Goal: Task Accomplishment & Management: Manage account settings

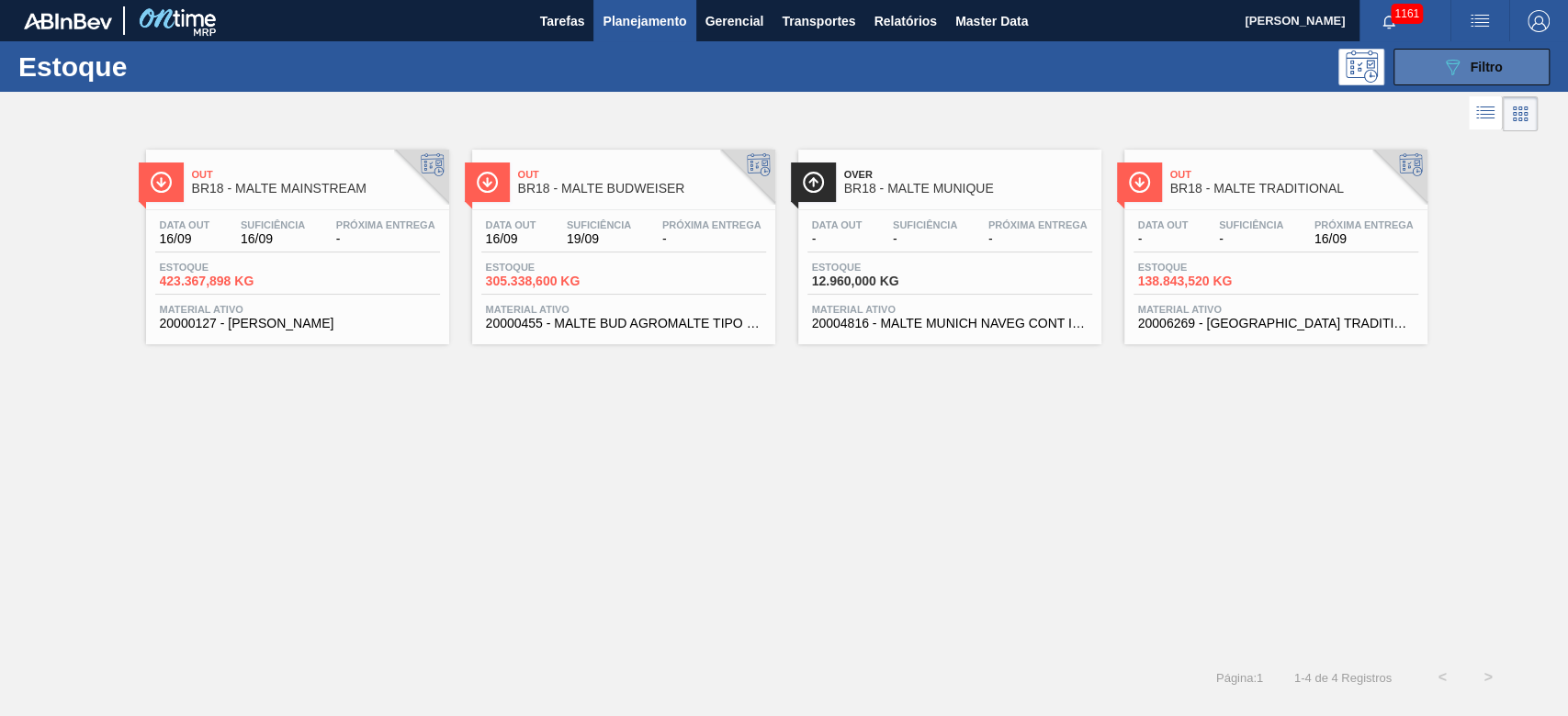
click at [1473, 61] on span "Filtro" at bounding box center [1486, 66] width 32 height 15
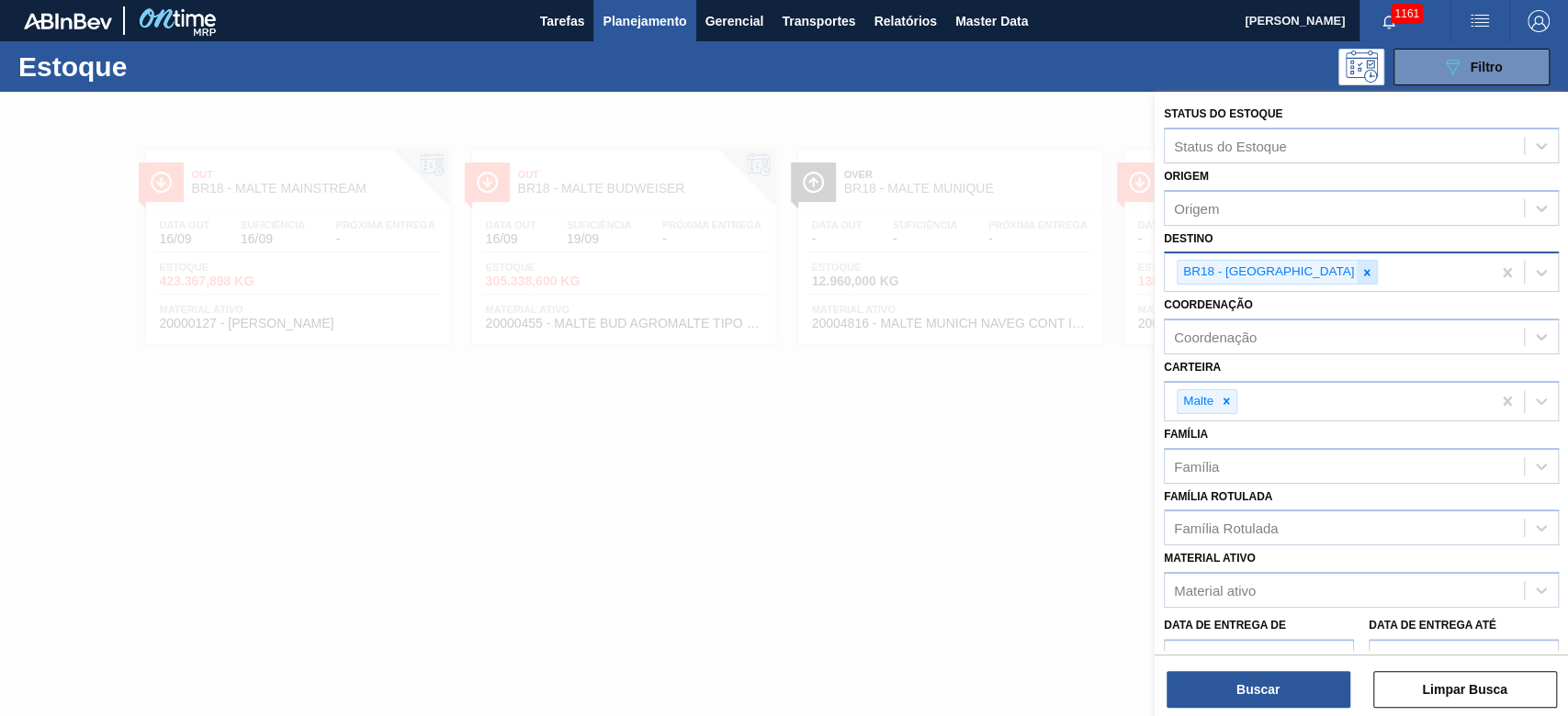
click at [1360, 269] on icon at bounding box center [1366, 272] width 13 height 13
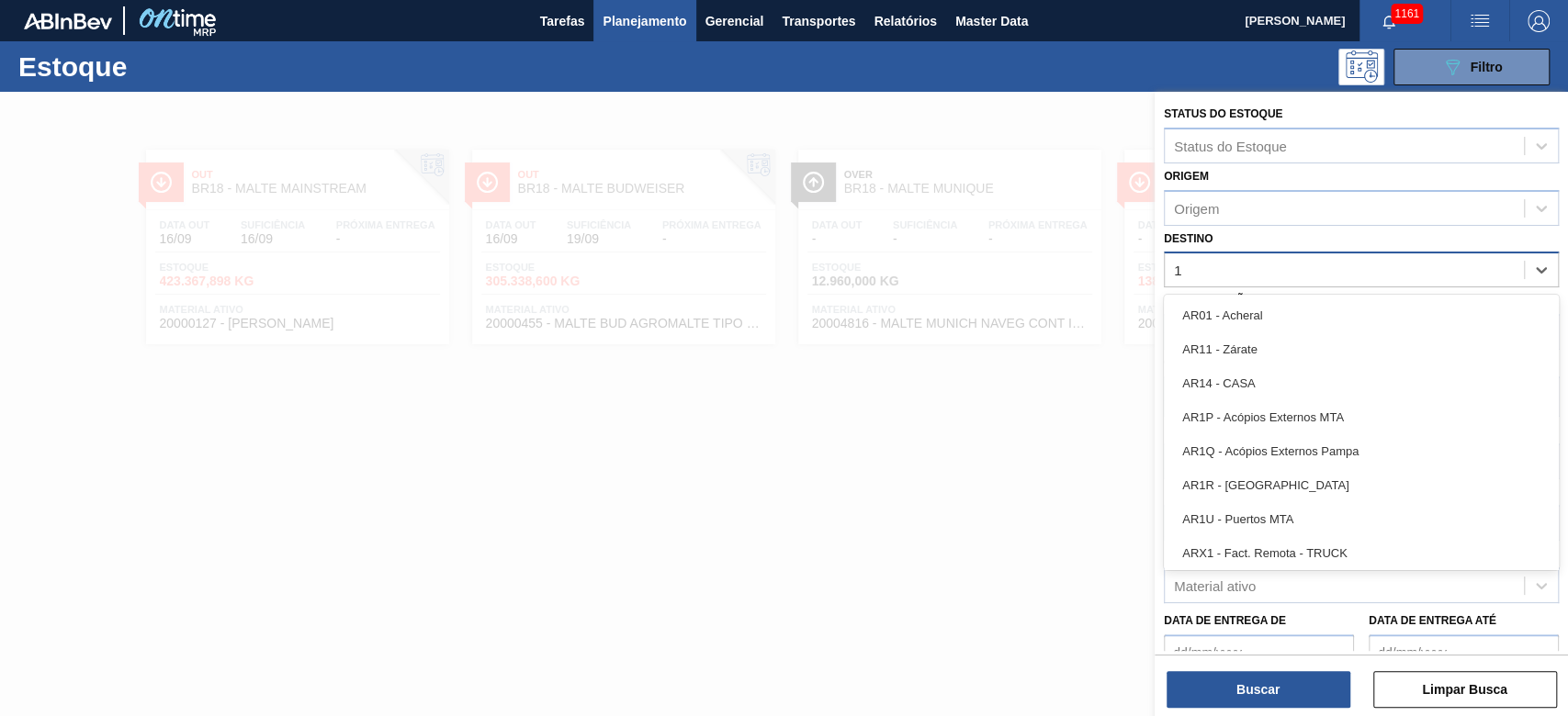
type input "11"
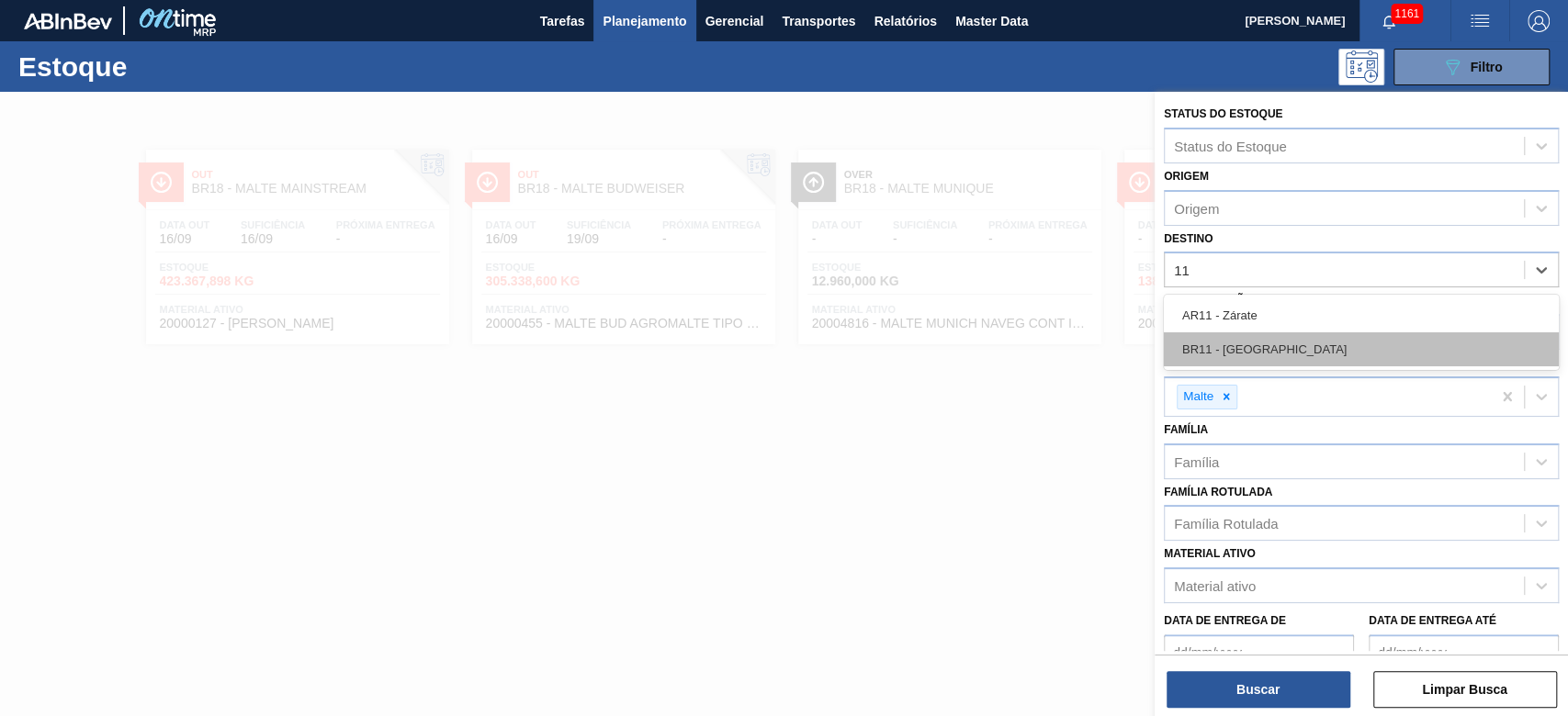
click at [1259, 351] on div "BR11 - [GEOGRAPHIC_DATA]" at bounding box center [1361, 349] width 395 height 34
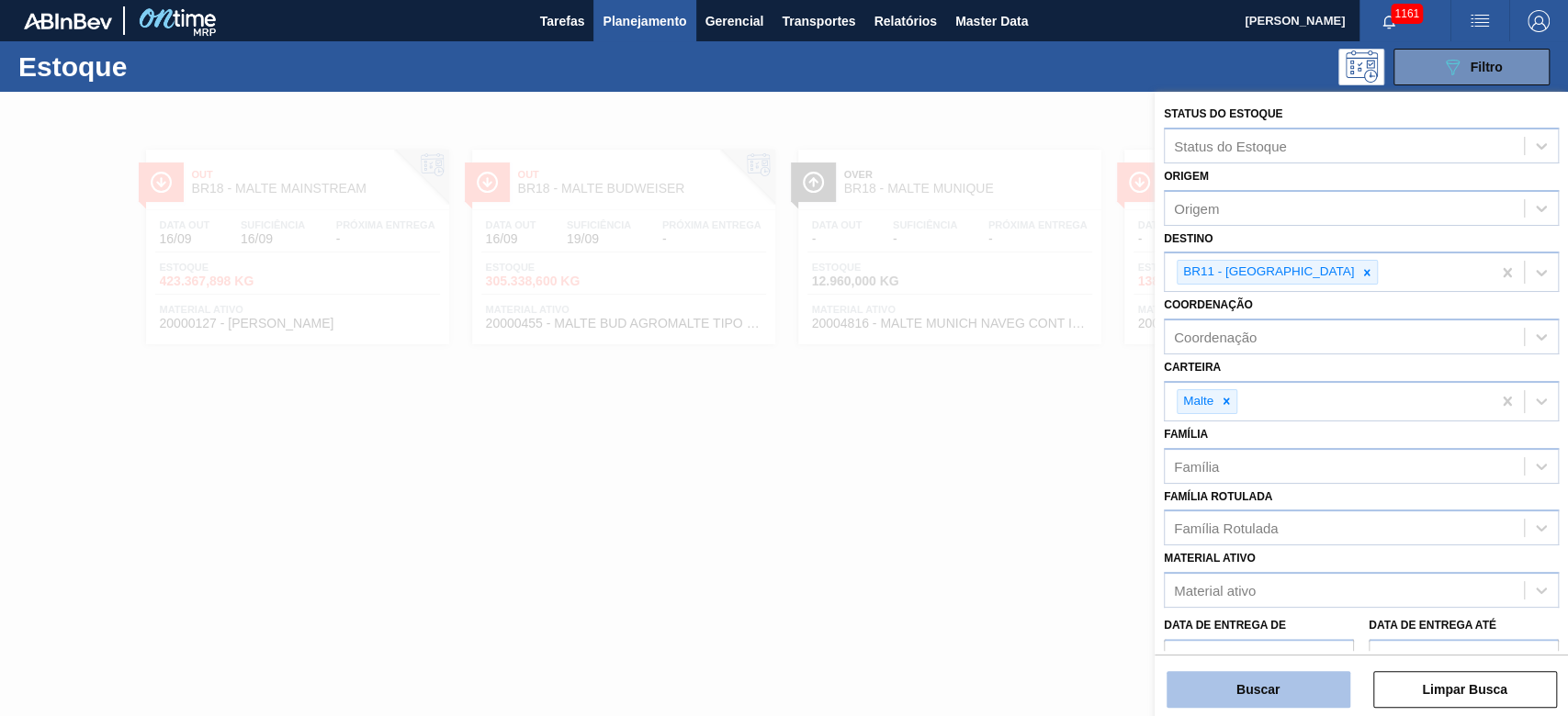
click at [1209, 687] on button "Buscar" at bounding box center [1258, 690] width 184 height 37
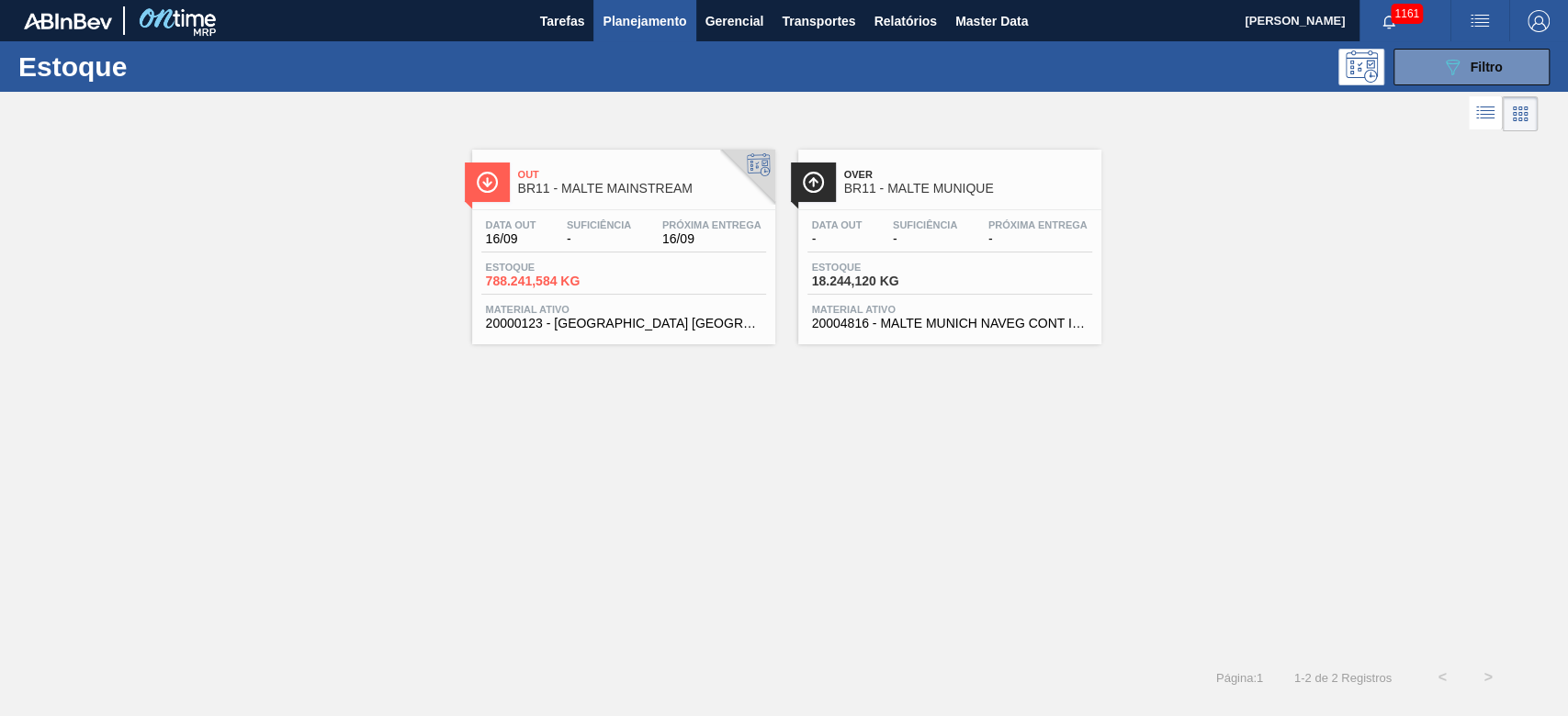
click at [535, 257] on div "Data [DATE] Suficiência - Próxima Entrega 16/09 Estoque 788.241,584 KG Material…" at bounding box center [624, 272] width 303 height 124
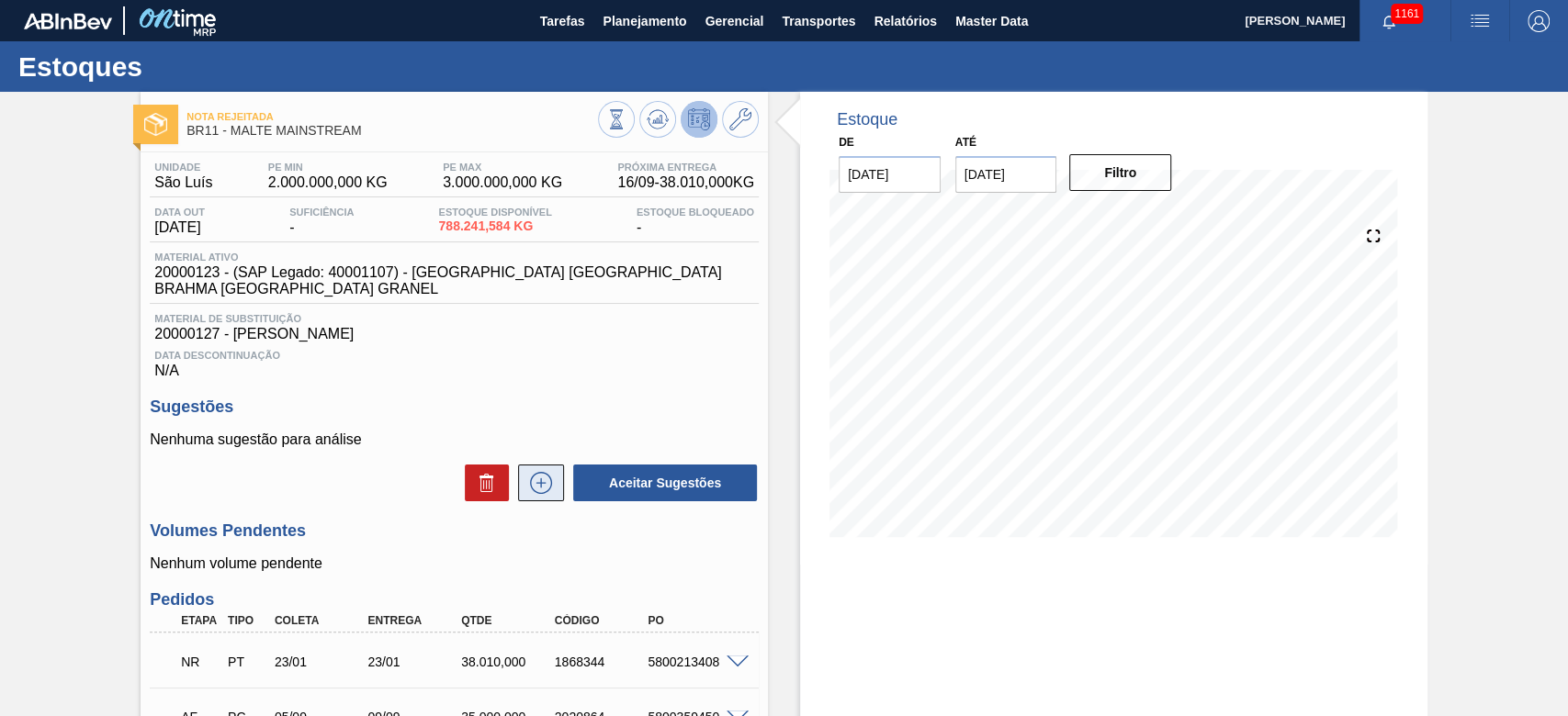
click at [540, 473] on icon at bounding box center [540, 483] width 29 height 22
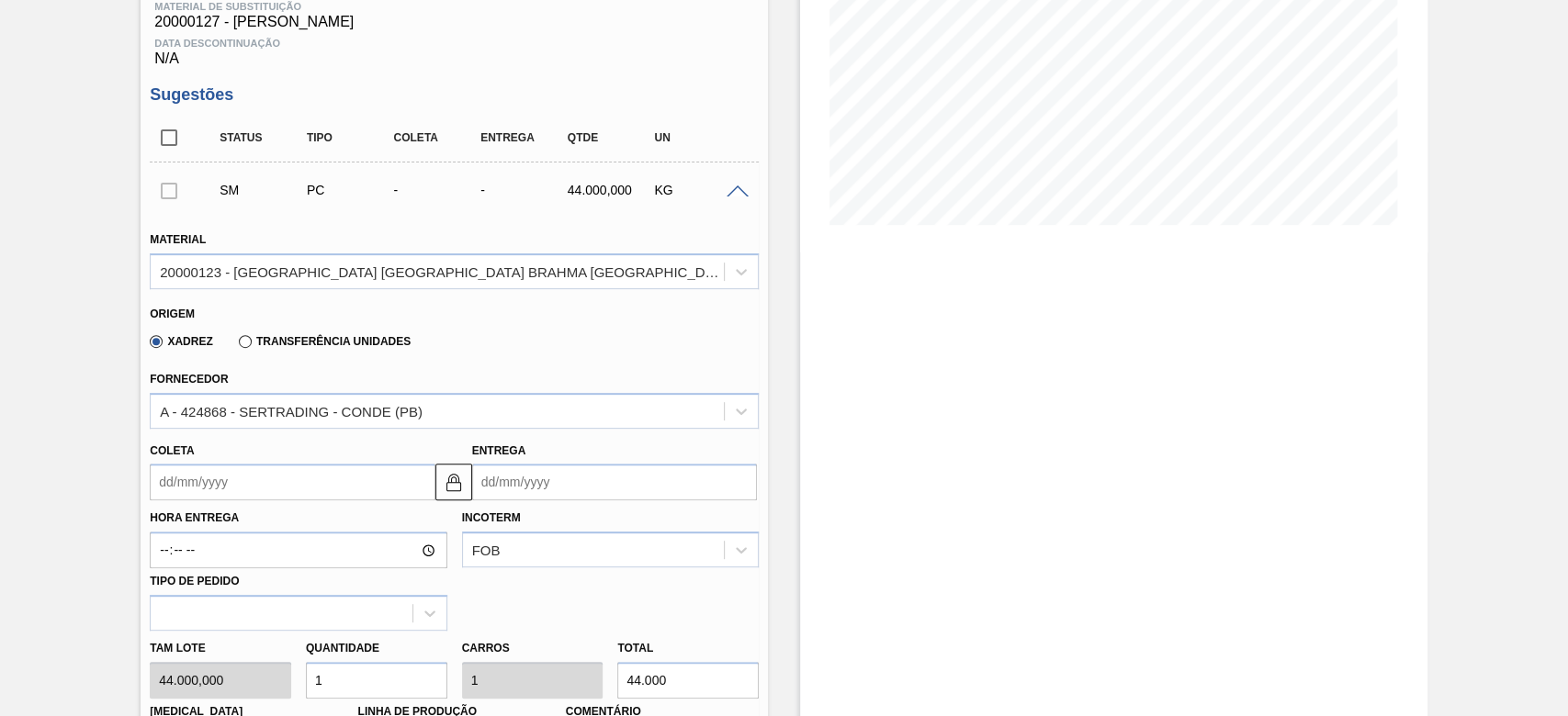
scroll to position [490, 0]
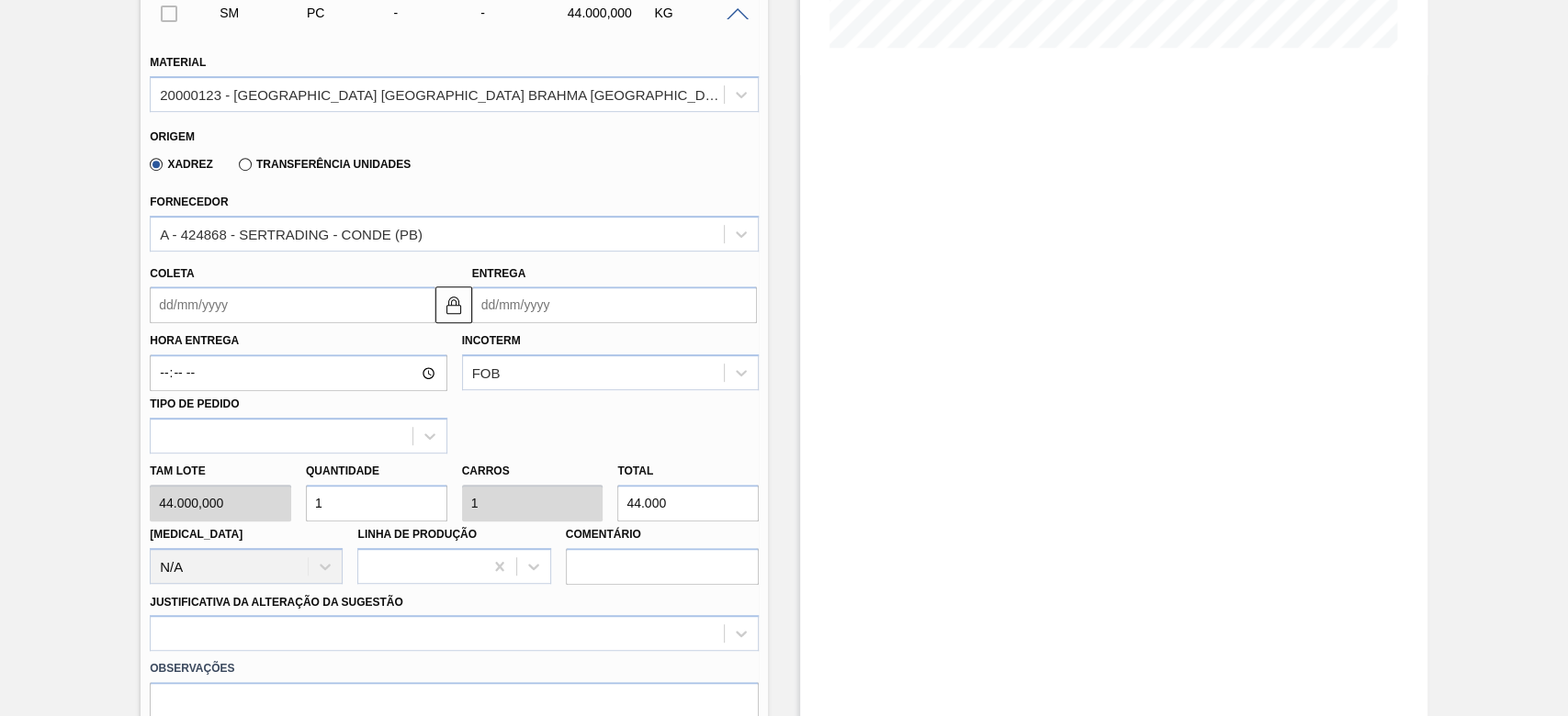
click at [157, 477] on div "Tam lote 44.000,000 Quantidade 1 Carros 1 Total 44.000 [MEDICAL_DATA] N/A Linha…" at bounding box center [453, 519] width 623 height 131
type input "5"
type input "220.000"
type input "5"
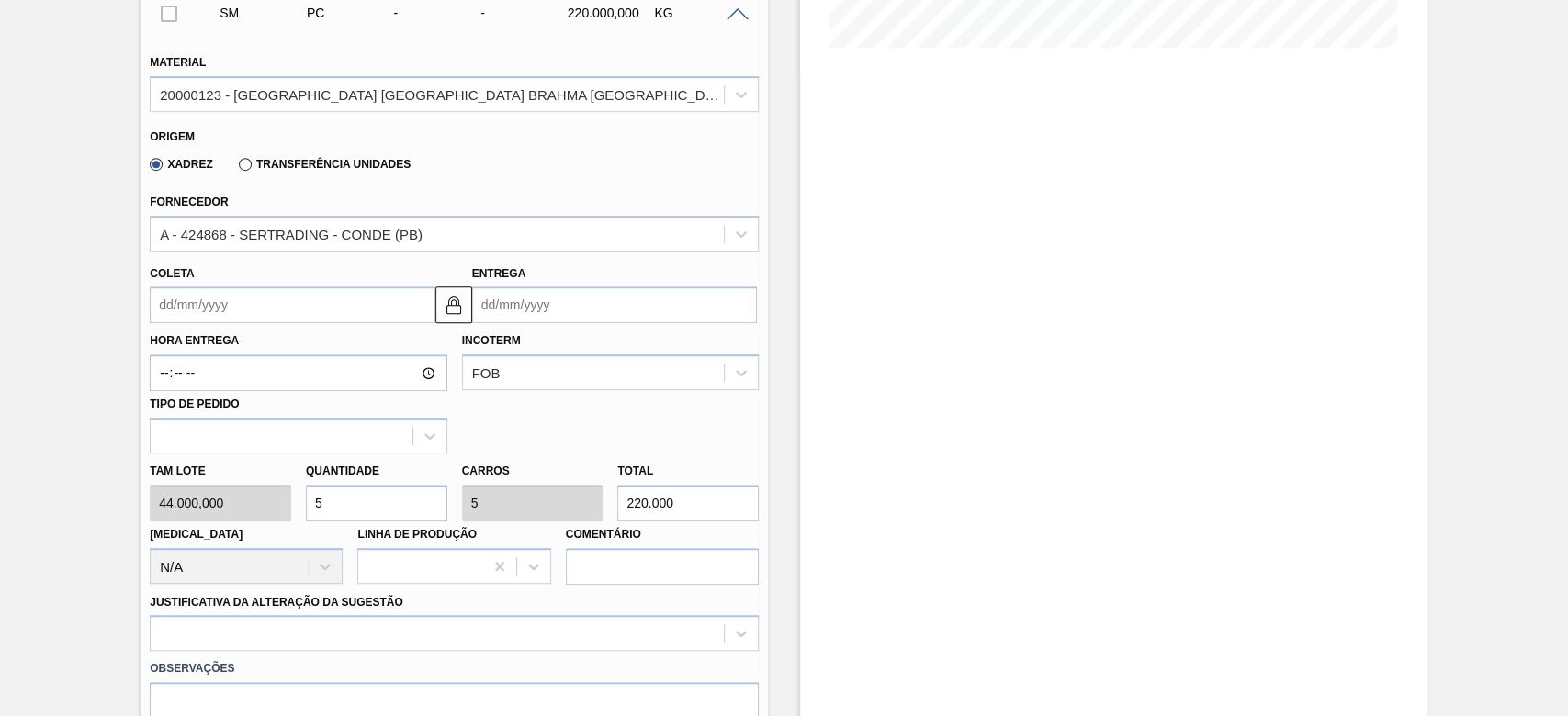
click at [160, 292] on input "Coleta" at bounding box center [292, 305] width 285 height 37
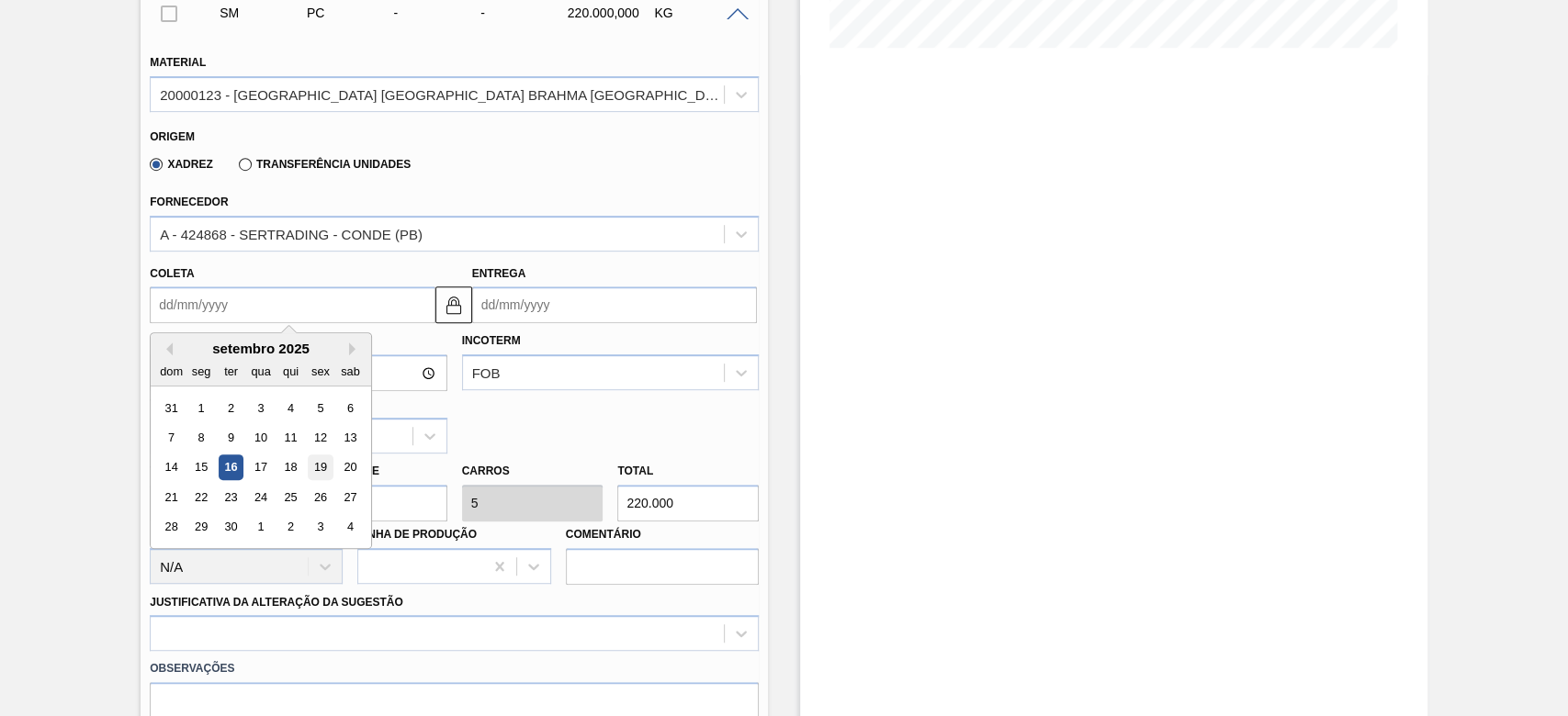
click at [317, 457] on div "19" at bounding box center [321, 468] width 25 height 25
type input "[DATE]"
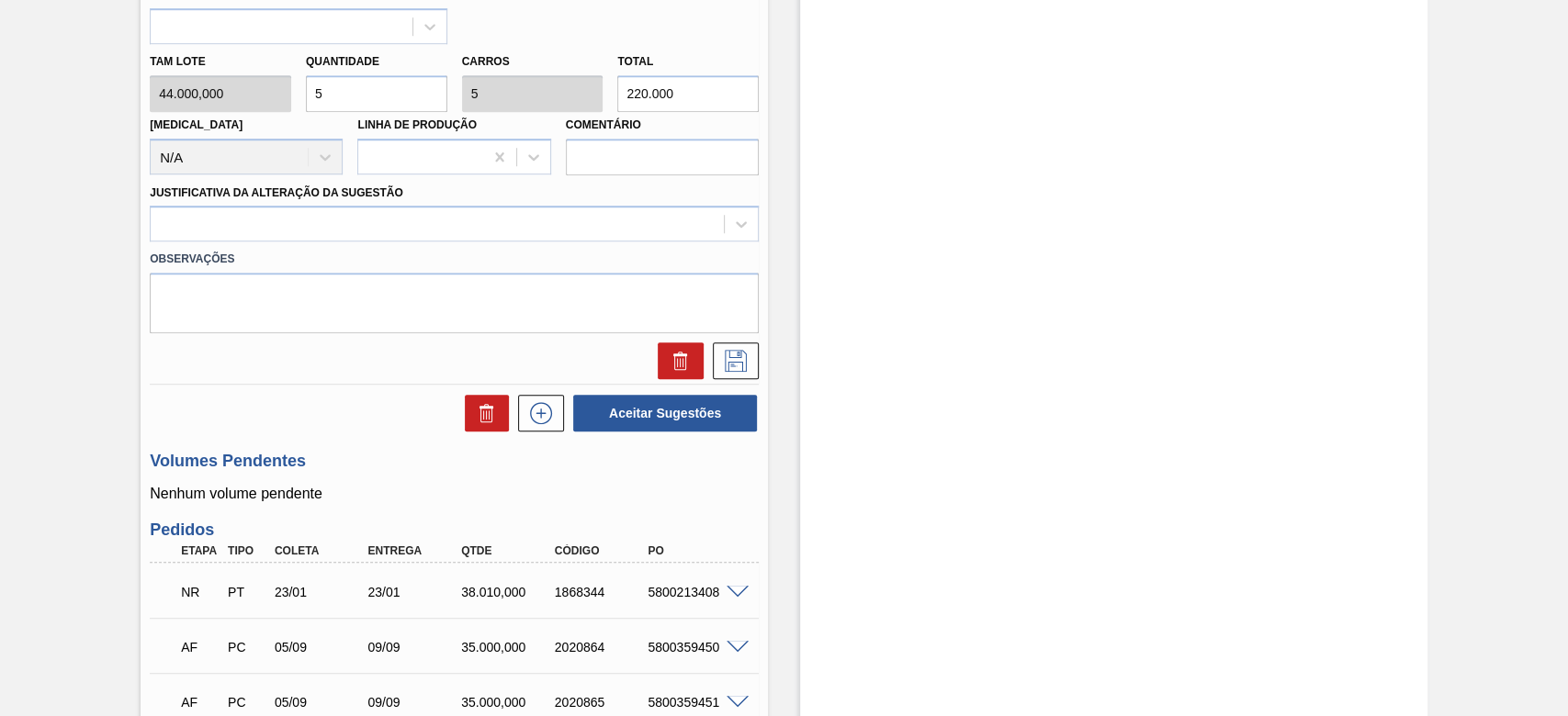
scroll to position [978, 0]
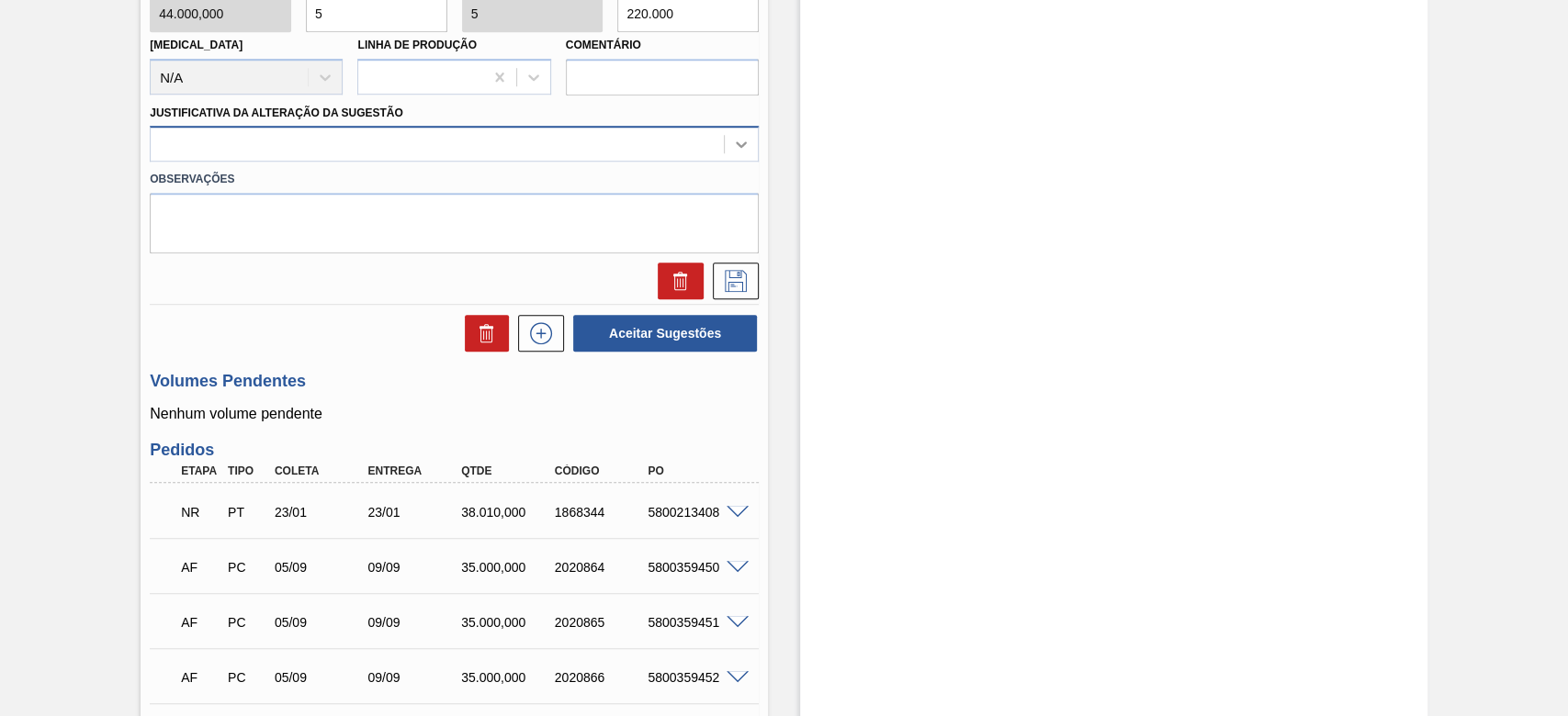
click at [737, 138] on icon at bounding box center [741, 144] width 18 height 18
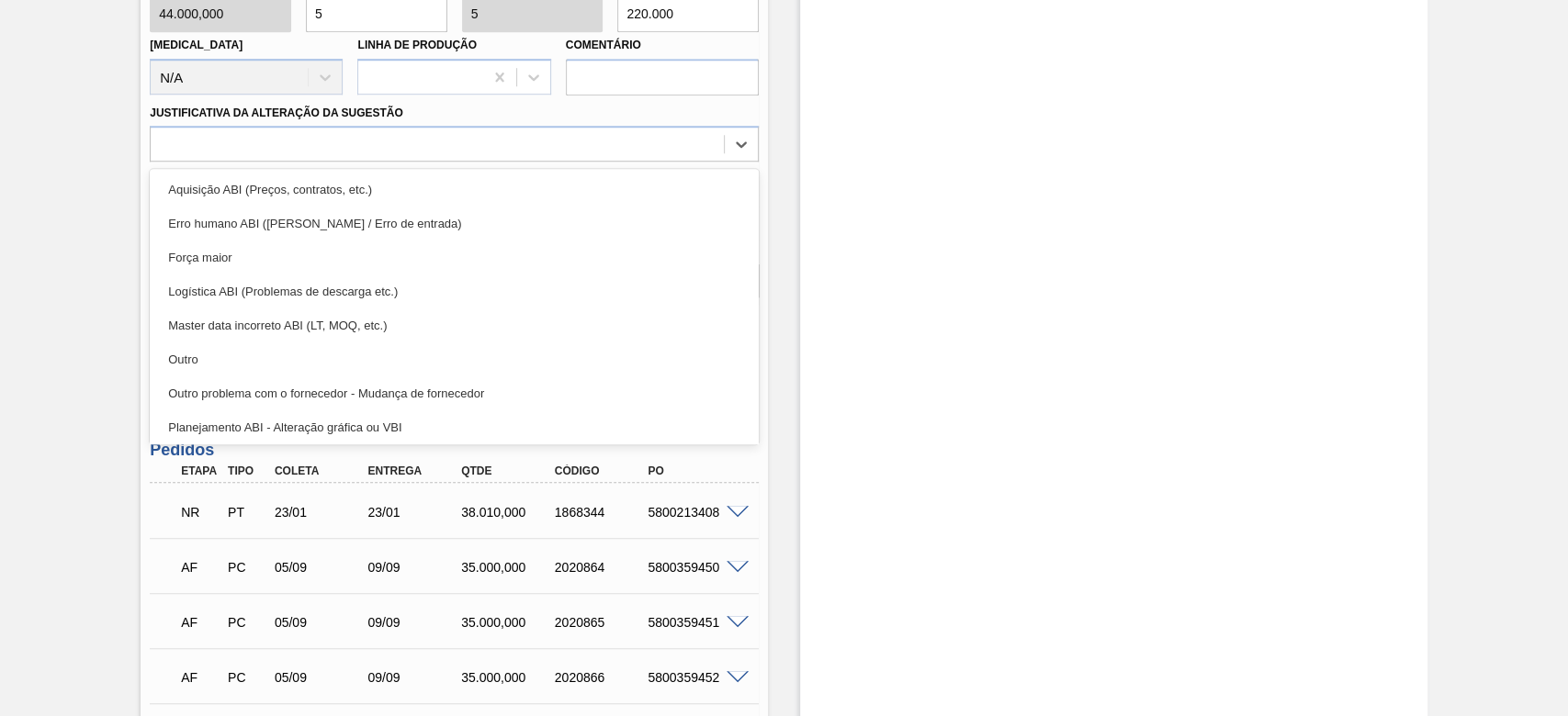
drag, startPoint x: 225, startPoint y: 338, endPoint x: 258, endPoint y: 334, distance: 33.2
click at [226, 342] on div "Outro" at bounding box center [454, 358] width 609 height 34
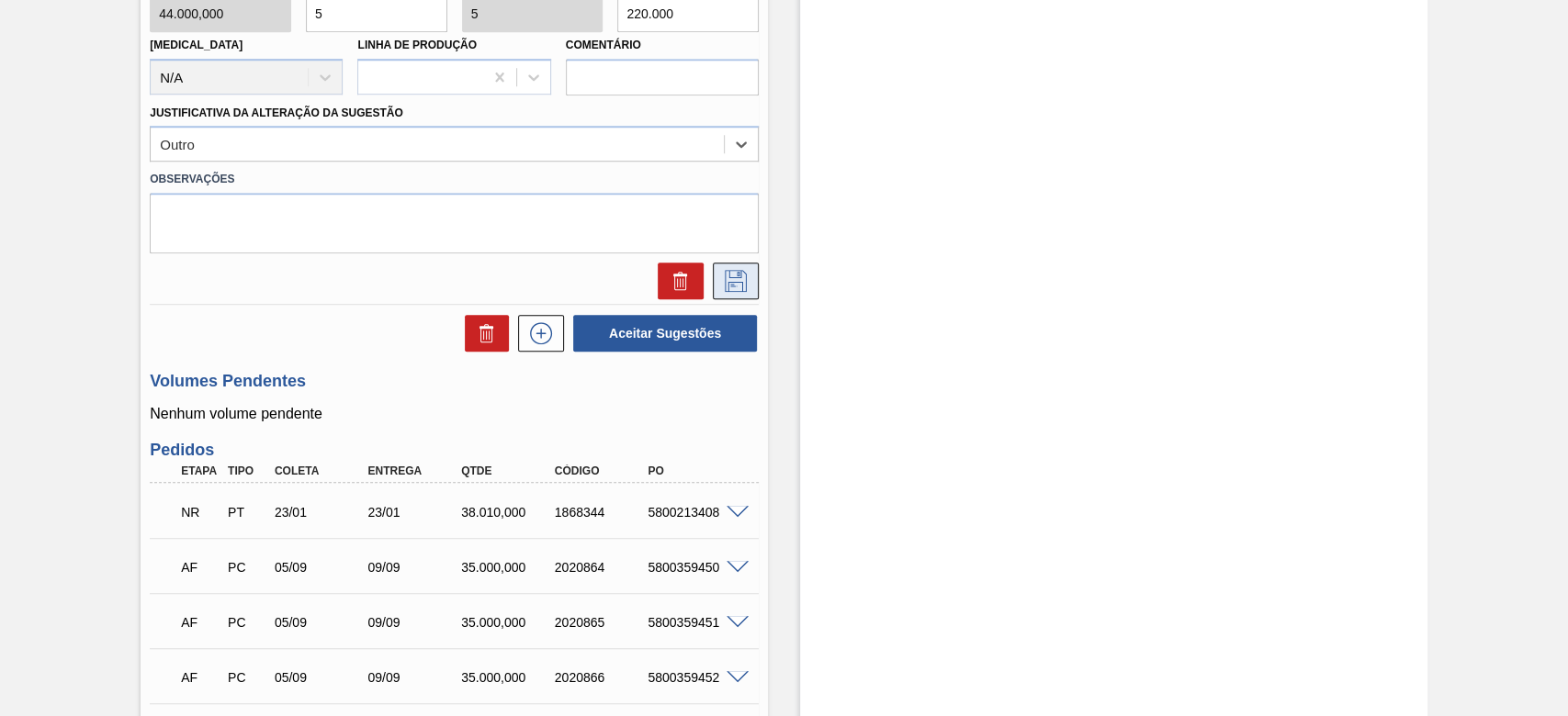
click at [730, 277] on icon at bounding box center [735, 281] width 22 height 22
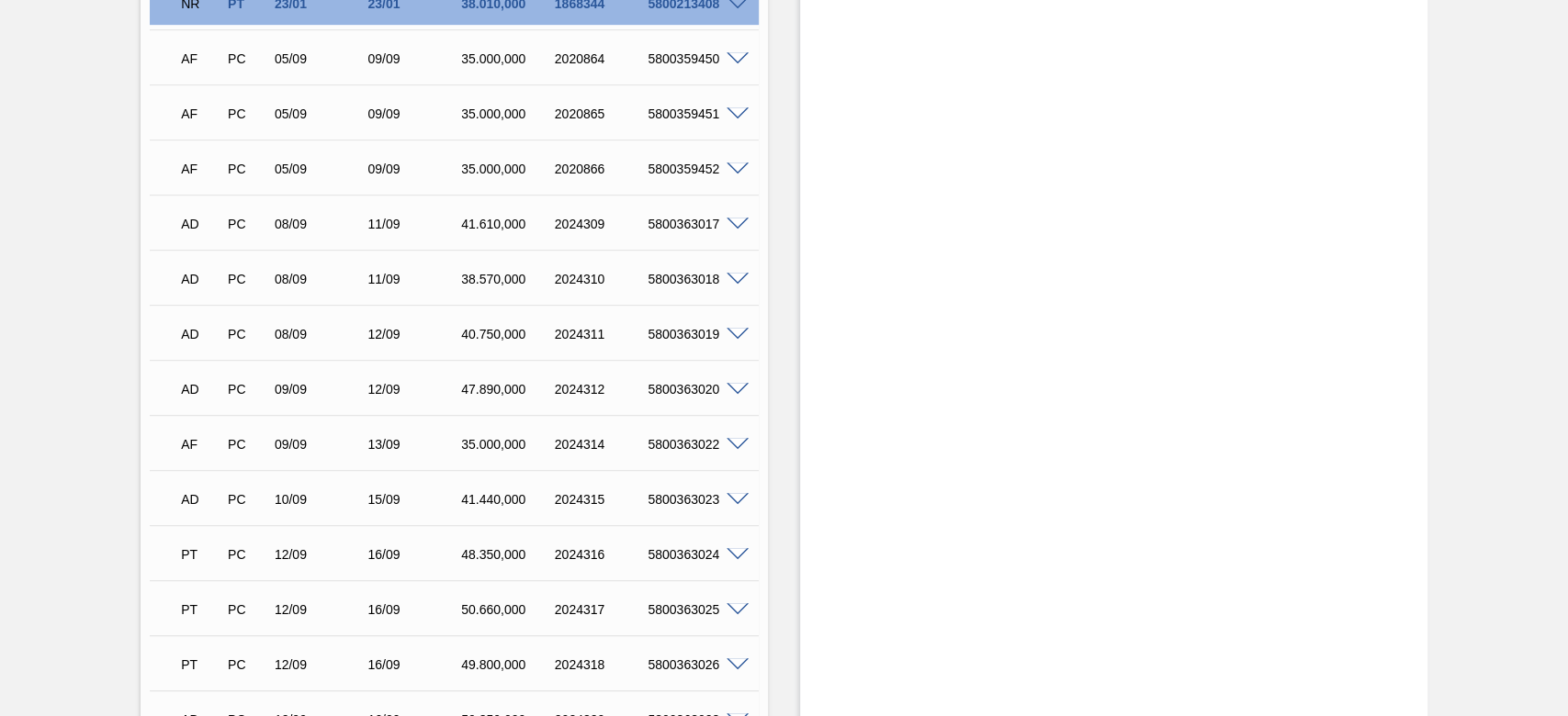
scroll to position [367, 0]
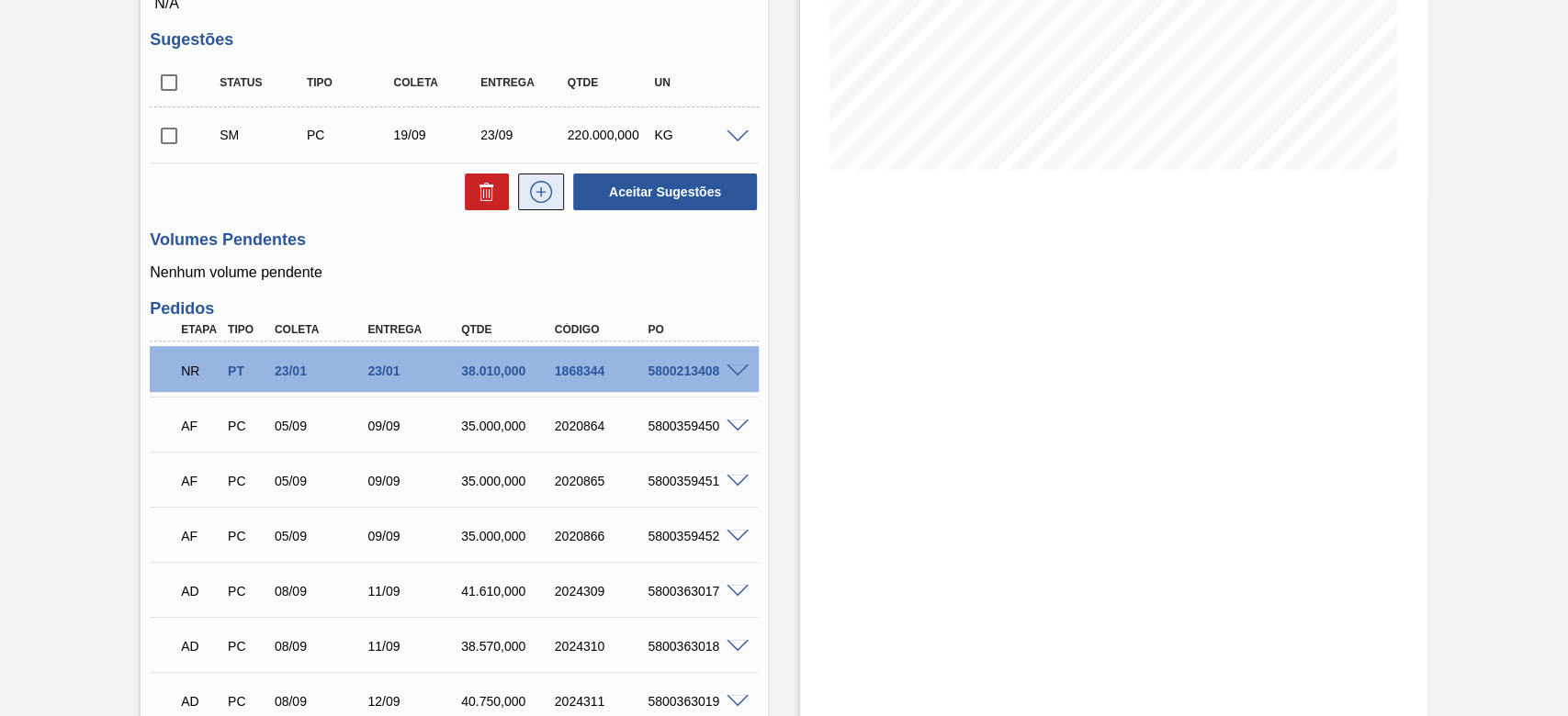
click at [534, 184] on icon at bounding box center [540, 191] width 29 height 22
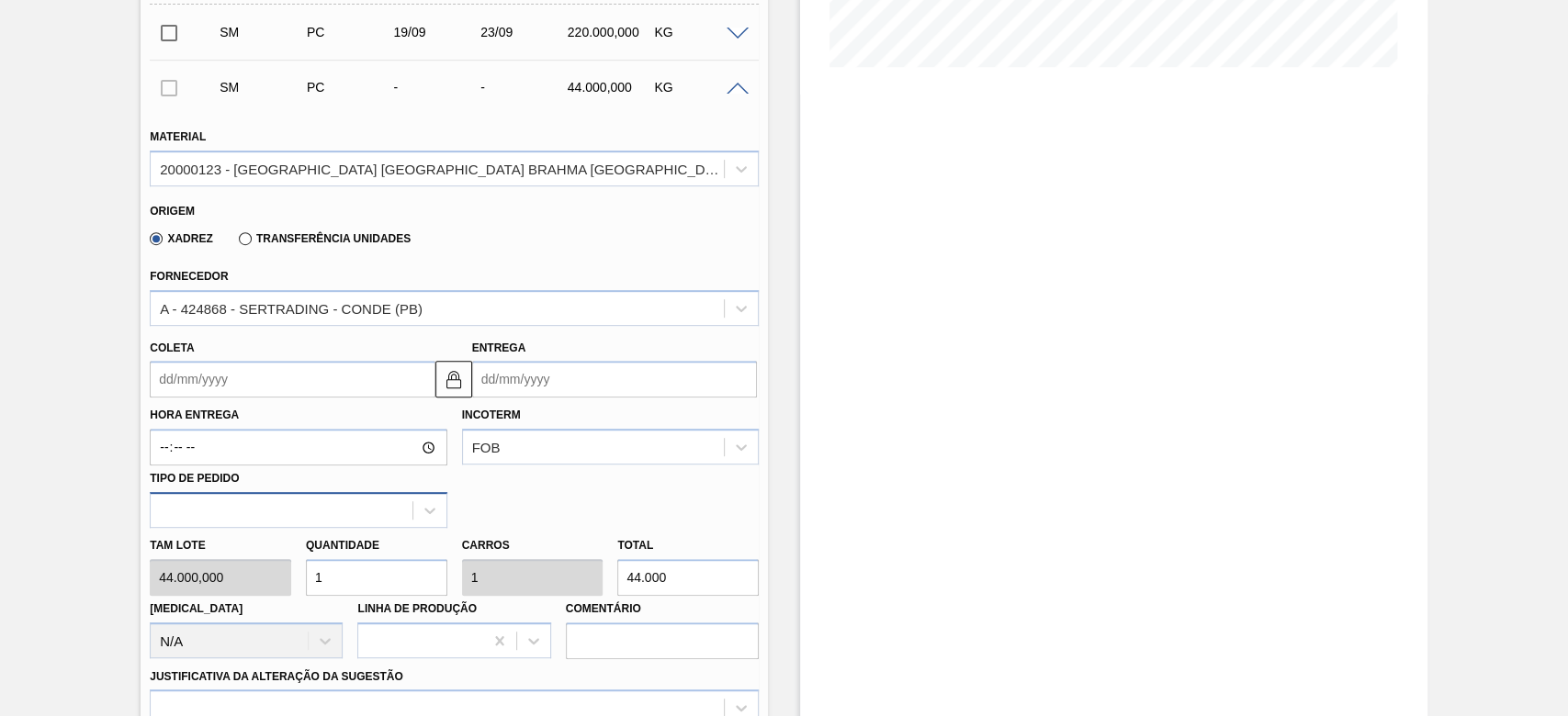
scroll to position [611, 0]
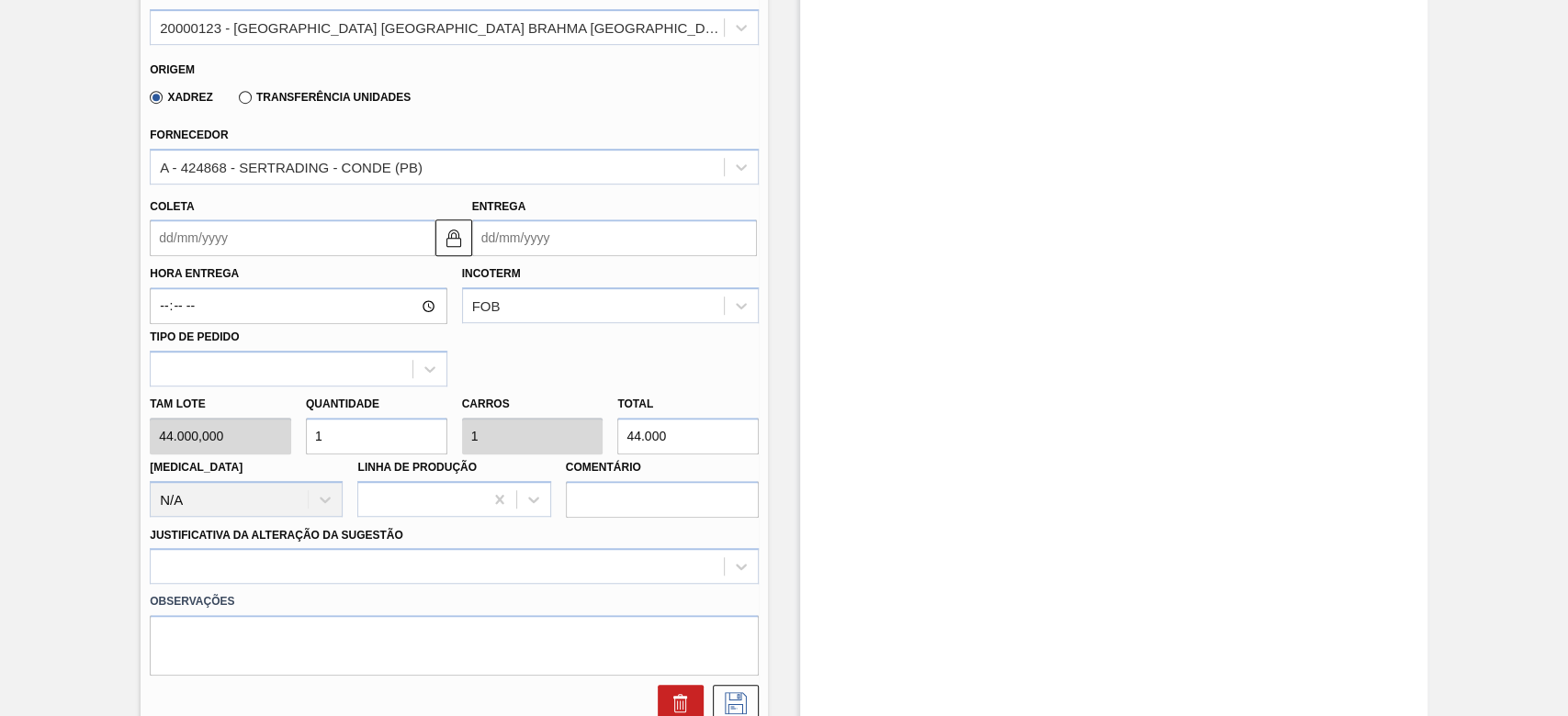
click at [237, 407] on div "Tam lote 44.000,000 Quantidade 1 Carros 1 Total 44.000 [MEDICAL_DATA] N/A Linha…" at bounding box center [453, 452] width 623 height 131
type input "5"
type input "220.000"
type input "5"
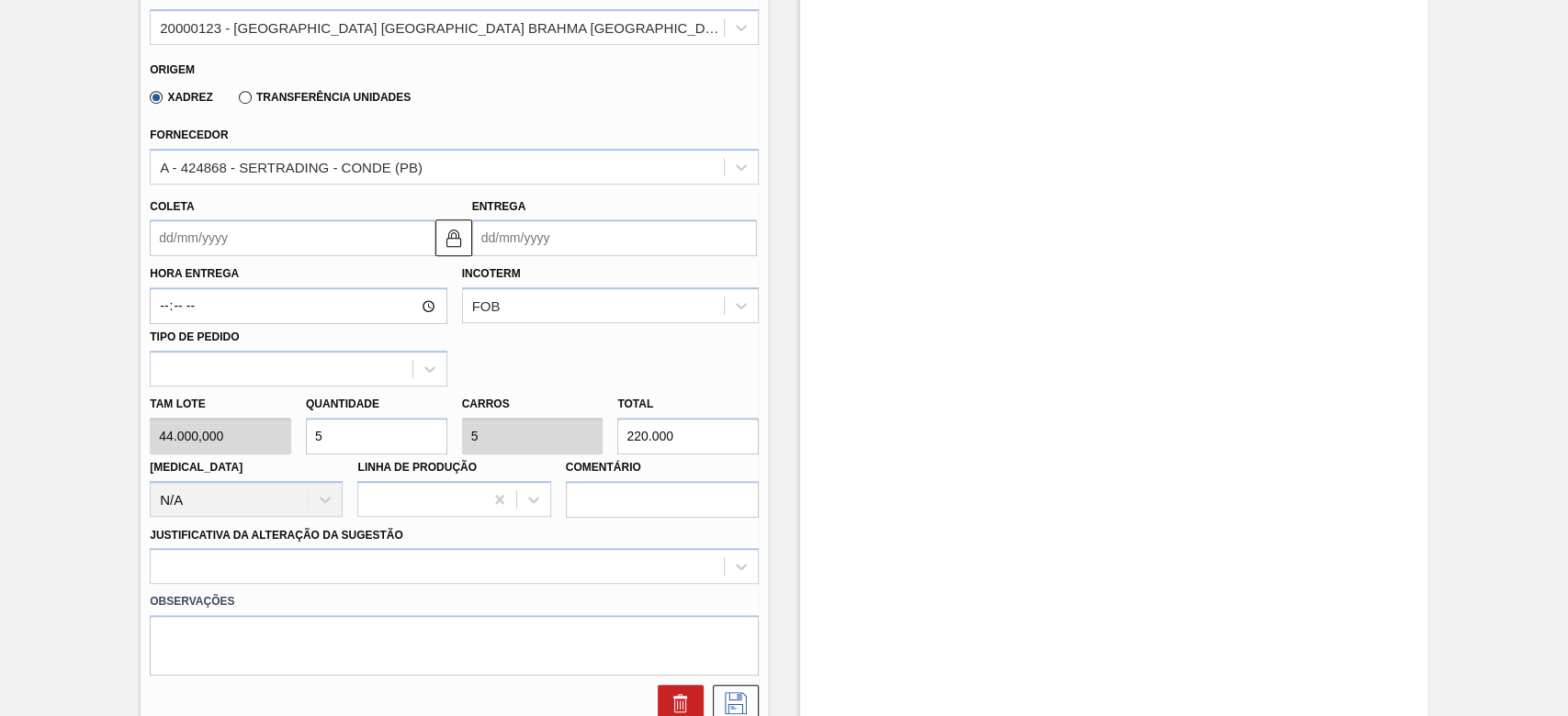
click at [170, 224] on input "Coleta" at bounding box center [292, 238] width 285 height 37
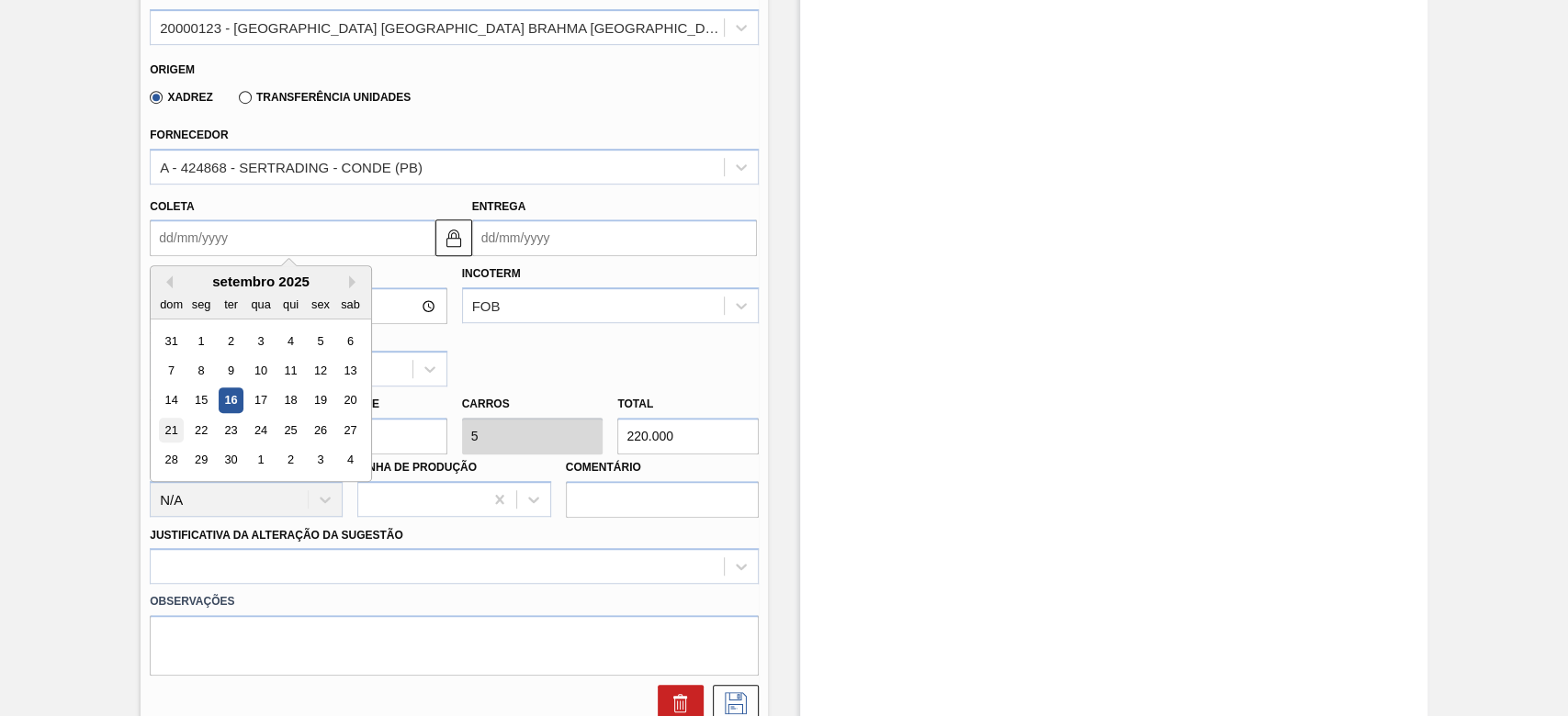
click at [177, 418] on div "21" at bounding box center [171, 430] width 25 height 25
type input "[DATE]"
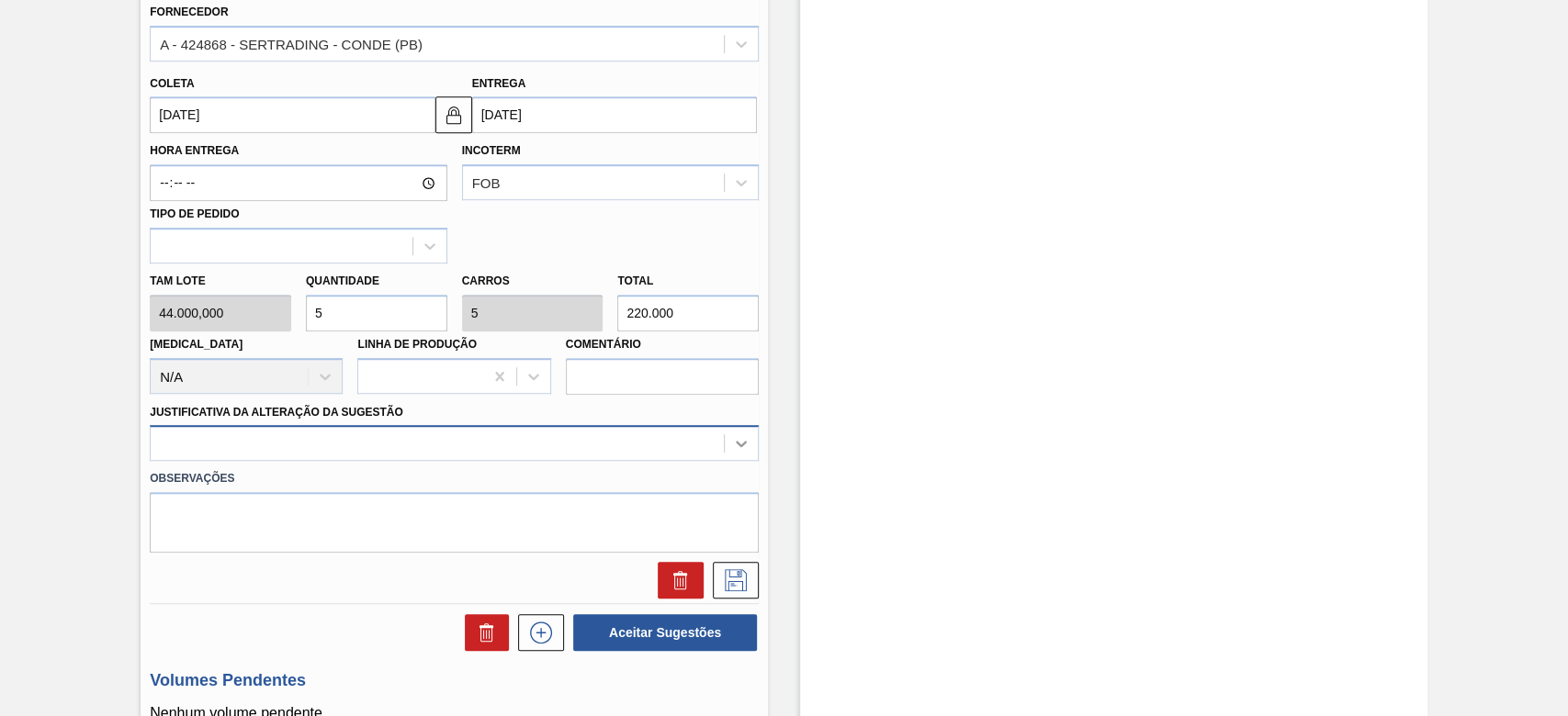
click at [742, 431] on div "Material 20000123 - [GEOGRAPHIC_DATA] [GEOGRAPHIC_DATA] BRAHMA [GEOGRAPHIC_DATA…" at bounding box center [454, 222] width 609 height 753
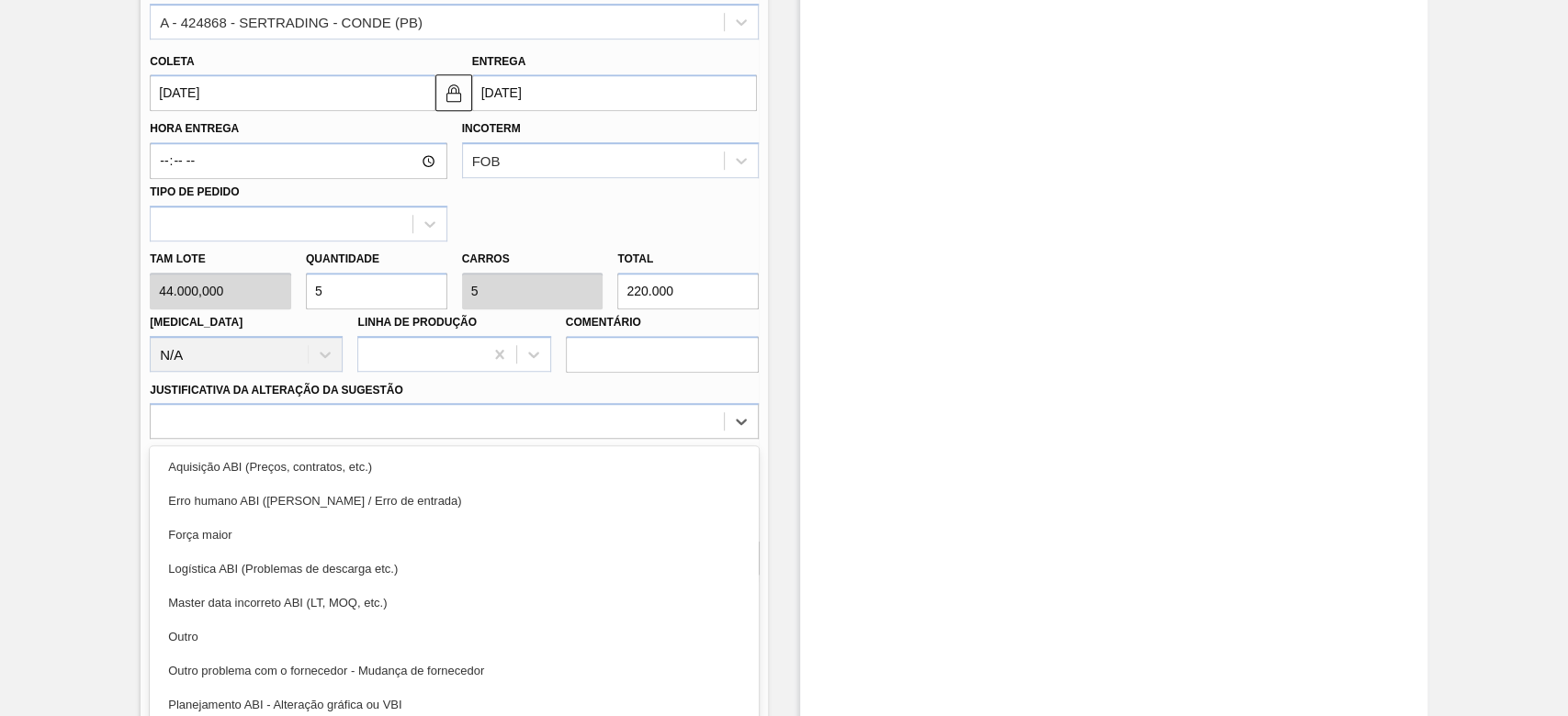
click at [277, 620] on div "Outro" at bounding box center [454, 636] width 609 height 34
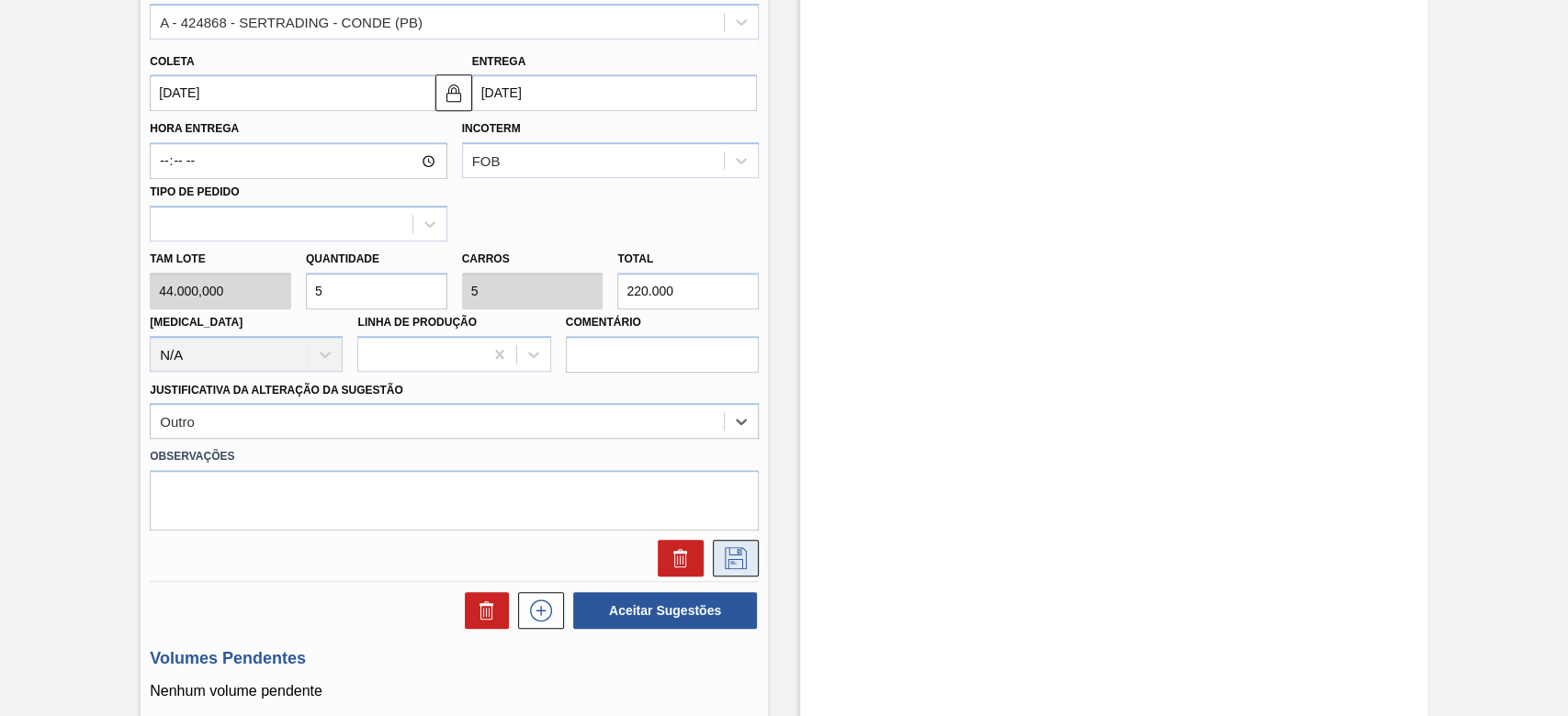
click at [721, 547] on icon at bounding box center [736, 558] width 29 height 22
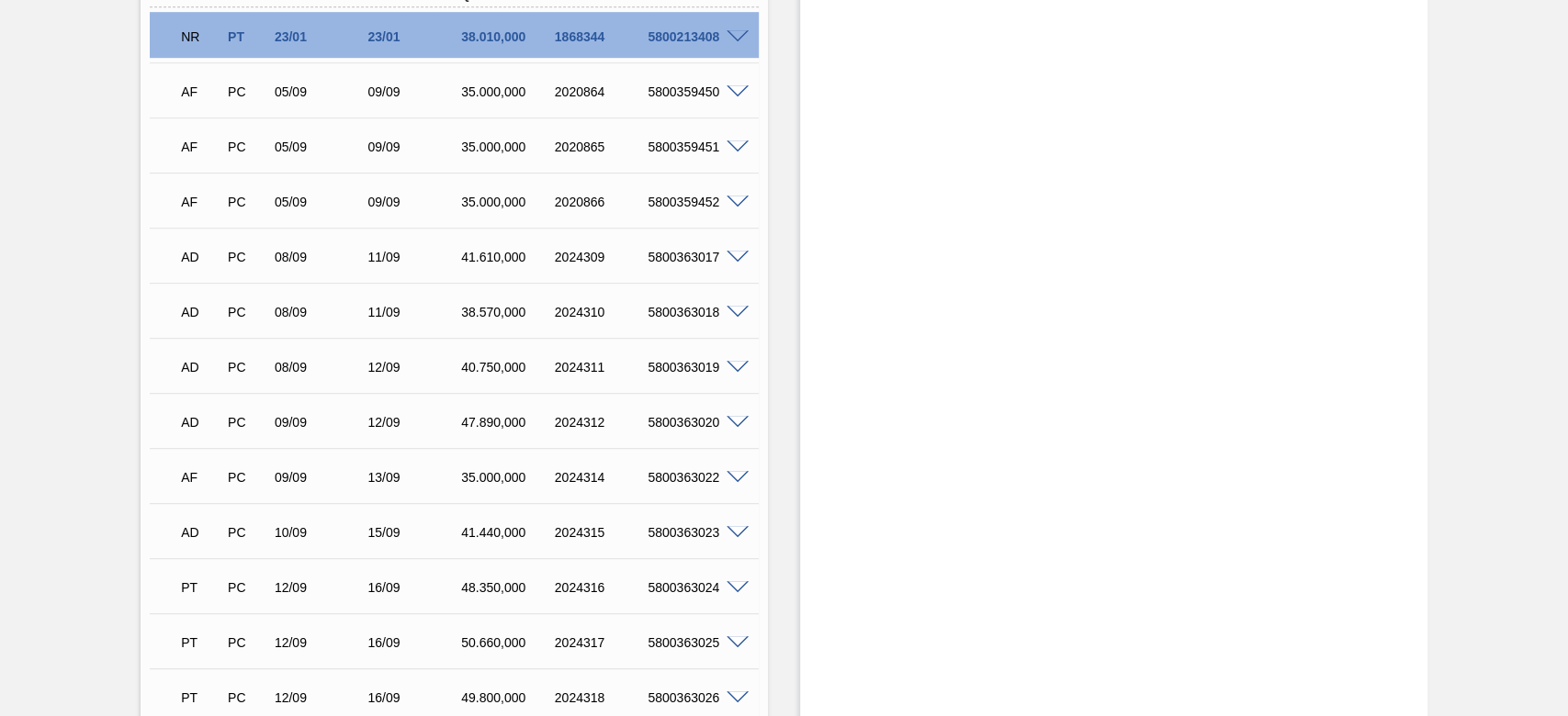
scroll to position [390, 0]
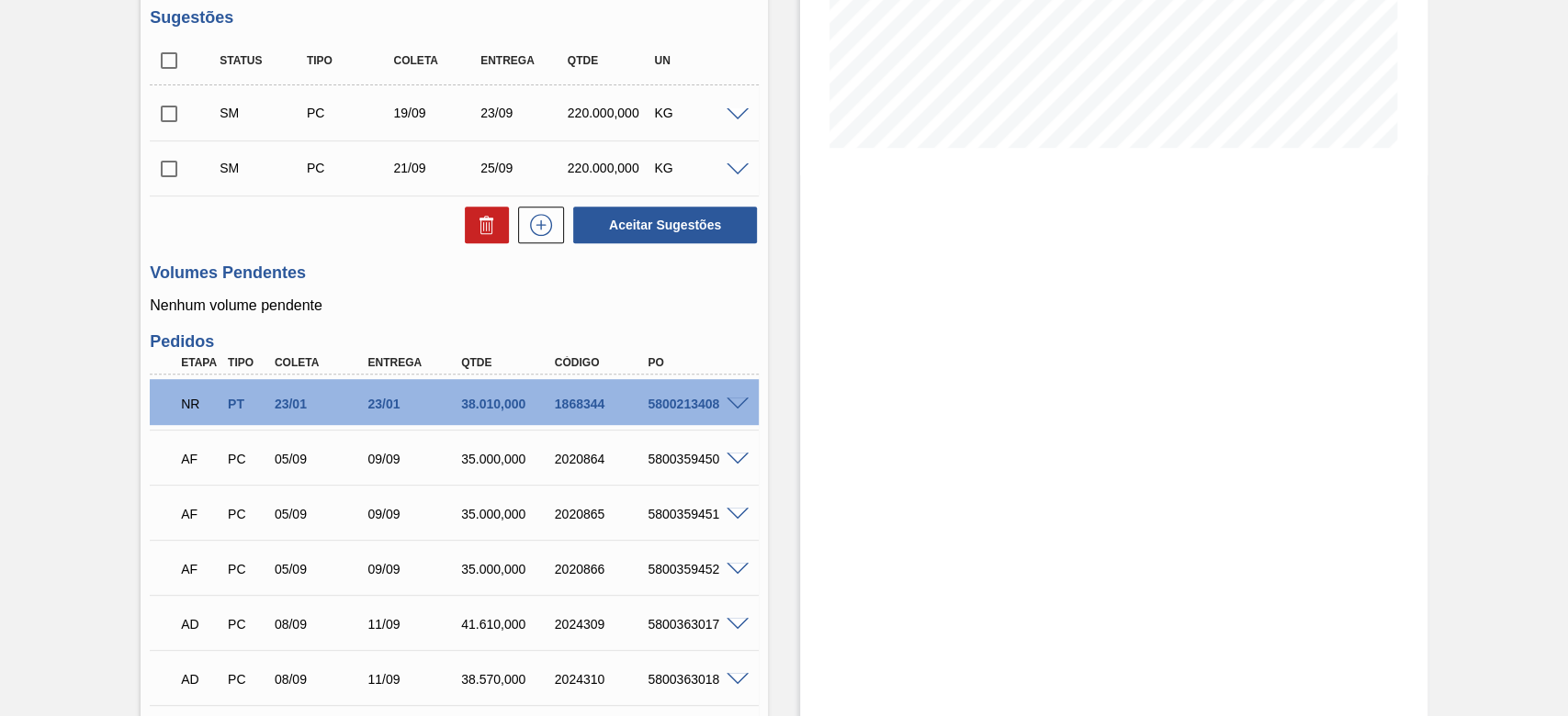
drag, startPoint x: 161, startPoint y: 42, endPoint x: 175, endPoint y: 52, distance: 17.2
click at [162, 42] on input "checkbox" at bounding box center [169, 61] width 39 height 39
checkbox input "true"
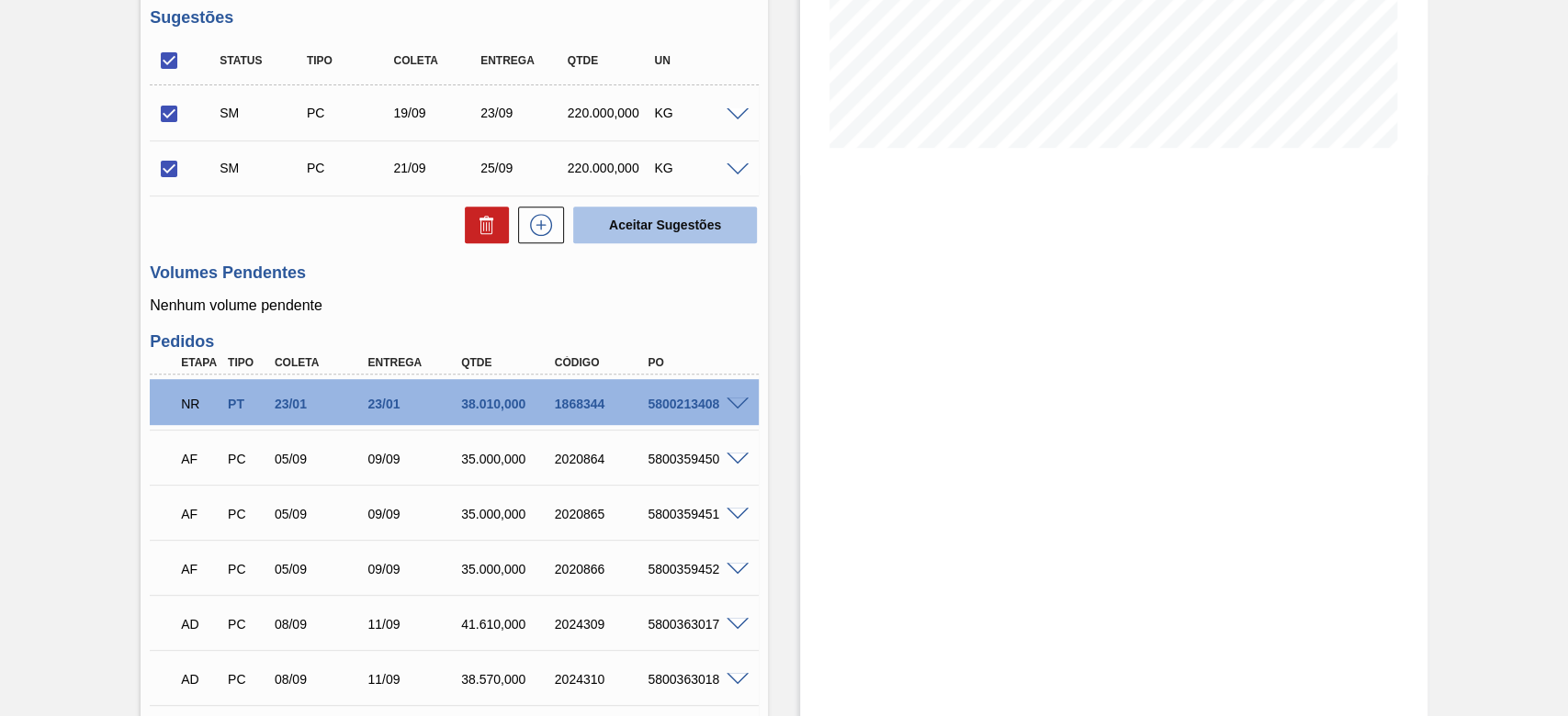
click at [688, 215] on button "Aceitar Sugestões" at bounding box center [665, 225] width 184 height 37
checkbox input "false"
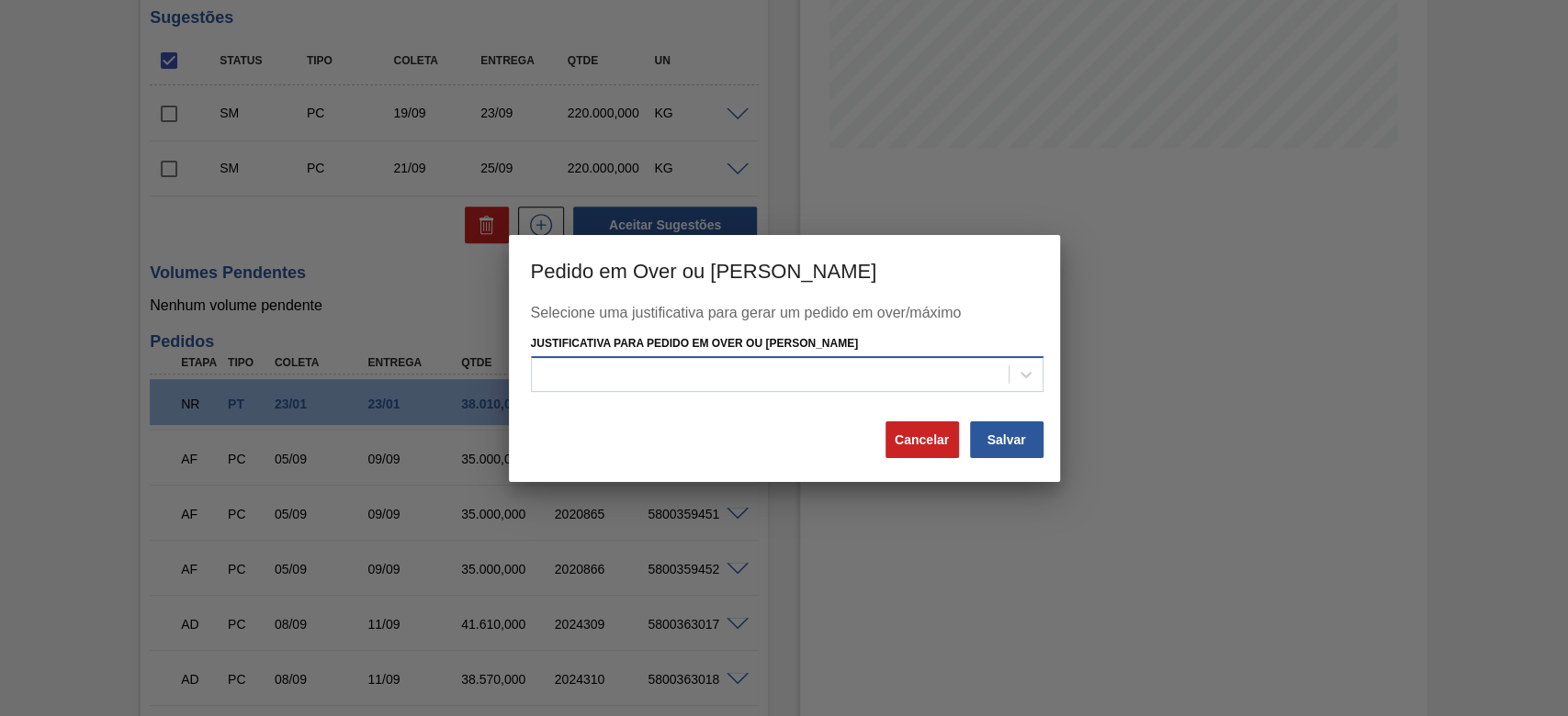
click at [633, 364] on div at bounding box center [770, 374] width 476 height 26
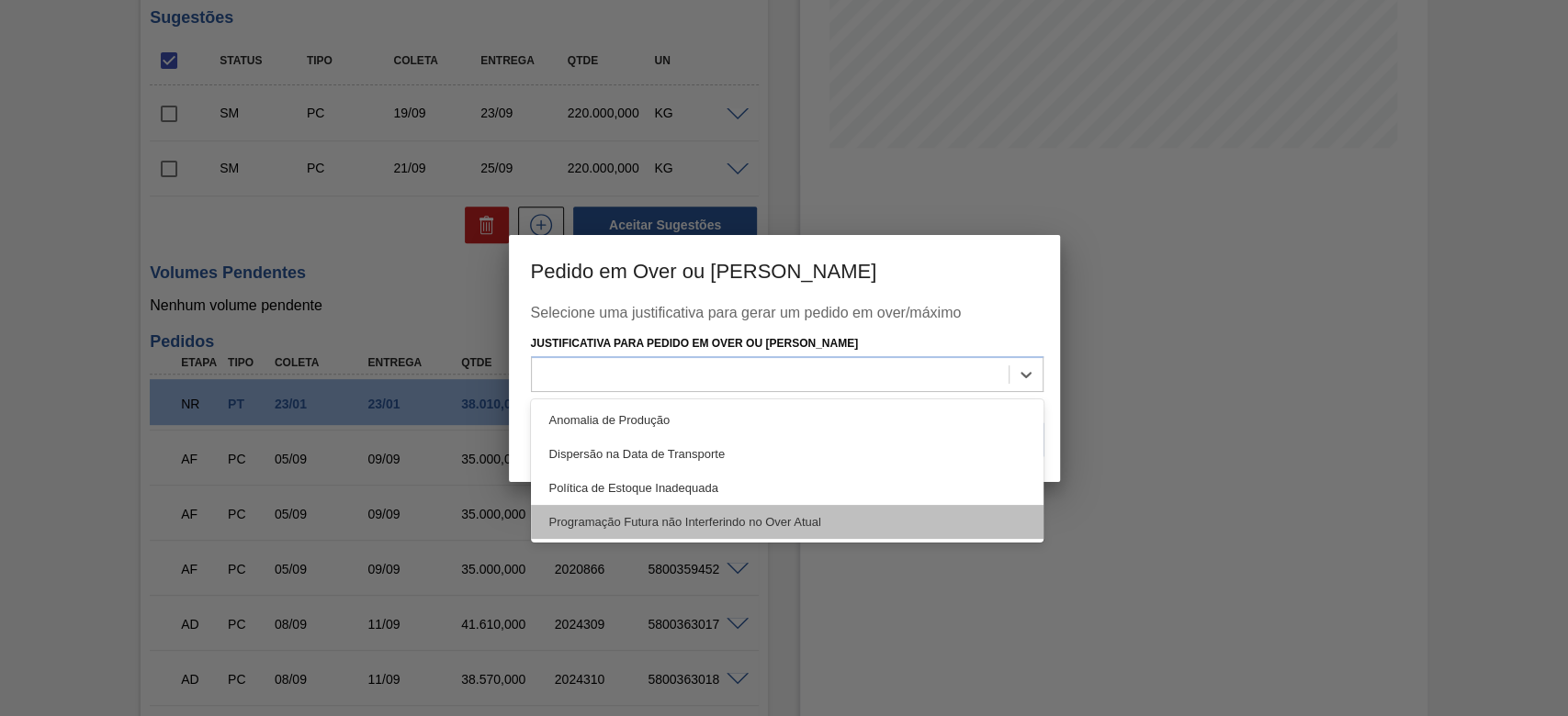
click at [614, 523] on div "Programação Futura não Interferindo no Over Atual" at bounding box center [786, 522] width 512 height 34
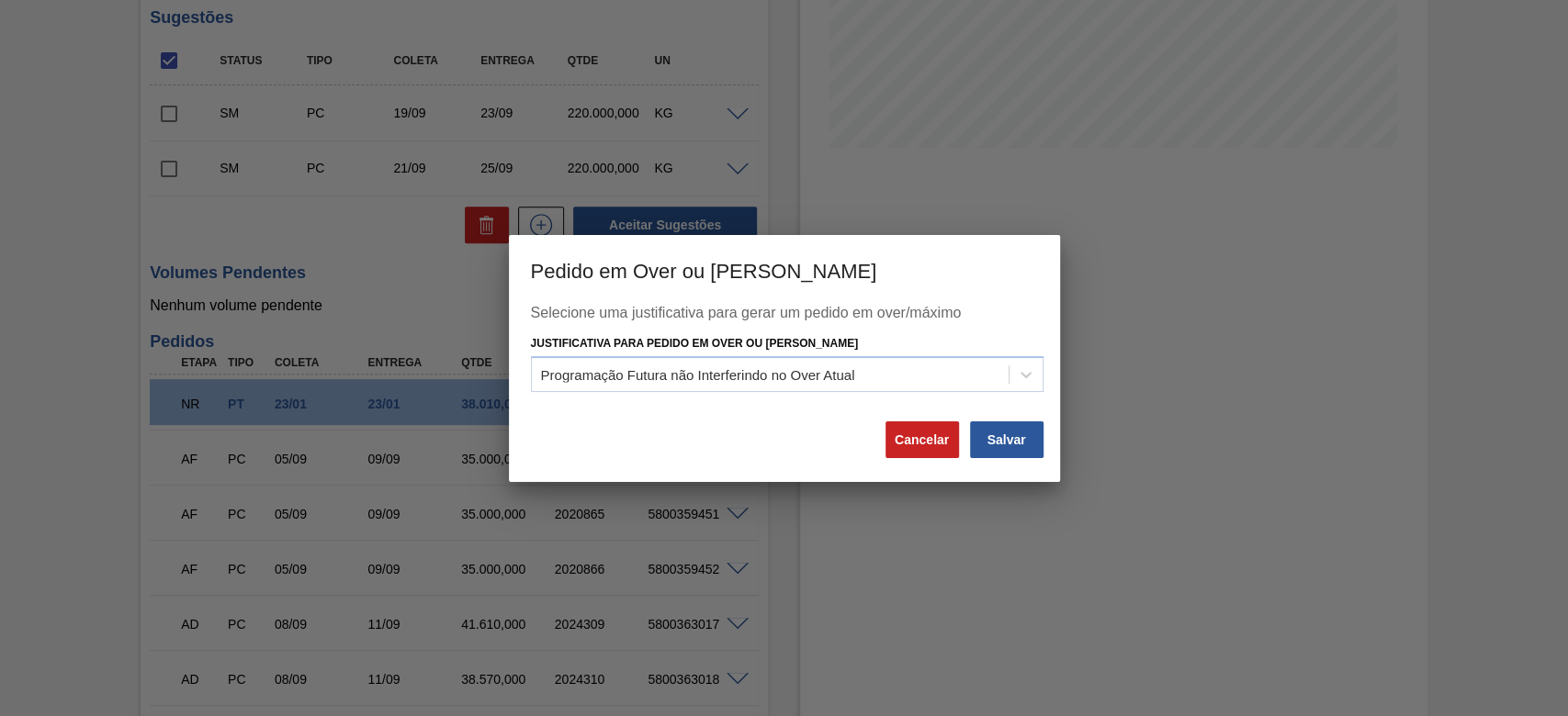
click at [1048, 432] on div "Selecione uma justificativa para gerar um pedido em over/máximo Justificativa p…" at bounding box center [784, 393] width 551 height 177
click at [1032, 438] on button "Salvar" at bounding box center [1007, 440] width 74 height 37
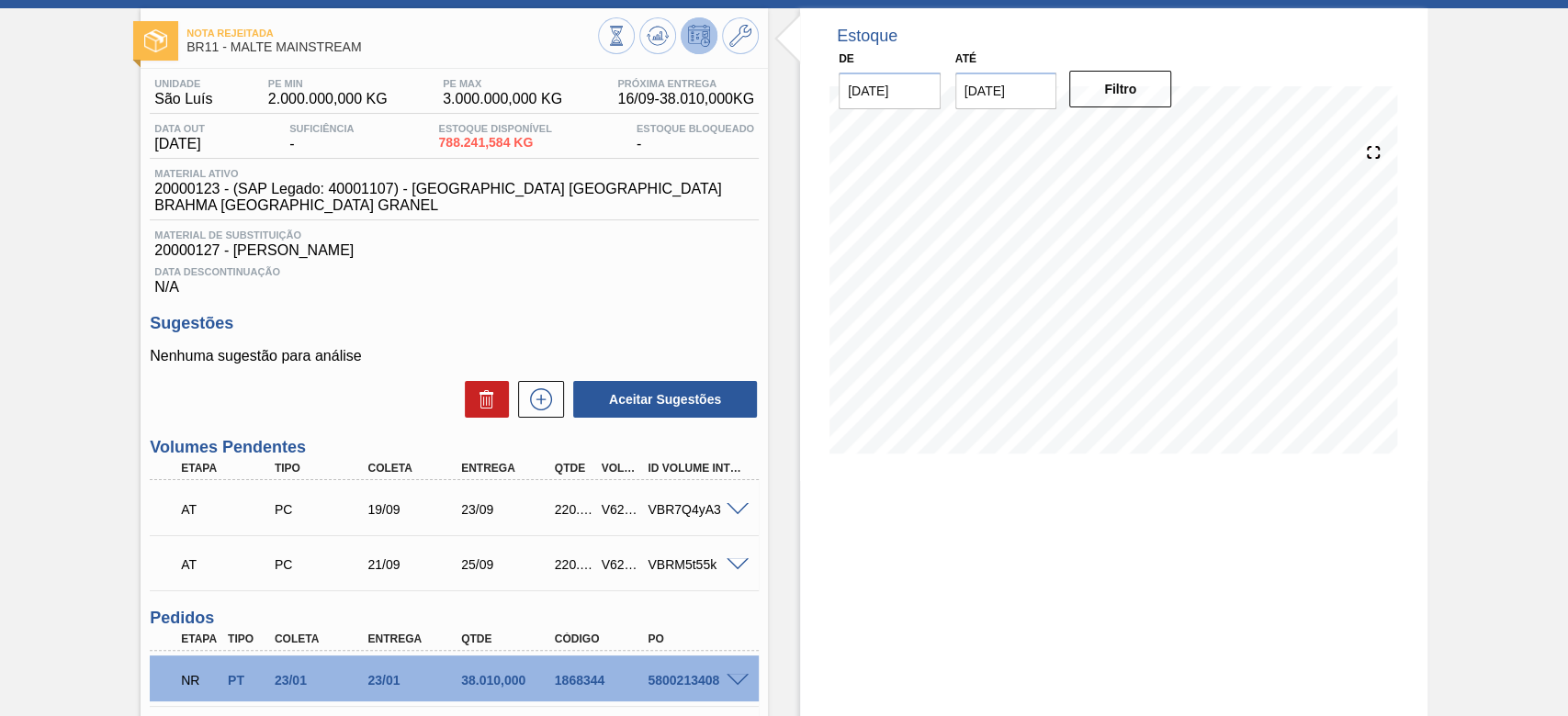
scroll to position [0, 0]
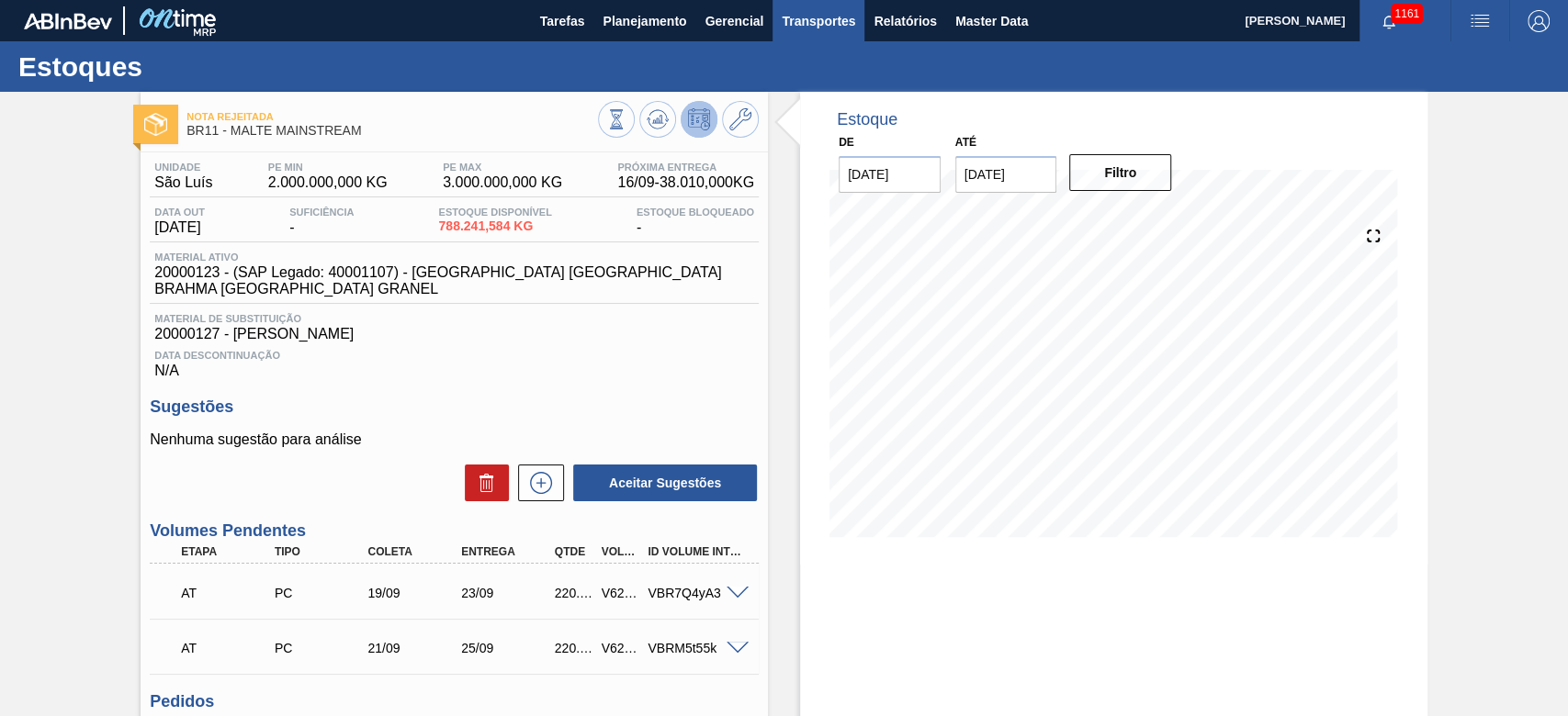
click at [806, 15] on span "Transportes" at bounding box center [819, 20] width 74 height 22
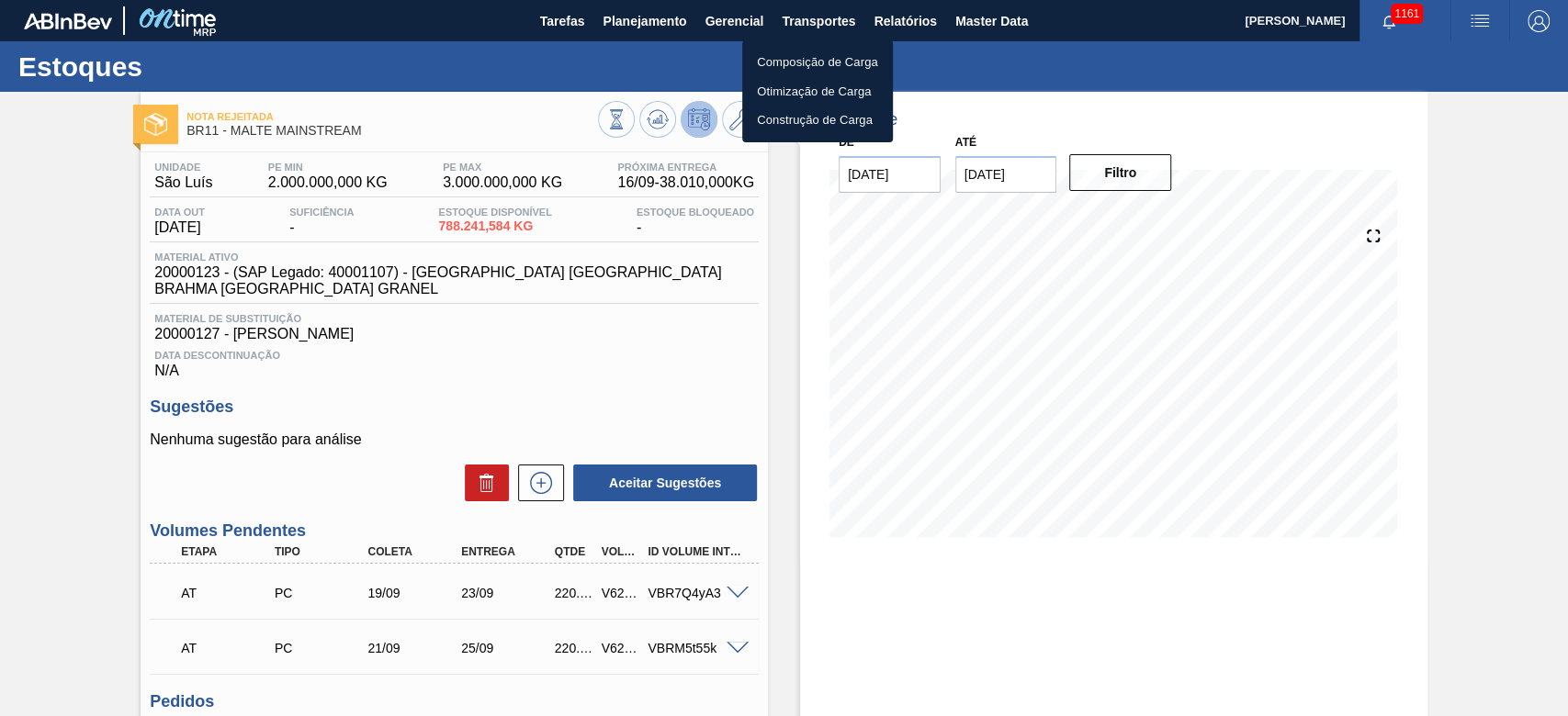
click at [779, 89] on li "Otimização de Carga" at bounding box center [817, 91] width 151 height 29
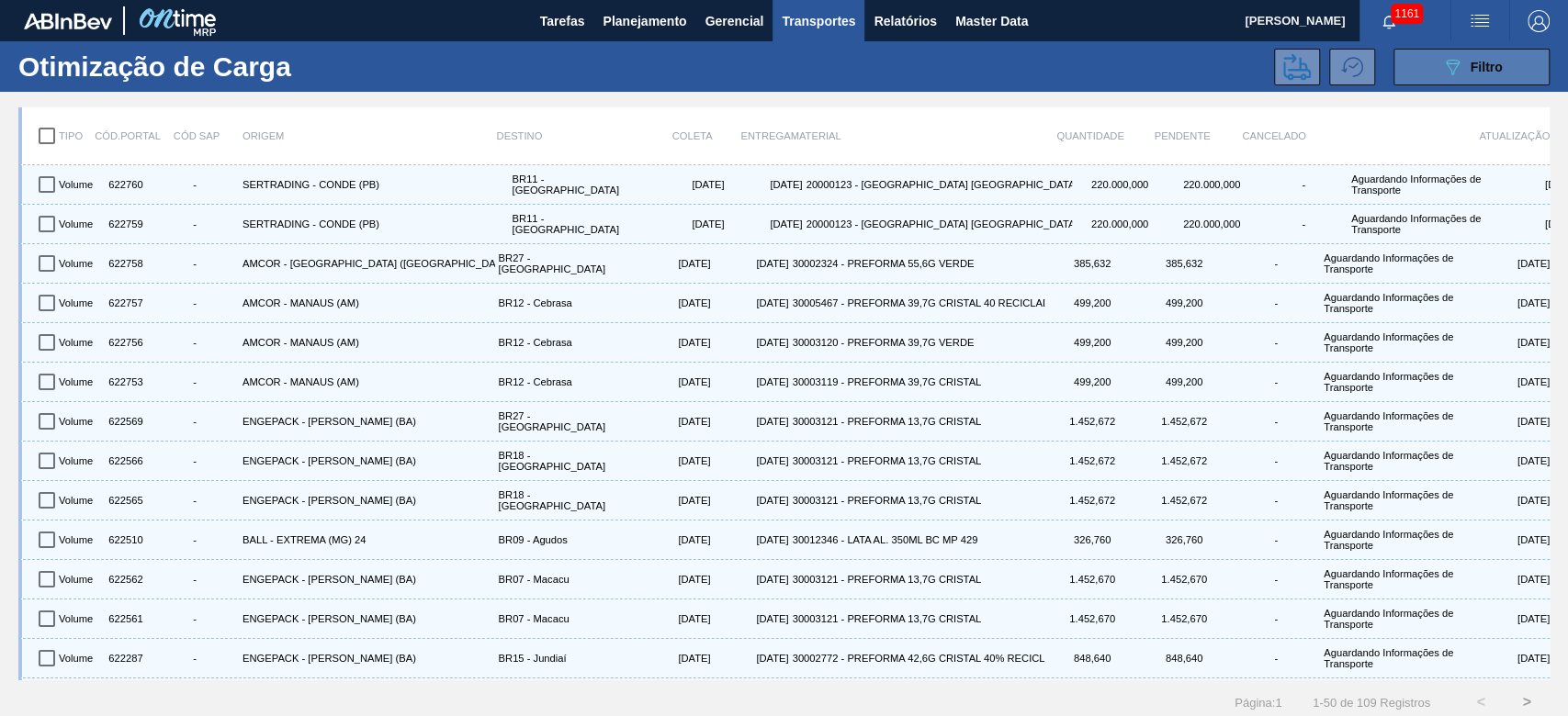
click at [1428, 75] on button "089F7B8B-B2A5-4AFE-B5C0-19BA573D28AC Filtro" at bounding box center [1471, 67] width 157 height 37
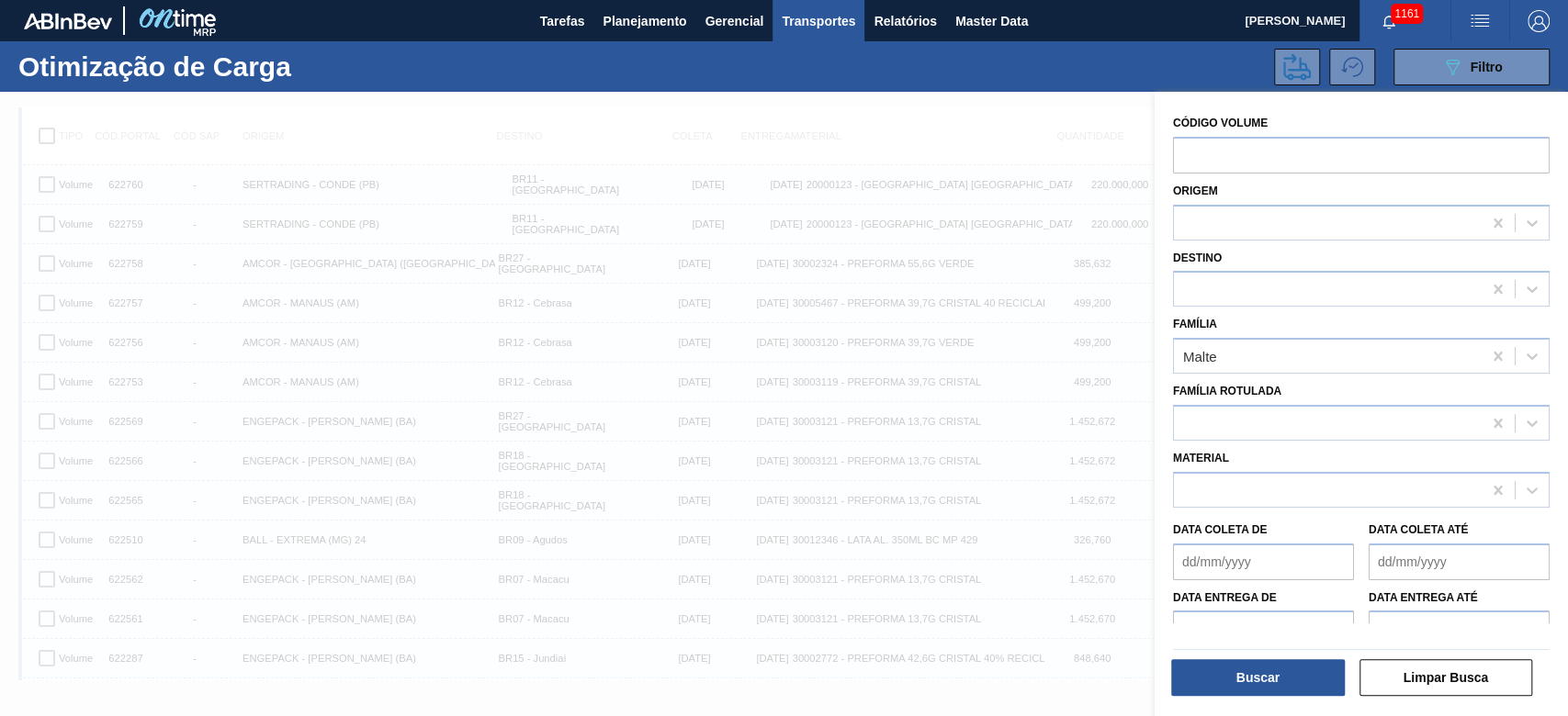
click at [1256, 652] on div at bounding box center [1361, 649] width 391 height 16
click at [1242, 676] on button "Buscar" at bounding box center [1258, 677] width 174 height 37
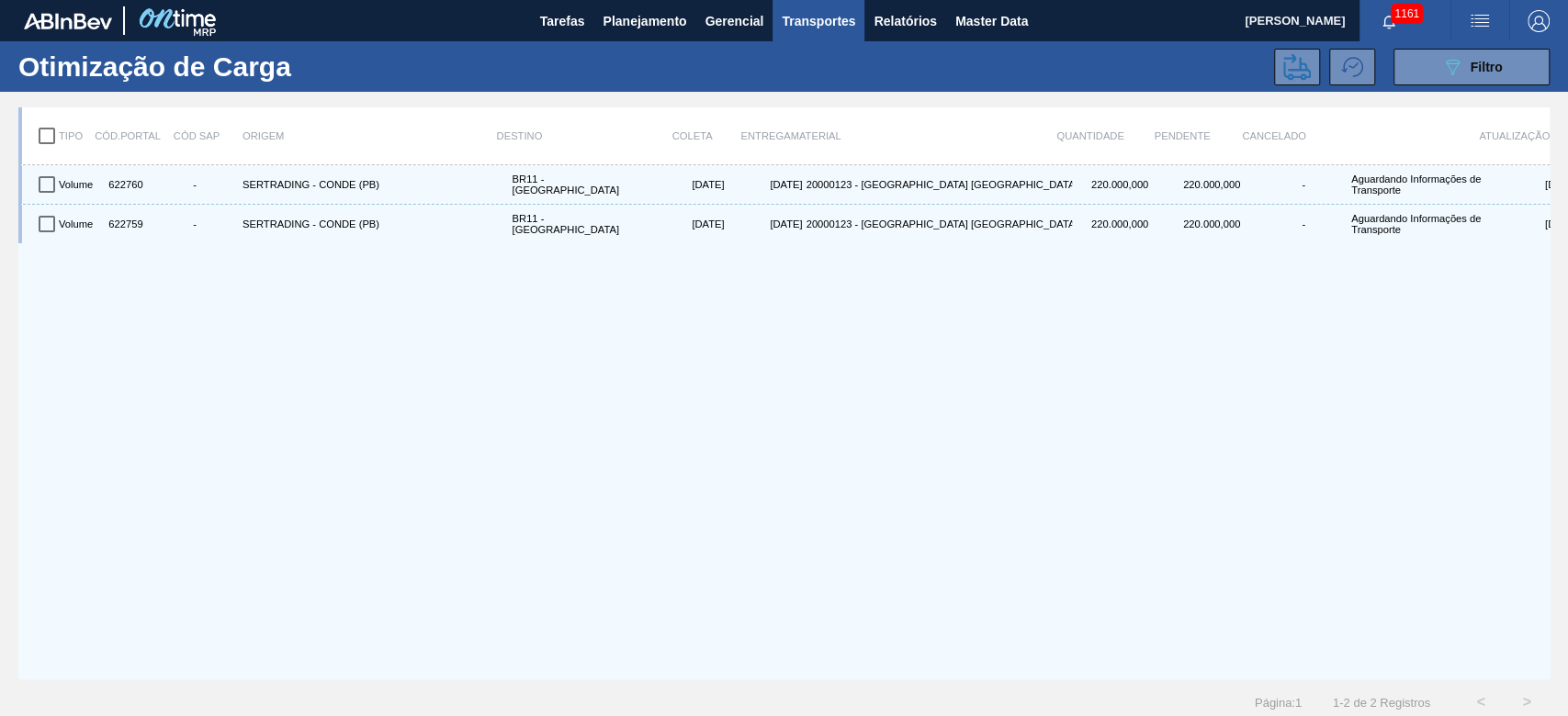
click at [50, 130] on input "checkbox" at bounding box center [47, 136] width 39 height 39
checkbox input "true"
click at [1286, 62] on icon at bounding box center [1297, 67] width 27 height 27
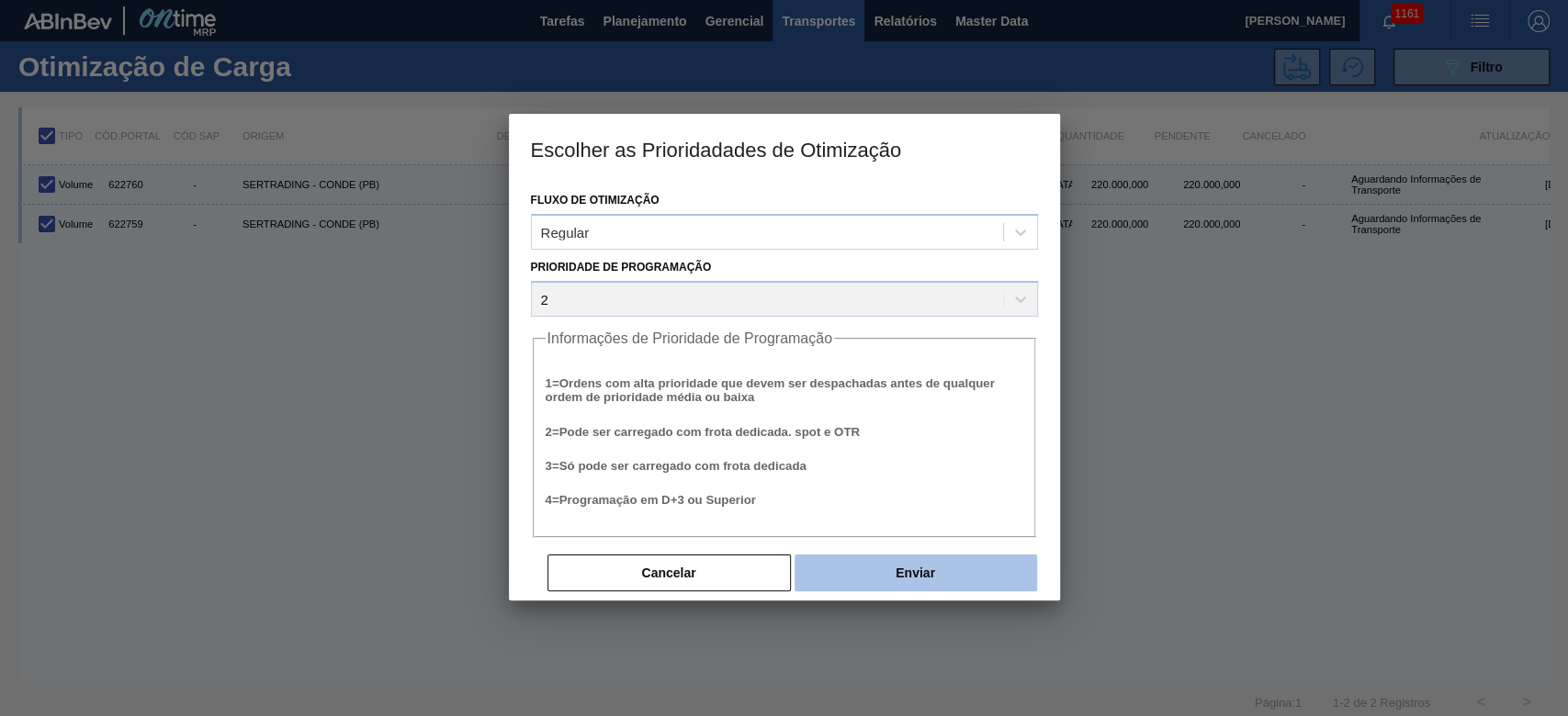
click at [916, 579] on button "Enviar" at bounding box center [915, 573] width 242 height 37
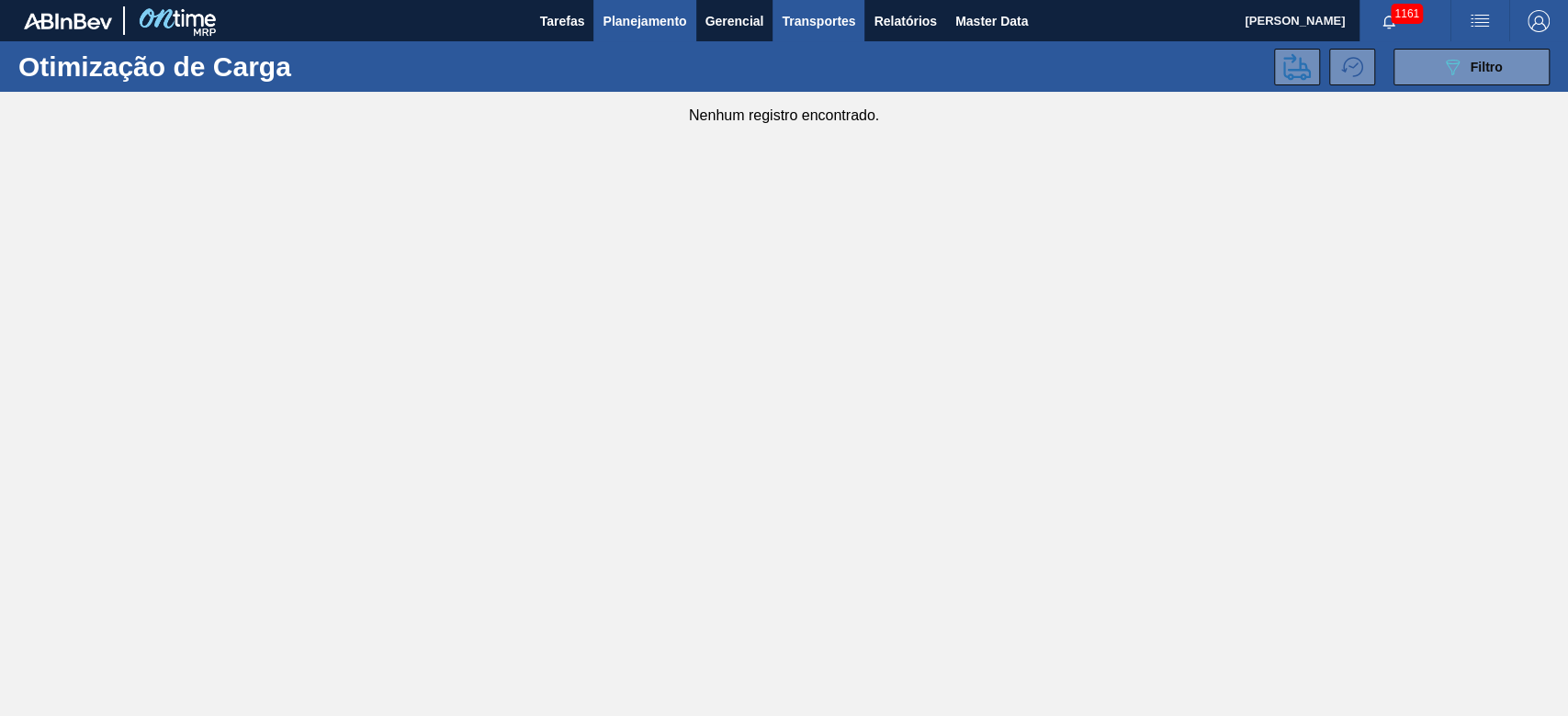
click at [630, 22] on span "Planejamento" at bounding box center [645, 20] width 84 height 22
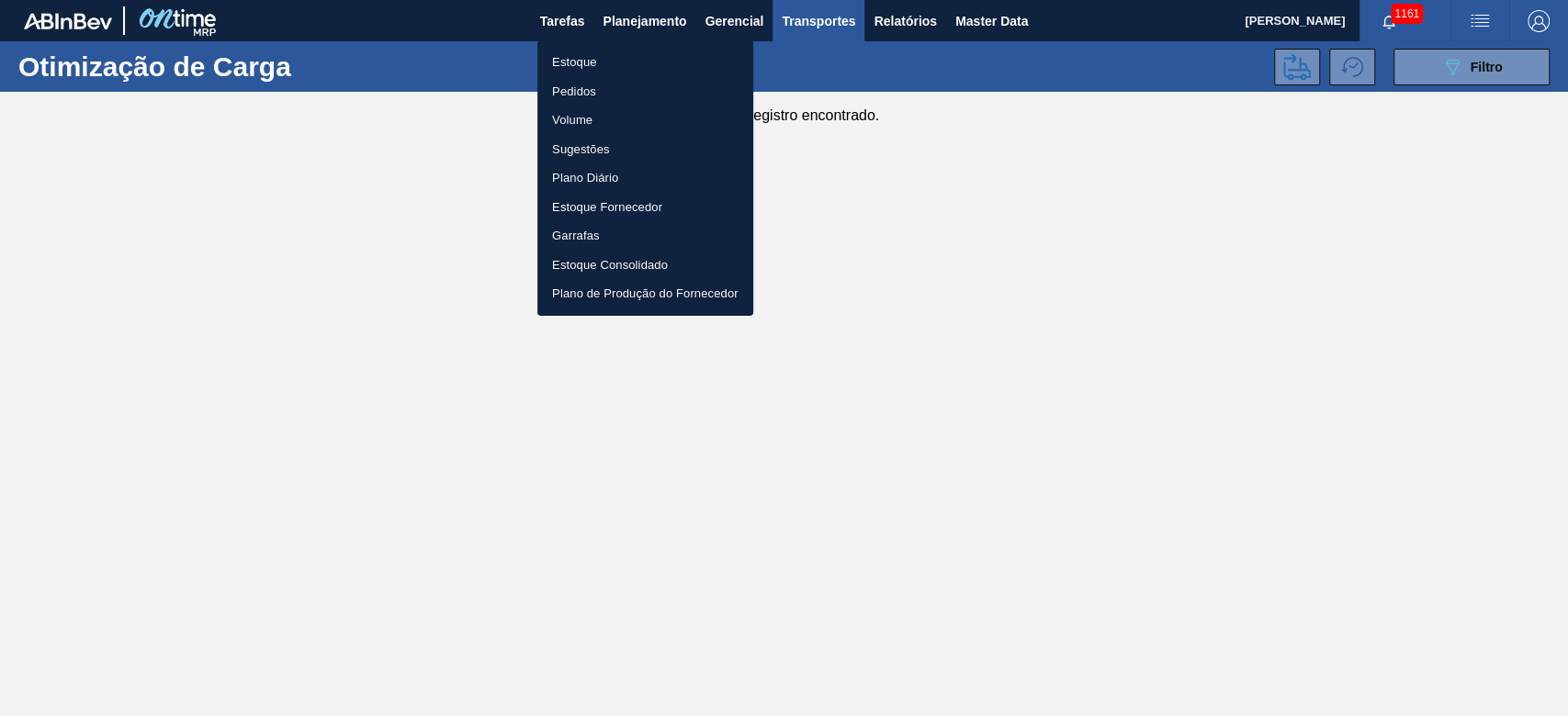
click at [586, 63] on li "Estoque" at bounding box center [645, 62] width 216 height 29
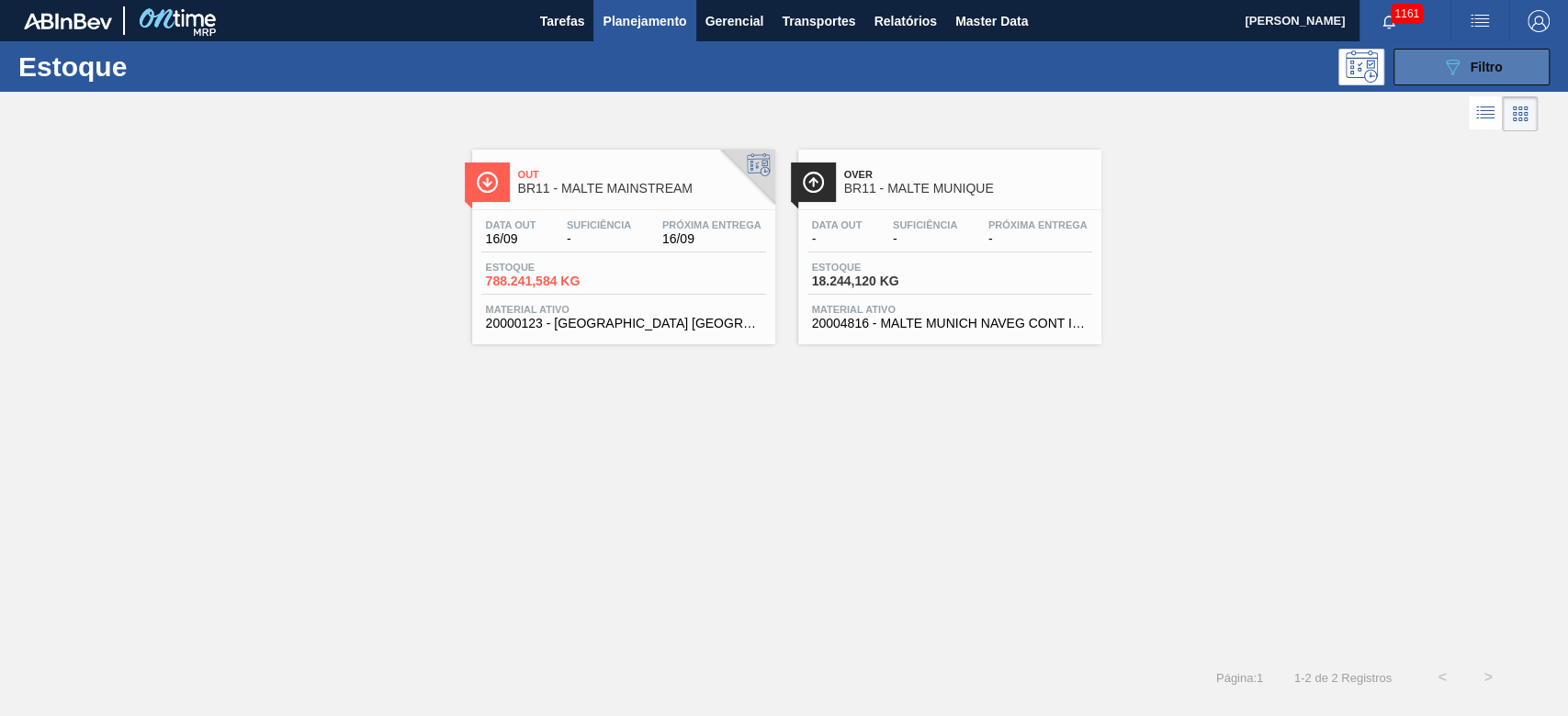
click at [1480, 60] on span "Filtro" at bounding box center [1486, 66] width 32 height 15
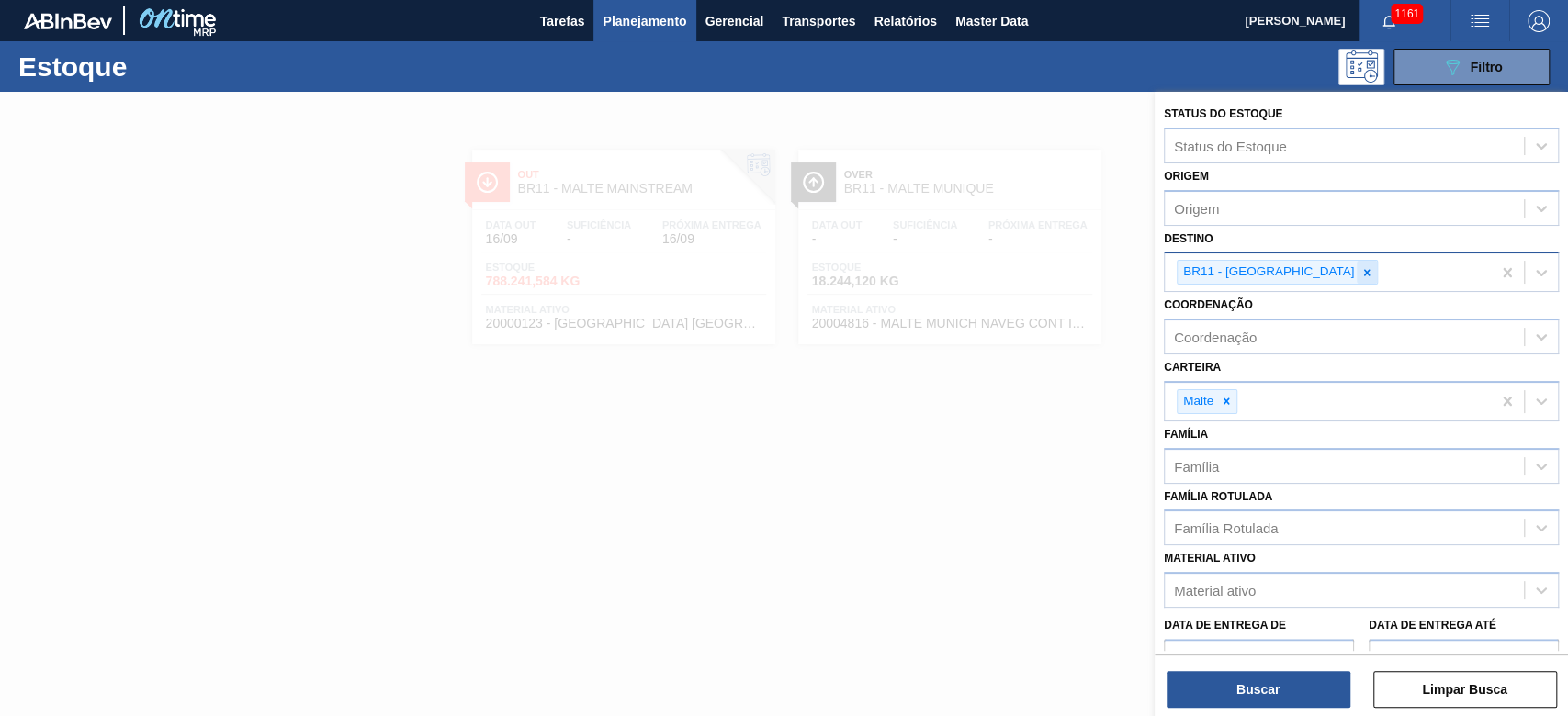
click at [1360, 268] on icon at bounding box center [1366, 272] width 13 height 13
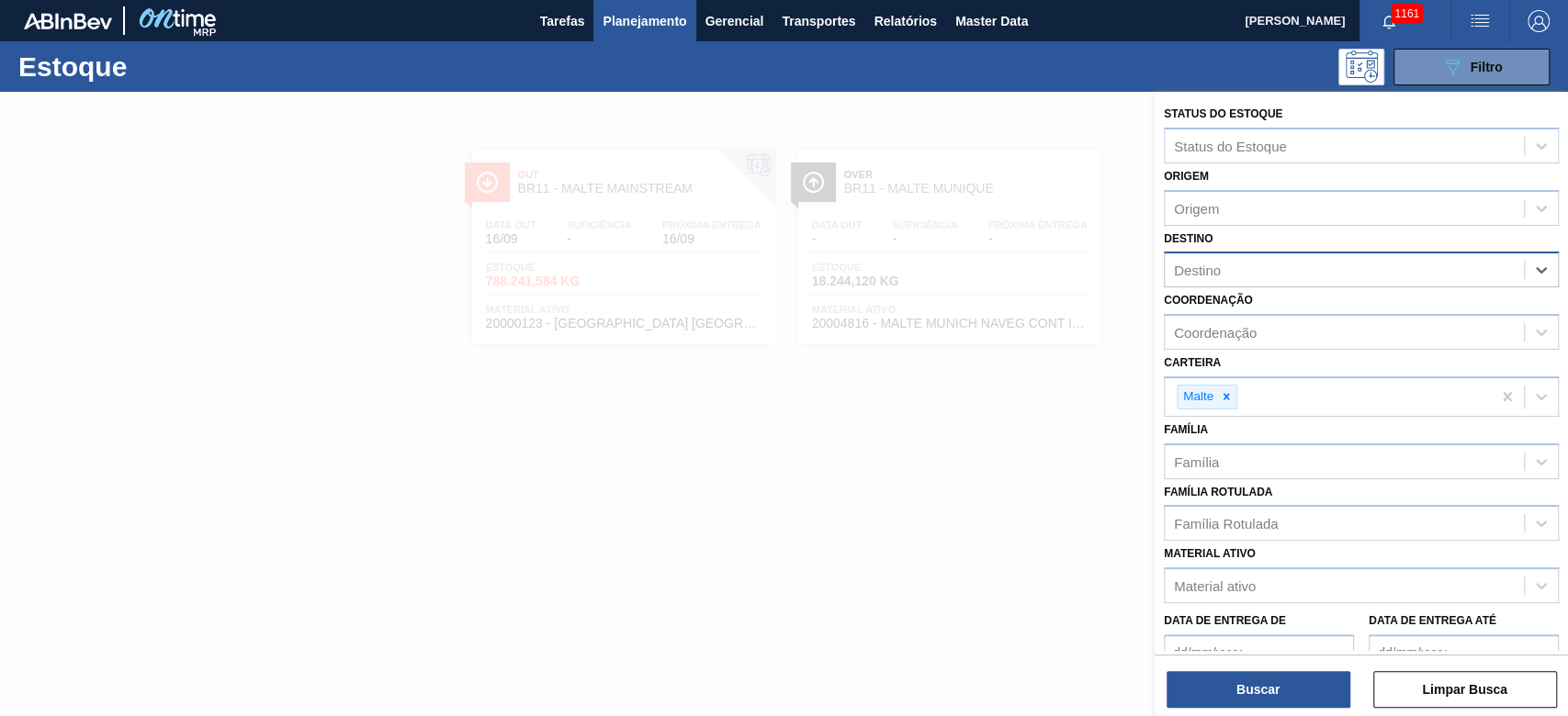
type input "16"
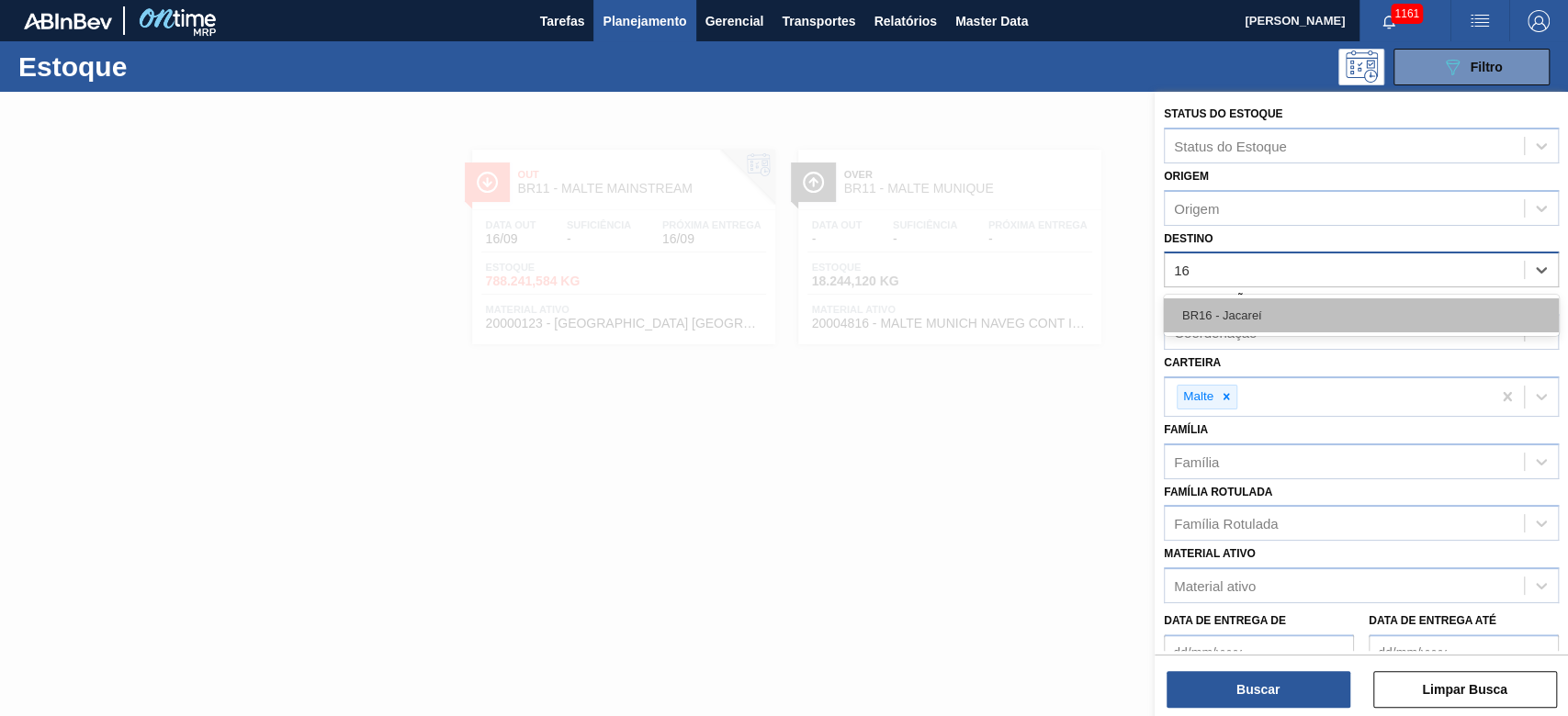
click at [1209, 311] on div "BR16 - Jacareí" at bounding box center [1361, 315] width 395 height 34
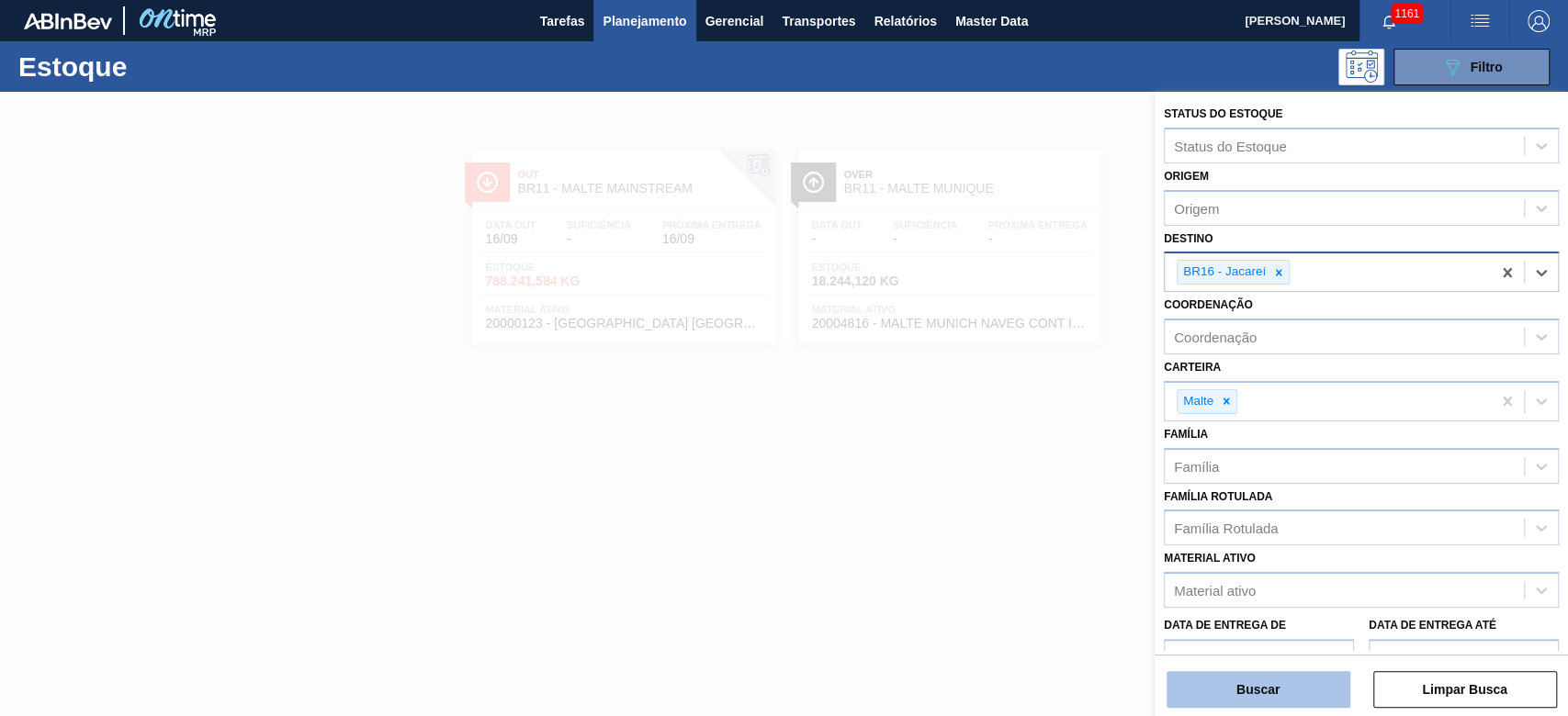
click at [1190, 697] on button "Buscar" at bounding box center [1258, 690] width 184 height 37
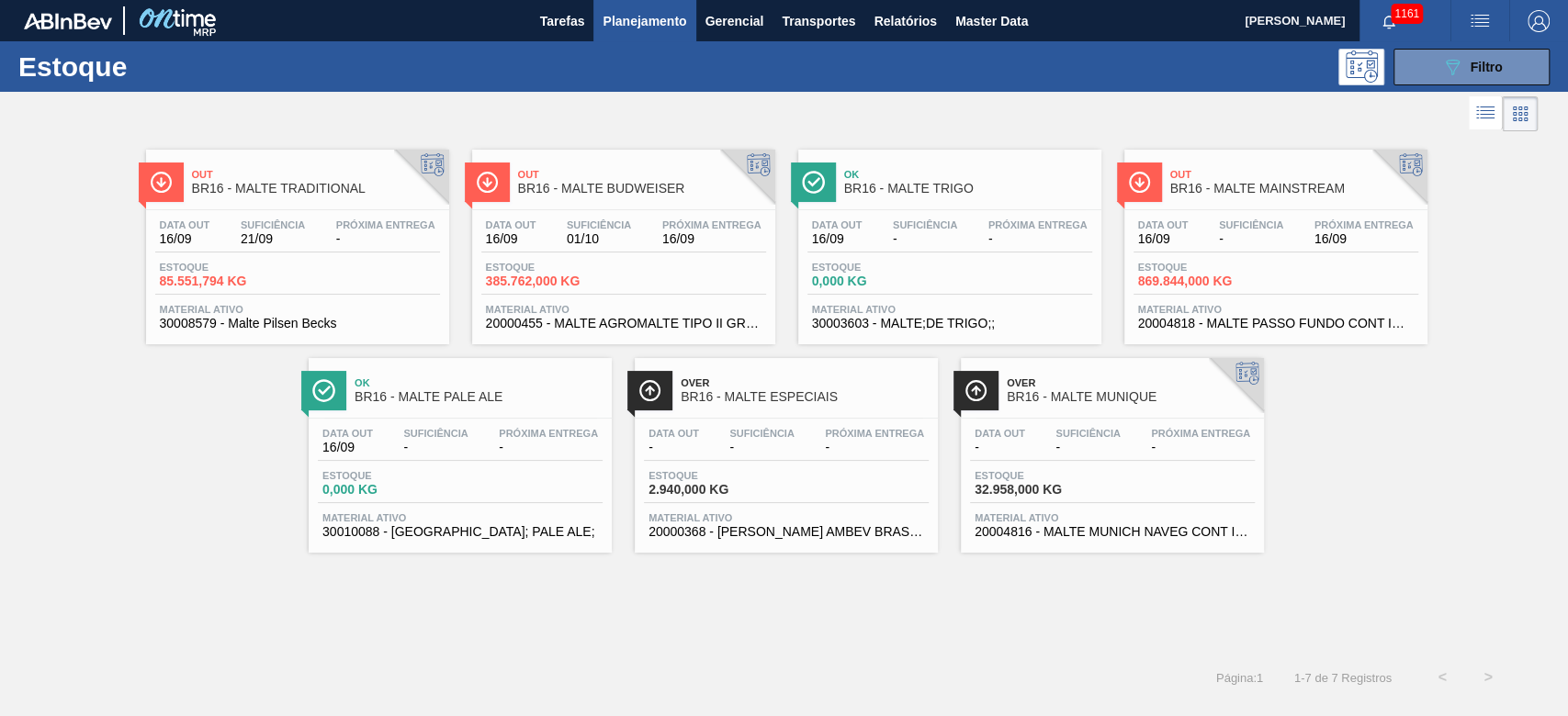
click at [1243, 229] on span "Suficiência" at bounding box center [1251, 224] width 64 height 11
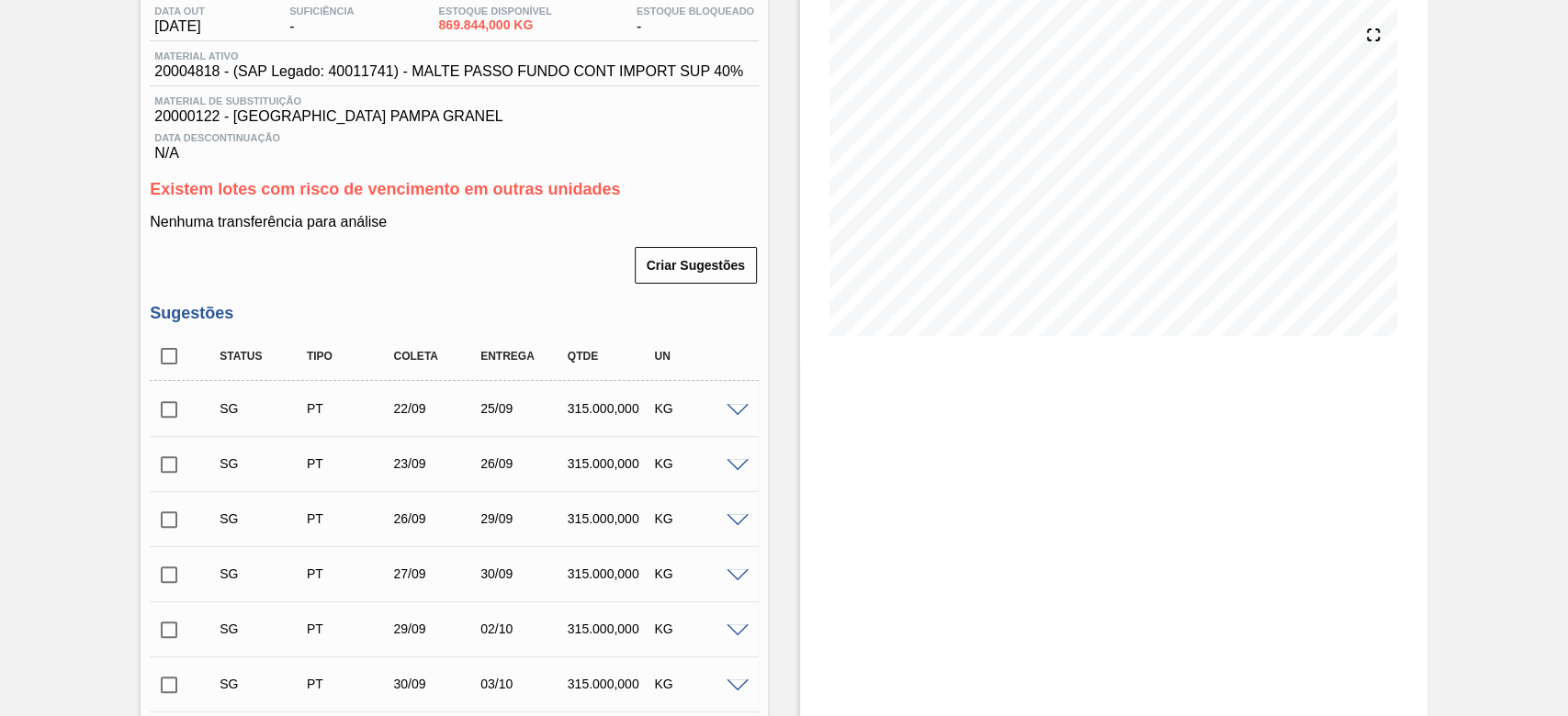
scroll to position [367, 0]
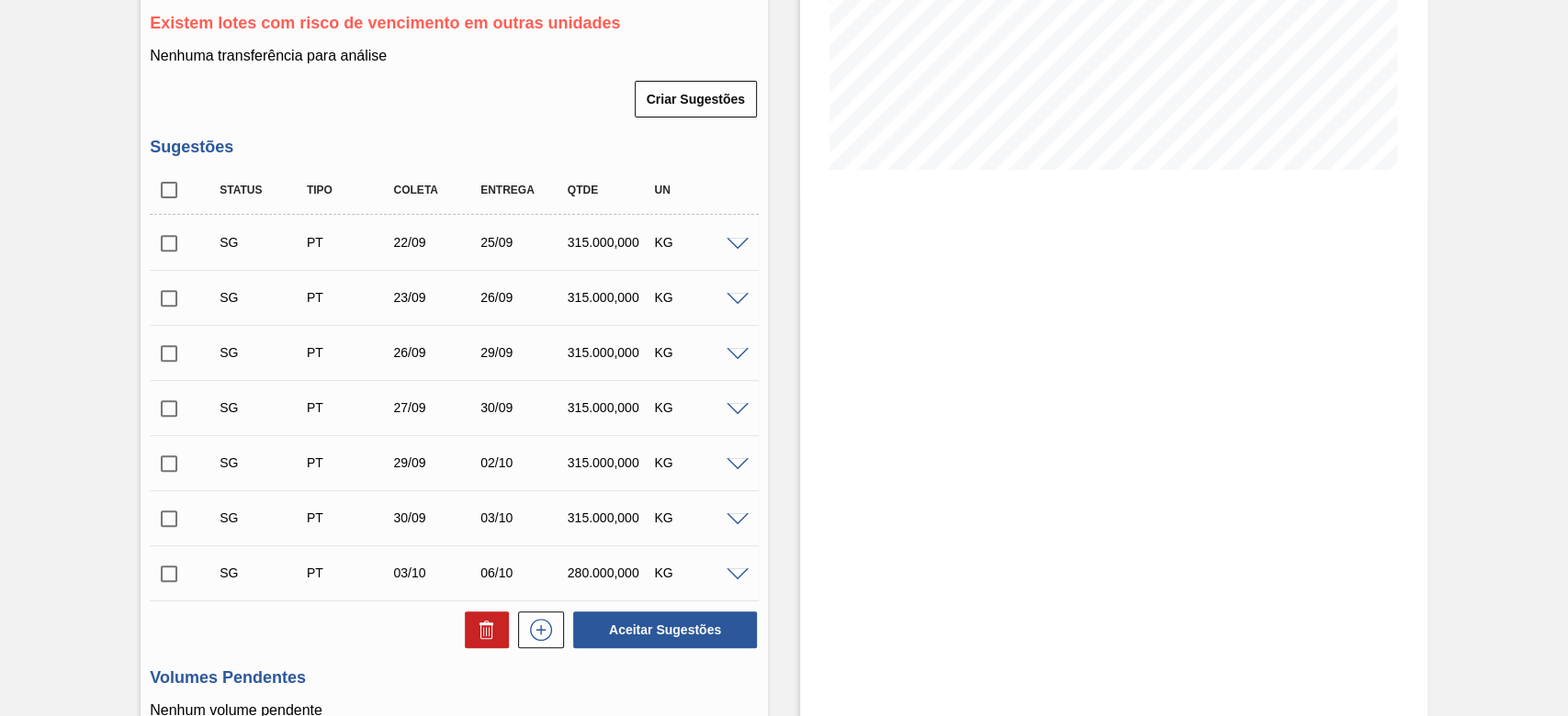
click at [733, 247] on span at bounding box center [737, 245] width 22 height 14
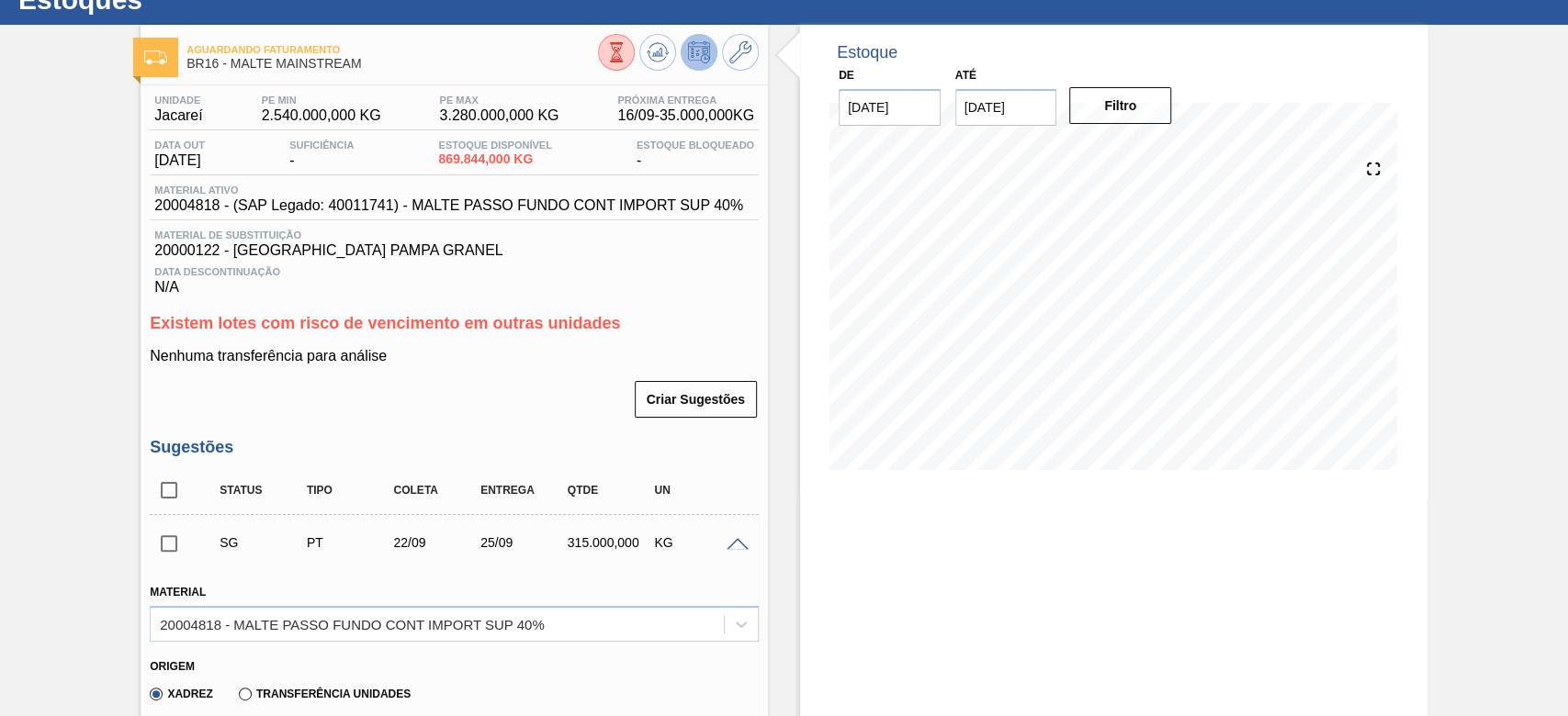
scroll to position [0, 0]
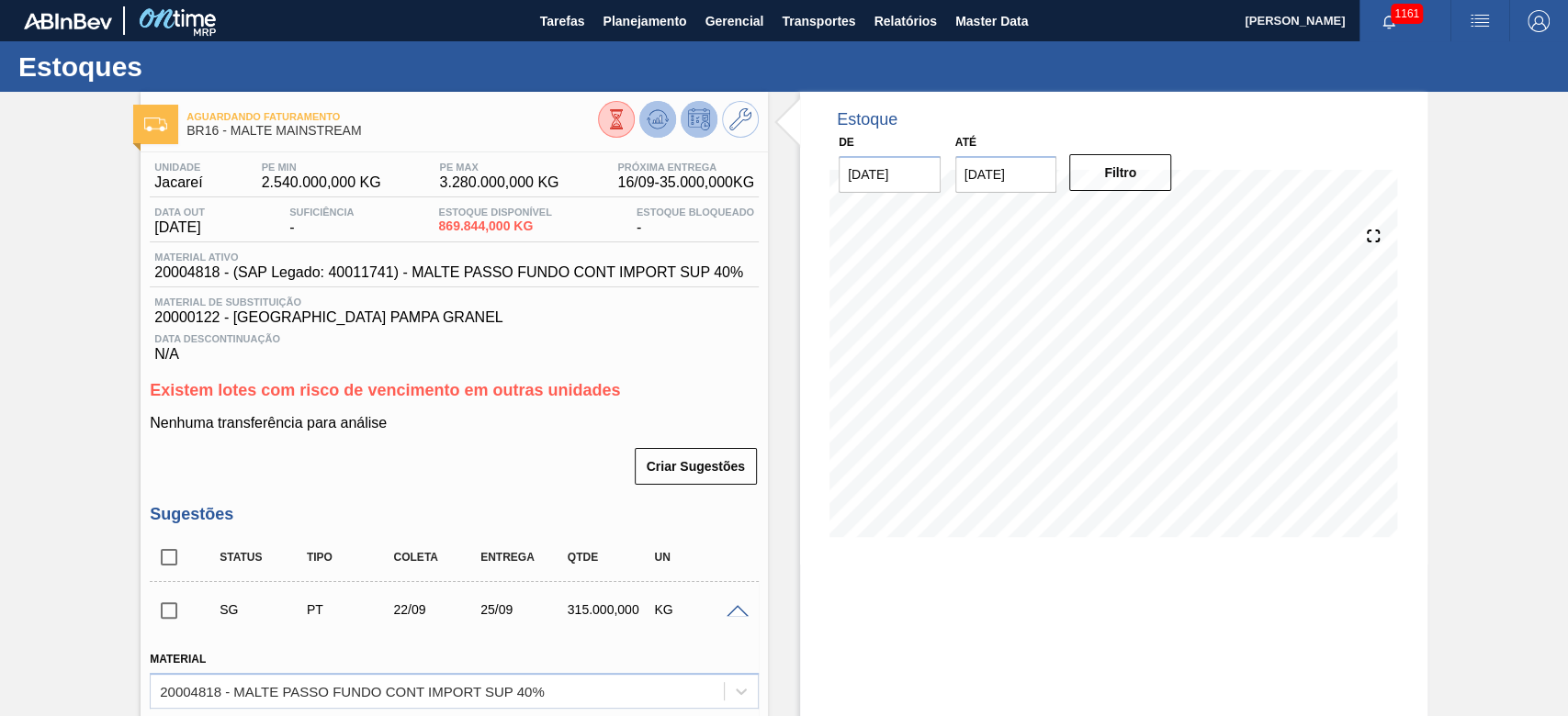
click at [660, 119] on icon at bounding box center [658, 119] width 12 height 9
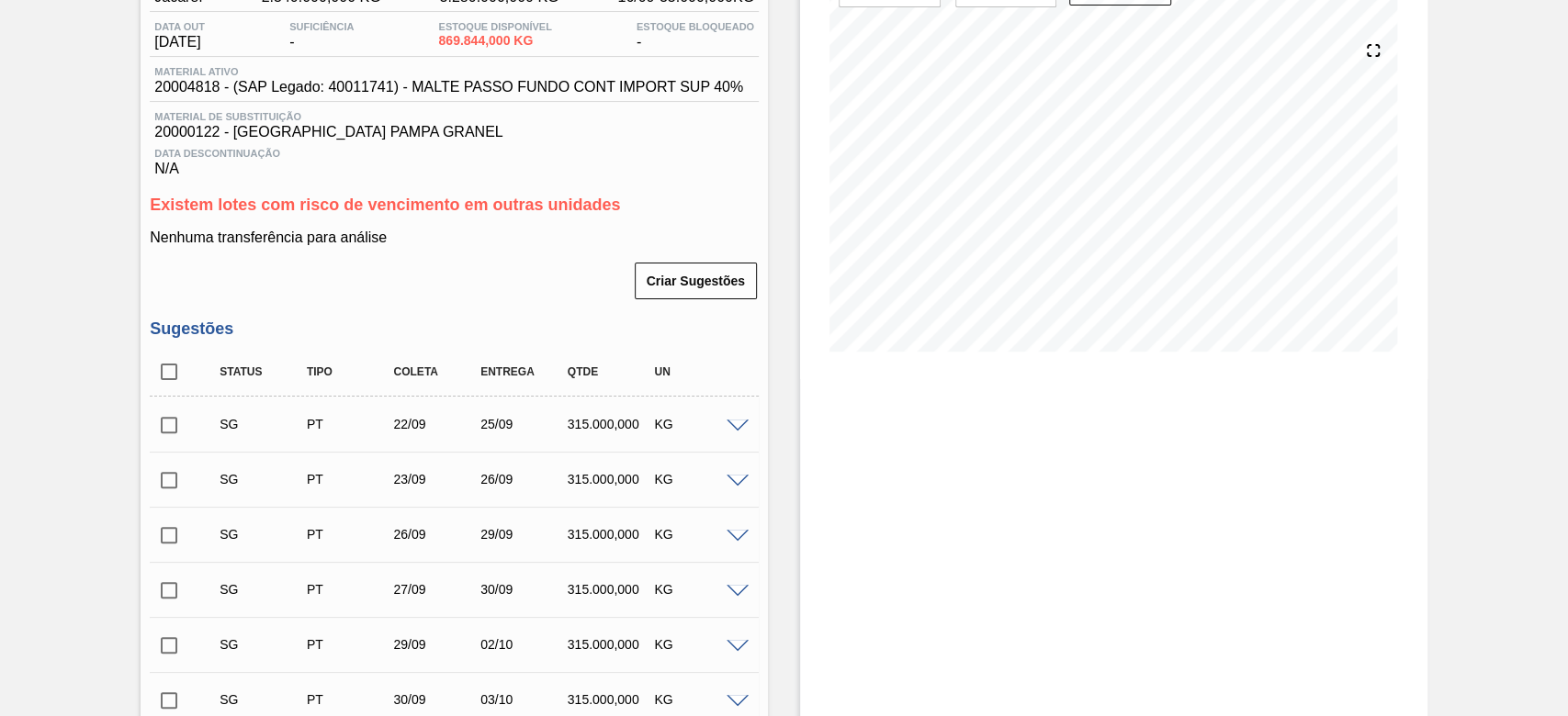
scroll to position [367, 0]
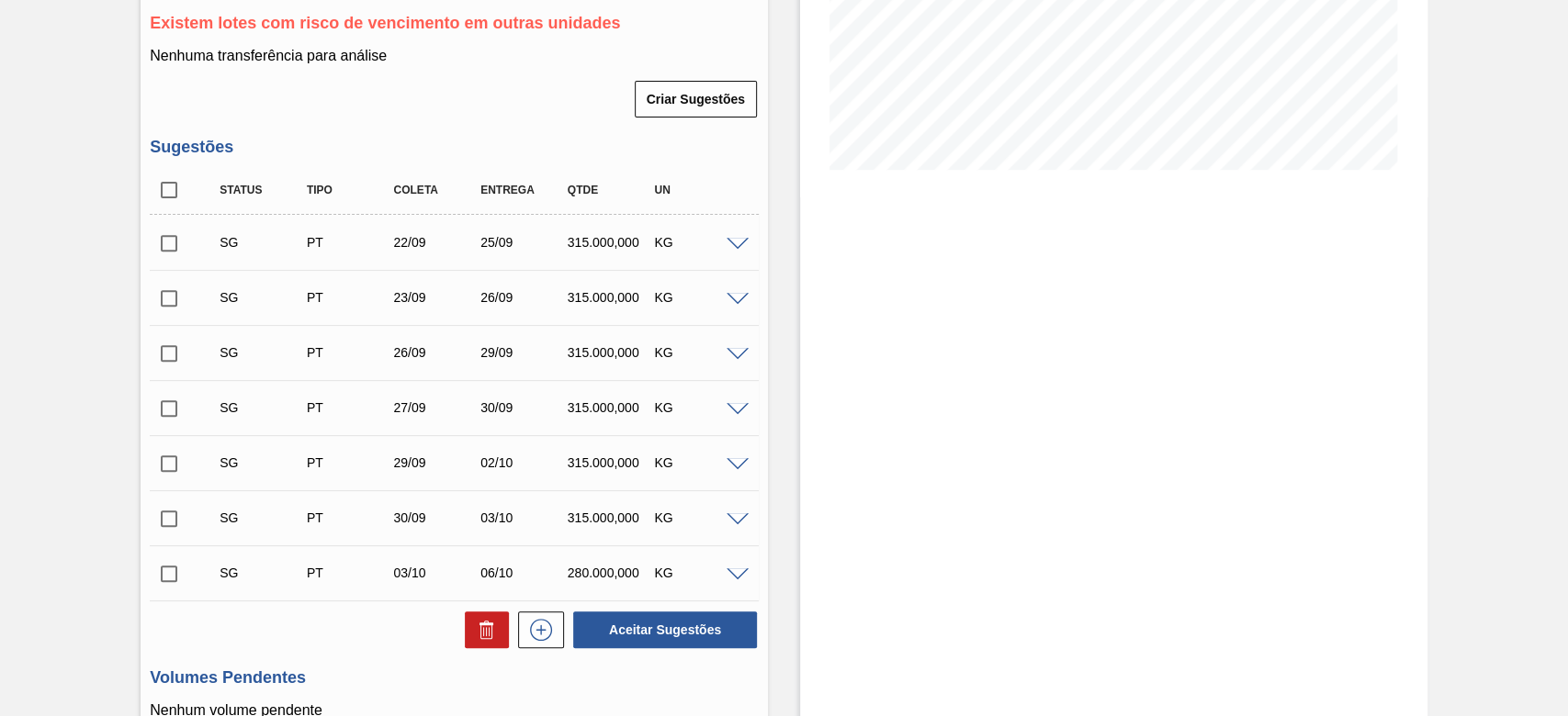
click at [740, 242] on span at bounding box center [737, 245] width 22 height 14
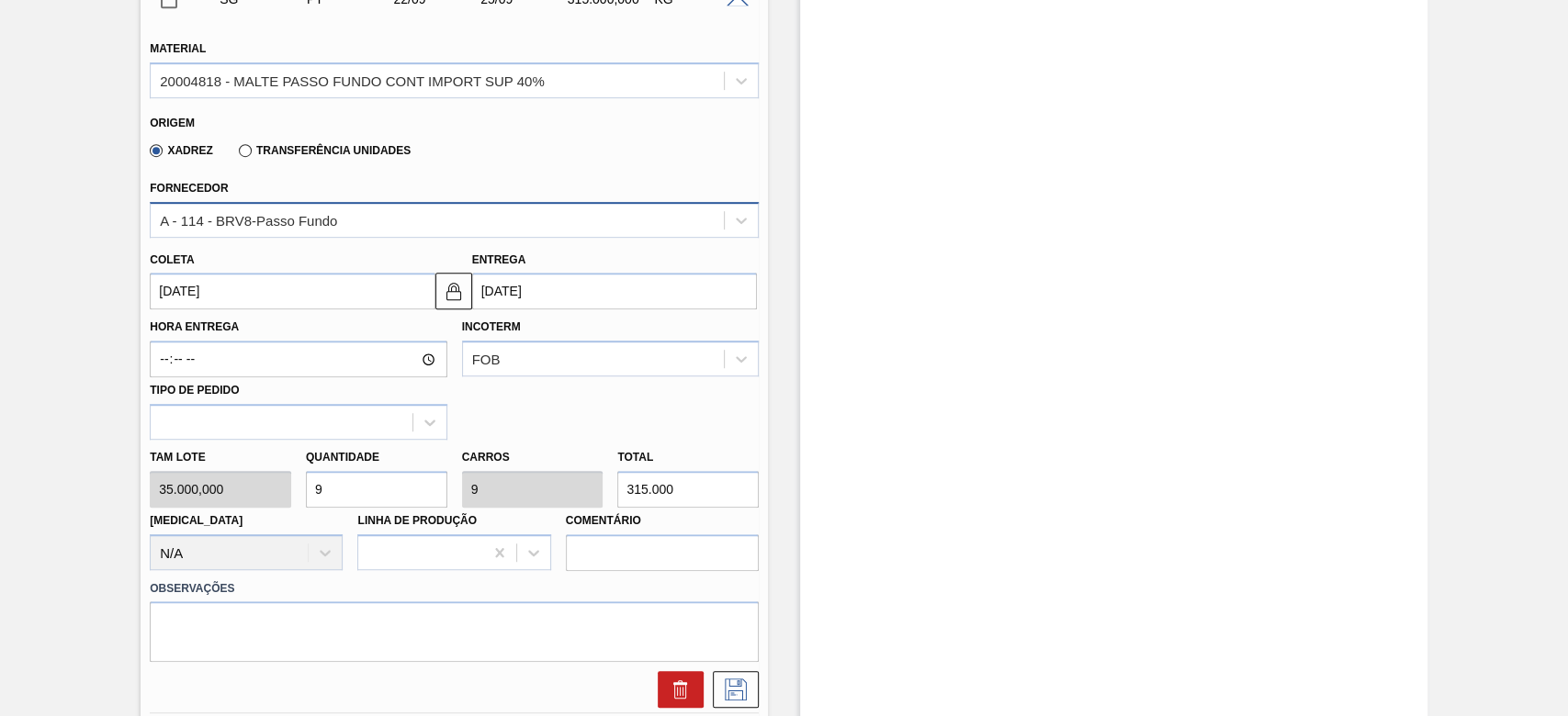
scroll to position [611, 0]
click at [171, 290] on input "[DATE]" at bounding box center [292, 290] width 285 height 37
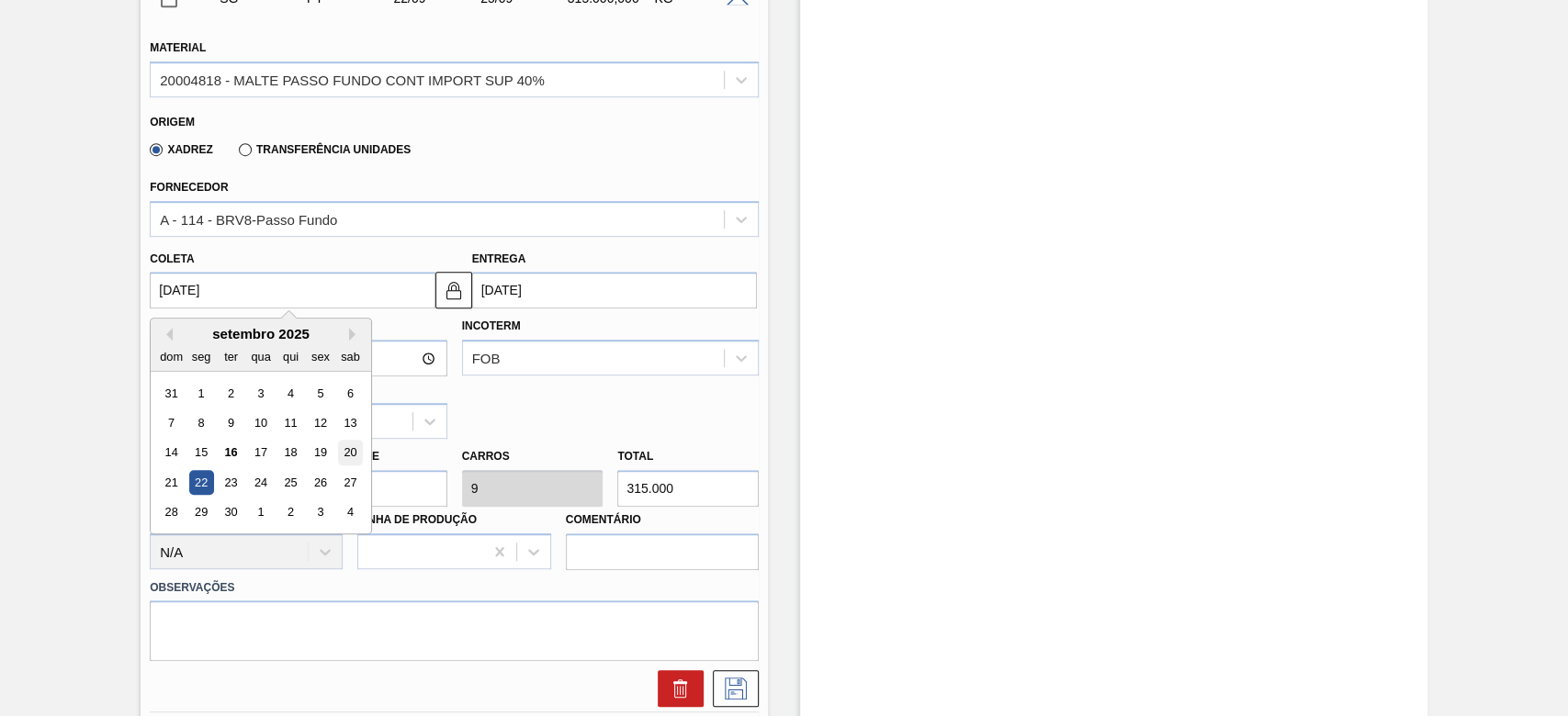
click at [345, 457] on div "20" at bounding box center [351, 453] width 25 height 25
type input "[DATE]"
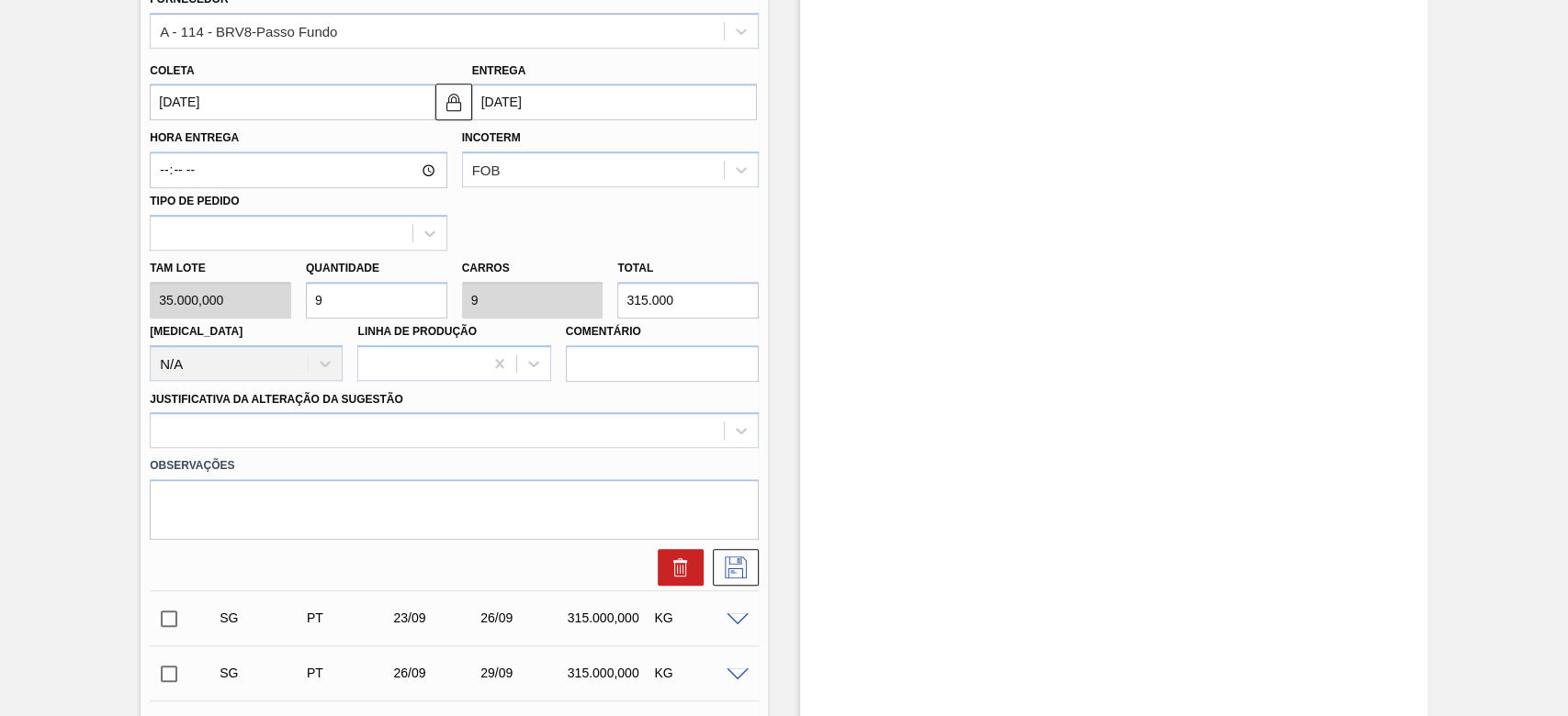
scroll to position [978, 0]
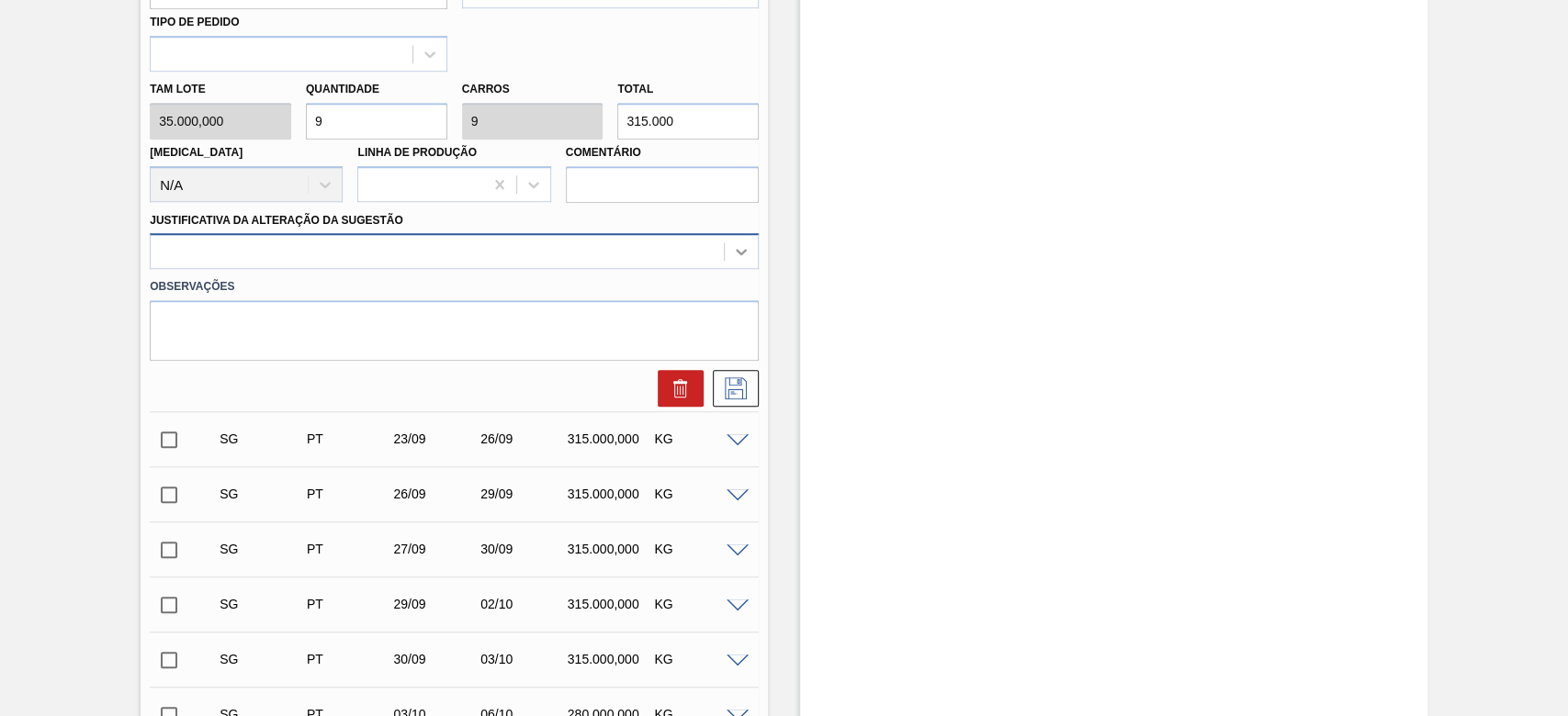
click at [740, 257] on icon at bounding box center [741, 251] width 18 height 18
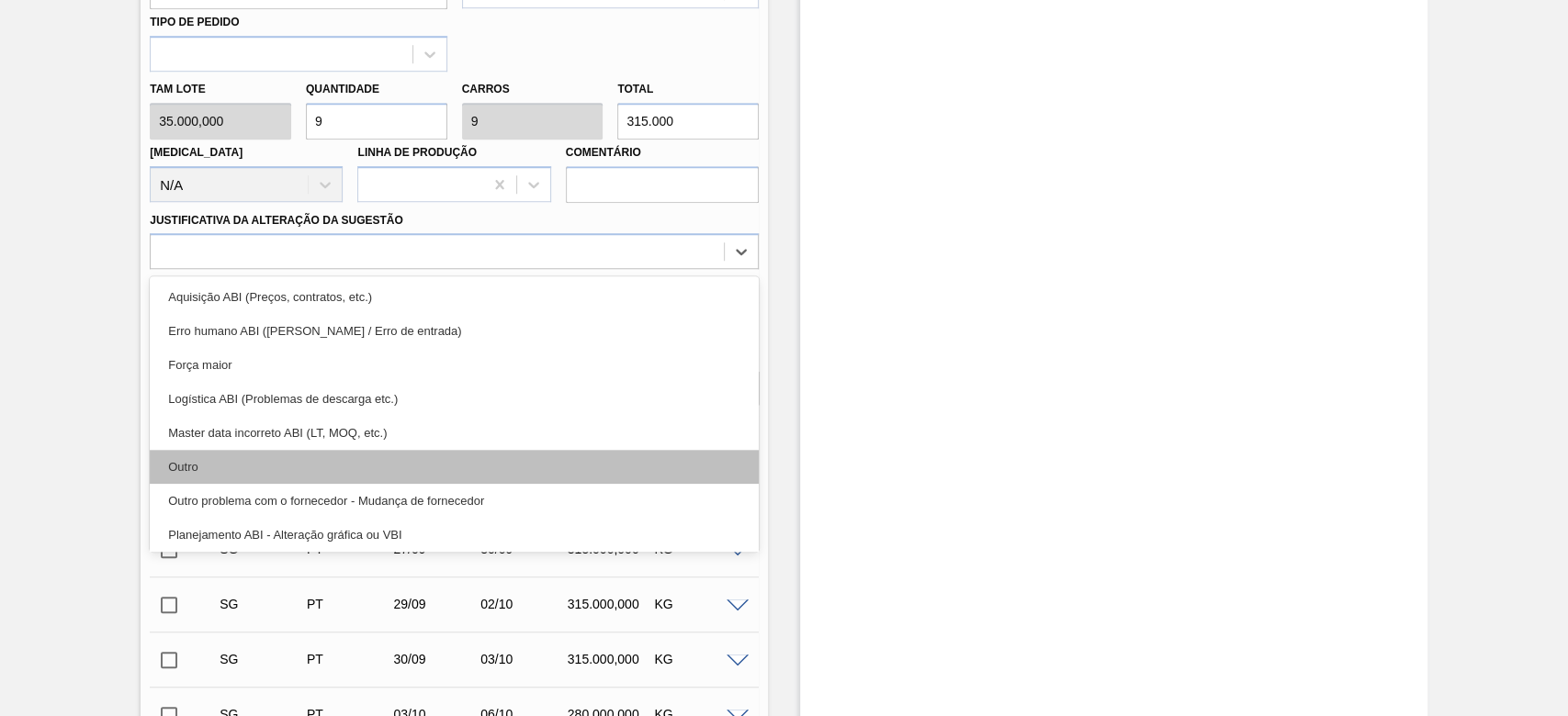
click at [202, 469] on div "Outro" at bounding box center [454, 466] width 609 height 34
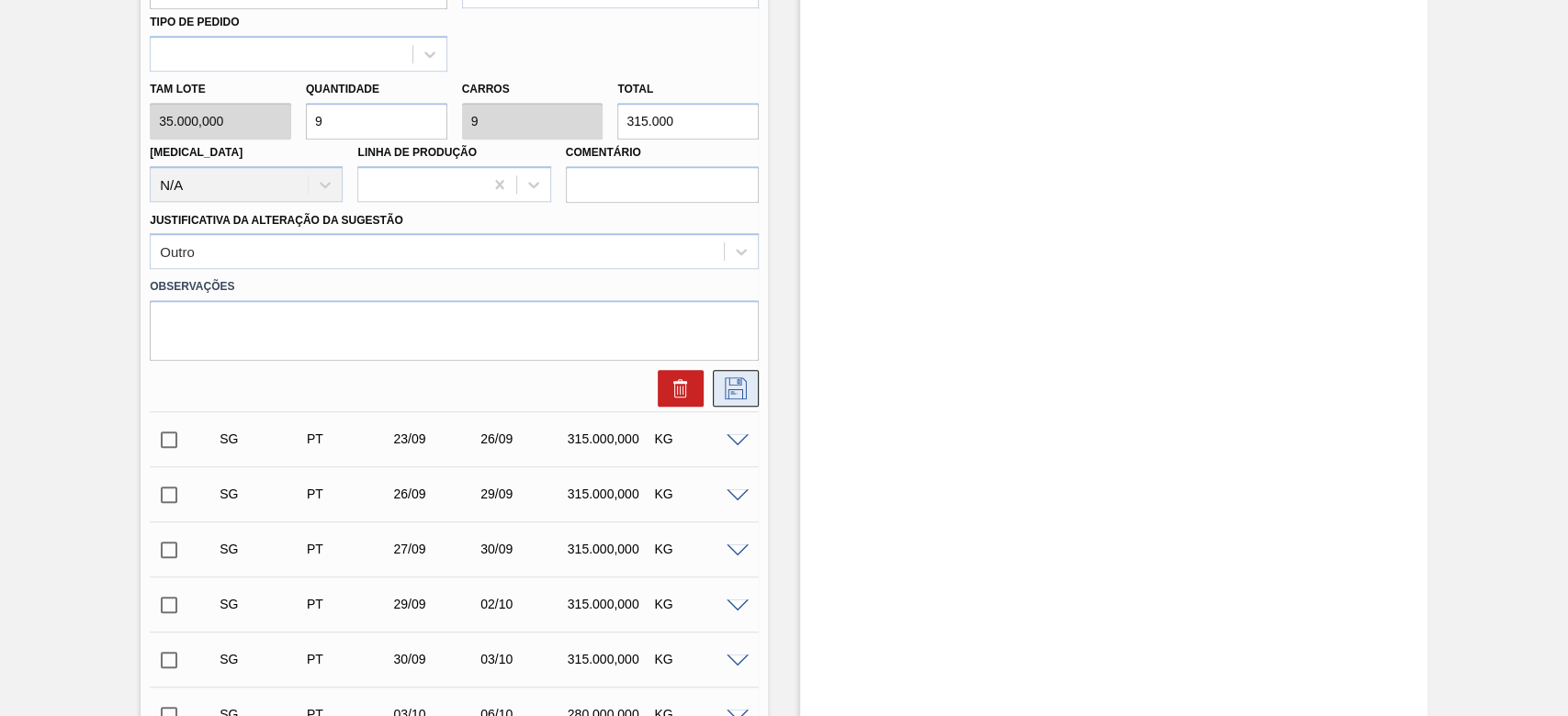
click at [727, 396] on icon at bounding box center [735, 388] width 22 height 22
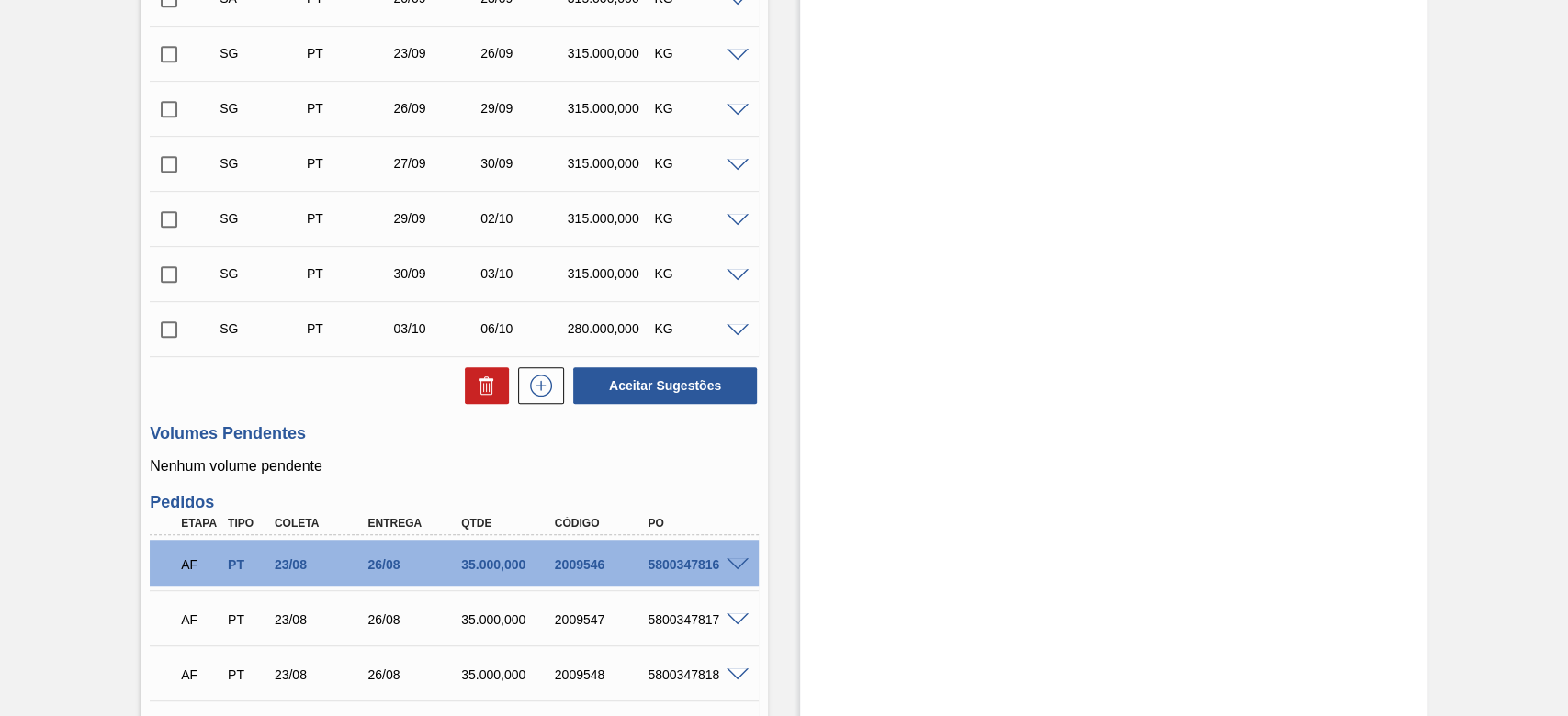
scroll to position [244, 0]
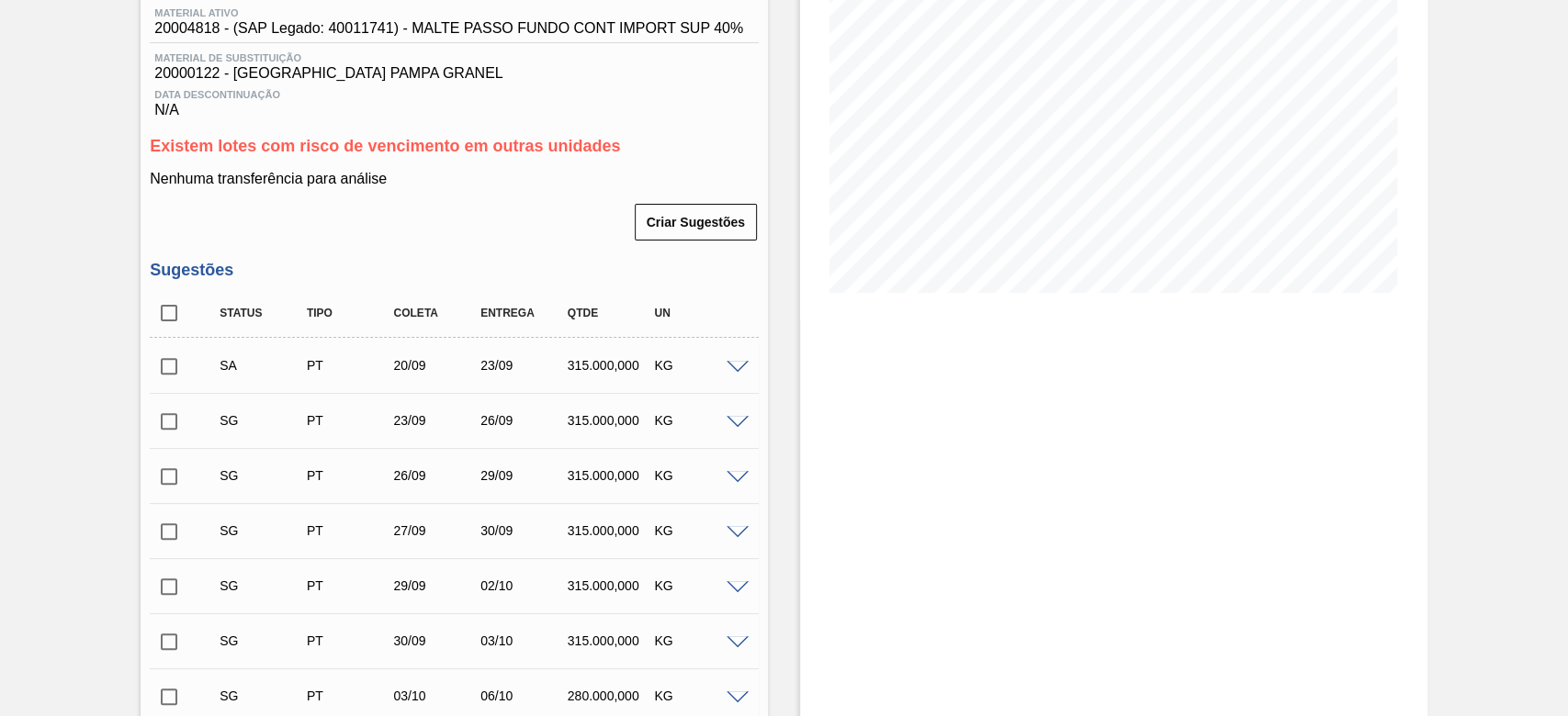
click at [168, 373] on input "checkbox" at bounding box center [169, 366] width 39 height 39
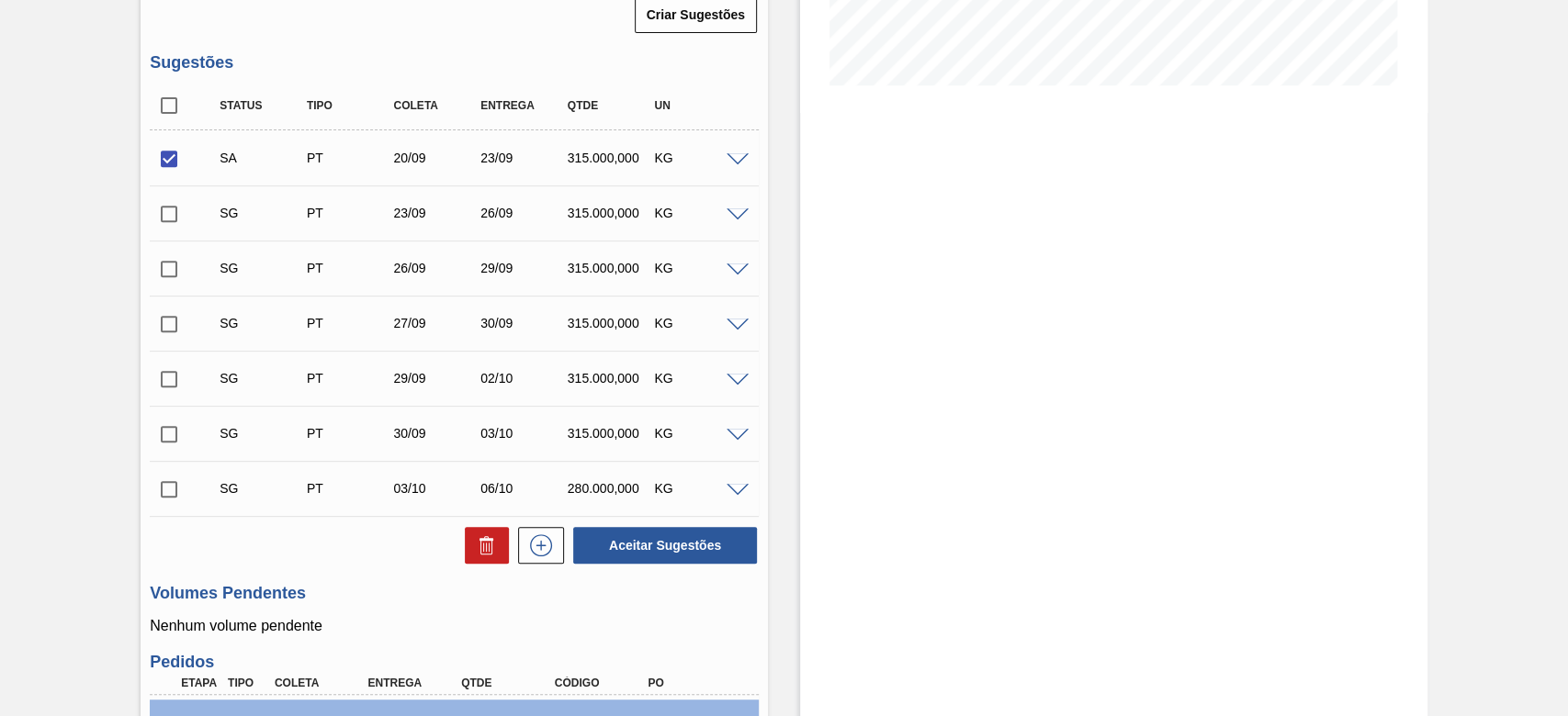
scroll to position [611, 0]
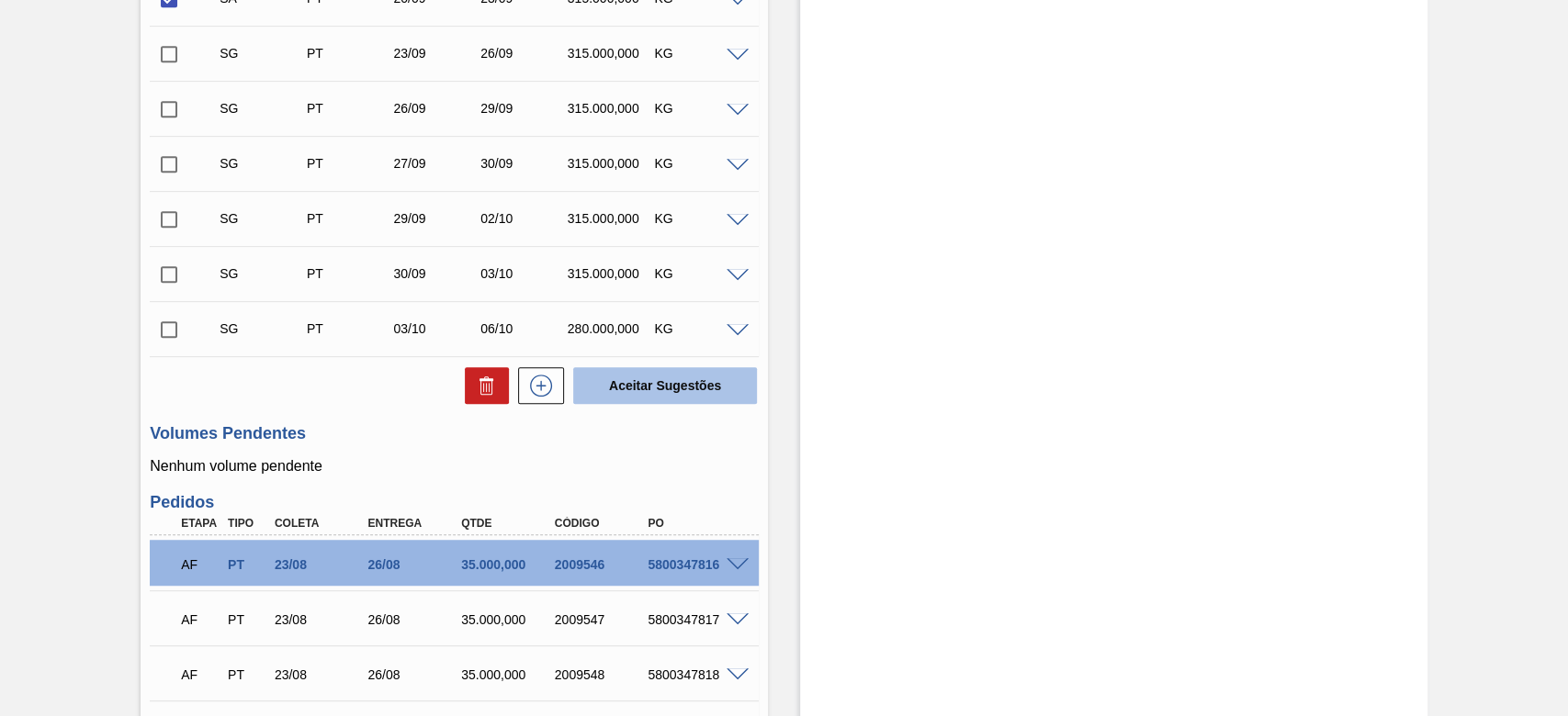
click at [647, 390] on button "Aceitar Sugestões" at bounding box center [665, 386] width 184 height 37
checkbox input "false"
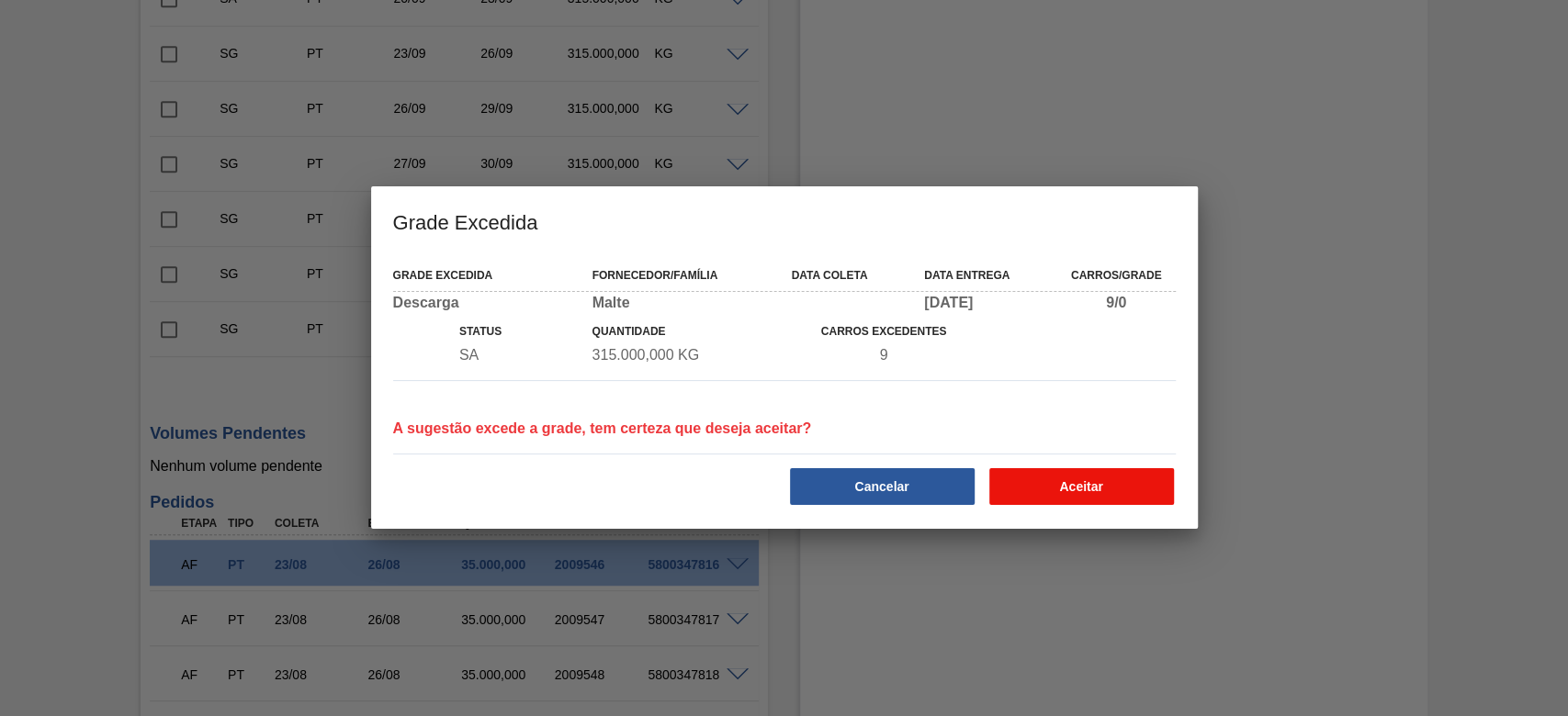
click at [1063, 484] on button "Aceitar" at bounding box center [1081, 487] width 185 height 37
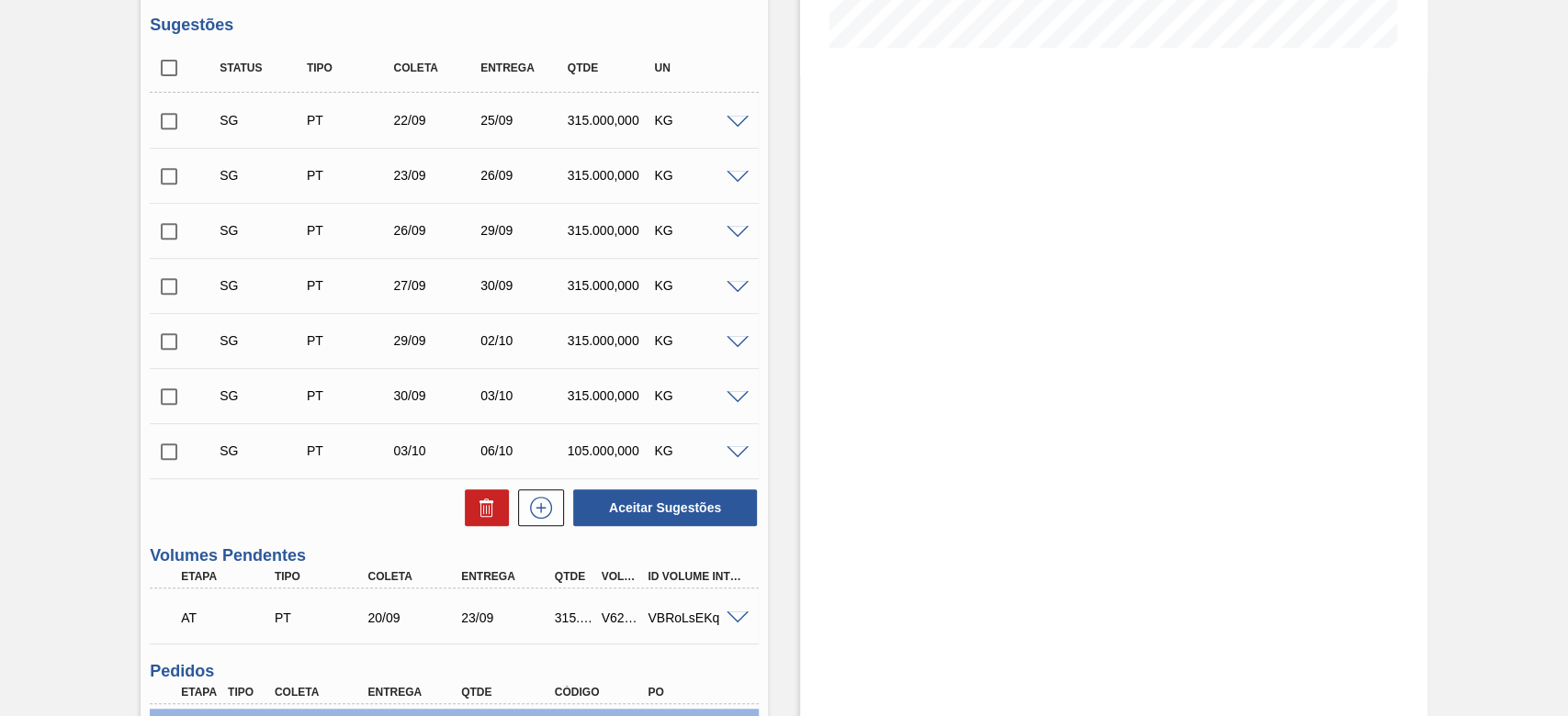
scroll to position [0, 0]
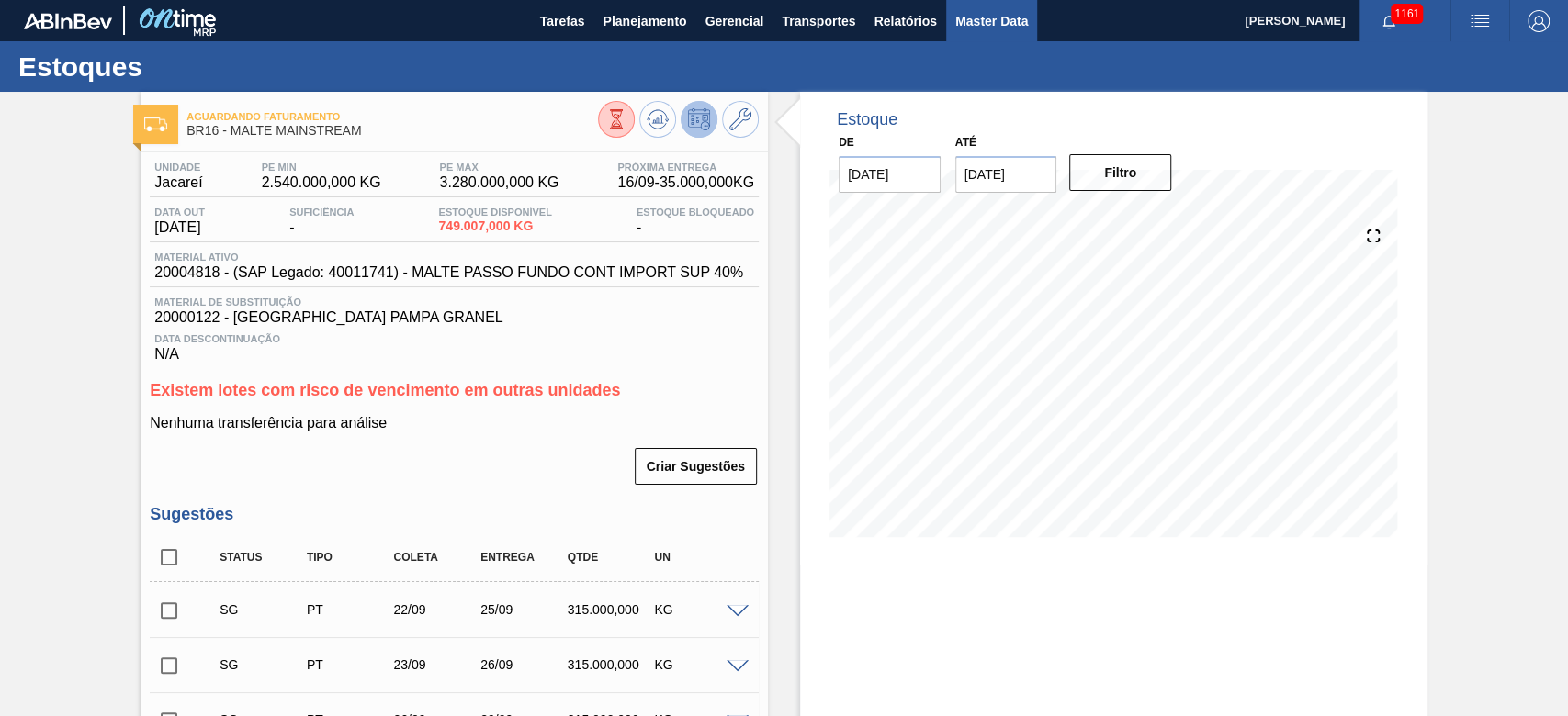
click at [966, 21] on span "Master Data" at bounding box center [992, 20] width 73 height 22
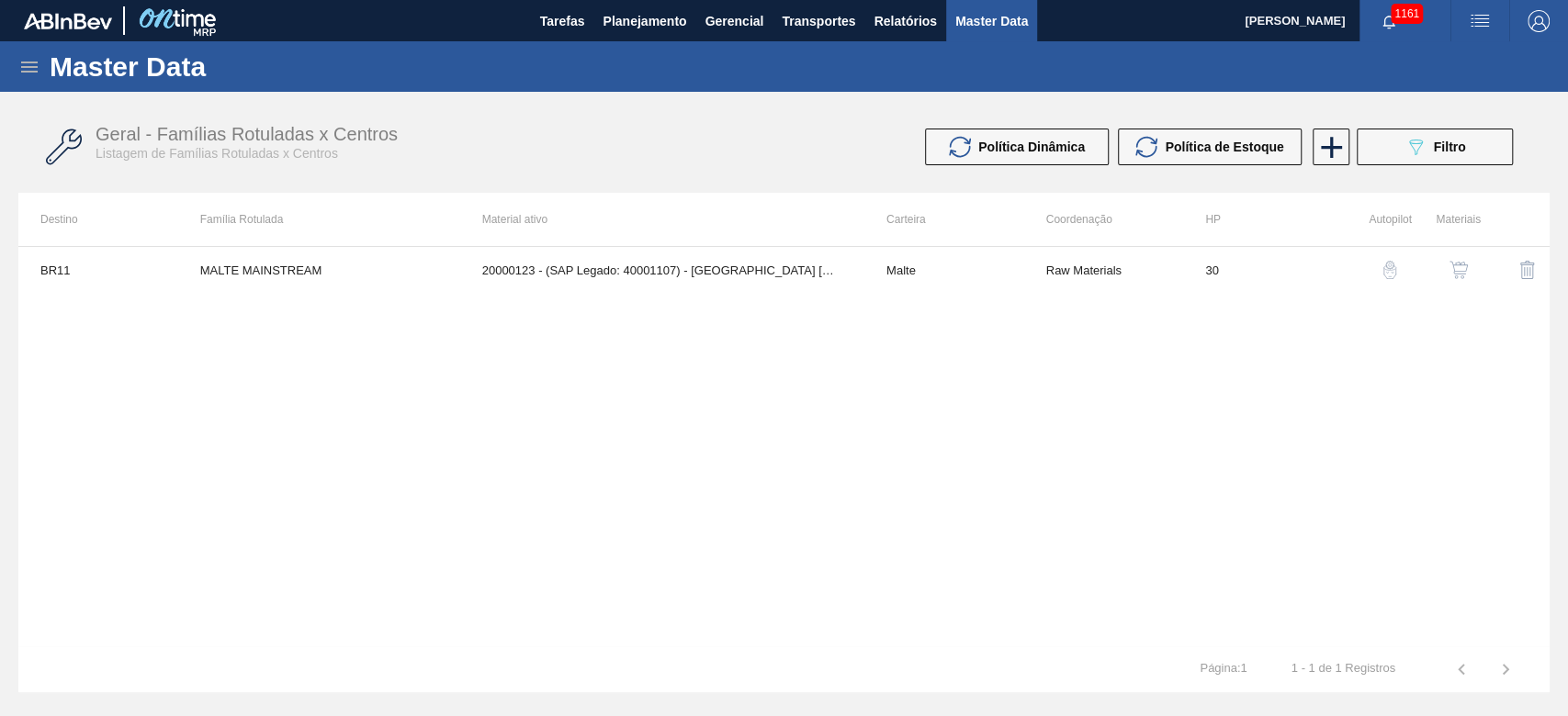
click at [30, 75] on icon at bounding box center [29, 67] width 22 height 22
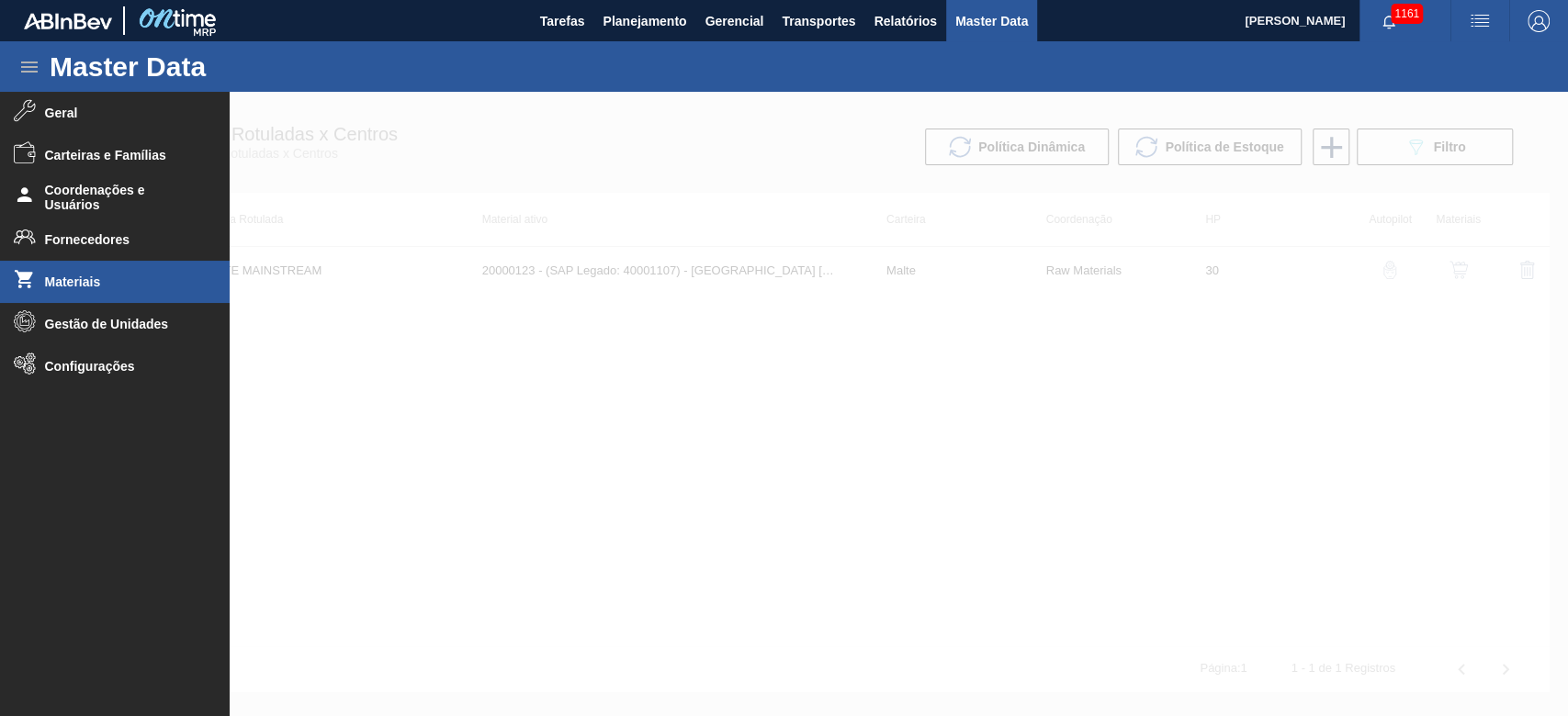
click at [59, 279] on span "Materiais" at bounding box center [121, 281] width 152 height 15
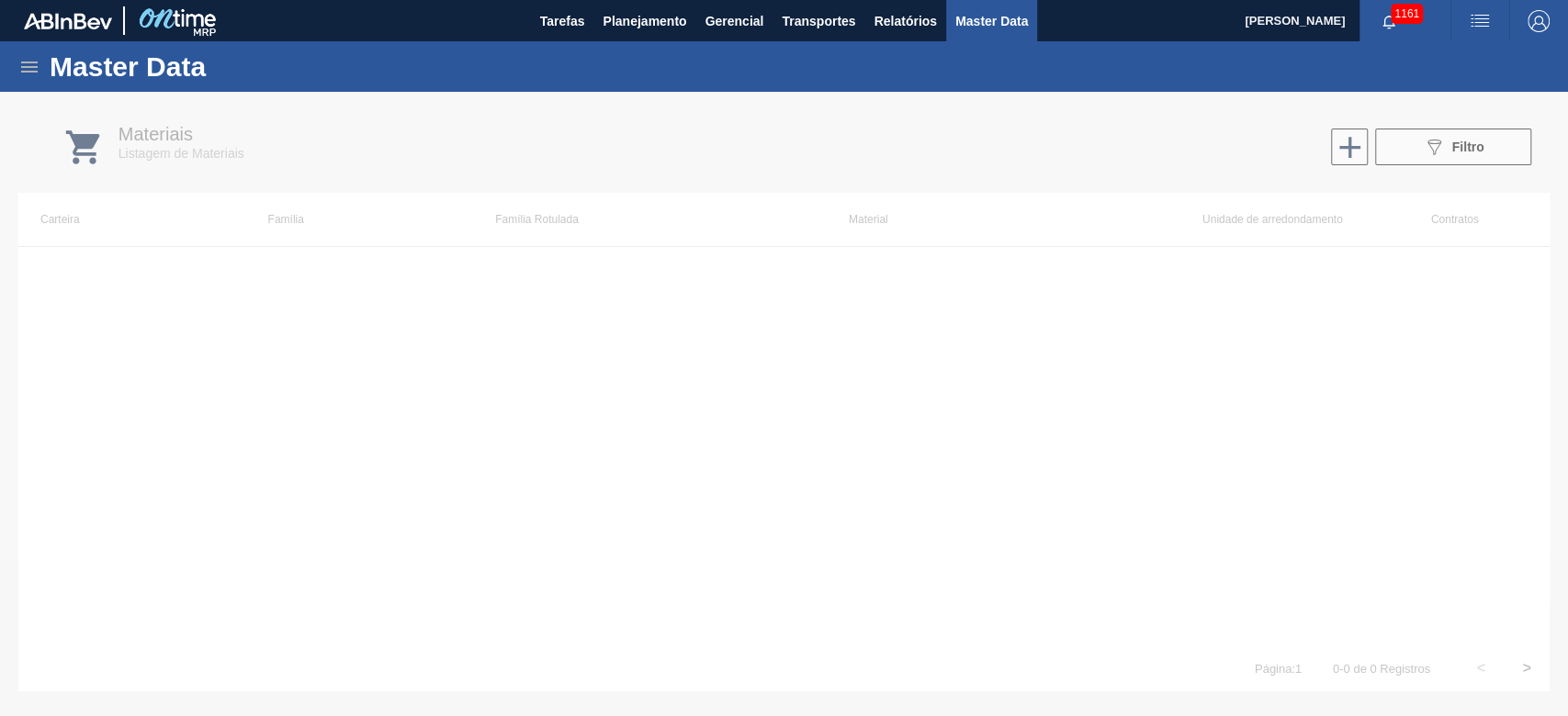
click at [18, 53] on div "Master Data" at bounding box center [784, 67] width 1568 height 51
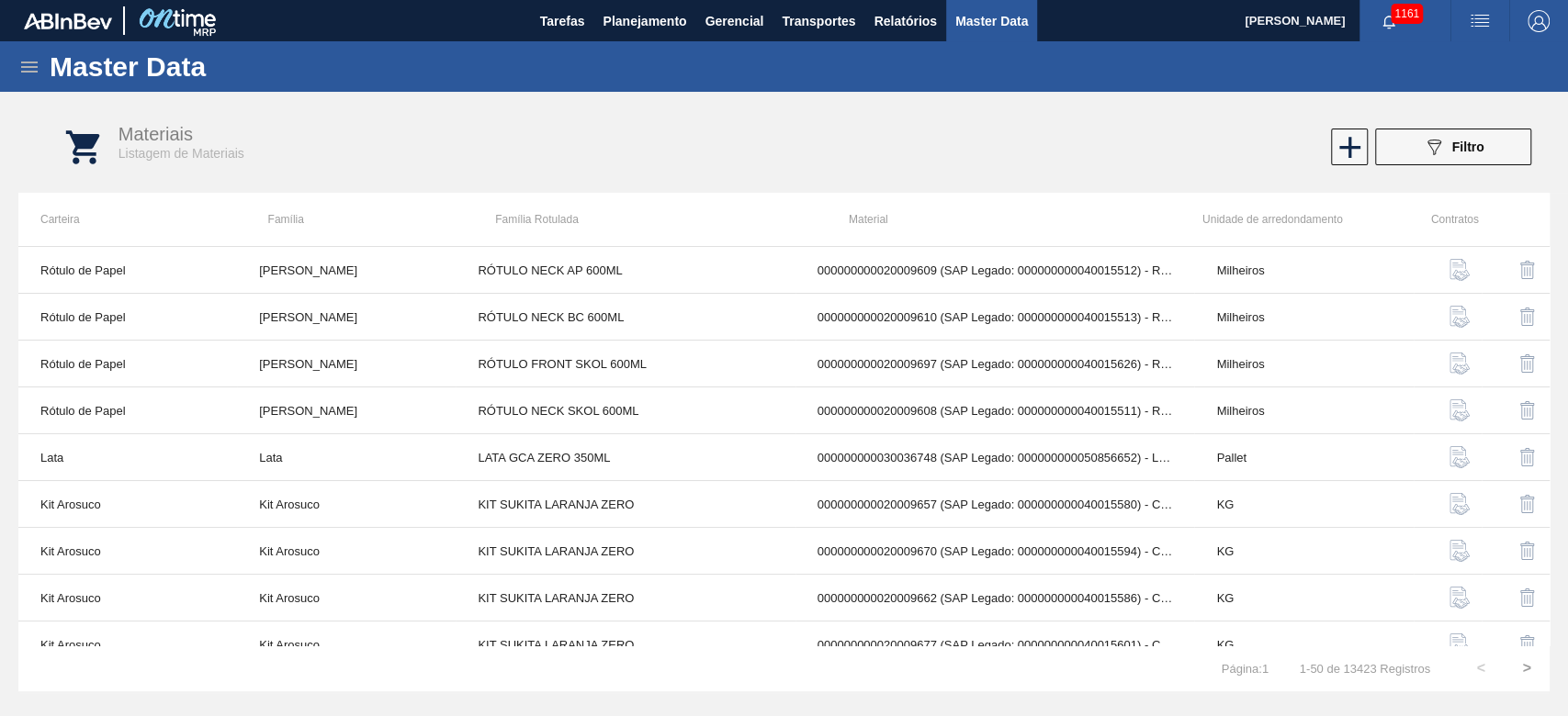
click at [22, 68] on icon at bounding box center [29, 67] width 22 height 22
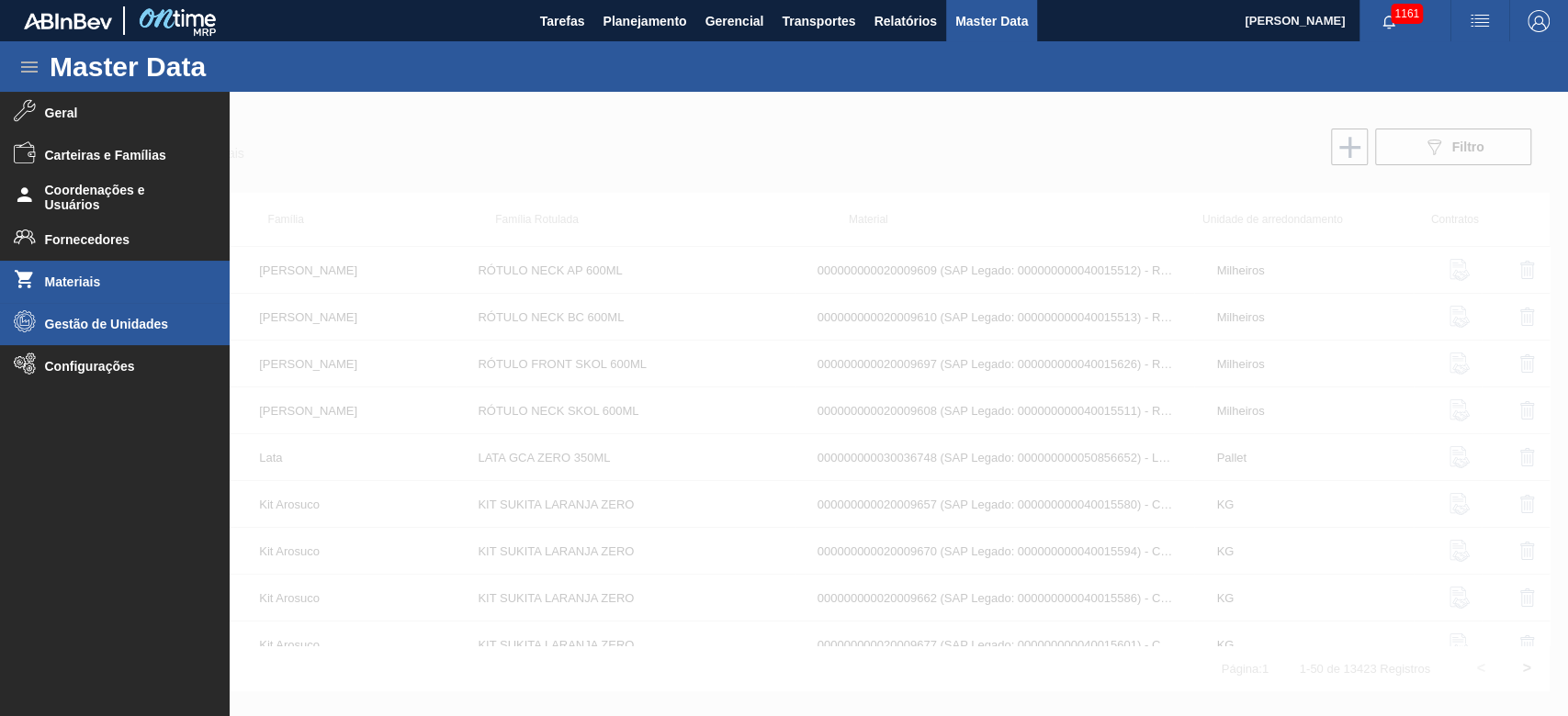
click at [48, 324] on span "Gestão de Unidades" at bounding box center [121, 324] width 152 height 15
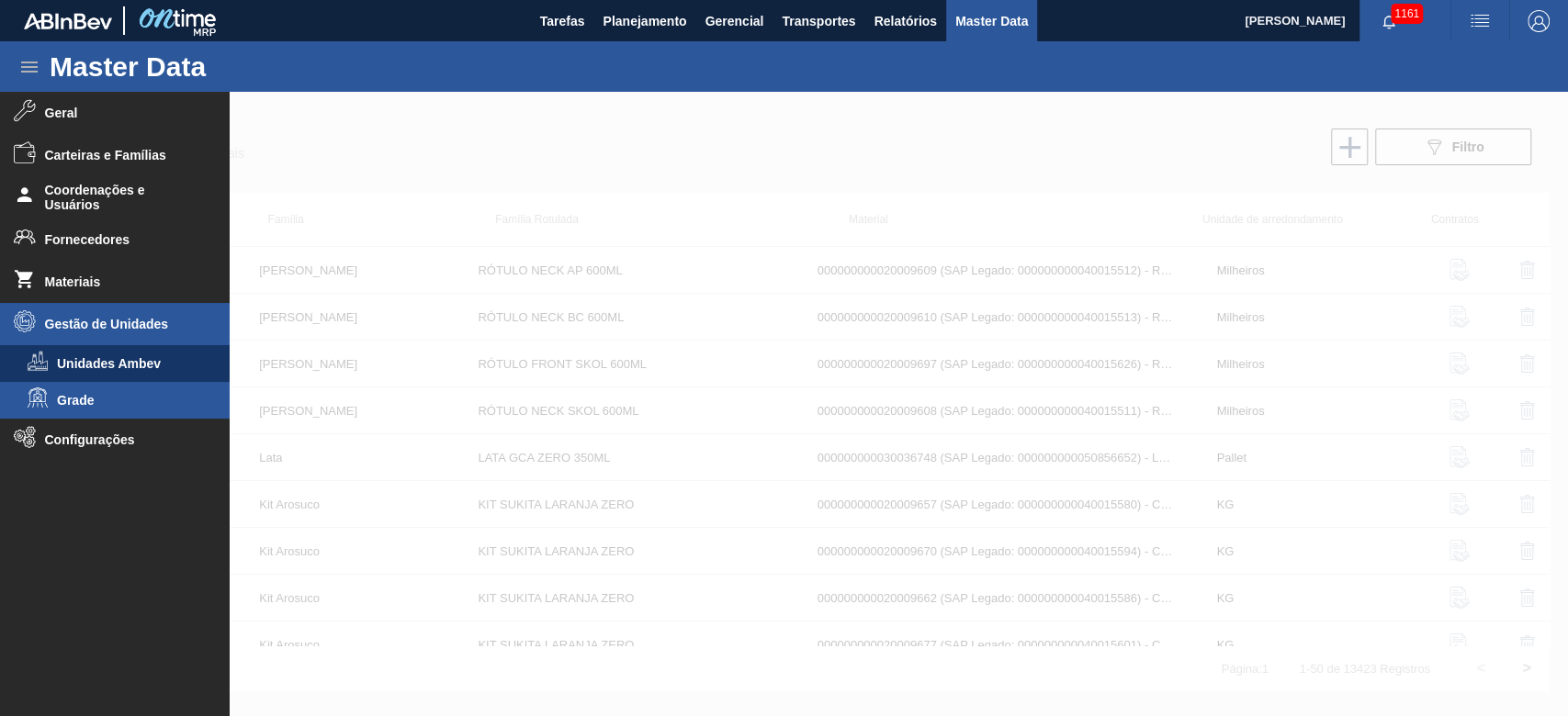
click at [93, 400] on span "Grade" at bounding box center [127, 399] width 141 height 15
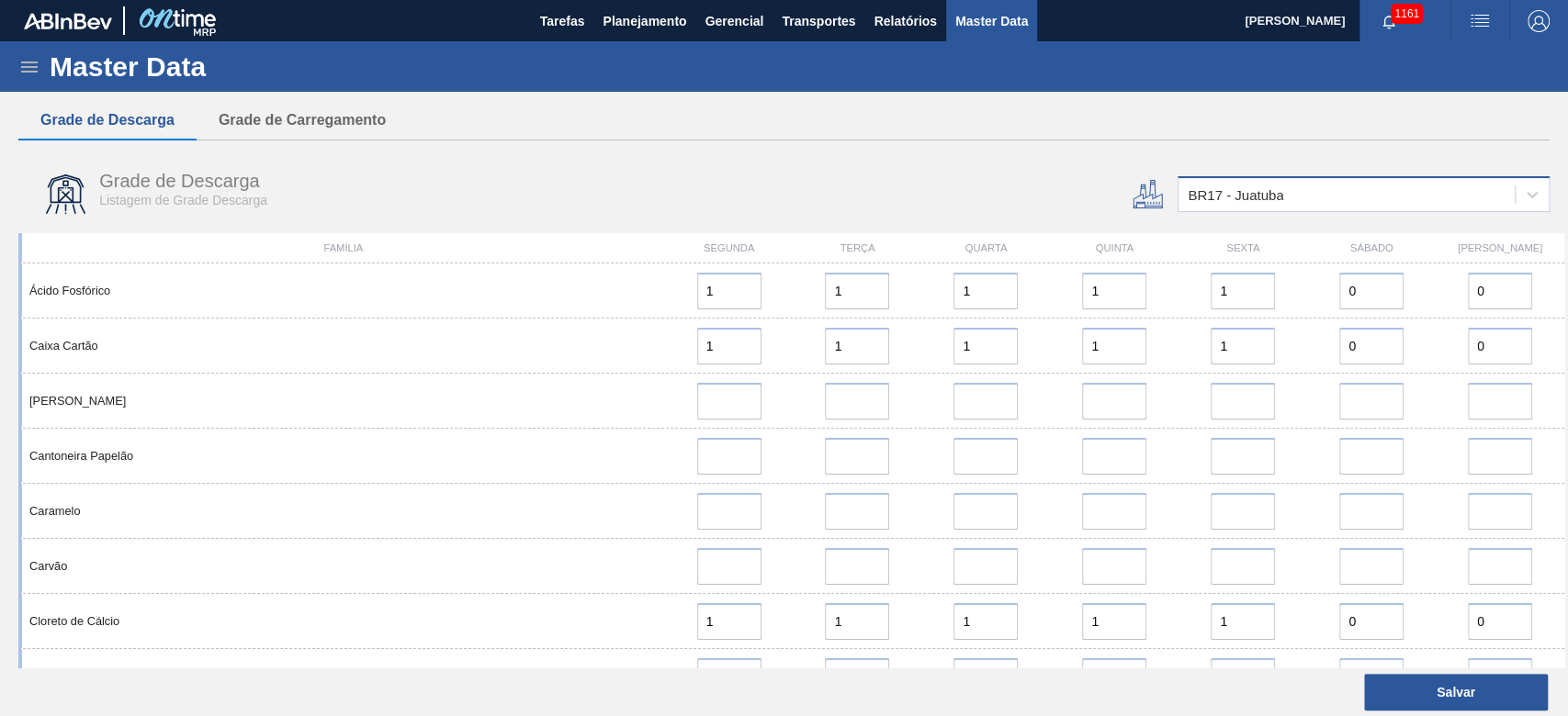
click at [1233, 198] on div "BR17 - Juatuba" at bounding box center [1236, 195] width 95 height 16
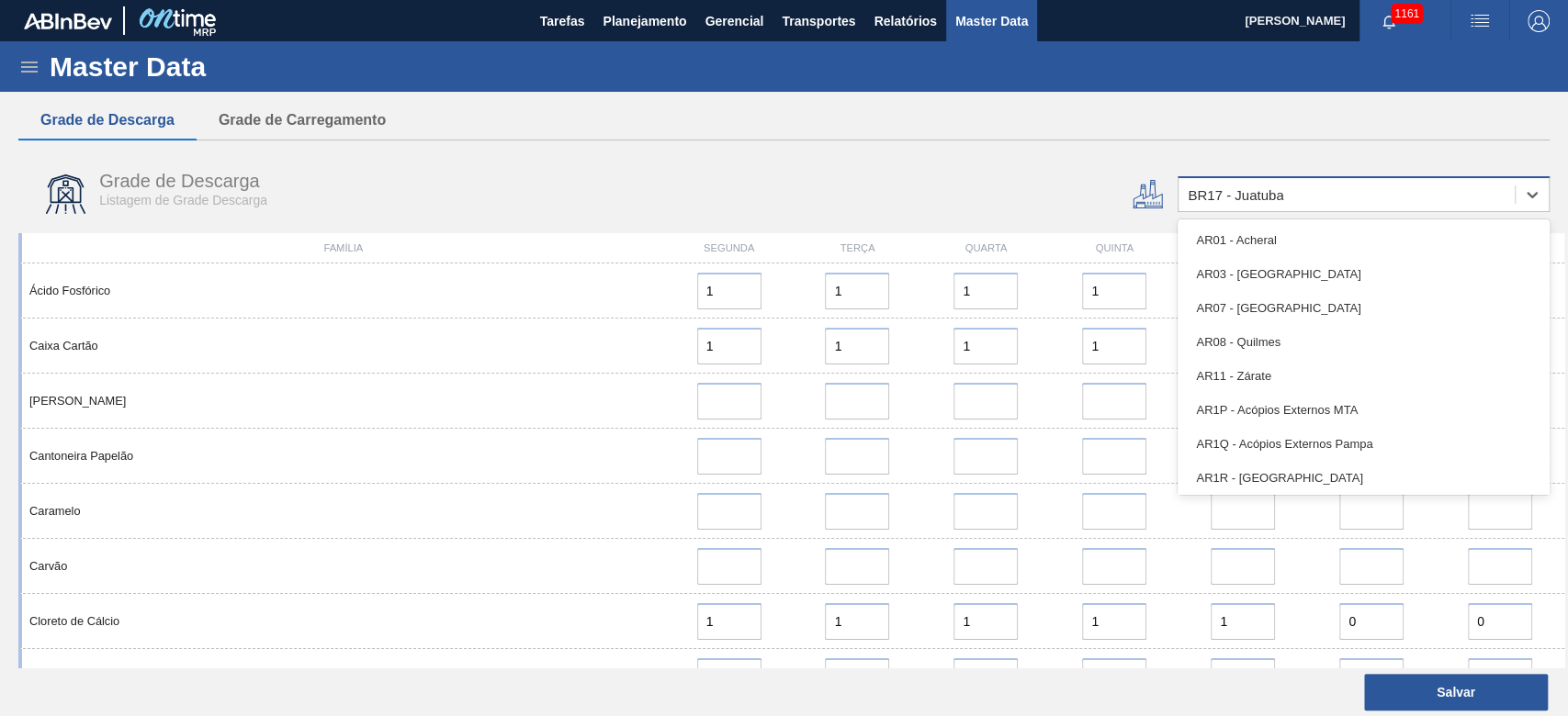
type input "16"
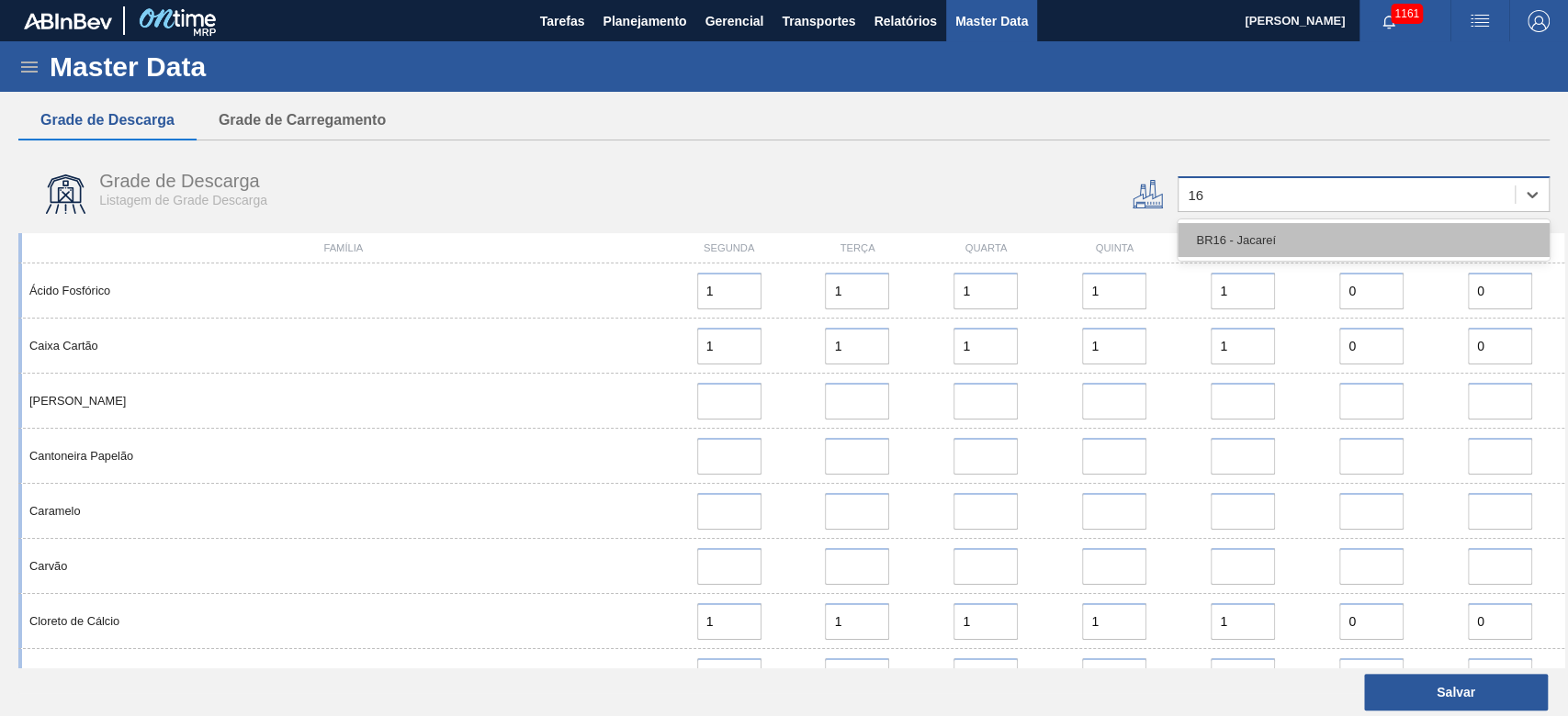
click at [1201, 245] on div "BR16 - Jacareí" at bounding box center [1363, 240] width 372 height 34
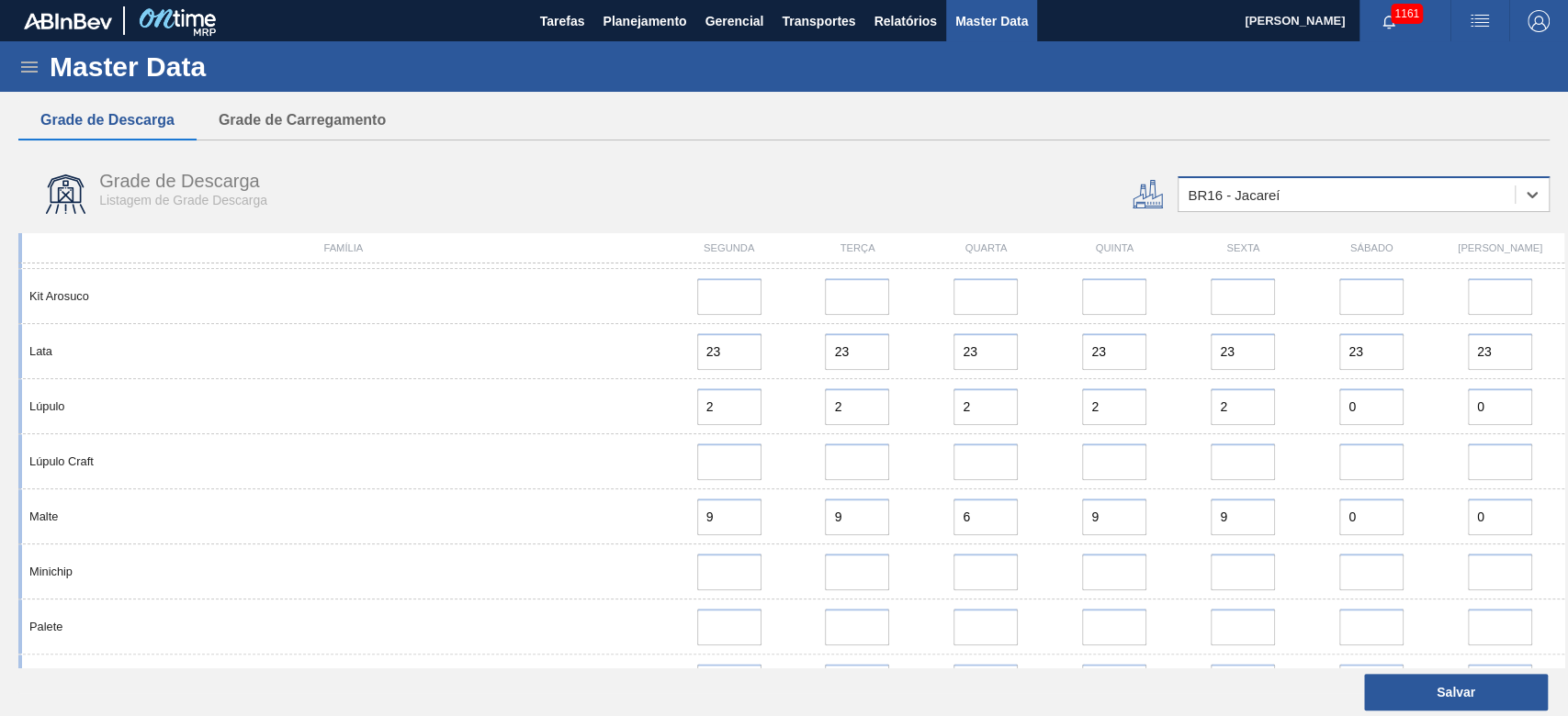
scroll to position [1469, 0]
drag, startPoint x: 648, startPoint y: 24, endPoint x: 574, endPoint y: 58, distance: 81.4
click at [648, 23] on span "Planejamento" at bounding box center [645, 20] width 84 height 22
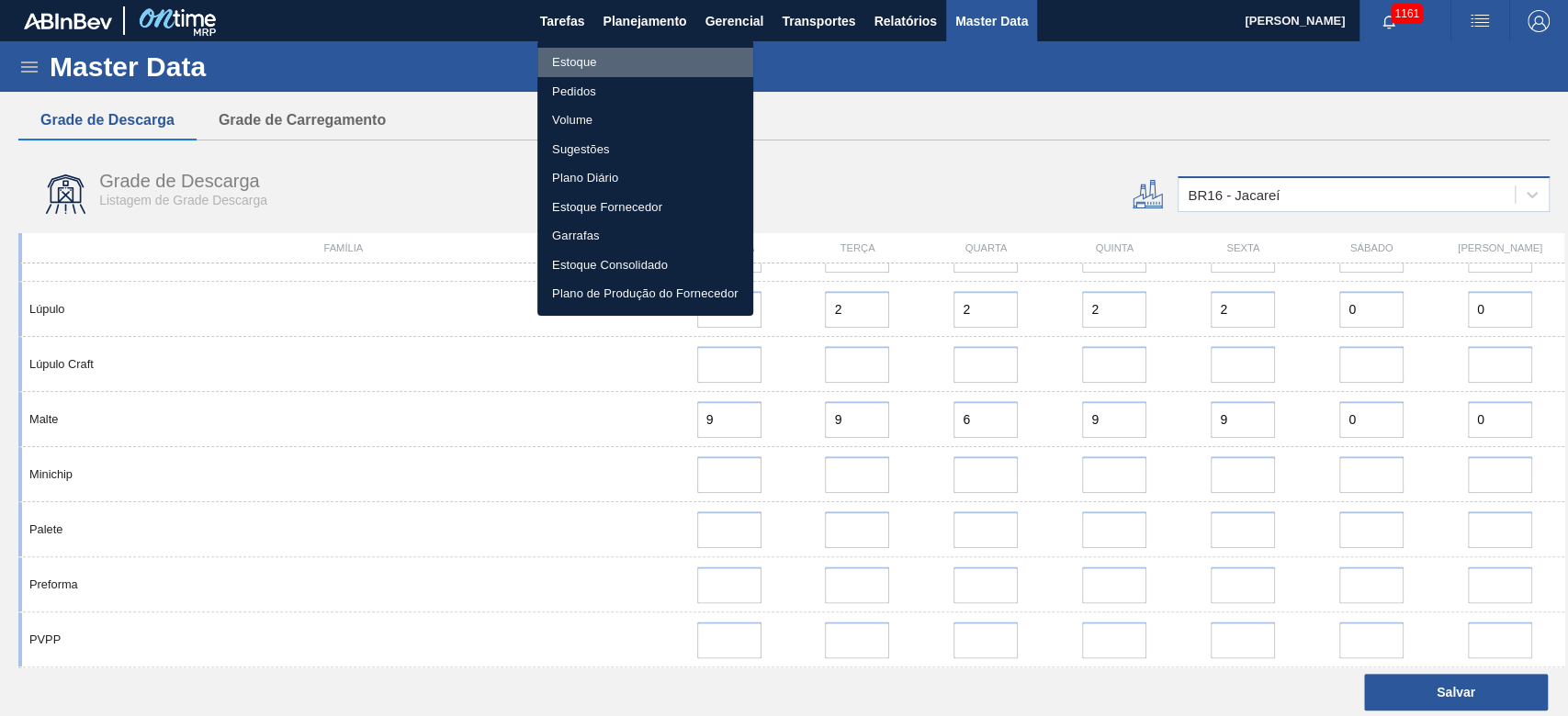
click at [562, 60] on li "Estoque" at bounding box center [645, 62] width 216 height 29
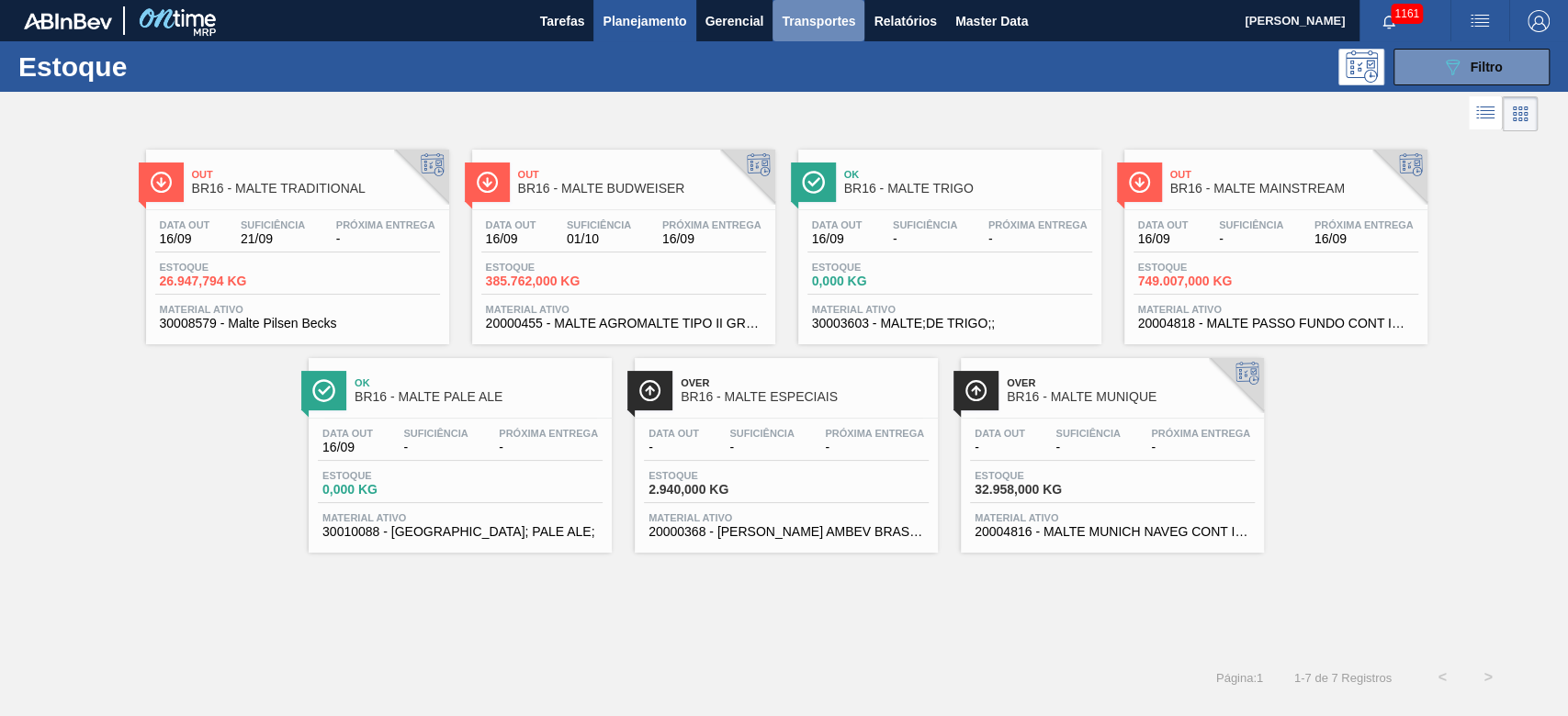
click at [812, 21] on span "Transportes" at bounding box center [819, 20] width 74 height 22
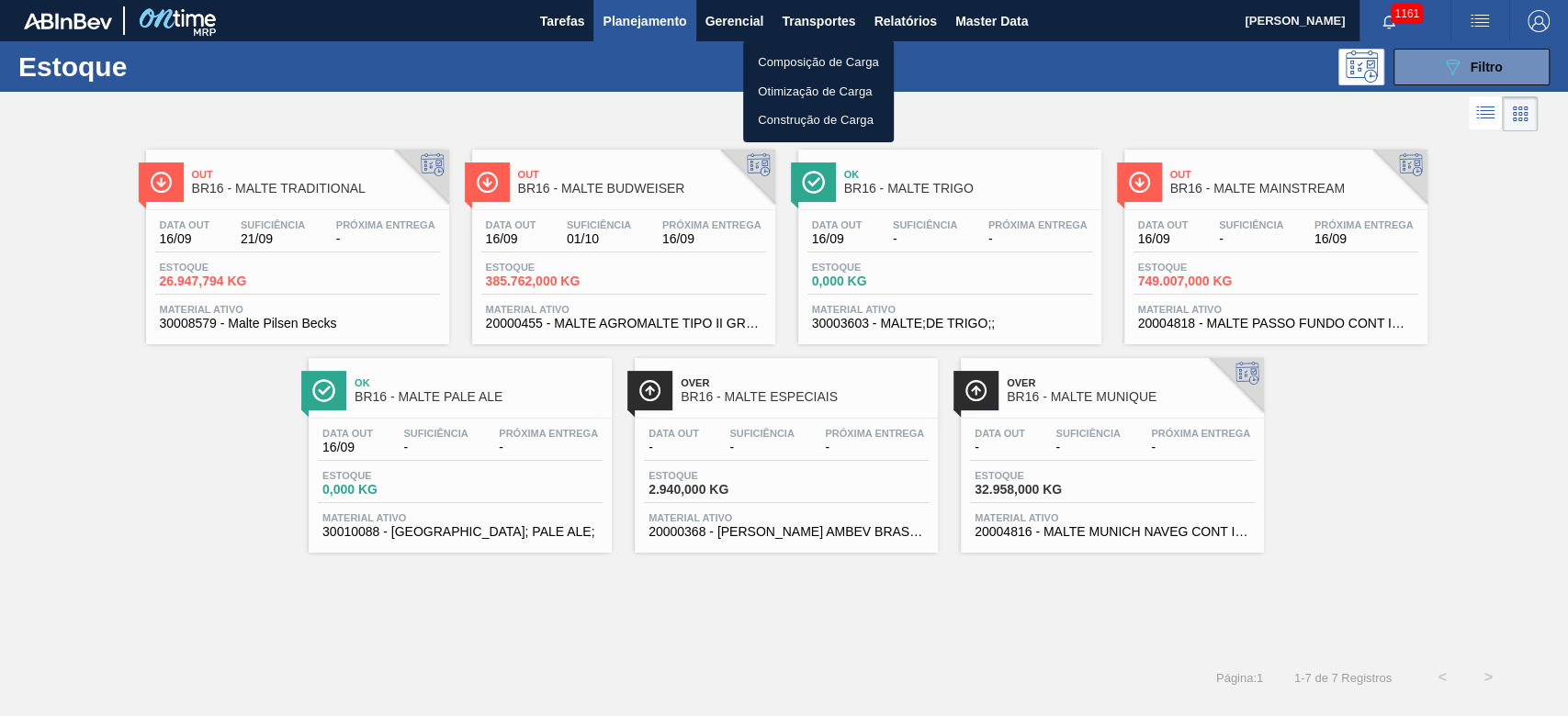
click at [786, 90] on li "Otimização de Carga" at bounding box center [818, 91] width 151 height 29
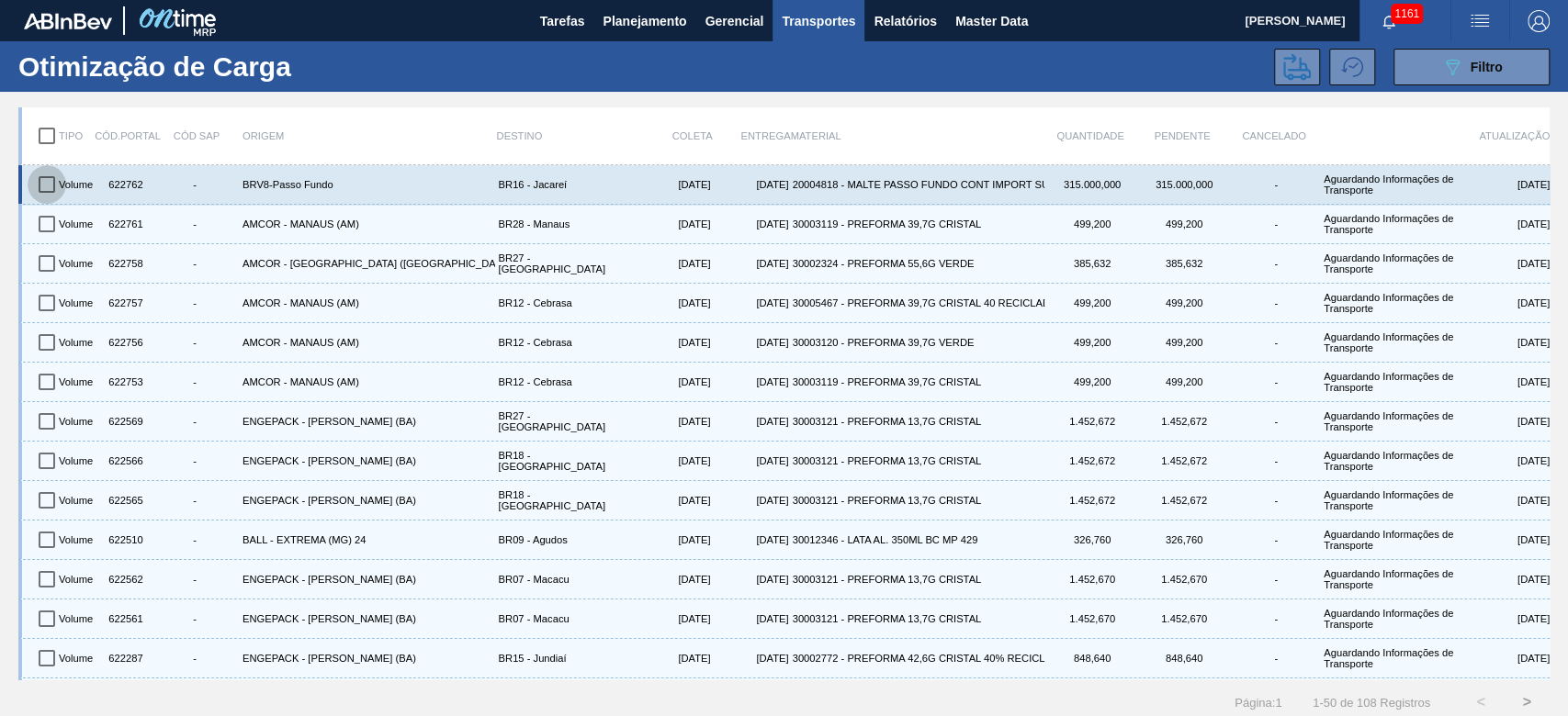
click at [40, 190] on input "checkbox" at bounding box center [47, 185] width 39 height 39
checkbox input "true"
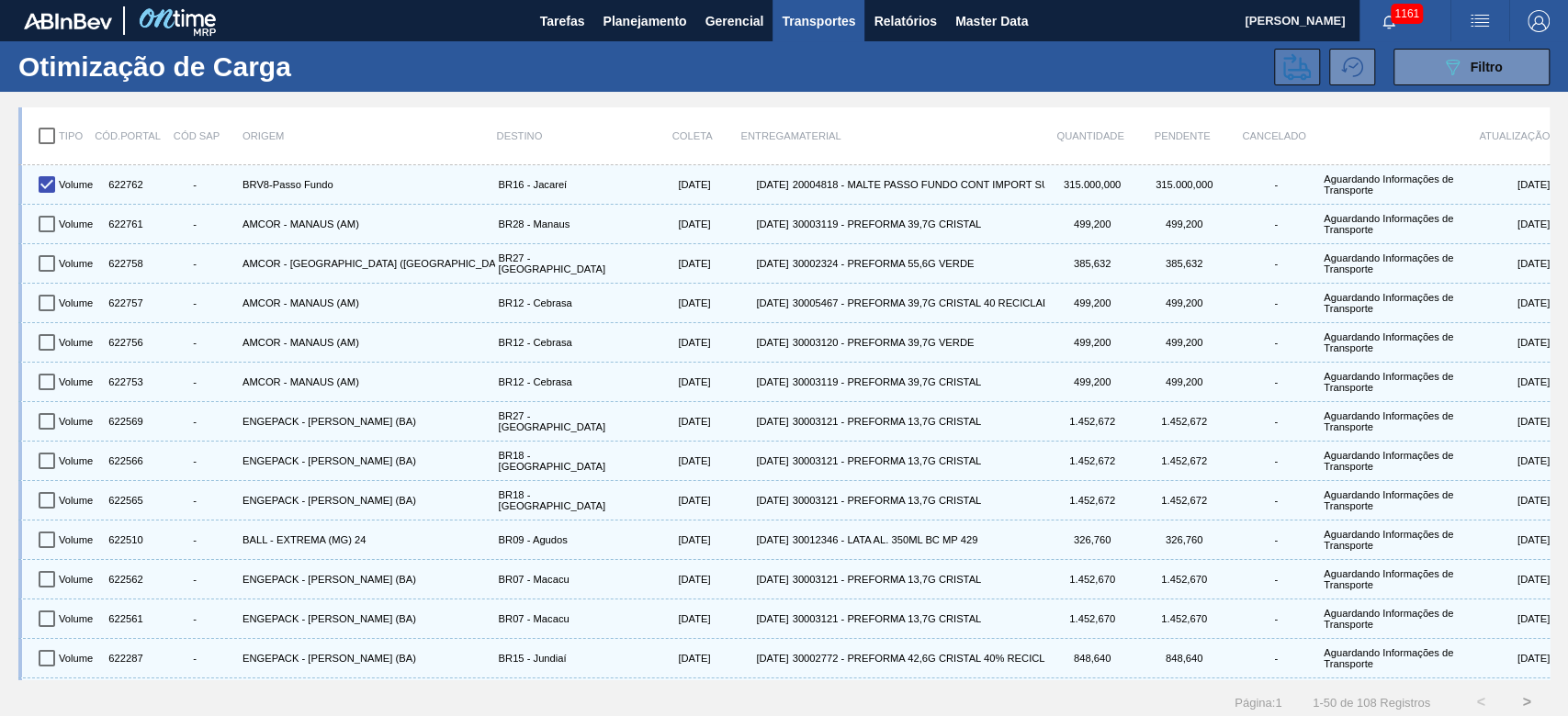
click at [1293, 70] on icon at bounding box center [1297, 66] width 27 height 26
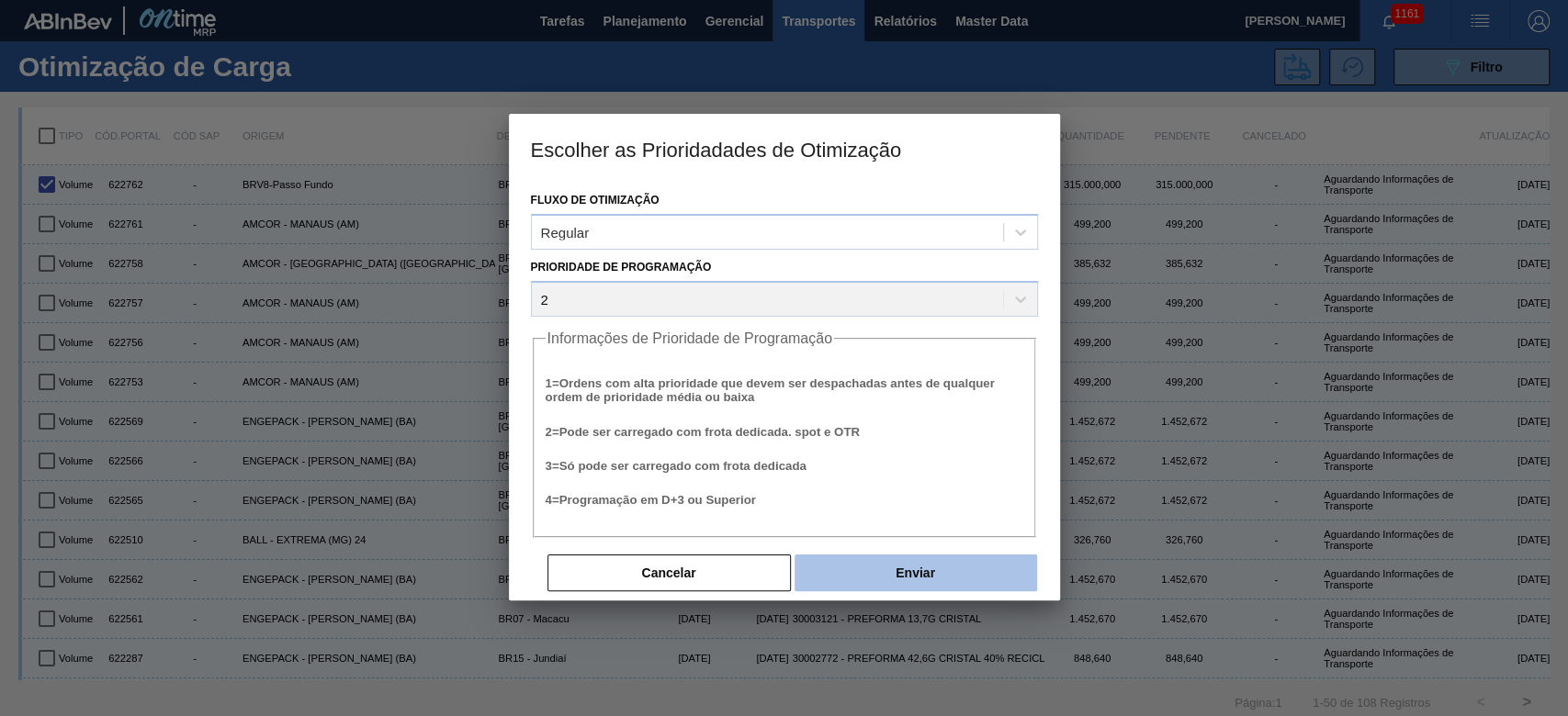
click at [923, 569] on button "Enviar" at bounding box center [915, 573] width 242 height 37
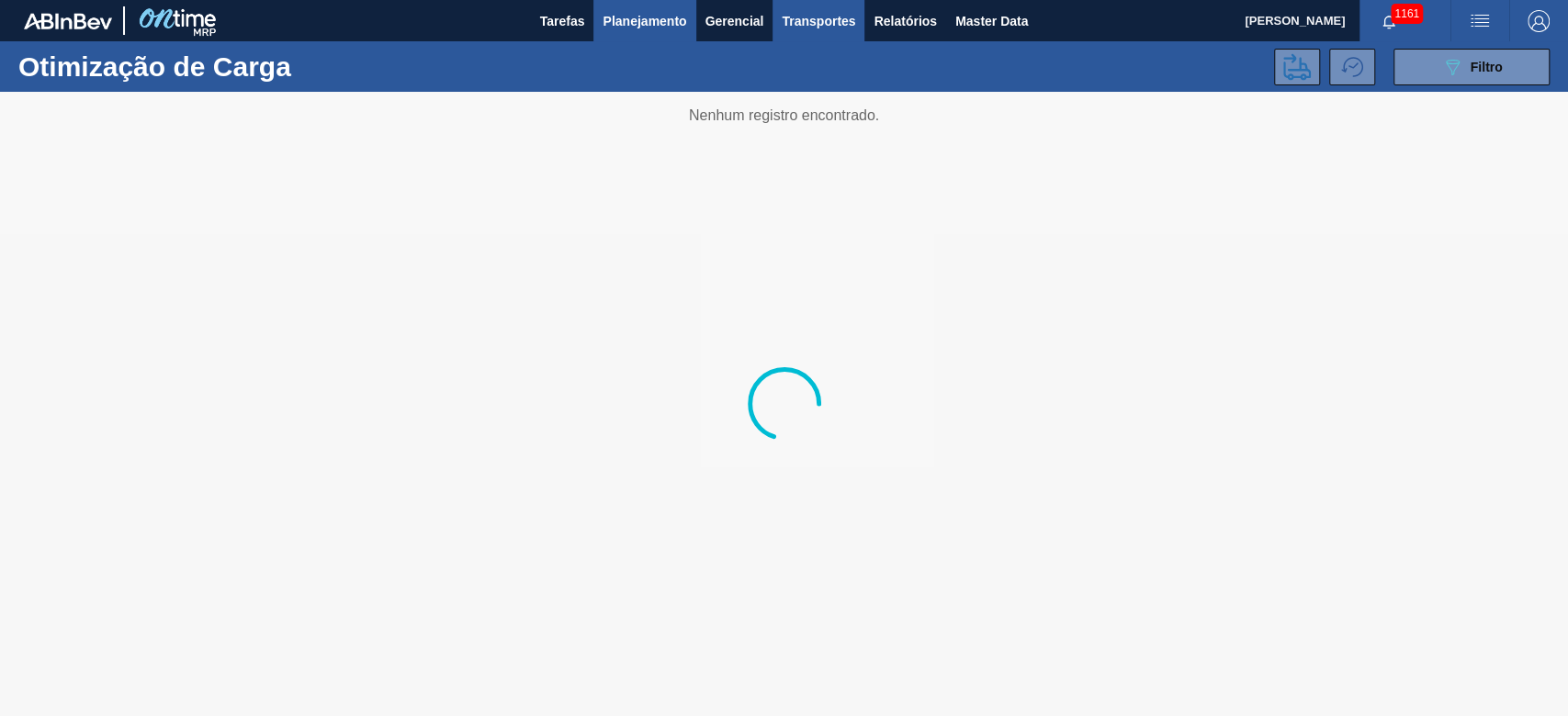
click at [637, 15] on span "Planejamento" at bounding box center [645, 20] width 84 height 22
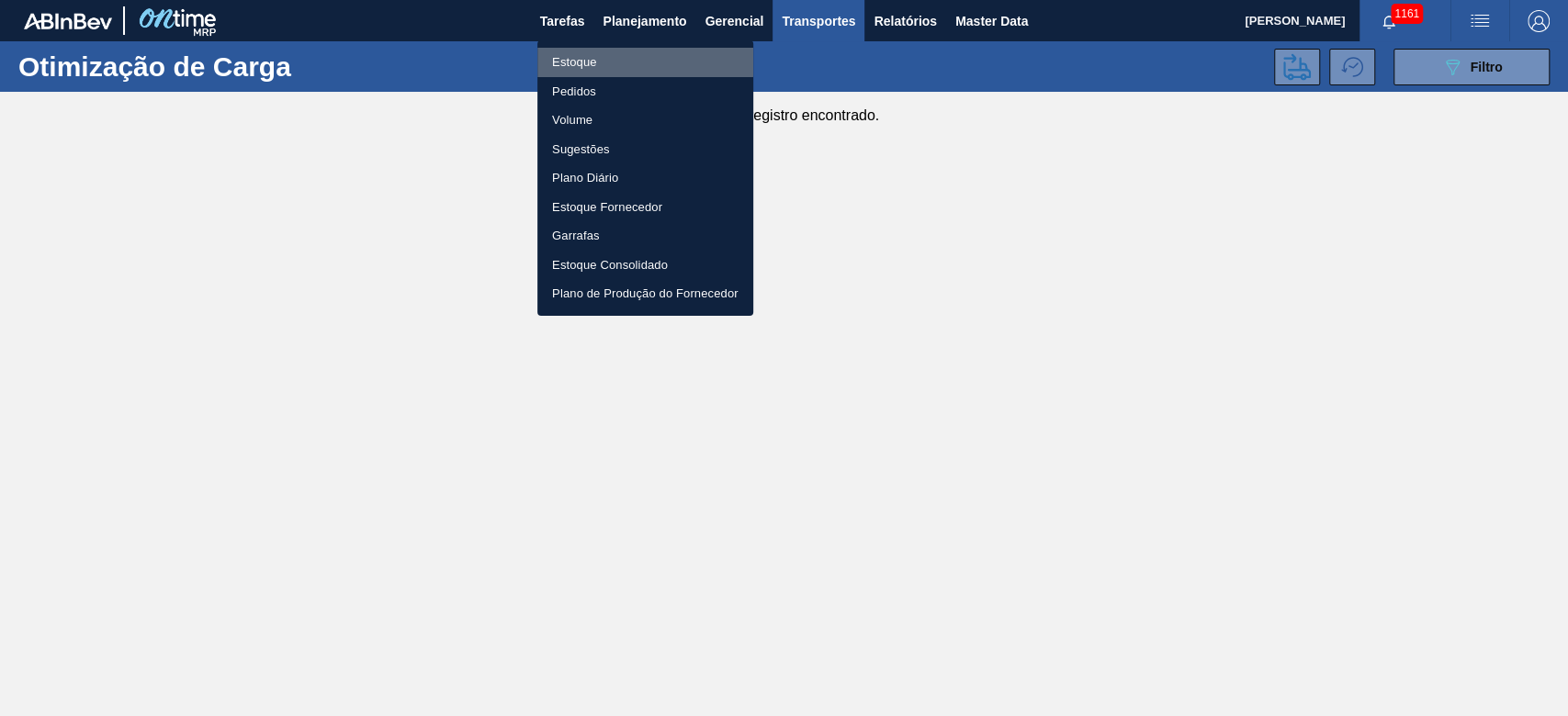
click at [576, 57] on li "Estoque" at bounding box center [645, 62] width 216 height 29
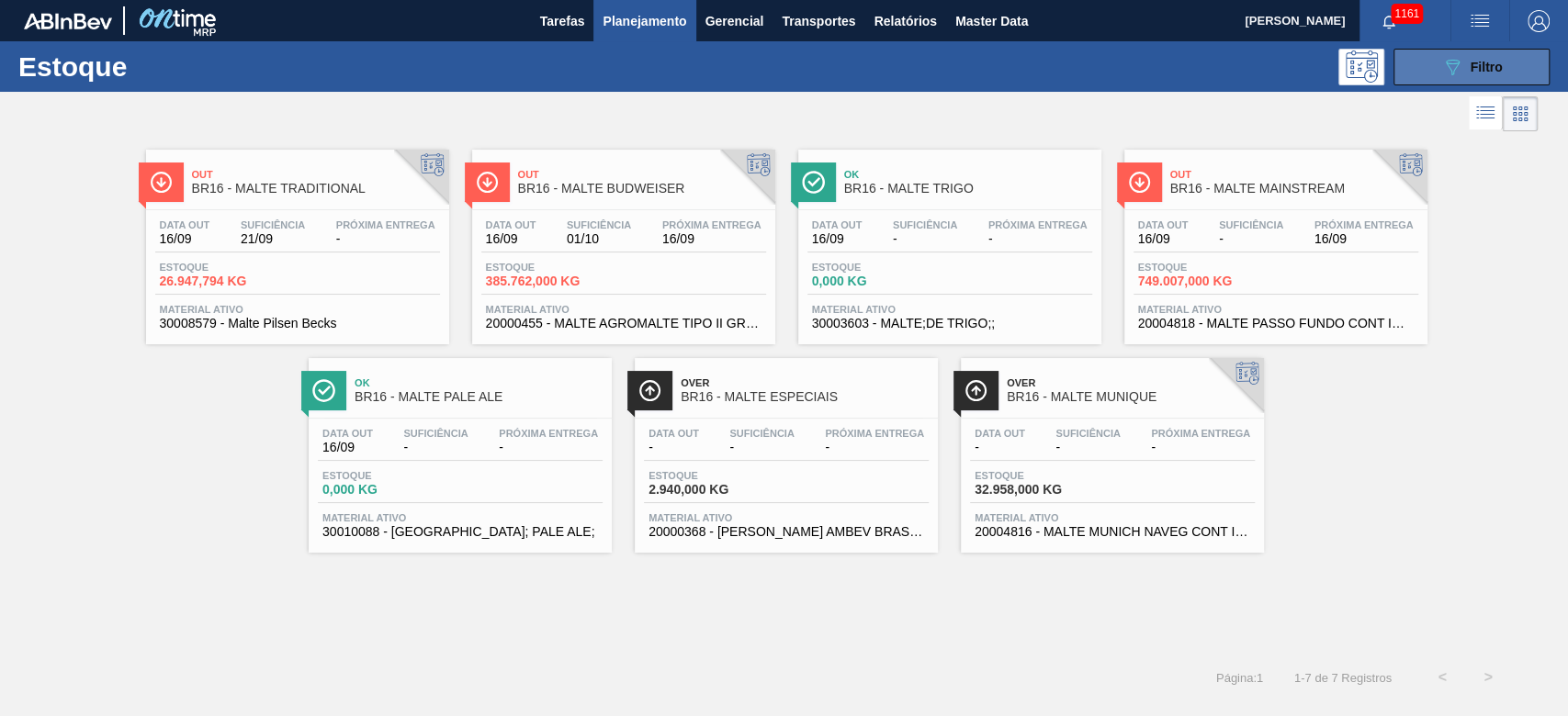
click at [1459, 56] on icon "089F7B8B-B2A5-4AFE-B5C0-19BA573D28AC" at bounding box center [1451, 67] width 22 height 22
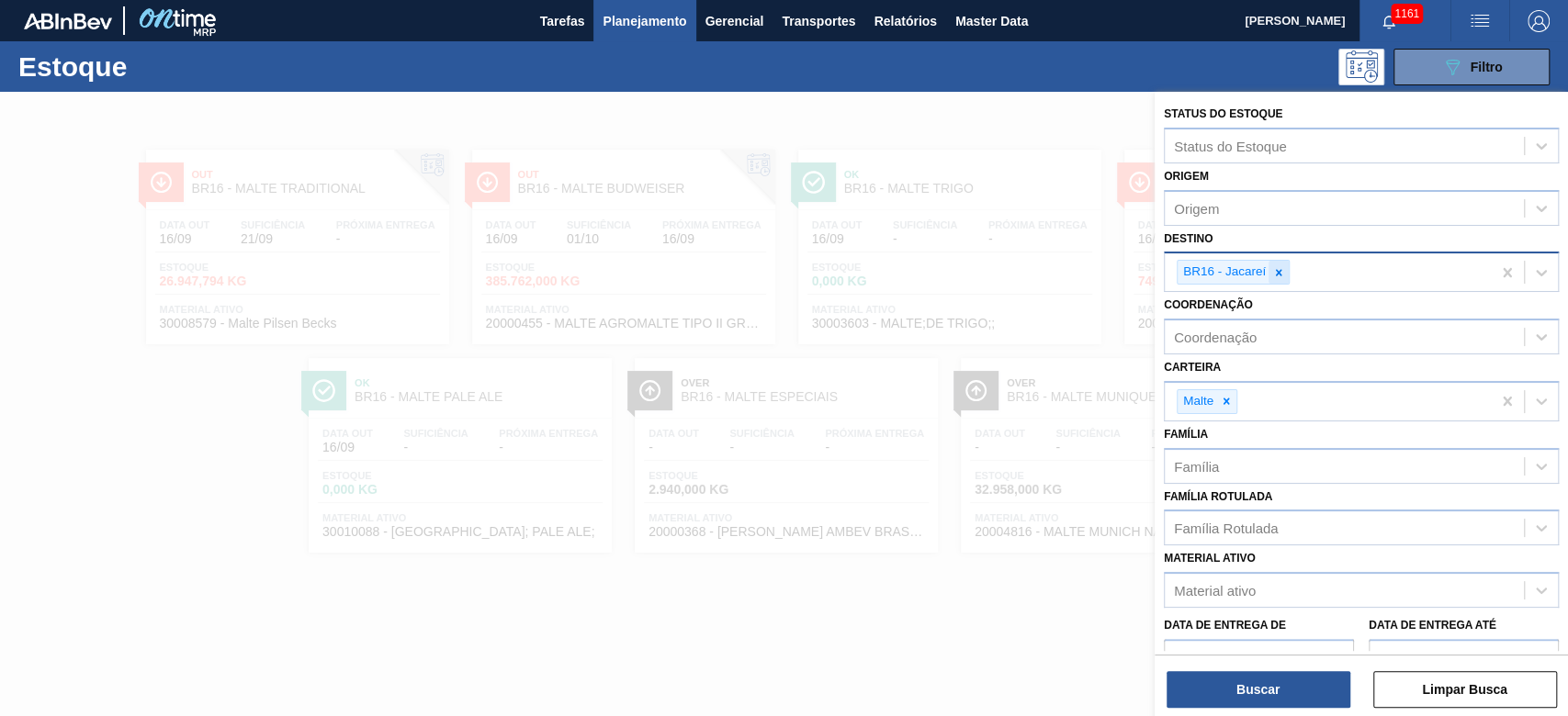
click at [1286, 274] on div at bounding box center [1278, 272] width 20 height 23
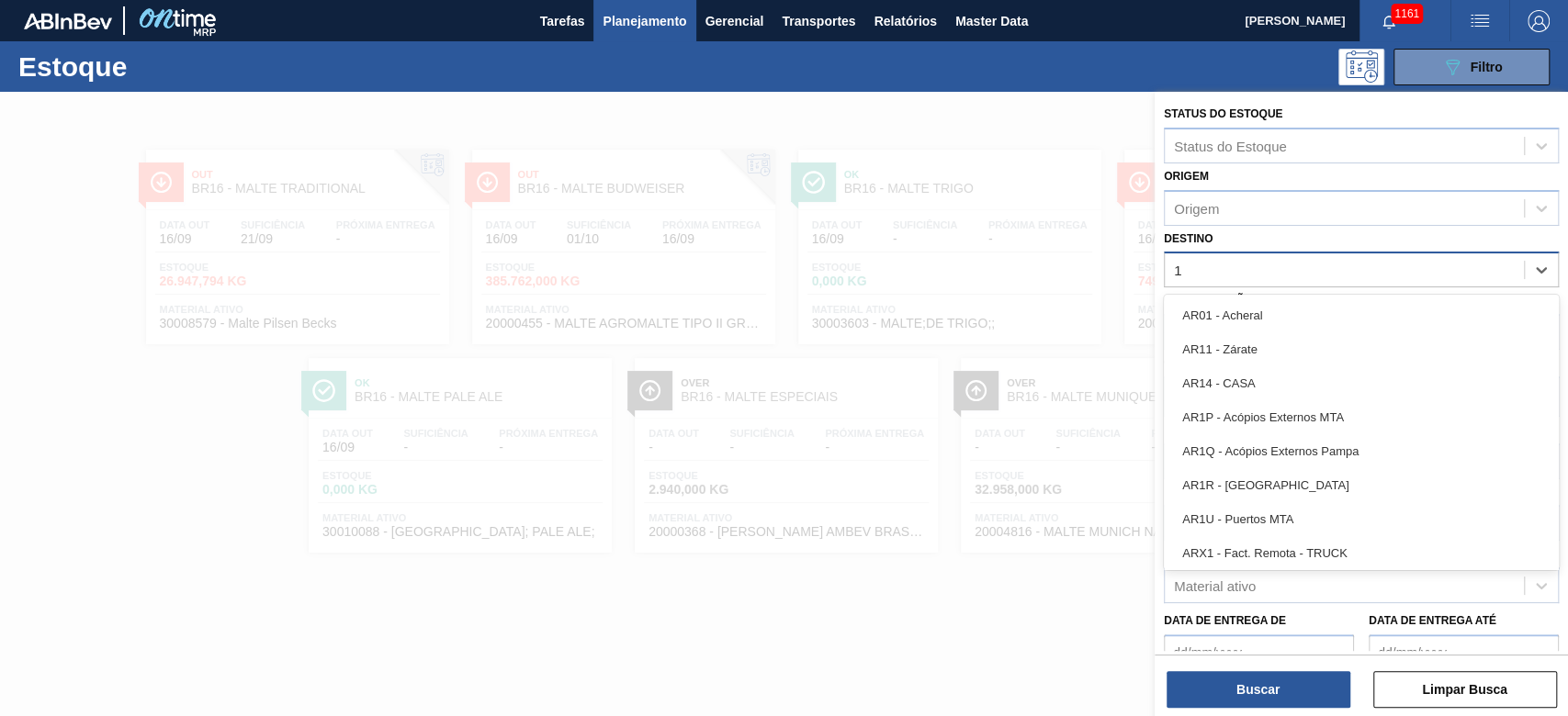
type input "15"
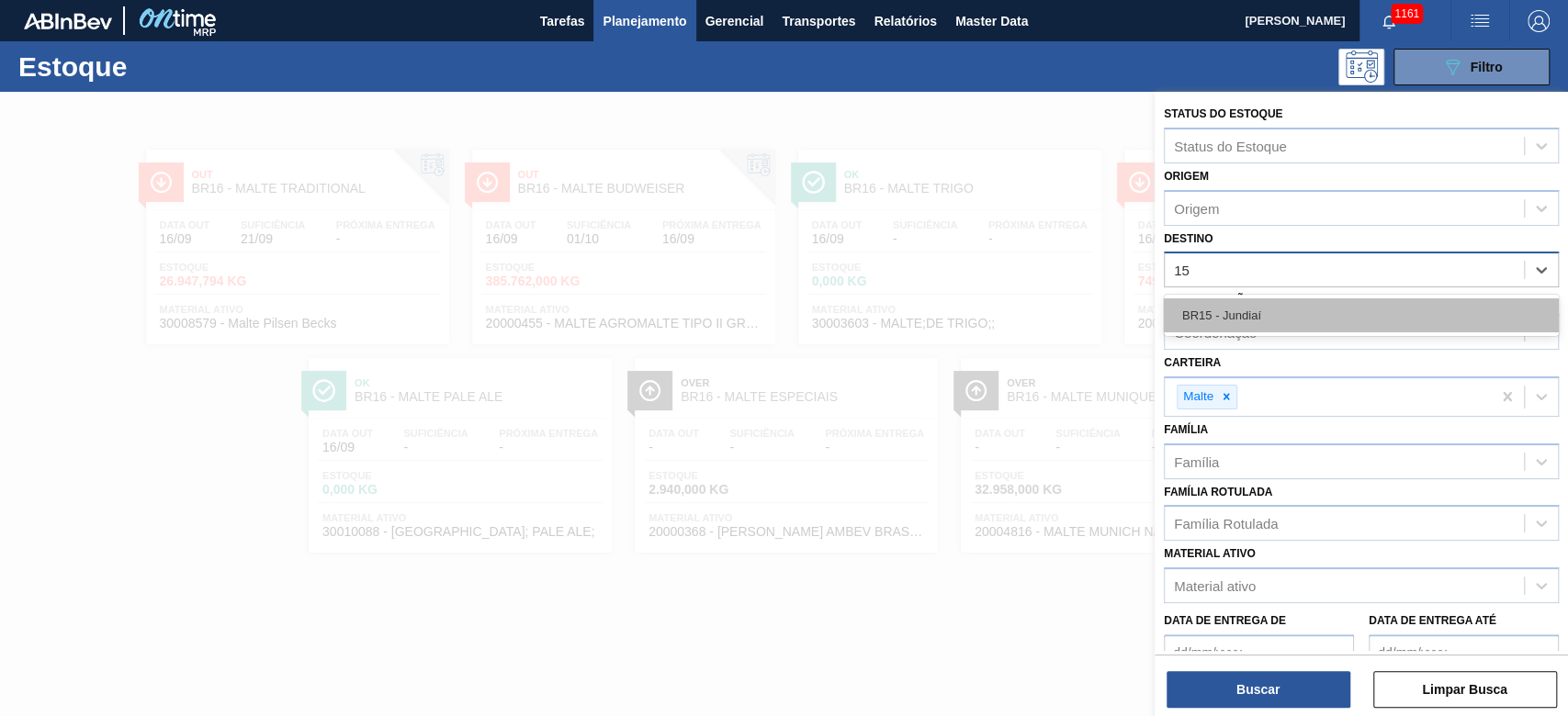
click at [1187, 305] on div "BR15 - Jundiaí" at bounding box center [1361, 315] width 395 height 34
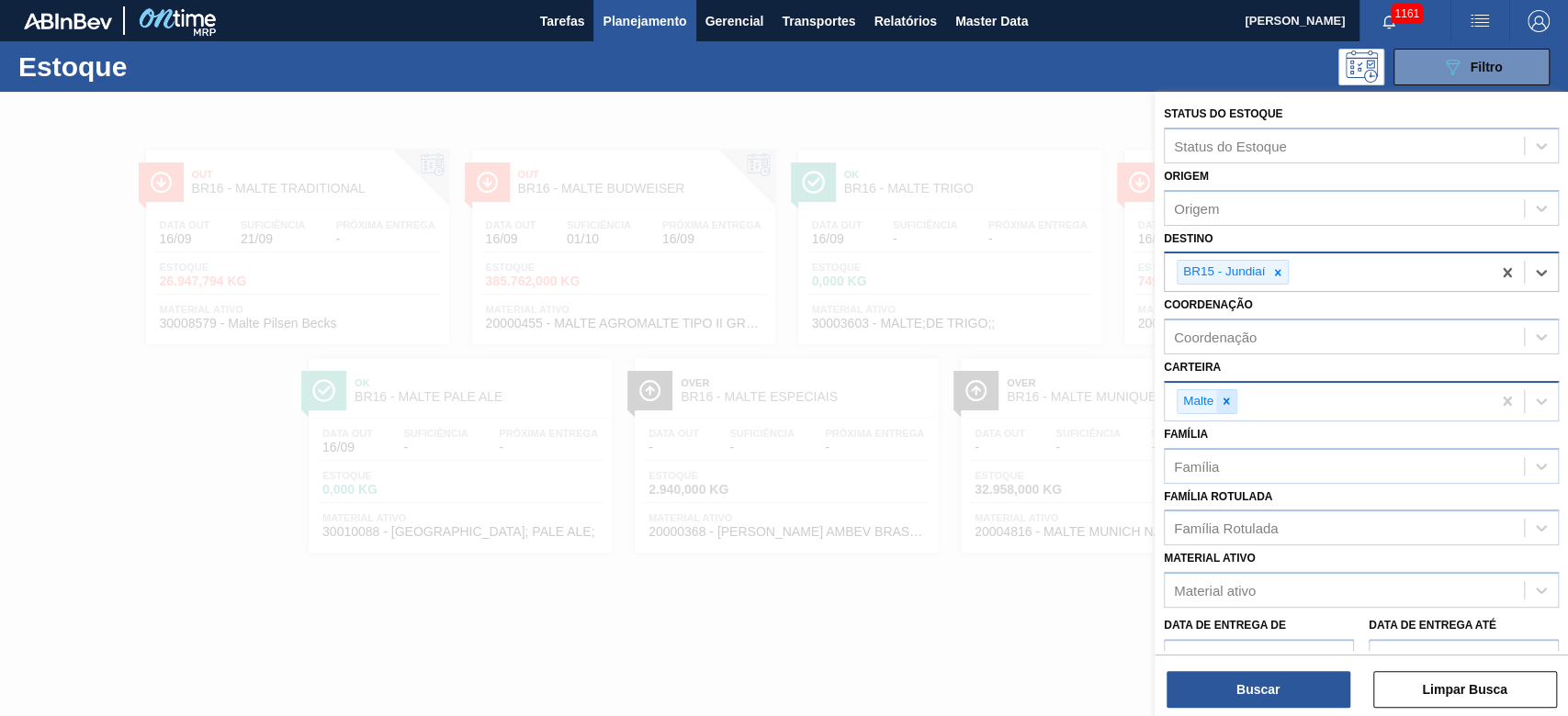
click at [1228, 398] on icon at bounding box center [1226, 400] width 13 height 13
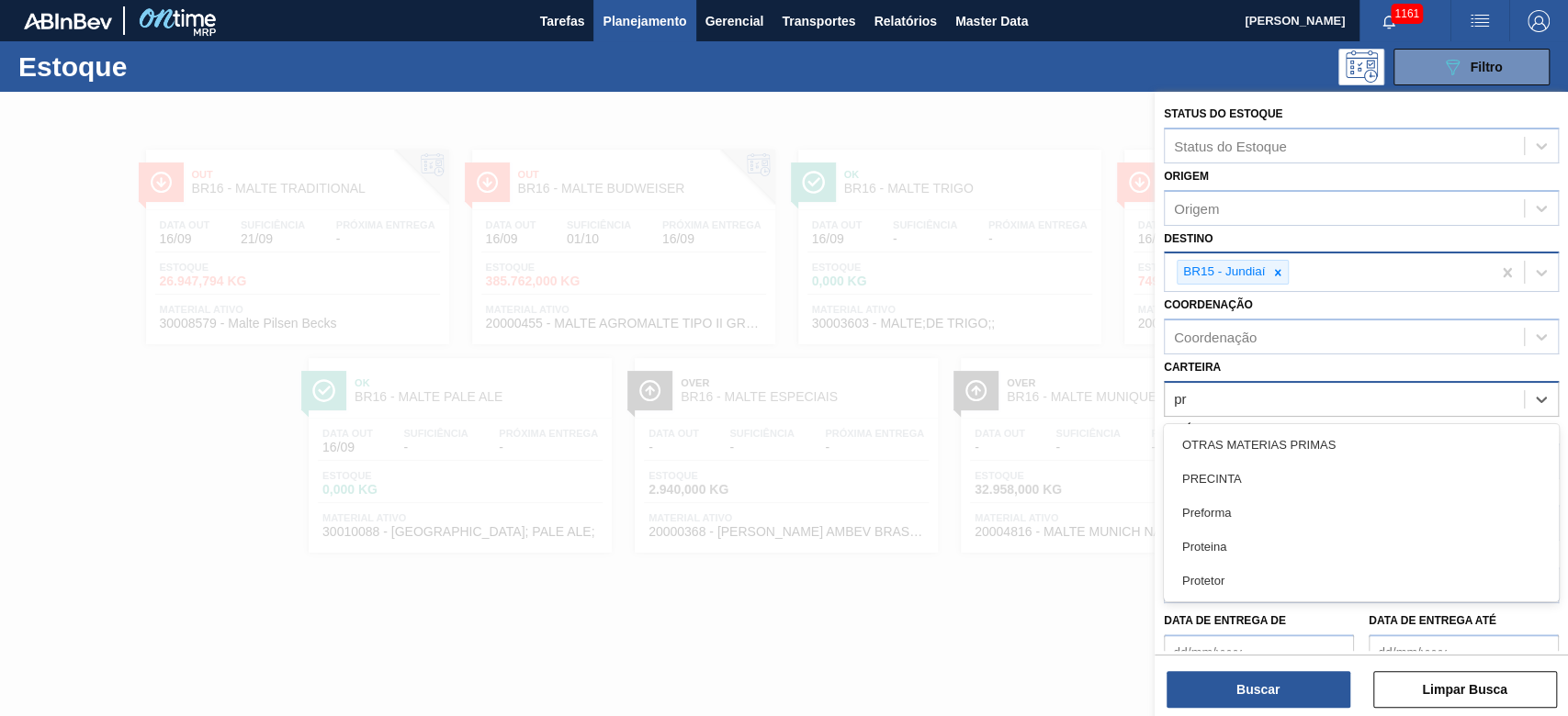
type input "pre"
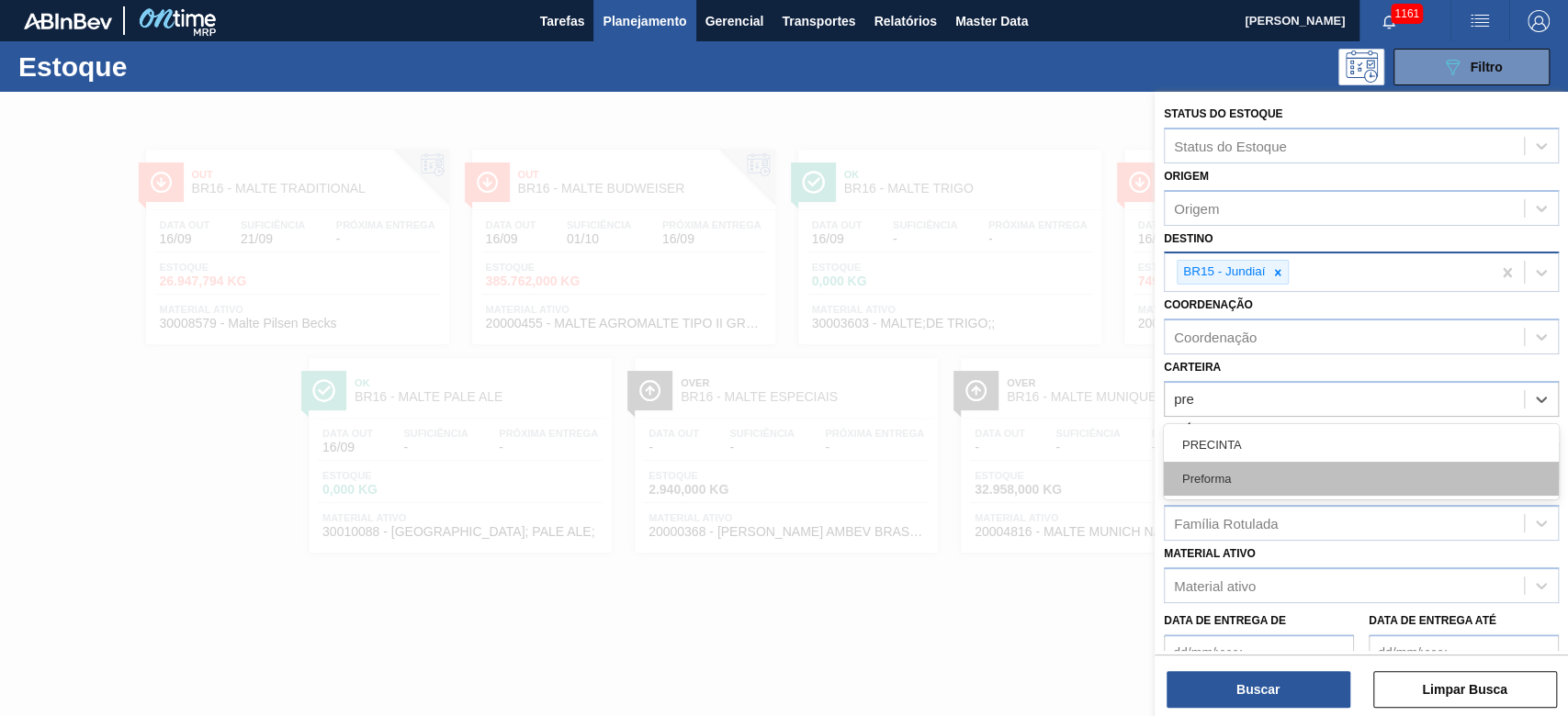
click at [1212, 478] on div "Preforma" at bounding box center [1361, 478] width 395 height 34
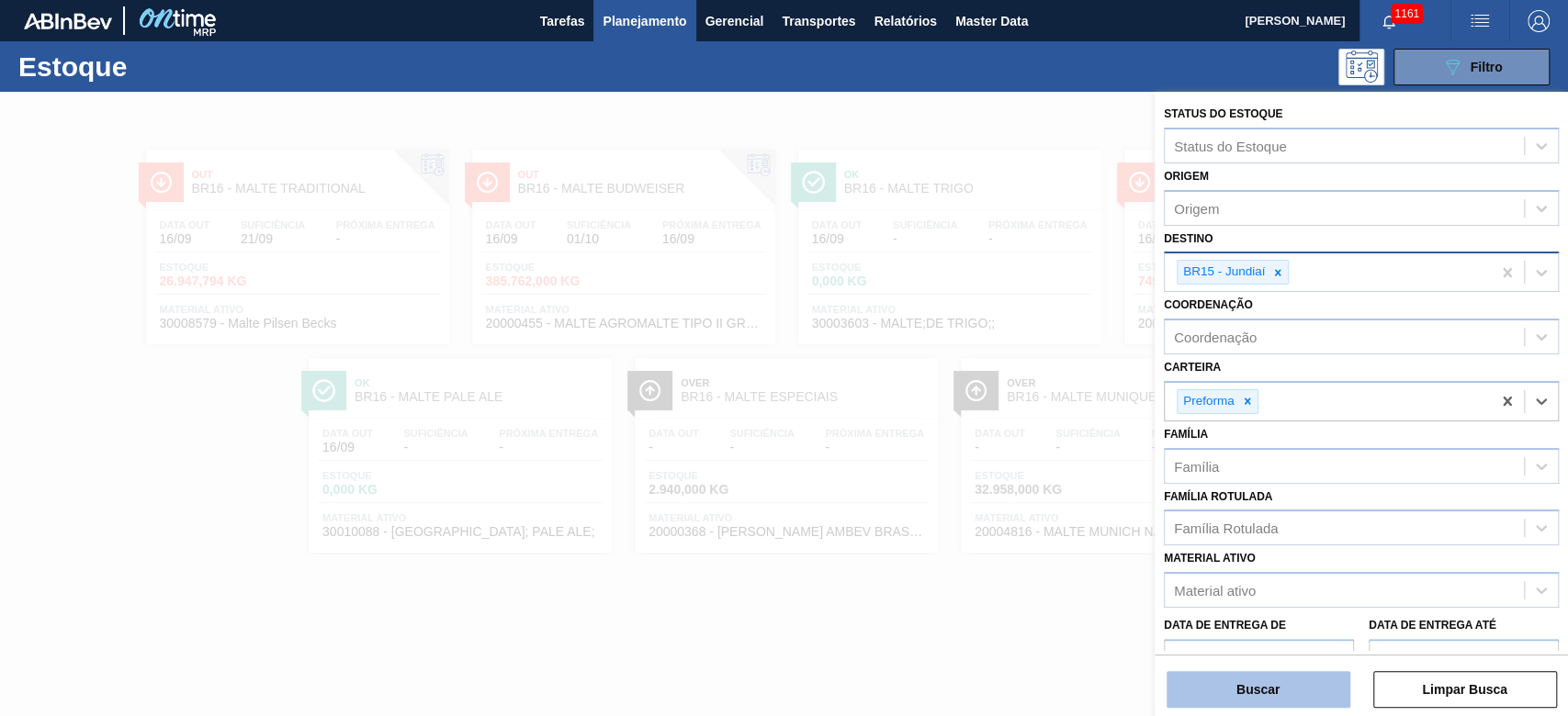
click at [1205, 685] on button "Buscar" at bounding box center [1258, 690] width 184 height 37
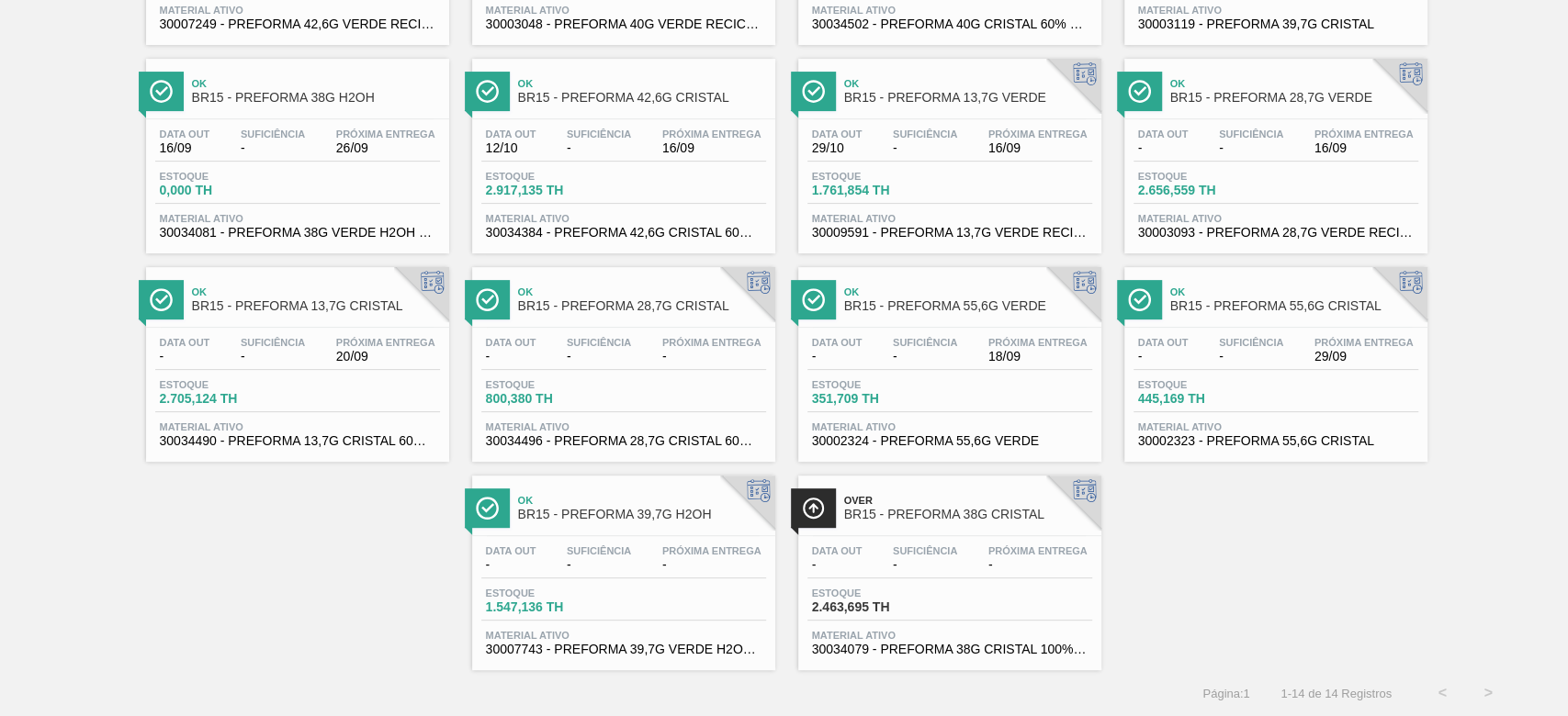
scroll to position [302, 0]
click at [626, 558] on span "-" at bounding box center [599, 564] width 64 height 14
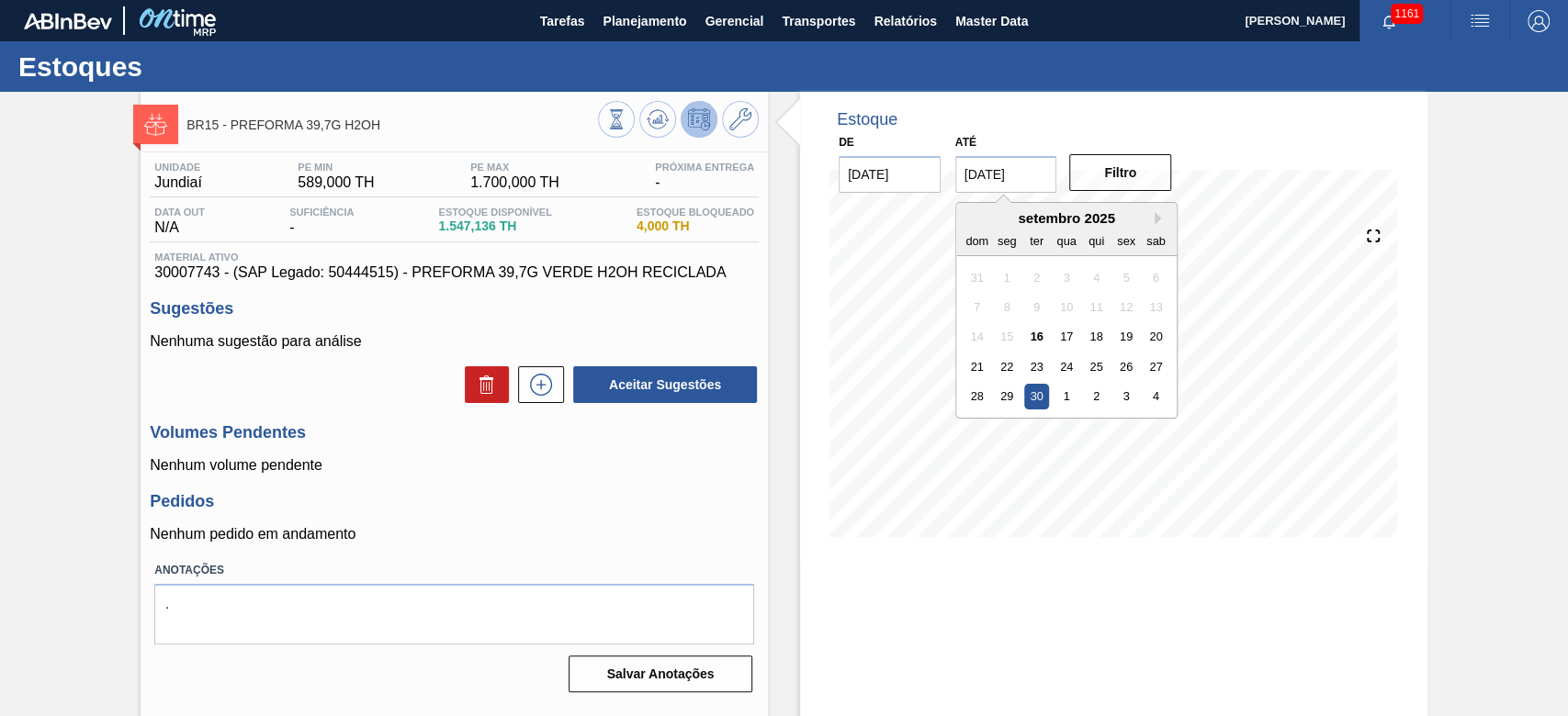
click at [974, 172] on input "[DATE]" at bounding box center [1006, 175] width 102 height 37
click at [1155, 217] on button "Next Month" at bounding box center [1161, 218] width 13 height 13
click at [1065, 358] on div "22" at bounding box center [1066, 367] width 25 height 25
type input "[DATE]"
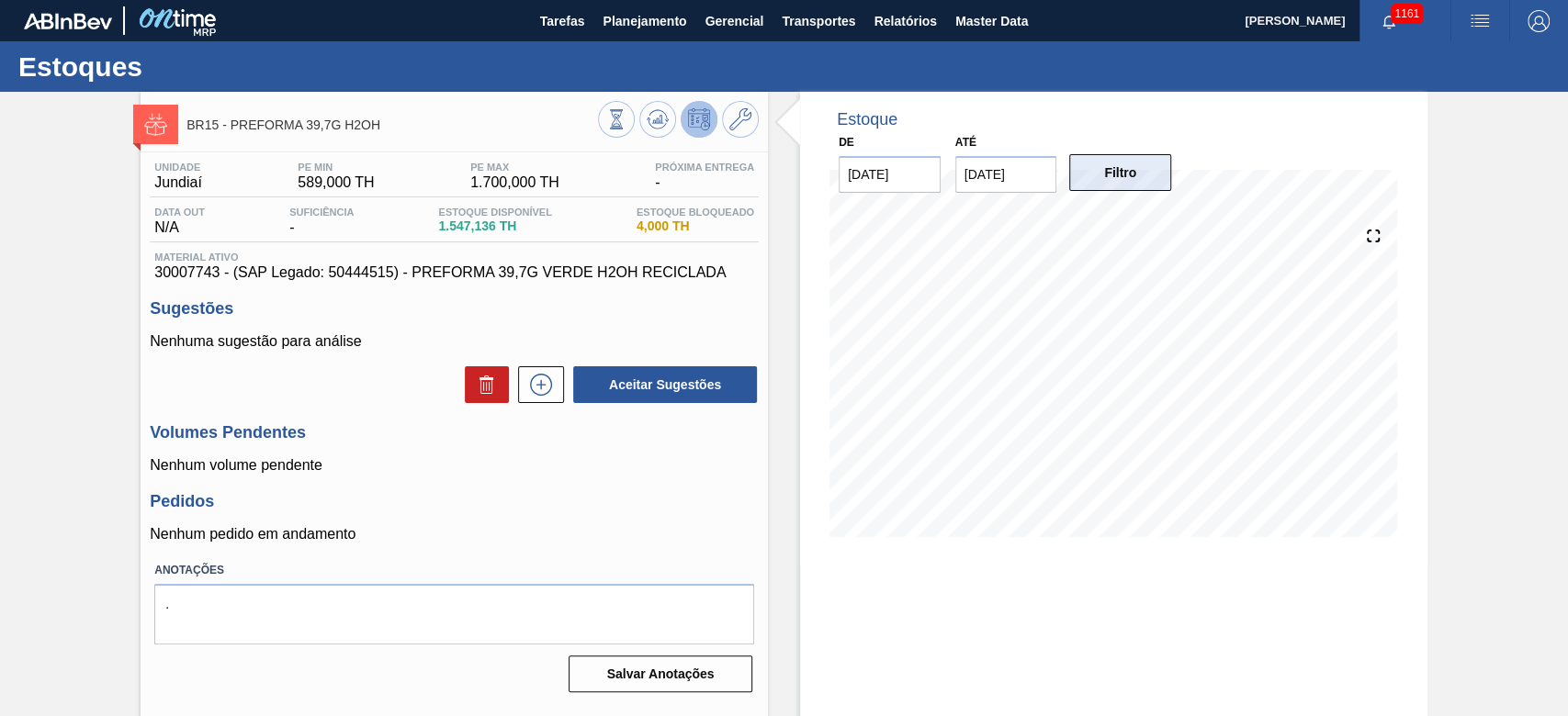
click at [1126, 172] on button "Filtro" at bounding box center [1120, 173] width 102 height 37
click at [622, 25] on span "Planejamento" at bounding box center [645, 20] width 84 height 22
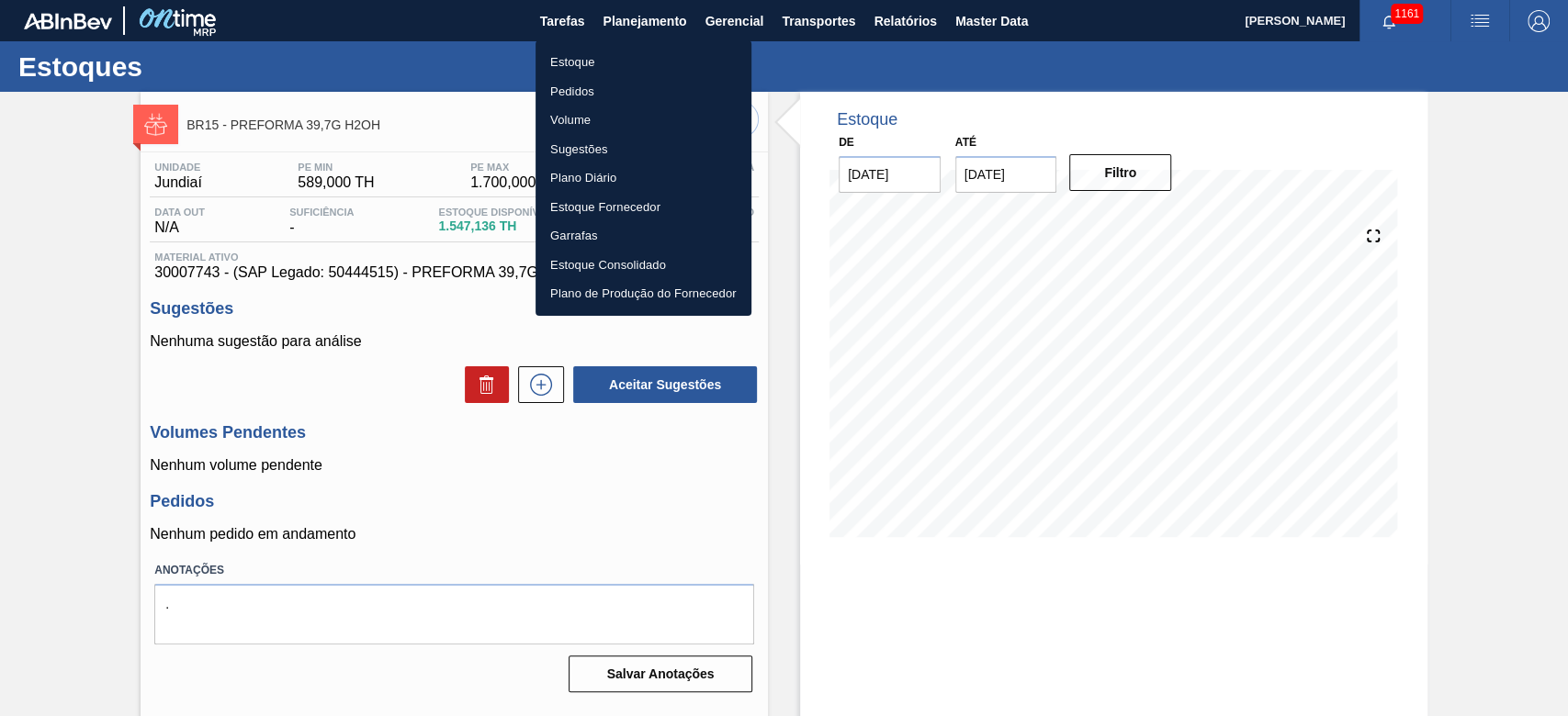
click at [573, 58] on li "Estoque" at bounding box center [644, 62] width 216 height 29
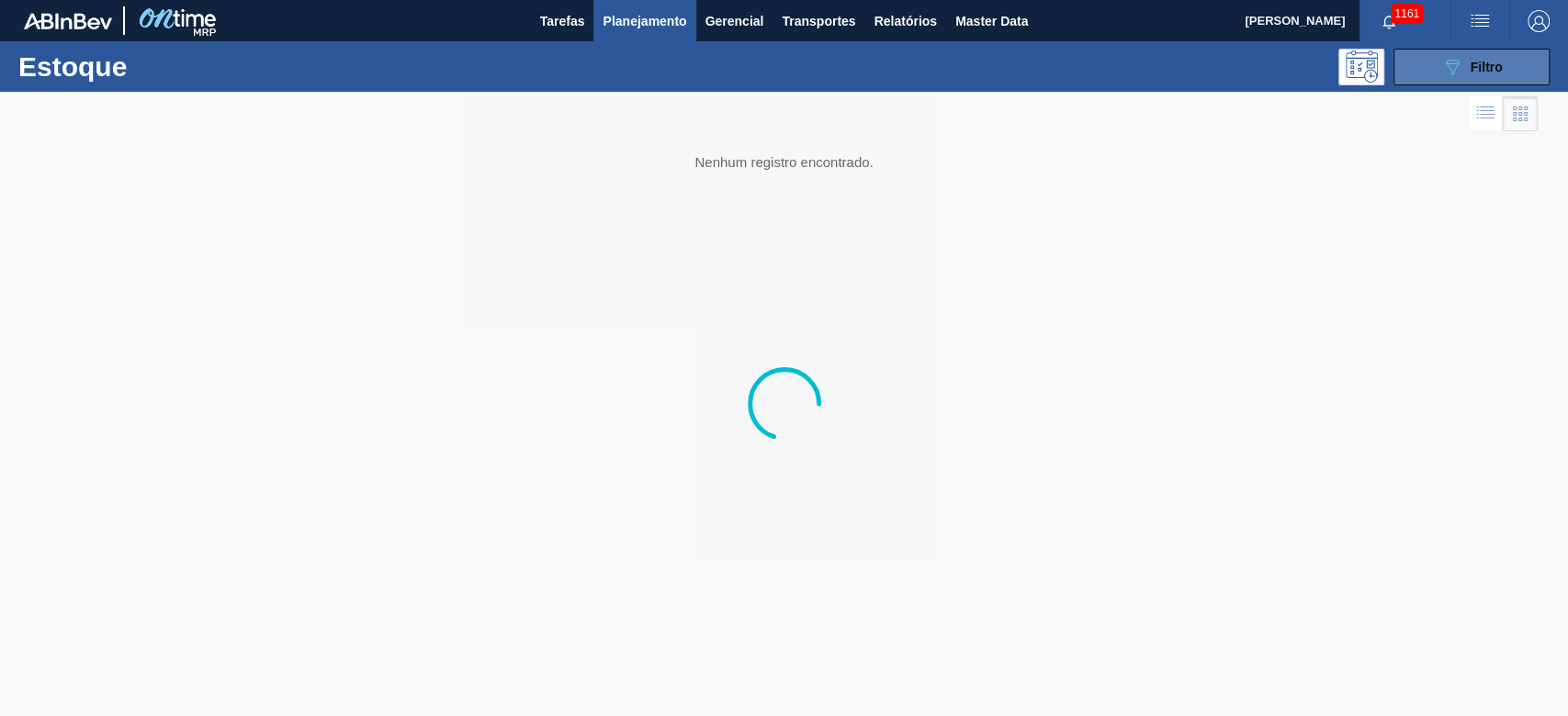
click at [1518, 58] on button "089F7B8B-B2A5-4AFE-B5C0-19BA573D28AC Filtro" at bounding box center [1471, 67] width 157 height 37
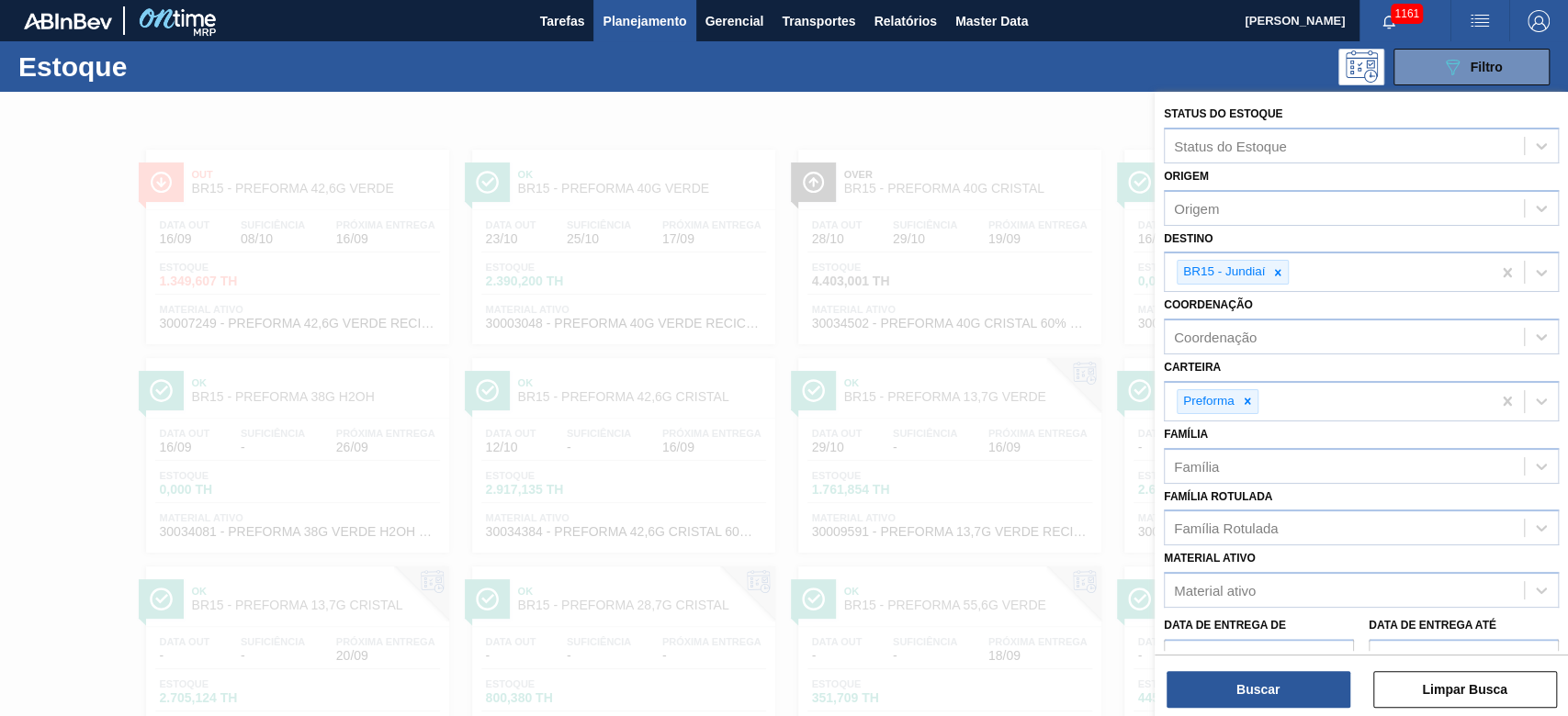
click at [1276, 271] on icon at bounding box center [1277, 272] width 7 height 7
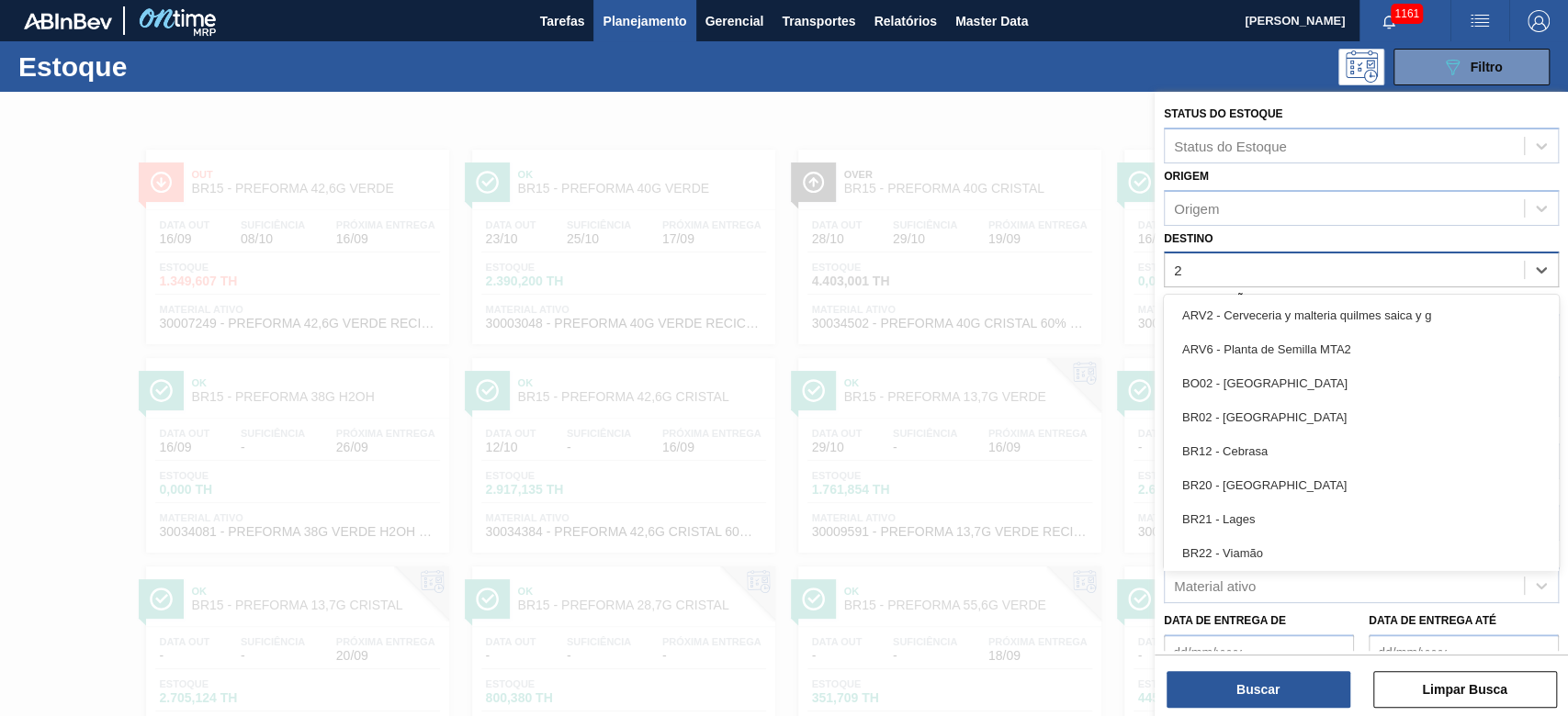
type input "23"
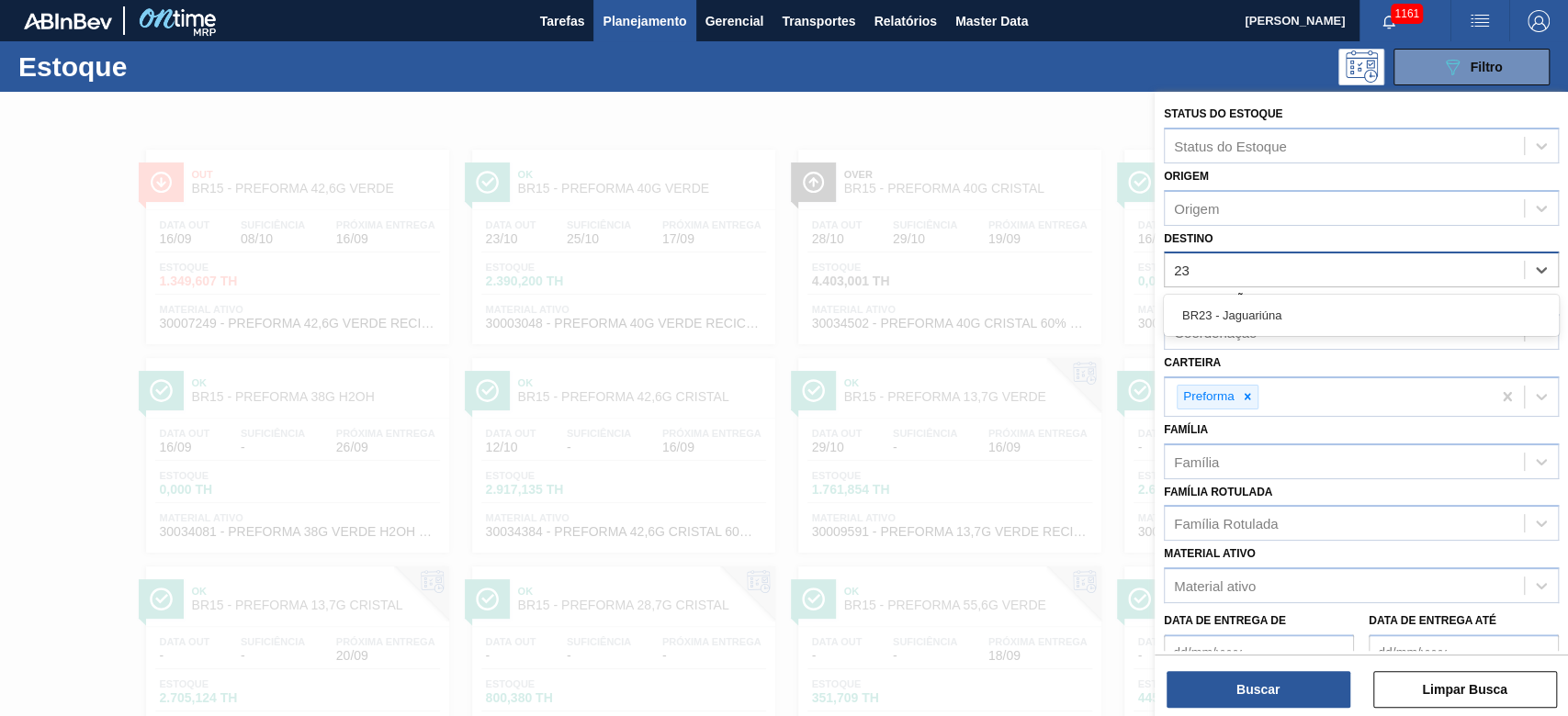
click at [1242, 316] on div "BR23 - Jaguariúna" at bounding box center [1361, 315] width 395 height 34
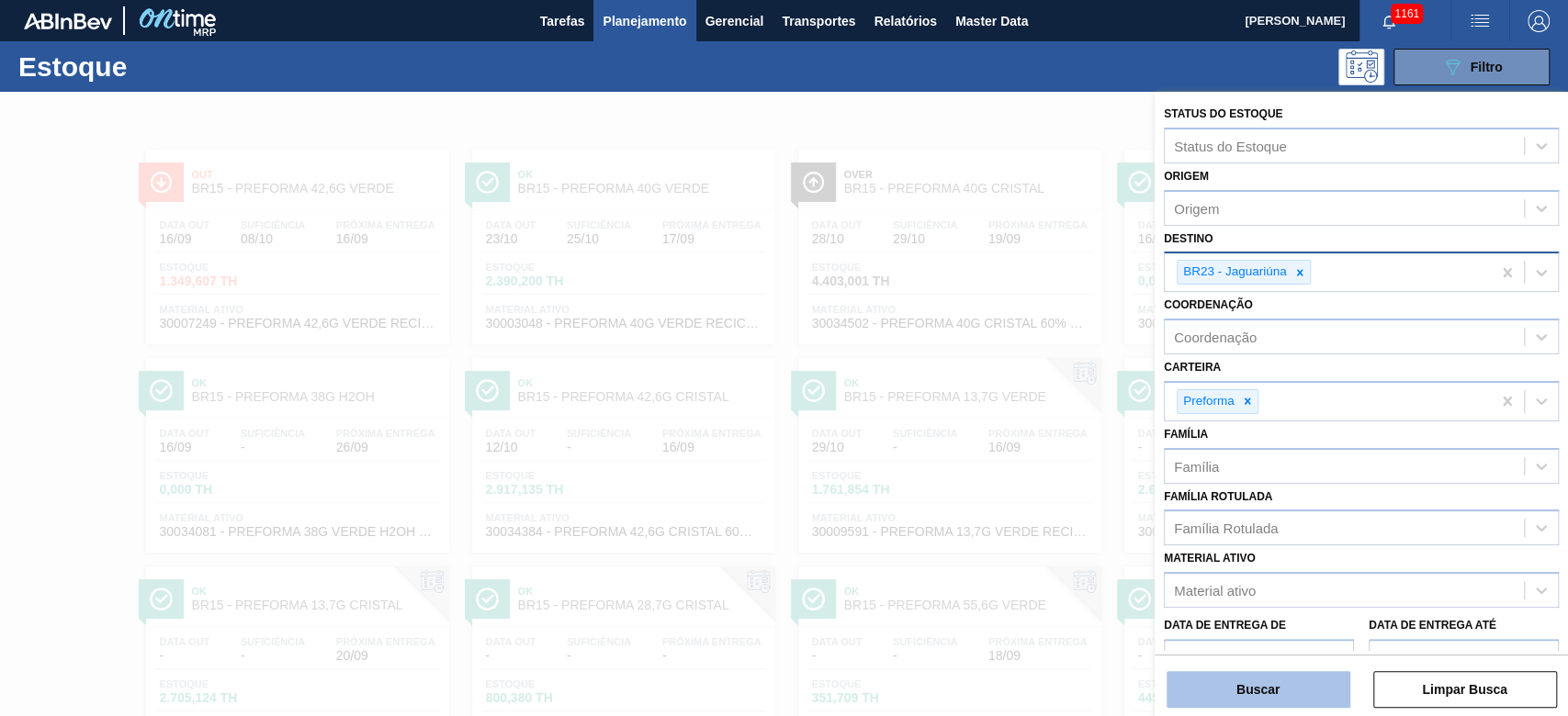
click at [1216, 687] on button "Buscar" at bounding box center [1258, 690] width 184 height 37
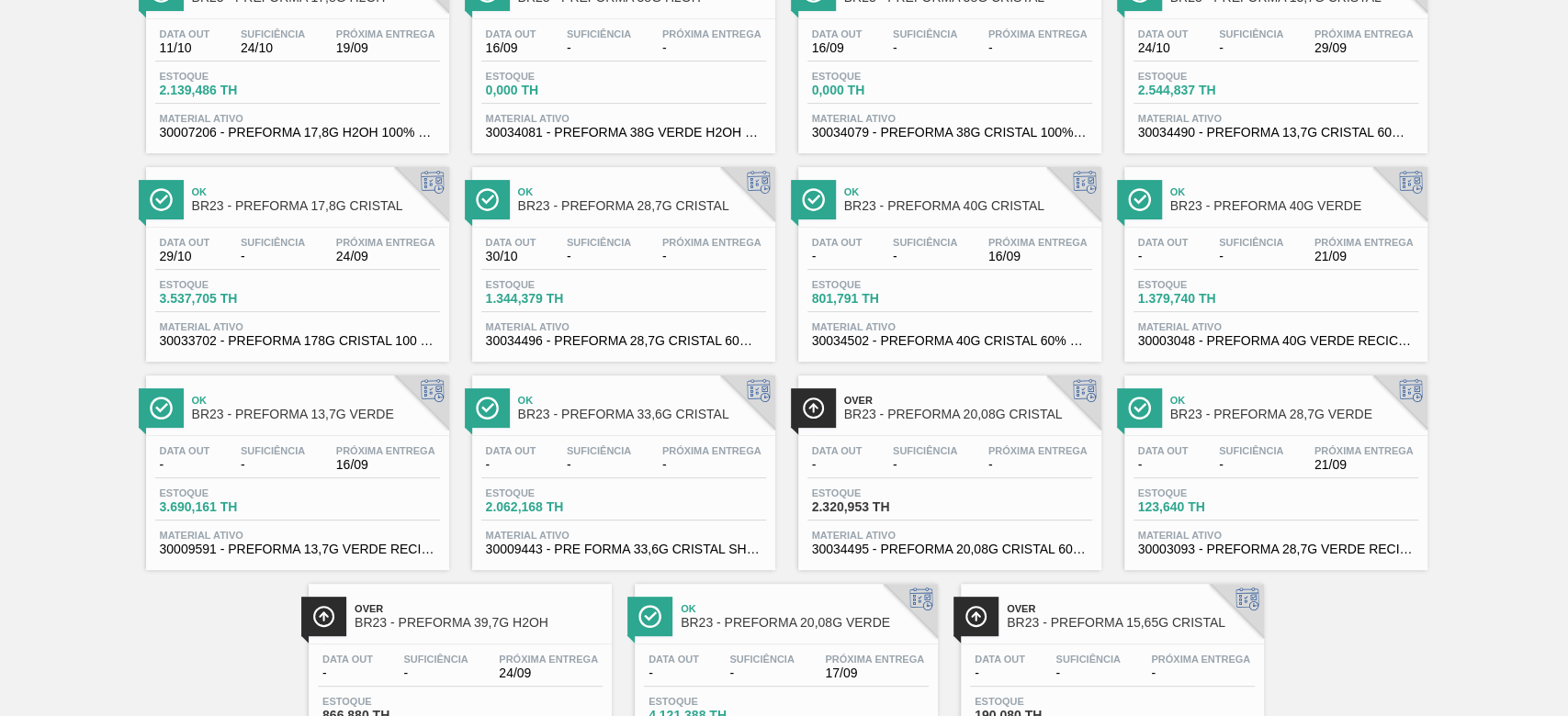
scroll to position [302, 0]
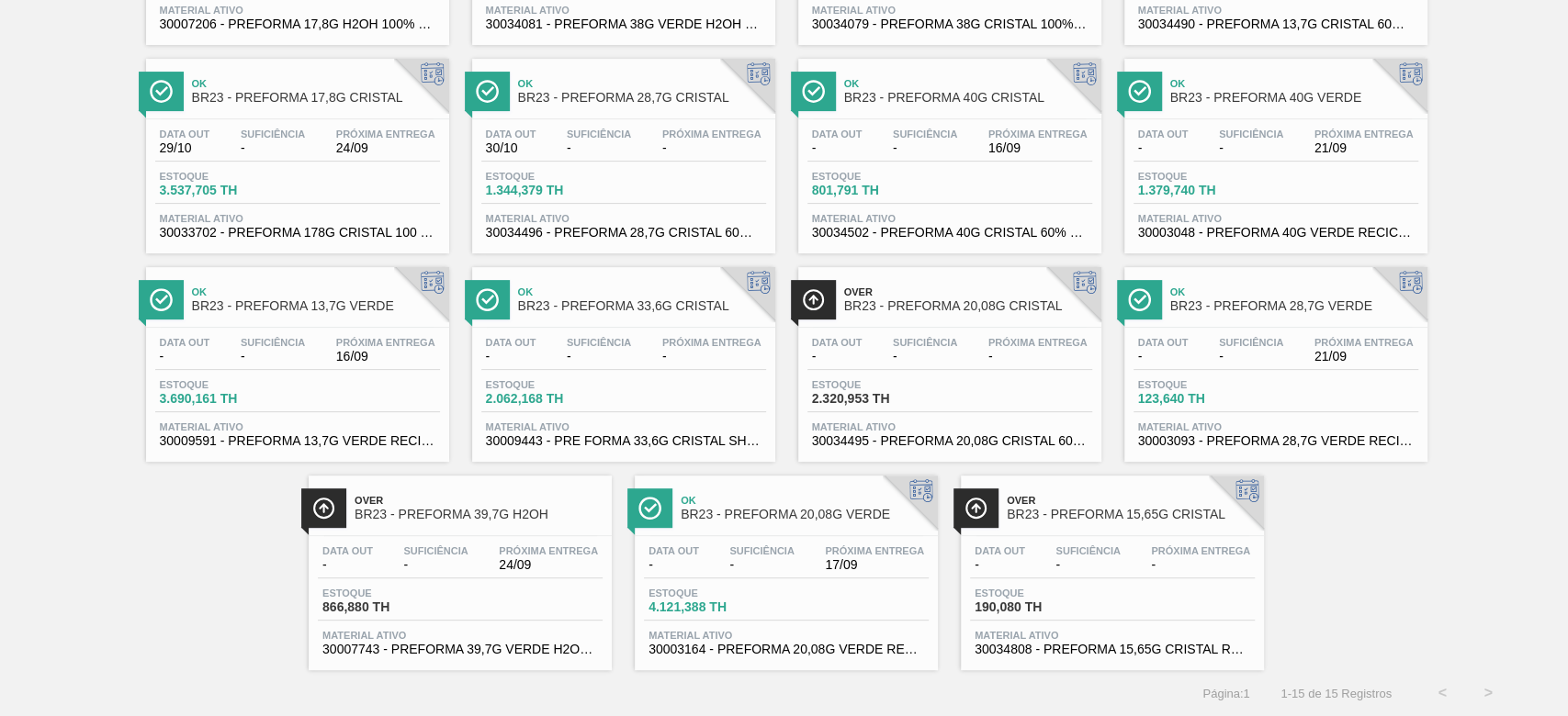
click at [426, 536] on div "Data out - Suficiência - Próxima Entrega 24/09 Estoque 866,880 TH Material ativ…" at bounding box center [460, 598] width 303 height 124
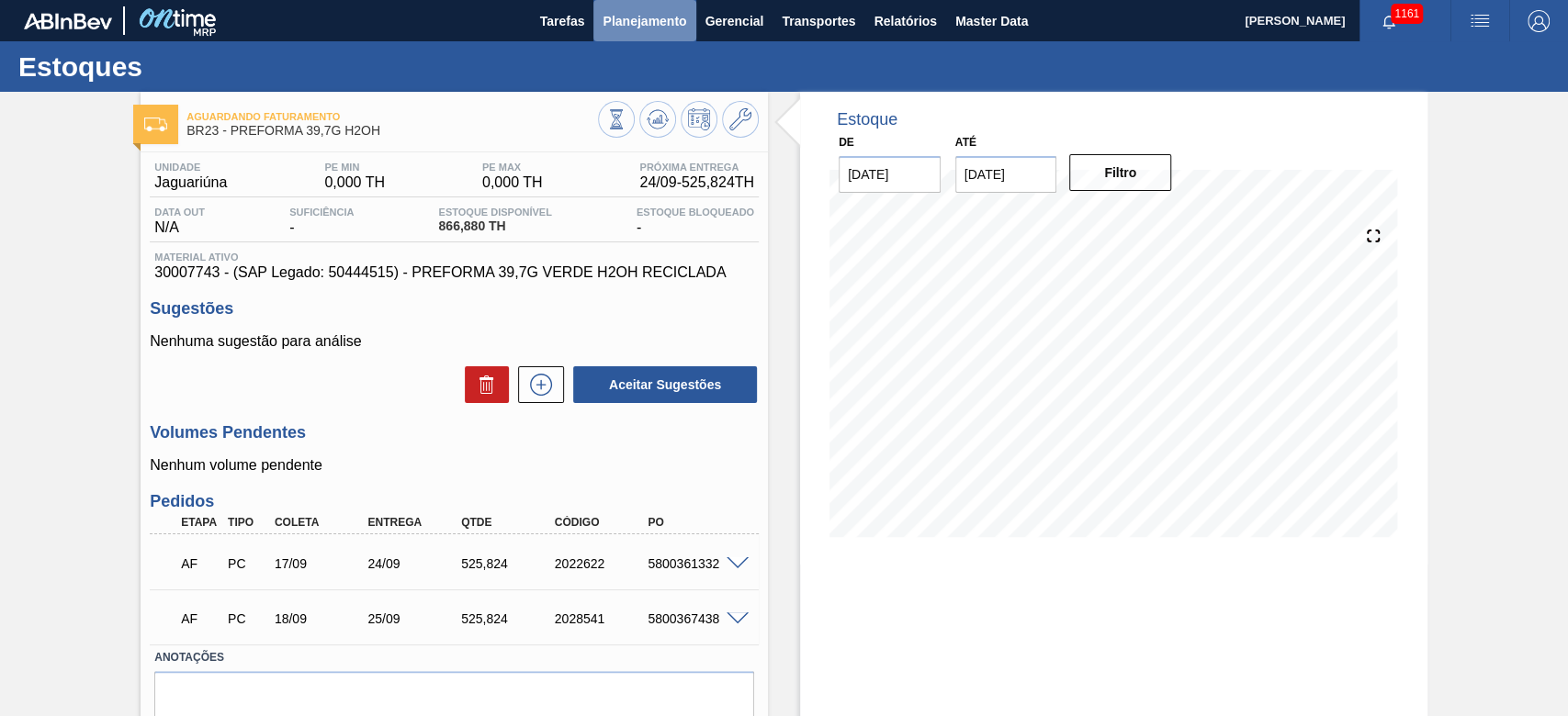
click at [659, 16] on span "Planejamento" at bounding box center [645, 20] width 84 height 22
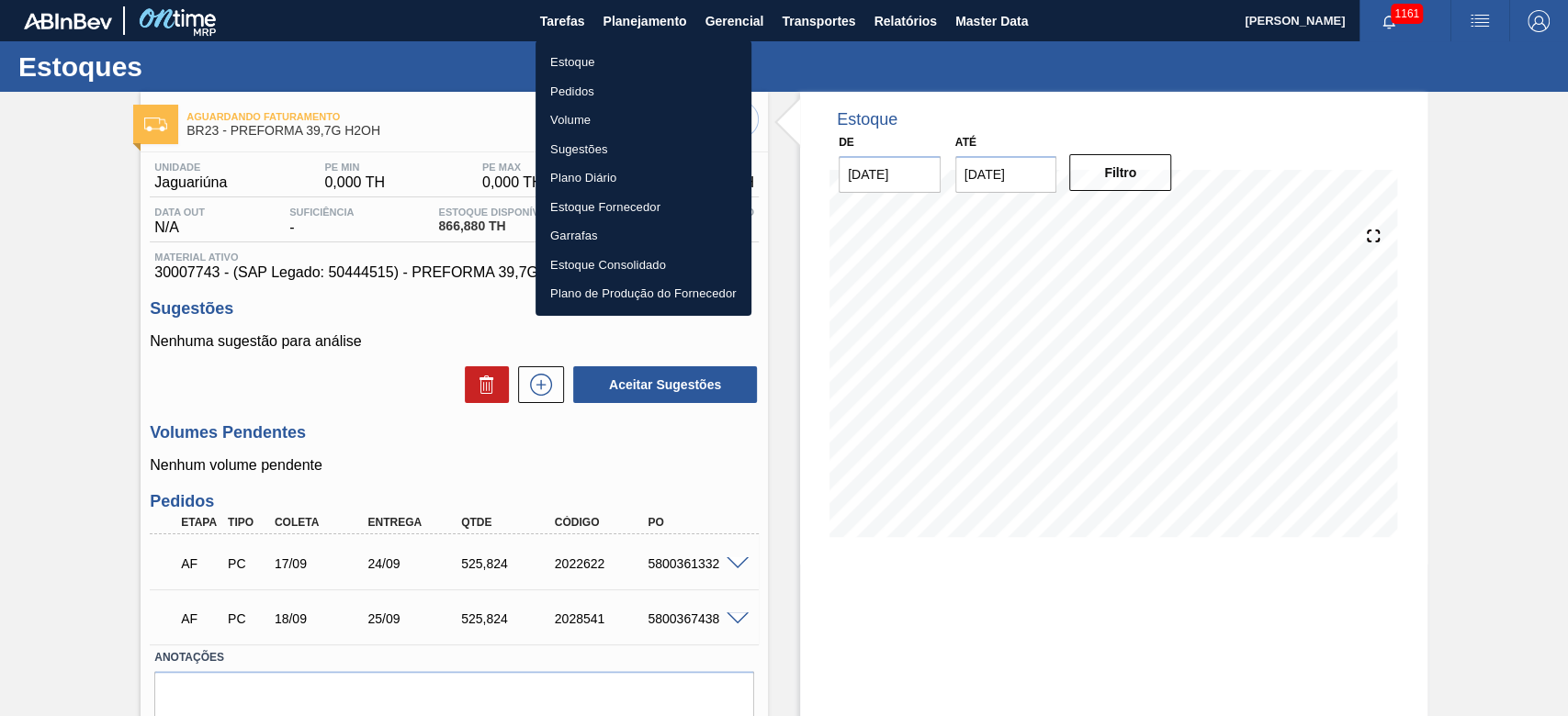
click at [564, 62] on li "Estoque" at bounding box center [644, 62] width 216 height 29
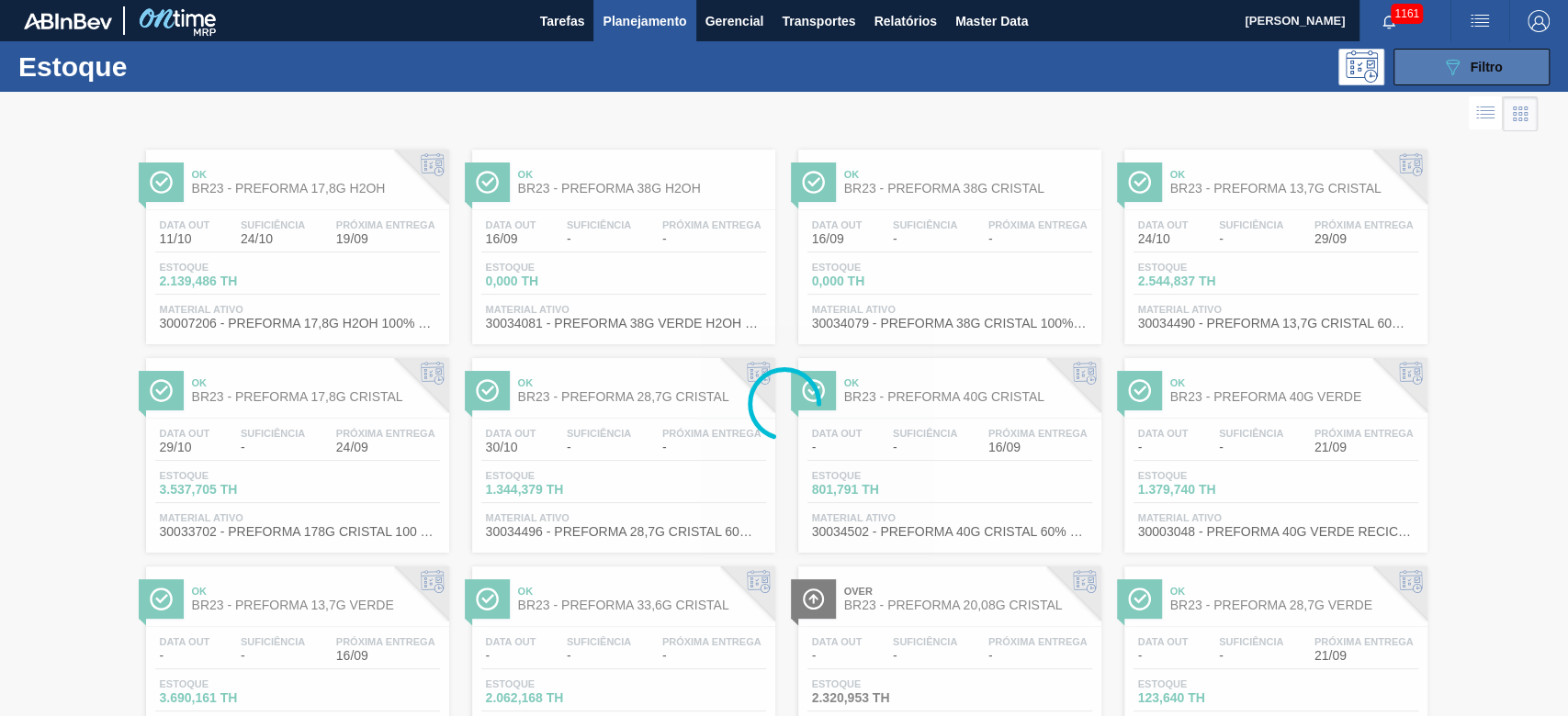
click at [1482, 68] on span "Filtro" at bounding box center [1486, 66] width 32 height 15
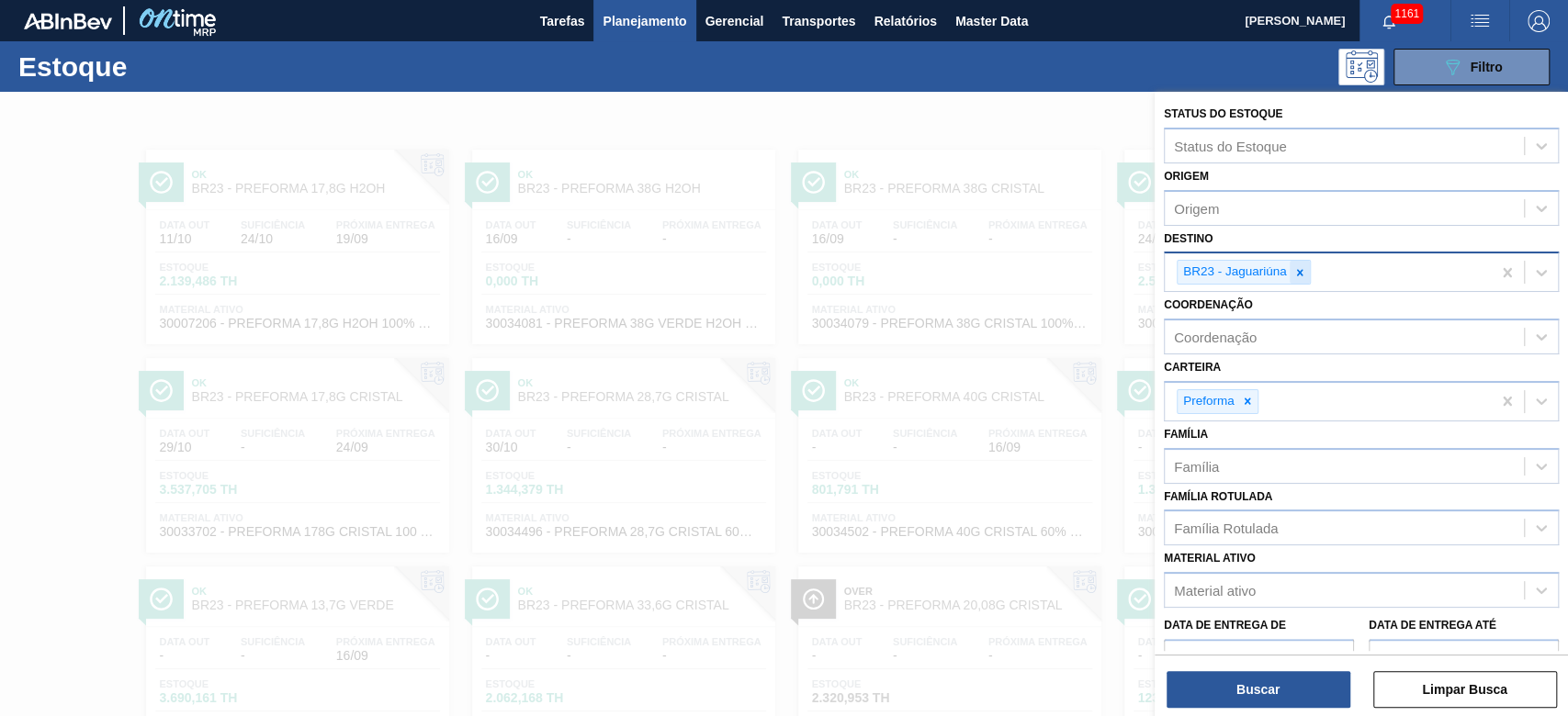
click at [1301, 268] on icon at bounding box center [1299, 272] width 13 height 13
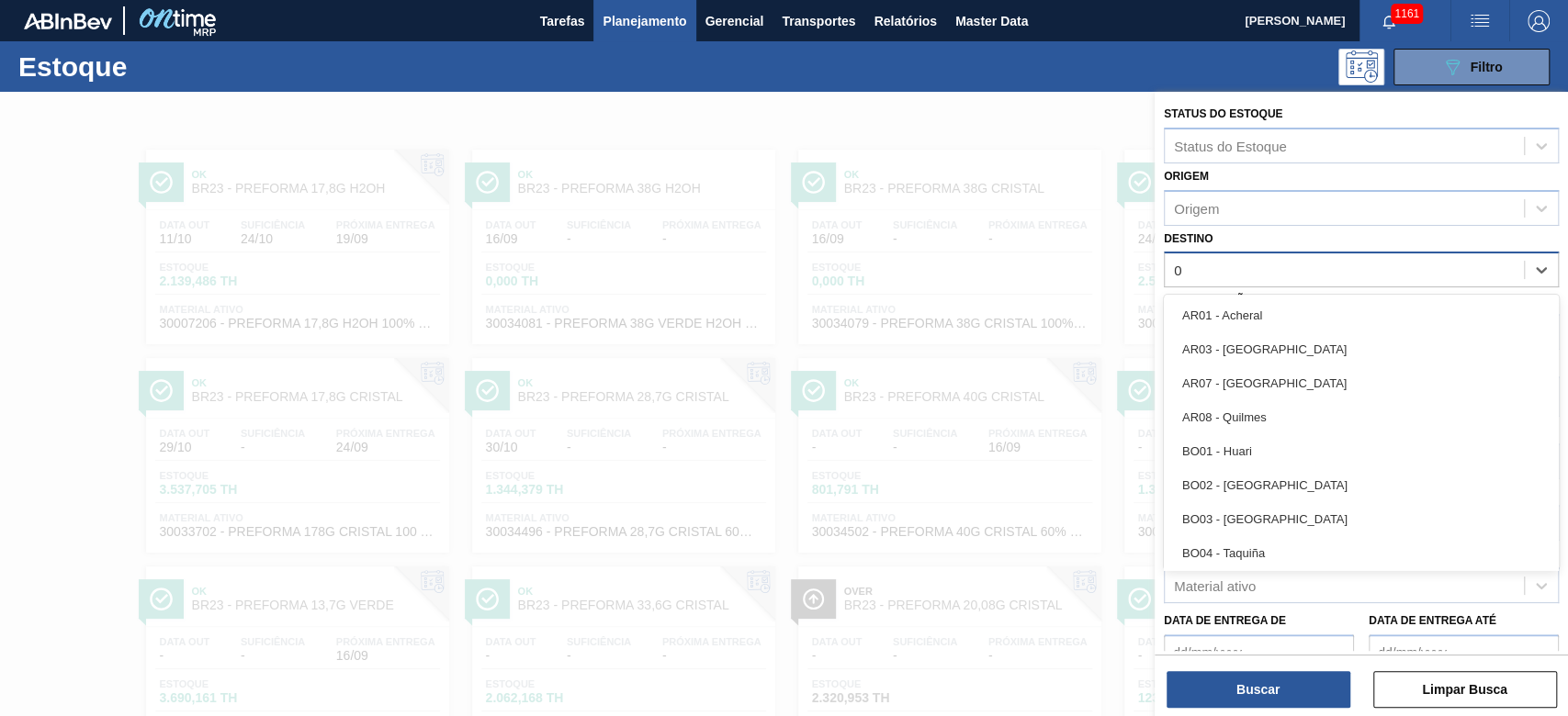
type input "05"
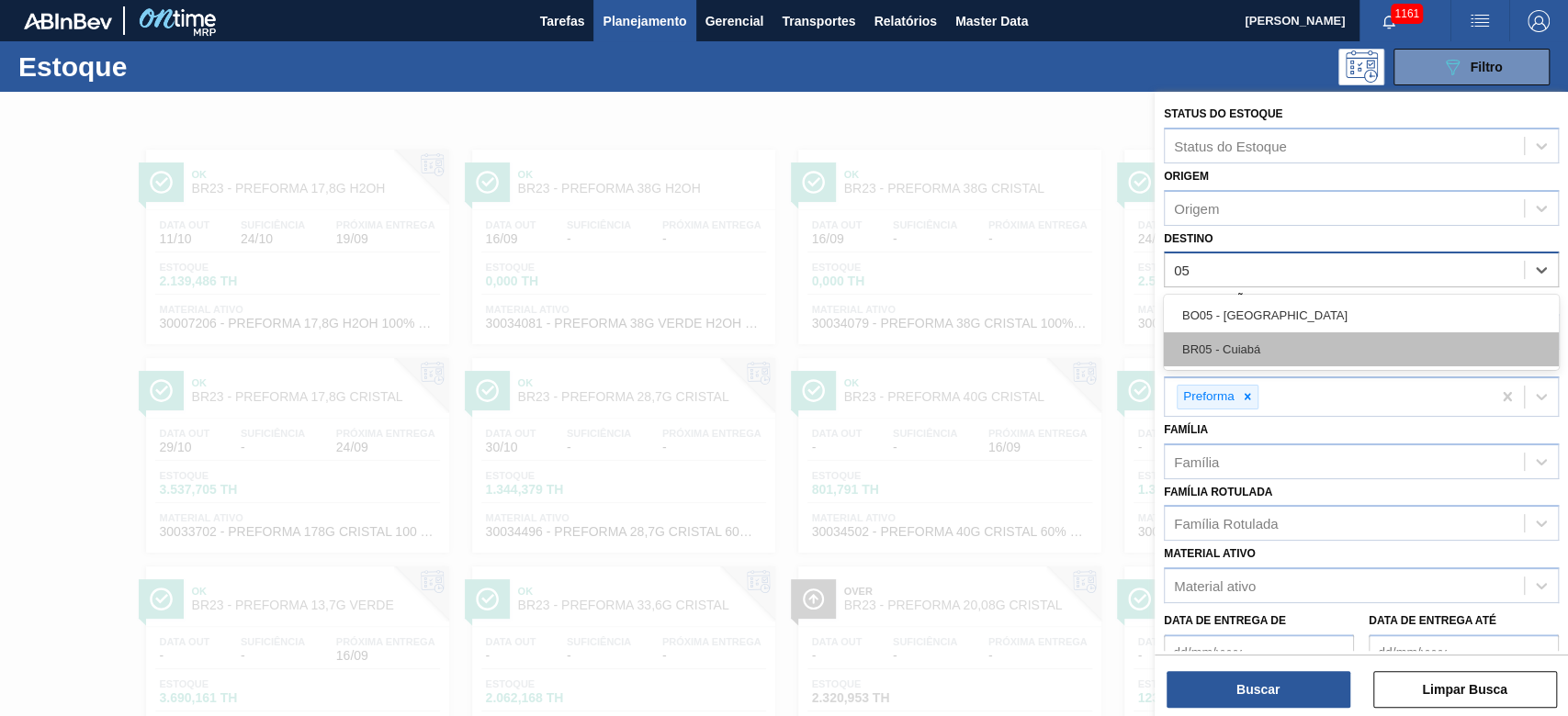
click at [1261, 344] on div "BR05 - Cuiabá" at bounding box center [1361, 349] width 395 height 34
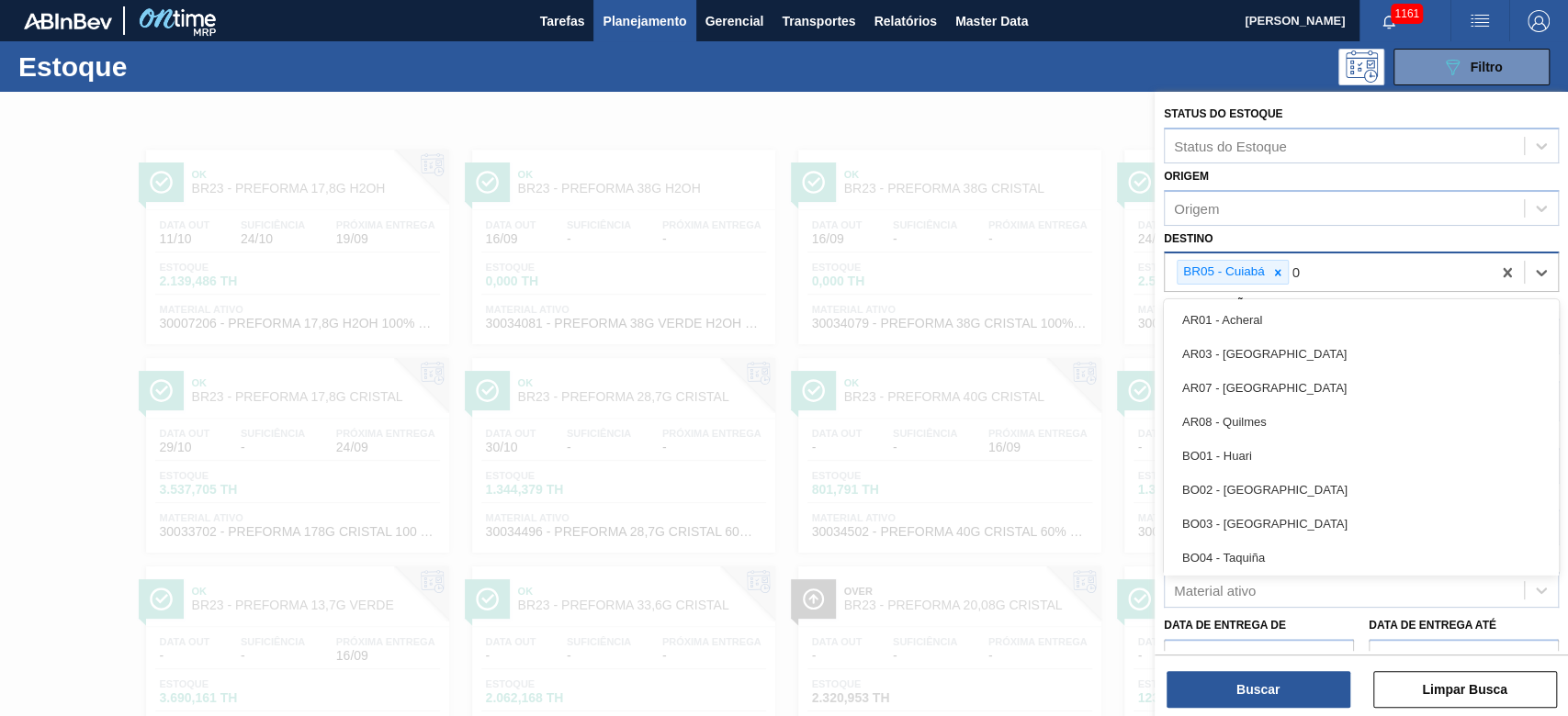
type input "08"
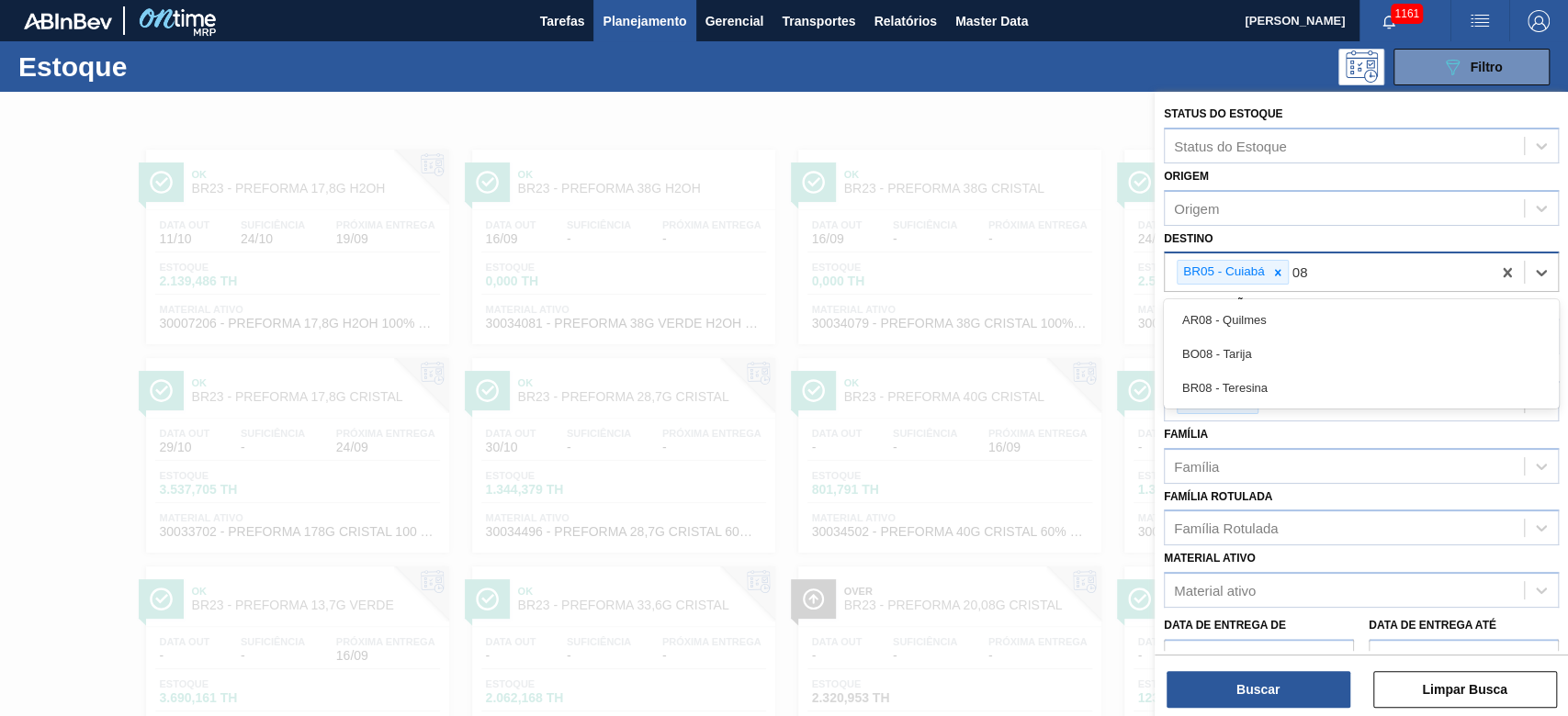
drag, startPoint x: 1255, startPoint y: 384, endPoint x: 1264, endPoint y: 386, distance: 9.2
click at [1255, 384] on div "BR08 - Teresina" at bounding box center [1361, 388] width 395 height 34
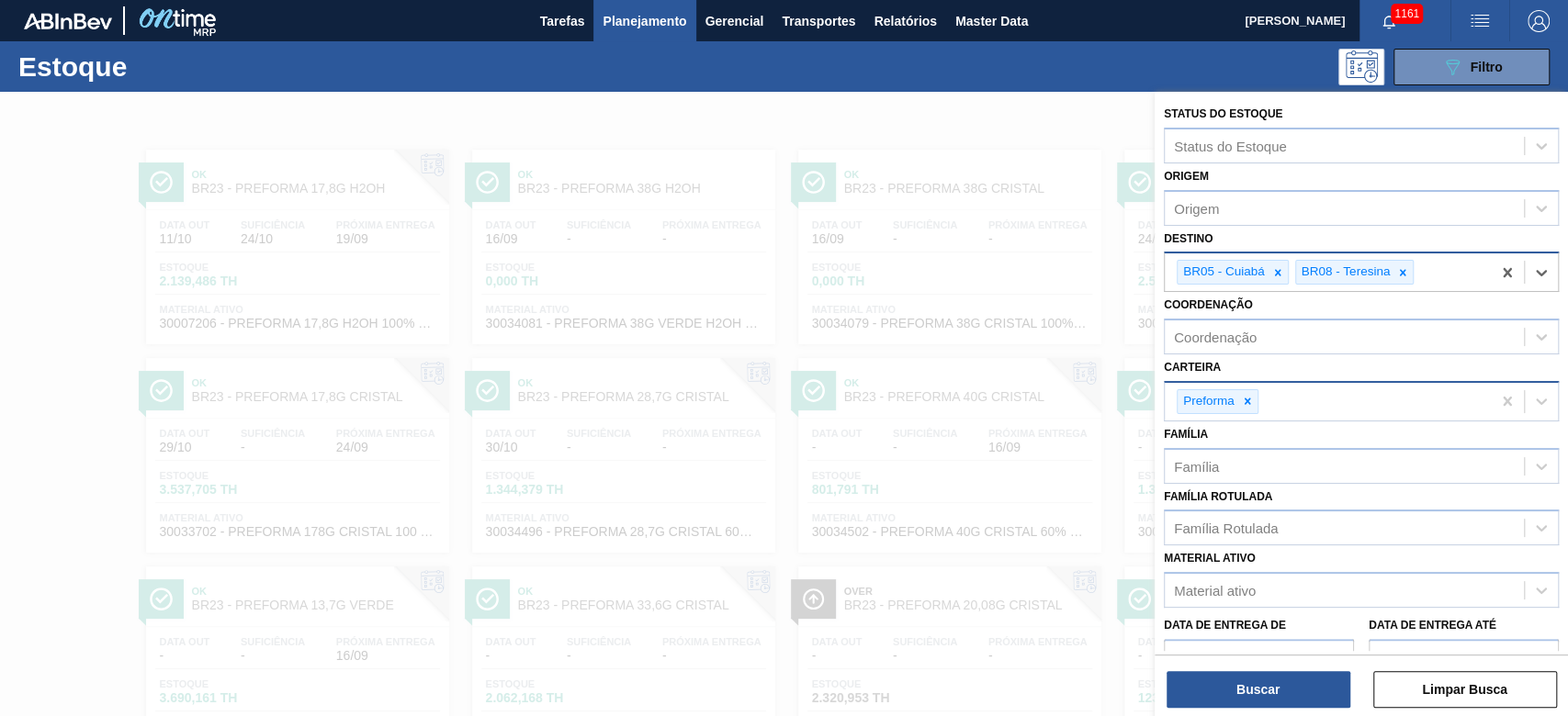
click at [1240, 400] on icon at bounding box center [1246, 400] width 13 height 13
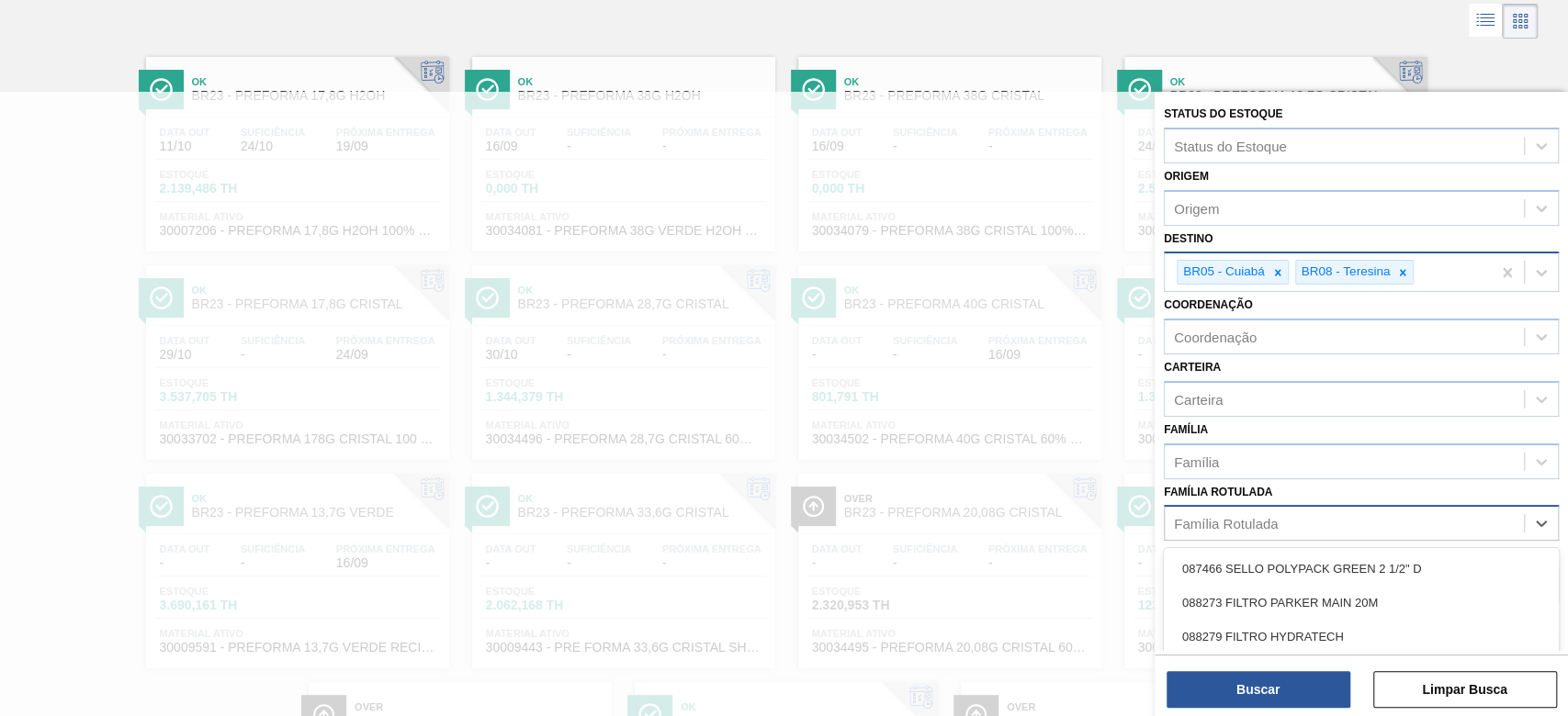
click at [1224, 524] on div "Família Rotulada" at bounding box center [1225, 524] width 104 height 16
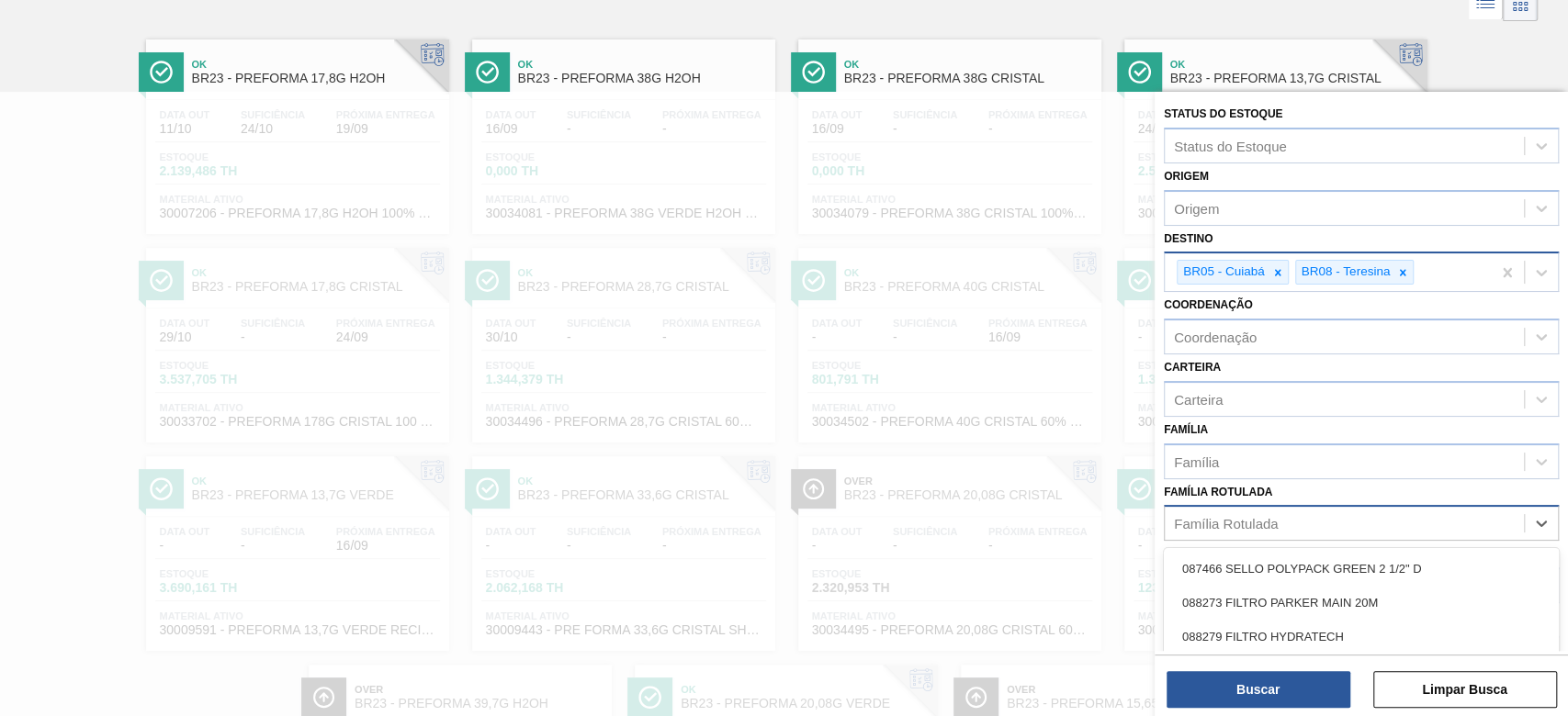
scroll to position [112, 0]
type Rotulada "430x"
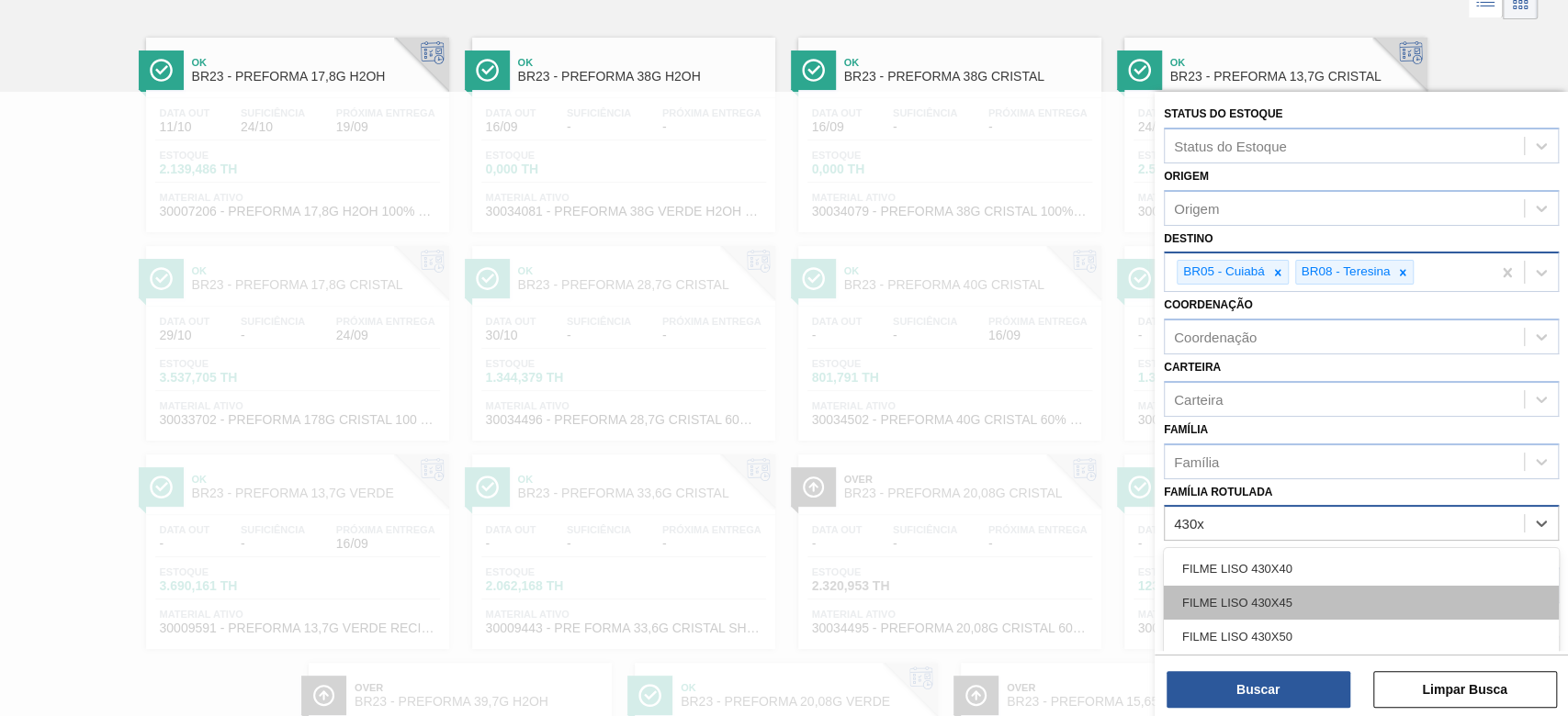
click at [1260, 606] on div "FILME LISO 430X45" at bounding box center [1361, 602] width 395 height 34
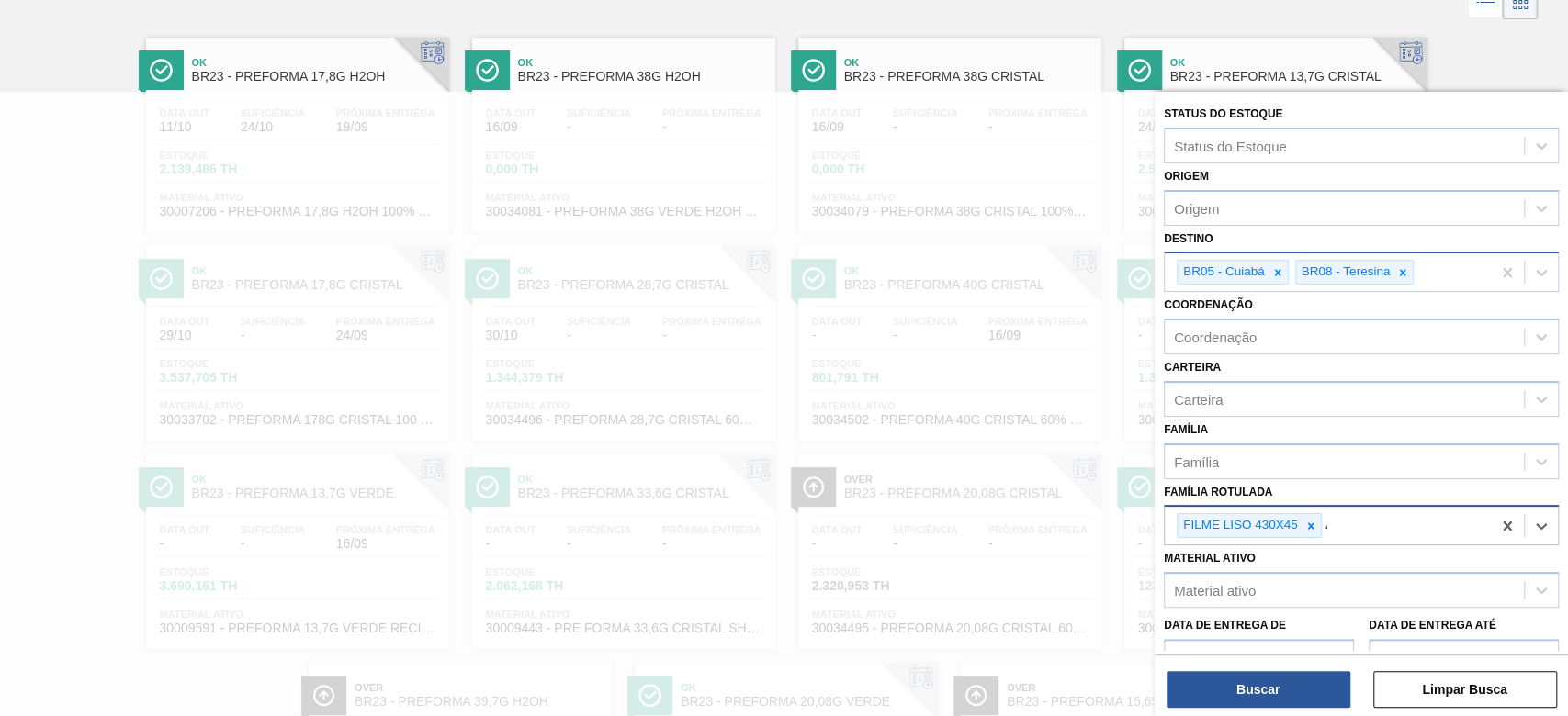
scroll to position [229, 0]
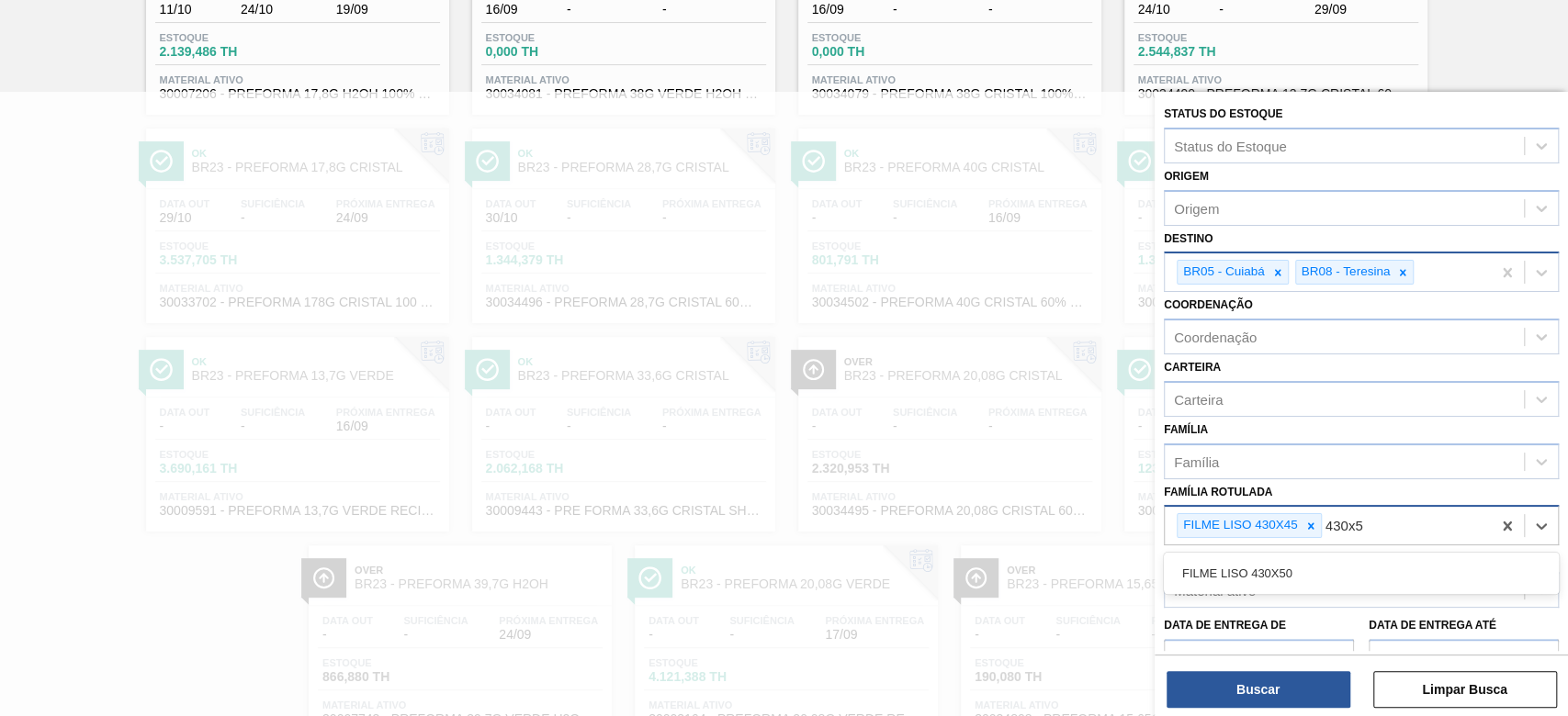
type Rotulada "430x50"
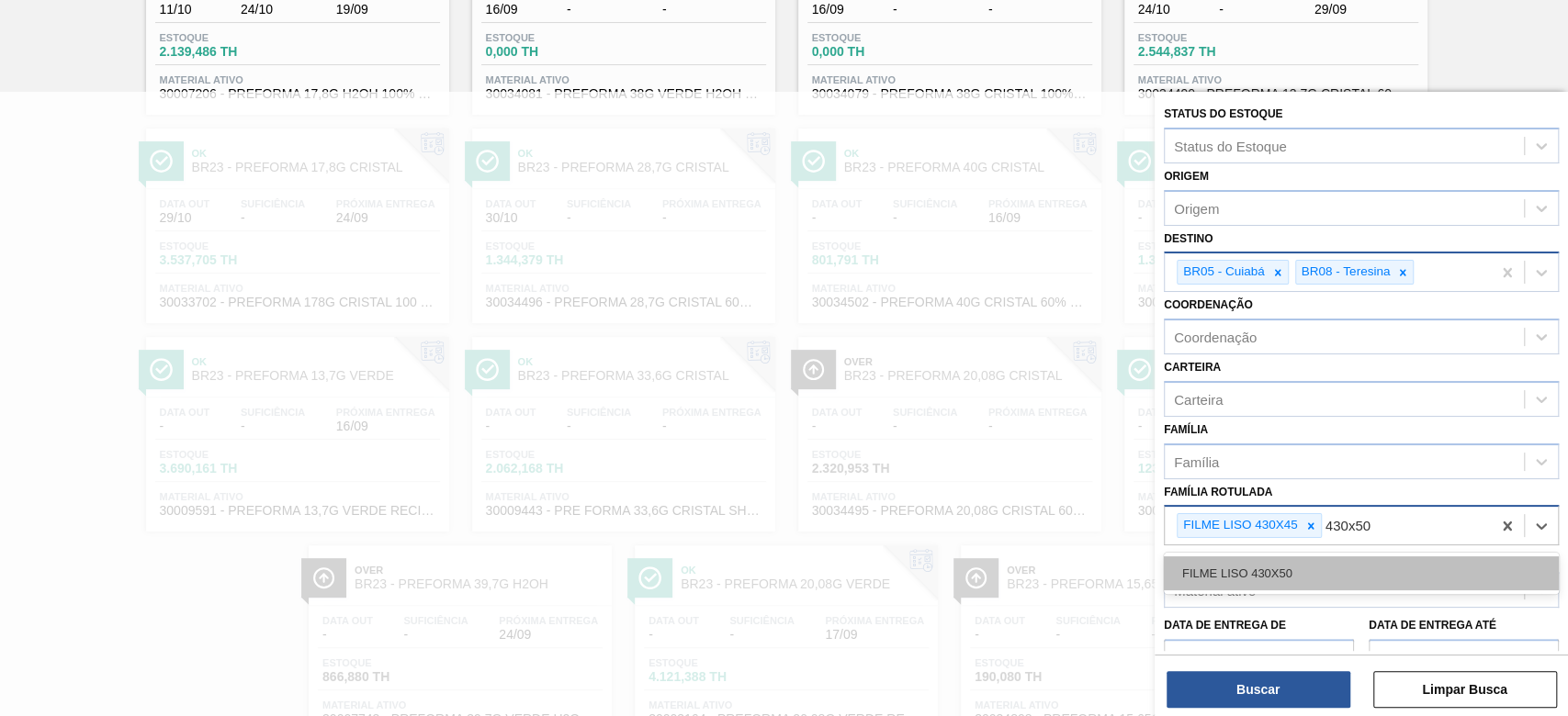
click at [1256, 565] on div "FILME LISO 430X50" at bounding box center [1361, 573] width 395 height 34
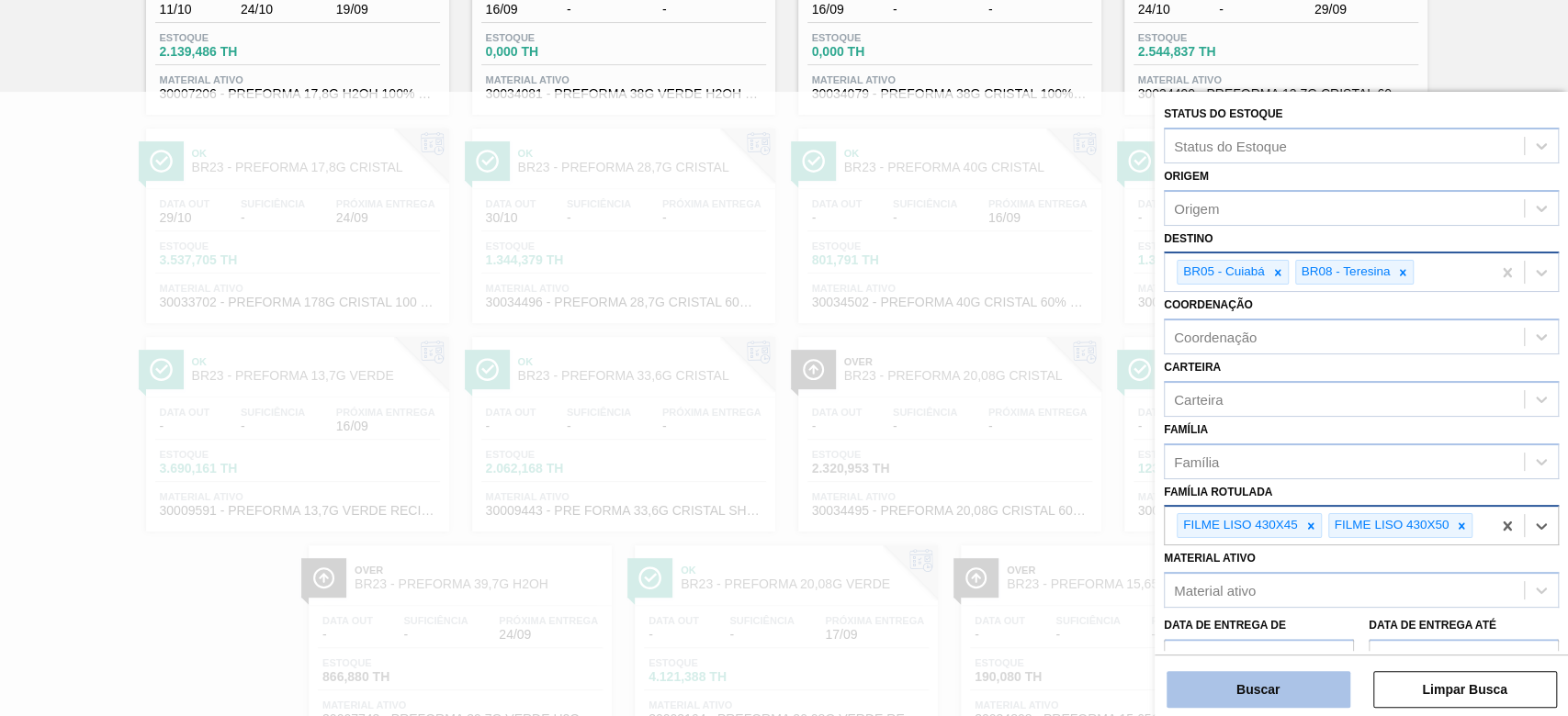
click at [1237, 705] on button "Buscar" at bounding box center [1258, 690] width 184 height 37
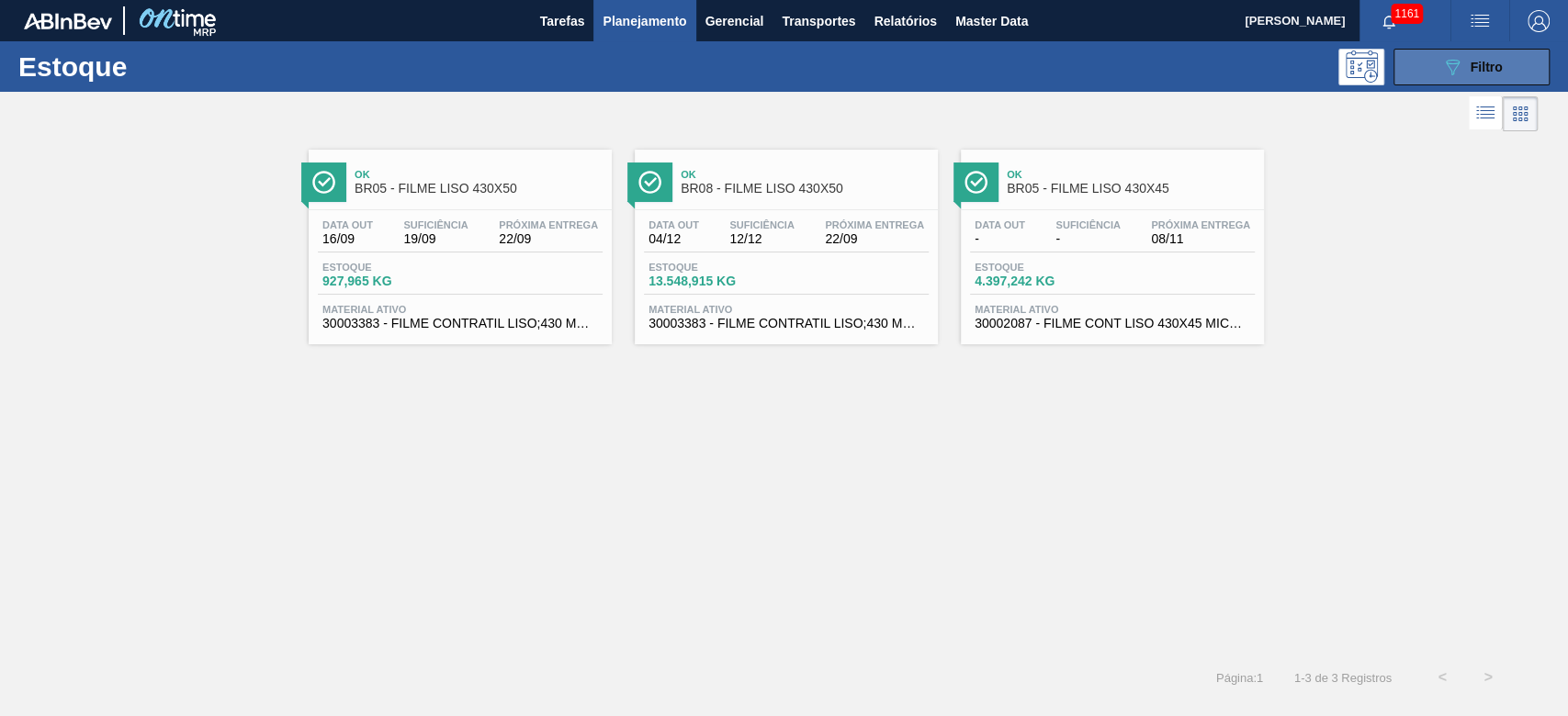
click at [1482, 77] on div "089F7B8B-B2A5-4AFE-B5C0-19BA573D28AC Filtro" at bounding box center [1471, 67] width 61 height 22
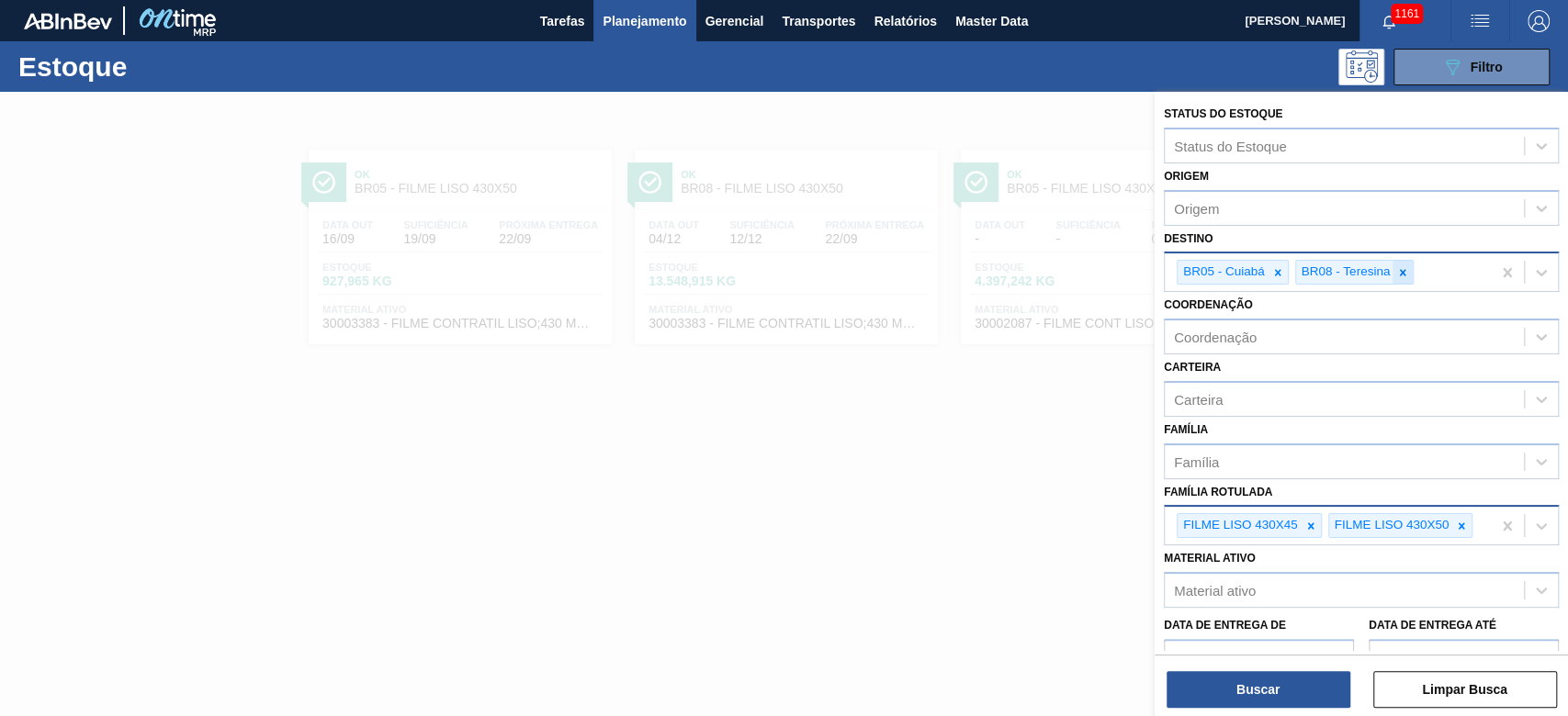
click at [1398, 270] on icon at bounding box center [1402, 272] width 13 height 13
click at [1273, 270] on icon at bounding box center [1277, 272] width 13 height 13
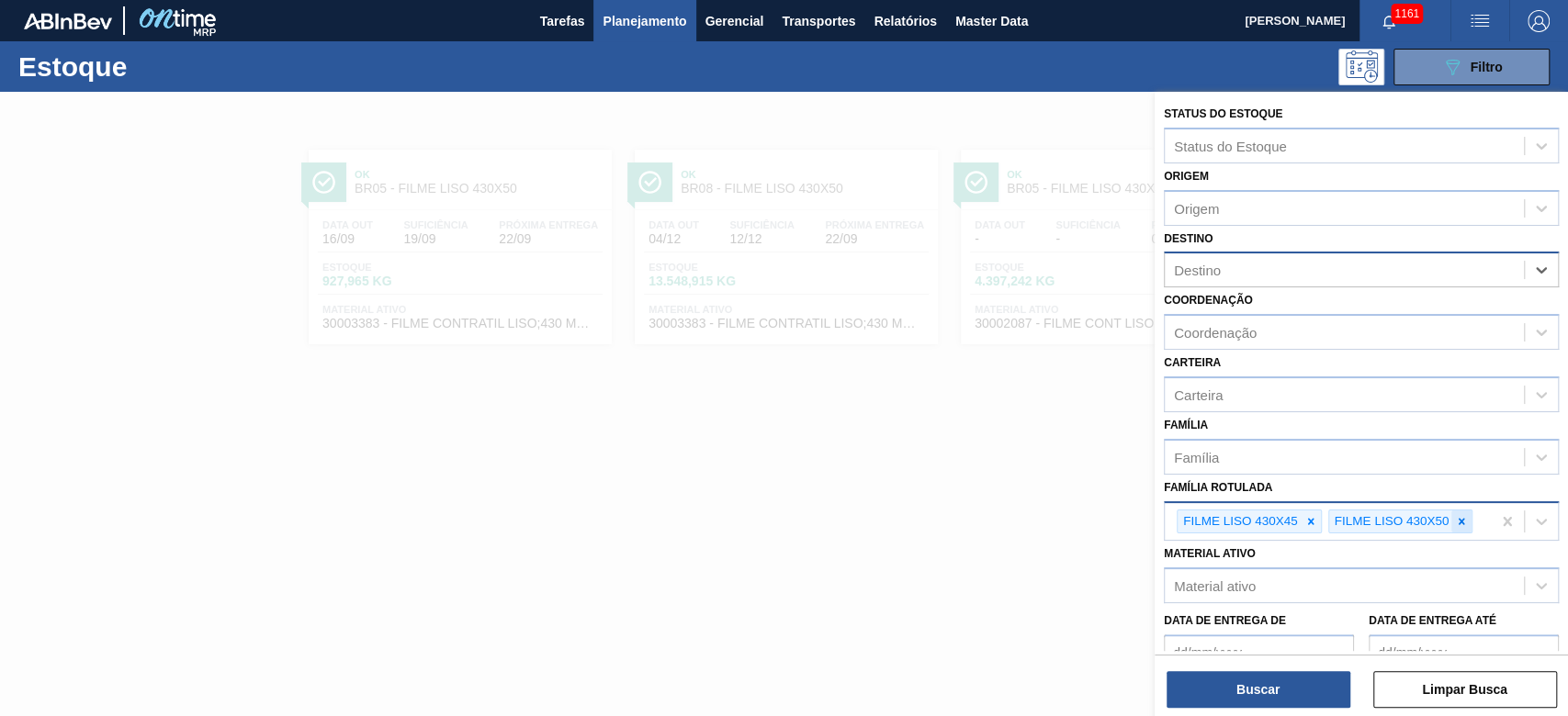
click at [1454, 520] on icon at bounding box center [1460, 521] width 13 height 13
click at [1309, 518] on icon at bounding box center [1309, 521] width 7 height 7
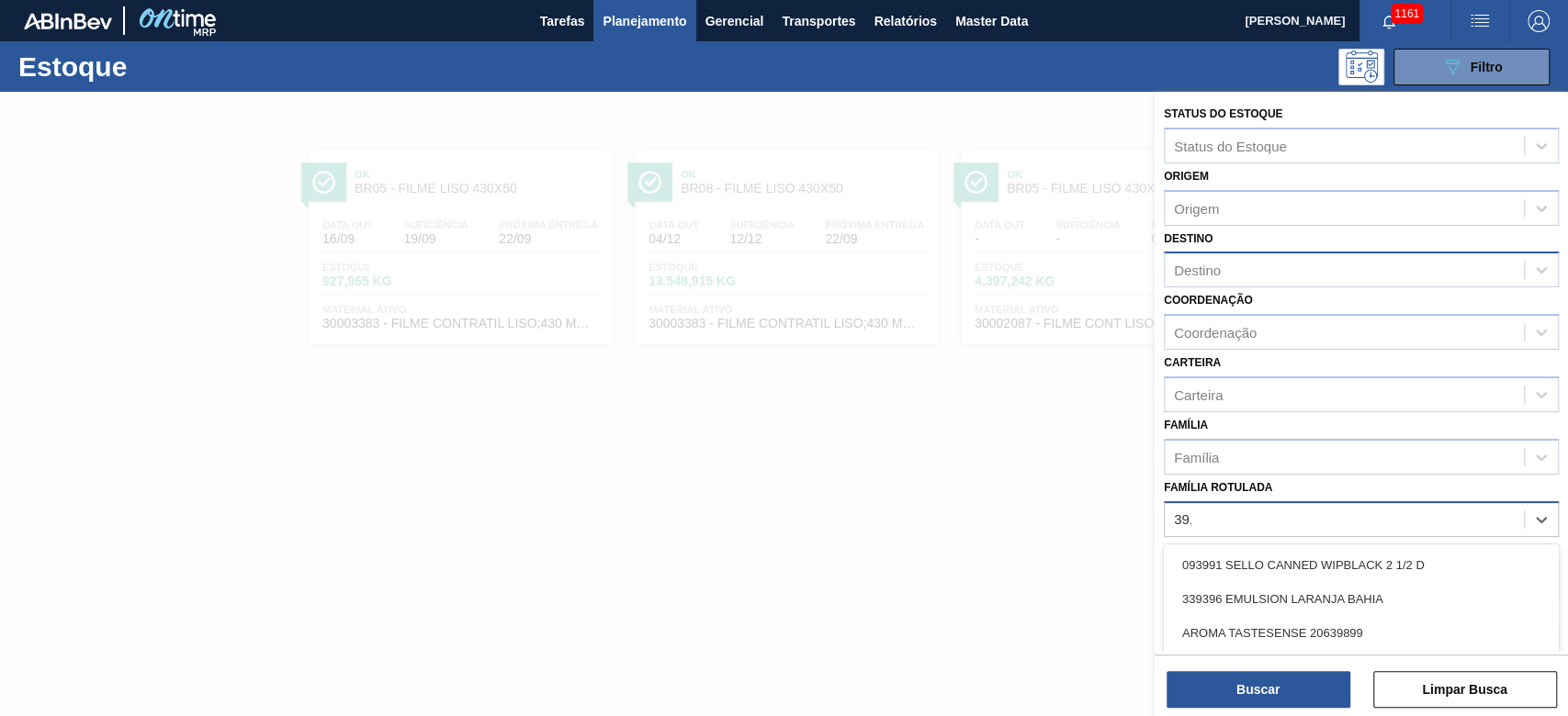
type Rotulada "39,7"
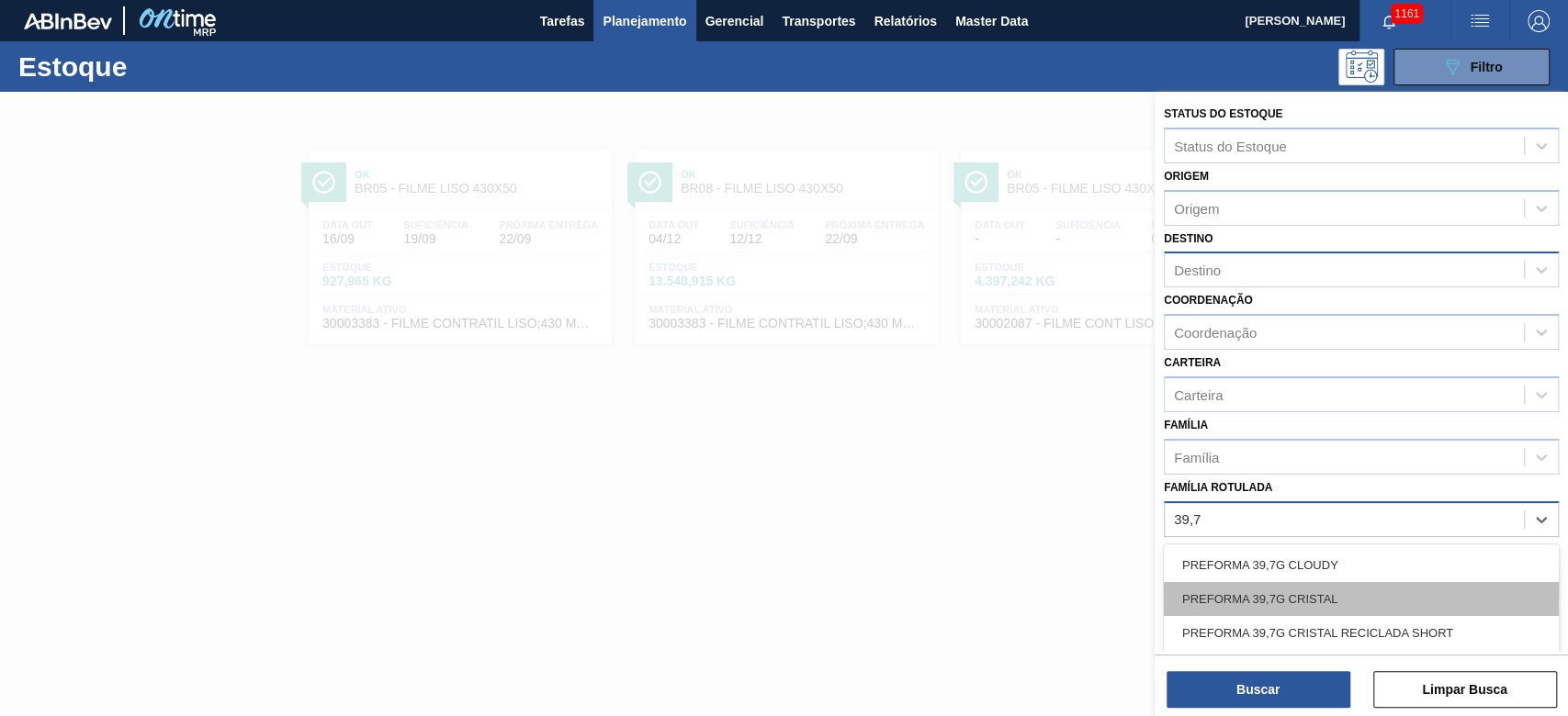
click at [1259, 597] on div "PREFORMA 39,7G CRISTAL" at bounding box center [1361, 598] width 395 height 34
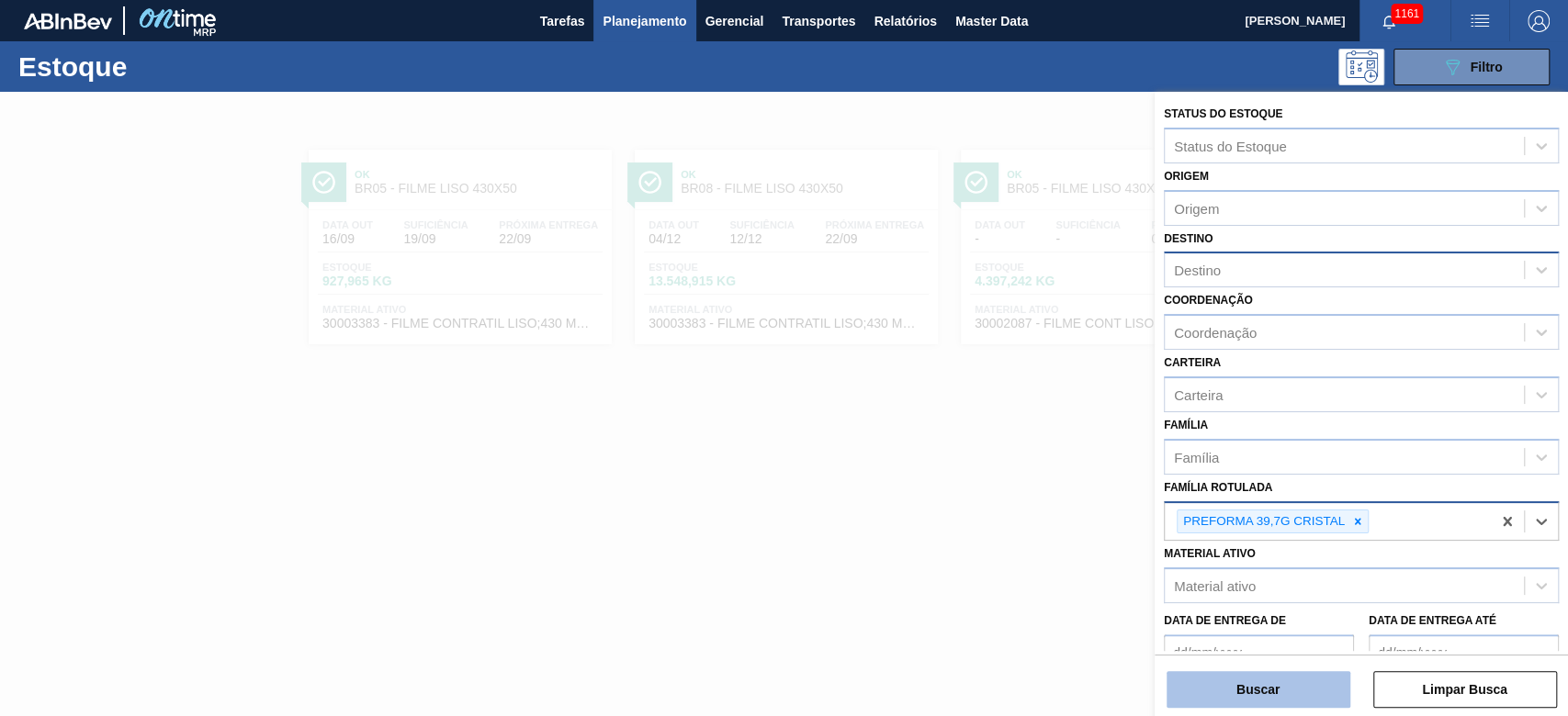
click at [1243, 692] on button "Buscar" at bounding box center [1258, 690] width 184 height 37
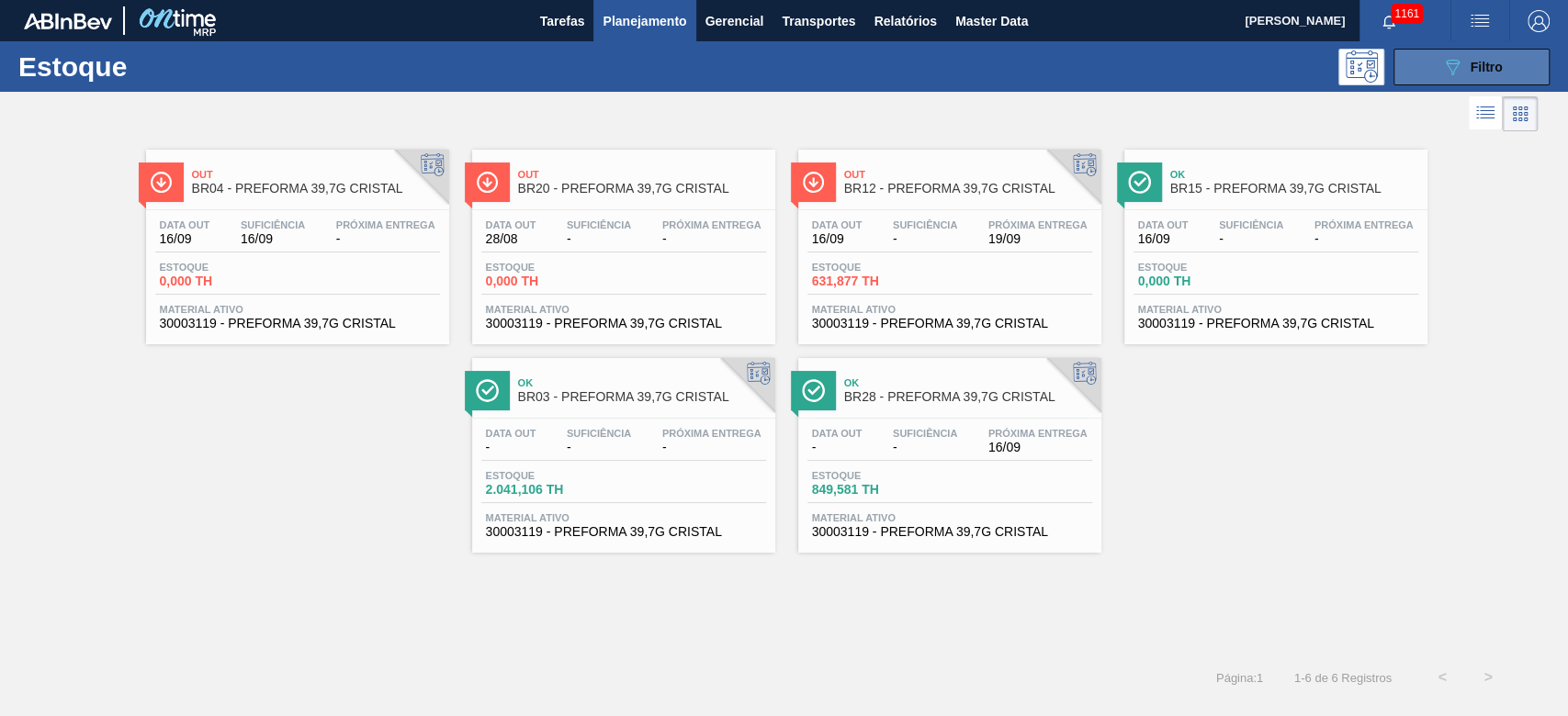
click at [1471, 61] on span "Filtro" at bounding box center [1486, 66] width 32 height 15
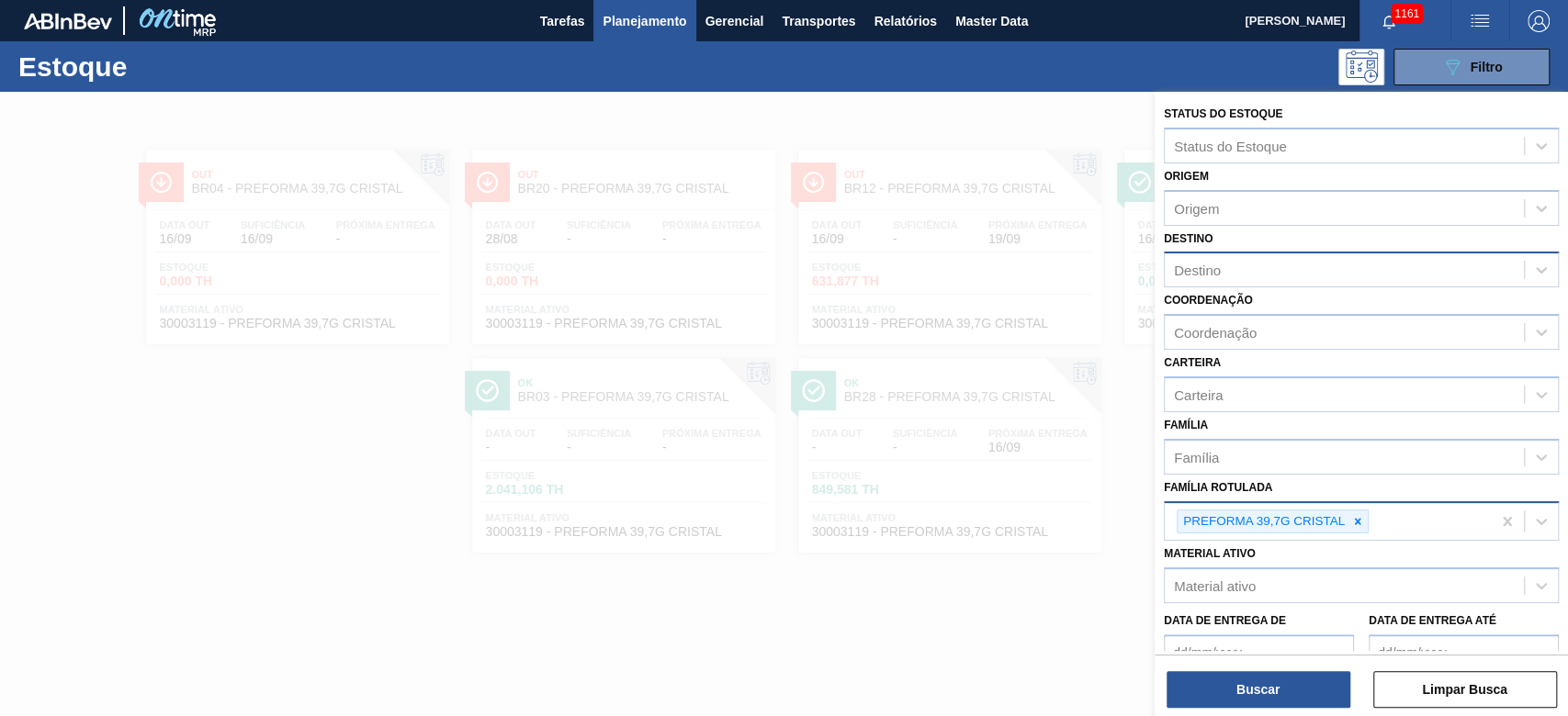
click at [1437, 523] on div "PREFORMA 39,7G CRISTAL" at bounding box center [1327, 522] width 326 height 38
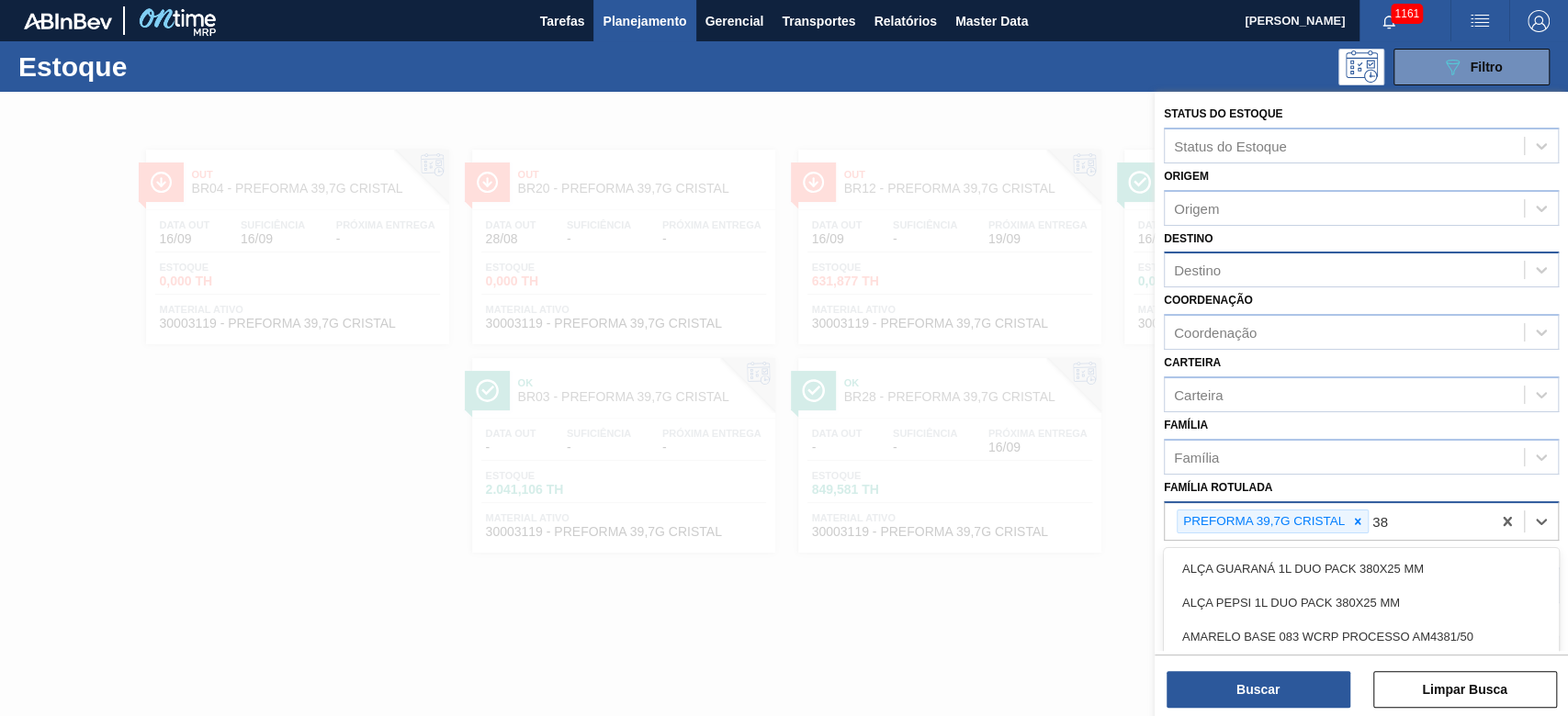
type Rotulada "38g"
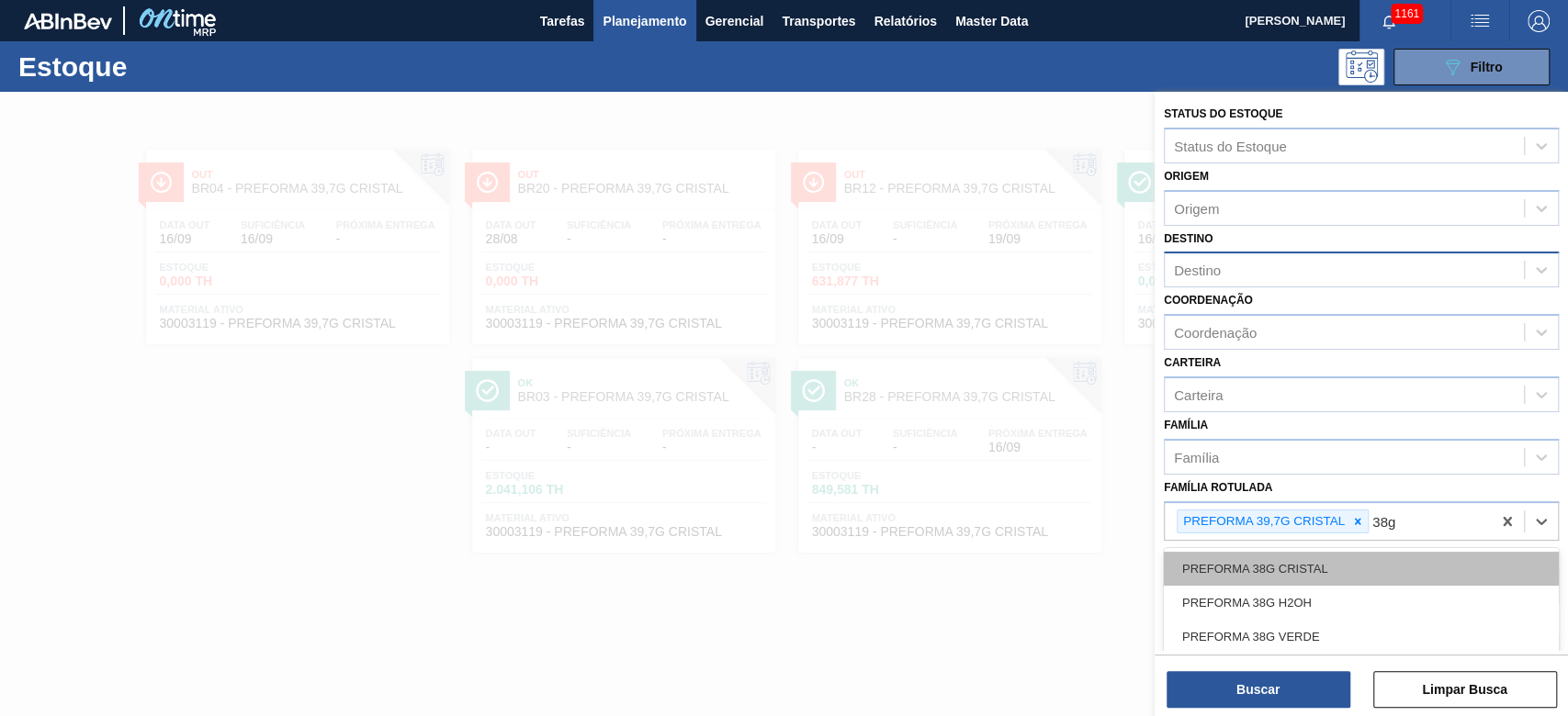
click at [1258, 561] on div "PREFORMA 38G CRISTAL" at bounding box center [1361, 568] width 395 height 34
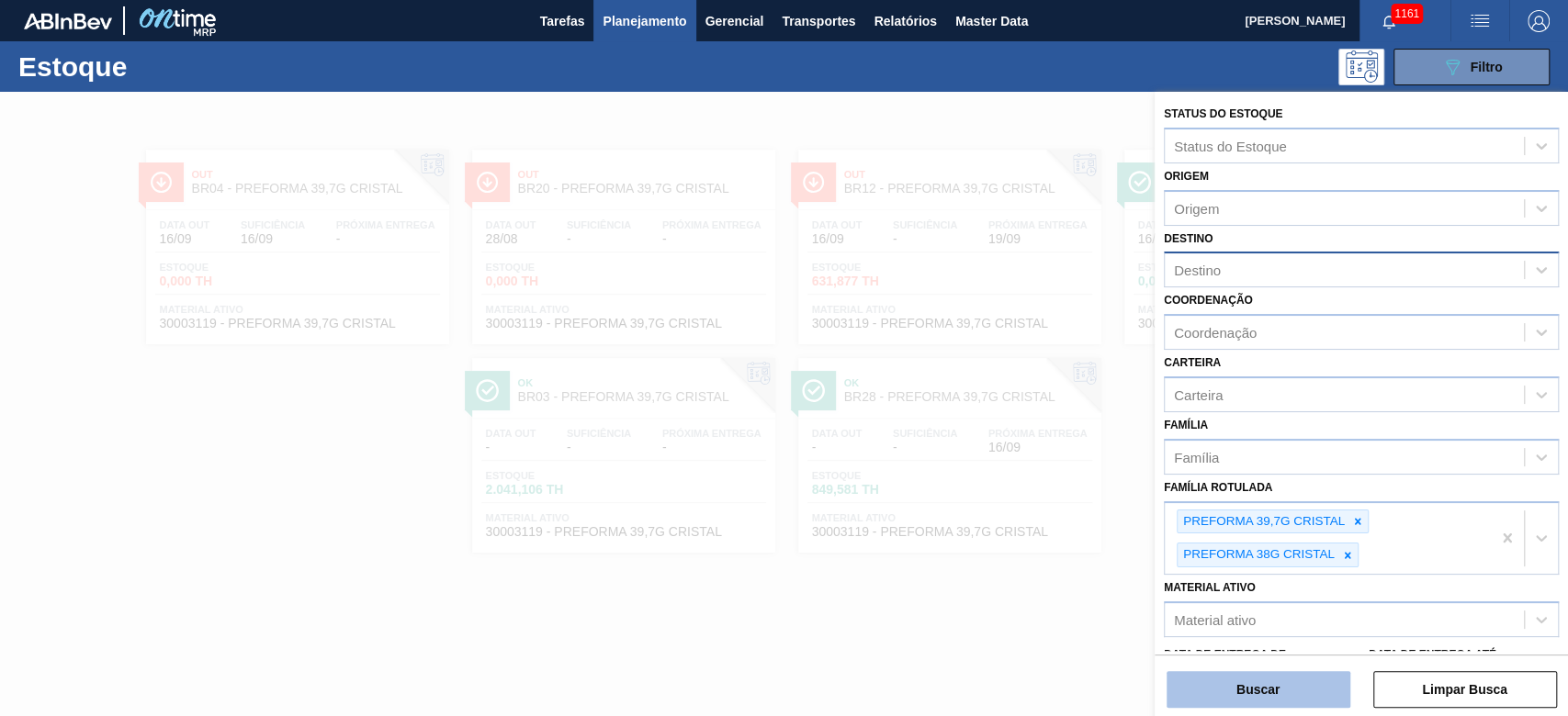
click at [1255, 698] on button "Buscar" at bounding box center [1258, 690] width 184 height 37
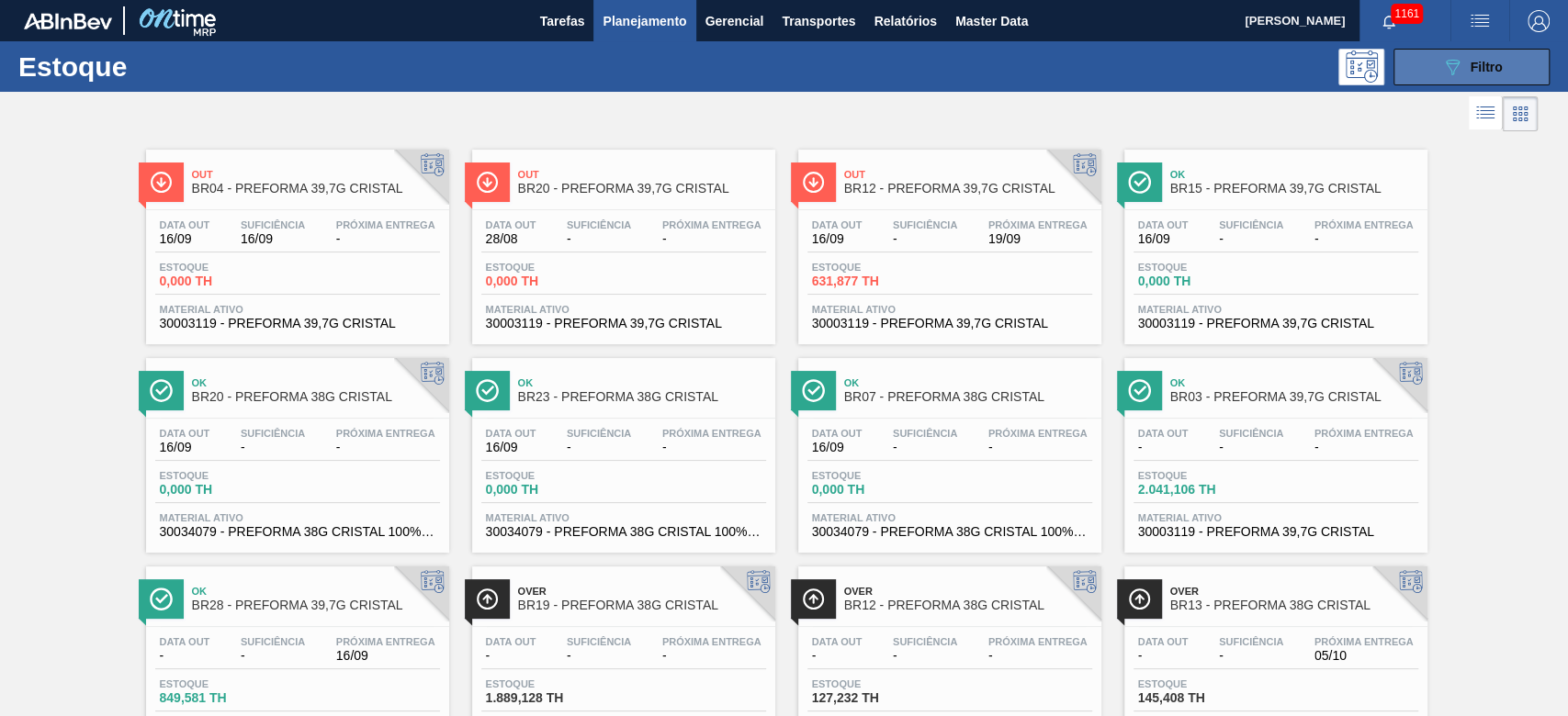
click at [1461, 62] on div "089F7B8B-B2A5-4AFE-B5C0-19BA573D28AC Filtro" at bounding box center [1471, 67] width 61 height 22
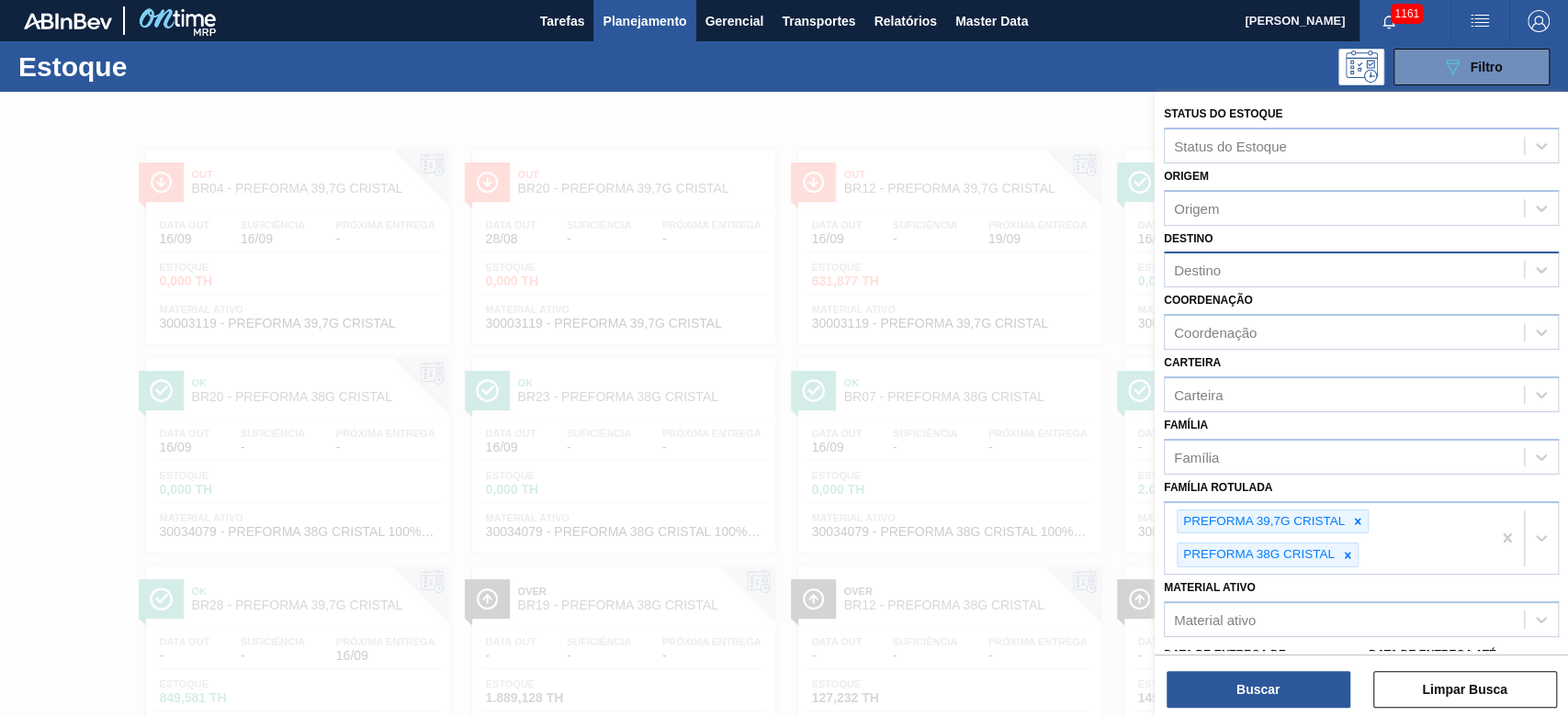
click at [1214, 268] on div "Destino" at bounding box center [1197, 270] width 47 height 16
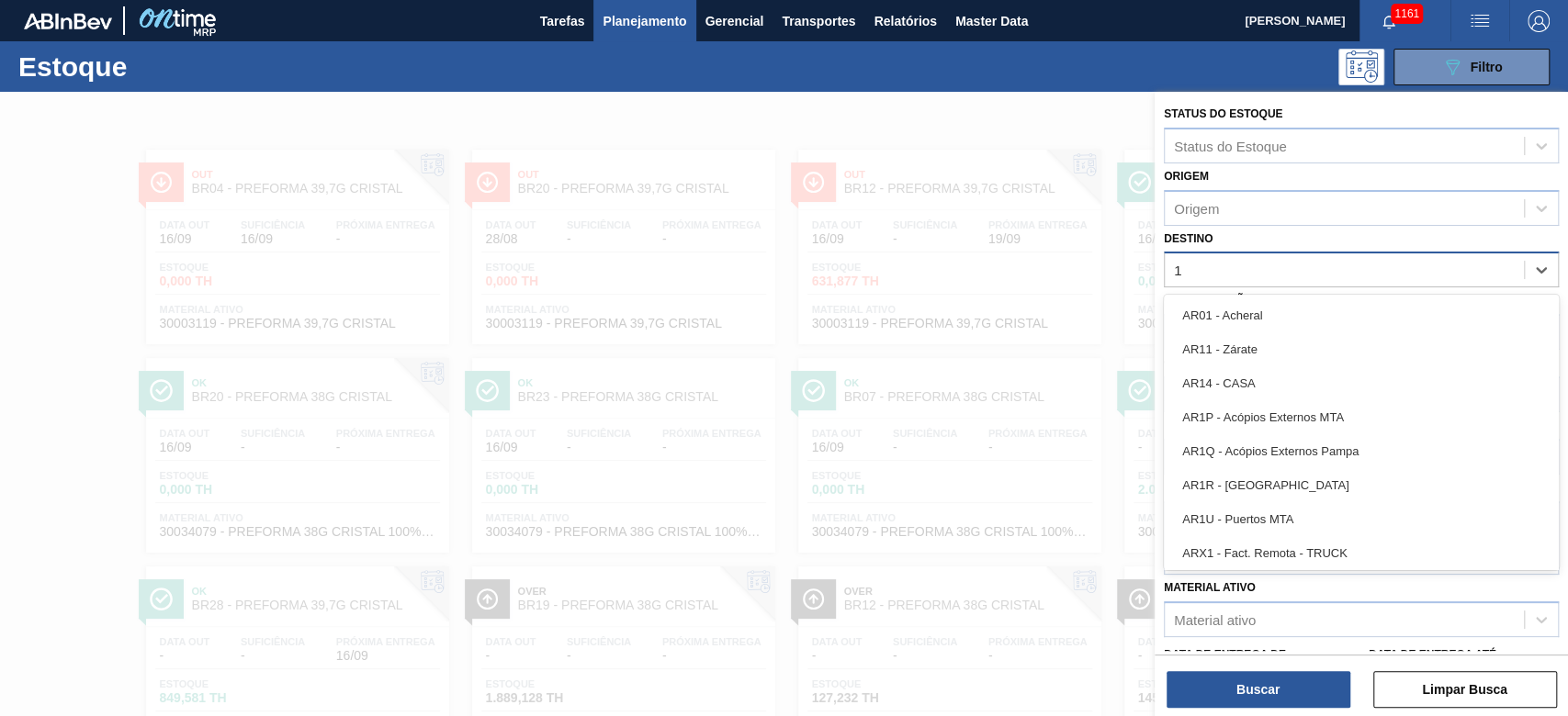
type input "19"
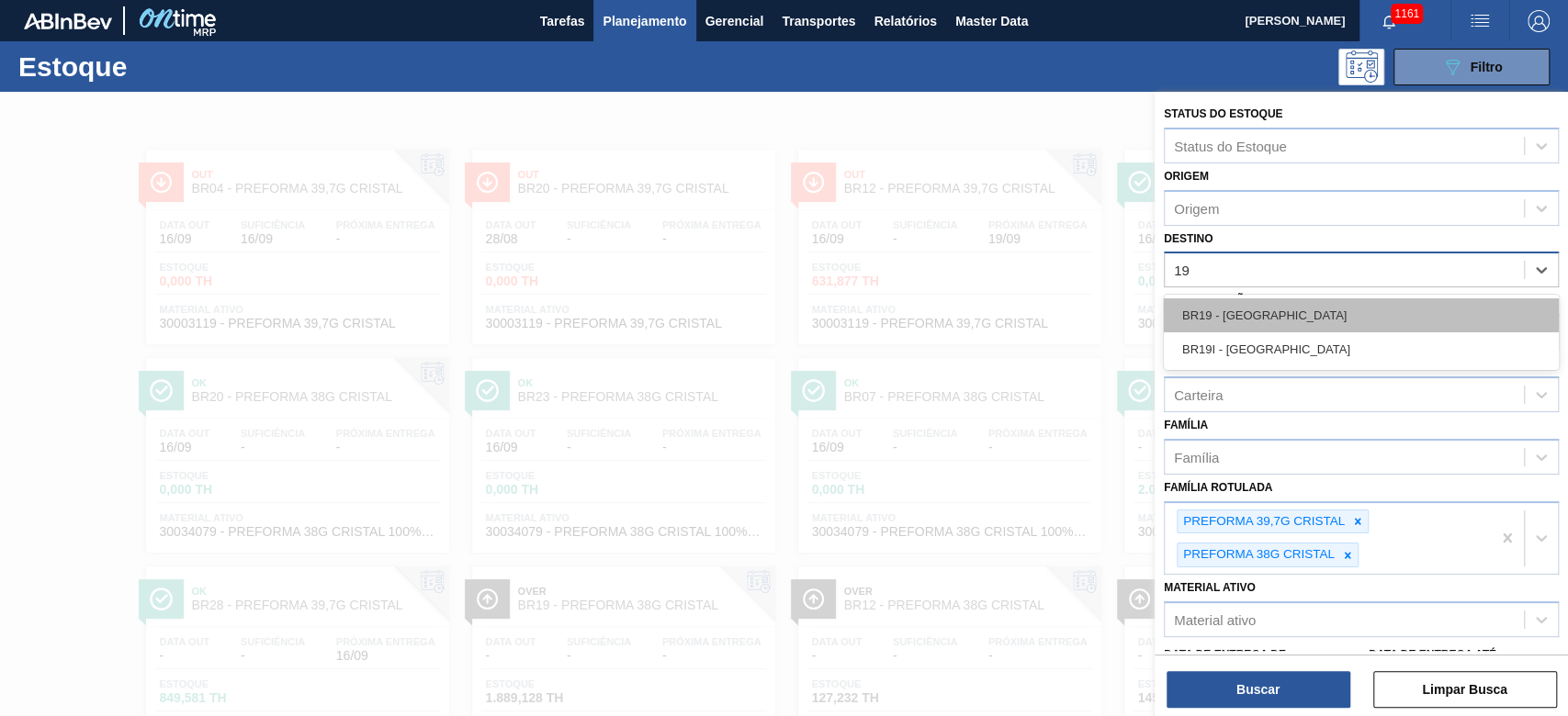
click at [1205, 312] on div "BR19 - [GEOGRAPHIC_DATA]" at bounding box center [1361, 315] width 395 height 34
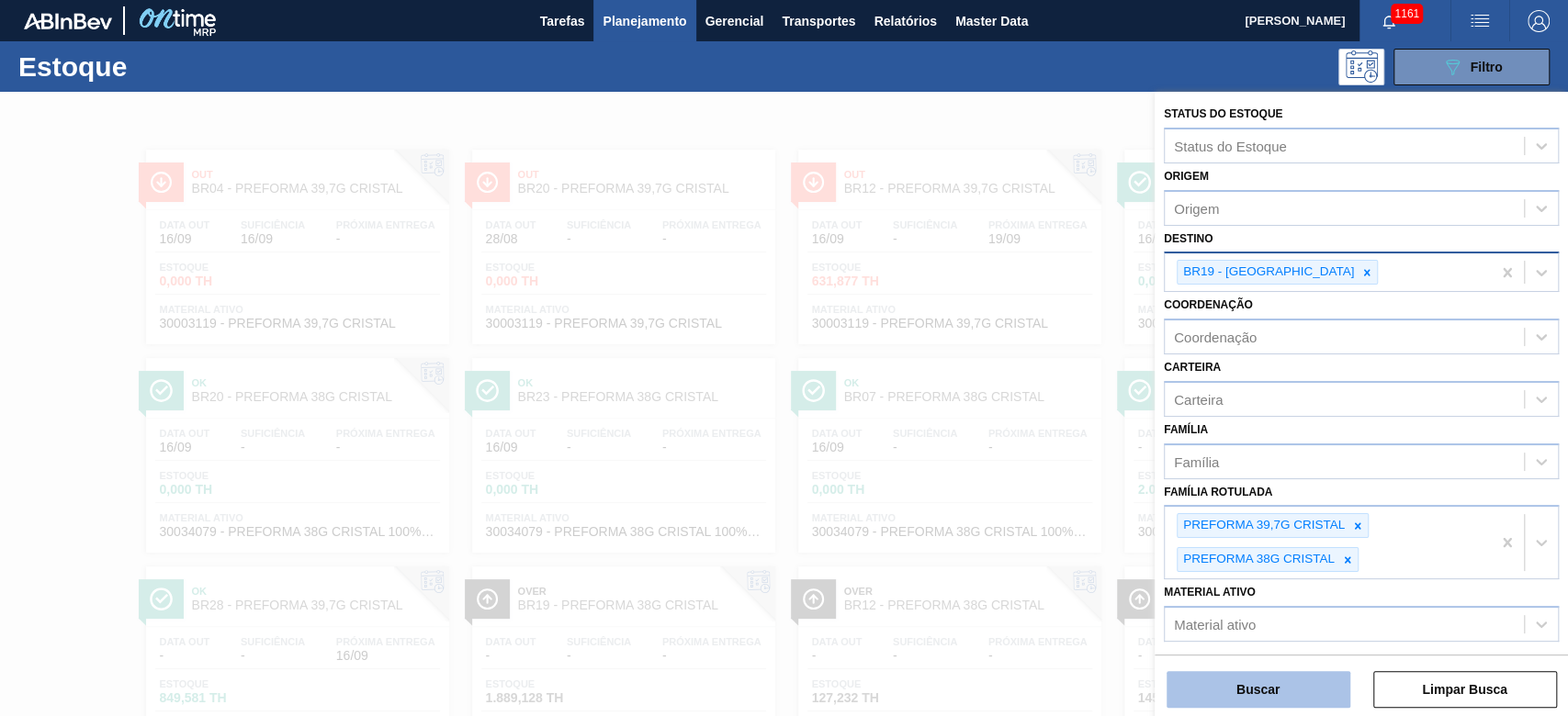
click at [1234, 686] on button "Buscar" at bounding box center [1258, 690] width 184 height 37
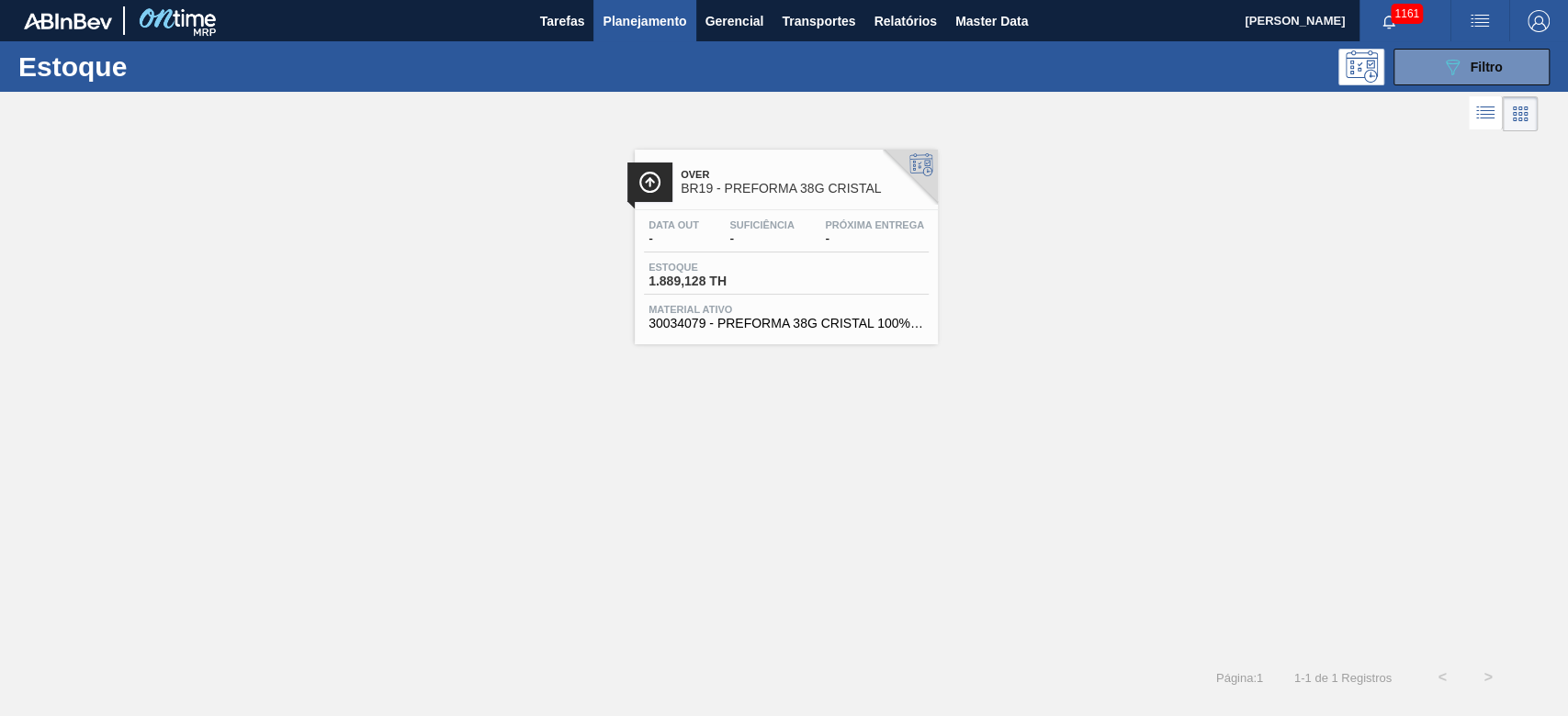
click at [804, 271] on div "Estoque 1.889,128 TH" at bounding box center [785, 278] width 285 height 33
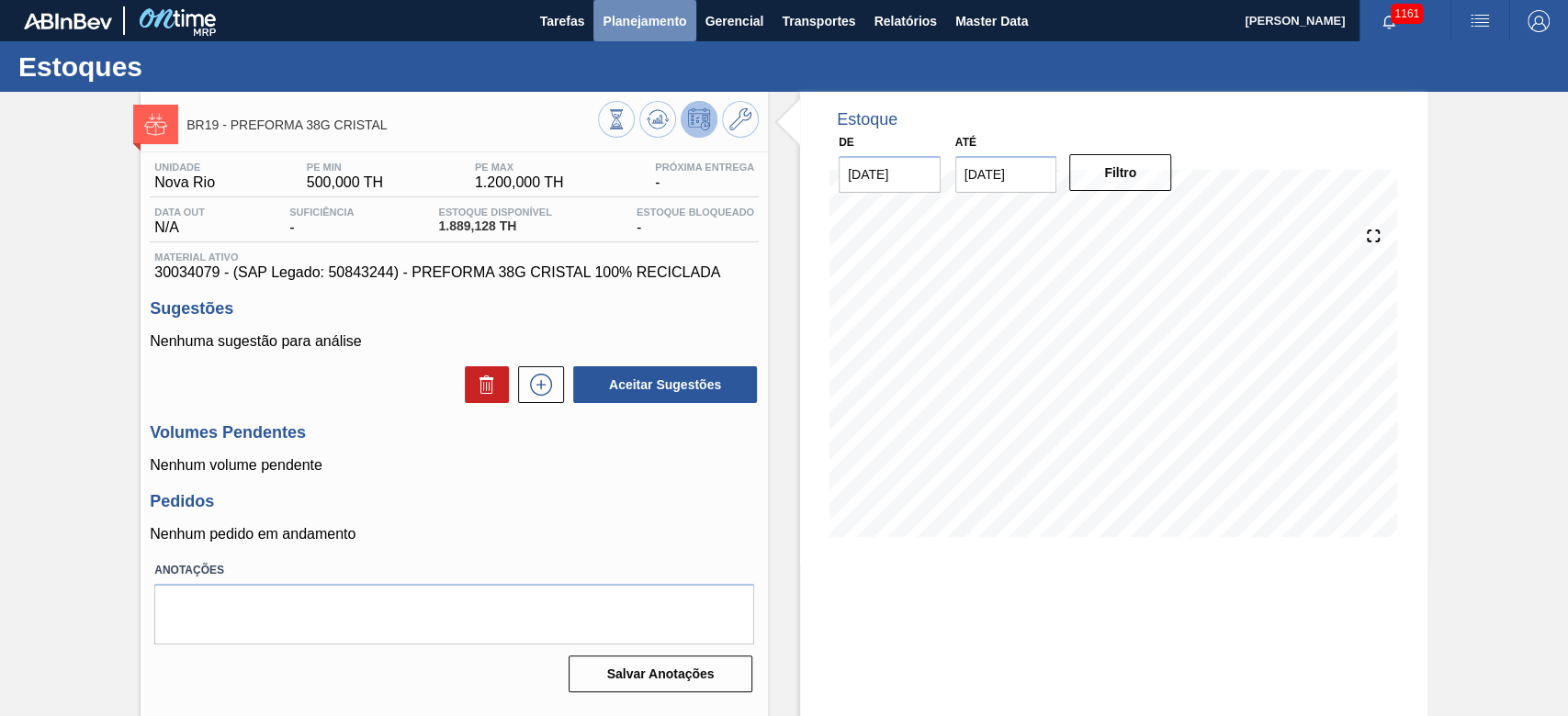
click at [624, 24] on span "Planejamento" at bounding box center [645, 20] width 84 height 22
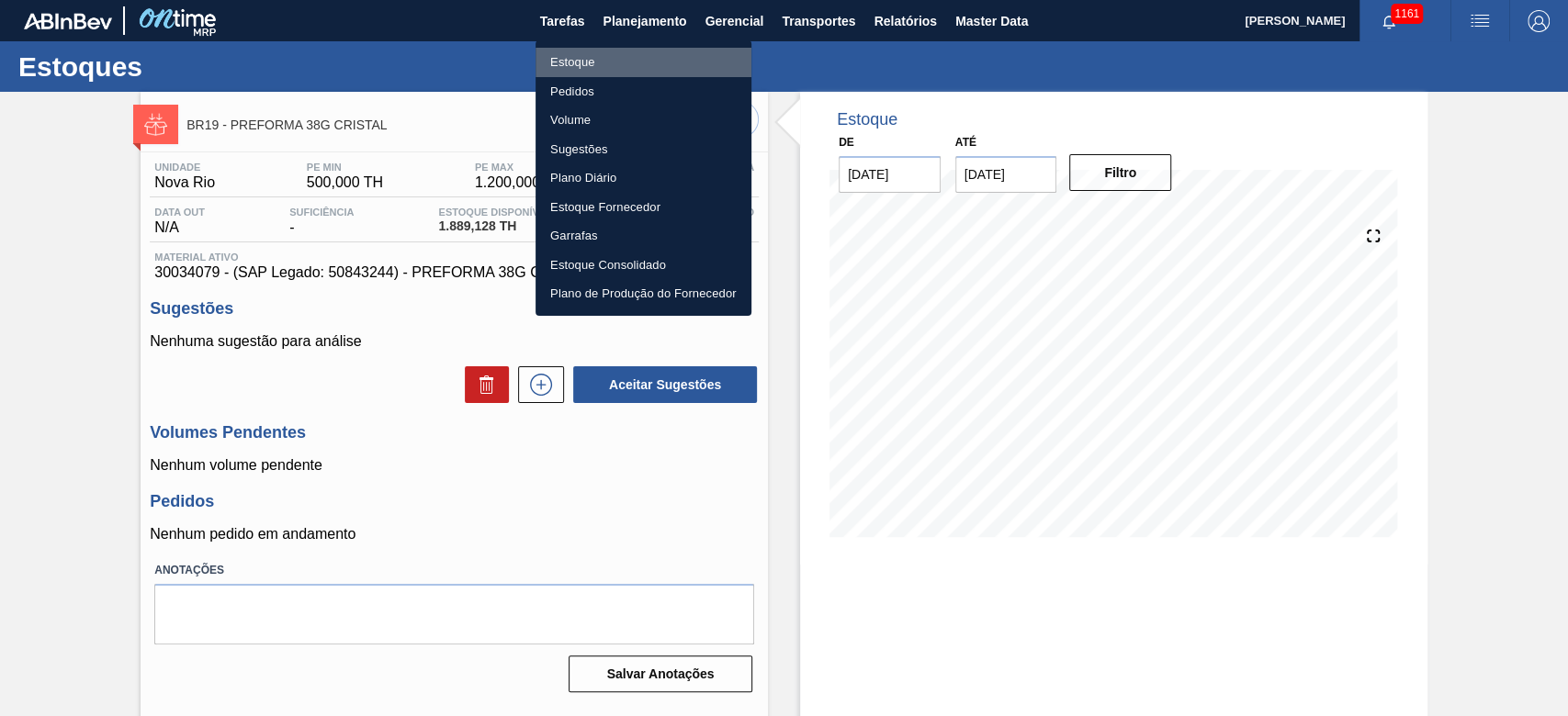
click at [595, 57] on li "Estoque" at bounding box center [644, 62] width 216 height 29
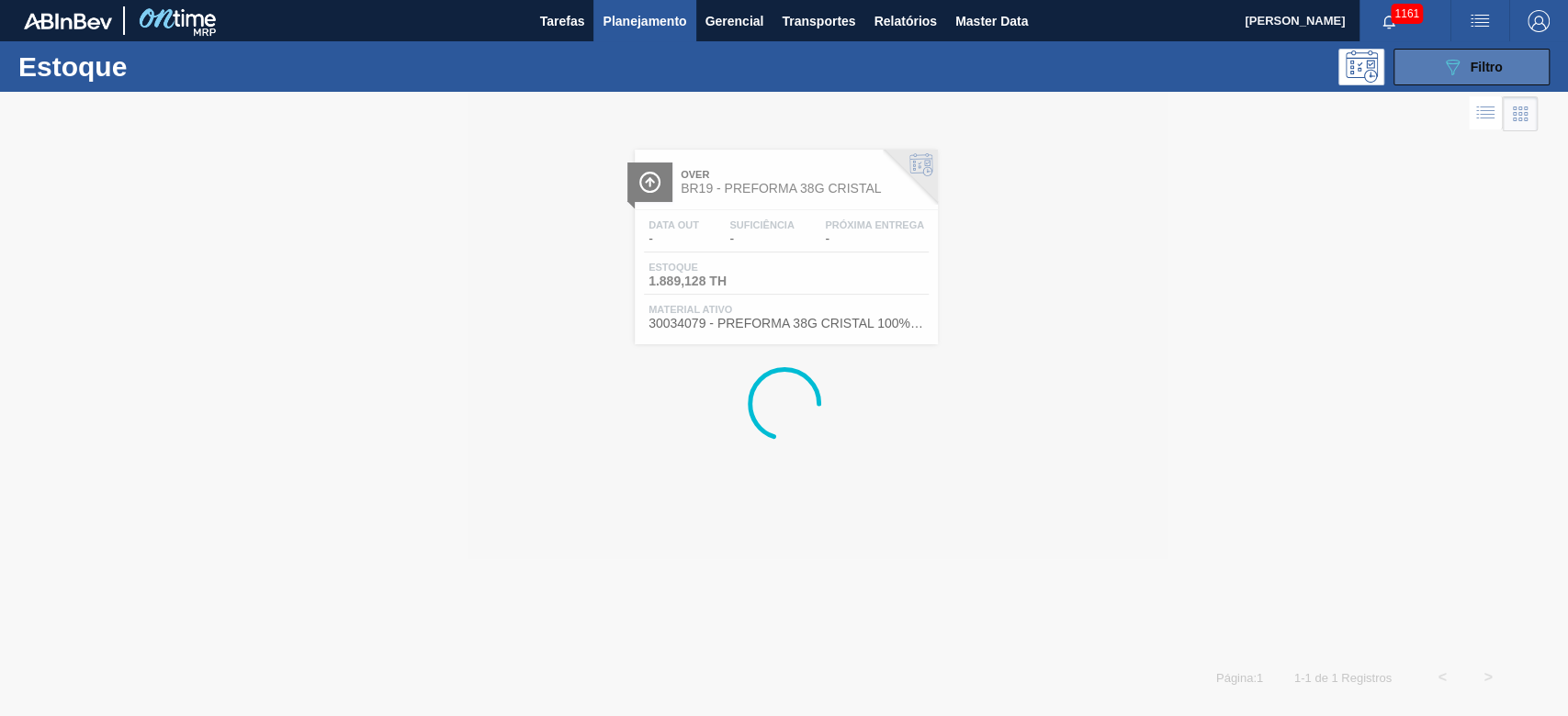
click at [1488, 70] on span "Filtro" at bounding box center [1486, 66] width 32 height 15
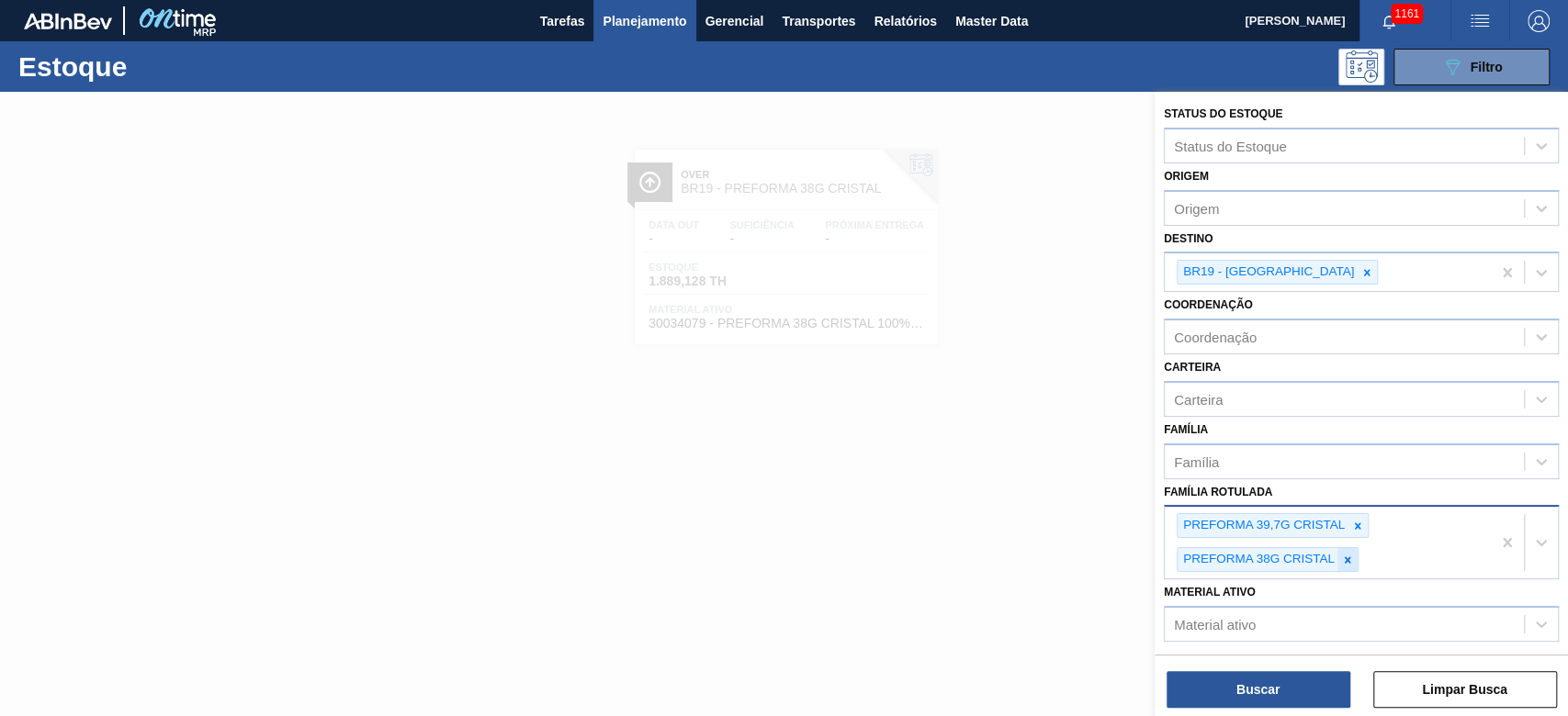
click at [1349, 557] on icon at bounding box center [1346, 560] width 13 height 13
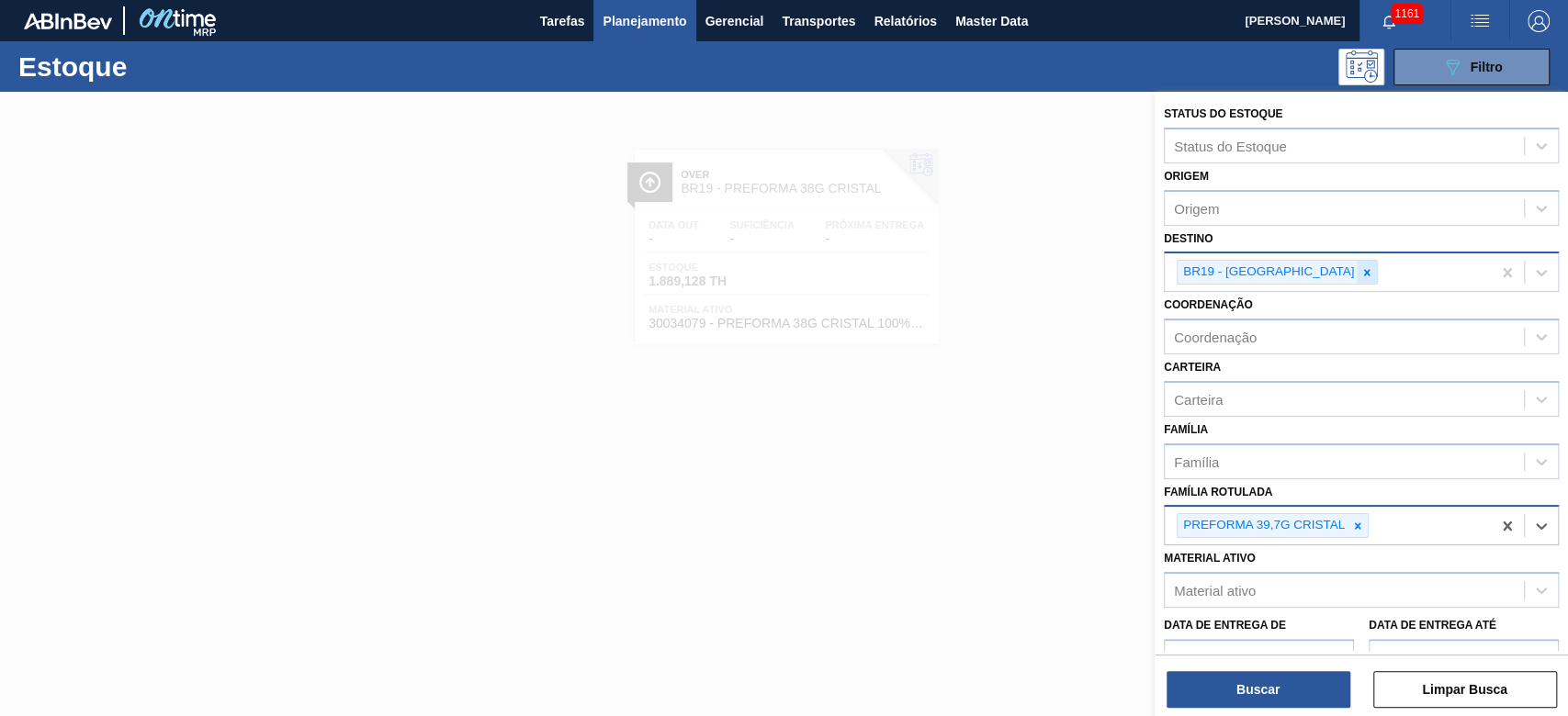
click at [1360, 266] on icon at bounding box center [1366, 272] width 13 height 13
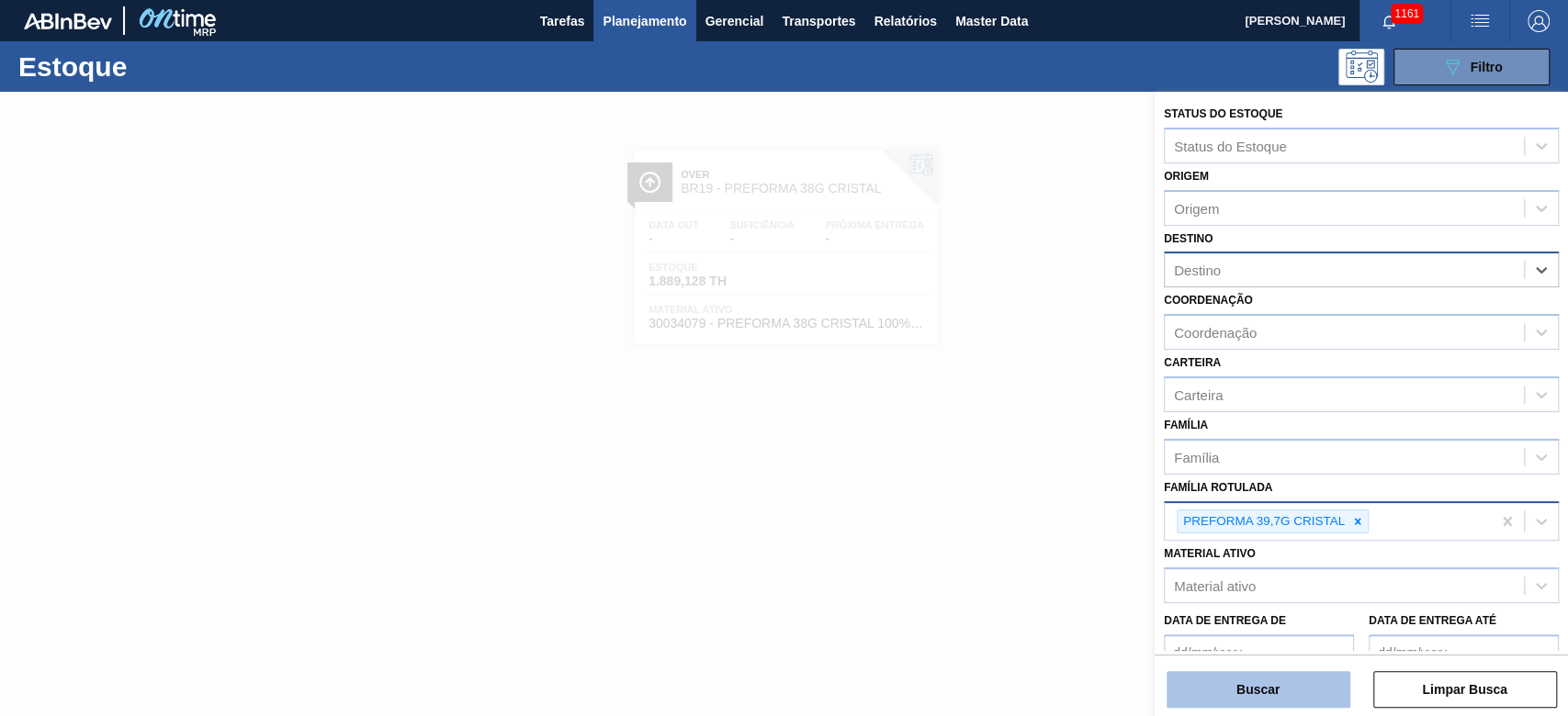
click at [1233, 680] on button "Buscar" at bounding box center [1258, 690] width 184 height 37
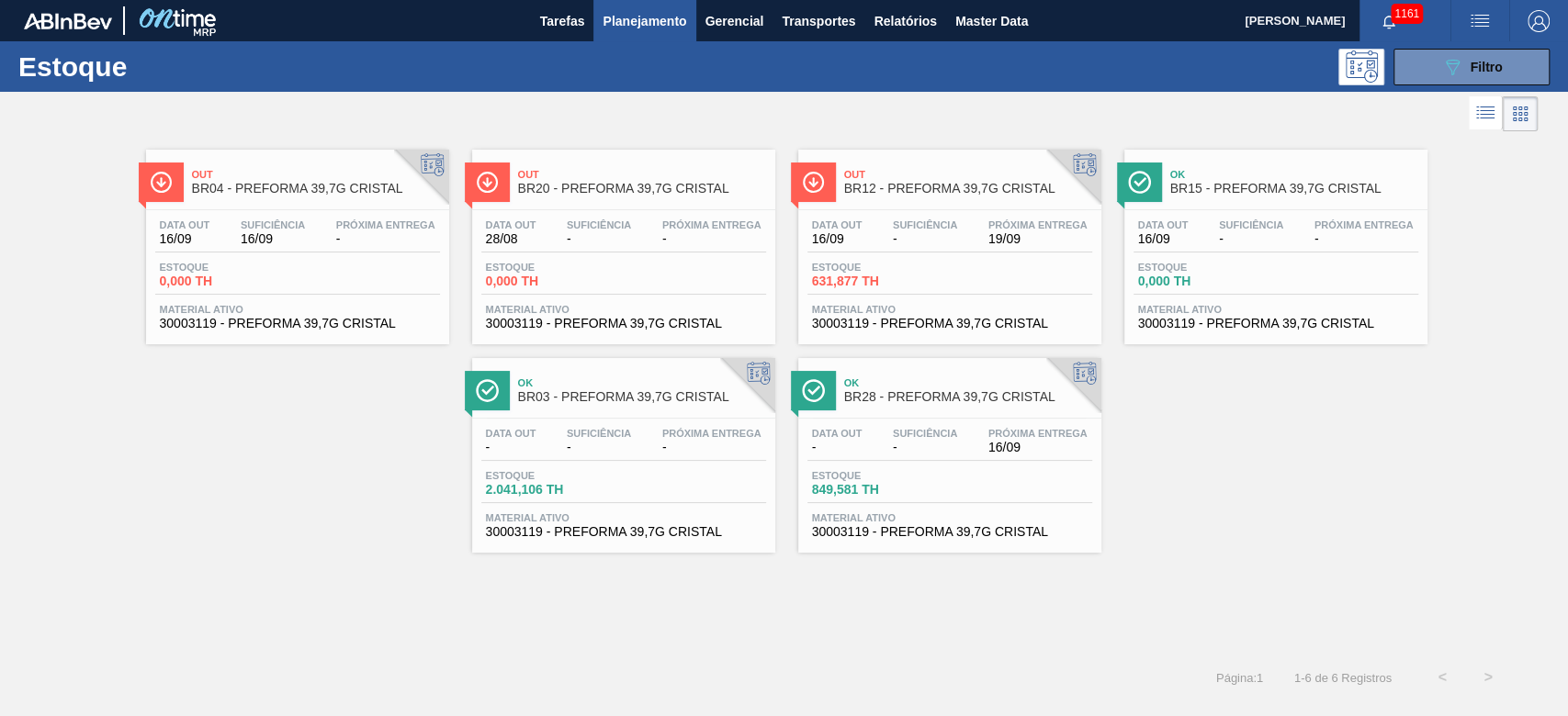
click at [1272, 248] on div "Data [DATE] Suficiência - Próxima Entrega -" at bounding box center [1275, 236] width 285 height 33
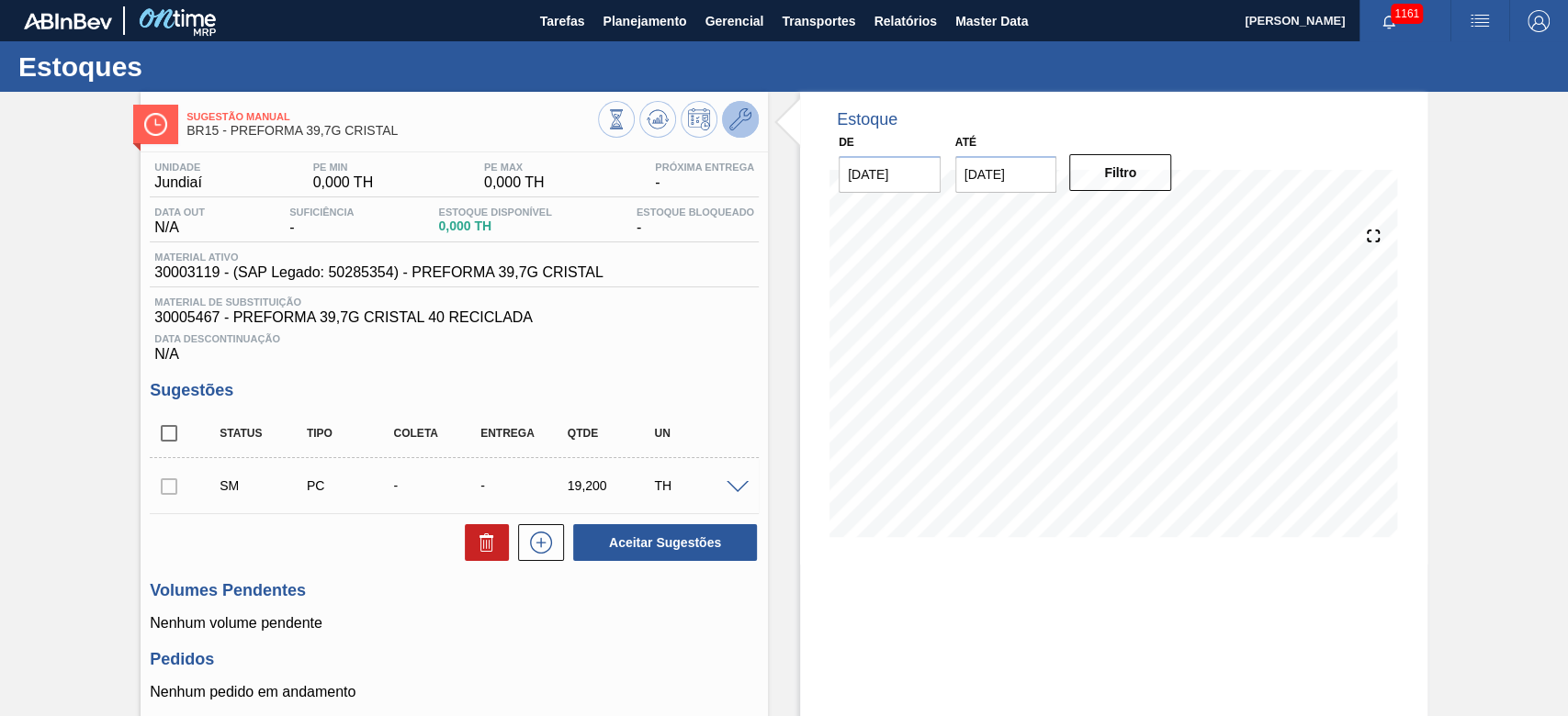
click at [749, 119] on icon at bounding box center [740, 119] width 22 height 22
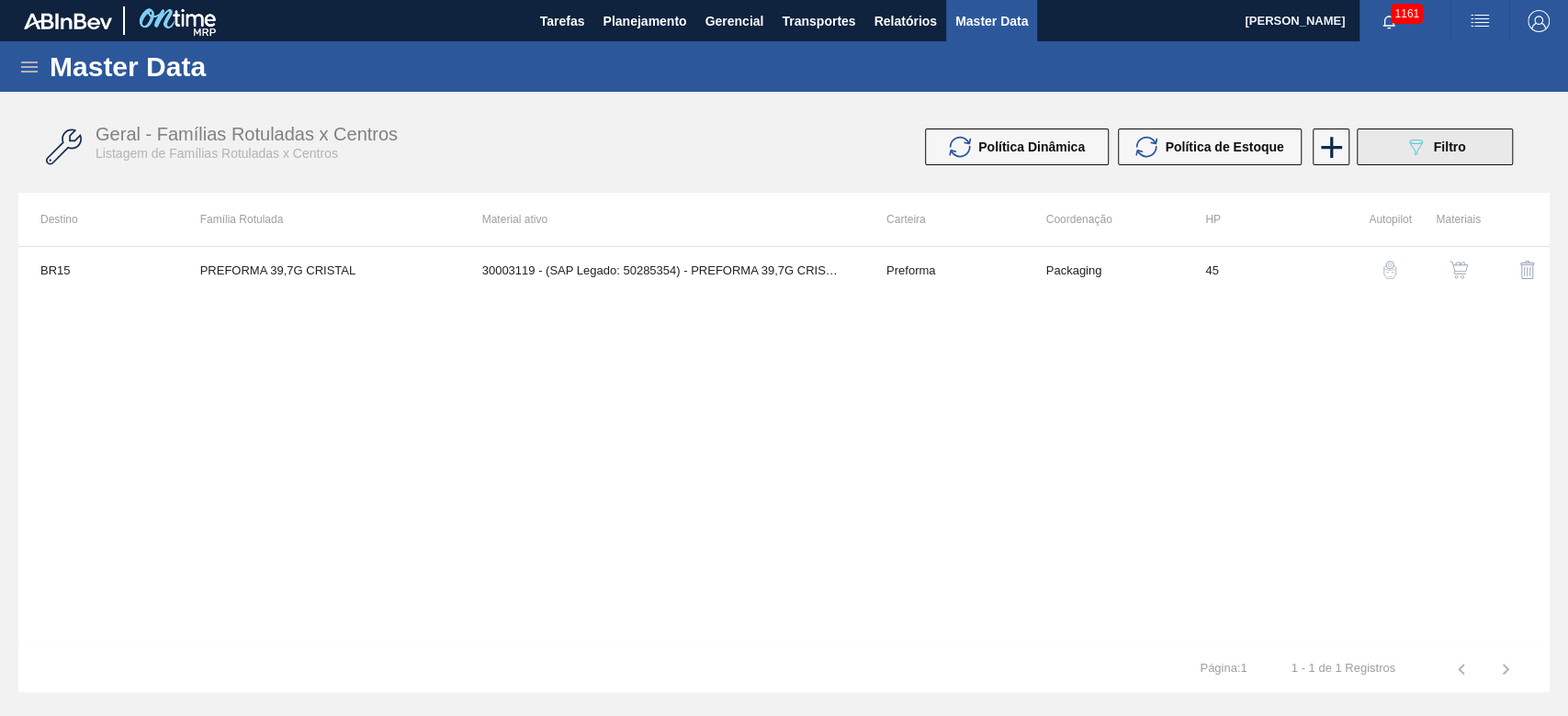
click at [1441, 157] on div "089F7B8B-B2A5-4AFE-B5C0-19BA573D28AC Filtro" at bounding box center [1435, 147] width 61 height 22
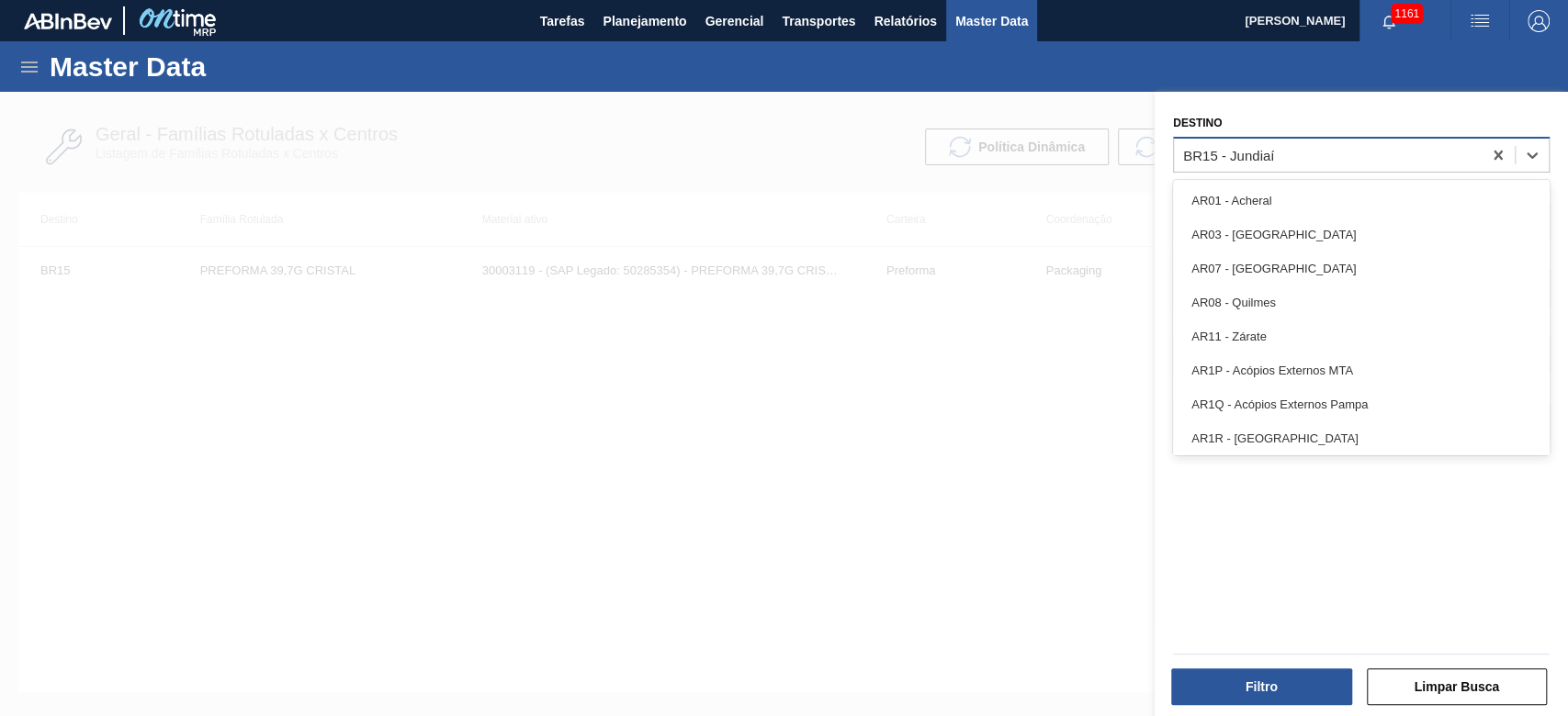
click at [1258, 154] on div "BR15 - Jundiaí" at bounding box center [1229, 154] width 91 height 16
type input "19"
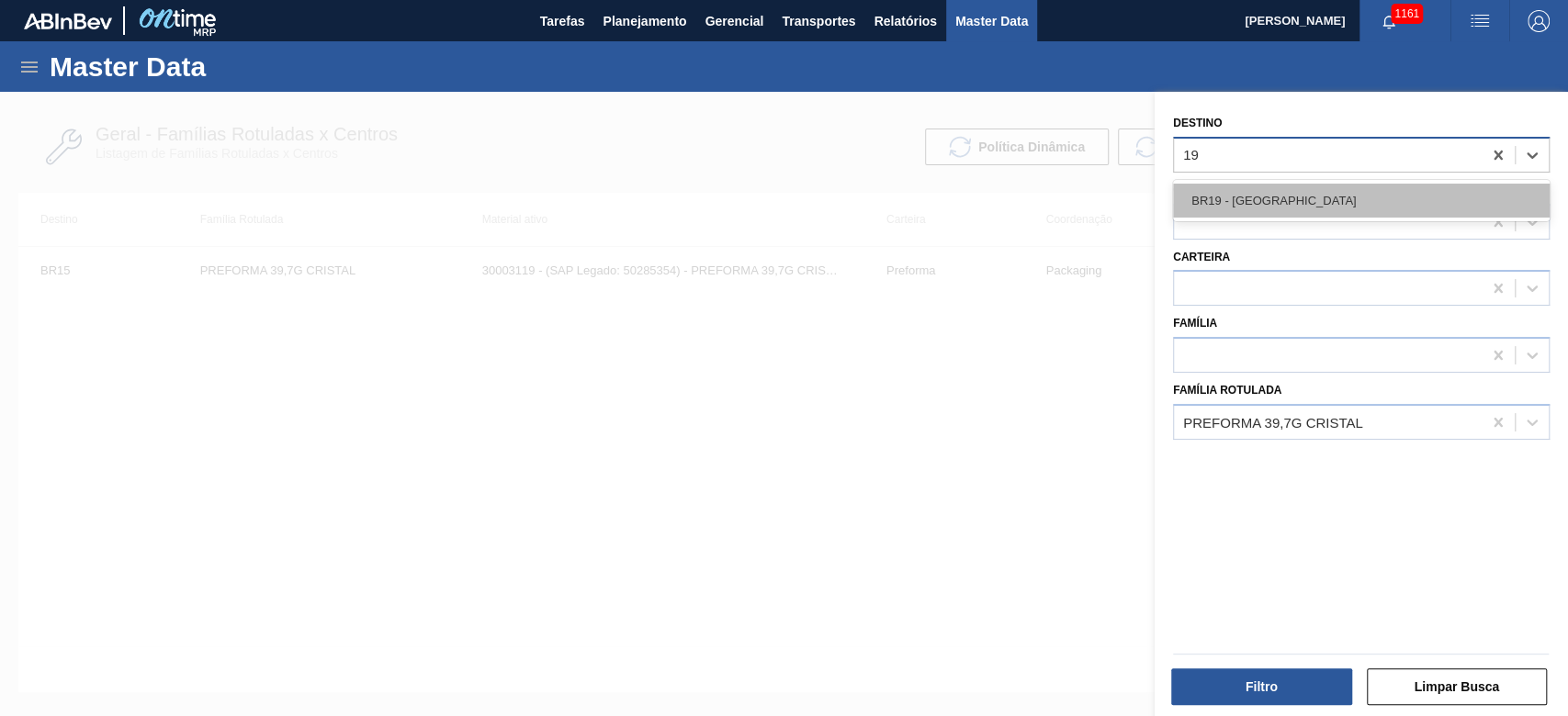
click at [1238, 188] on div "BR19 - [GEOGRAPHIC_DATA]" at bounding box center [1360, 200] width 376 height 34
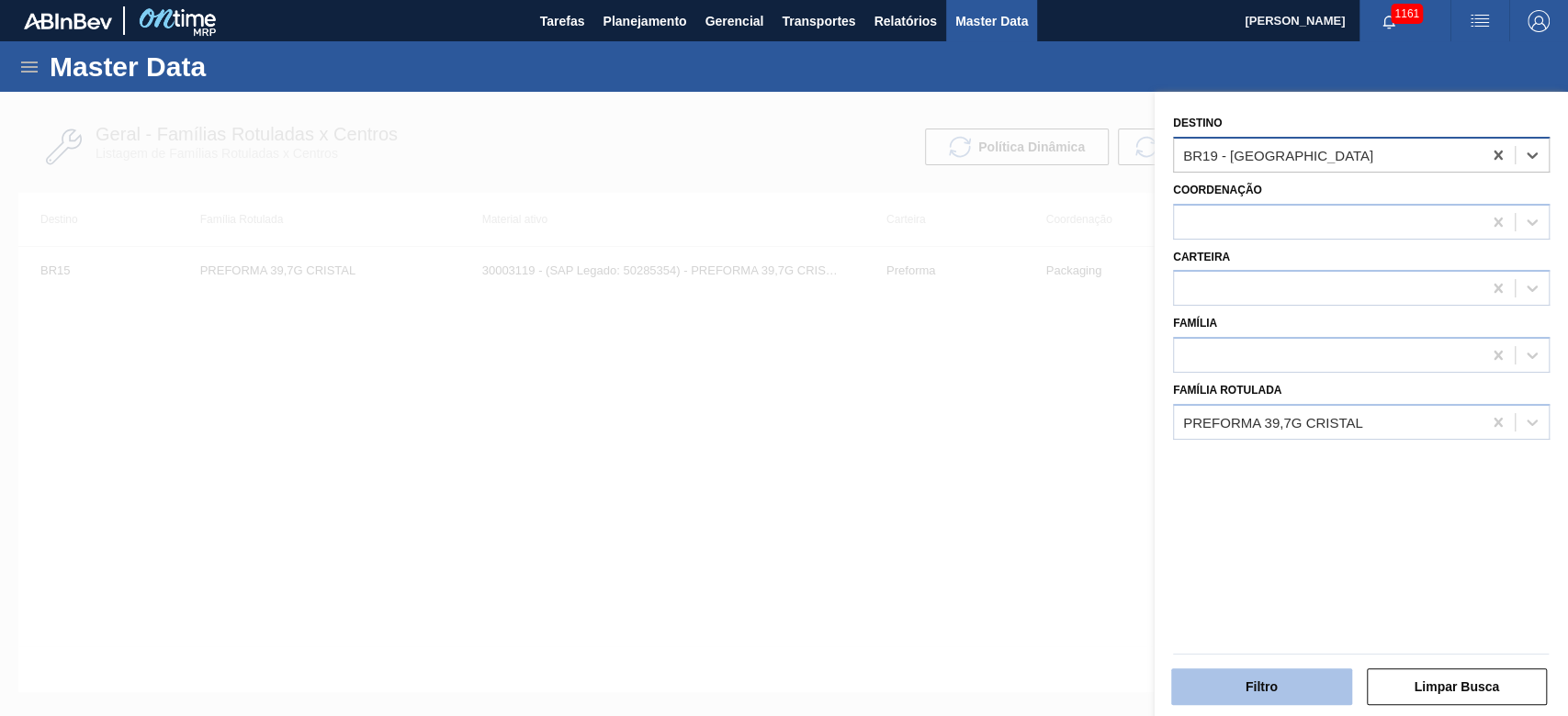
click at [1235, 675] on button "Filtro" at bounding box center [1262, 687] width 181 height 37
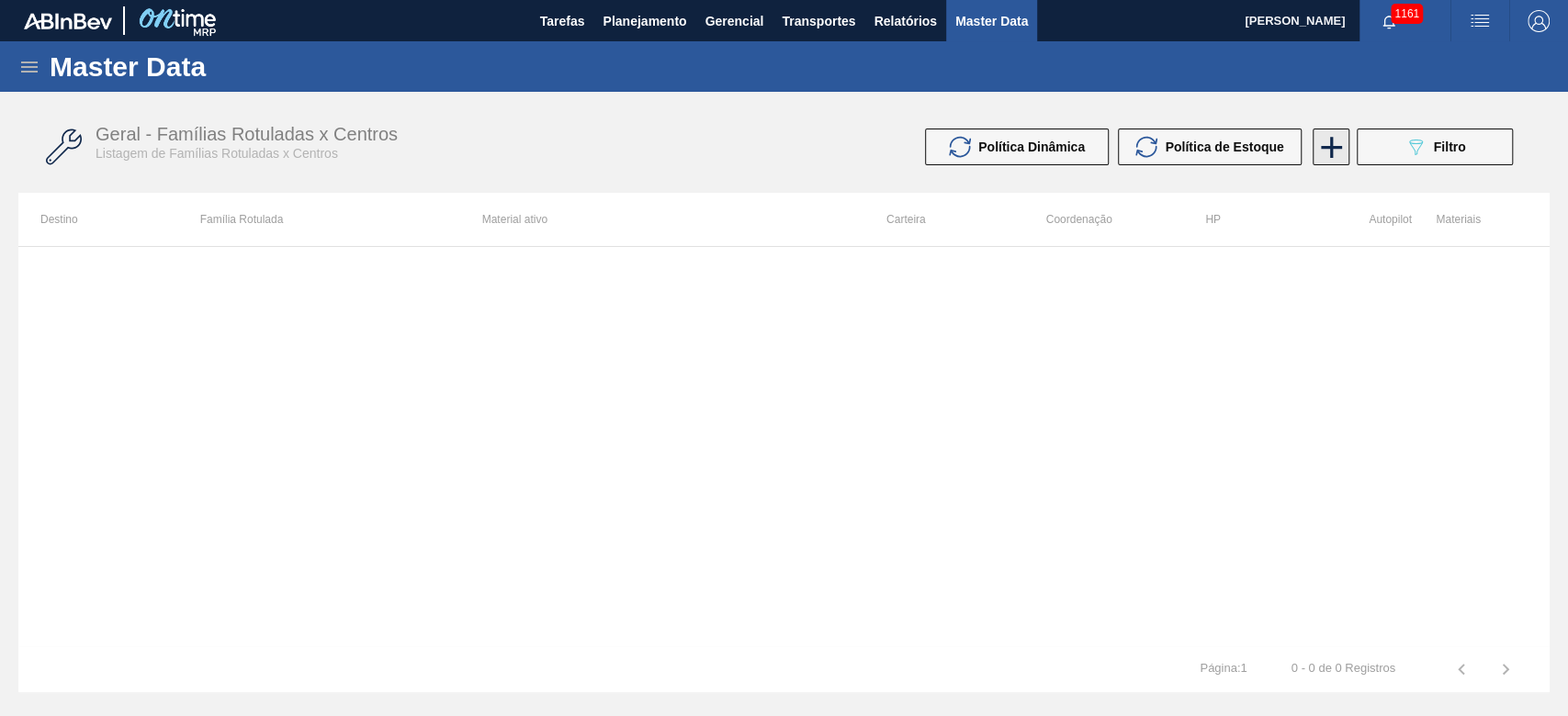
click at [1313, 157] on icon at bounding box center [1331, 147] width 36 height 36
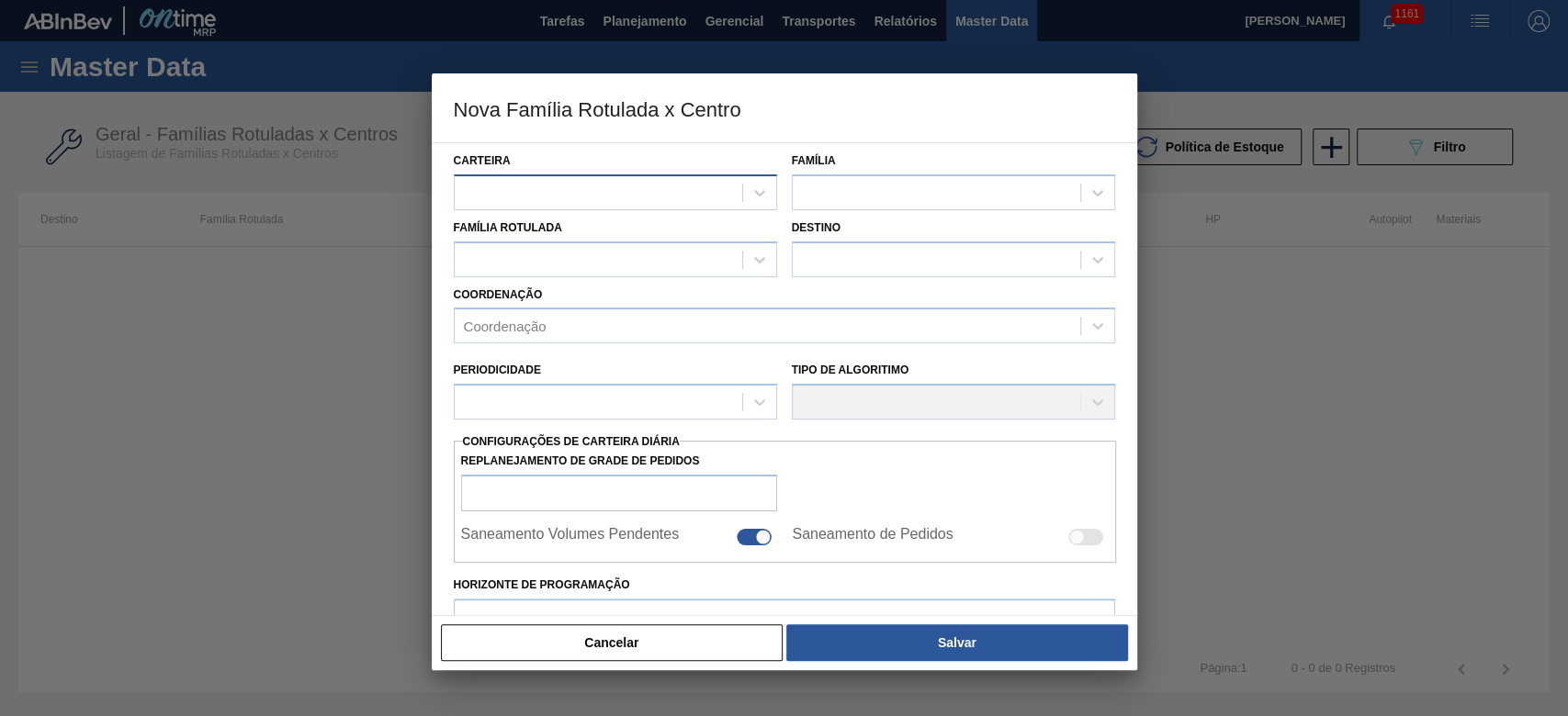
click at [511, 181] on div at bounding box center [599, 191] width 288 height 26
type input "prefo"
drag, startPoint x: 497, startPoint y: 239, endPoint x: 841, endPoint y: 198, distance: 346.4
click at [505, 237] on div "Preforma" at bounding box center [615, 238] width 324 height 34
click at [851, 192] on div at bounding box center [936, 191] width 288 height 26
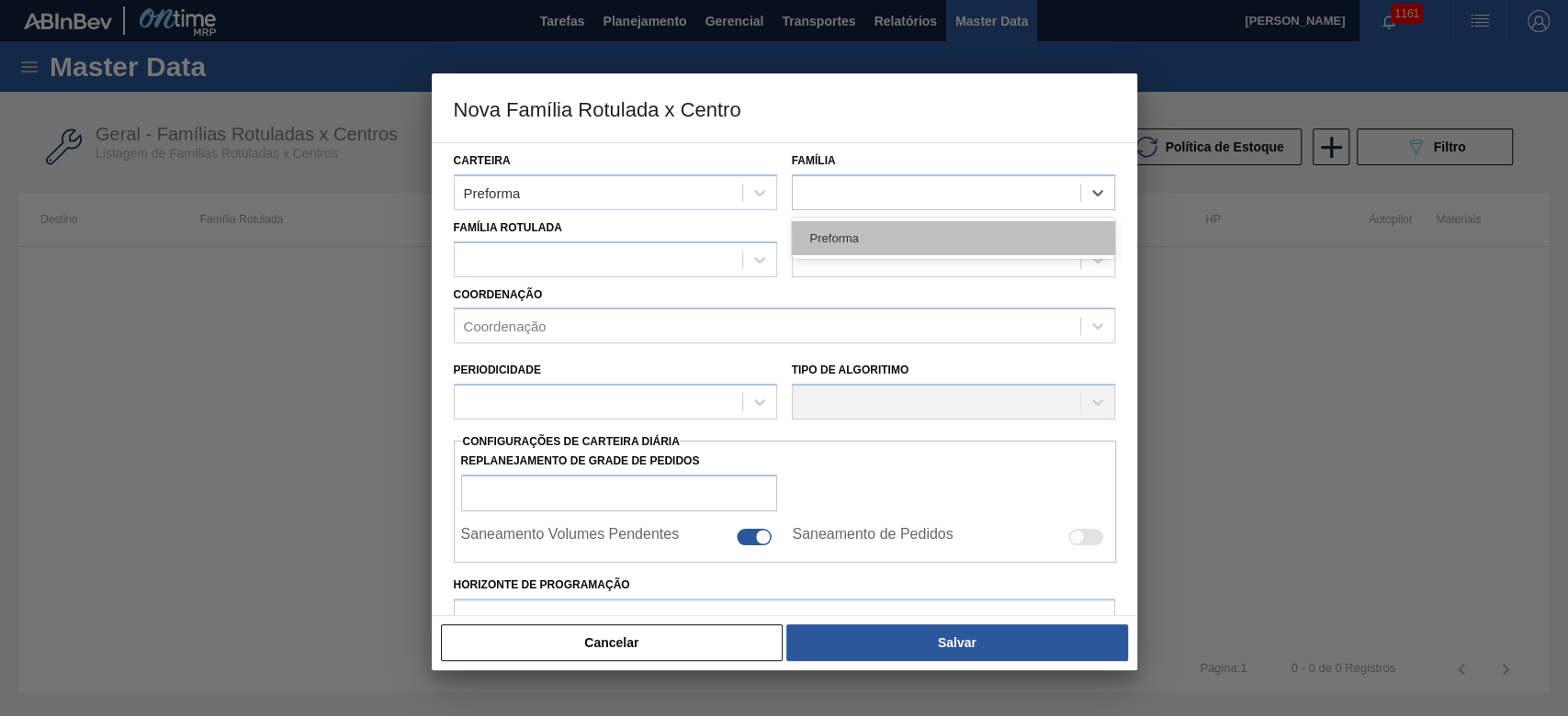
click at [819, 239] on div "Preforma" at bounding box center [953, 238] width 324 height 34
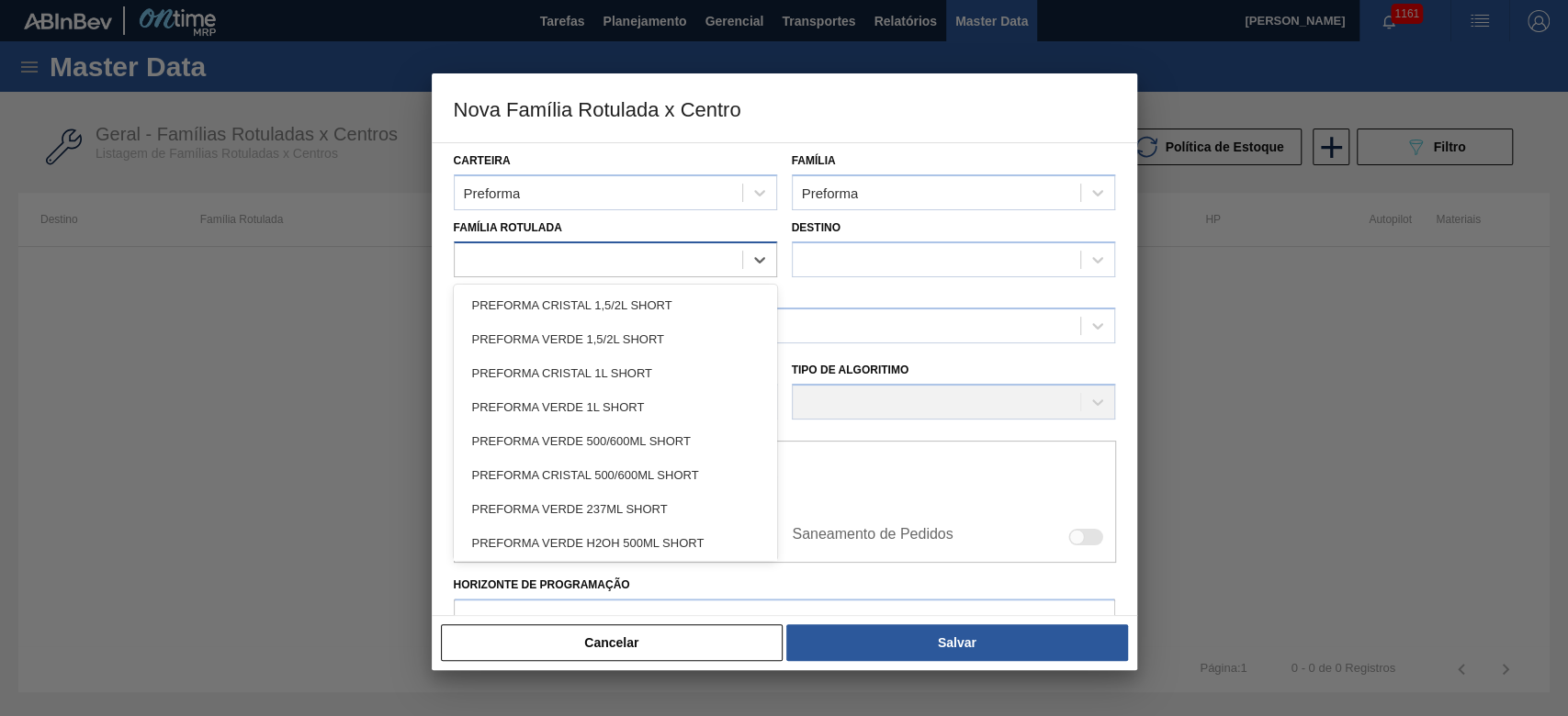
click at [488, 261] on div at bounding box center [599, 258] width 288 height 26
type Rotulada "39,7"
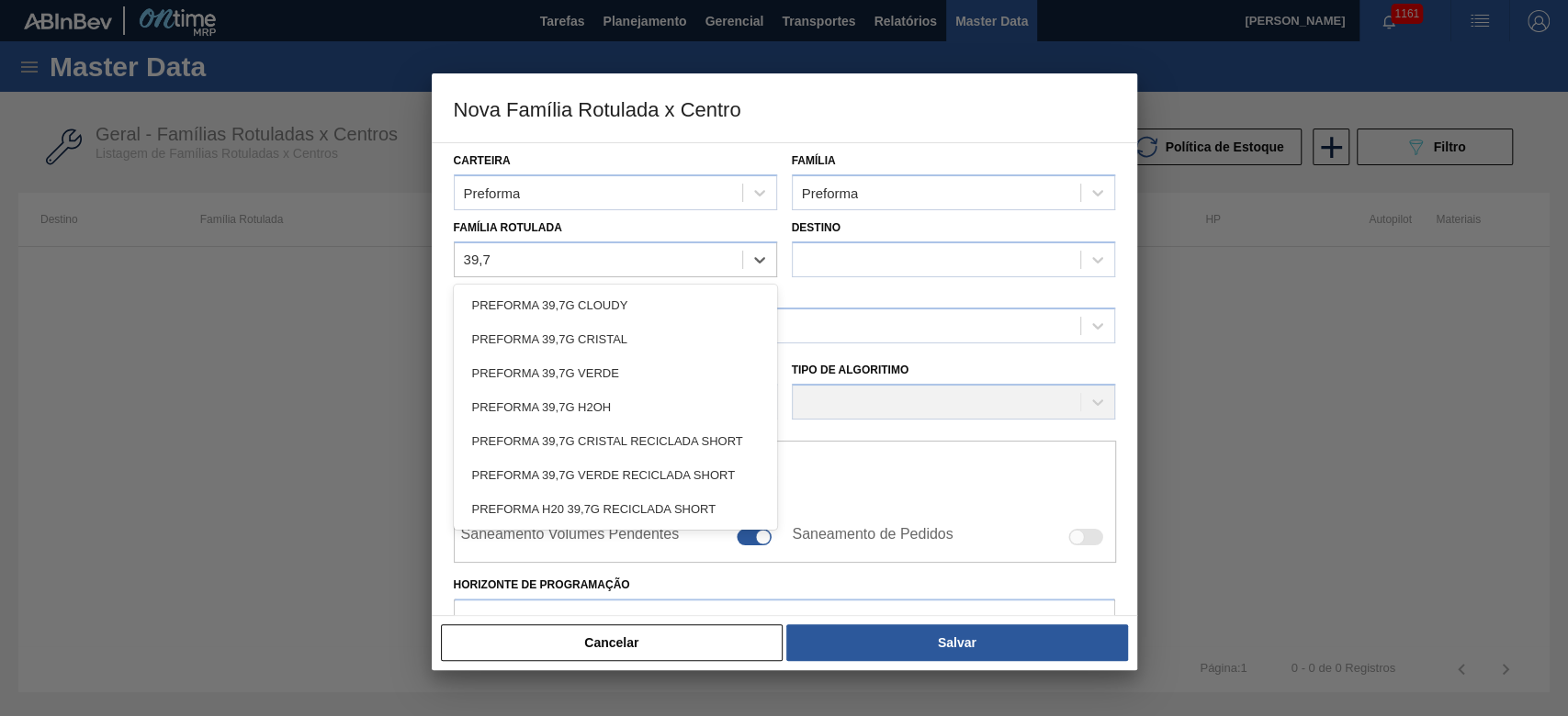
drag, startPoint x: 624, startPoint y: 334, endPoint x: 838, endPoint y: 277, distance: 221.5
click at [647, 328] on div "PREFORMA 39,7G CRISTAL" at bounding box center [615, 339] width 324 height 34
checkbox input "false"
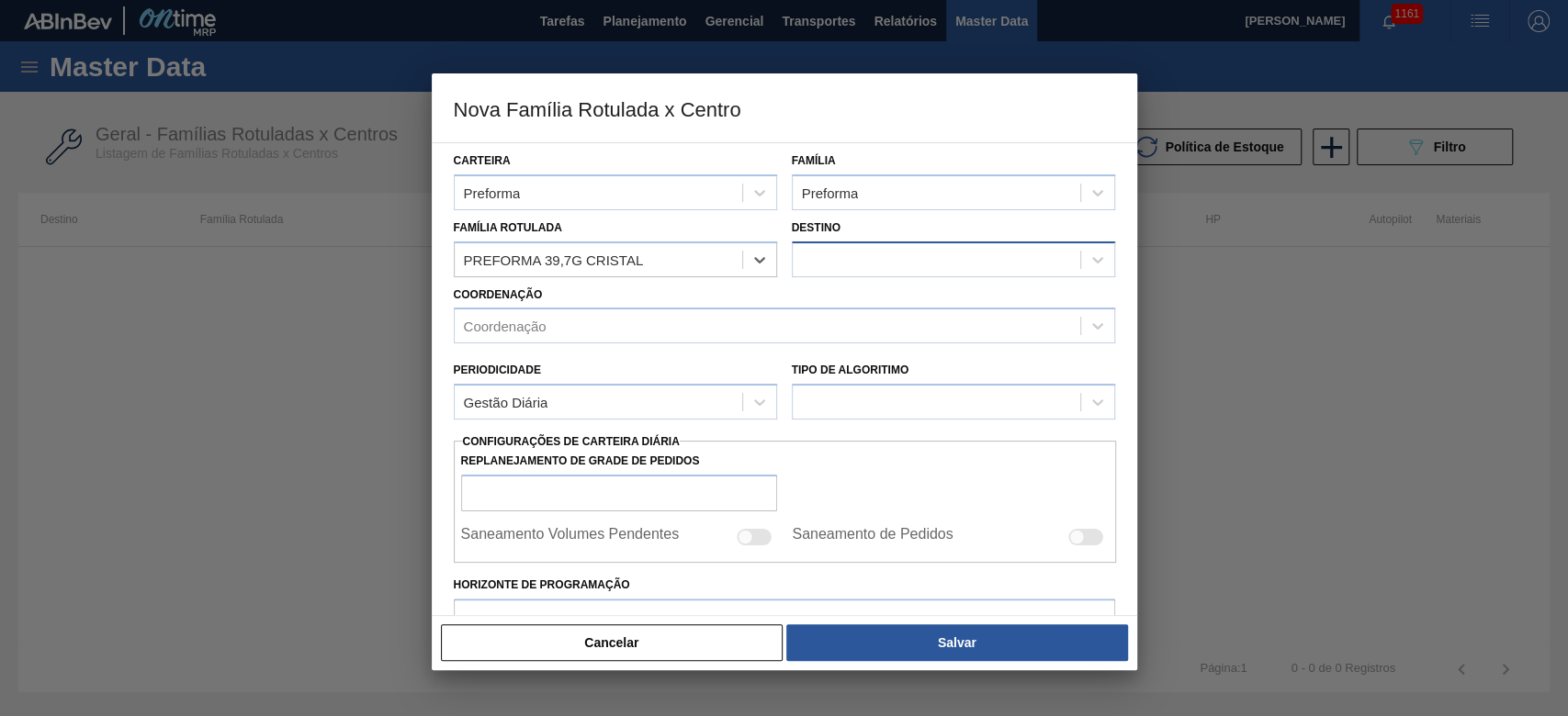
click at [825, 263] on div at bounding box center [936, 258] width 288 height 26
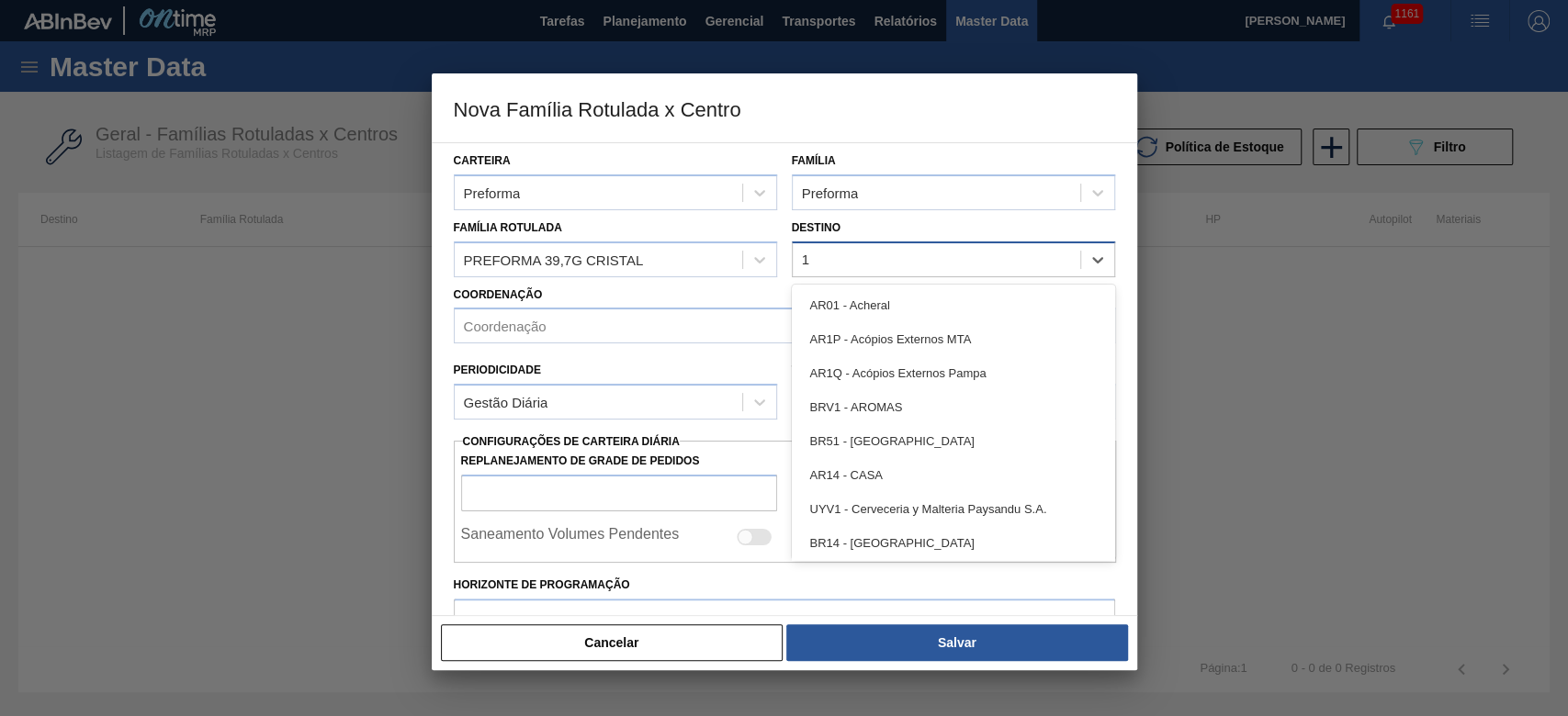
type input "19"
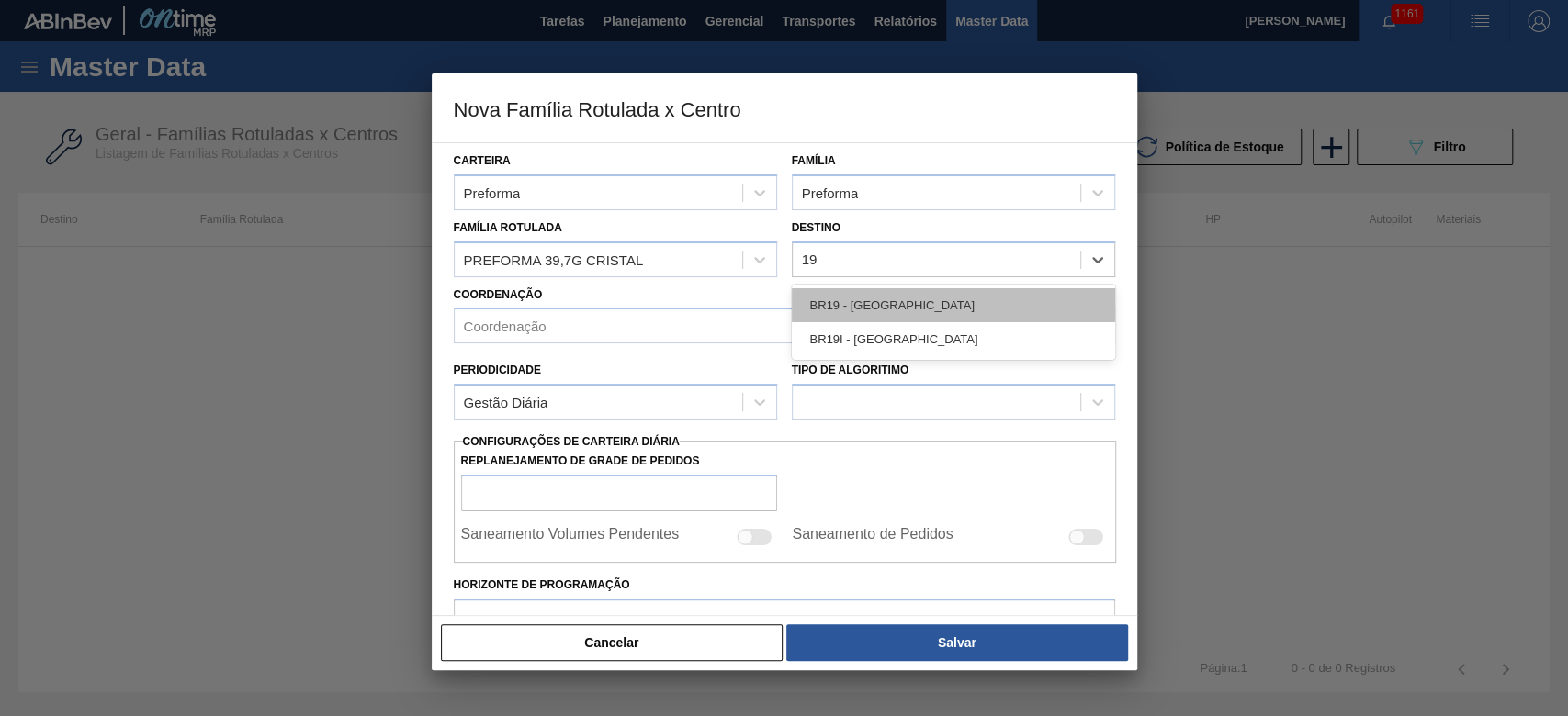
click at [872, 297] on div "BR19 - [GEOGRAPHIC_DATA]" at bounding box center [953, 305] width 324 height 34
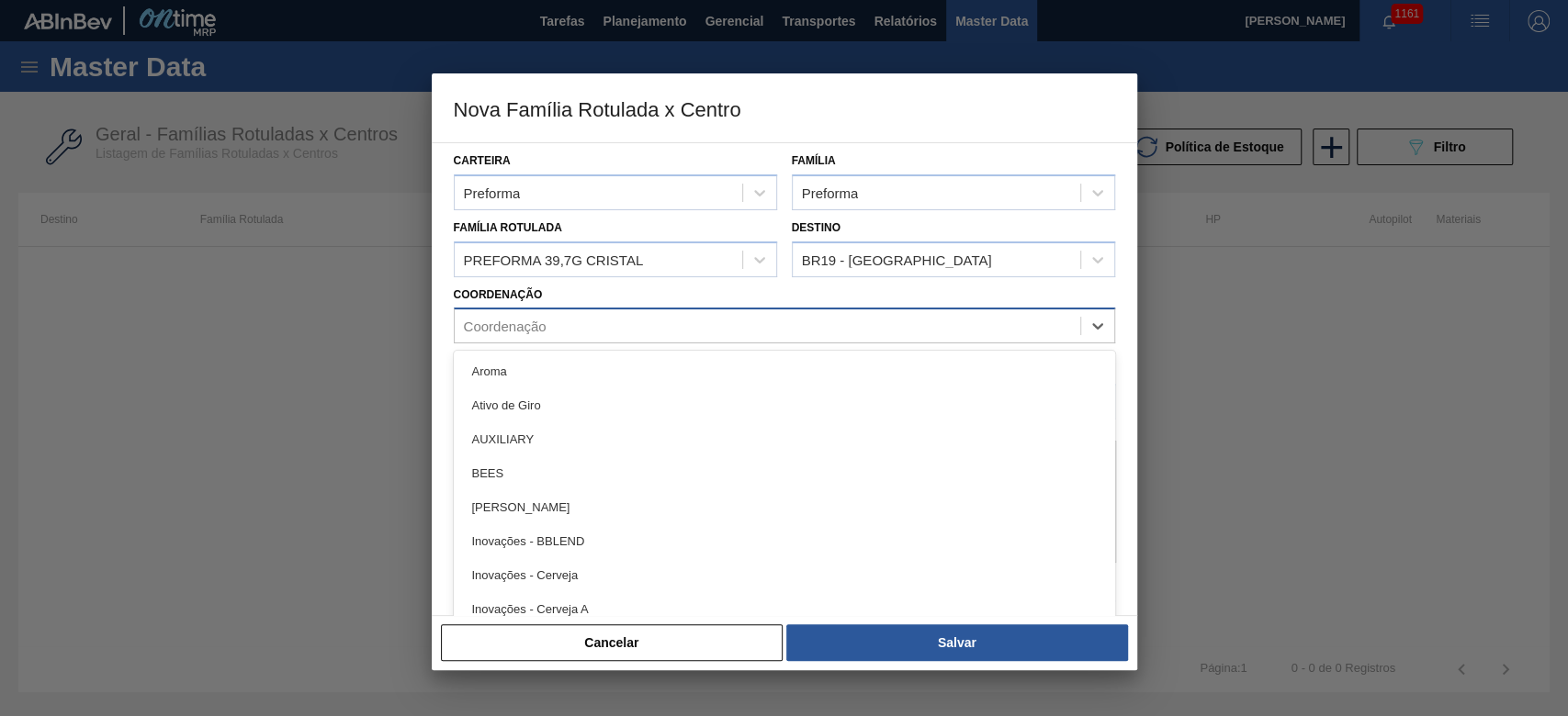
click at [527, 316] on div "Coordenação" at bounding box center [767, 325] width 625 height 26
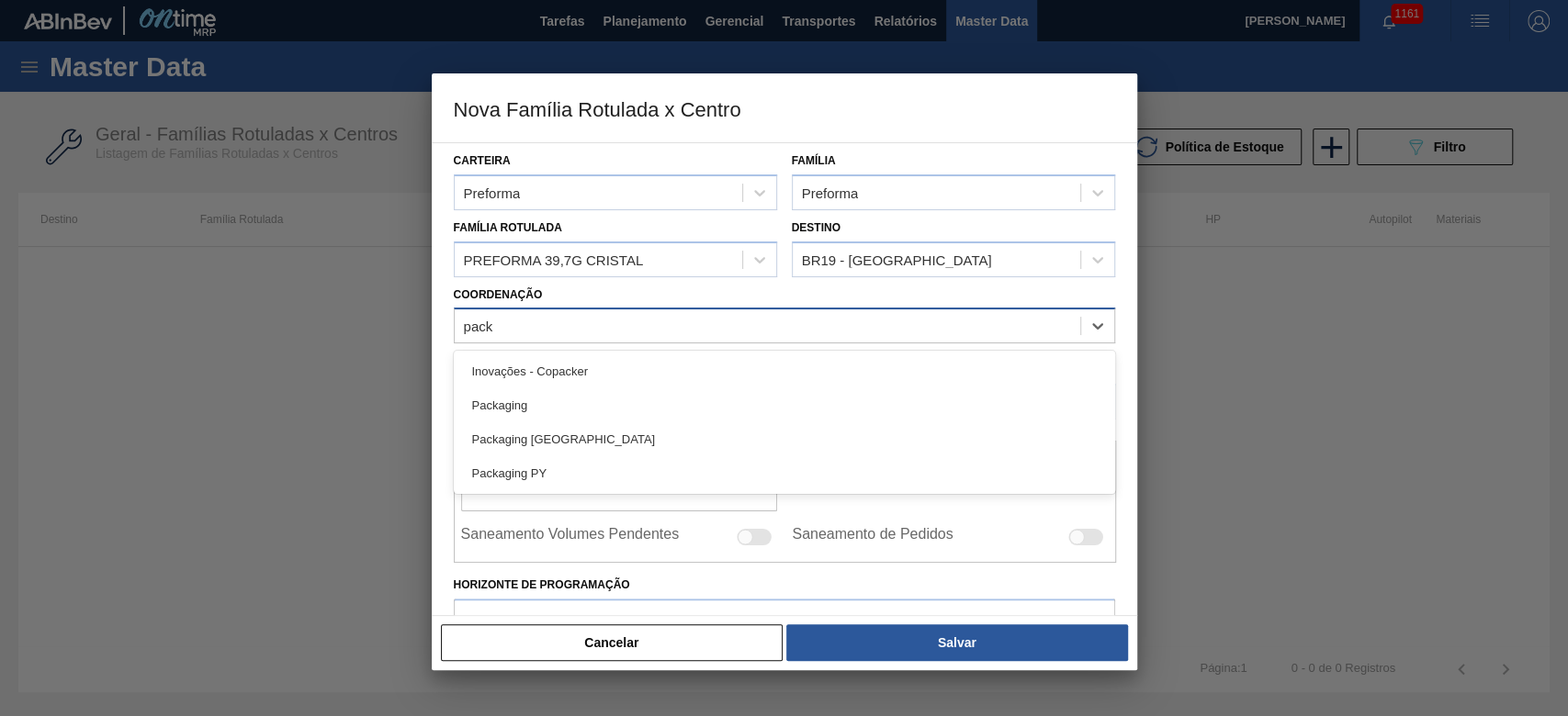
type input "packa"
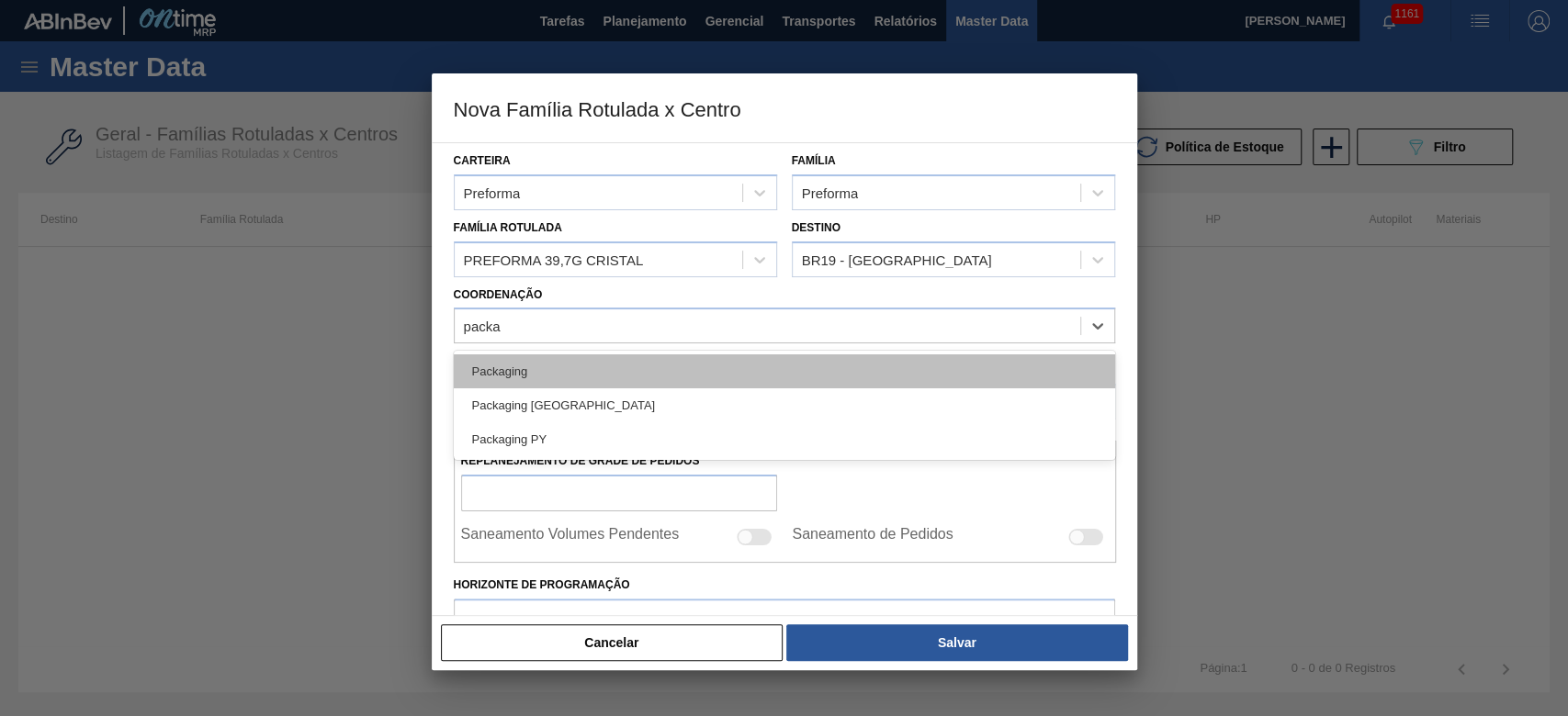
click at [530, 378] on div "Packaging" at bounding box center [784, 371] width 661 height 34
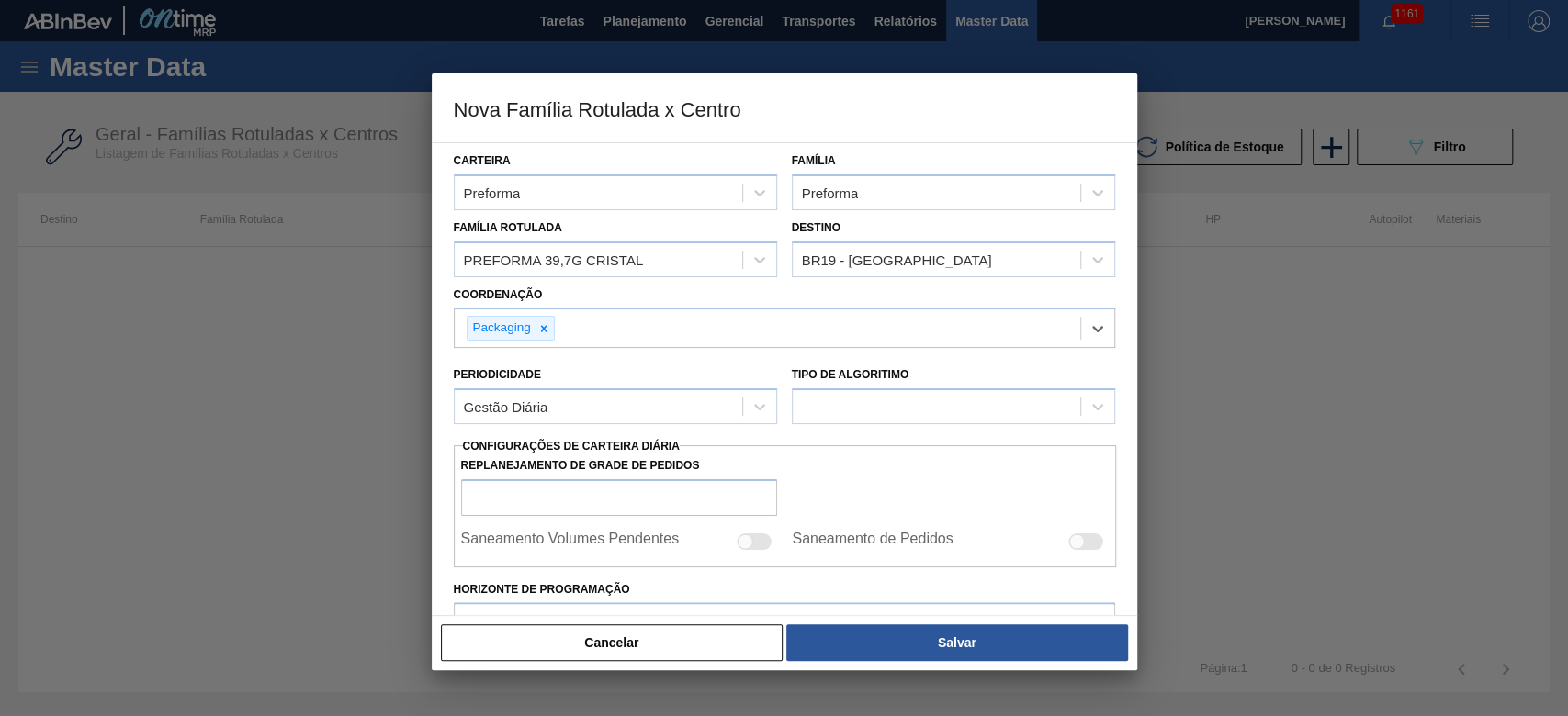
scroll to position [122, 0]
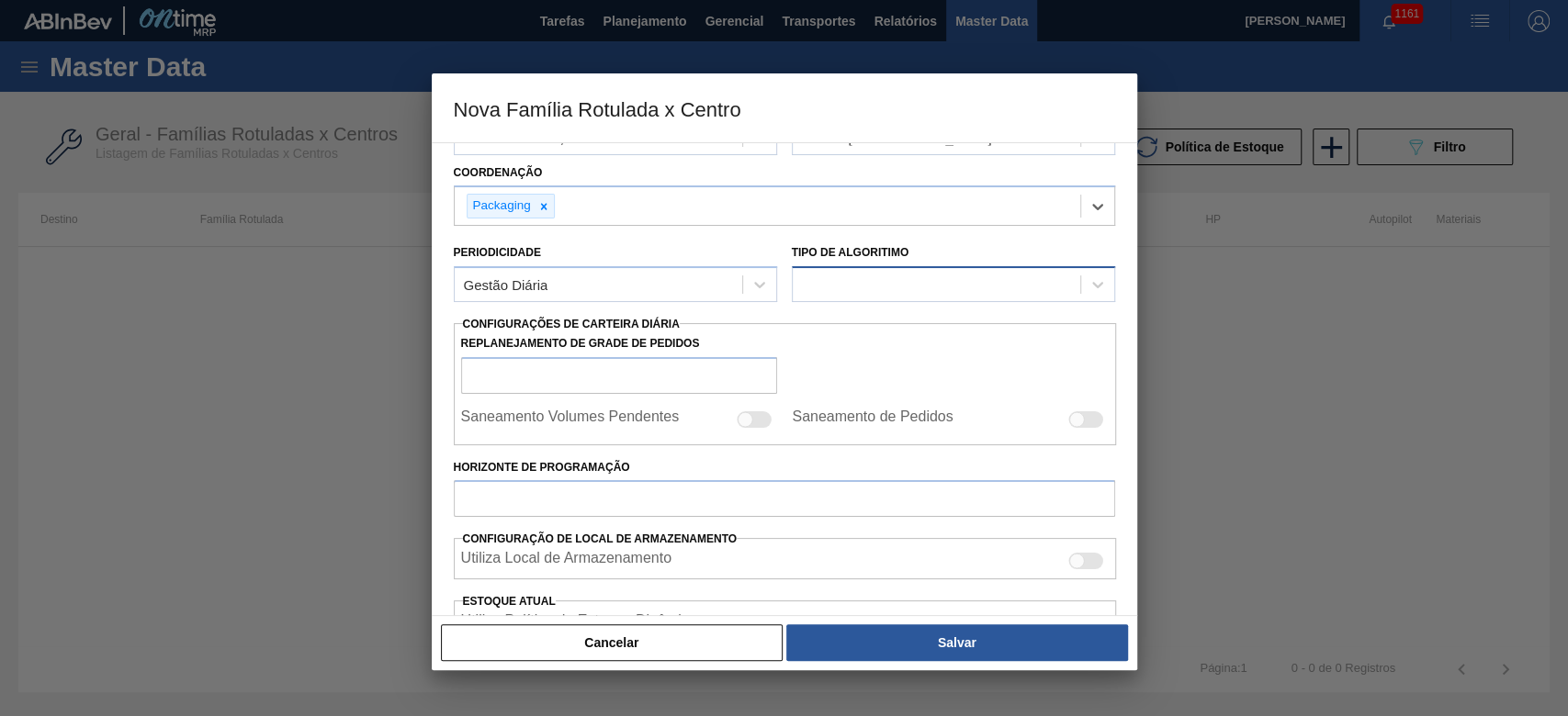
click at [834, 287] on div at bounding box center [936, 285] width 288 height 26
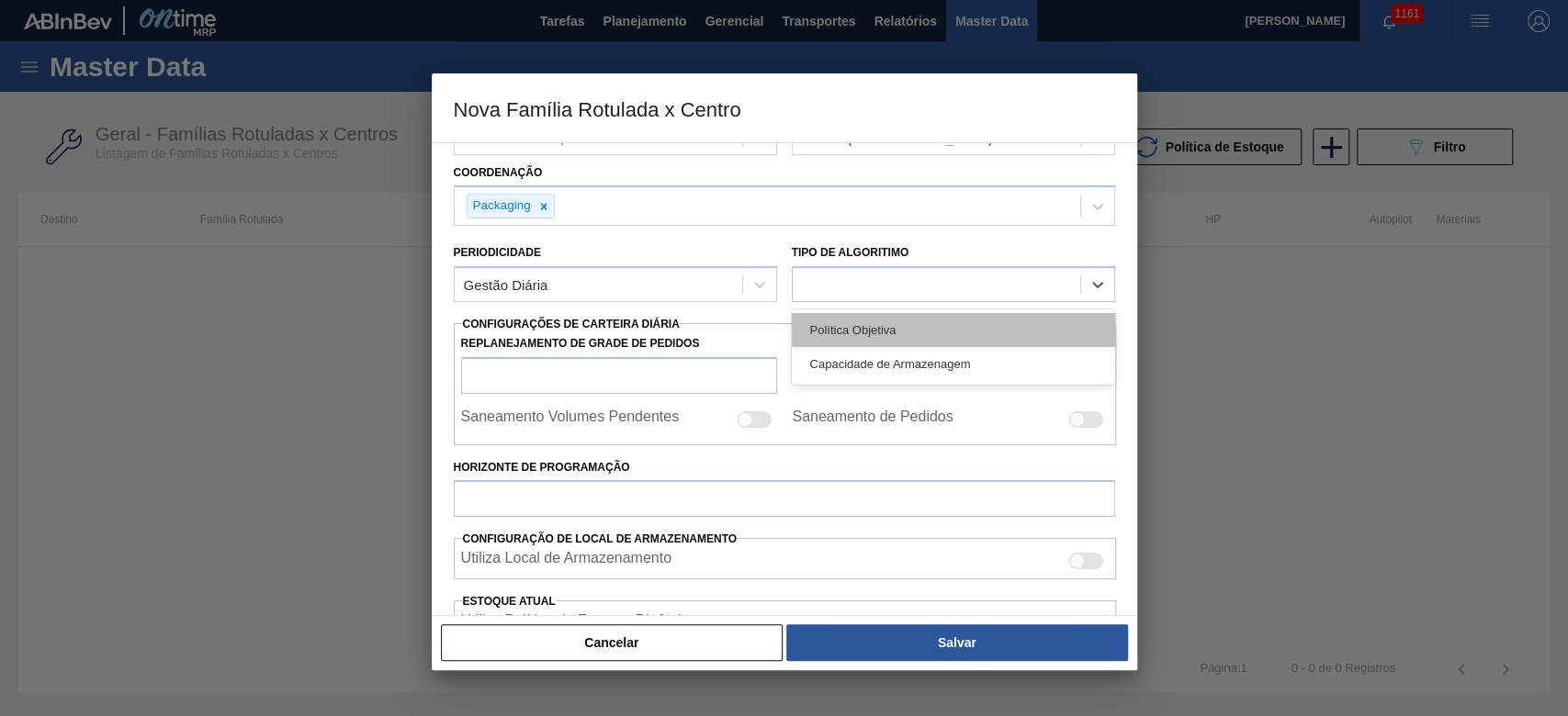
click at [827, 327] on div "Política Objetiva" at bounding box center [953, 329] width 324 height 34
type input "0"
type input "100"
type input "0,000"
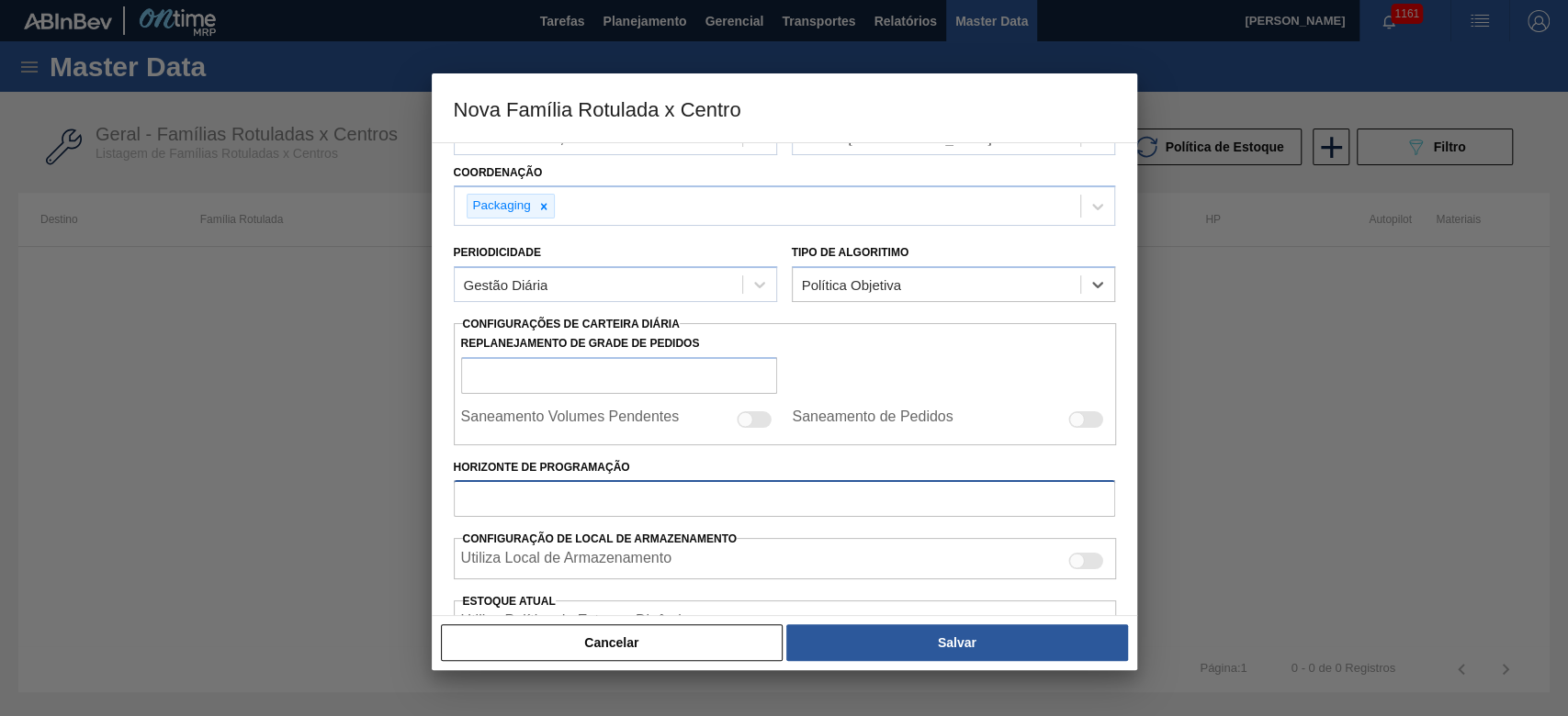
click at [520, 507] on input "Horizonte de Programação" at bounding box center [784, 498] width 661 height 37
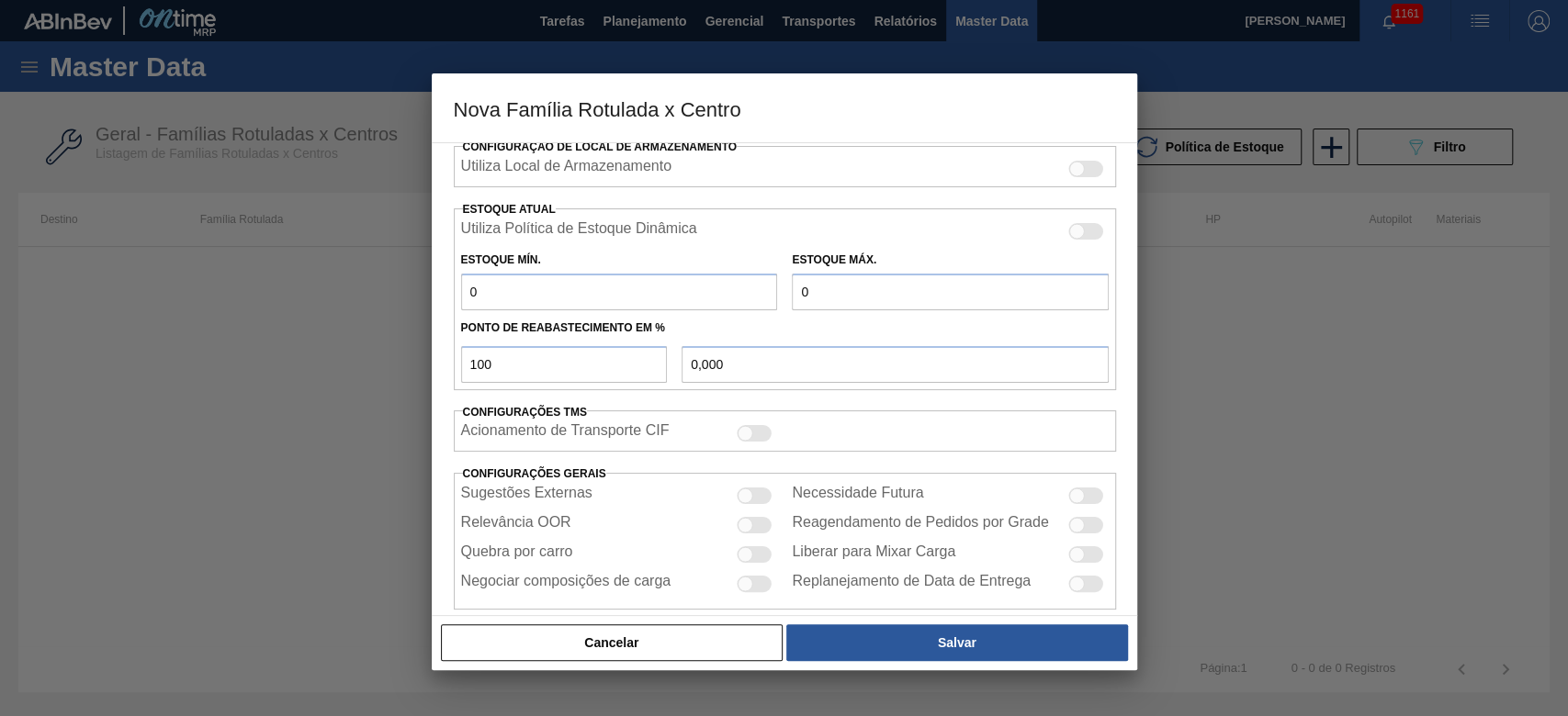
scroll to position [536, 0]
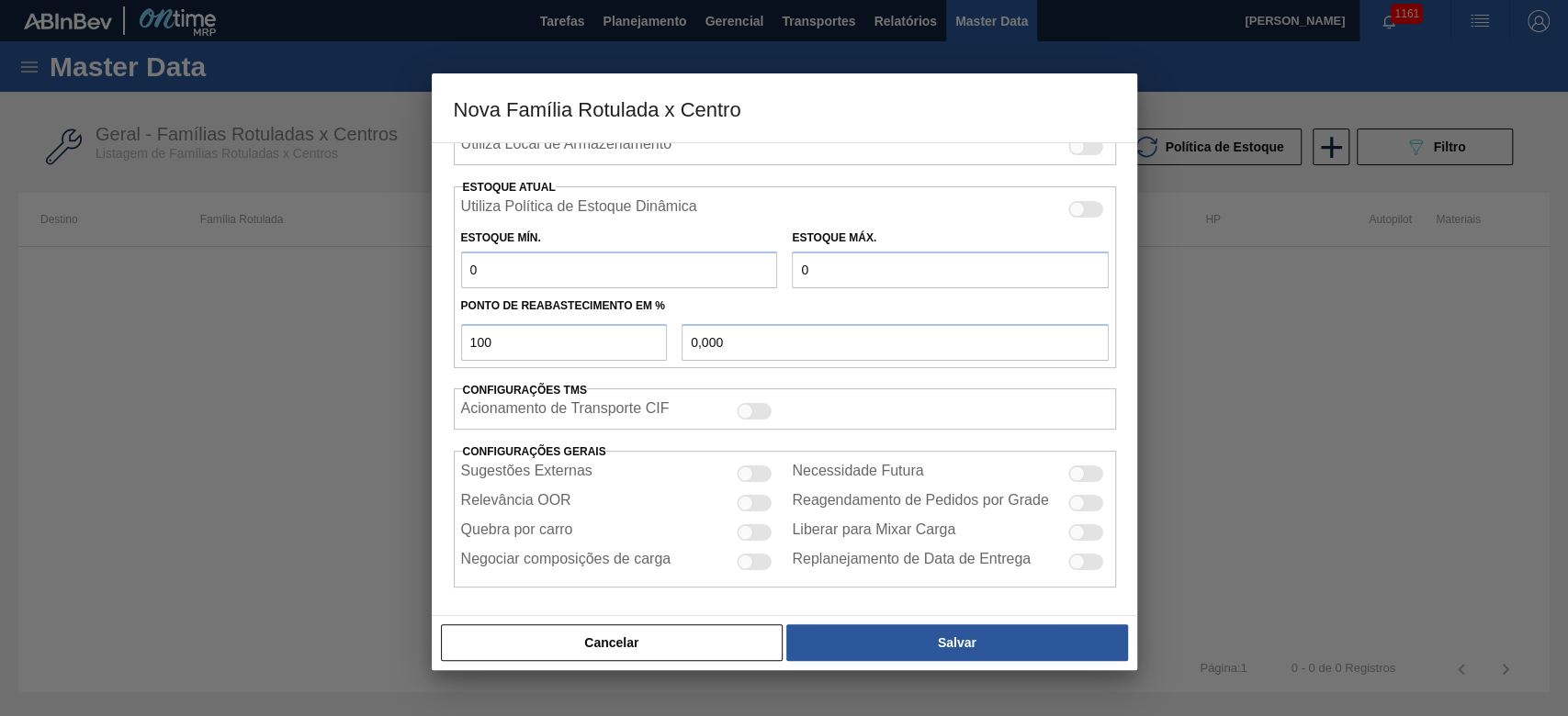
type input "45"
click at [749, 525] on div at bounding box center [746, 532] width 16 height 16
checkbox input "true"
click at [751, 492] on div "Relevância OOR" at bounding box center [619, 502] width 317 height 22
click at [751, 494] on div at bounding box center [755, 502] width 35 height 17
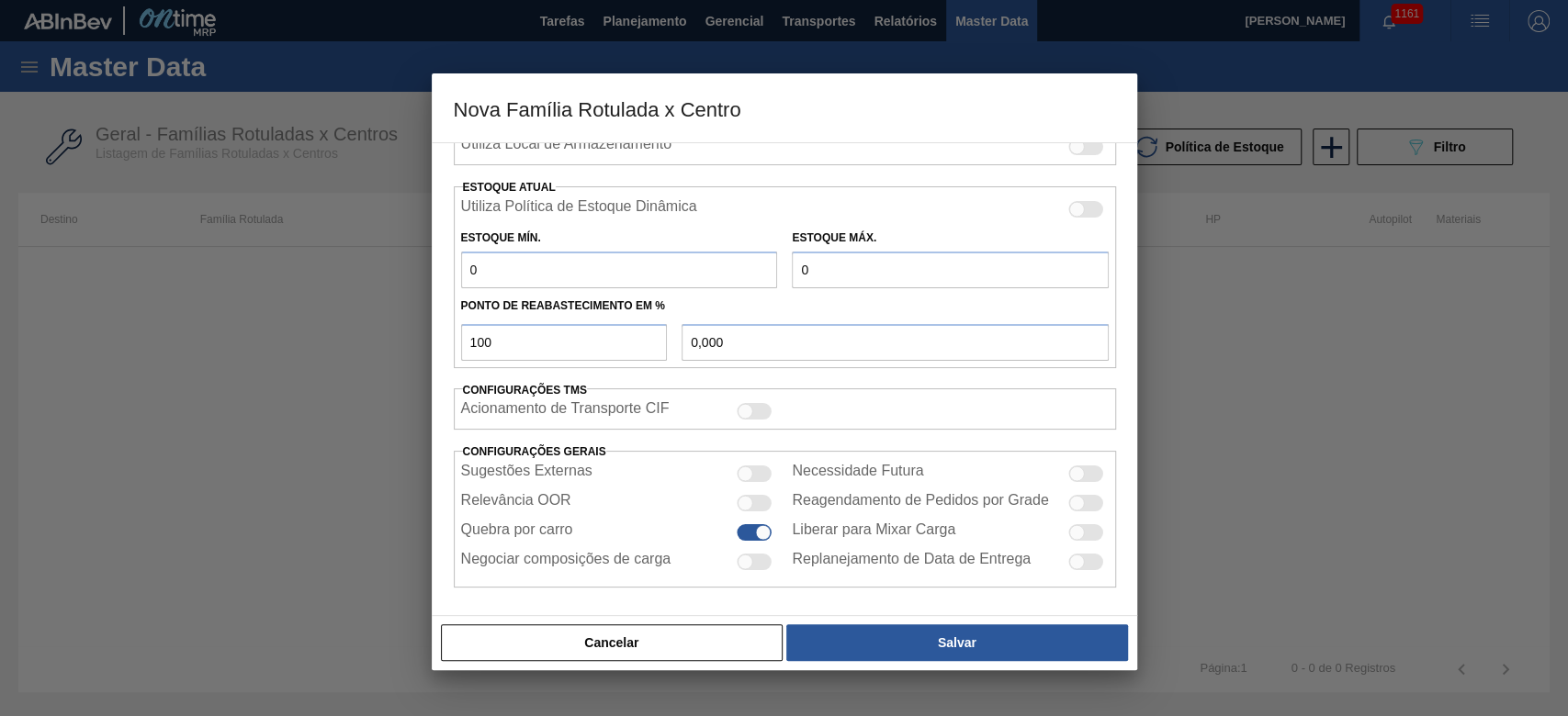
checkbox input "true"
click at [750, 469] on div at bounding box center [746, 474] width 16 height 16
checkbox input "true"
click at [1080, 465] on div at bounding box center [1086, 473] width 35 height 17
checkbox input "true"
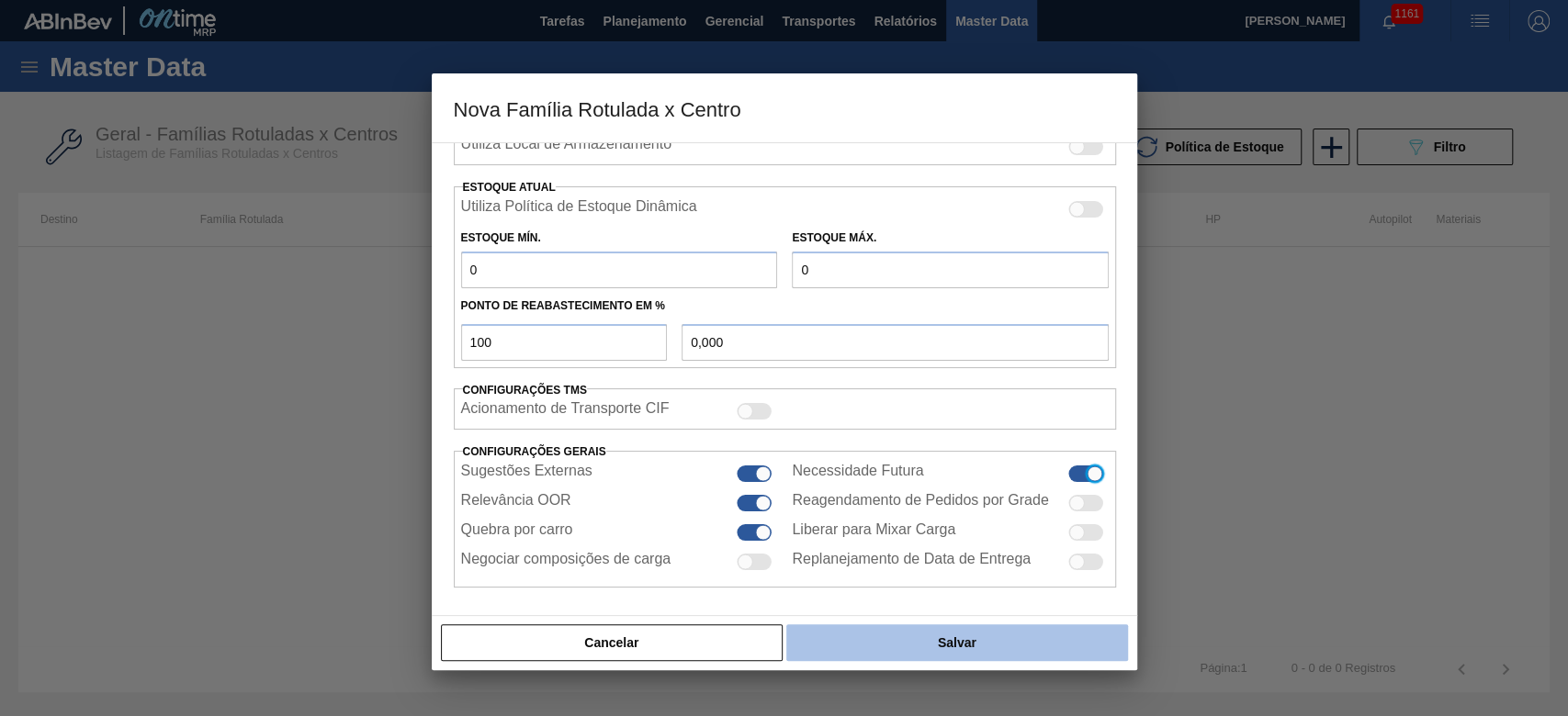
click at [940, 639] on button "Salvar" at bounding box center [957, 642] width 341 height 37
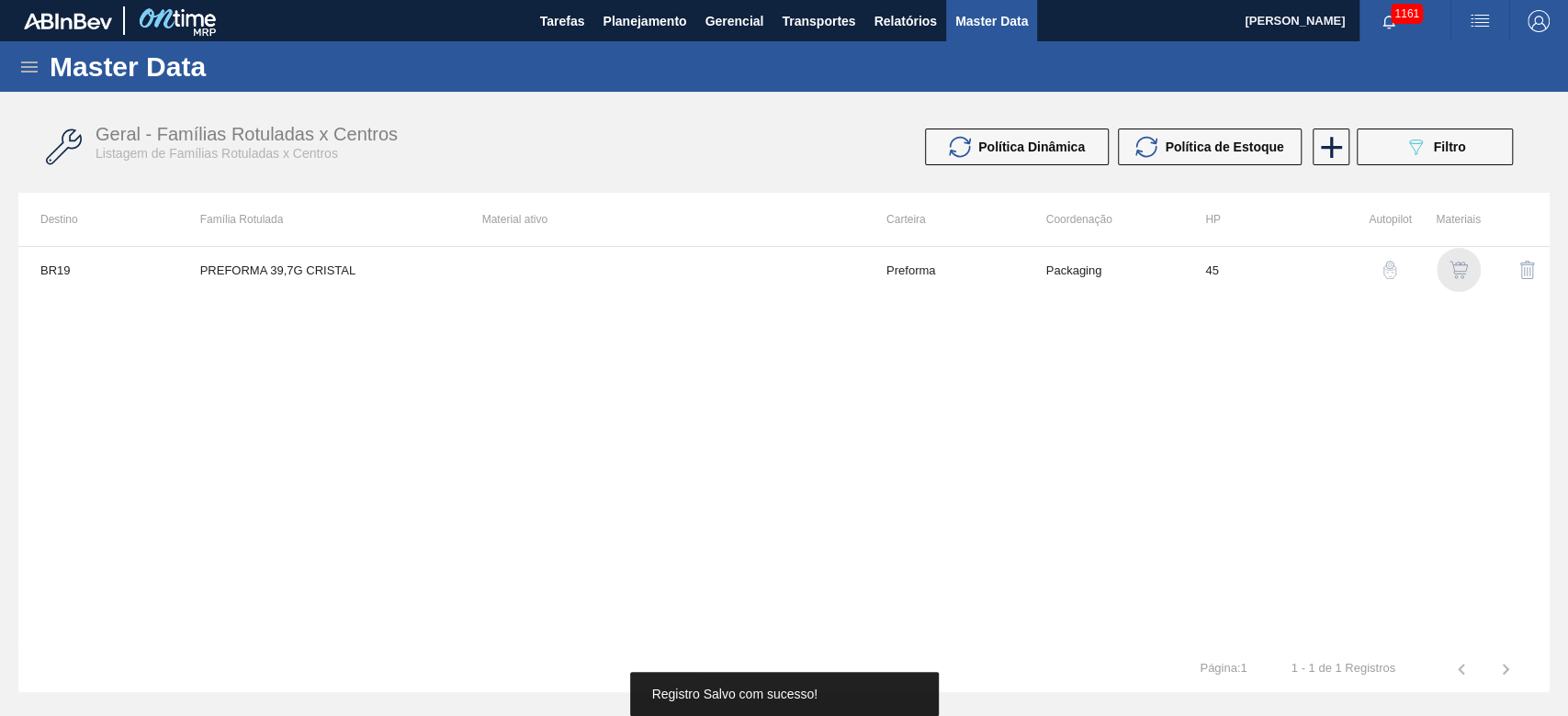
click at [1457, 268] on img "button" at bounding box center [1458, 269] width 18 height 18
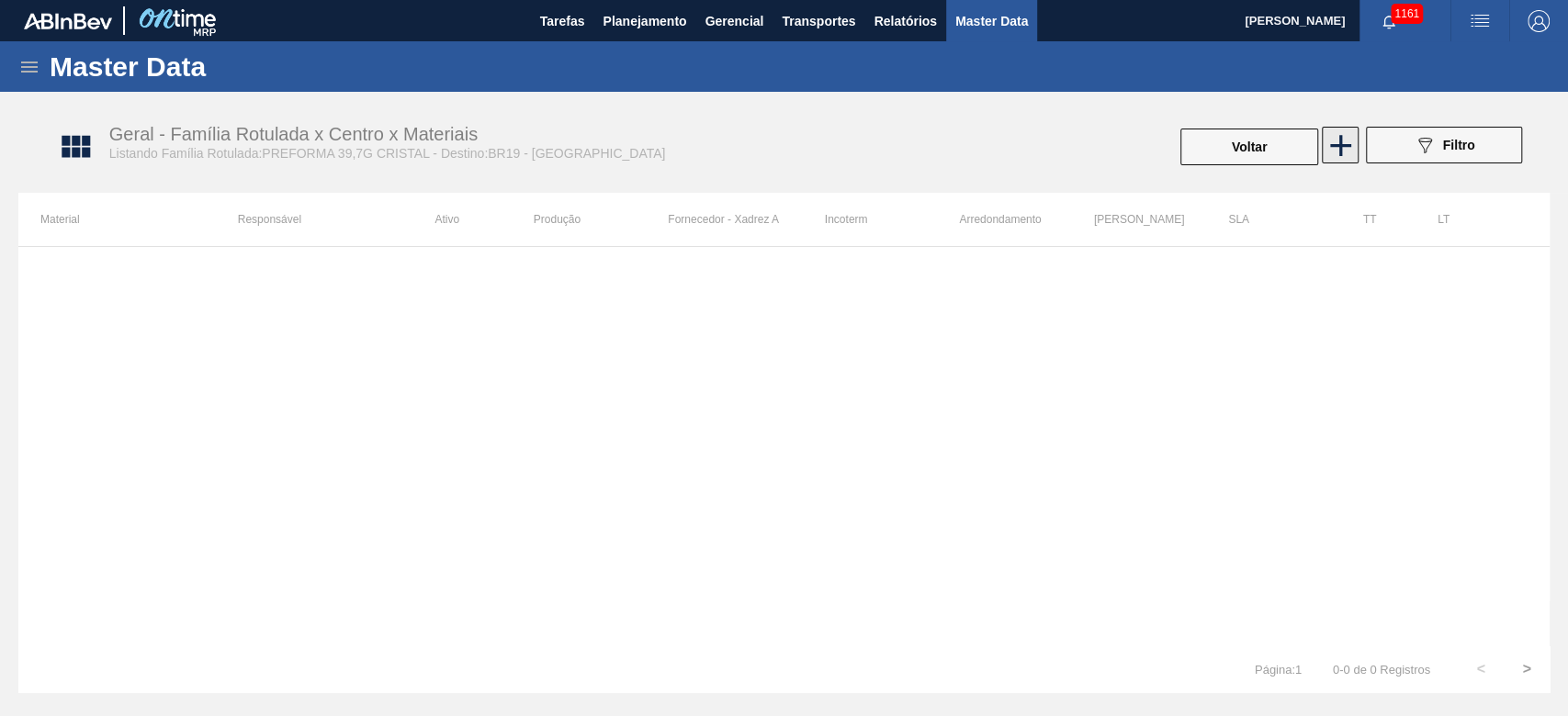
click at [1338, 149] on icon at bounding box center [1340, 145] width 36 height 36
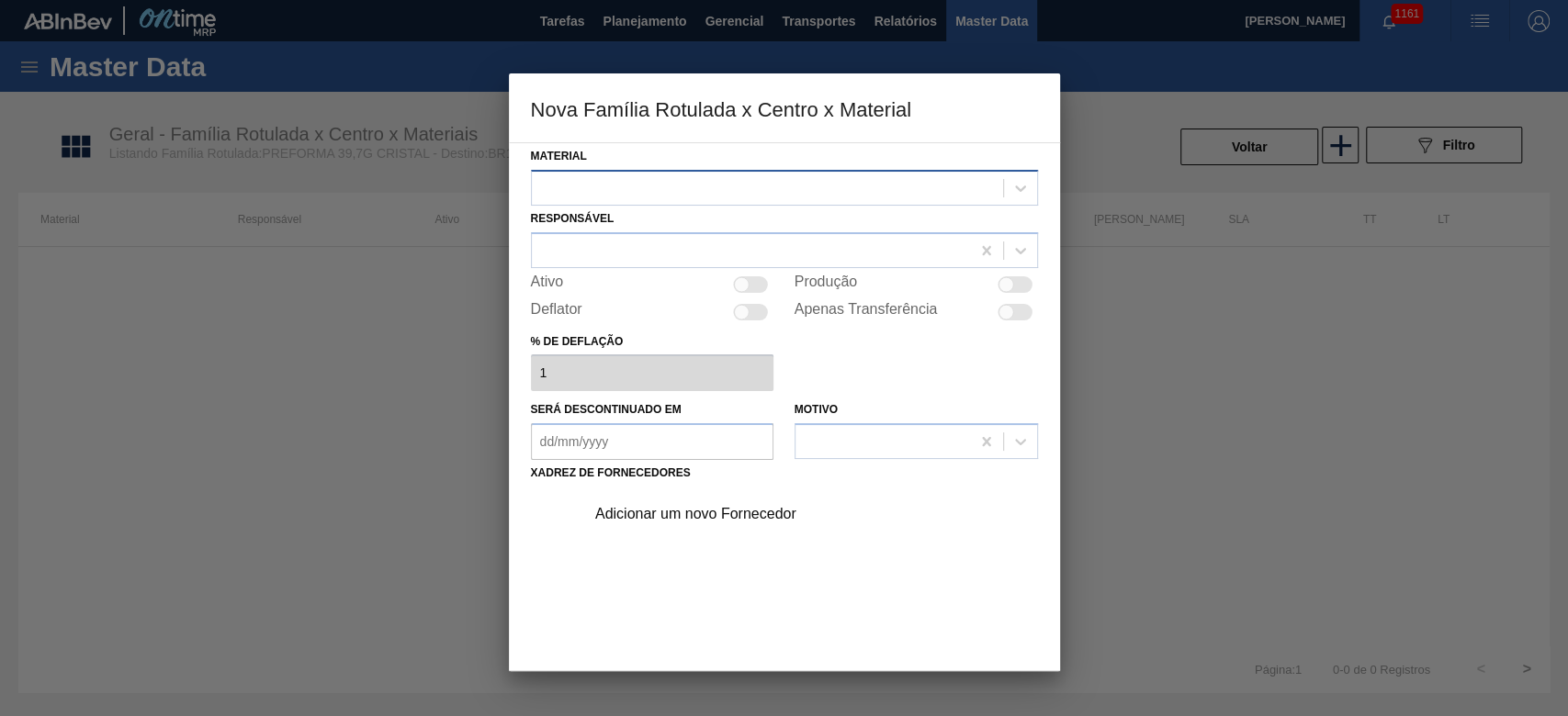
click at [592, 188] on div at bounding box center [767, 188] width 471 height 26
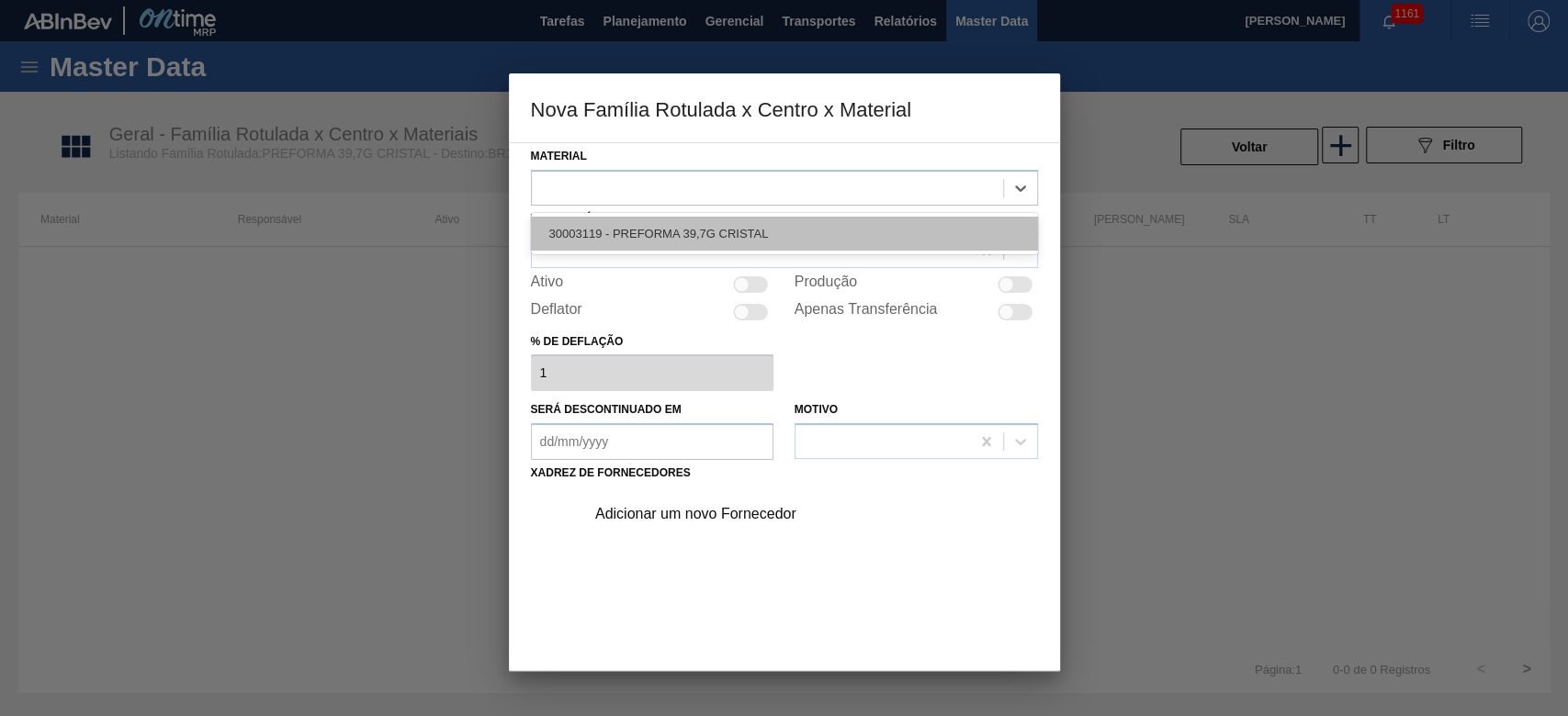
click at [572, 228] on div "30003119 - PREFORMA 39,7G CRISTAL" at bounding box center [784, 233] width 507 height 34
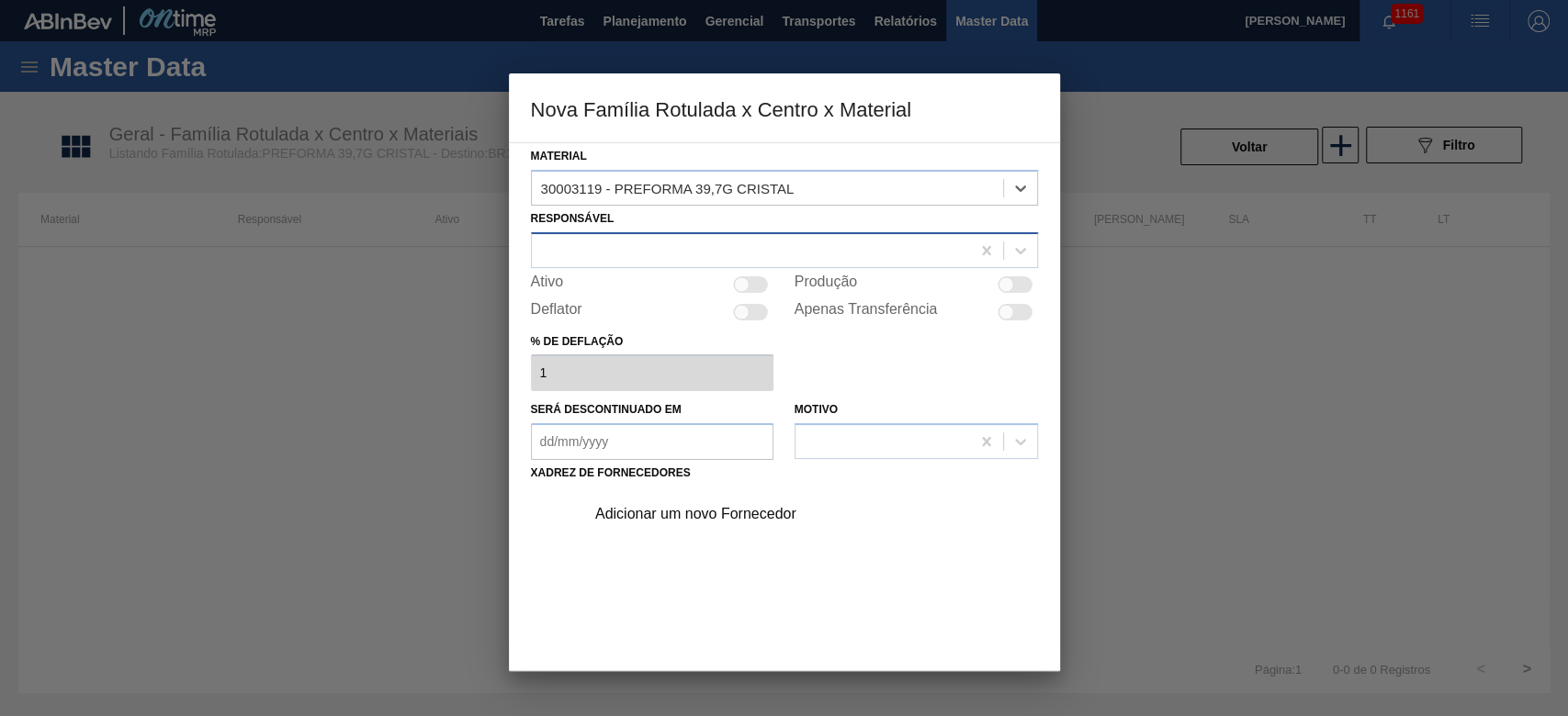
click at [571, 259] on div at bounding box center [750, 250] width 438 height 26
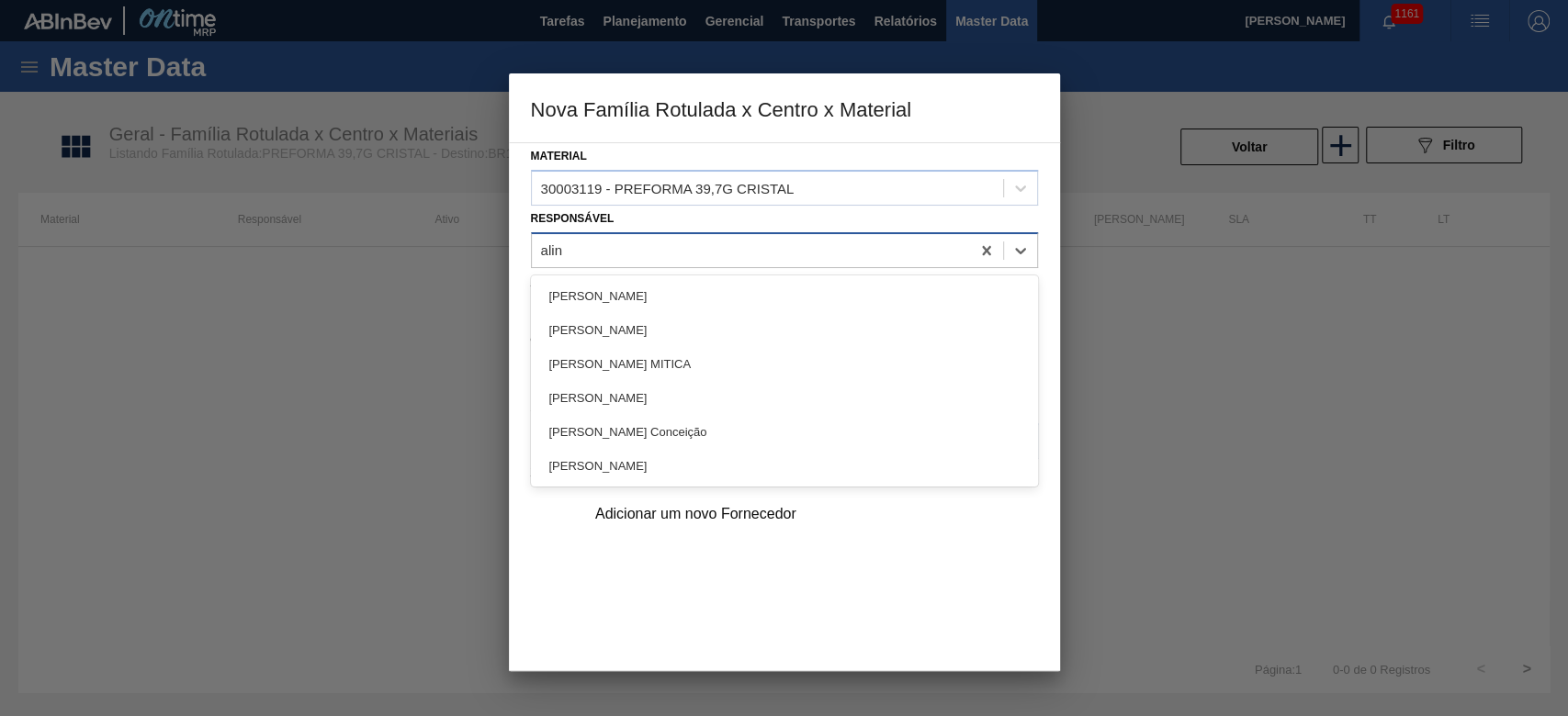
type input "aline"
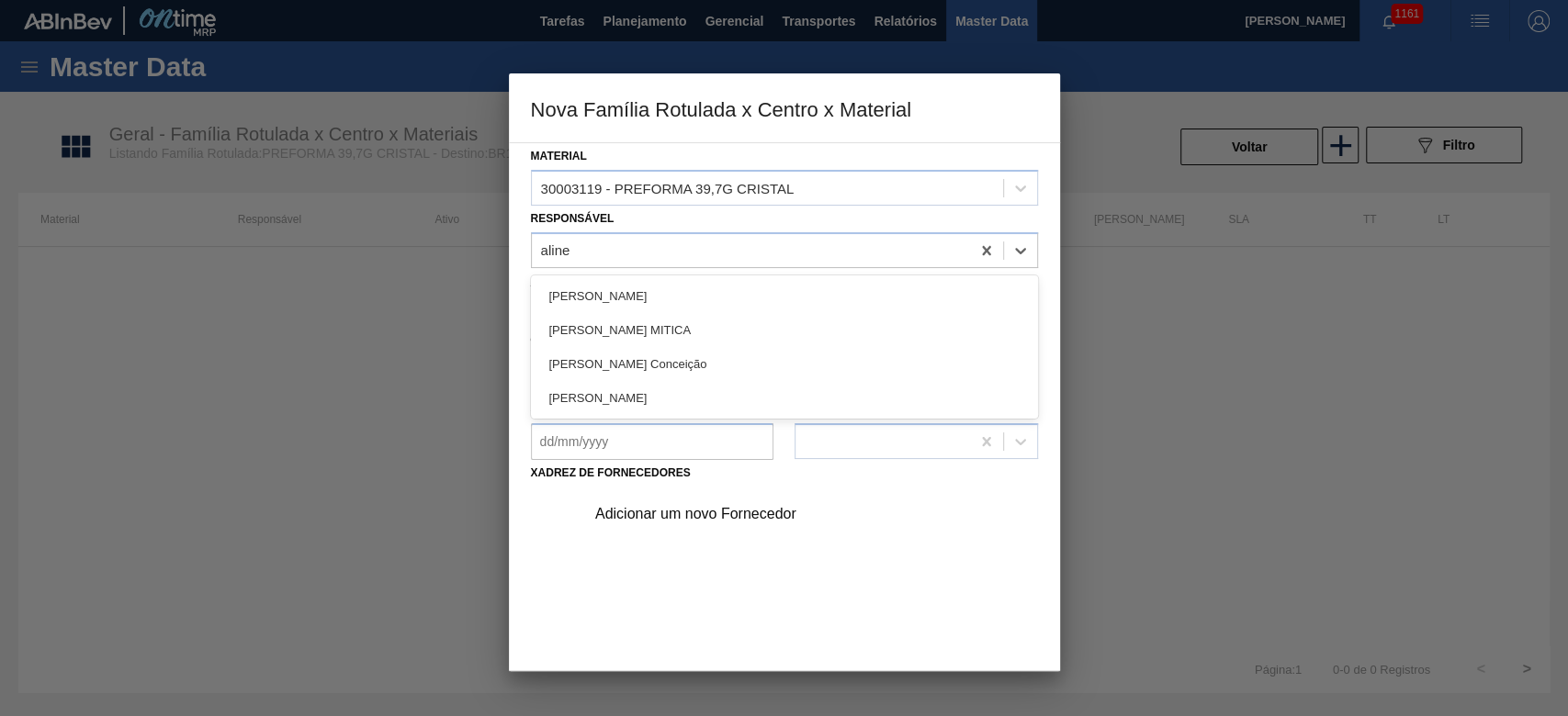
click at [608, 358] on div "[PERSON_NAME] Conceição" at bounding box center [784, 363] width 507 height 34
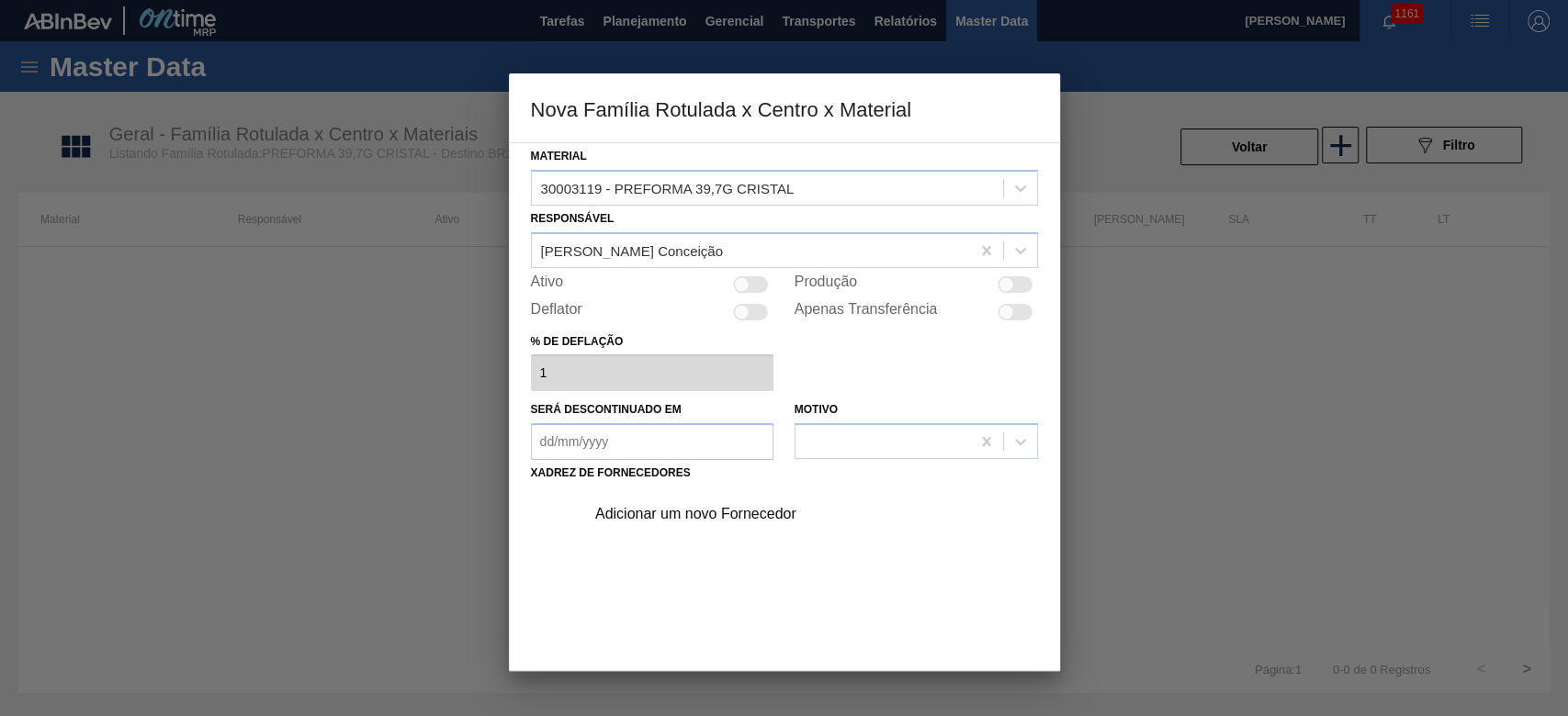
click at [741, 276] on div at bounding box center [742, 284] width 16 height 16
checkbox input "true"
click at [654, 519] on div "Adicionar um novo Fornecedor" at bounding box center [775, 514] width 360 height 17
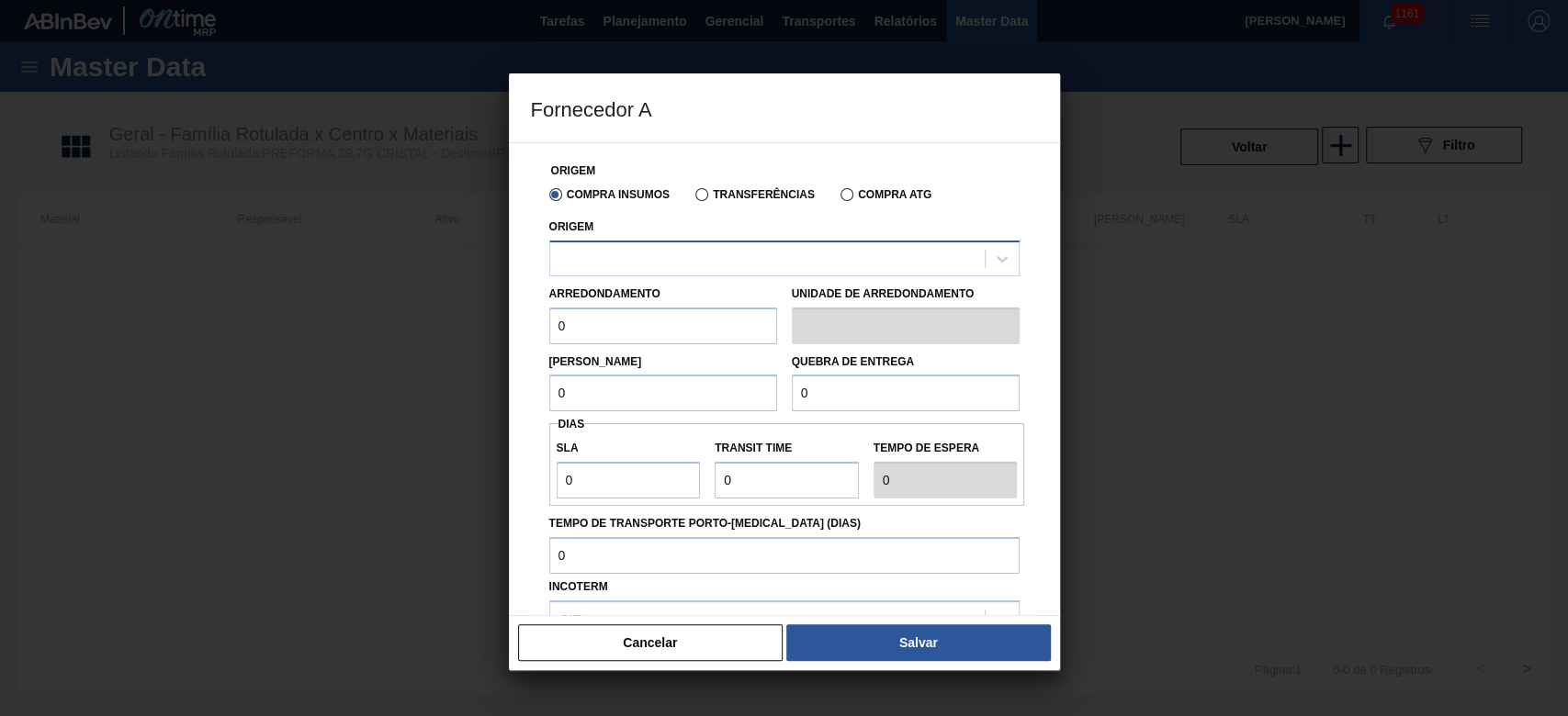
click at [618, 255] on div at bounding box center [767, 257] width 435 height 26
drag, startPoint x: 704, startPoint y: 194, endPoint x: 673, endPoint y: 204, distance: 32.6
click at [703, 194] on label "Transferências" at bounding box center [754, 194] width 120 height 13
click at [692, 198] on input "Transferências" at bounding box center [692, 198] width 0 height 0
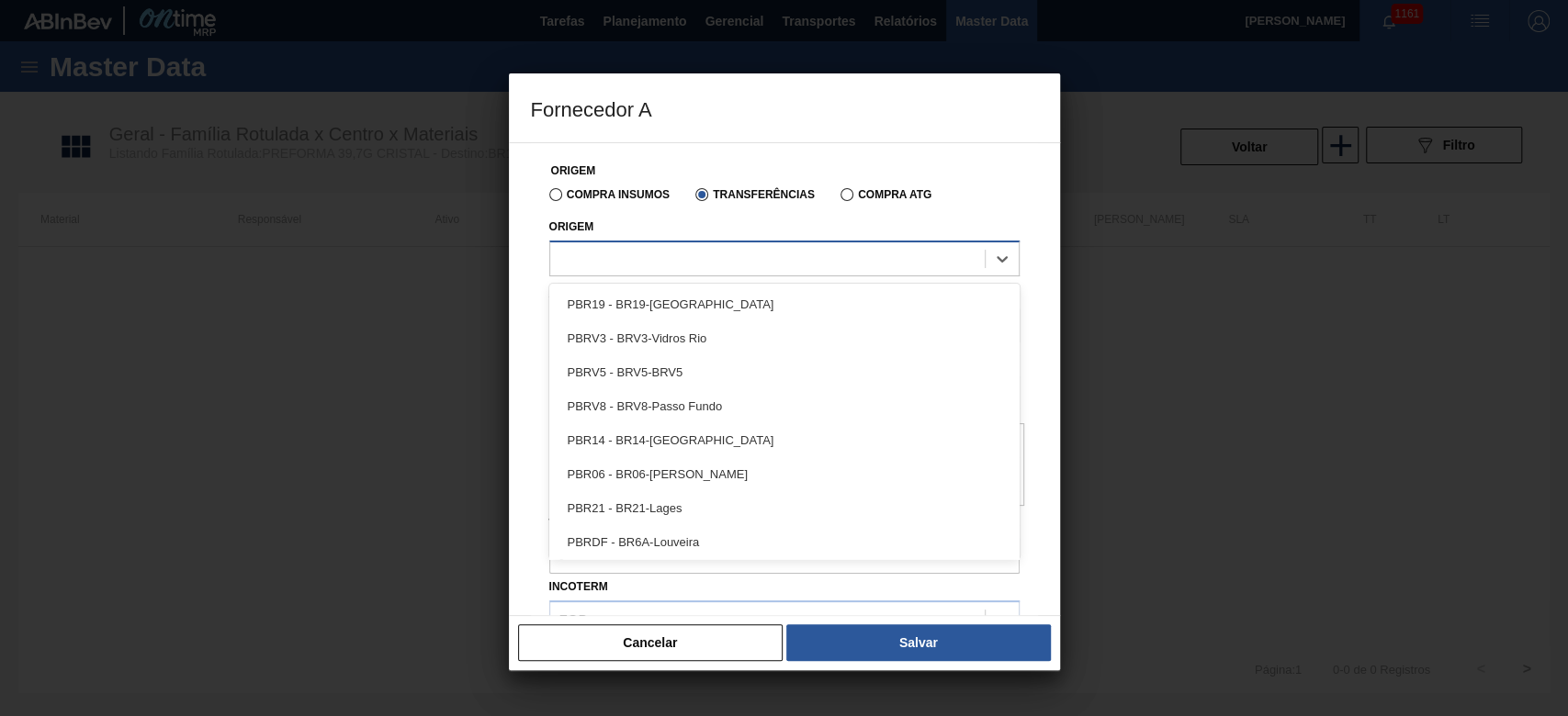
click at [579, 260] on div at bounding box center [767, 257] width 435 height 26
type input "13"
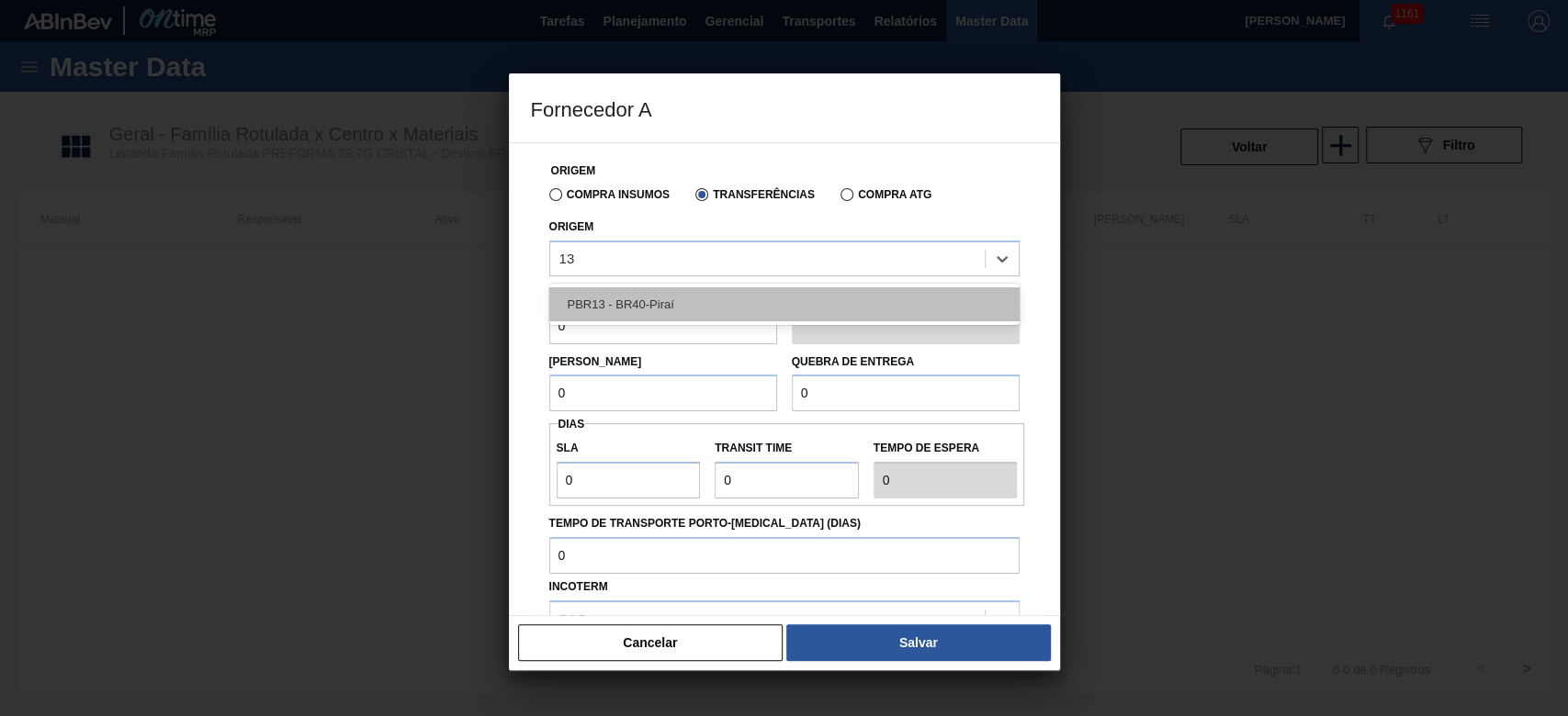
click at [608, 302] on div "PBR13 - BR40-Piraí" at bounding box center [784, 304] width 470 height 34
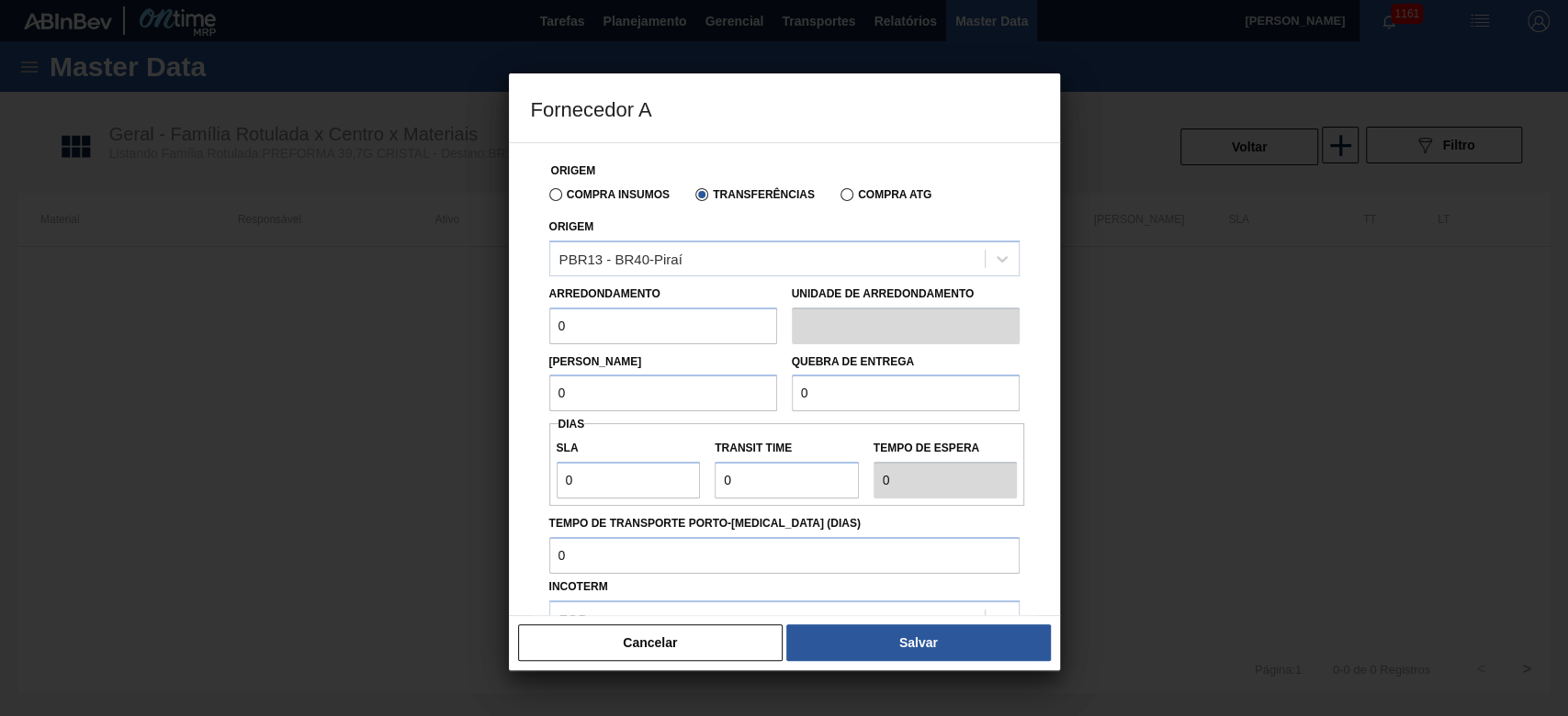
drag, startPoint x: 594, startPoint y: 325, endPoint x: 450, endPoint y: 342, distance: 145.0
click at [450, 342] on div "Fornecedor A Origem Compra Insumos Transferências Compra ATG Origem PBR13 - BR4…" at bounding box center [784, 358] width 1568 height 716
click at [582, 330] on input "0" at bounding box center [663, 325] width 227 height 37
drag, startPoint x: 580, startPoint y: 320, endPoint x: 514, endPoint y: 331, distance: 66.9
click at [514, 331] on div "Origem Compra Insumos Transferências Compra ATG Origem PBR13 - BR40-Piraí Arred…" at bounding box center [784, 378] width 551 height 473
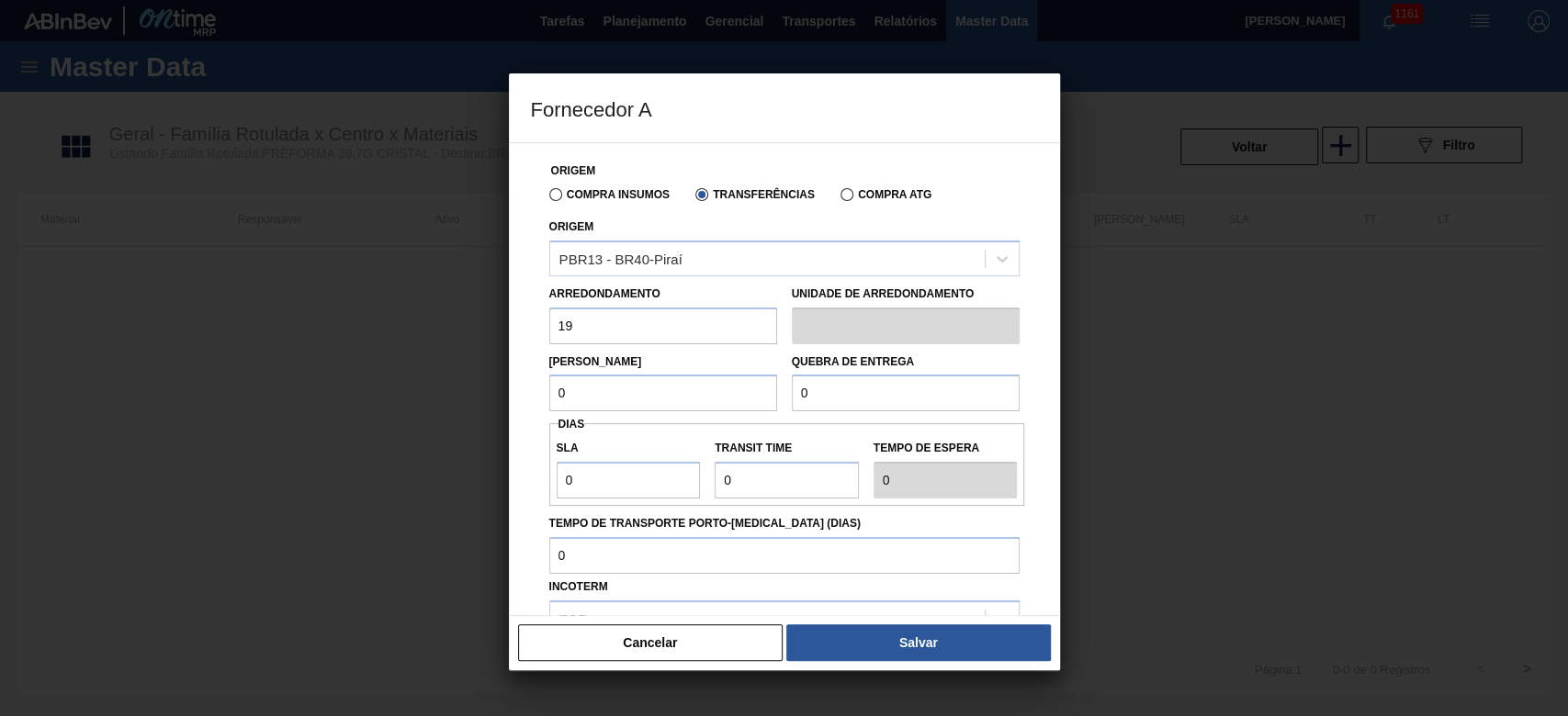
type input "19,2"
drag, startPoint x: 542, startPoint y: 393, endPoint x: 514, endPoint y: 400, distance: 28.9
click at [519, 391] on div "Origem Compra Insumos Transferências Compra ATG Origem PBR13 - BR40-Piraí Arred…" at bounding box center [784, 378] width 551 height 473
type input "499,2"
drag, startPoint x: 625, startPoint y: 393, endPoint x: 462, endPoint y: 409, distance: 163.8
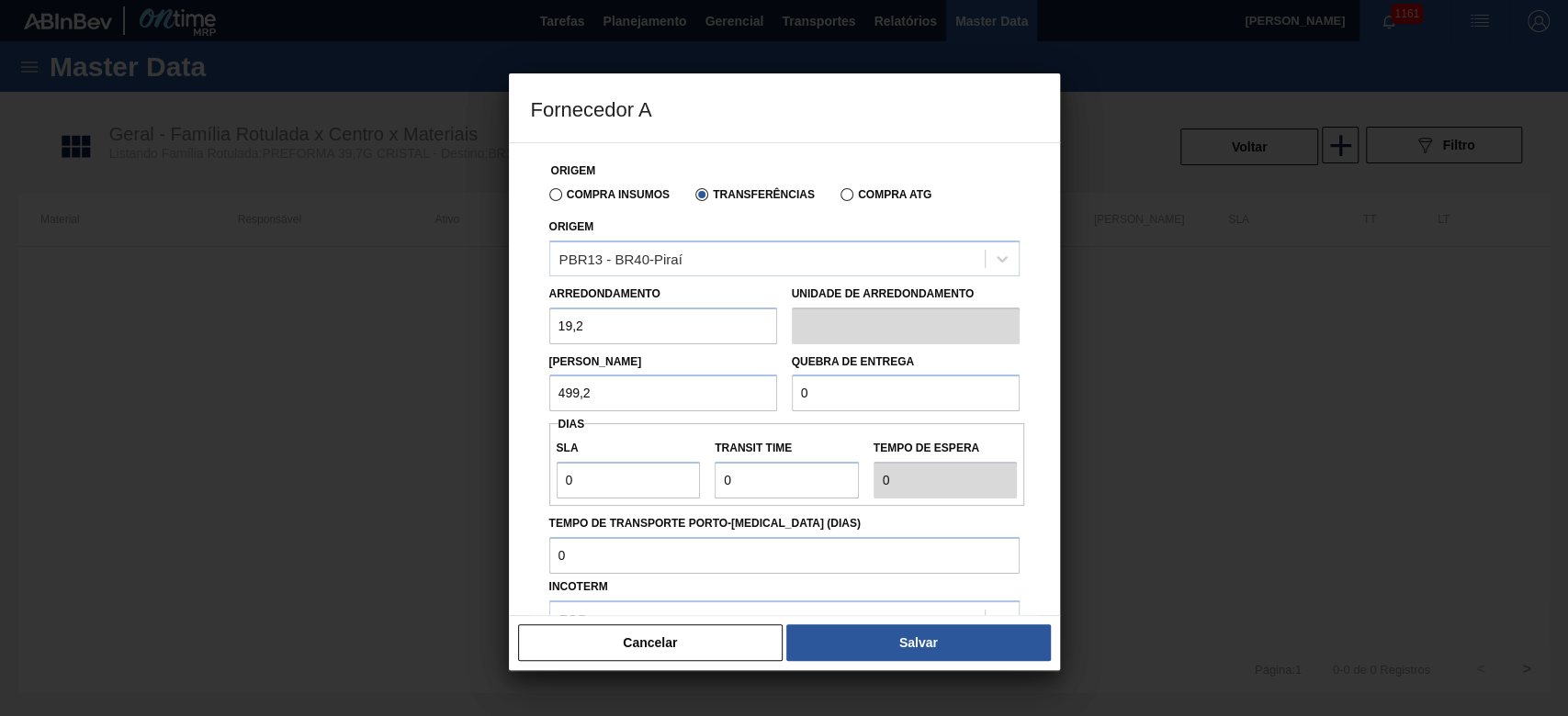
click at [462, 409] on div "Fornecedor A Origem Compra Insumos Transferências Compra ATG Origem PBR13 - BR4…" at bounding box center [784, 358] width 1568 height 716
drag, startPoint x: 846, startPoint y: 388, endPoint x: 656, endPoint y: 411, distance: 191.4
click at [671, 407] on div "[PERSON_NAME] 499,2 Quebra de entrega 0" at bounding box center [784, 378] width 485 height 68
paste input "499,2"
type input "499,2"
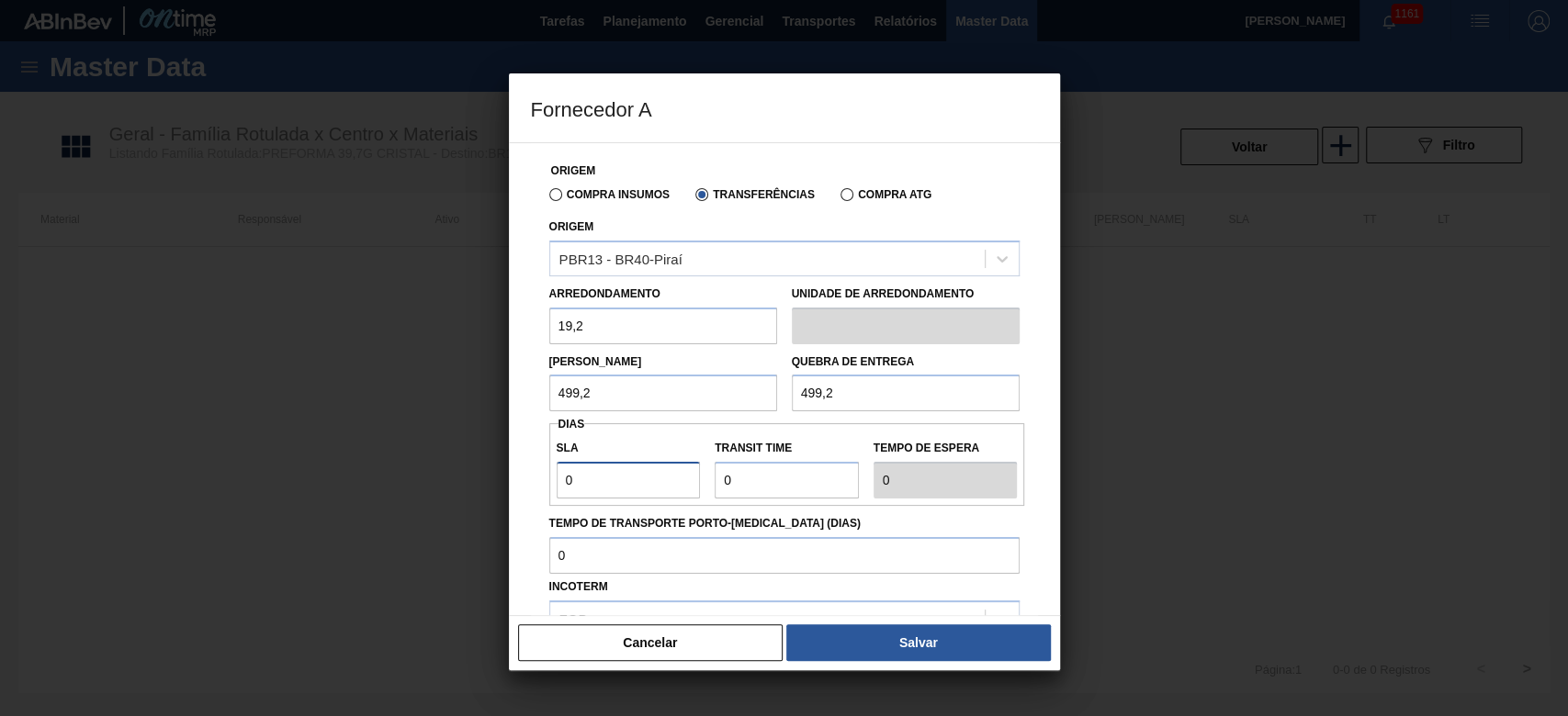
drag, startPoint x: 540, startPoint y: 518, endPoint x: 492, endPoint y: 520, distance: 48.0
click at [523, 524] on div "Origem Compra Insumos Transferências Compra ATG Origem PBR13 - BR40-Piraí Arred…" at bounding box center [784, 378] width 551 height 473
type input "3"
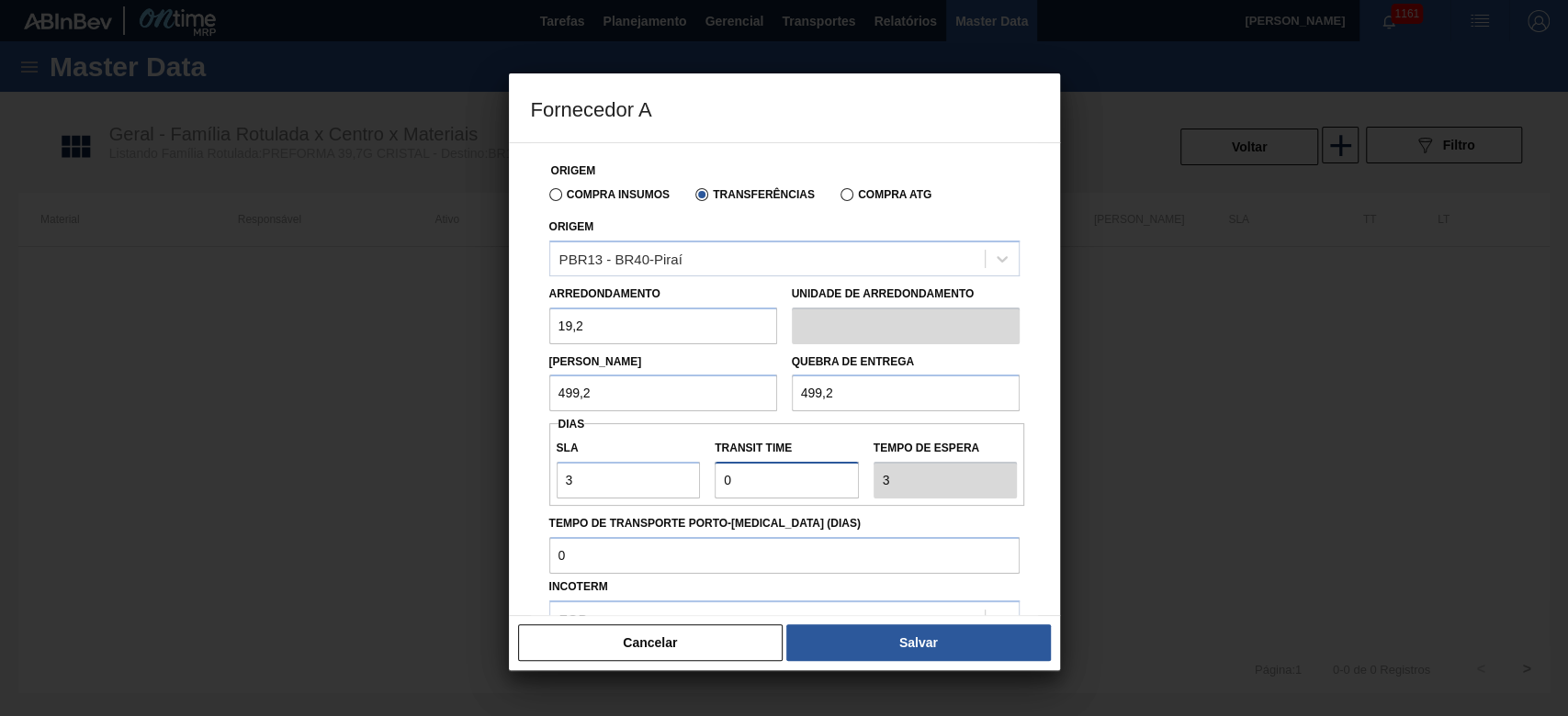
type input "1"
type input "4"
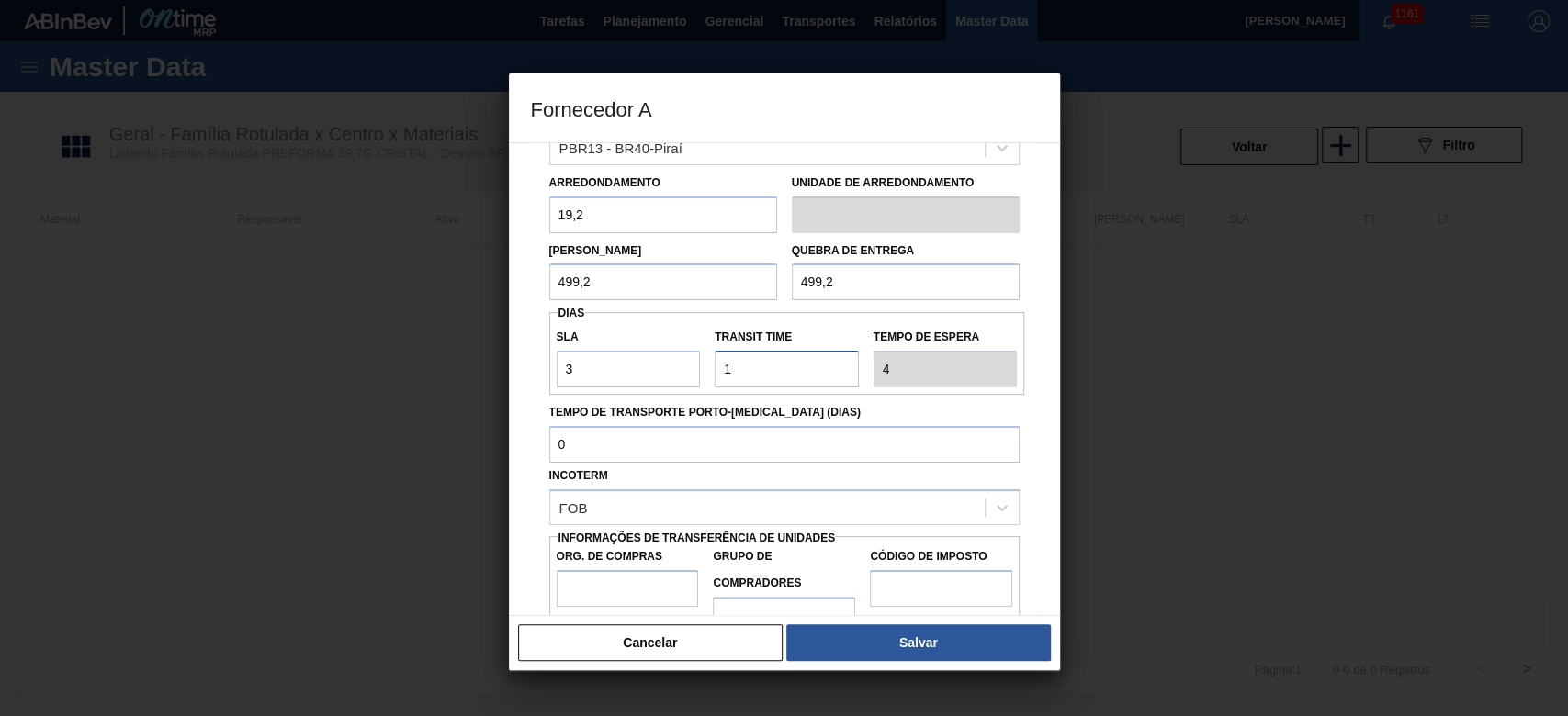
scroll to position [157, 0]
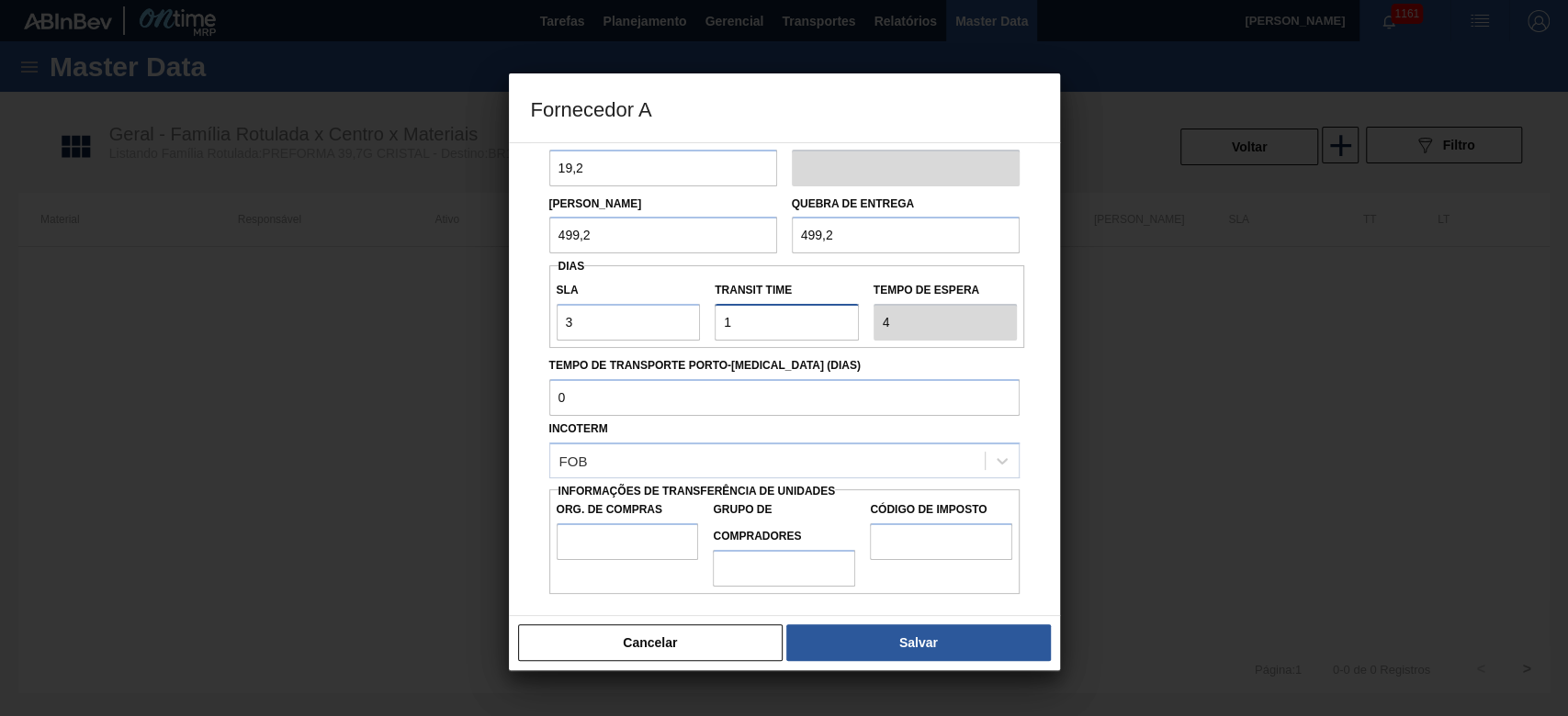
type input "1"
click at [582, 545] on input "Org. de Compras" at bounding box center [628, 542] width 142 height 37
type input "BR00"
click at [749, 559] on input "Grupo de Compradores" at bounding box center [784, 568] width 142 height 37
type input "A01"
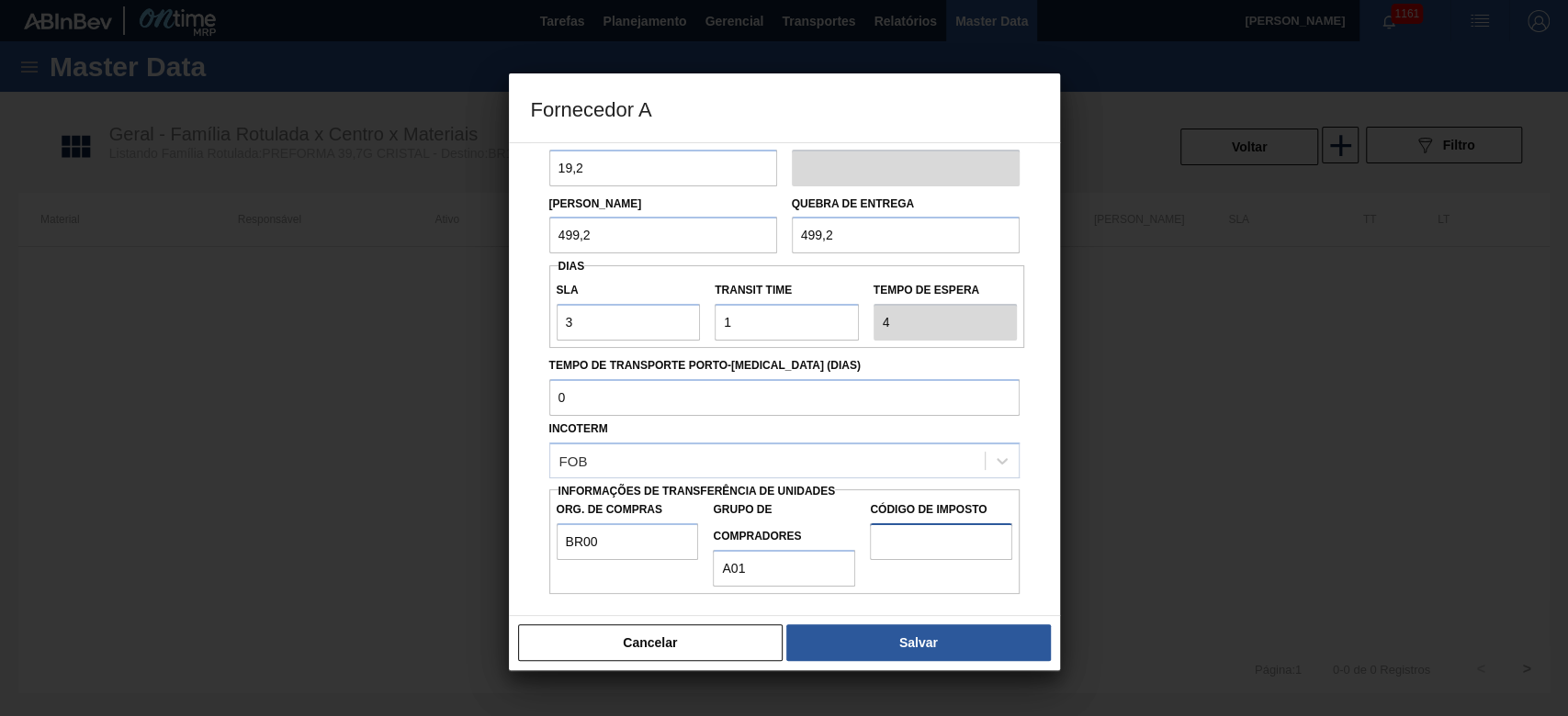
click at [906, 542] on input "Código de Imposto" at bounding box center [941, 542] width 142 height 37
type input "I1"
click at [921, 649] on button "Salvar" at bounding box center [918, 642] width 263 height 37
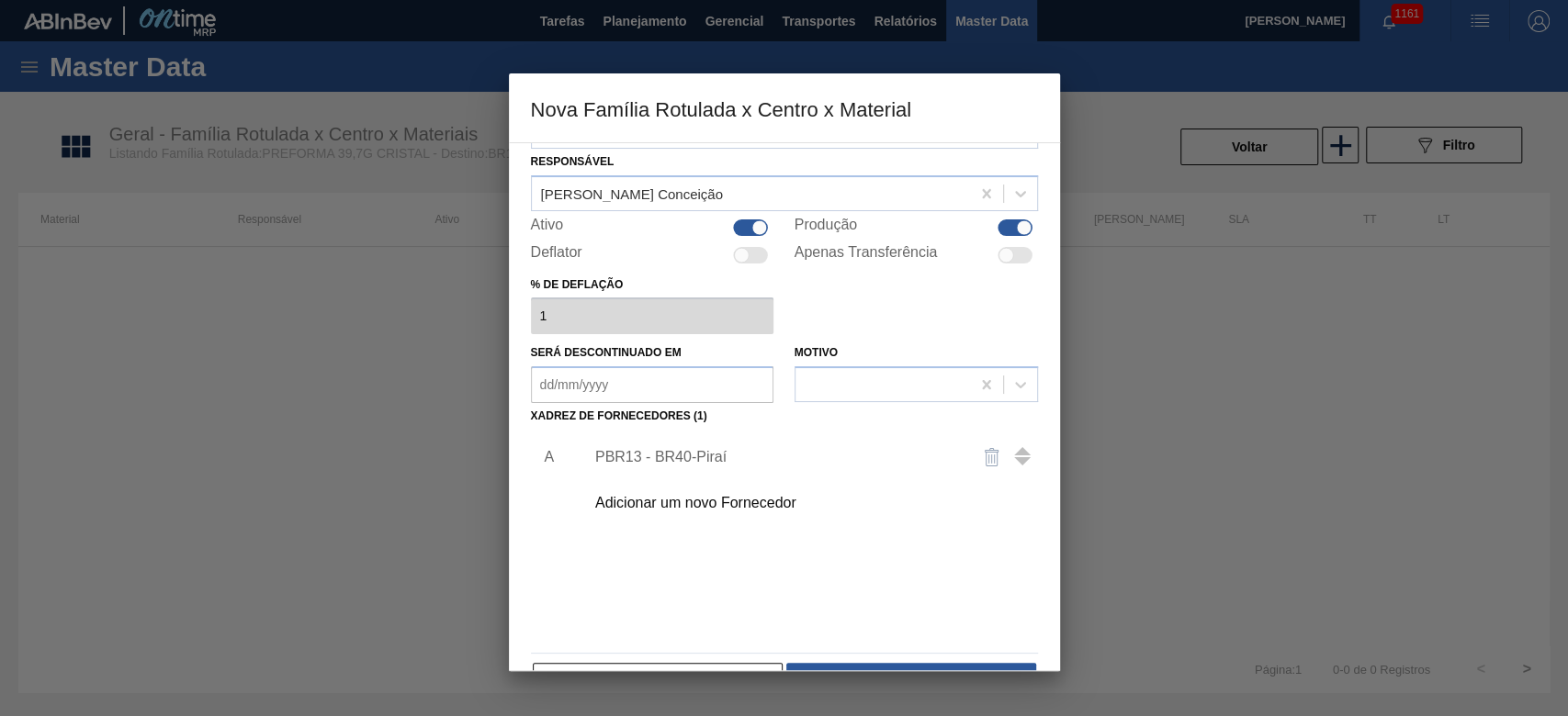
scroll to position [109, 0]
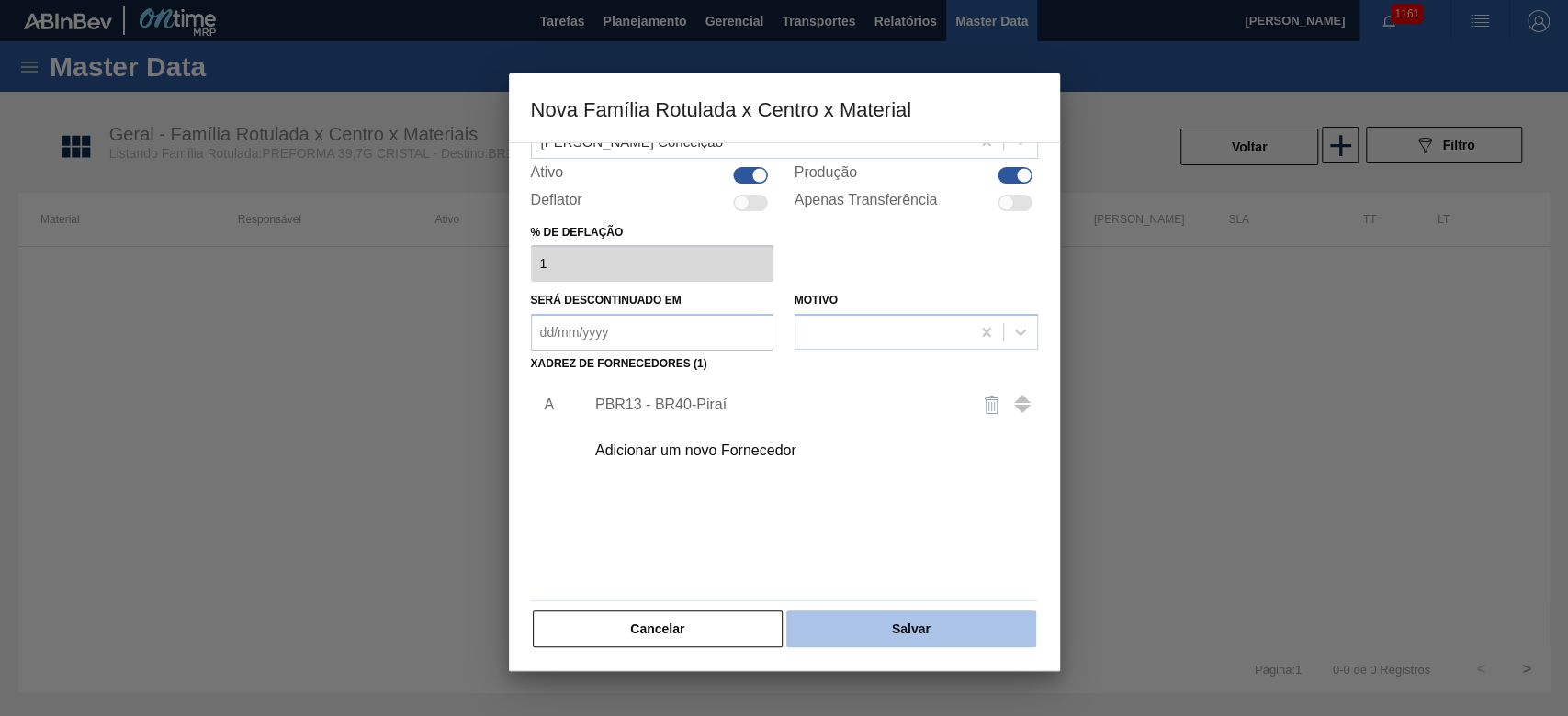
click at [927, 613] on button "Salvar" at bounding box center [911, 629] width 249 height 37
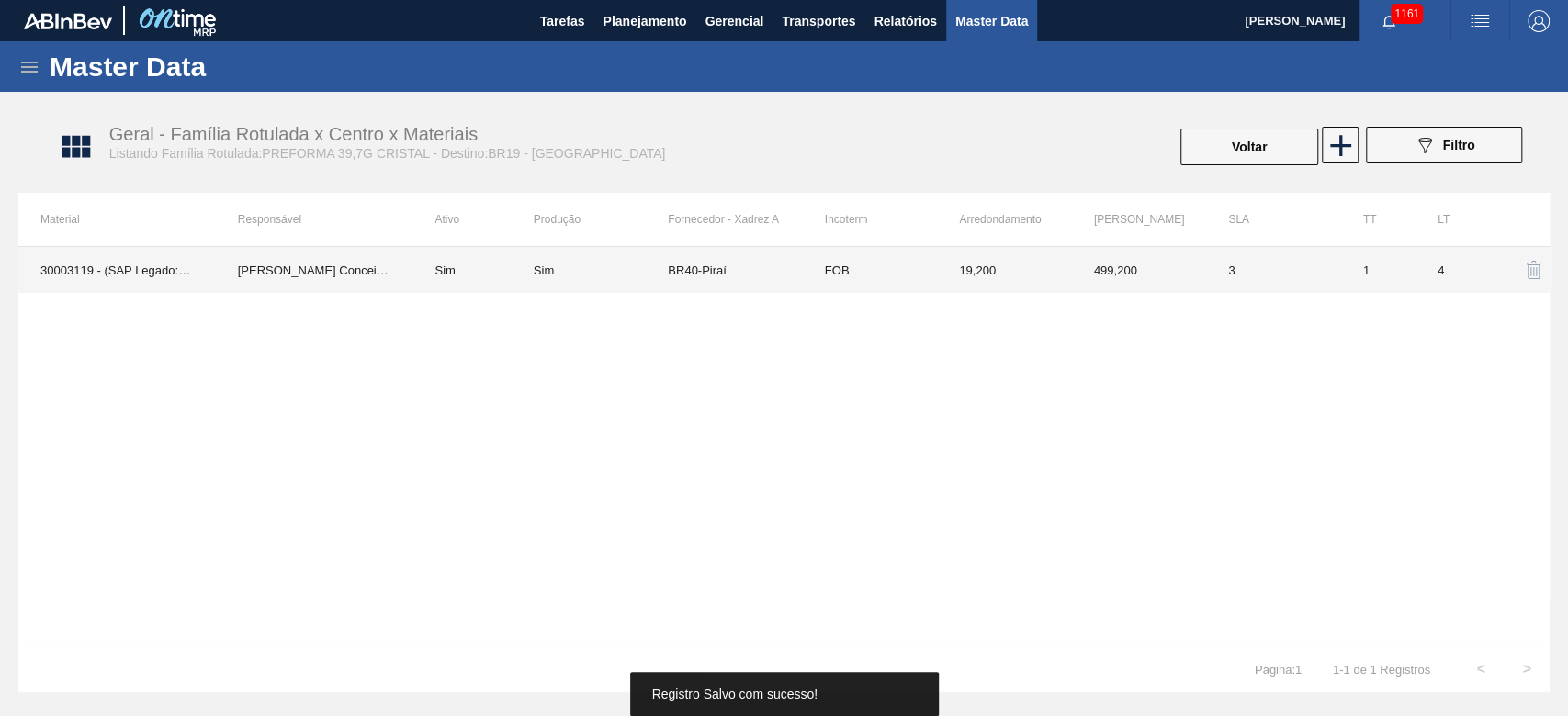
click at [1329, 268] on td "3" at bounding box center [1272, 269] width 135 height 46
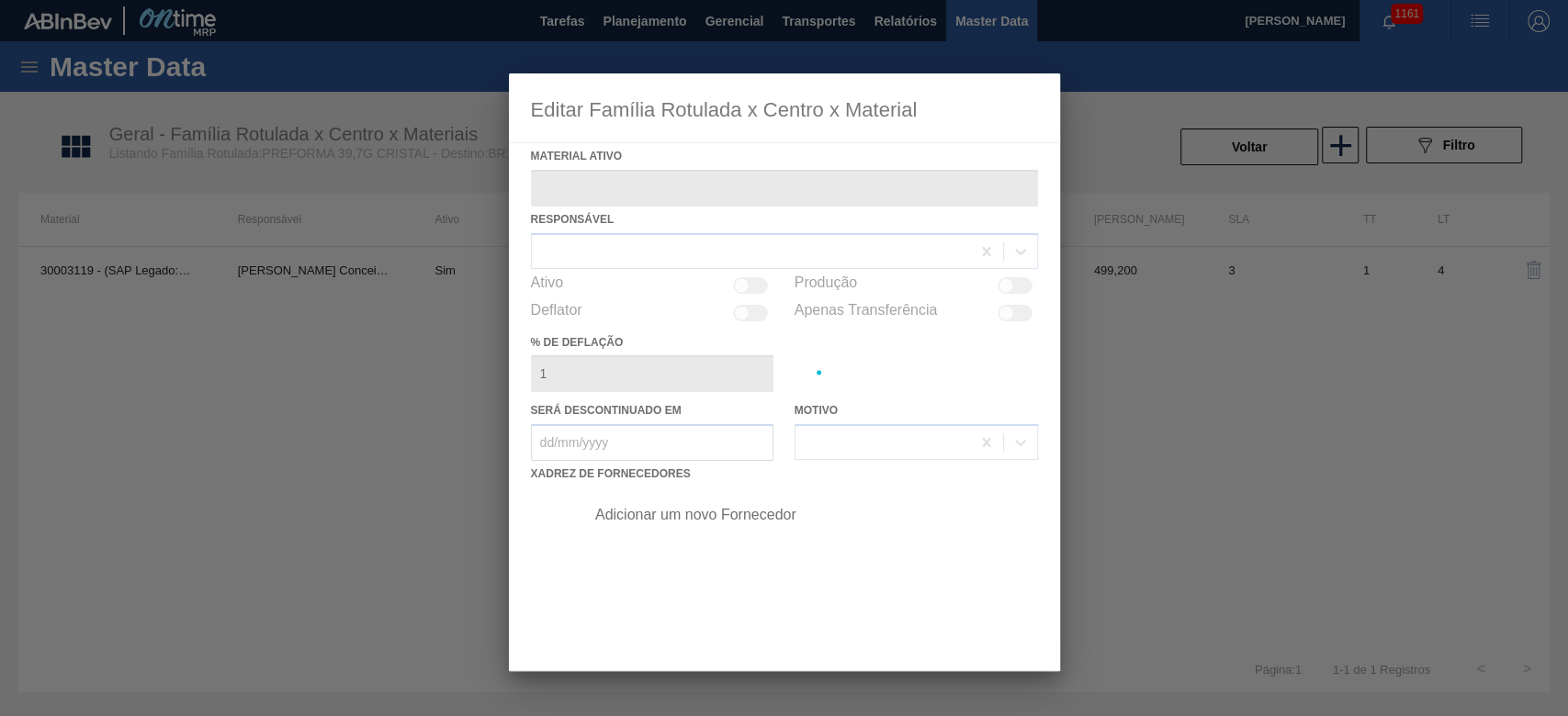
type ativo "30003119 - (SAP Legado: 50285354) - PREFORMA 39,7G CRISTAL"
checkbox input "true"
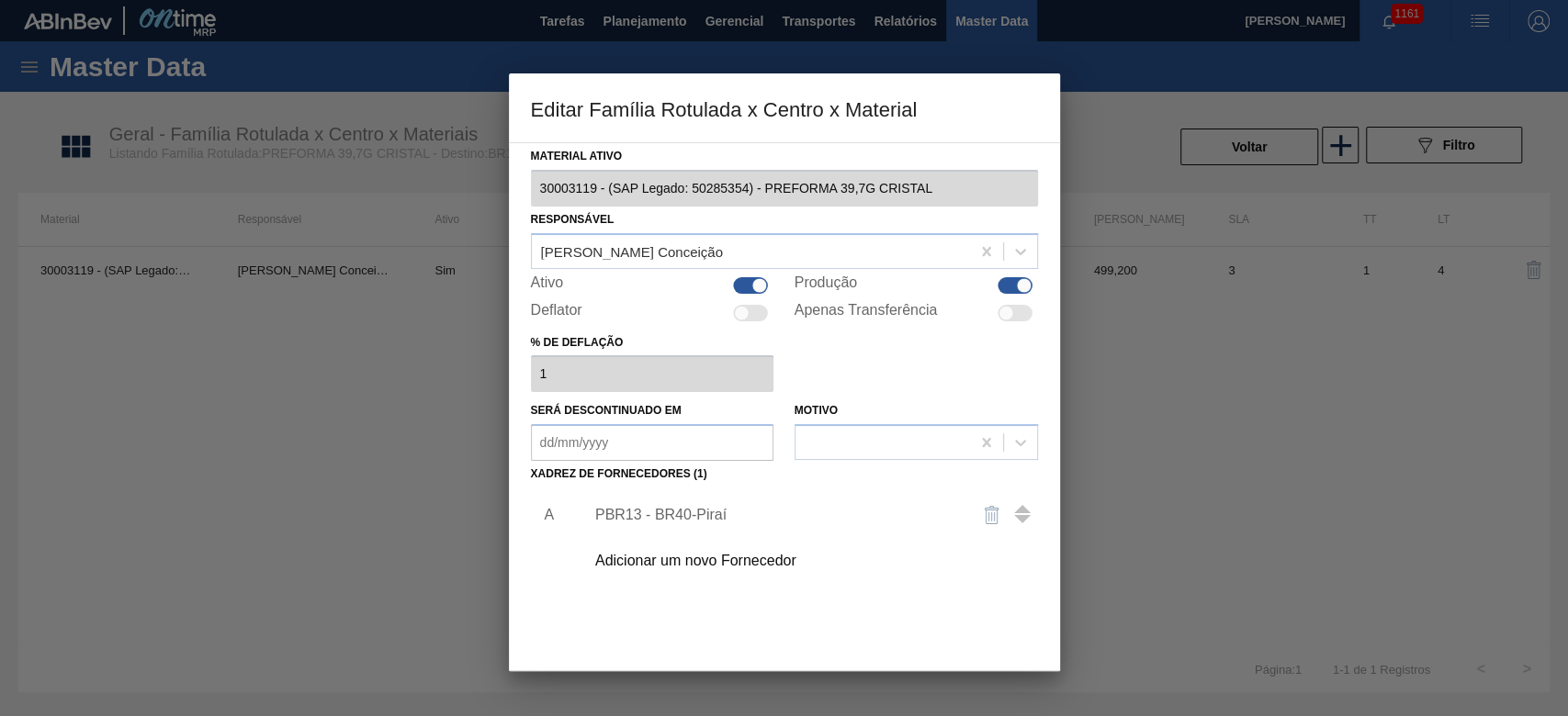
click at [648, 510] on div "PBR13 - BR40-Piraí" at bounding box center [775, 515] width 360 height 17
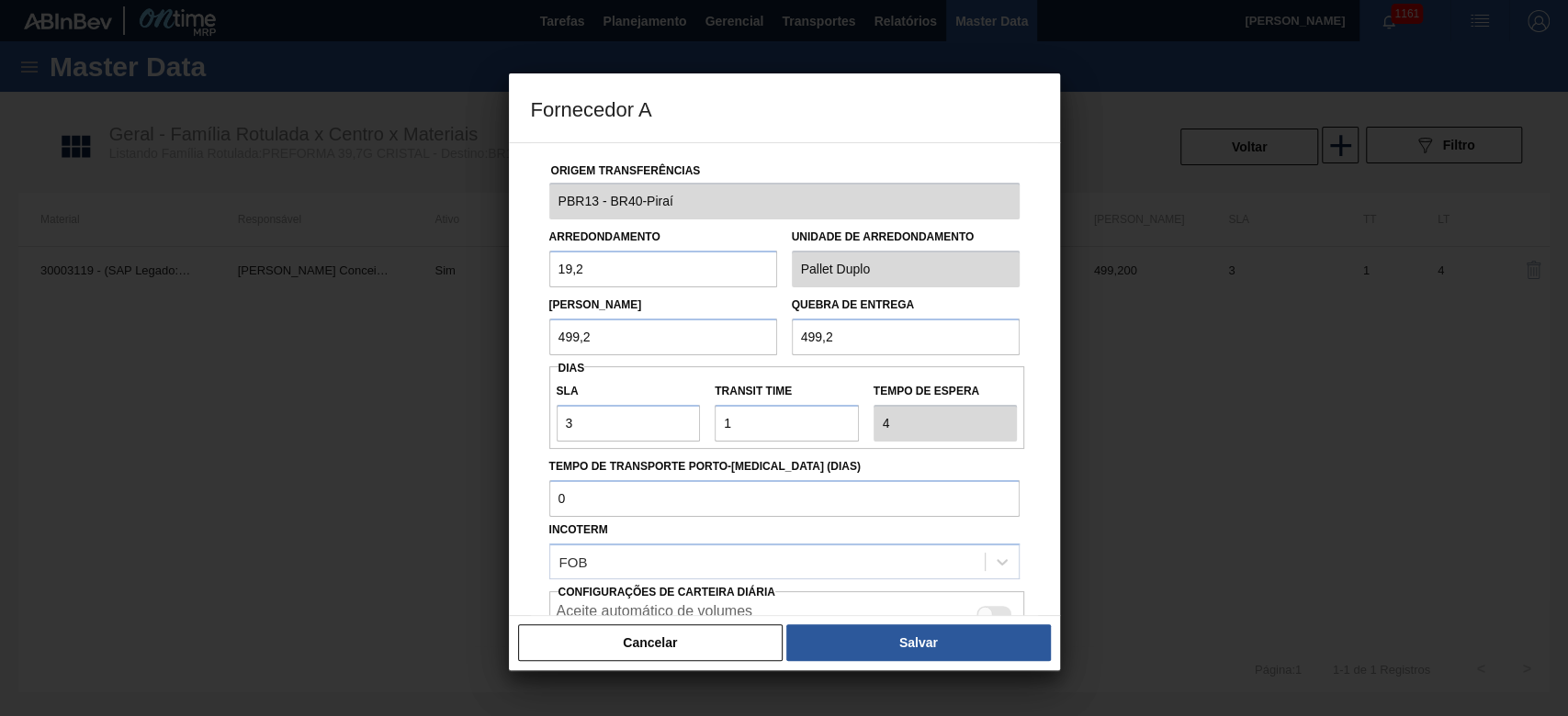
scroll to position [154, 0]
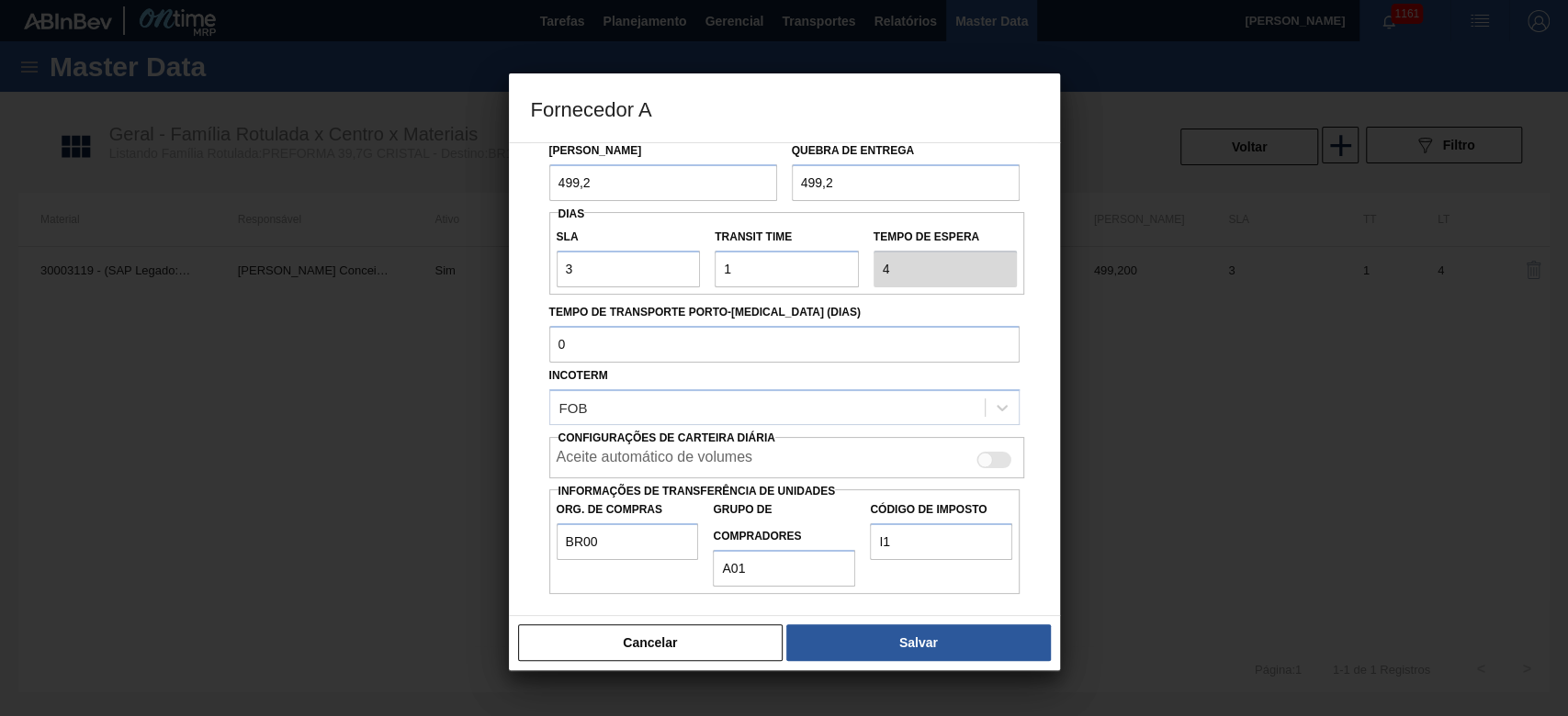
click at [993, 461] on div at bounding box center [994, 460] width 35 height 17
checkbox input "true"
click at [910, 651] on button "Salvar" at bounding box center [918, 642] width 263 height 37
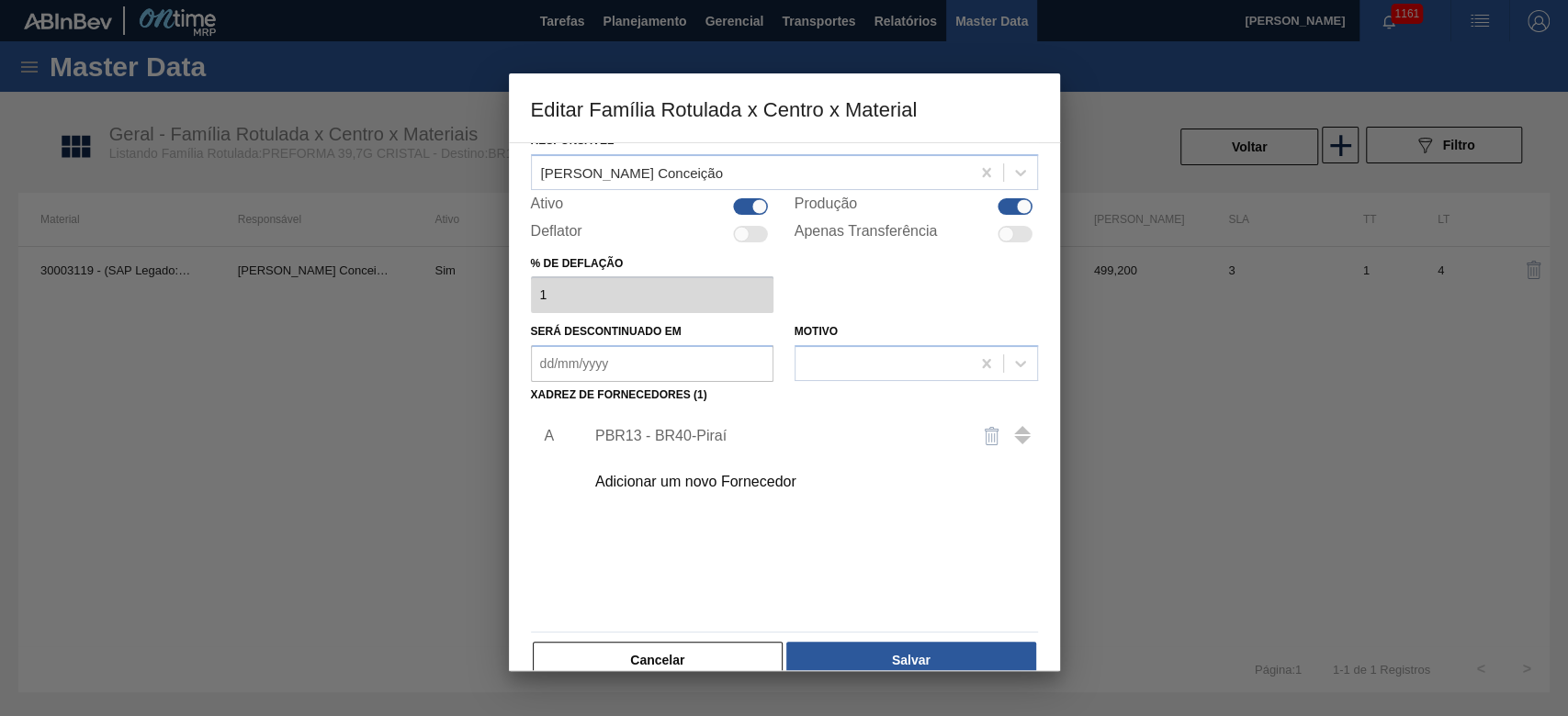
scroll to position [110, 0]
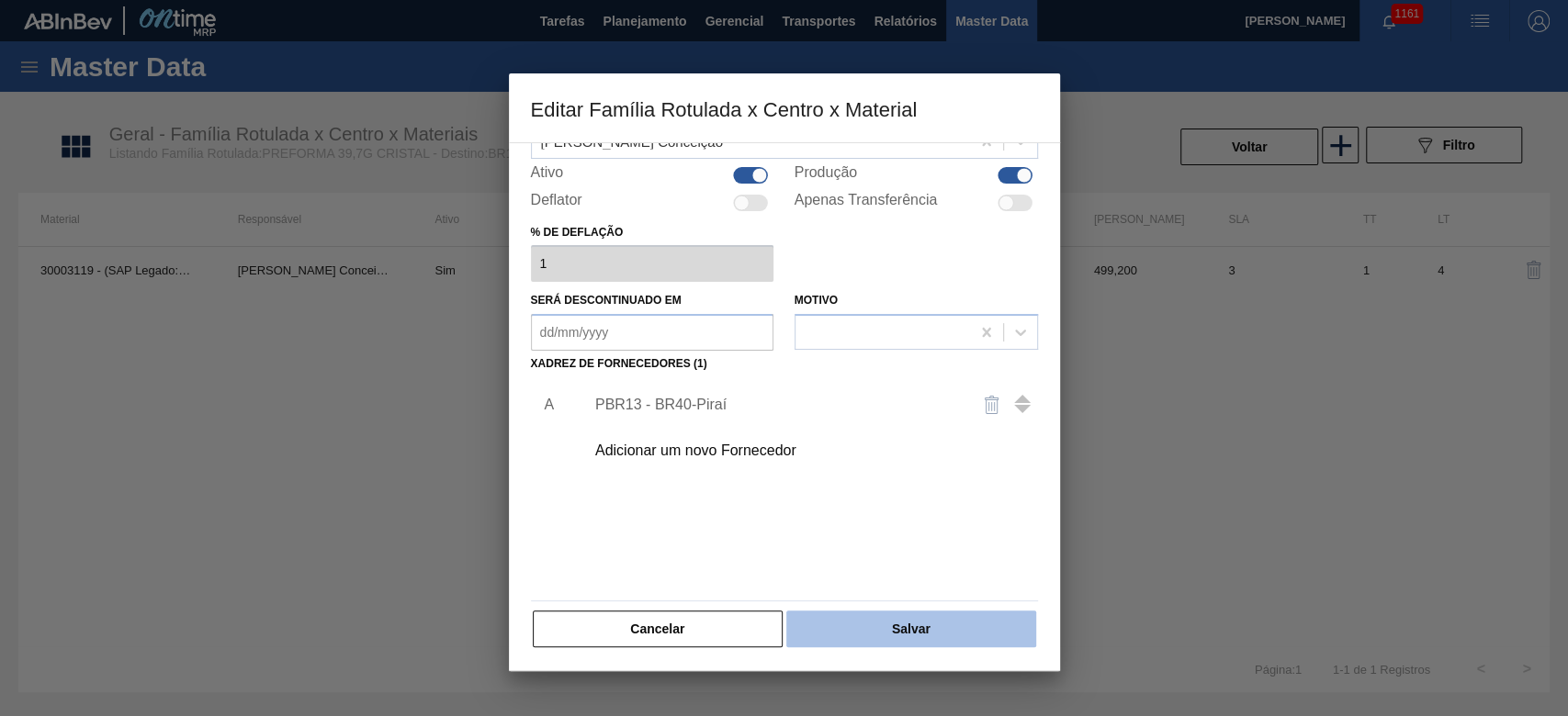
click at [925, 628] on button "Salvar" at bounding box center [911, 629] width 249 height 37
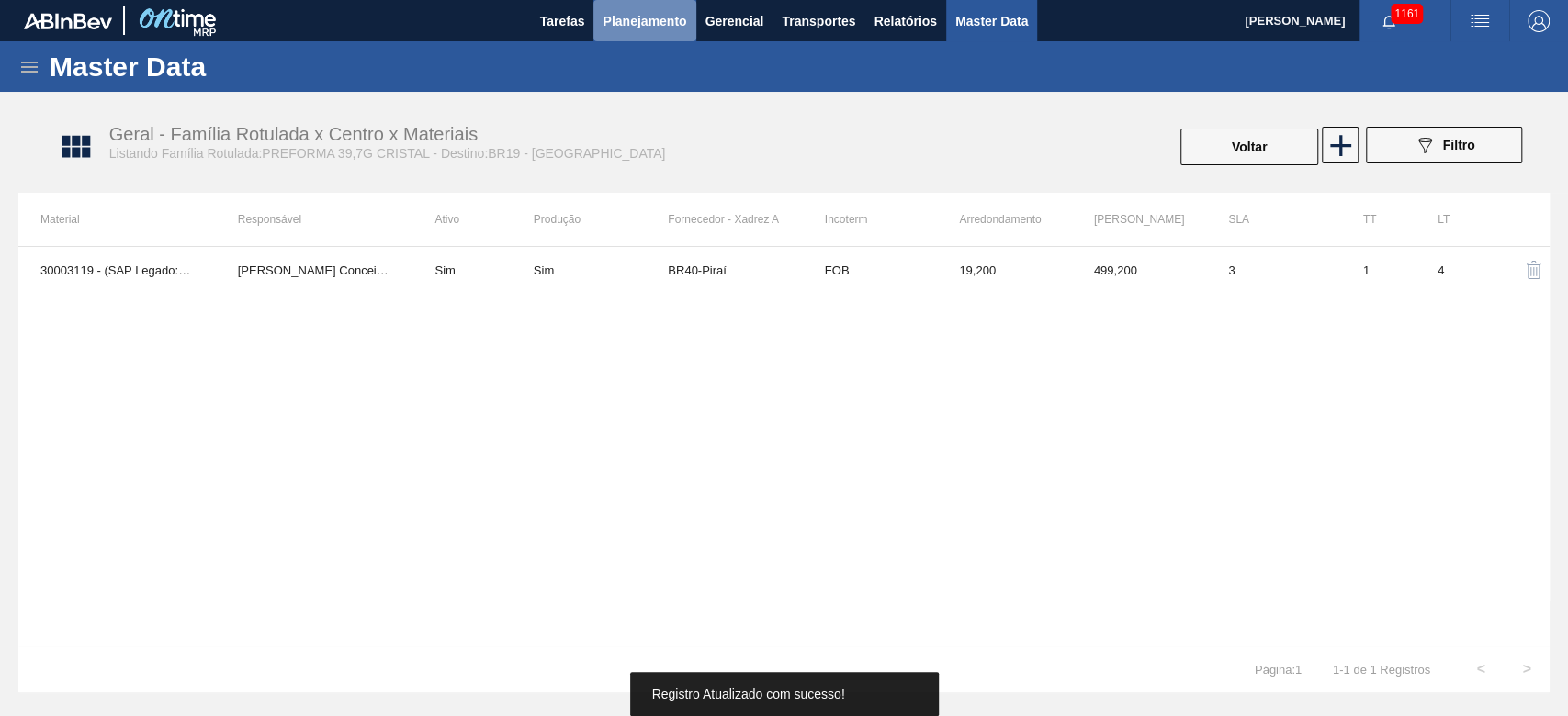
click at [637, 15] on span "Planejamento" at bounding box center [645, 20] width 84 height 22
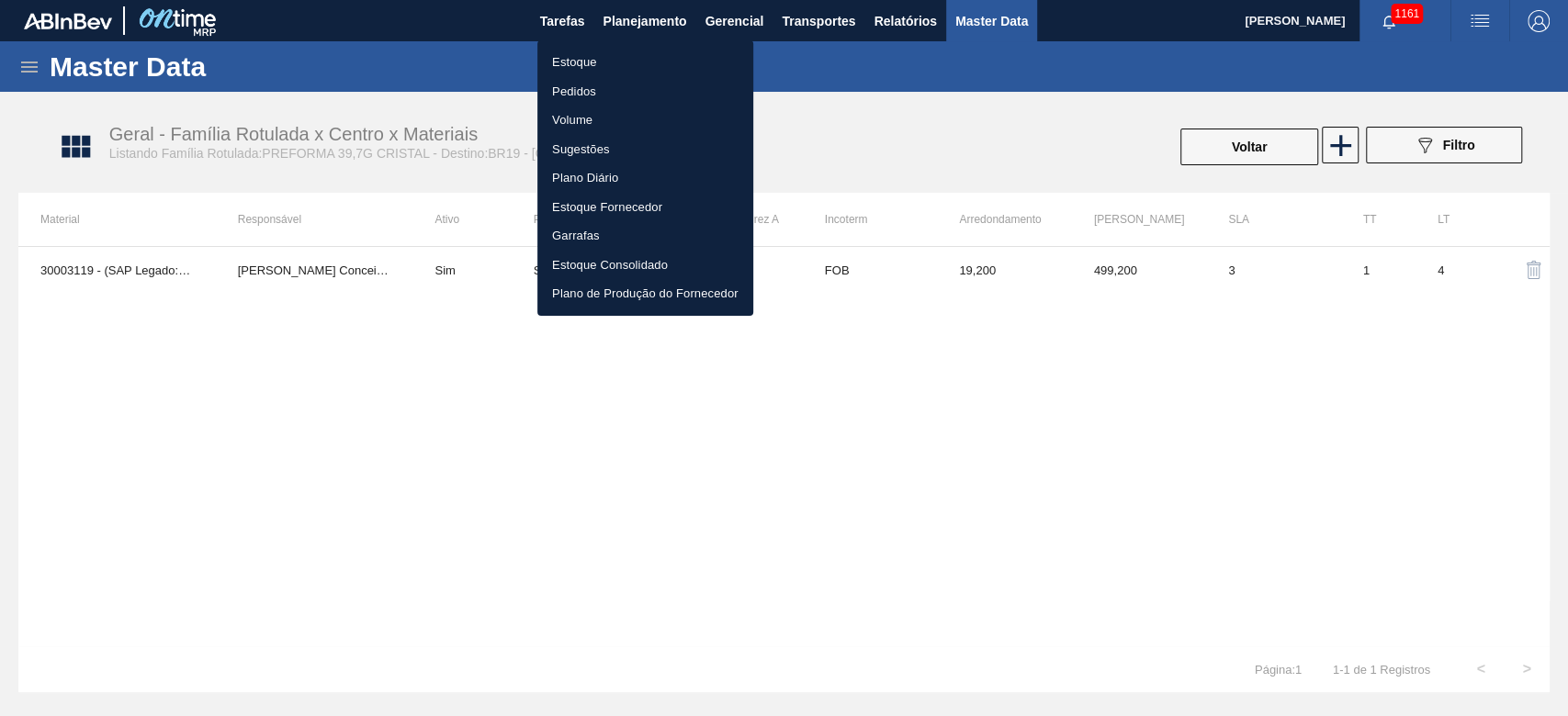
drag, startPoint x: 1153, startPoint y: 500, endPoint x: 1205, endPoint y: 353, distance: 155.9
click at [1167, 480] on div at bounding box center [784, 358] width 1568 height 716
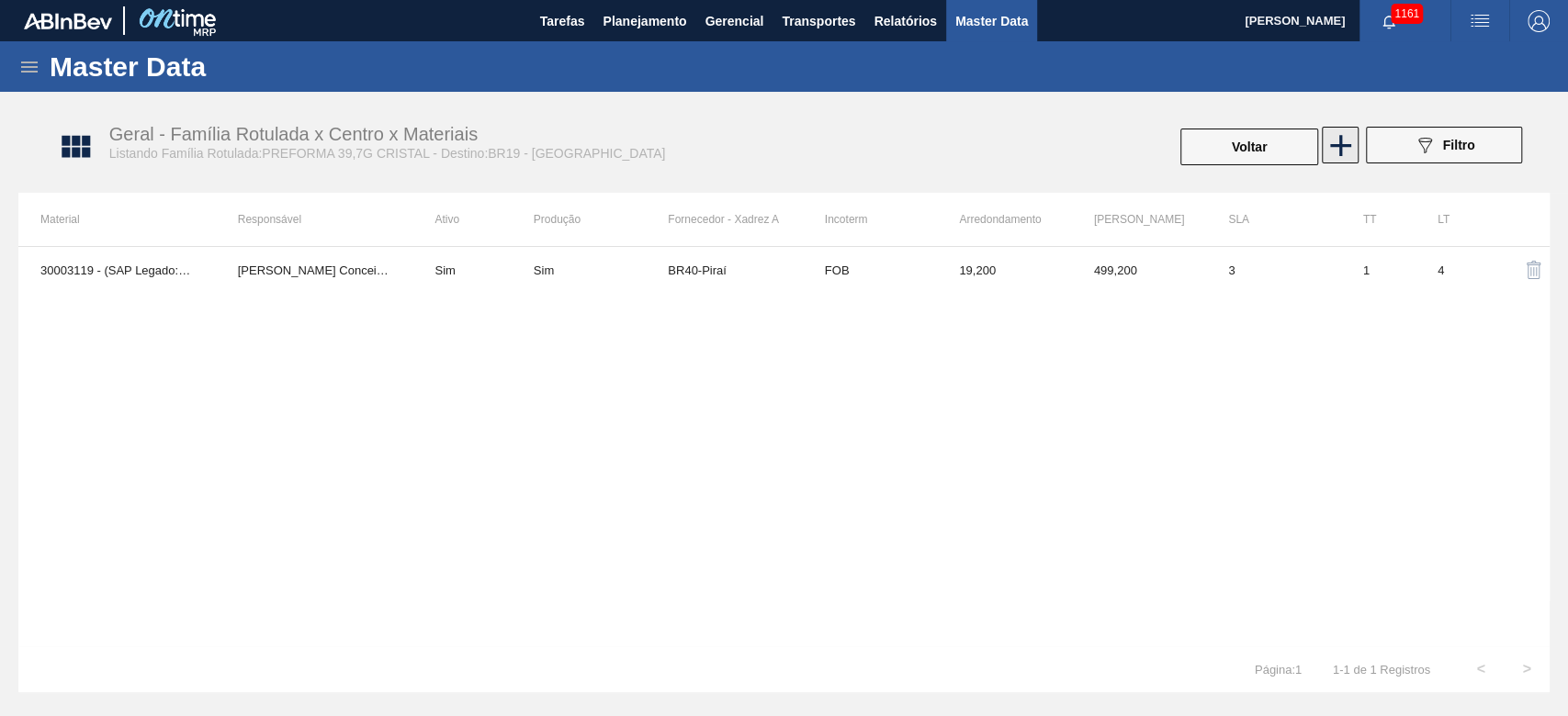
click at [1341, 147] on icon at bounding box center [1340, 145] width 36 height 36
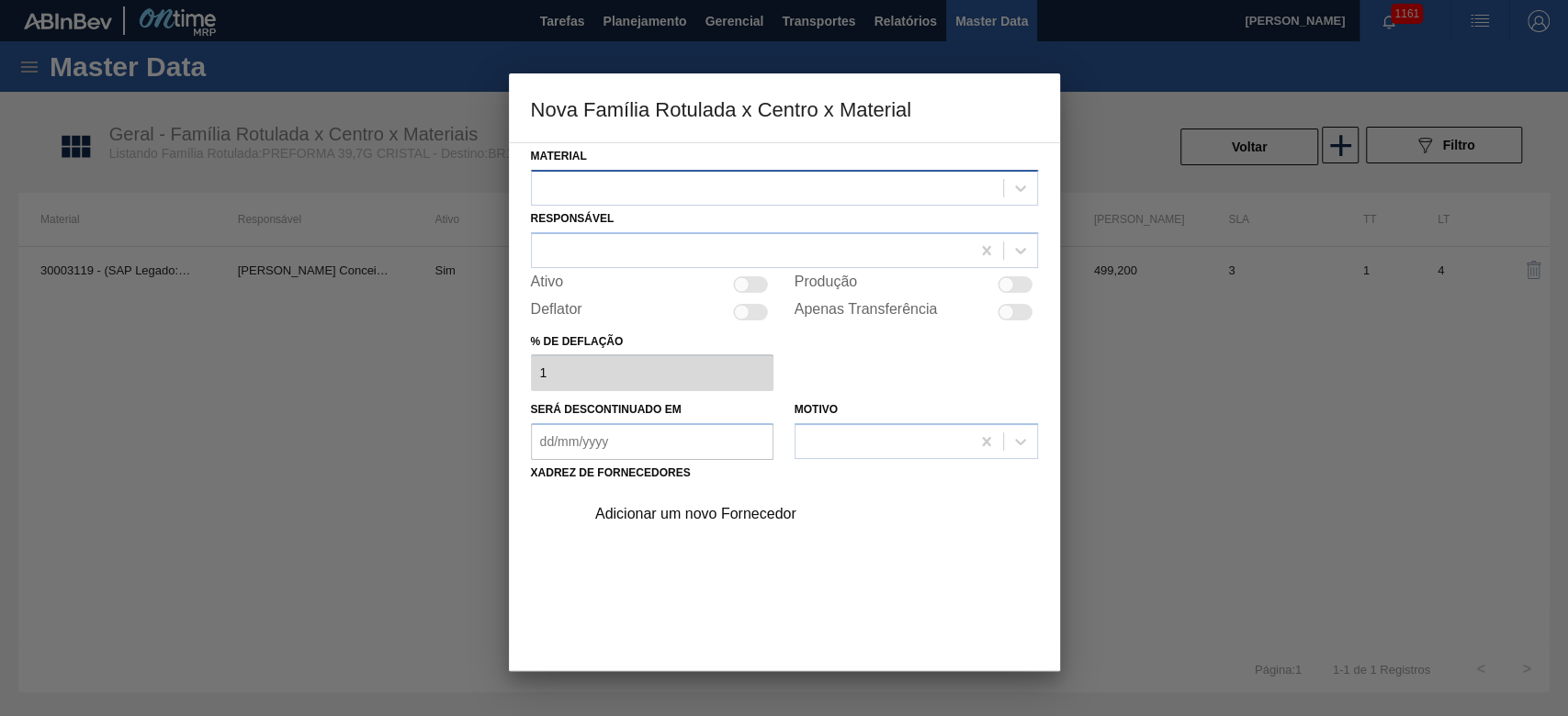
click at [610, 192] on div at bounding box center [767, 188] width 471 height 26
click at [689, 563] on div "Adicionar um novo Fornecedor" at bounding box center [784, 595] width 507 height 216
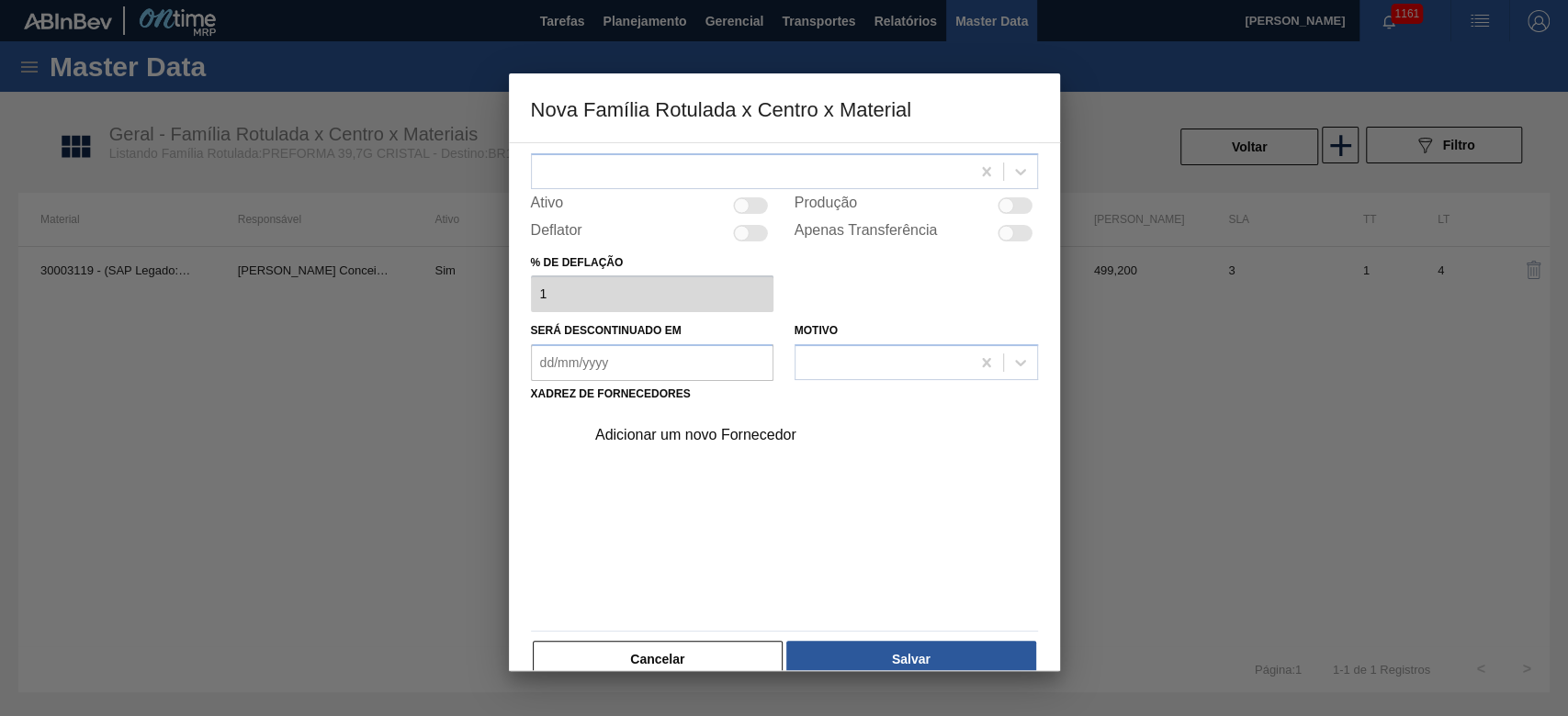
scroll to position [109, 0]
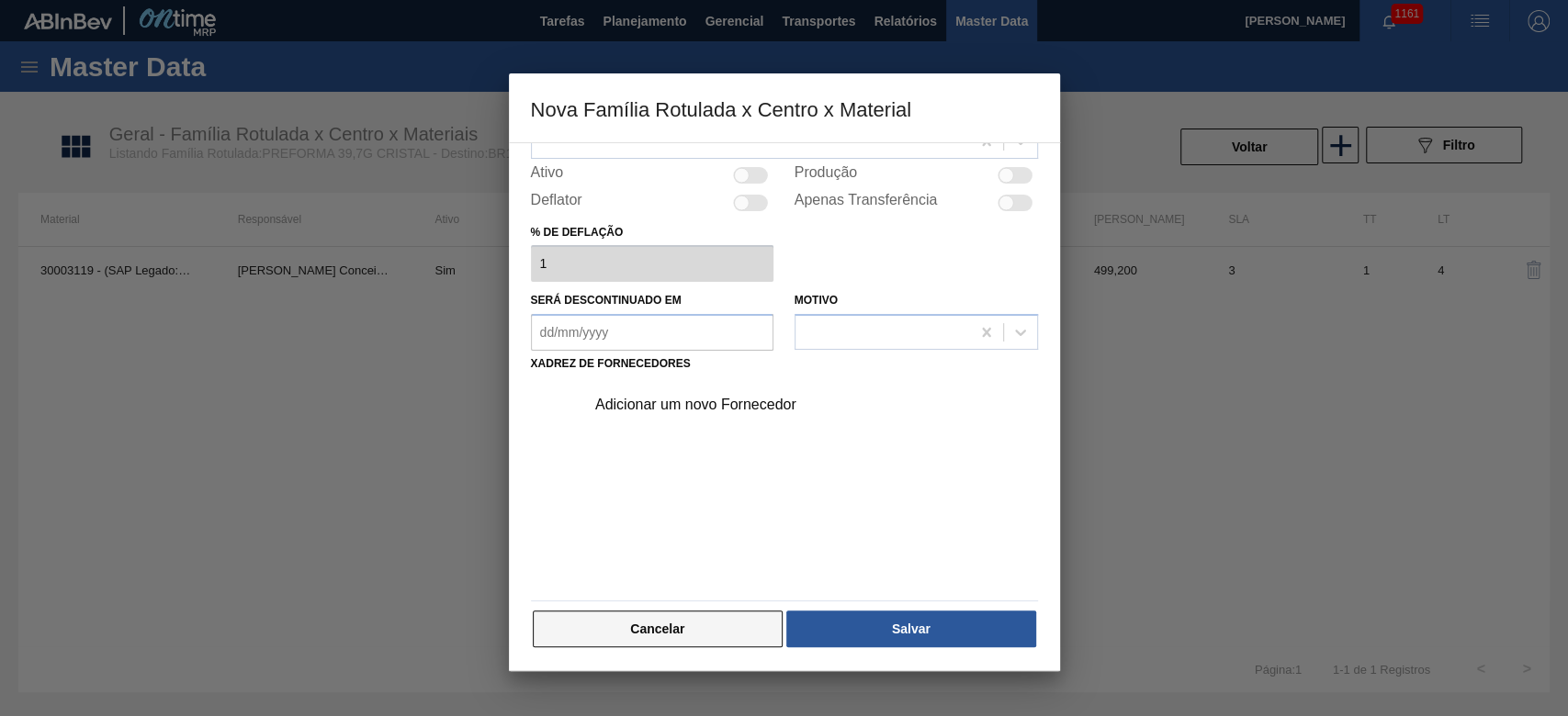
click at [720, 619] on button "Cancelar" at bounding box center [658, 629] width 251 height 37
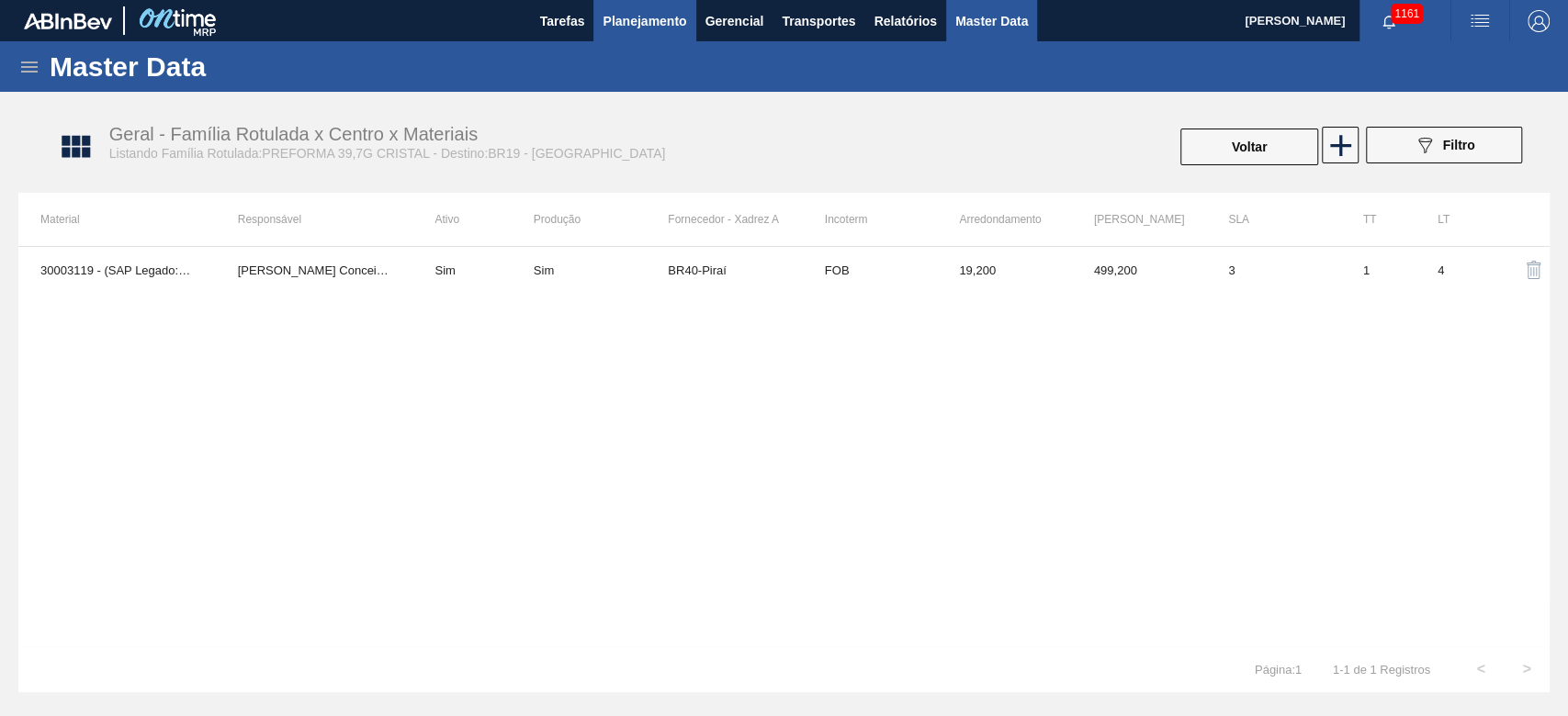
click at [624, 20] on span "Planejamento" at bounding box center [645, 20] width 84 height 22
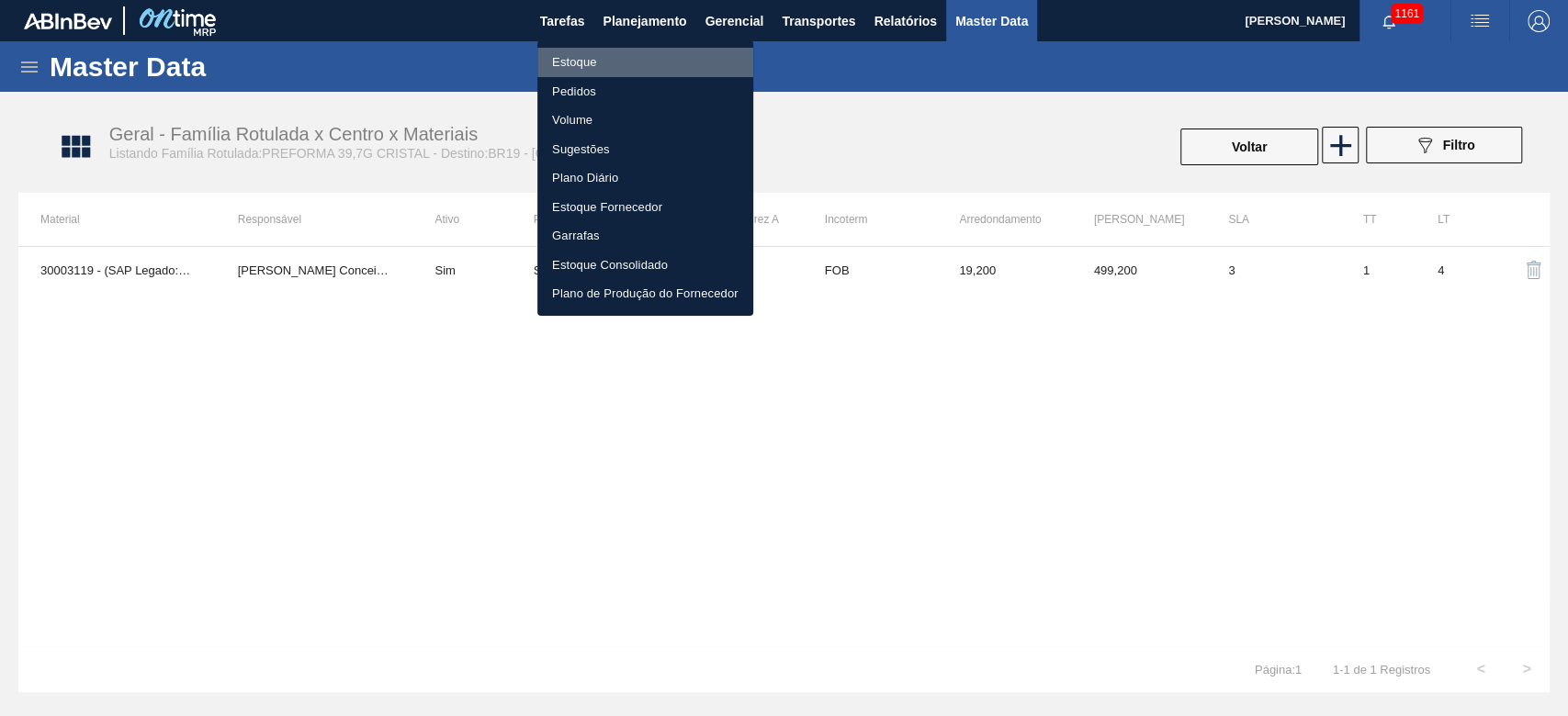
click at [590, 56] on li "Estoque" at bounding box center [645, 62] width 216 height 29
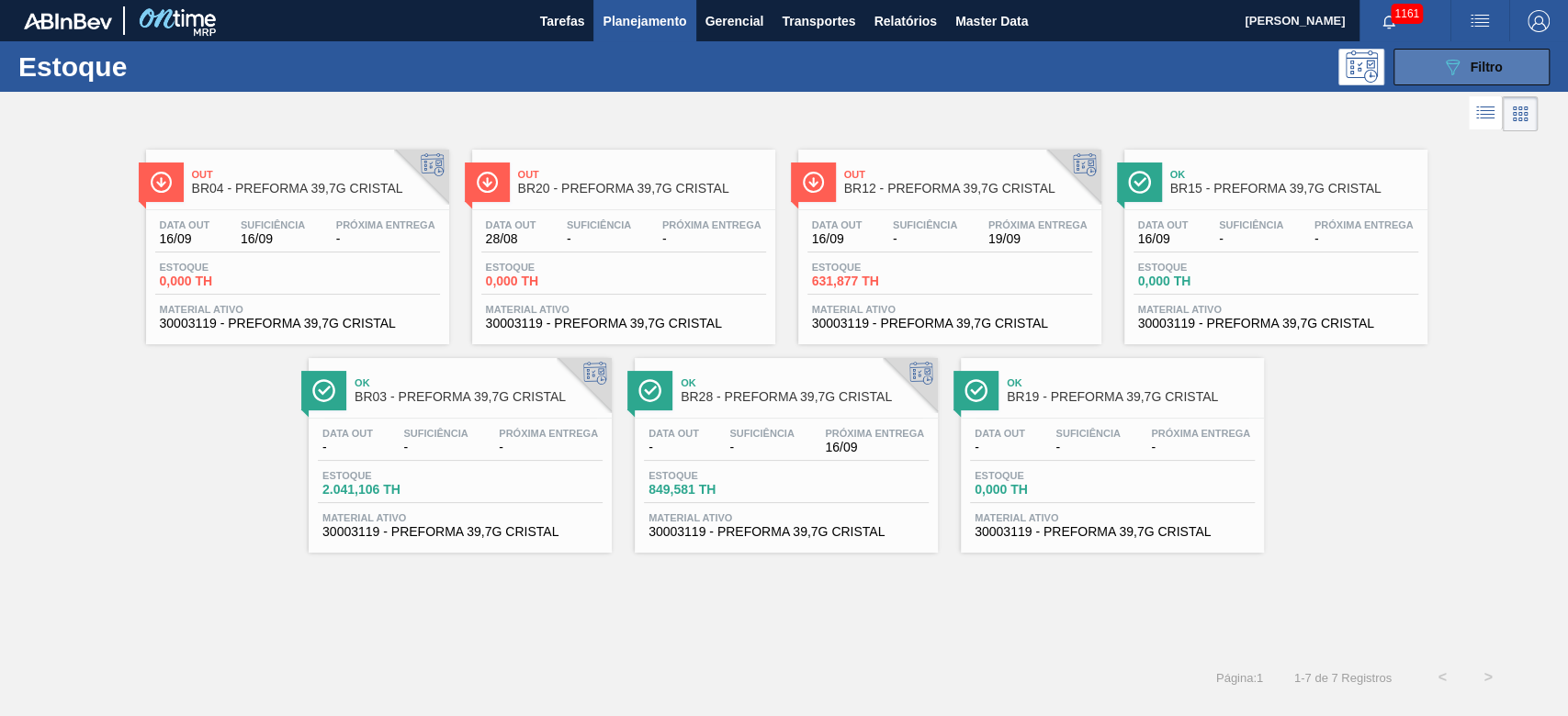
click at [1457, 73] on icon "089F7B8B-B2A5-4AFE-B5C0-19BA573D28AC" at bounding box center [1451, 67] width 22 height 22
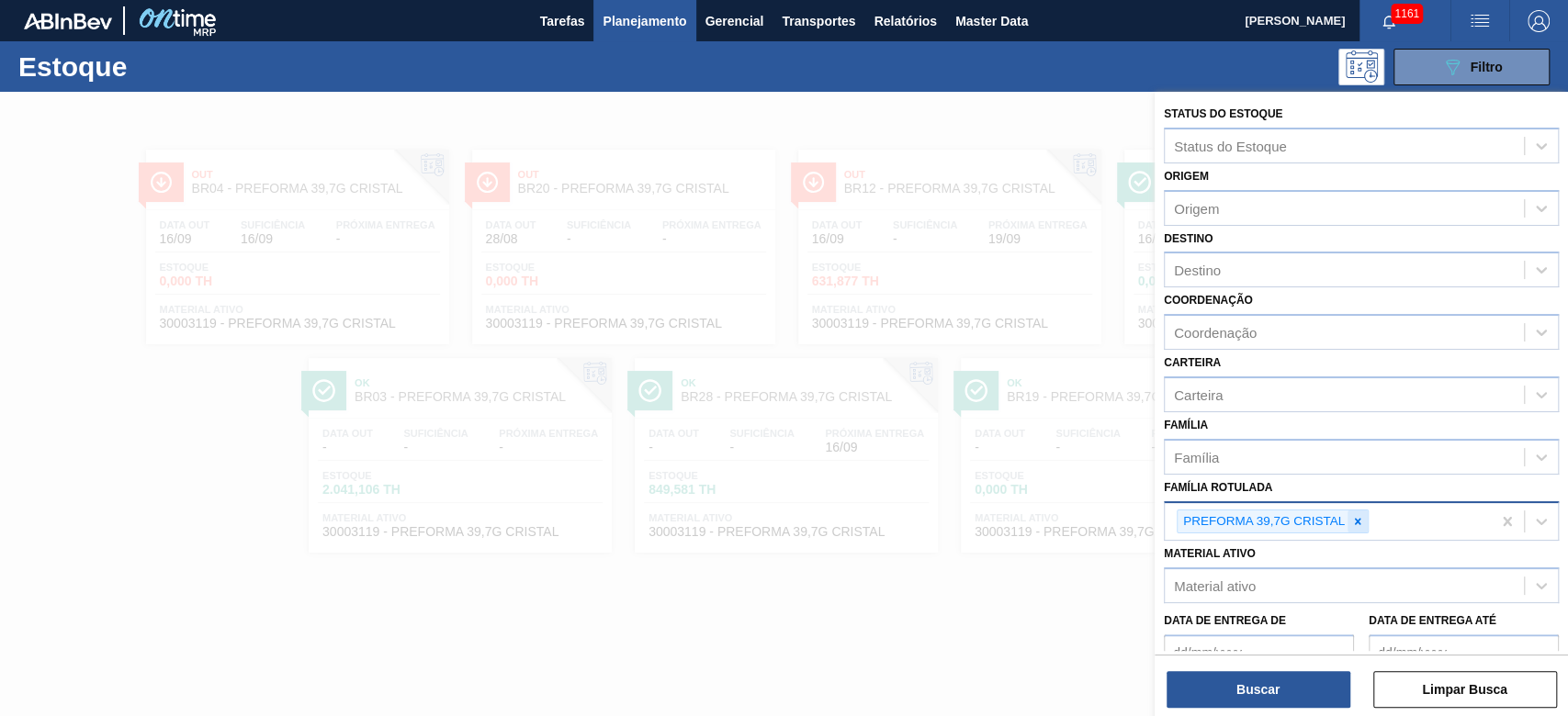
click at [1360, 518] on icon at bounding box center [1357, 521] width 13 height 13
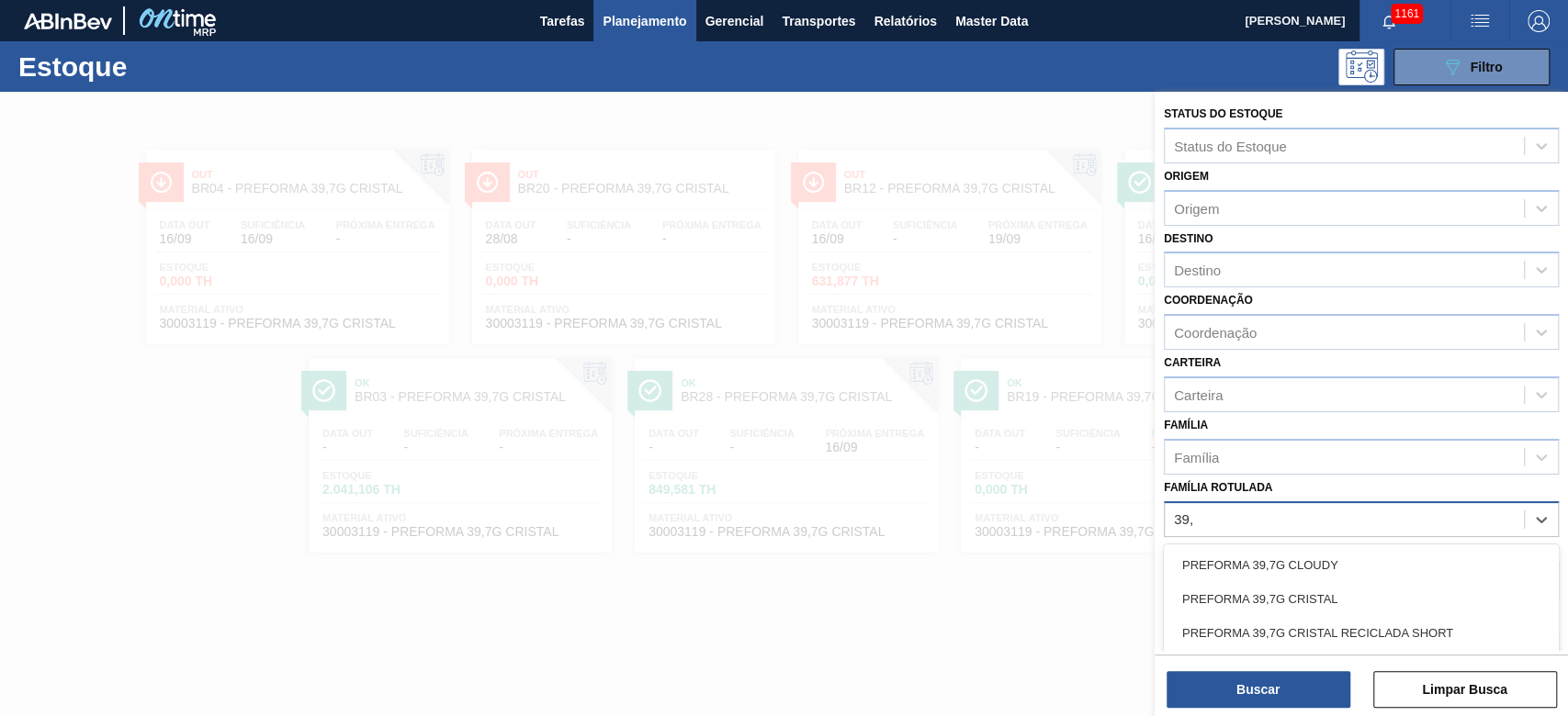
type Rotulada "39,7"
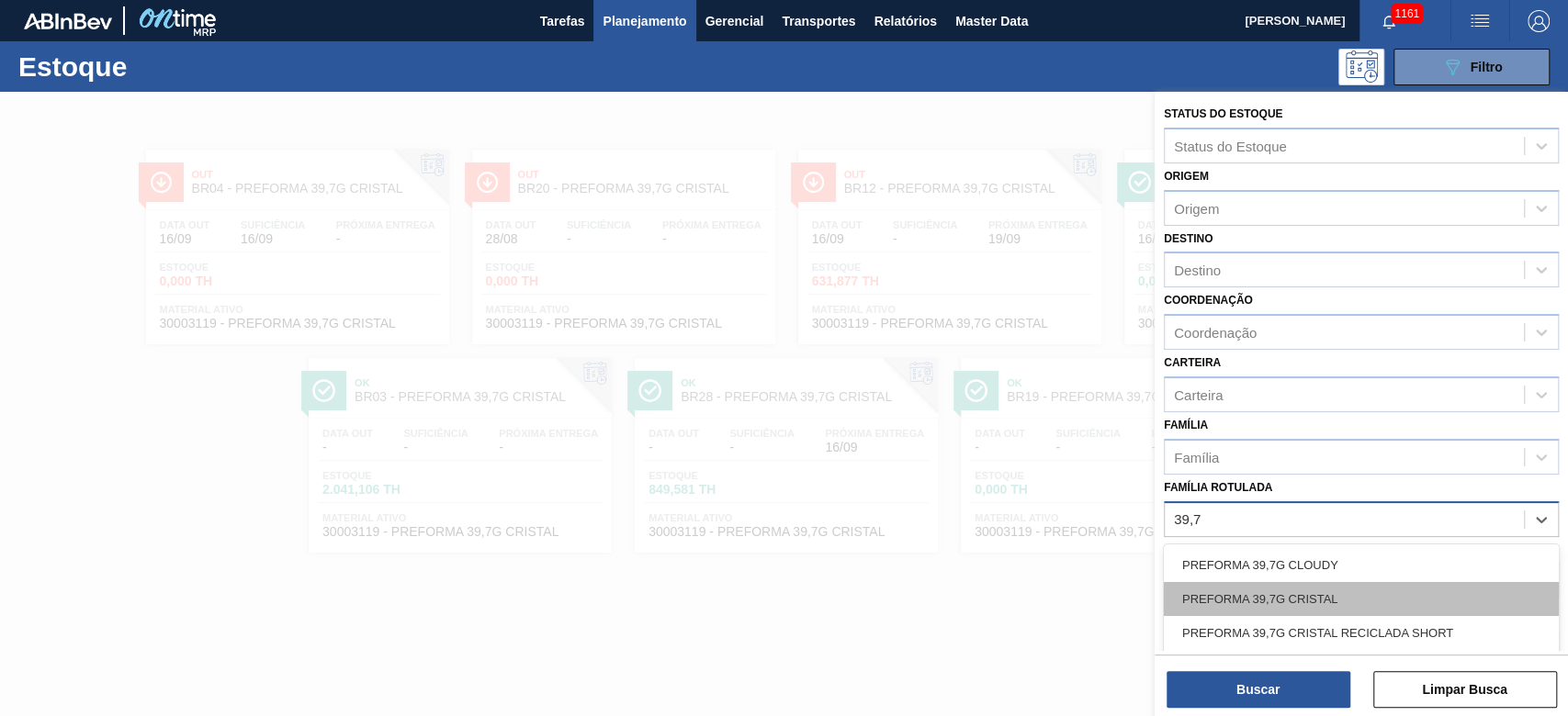
scroll to position [77, 0]
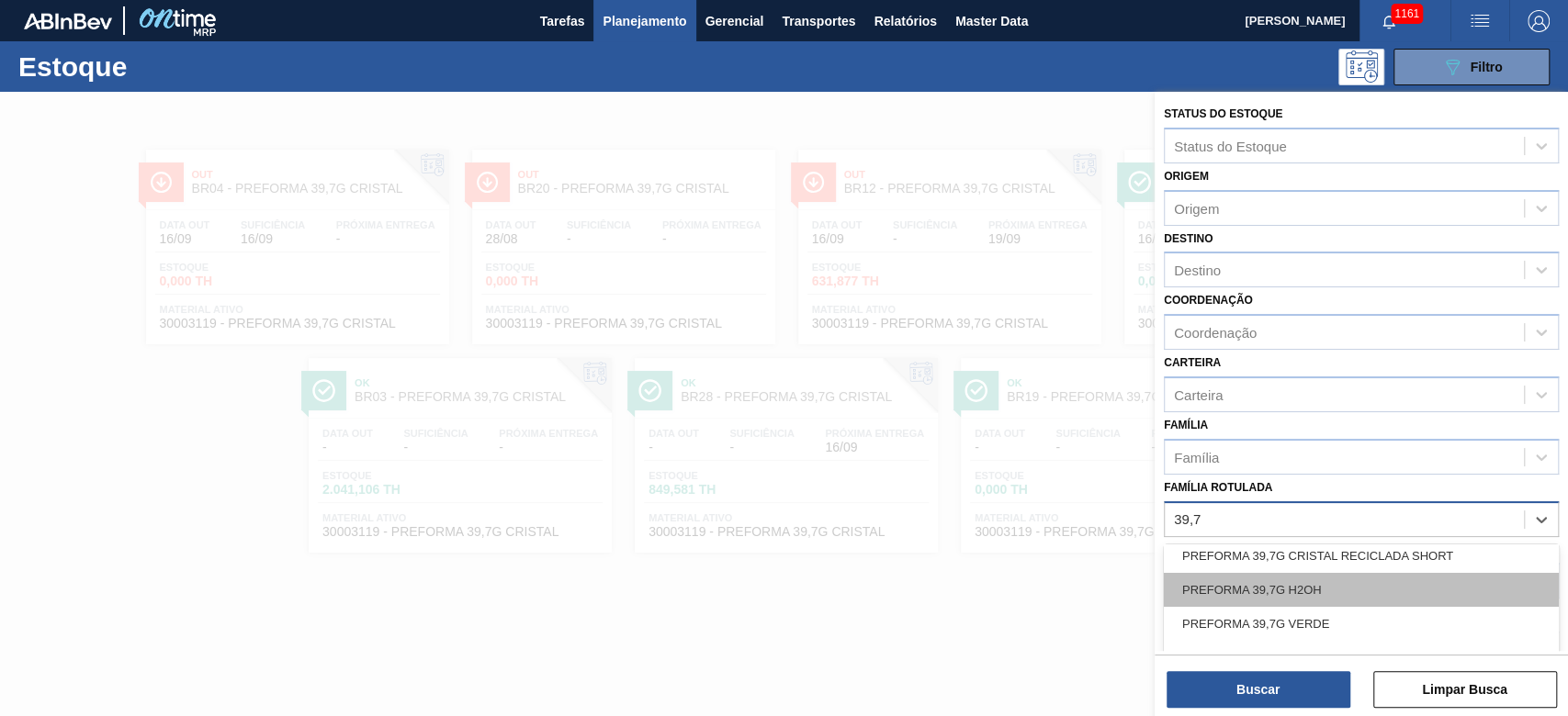
click at [1258, 573] on div "PREFORMA 39,7G H2OH" at bounding box center [1361, 590] width 395 height 34
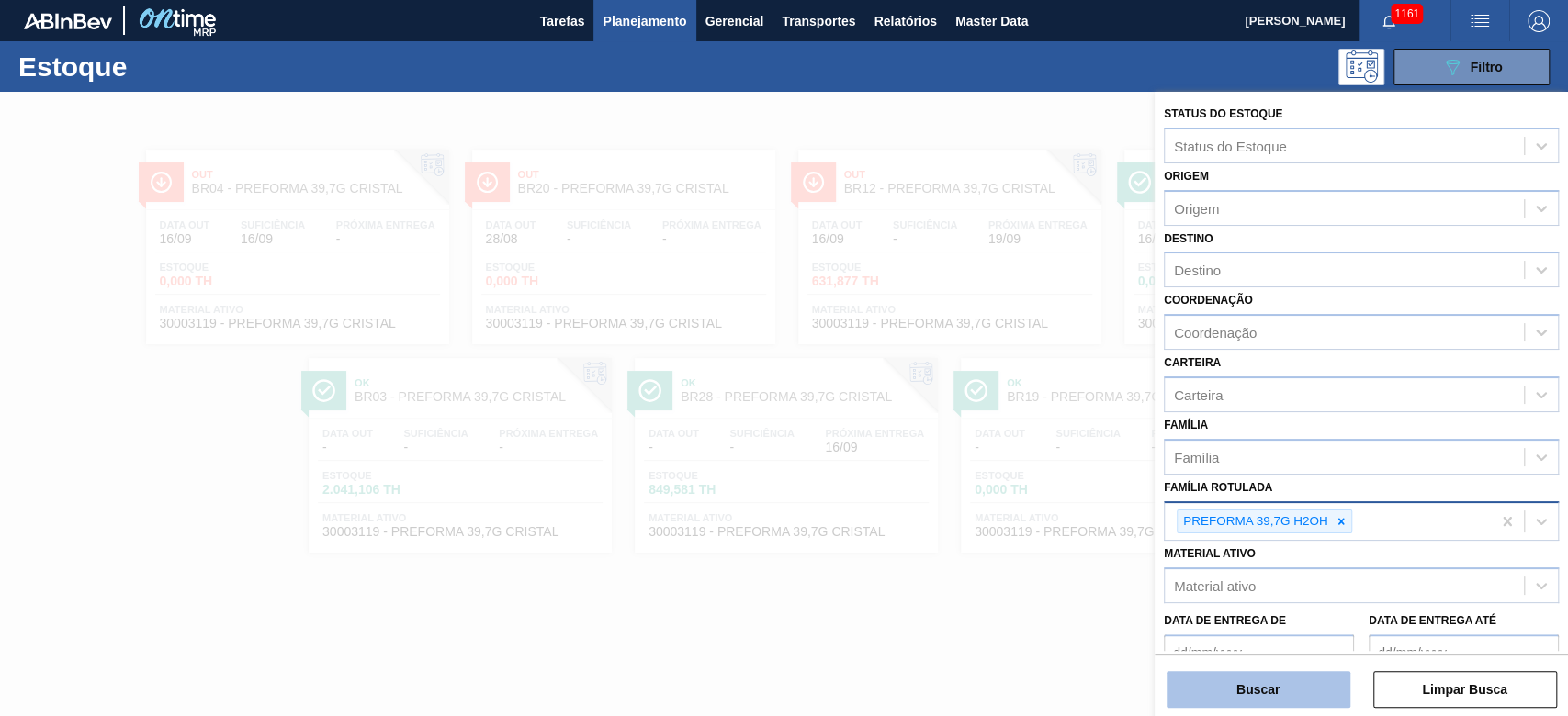
click at [1258, 694] on button "Buscar" at bounding box center [1258, 690] width 184 height 37
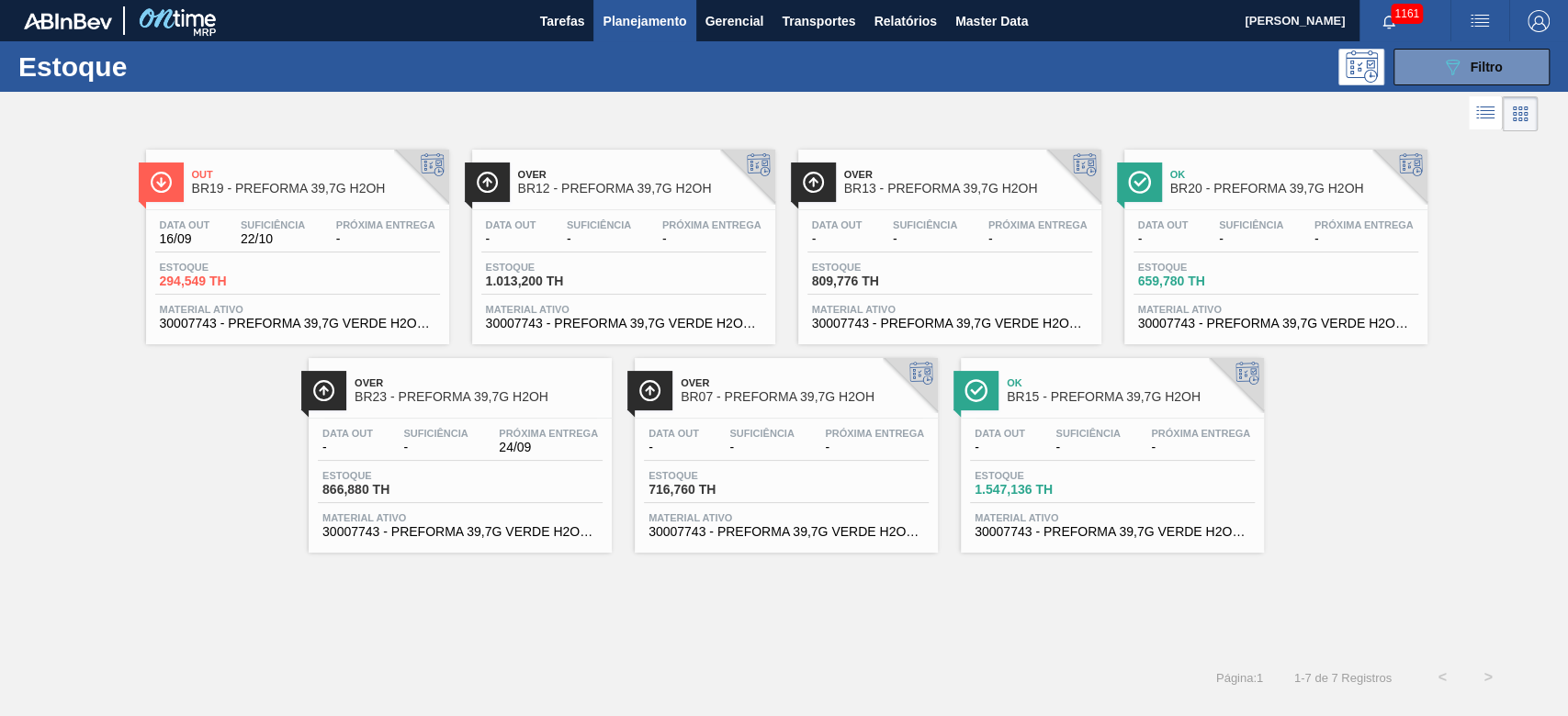
click at [236, 263] on span "Estoque" at bounding box center [224, 266] width 128 height 11
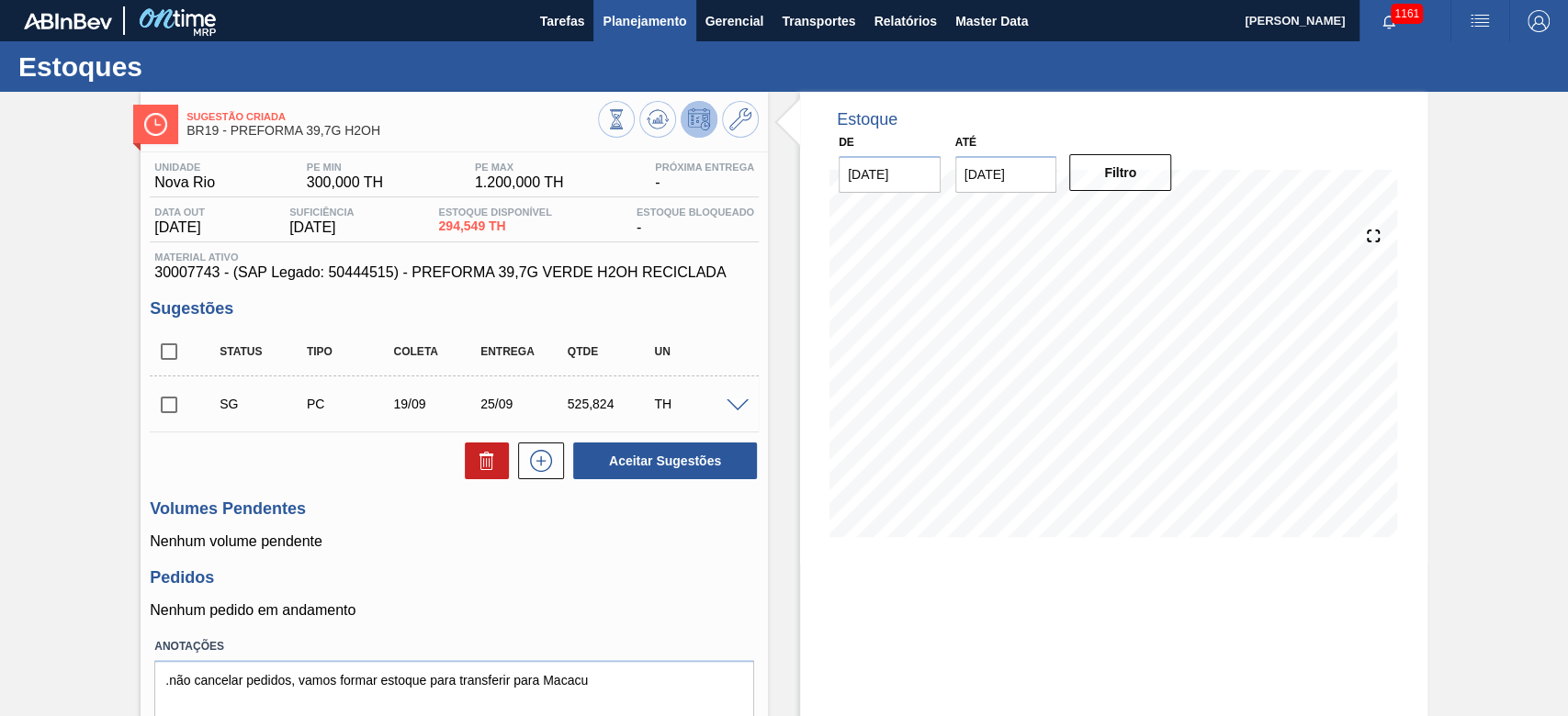
click at [629, 17] on span "Planejamento" at bounding box center [645, 20] width 84 height 22
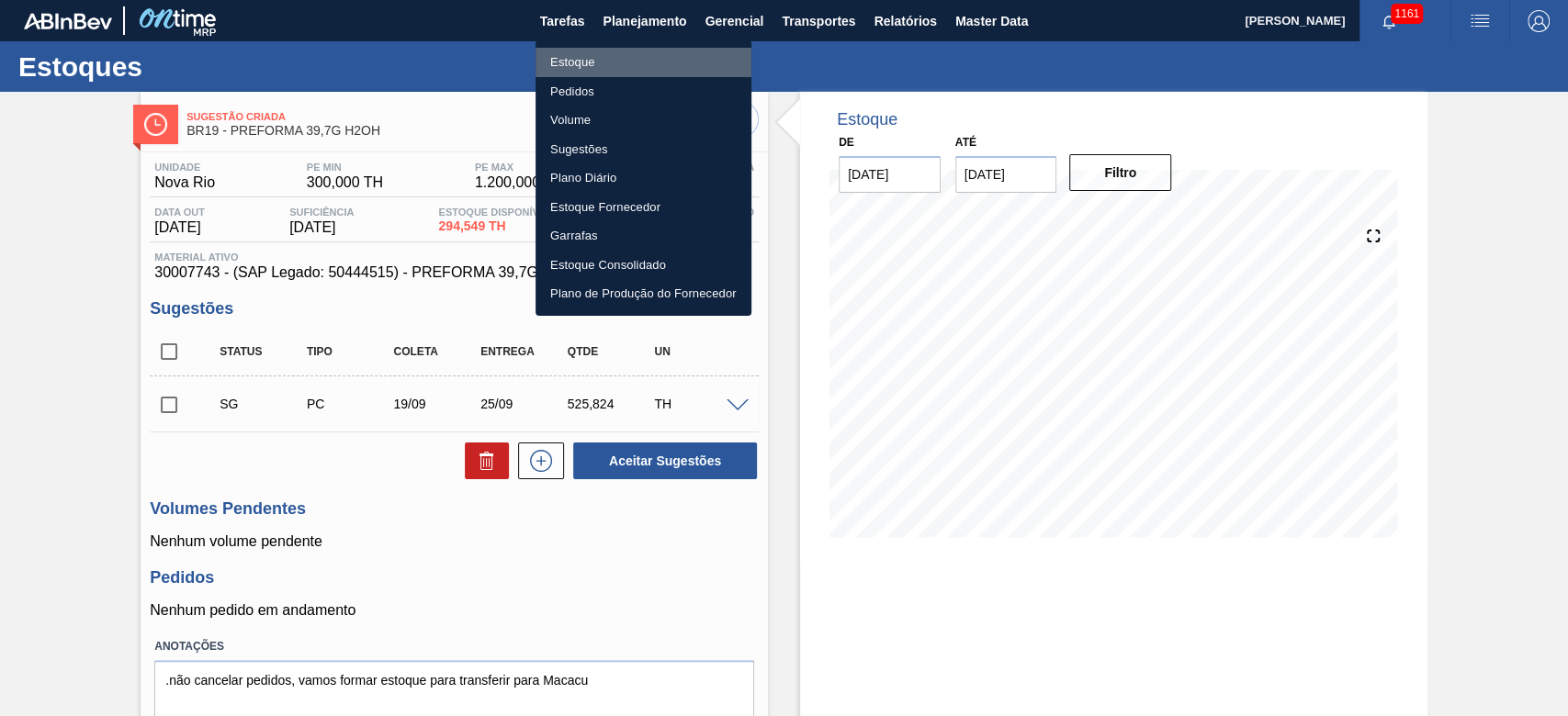
click at [557, 60] on li "Estoque" at bounding box center [644, 62] width 216 height 29
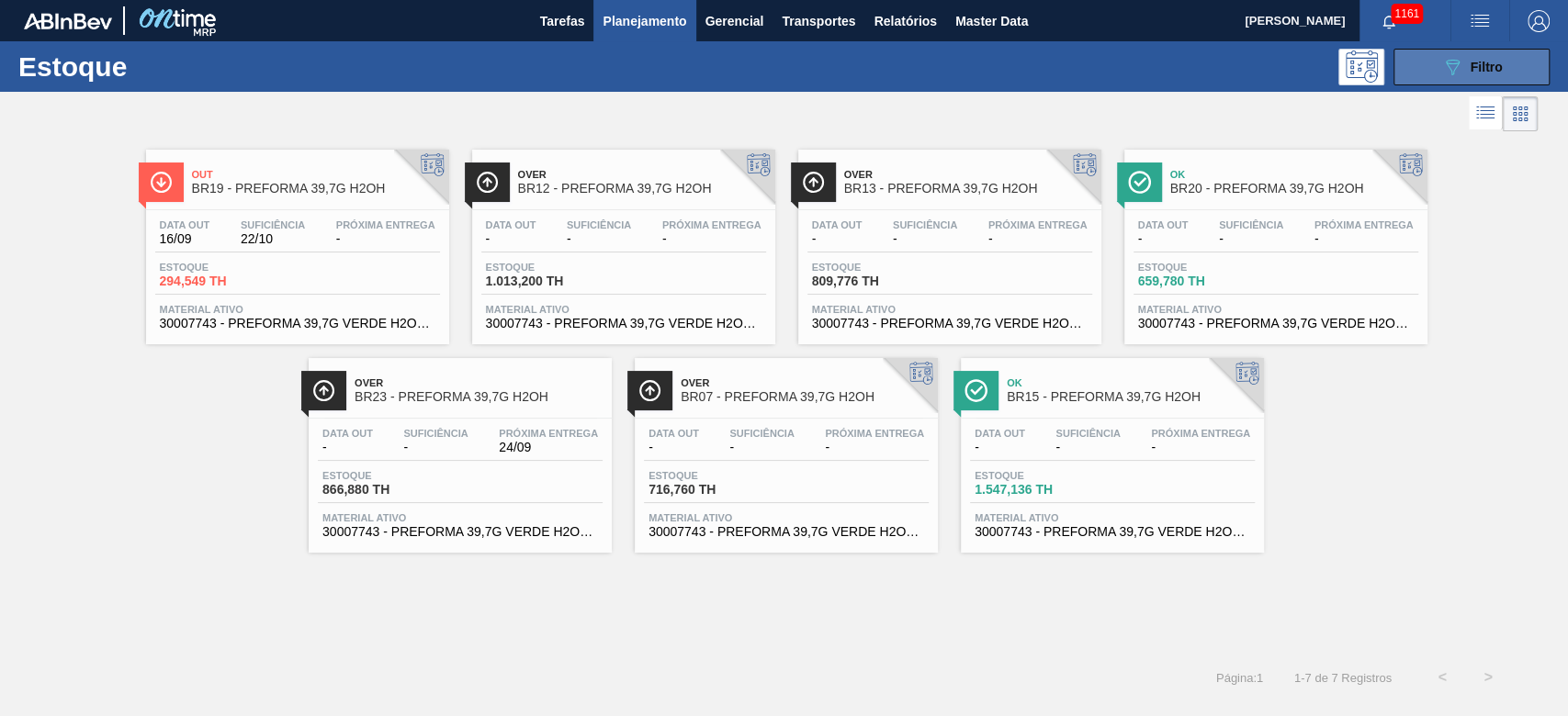
click at [1428, 76] on button "089F7B8B-B2A5-4AFE-B5C0-19BA573D28AC Filtro" at bounding box center [1471, 67] width 157 height 37
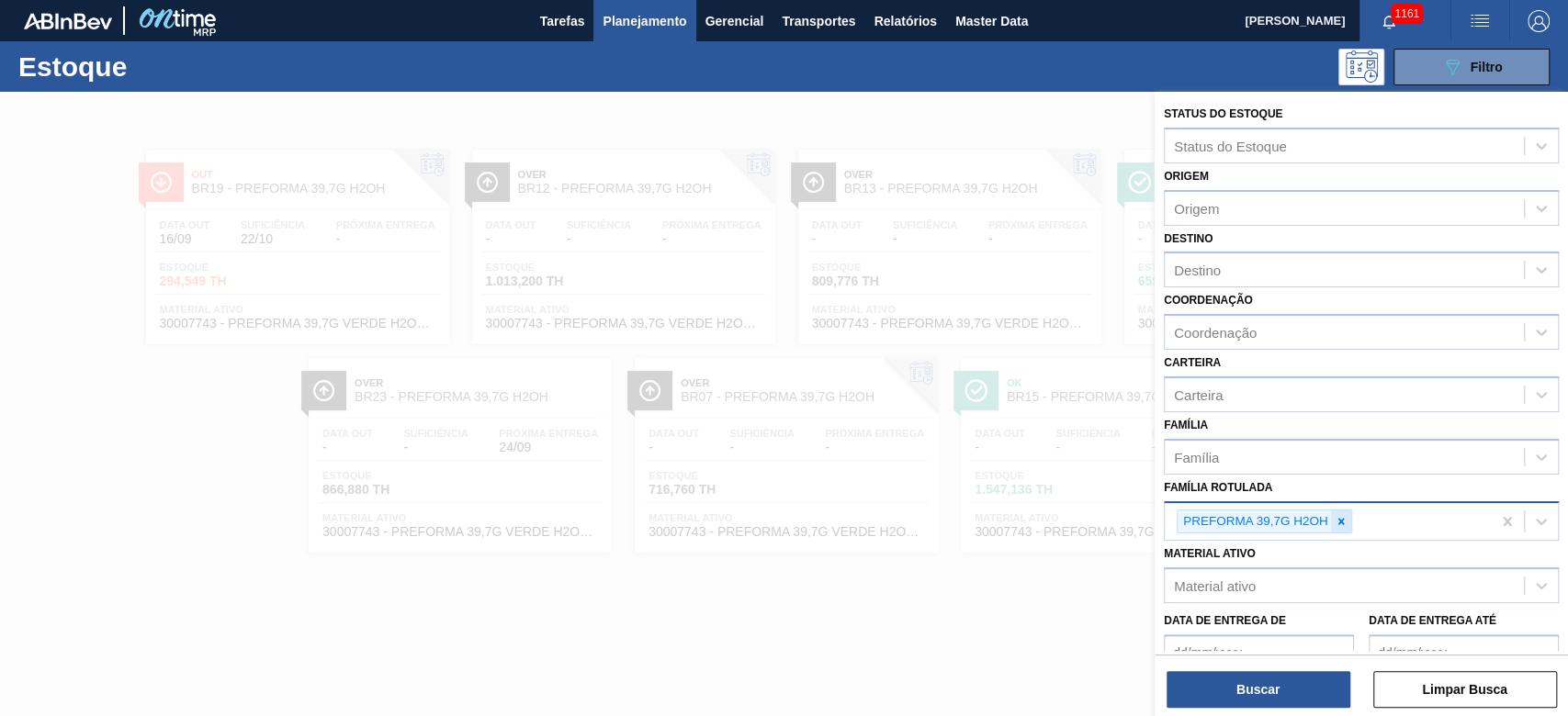
click at [1341, 521] on icon at bounding box center [1341, 521] width 7 height 7
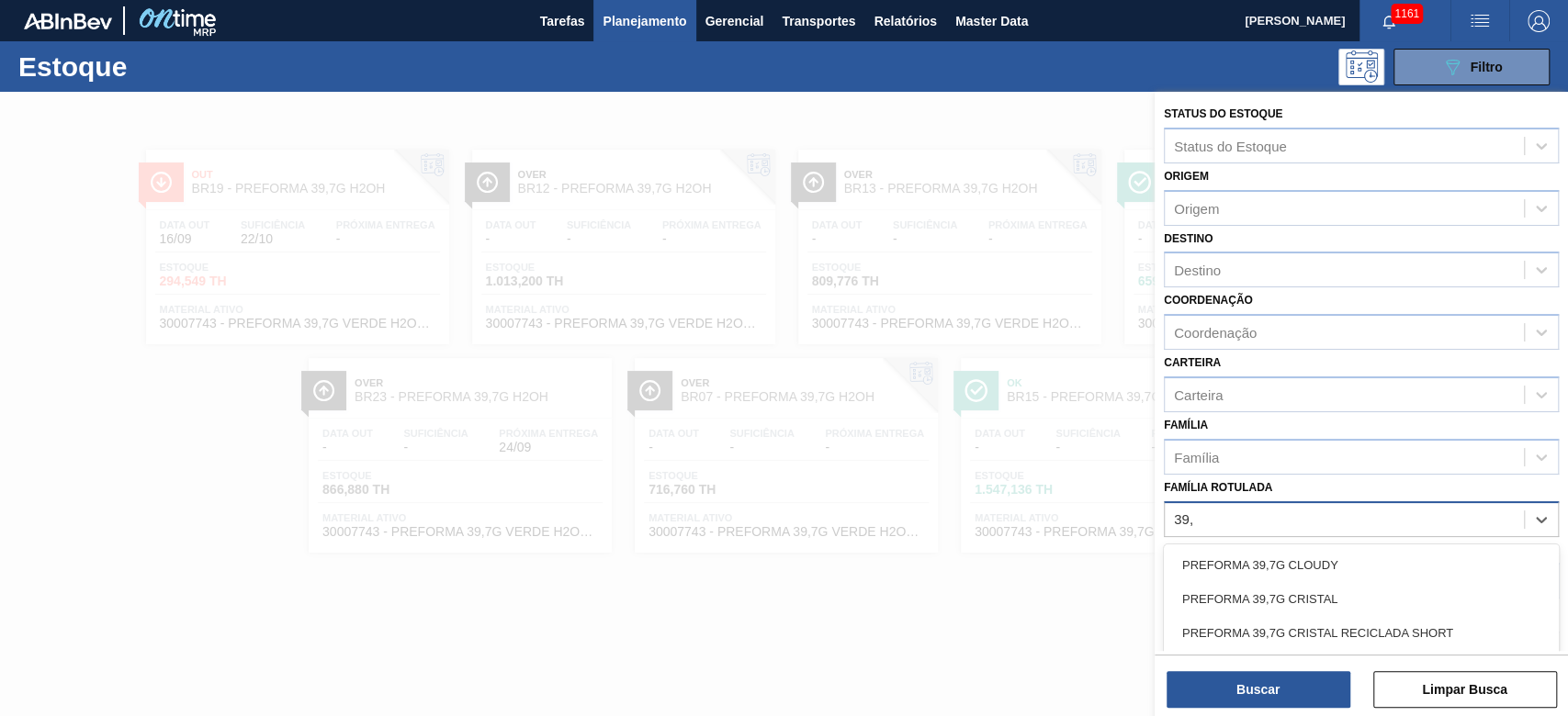
type Rotulada "39,7"
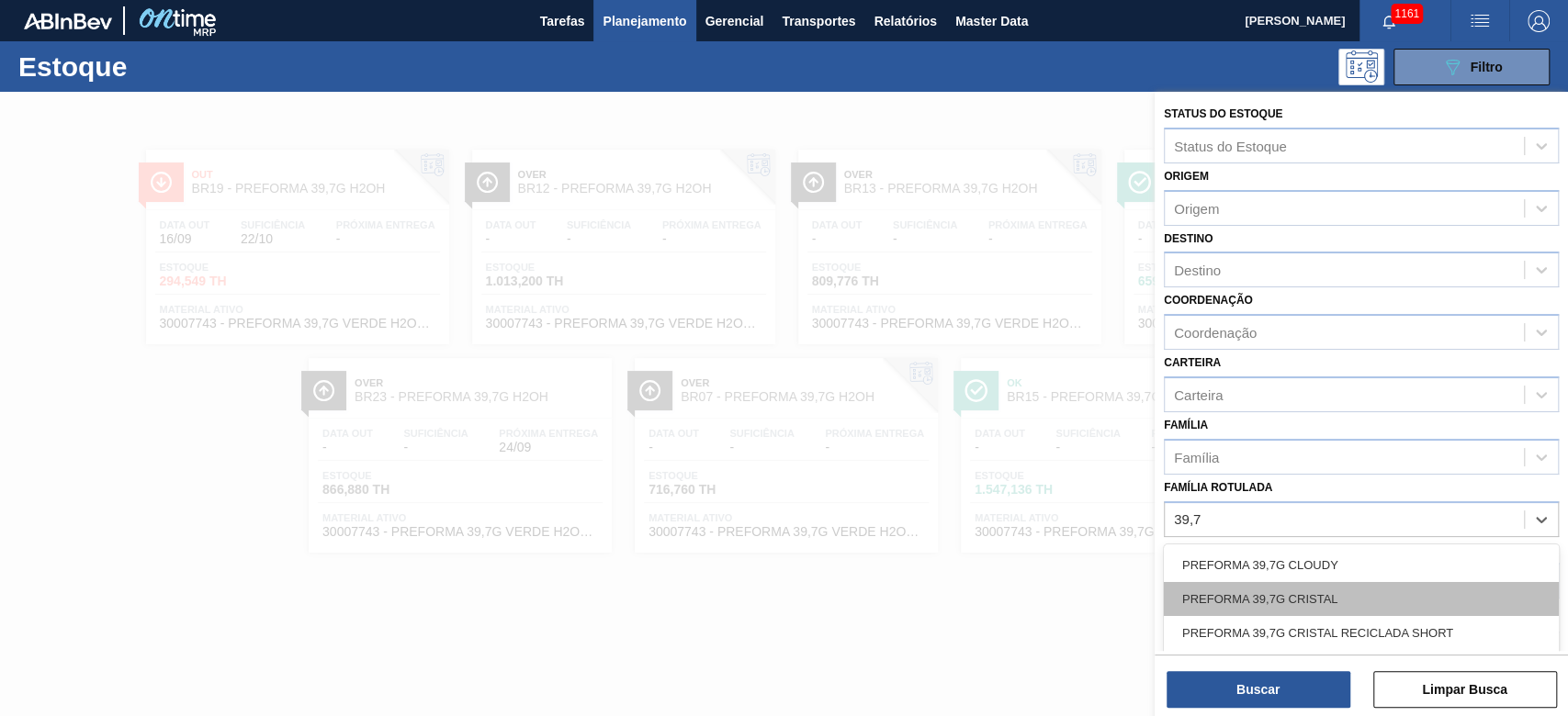
click at [1284, 594] on div "PREFORMA 39,7G CRISTAL" at bounding box center [1361, 598] width 395 height 34
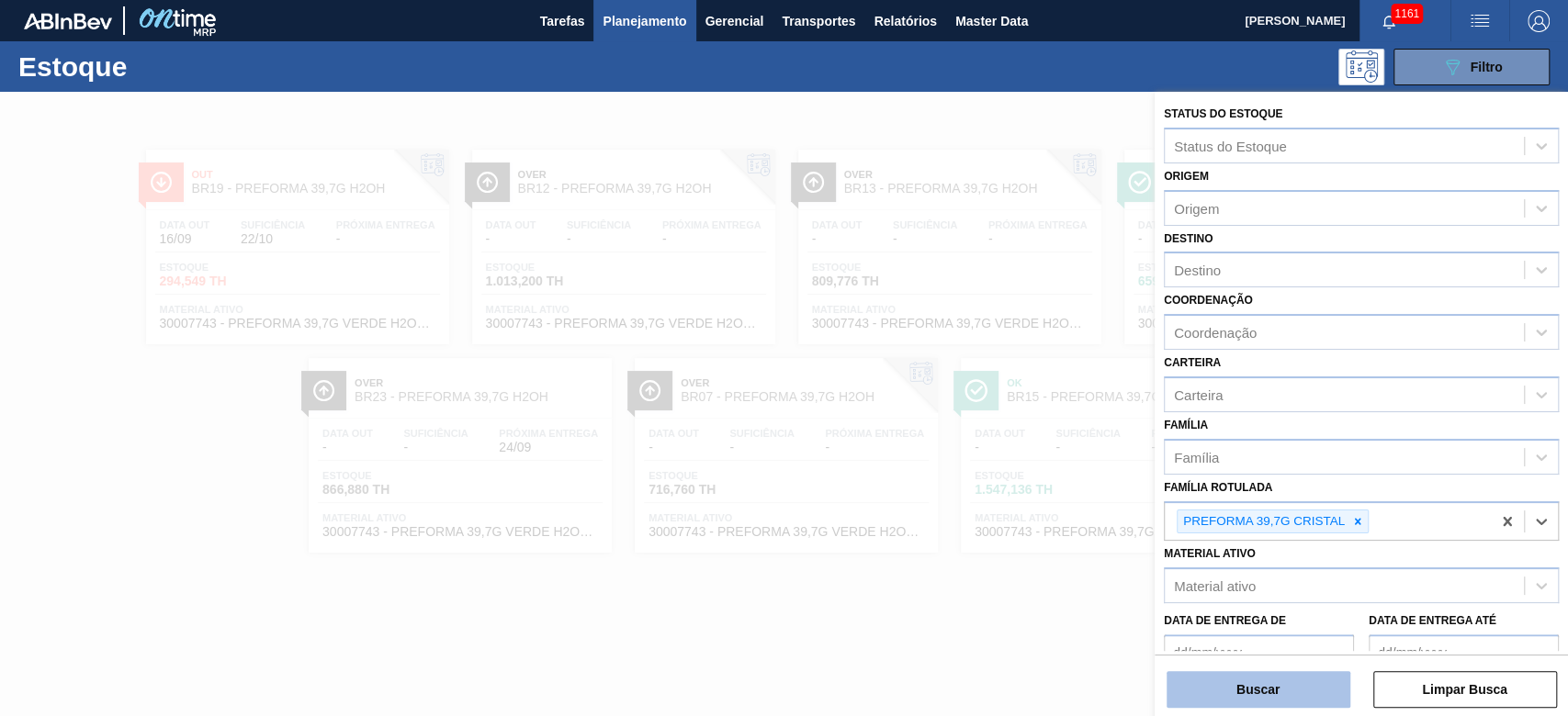
click at [1264, 687] on button "Buscar" at bounding box center [1258, 690] width 184 height 37
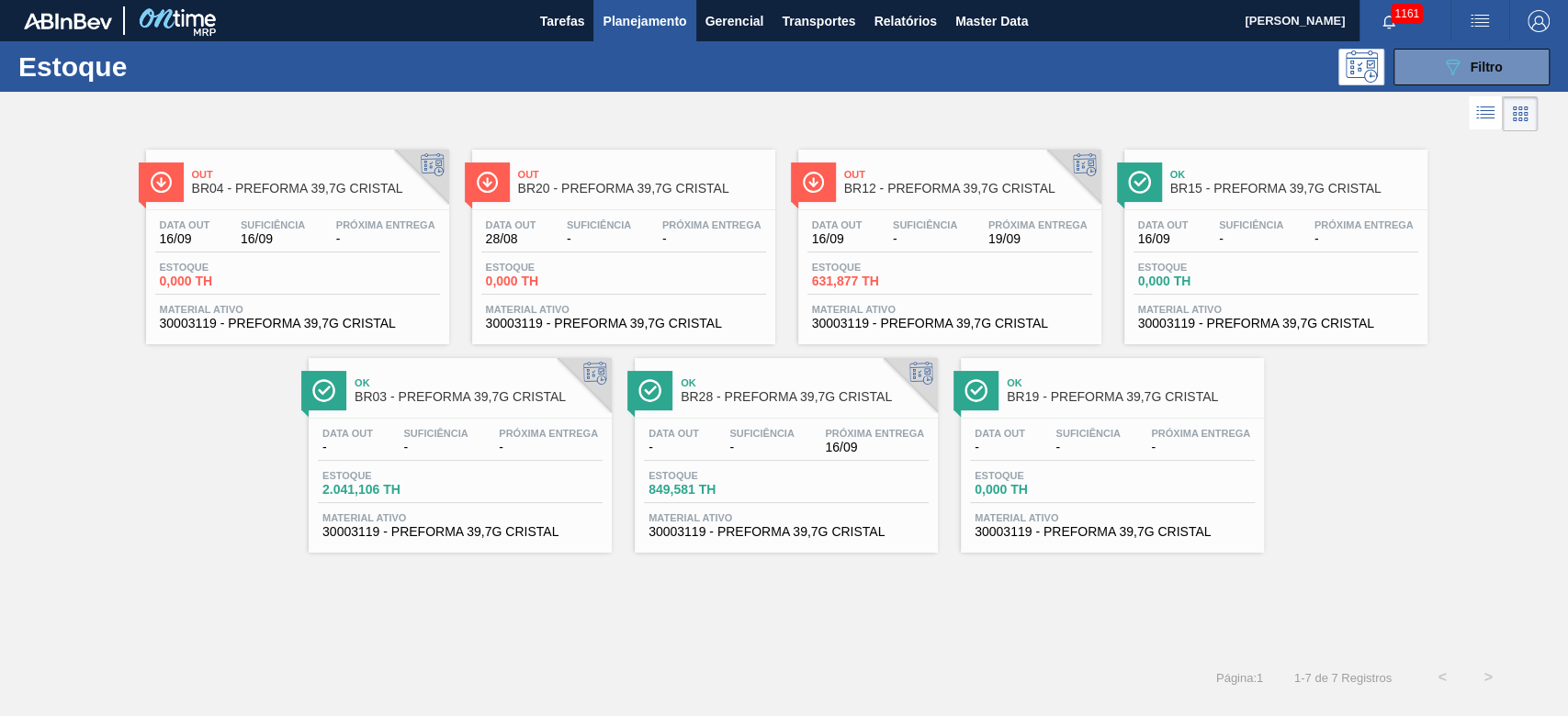
drag, startPoint x: 1161, startPoint y: 274, endPoint x: 1156, endPoint y: 288, distance: 14.9
click at [1161, 274] on span "0,000 TH" at bounding box center [1202, 281] width 128 height 14
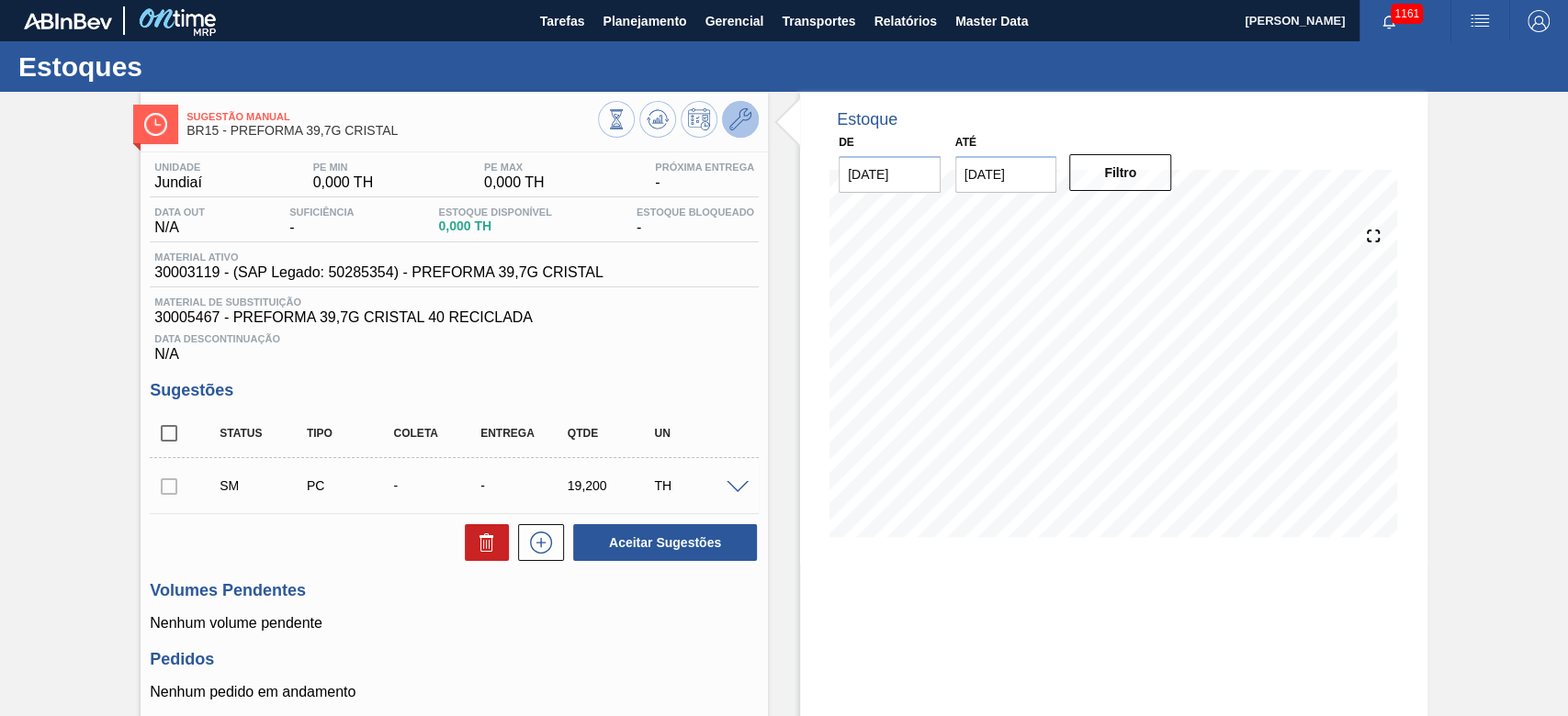
click at [735, 120] on icon at bounding box center [740, 119] width 22 height 22
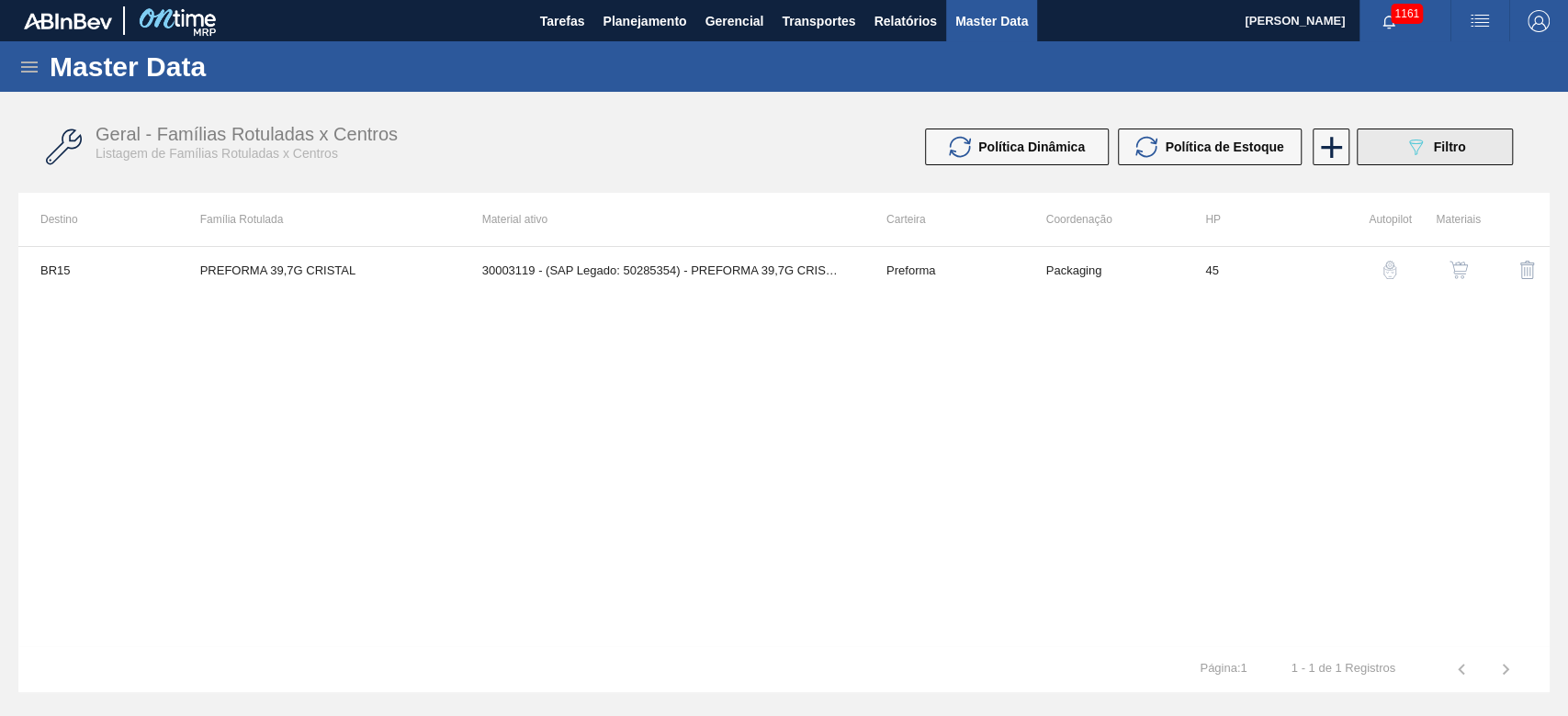
click at [1426, 146] on div "089F7B8B-B2A5-4AFE-B5C0-19BA573D28AC Filtro" at bounding box center [1435, 147] width 61 height 22
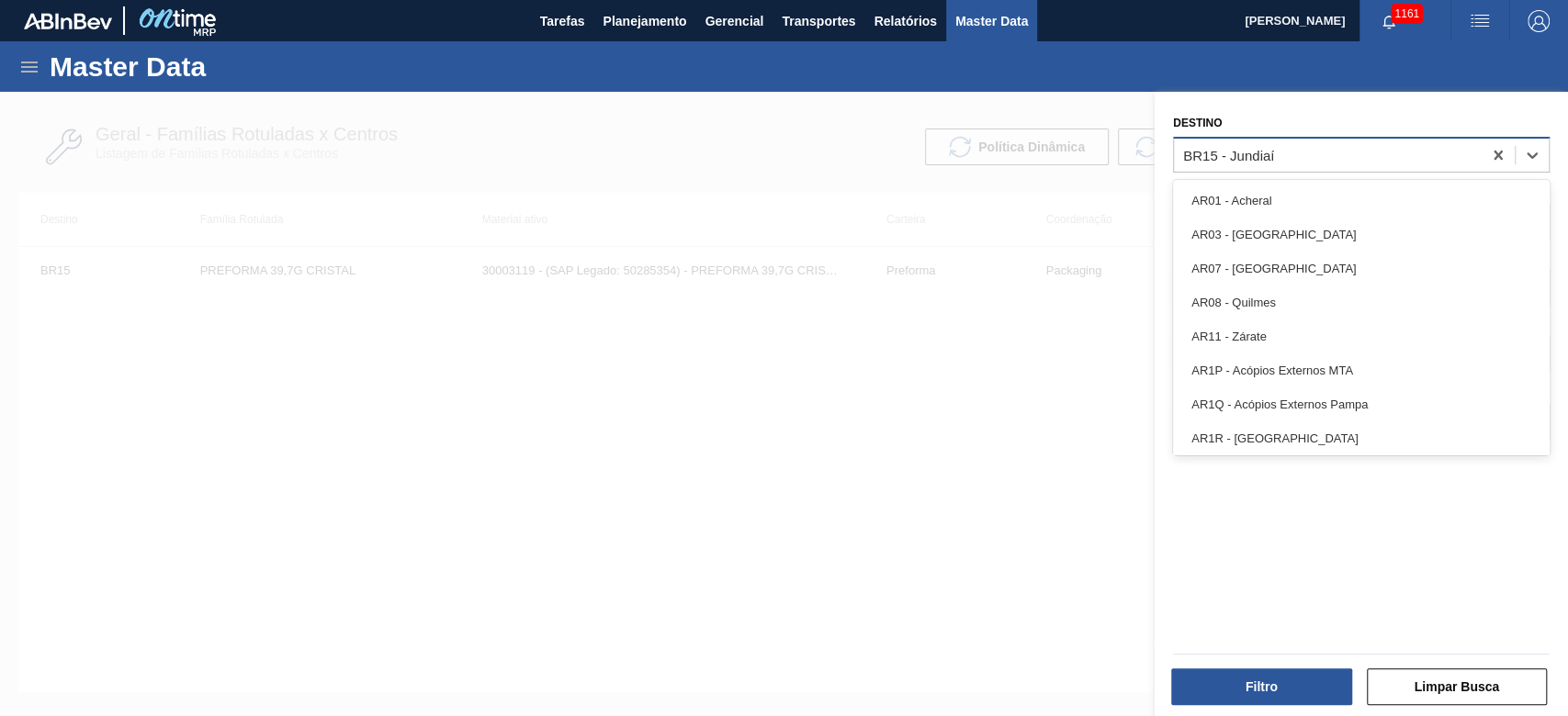
click at [1226, 145] on div "BR15 - Jundiaí" at bounding box center [1327, 153] width 307 height 26
type input "20"
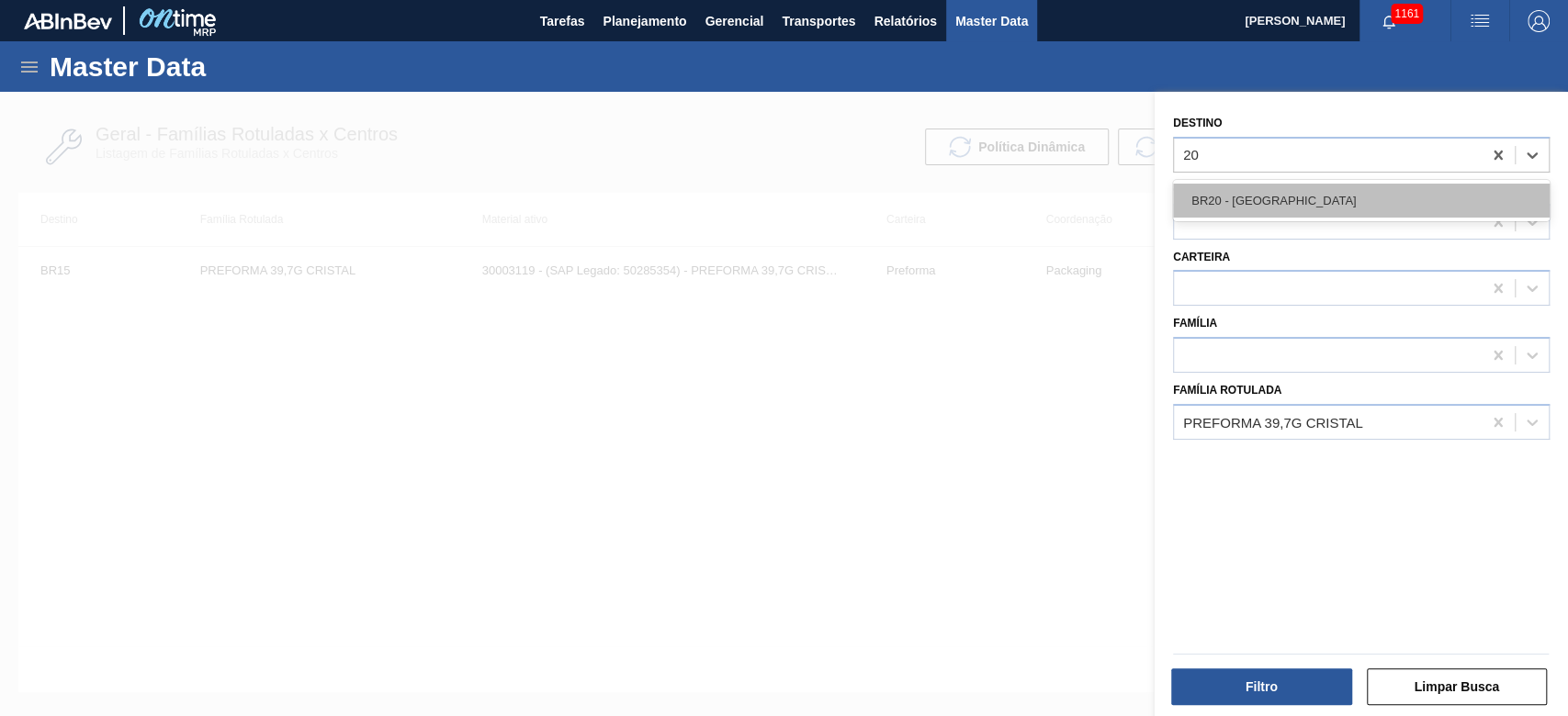
click at [1232, 195] on div "BR20 - [GEOGRAPHIC_DATA]" at bounding box center [1360, 200] width 376 height 34
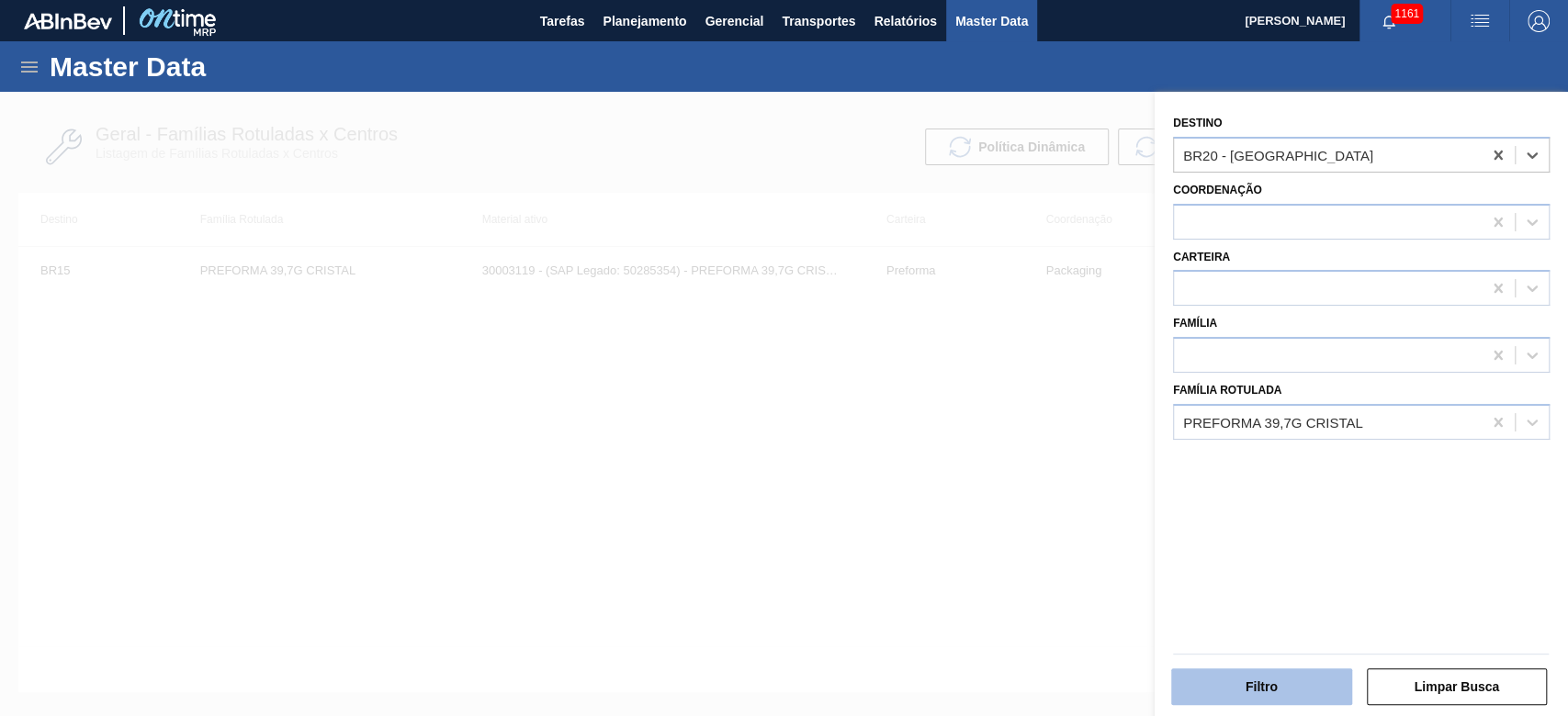
click at [1250, 676] on button "Filtro" at bounding box center [1262, 687] width 181 height 37
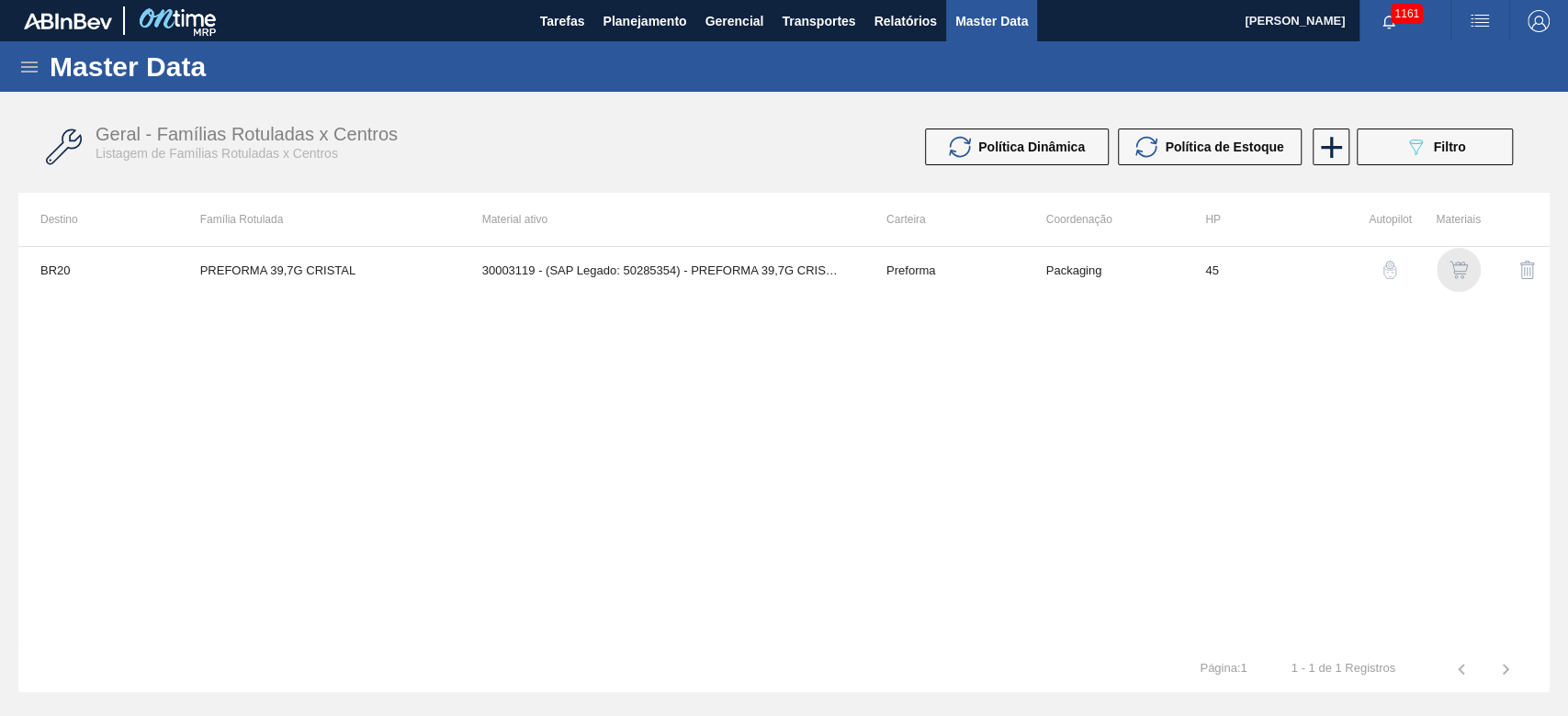
click at [1451, 272] on img "button" at bounding box center [1458, 269] width 18 height 18
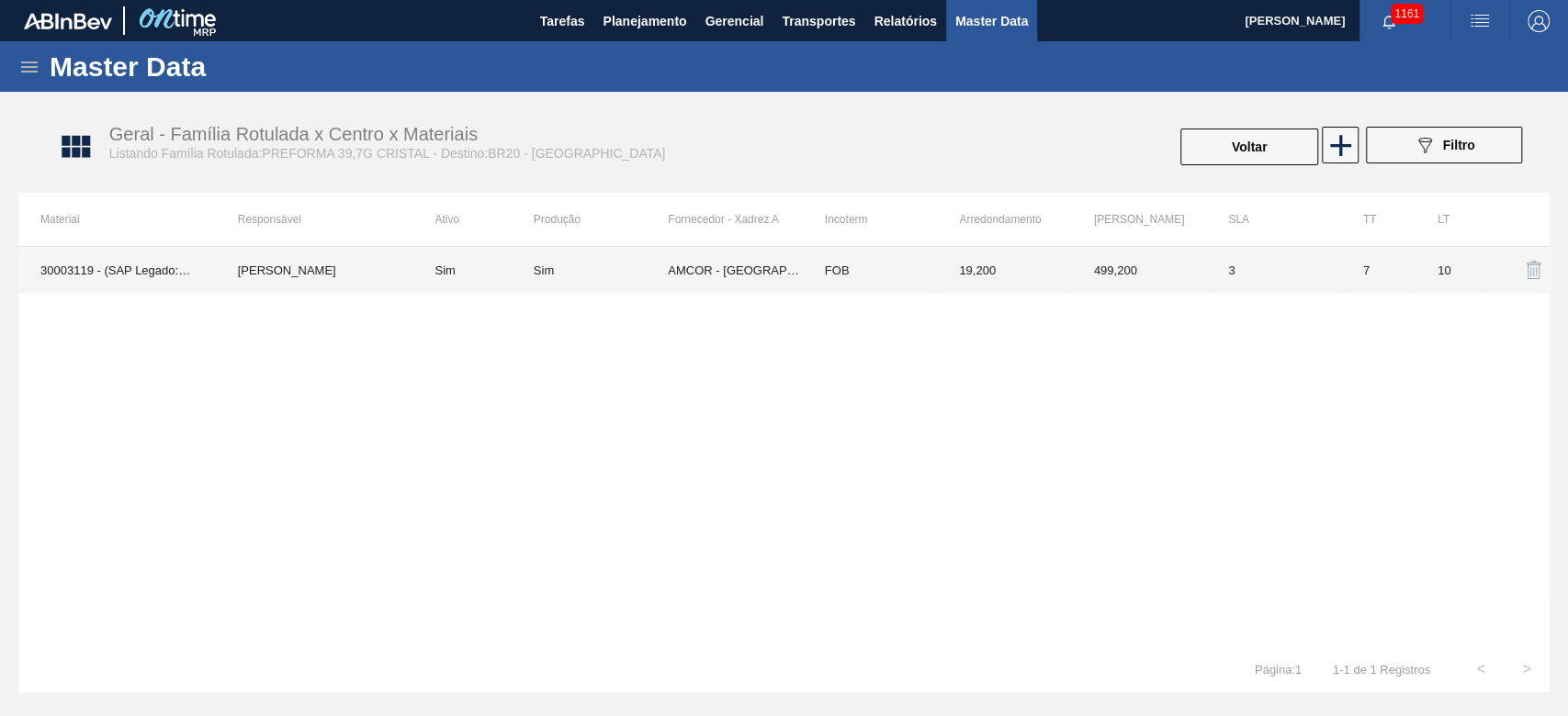
click at [536, 264] on div "Sim" at bounding box center [543, 270] width 20 height 14
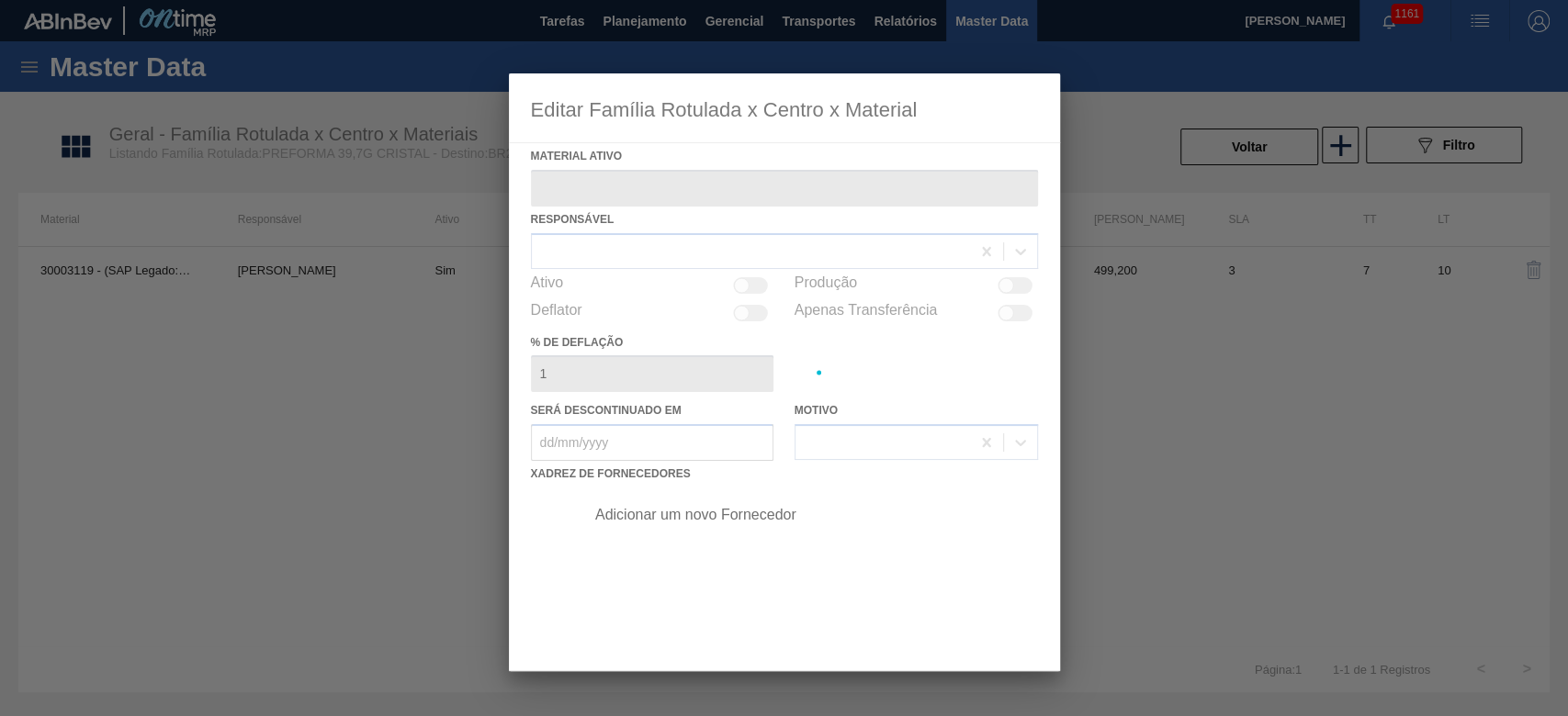
type ativo "30003119 - (SAP Legado: 50285354) - PREFORMA 39,7G CRISTAL"
checkbox input "true"
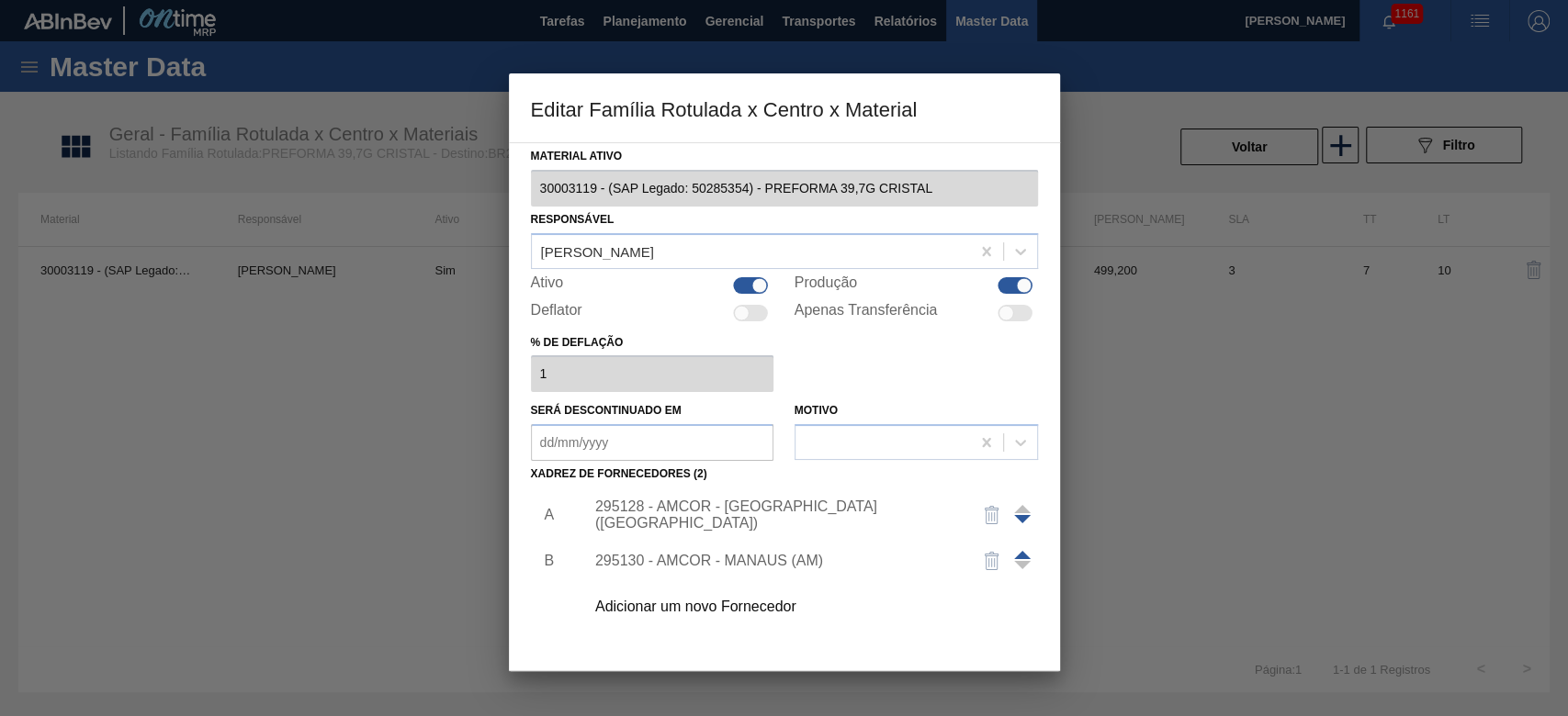
click at [1016, 557] on span at bounding box center [1022, 555] width 17 height 9
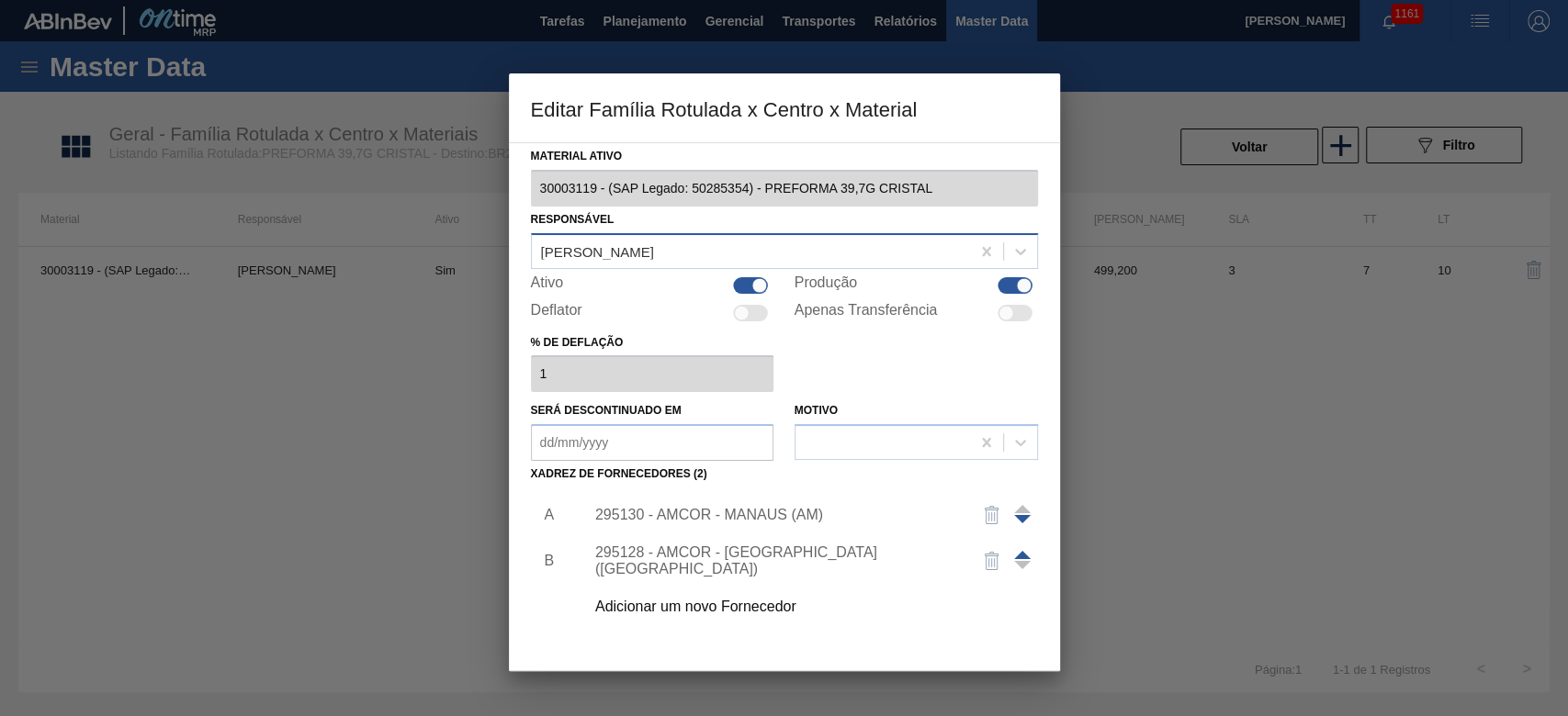
click at [561, 261] on div "[PERSON_NAME]" at bounding box center [750, 251] width 438 height 26
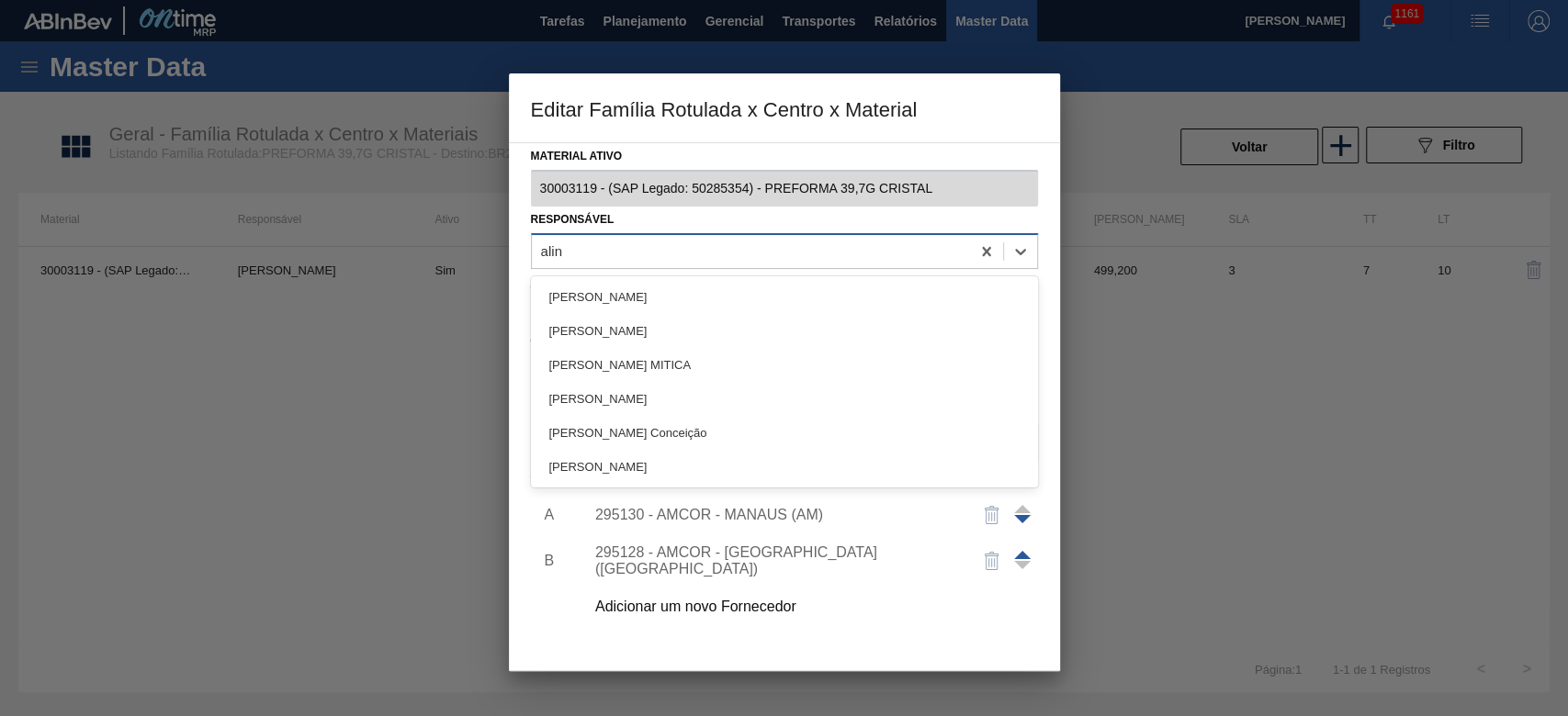
type input "aline"
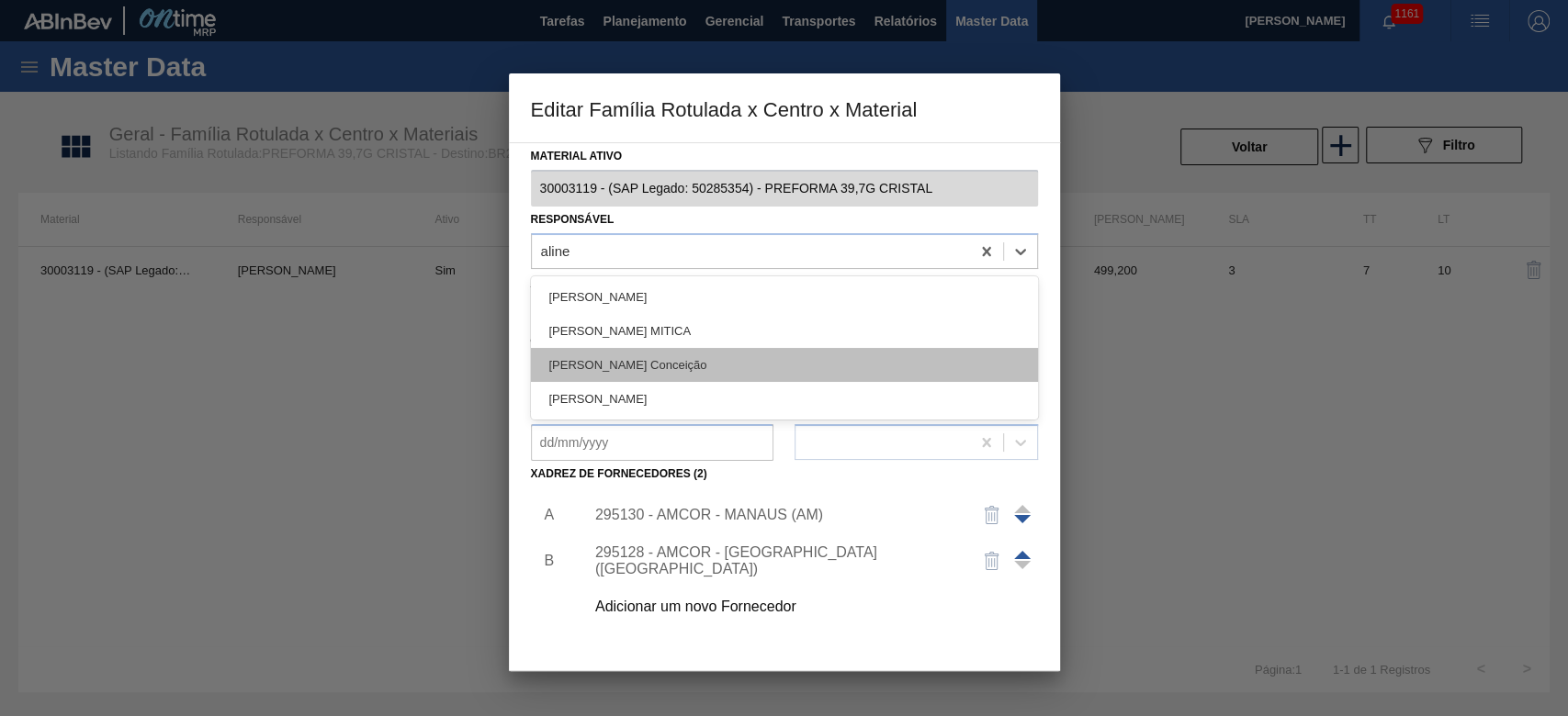
click at [610, 365] on div "[PERSON_NAME] Conceição" at bounding box center [784, 364] width 507 height 34
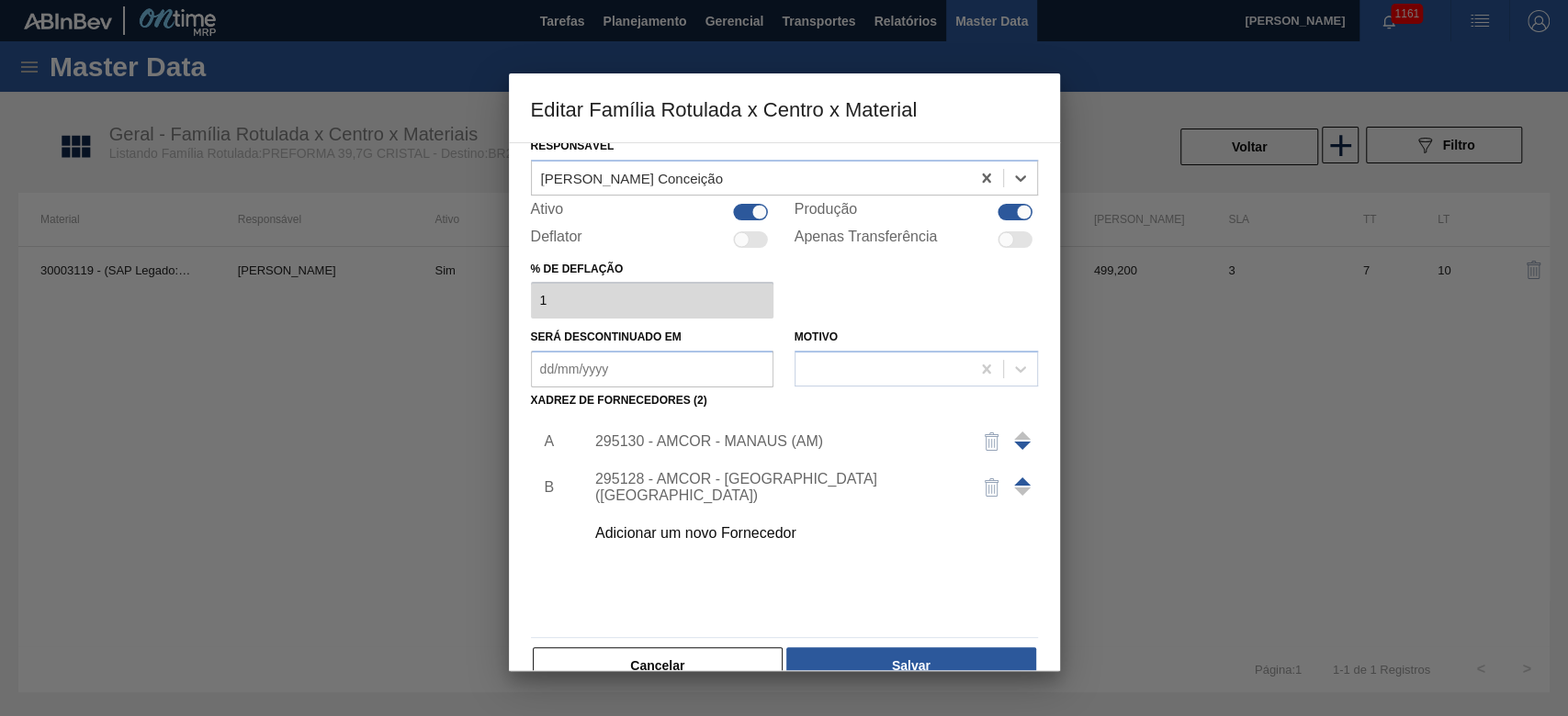
scroll to position [110, 0]
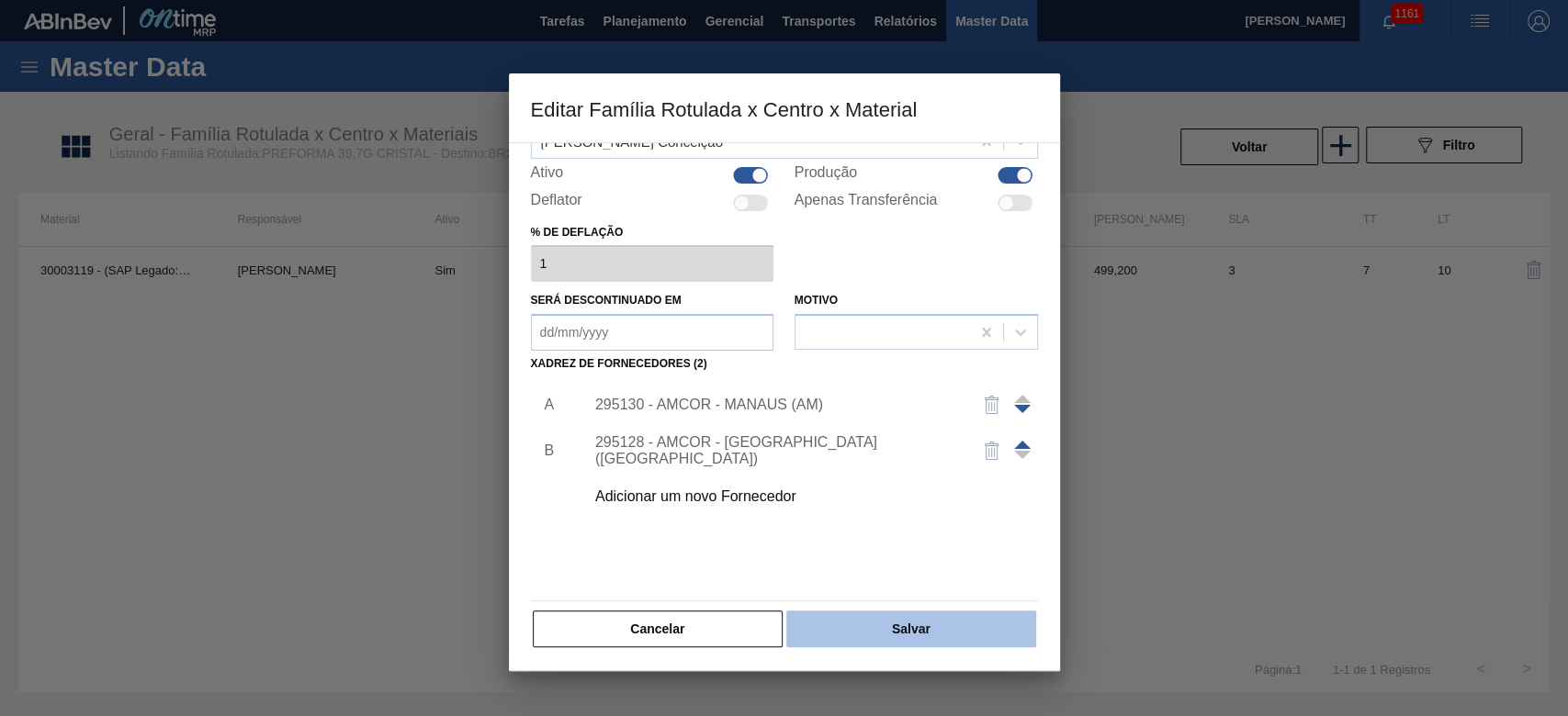
click at [923, 629] on button "Salvar" at bounding box center [911, 629] width 249 height 37
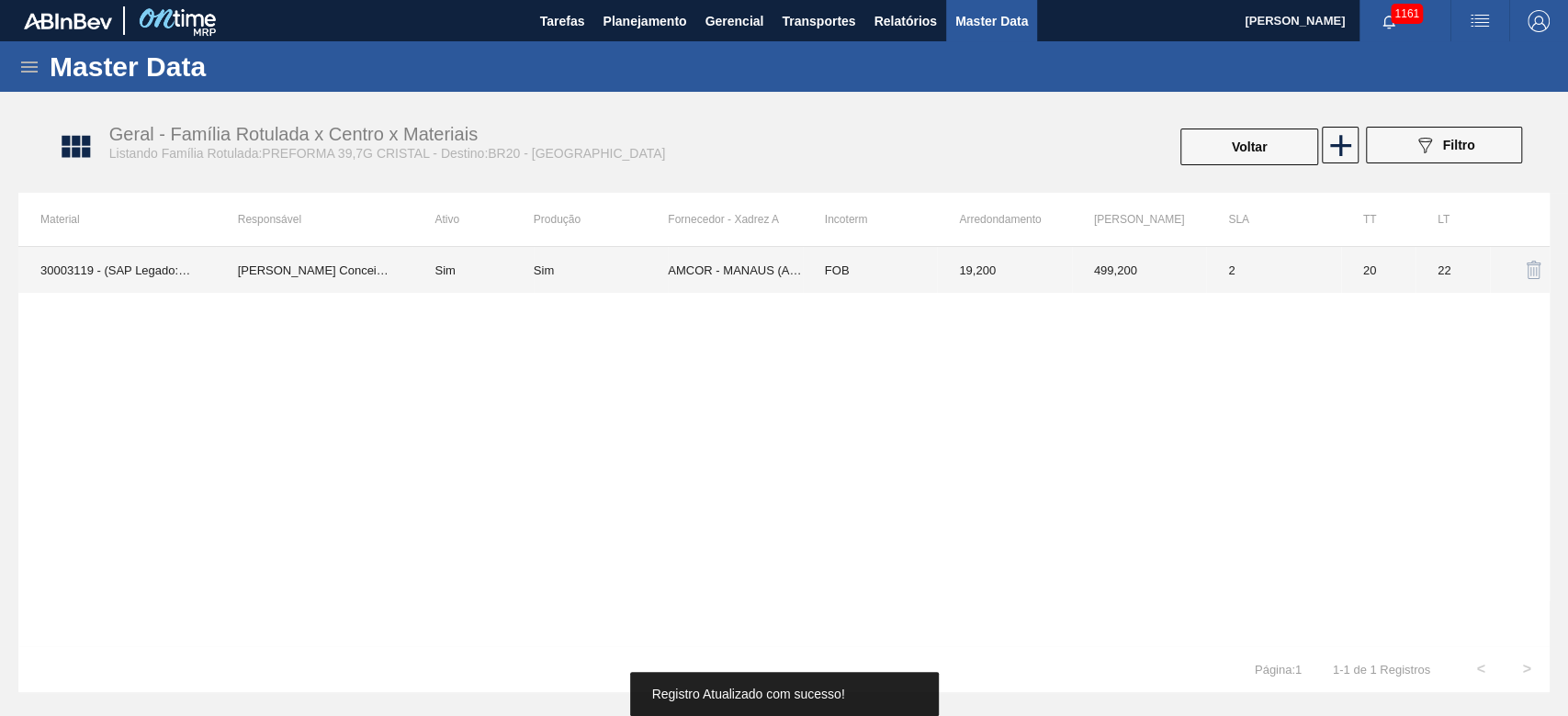
click at [417, 274] on td "Sim" at bounding box center [472, 269] width 121 height 46
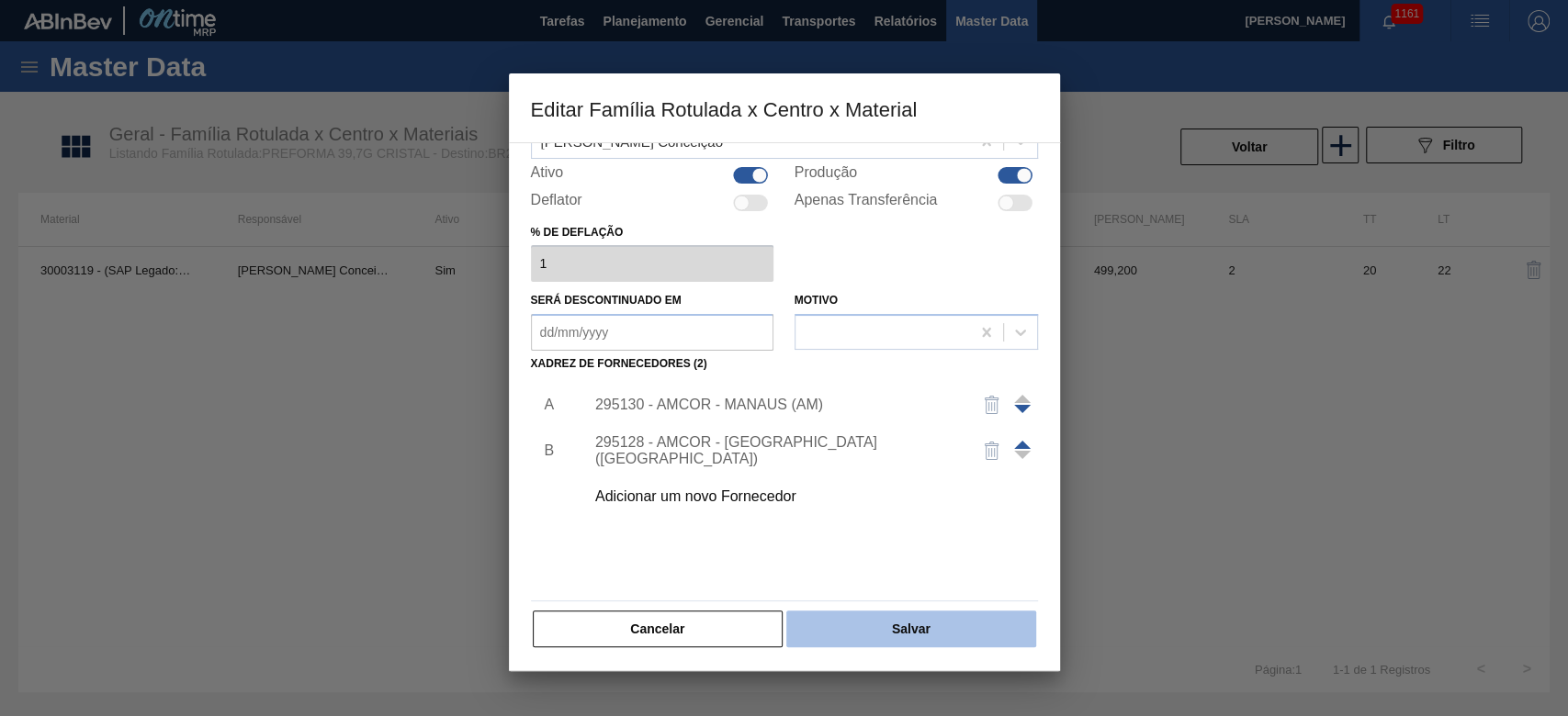
click at [932, 628] on button "Salvar" at bounding box center [911, 629] width 249 height 37
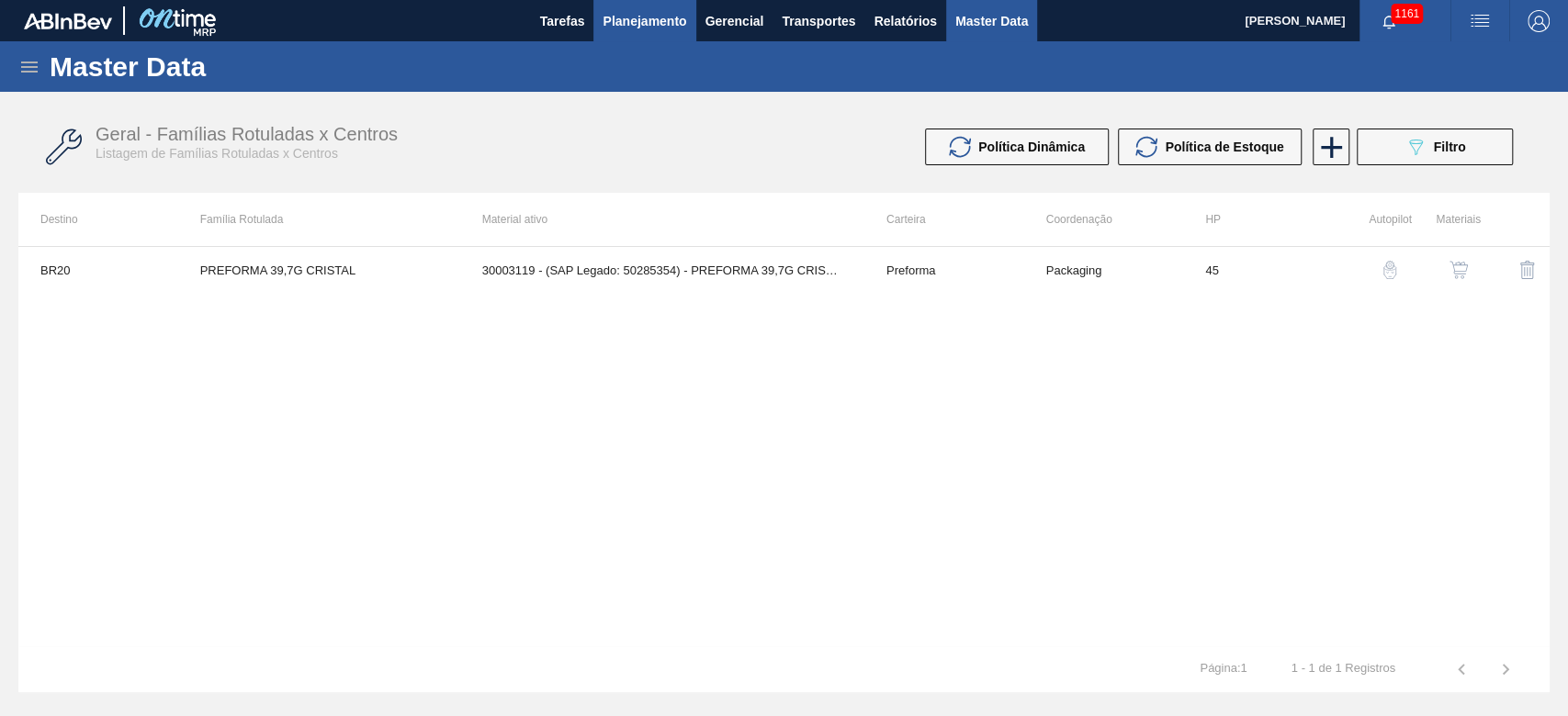
click at [623, 22] on span "Planejamento" at bounding box center [645, 20] width 84 height 22
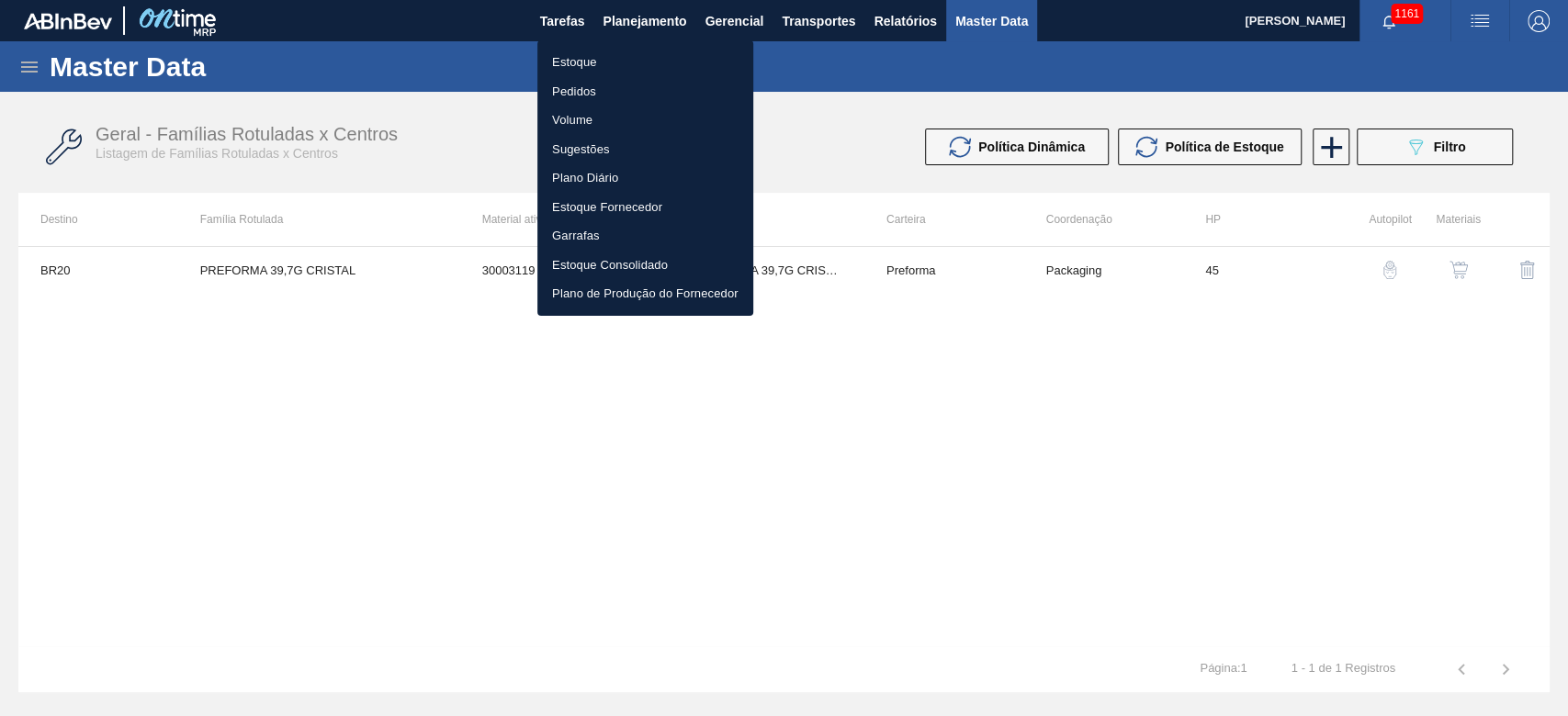
click at [577, 60] on li "Estoque" at bounding box center [645, 62] width 216 height 29
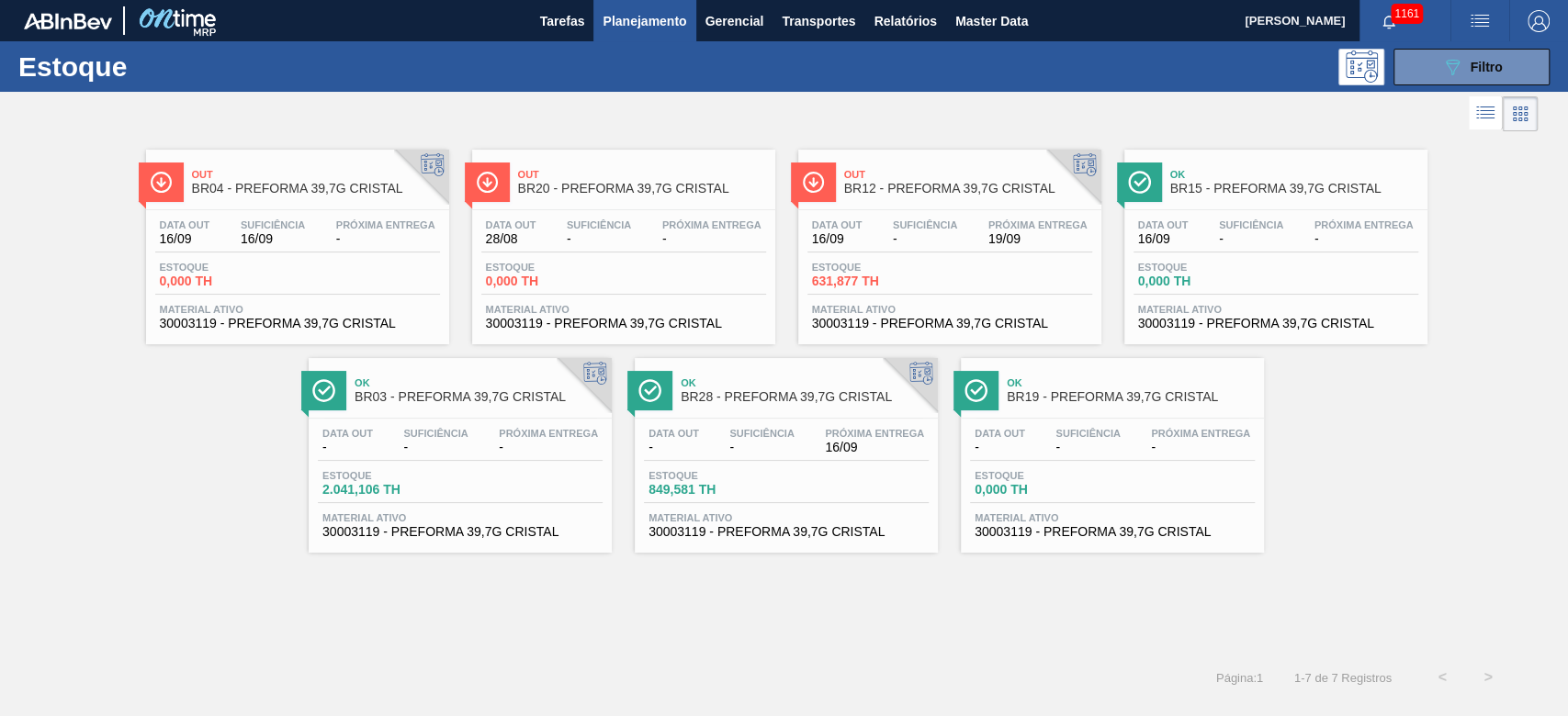
click at [601, 260] on div "Data [DATE] Suficiência - Próxima Entrega - Estoque 0,000 TH Material ativo 300…" at bounding box center [624, 272] width 303 height 124
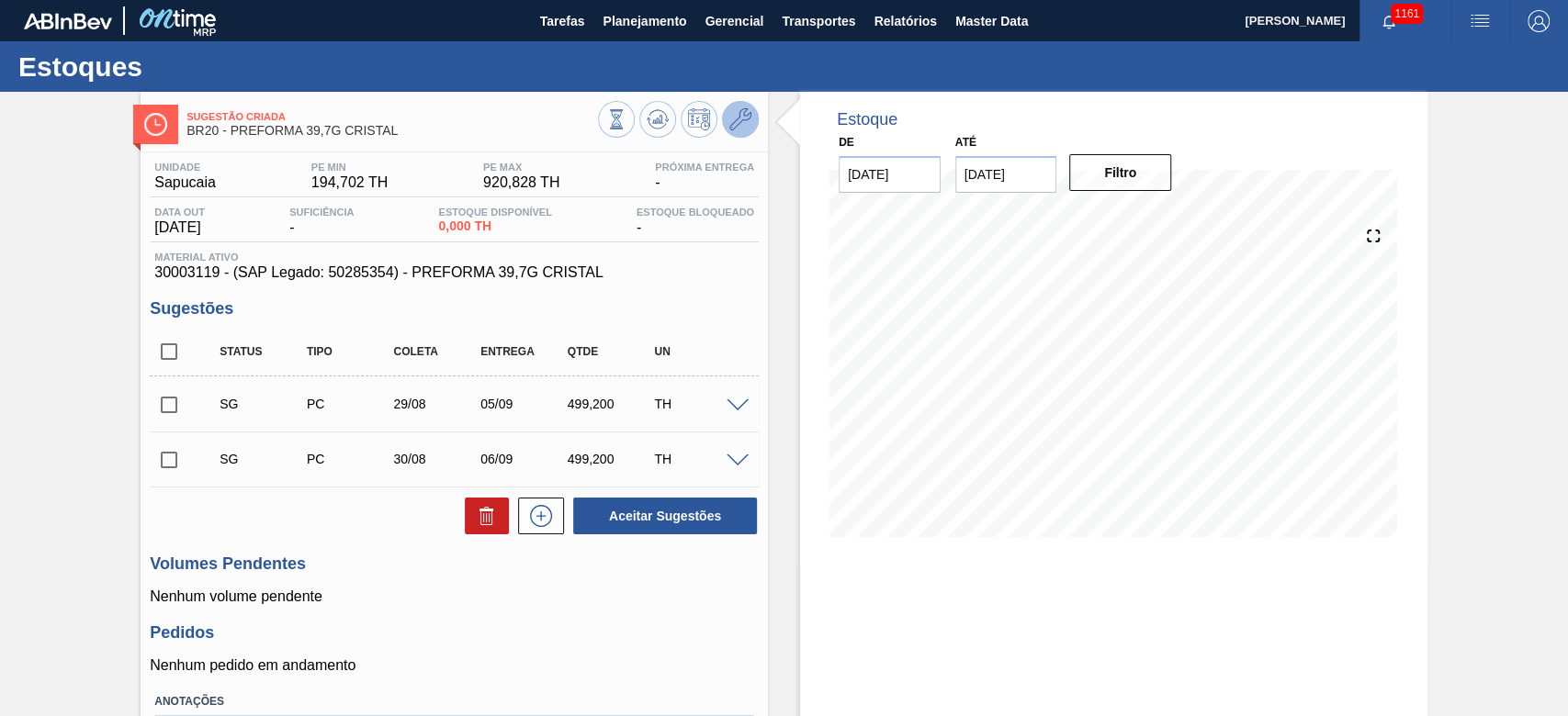
click at [729, 122] on icon at bounding box center [740, 119] width 22 height 22
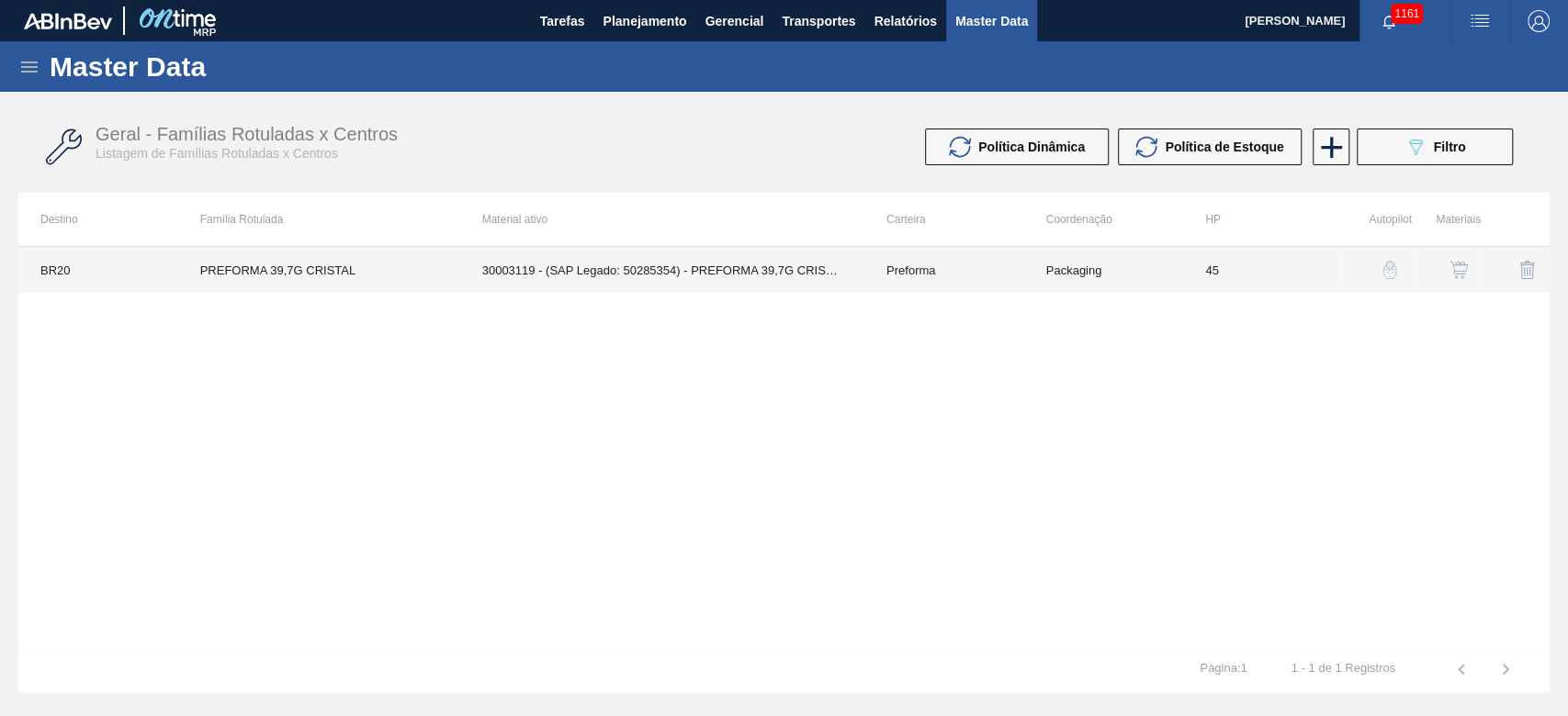
click at [995, 275] on td "Preforma" at bounding box center [944, 269] width 159 height 46
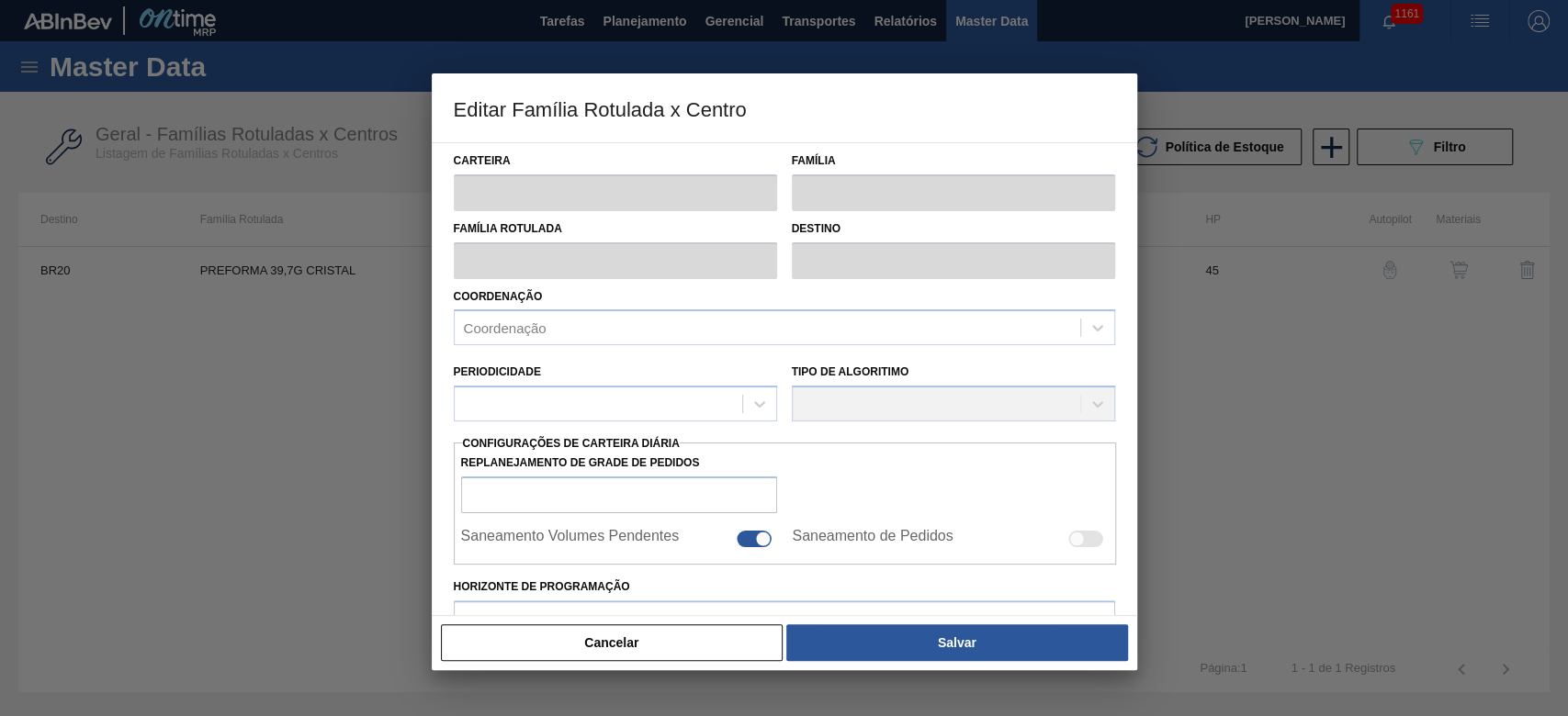
type input "Preforma"
type input "PREFORMA 39,7G CRISTAL"
type input "BR20 - [GEOGRAPHIC_DATA]"
type input "0"
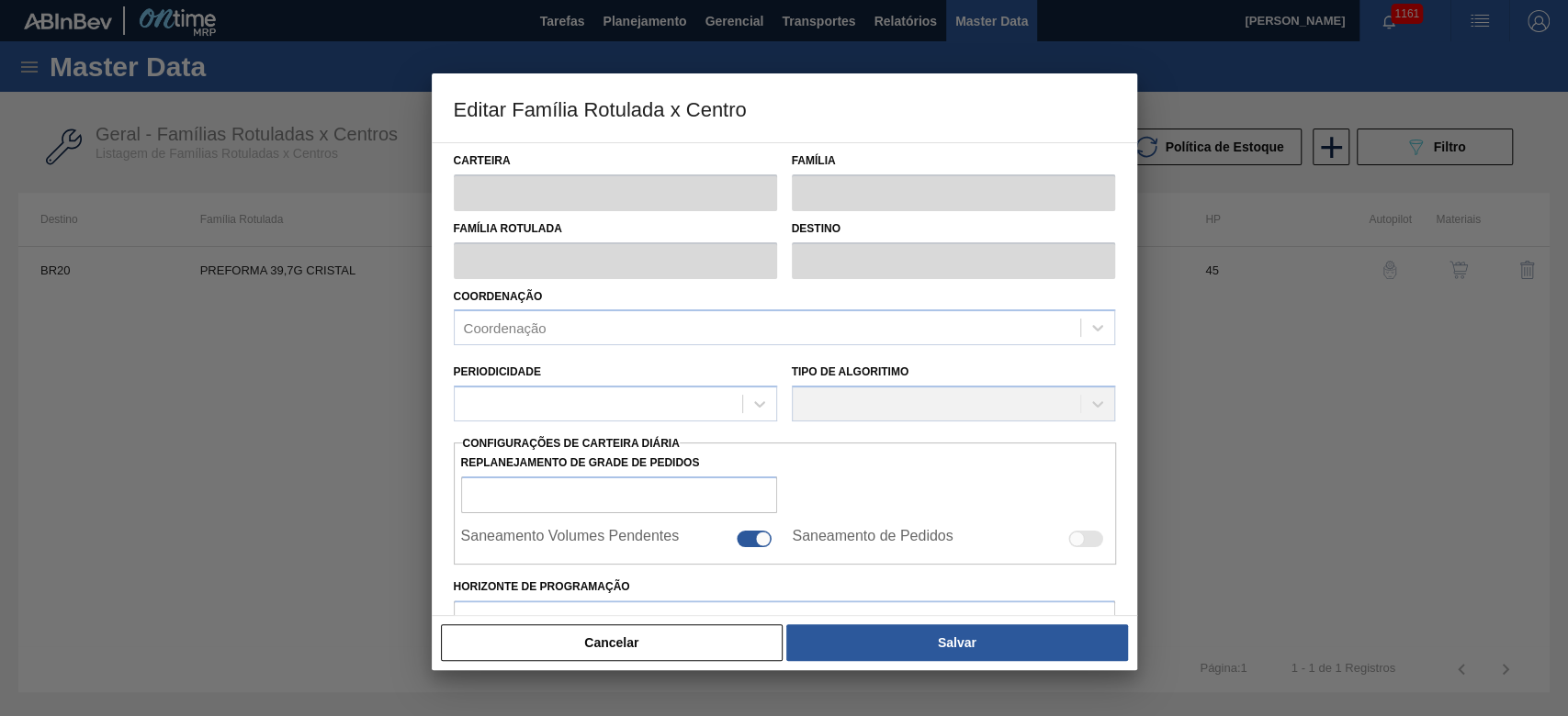
checkbox input "false"
type input "45"
type input "194,702"
type input "920,828"
type input "50"
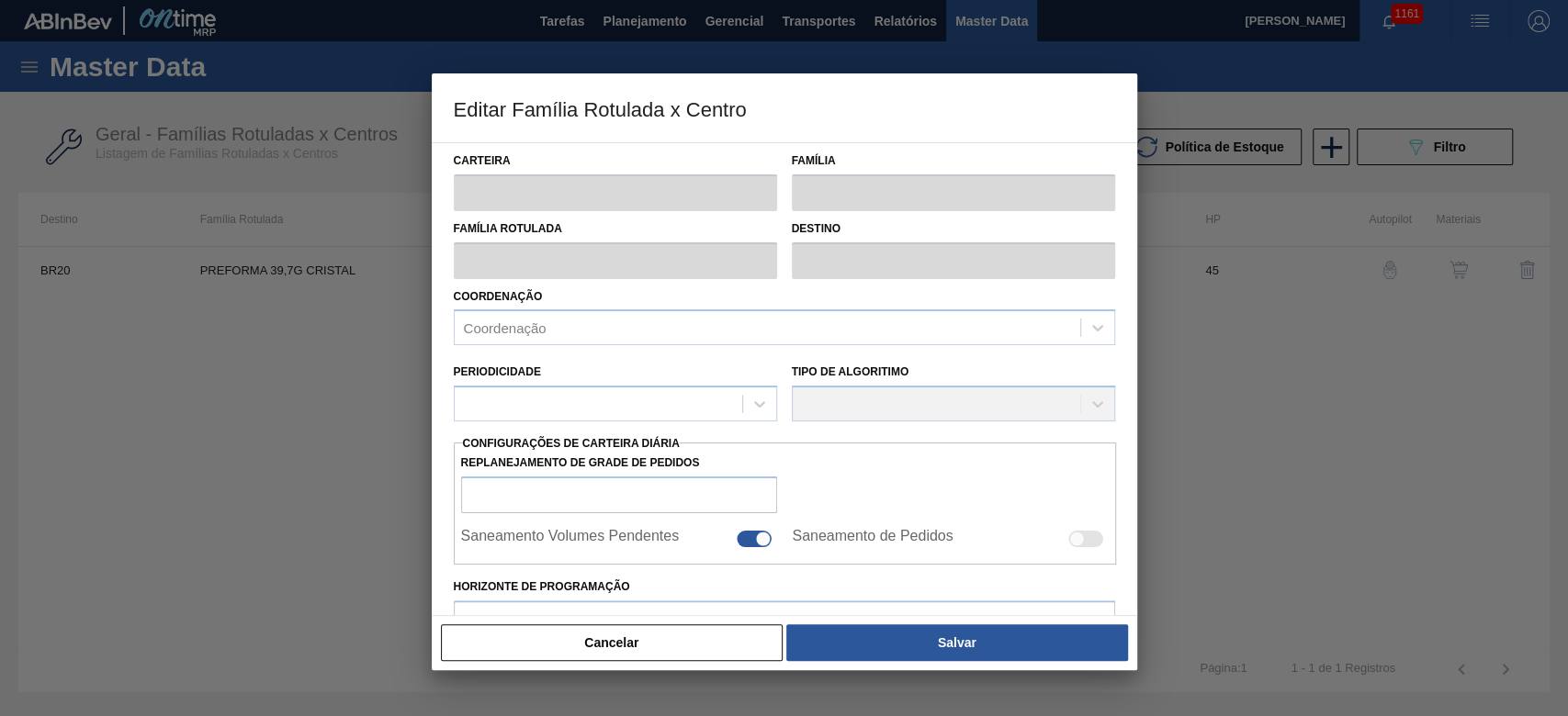
type input "557,765"
checkbox input "true"
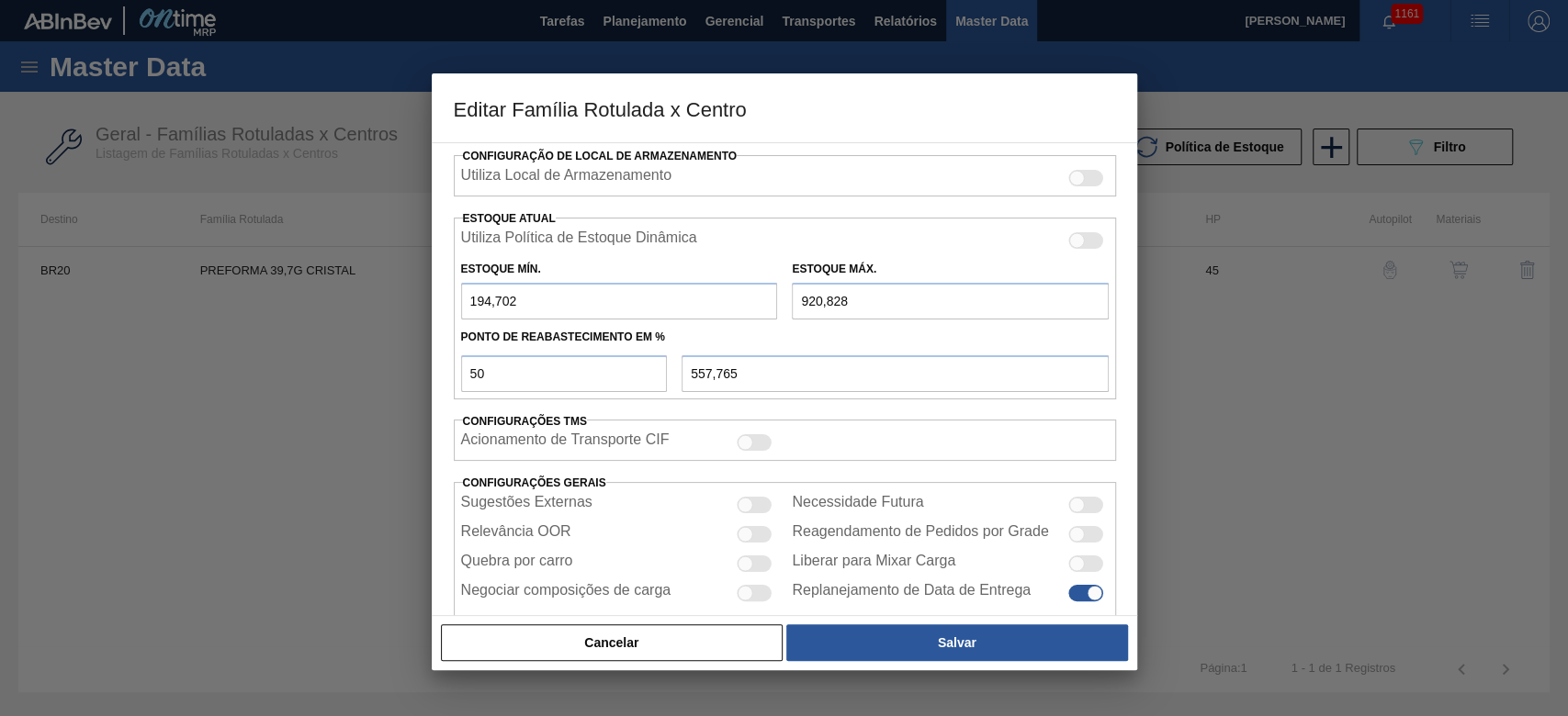
scroll to position [539, 0]
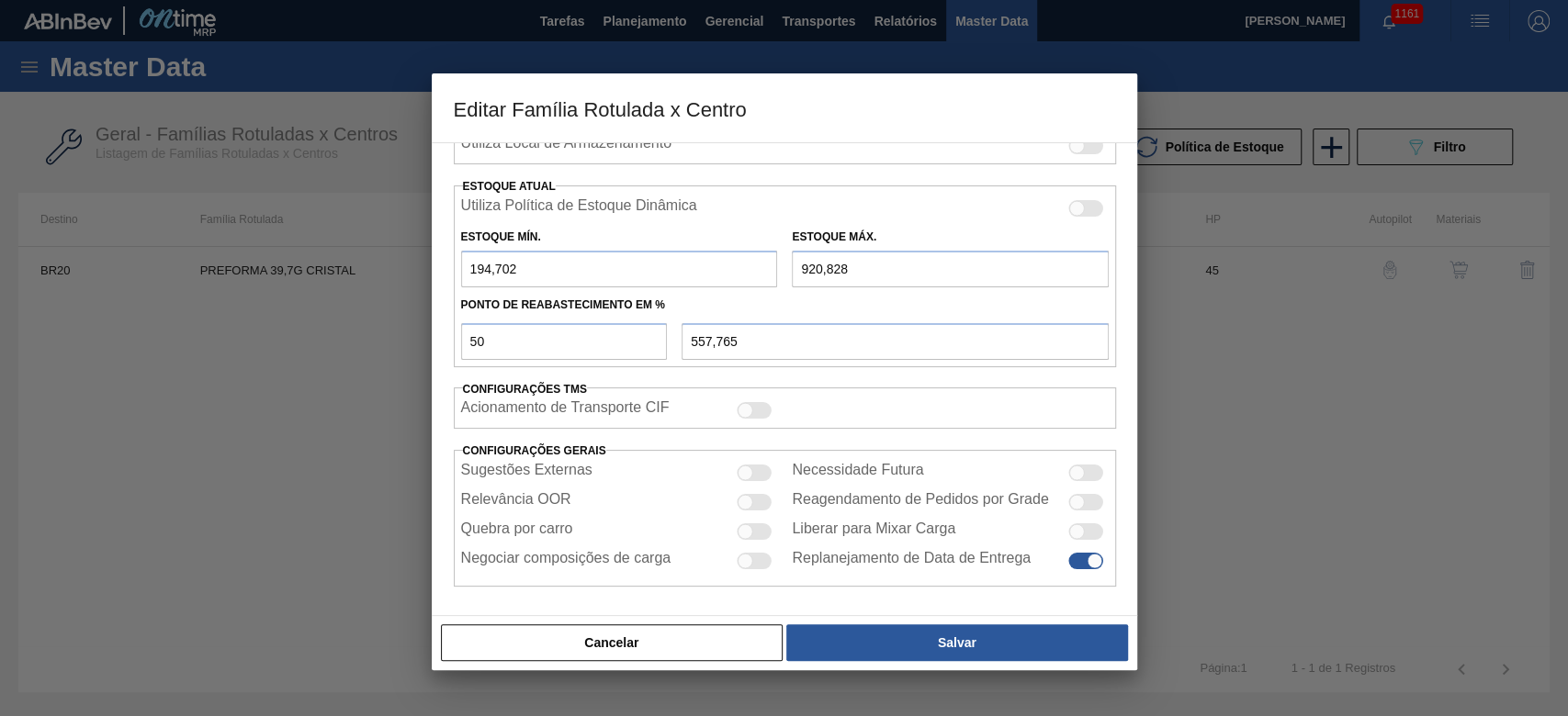
click at [749, 531] on div at bounding box center [746, 531] width 16 height 16
checkbox input "true"
click at [755, 495] on div at bounding box center [755, 501] width 35 height 17
checkbox input "true"
click at [745, 465] on div at bounding box center [746, 473] width 16 height 16
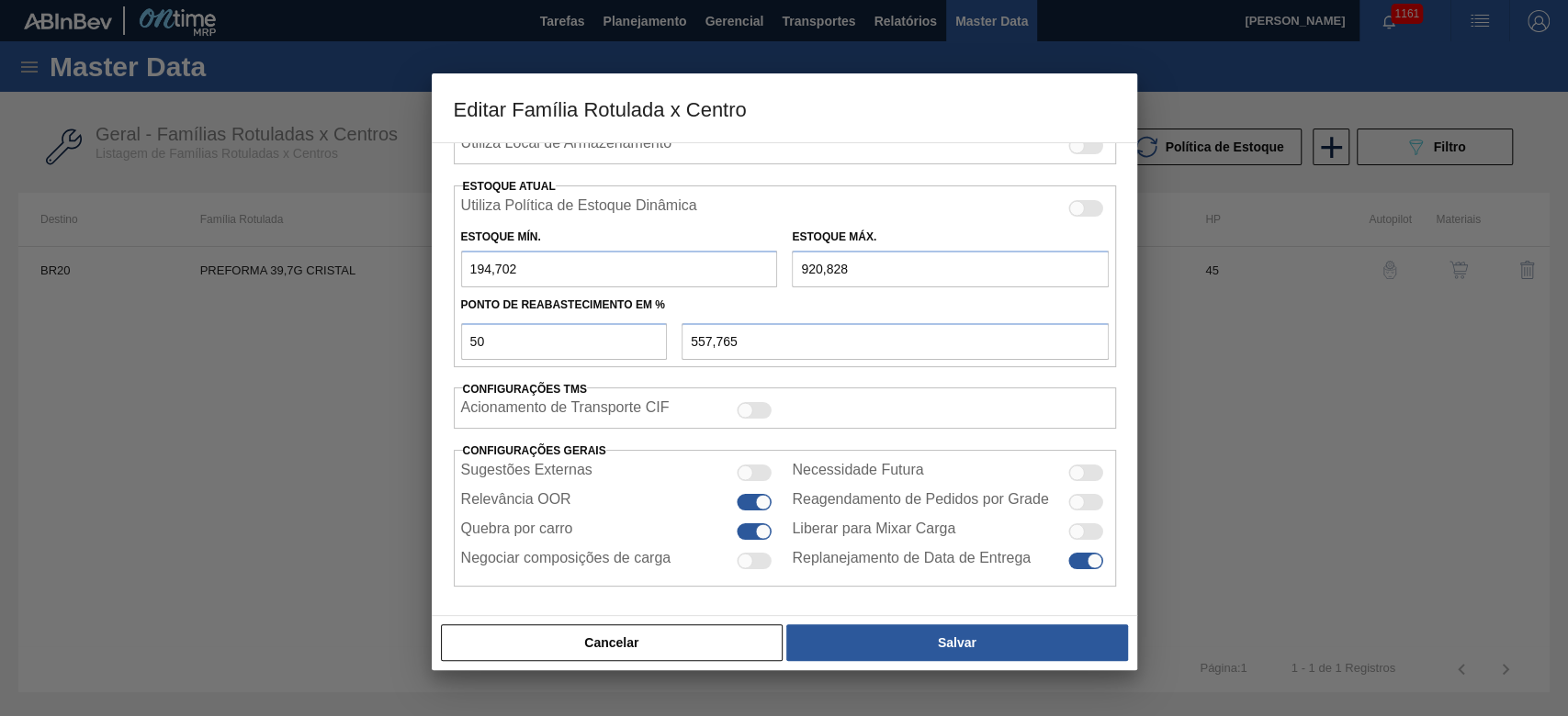
checkbox input "true"
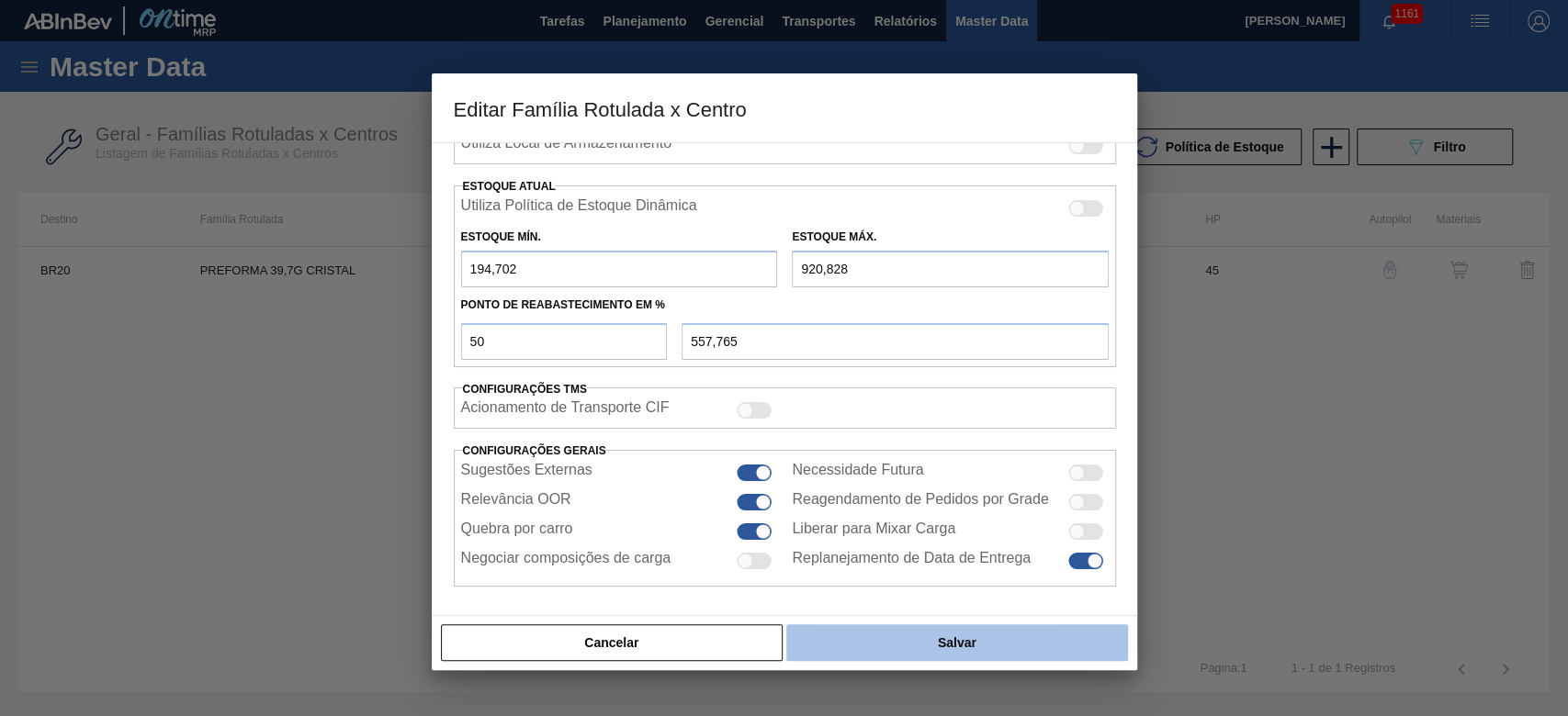
click at [959, 642] on button "Salvar" at bounding box center [957, 642] width 341 height 37
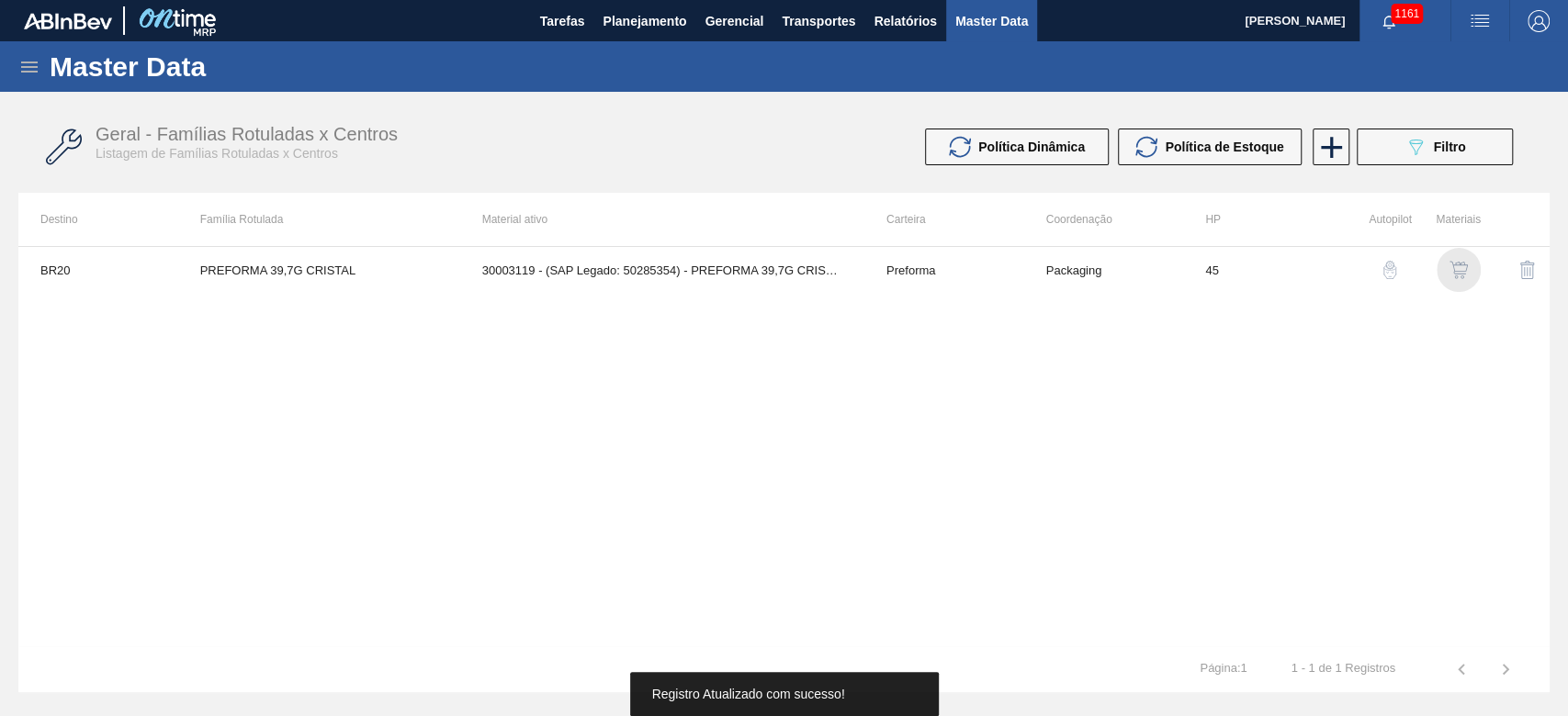
click at [1454, 268] on img "button" at bounding box center [1458, 269] width 18 height 18
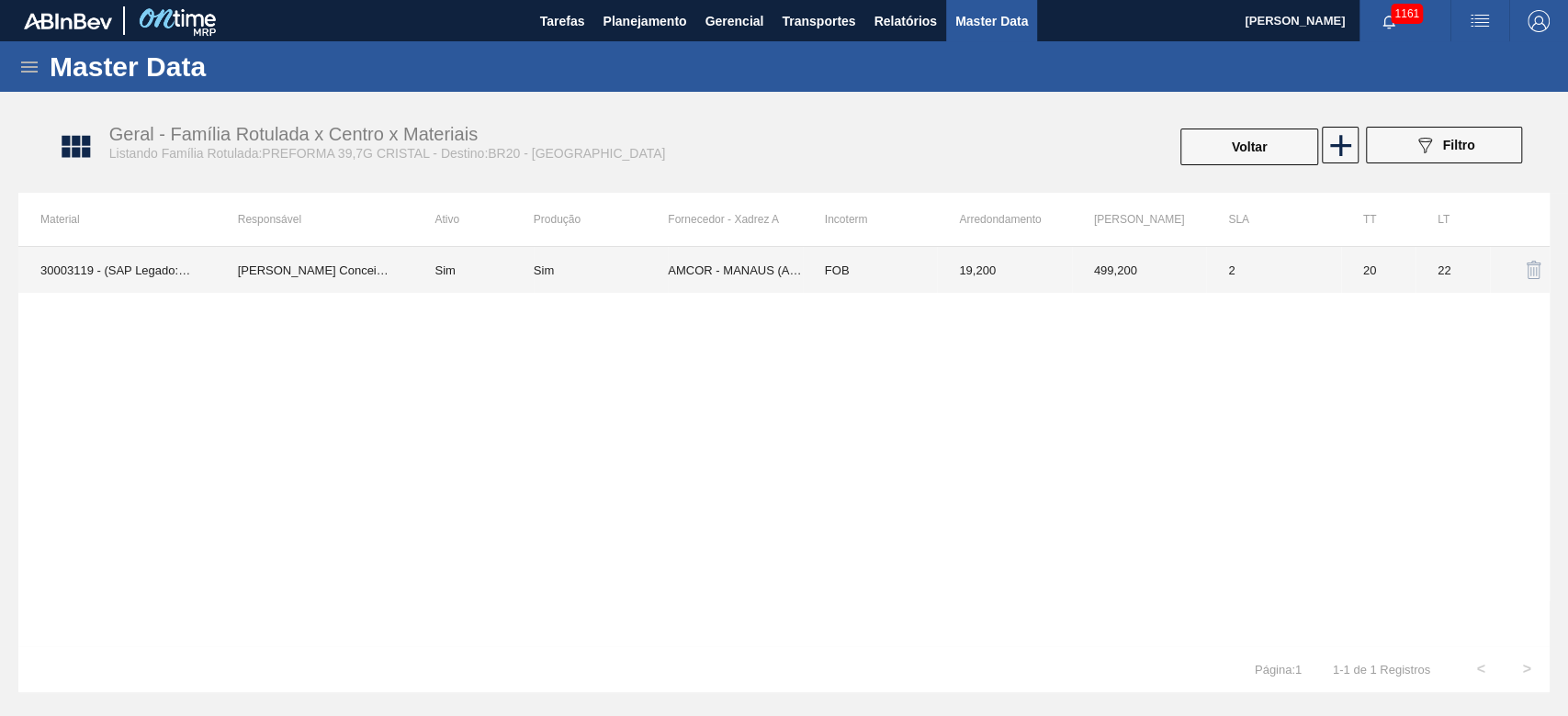
click at [844, 281] on td "FOB" at bounding box center [870, 269] width 134 height 46
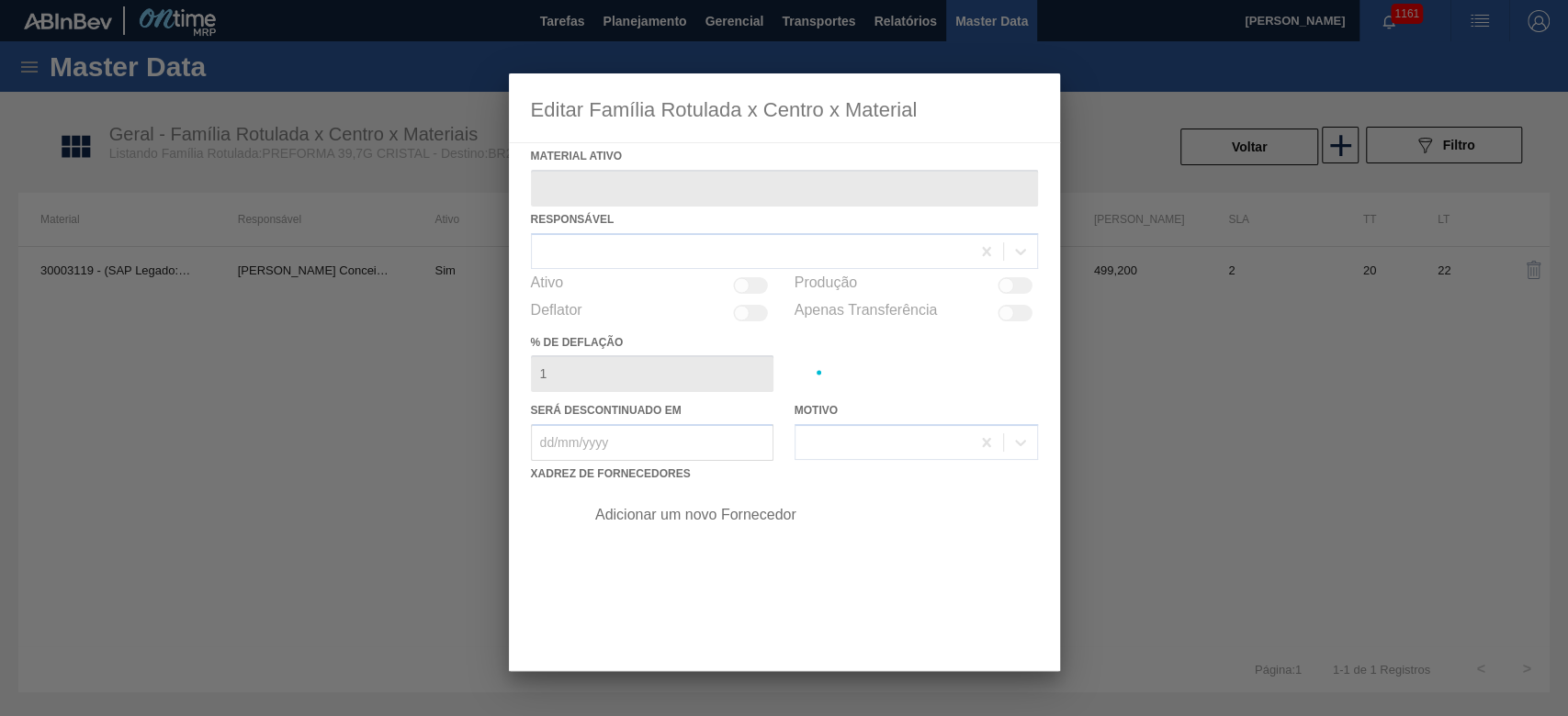
type ativo "30003119 - (SAP Legado: 50285354) - PREFORMA 39,7G CRISTAL"
checkbox input "true"
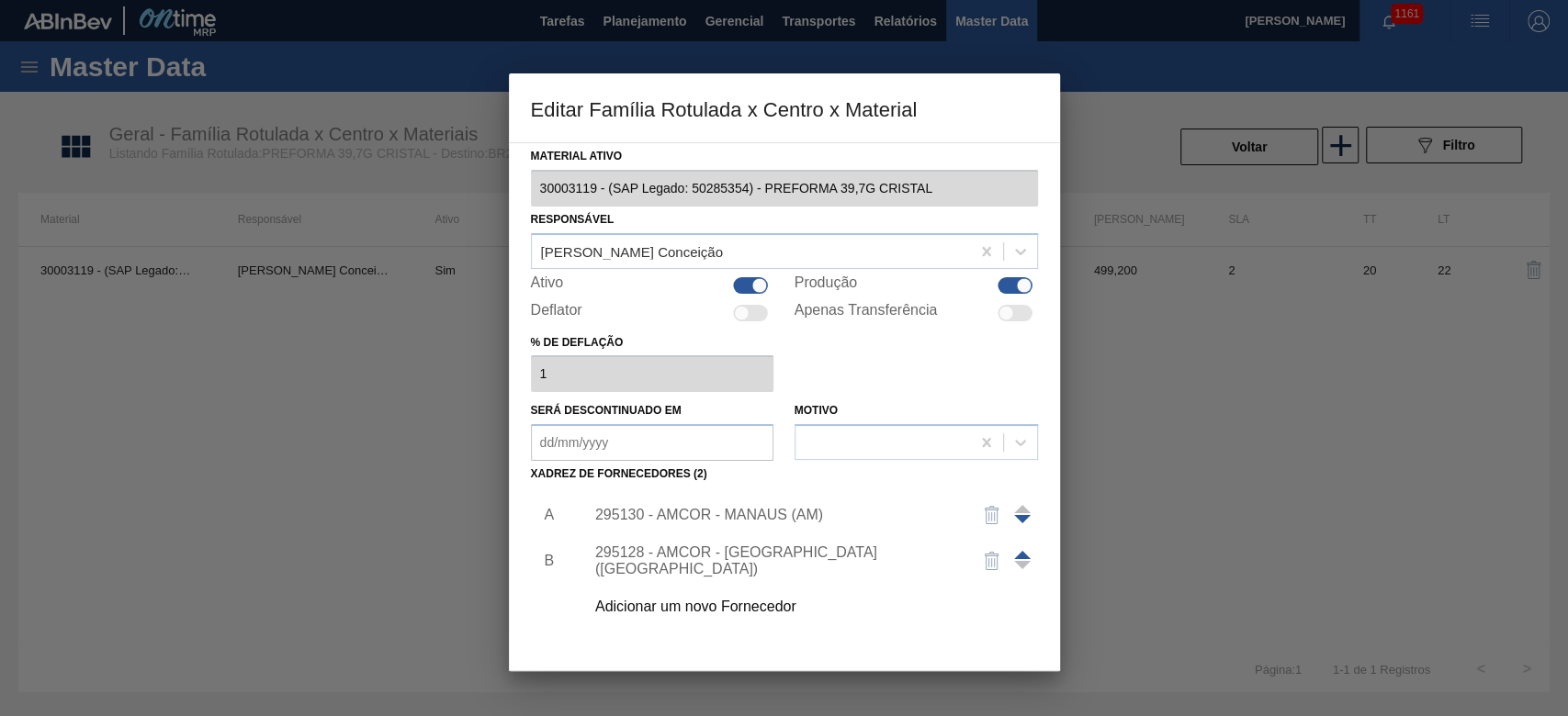
click at [668, 514] on div "295130 - AMCOR - MANAUS (AM)" at bounding box center [775, 515] width 360 height 17
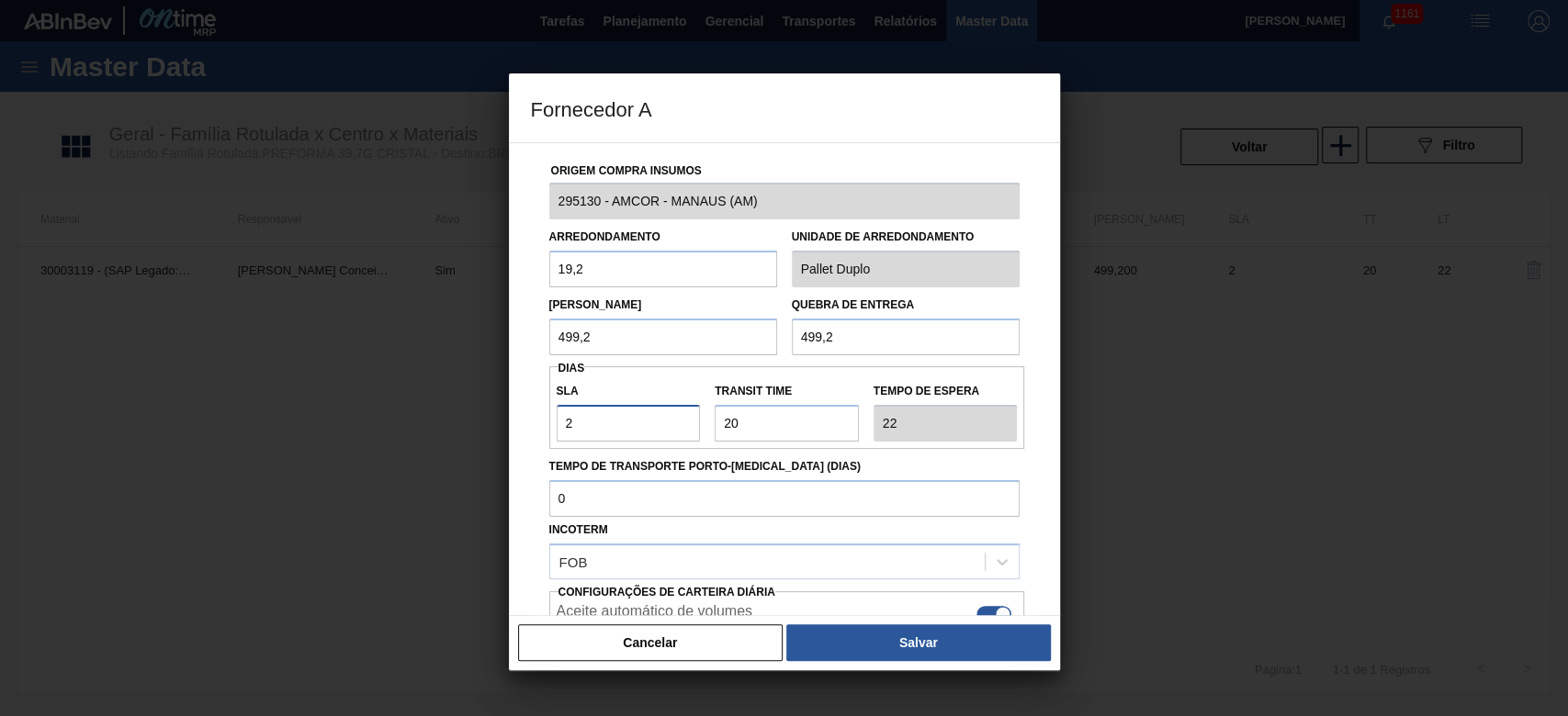
click at [455, 431] on div "Fornecedor A Origem Compra Insumos 295130 - AMCOR - MANAUS (AM) Arredondamento …" at bounding box center [784, 358] width 1568 height 716
type input "3"
type input "23"
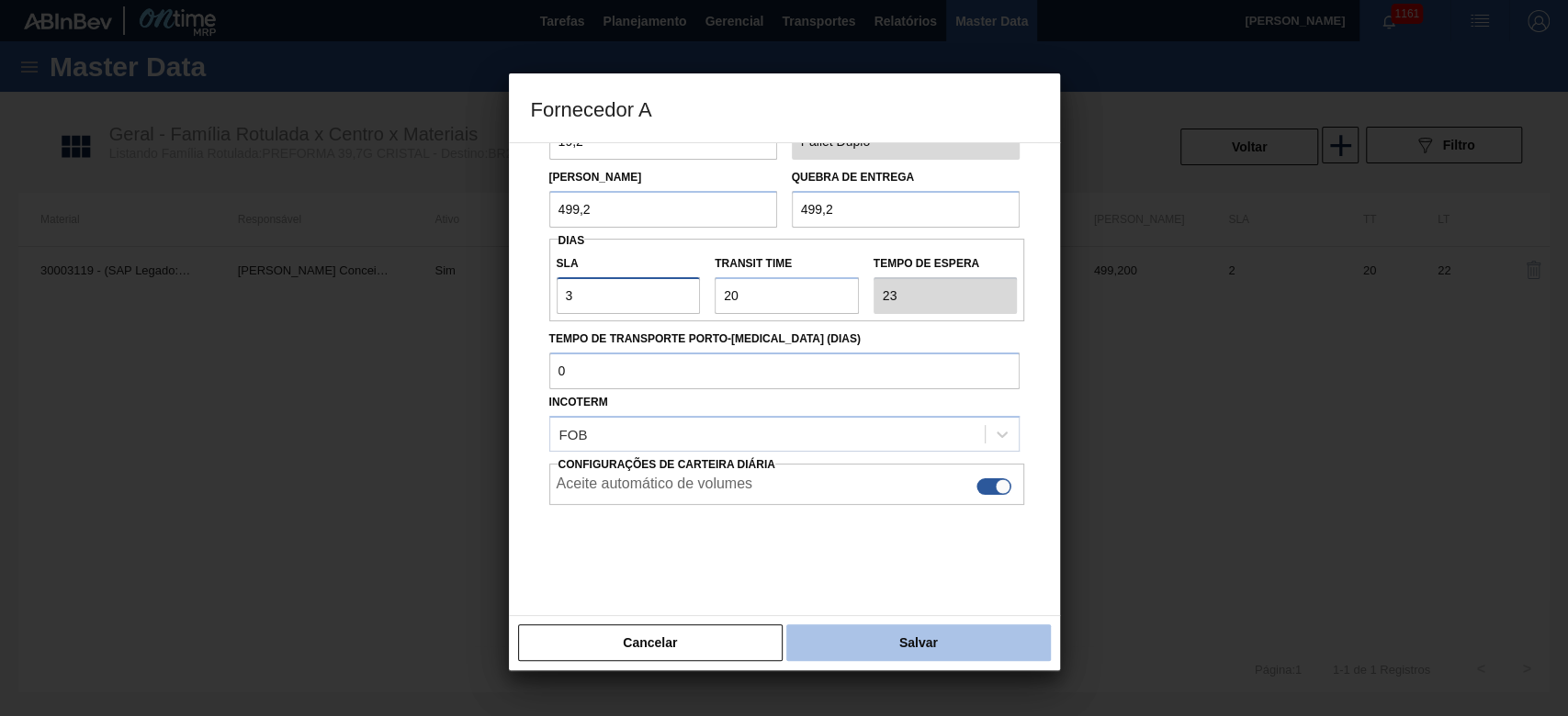
scroll to position [130, 0]
type input "3"
click at [886, 639] on button "Salvar" at bounding box center [918, 642] width 263 height 37
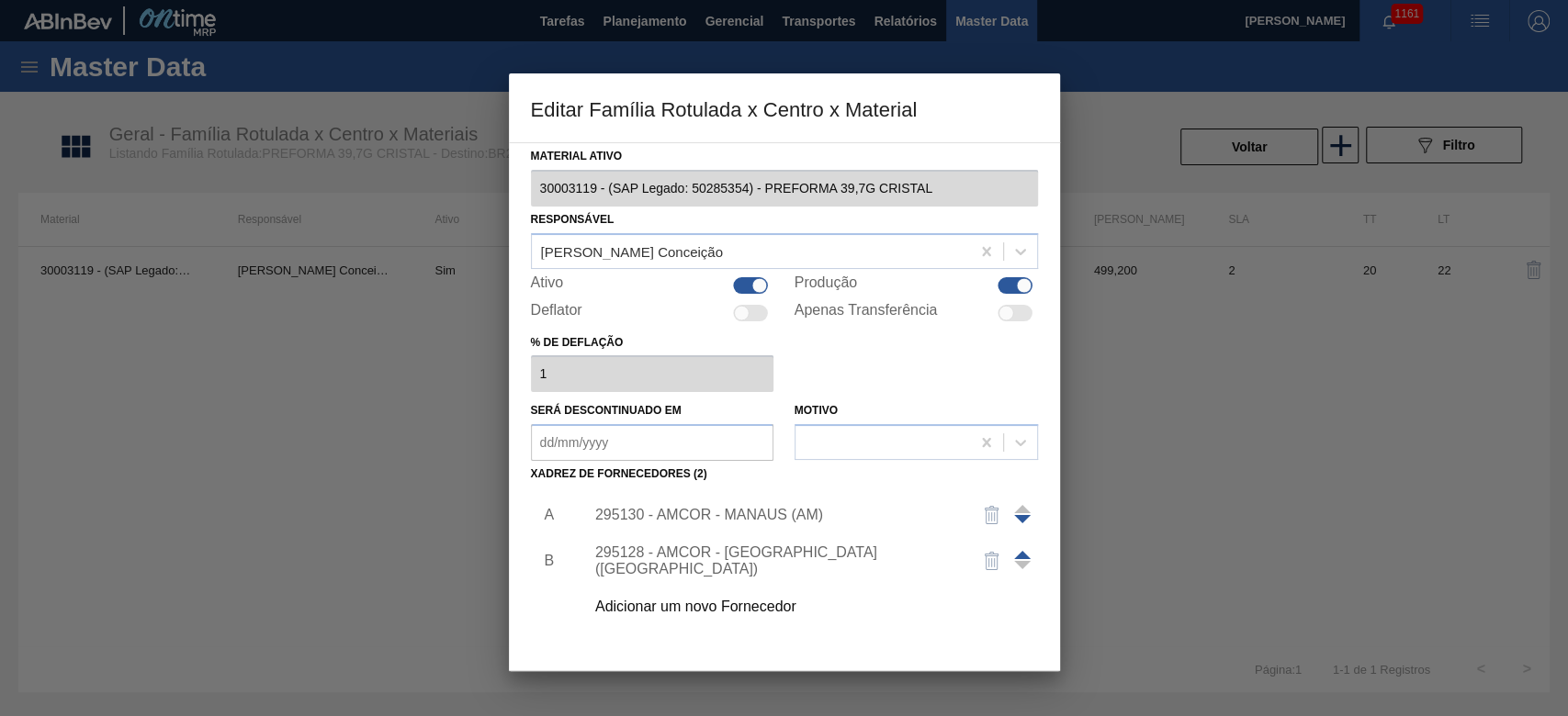
scroll to position [110, 0]
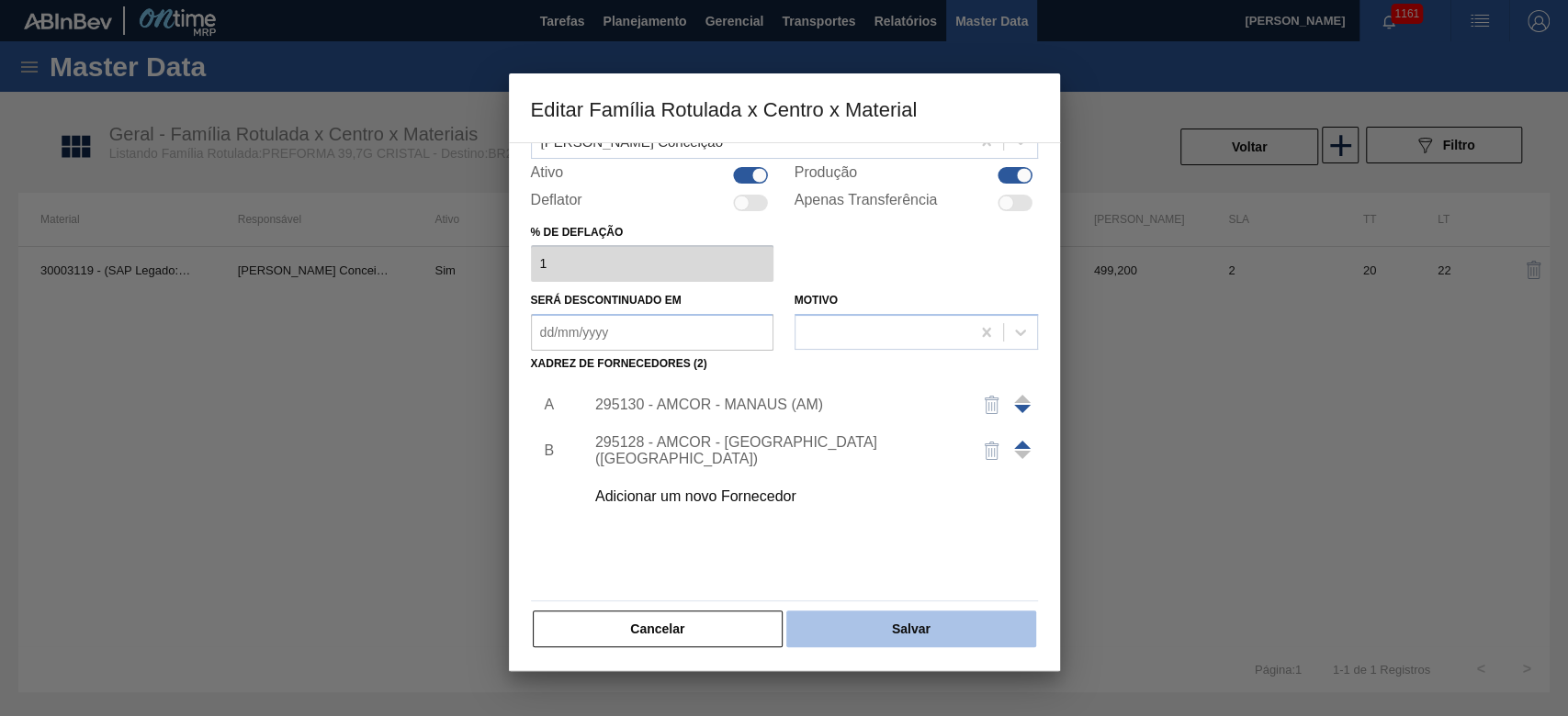
click at [923, 633] on button "Salvar" at bounding box center [911, 629] width 249 height 37
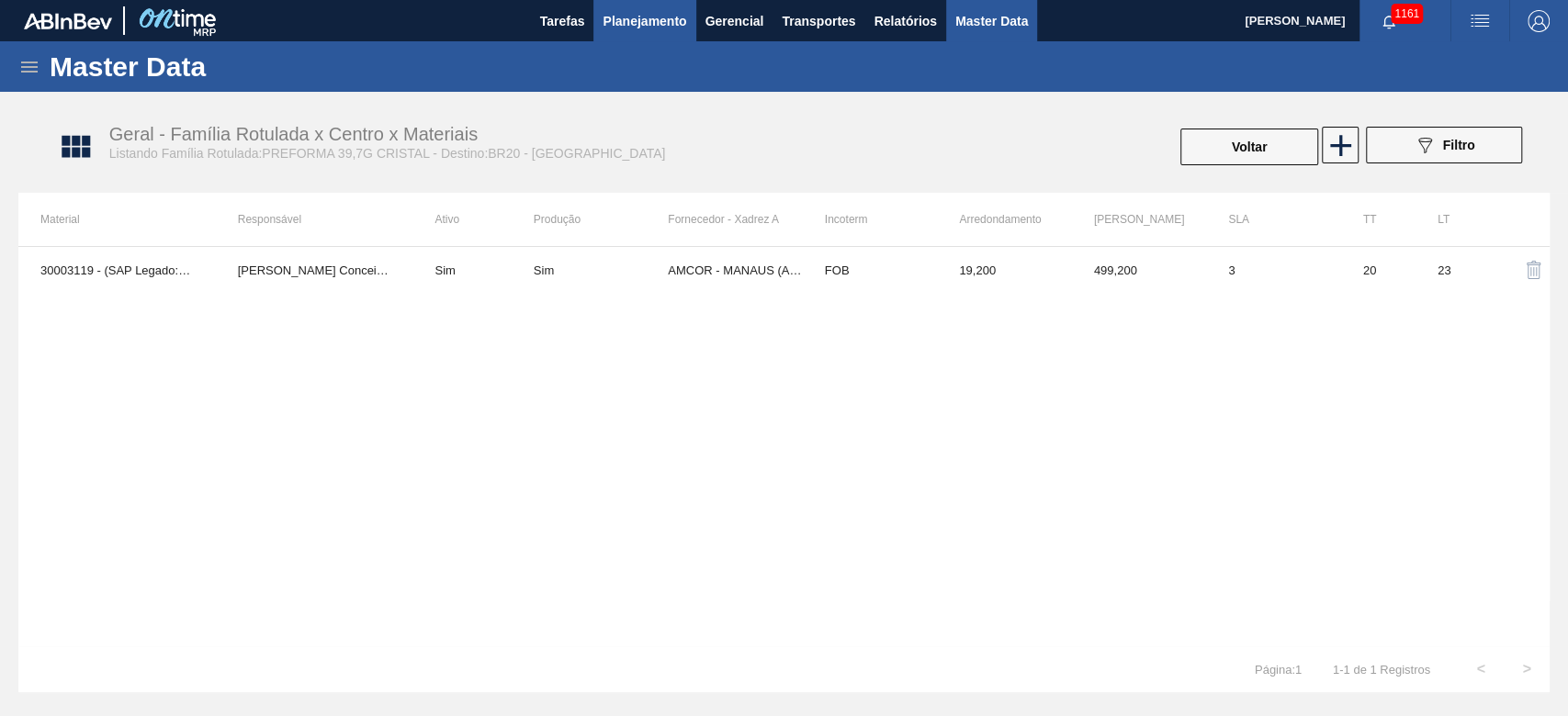
click at [645, 26] on span "Planejamento" at bounding box center [645, 20] width 84 height 22
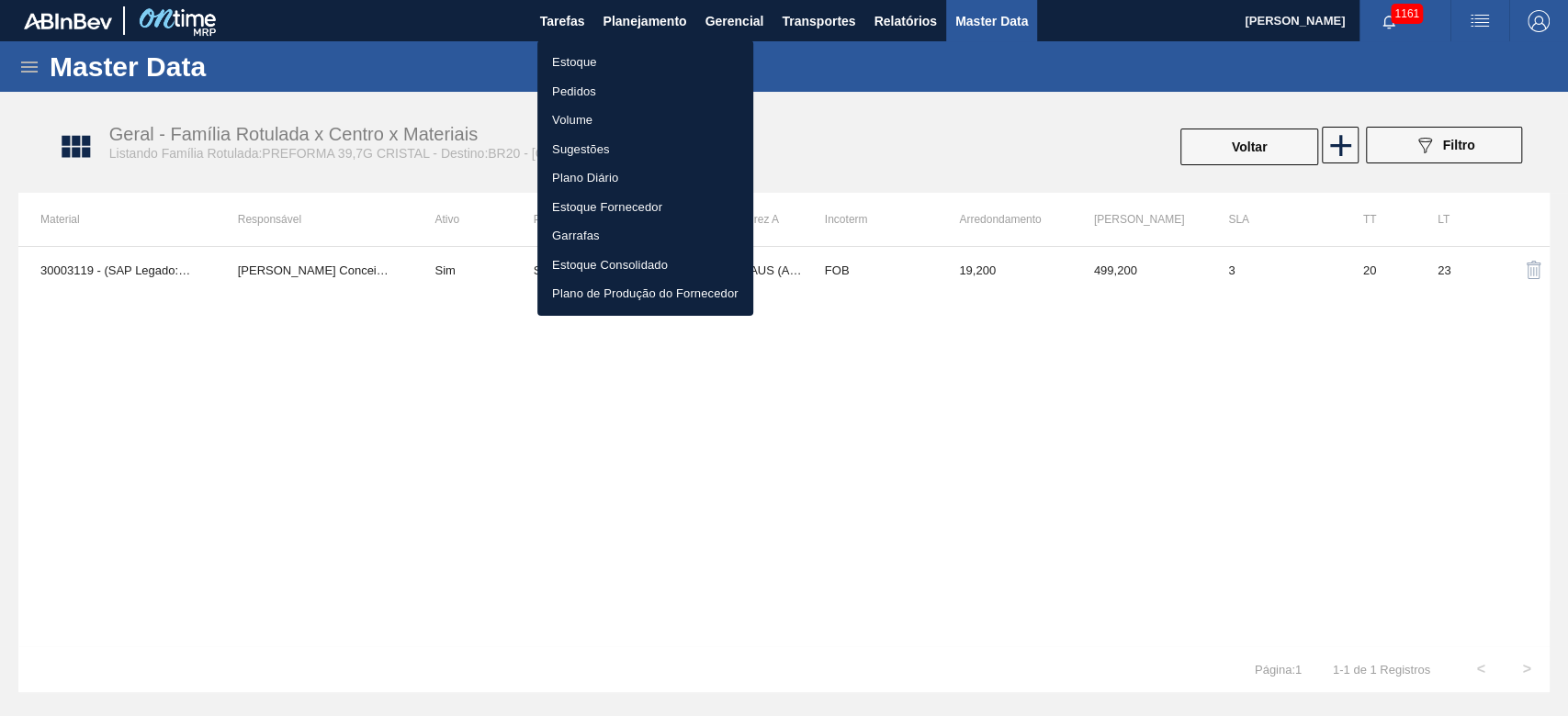
click at [157, 406] on div at bounding box center [784, 358] width 1568 height 716
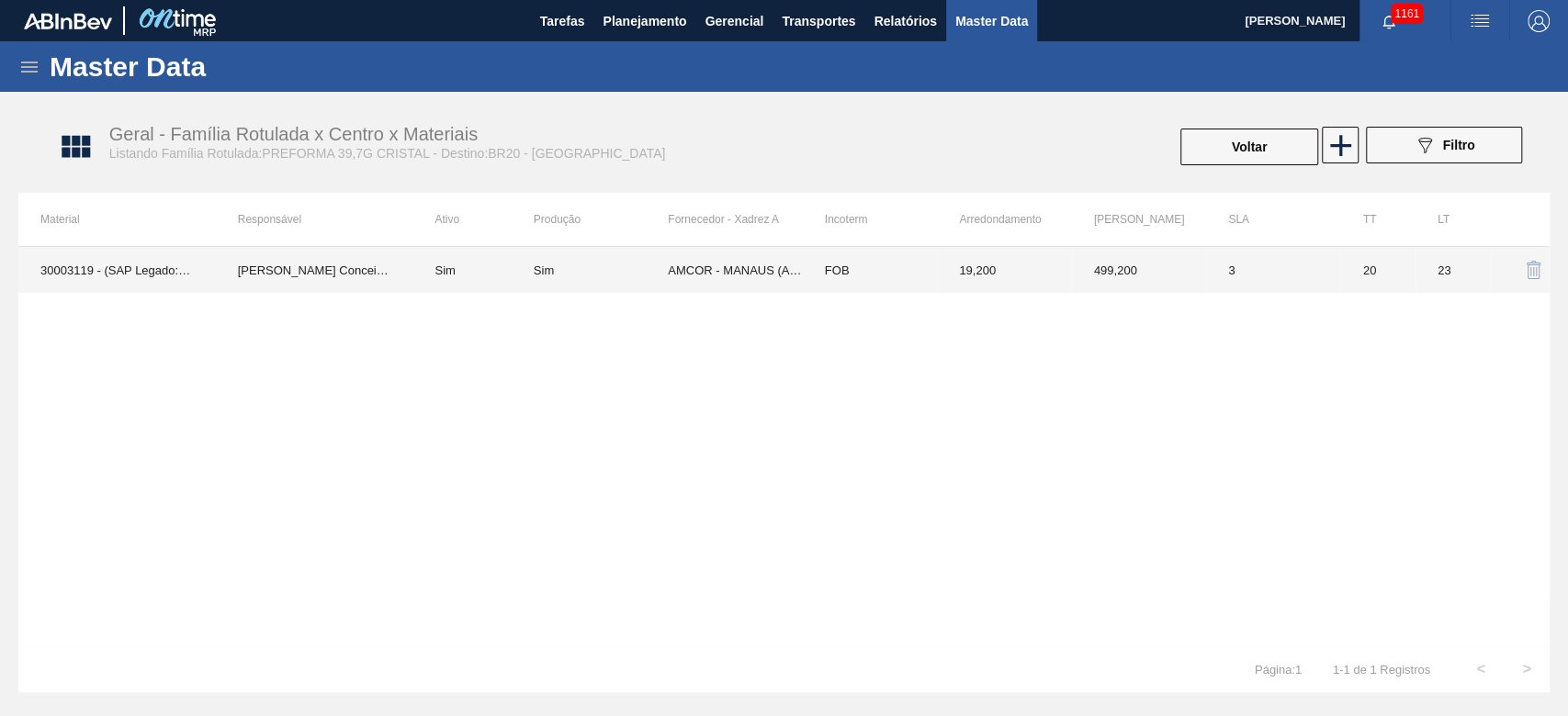
click at [293, 274] on td "[PERSON_NAME] Conceição" at bounding box center [314, 269] width 197 height 46
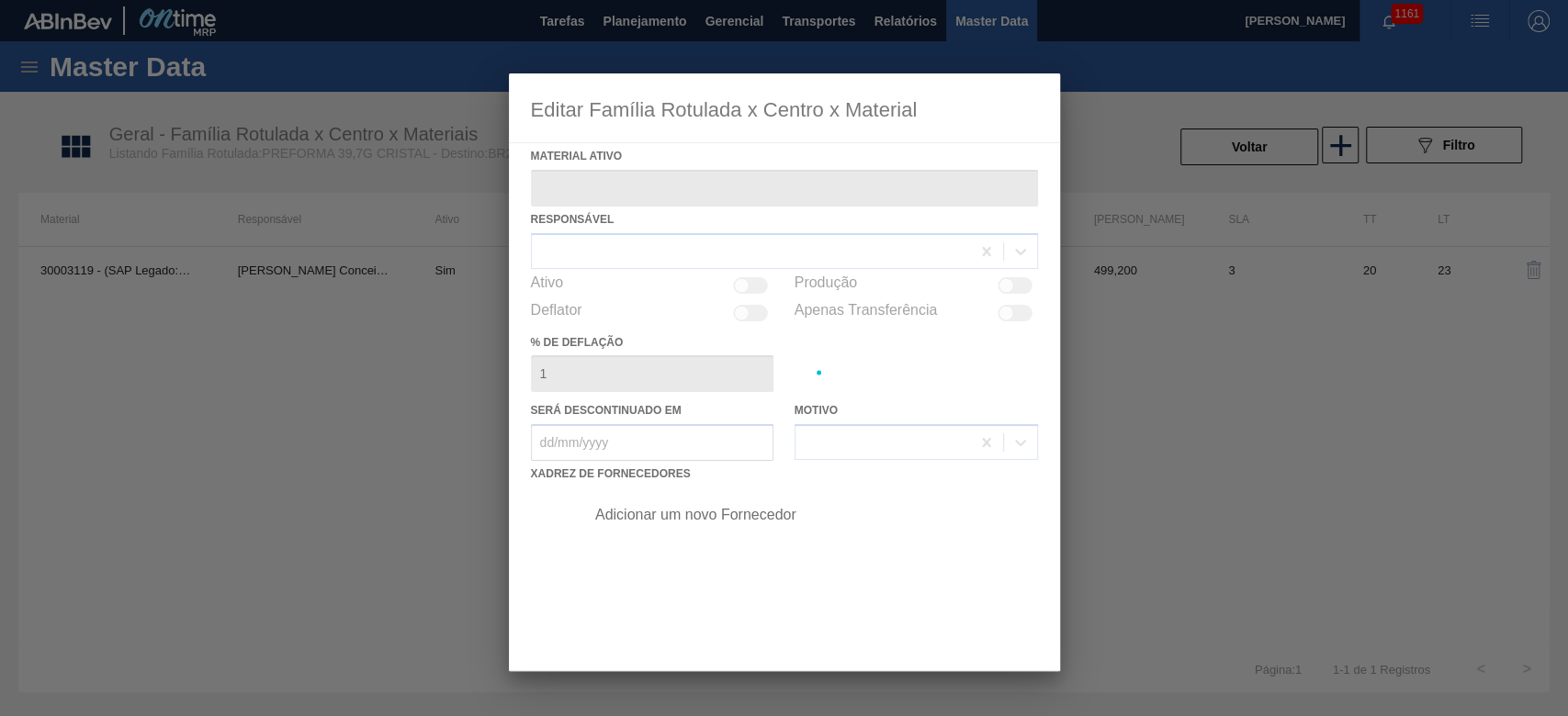
type ativo "30003119 - (SAP Legado: 50285354) - PREFORMA 39,7G CRISTAL"
checkbox input "true"
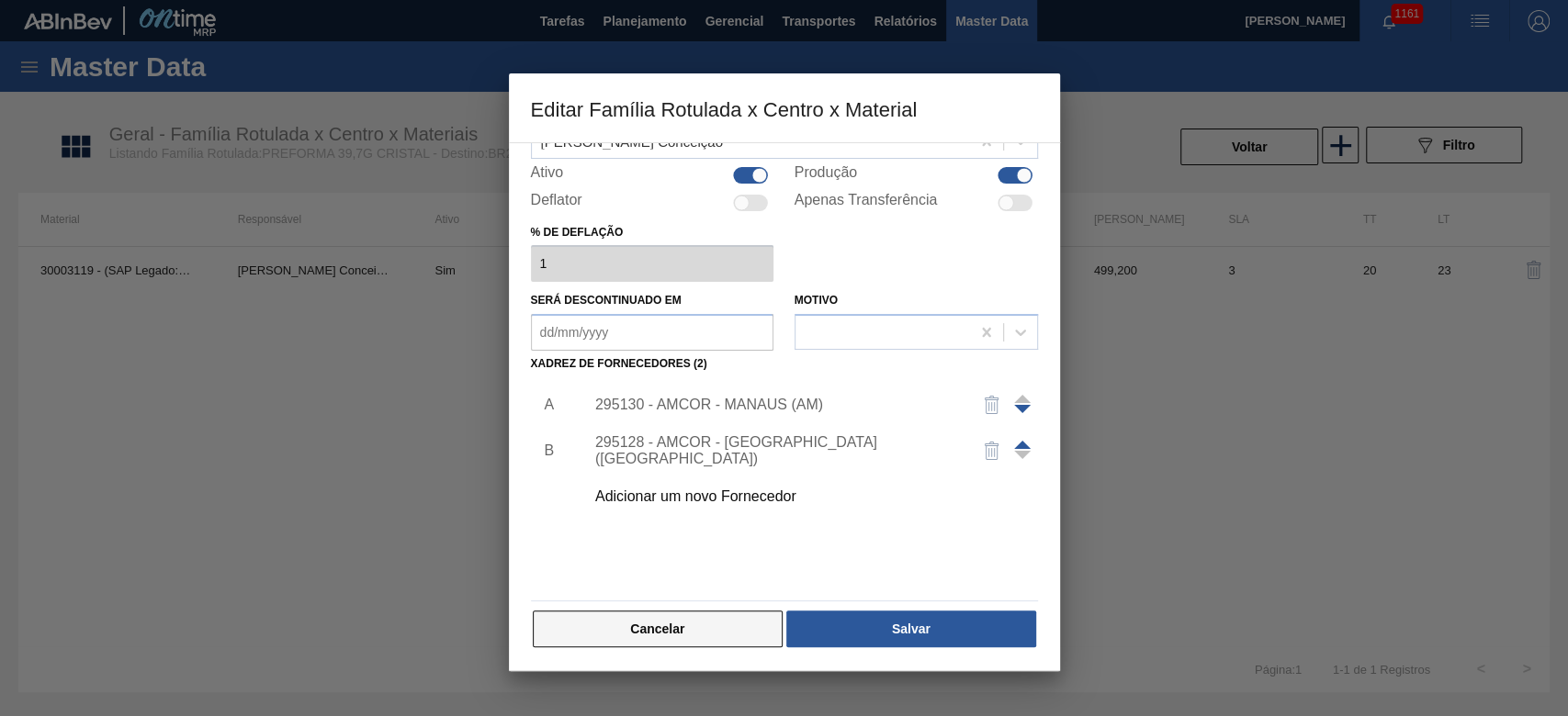
click at [727, 618] on button "Cancelar" at bounding box center [658, 629] width 251 height 37
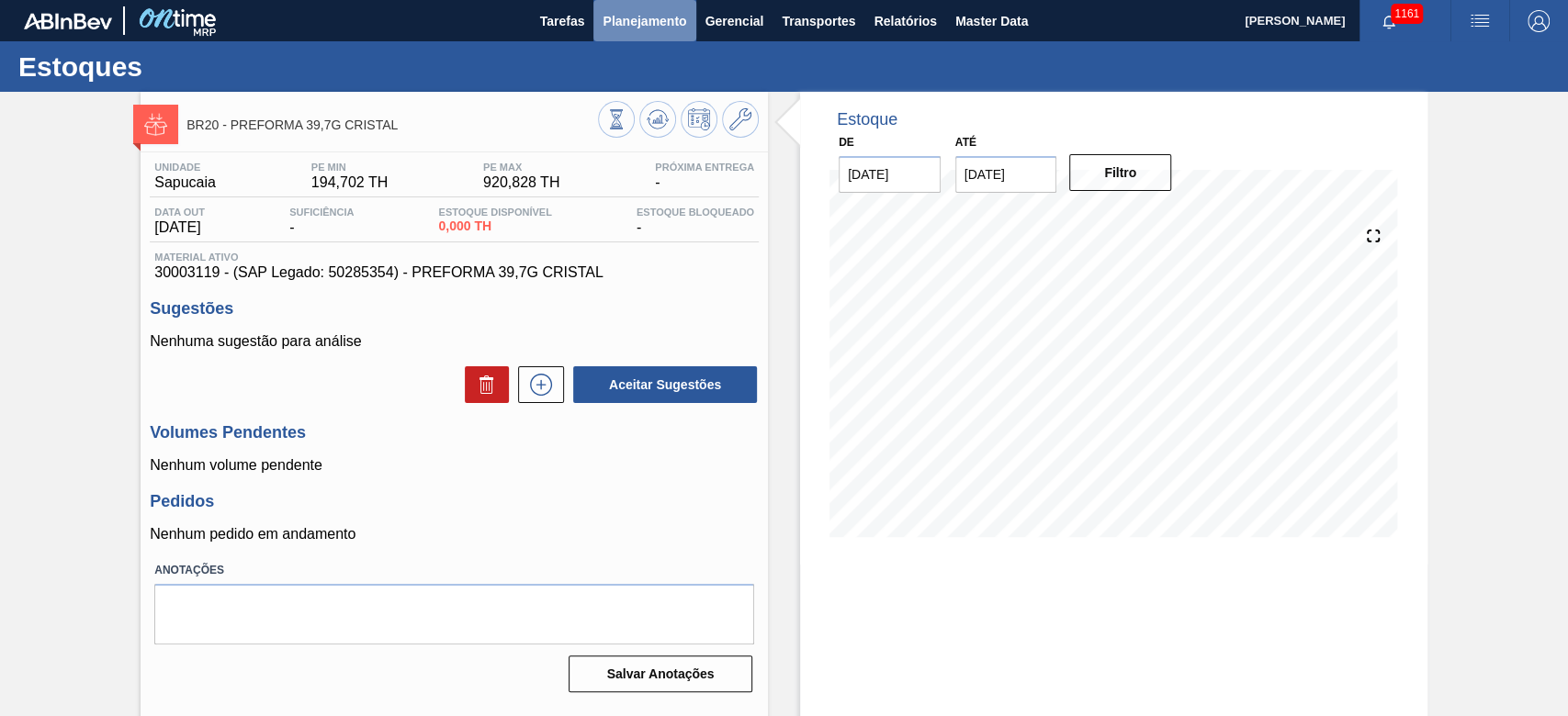
click at [644, 14] on span "Planejamento" at bounding box center [645, 20] width 84 height 22
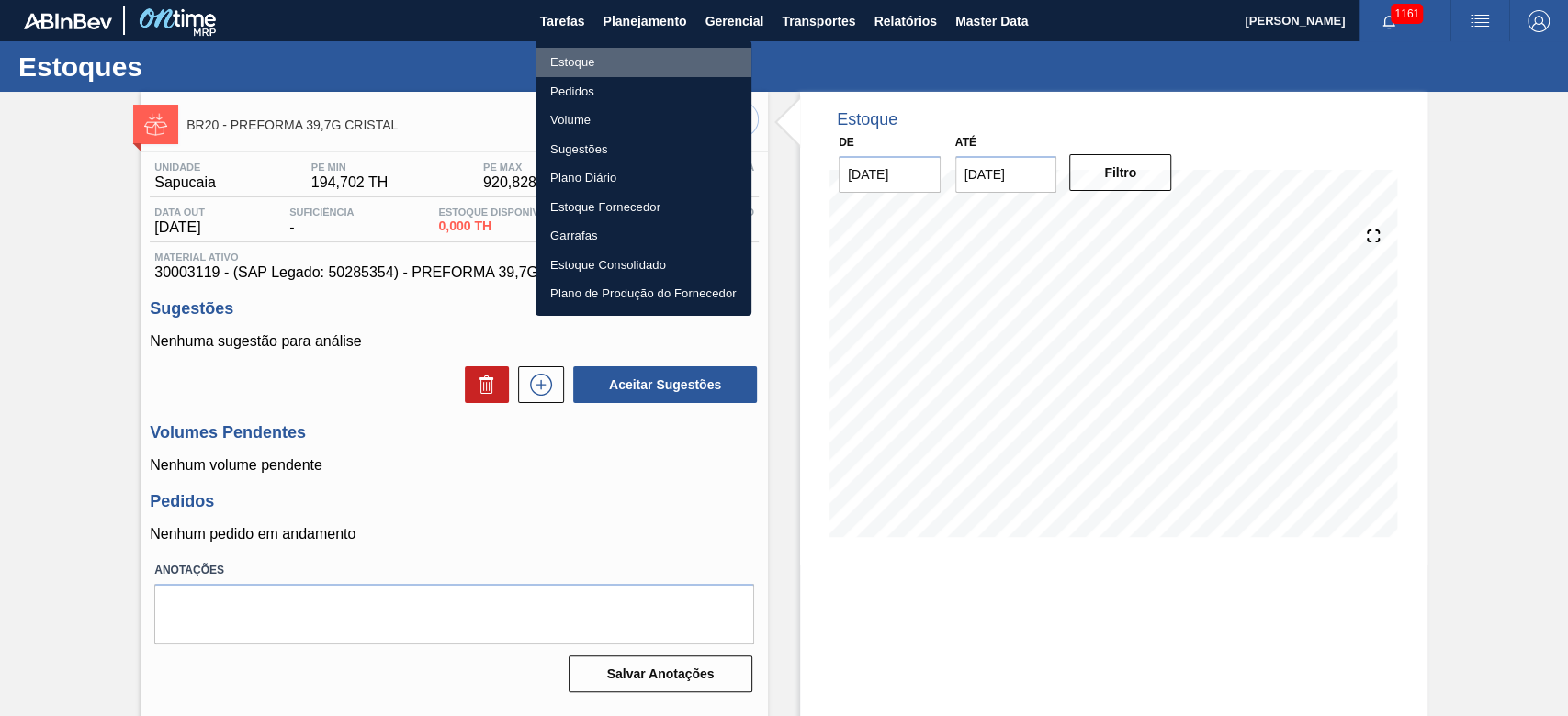
click at [564, 64] on li "Estoque" at bounding box center [644, 62] width 216 height 29
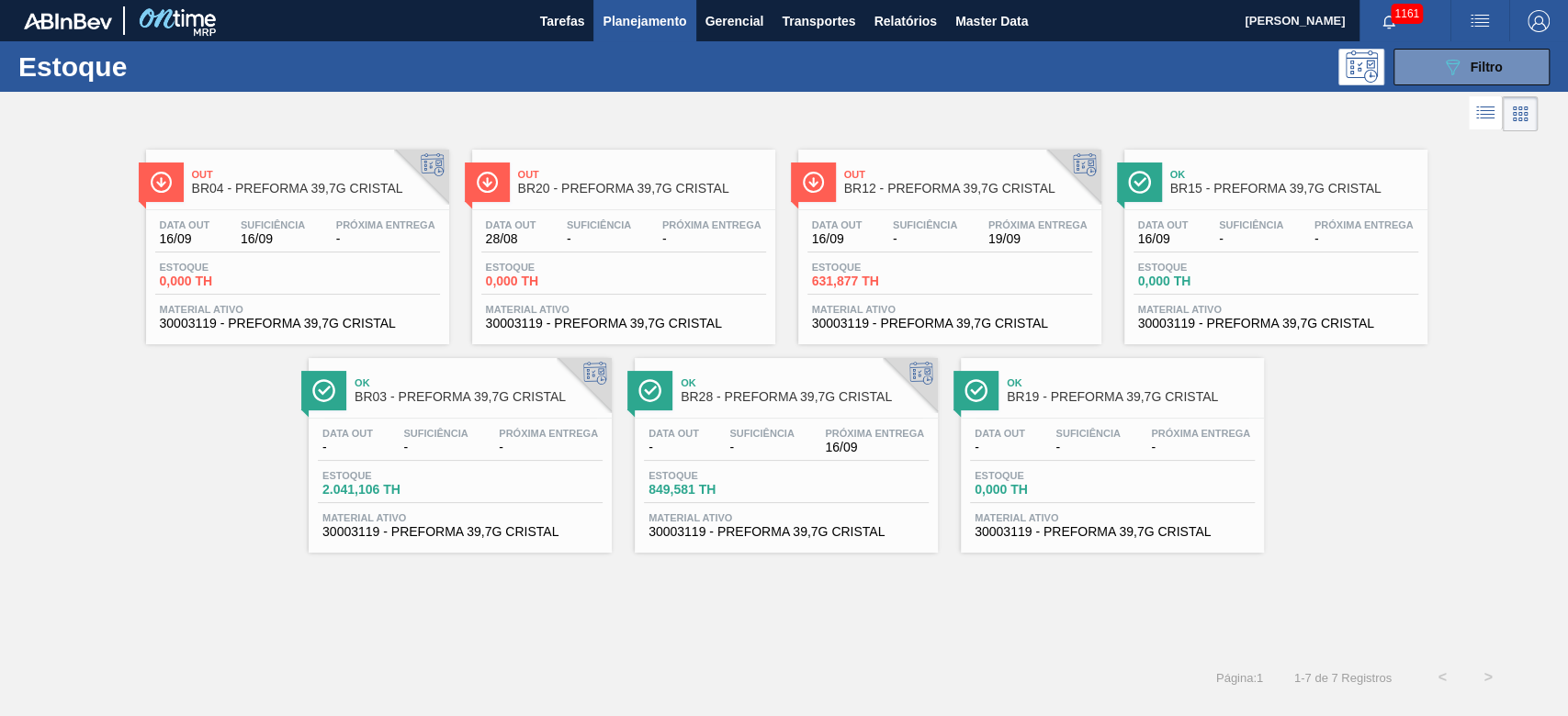
click at [1215, 239] on div "Suficiência -" at bounding box center [1251, 232] width 74 height 26
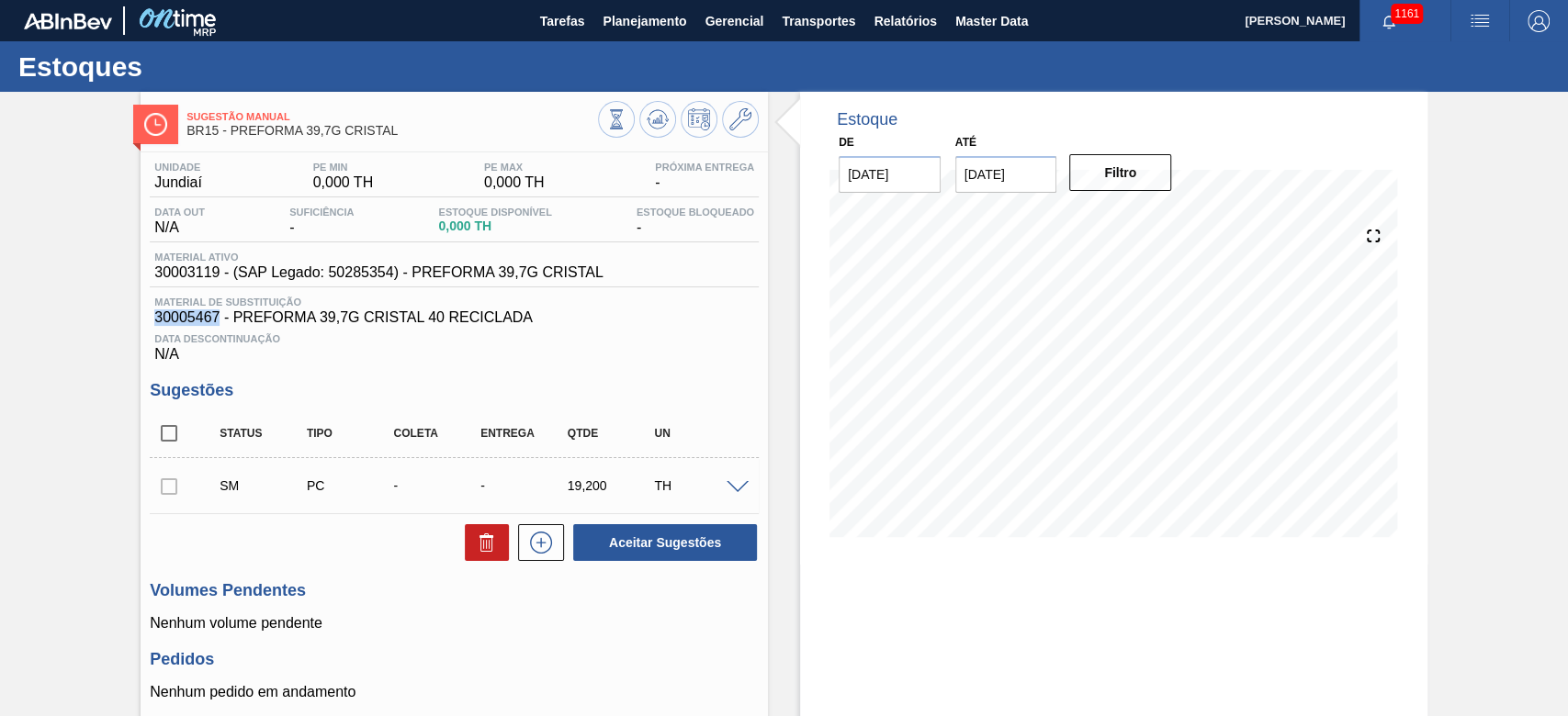
drag, startPoint x: 220, startPoint y: 316, endPoint x: 147, endPoint y: 320, distance: 73.1
click at [147, 320] on div "Unidade Jundiaí PE MIN 0,000 TH PE MAX 0,000 TH Próxima Entrega - Data out N/A …" at bounding box center [454, 504] width 627 height 704
copy span "30005467"
click at [666, 27] on span "Planejamento" at bounding box center [645, 20] width 84 height 22
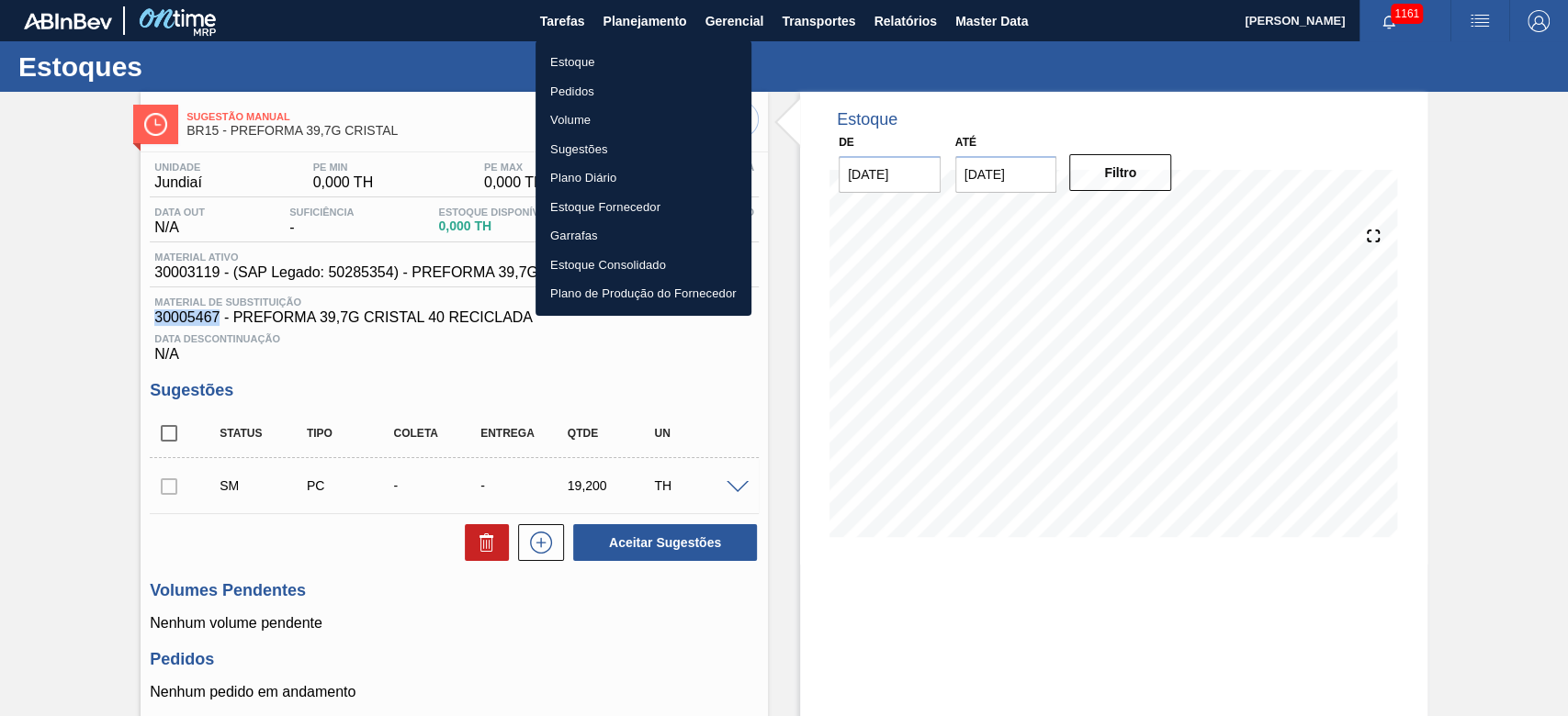
click at [569, 63] on li "Estoque" at bounding box center [644, 62] width 216 height 29
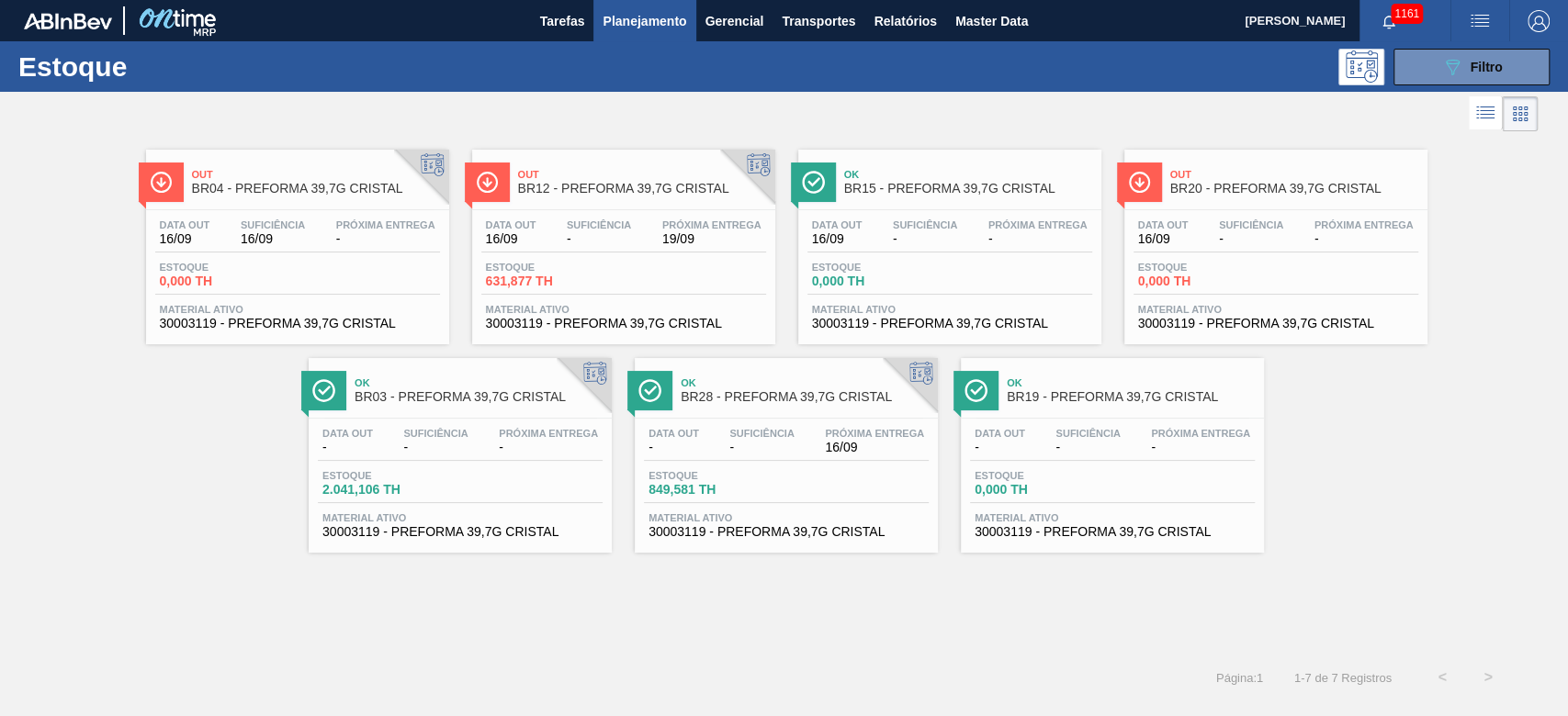
click at [762, 411] on div "Ok BR28 - PREFORMA 39,7G CRISTAL" at bounding box center [804, 391] width 248 height 42
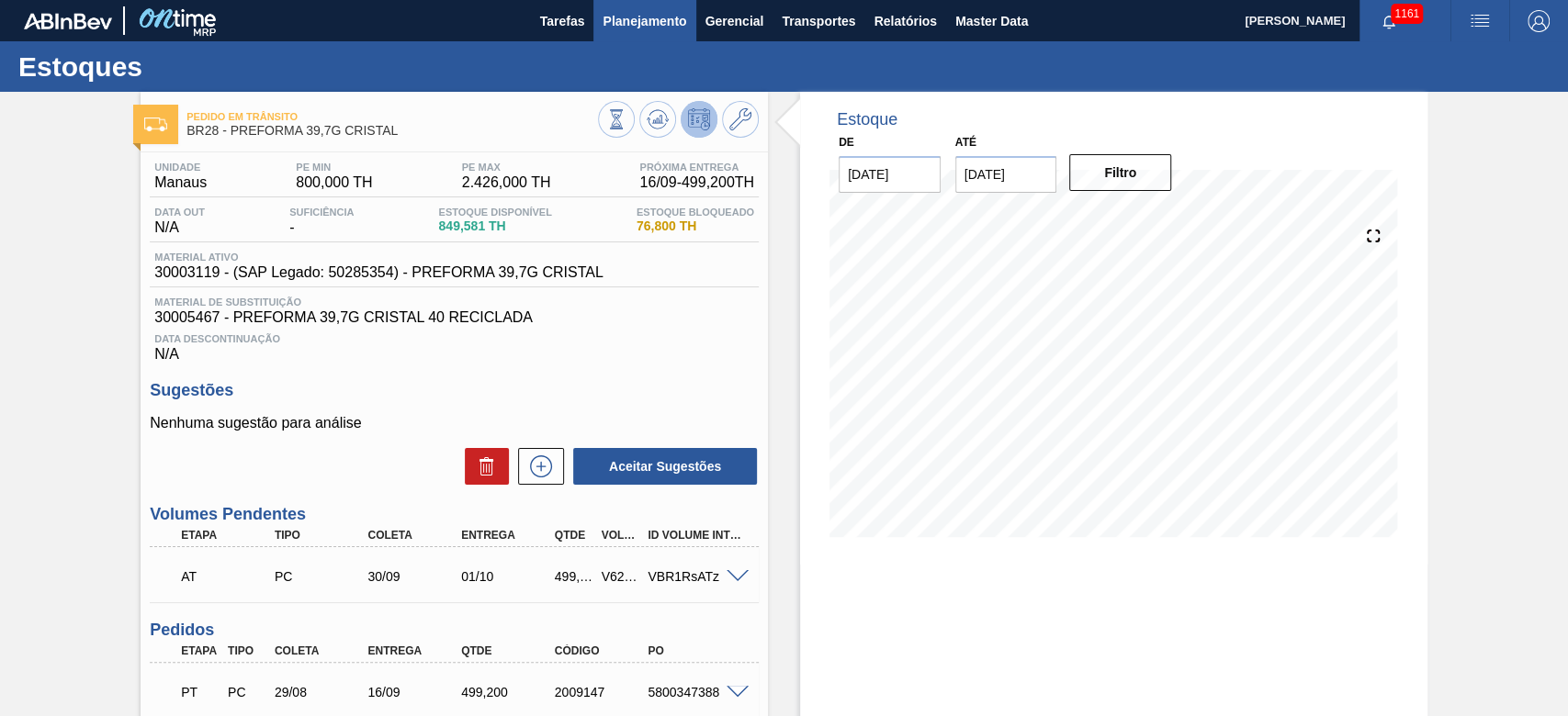
click at [613, 33] on button "Planejamento" at bounding box center [644, 20] width 102 height 42
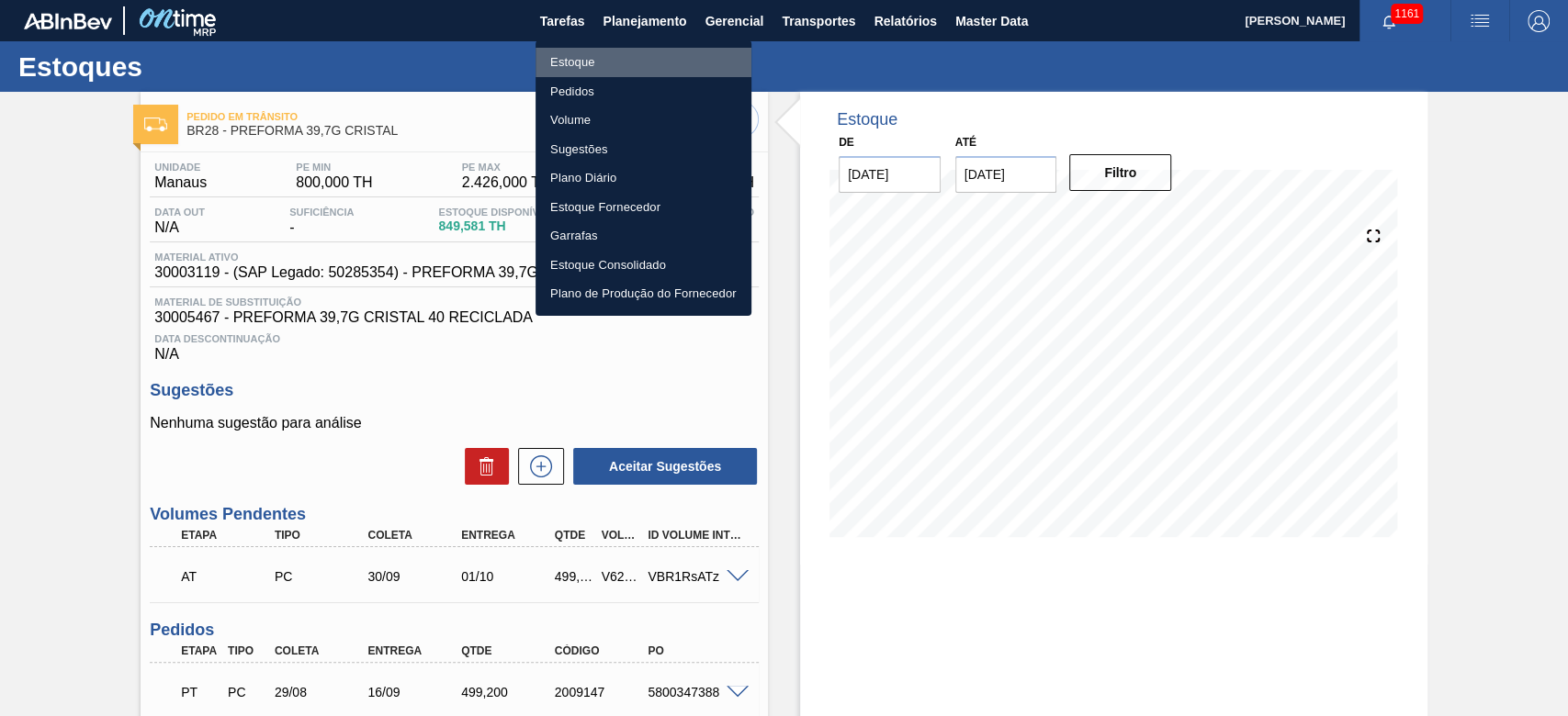
click at [592, 60] on li "Estoque" at bounding box center [644, 62] width 216 height 29
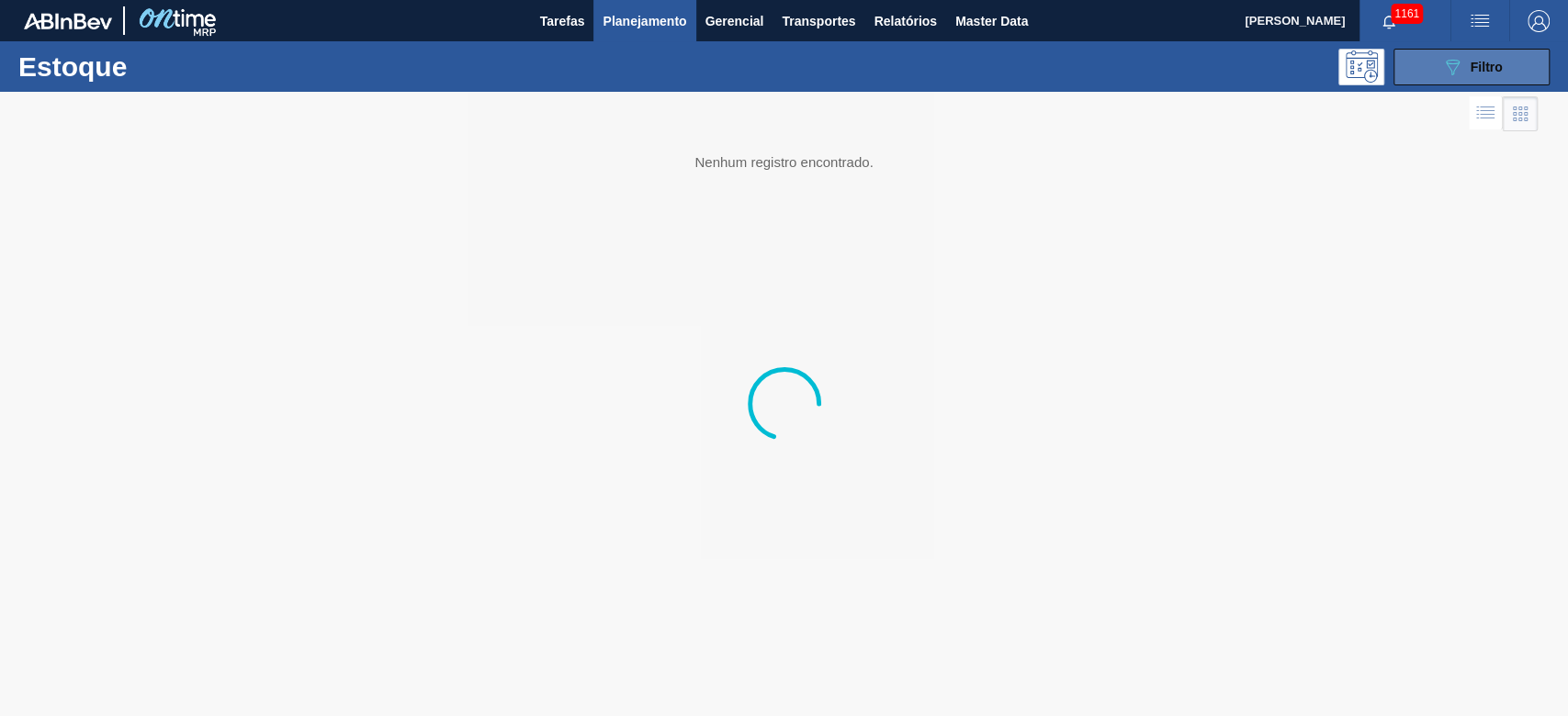
click at [1457, 66] on icon "089F7B8B-B2A5-4AFE-B5C0-19BA573D28AC" at bounding box center [1451, 67] width 22 height 22
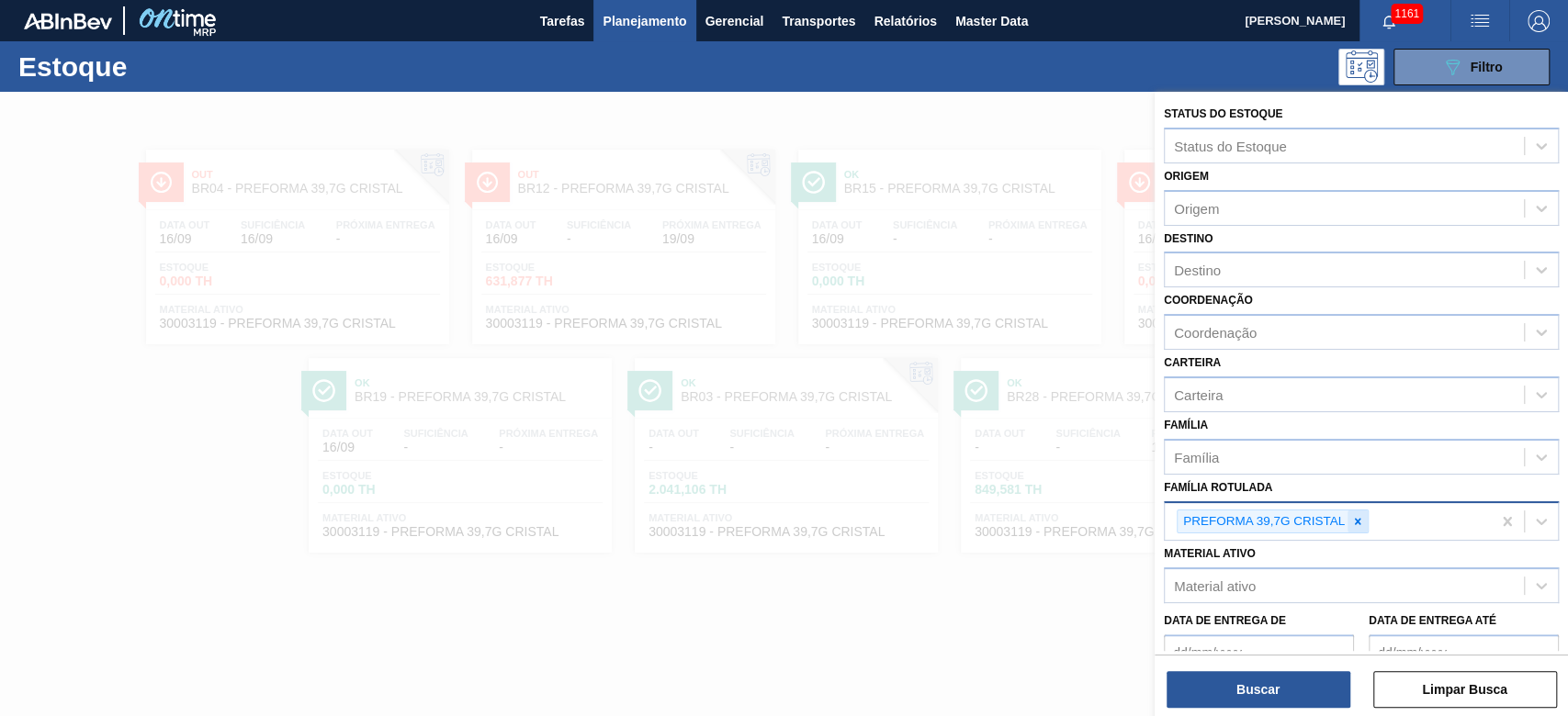
click at [1366, 516] on div at bounding box center [1357, 522] width 20 height 23
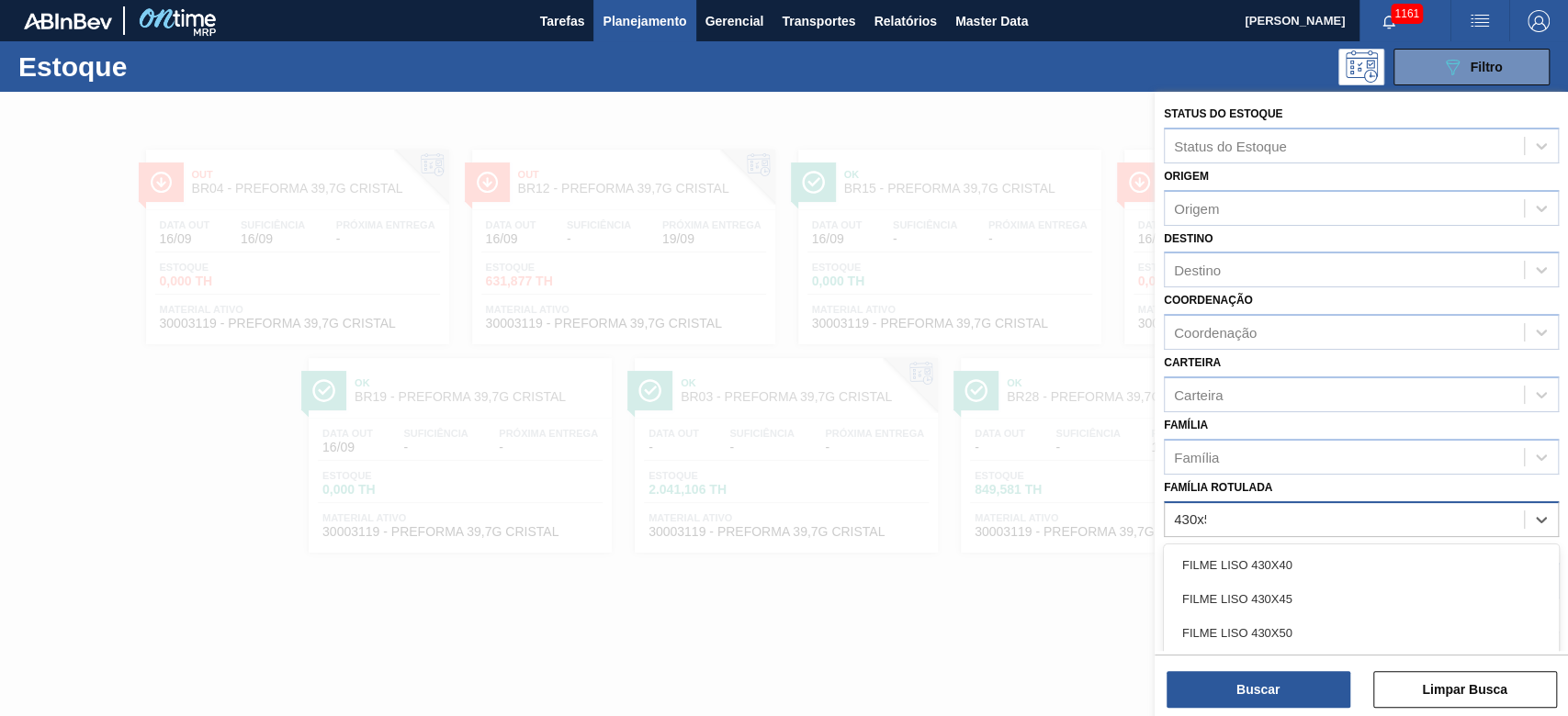
type Rotulada "430x50"
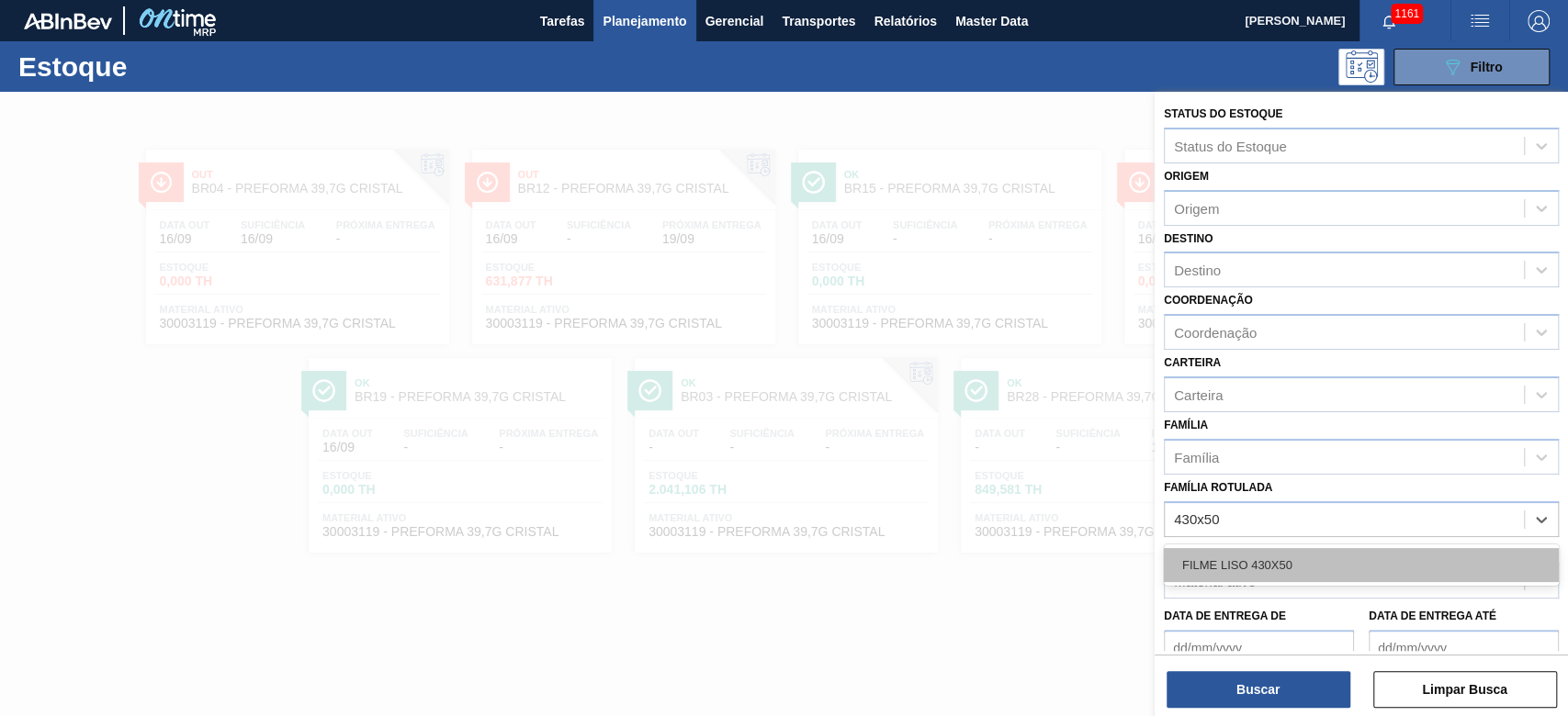
click at [1273, 563] on div "FILME LISO 430X50" at bounding box center [1361, 564] width 395 height 34
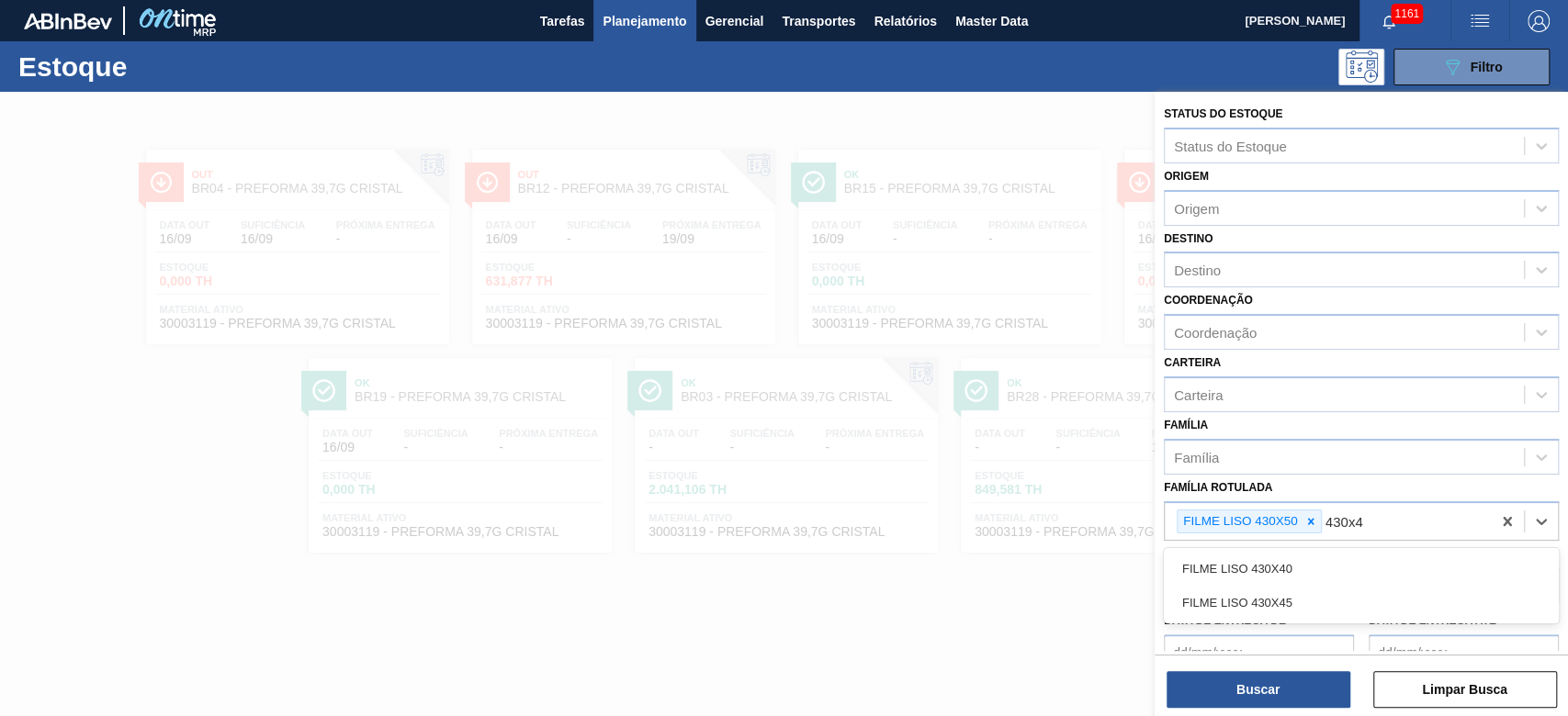
type Rotulada "430x45"
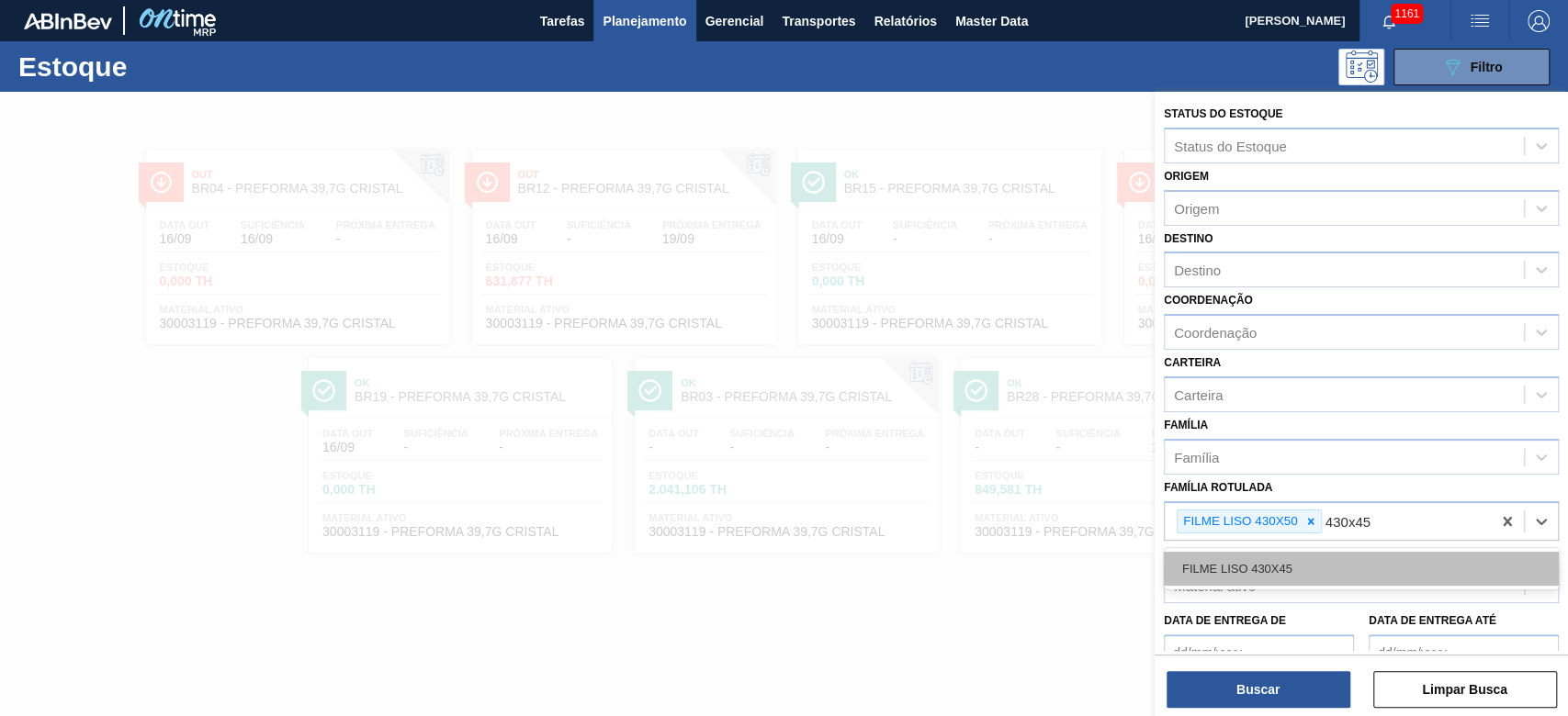
click at [1273, 563] on div "FILME LISO 430X45" at bounding box center [1361, 568] width 395 height 34
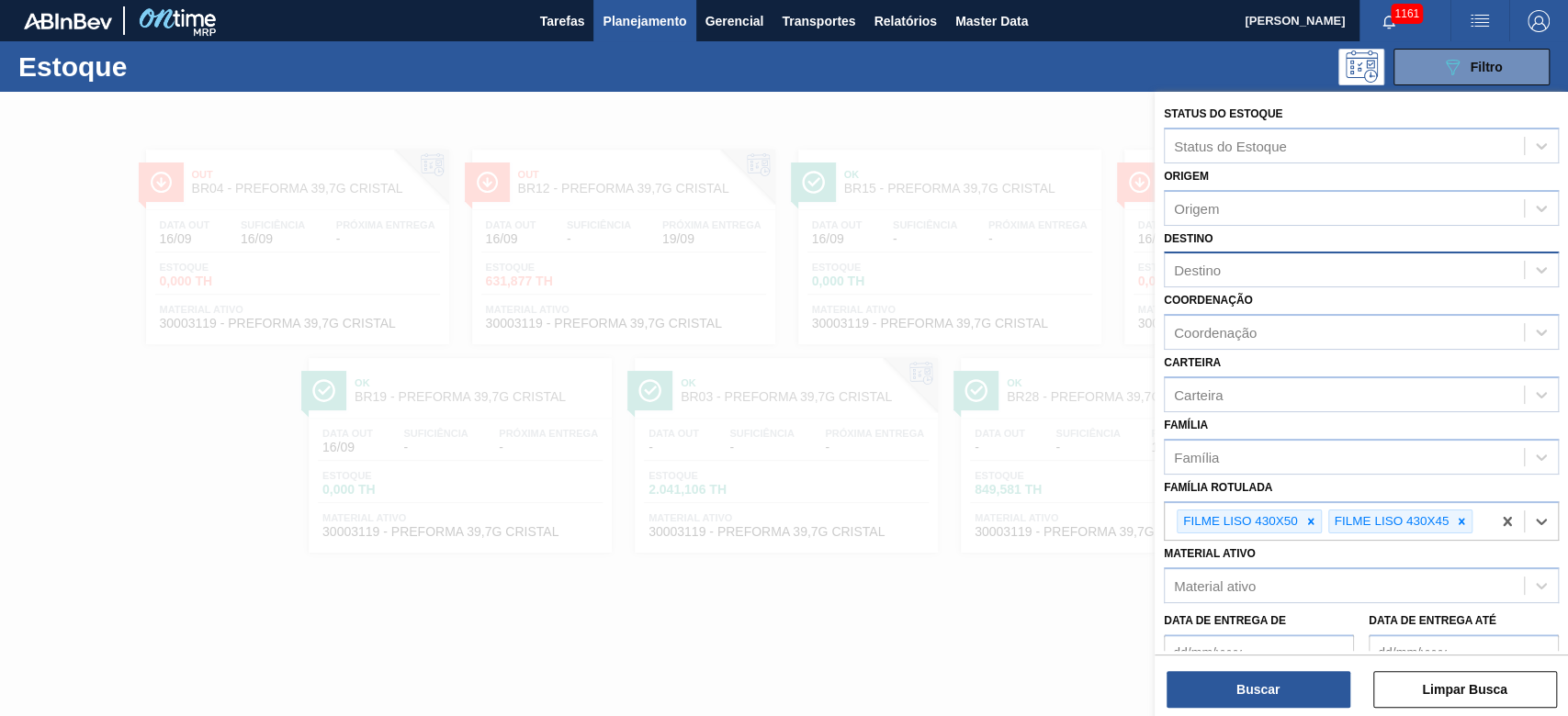
click at [1188, 279] on div "Destino" at bounding box center [1343, 270] width 359 height 26
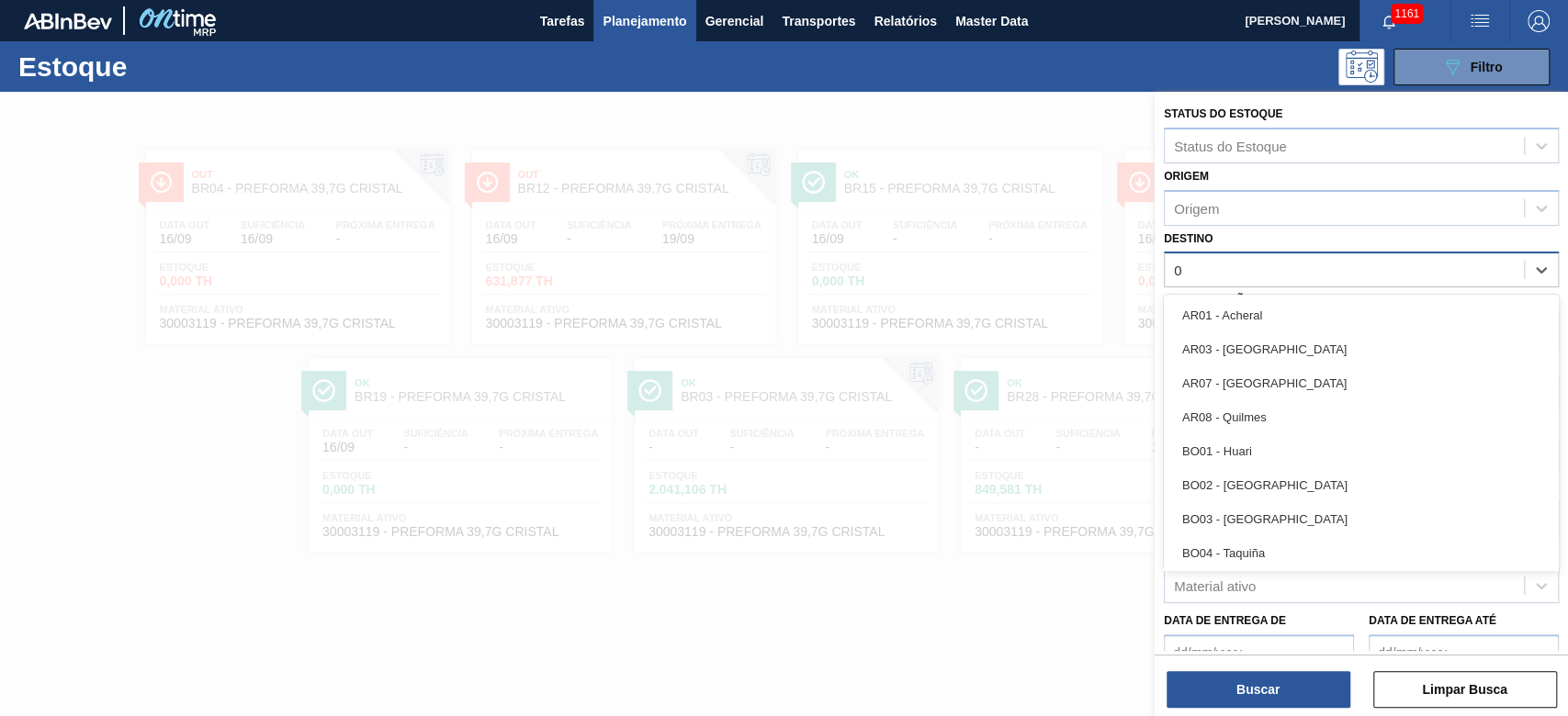
type input "05"
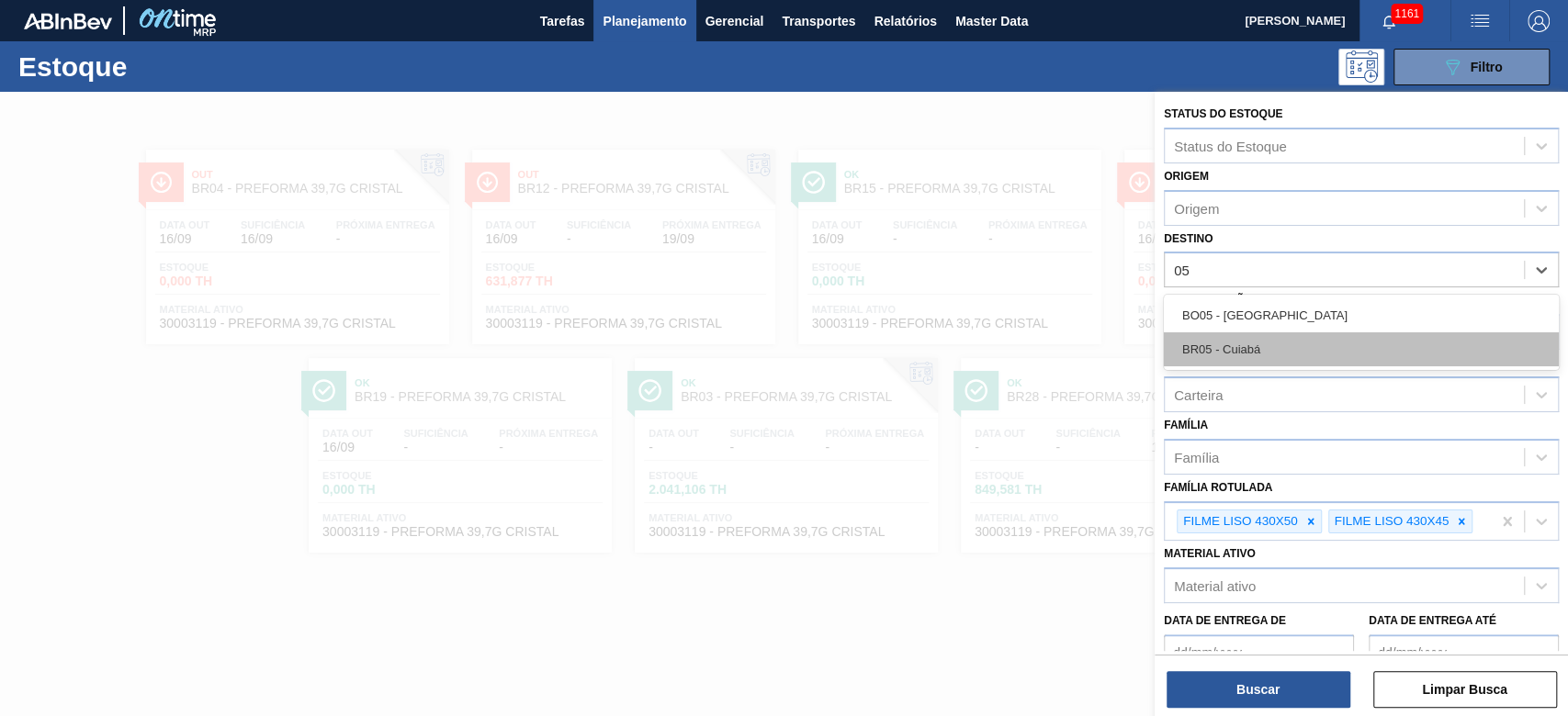
click at [1249, 351] on div "BR05 - Cuiabá" at bounding box center [1361, 349] width 395 height 34
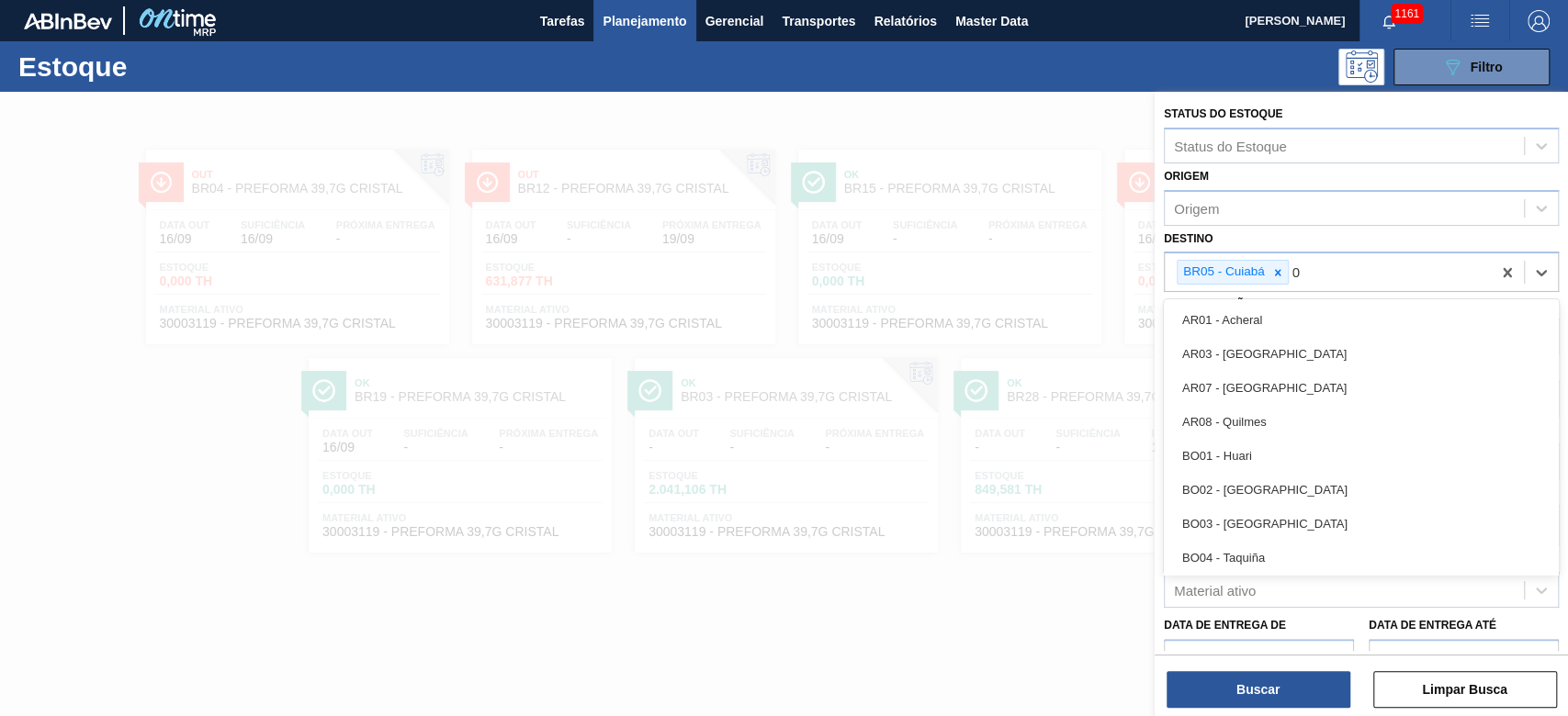
type input "08"
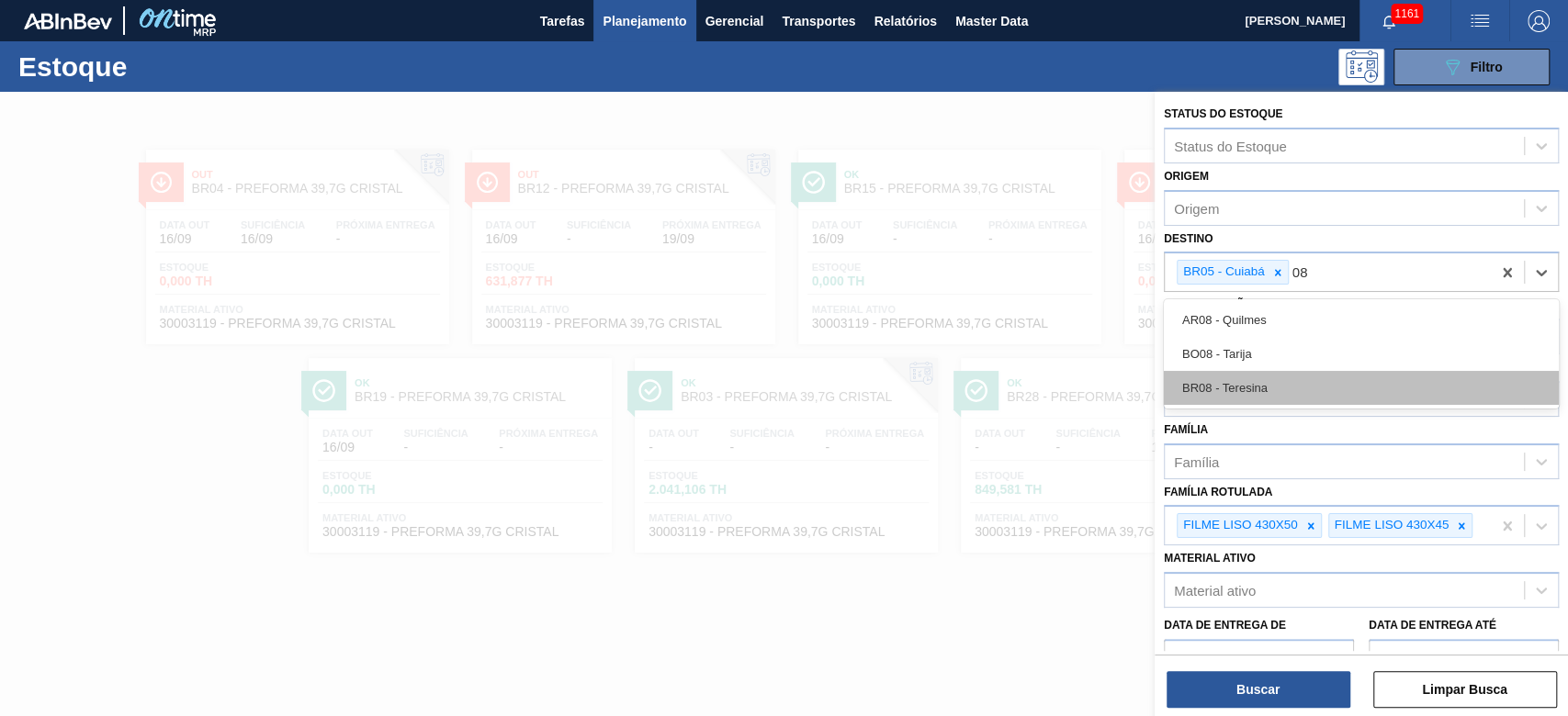
click at [1238, 388] on div "BR08 - Teresina" at bounding box center [1361, 388] width 395 height 34
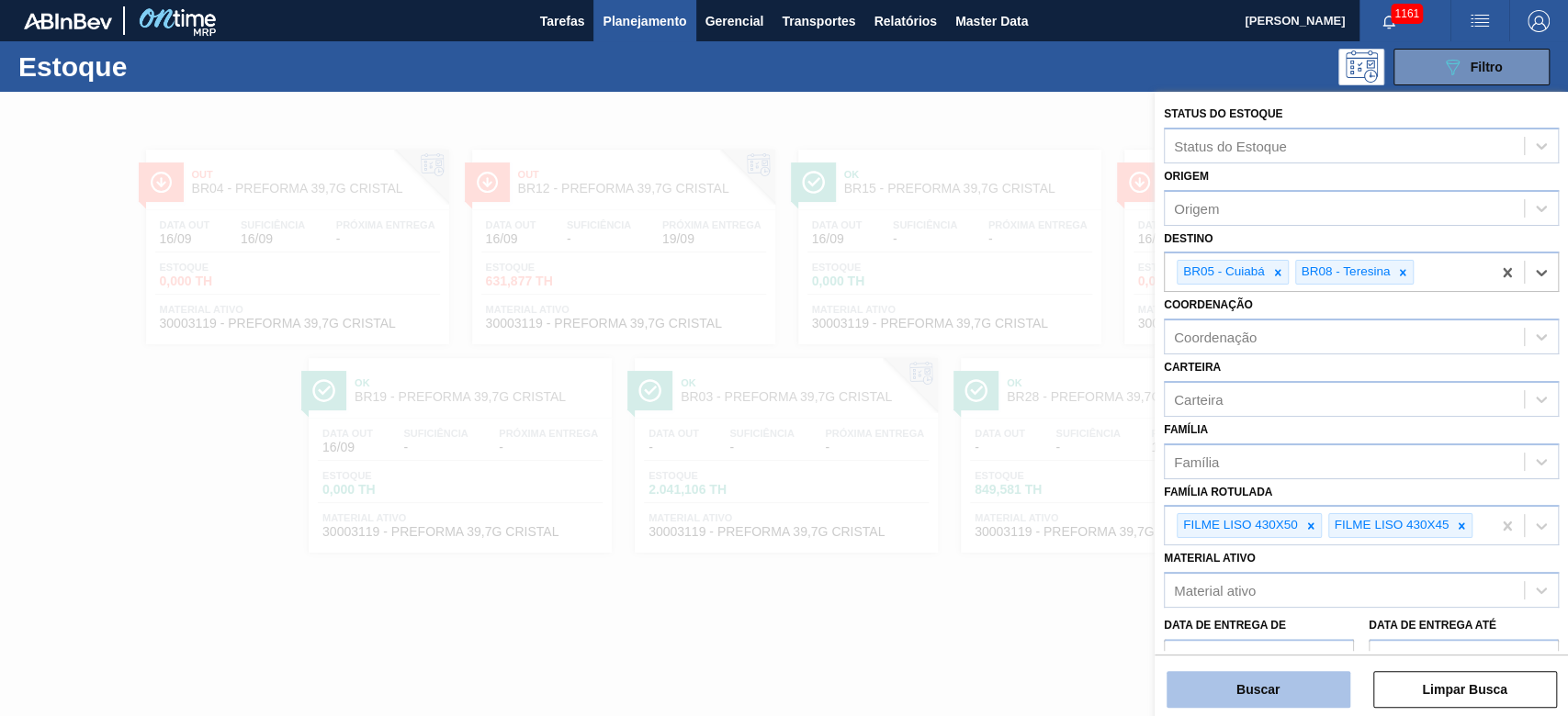
click at [1244, 695] on button "Buscar" at bounding box center [1258, 690] width 184 height 37
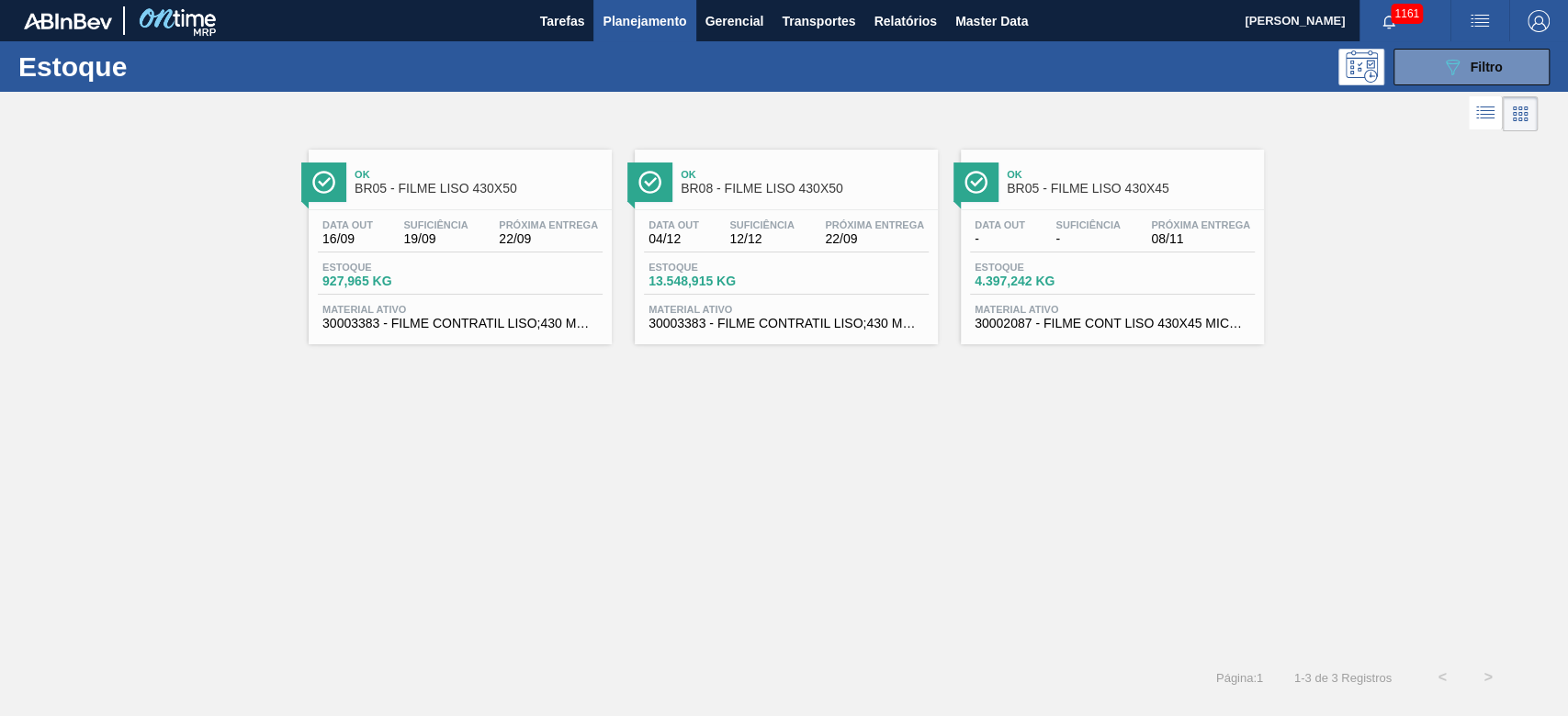
click at [1033, 226] on div "Data out - Suficiência - Próxima Entrega 08/11" at bounding box center [1112, 236] width 285 height 33
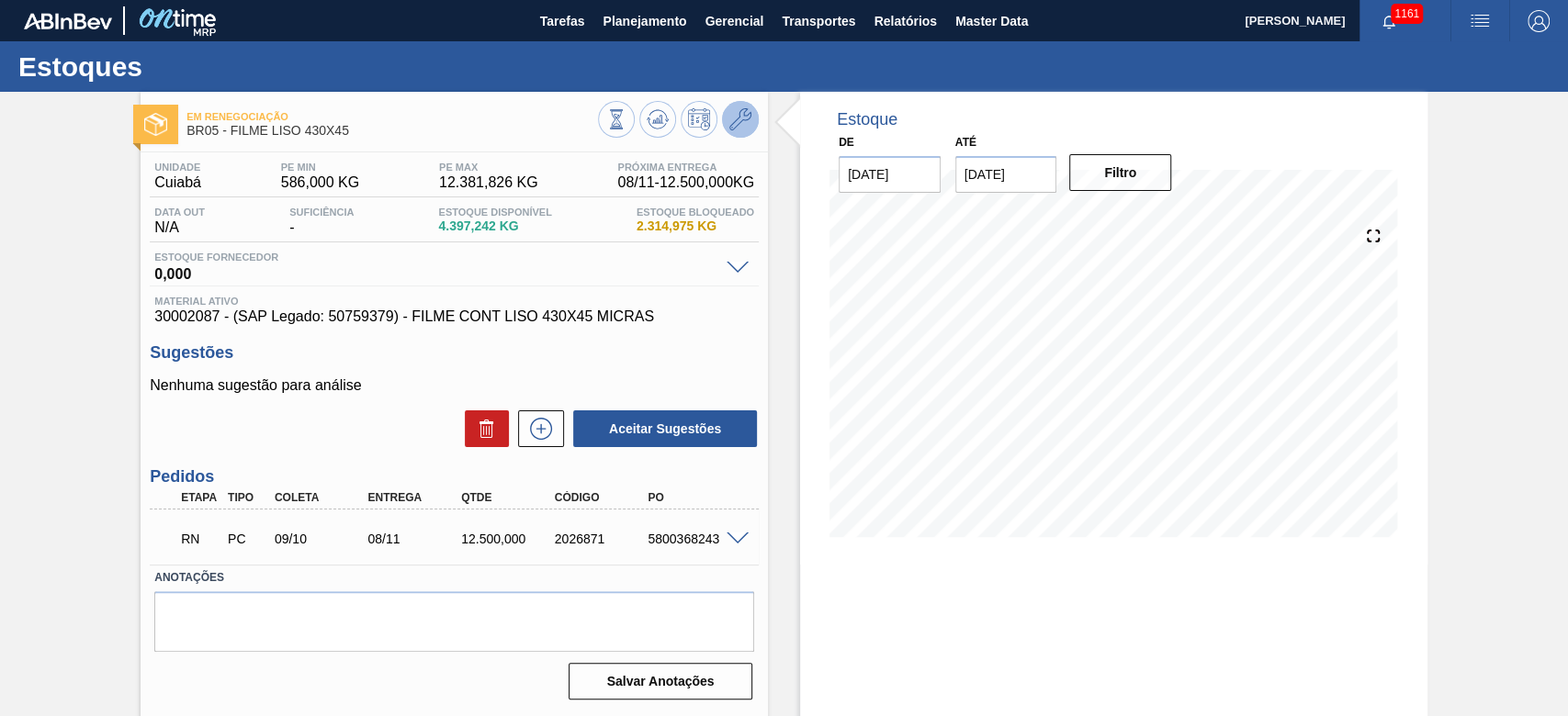
click at [738, 114] on icon at bounding box center [740, 119] width 22 height 22
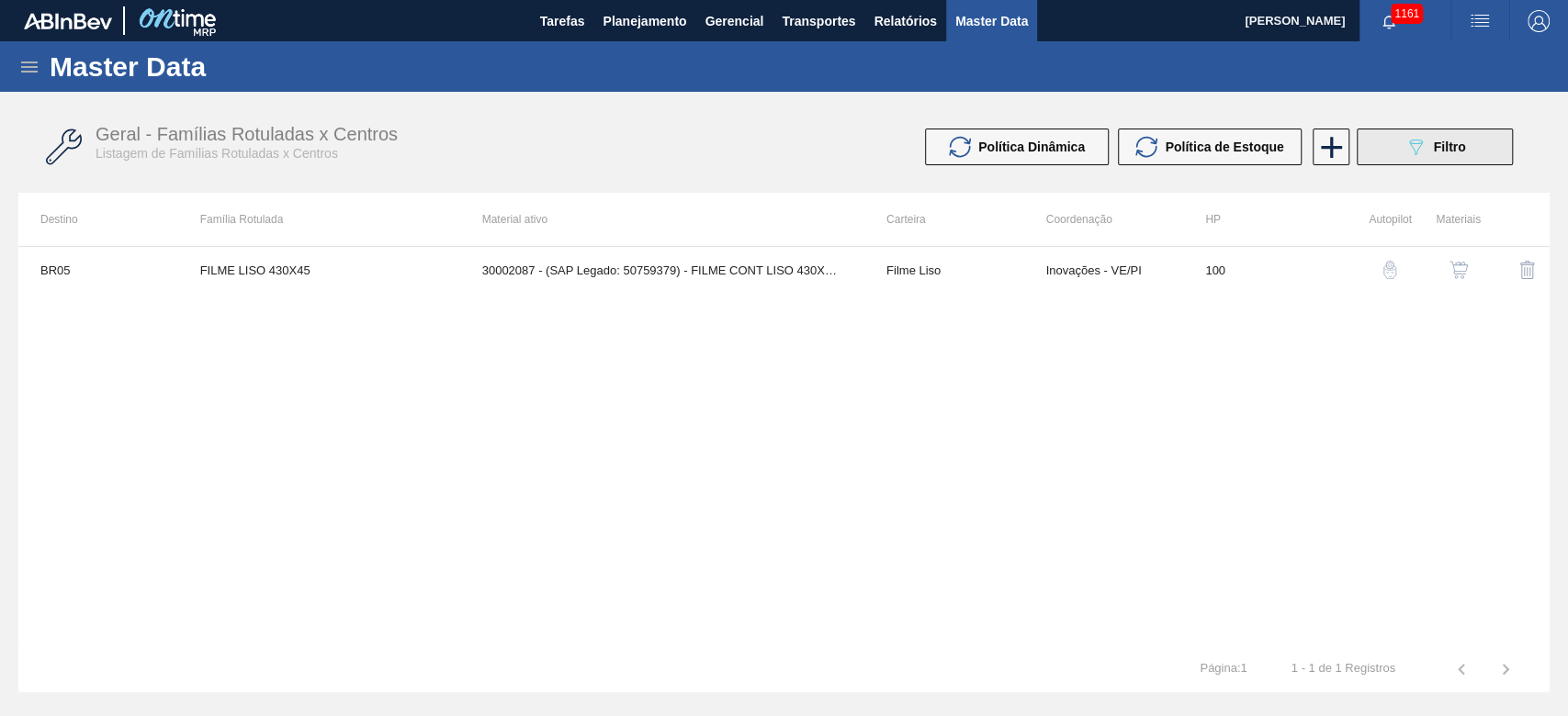
click at [1439, 143] on span "Filtro" at bounding box center [1449, 147] width 32 height 15
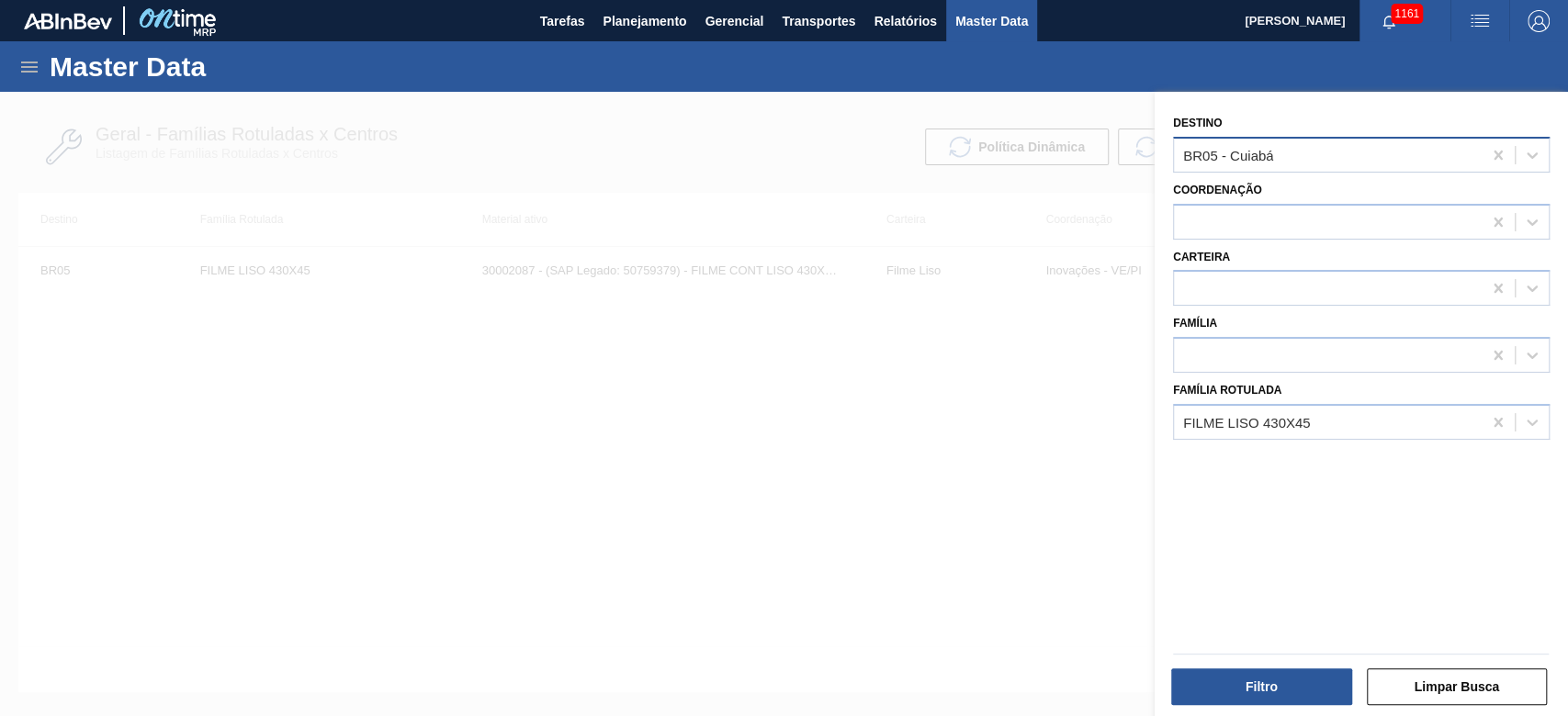
click at [1287, 145] on div "BR05 - Cuiabá" at bounding box center [1327, 153] width 307 height 26
type input "08"
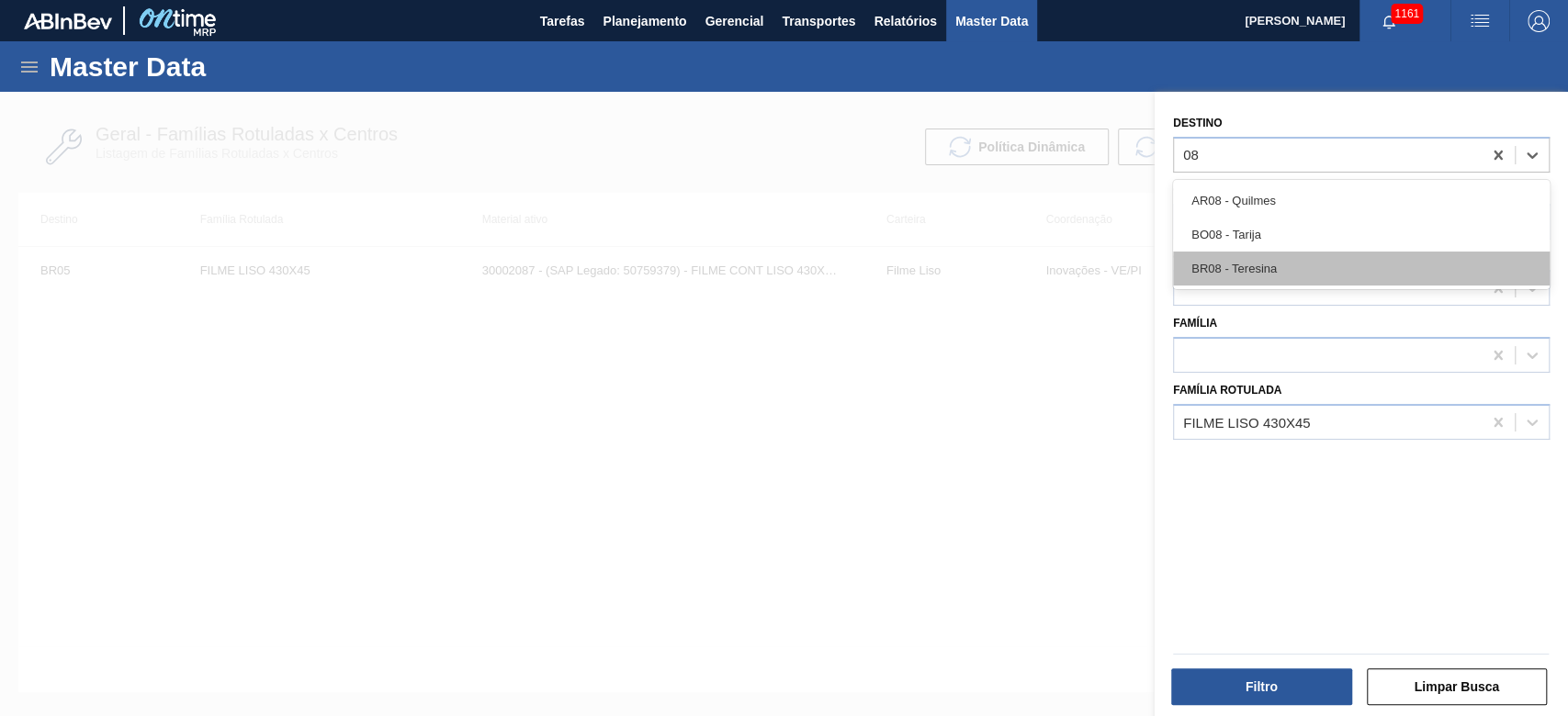
click at [1285, 275] on div "BR08 - Teresina" at bounding box center [1360, 268] width 376 height 34
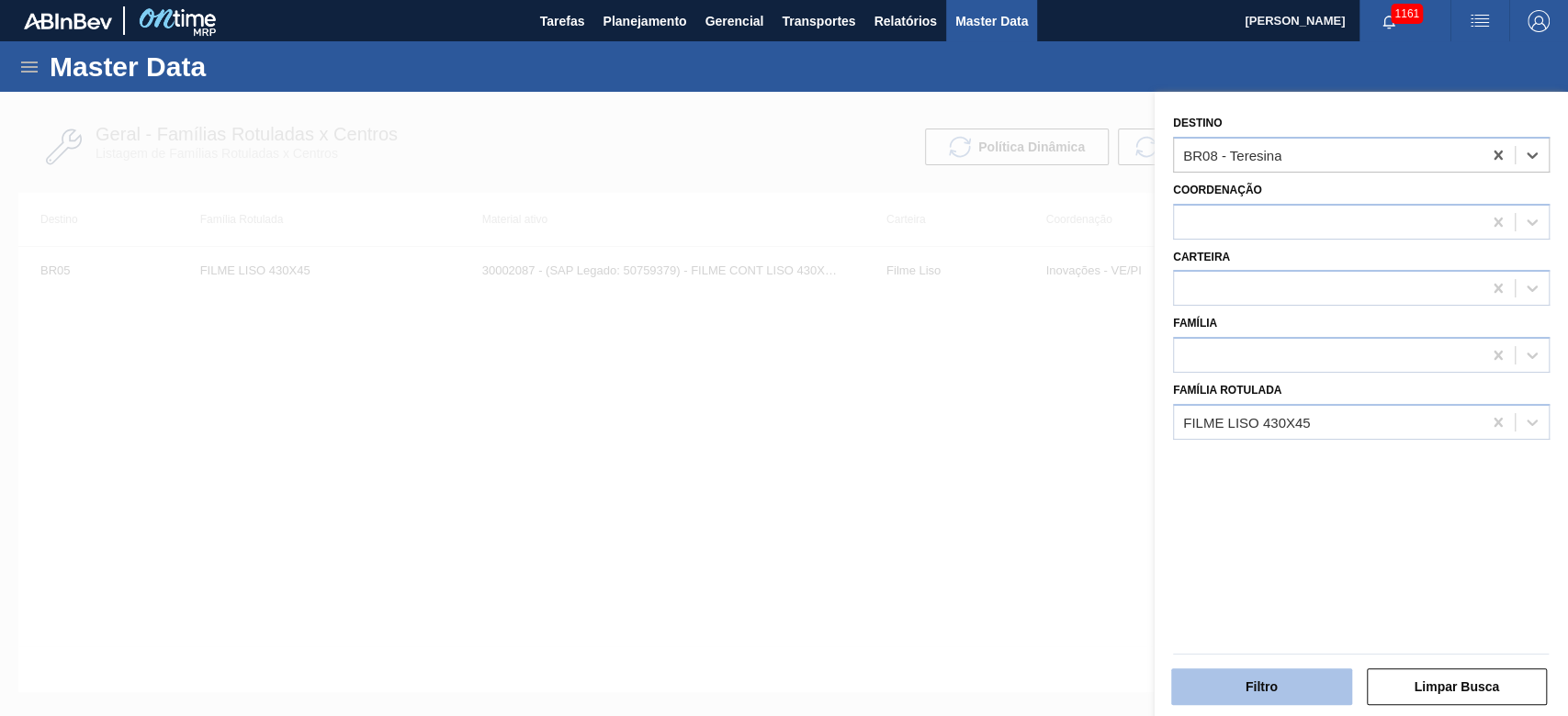
click at [1278, 685] on button "Filtro" at bounding box center [1262, 687] width 181 height 37
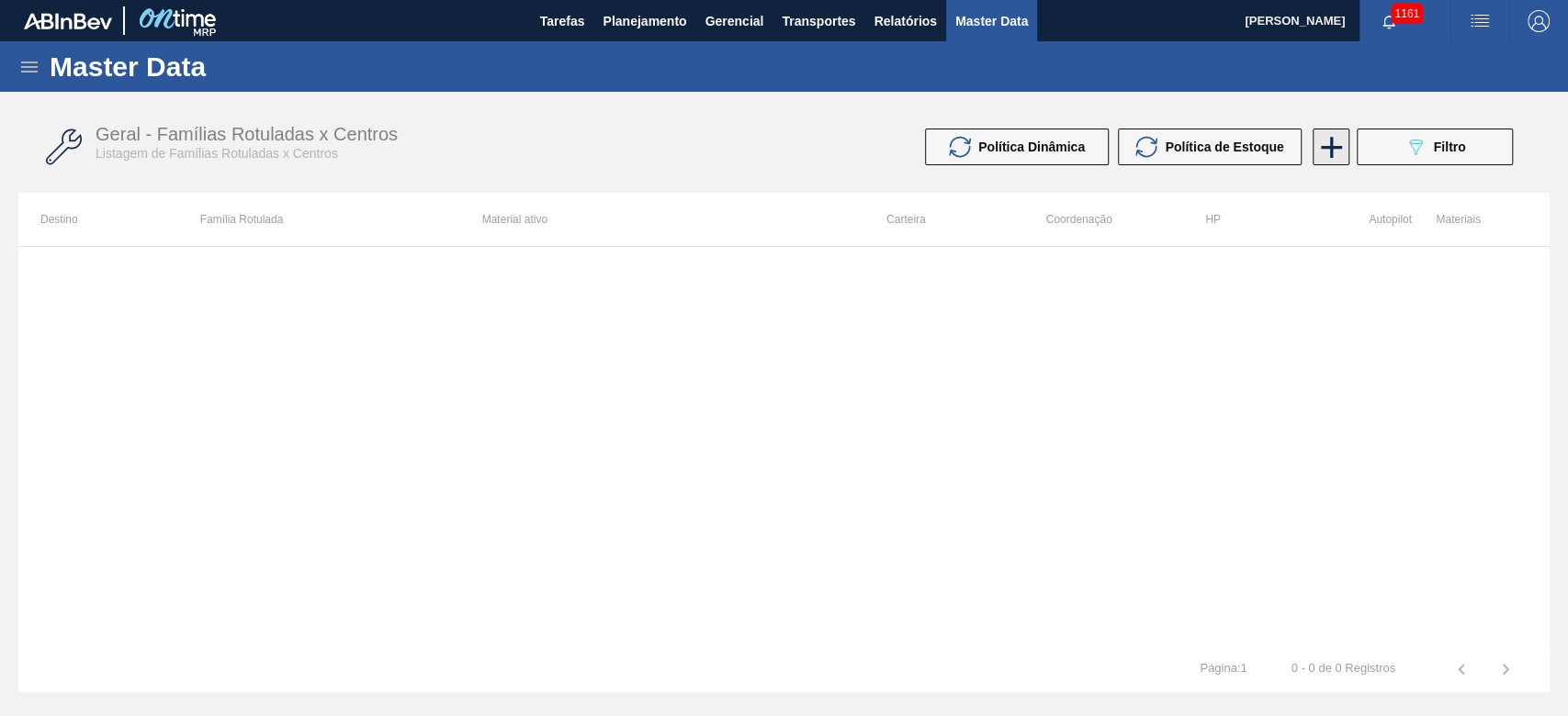
click at [1341, 143] on icon at bounding box center [1331, 147] width 36 height 36
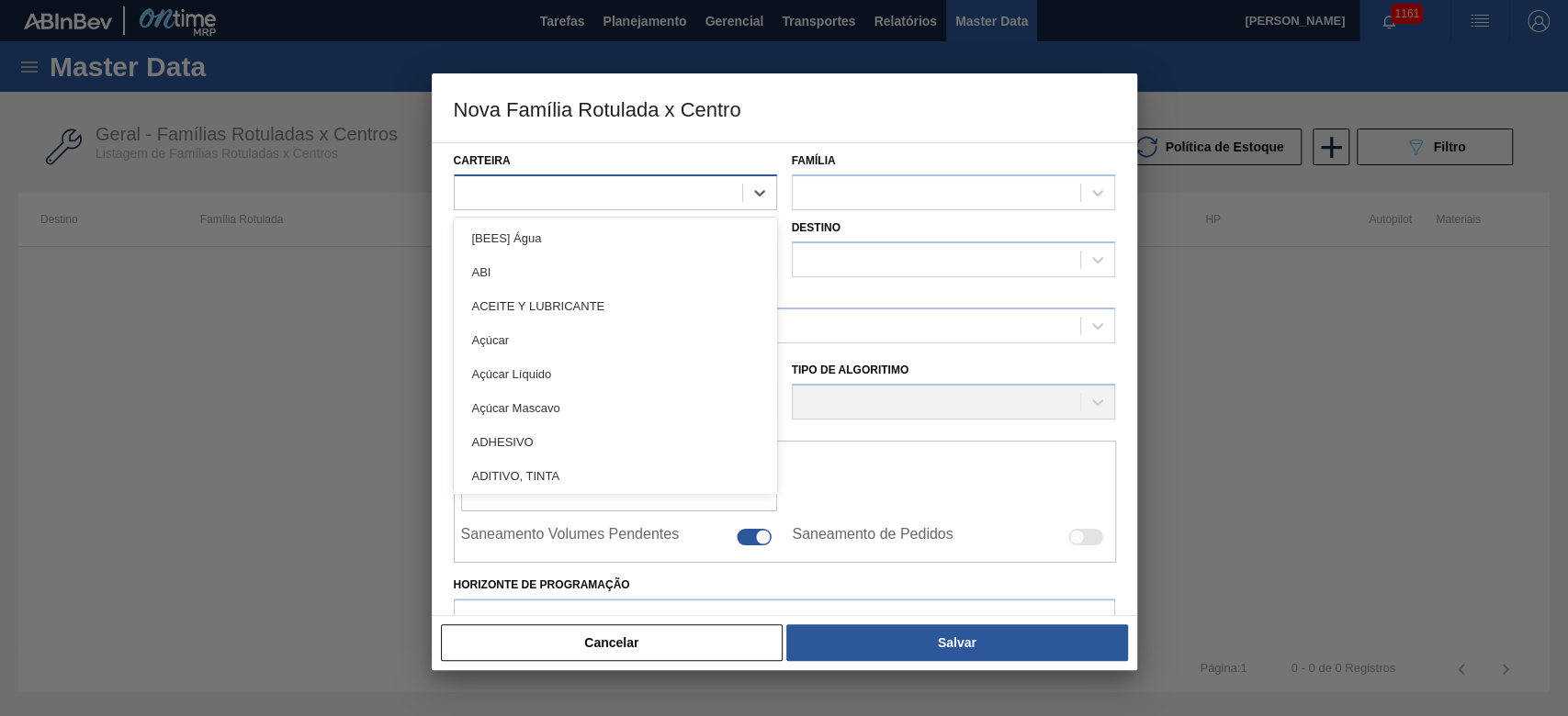
click at [482, 190] on div at bounding box center [599, 191] width 288 height 26
type input "liso"
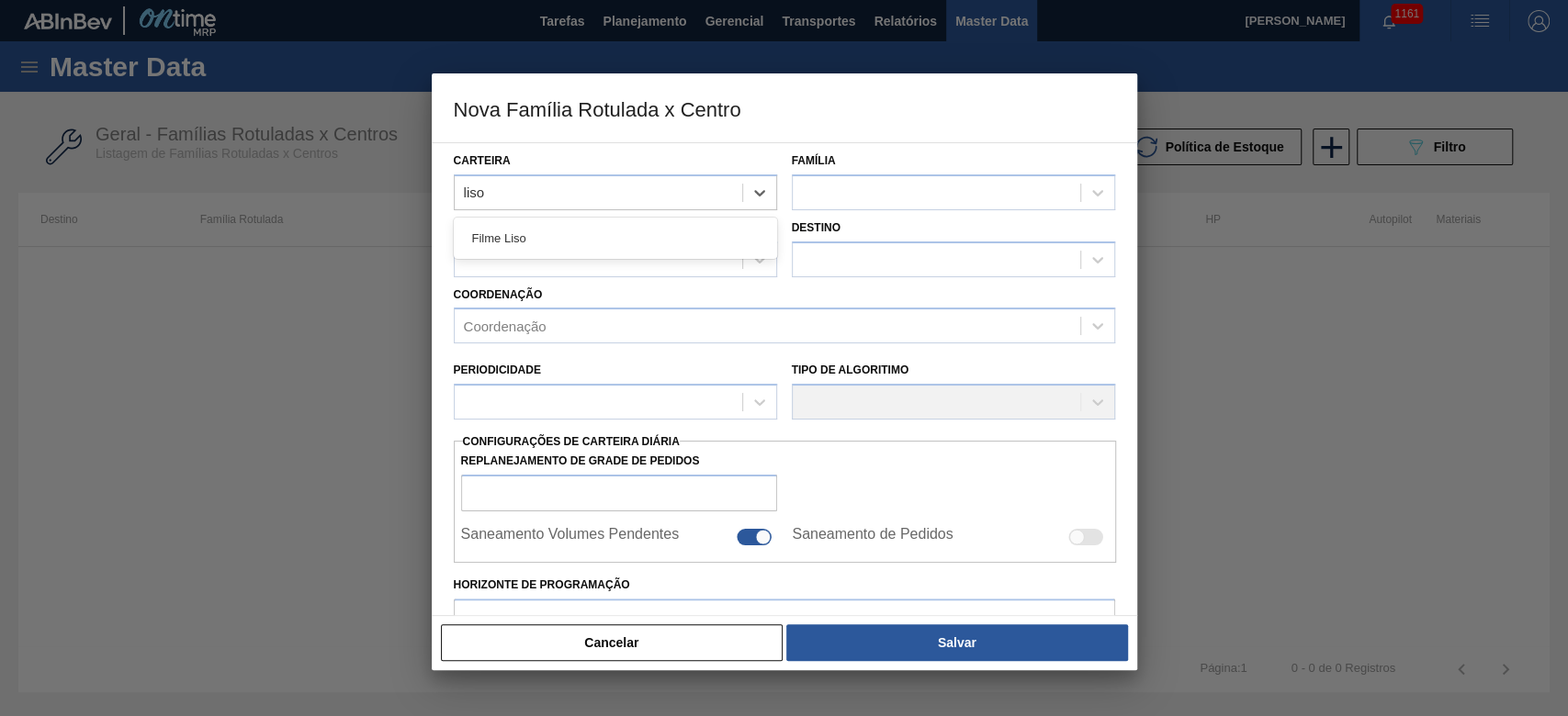
drag, startPoint x: 475, startPoint y: 233, endPoint x: 488, endPoint y: 237, distance: 13.6
click at [475, 234] on div "Filme Liso" at bounding box center [615, 238] width 324 height 34
click at [896, 186] on div at bounding box center [936, 191] width 288 height 26
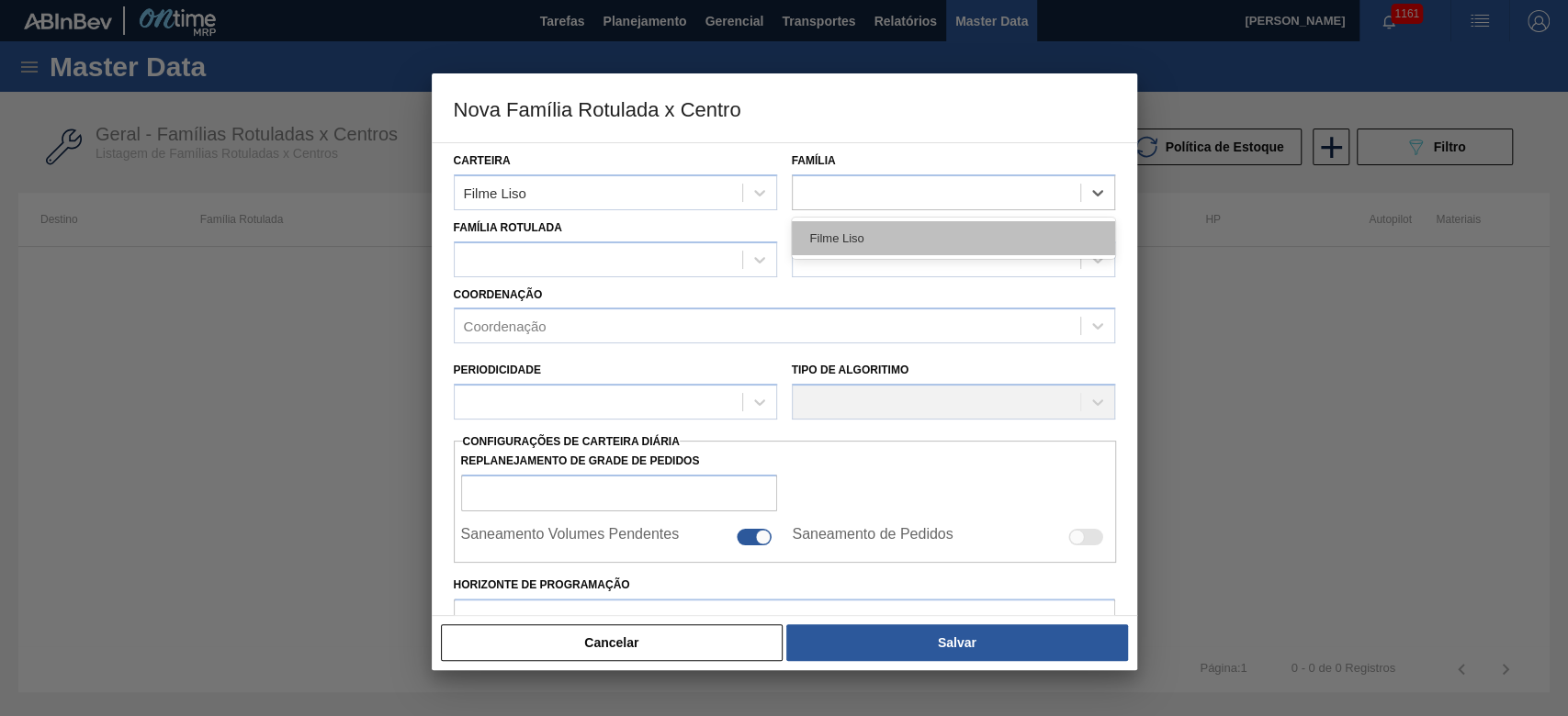
click at [832, 233] on div "Filme Liso" at bounding box center [953, 238] width 324 height 34
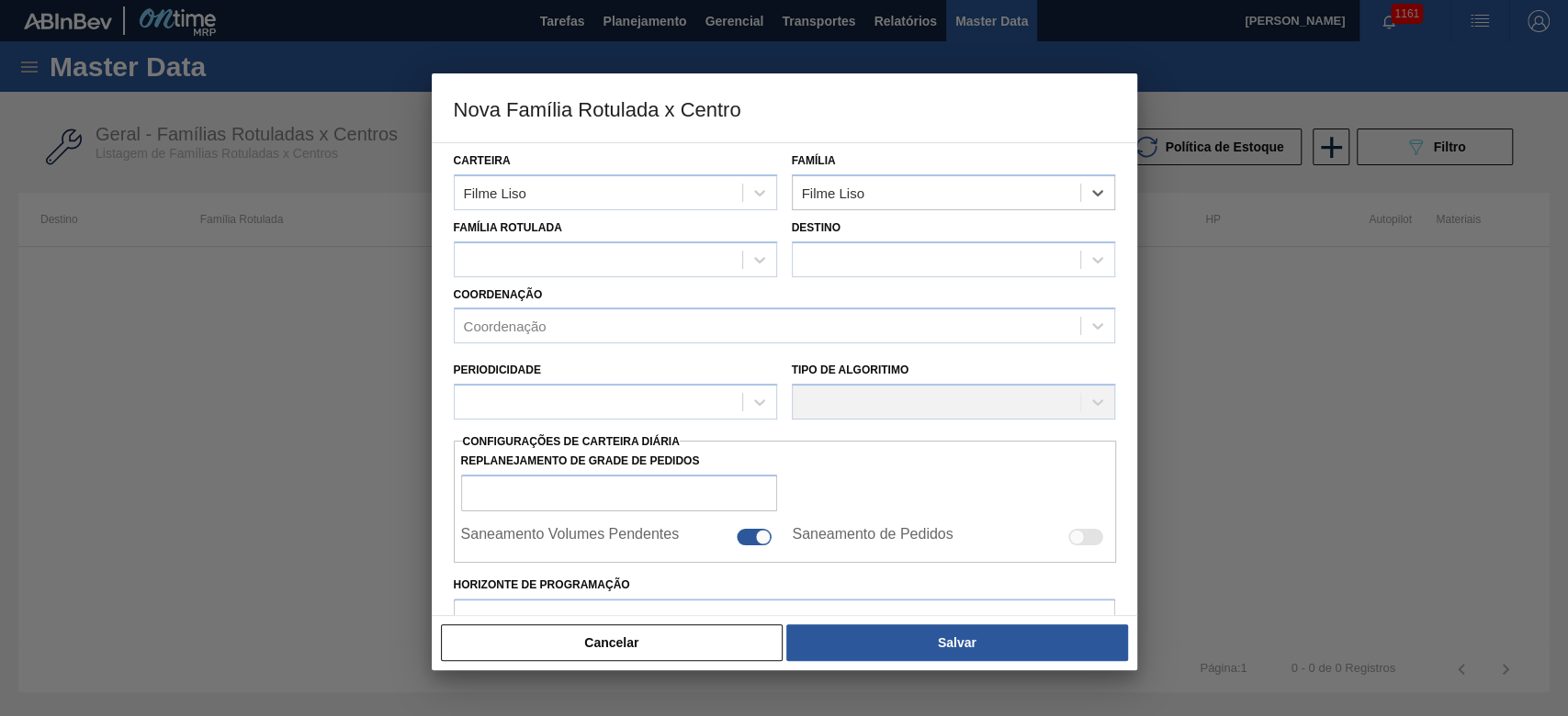
click at [507, 239] on div "Família Rotulada" at bounding box center [615, 246] width 324 height 62
click at [521, 262] on div at bounding box center [599, 258] width 288 height 26
type Rotulada "430x45"
drag, startPoint x: 544, startPoint y: 301, endPoint x: 806, endPoint y: 277, distance: 263.1
click at [550, 301] on div "FILME LISO 430X45" at bounding box center [615, 305] width 324 height 34
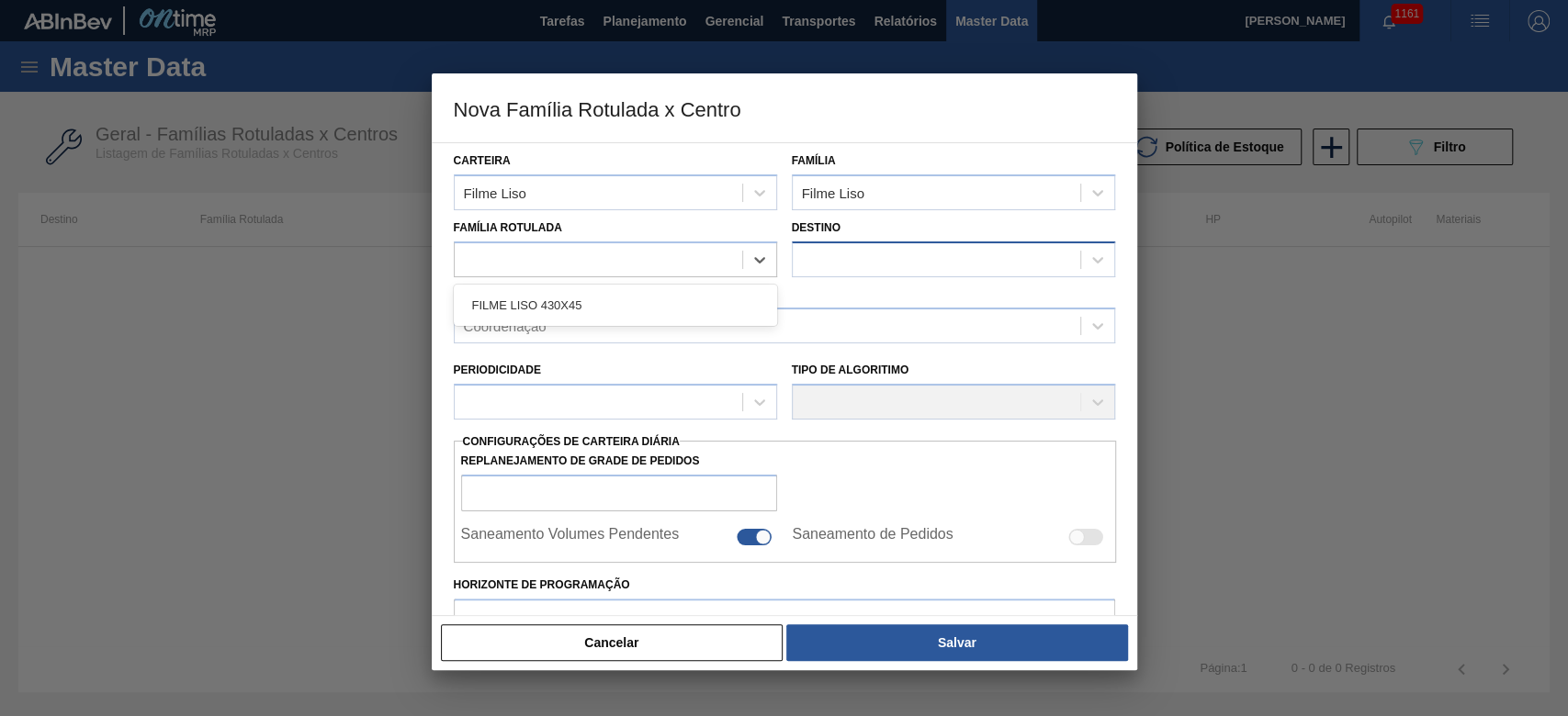
checkbox input "false"
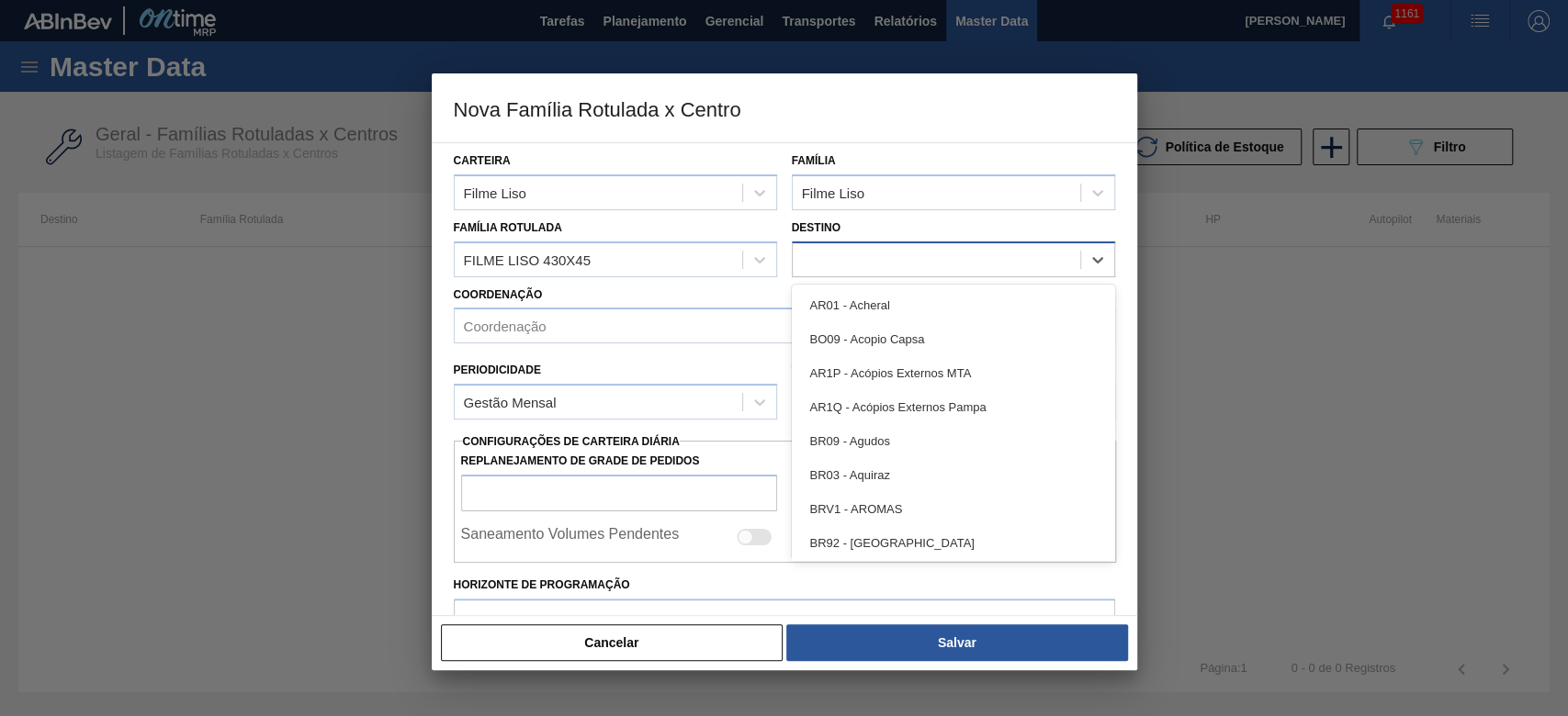
click at [838, 260] on div at bounding box center [936, 258] width 288 height 26
type input "08"
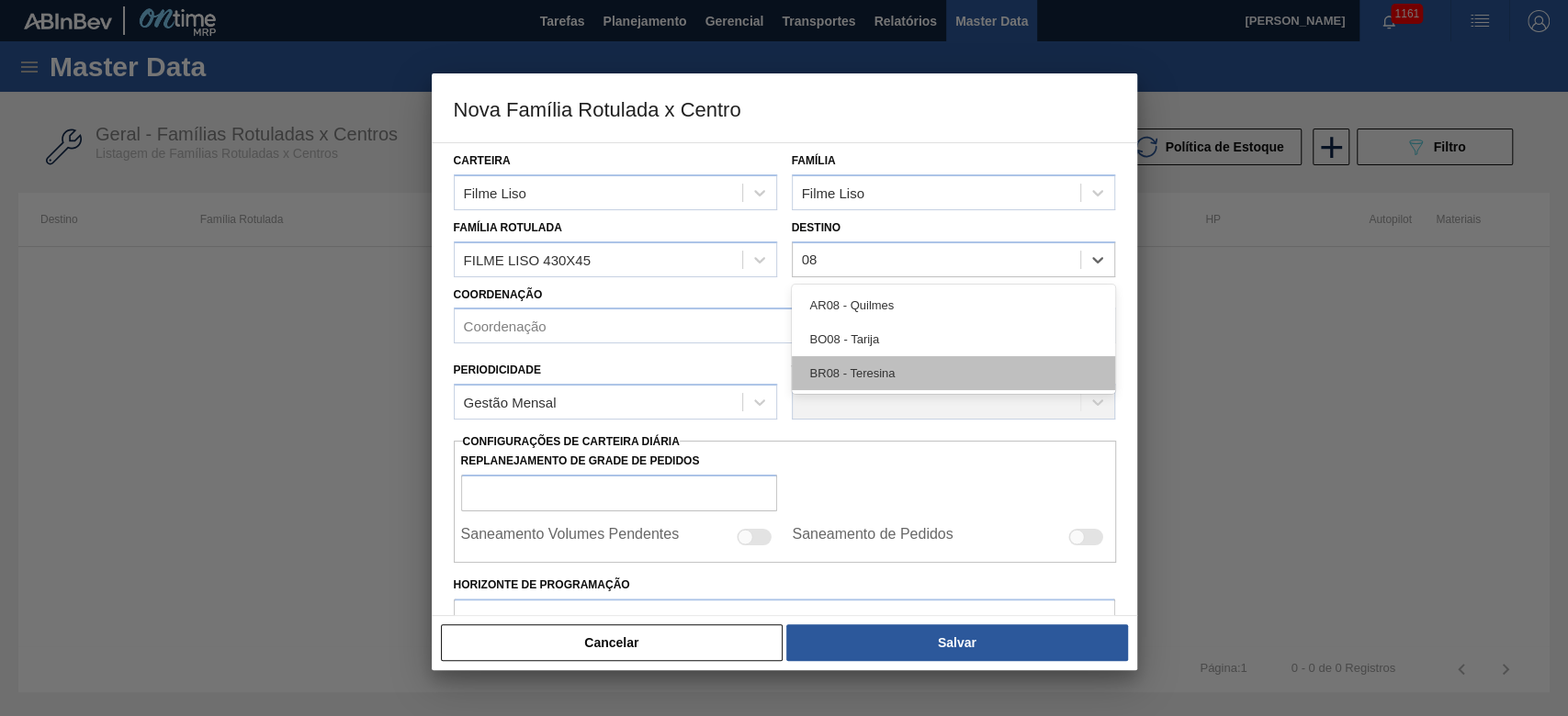
click at [852, 374] on div "BR08 - Teresina" at bounding box center [953, 373] width 324 height 34
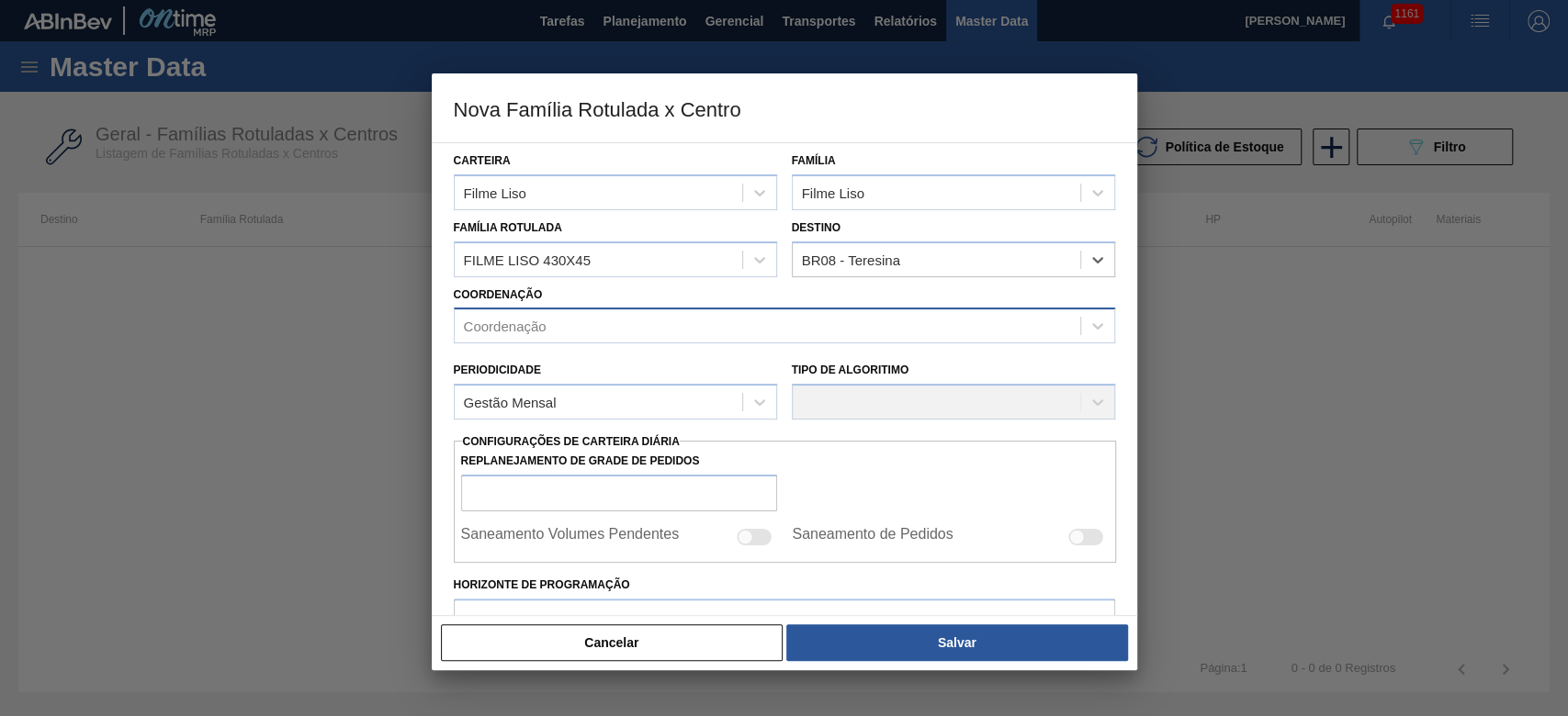
click at [485, 324] on div "Coordenação" at bounding box center [505, 326] width 83 height 16
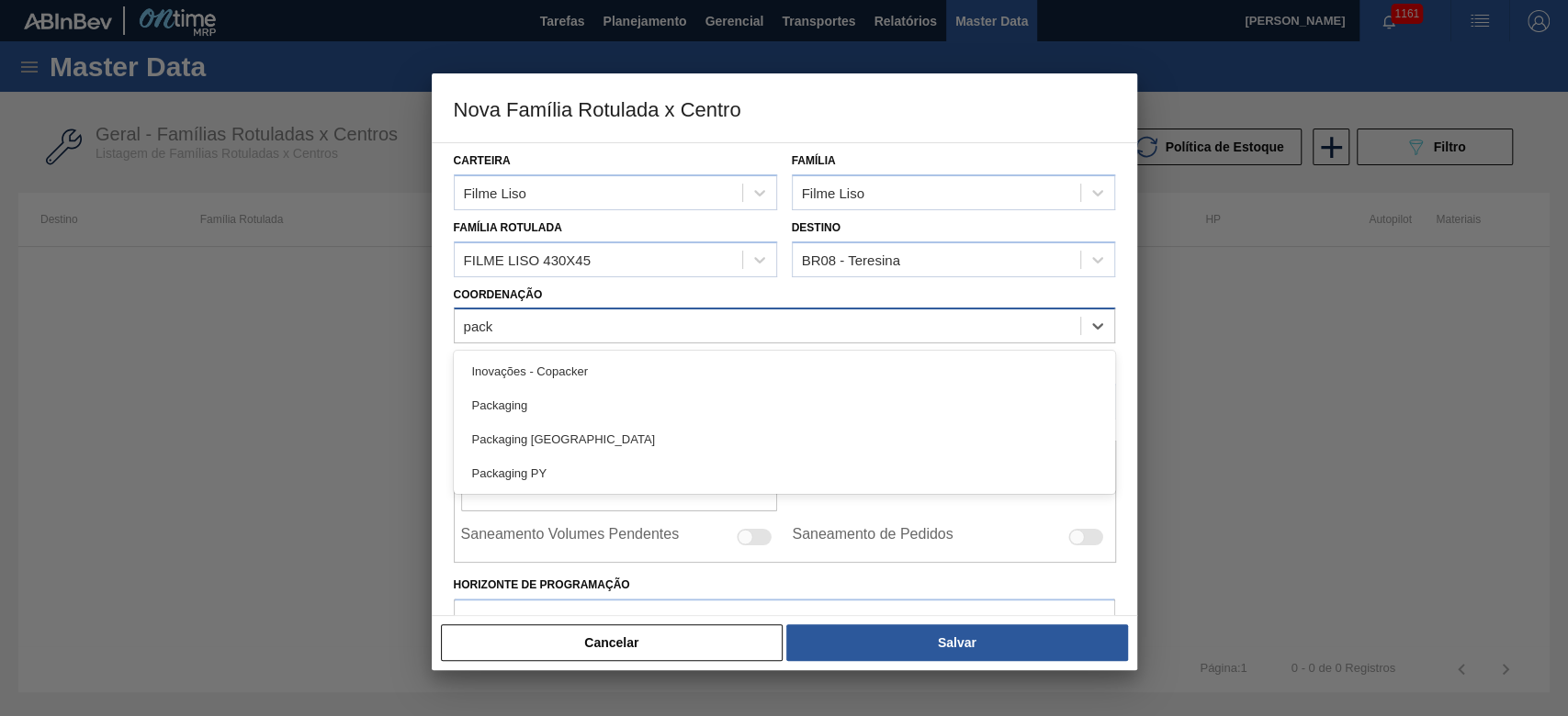
type input "packa"
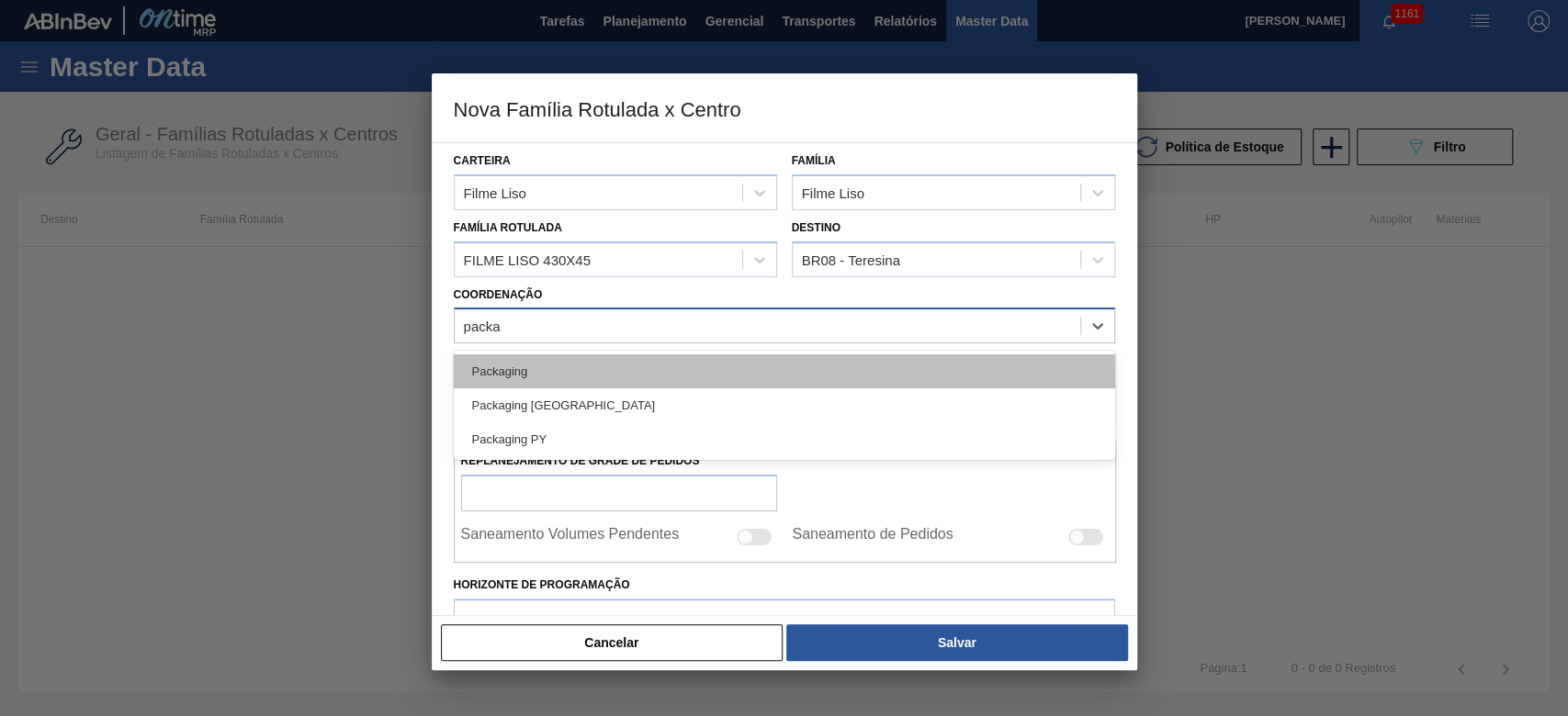
click at [517, 363] on div "Packaging" at bounding box center [784, 371] width 661 height 34
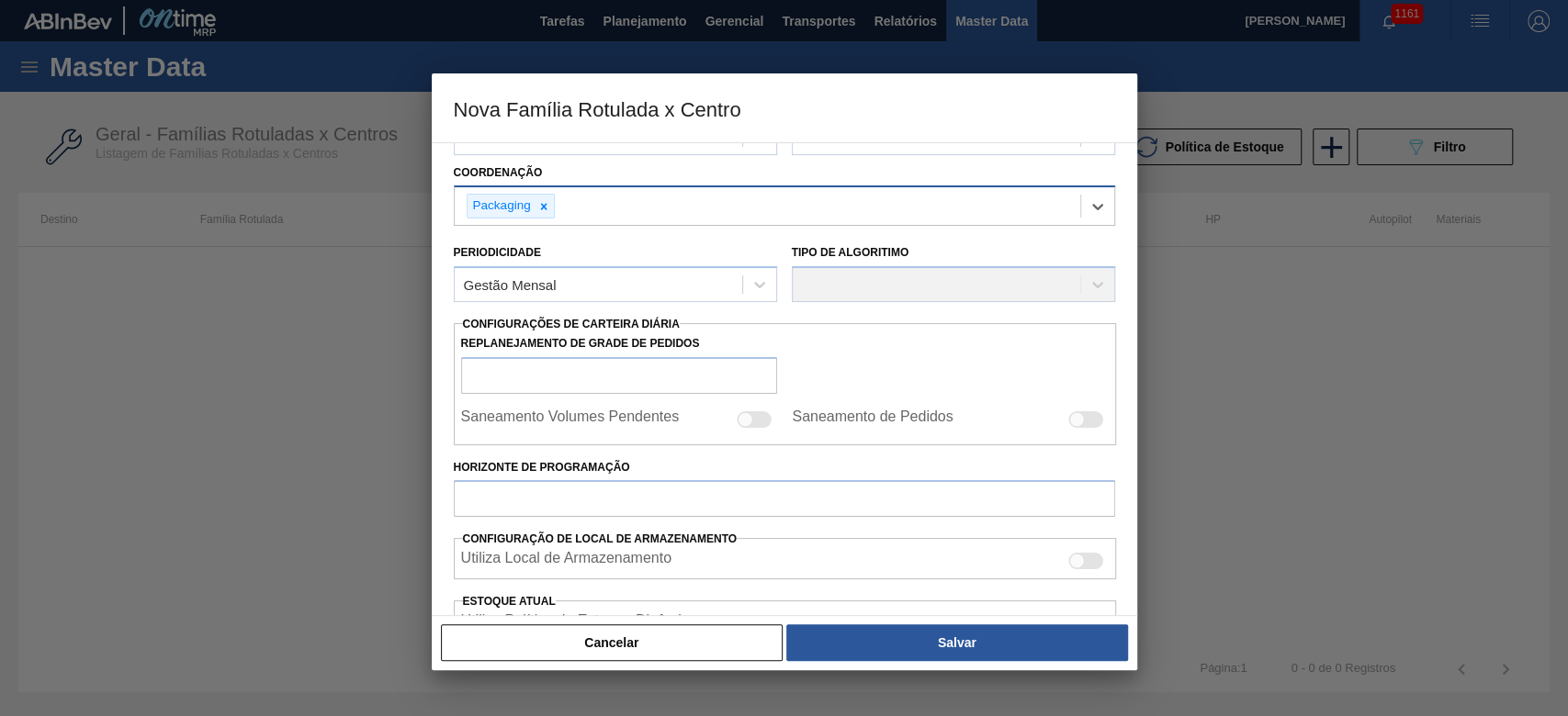
scroll to position [244, 0]
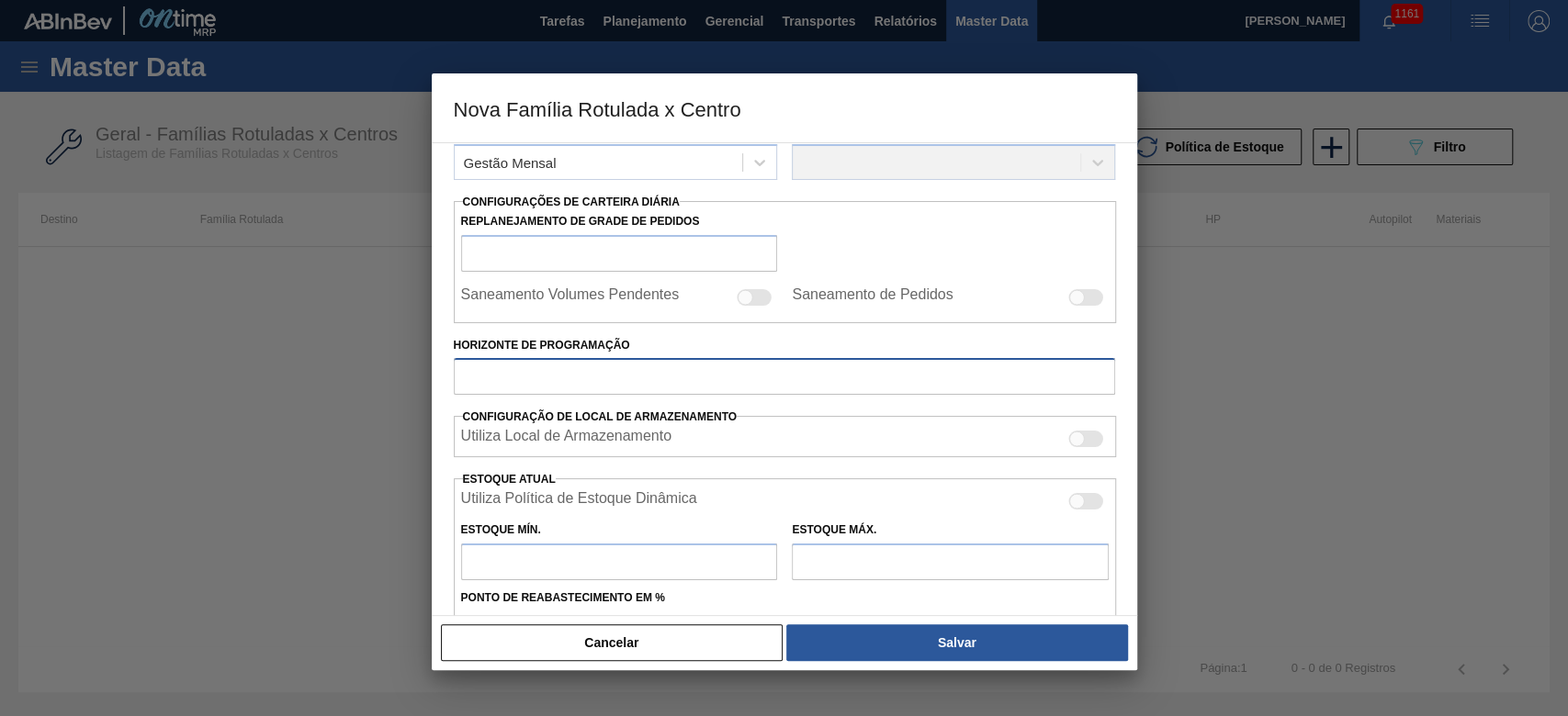
click at [484, 377] on input "Horizonte de Programação" at bounding box center [784, 376] width 661 height 37
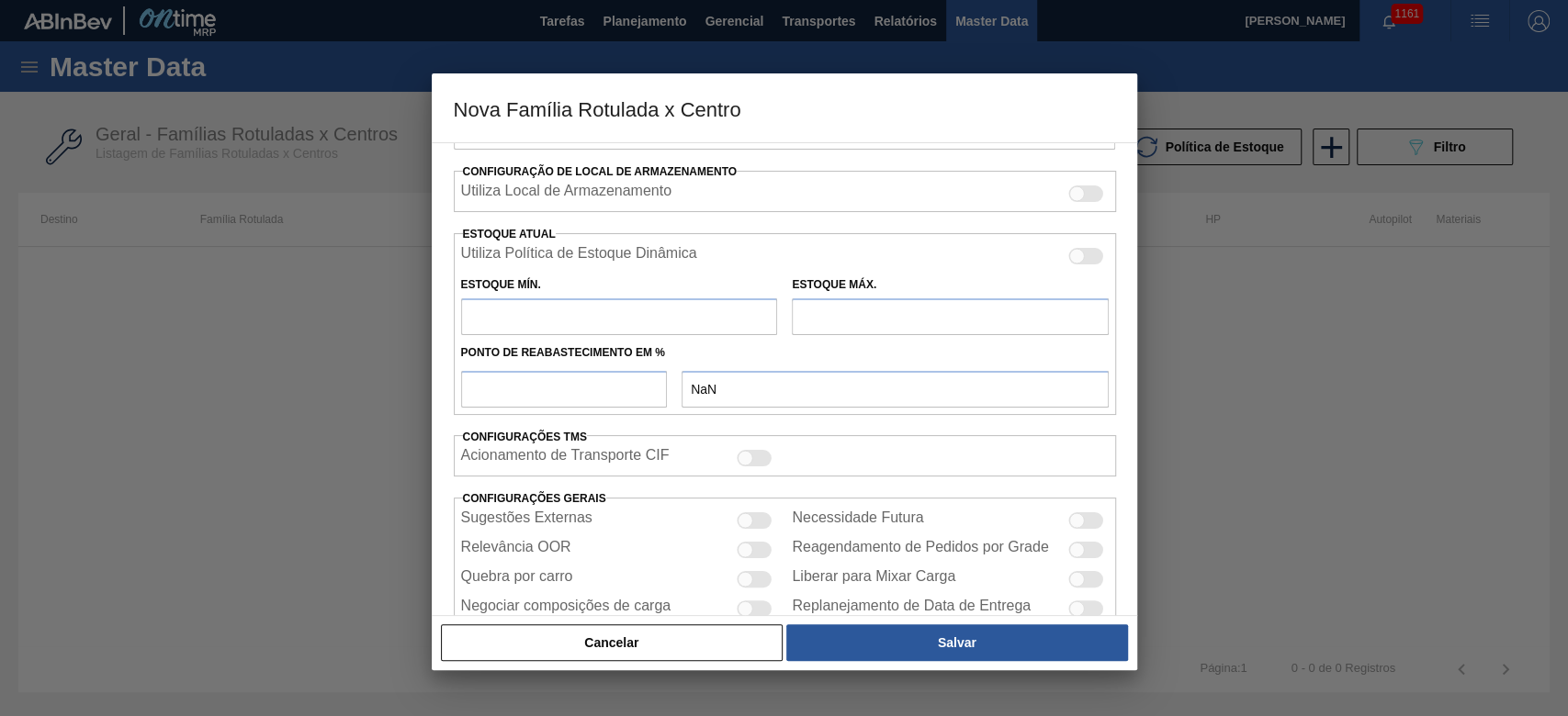
scroll to position [0, 0]
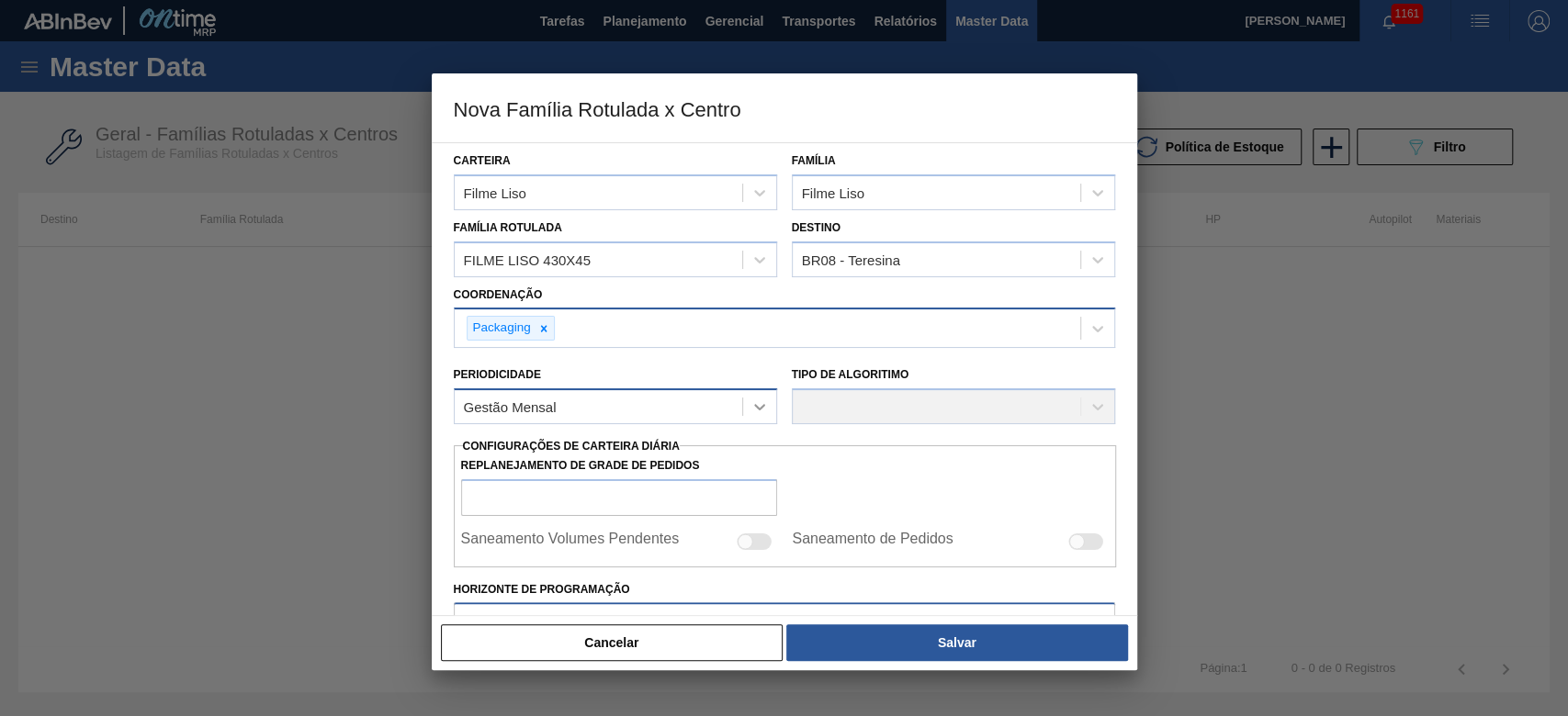
type input "75"
click at [767, 397] on div at bounding box center [759, 407] width 33 height 33
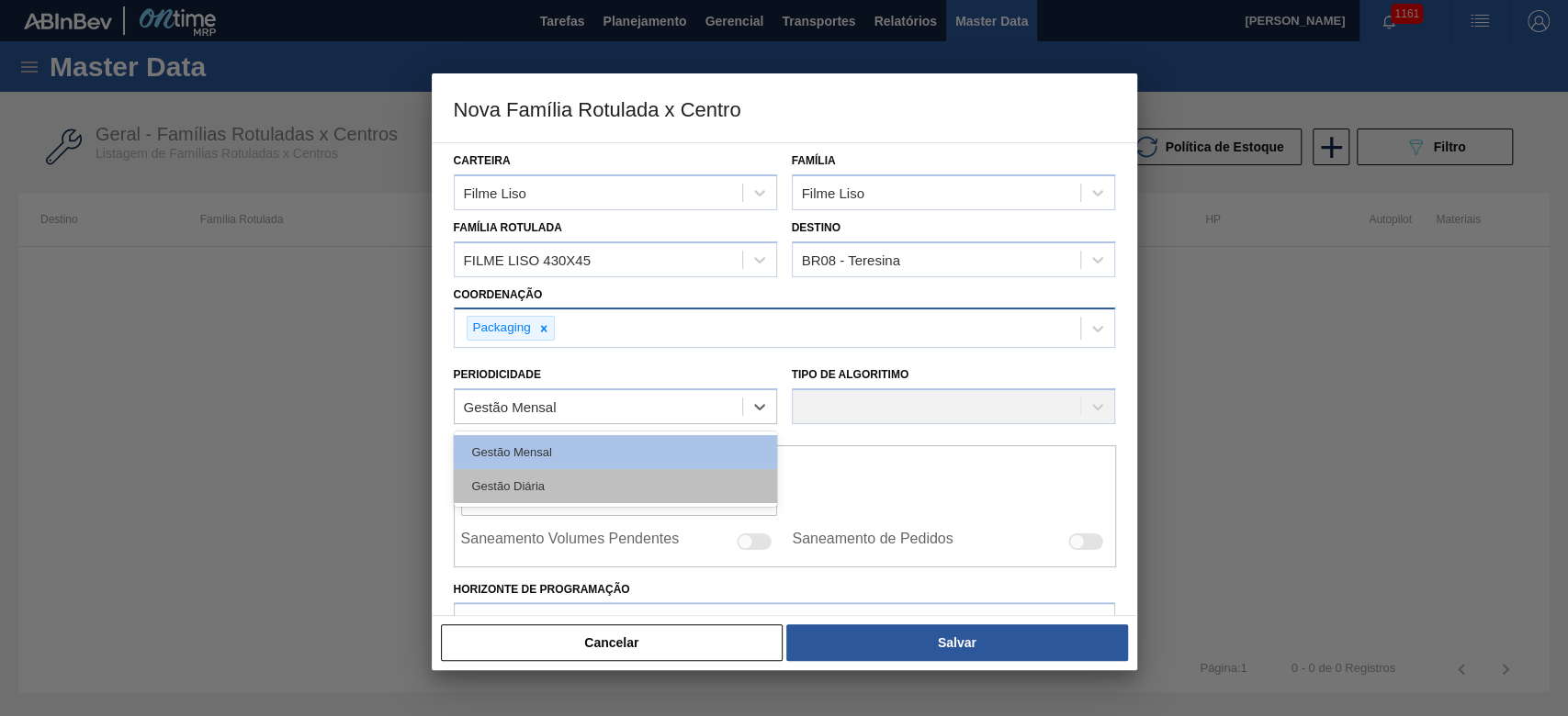
click at [523, 474] on div "Gestão Diária" at bounding box center [615, 486] width 324 height 34
checkbox input "true"
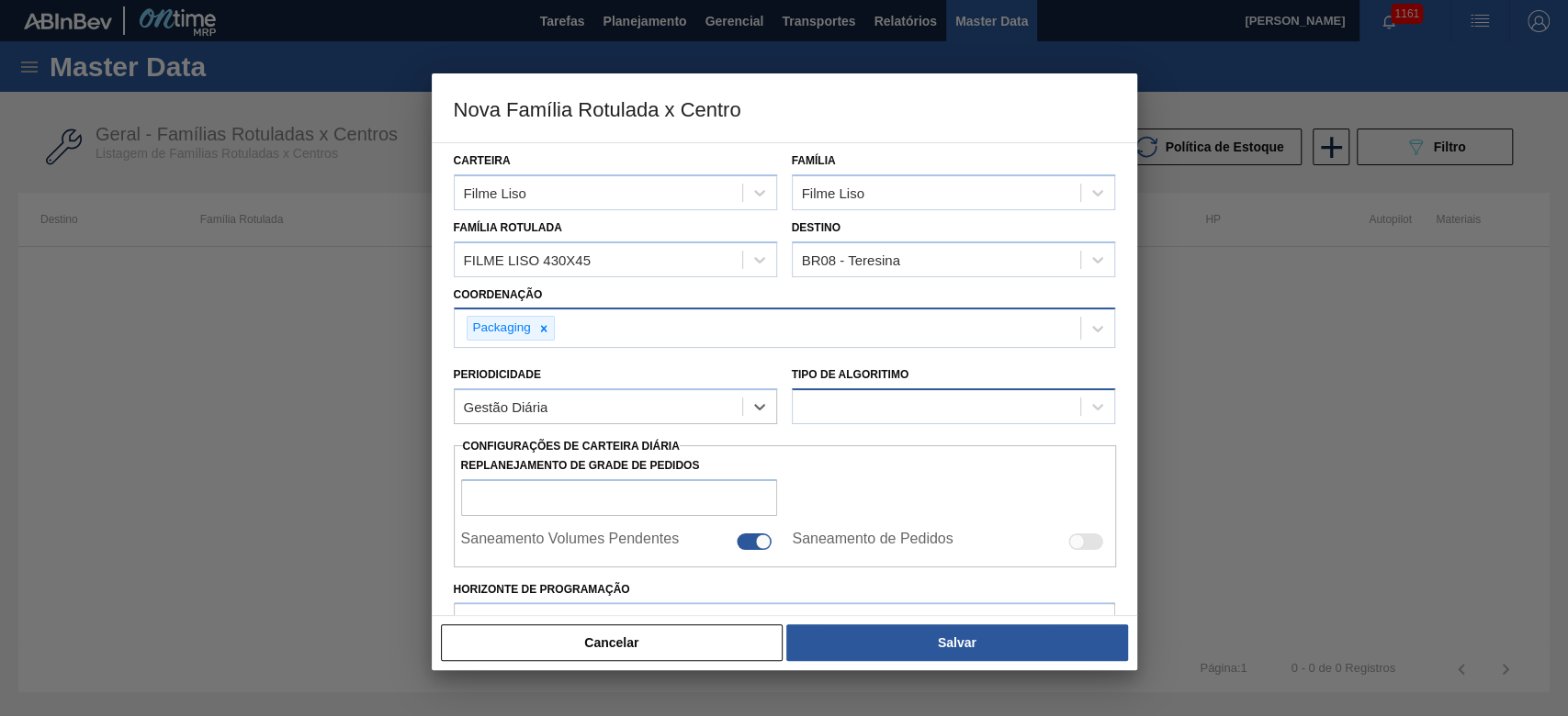
click at [889, 407] on div at bounding box center [936, 406] width 288 height 26
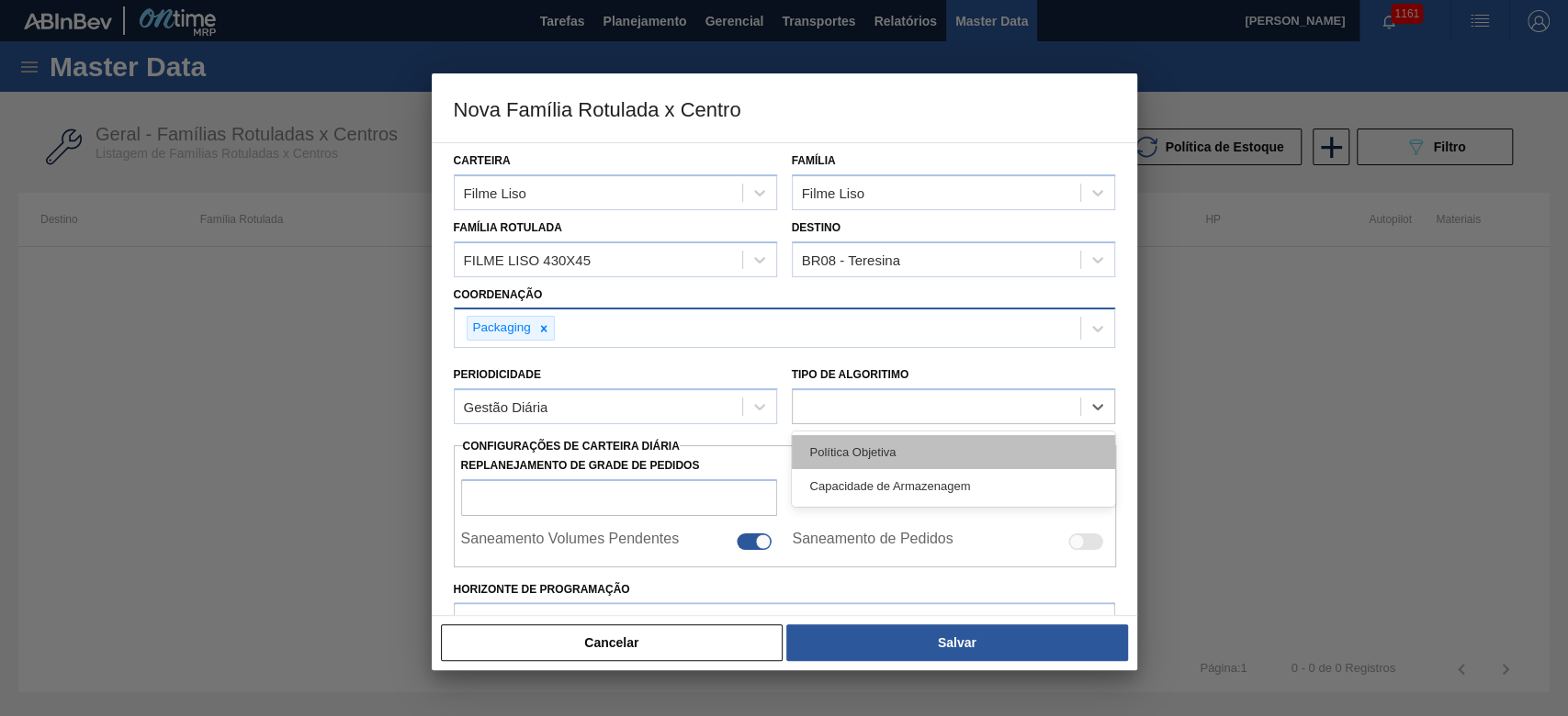
click at [813, 445] on div "Política Objetiva" at bounding box center [953, 452] width 324 height 34
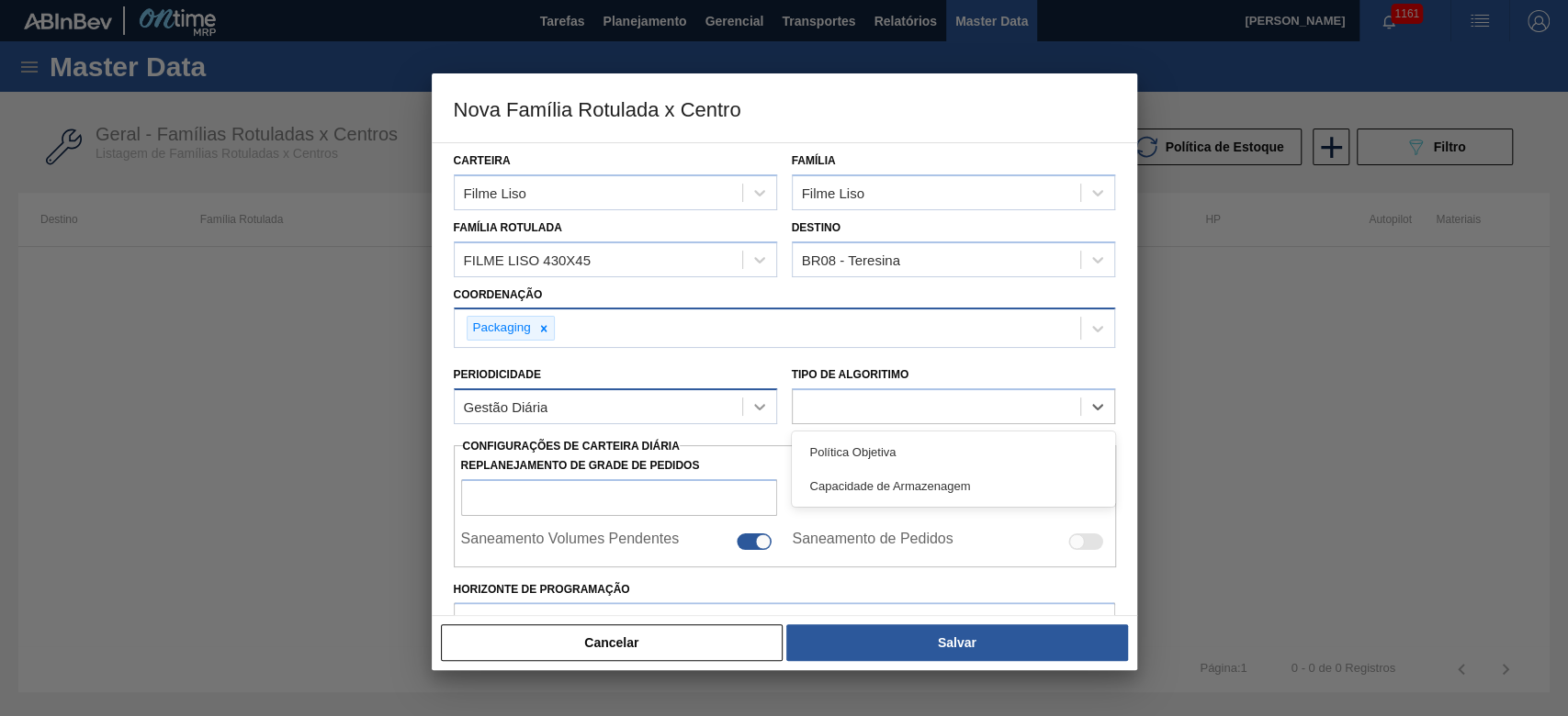
type input "0"
type input "100"
type input "0,000"
click at [758, 404] on icon at bounding box center [759, 406] width 18 height 18
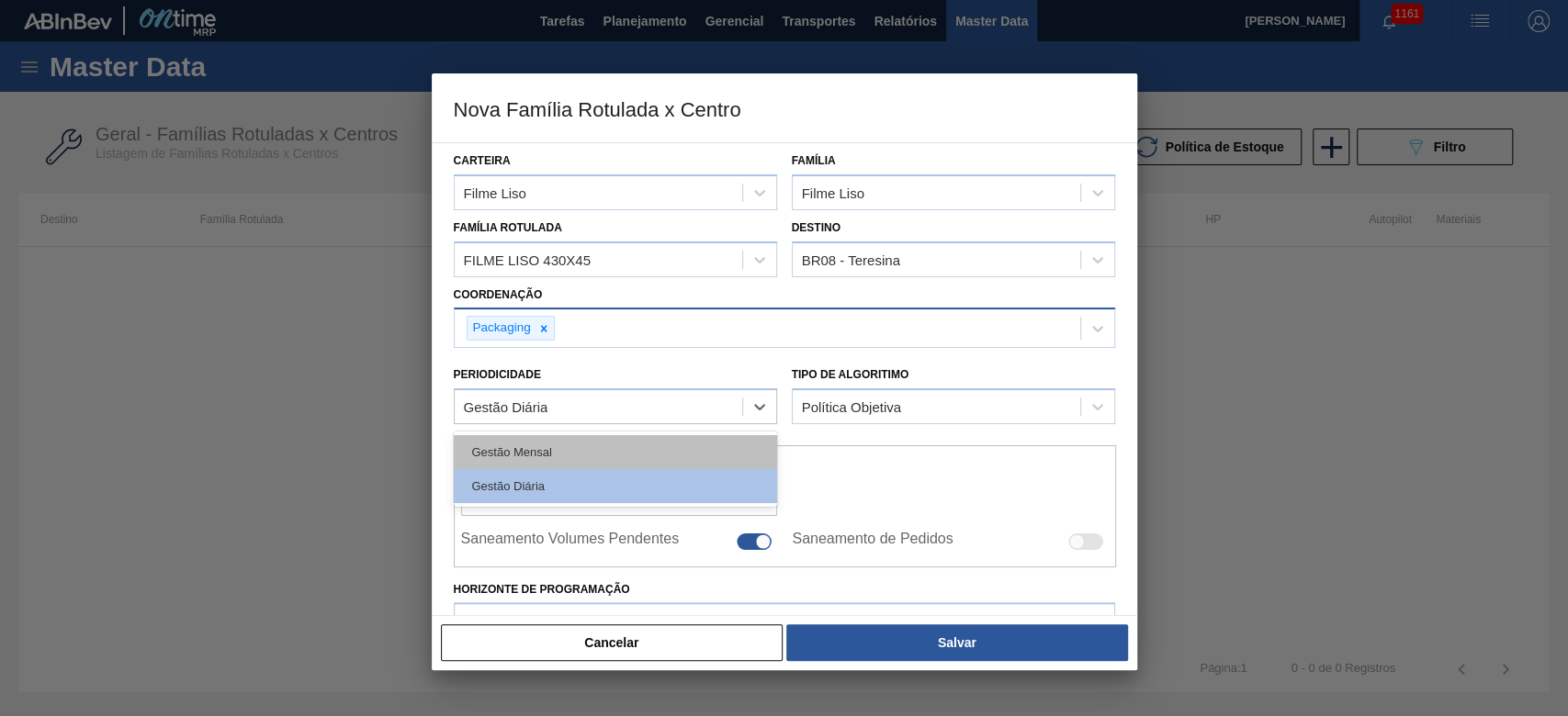
click at [566, 459] on div "Gestão Mensal" at bounding box center [615, 452] width 324 height 34
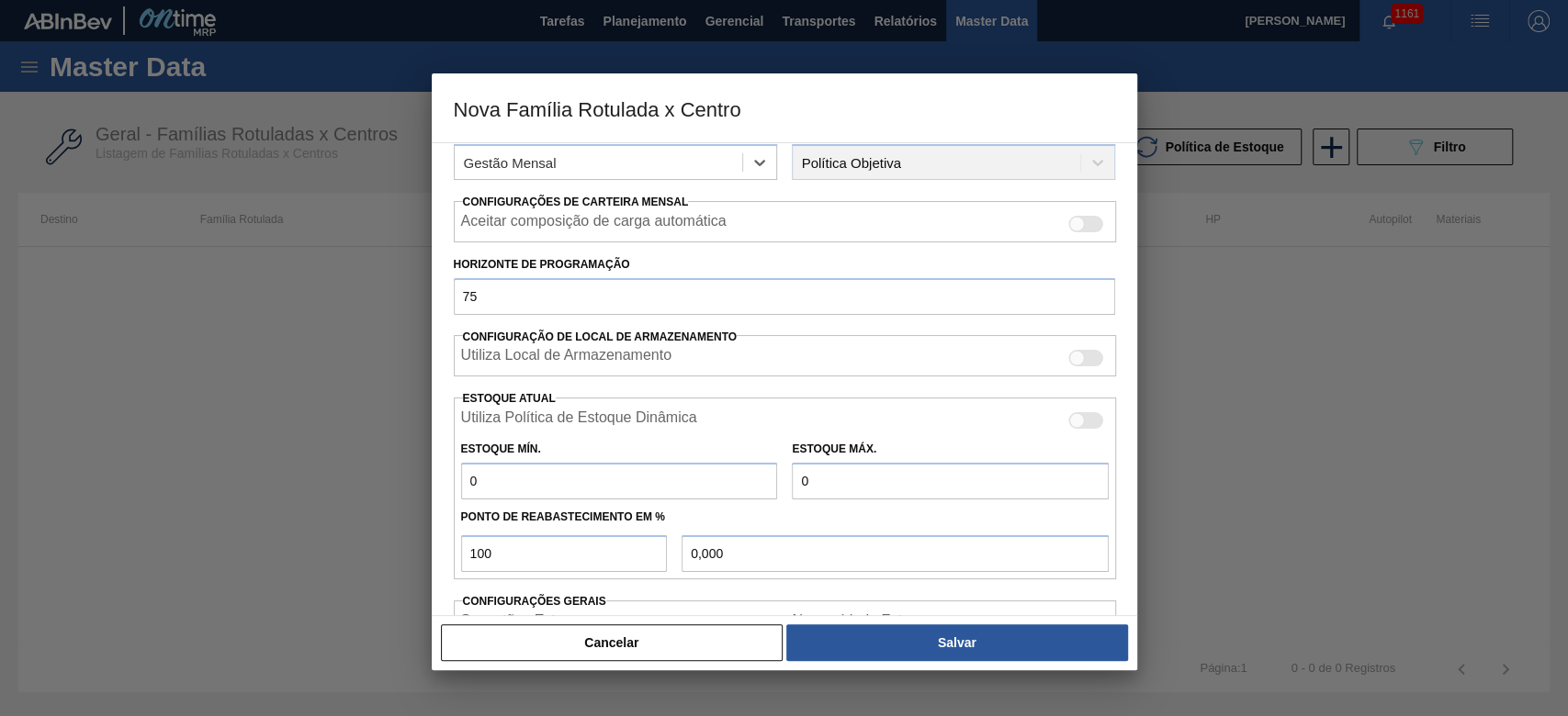
scroll to position [364, 0]
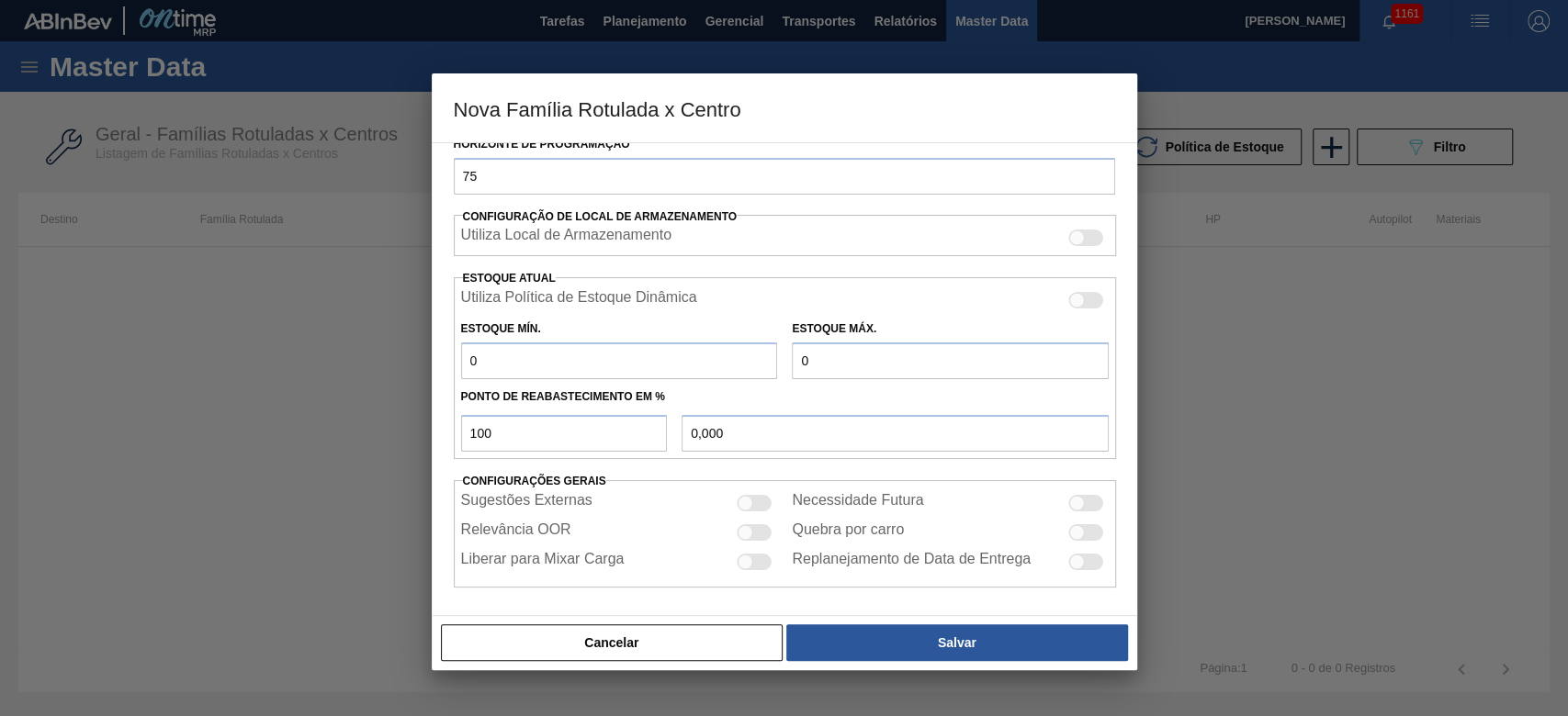
click at [749, 496] on div at bounding box center [746, 502] width 16 height 16
checkbox input "true"
click at [749, 525] on div at bounding box center [746, 531] width 16 height 16
checkbox input "true"
click at [753, 559] on div at bounding box center [755, 562] width 35 height 17
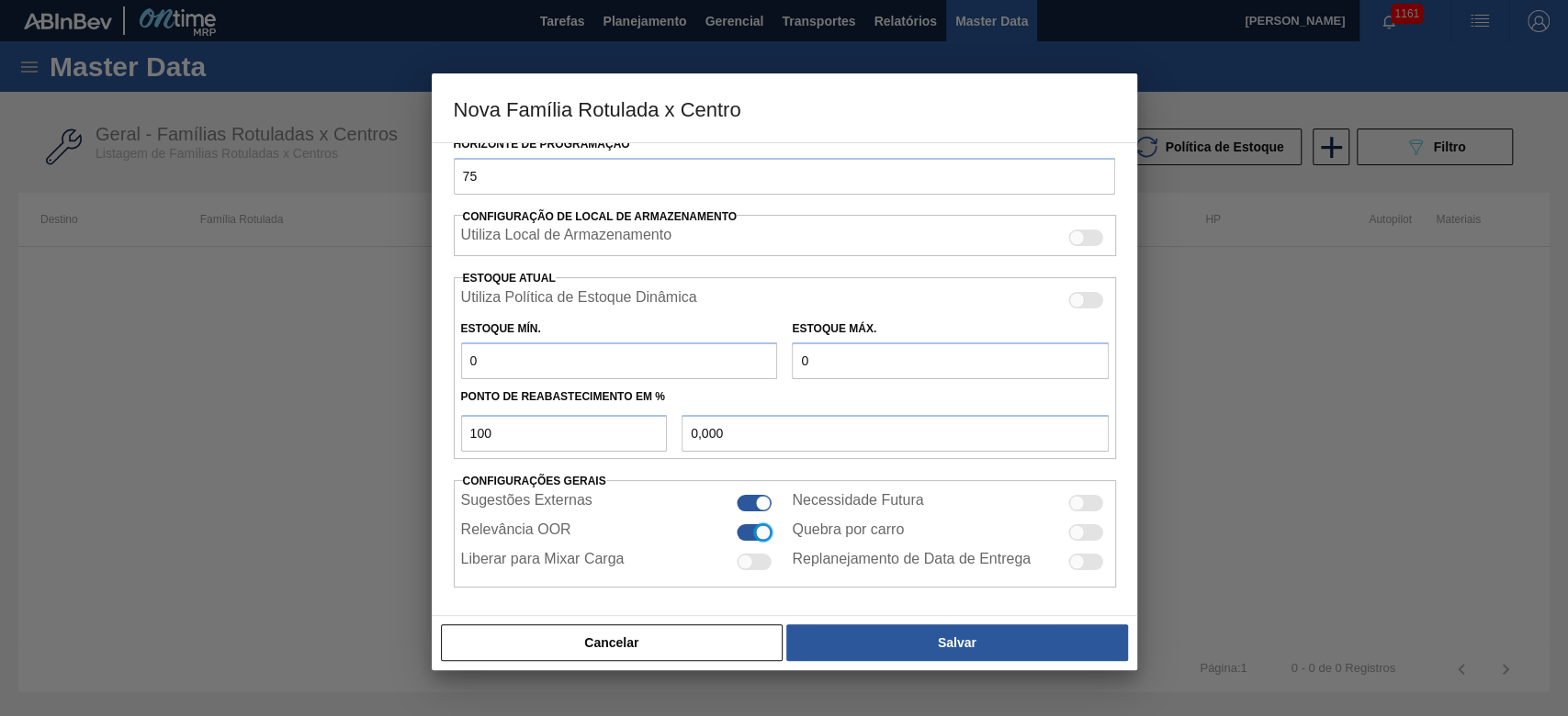
checkbox input "true"
click at [1080, 496] on div at bounding box center [1077, 502] width 16 height 16
checkbox input "true"
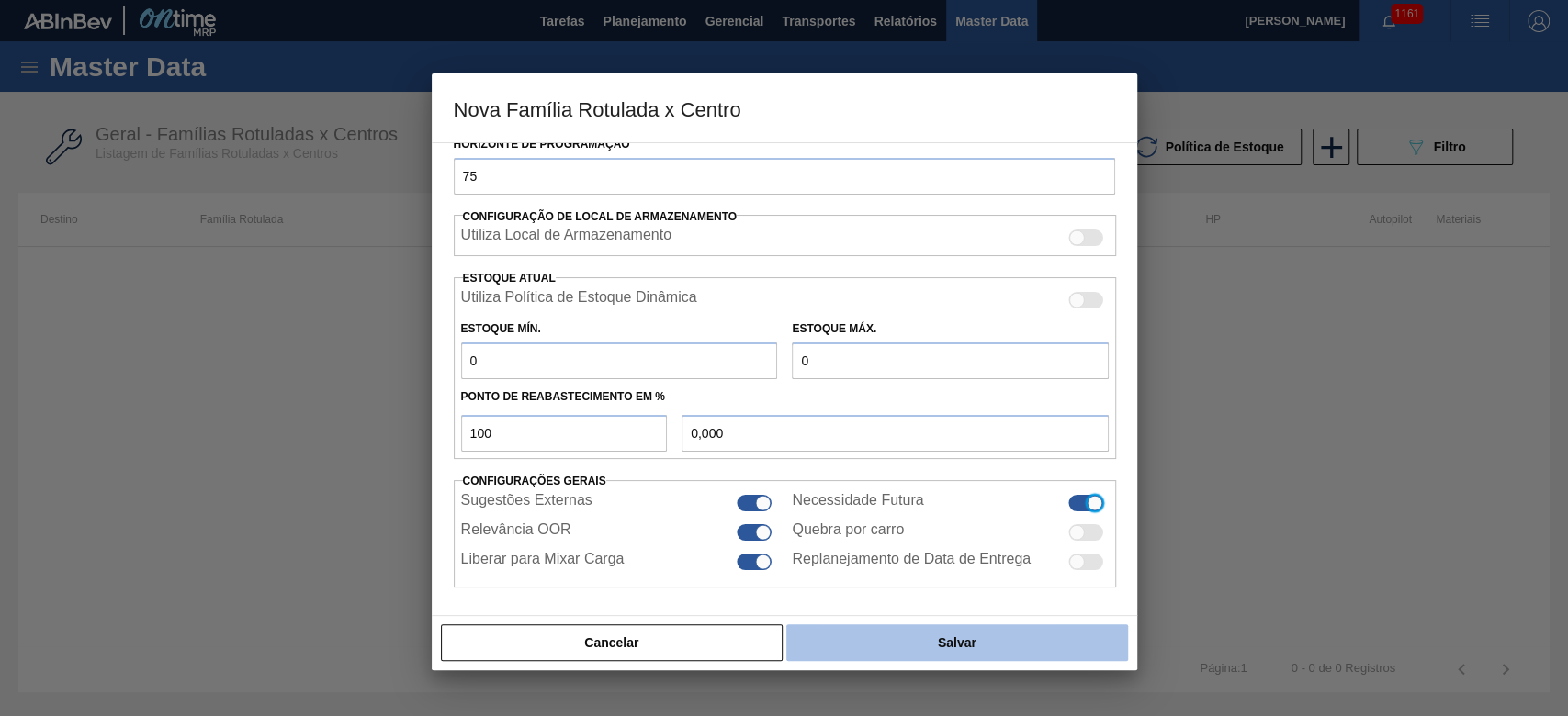
click at [882, 642] on button "Salvar" at bounding box center [957, 642] width 341 height 37
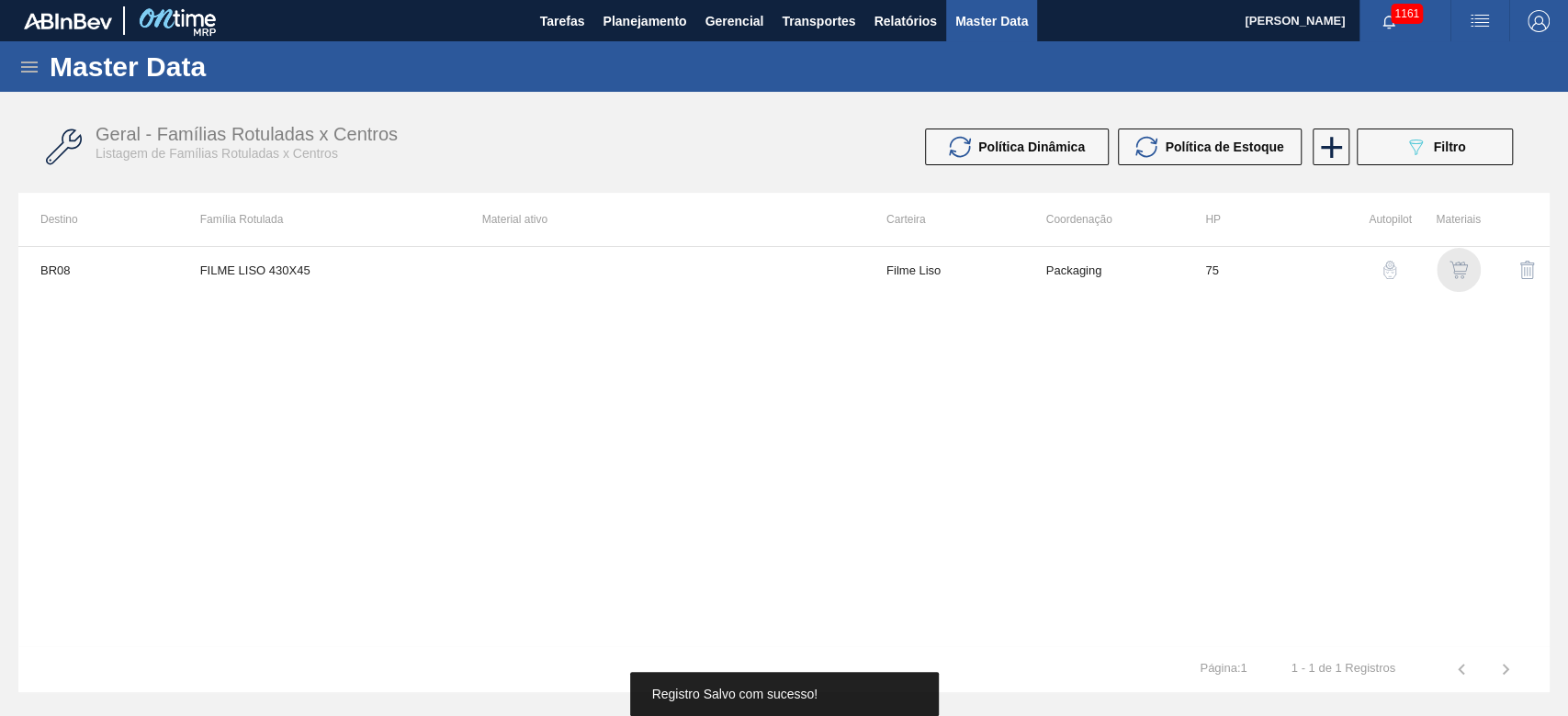
click at [1449, 269] on img "button" at bounding box center [1458, 269] width 18 height 18
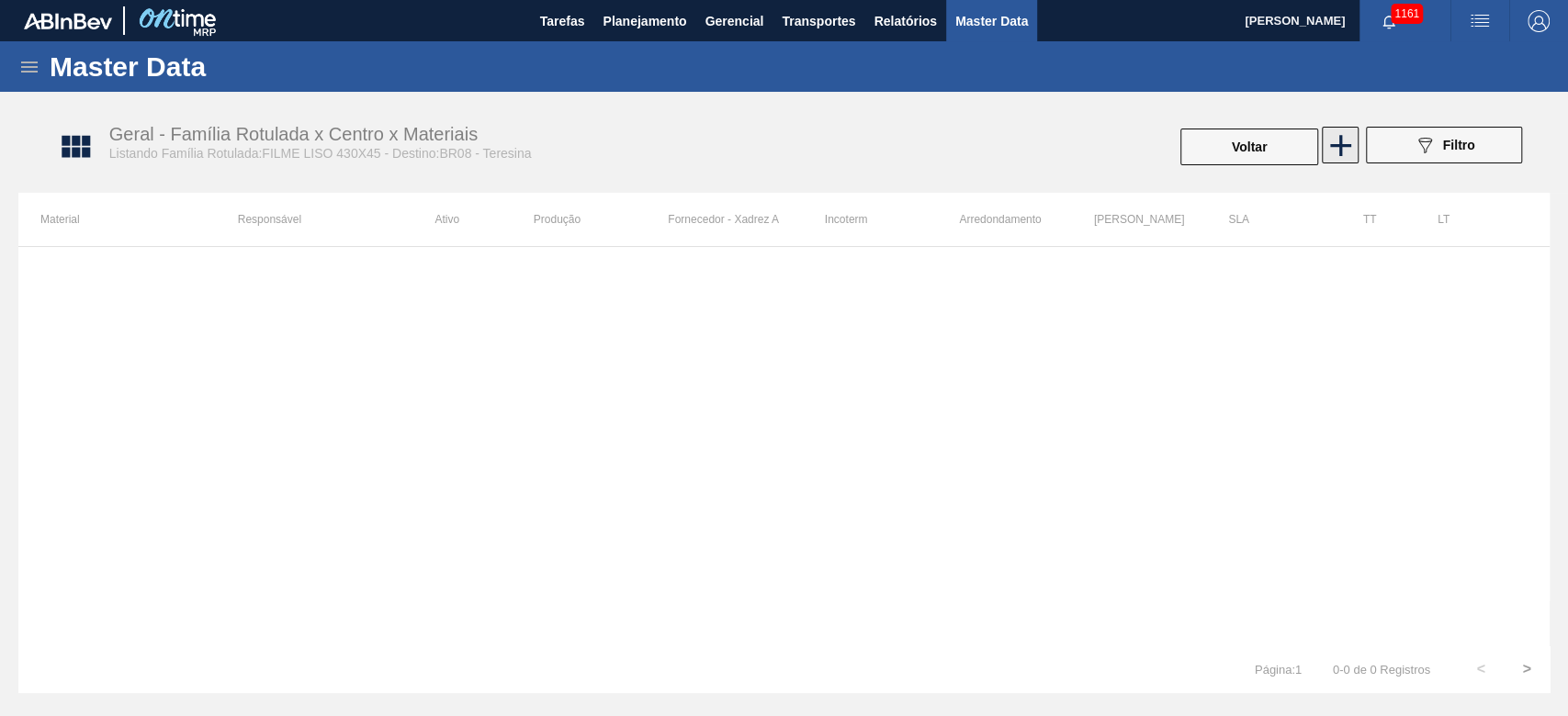
click at [1336, 141] on icon at bounding box center [1340, 145] width 36 height 36
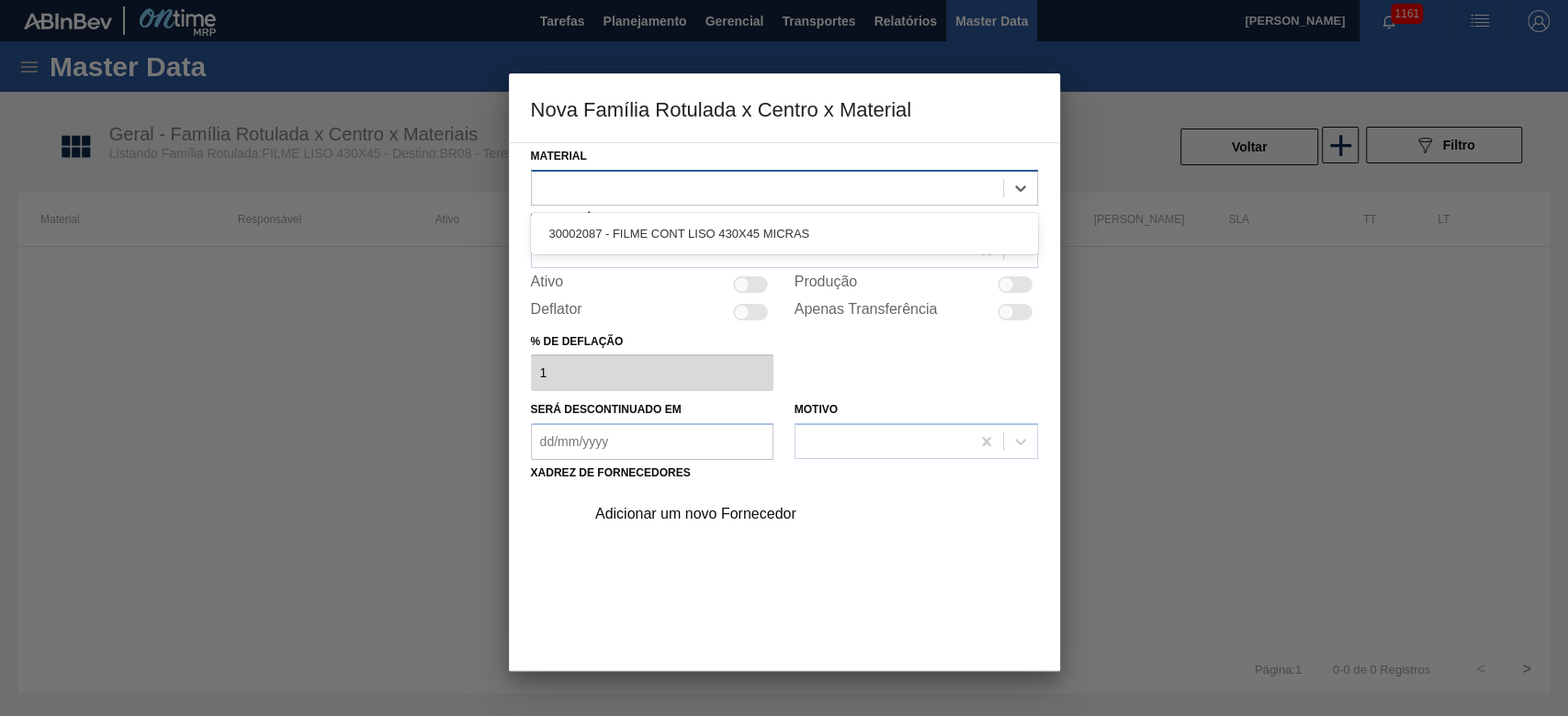
click at [583, 189] on div at bounding box center [767, 188] width 471 height 26
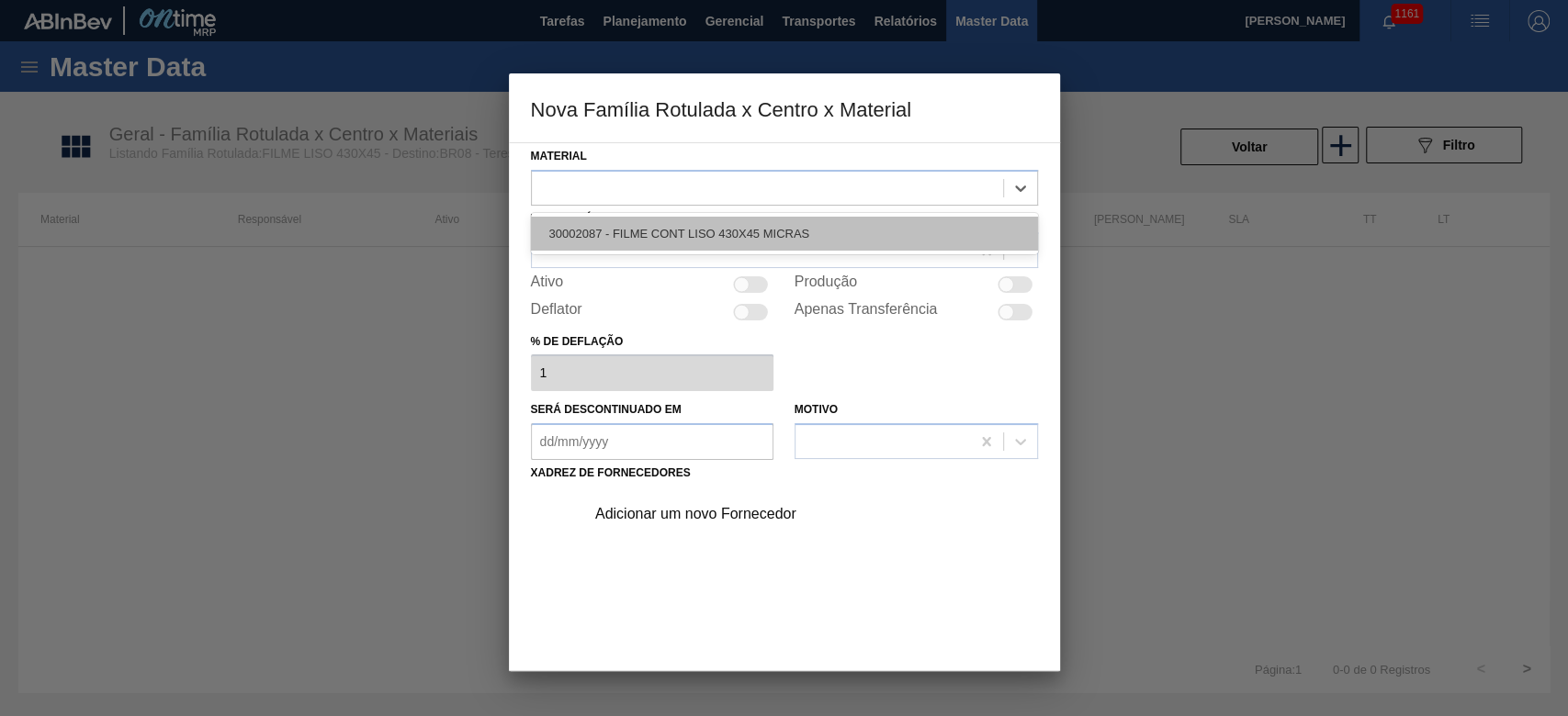
click at [584, 224] on div "30002087 - FILME CONT LISO 430X45 MICRAS" at bounding box center [784, 233] width 507 height 34
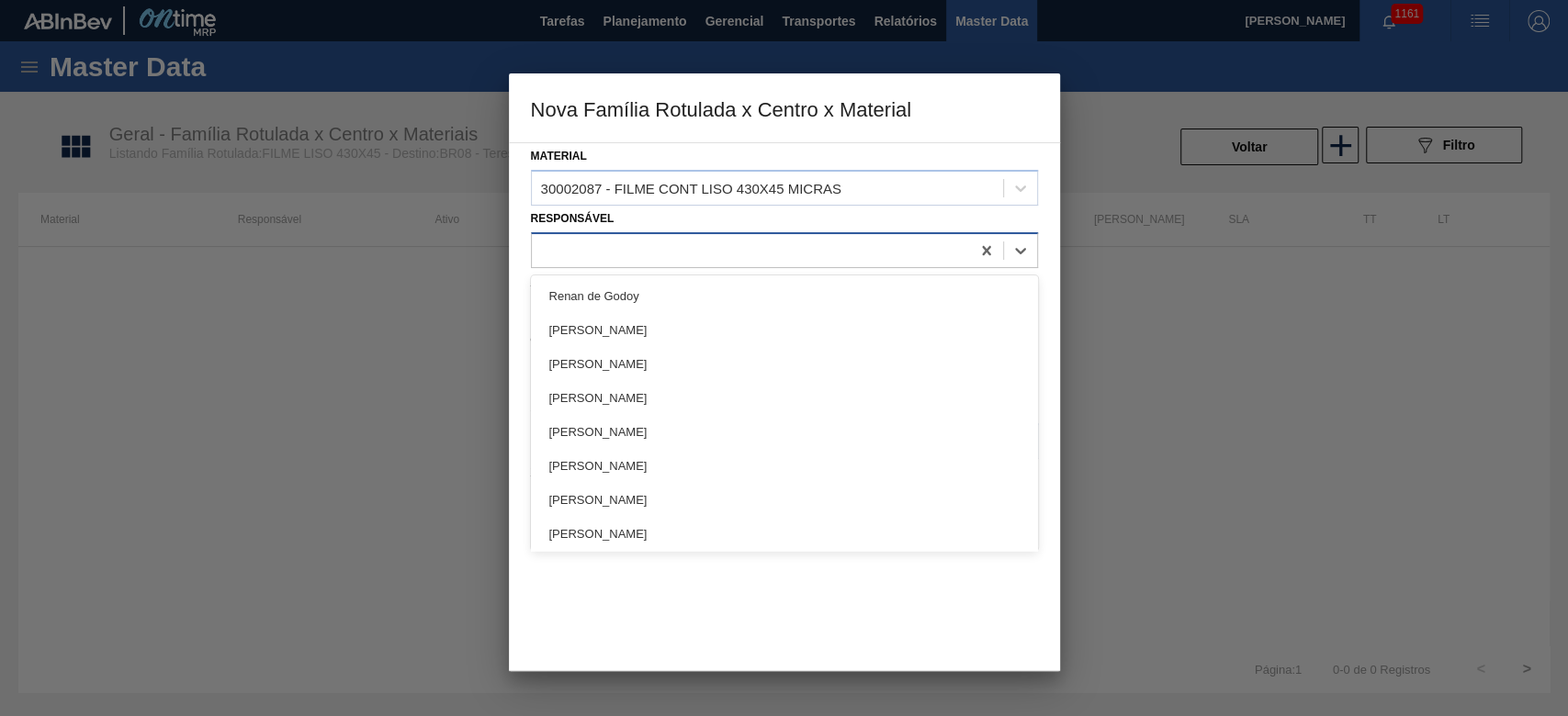
click at [584, 244] on div at bounding box center [750, 250] width 438 height 26
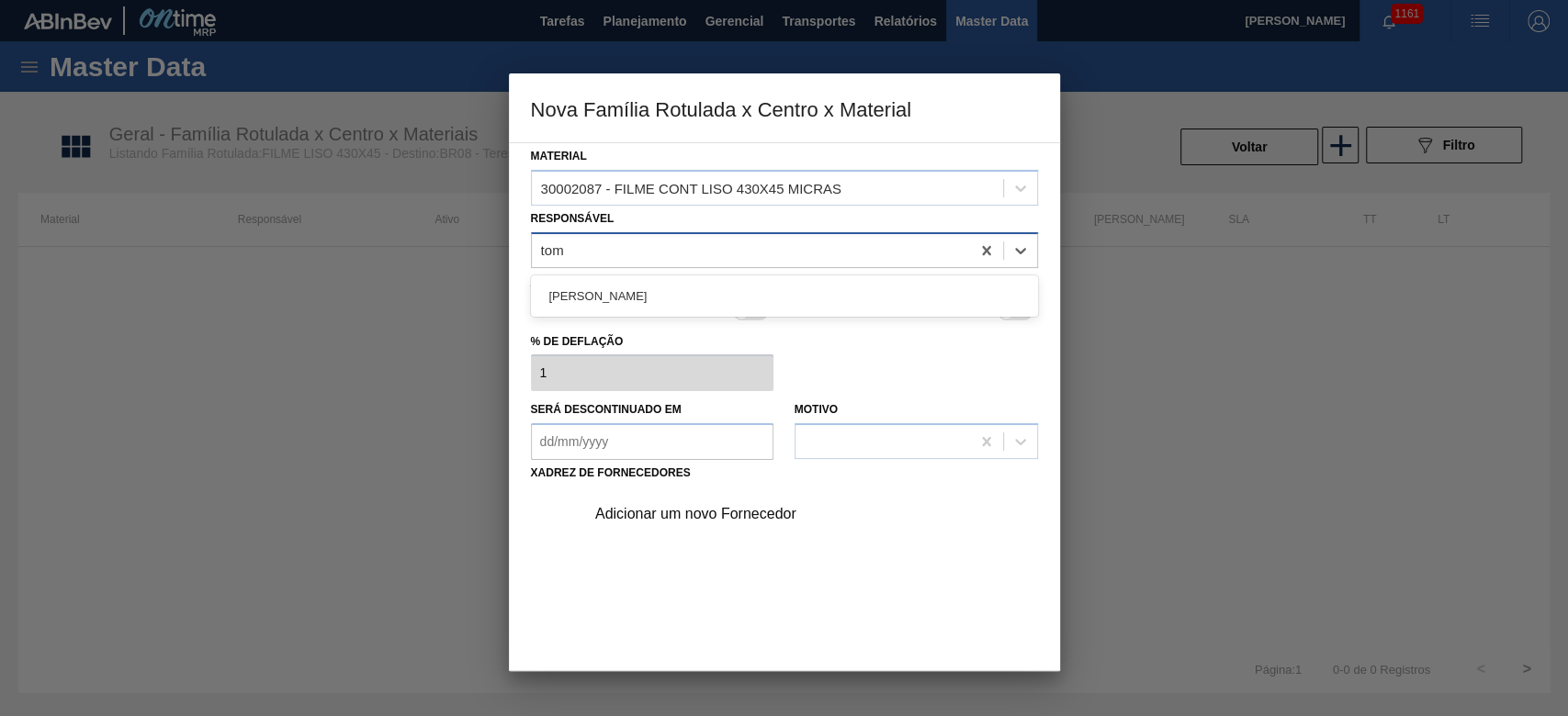
type input "toma"
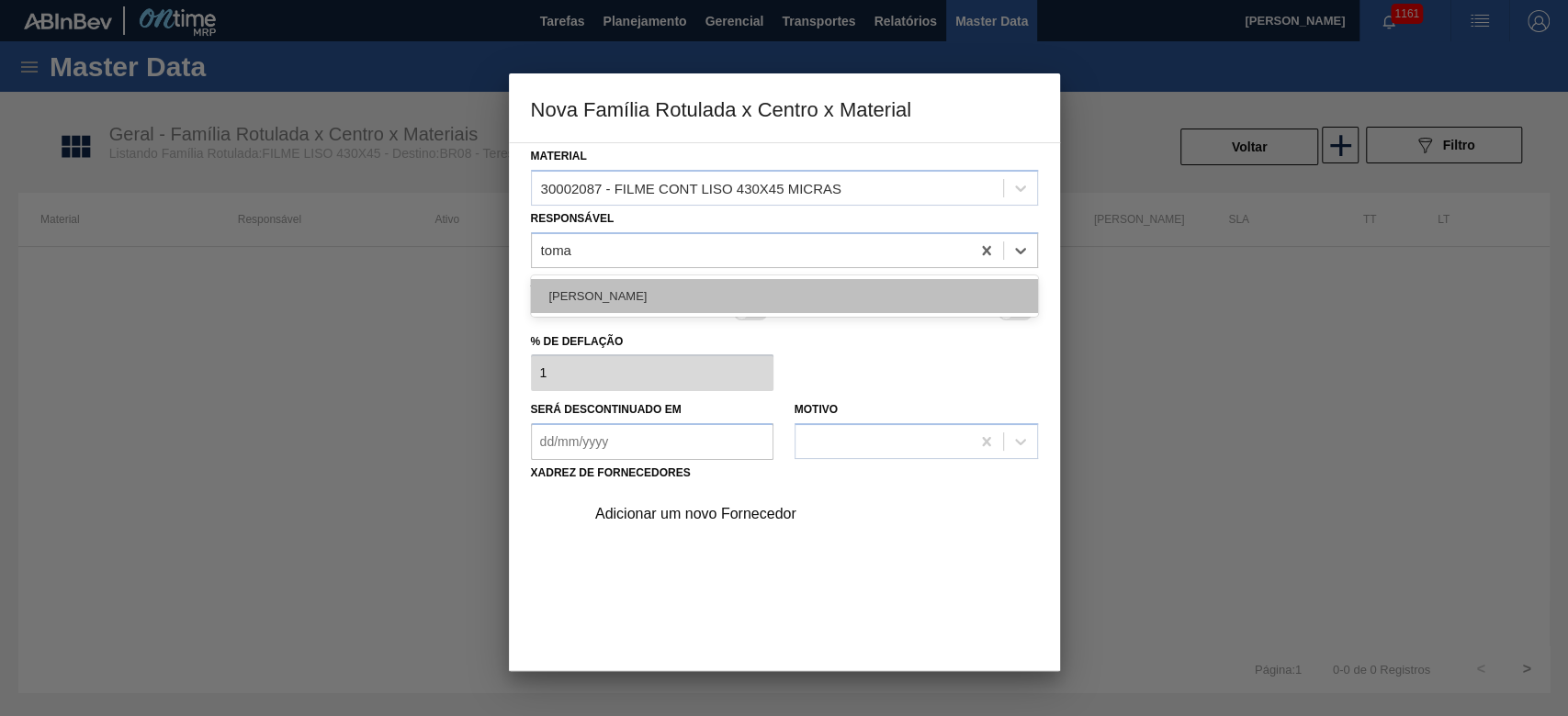
click at [610, 296] on div "[PERSON_NAME]" at bounding box center [784, 295] width 507 height 34
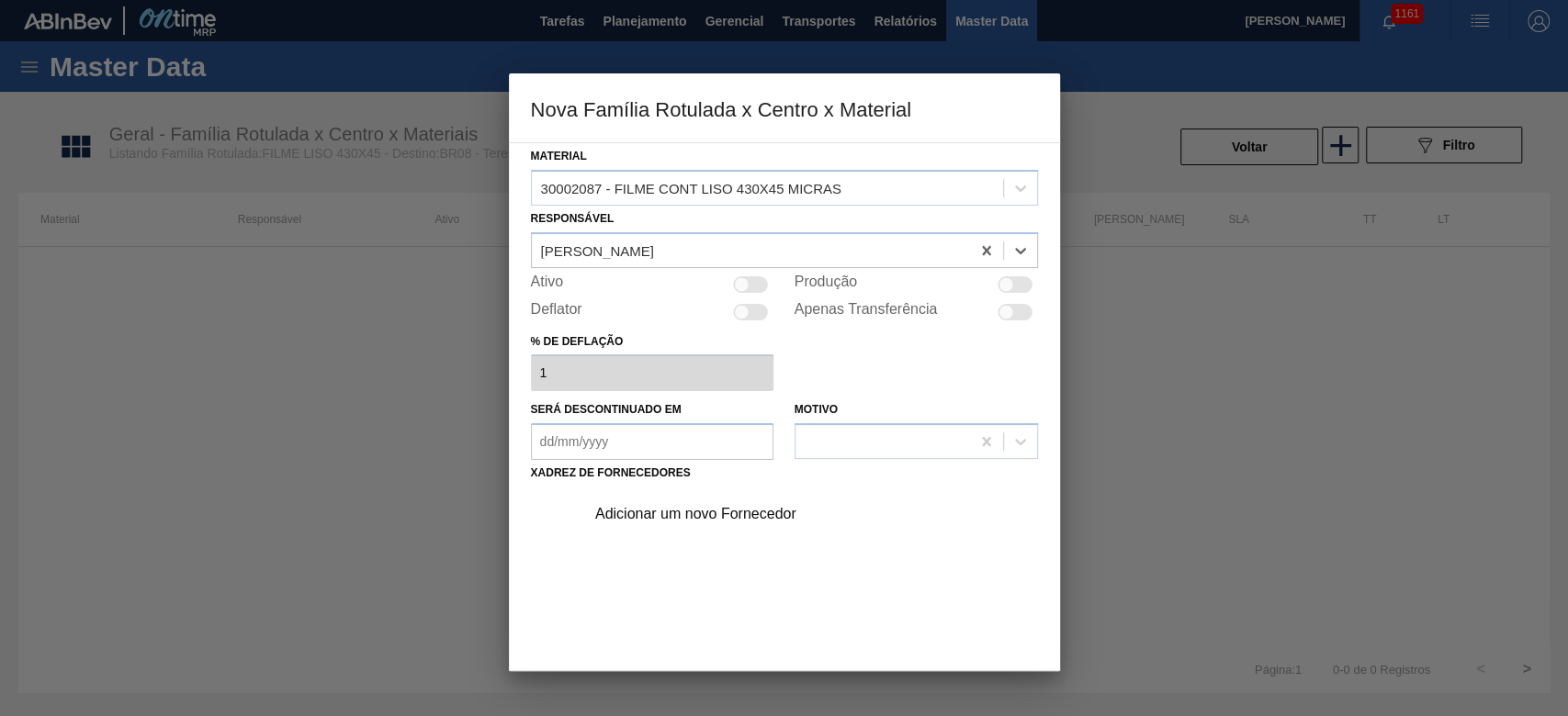
click at [749, 280] on div at bounding box center [751, 284] width 35 height 17
checkbox input "true"
click at [636, 518] on div "Adicionar um novo Fornecedor" at bounding box center [775, 514] width 360 height 17
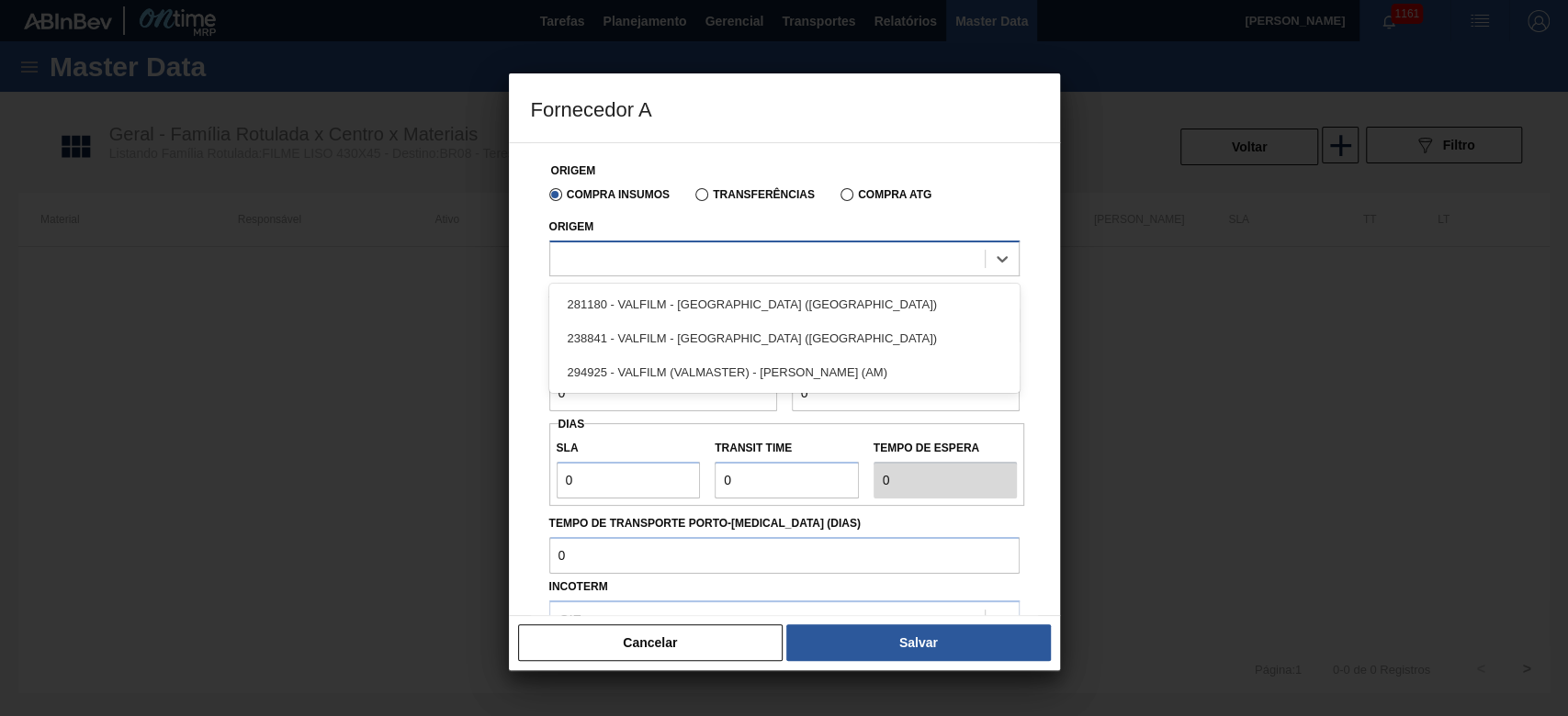
click at [576, 263] on div at bounding box center [767, 257] width 435 height 26
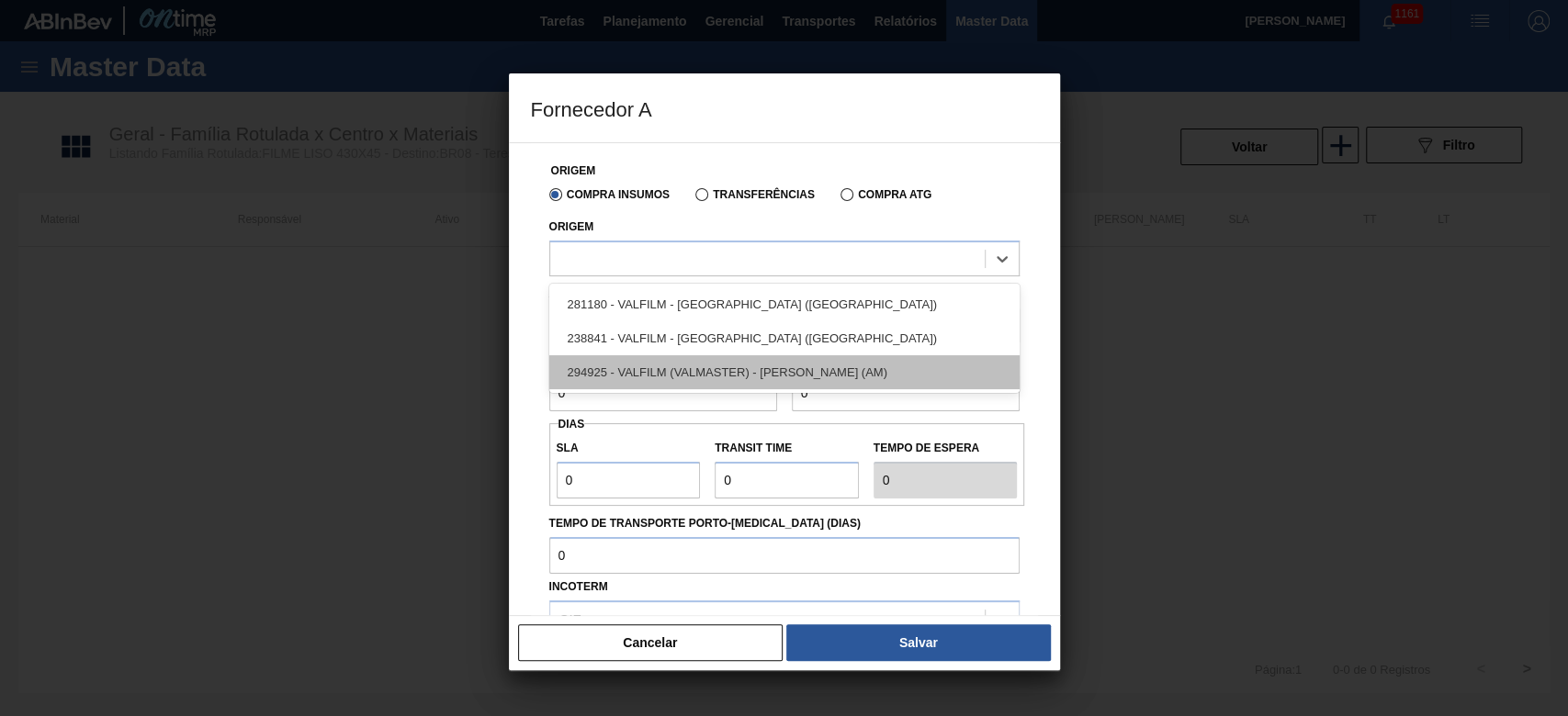
click at [661, 364] on div "294925 - VALFILM (VALMASTER) - [PERSON_NAME] (AM)" at bounding box center [784, 372] width 470 height 34
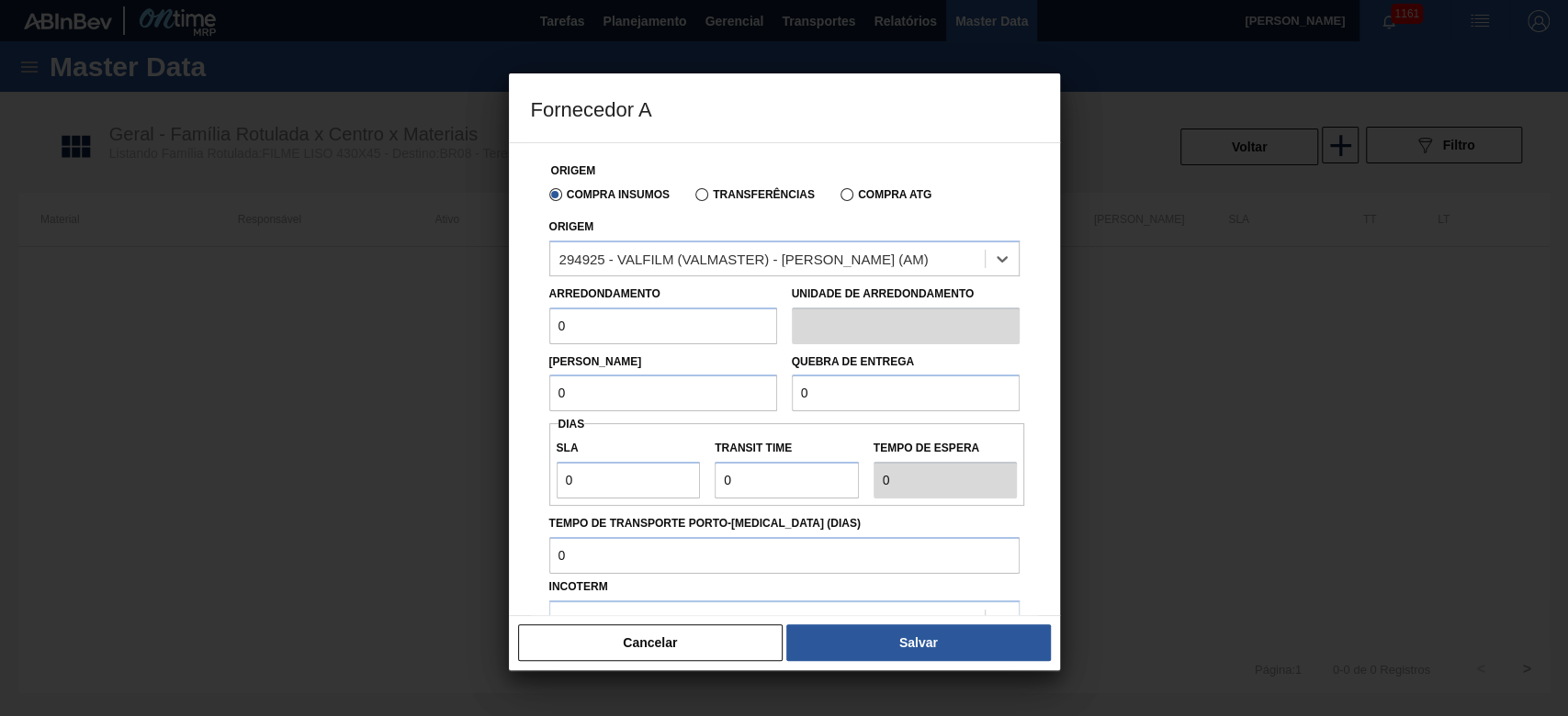
drag, startPoint x: 603, startPoint y: 323, endPoint x: 214, endPoint y: 359, distance: 390.7
click at [462, 323] on div "Fornecedor A Origem Compra Insumos Transferências Compra ATG Origem option 2949…" at bounding box center [784, 358] width 1568 height 716
drag, startPoint x: 492, startPoint y: 332, endPoint x: 449, endPoint y: 341, distance: 43.9
click at [453, 341] on div "Fornecedor A Origem Compra Insumos Transferências Compra ATG Origem 294925 - VA…" at bounding box center [784, 358] width 1568 height 716
type input "500"
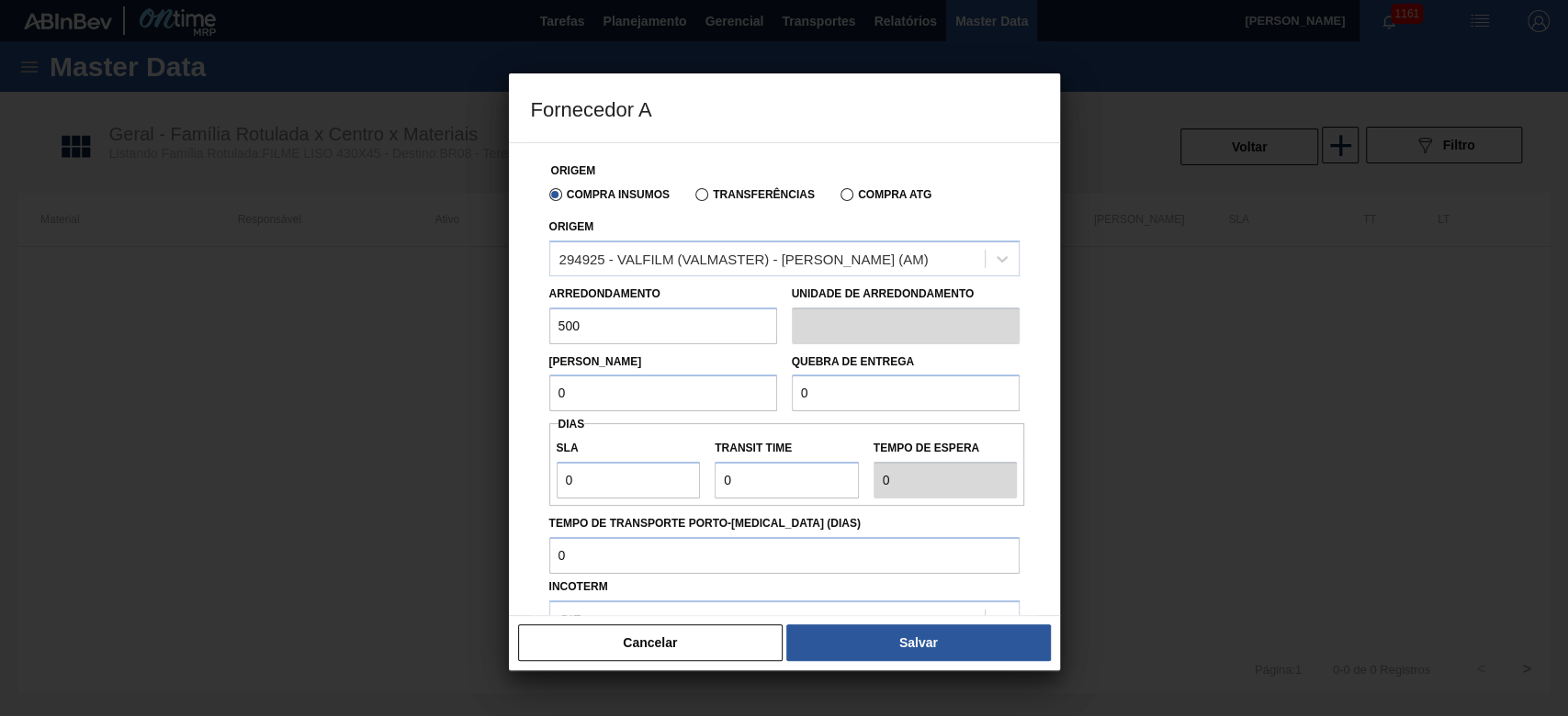
drag, startPoint x: 613, startPoint y: 394, endPoint x: 485, endPoint y: 392, distance: 128.0
click at [486, 392] on div "Fornecedor A Origem Compra Insumos Transferências Compra ATG Origem 294925 - VA…" at bounding box center [784, 358] width 1568 height 716
paste input "500"
type input "500"
drag, startPoint x: 818, startPoint y: 389, endPoint x: 651, endPoint y: 397, distance: 167.2
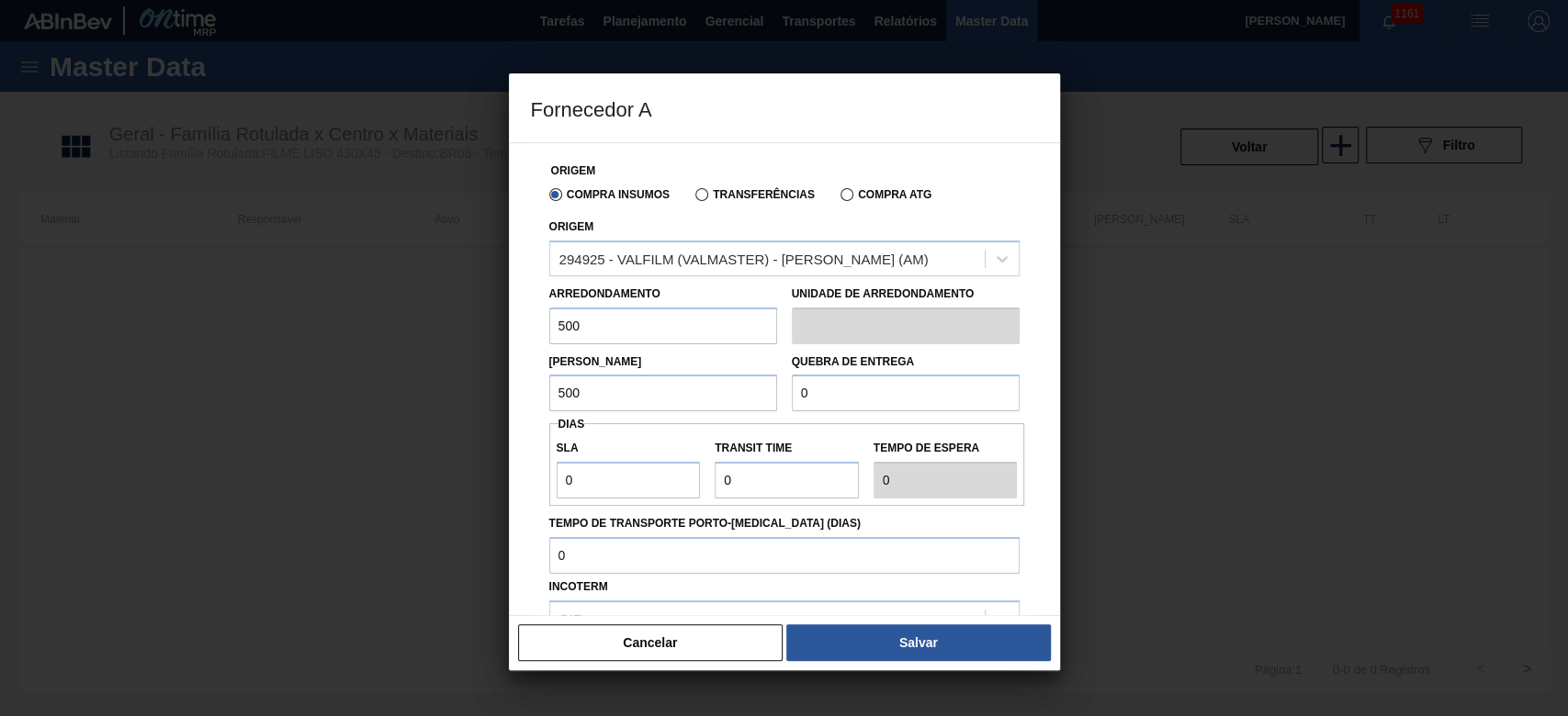
click at [651, 396] on div "Lote Mínimo 500 Quebra de entrega 0" at bounding box center [784, 378] width 485 height 68
type input "5.000"
click at [465, 492] on div "Fornecedor A Origem Compra Insumos Transferências Compra ATG Origem 294925 - VA…" at bounding box center [784, 358] width 1568 height 716
type input "4"
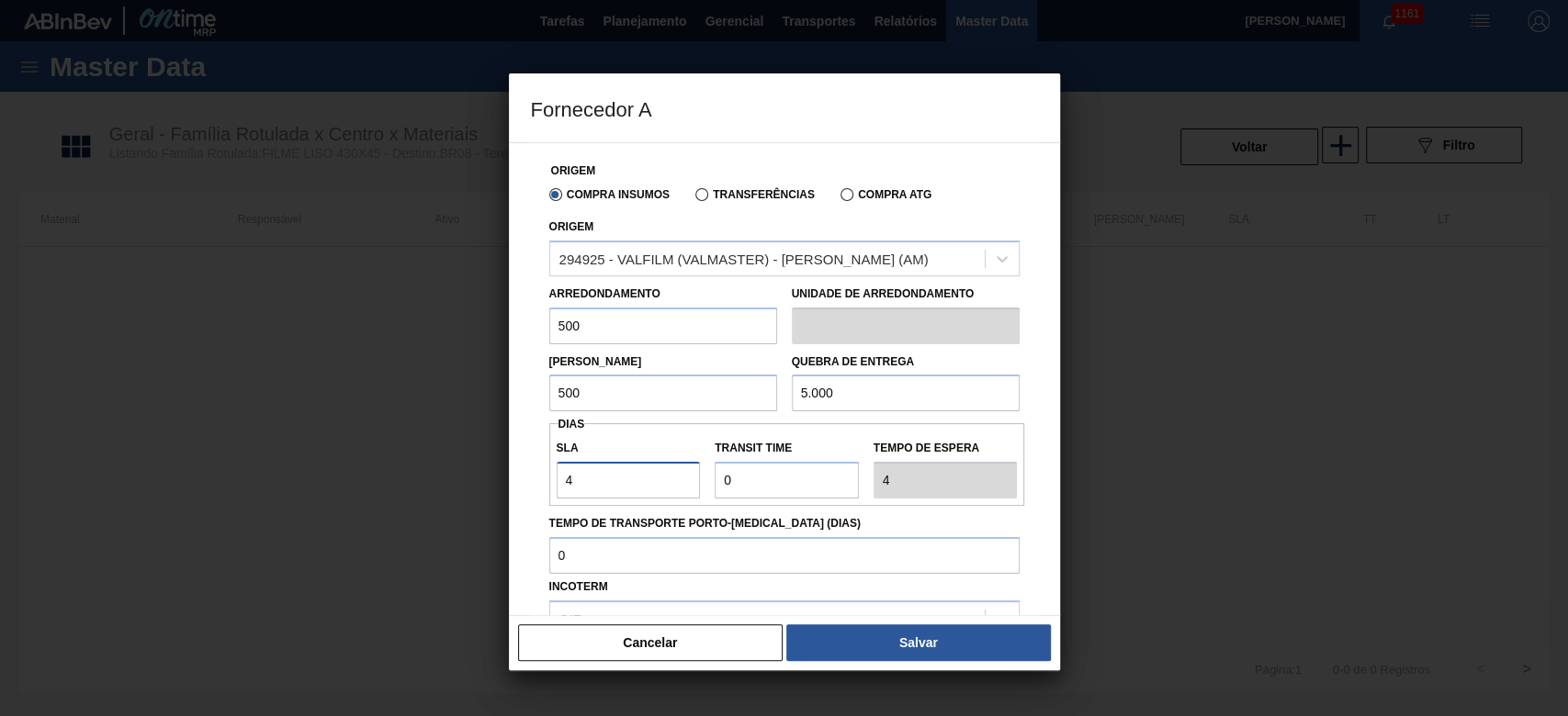
type input "45"
type input "1"
type input "46"
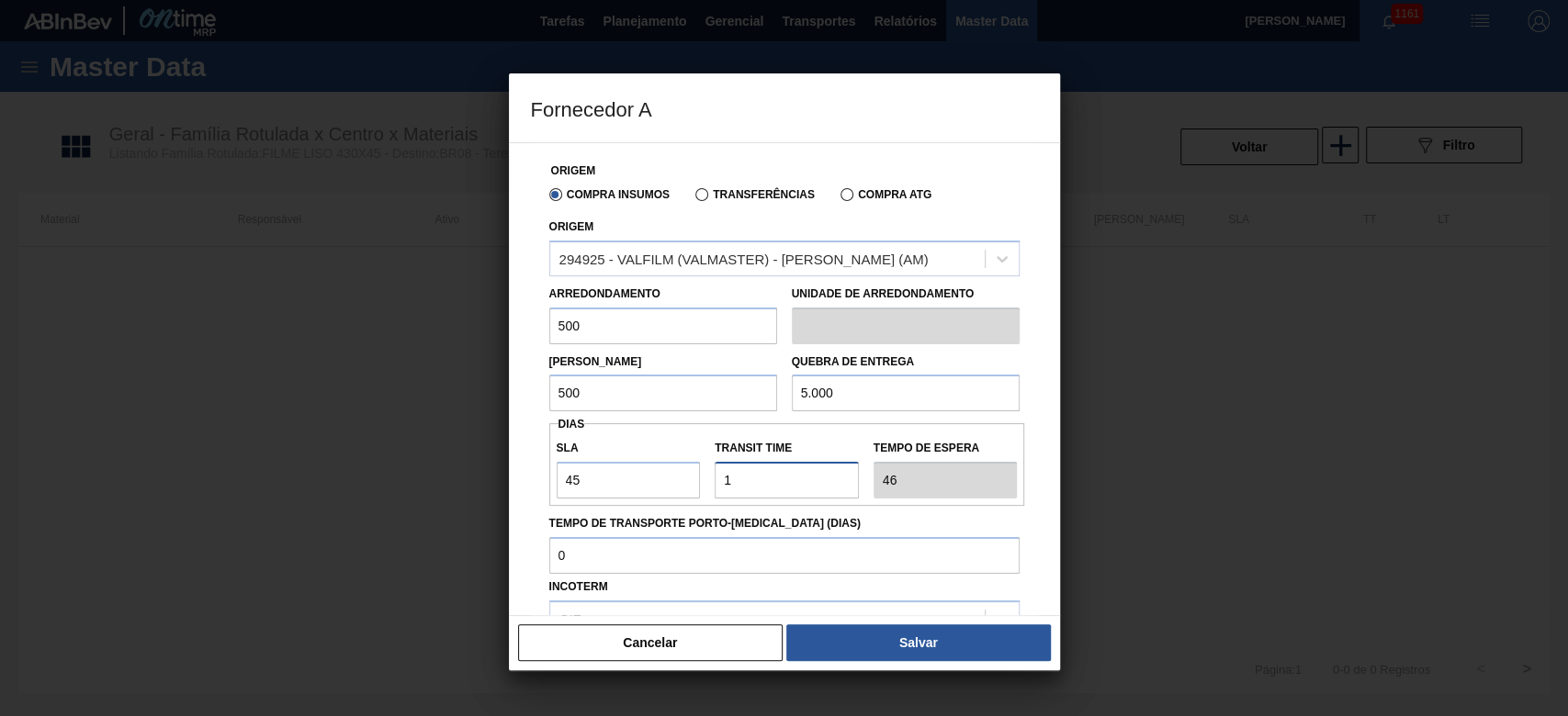
type input "15"
type input "60"
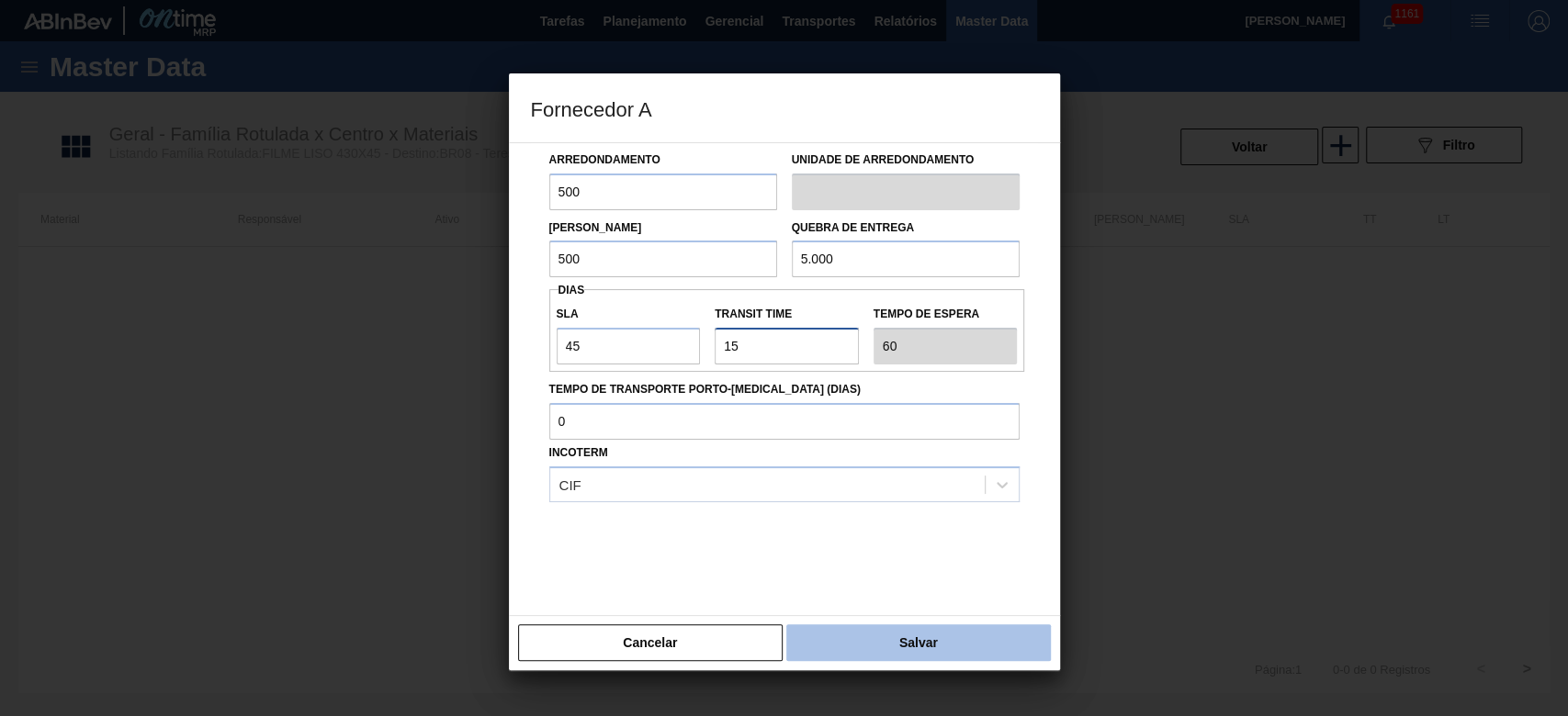
type input "15"
click at [986, 625] on button "Salvar" at bounding box center [918, 642] width 263 height 37
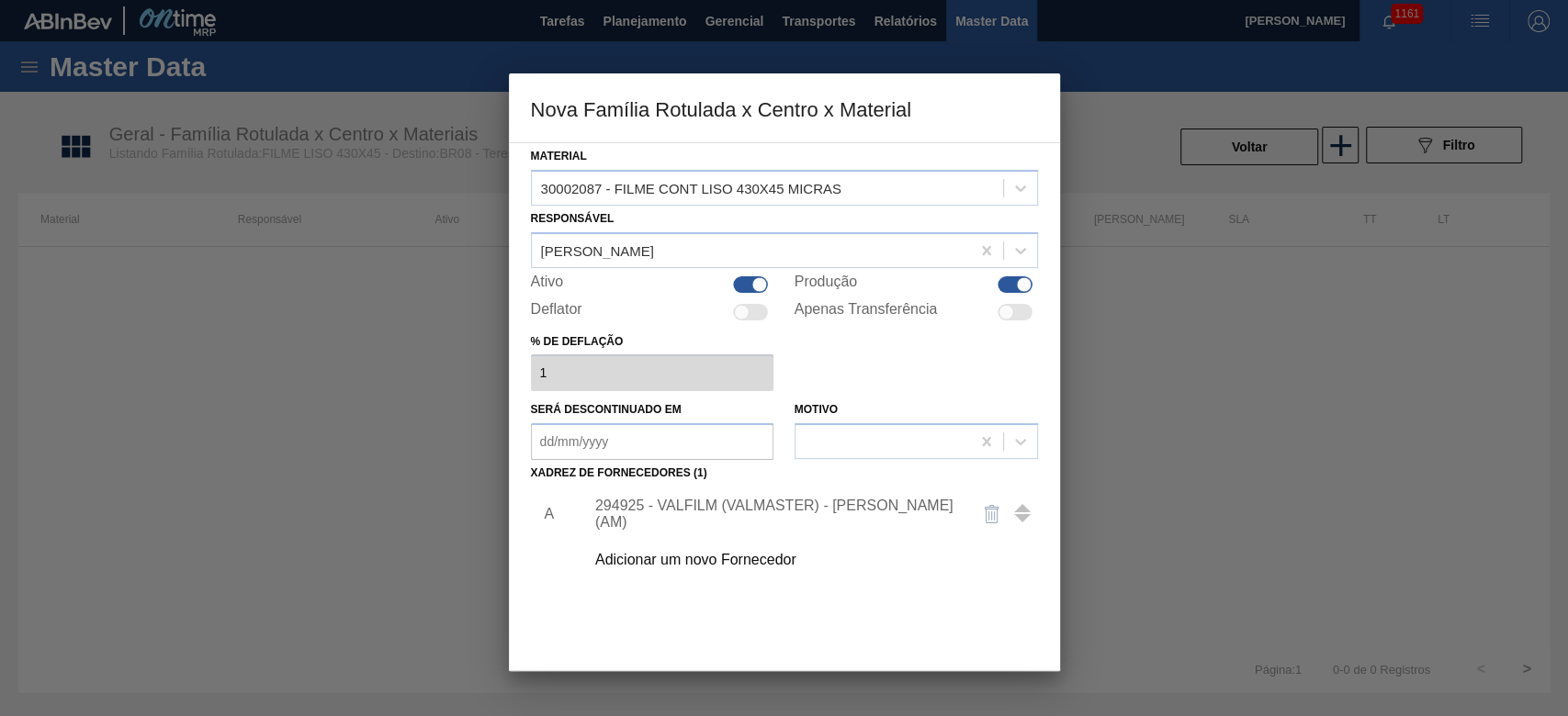
scroll to position [109, 0]
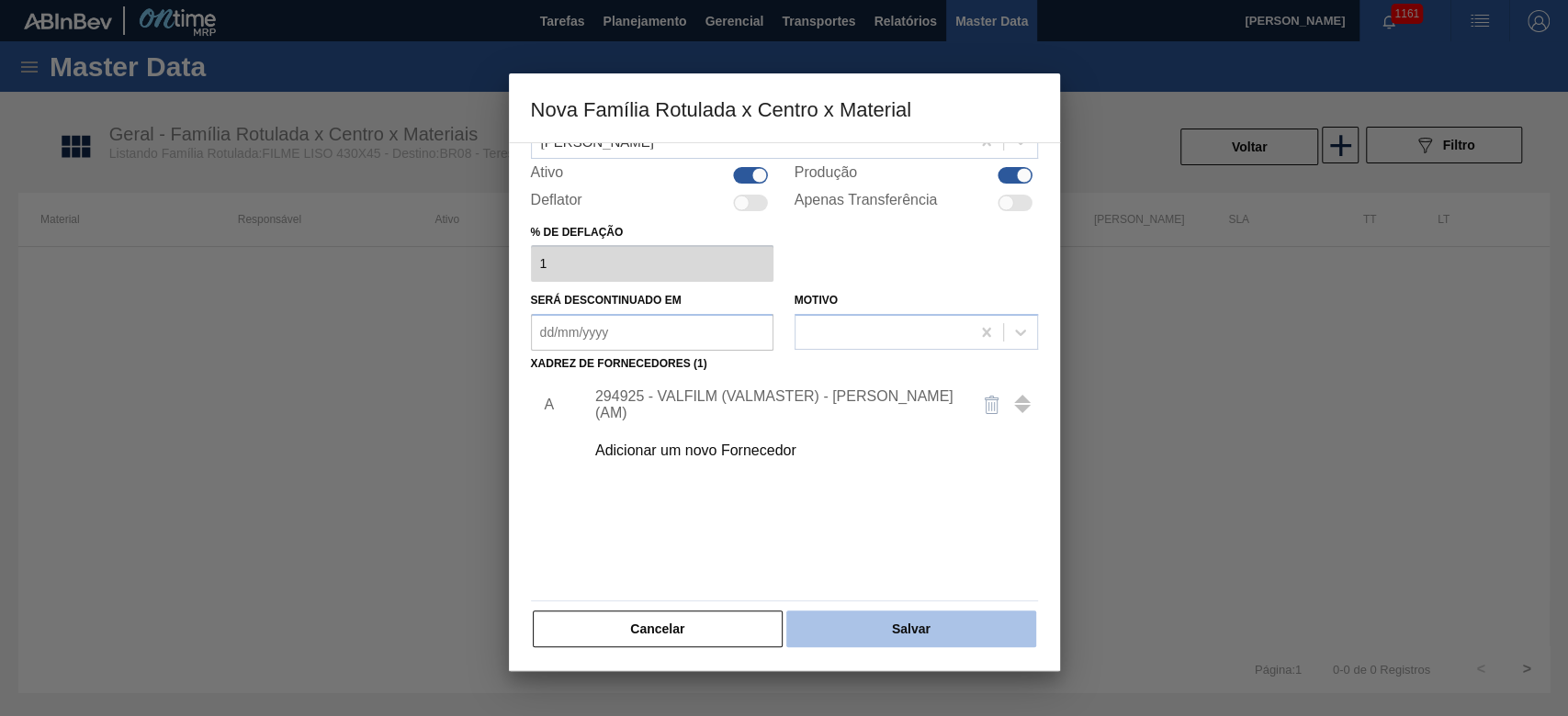
click at [922, 628] on button "Salvar" at bounding box center [911, 629] width 249 height 37
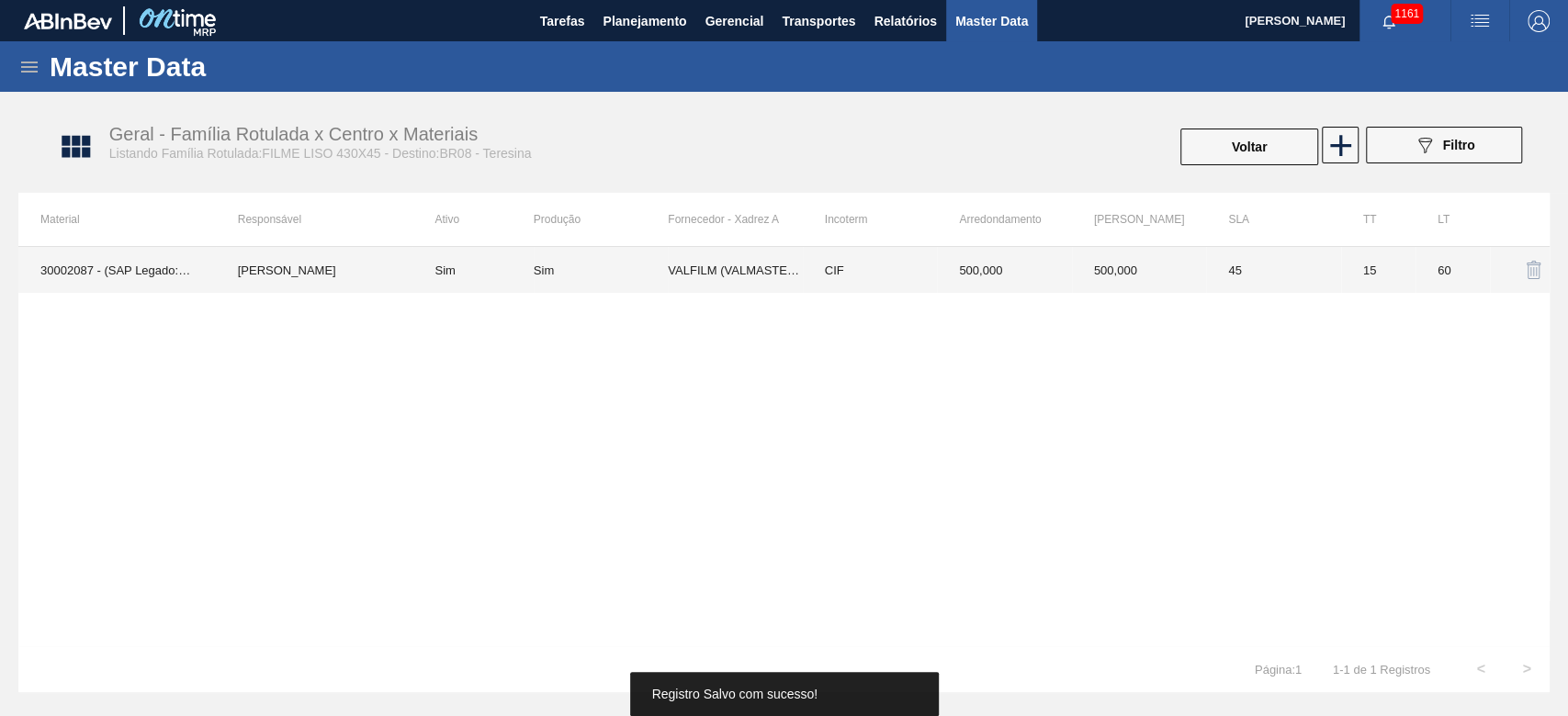
click at [1319, 274] on td "45" at bounding box center [1272, 269] width 135 height 46
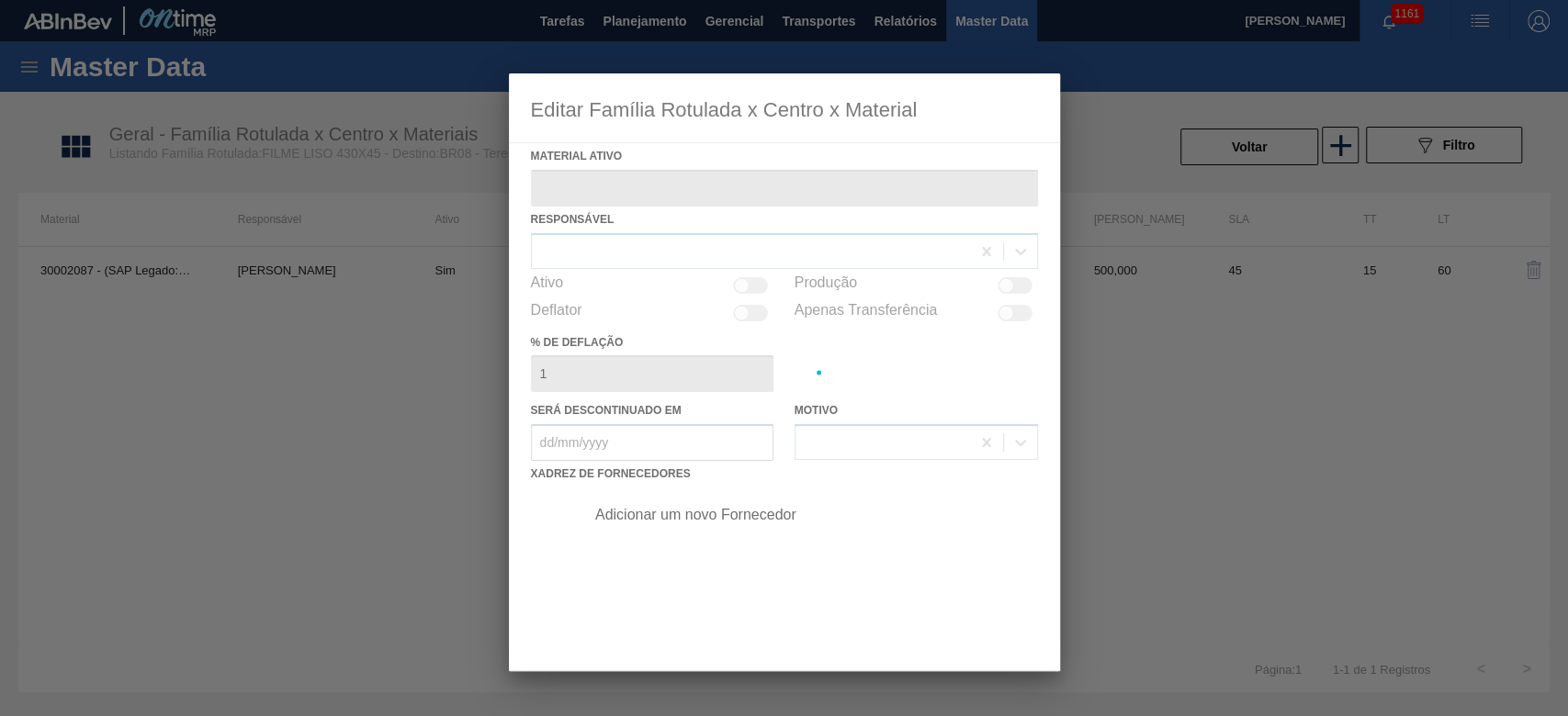
type ativo "30002087 - (SAP Legado: 50759379) - FILME CONT LISO 430X45 MICRAS"
checkbox input "true"
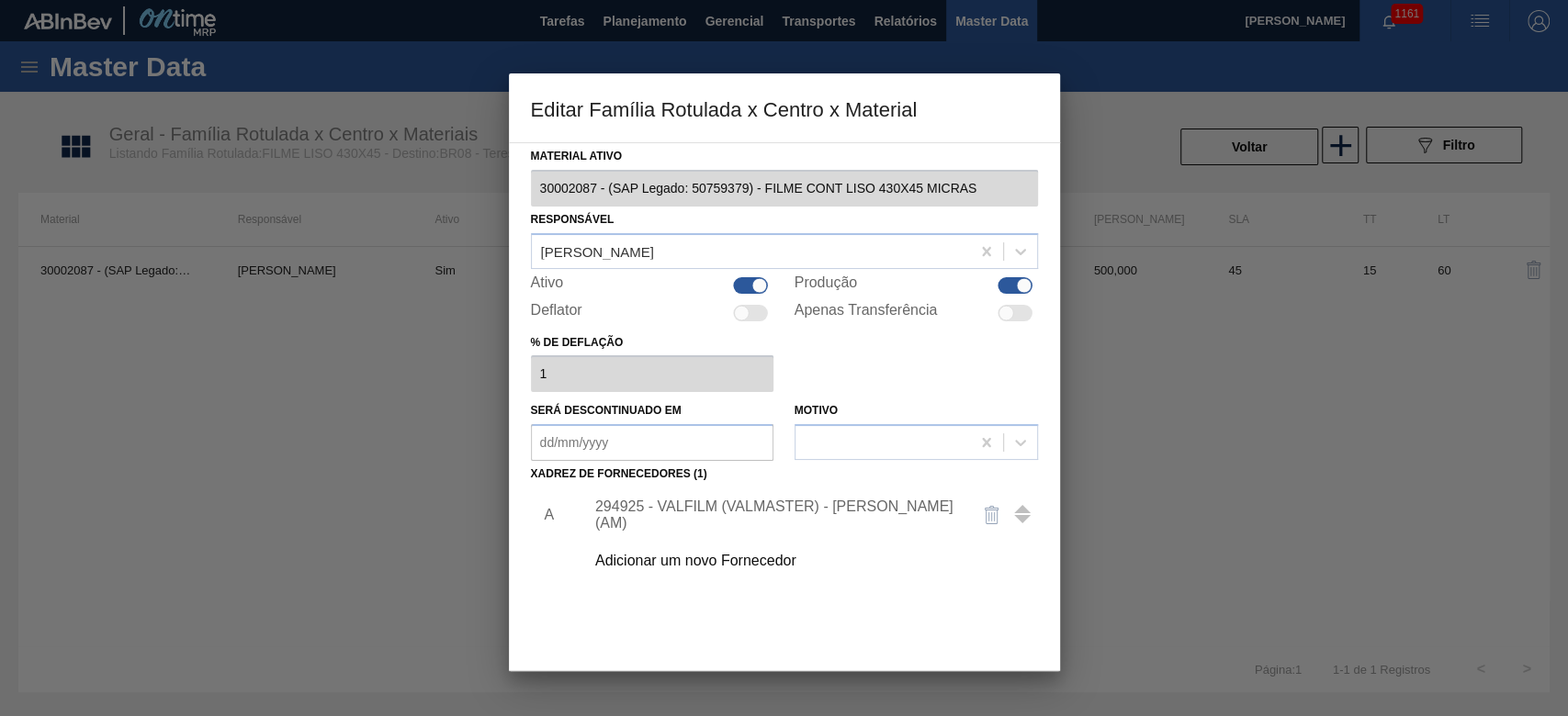
click at [640, 515] on div "294925 - VALFILM (VALMASTER) - [PERSON_NAME] (AM)" at bounding box center [775, 515] width 360 height 33
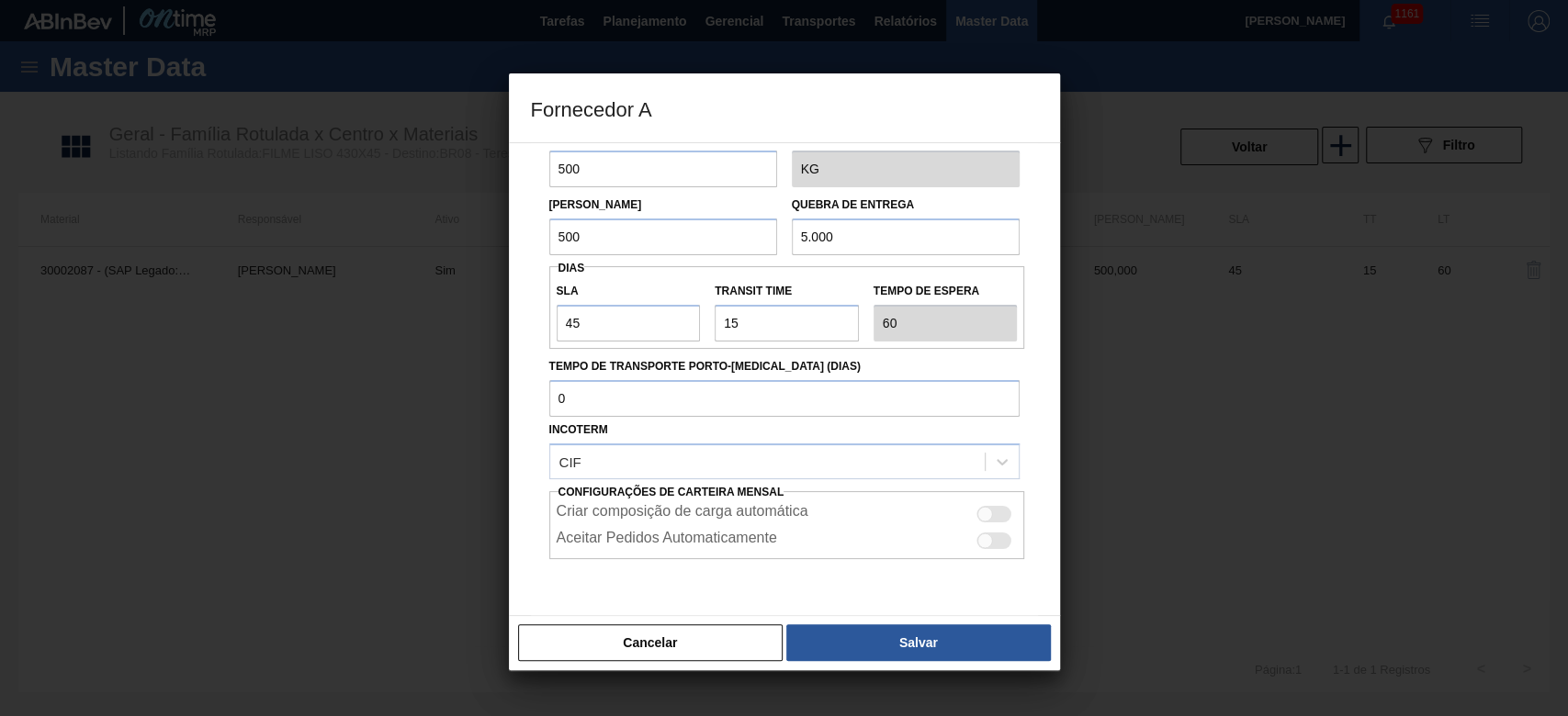
scroll to position [156, 0]
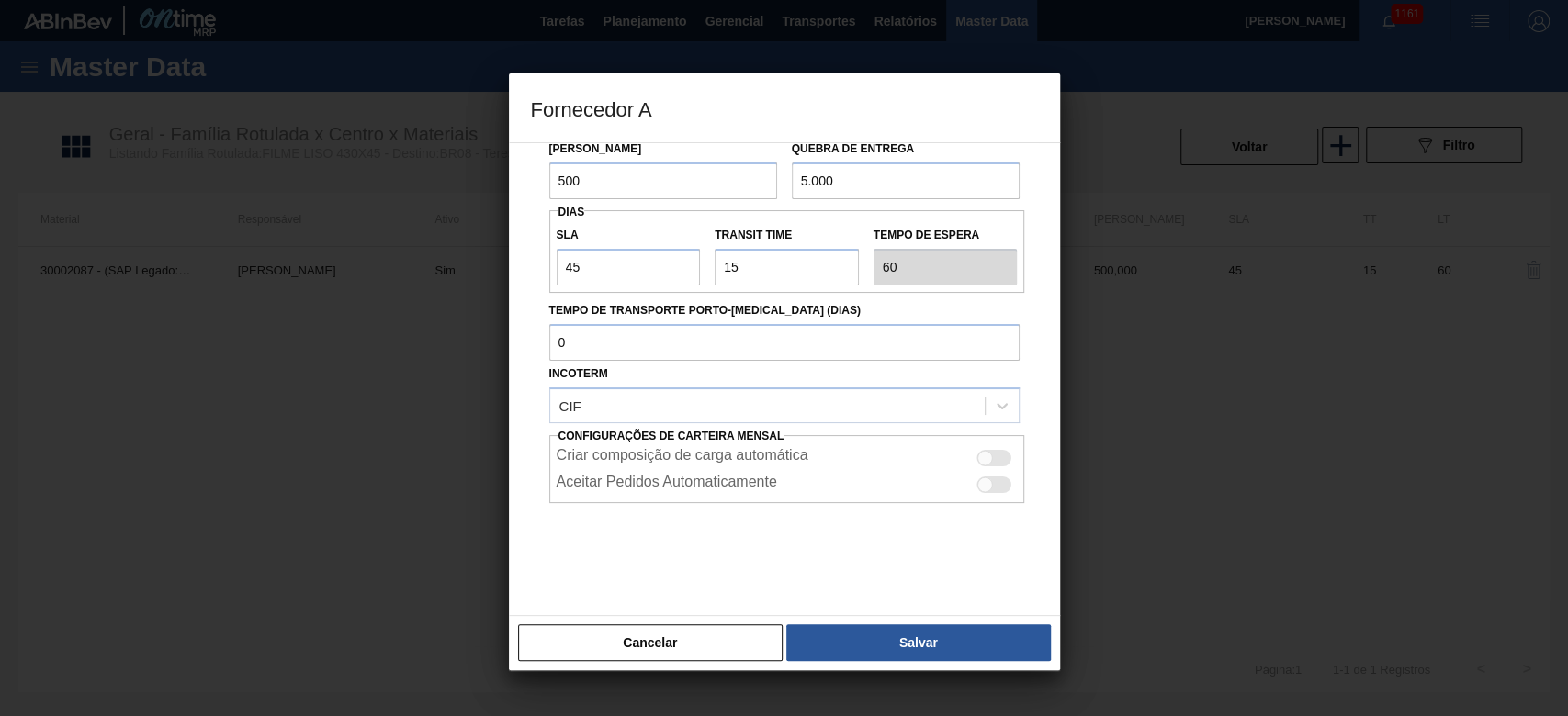
click at [988, 452] on div at bounding box center [985, 458] width 16 height 16
checkbox input "true"
click at [940, 648] on button "Salvar" at bounding box center [918, 642] width 263 height 37
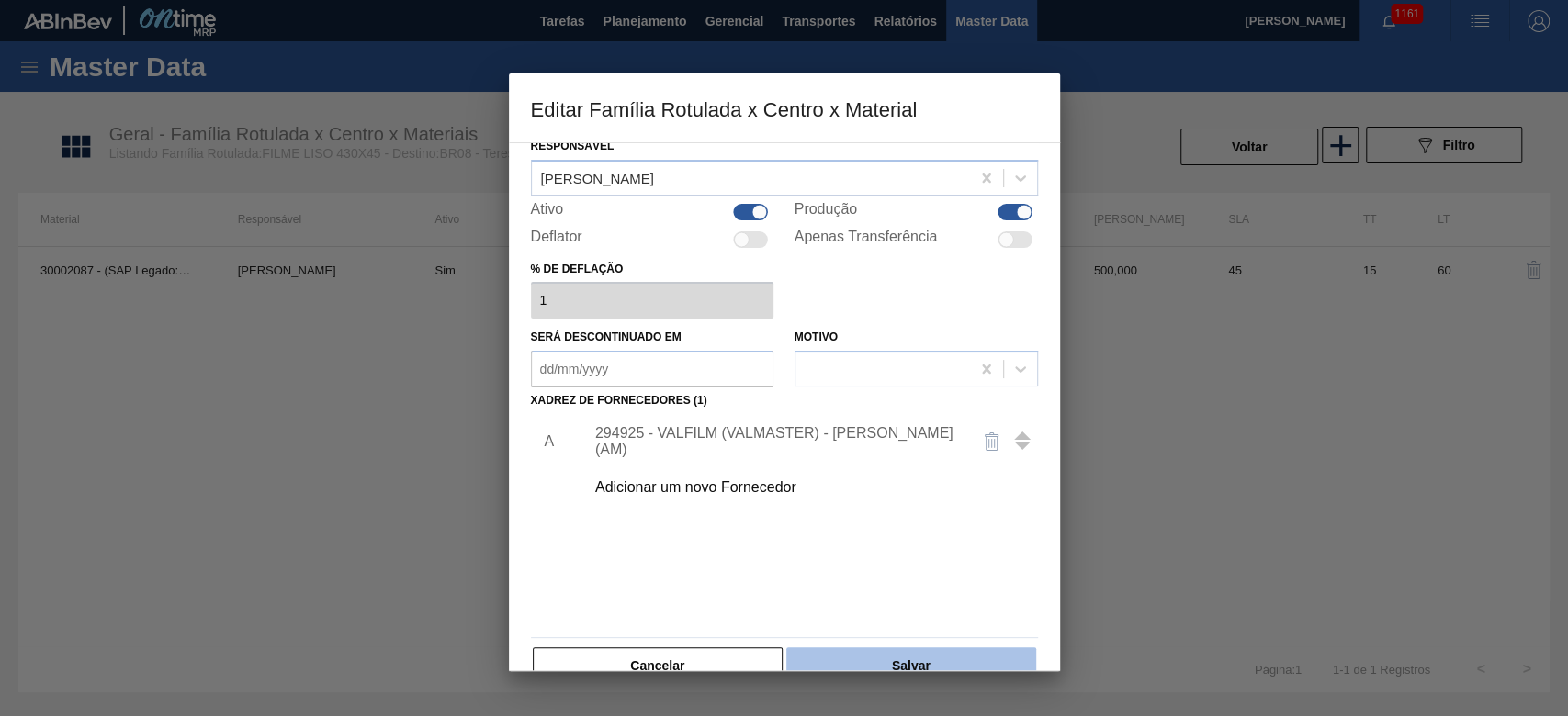
scroll to position [110, 0]
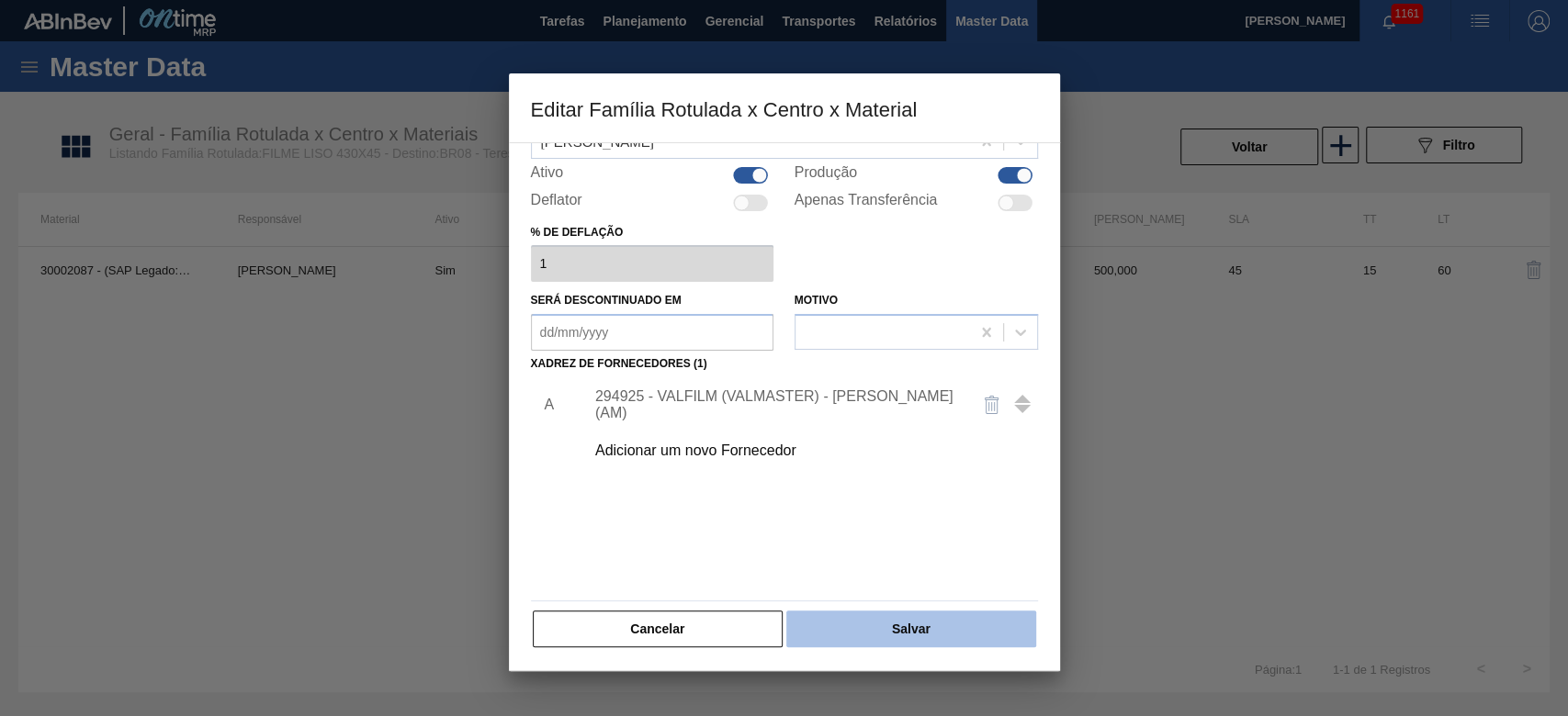
click at [939, 638] on button "Salvar" at bounding box center [911, 629] width 249 height 37
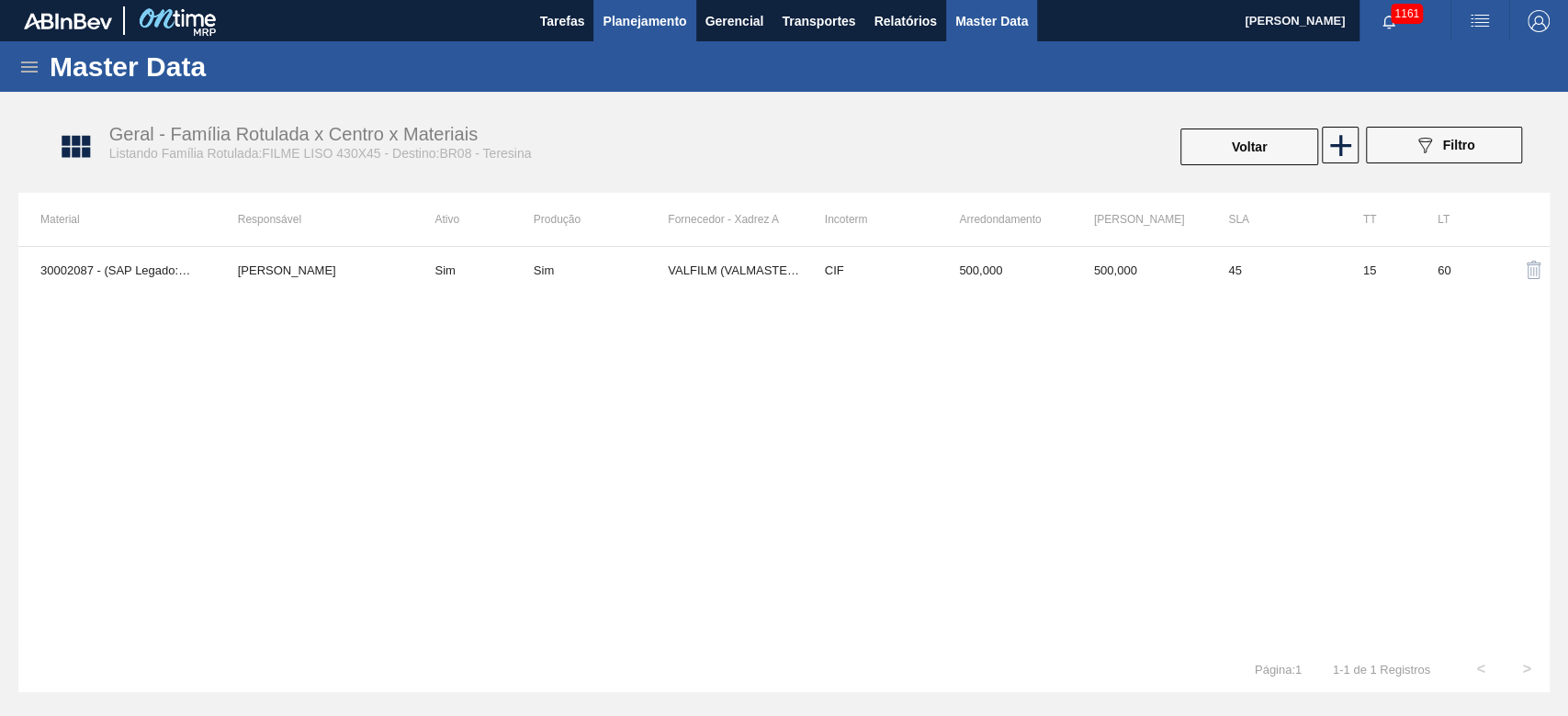
click at [649, 27] on span "Planejamento" at bounding box center [645, 20] width 84 height 22
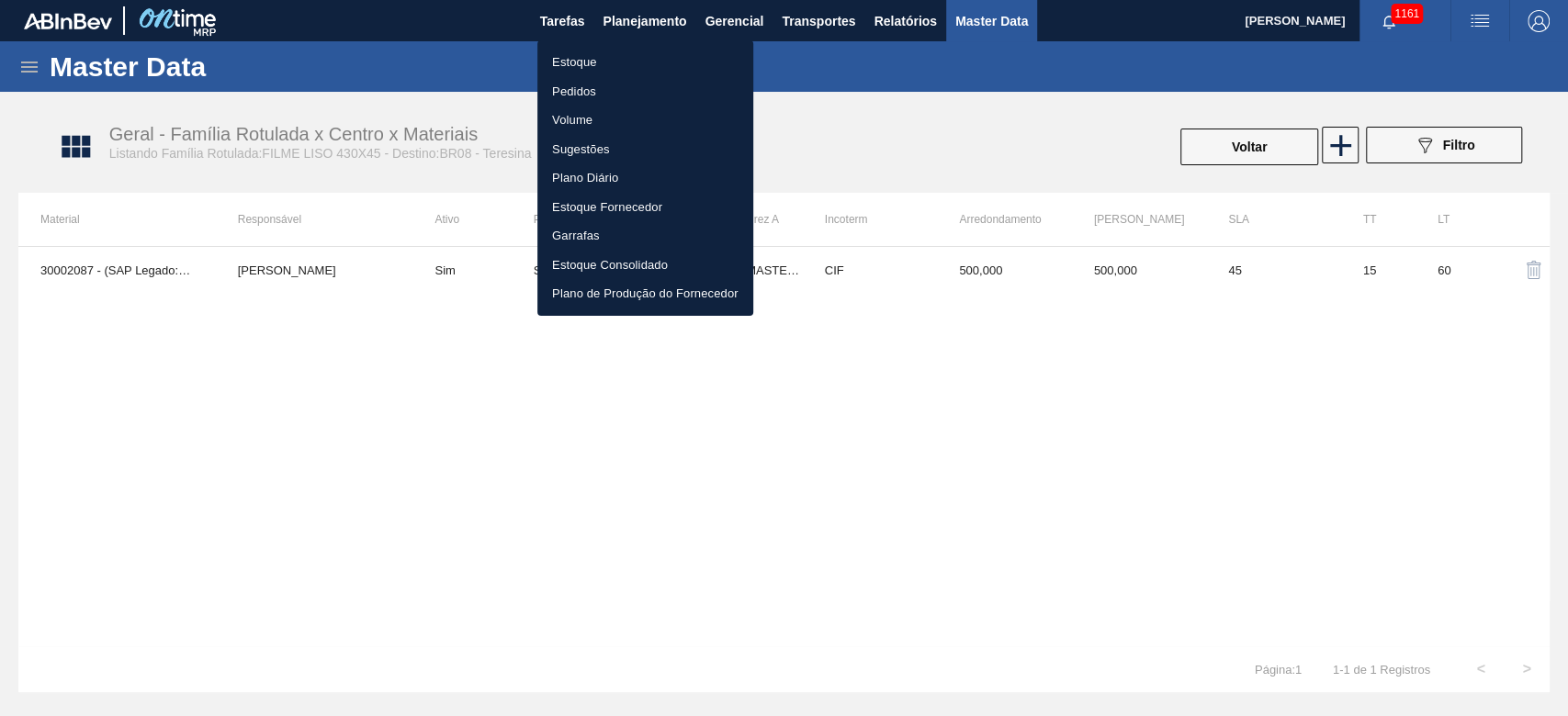
click at [577, 54] on li "Estoque" at bounding box center [645, 62] width 216 height 29
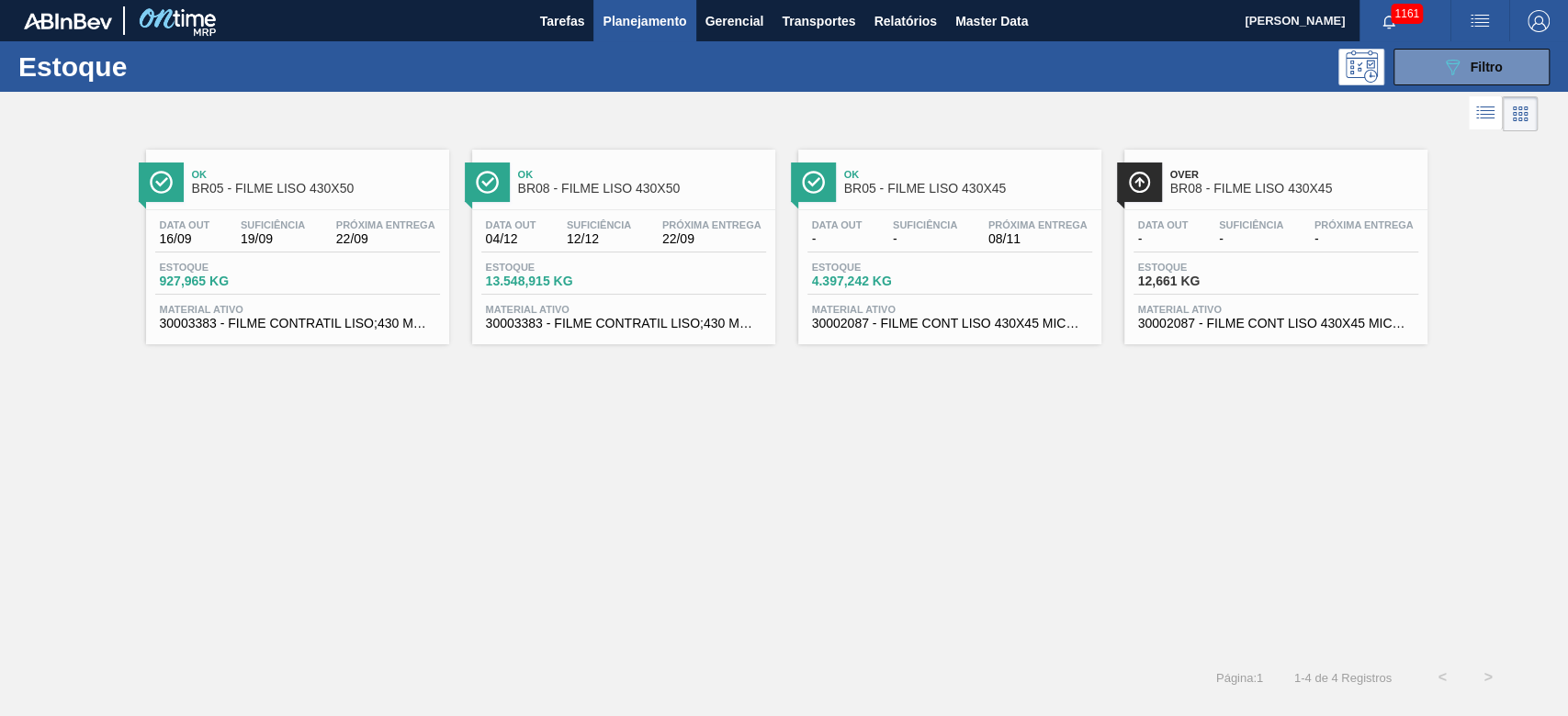
click at [338, 273] on div "Estoque 927,965 KG" at bounding box center [297, 278] width 285 height 33
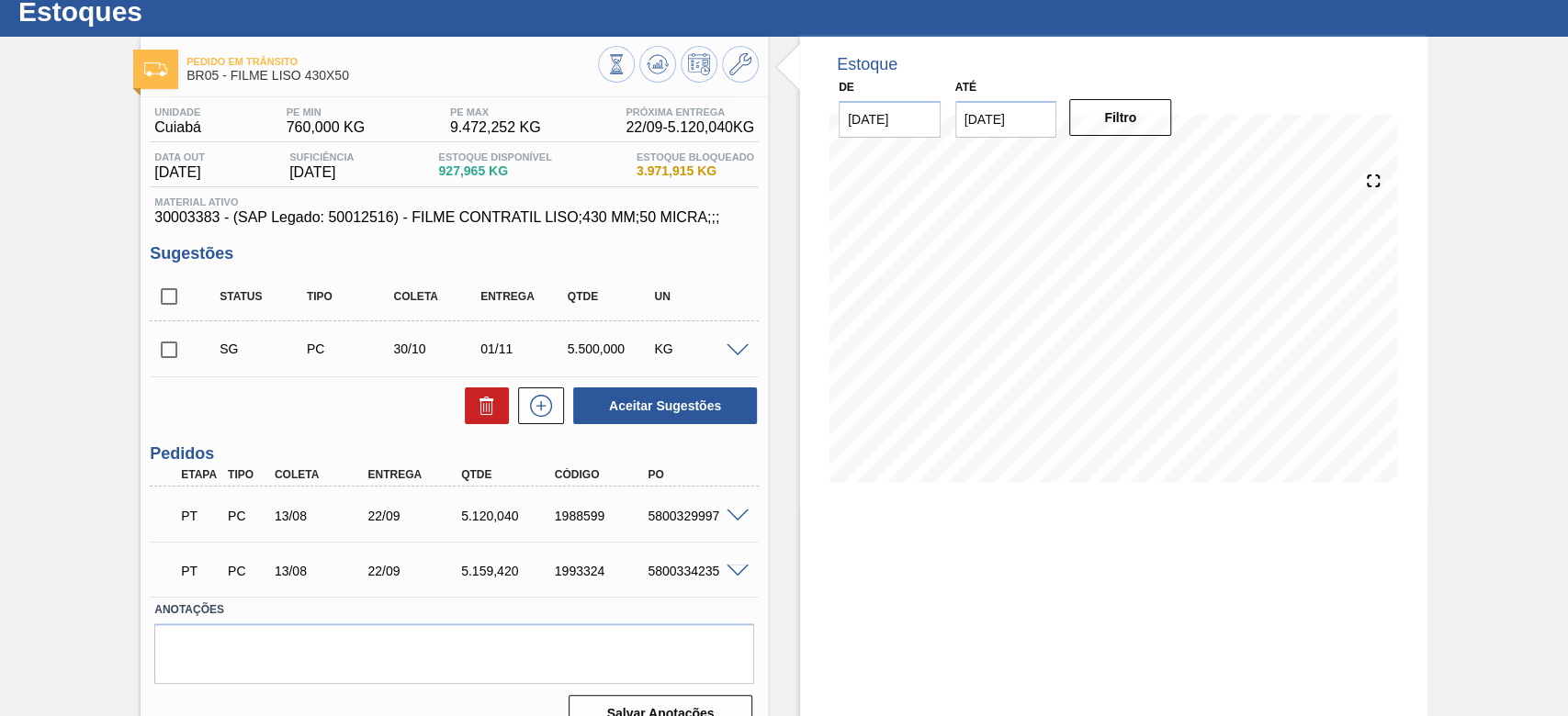
scroll to position [86, 0]
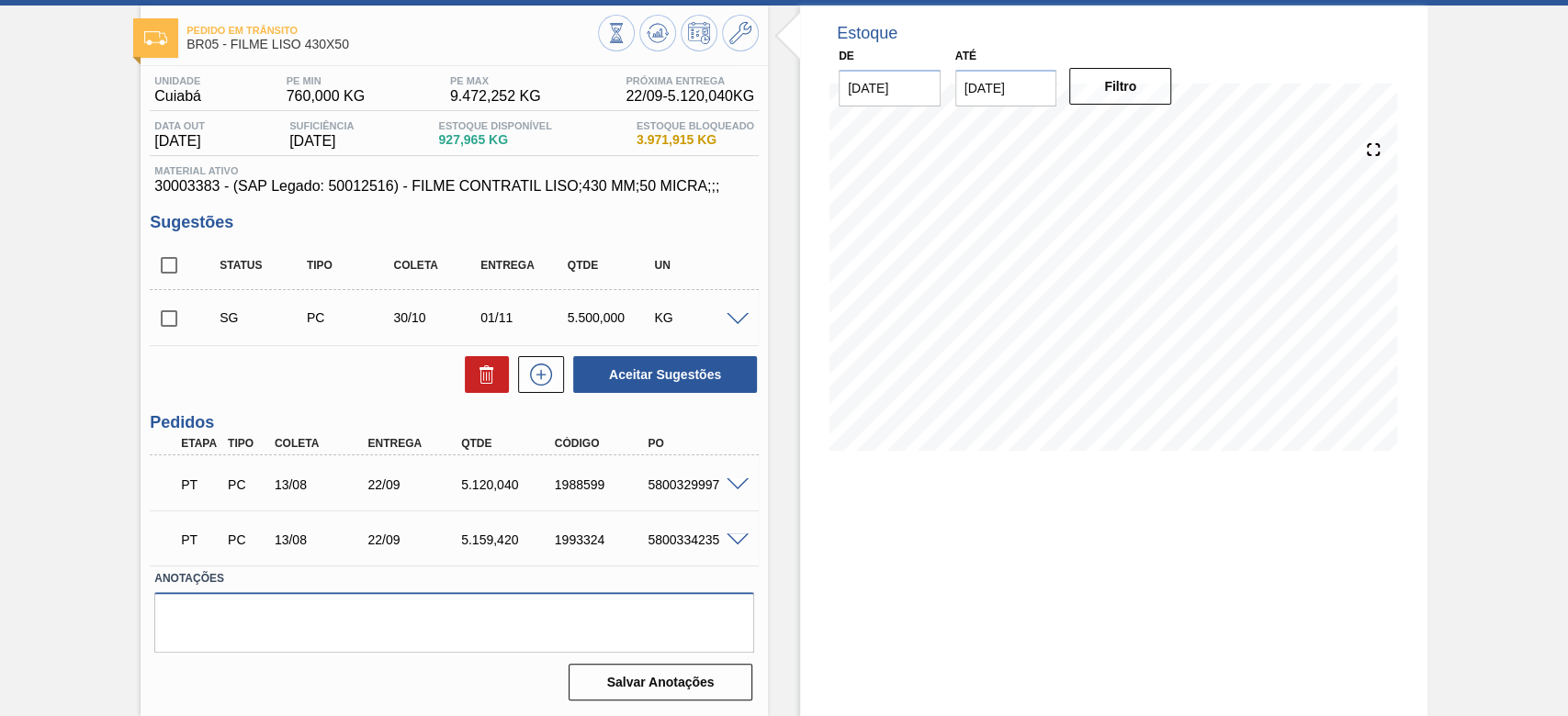
click at [193, 601] on textarea at bounding box center [454, 622] width 600 height 60
click at [326, 615] on textarea "Não comprar mais este filme, sistemática para 430x45 enviada" at bounding box center [454, 622] width 600 height 60
click at [610, 611] on textarea "Não comprar mais este filme 430x50, sistemática para 430x45 enviada" at bounding box center [454, 622] width 600 height 60
drag, startPoint x: 724, startPoint y: 610, endPoint x: 0, endPoint y: 612, distance: 724.0
click at [0, 612] on div "Pedido em Trânsito BR05 - FILME LISO 430X50 Unidade Cuiabá PE MIN 760,000 KG PE…" at bounding box center [784, 360] width 1568 height 710
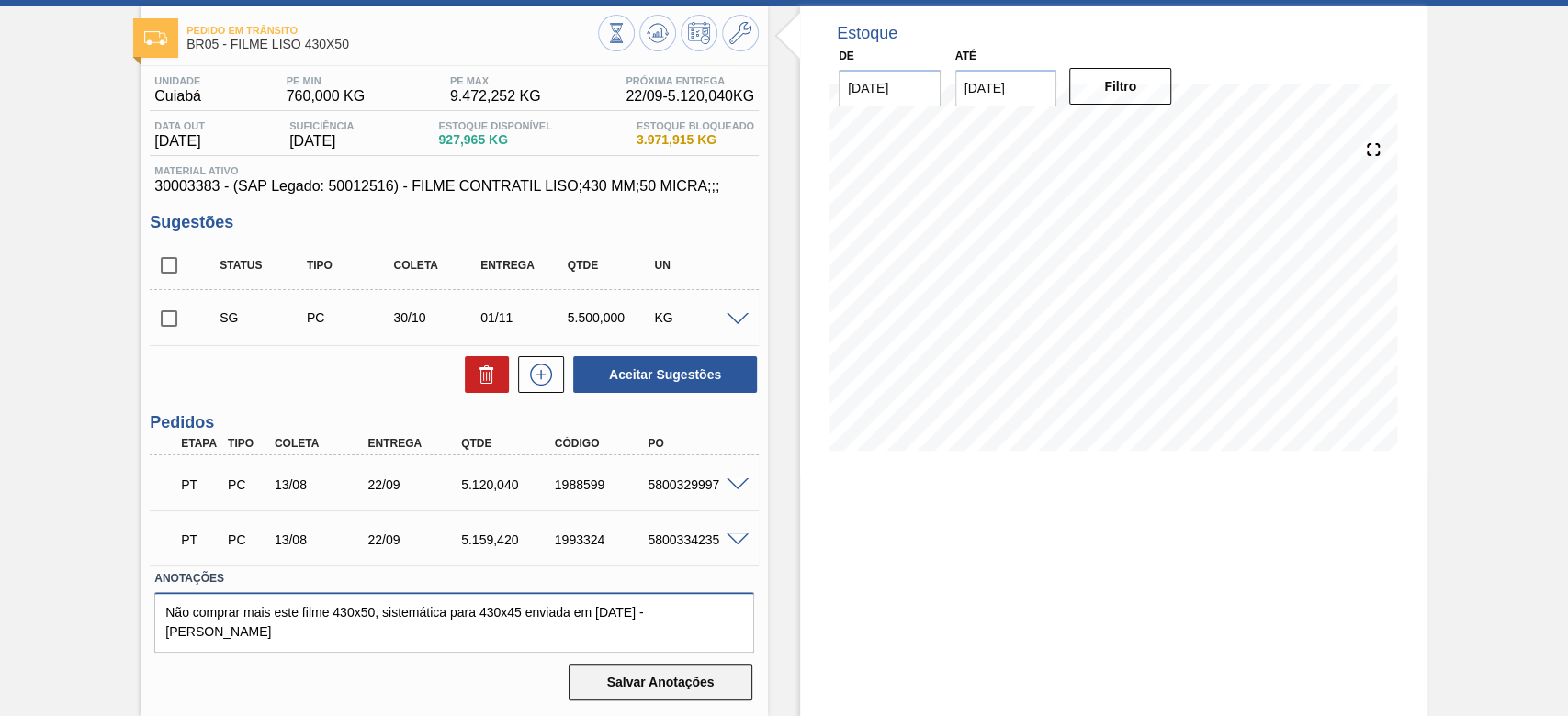
type textarea "Não comprar mais este filme 430x50, sistemática para 430x45 enviada em [DATE] -…"
click at [643, 687] on button "Salvar Anotações" at bounding box center [660, 682] width 184 height 37
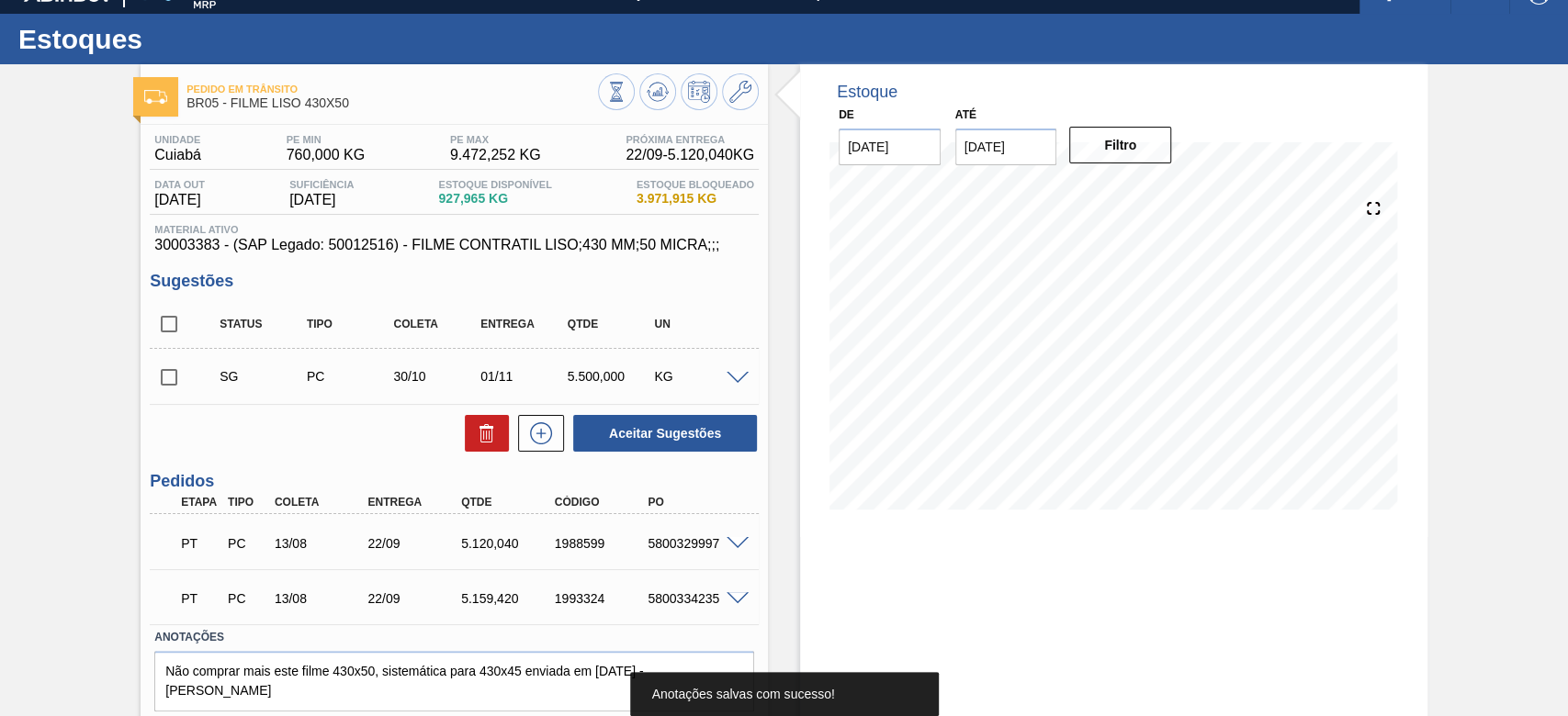
scroll to position [0, 0]
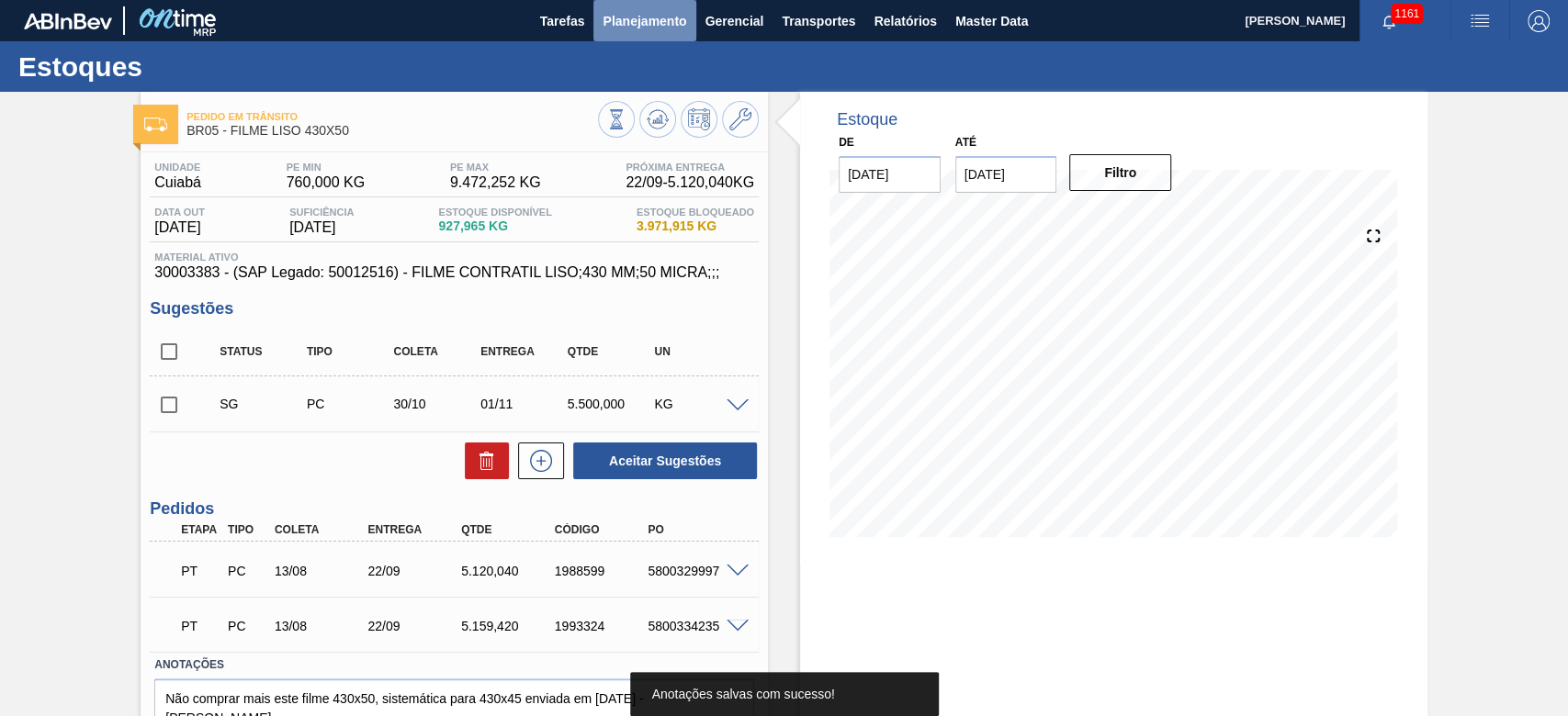
click at [643, 12] on span "Planejamento" at bounding box center [645, 20] width 84 height 22
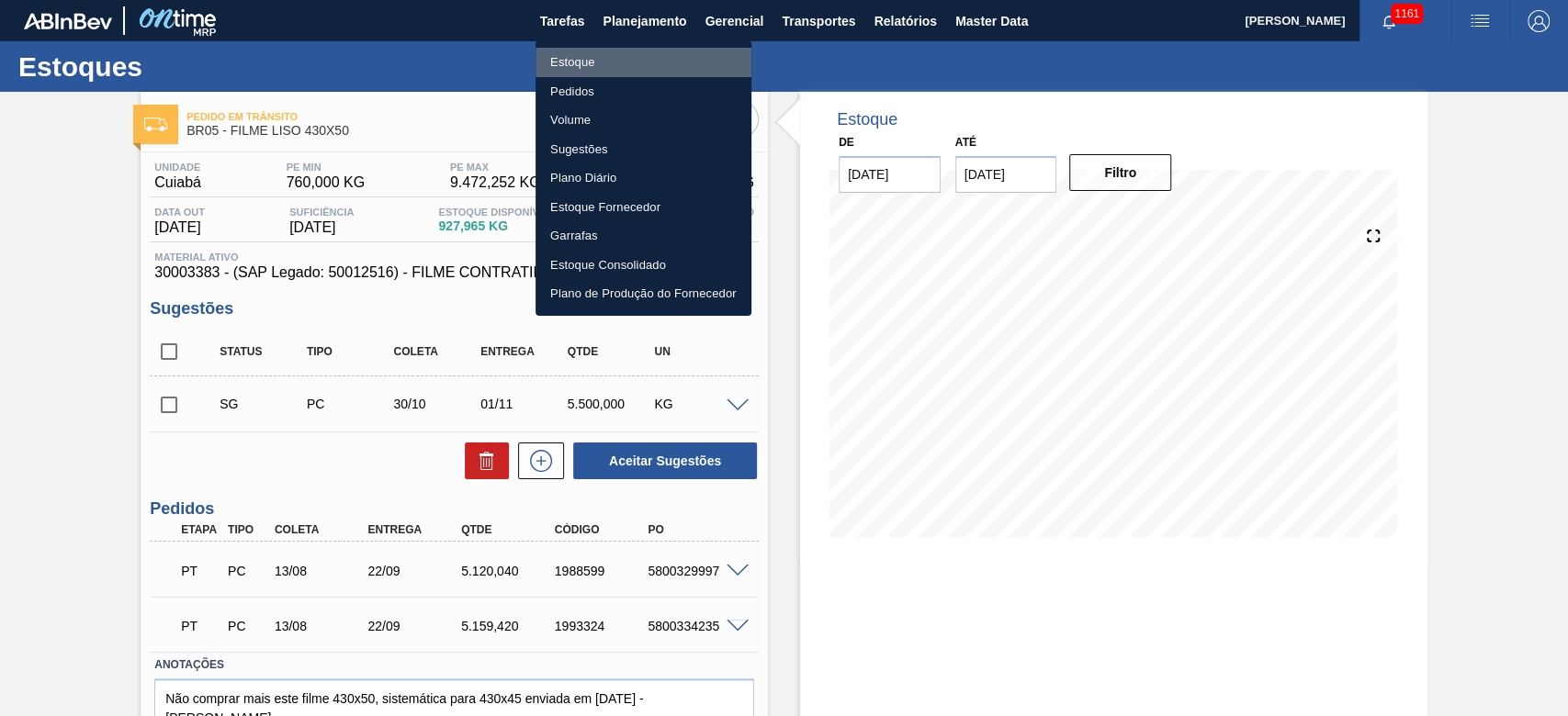
click at [574, 59] on li "Estoque" at bounding box center [644, 62] width 216 height 29
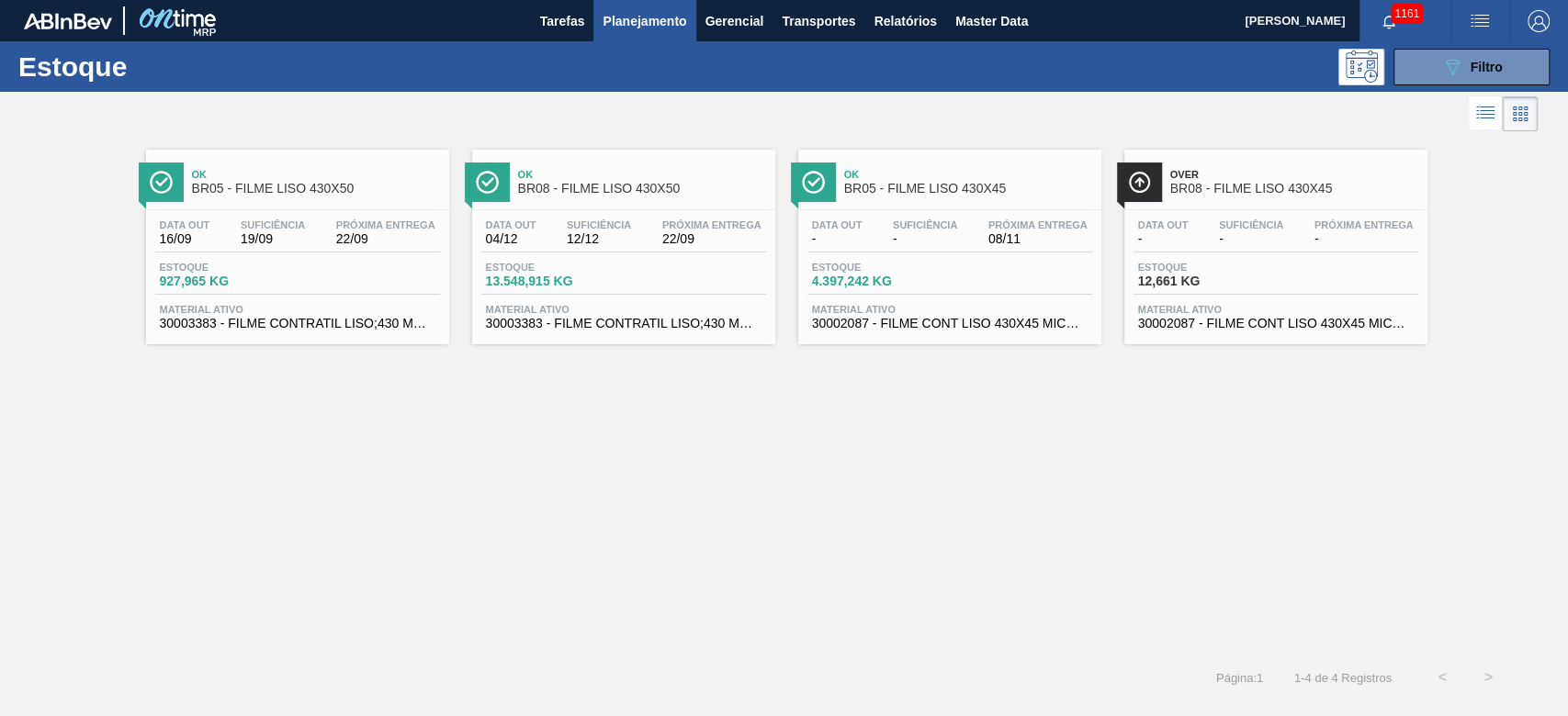
click at [550, 256] on div "Data [DATE] Suficiência 12/12 Próxima Entrega 22/09 Estoque 13.548,915 KG Mater…" at bounding box center [624, 272] width 303 height 124
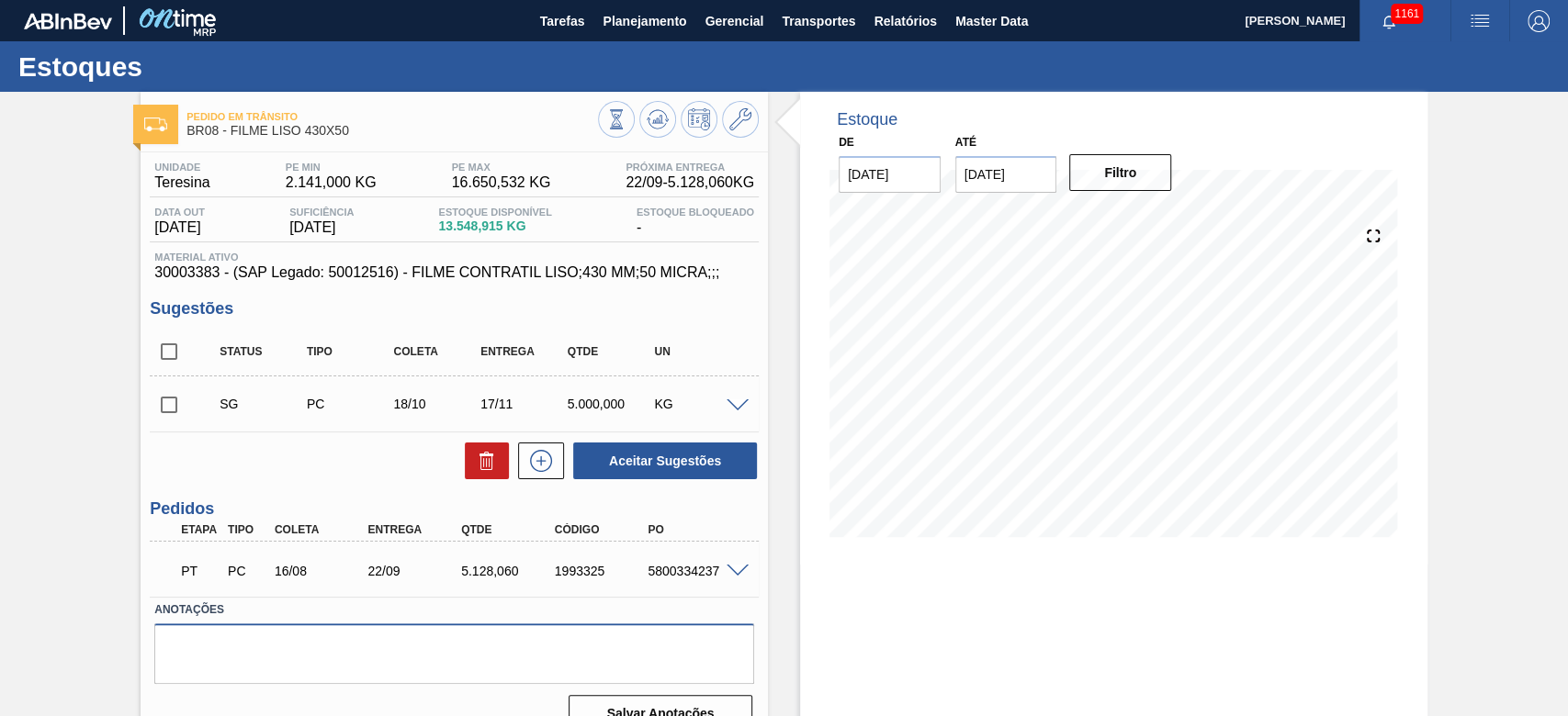
click at [226, 635] on textarea at bounding box center [454, 653] width 600 height 60
paste textarea "Não comprar mais este filme 430x50, sistemática para 430x45 enviada em [DATE] -…"
type textarea "Não comprar mais este filme 430x50, sistemática para 430x45 enviada em [DATE] -…"
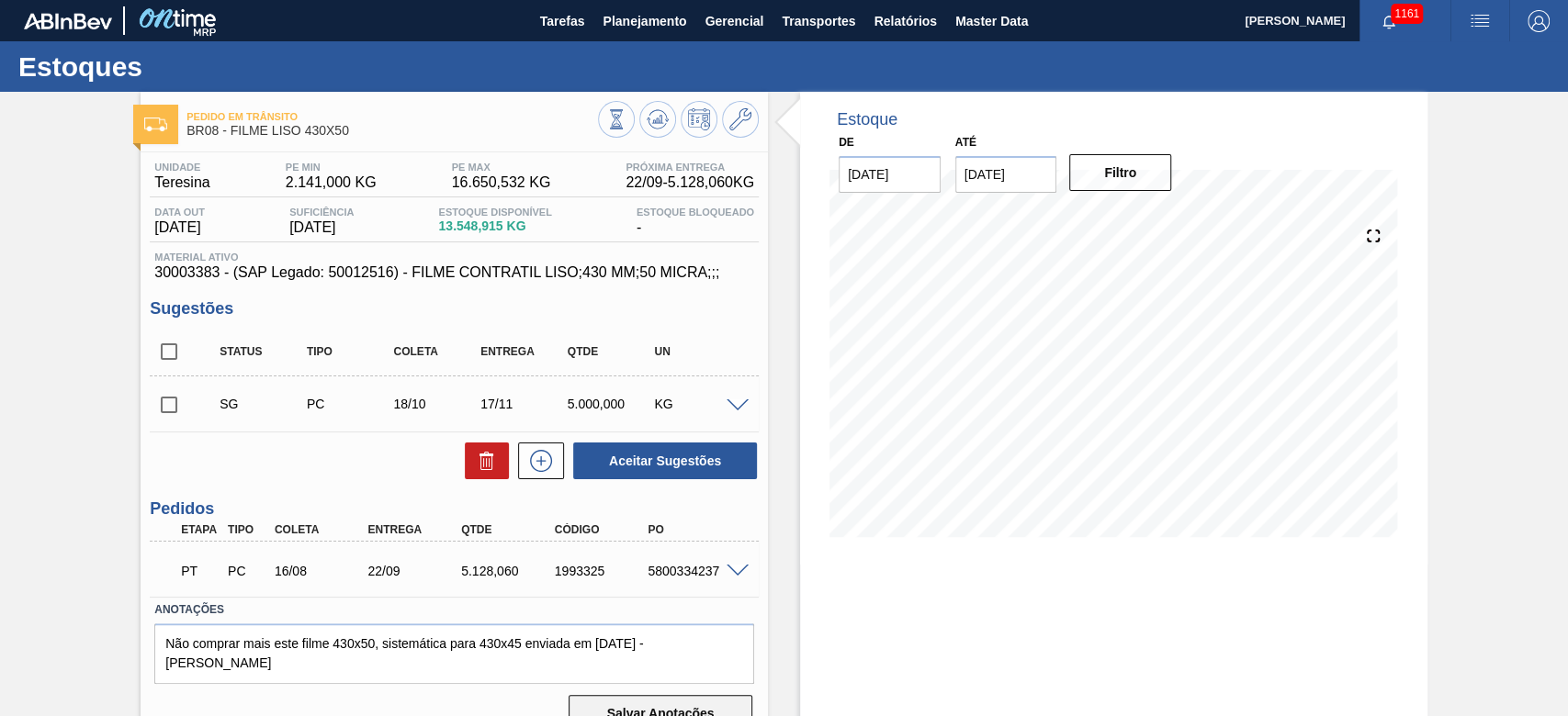
click at [603, 706] on button "Salvar Anotações" at bounding box center [660, 713] width 184 height 37
click at [737, 120] on icon at bounding box center [740, 119] width 22 height 22
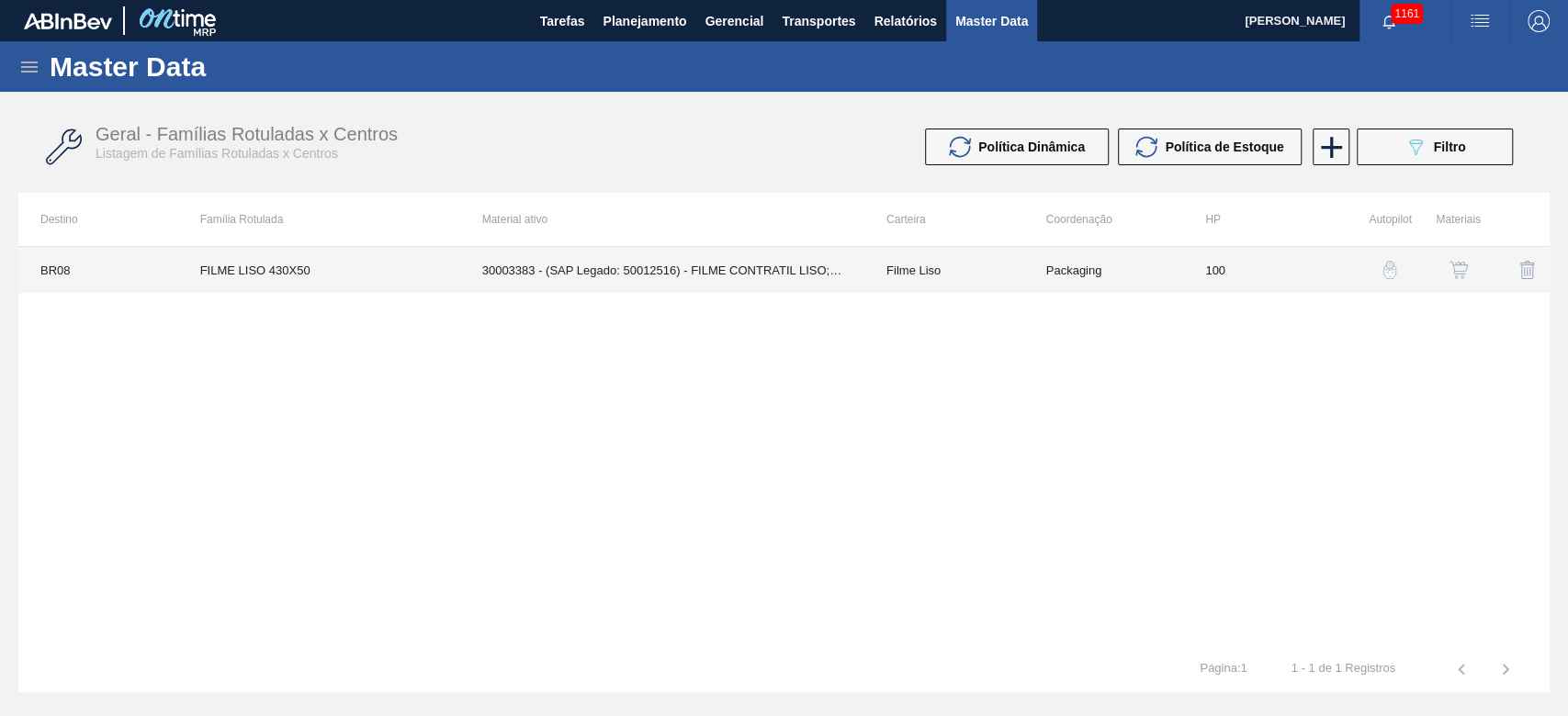
click at [848, 275] on td "30003383 - (SAP Legado: 50012516) - FILME CONTRATIL LISO;430 MM;50 MICRA;;;" at bounding box center [662, 269] width 404 height 46
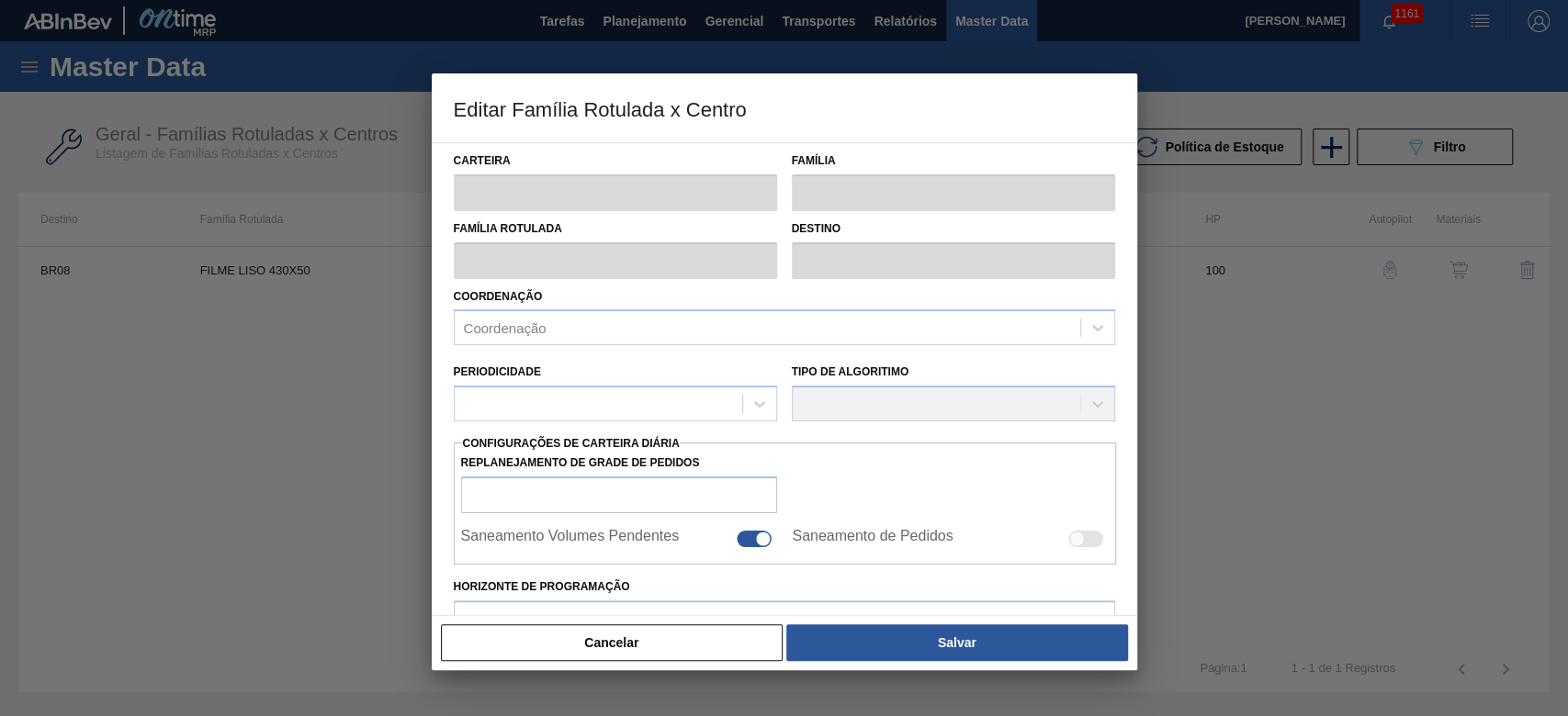
type input "Filme Liso"
type input "FILME LISO 430X50"
type input "BR08 - Teresina"
type input "100"
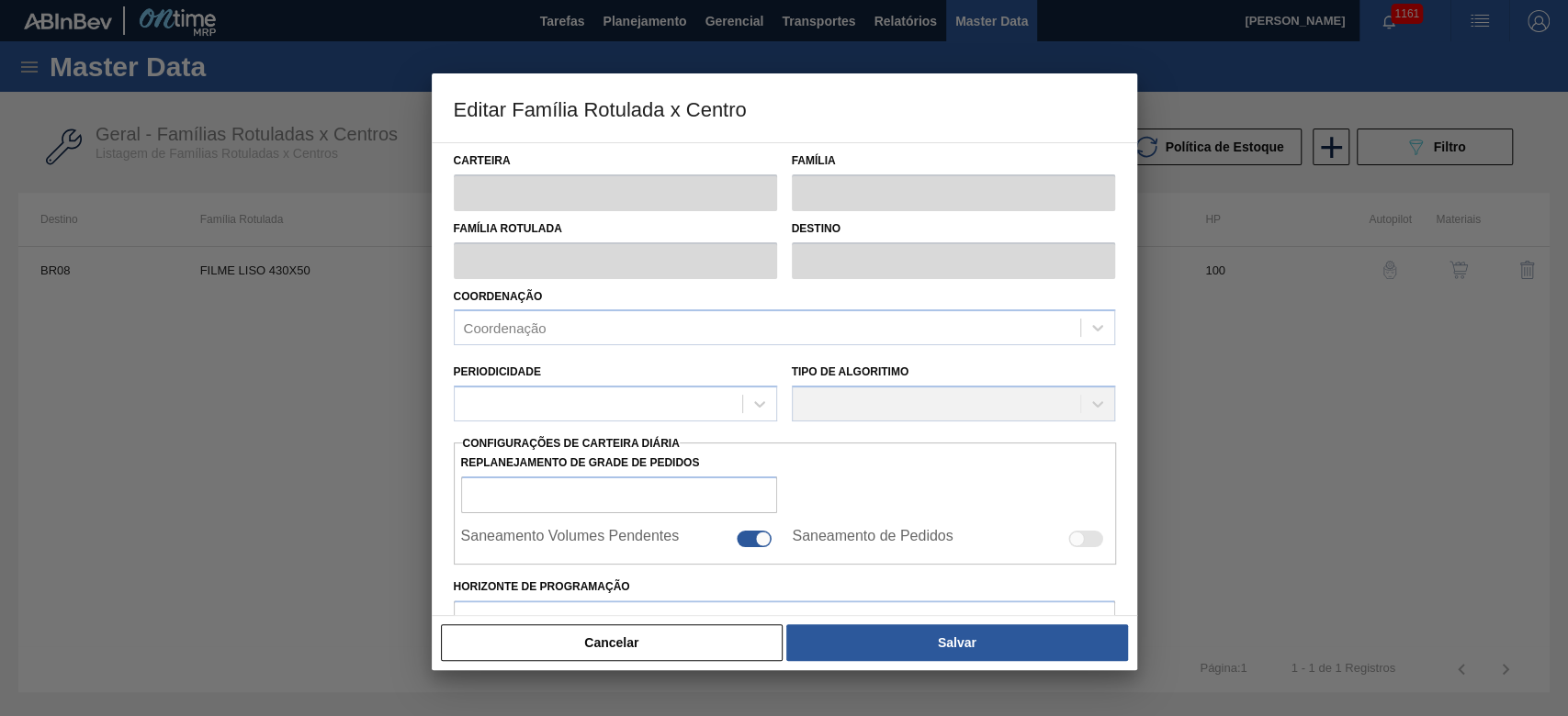
type input "2.141"
type input "16.650,532"
type input "67"
type input "11.814,022"
checkbox input "true"
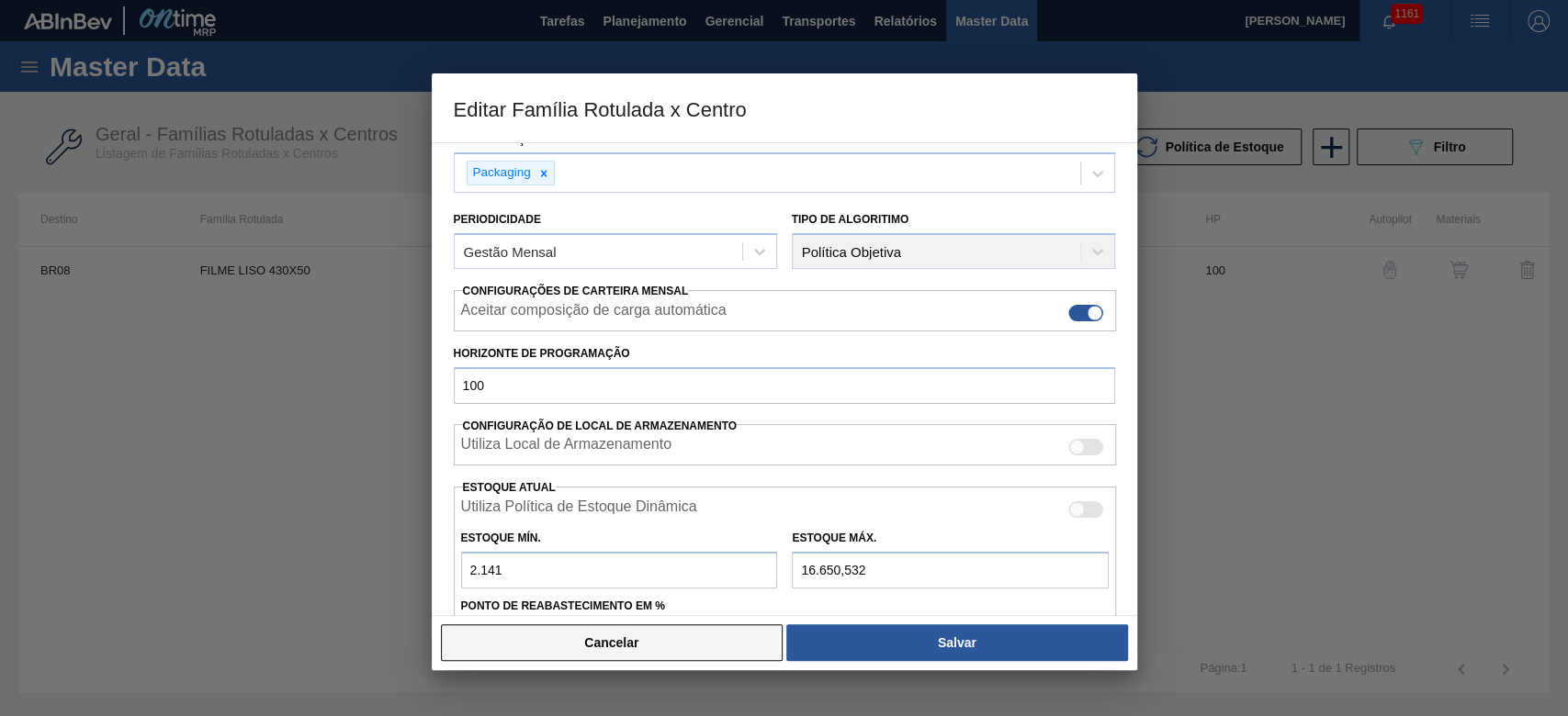
scroll to position [244, 0]
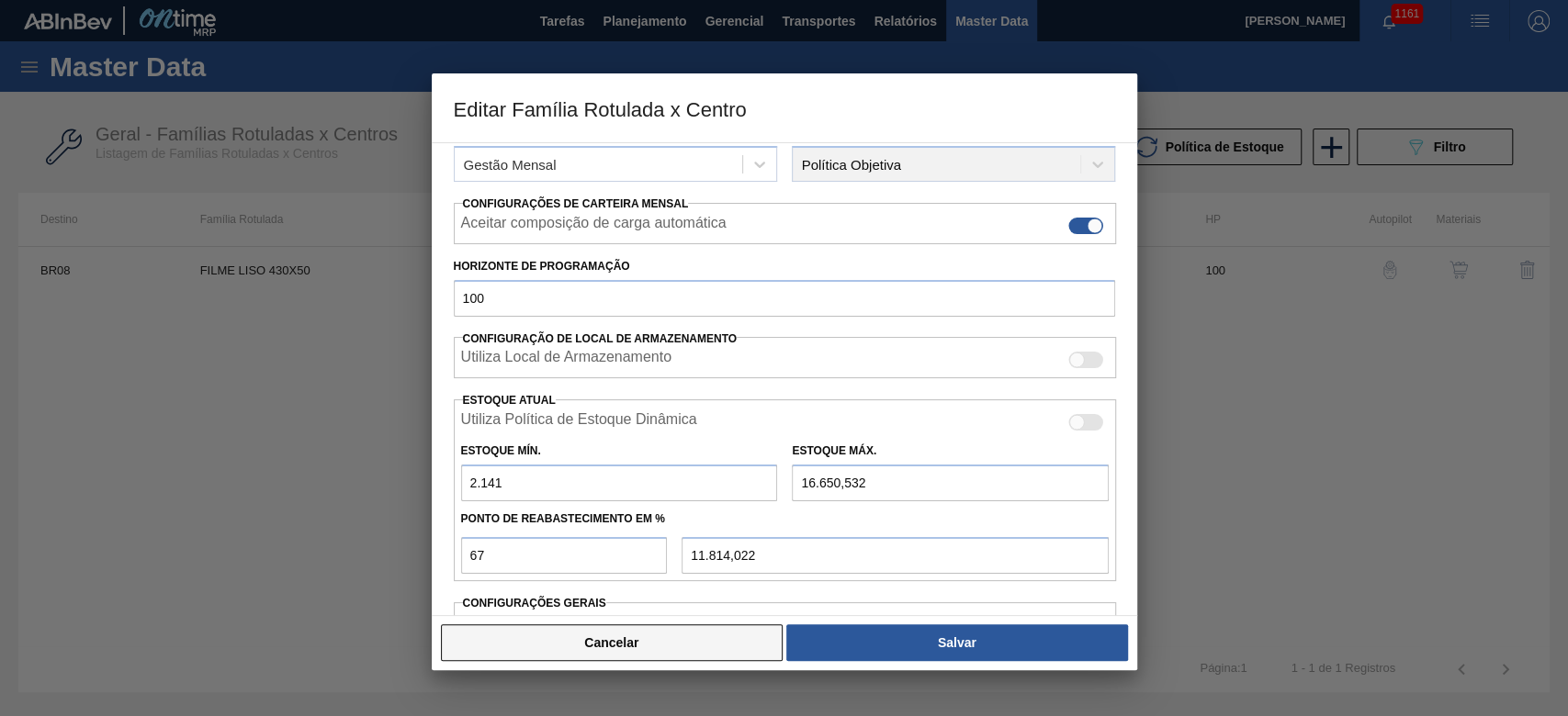
click at [597, 646] on button "Cancelar" at bounding box center [611, 642] width 342 height 37
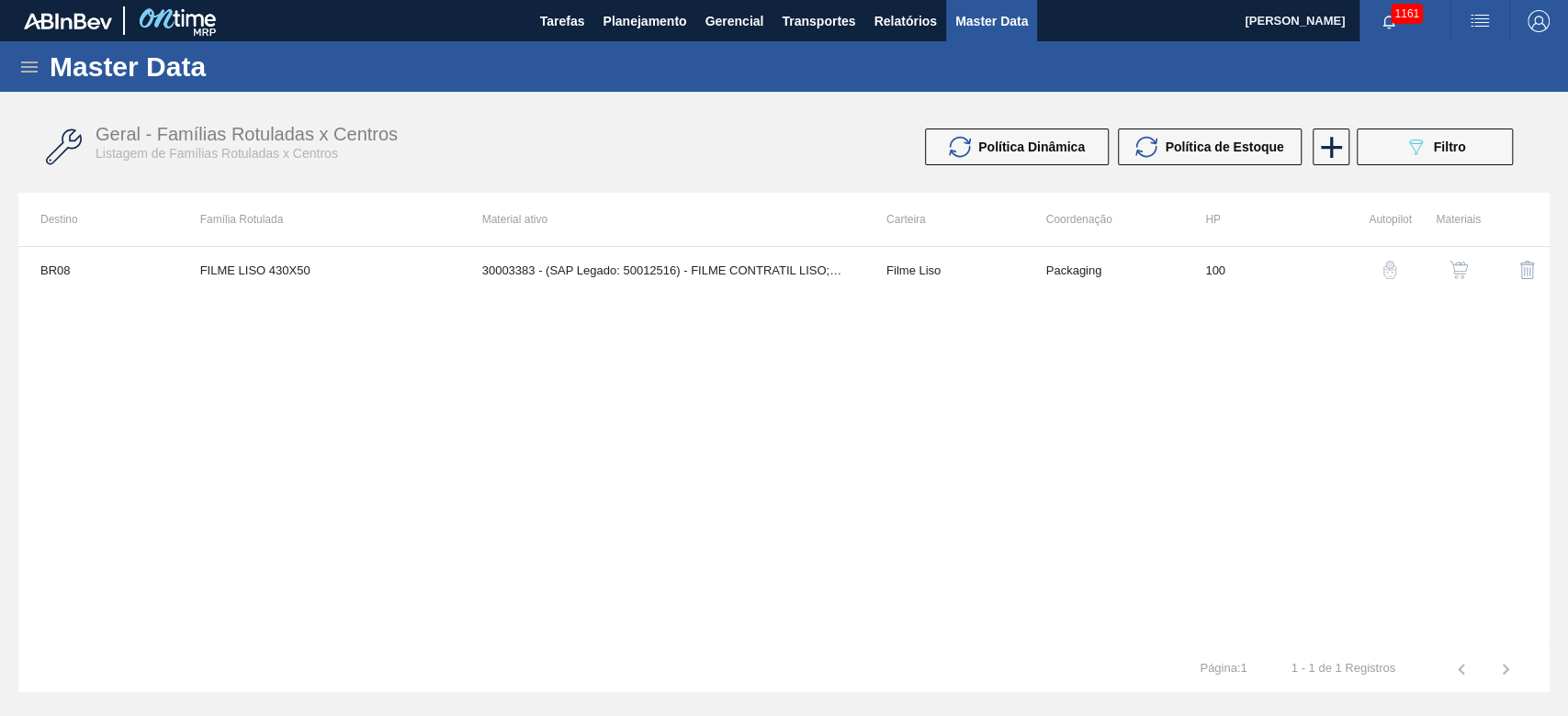
click at [1449, 273] on img "button" at bounding box center [1458, 269] width 18 height 18
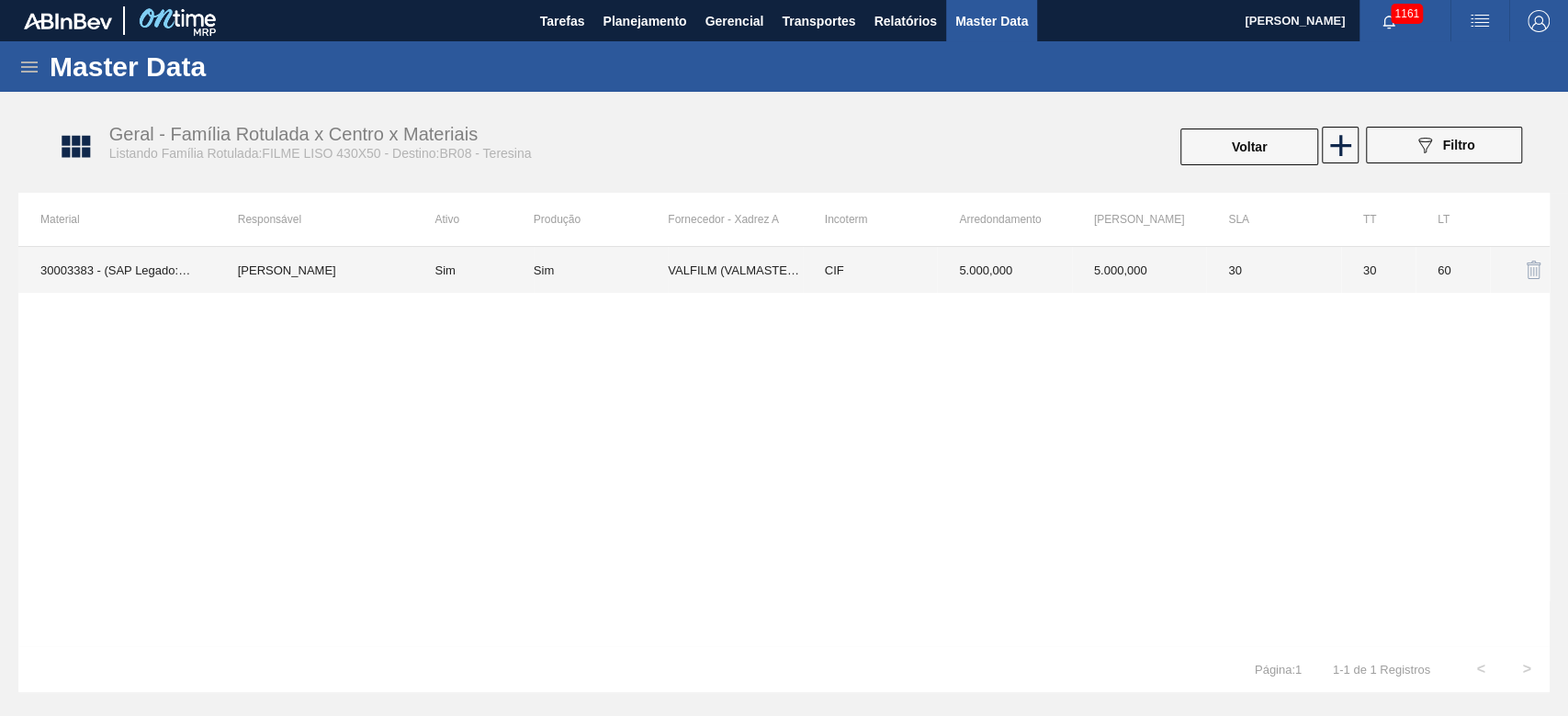
click at [558, 276] on td "Sim" at bounding box center [601, 269] width 134 height 46
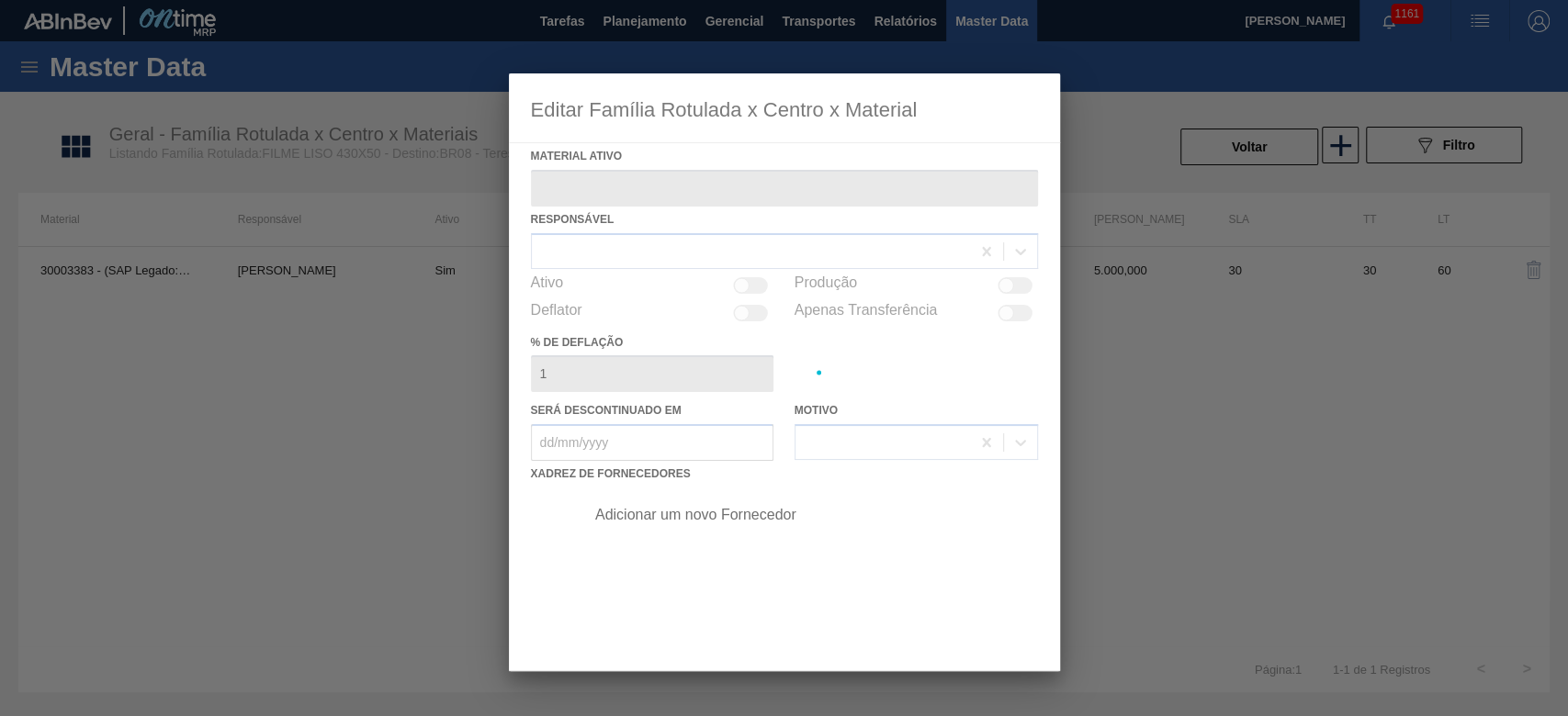
type ativo "30003383 - (SAP Legado: 50012516) - FILME CONTRATIL LISO;430 MM;50 MICRA;;;"
checkbox input "true"
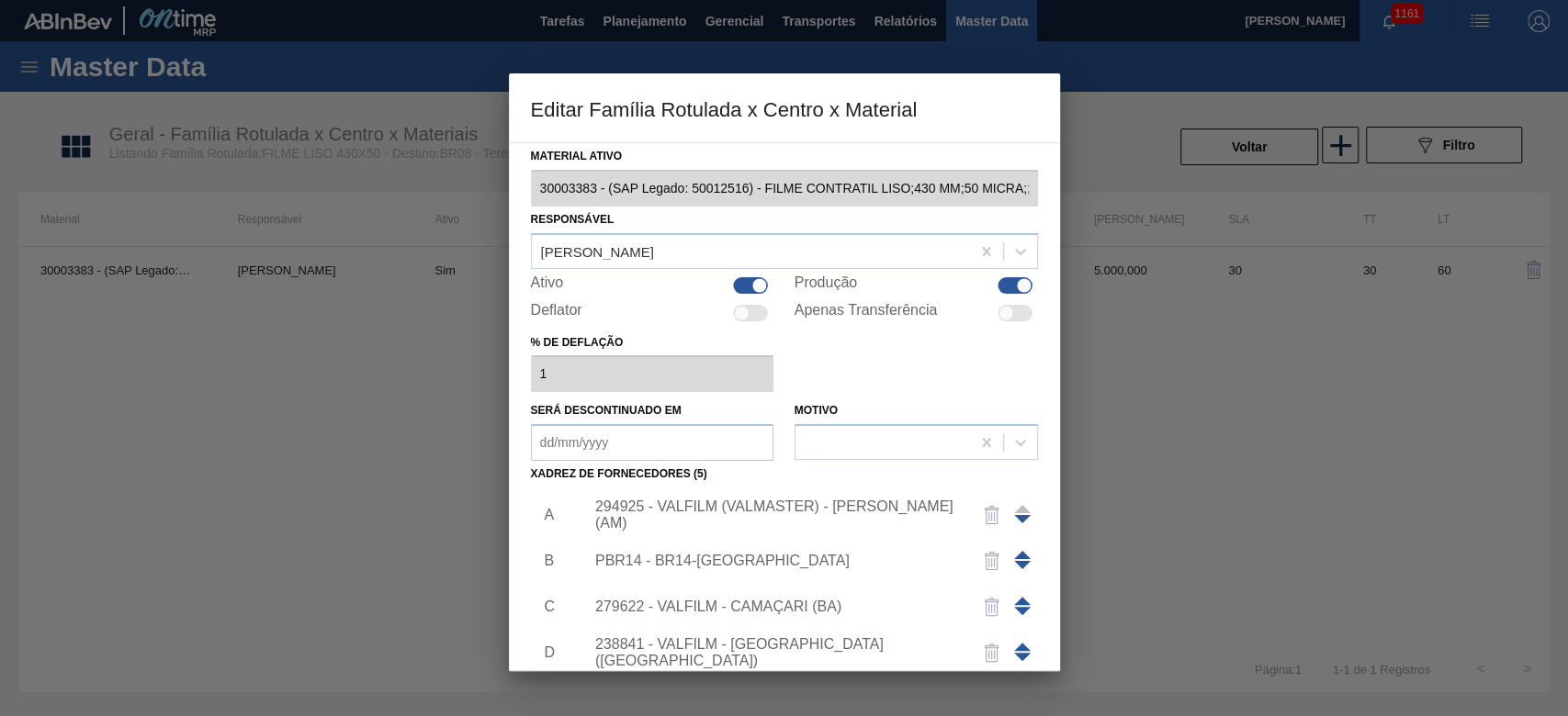
click at [1007, 305] on div at bounding box center [1015, 313] width 35 height 17
checkbox input "true"
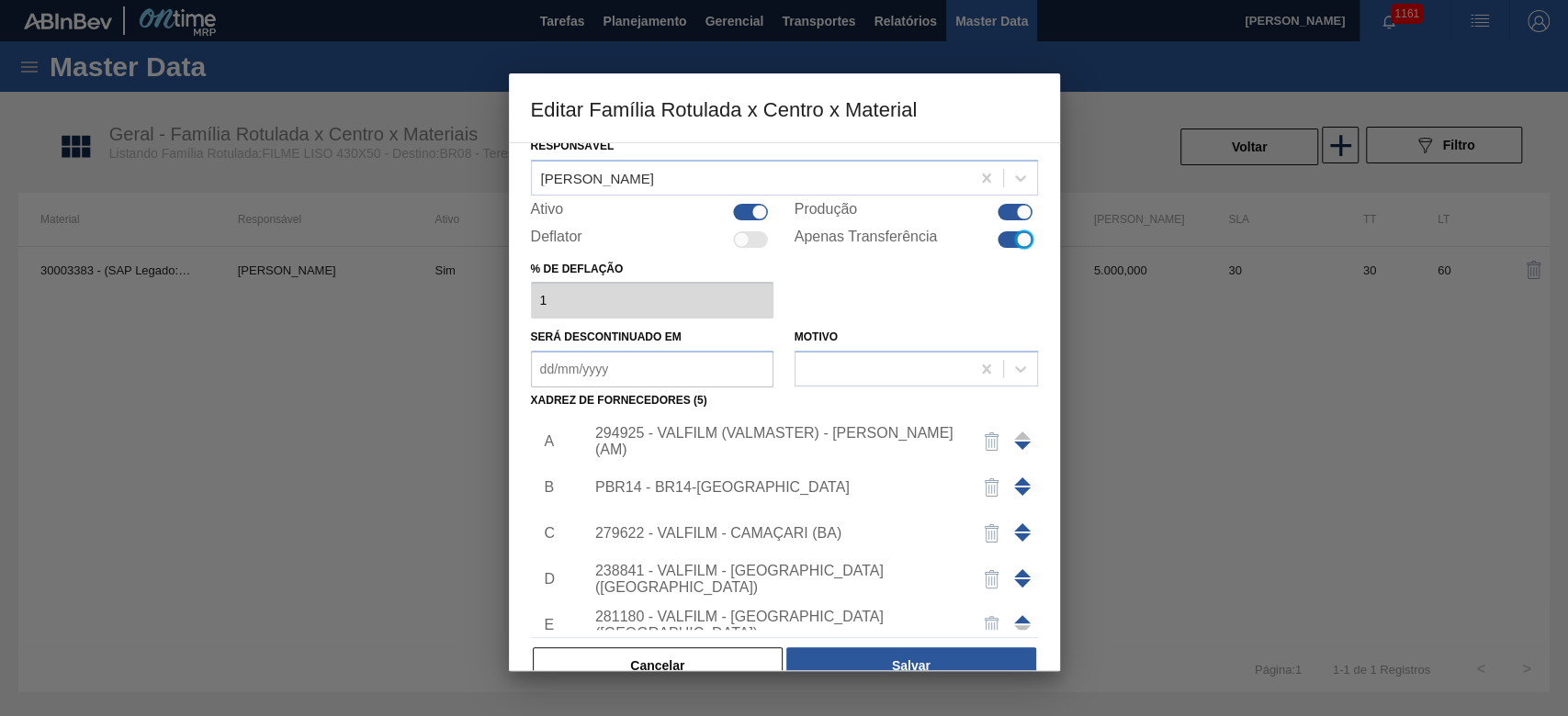
scroll to position [110, 0]
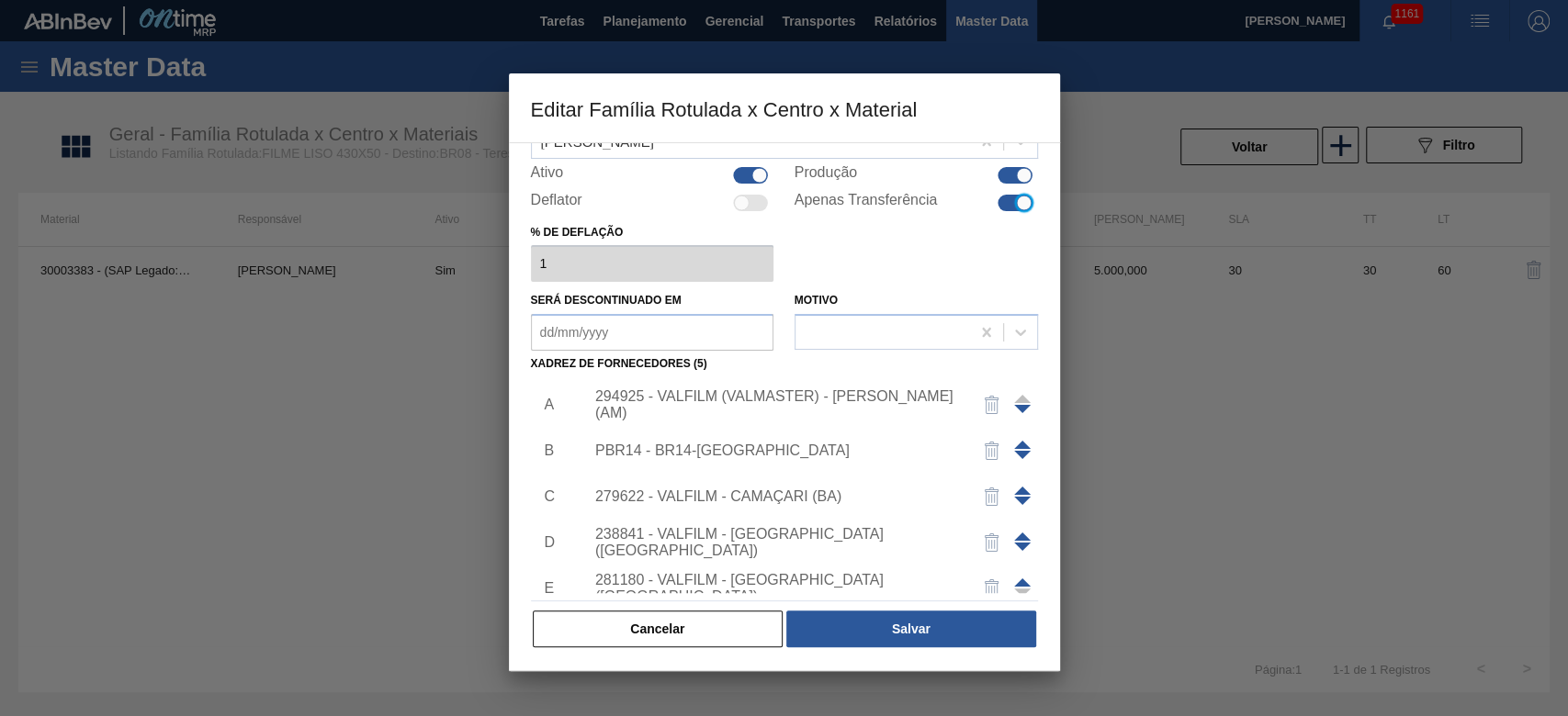
click at [989, 444] on img "button" at bounding box center [992, 451] width 22 height 22
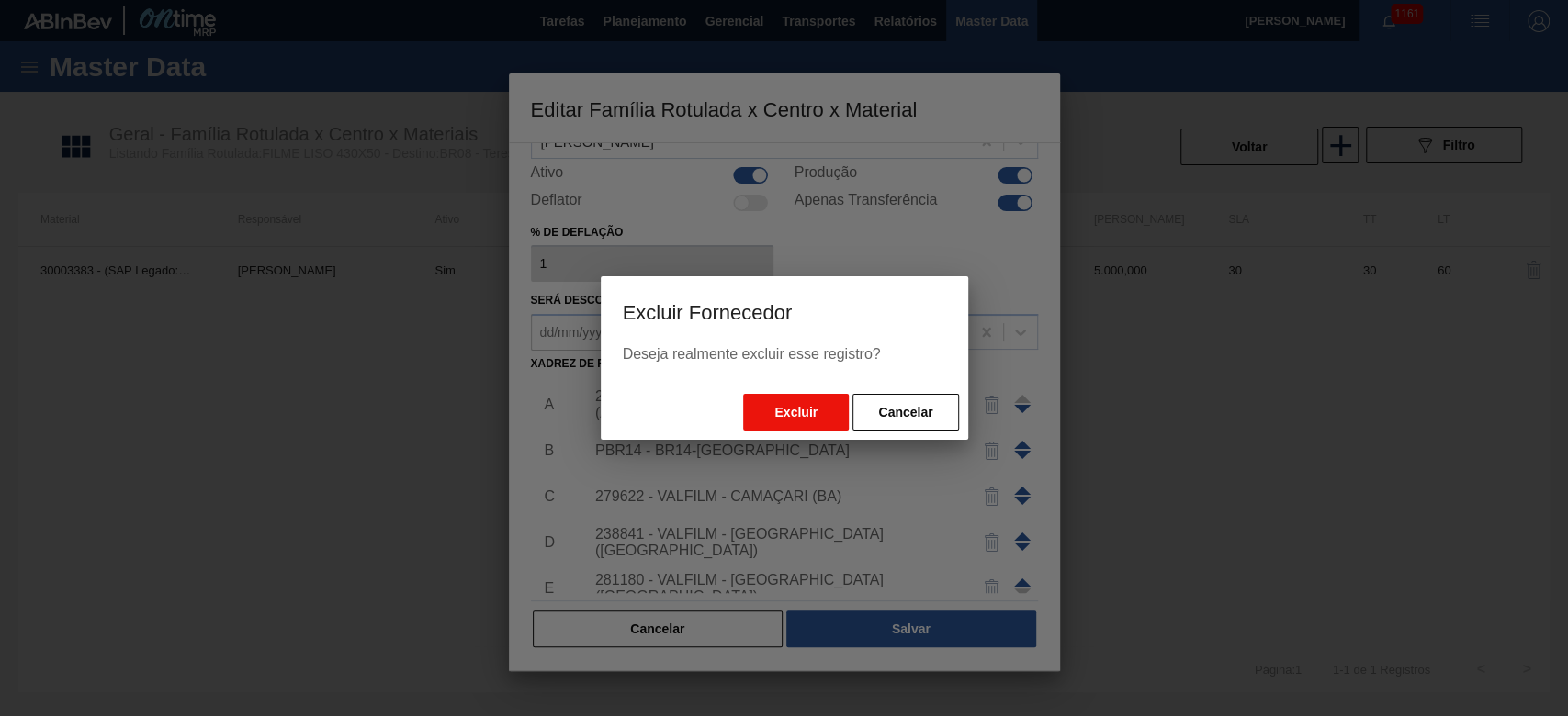
click at [776, 410] on button "Excluir" at bounding box center [795, 412] width 106 height 37
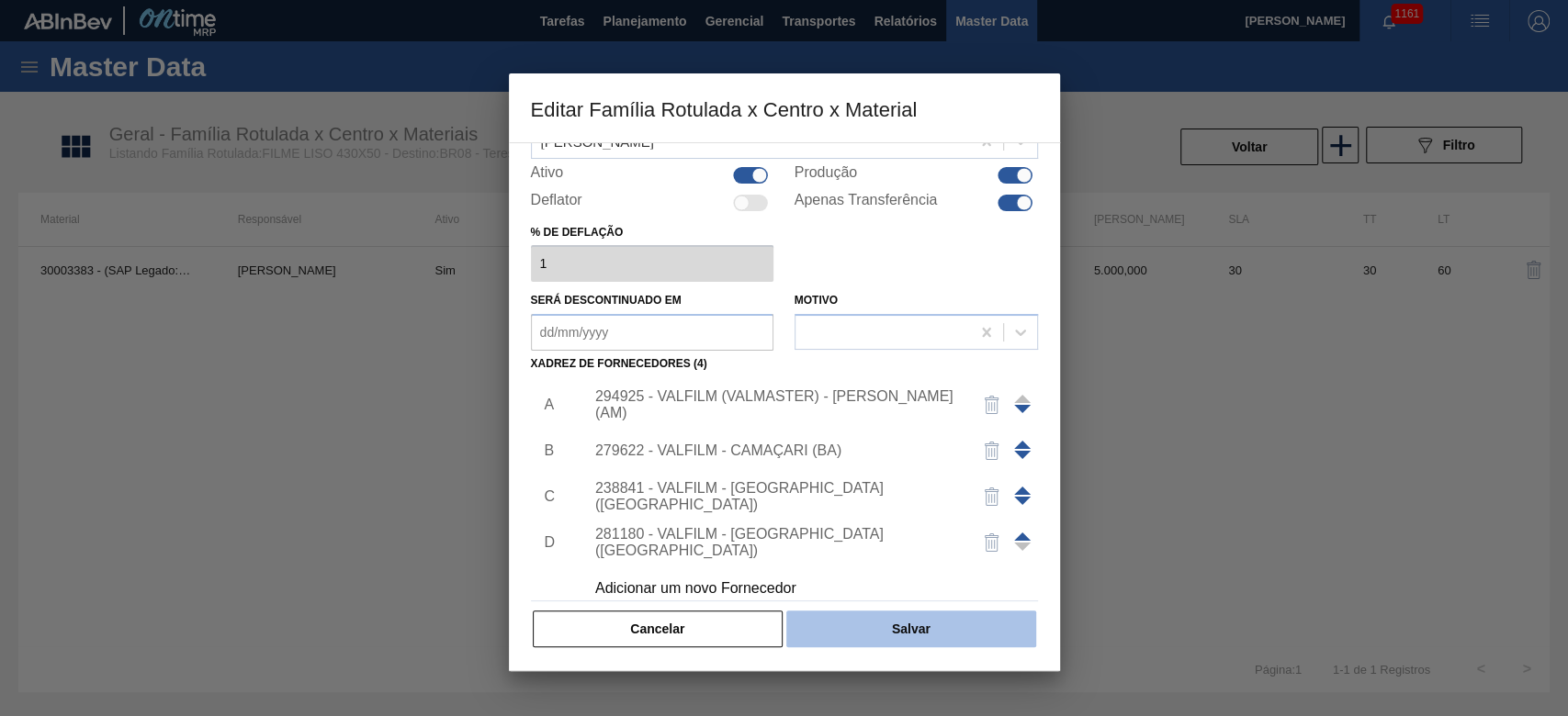
click at [919, 621] on button "Salvar" at bounding box center [911, 629] width 249 height 37
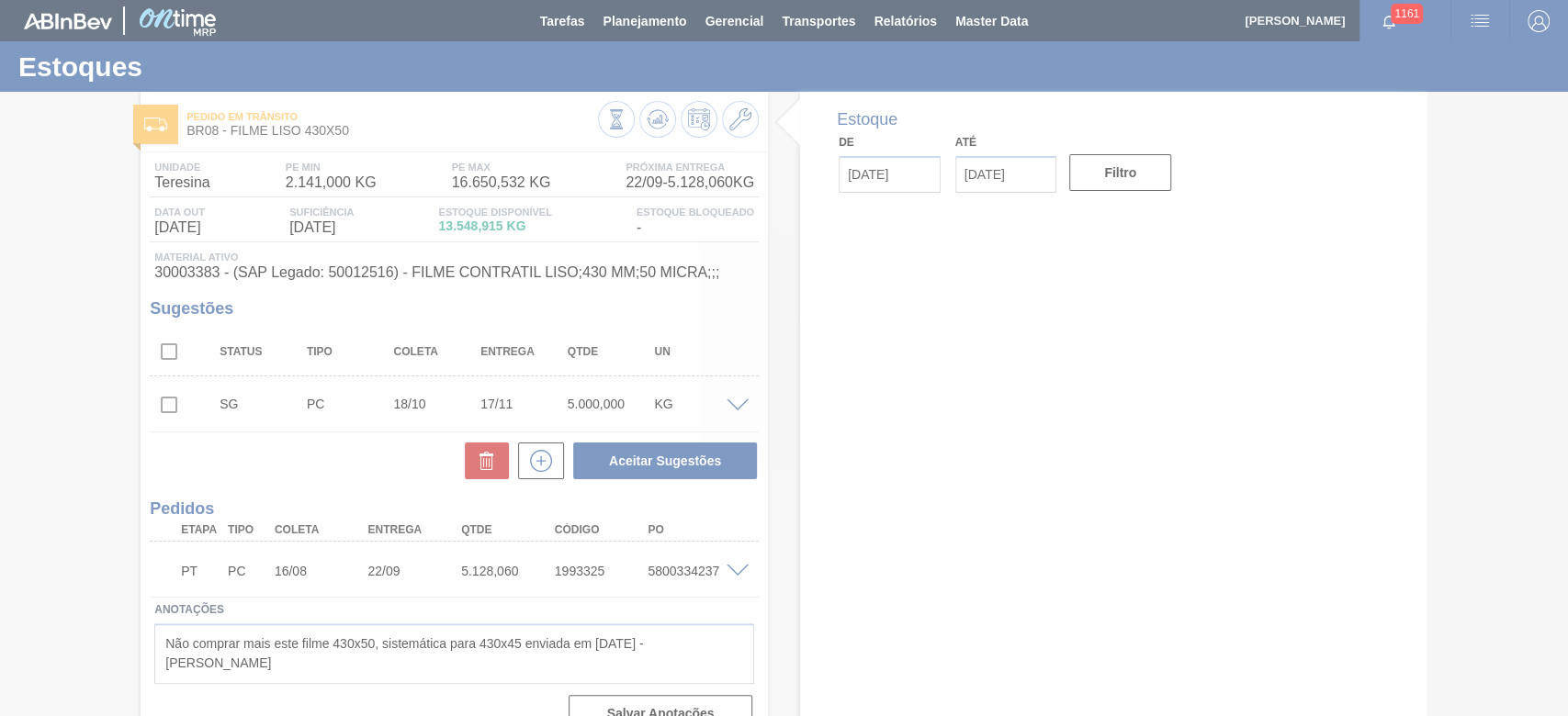
click at [643, 17] on div at bounding box center [784, 358] width 1568 height 716
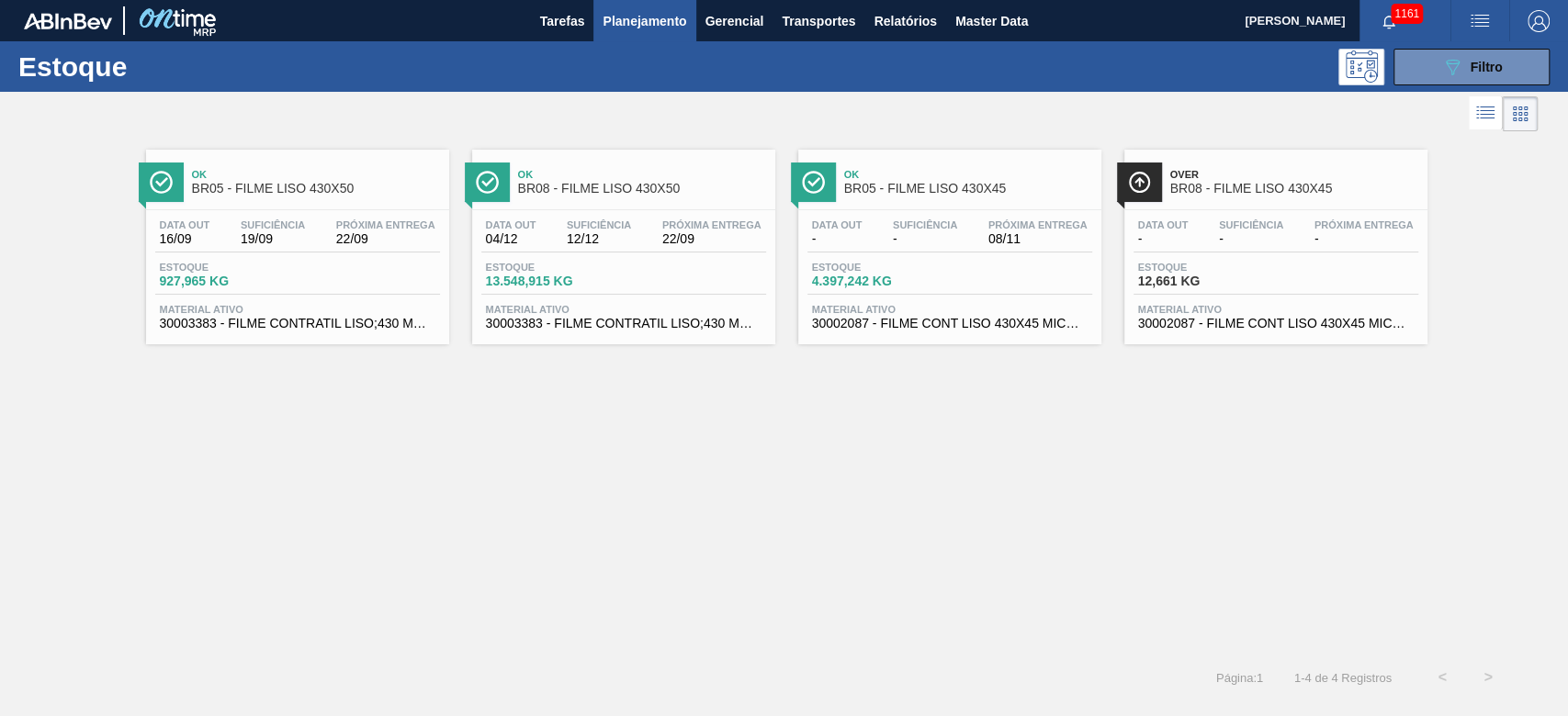
click at [231, 228] on div "Data [DATE] Suficiência 19/09 Próxima Entrega 22/09" at bounding box center [297, 236] width 285 height 33
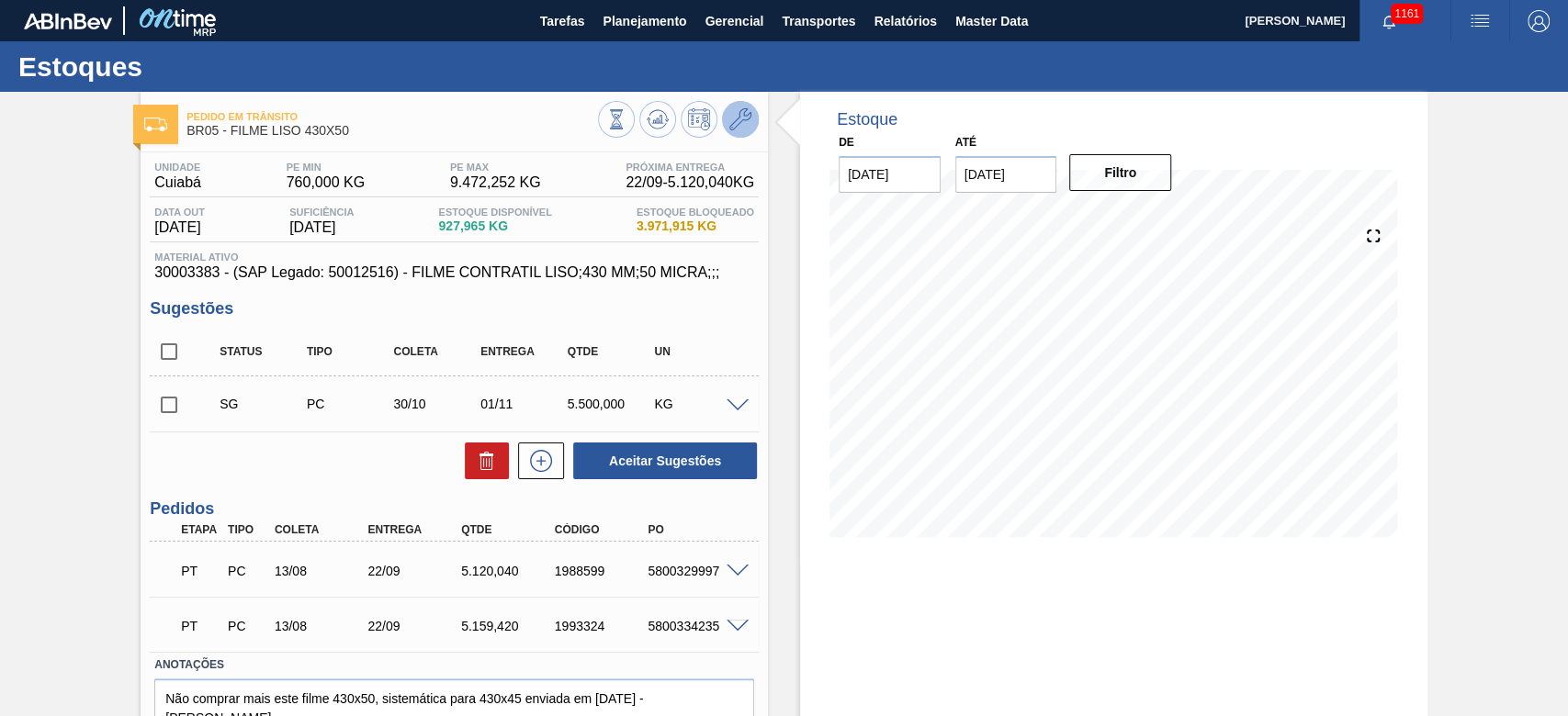
click at [735, 115] on icon at bounding box center [740, 119] width 22 height 22
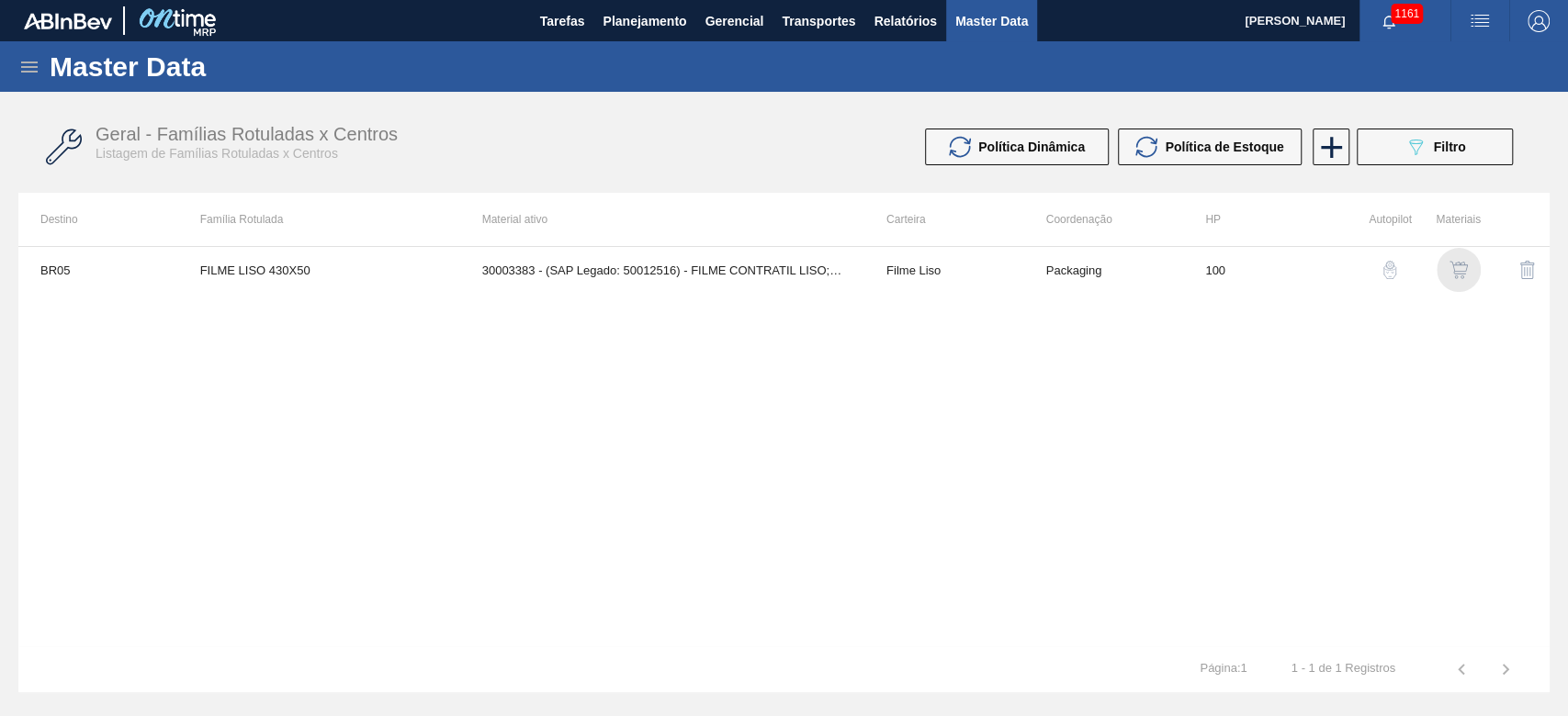
click at [1461, 272] on img "button" at bounding box center [1458, 269] width 18 height 18
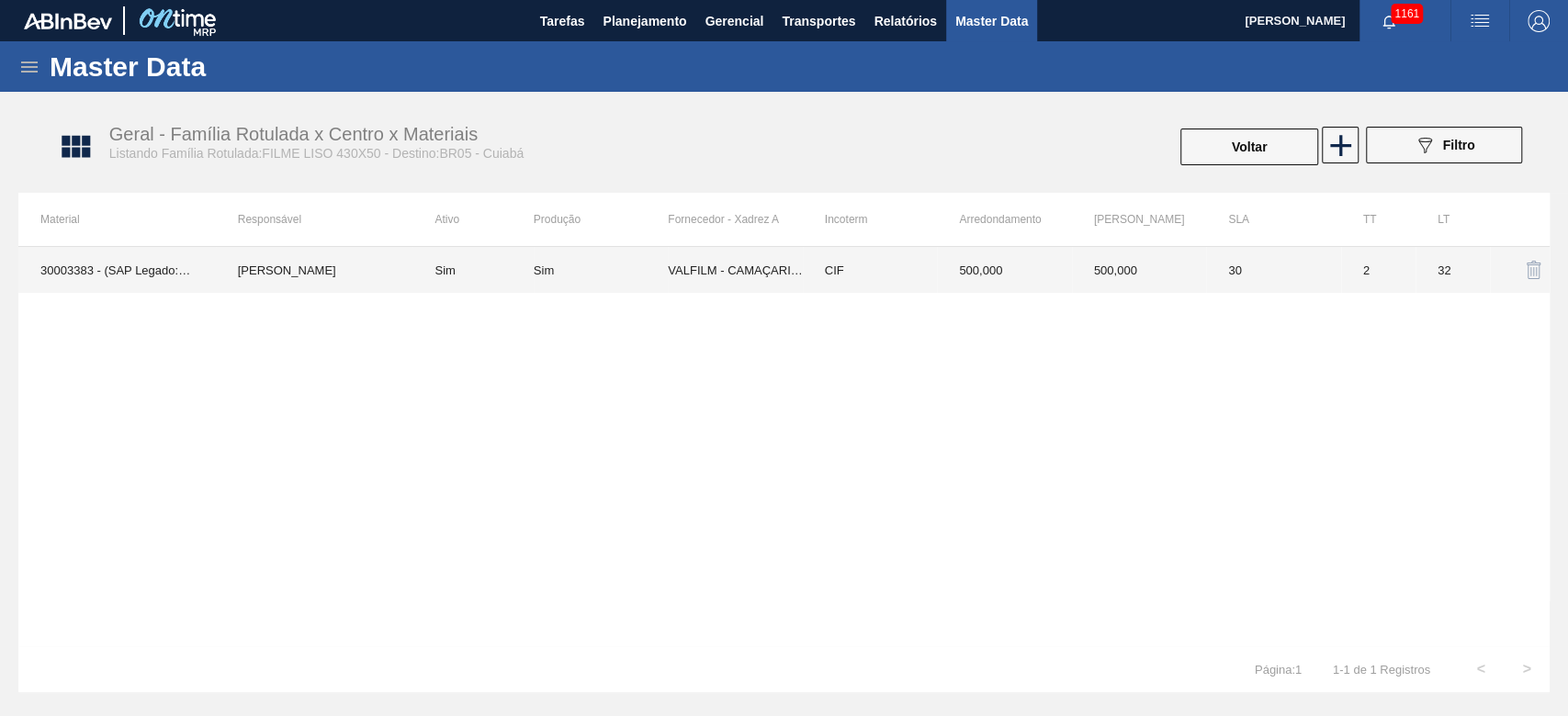
click at [624, 271] on div "Sim" at bounding box center [601, 270] width 134 height 14
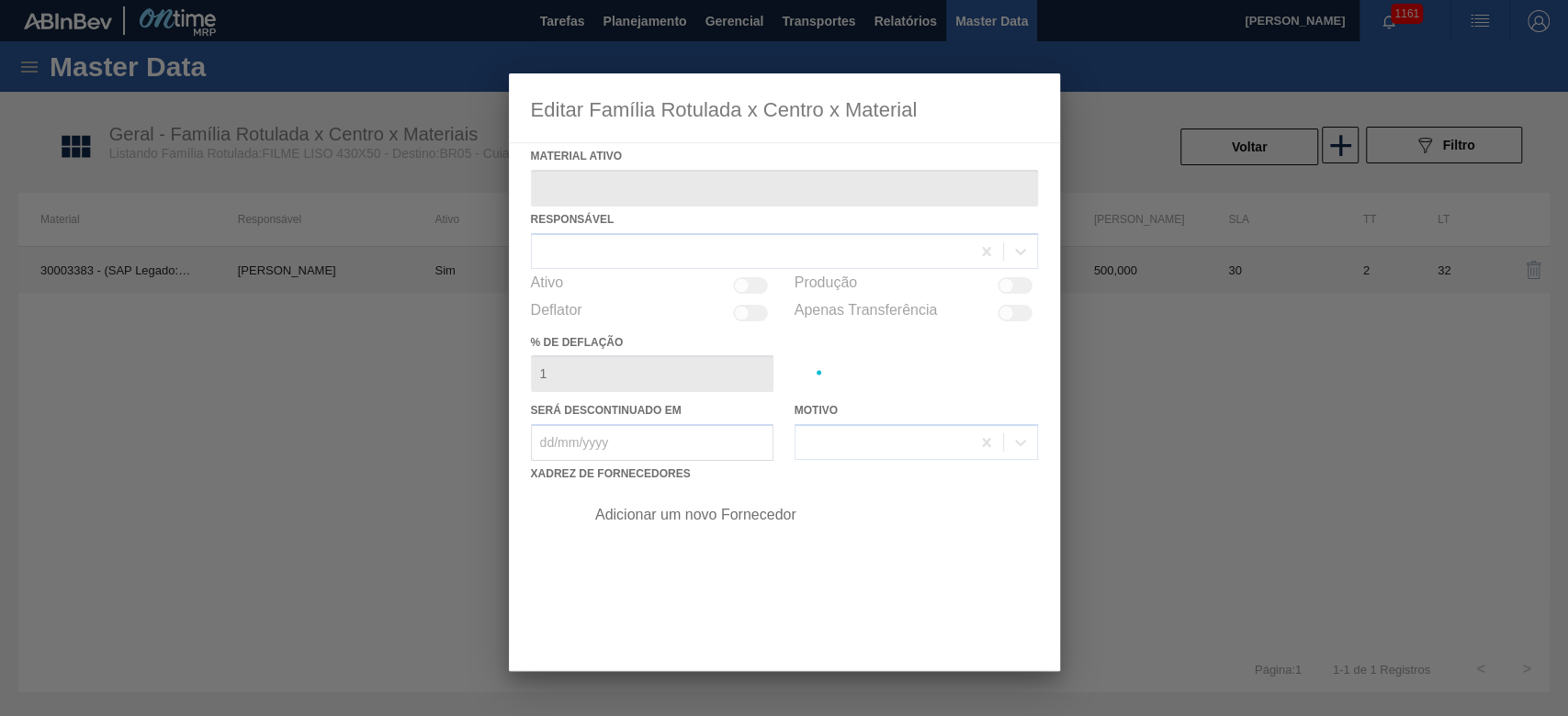
type ativo "30003383 - (SAP Legado: 50012516) - FILME CONTRATIL LISO;430 MM;50 MICRA;;;"
checkbox input "true"
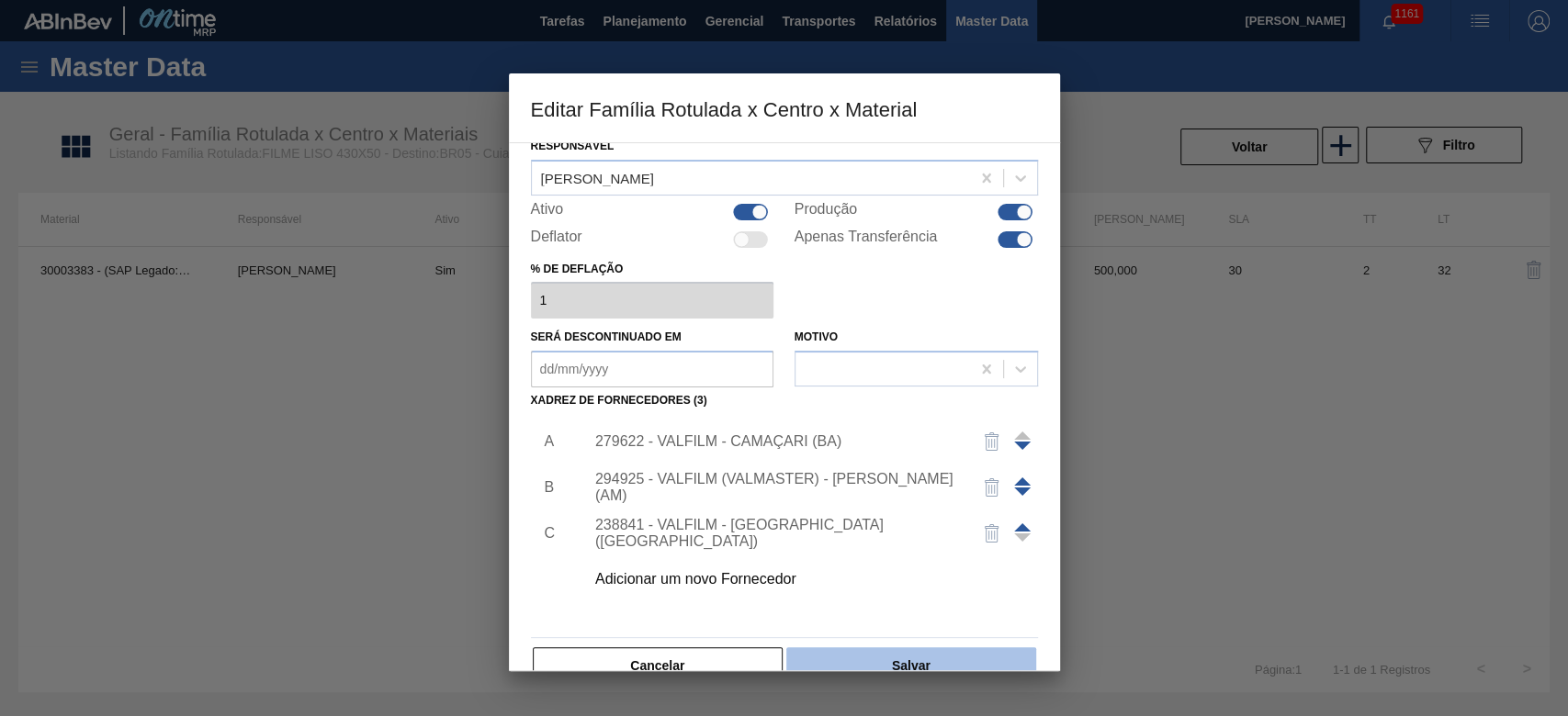
scroll to position [110, 0]
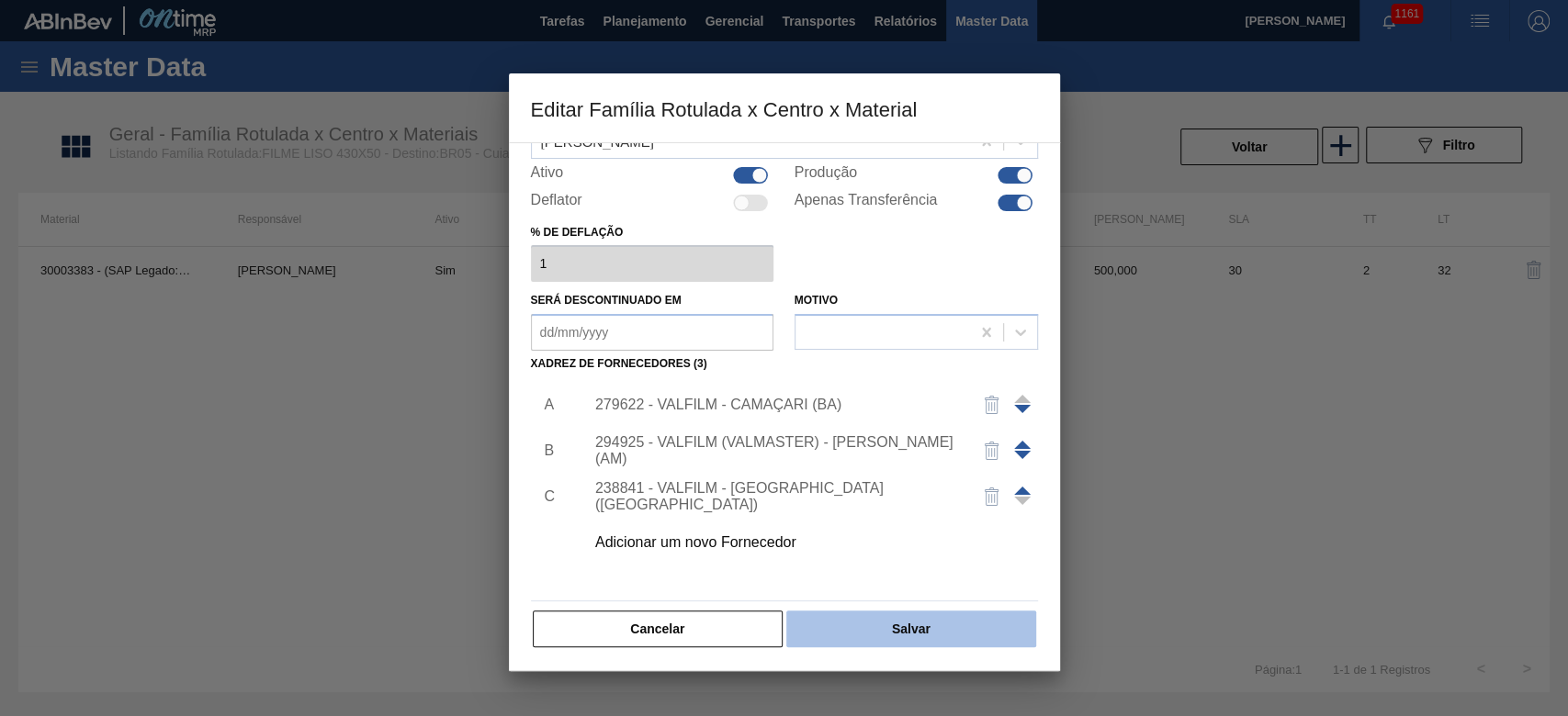
click at [883, 625] on button "Salvar" at bounding box center [911, 629] width 249 height 37
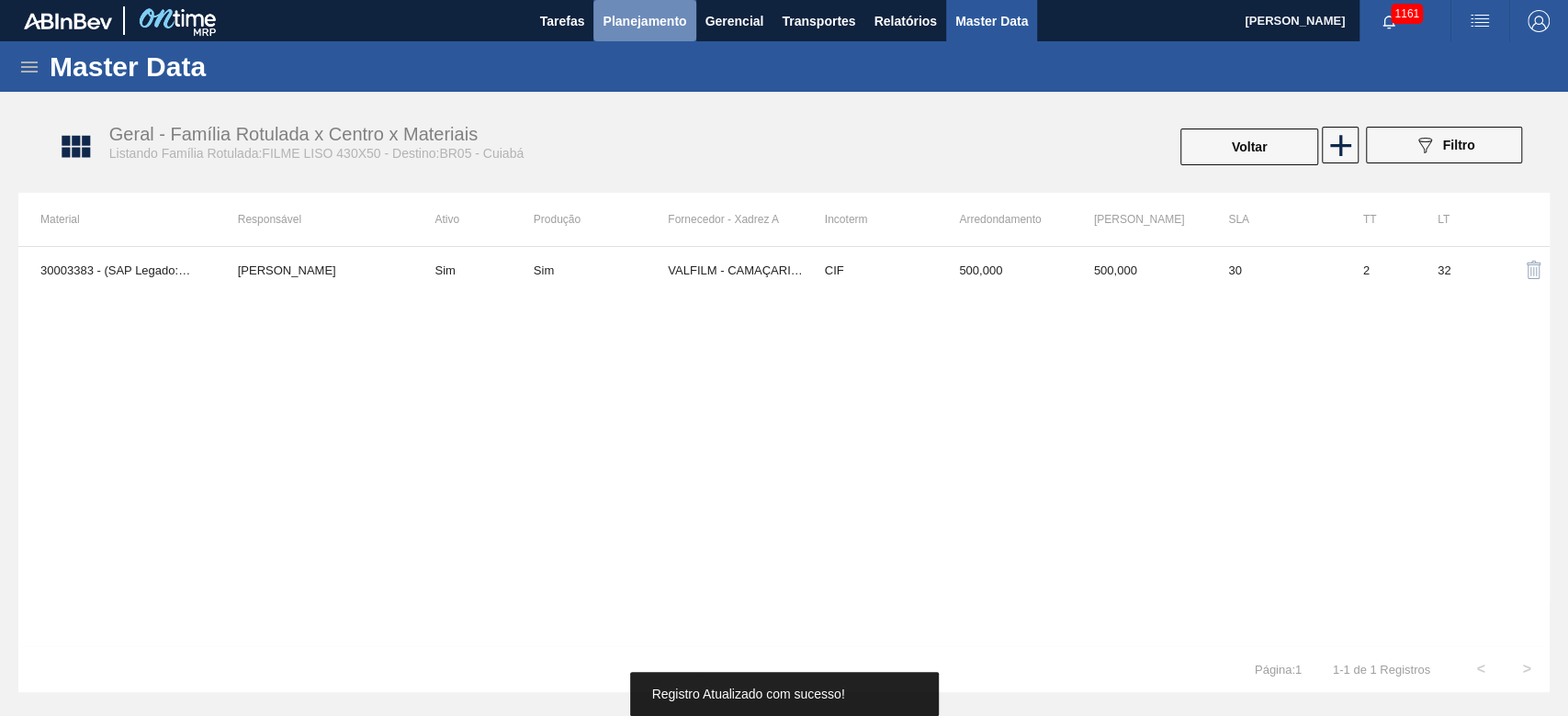
click at [654, 18] on span "Planejamento" at bounding box center [645, 20] width 84 height 22
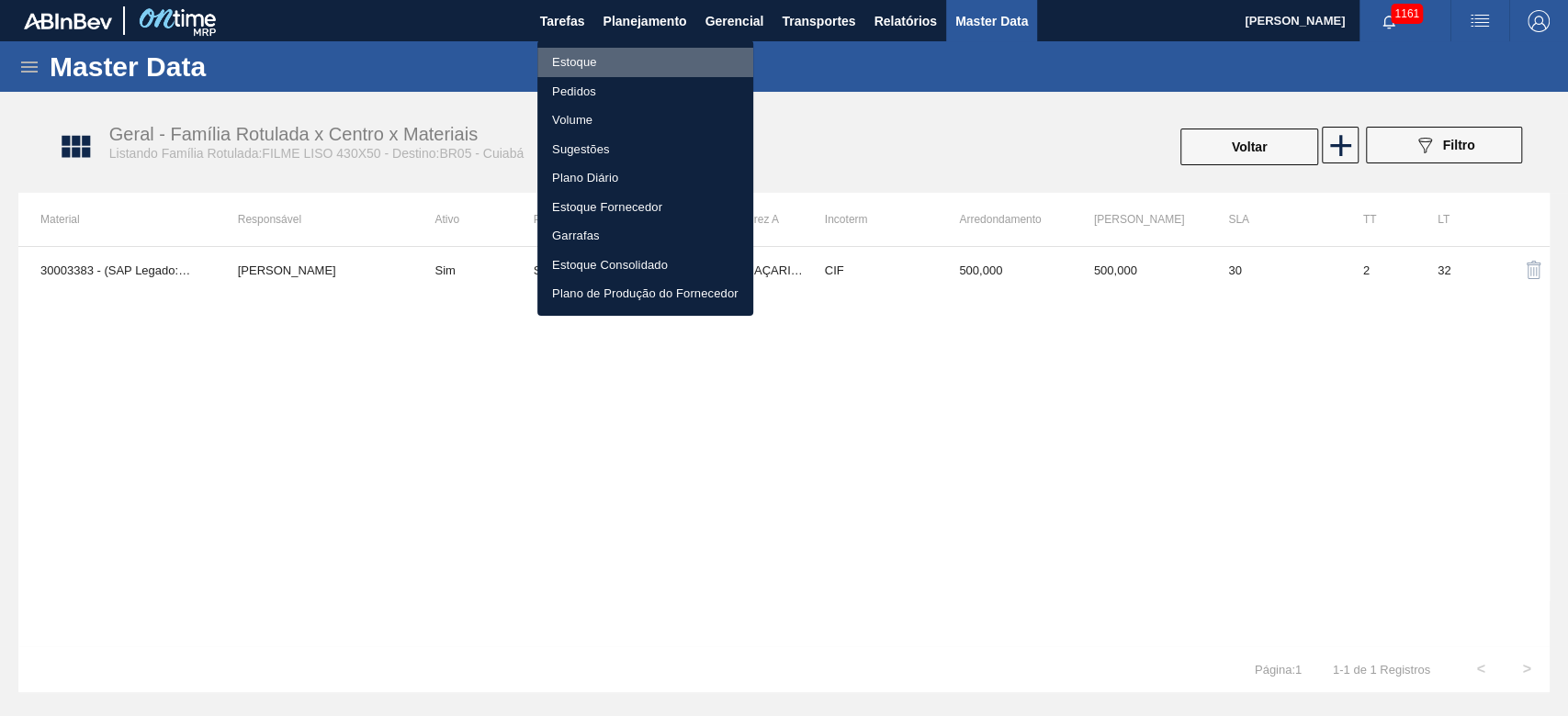
click at [576, 56] on li "Estoque" at bounding box center [645, 62] width 216 height 29
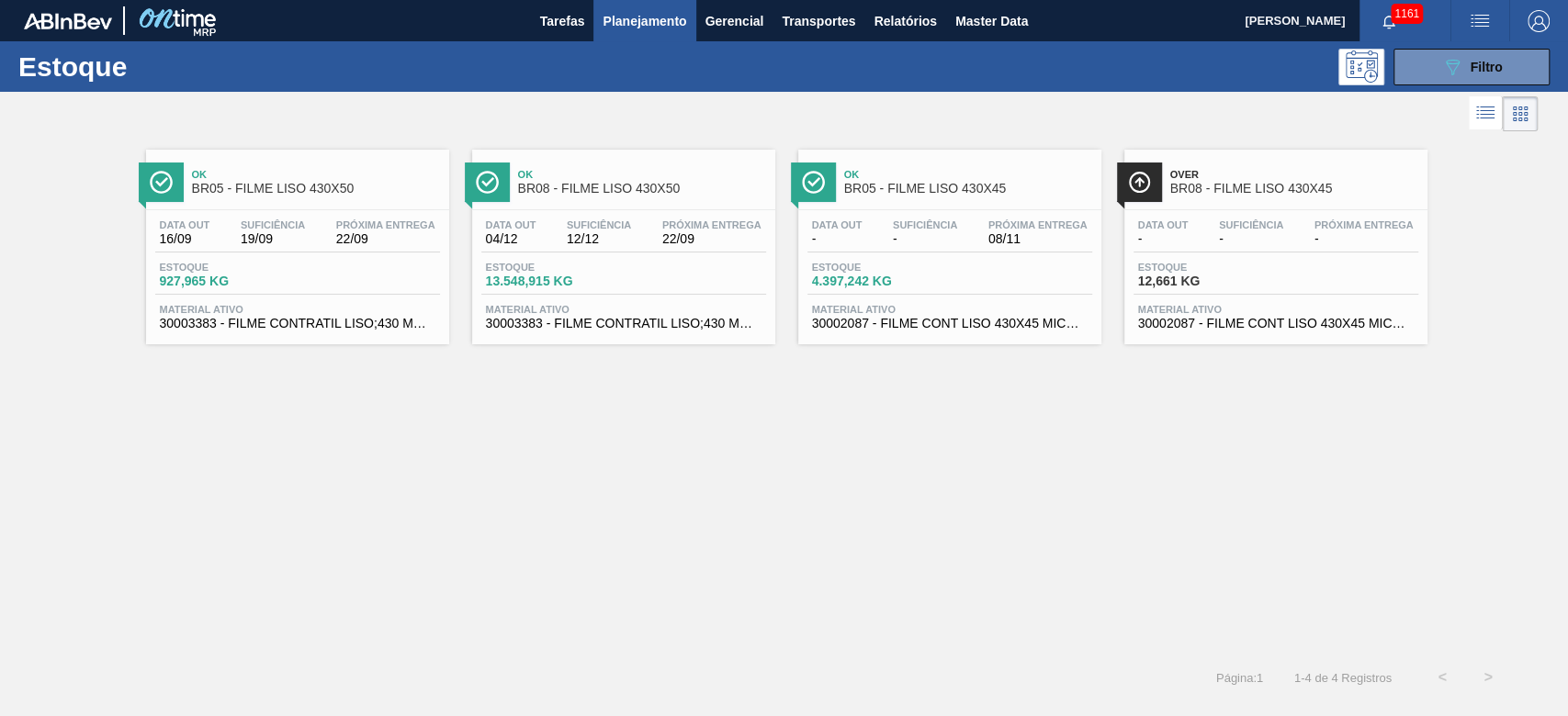
click at [579, 272] on span "Estoque" at bounding box center [550, 266] width 128 height 11
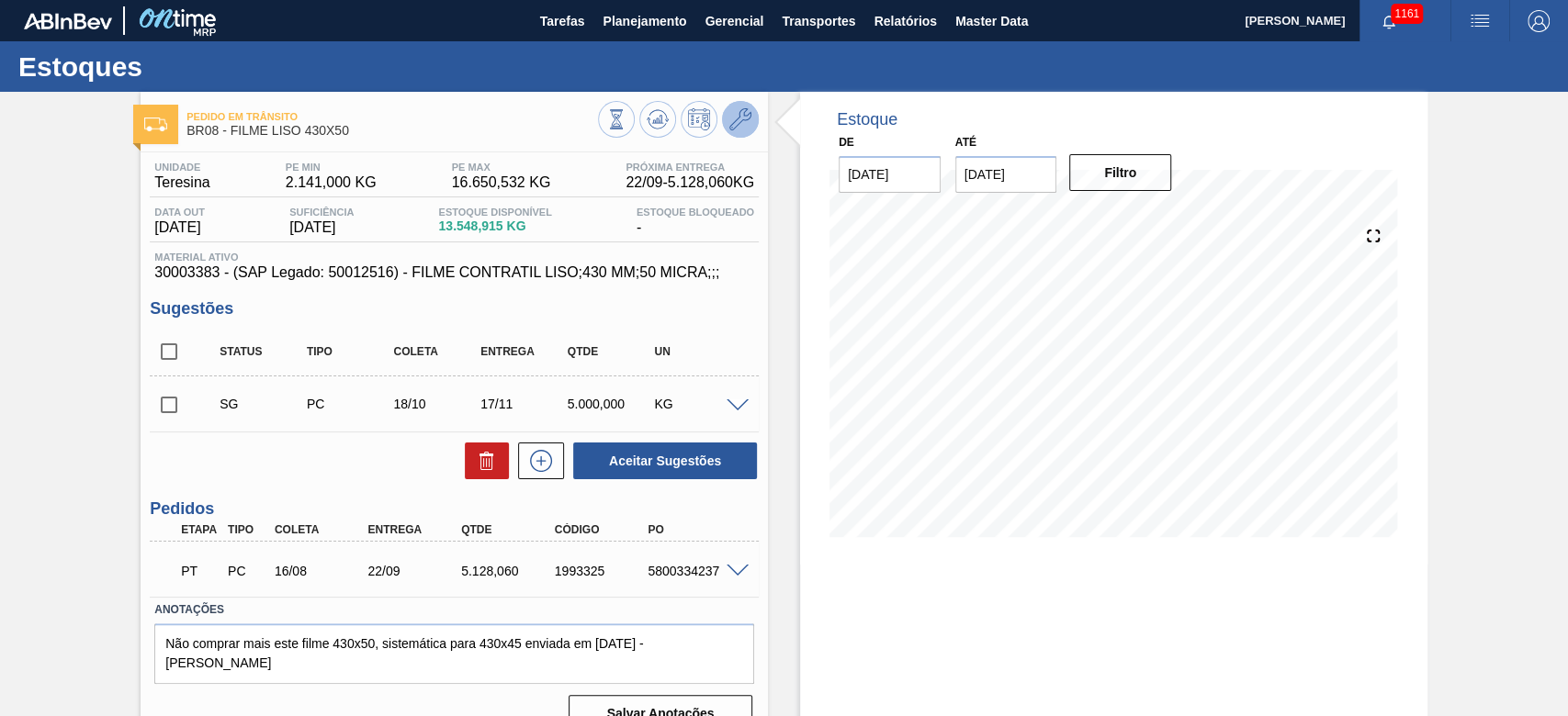
click at [736, 121] on icon at bounding box center [740, 119] width 22 height 22
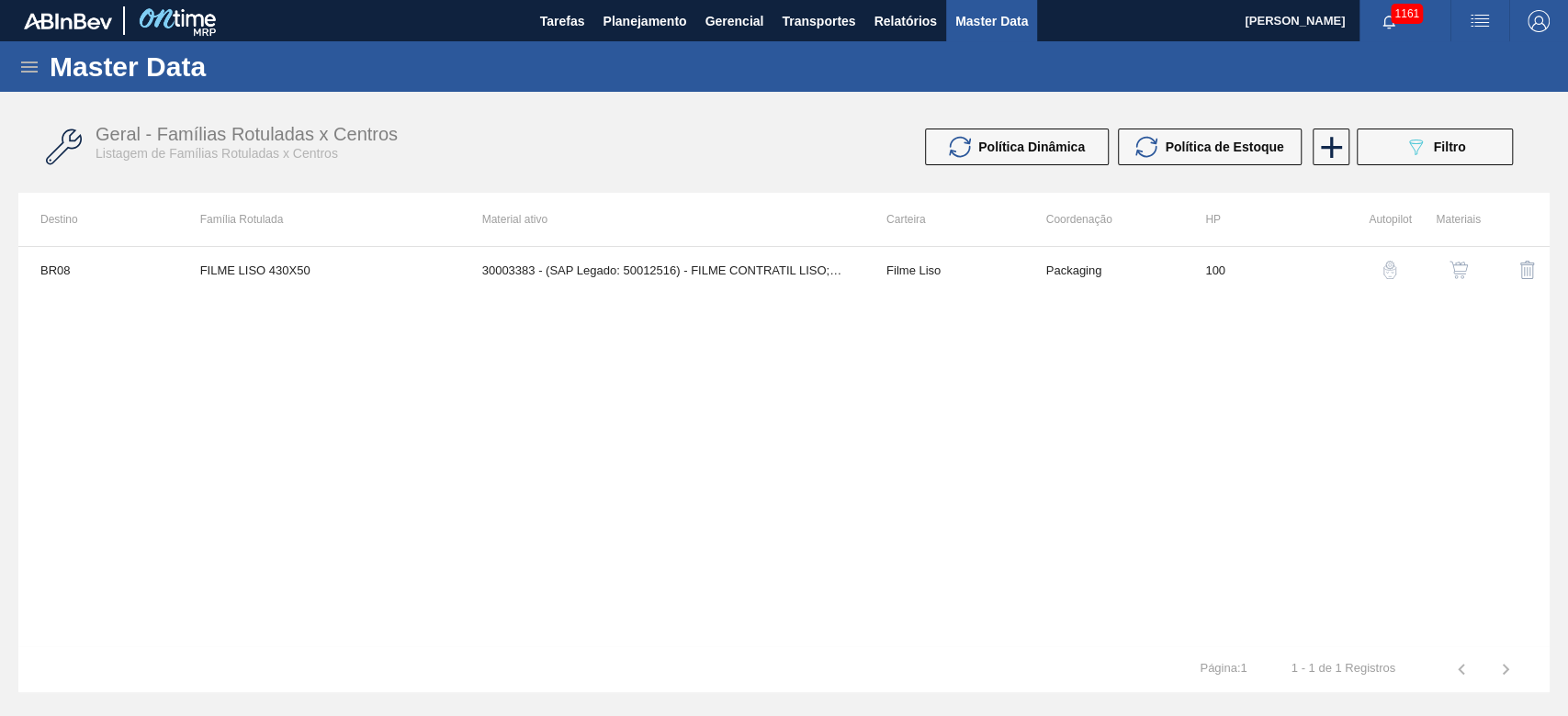
click at [1464, 267] on img "button" at bounding box center [1458, 269] width 18 height 18
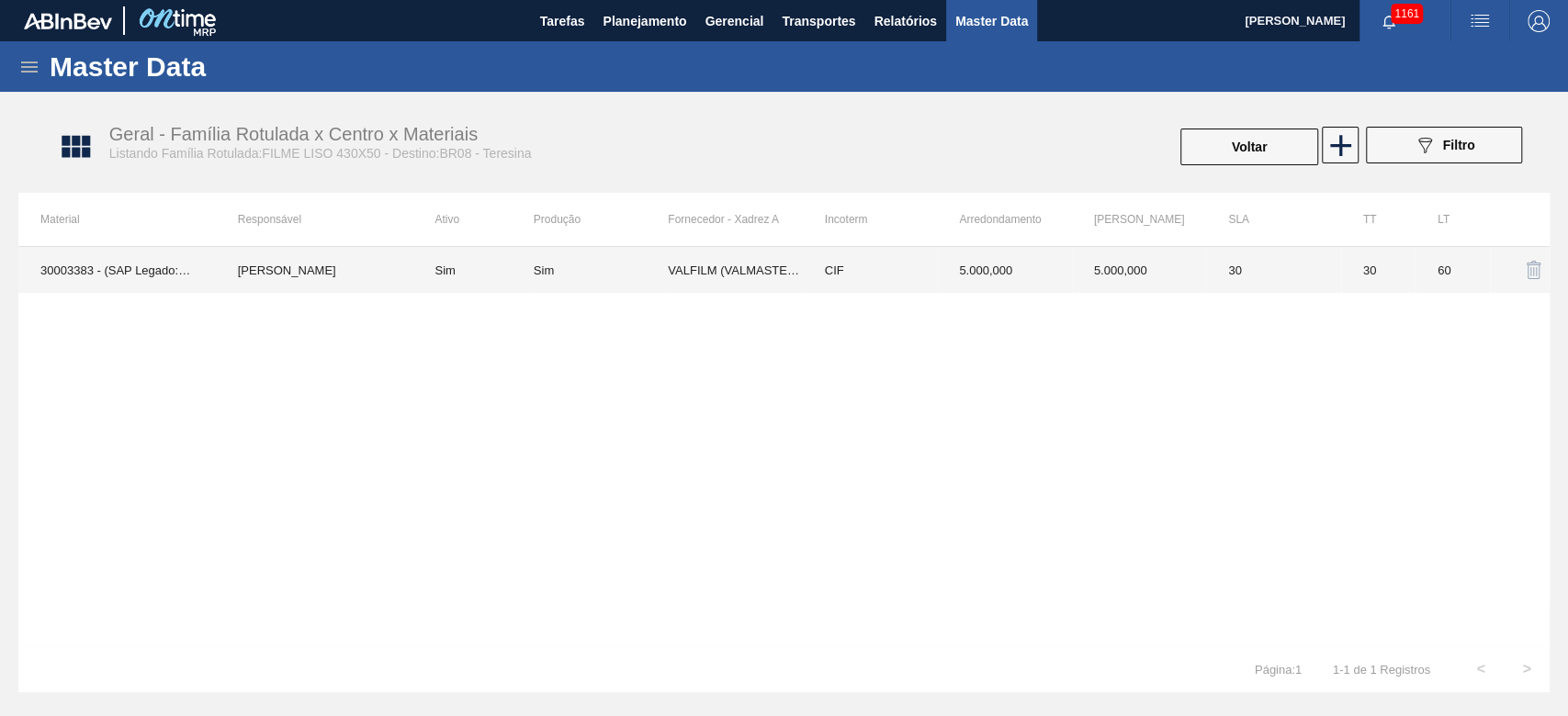
click at [669, 274] on td "VALFILM (VALMASTER) - MANAUS (AM)" at bounding box center [735, 269] width 134 height 46
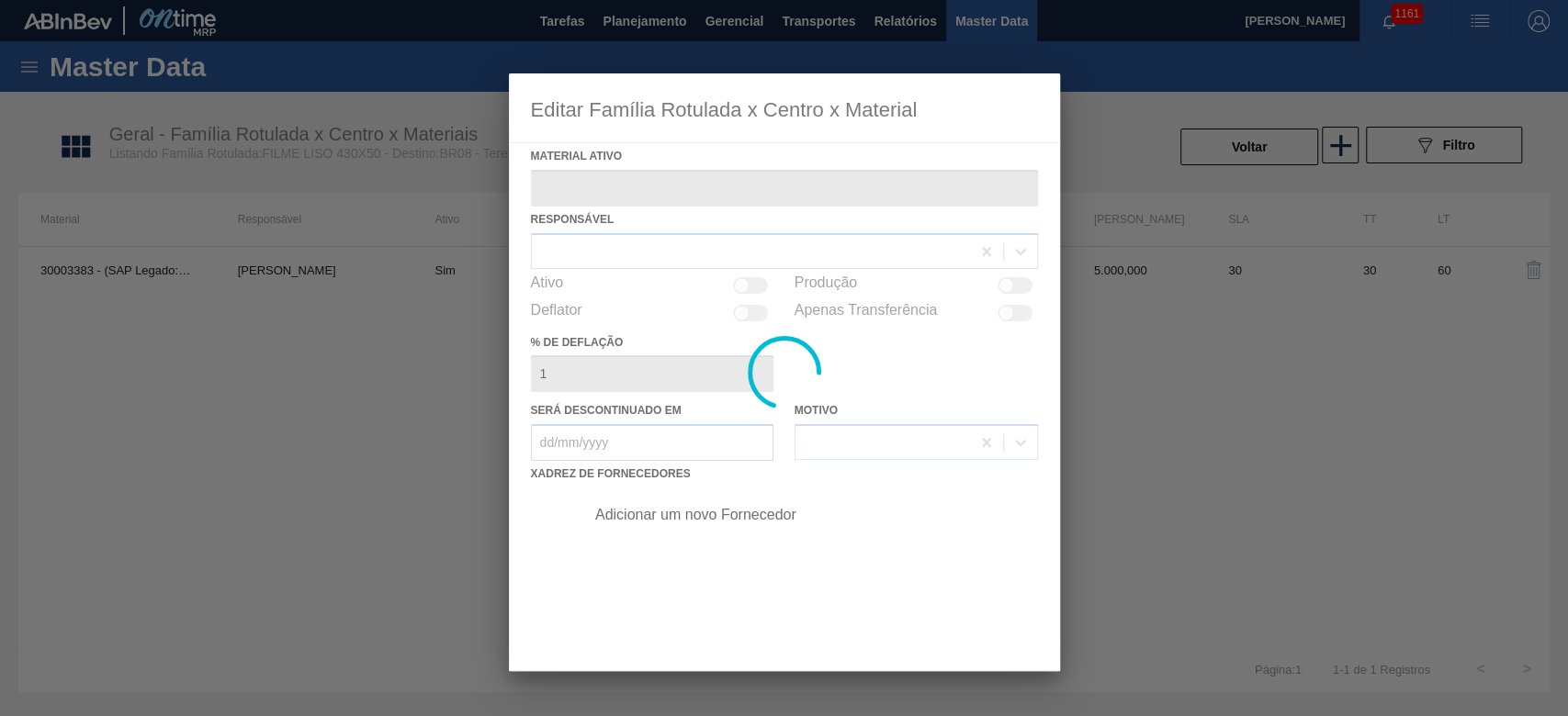
type ativo "30003383 - (SAP Legado: 50012516) - FILME CONTRATIL LISO;430 MM;50 MICRA;;;"
checkbox input "true"
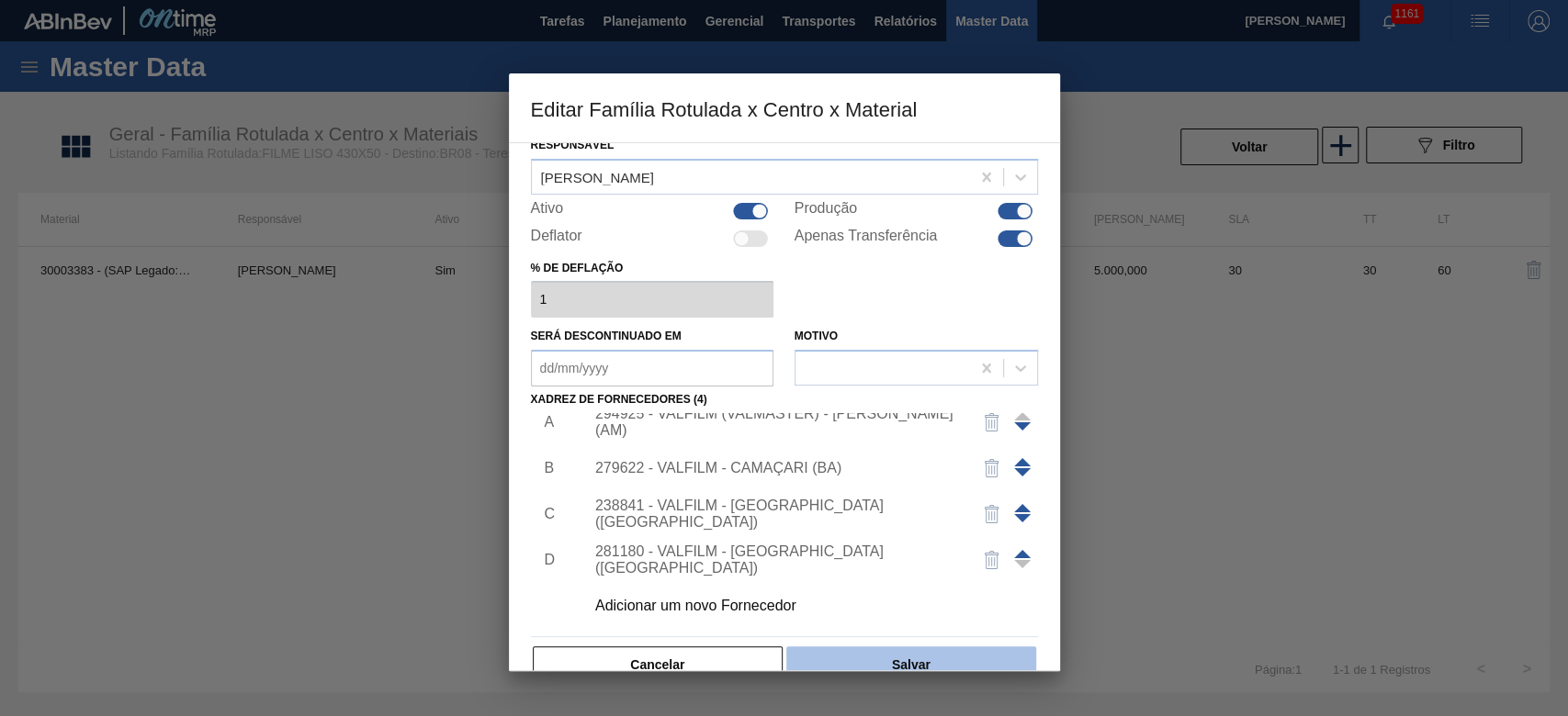
scroll to position [110, 0]
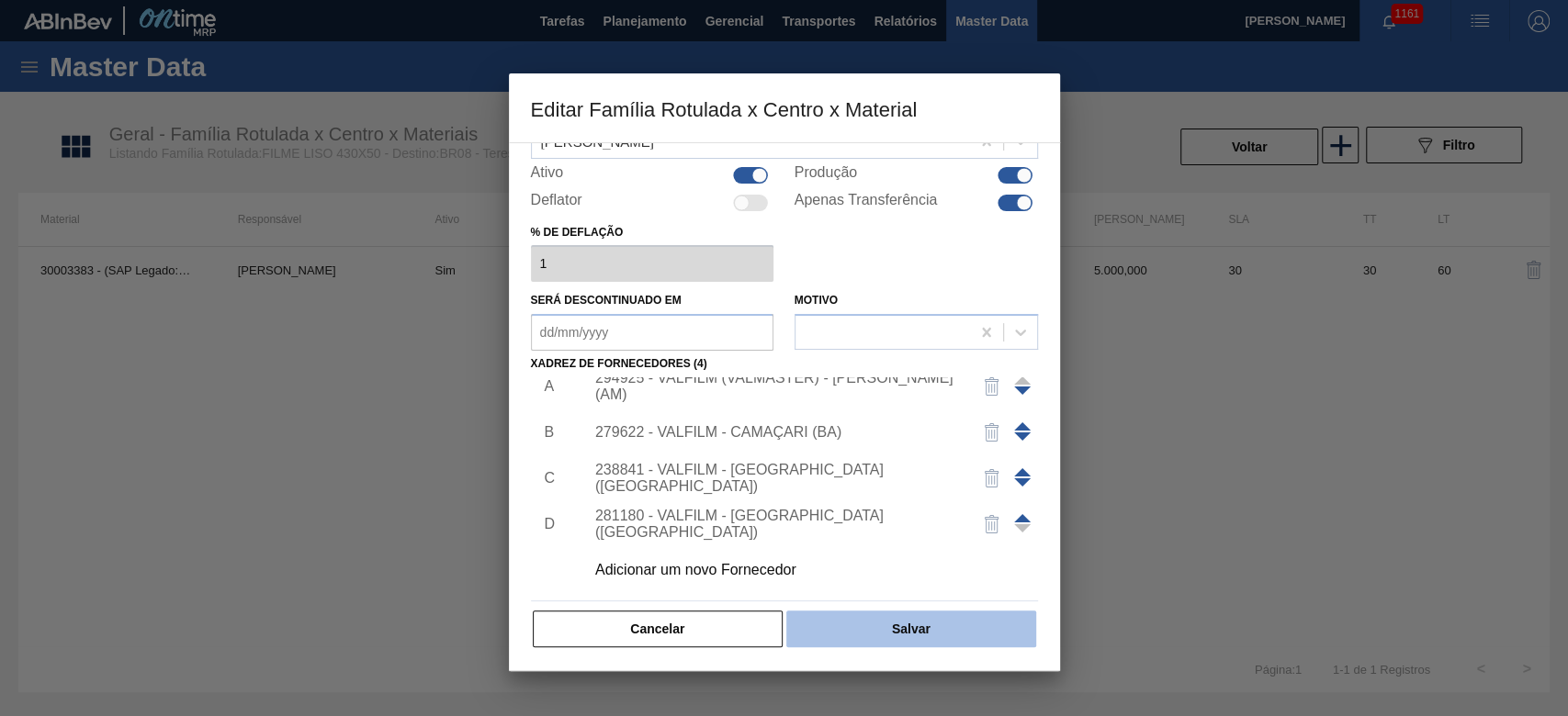
click at [896, 625] on button "Salvar" at bounding box center [911, 629] width 249 height 37
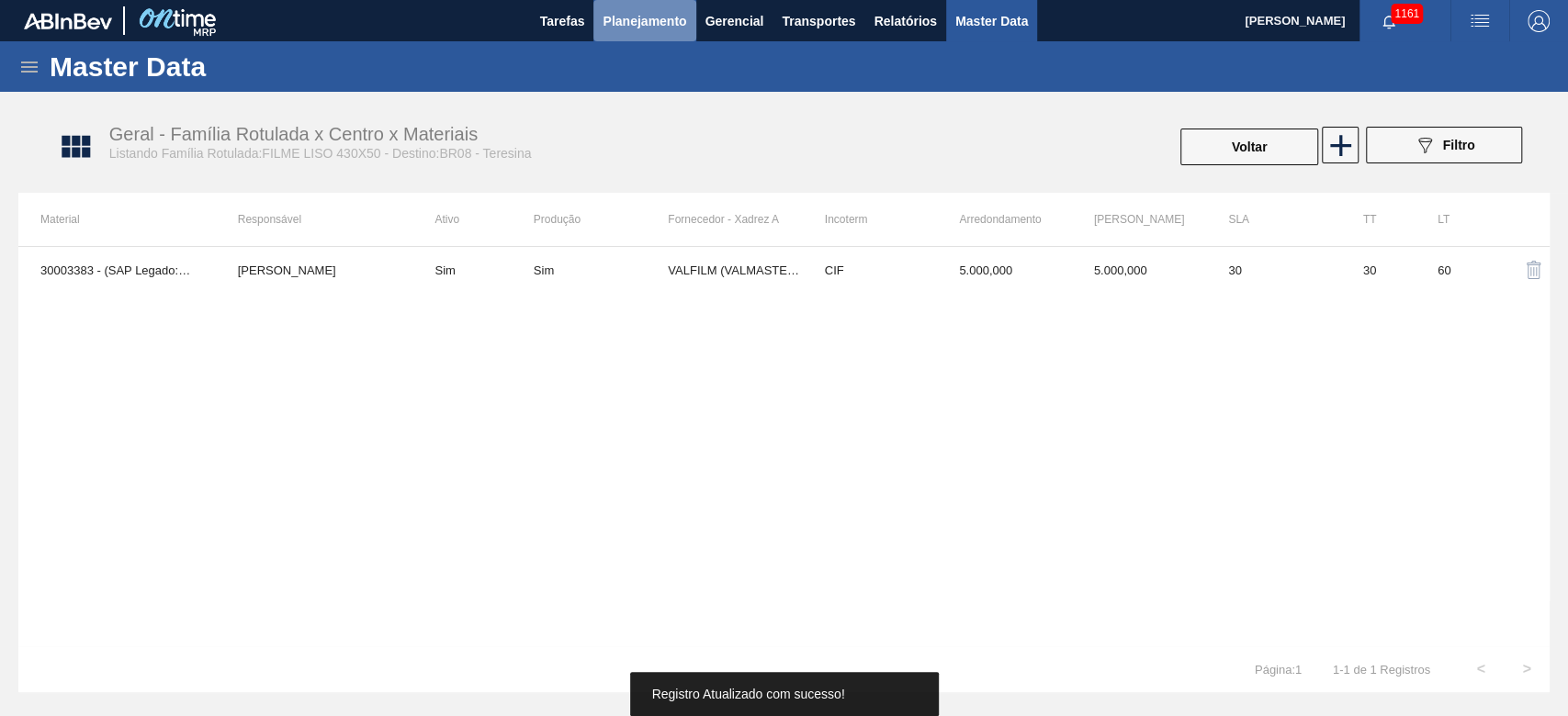
click at [648, 18] on span "Planejamento" at bounding box center [645, 20] width 84 height 22
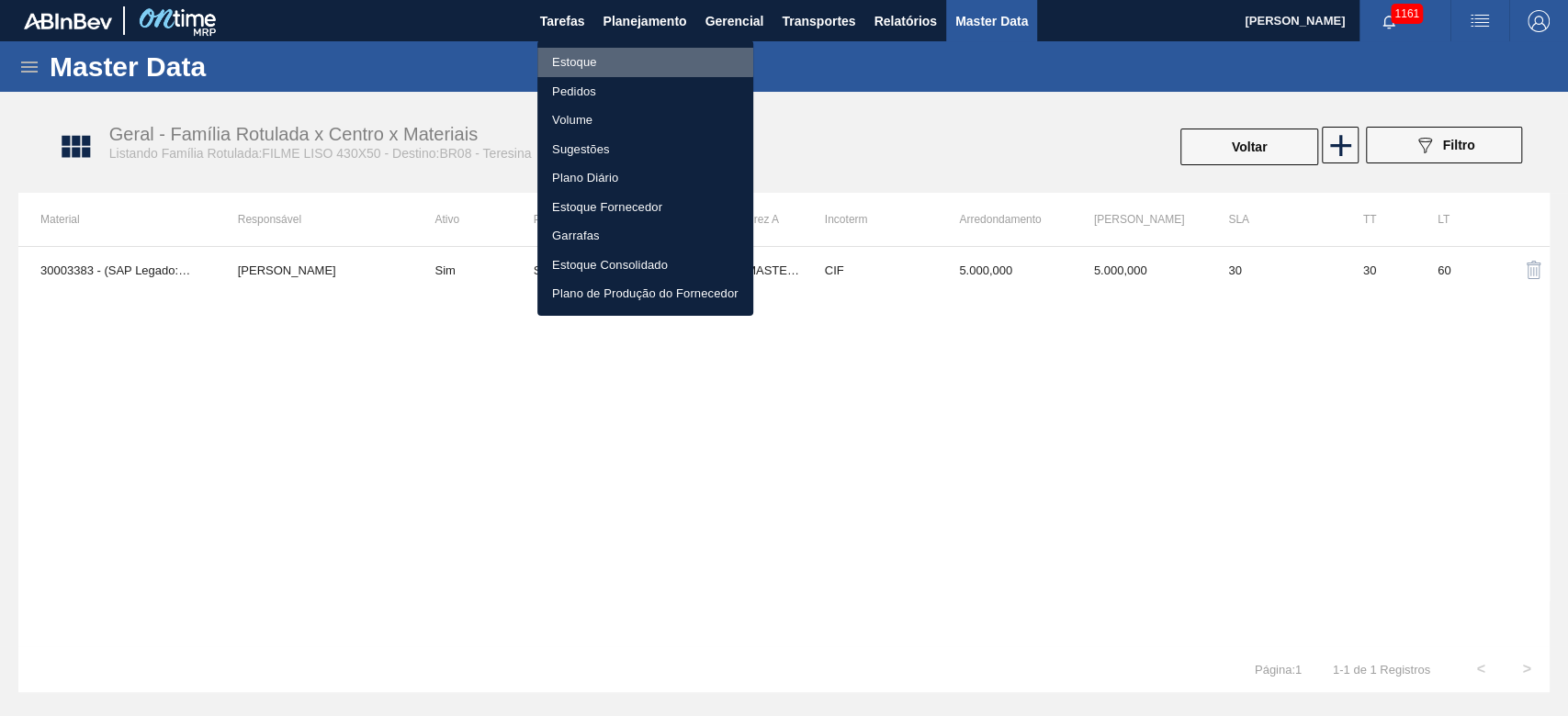
click at [584, 57] on li "Estoque" at bounding box center [645, 62] width 216 height 29
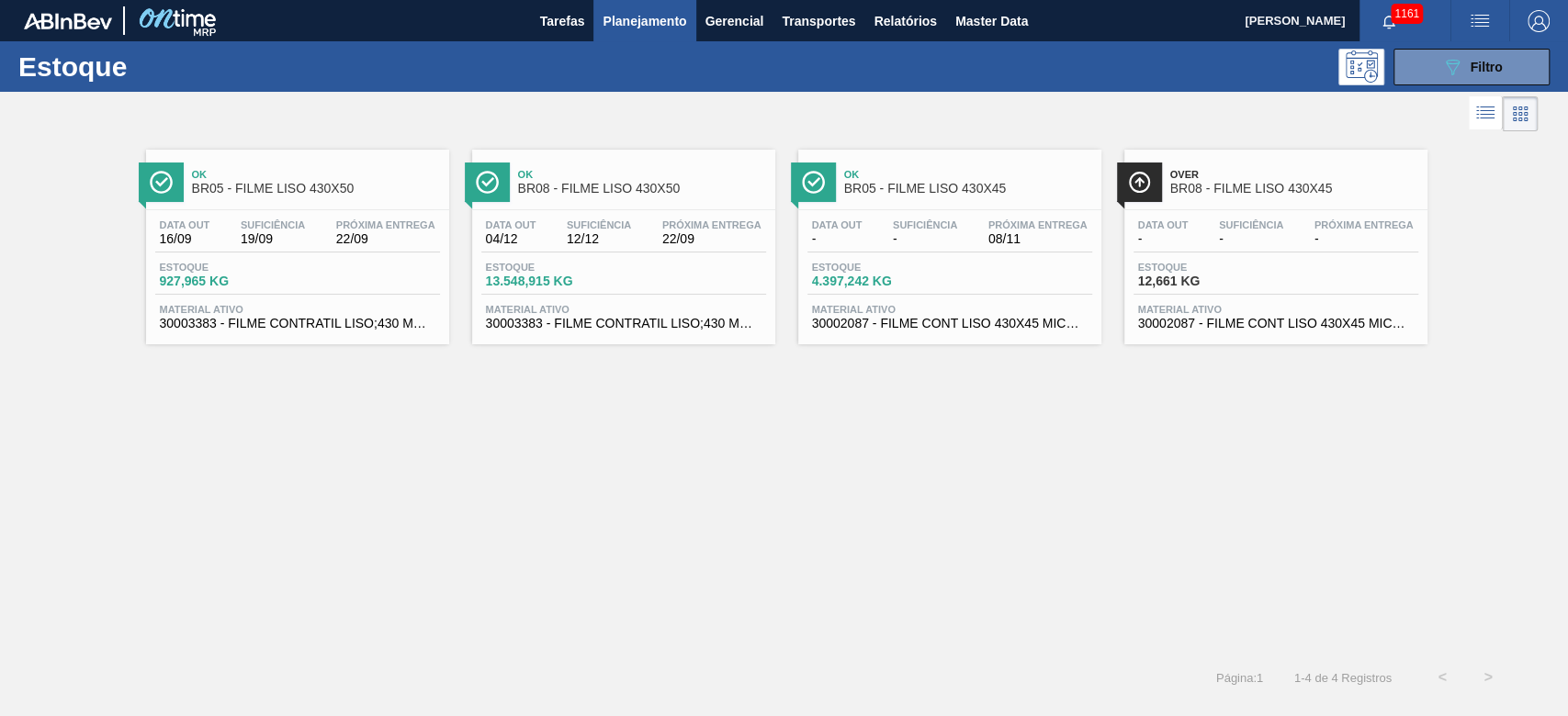
click at [261, 236] on span "19/09" at bounding box center [273, 239] width 64 height 14
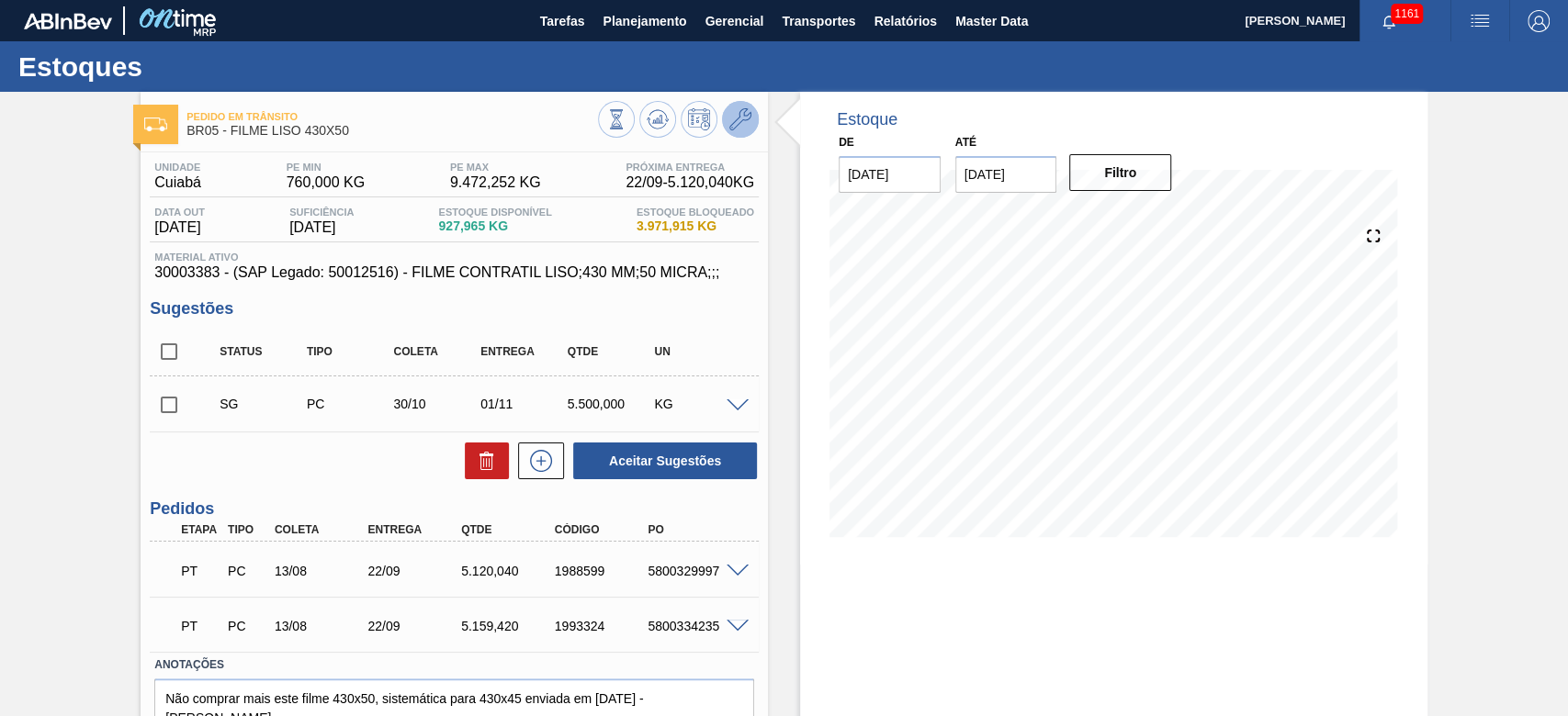
click at [742, 121] on icon at bounding box center [740, 119] width 22 height 22
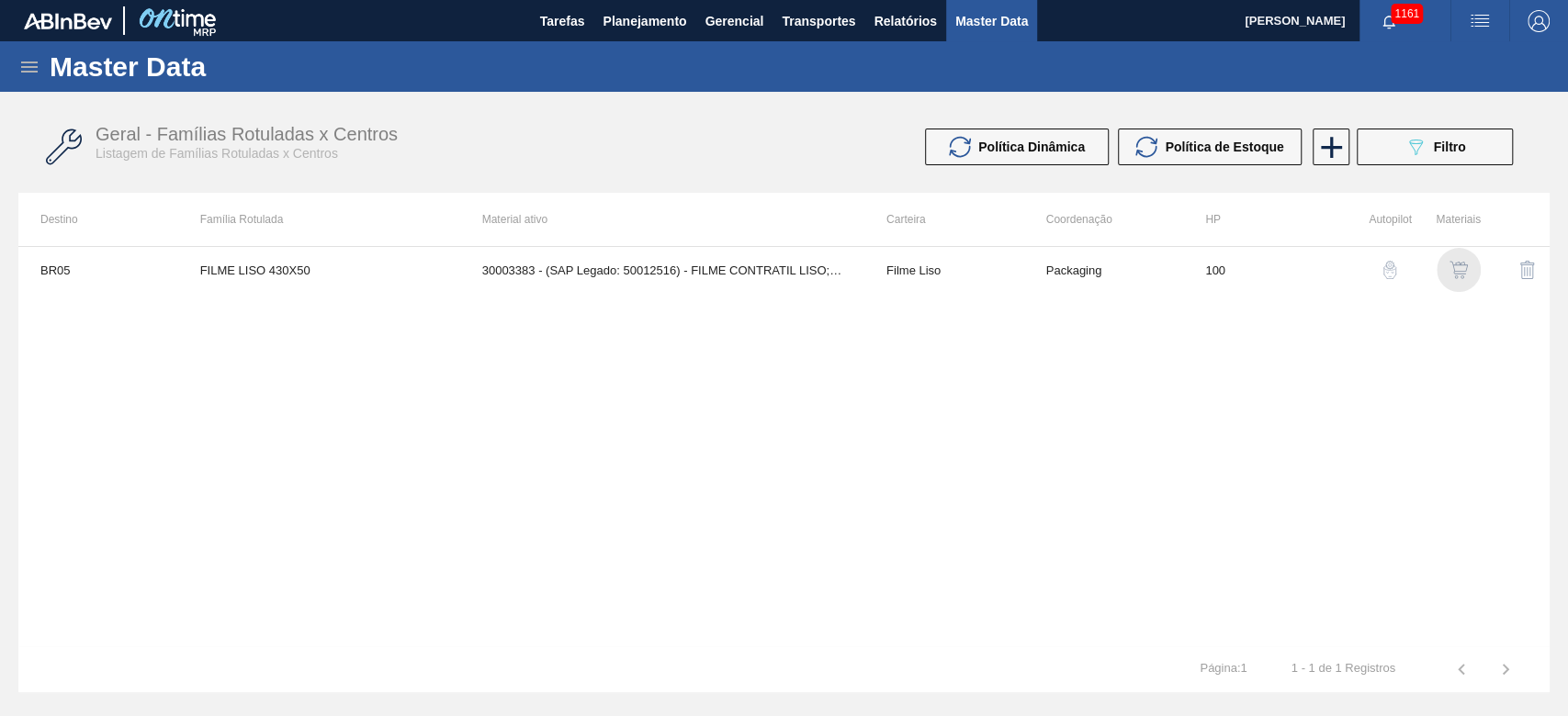
click at [1458, 272] on img "button" at bounding box center [1458, 269] width 18 height 18
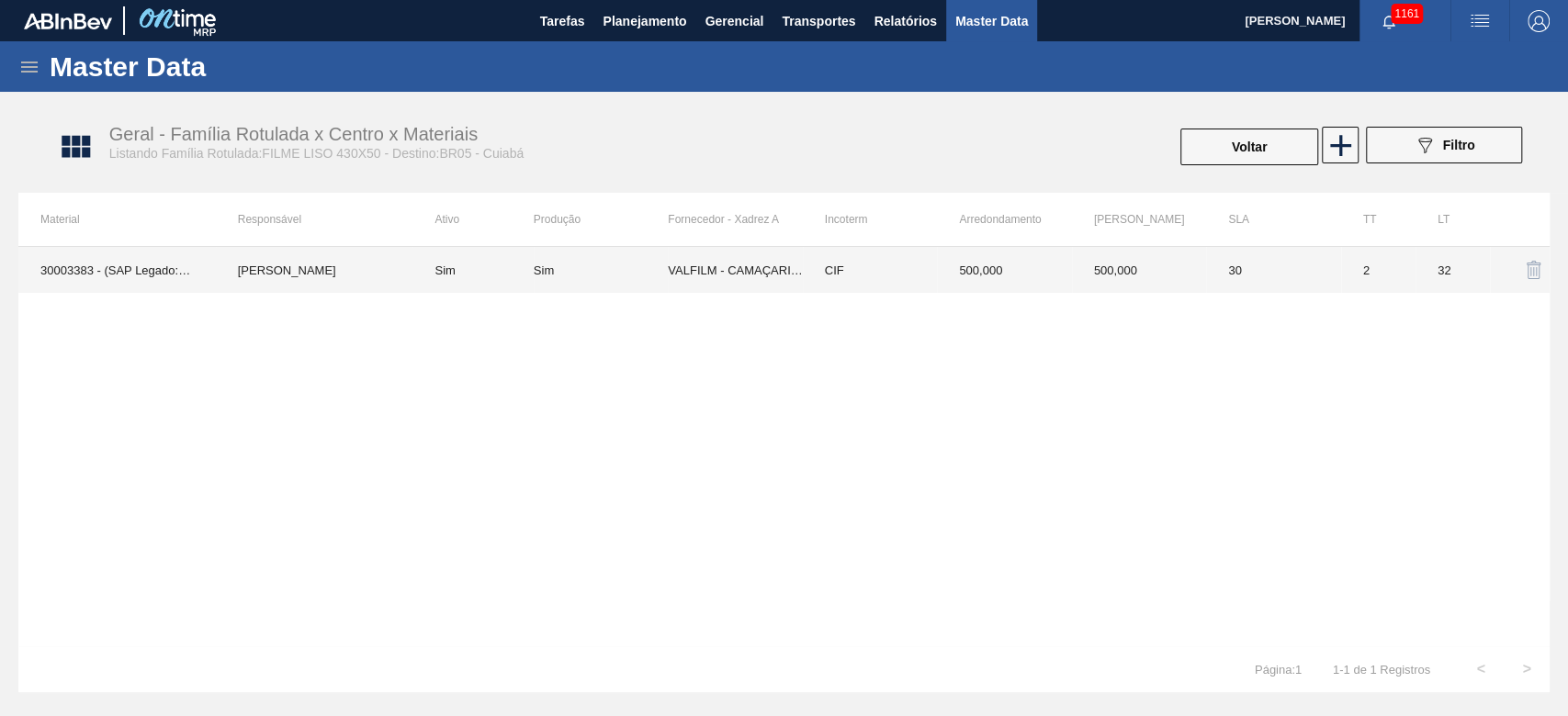
click at [529, 266] on td "Sim" at bounding box center [472, 269] width 121 height 46
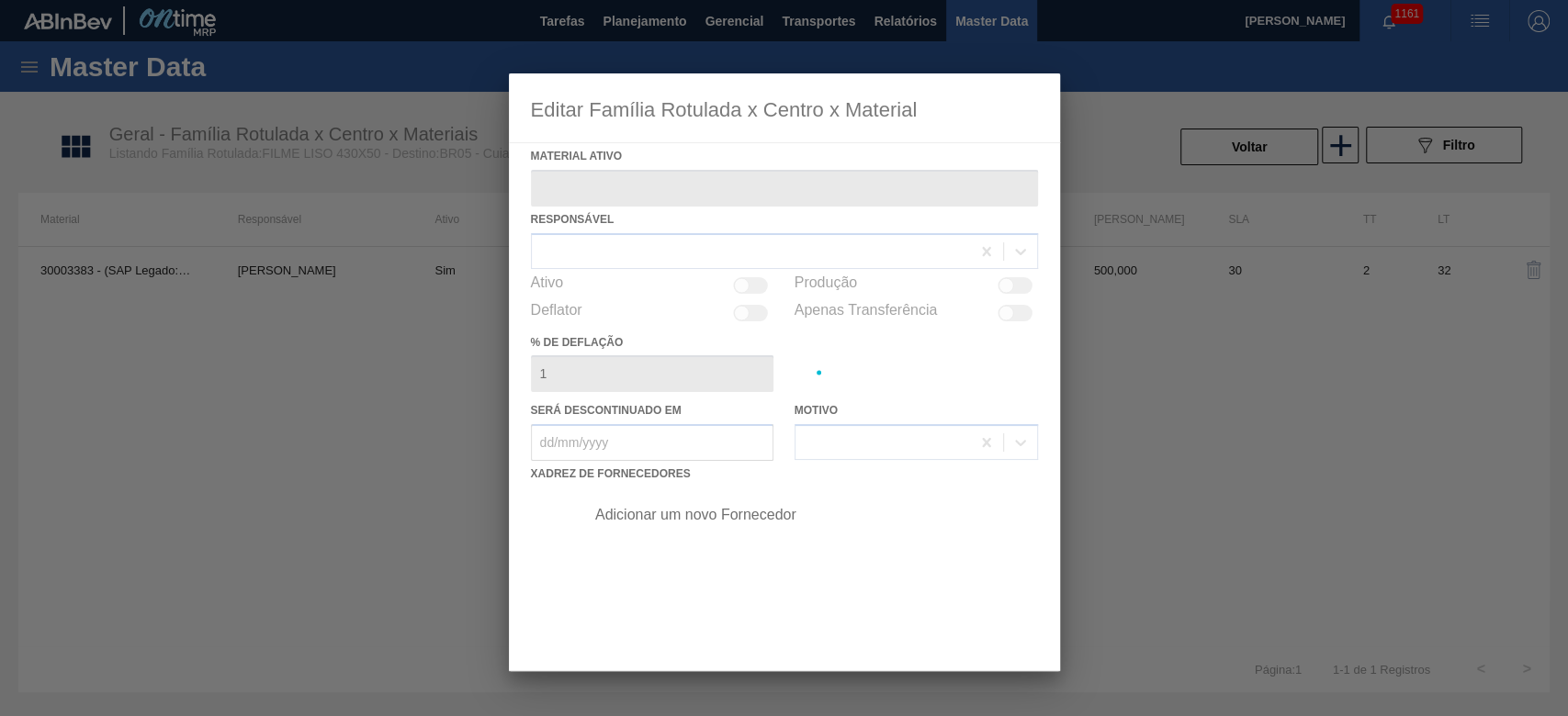
type ativo "30003383 - (SAP Legado: 50012516) - FILME CONTRATIL LISO;430 MM;50 MICRA;;;"
checkbox input "true"
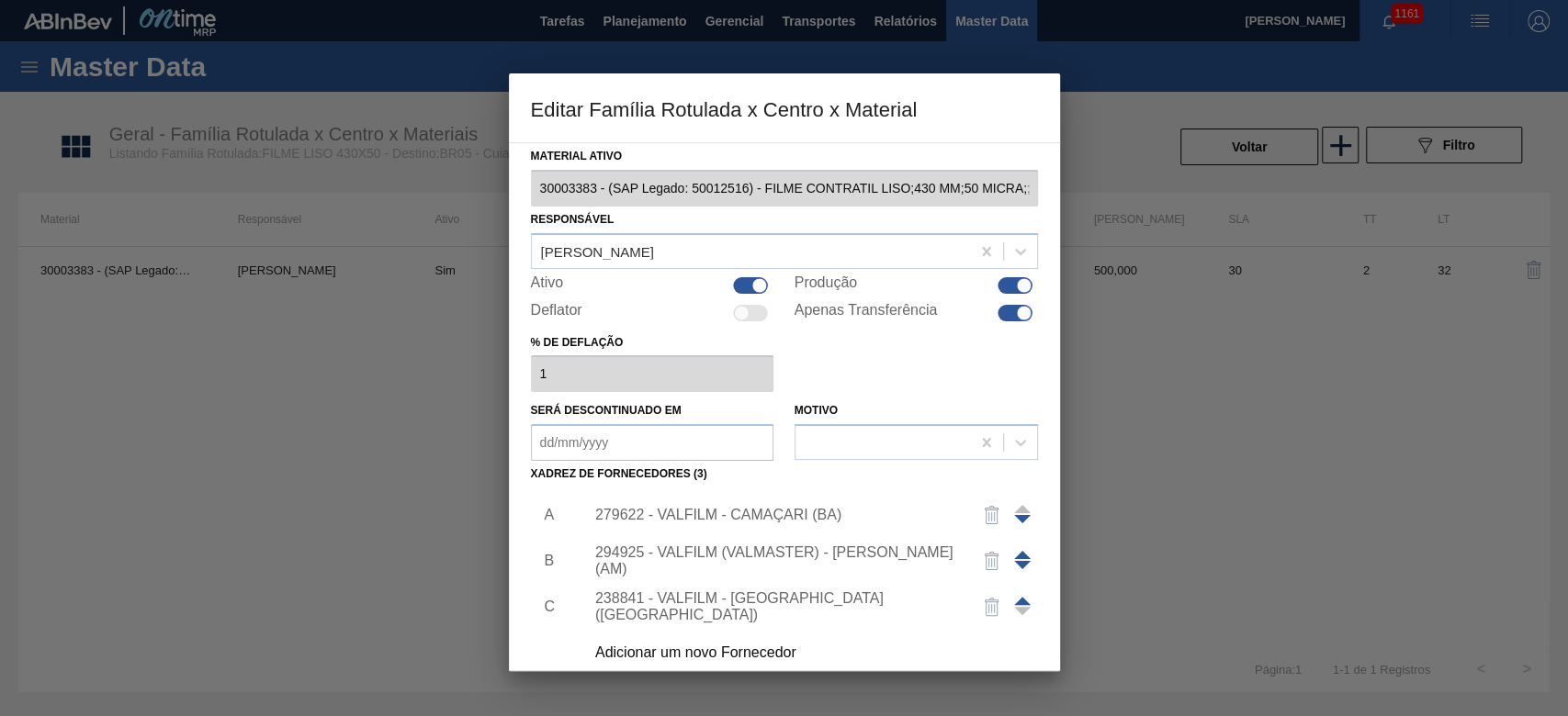
scroll to position [110, 0]
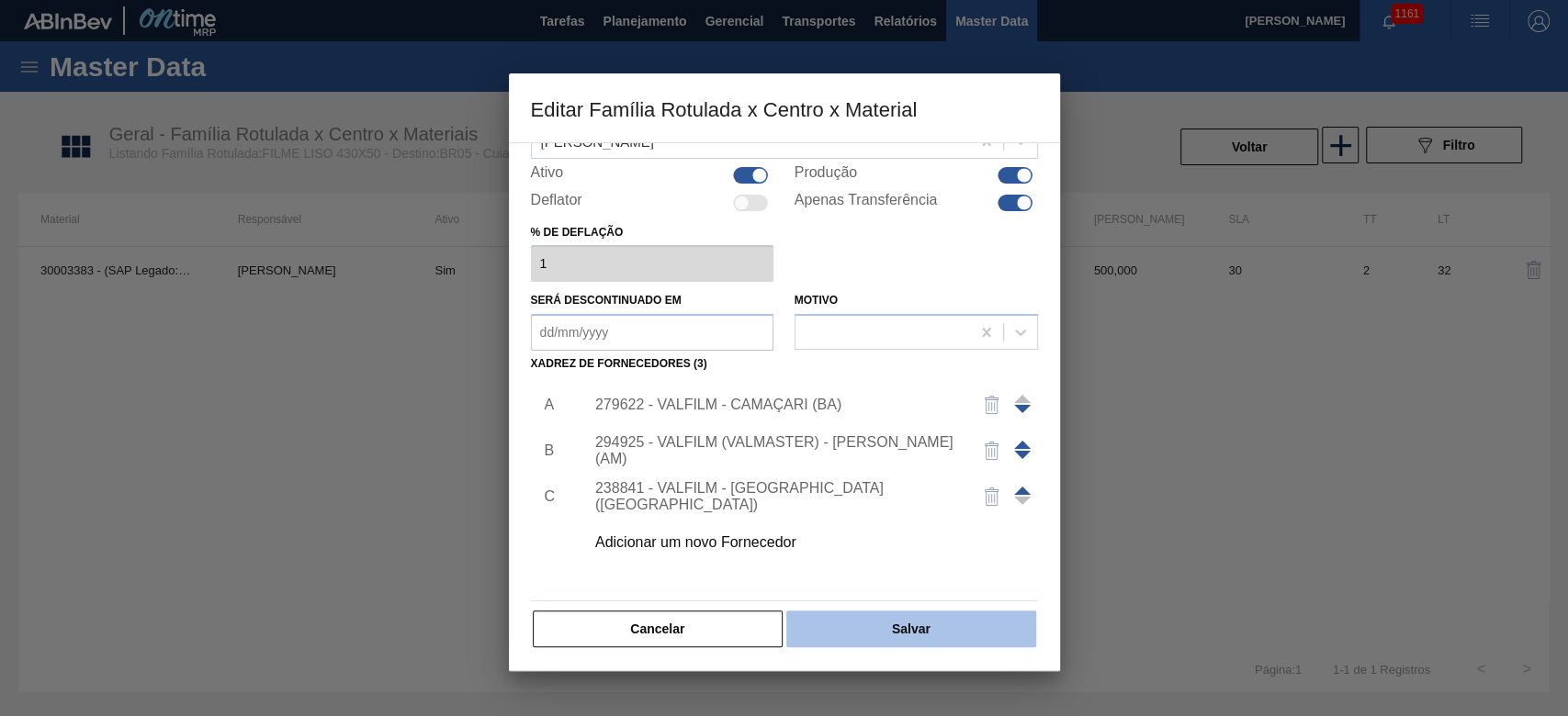
click at [919, 625] on button "Salvar" at bounding box center [911, 629] width 249 height 37
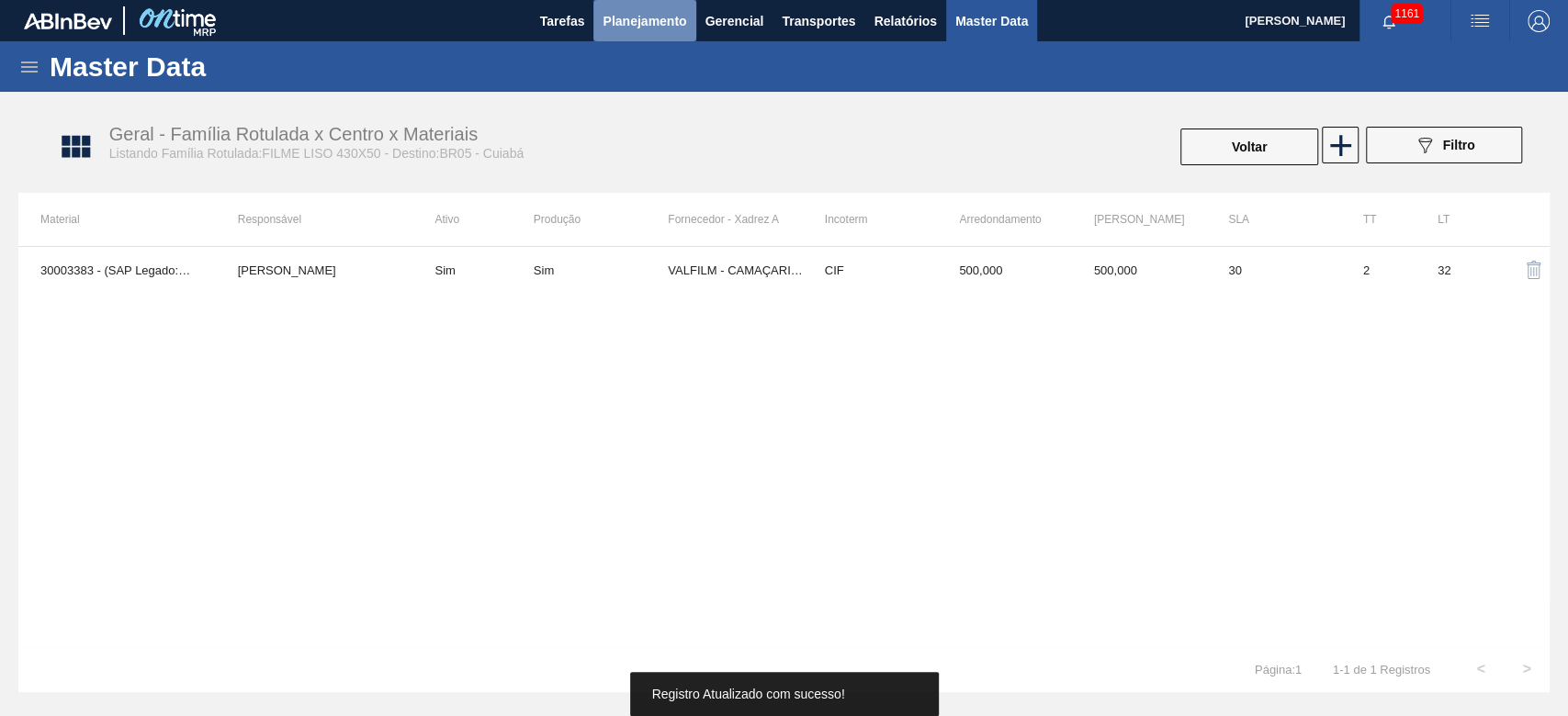
click at [640, 32] on button "Planejamento" at bounding box center [644, 20] width 102 height 42
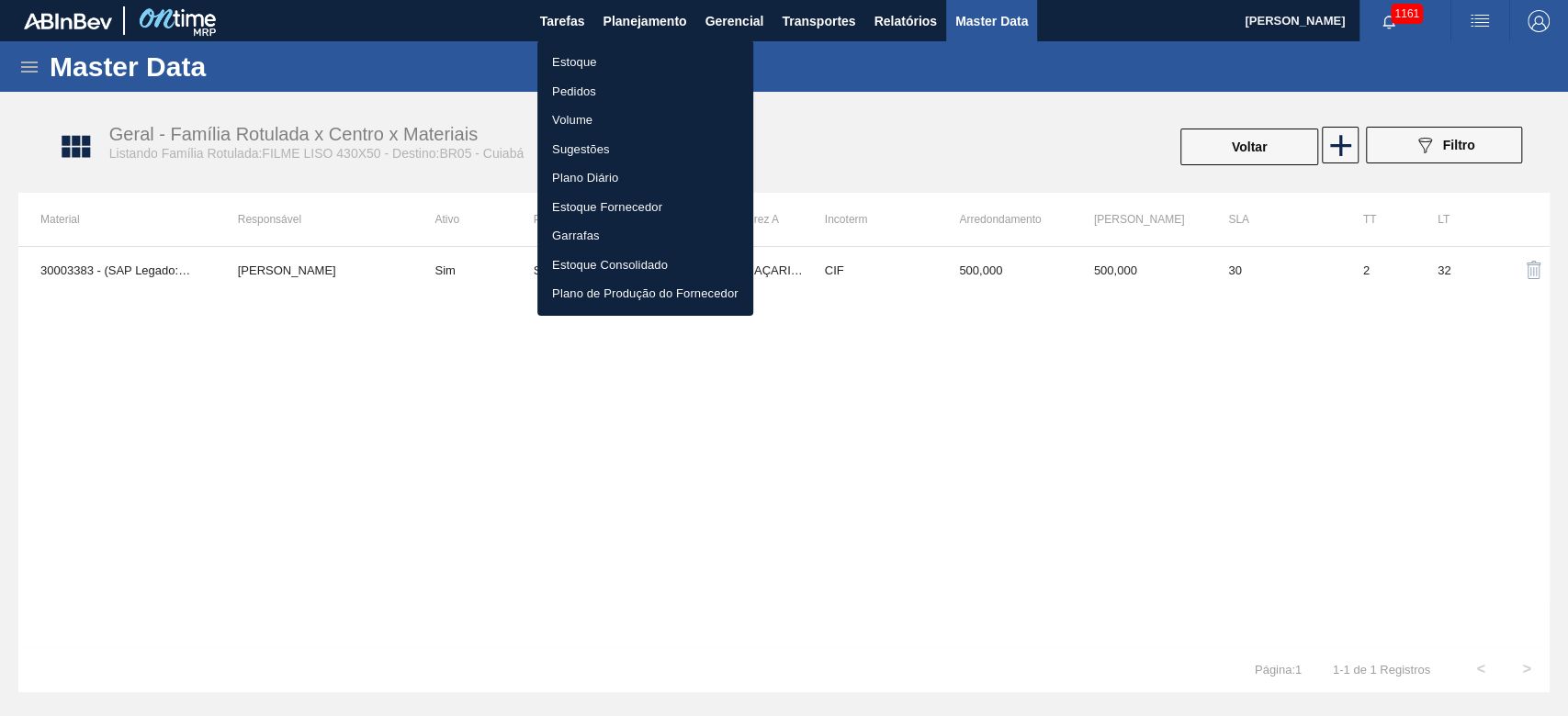
click at [587, 63] on li "Estoque" at bounding box center [645, 62] width 216 height 29
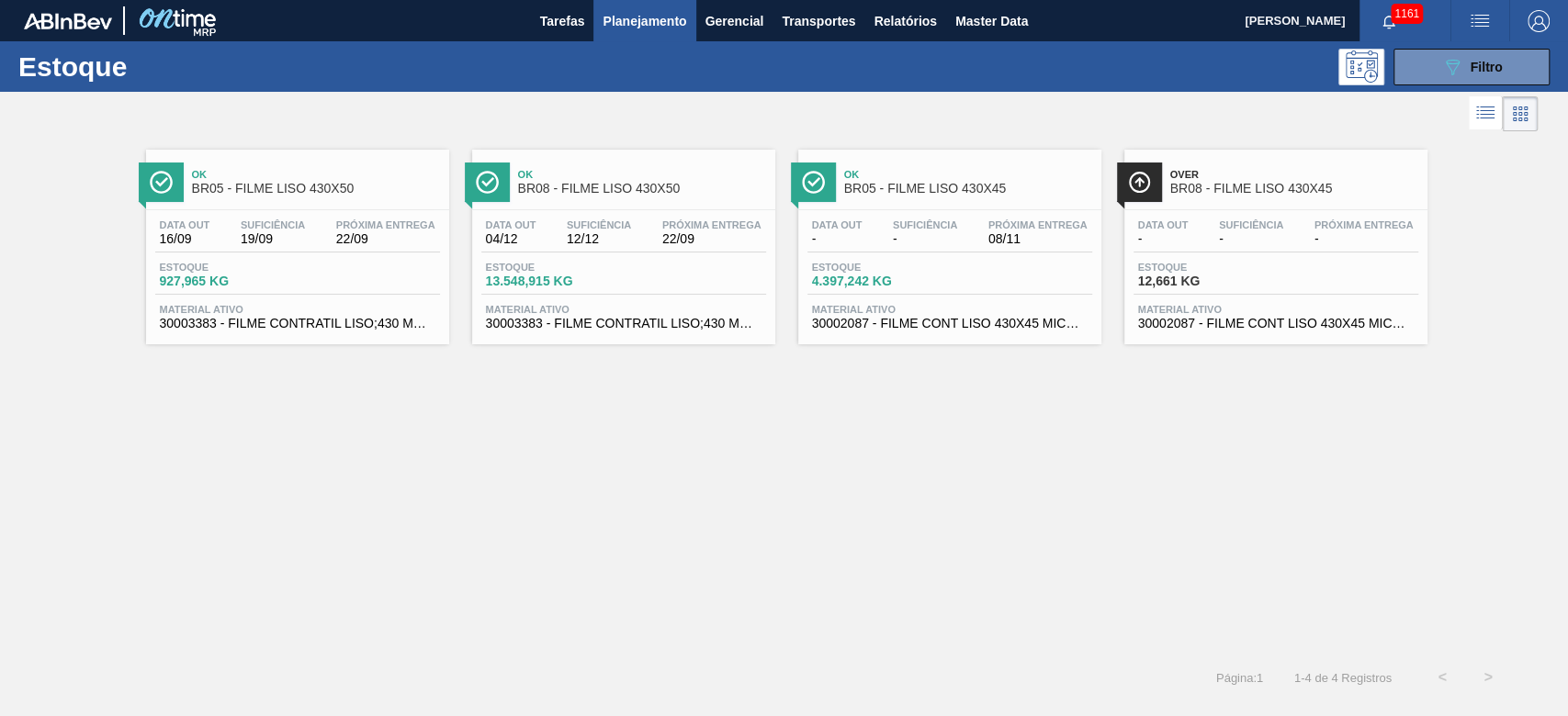
click at [902, 262] on span "Estoque" at bounding box center [876, 266] width 128 height 11
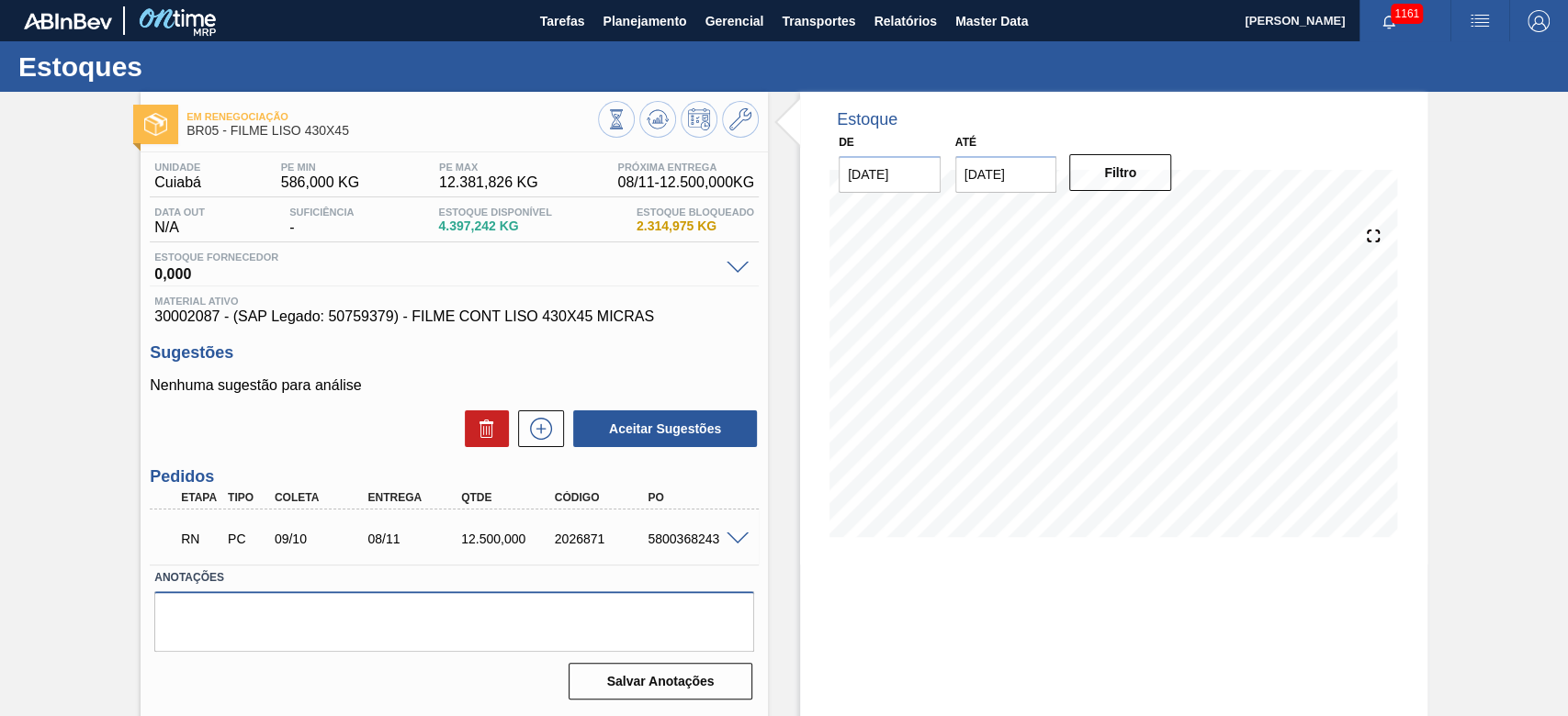
click at [191, 616] on textarea at bounding box center [454, 621] width 600 height 60
click at [631, 676] on button "Salvar Anotações" at bounding box center [660, 681] width 184 height 37
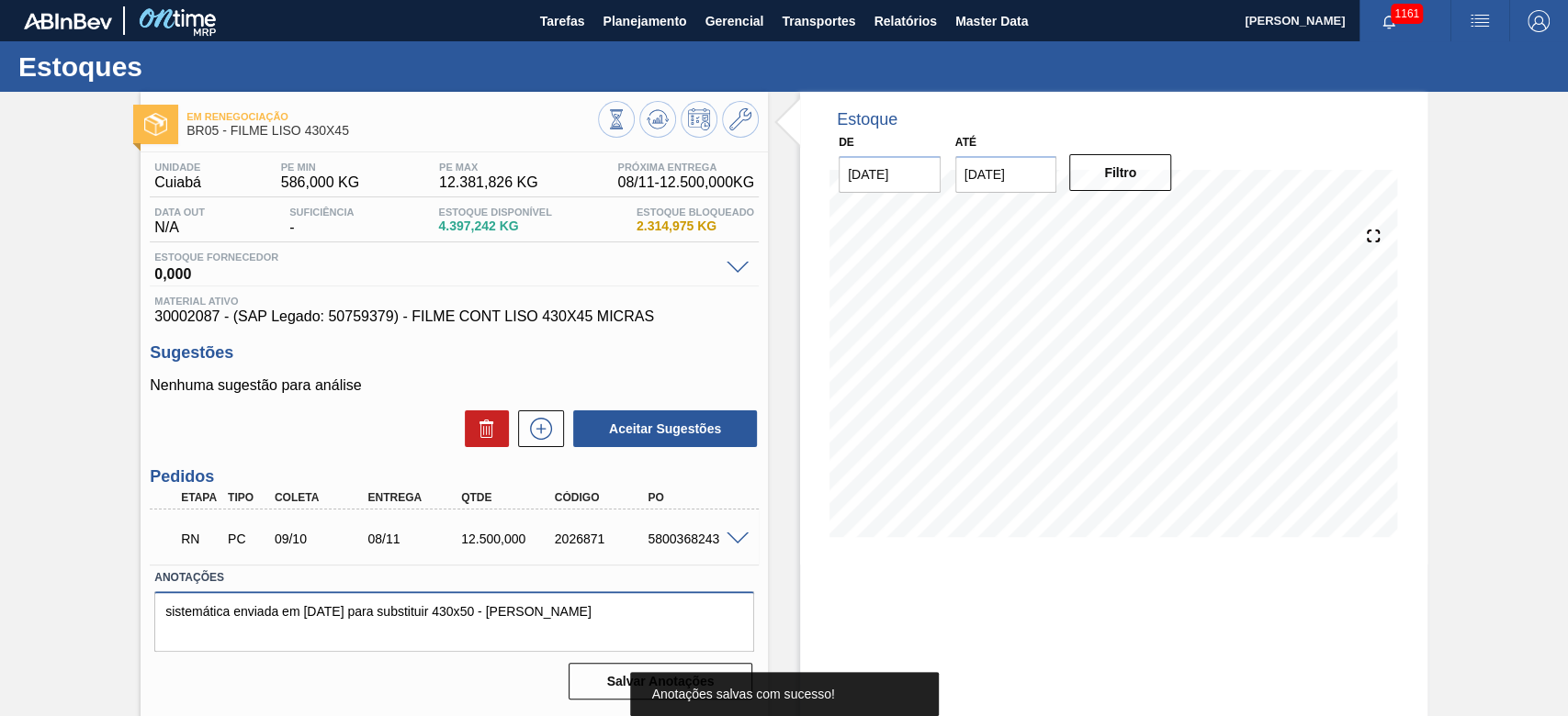
drag, startPoint x: 543, startPoint y: 613, endPoint x: 0, endPoint y: 595, distance: 543.3
click at [0, 595] on div "Em renegociação BR05 - FILME LISO 430X45 Unidade Cuiabá PE MIN 586,000 KG PE MA…" at bounding box center [784, 440] width 1568 height 698
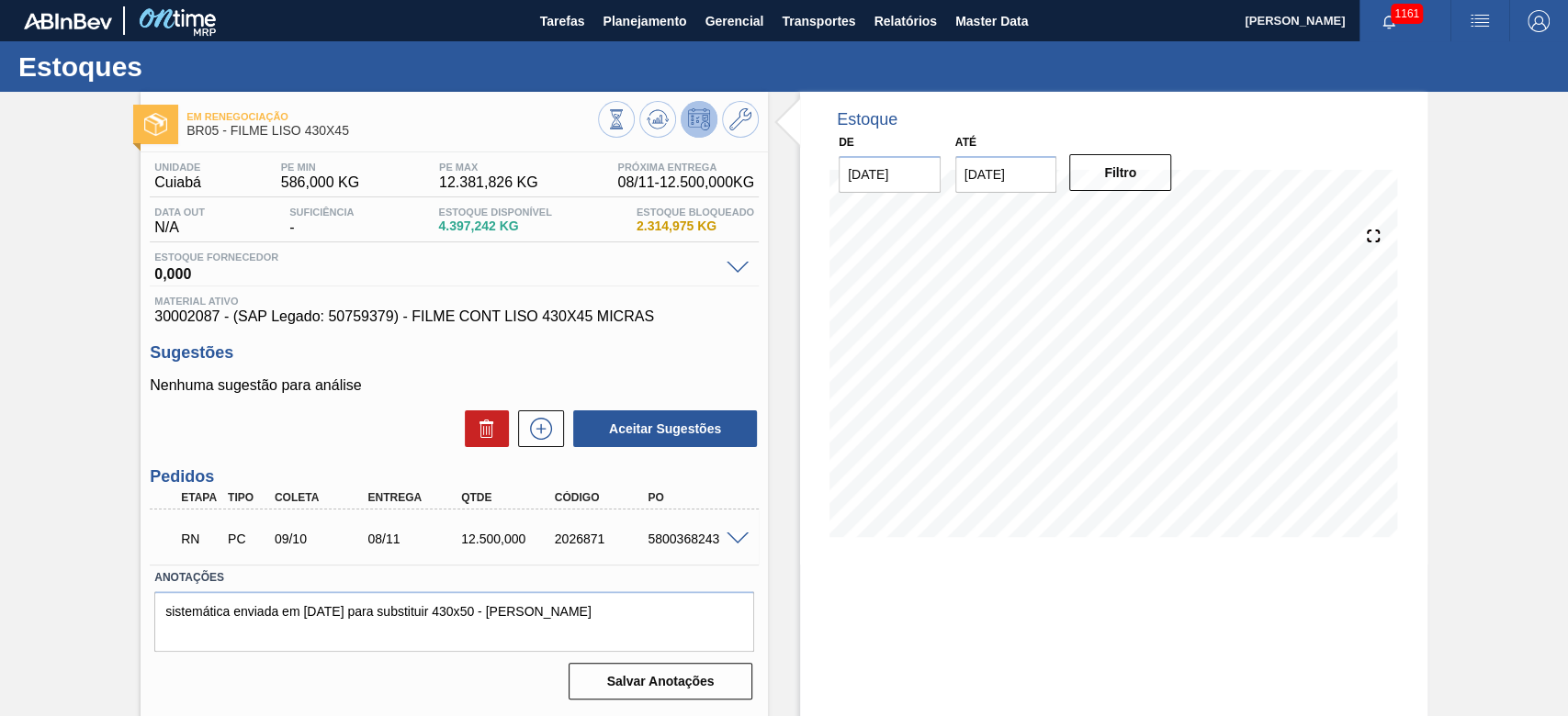
click at [694, 116] on icon at bounding box center [699, 119] width 22 height 22
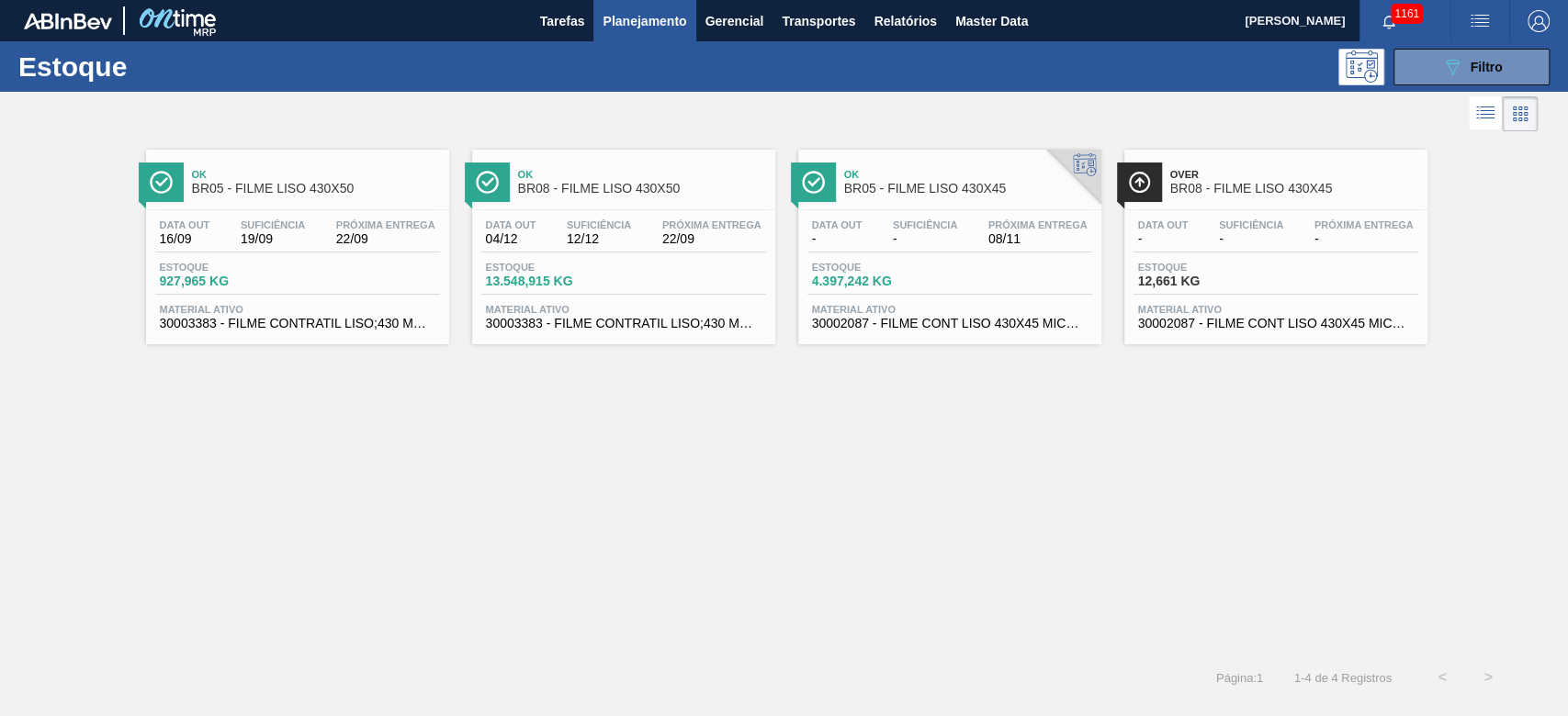
click at [1227, 264] on span "Estoque" at bounding box center [1202, 266] width 128 height 11
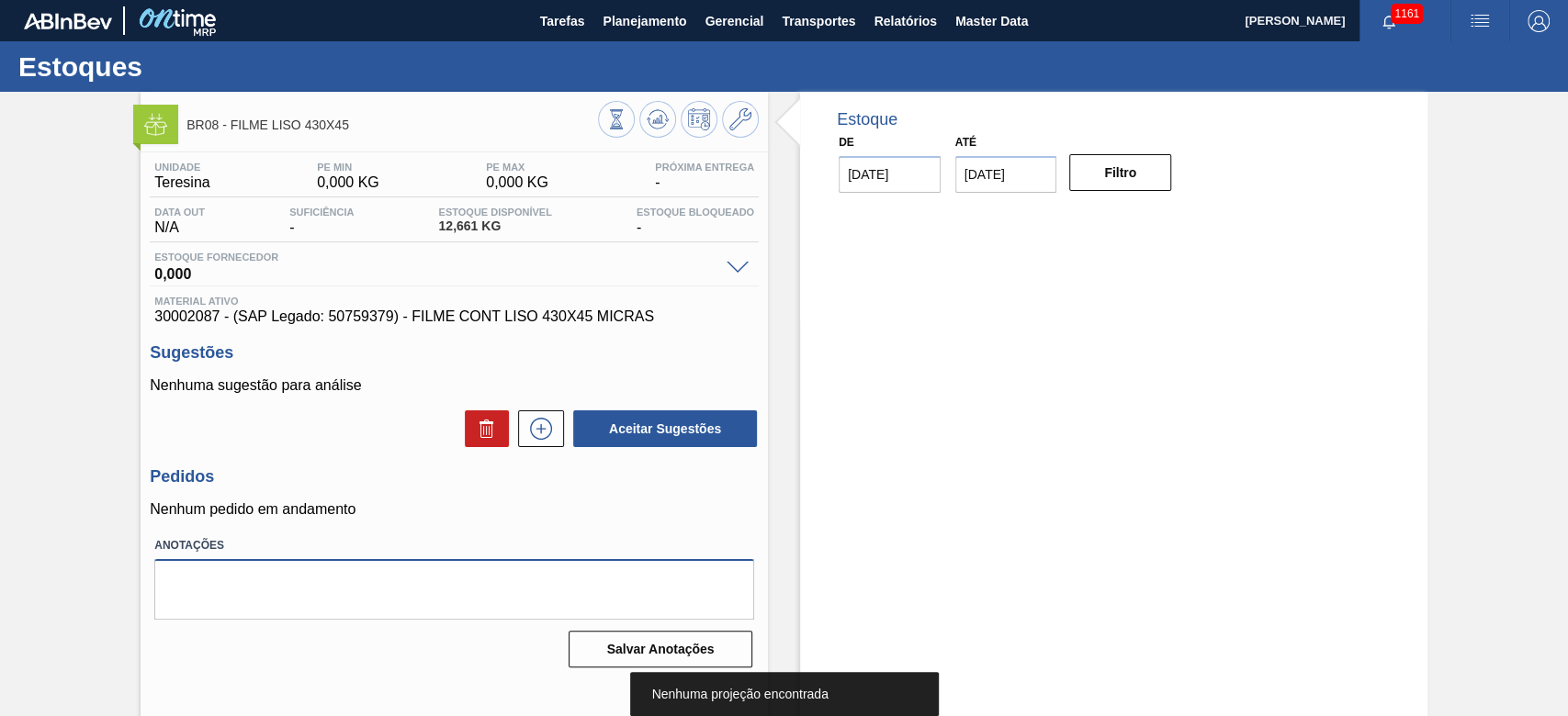
click at [256, 582] on textarea at bounding box center [454, 589] width 600 height 60
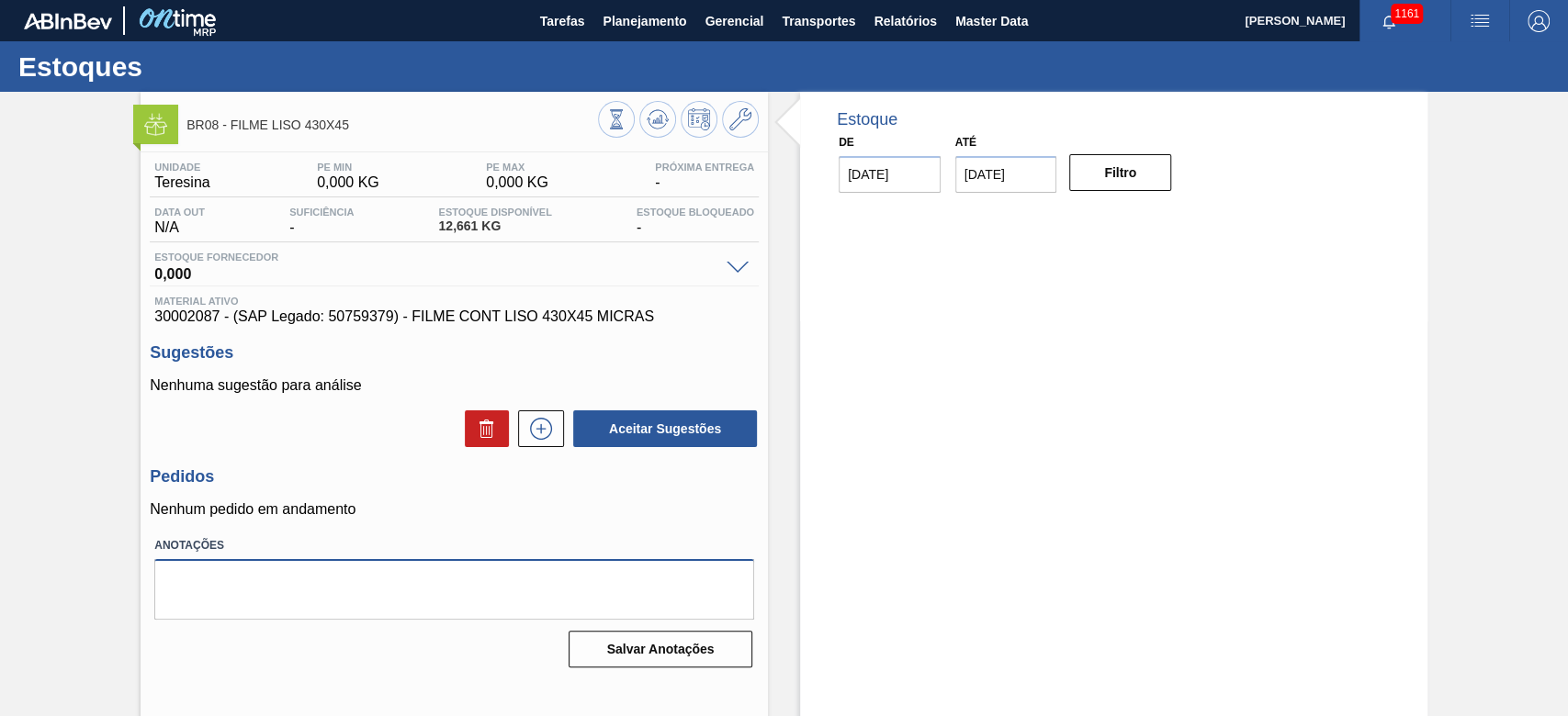
paste textarea "sistemática enviada em [DATE] para substituir 430x50 - [PERSON_NAME]"
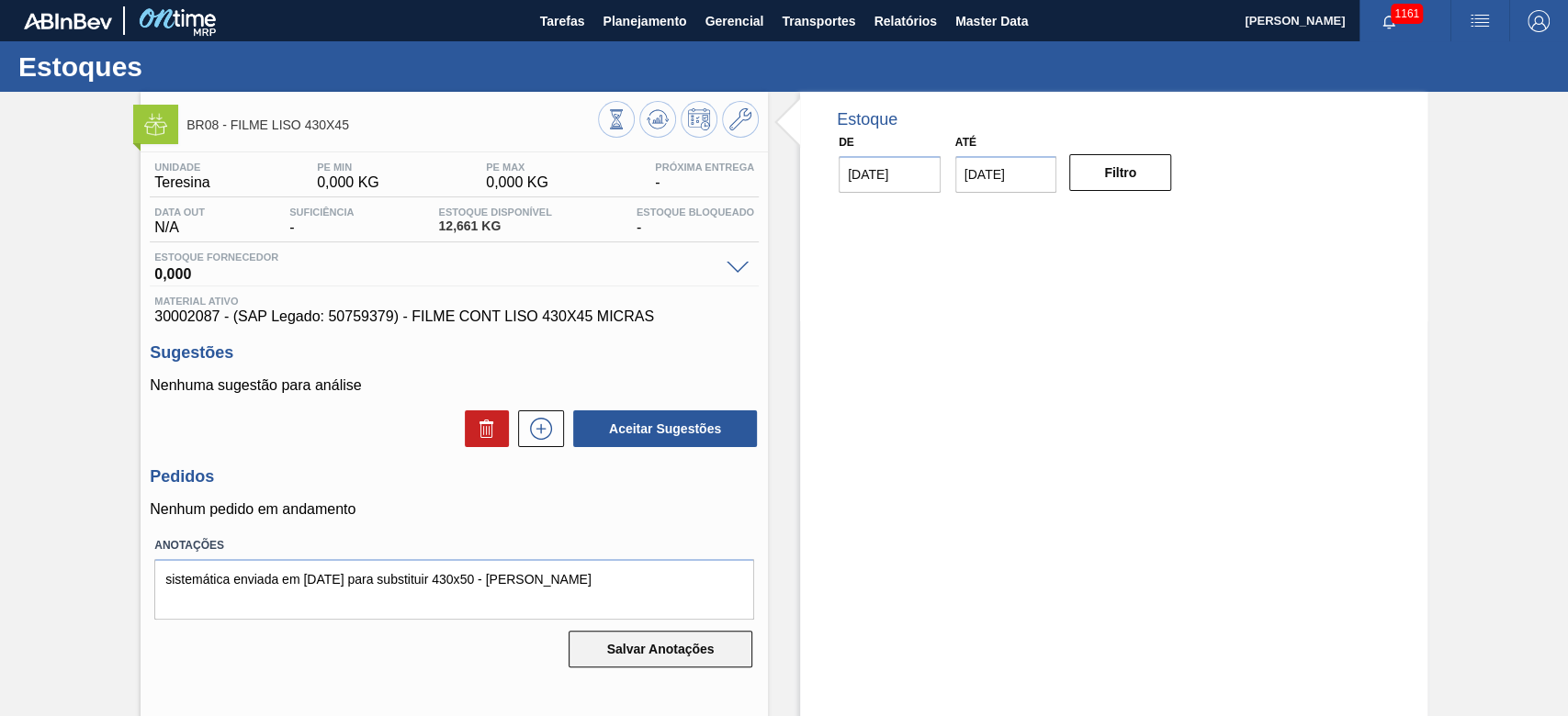
click at [629, 639] on button "Salvar Anotações" at bounding box center [660, 649] width 184 height 37
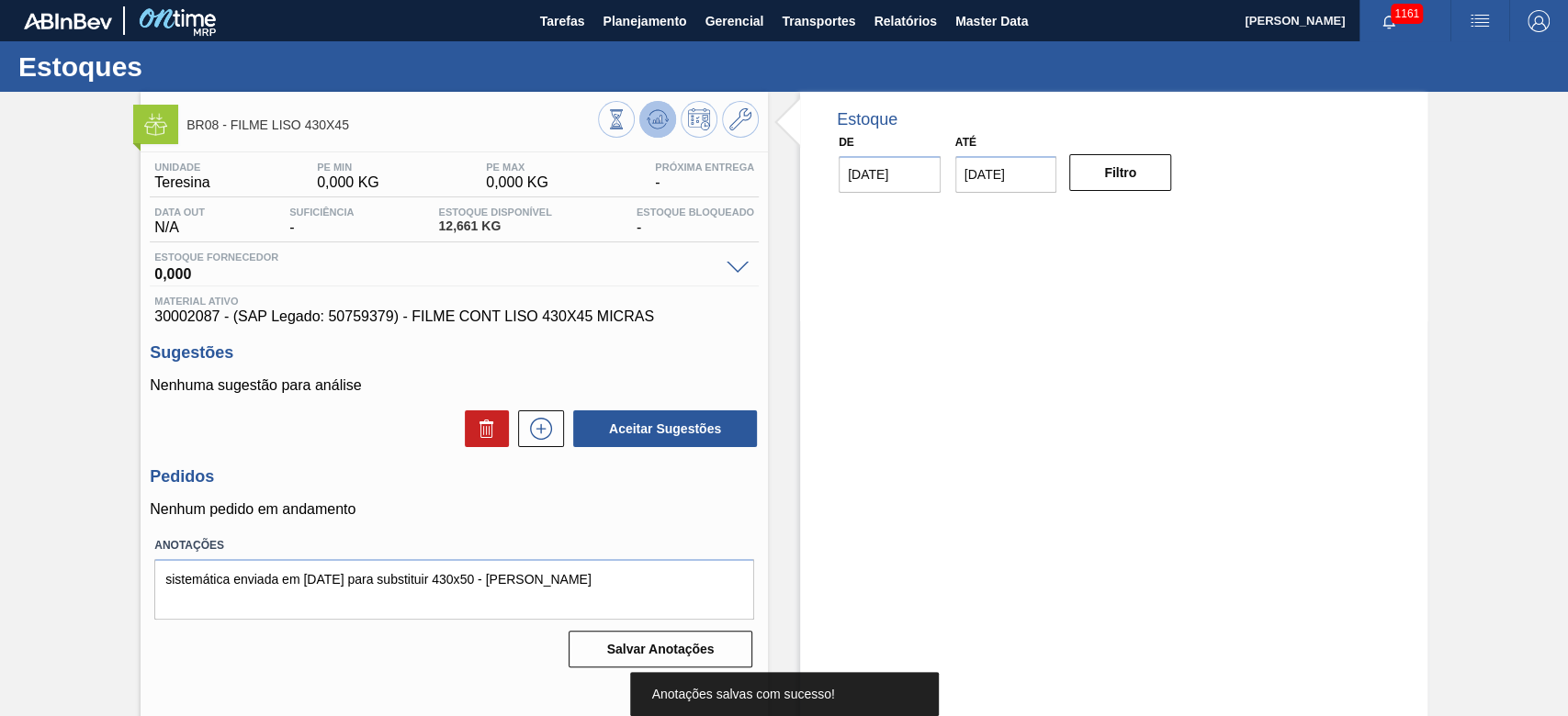
click at [659, 109] on icon at bounding box center [657, 119] width 22 height 22
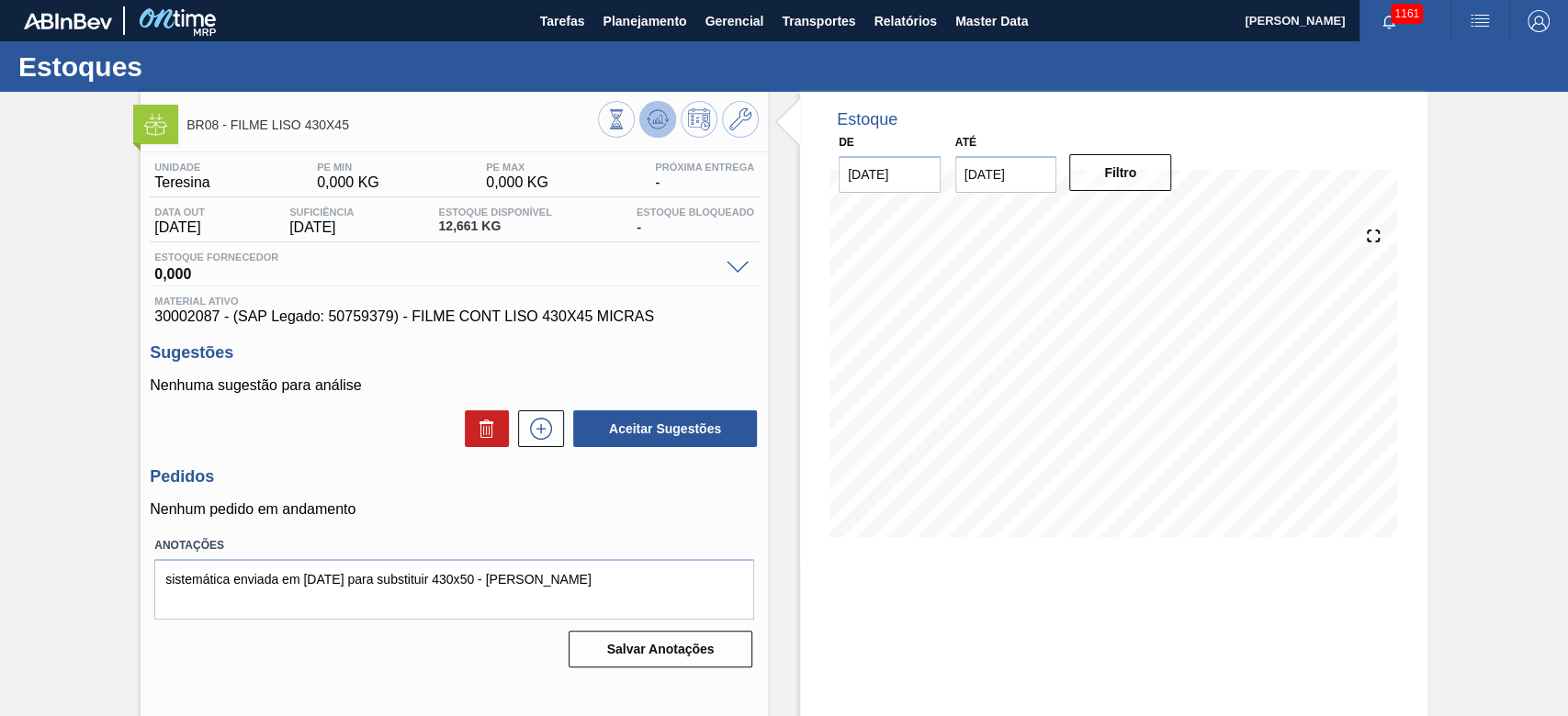
click at [651, 116] on icon at bounding box center [657, 119] width 22 height 22
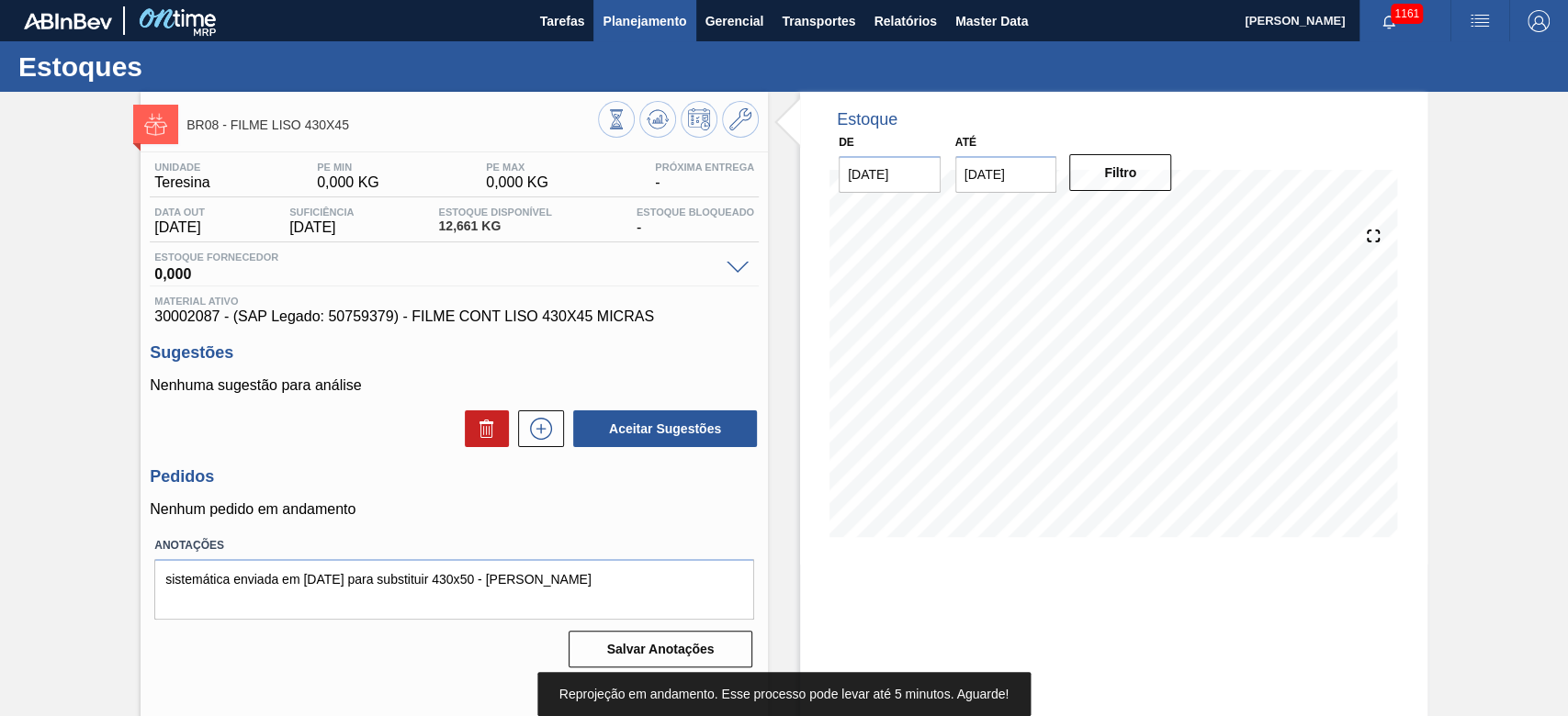
click at [636, 16] on span "Planejamento" at bounding box center [645, 20] width 84 height 22
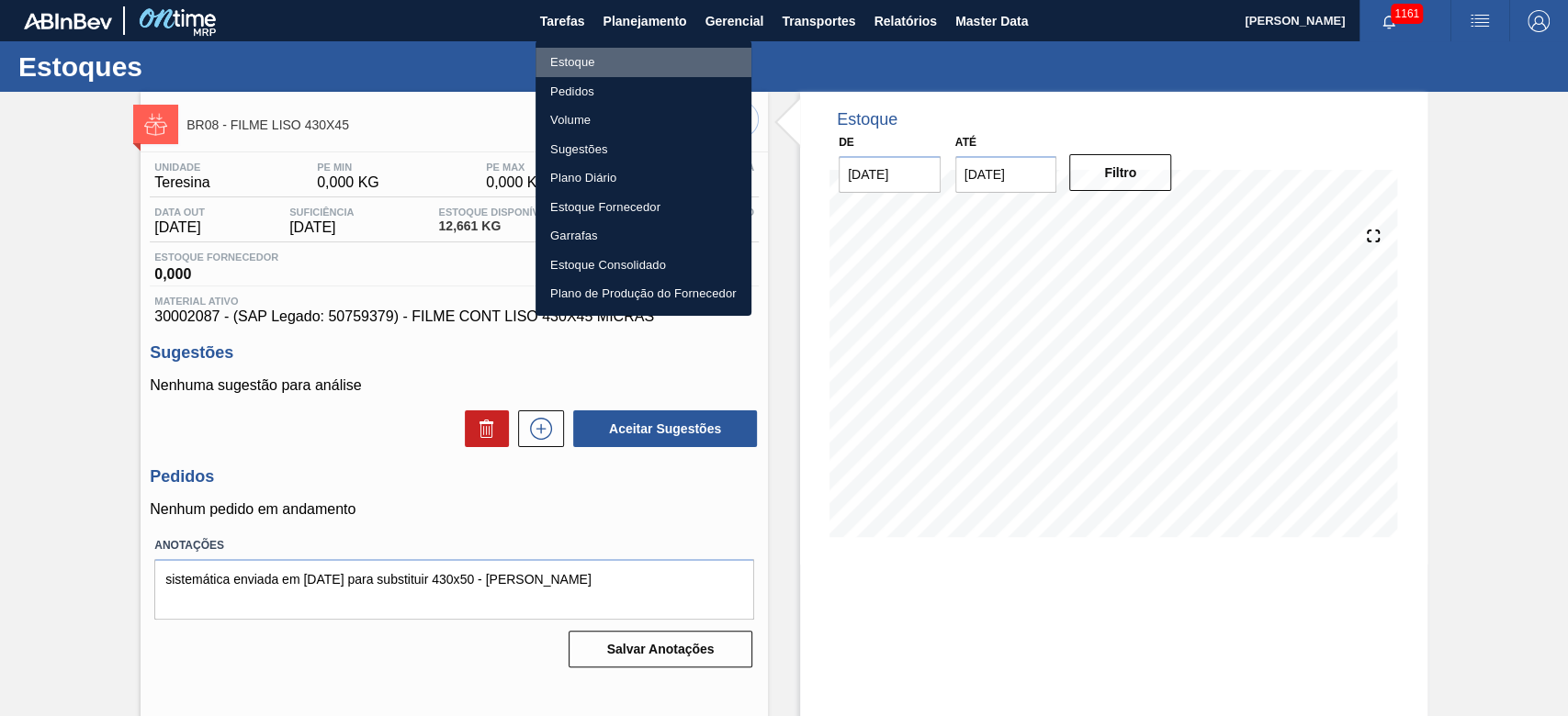
click at [578, 65] on li "Estoque" at bounding box center [644, 62] width 216 height 29
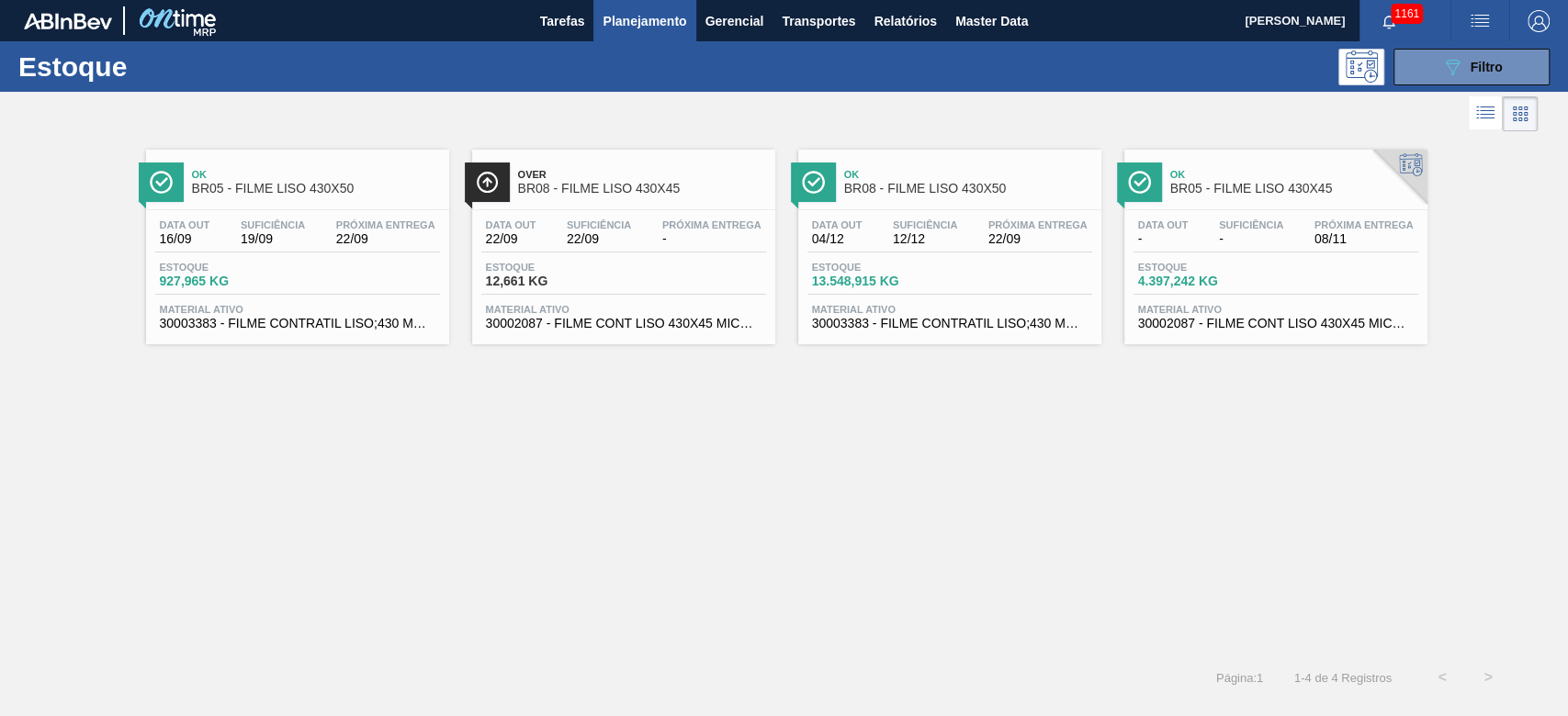
click at [962, 265] on div "Estoque 13.548,915 KG" at bounding box center [949, 278] width 285 height 33
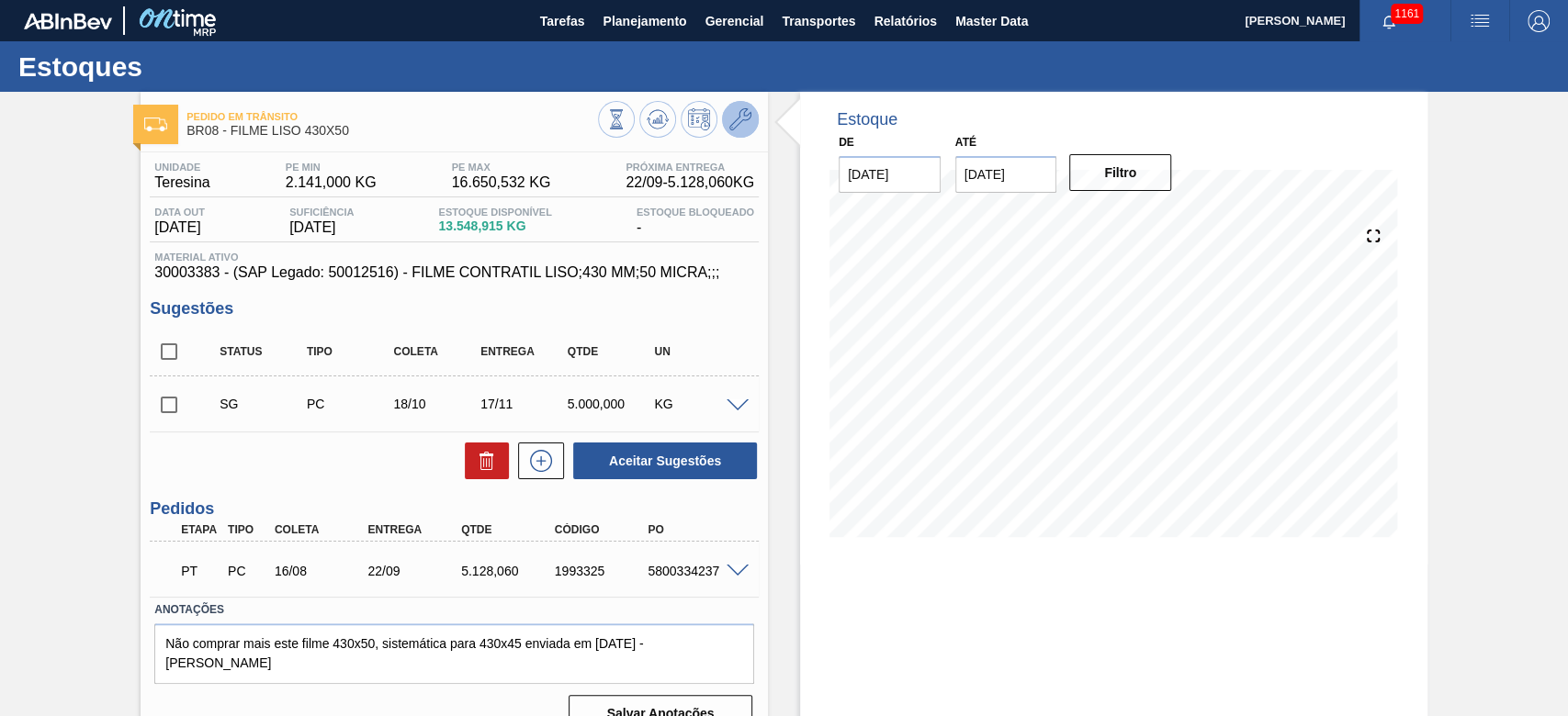
click at [743, 111] on icon at bounding box center [740, 119] width 22 height 22
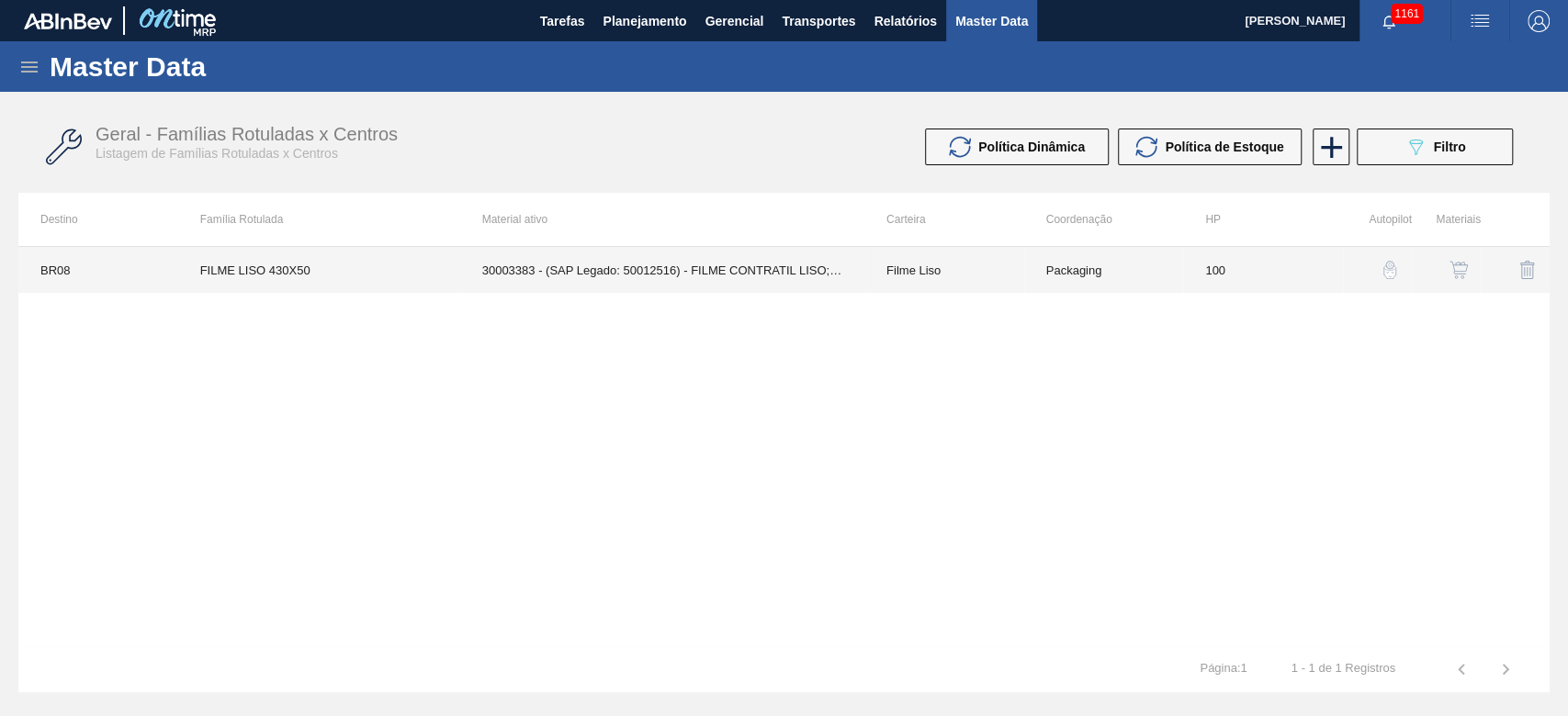
click at [1014, 266] on td "Filme Liso" at bounding box center [944, 269] width 159 height 46
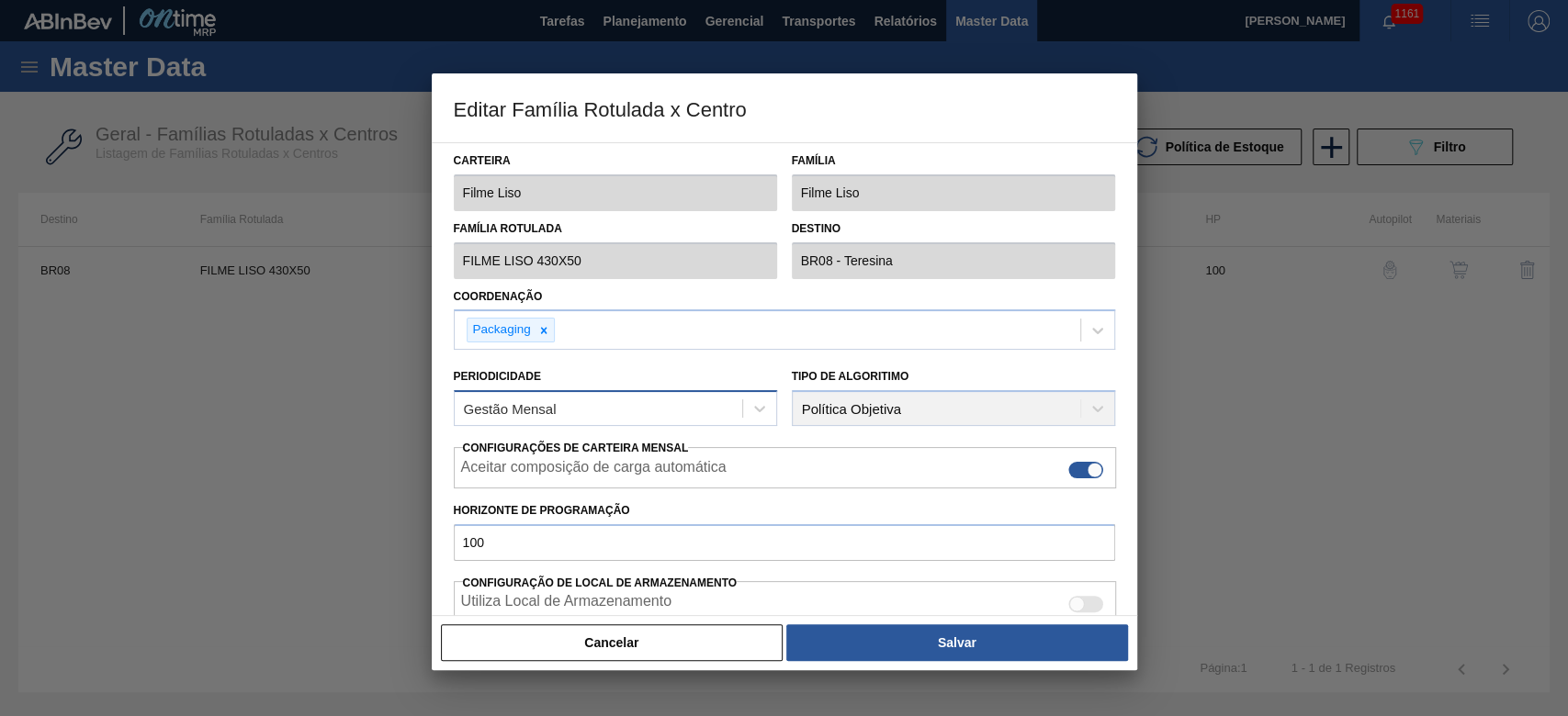
scroll to position [367, 0]
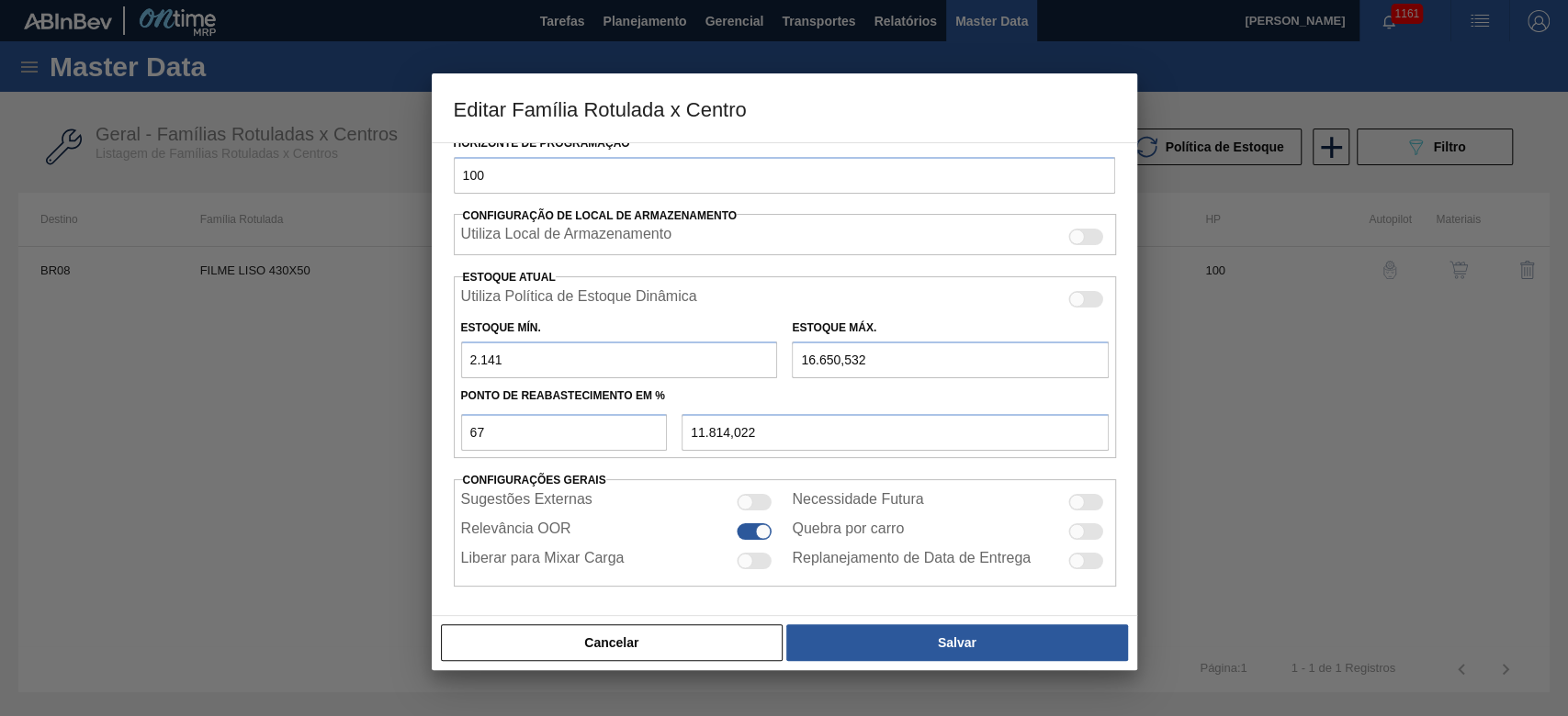
click at [744, 553] on div at bounding box center [746, 561] width 16 height 16
click at [746, 498] on div at bounding box center [746, 501] width 16 height 16
click at [1079, 503] on div at bounding box center [1077, 501] width 16 height 16
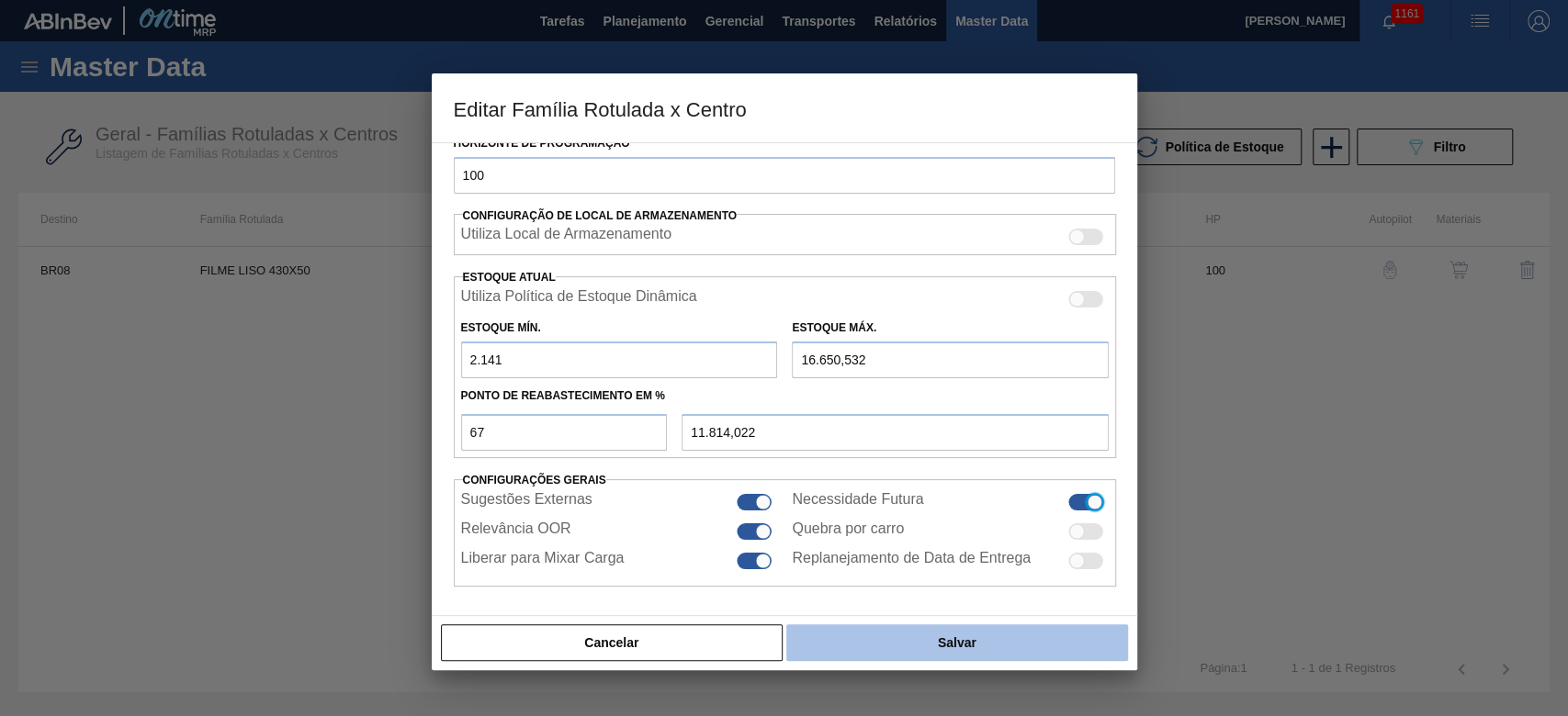
click at [976, 639] on button "Salvar" at bounding box center [957, 642] width 341 height 37
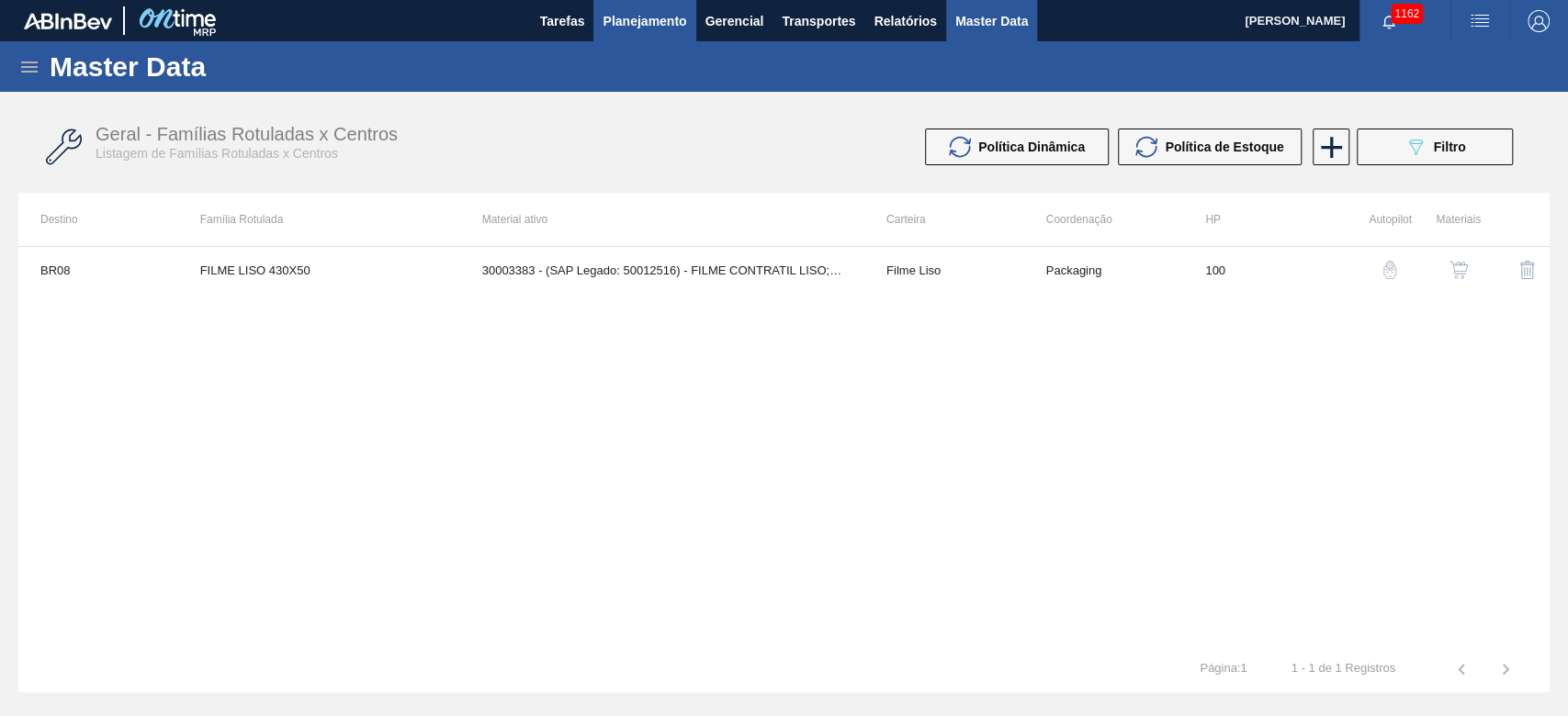
click at [610, 27] on span "Planejamento" at bounding box center [645, 20] width 84 height 22
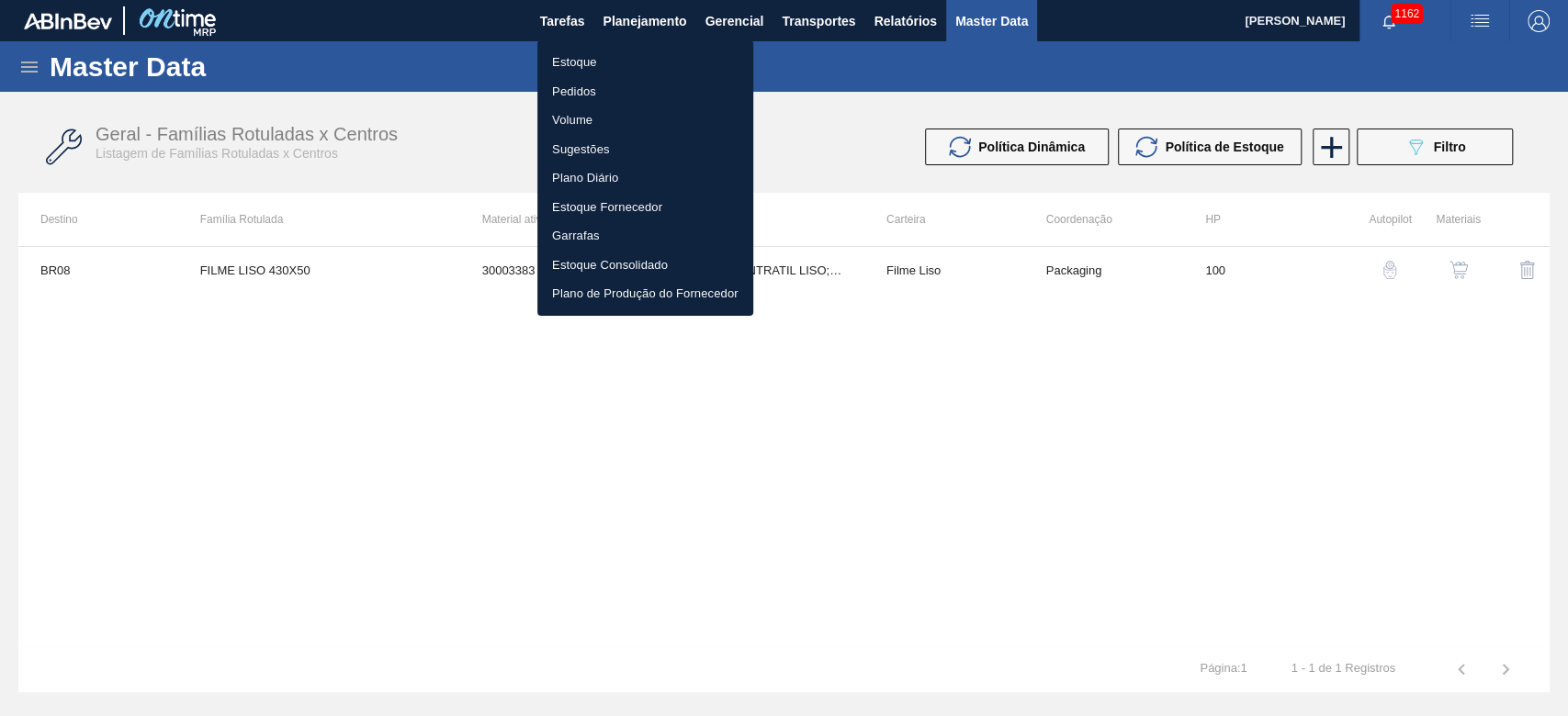
click at [580, 57] on li "Estoque" at bounding box center [645, 62] width 216 height 29
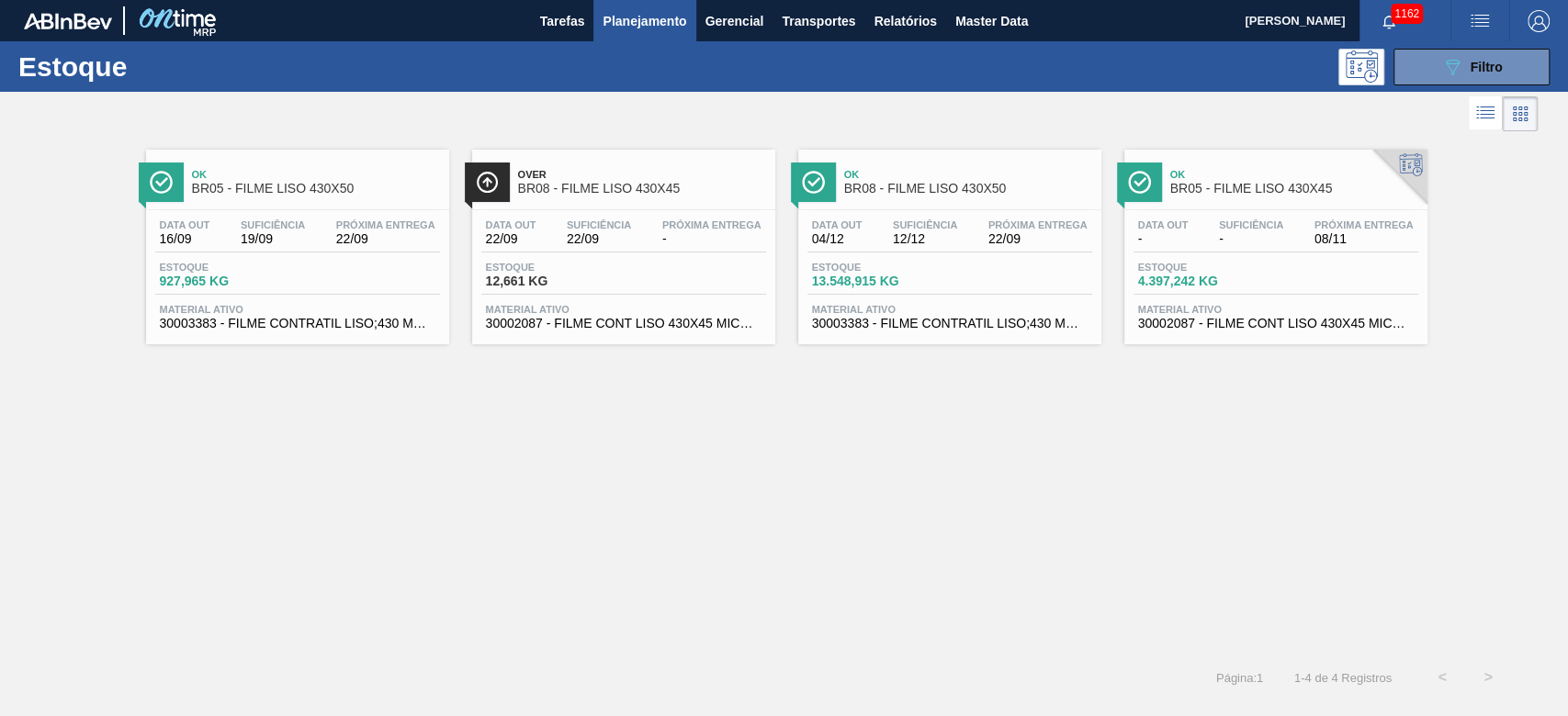
click at [606, 528] on div "Ok BR05 - FILME LISO 430X50 Data [DATE] Suficiência 19/09 Próxima Entrega 22/09…" at bounding box center [784, 395] width 1568 height 519
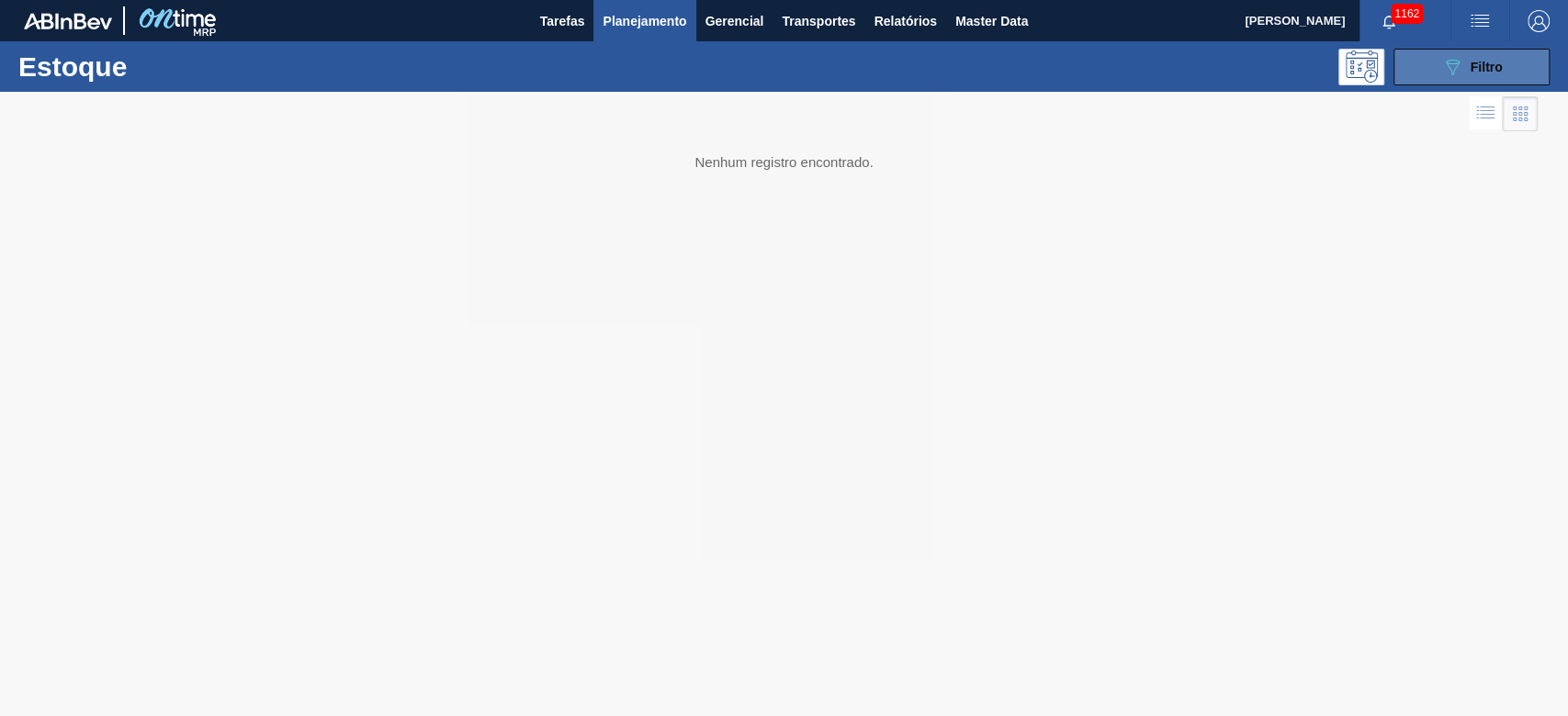
click at [1441, 71] on icon "089F7B8B-B2A5-4AFE-B5C0-19BA573D28AC" at bounding box center [1451, 67] width 22 height 22
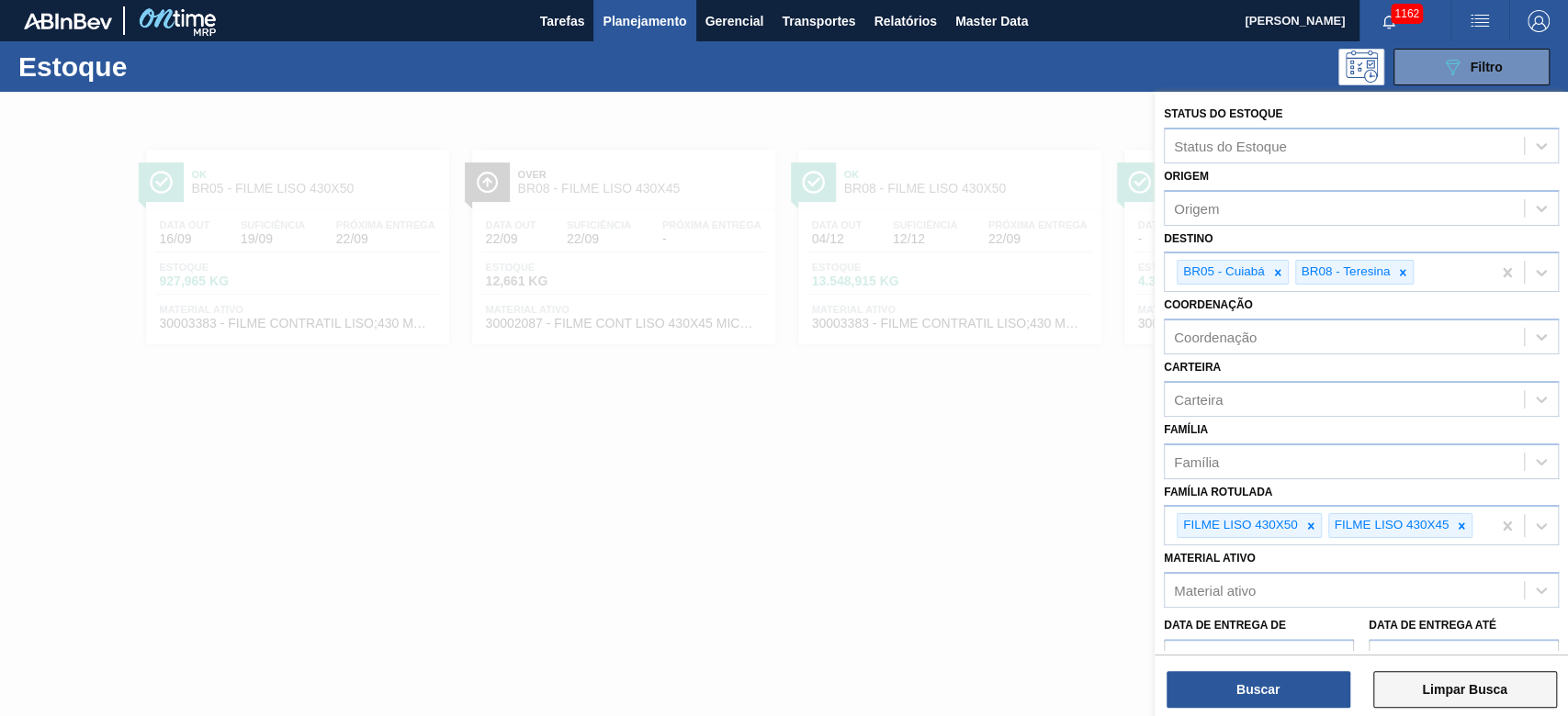
click at [1450, 690] on button "Limpar Busca" at bounding box center [1464, 690] width 184 height 37
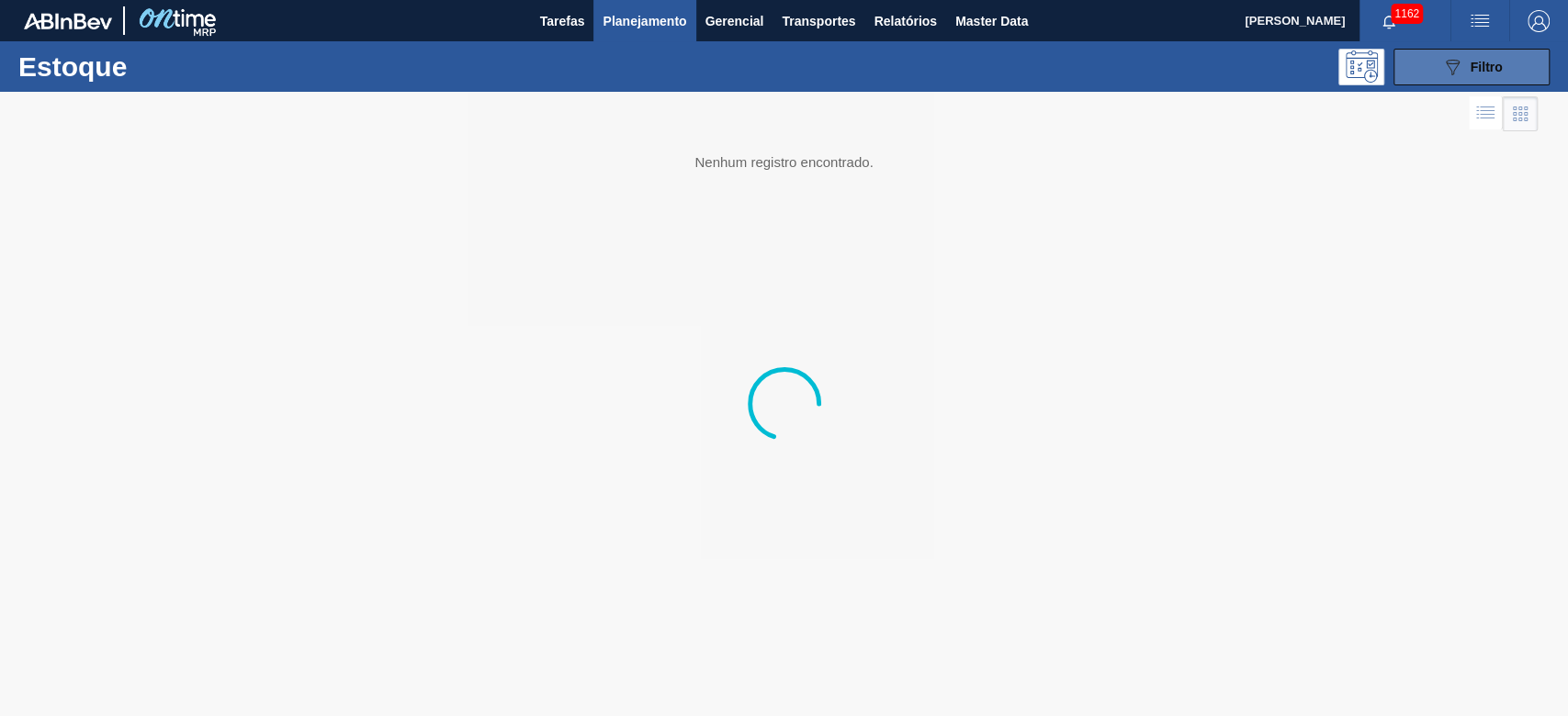
click at [1456, 67] on icon "089F7B8B-B2A5-4AFE-B5C0-19BA573D28AC" at bounding box center [1451, 67] width 22 height 22
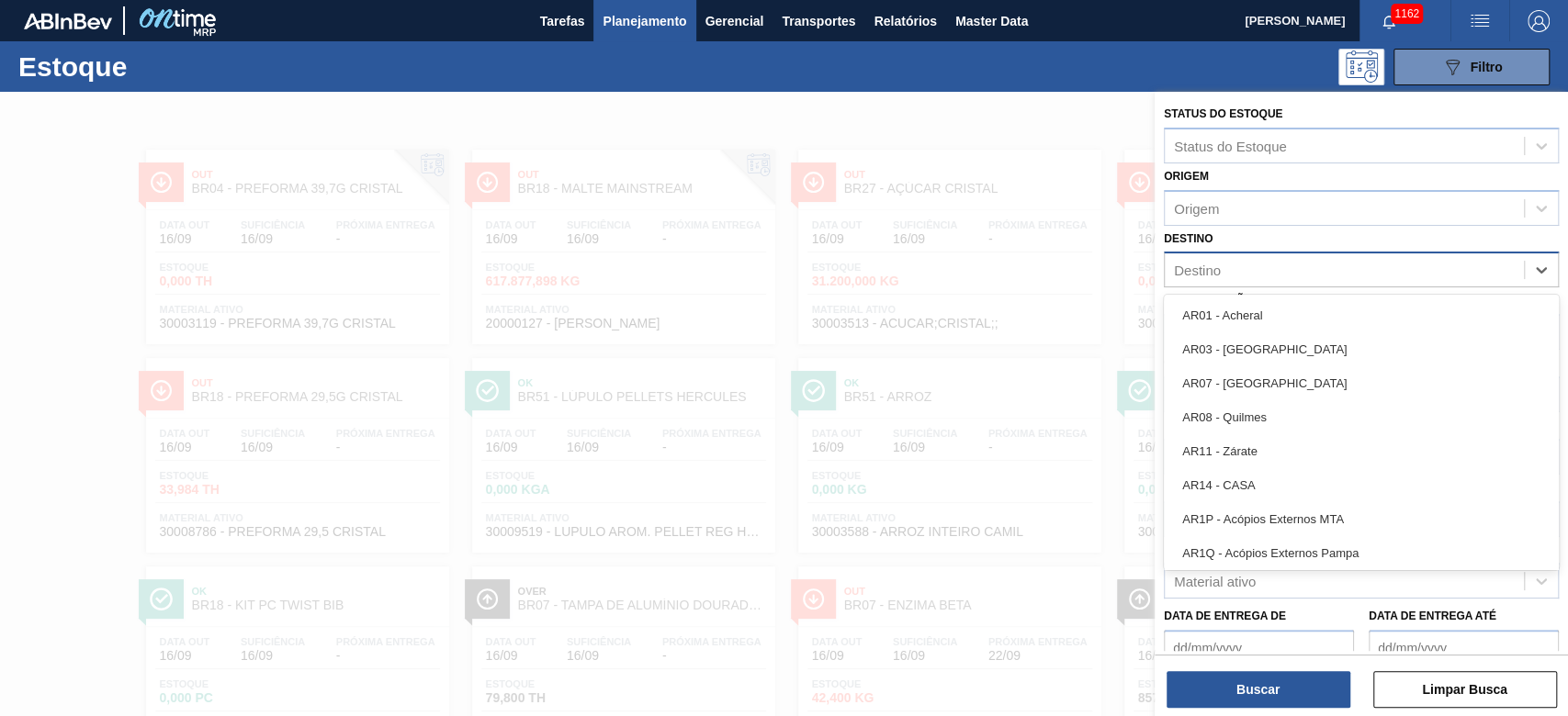
click at [1207, 269] on div "Destino" at bounding box center [1197, 270] width 47 height 16
type input "18"
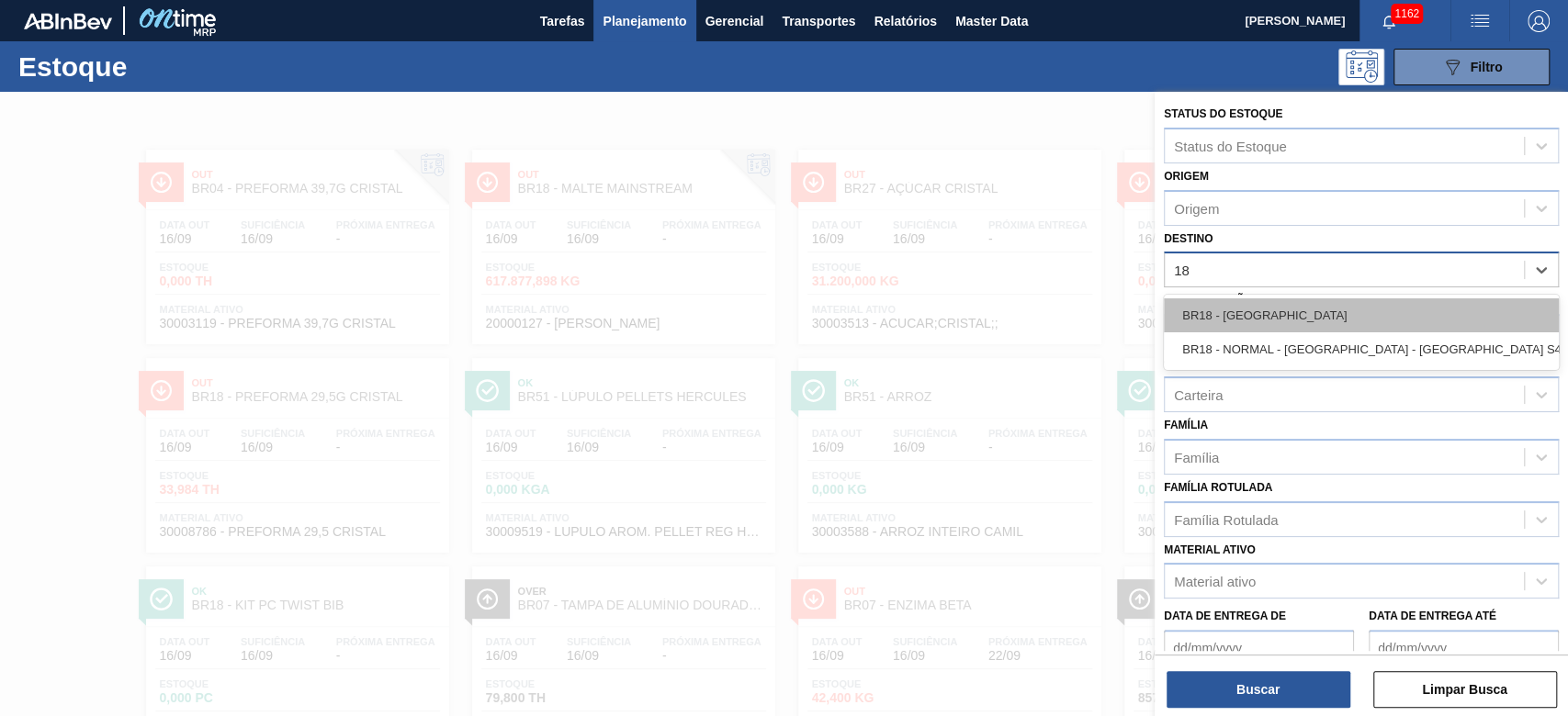
click at [1201, 319] on div "BR18 - [GEOGRAPHIC_DATA]" at bounding box center [1361, 315] width 395 height 34
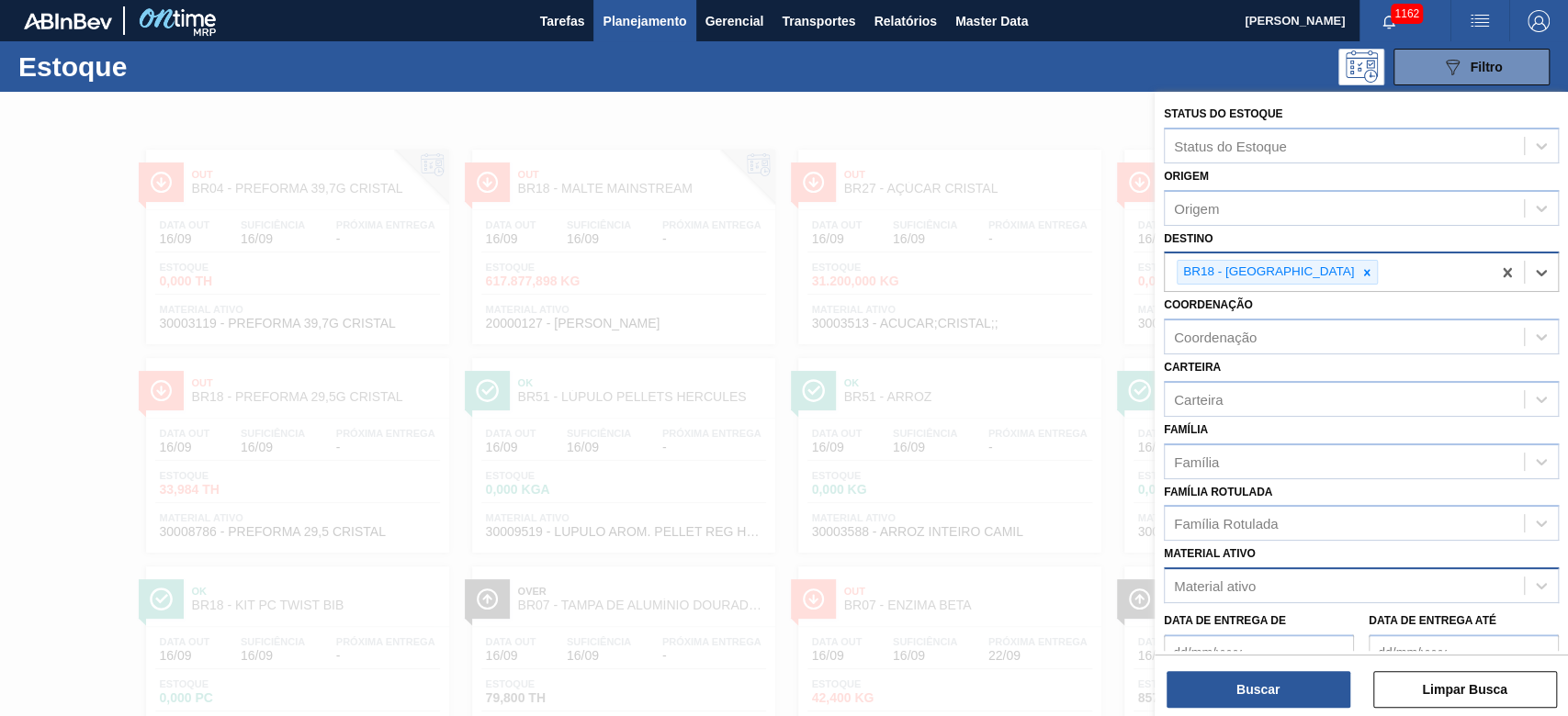
click at [1224, 589] on div "Material ativo" at bounding box center [1214, 586] width 82 height 16
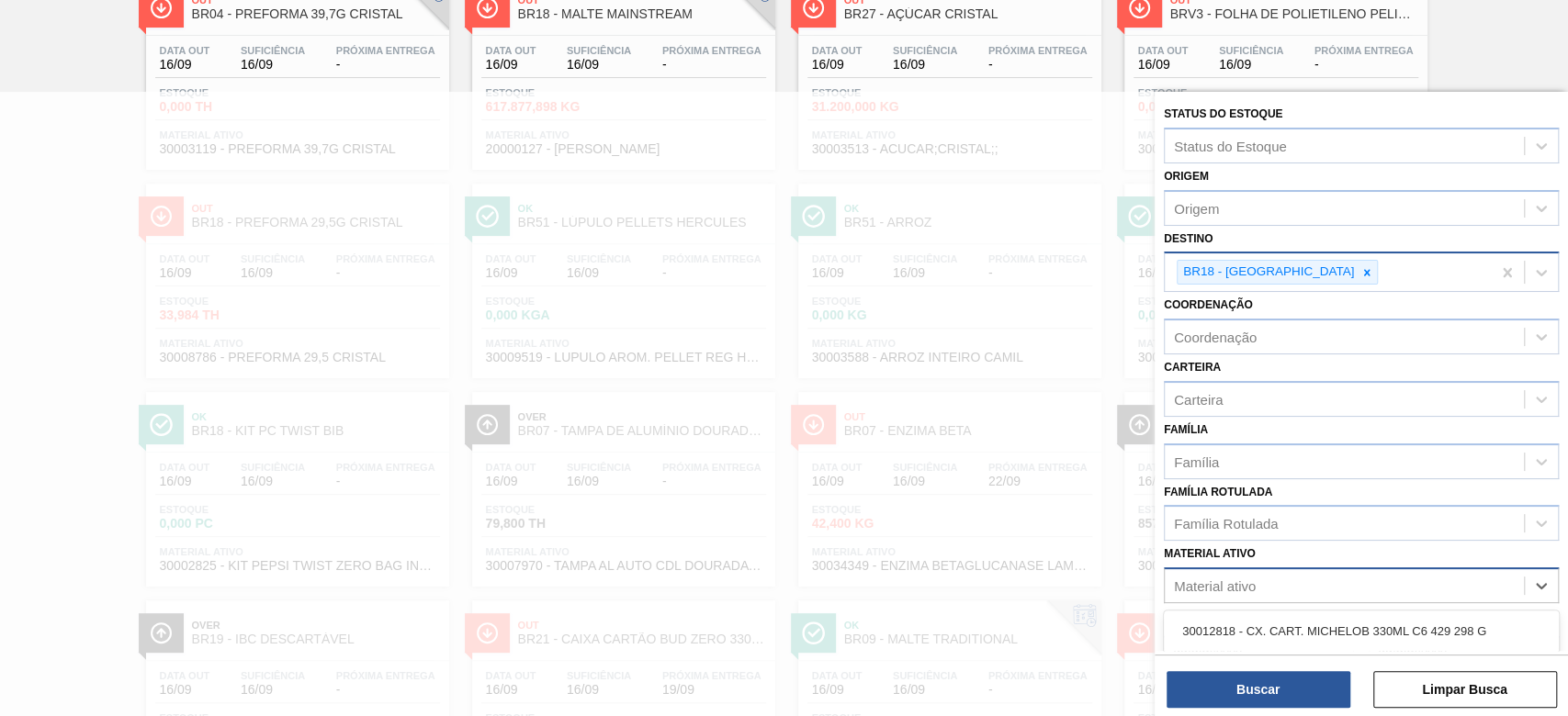
paste ativo "20006645"
type ativo "20006645"
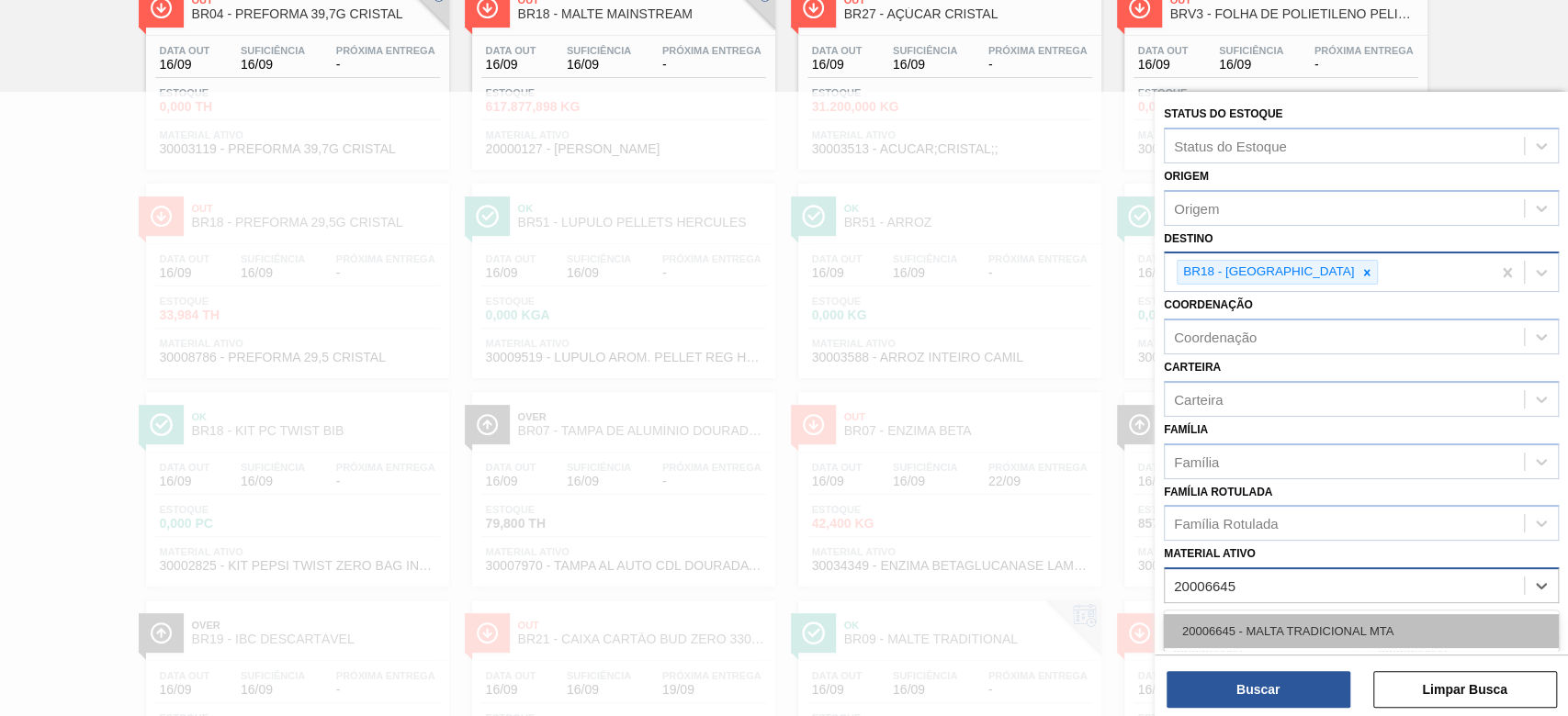
click at [1251, 628] on div "20006645 - MALTA TRADICIONAL MTA" at bounding box center [1361, 631] width 395 height 34
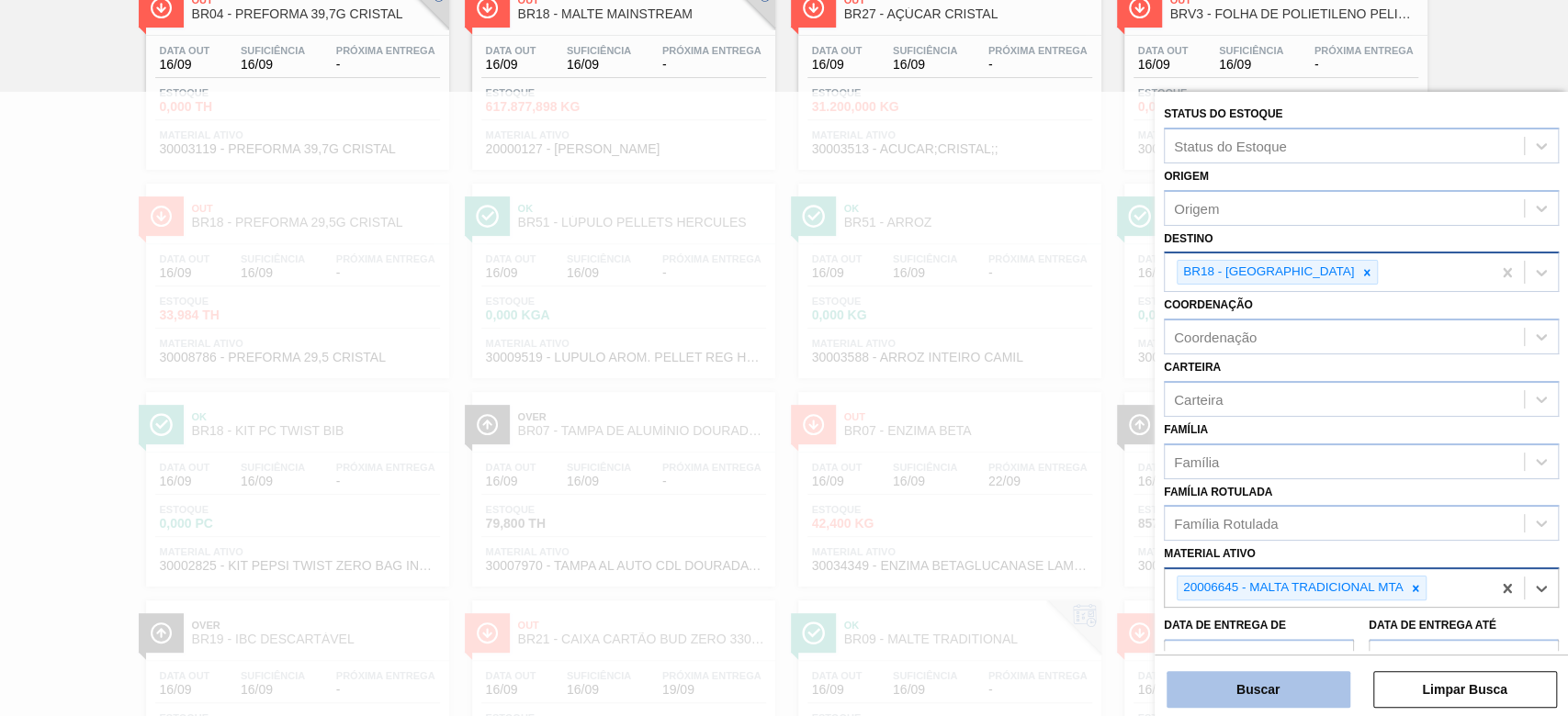
click at [1252, 679] on button "Buscar" at bounding box center [1258, 690] width 184 height 37
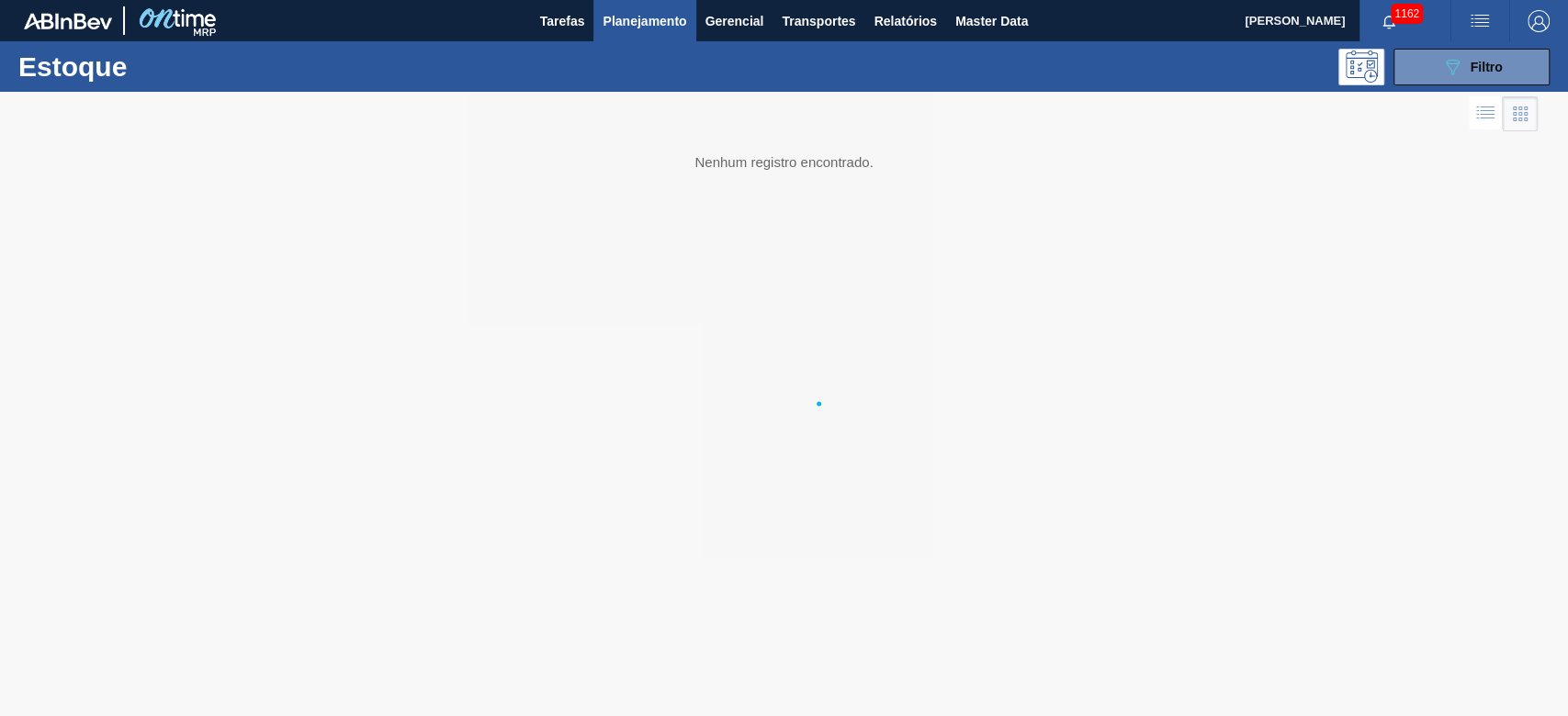
scroll to position [0, 0]
click at [1450, 59] on icon at bounding box center [1452, 67] width 14 height 16
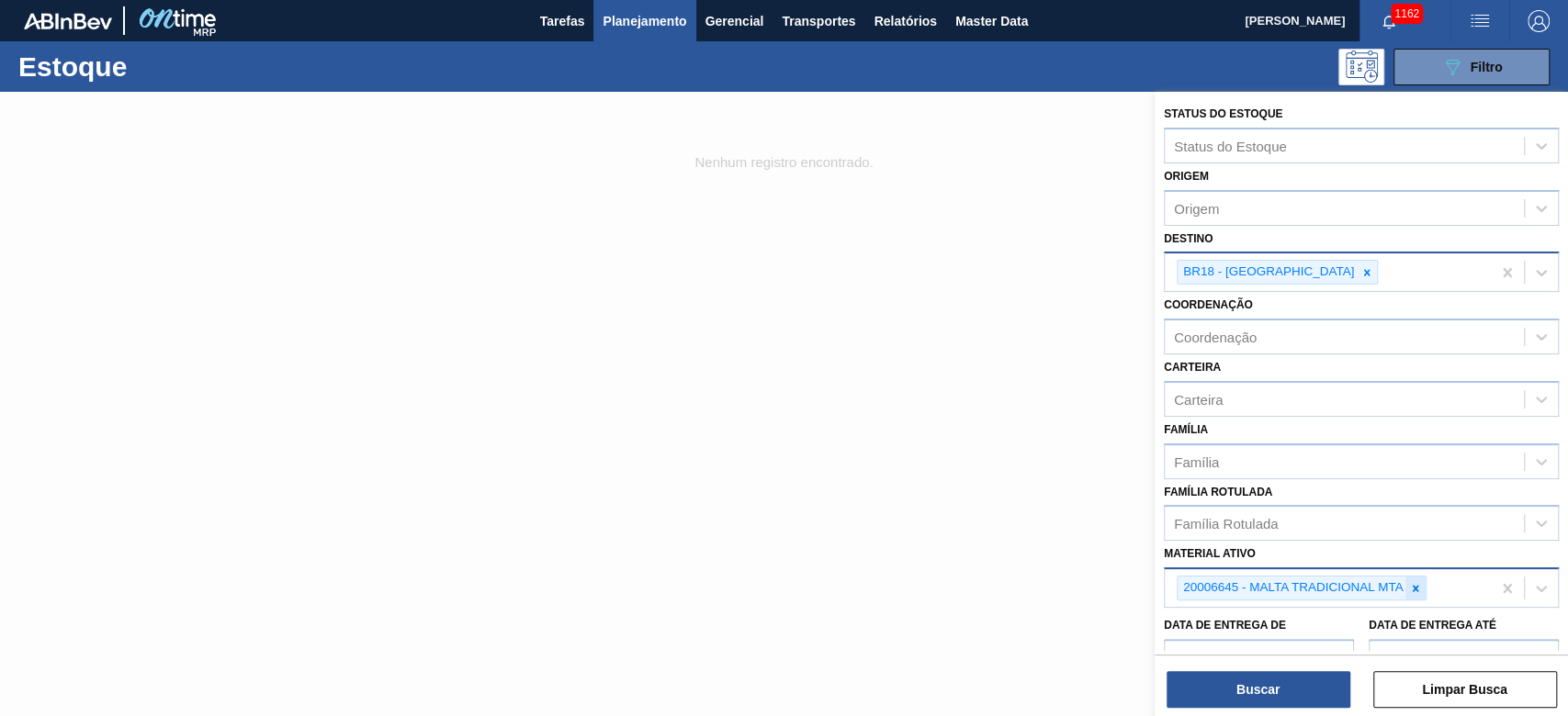
click at [1414, 585] on icon at bounding box center [1415, 588] width 7 height 7
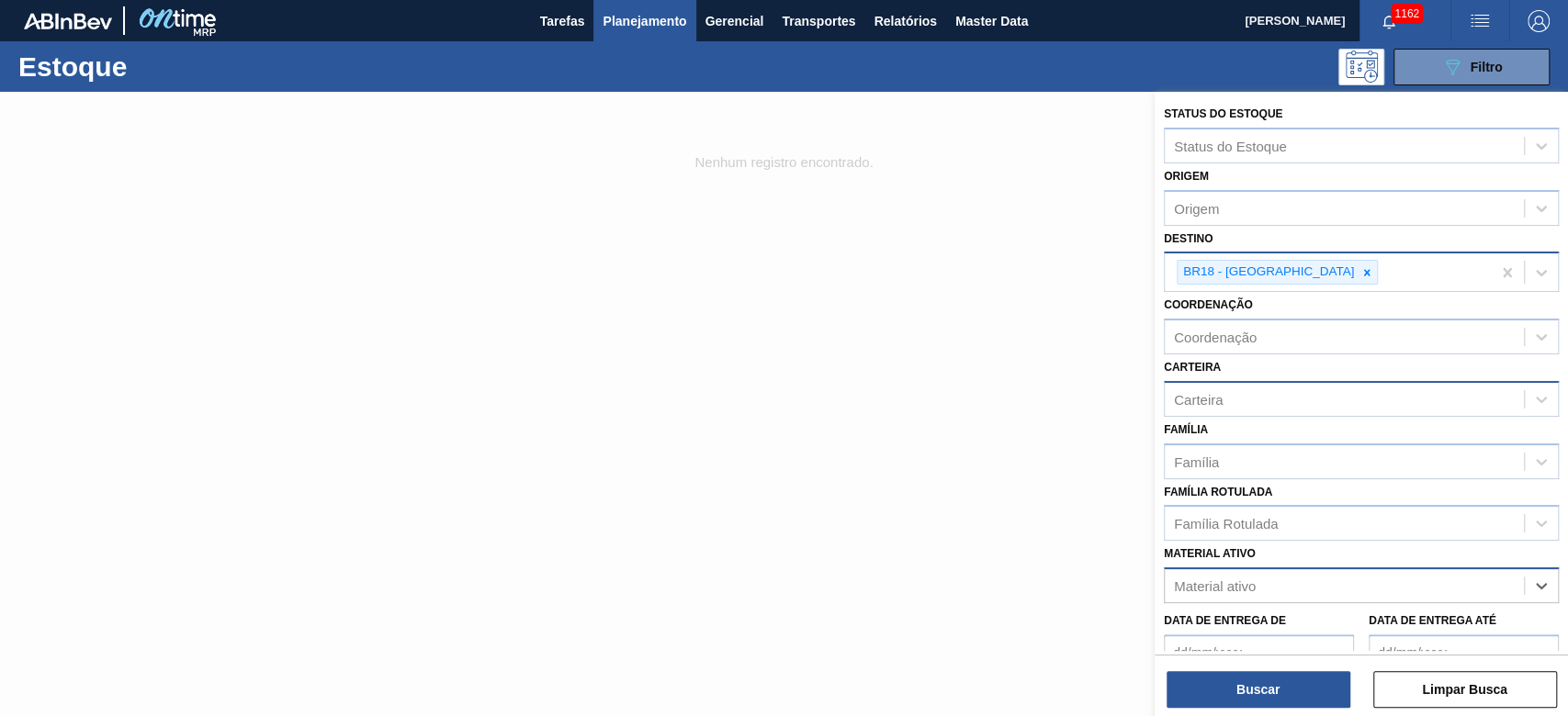
click at [1202, 398] on div "Carteira" at bounding box center [1198, 398] width 49 height 16
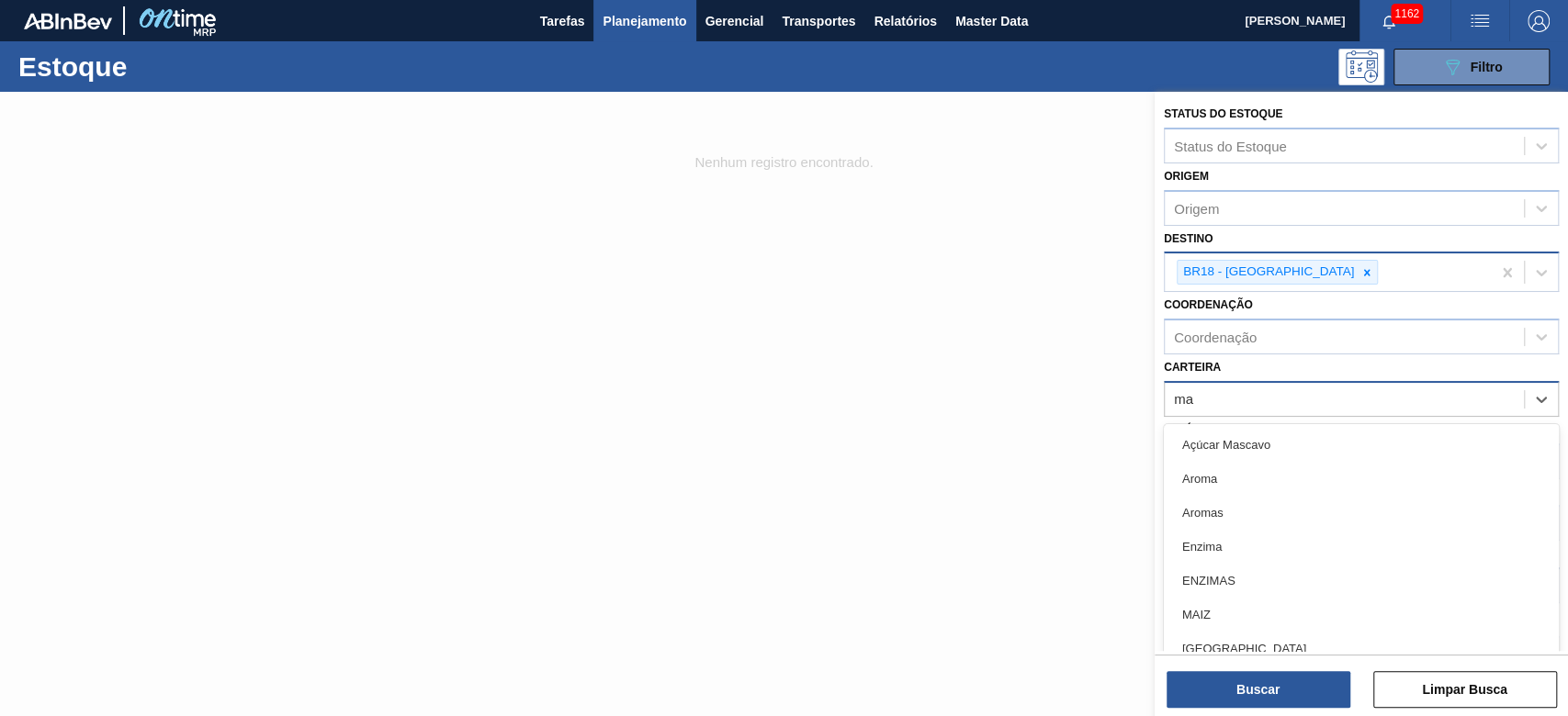
type input "m"
type input "malte"
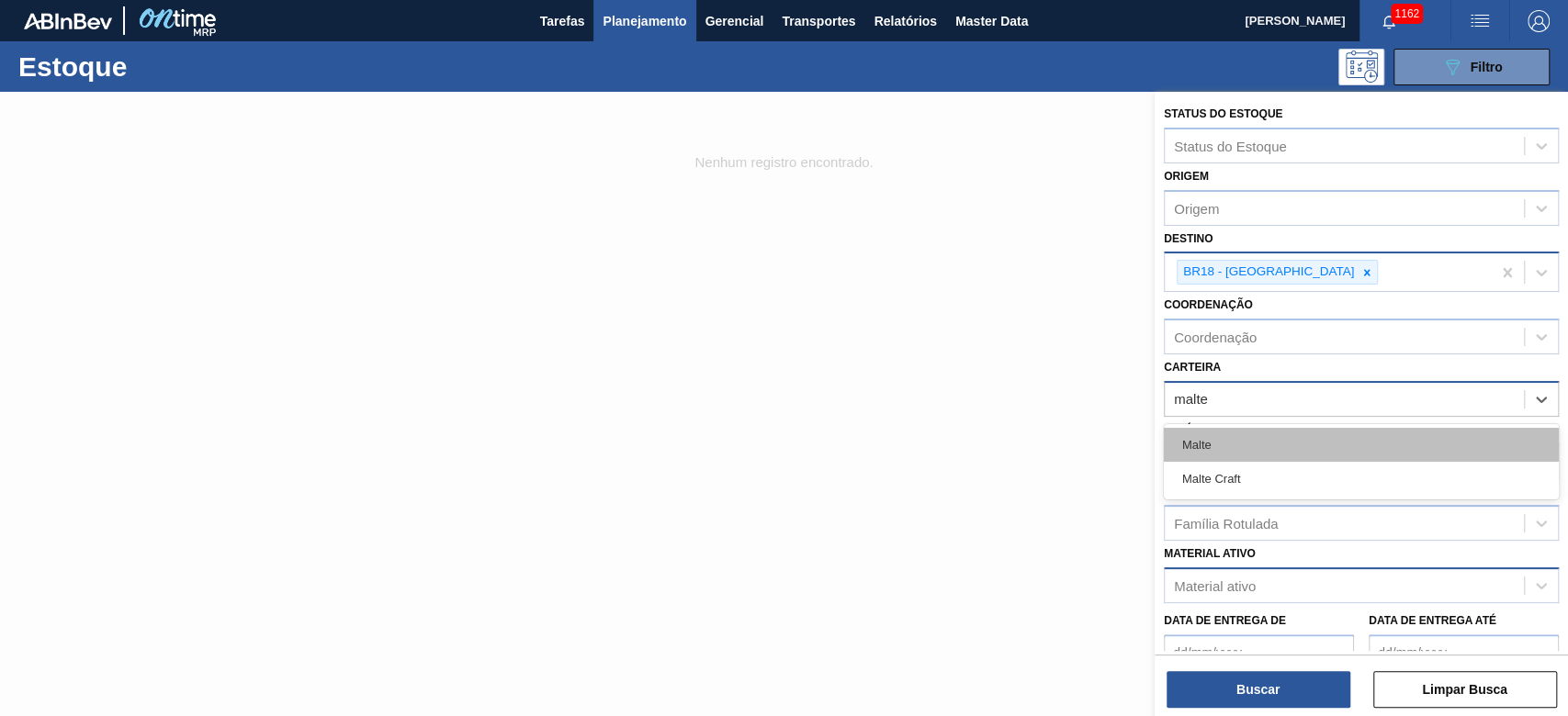
click at [1201, 441] on div "Malte" at bounding box center [1361, 444] width 395 height 34
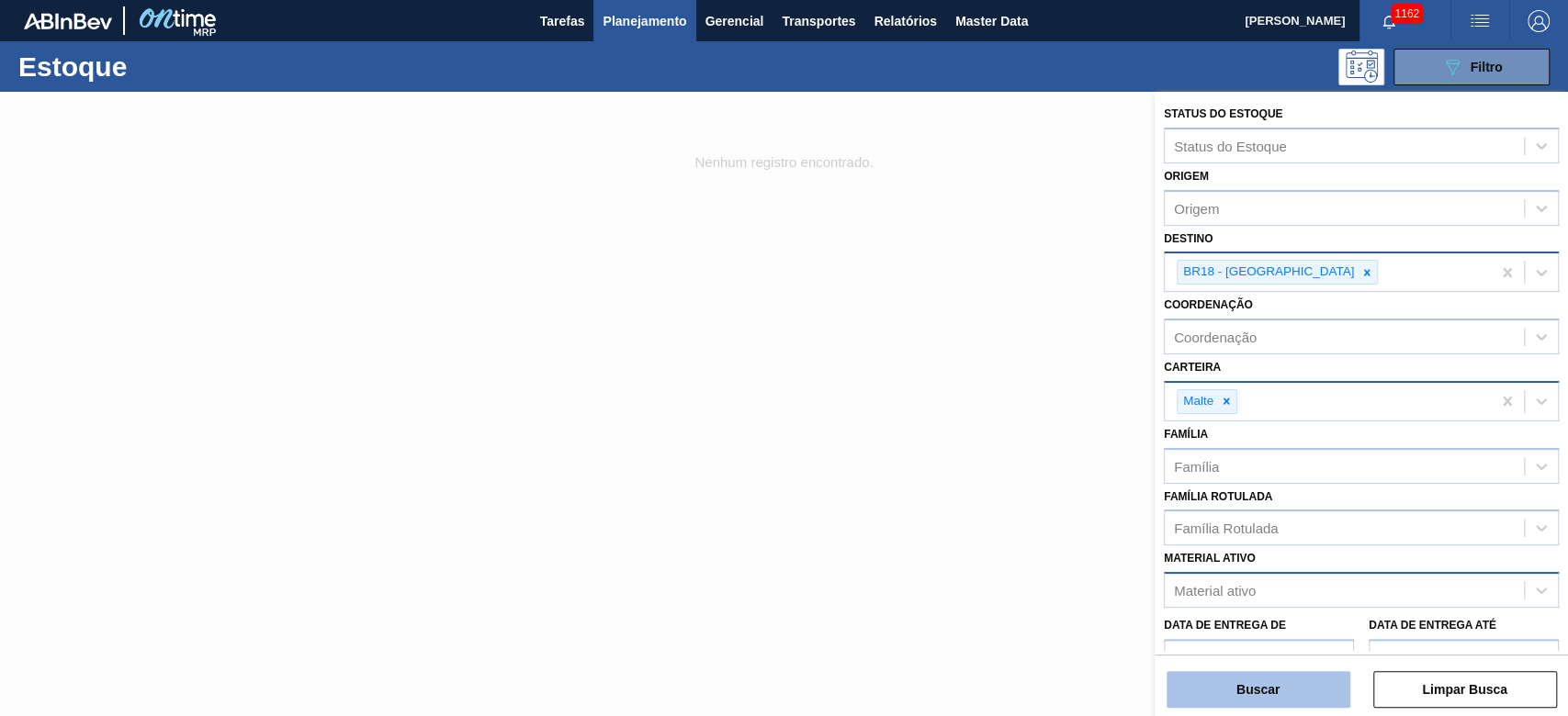
click at [1236, 694] on button "Buscar" at bounding box center [1258, 690] width 184 height 37
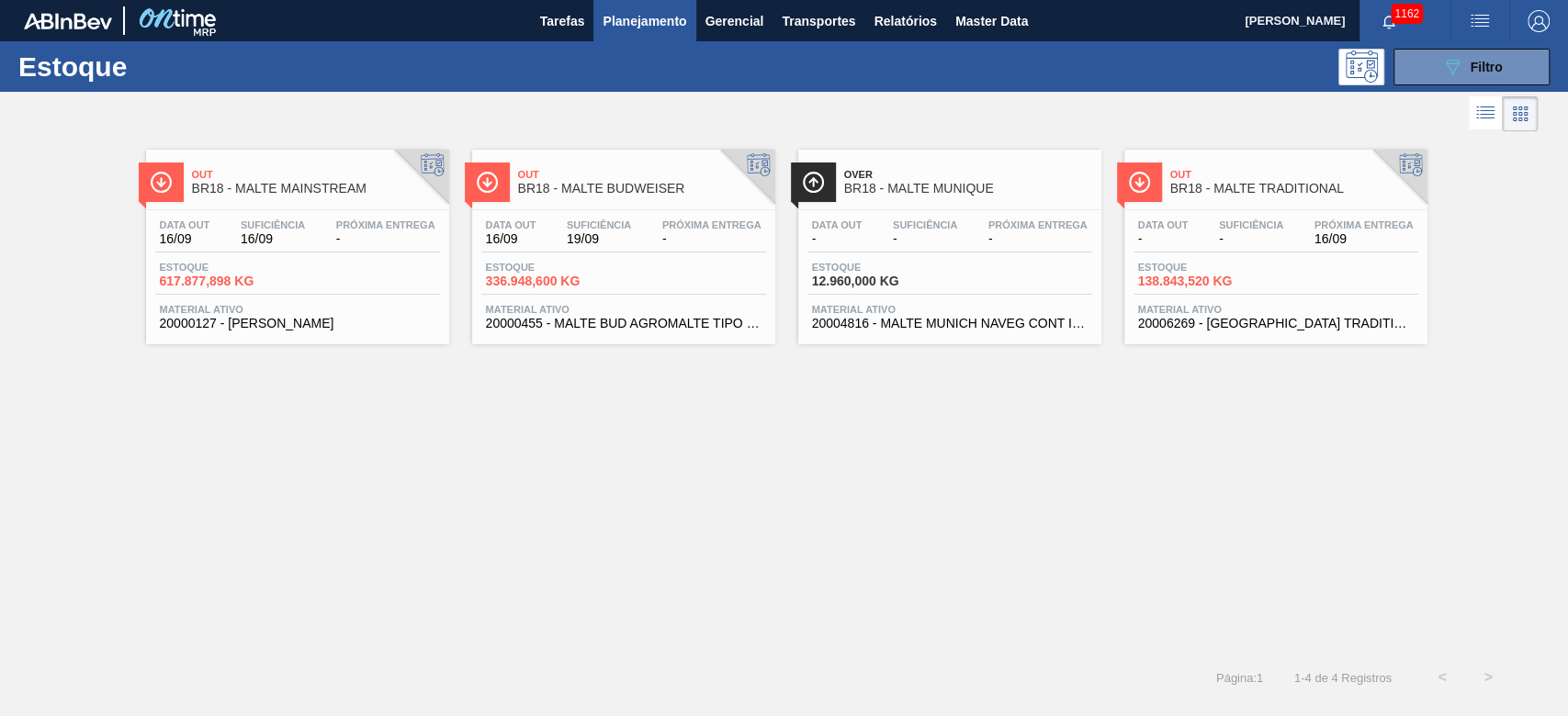
click at [1205, 271] on span "Estoque" at bounding box center [1202, 266] width 128 height 11
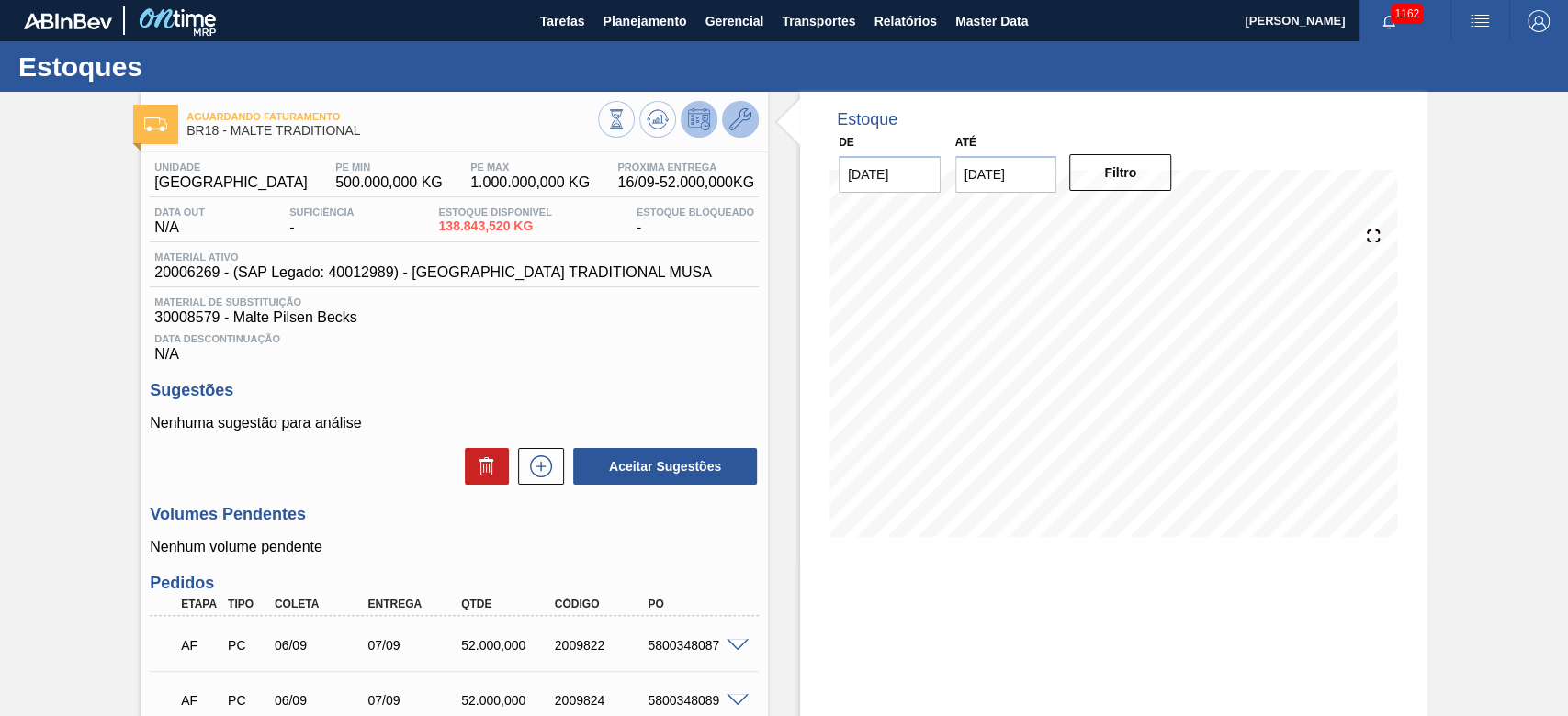
click at [736, 119] on icon at bounding box center [740, 119] width 22 height 22
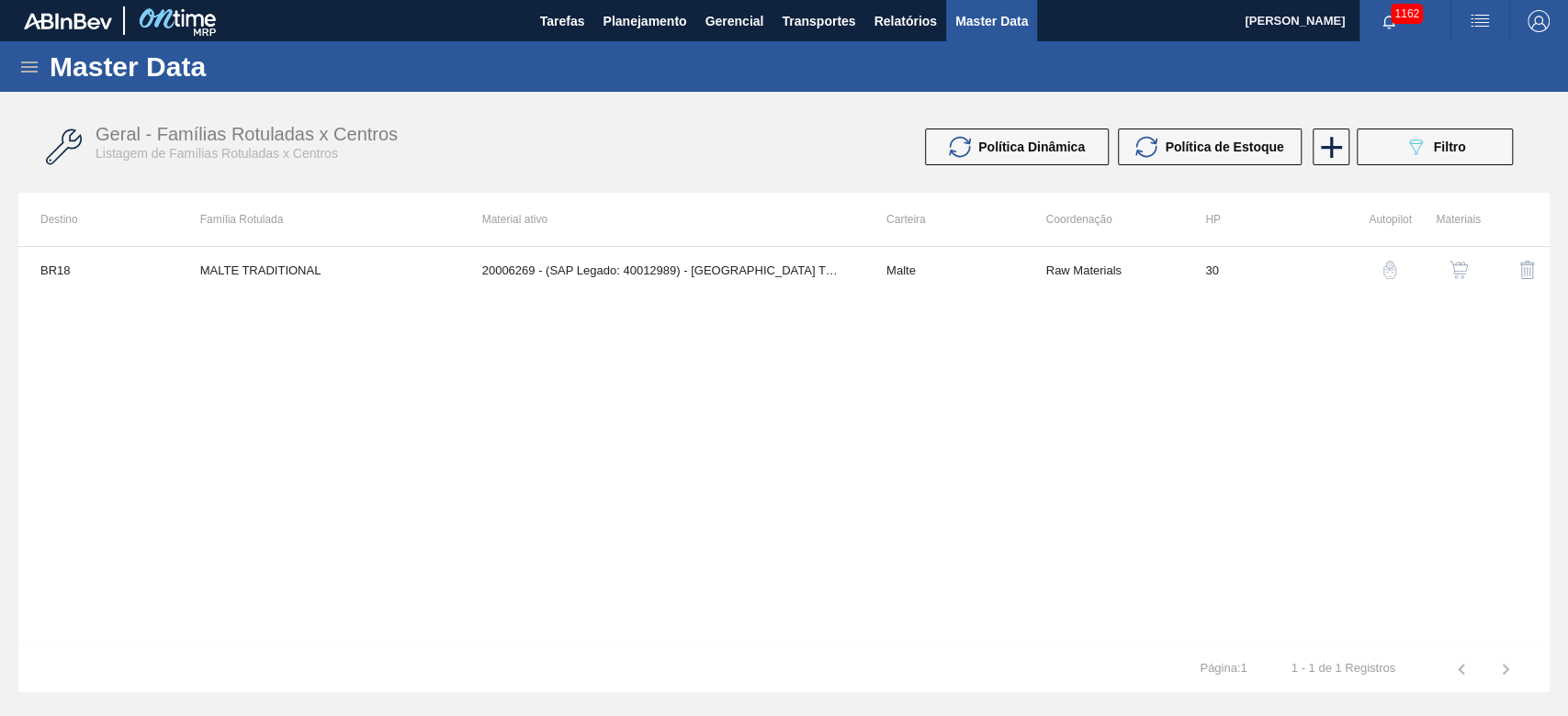
click at [1456, 256] on button "button" at bounding box center [1458, 269] width 44 height 44
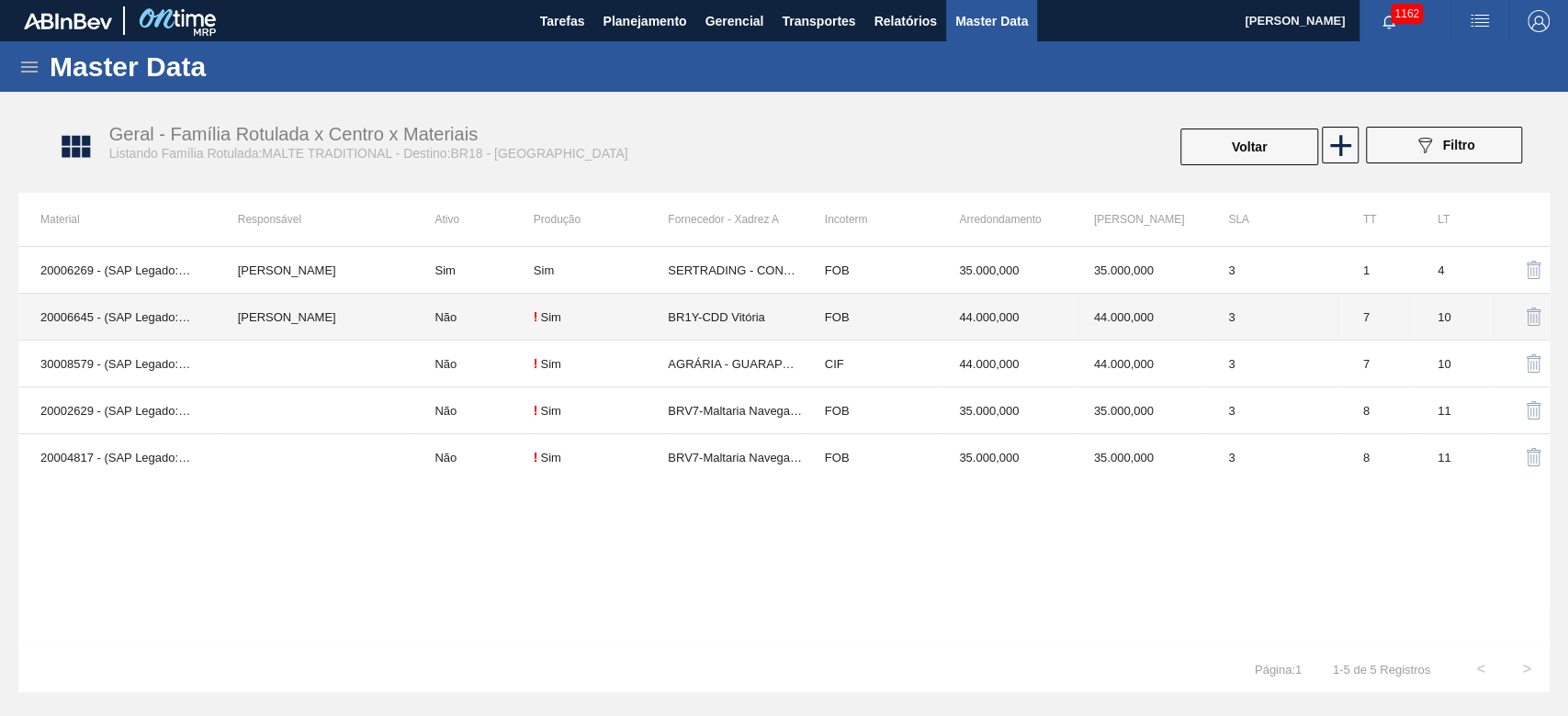
click at [634, 322] on div "! Sim" at bounding box center [601, 316] width 134 height 15
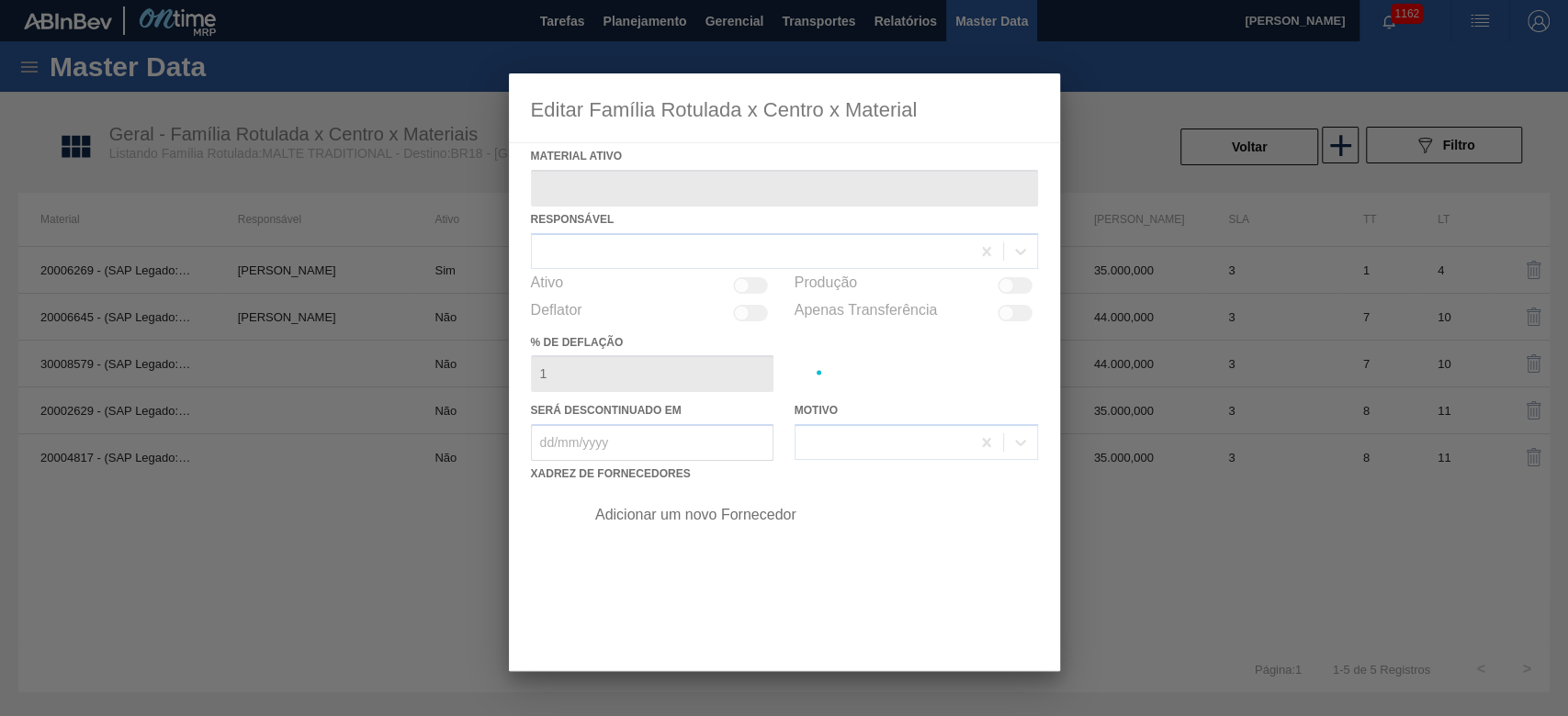
type ativo "20006645 - (SAP Legado: 40013333) - MALTA TRADICIONAL MTA"
checkbox input "true"
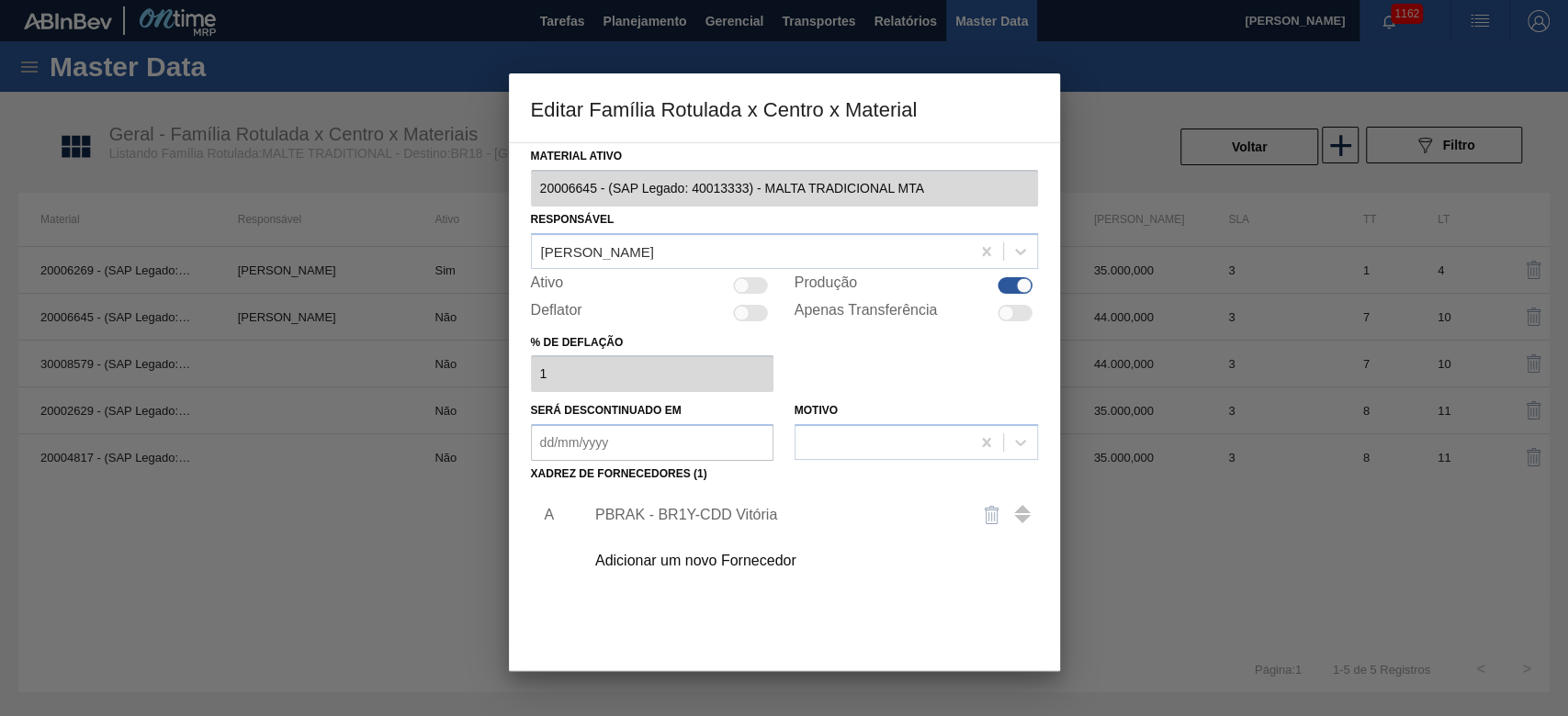
click at [640, 511] on div "PBRAK - BR1Y-CDD Vitória" at bounding box center [775, 515] width 360 height 17
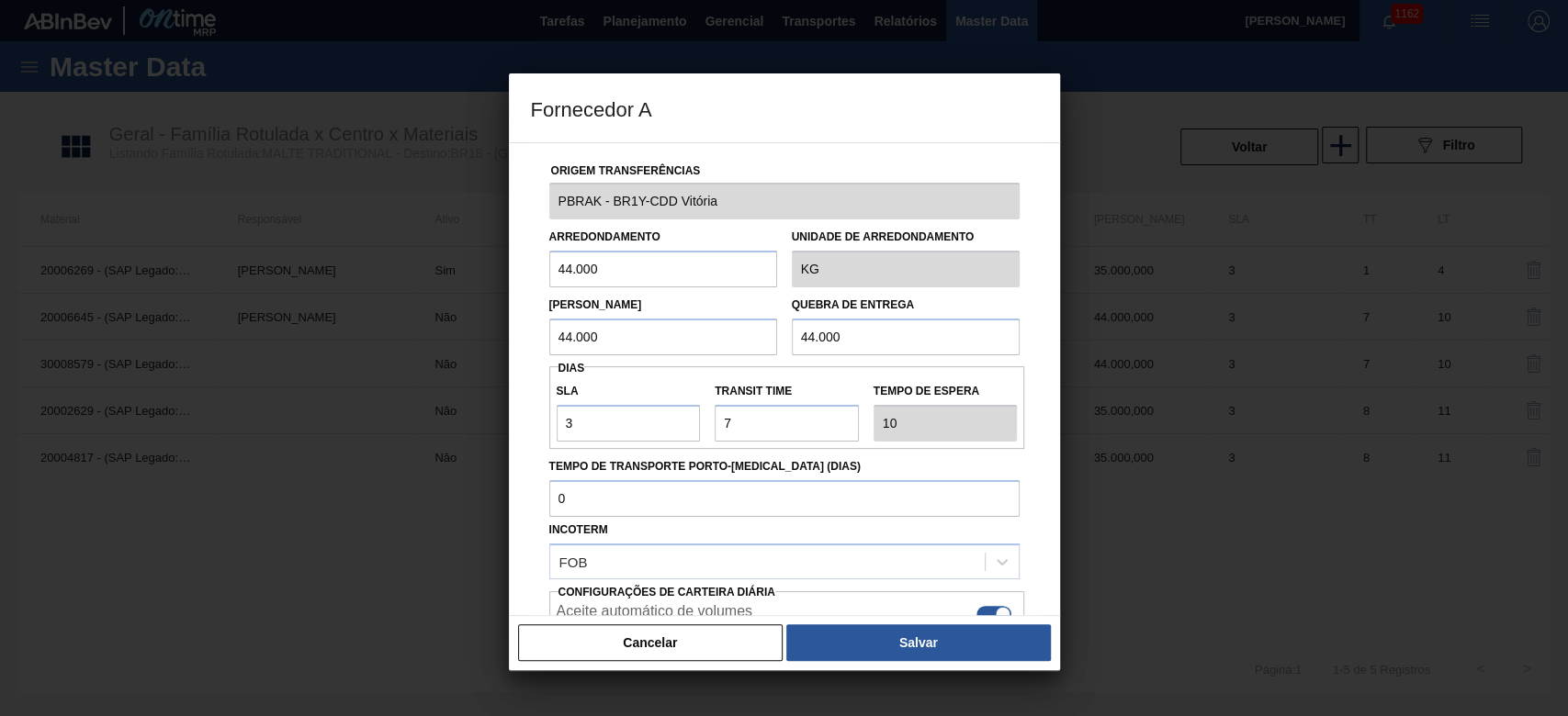
drag, startPoint x: 524, startPoint y: 262, endPoint x: 400, endPoint y: 285, distance: 126.1
click at [406, 282] on div "Fornecedor A Origem Transferências PBRAK - BR1Y-CDD Vitória Arredondamento 44.0…" at bounding box center [784, 358] width 1568 height 716
drag, startPoint x: 627, startPoint y: 272, endPoint x: 463, endPoint y: 281, distance: 164.2
click at [463, 281] on div "Fornecedor A Origem Transferências PBRAK - BR1Y-CDD Vitória Arredondamento 35.0…" at bounding box center [784, 358] width 1568 height 716
type input "35.000"
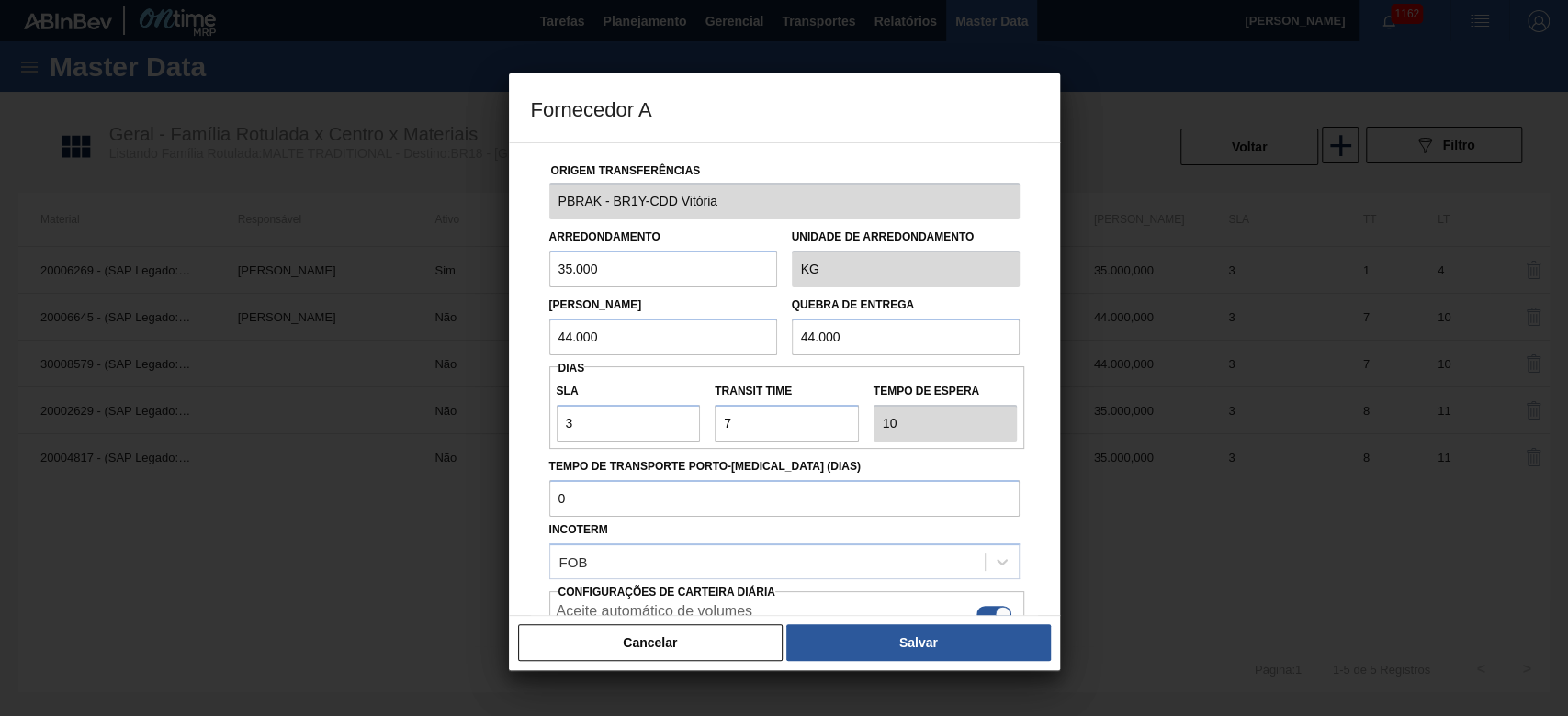
drag, startPoint x: 638, startPoint y: 335, endPoint x: 483, endPoint y: 346, distance: 155.4
click at [484, 346] on div "Fornecedor A Origem Transferências PBRAK - BR1Y-CDD Vitória Arredondamento 35.0…" at bounding box center [784, 358] width 1568 height 716
paste input "35"
type input "35.000"
drag, startPoint x: 866, startPoint y: 337, endPoint x: 612, endPoint y: 363, distance: 255.3
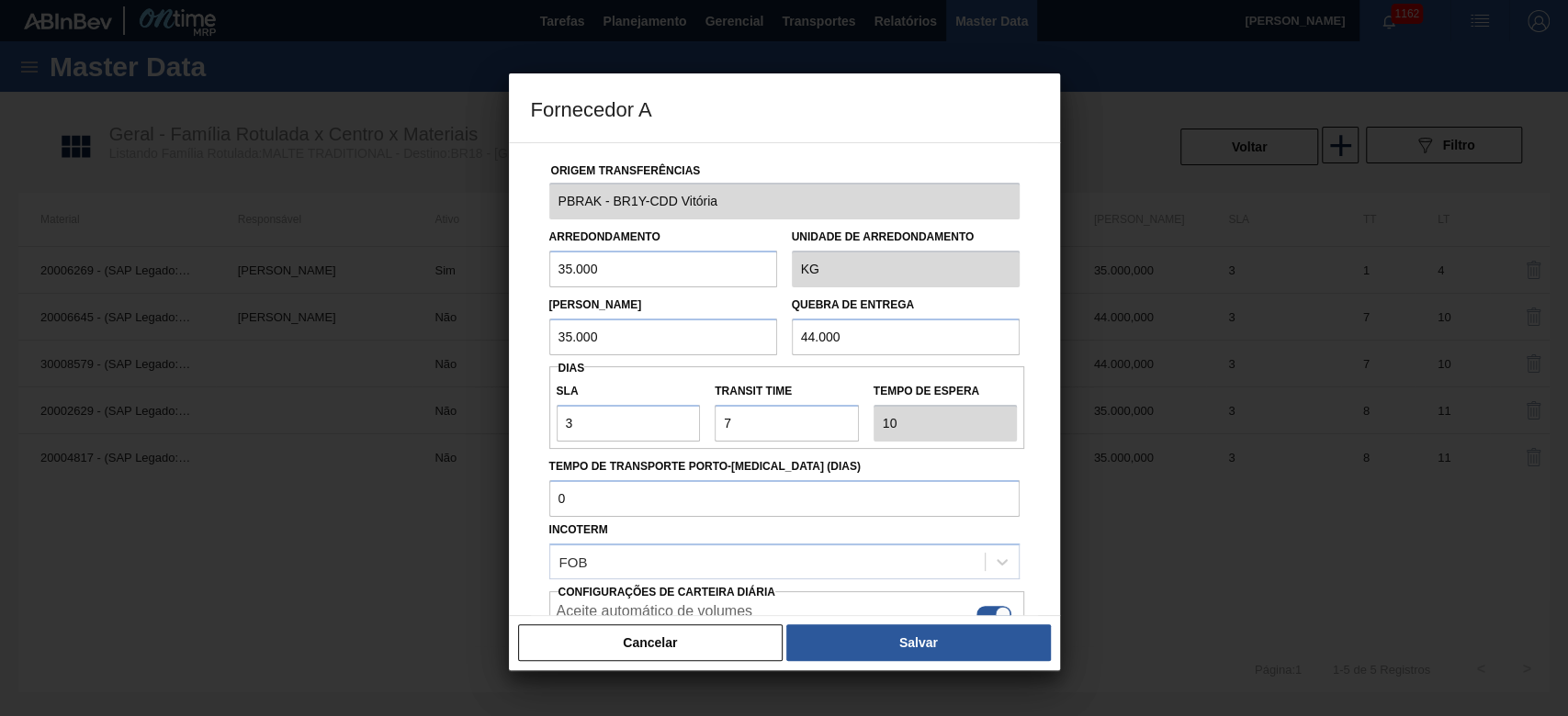
click at [628, 363] on div "Origem Transferências PBRAK - BR1Y-CDD Vitória Arredondamento 35.000 Unidade de…" at bounding box center [784, 445] width 507 height 605
paste input "35"
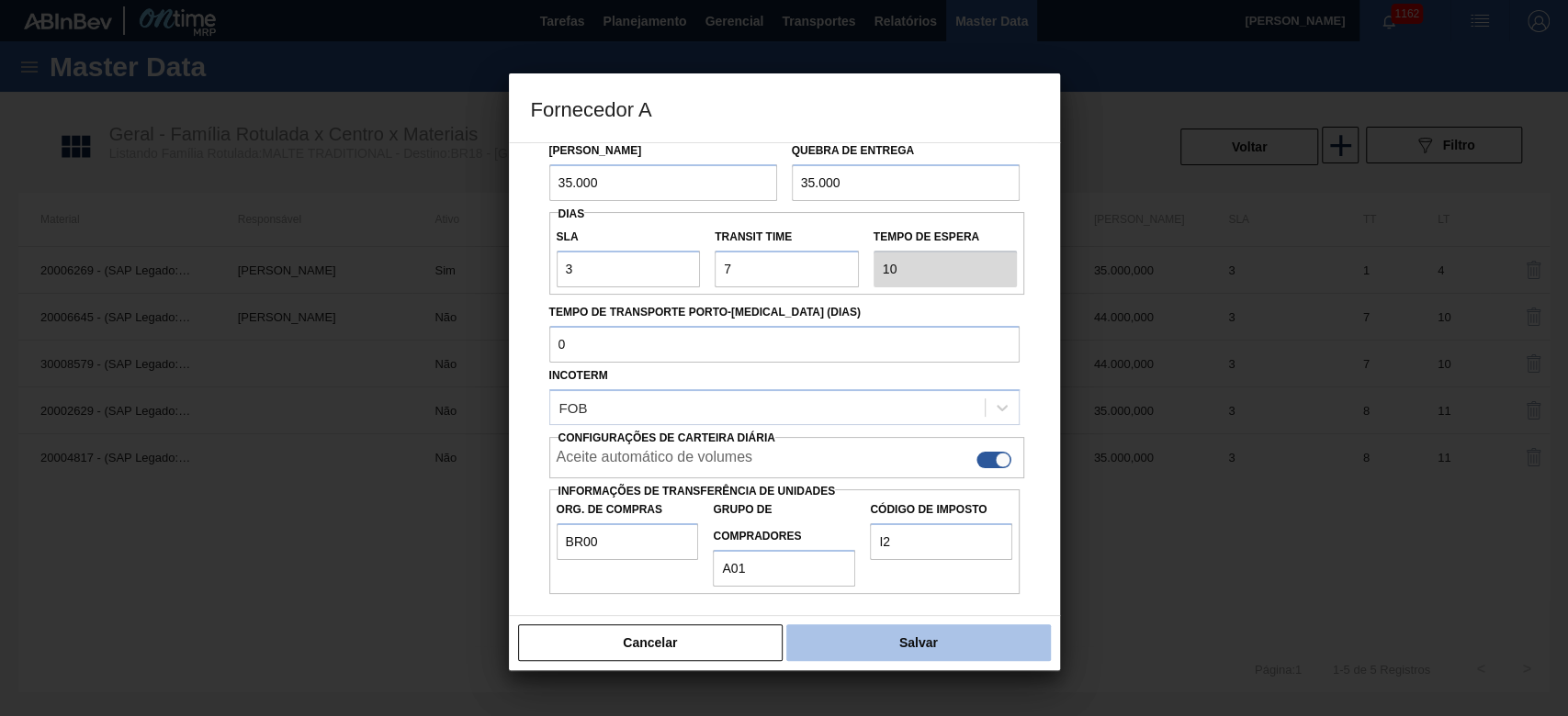
type input "35.000"
click at [896, 631] on button "Salvar" at bounding box center [918, 642] width 263 height 37
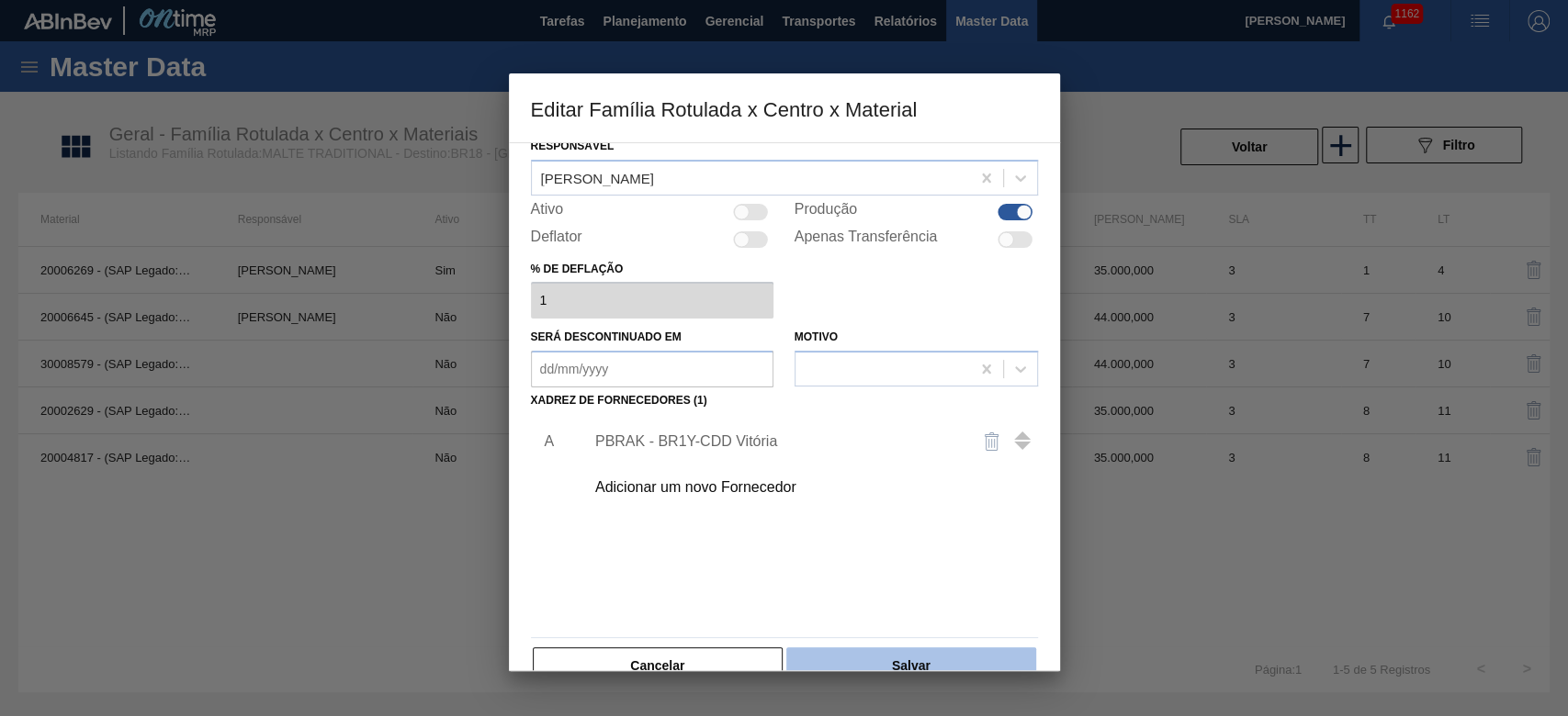
scroll to position [110, 0]
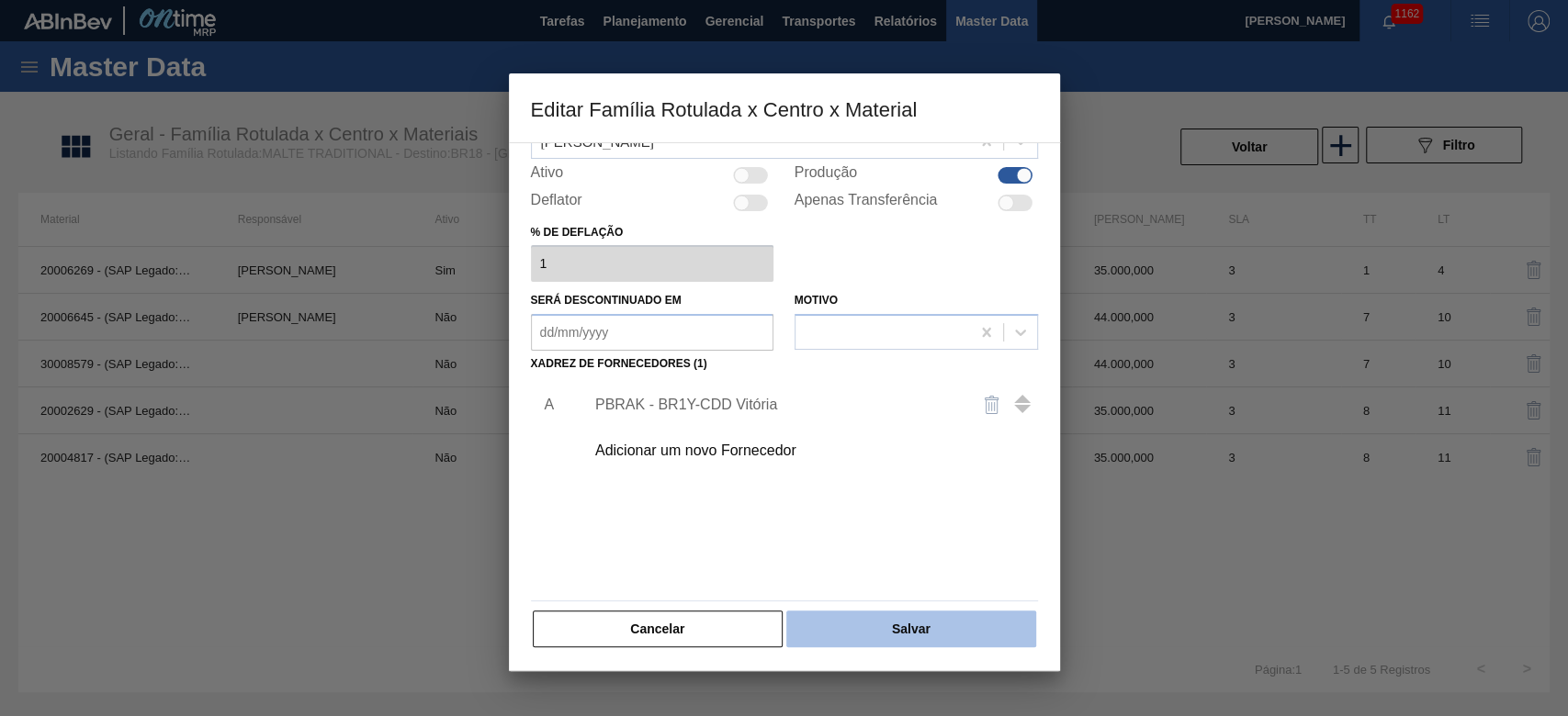
click at [898, 627] on button "Salvar" at bounding box center [911, 629] width 249 height 37
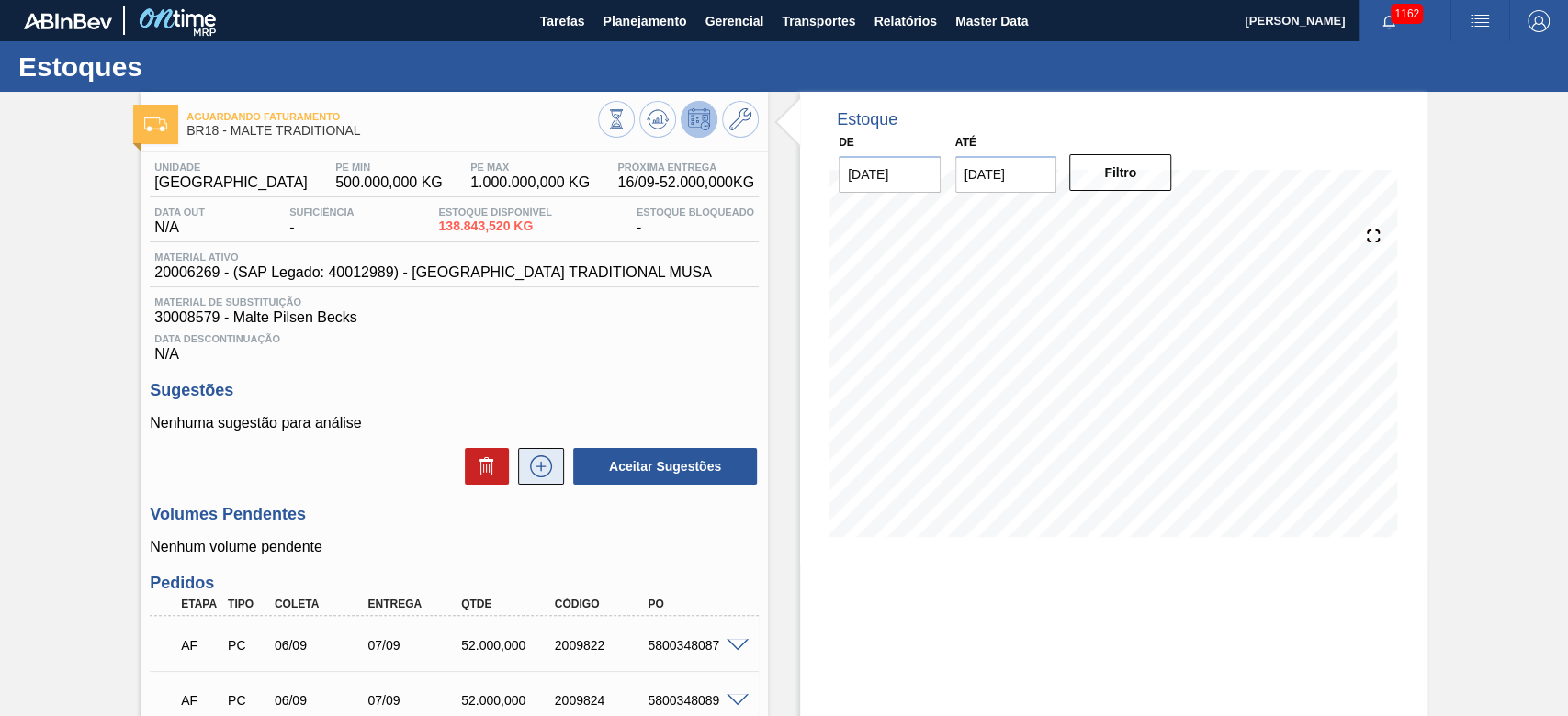
click at [545, 466] on icon at bounding box center [540, 466] width 29 height 22
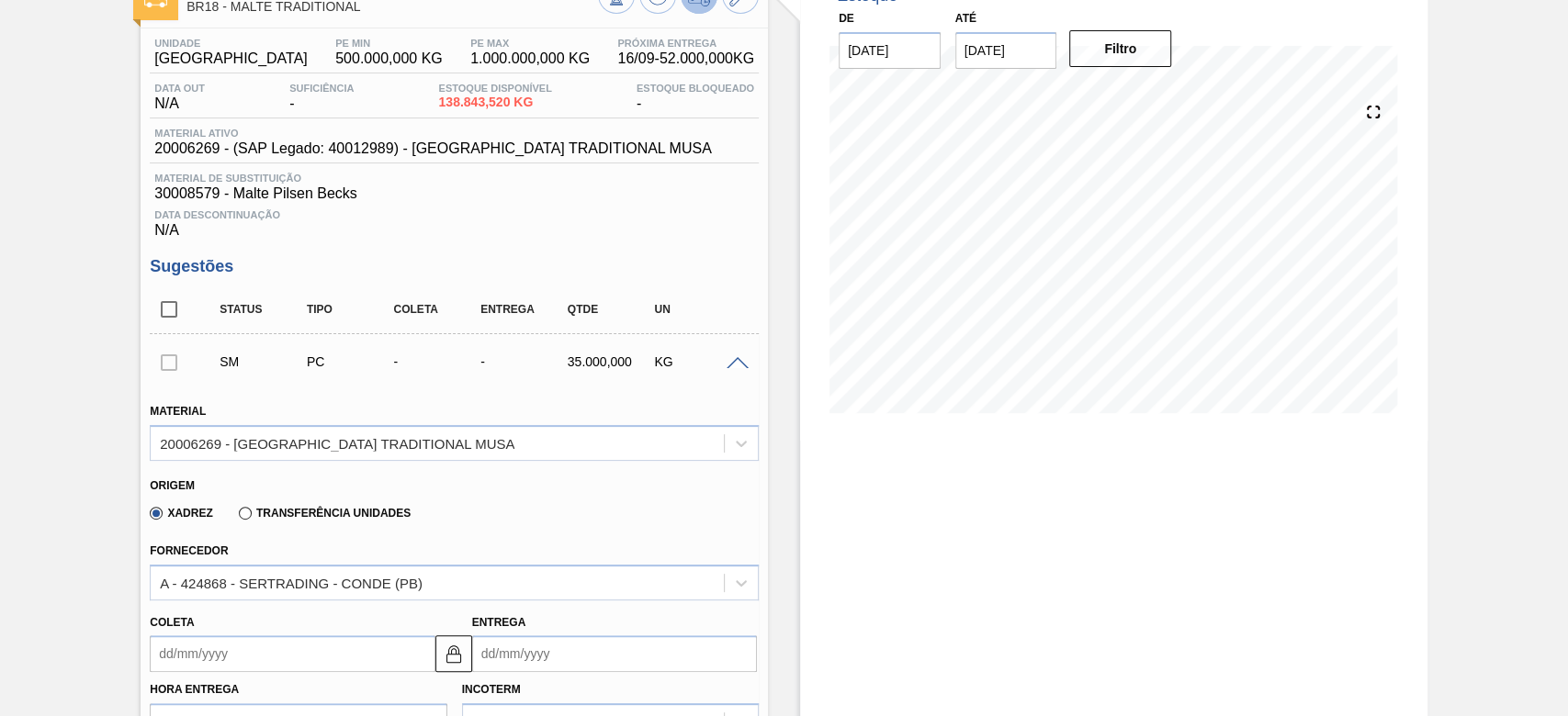
scroll to position [244, 0]
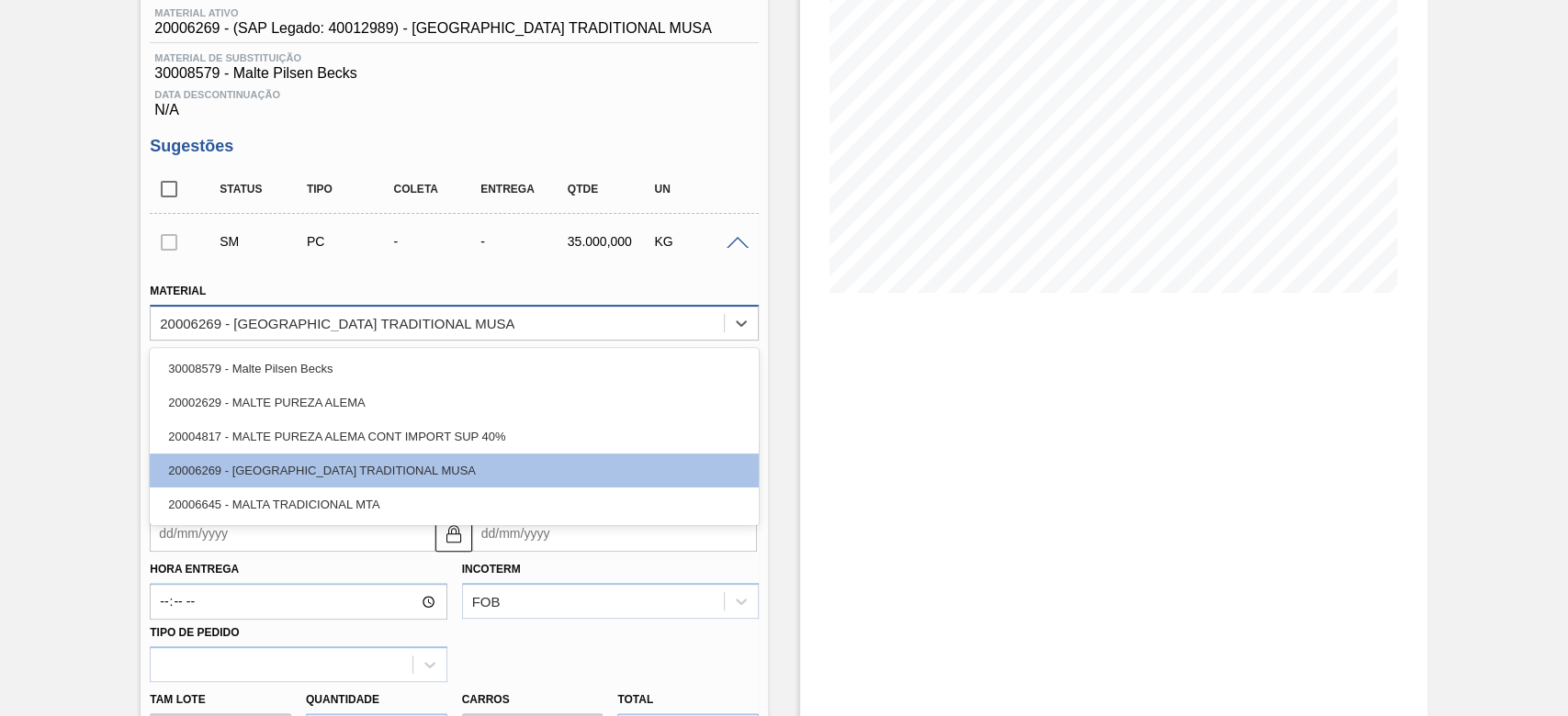
click at [236, 324] on div "20006269 - [GEOGRAPHIC_DATA] TRADITIONAL MUSA" at bounding box center [336, 323] width 355 height 16
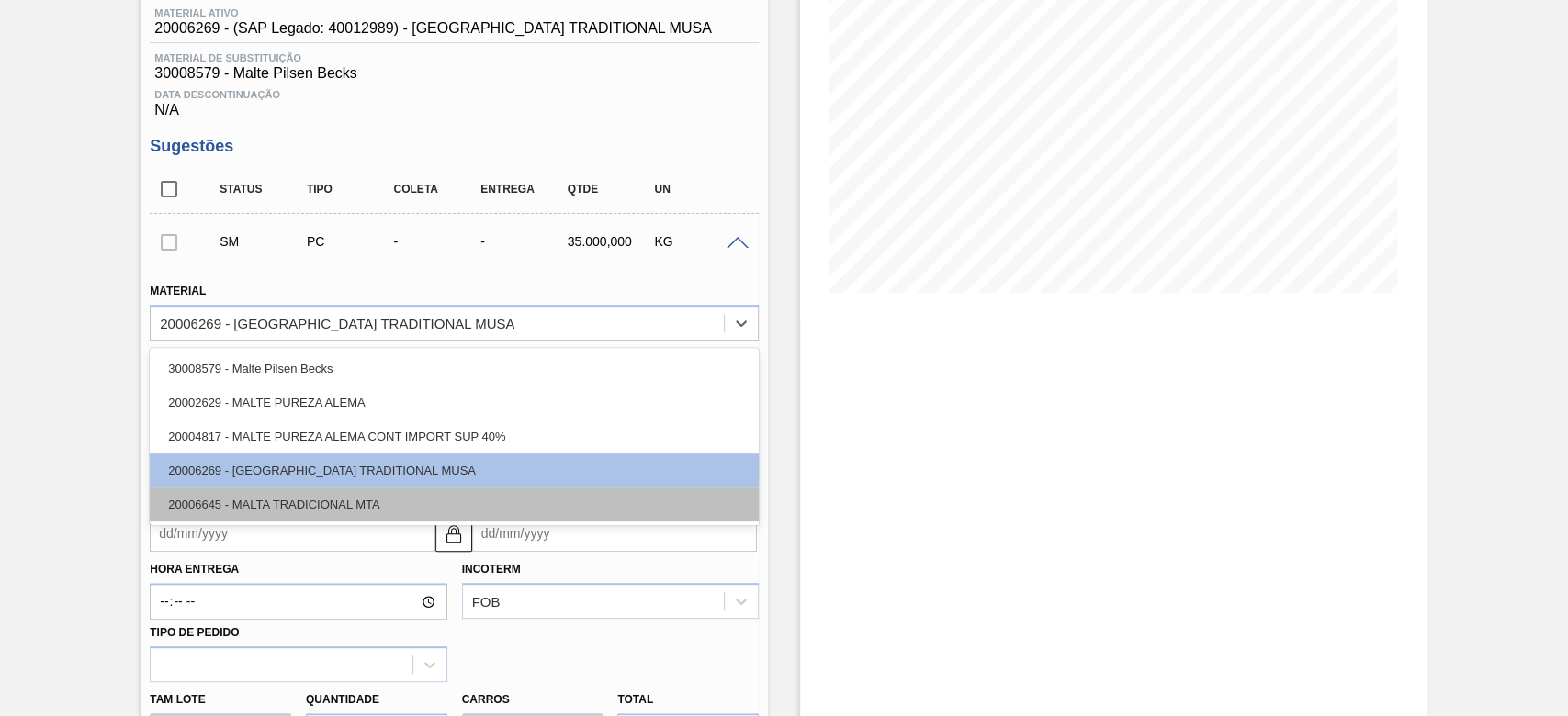
click at [236, 506] on div "20006645 - MALTA TRADICIONAL MTA" at bounding box center [454, 504] width 609 height 34
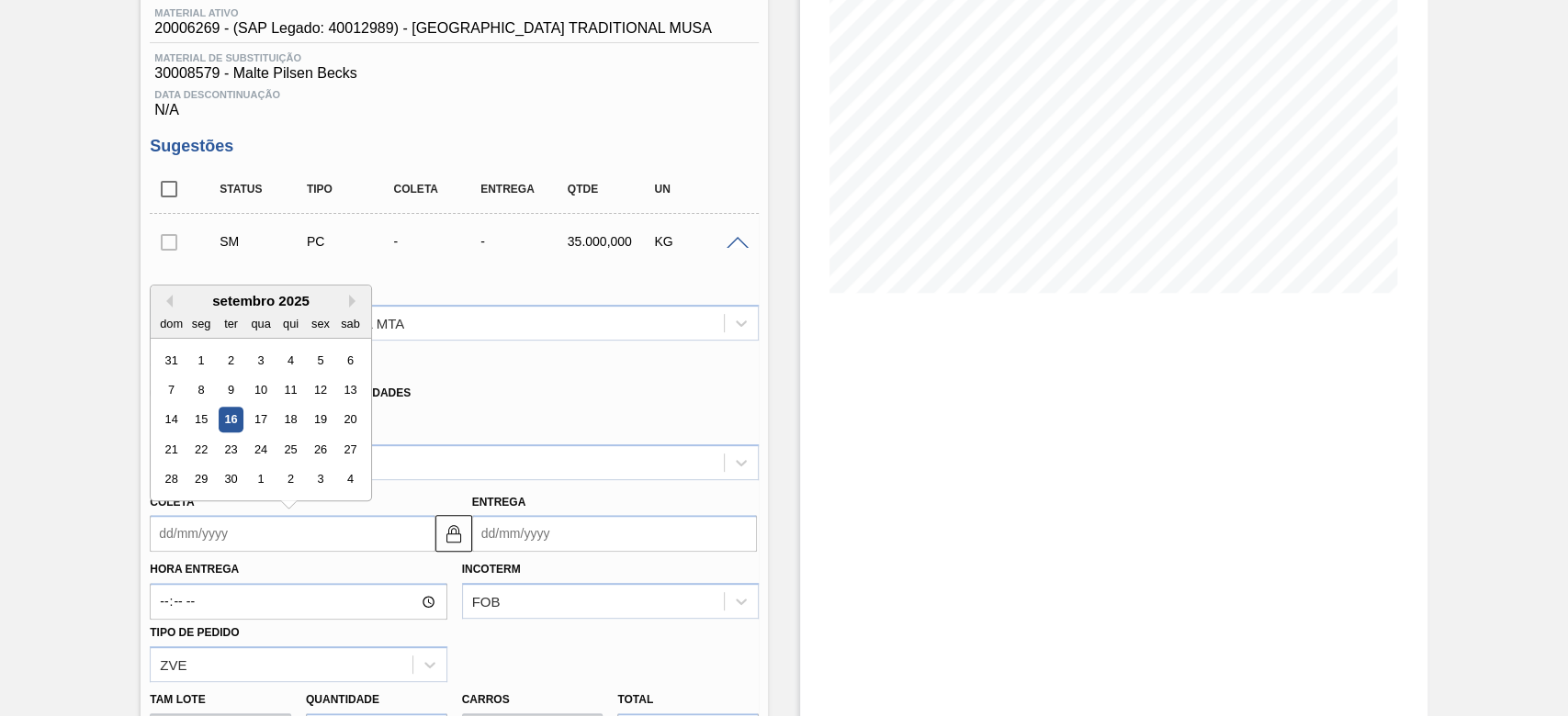
click at [160, 540] on input "Coleta" at bounding box center [292, 533] width 285 height 37
click at [291, 424] on div "18" at bounding box center [291, 420] width 25 height 25
type input "[DATE]"
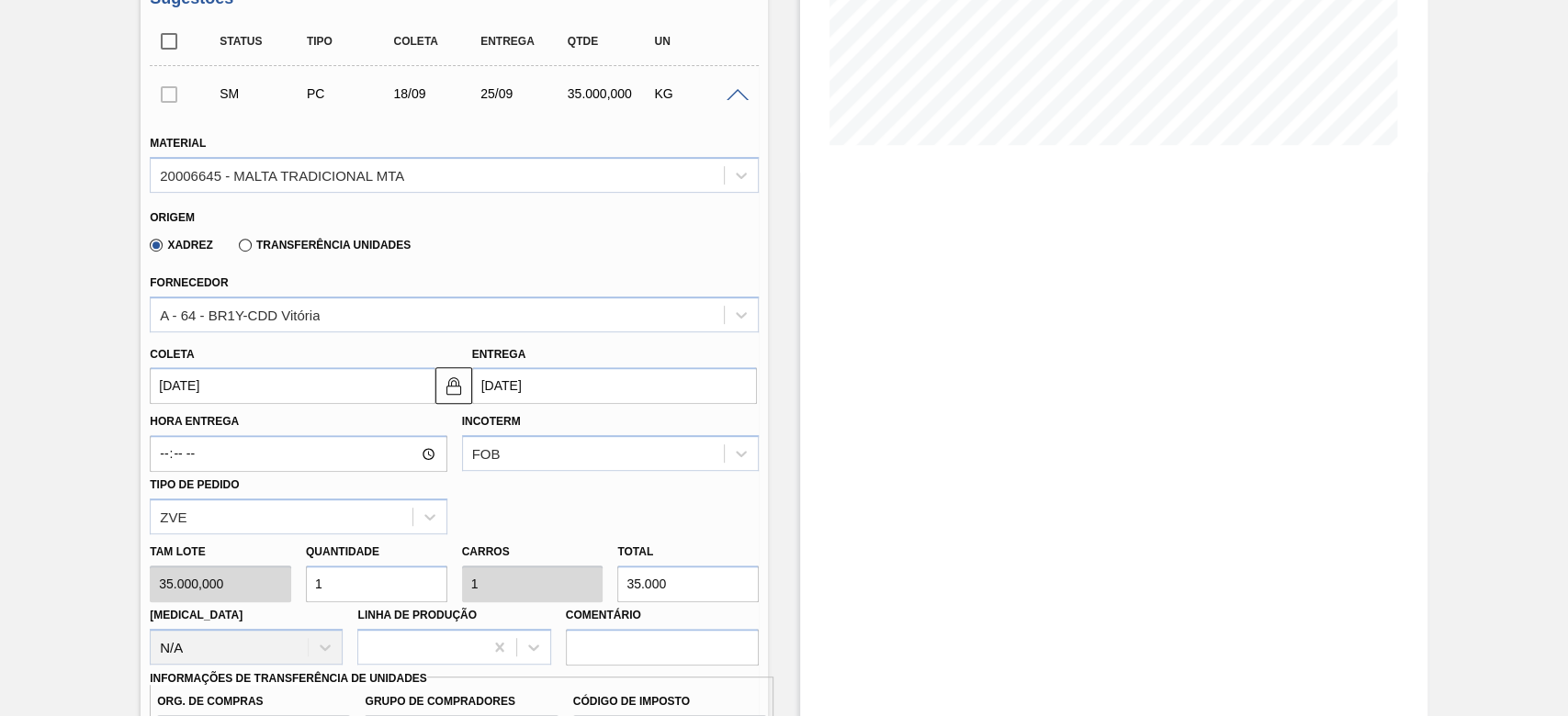
scroll to position [611, 0]
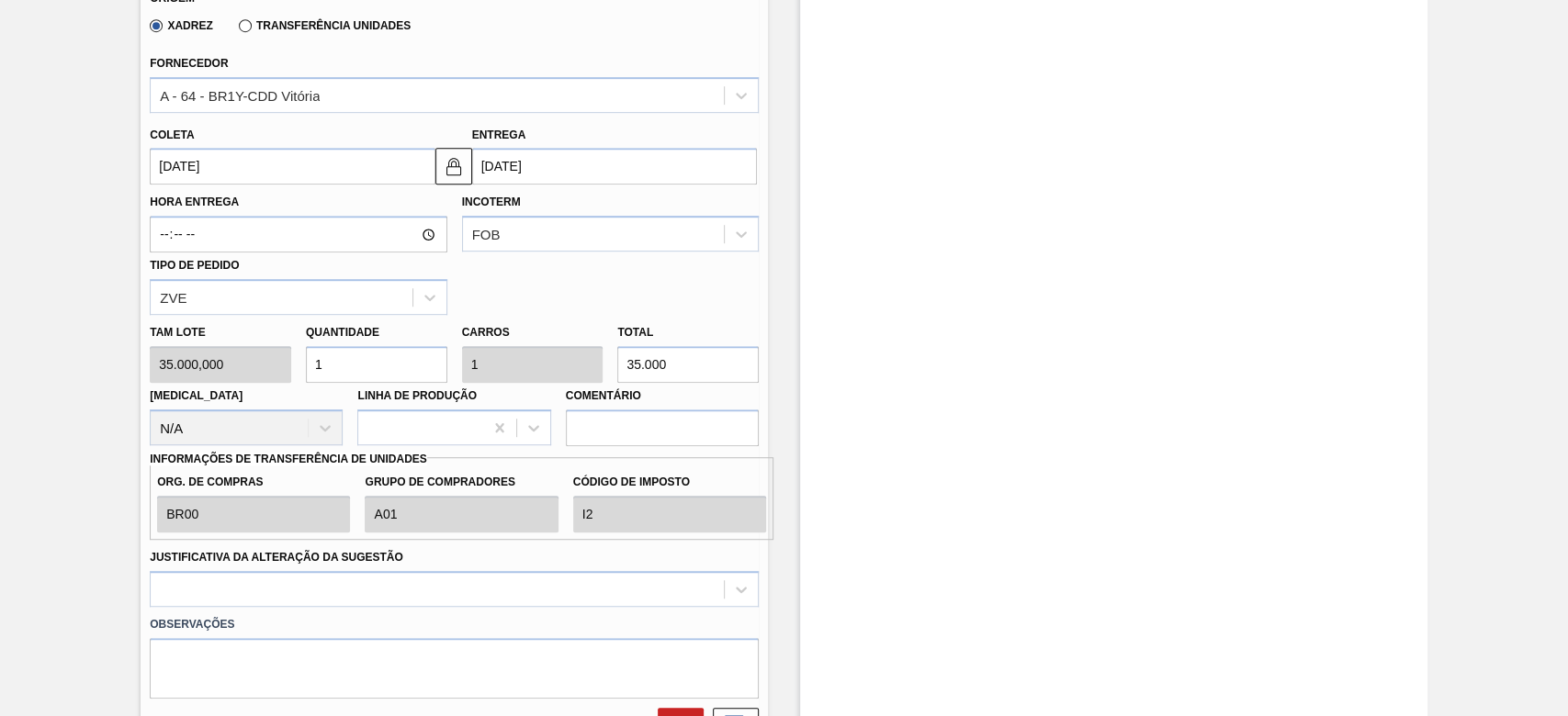
click at [197, 381] on div "Tam lote 35.000,000 Quantidade 1 Carros 1 Total 35.000 Doca N/A Linha de Produç…" at bounding box center [453, 380] width 623 height 131
type input "8"
type input "280.000"
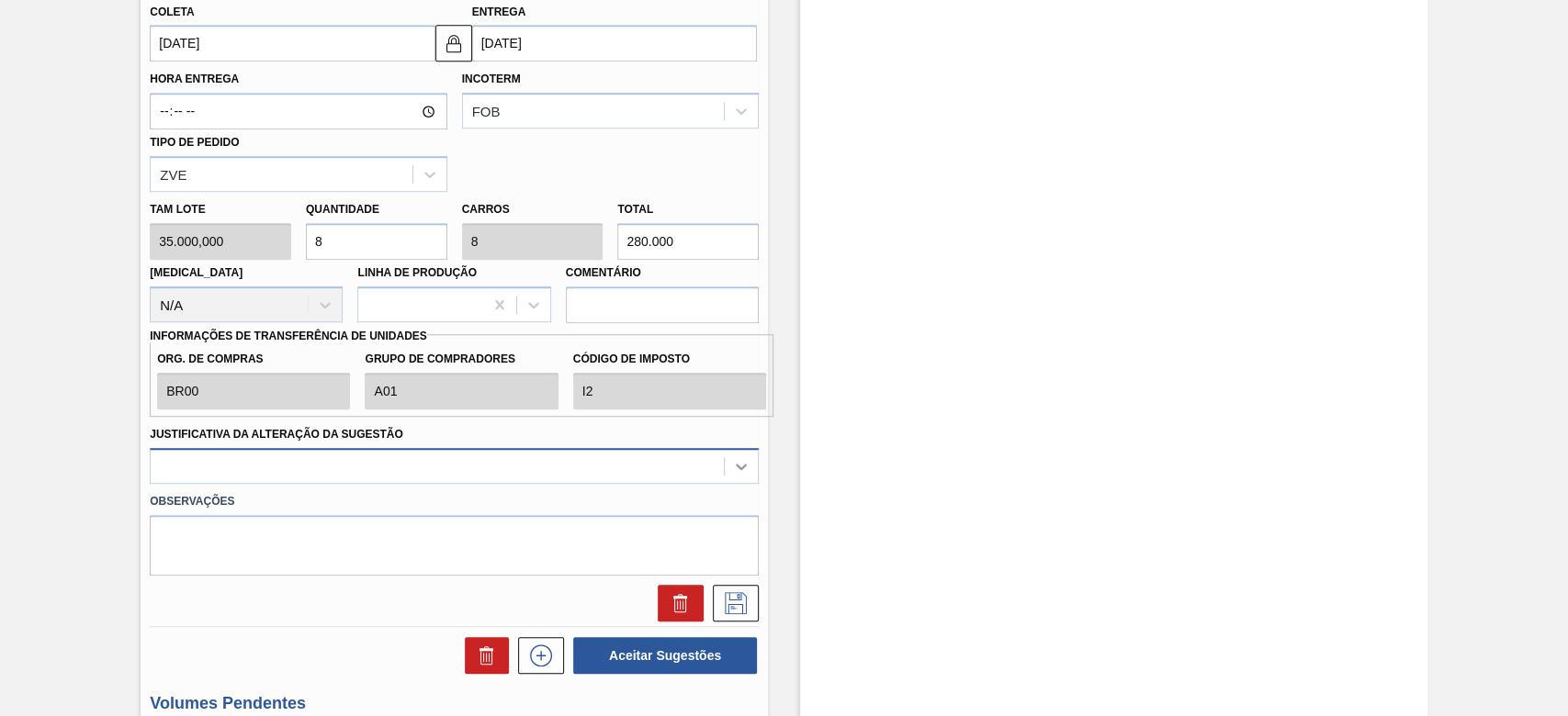
type input "8"
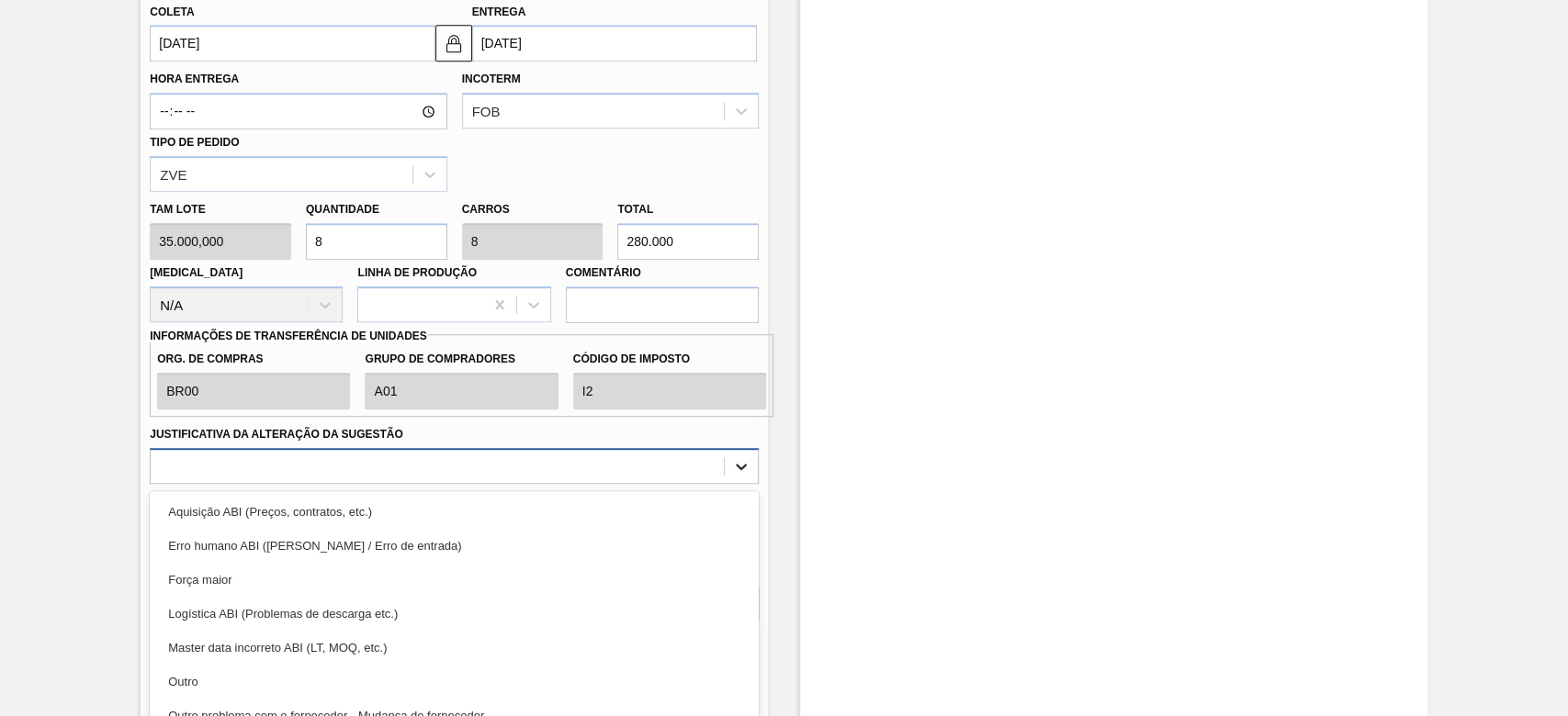
click at [743, 473] on div "option Erro humano ABI (Cálculo / Erro de entrada) focused, 2 of 18. 18 results…" at bounding box center [454, 465] width 609 height 36
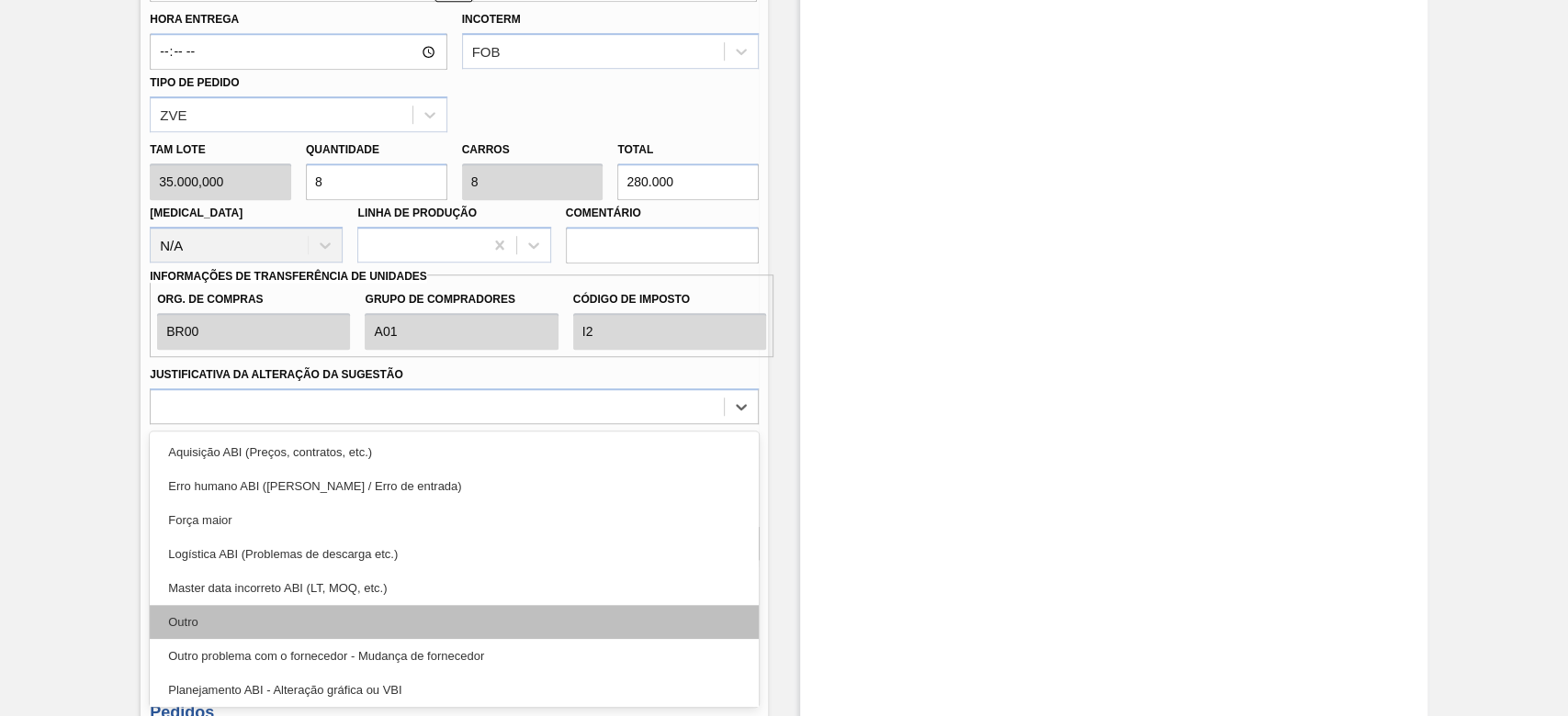
click at [231, 632] on div "Outro" at bounding box center [454, 622] width 609 height 34
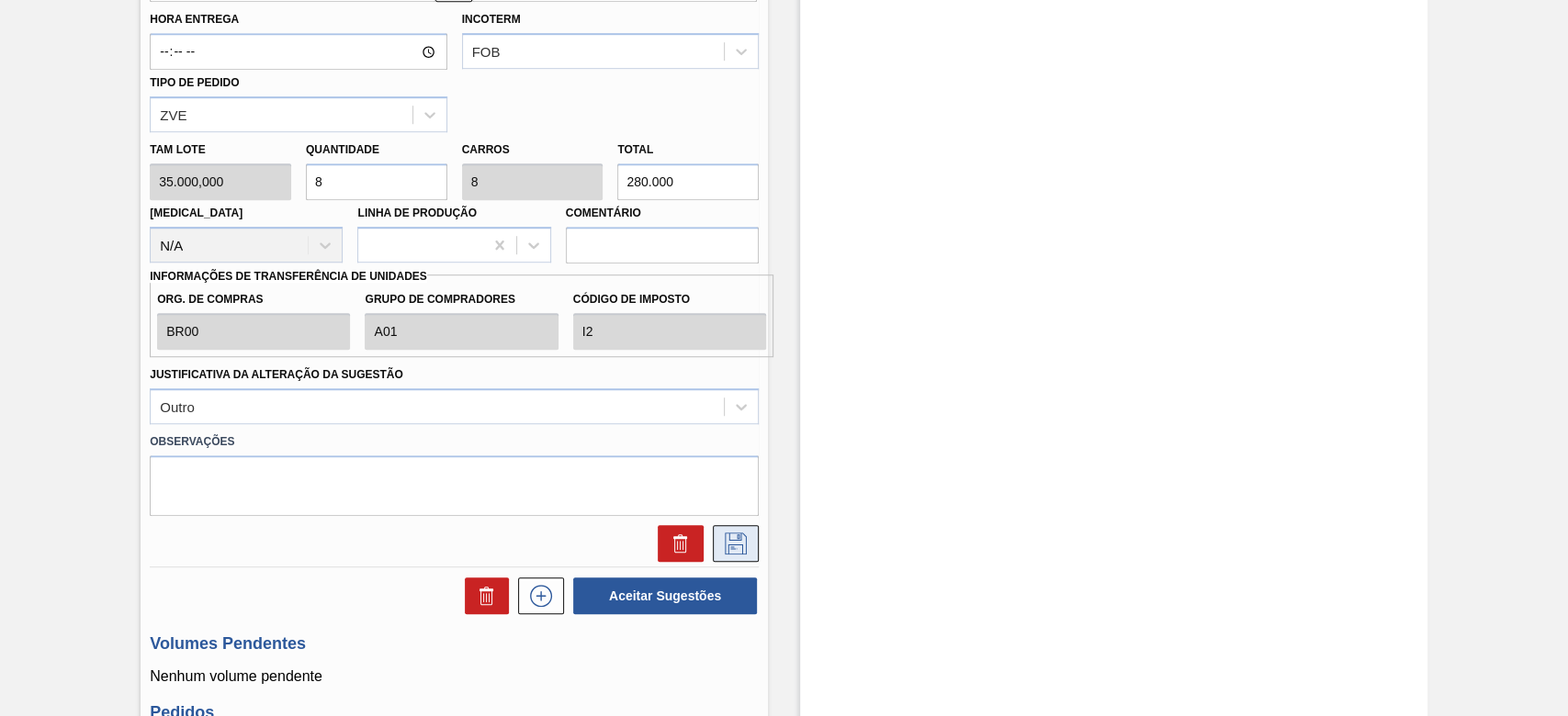
click at [733, 548] on icon at bounding box center [736, 543] width 29 height 22
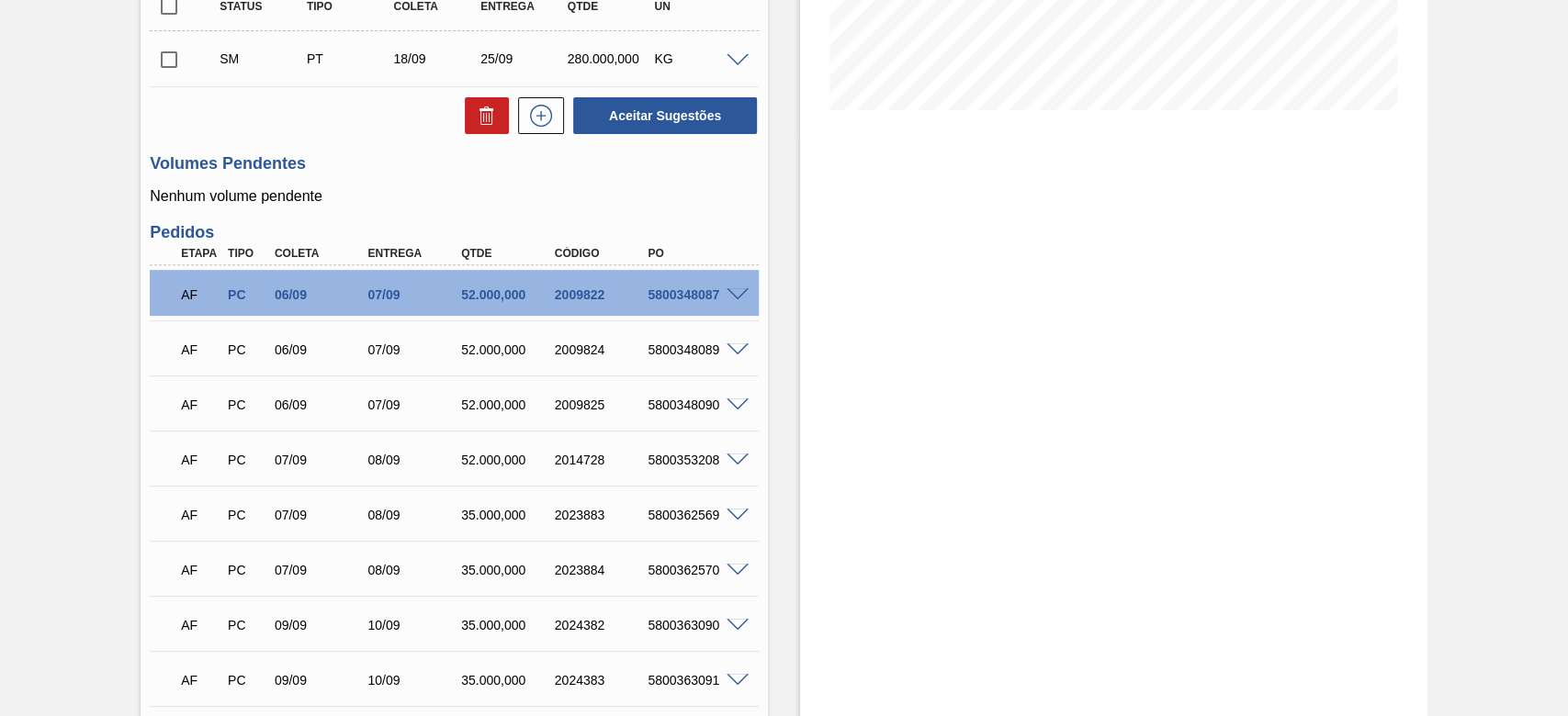
scroll to position [59, 0]
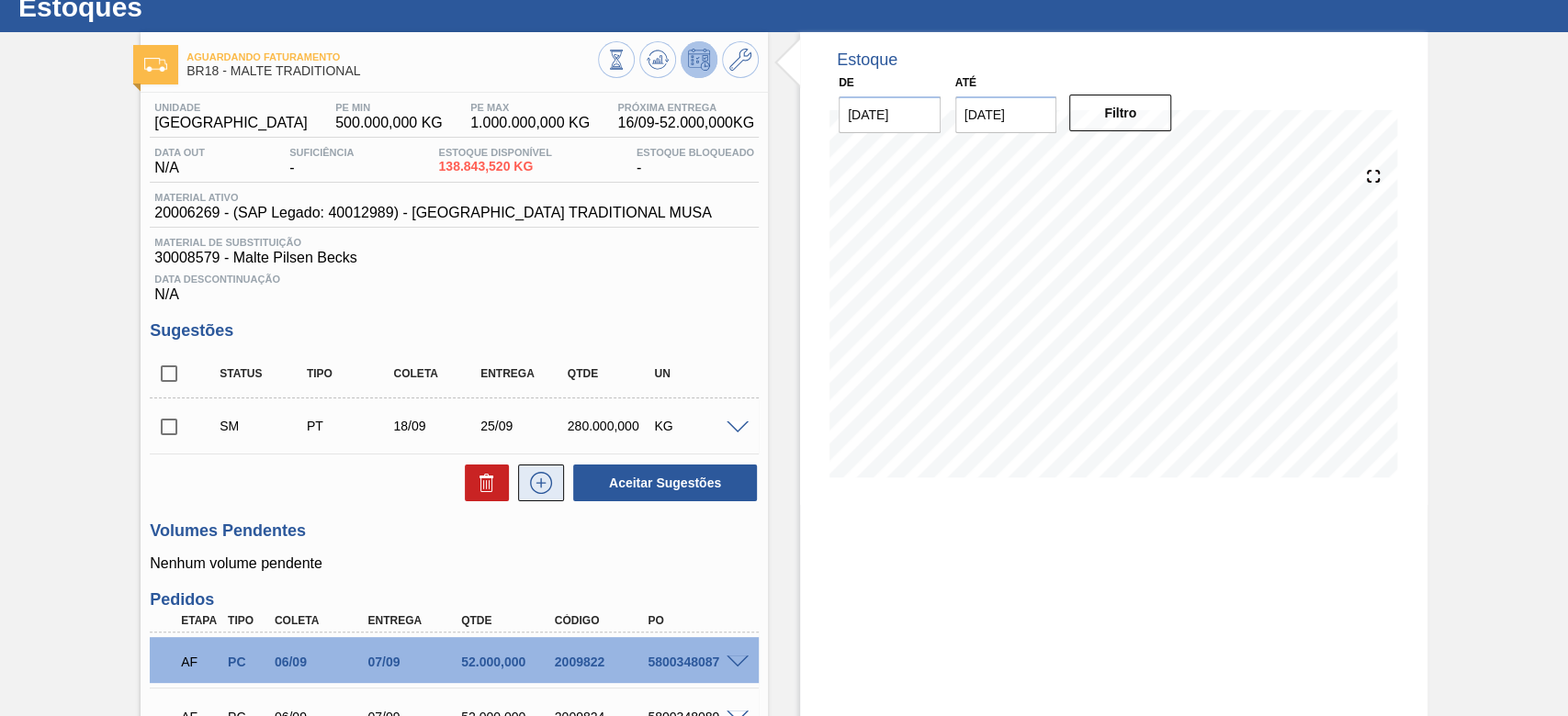
click at [538, 483] on icon at bounding box center [541, 482] width 10 height 1
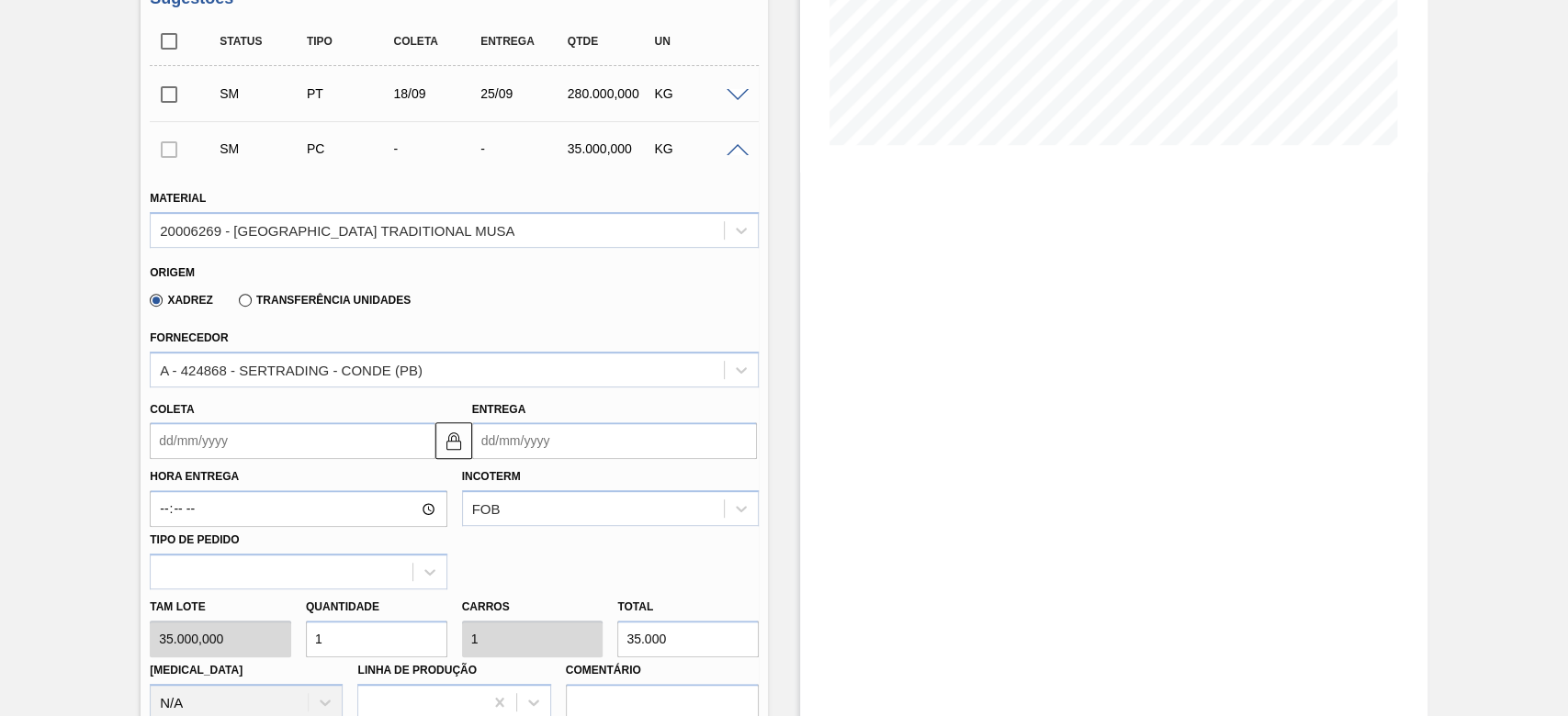
scroll to position [426, 0]
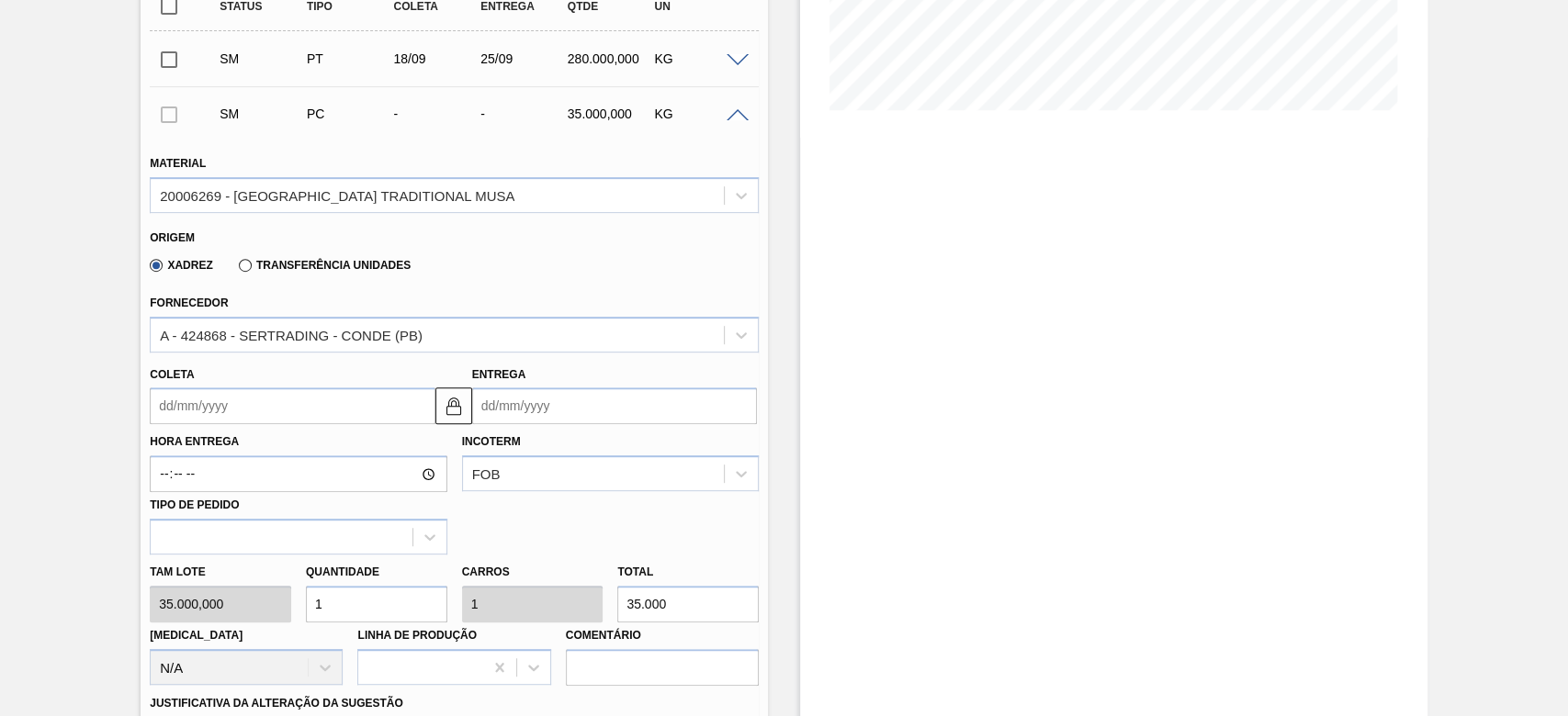
drag, startPoint x: 322, startPoint y: 620, endPoint x: 246, endPoint y: 631, distance: 76.8
click at [246, 631] on div "Tam lote 35.000,000 Quantidade 1 Carros 1 Total 35.000 Doca N/A Linha de Produç…" at bounding box center [453, 620] width 623 height 131
type input "8"
type input "280.000"
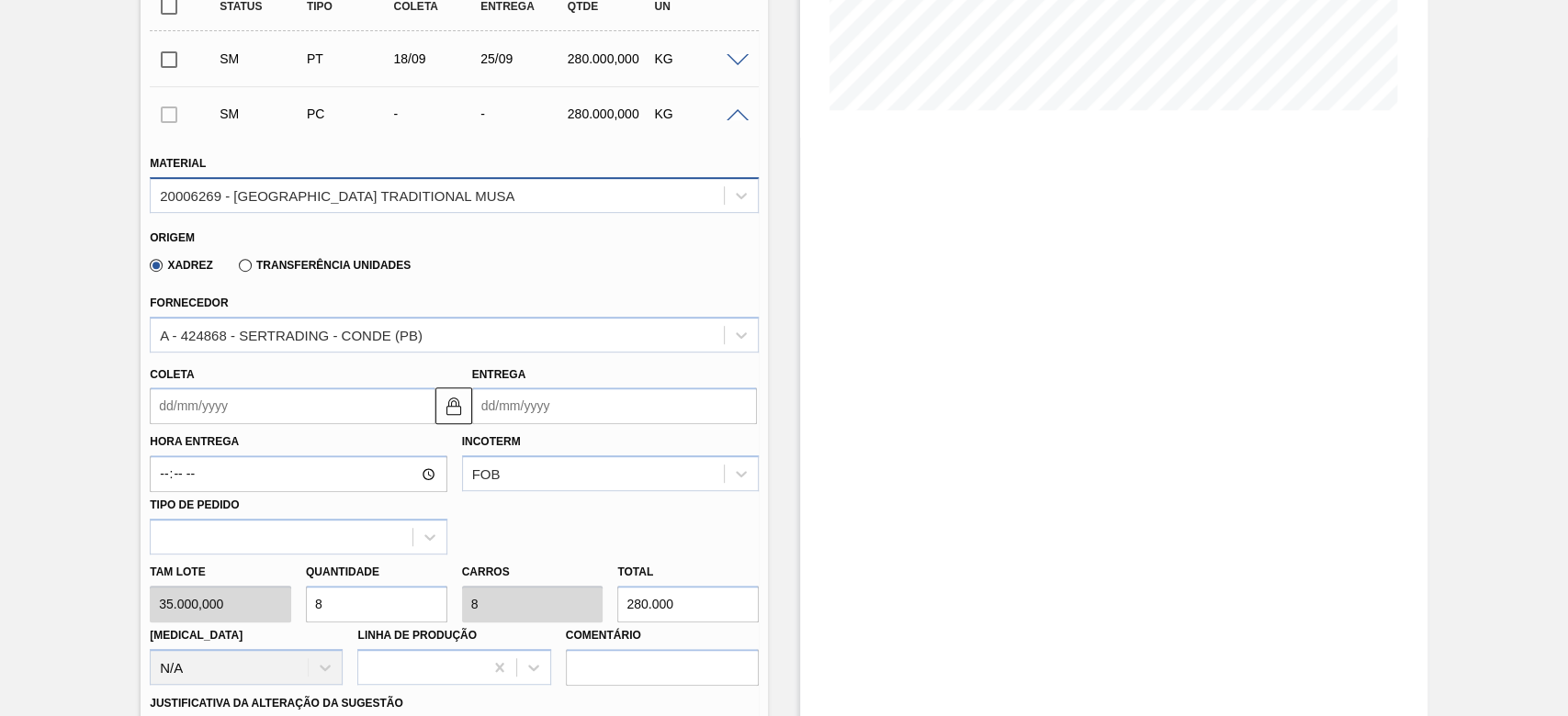
type input "8"
click at [203, 198] on div "20006269 - [GEOGRAPHIC_DATA] TRADITIONAL MUSA" at bounding box center [336, 195] width 355 height 16
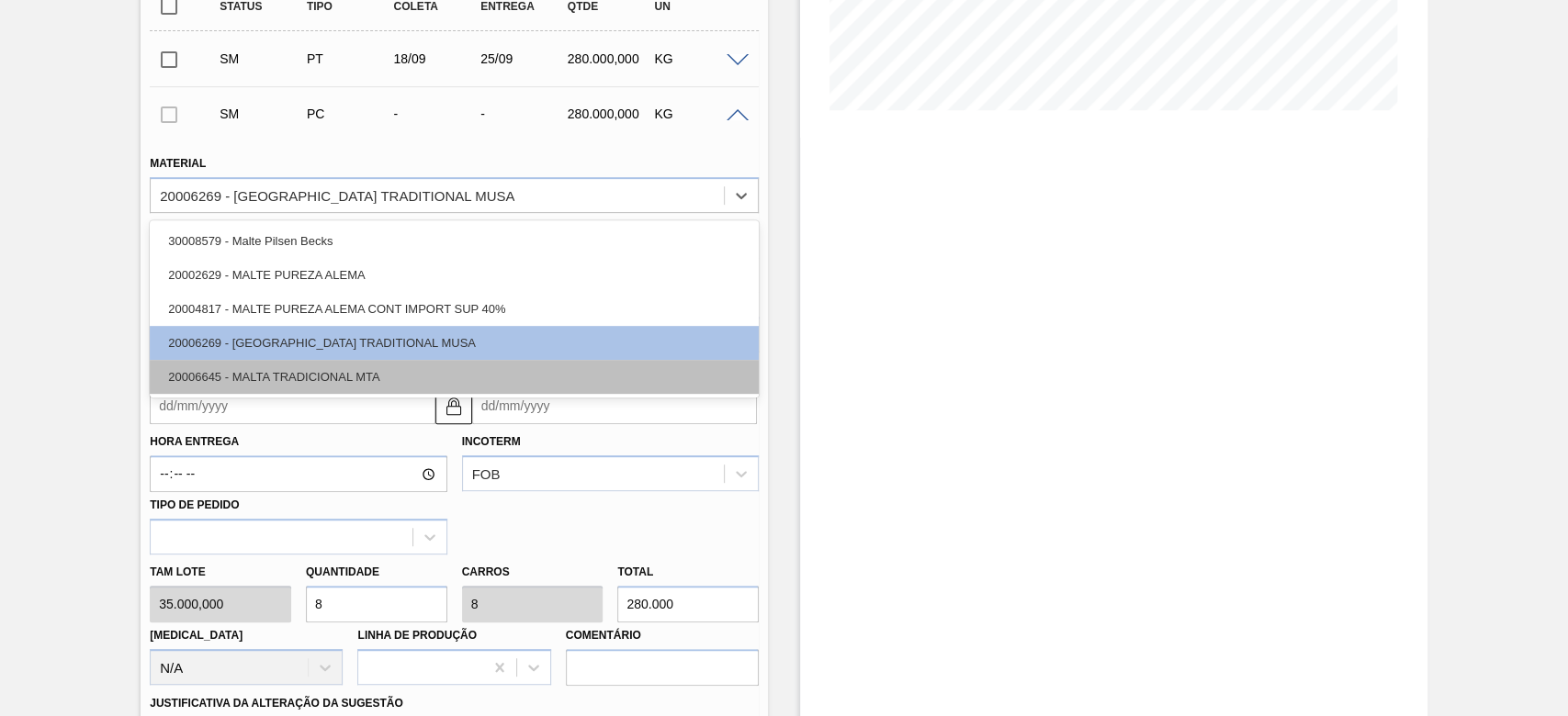
click at [254, 372] on div "20006645 - MALTA TRADICIONAL MTA" at bounding box center [454, 376] width 609 height 34
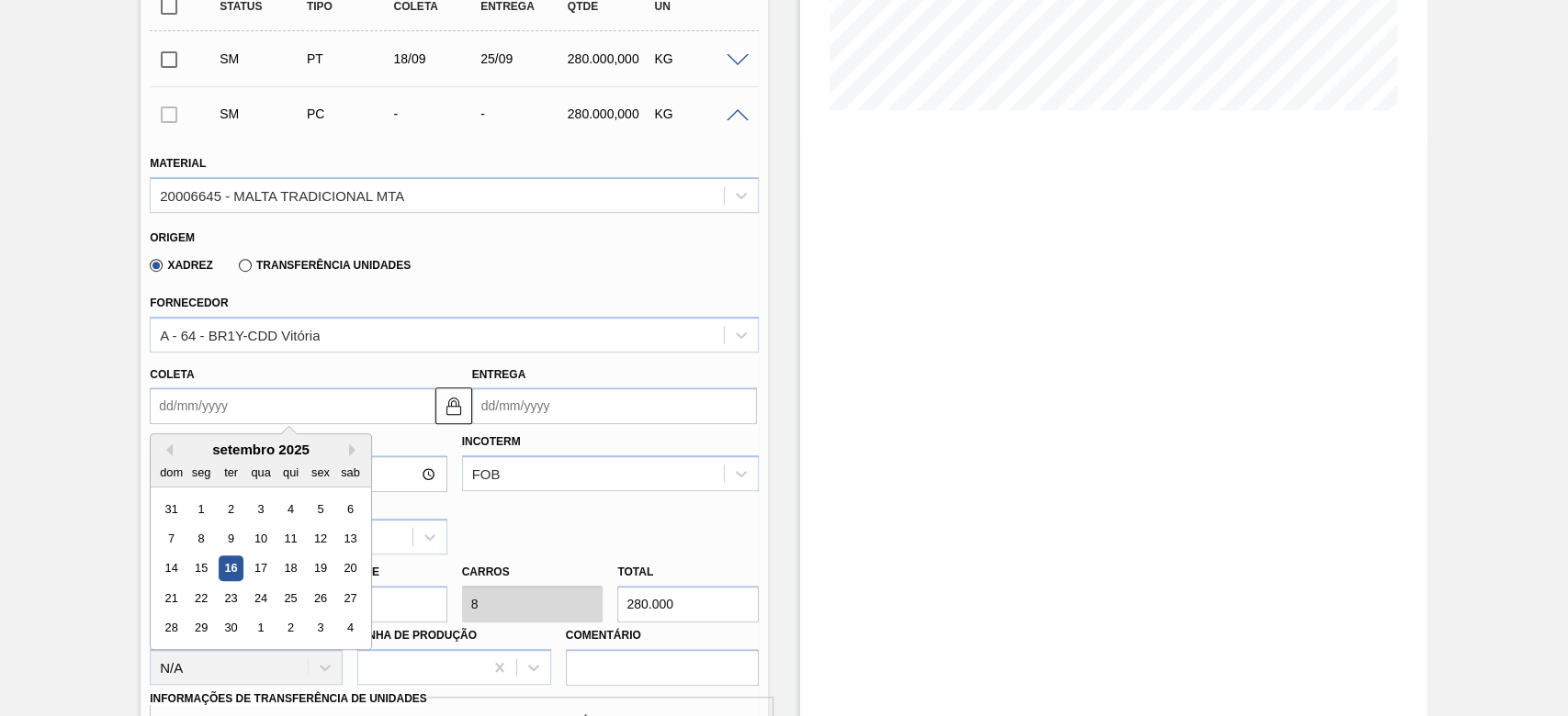
click at [161, 413] on input "Coleta" at bounding box center [292, 406] width 285 height 37
click at [324, 572] on div "19" at bounding box center [321, 569] width 25 height 25
type input "[DATE]"
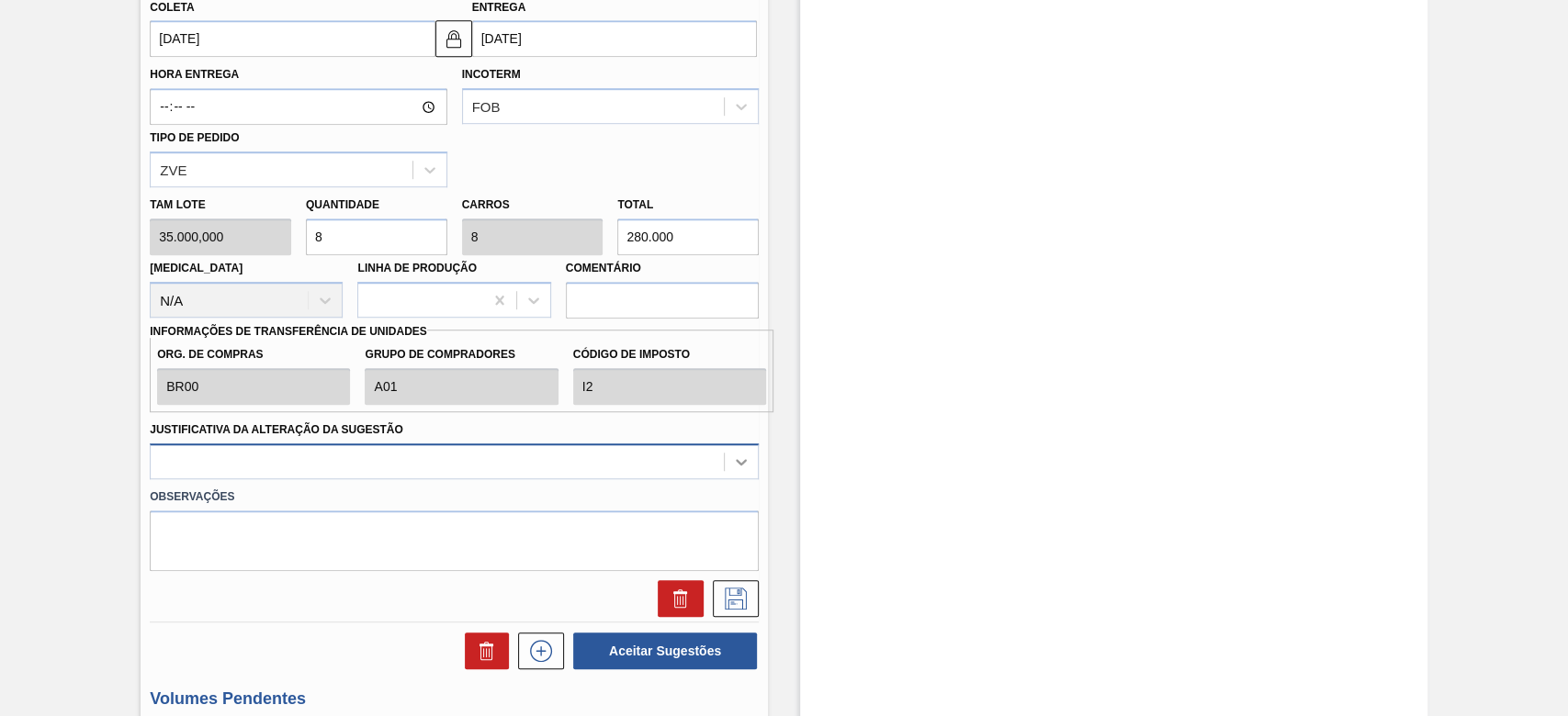
click at [742, 468] on div at bounding box center [454, 460] width 609 height 36
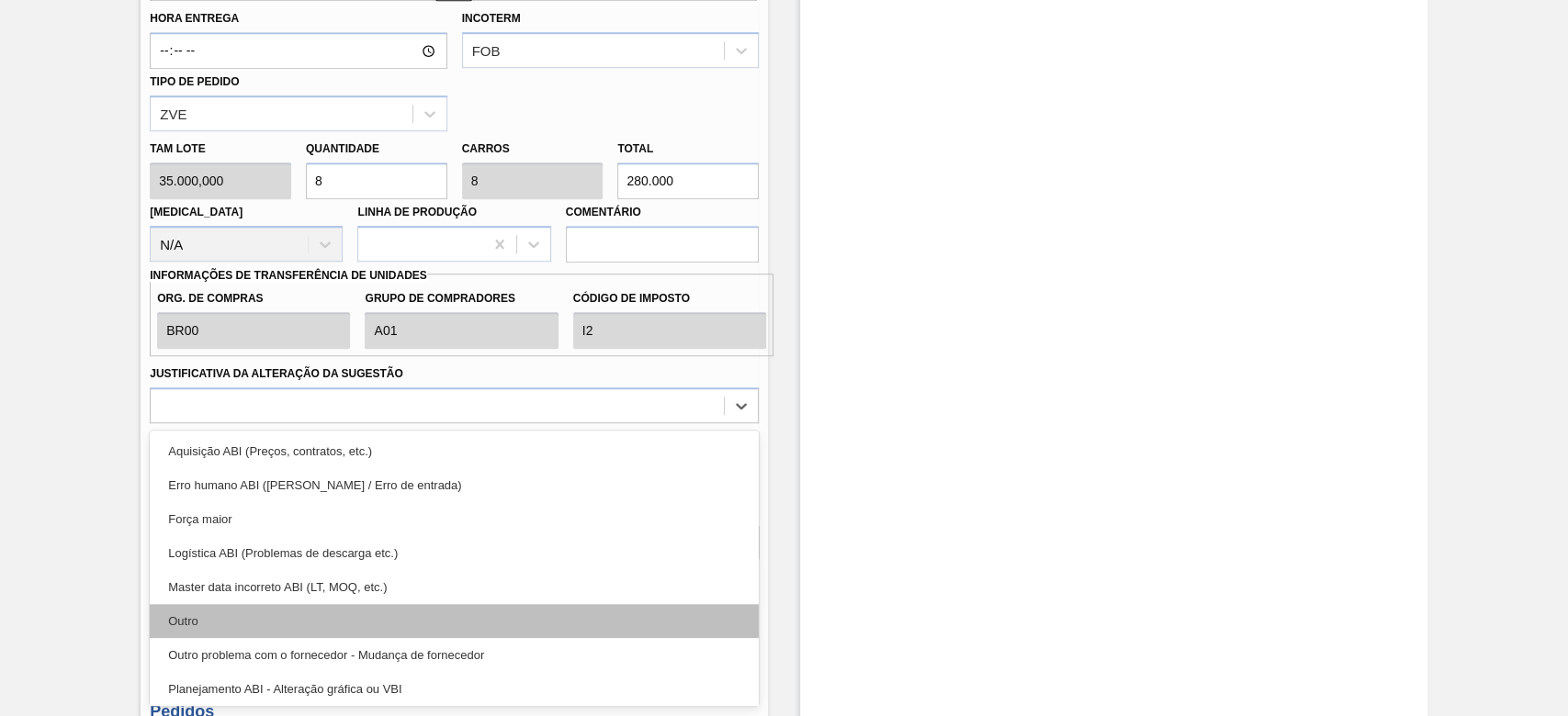
click at [178, 633] on div "Outro" at bounding box center [454, 621] width 609 height 34
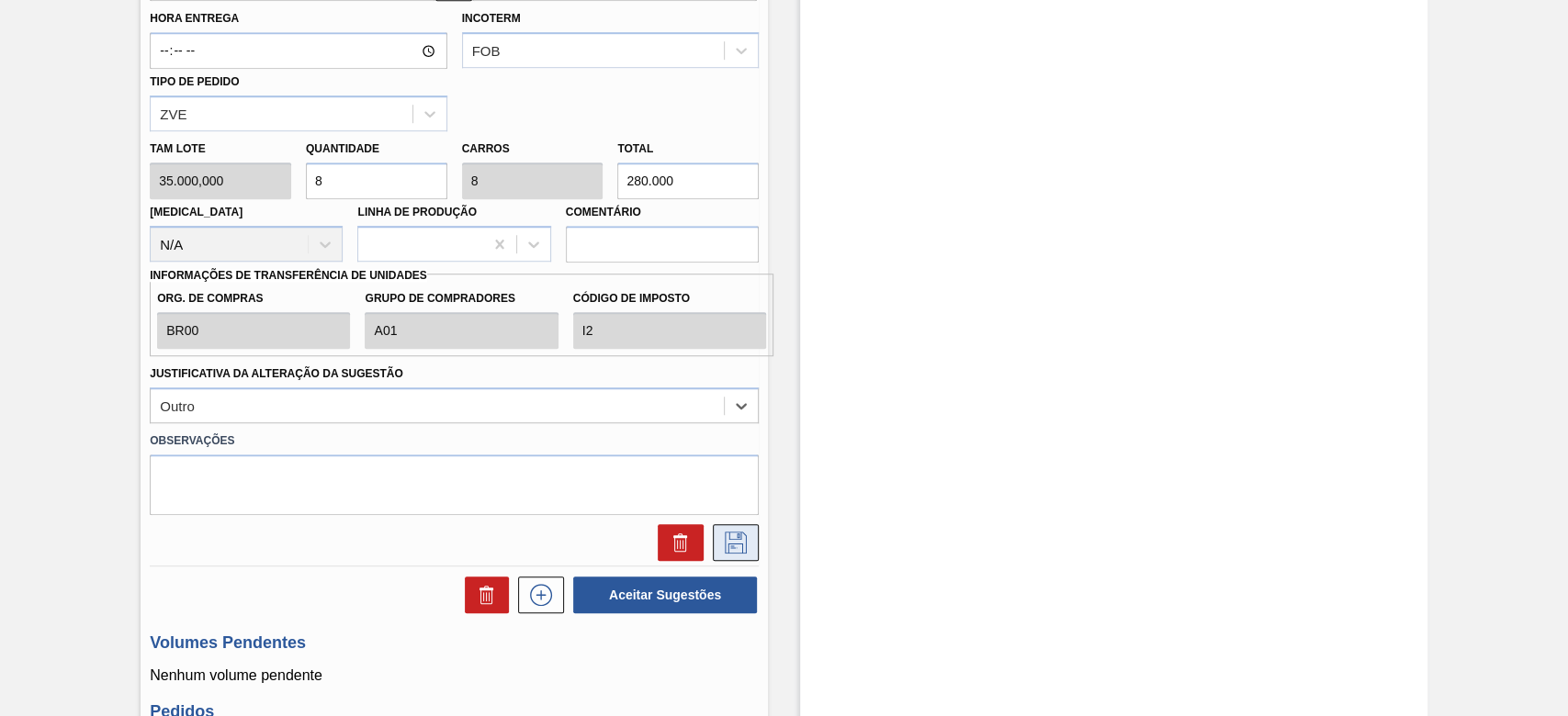
click at [725, 540] on icon at bounding box center [736, 542] width 29 height 22
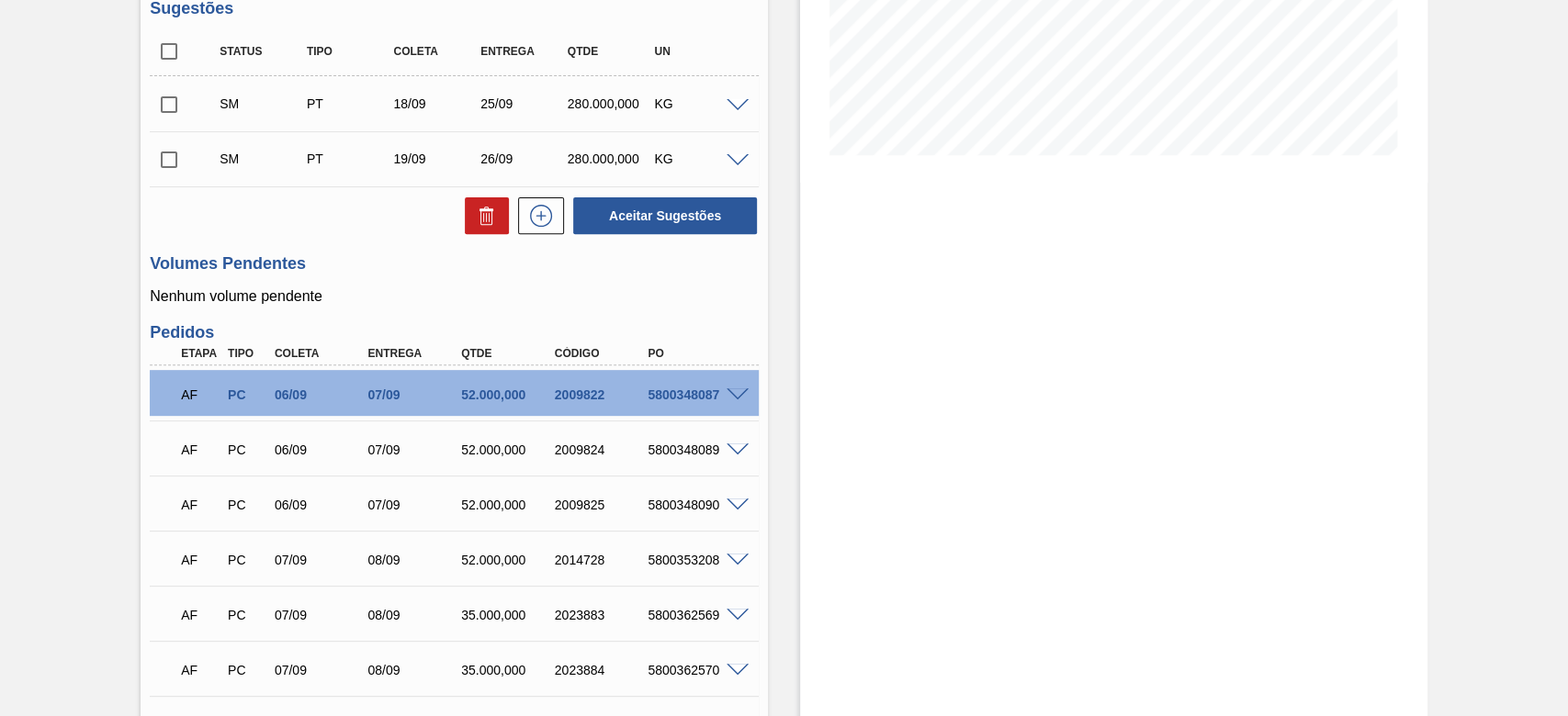
scroll to position [238, 0]
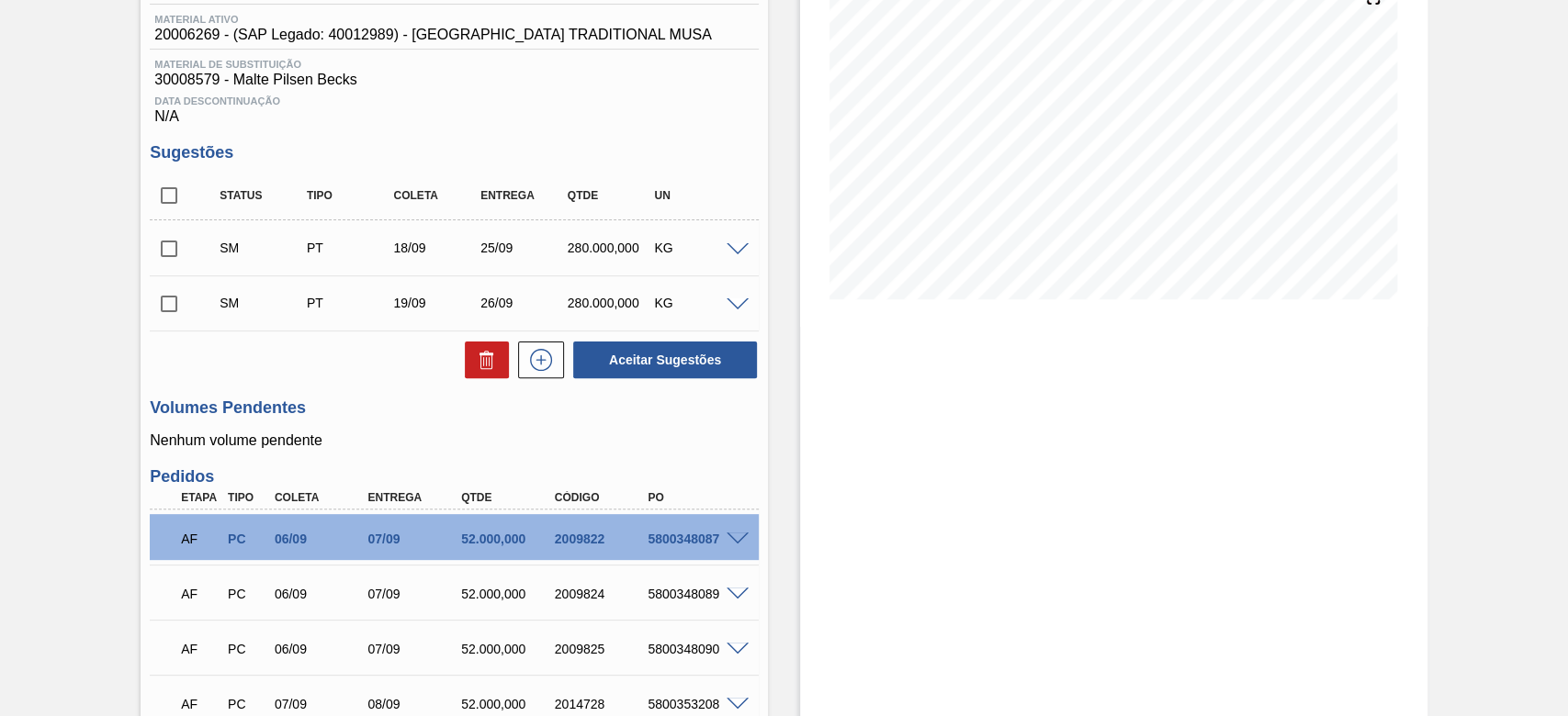
click at [164, 197] on input "checkbox" at bounding box center [169, 195] width 39 height 39
checkbox input "true"
click at [649, 362] on button "Aceitar Sugestões" at bounding box center [665, 359] width 184 height 37
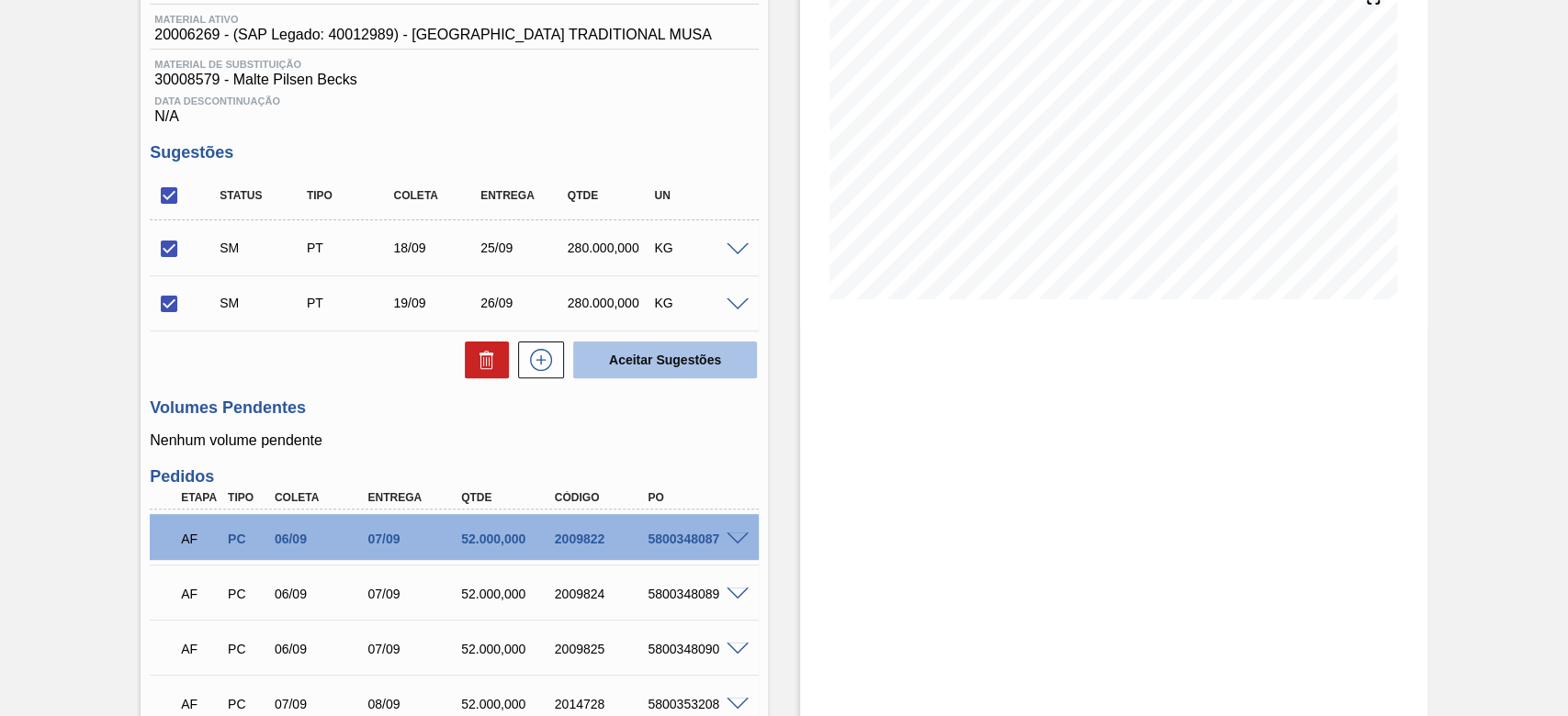
checkbox input "false"
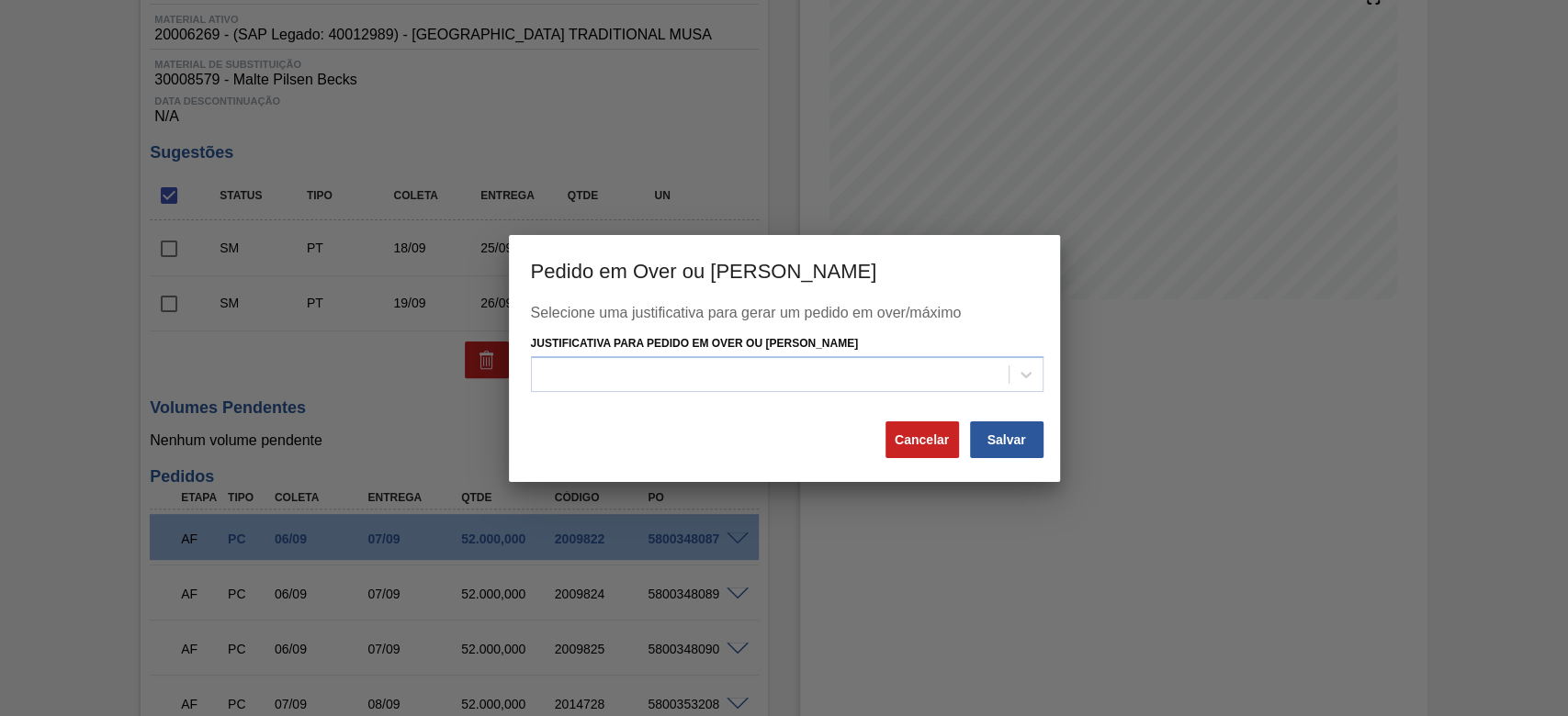
click at [649, 362] on div at bounding box center [770, 374] width 476 height 26
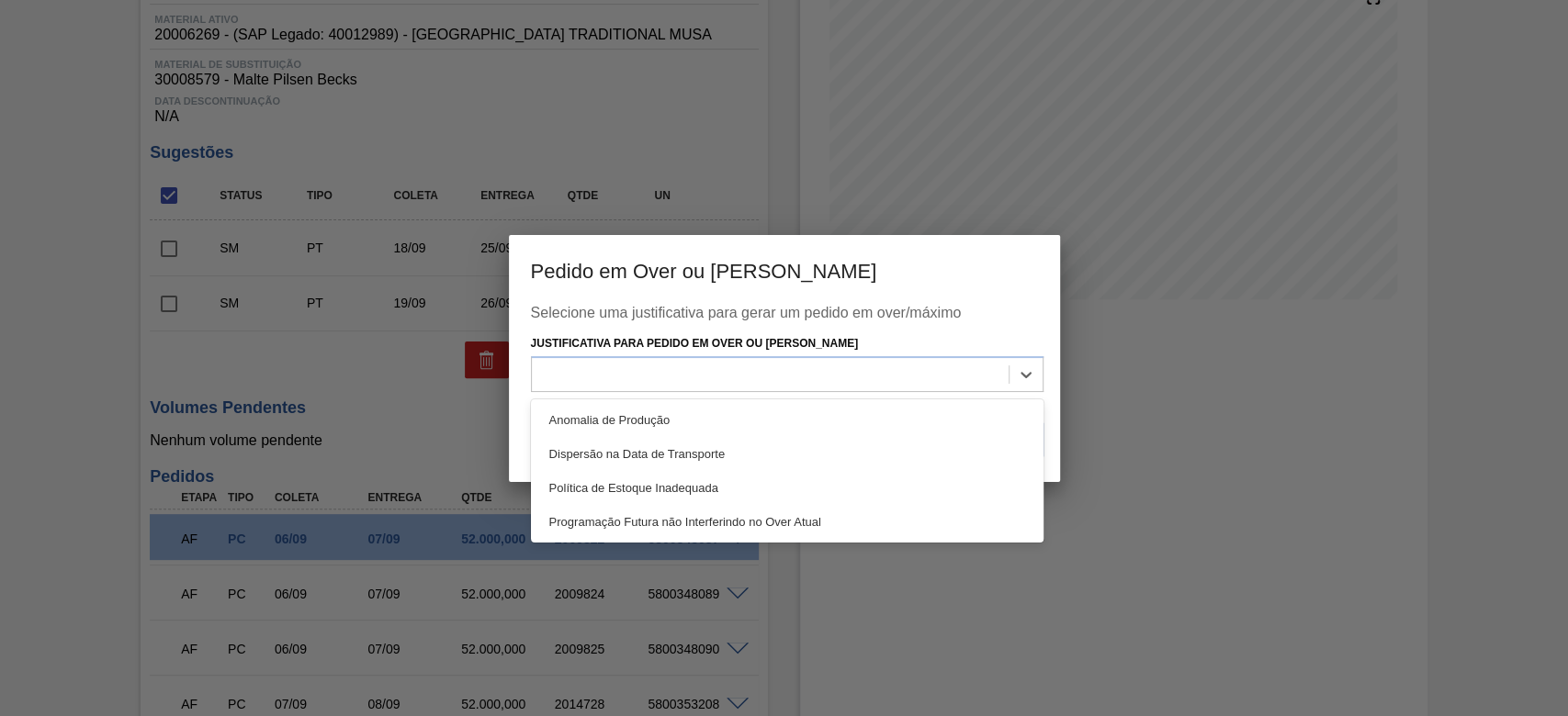
drag, startPoint x: 589, startPoint y: 424, endPoint x: 666, endPoint y: 426, distance: 77.0
click at [590, 424] on div "Anomalia de Produção" at bounding box center [786, 420] width 512 height 34
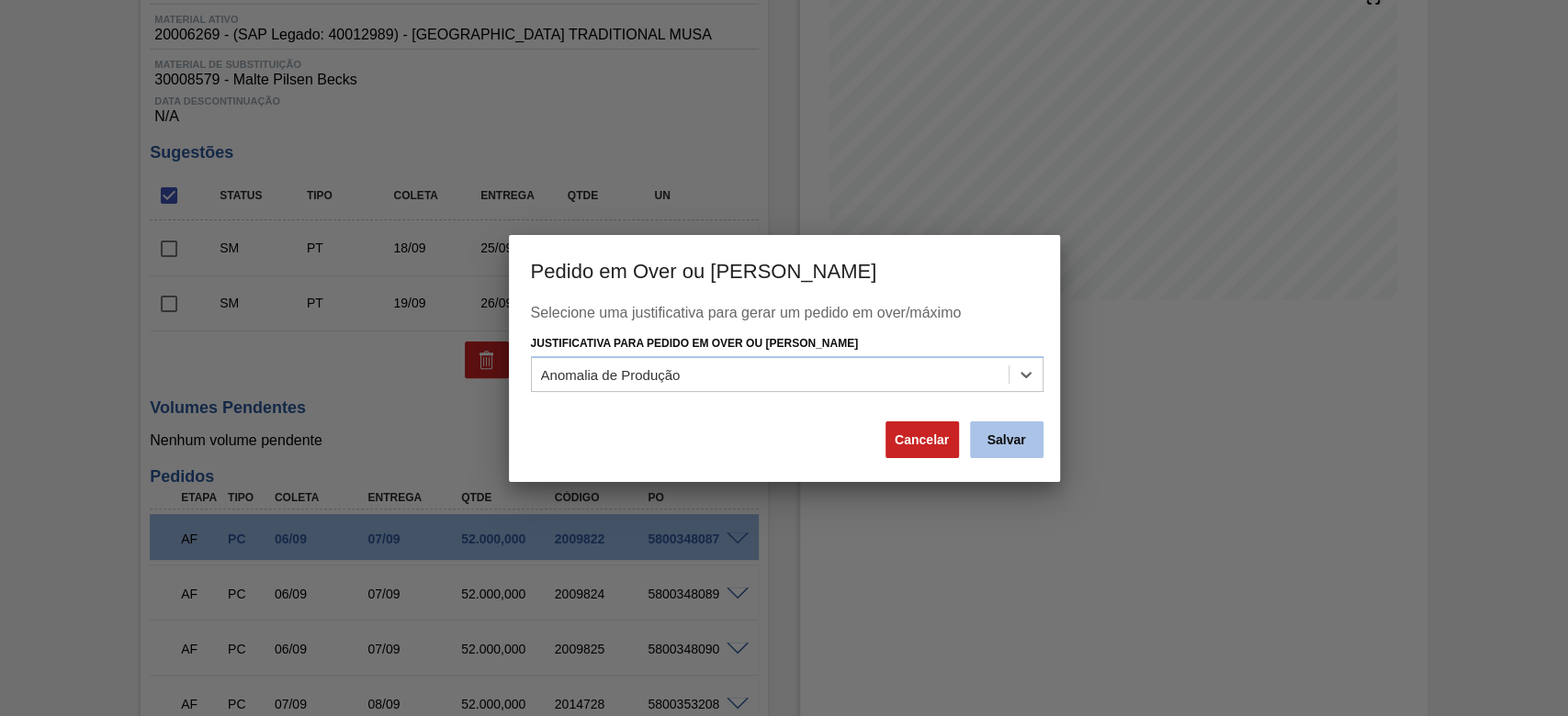
click at [991, 434] on button "Salvar" at bounding box center [1007, 440] width 74 height 37
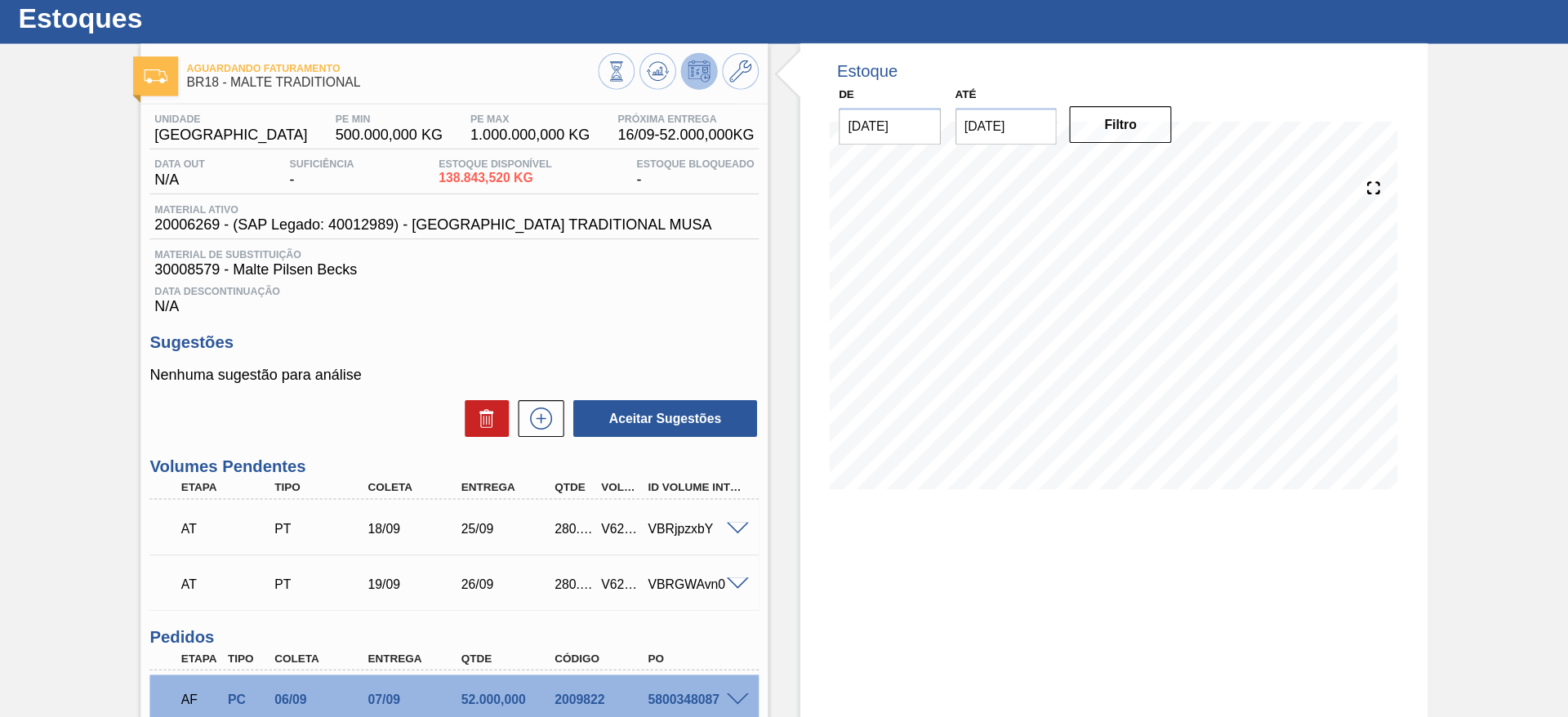
scroll to position [0, 0]
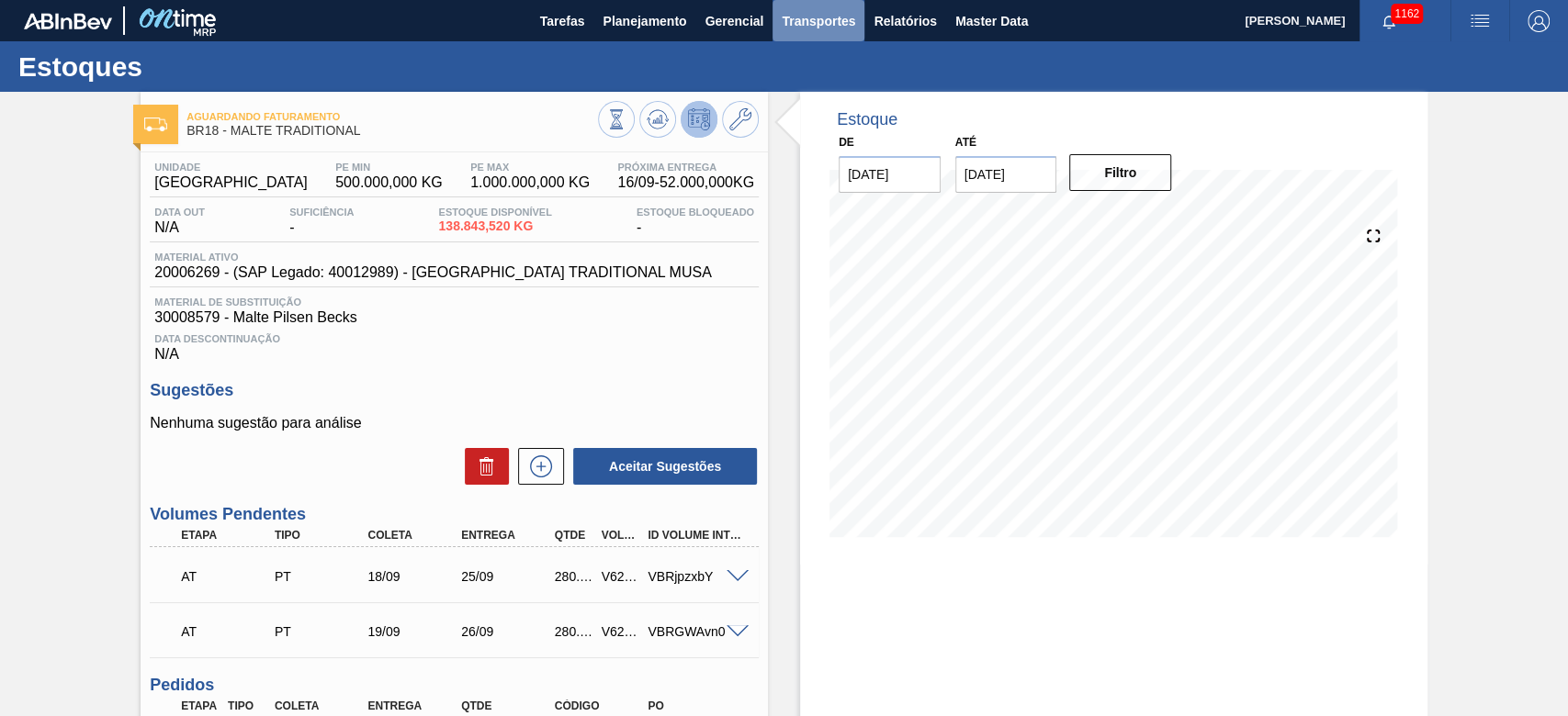
click at [802, 18] on span "Transportes" at bounding box center [819, 20] width 74 height 22
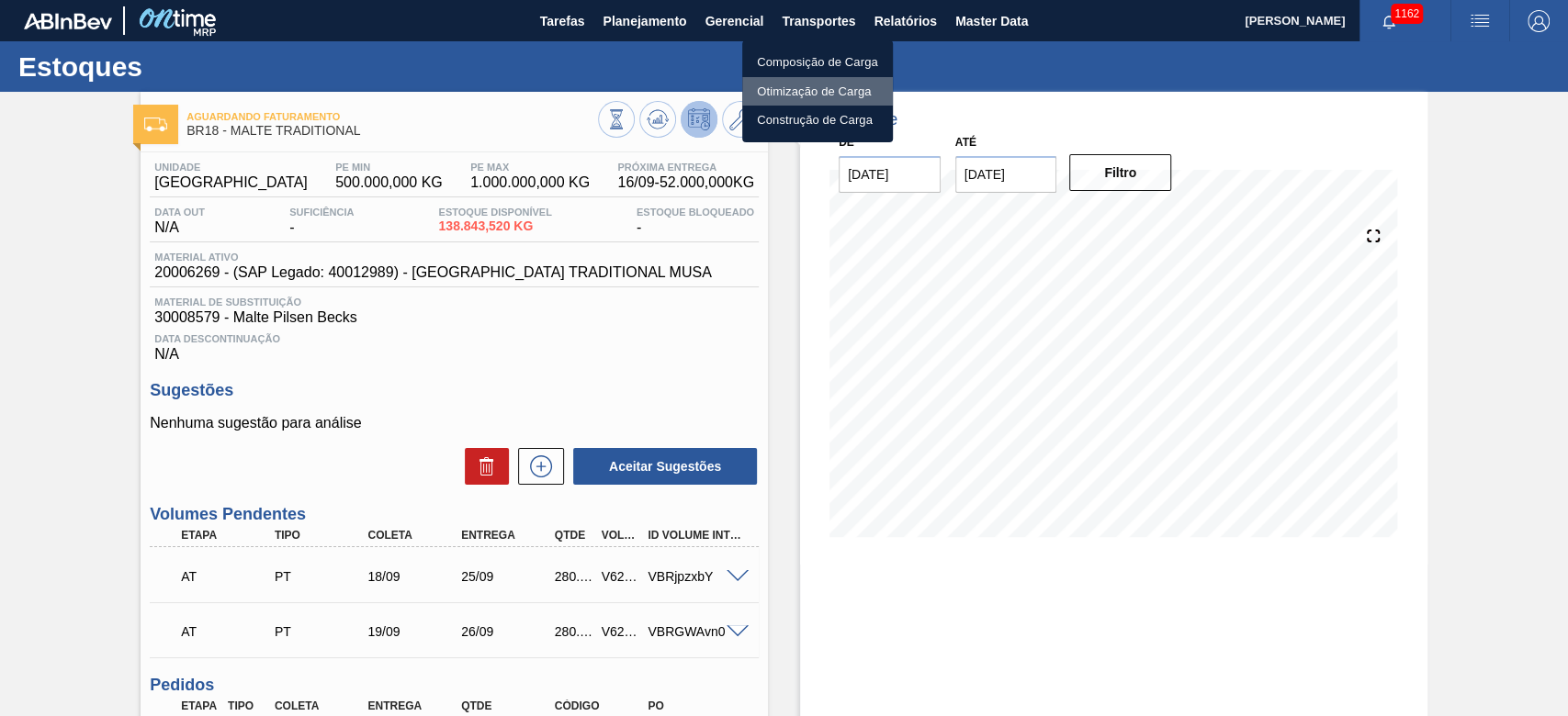
click at [779, 91] on li "Otimização de Carga" at bounding box center [817, 91] width 151 height 29
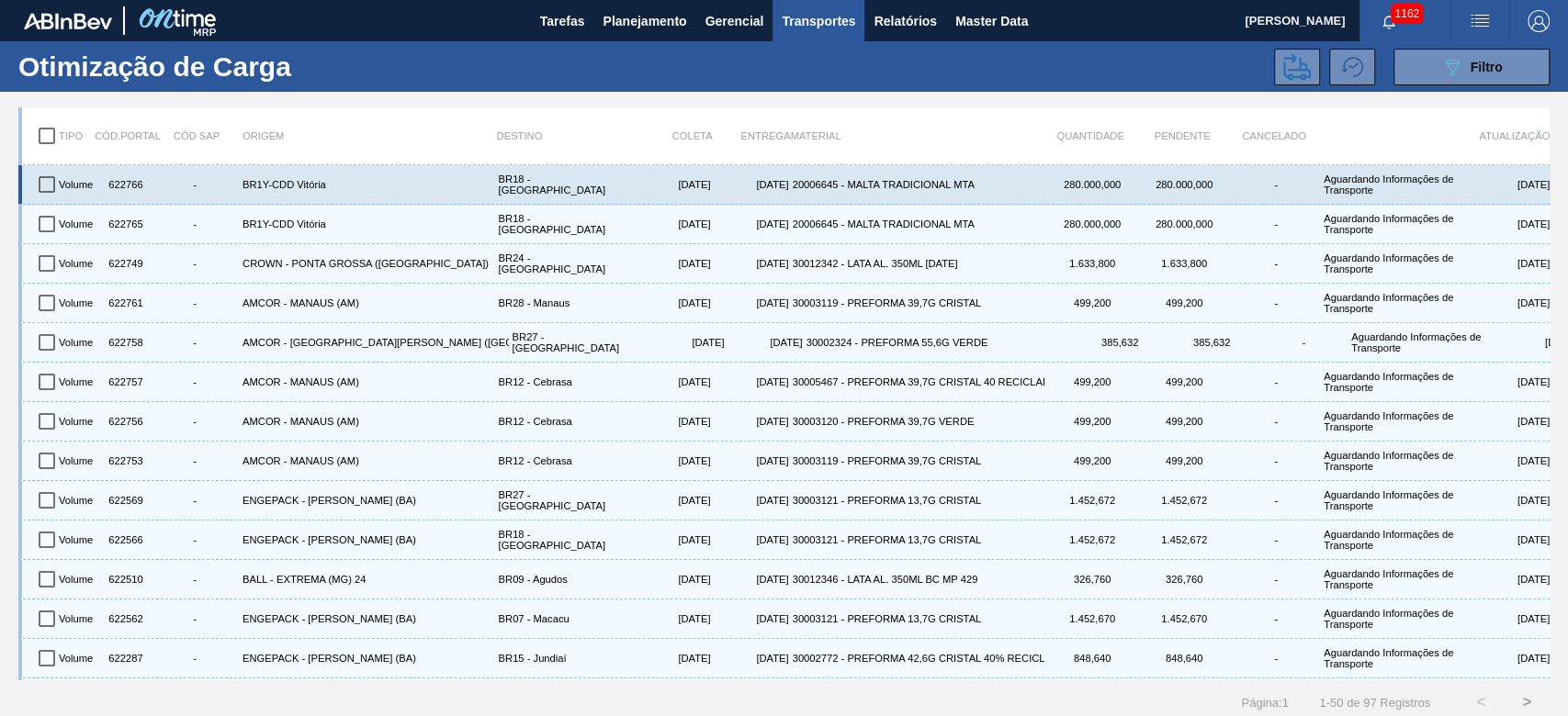
click at [49, 184] on input "checkbox" at bounding box center [47, 185] width 39 height 39
checkbox input "true"
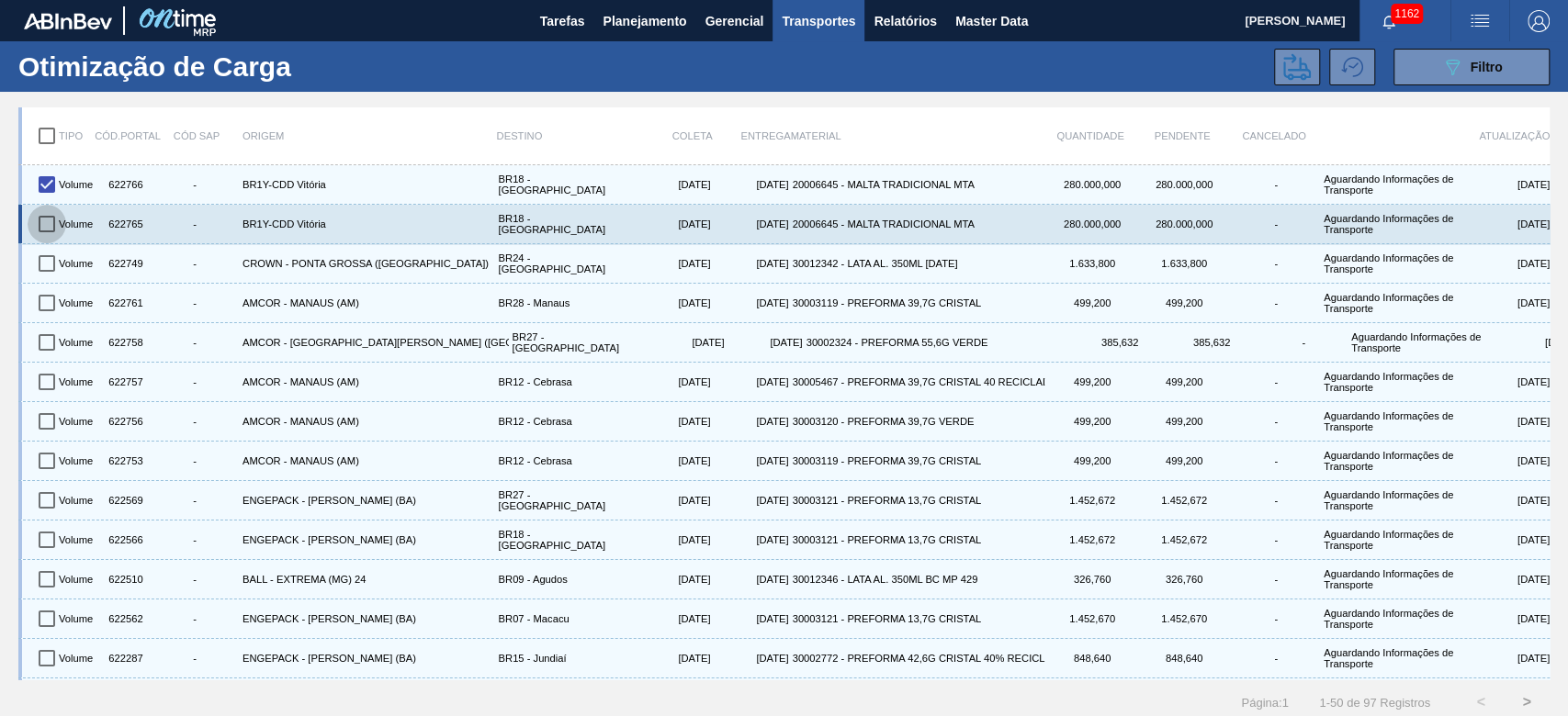
click at [48, 221] on input "checkbox" at bounding box center [47, 224] width 39 height 39
checkbox input "true"
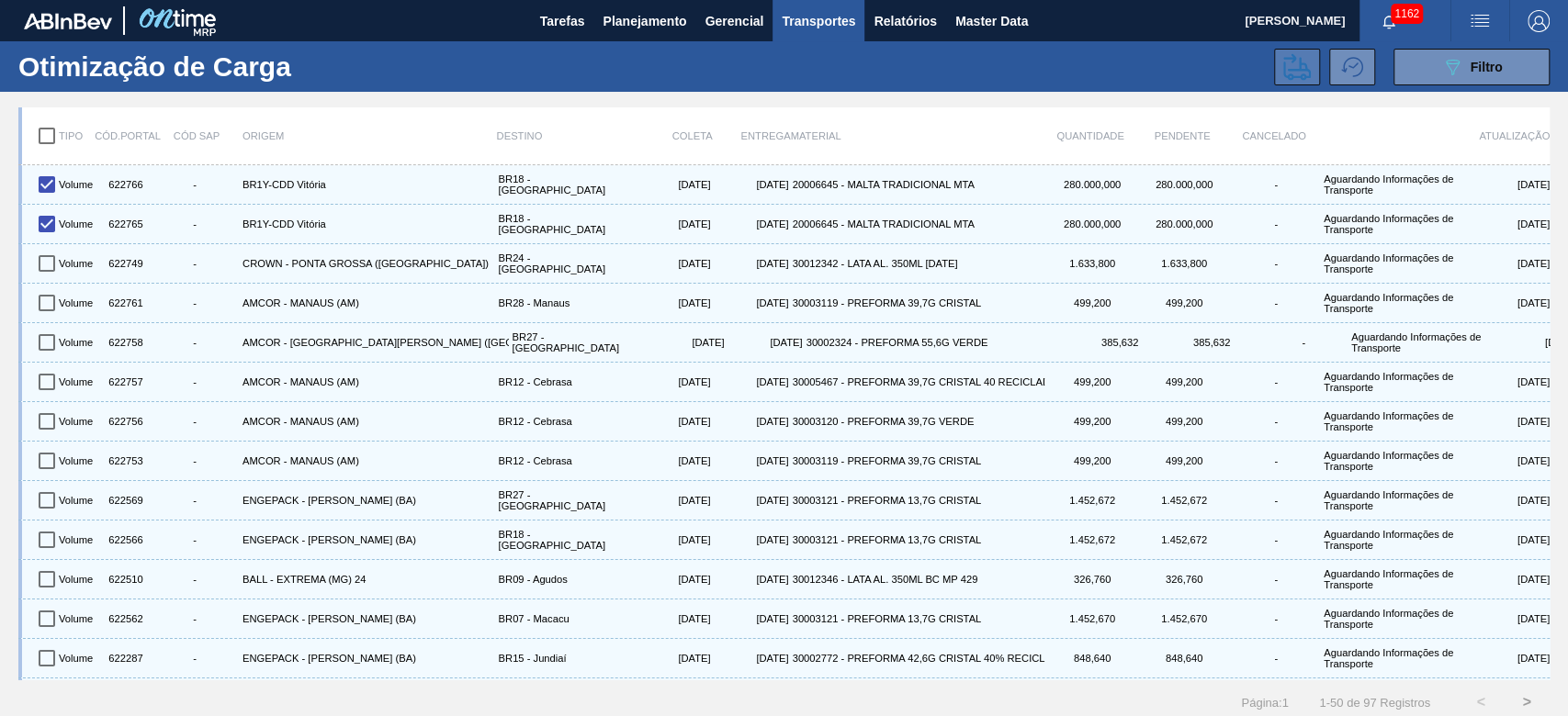
click at [1295, 69] on icon at bounding box center [1297, 66] width 27 height 26
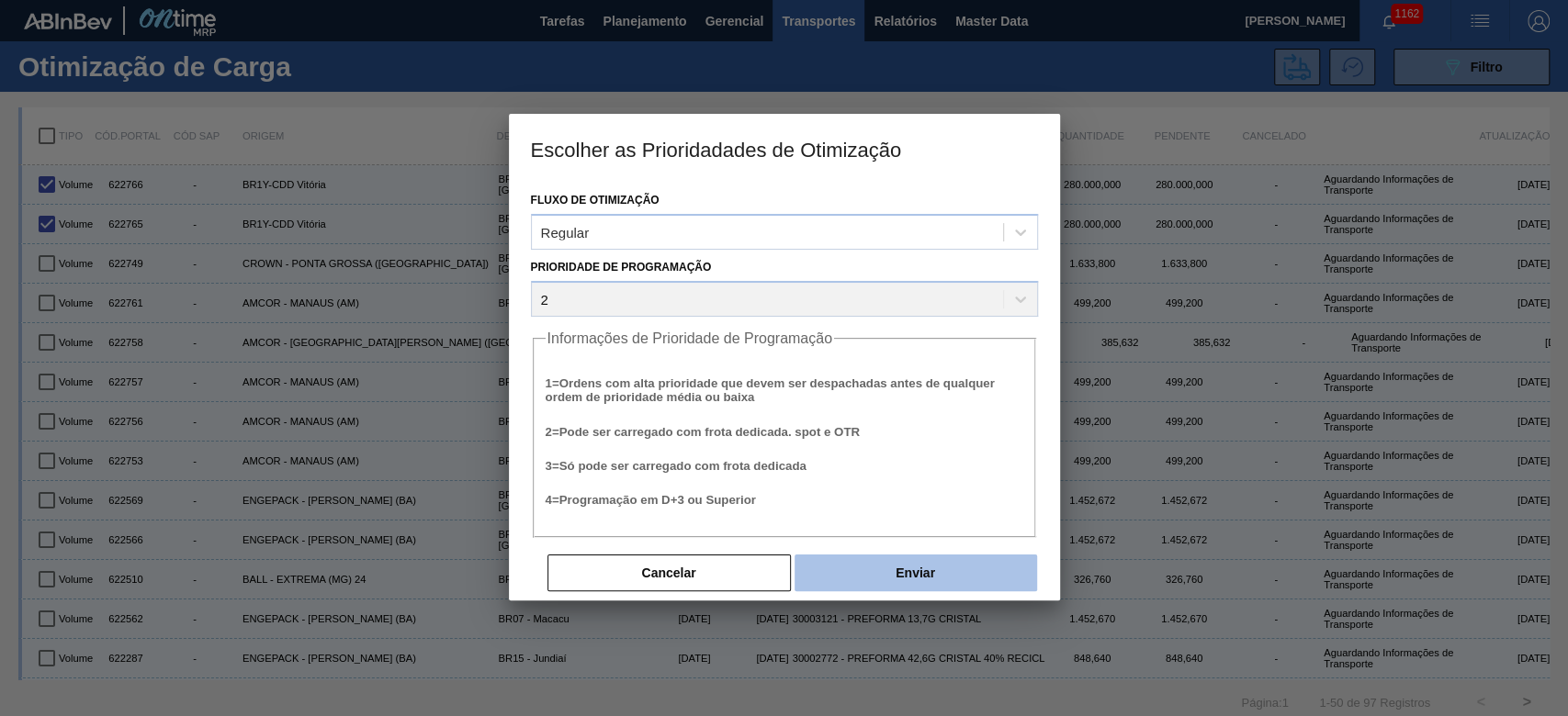
click at [925, 585] on button "Enviar" at bounding box center [915, 573] width 242 height 37
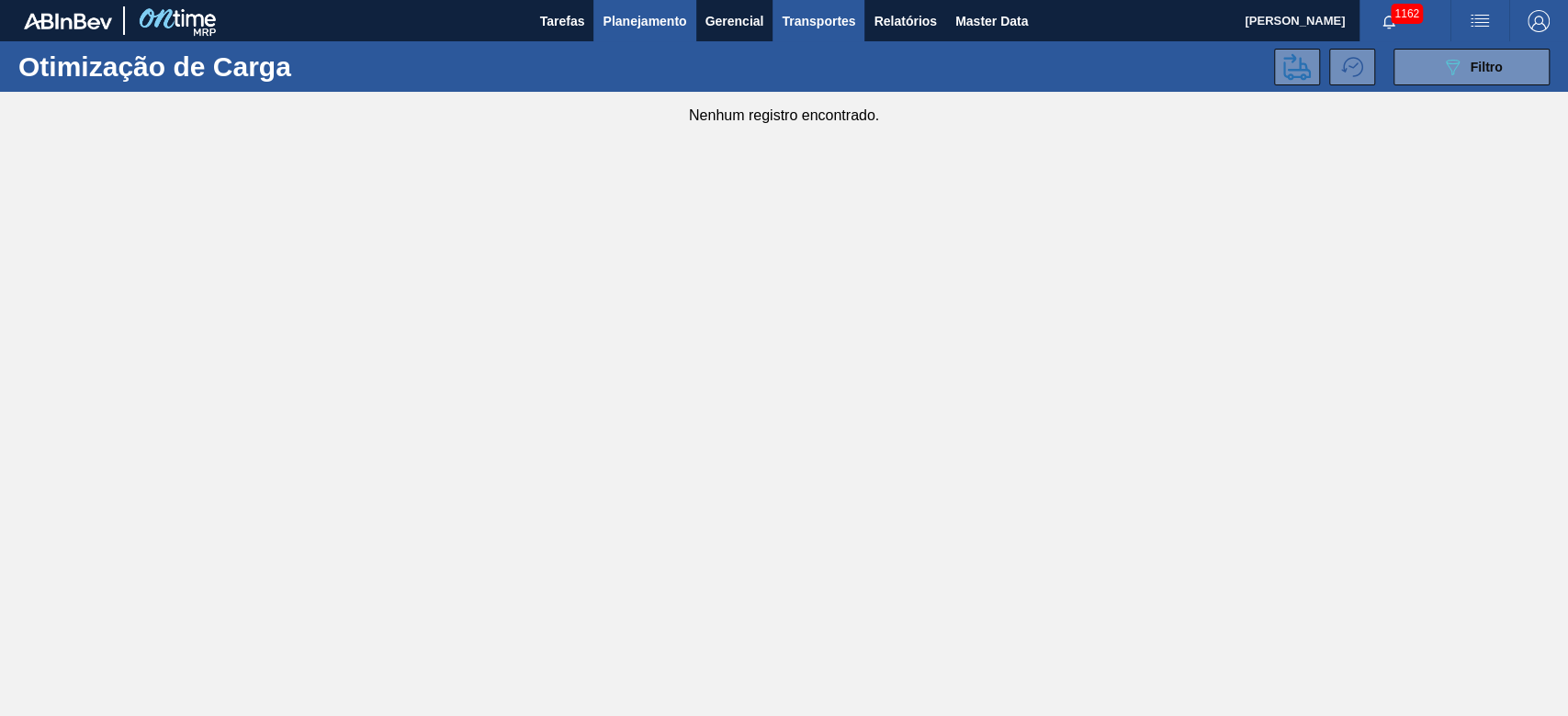
click at [630, 26] on span "Planejamento" at bounding box center [645, 20] width 84 height 22
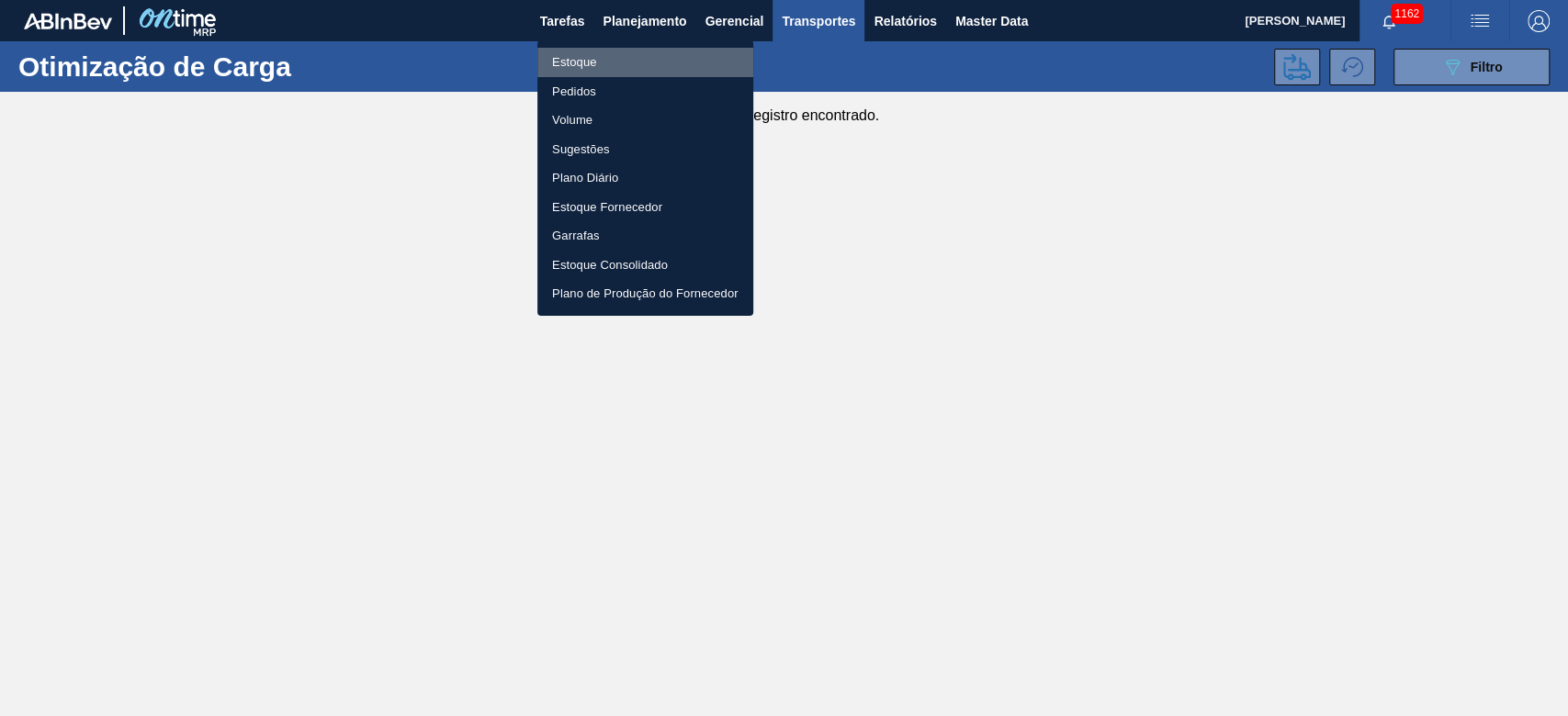
click at [570, 63] on li "Estoque" at bounding box center [645, 62] width 216 height 29
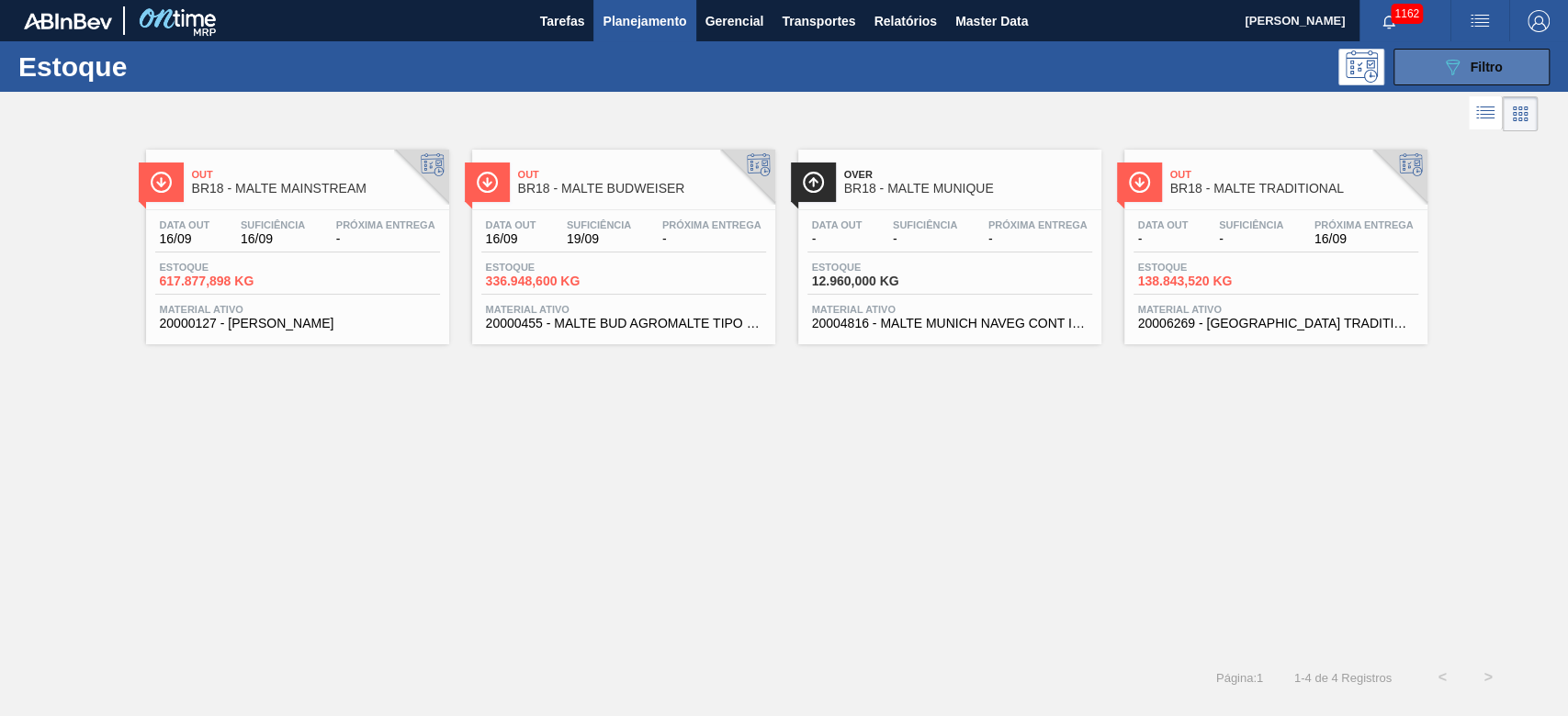
click at [1477, 75] on div "089F7B8B-B2A5-4AFE-B5C0-19BA573D28AC Filtro" at bounding box center [1471, 67] width 61 height 22
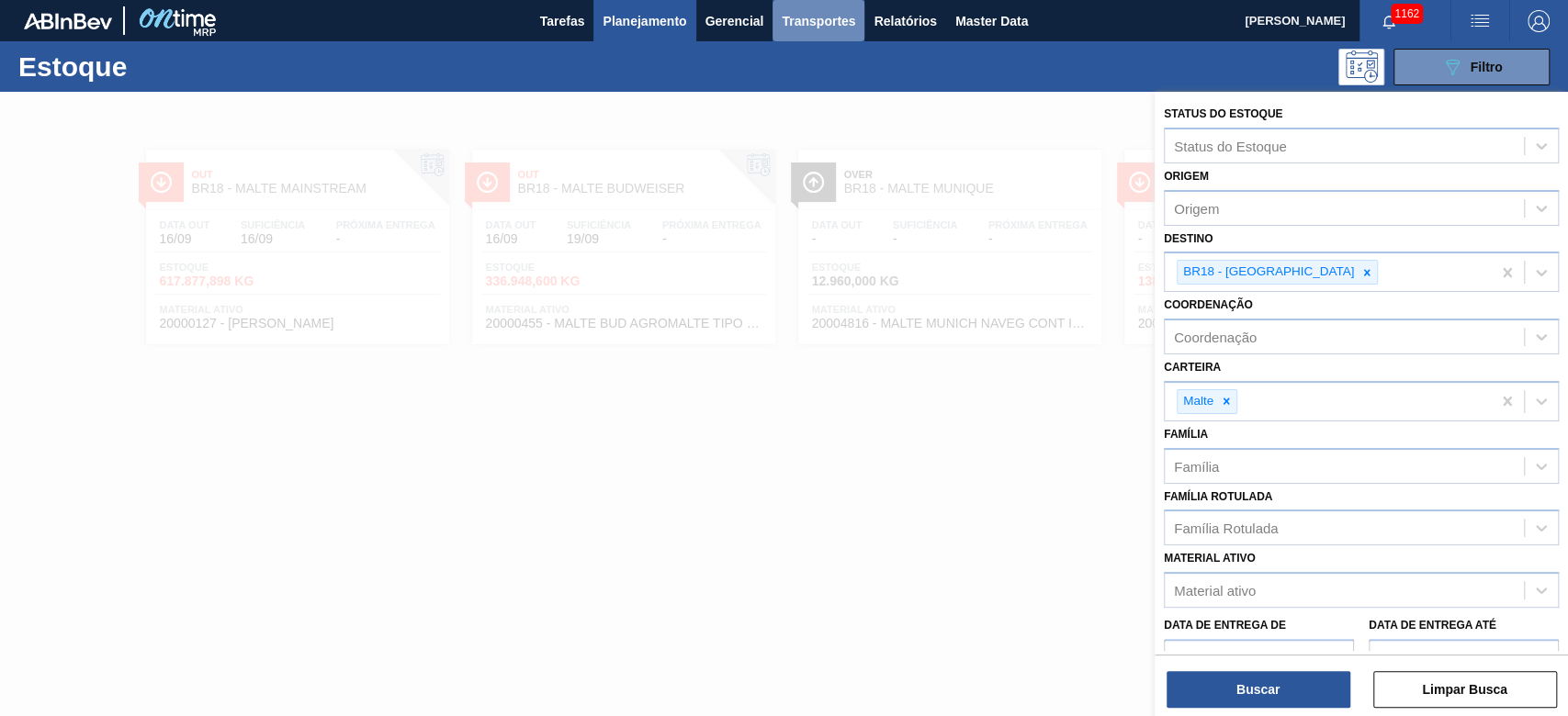
click at [821, 19] on span "Transportes" at bounding box center [819, 20] width 74 height 22
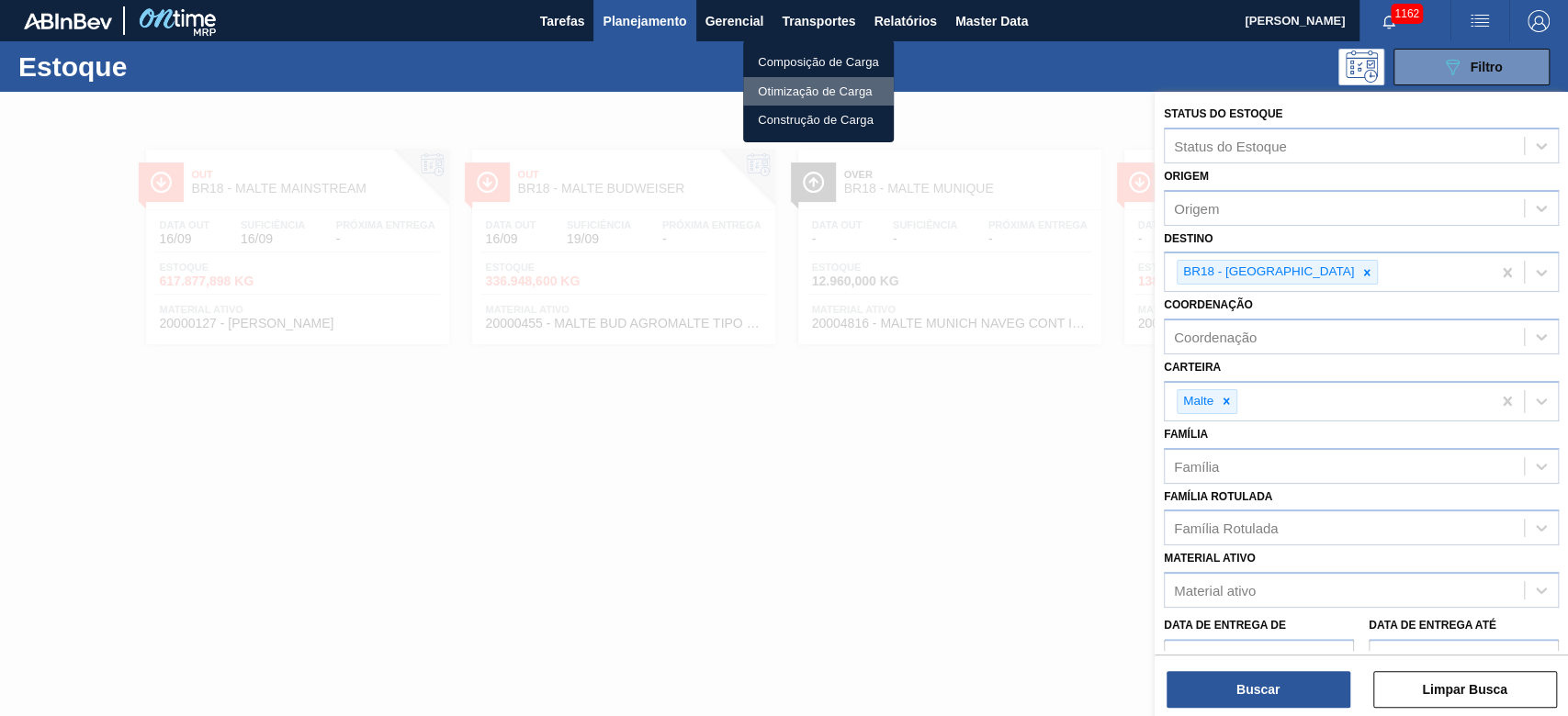
click at [780, 84] on li "Otimização de Carga" at bounding box center [818, 91] width 151 height 29
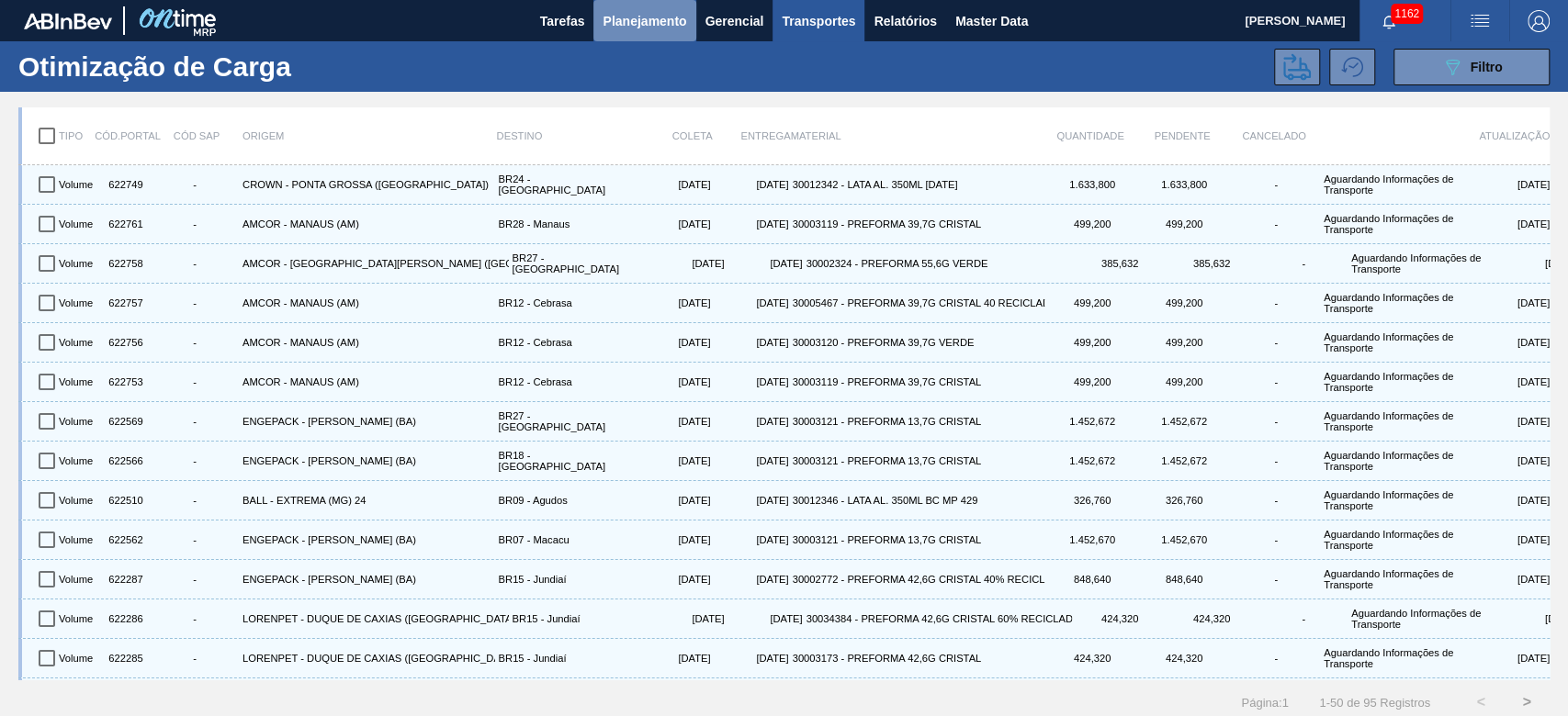
click at [632, 20] on span "Planejamento" at bounding box center [645, 20] width 84 height 22
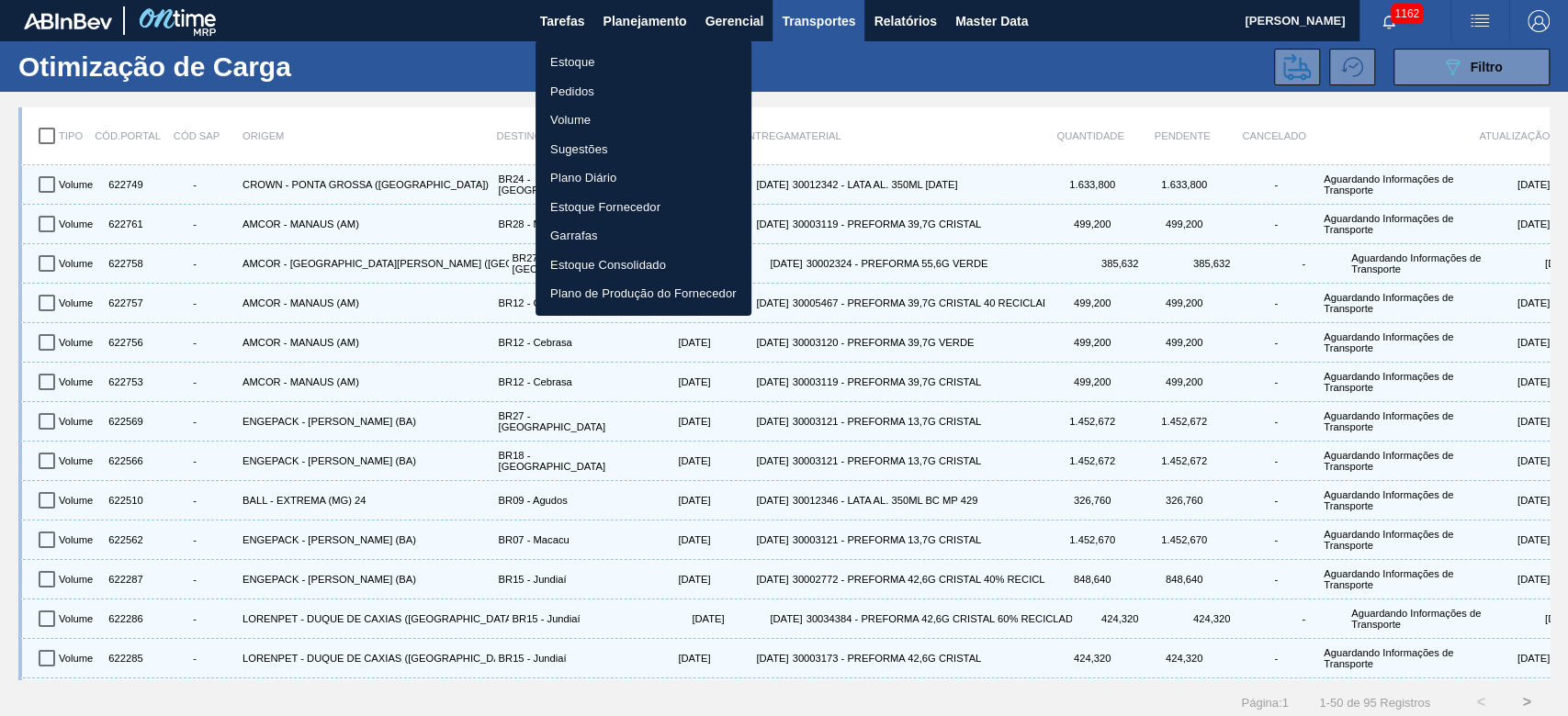
click at [590, 55] on li "Estoque" at bounding box center [644, 62] width 216 height 29
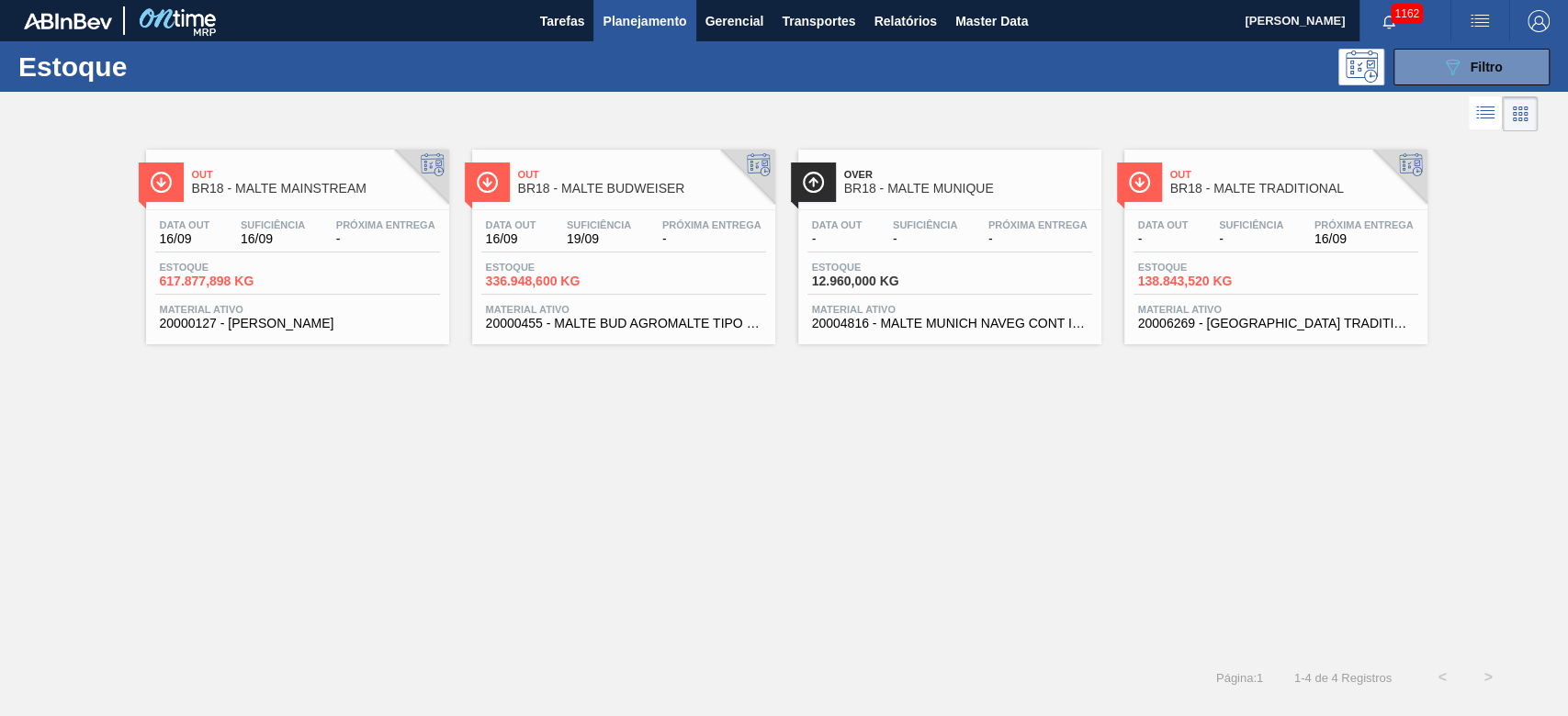
click at [674, 237] on span "-" at bounding box center [712, 239] width 99 height 14
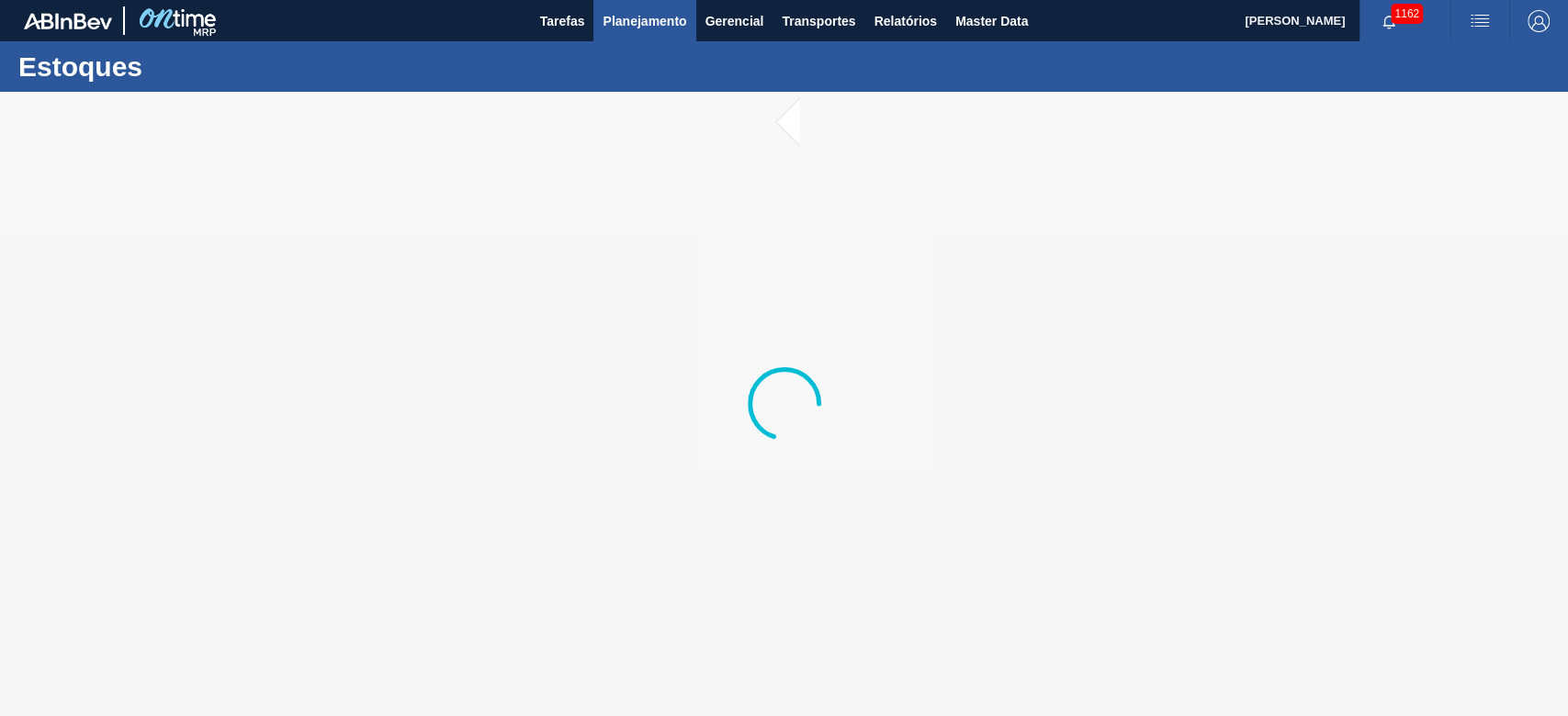
click at [622, 23] on span "Planejamento" at bounding box center [645, 20] width 84 height 22
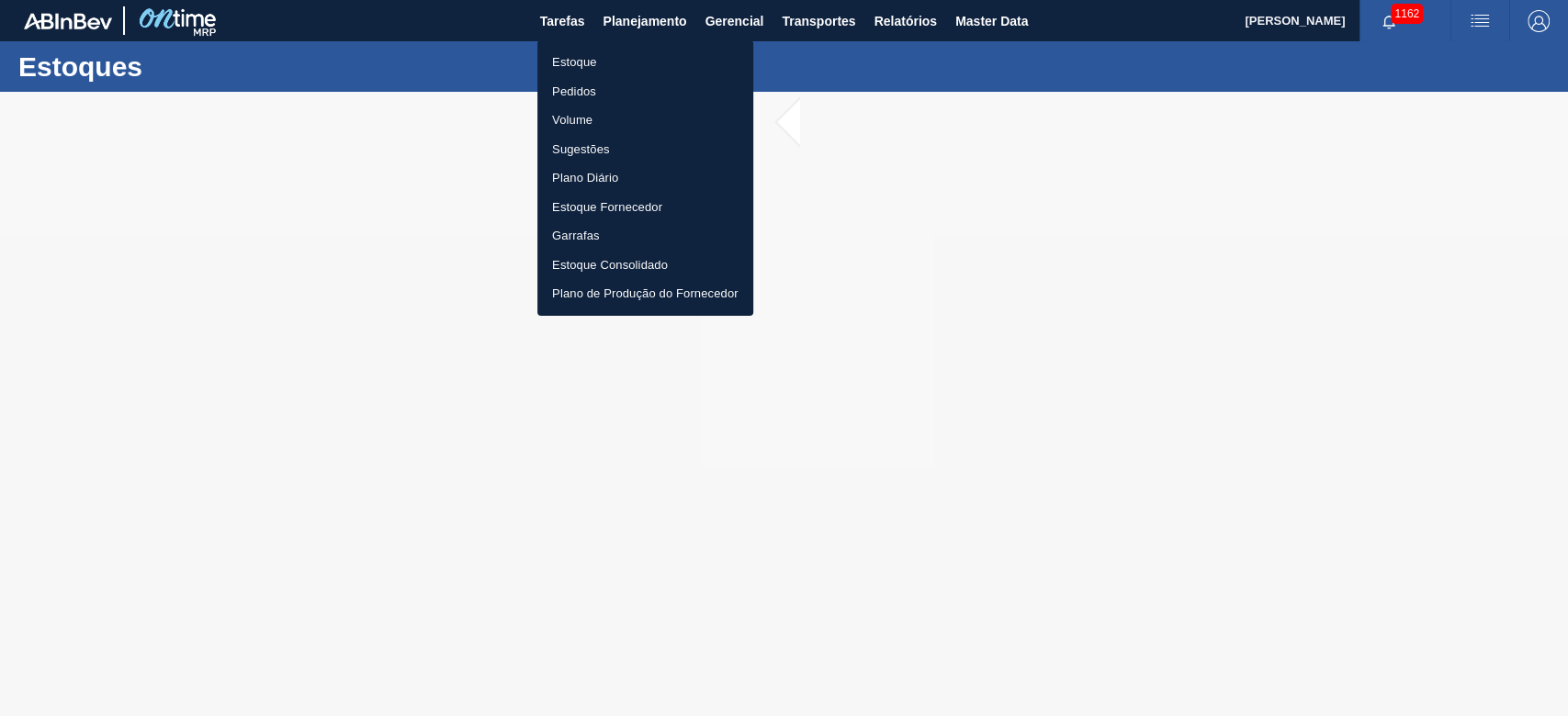
click at [589, 58] on li "Estoque" at bounding box center [645, 62] width 216 height 29
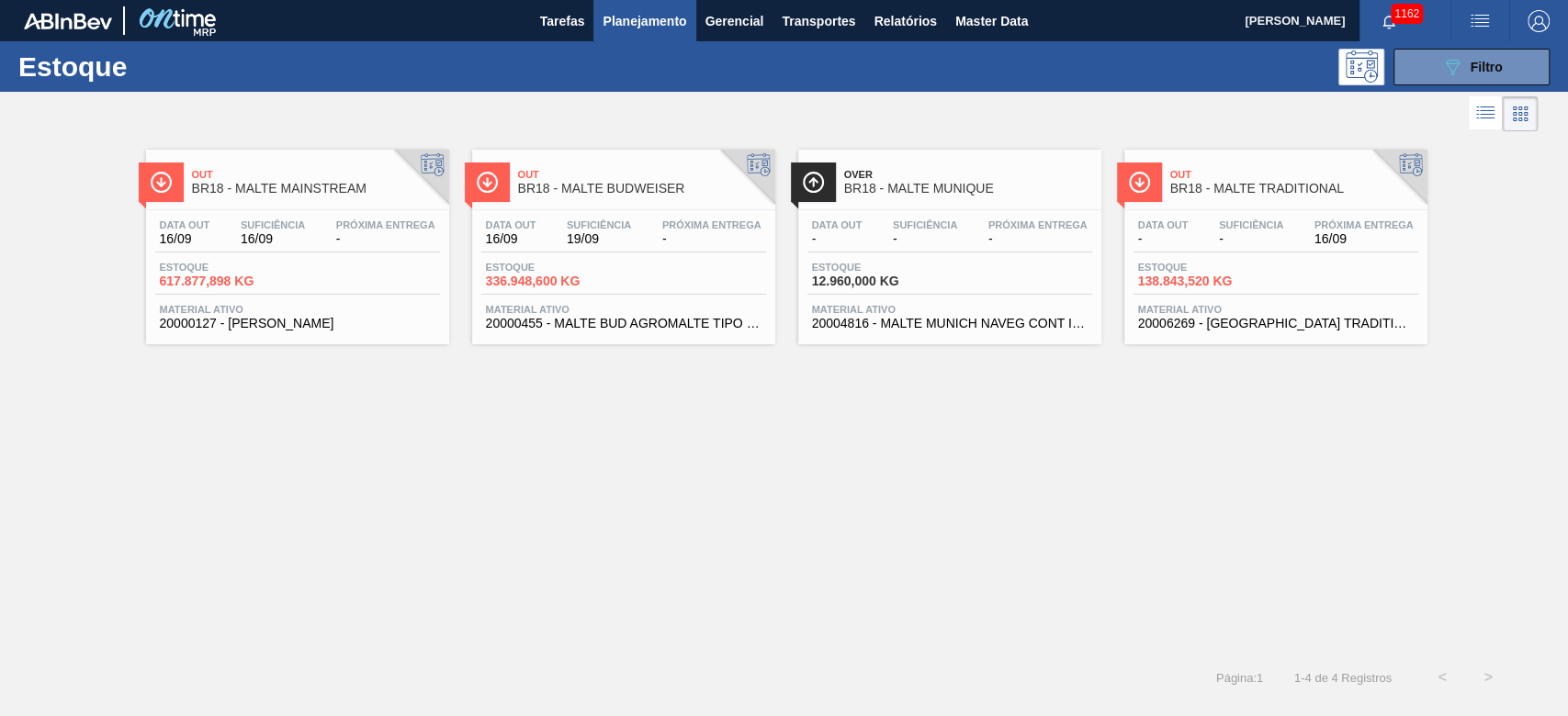
click at [1208, 239] on div "Data out - Suficiência - Próxima Entrega 16/09" at bounding box center [1275, 236] width 285 height 33
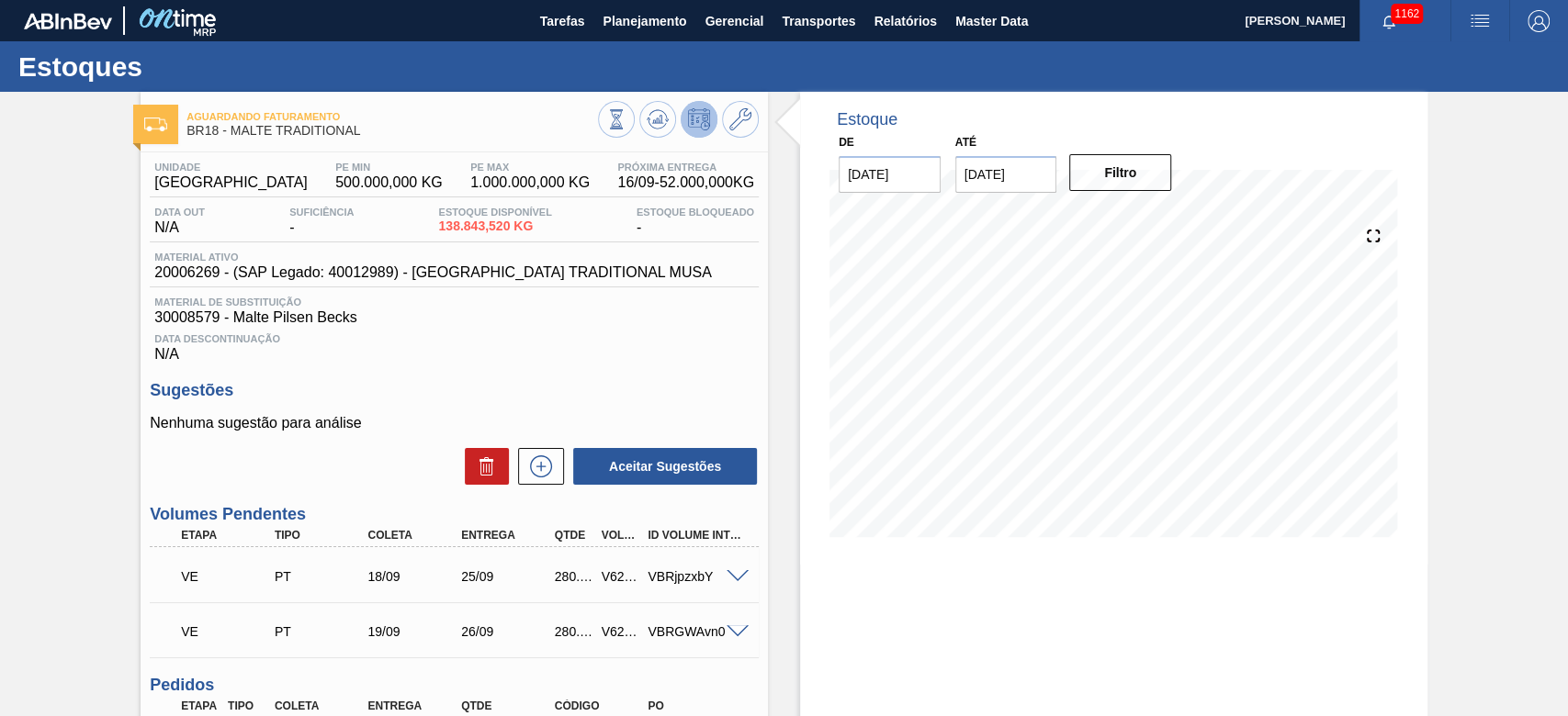
click at [618, 576] on div "V622765" at bounding box center [620, 576] width 48 height 15
copy div "V622765"
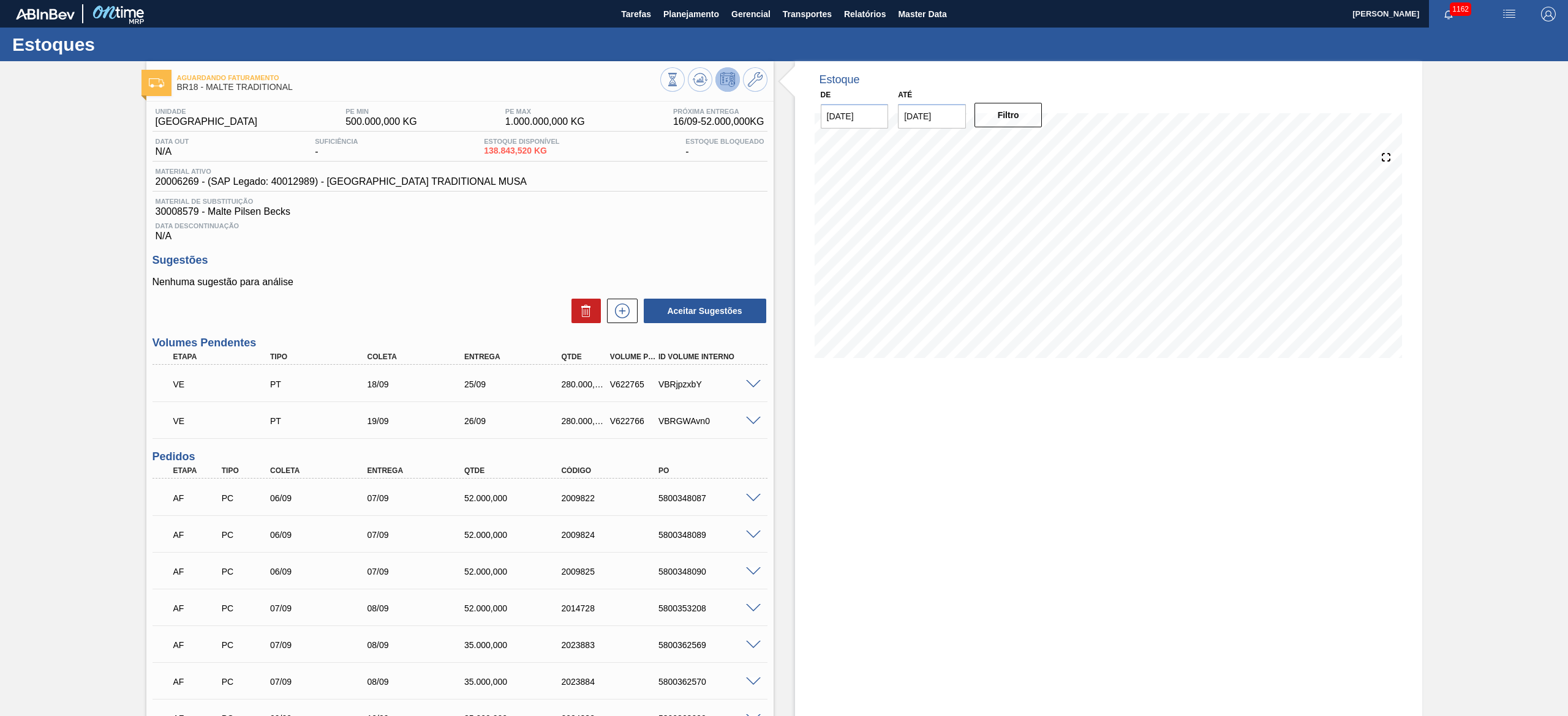
click at [1, 410] on div "Aguardando Faturamento BR18 - MALTE TRADITIONAL Unidade Pernambuco PE MIN 500.0…" at bounding box center [784, 687] width 1568 height 1253
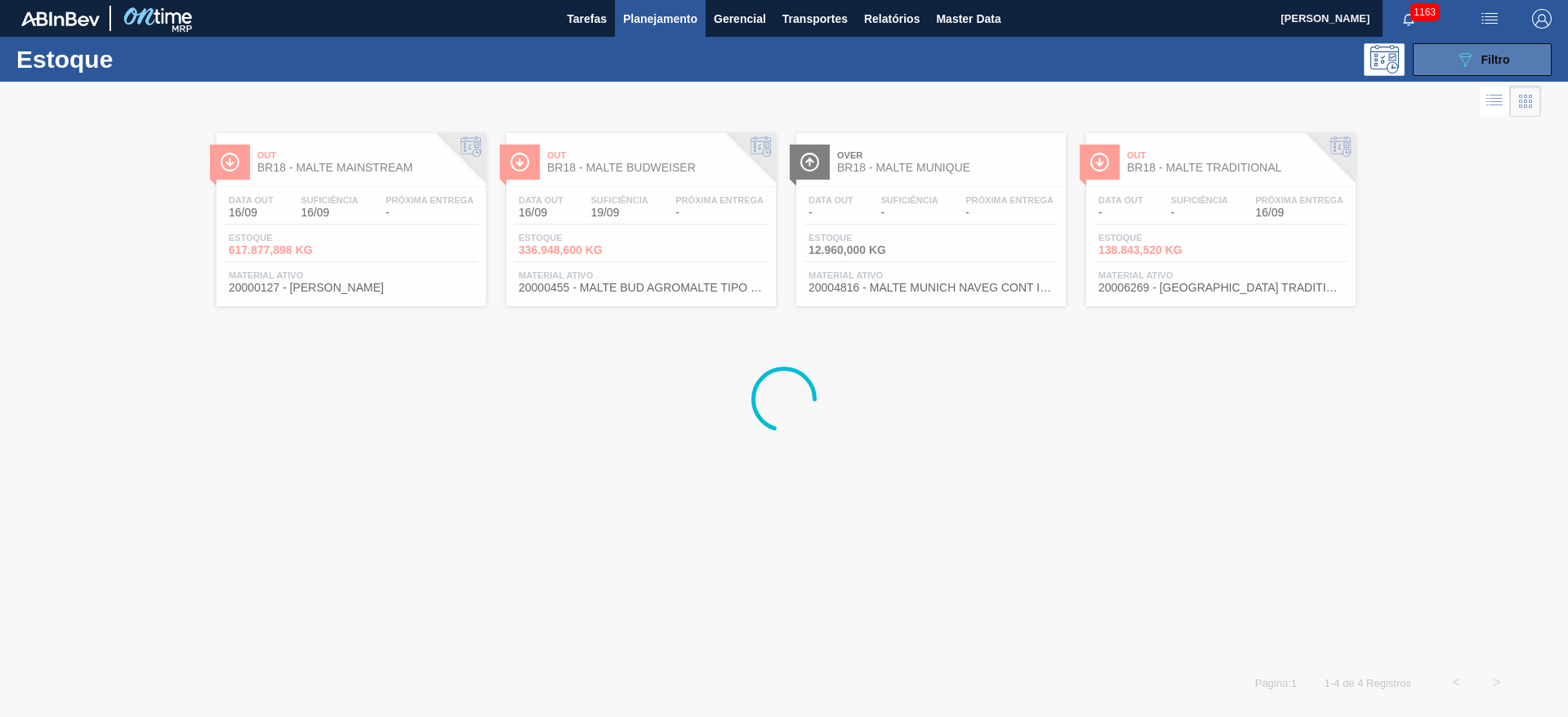
click at [1477, 45] on button "089F7B8B-B2A5-4AFE-B5C0-19BA573D28AC Filtro" at bounding box center [1482, 60] width 139 height 33
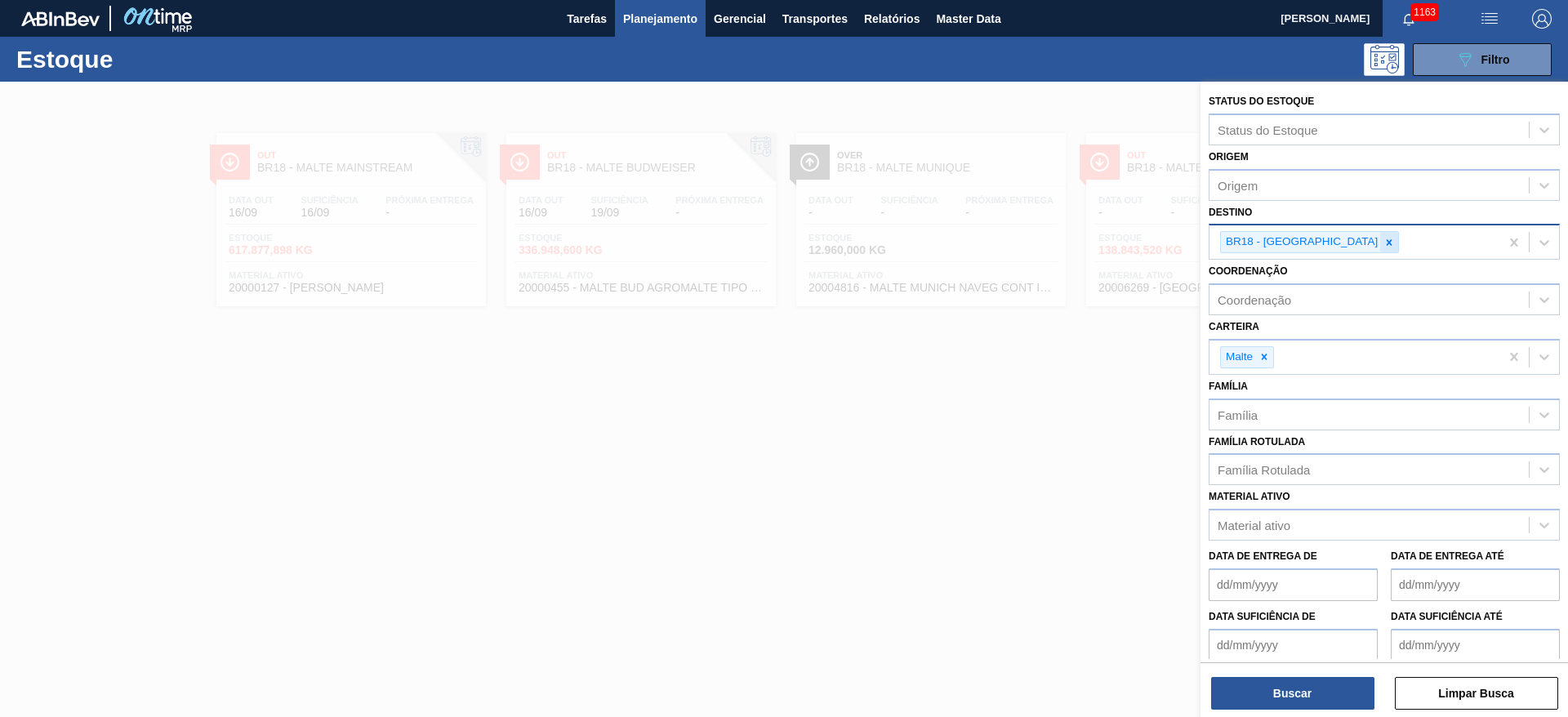
click at [1386, 244] on icon at bounding box center [1389, 242] width 6 height 6
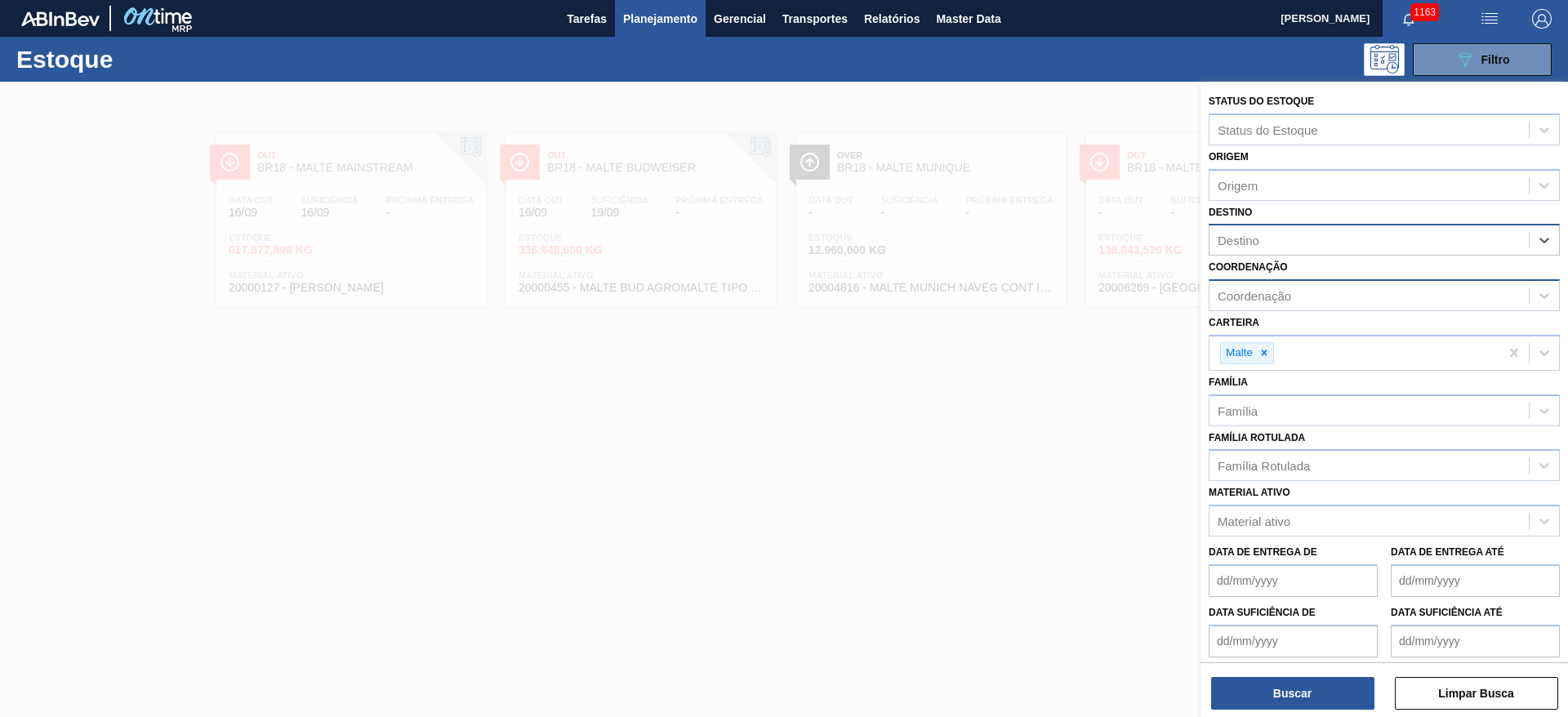
click at [1263, 291] on div "Coordenação" at bounding box center [1254, 296] width 73 height 14
type input "des"
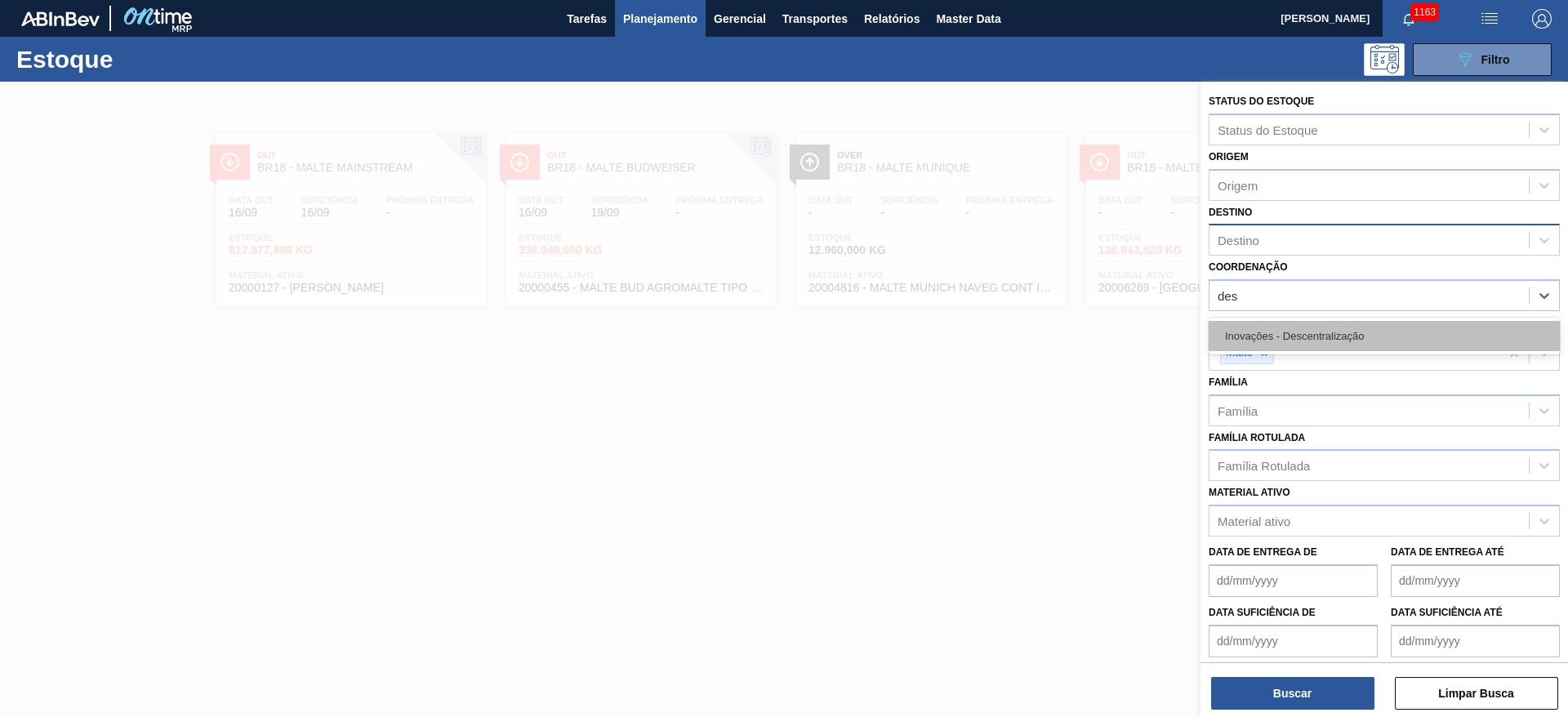
click at [1259, 330] on div "Inovações - Descentralização" at bounding box center [1384, 336] width 351 height 30
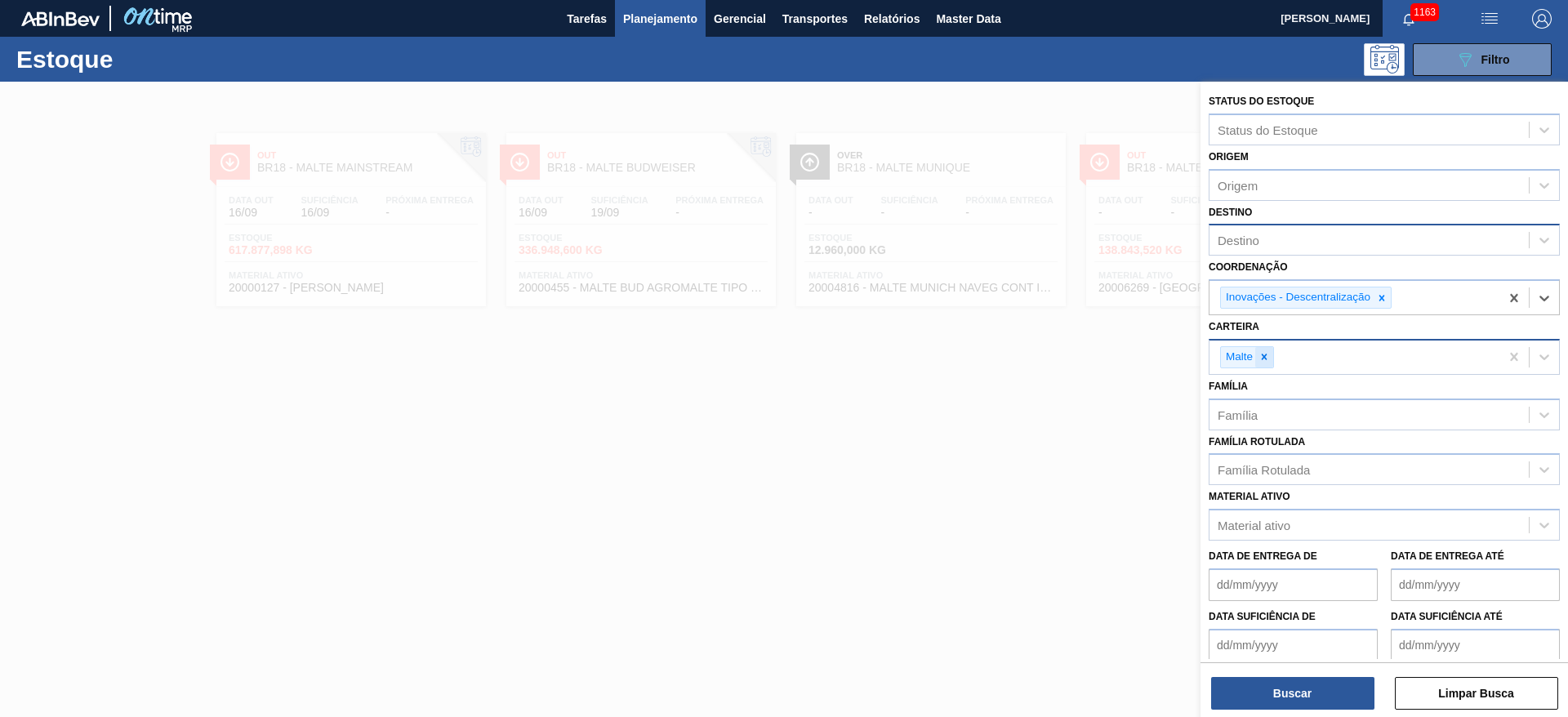
click at [1264, 360] on icon at bounding box center [1264, 356] width 11 height 11
click at [1233, 249] on div "Destino" at bounding box center [1368, 240] width 319 height 23
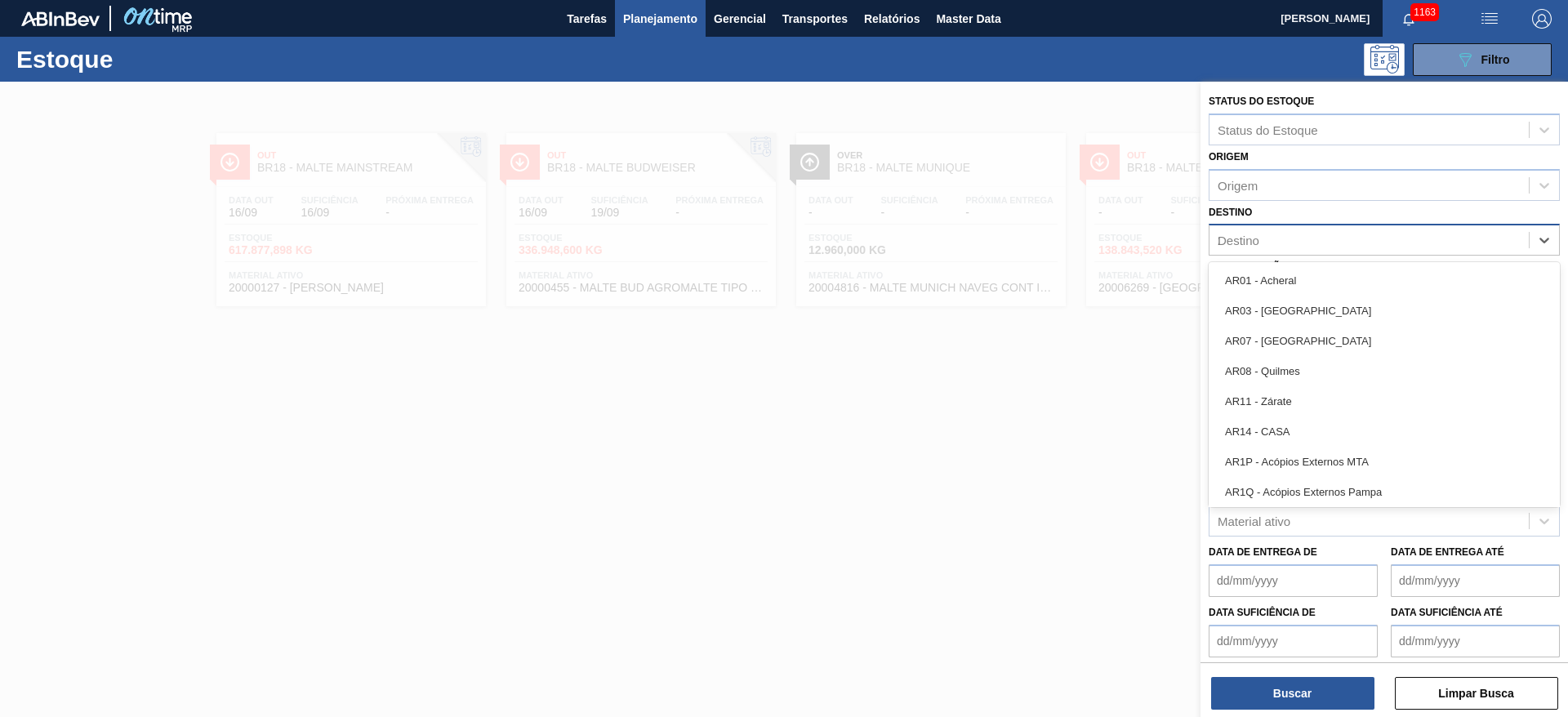
type input "22"
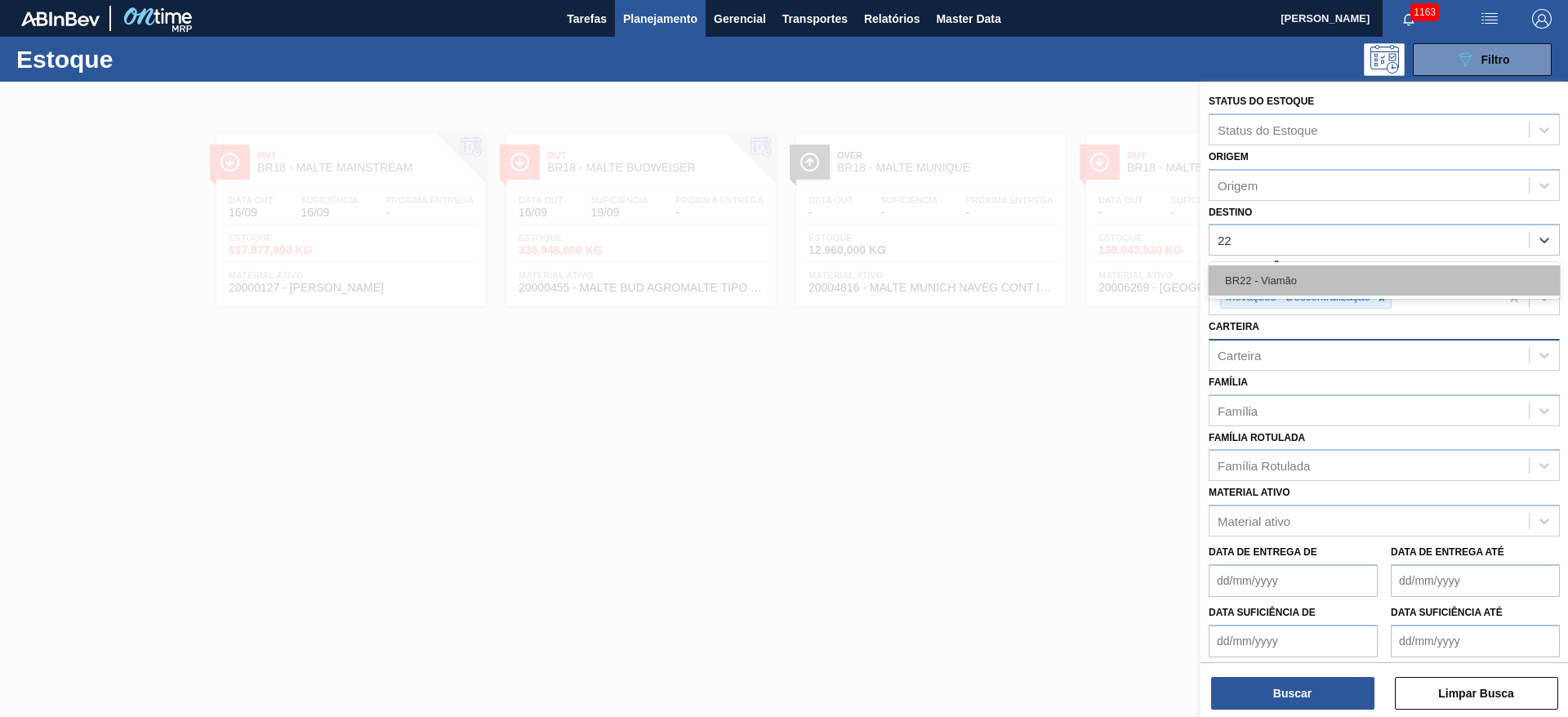
click at [1233, 276] on div "BR22 - Viamão" at bounding box center [1384, 280] width 351 height 30
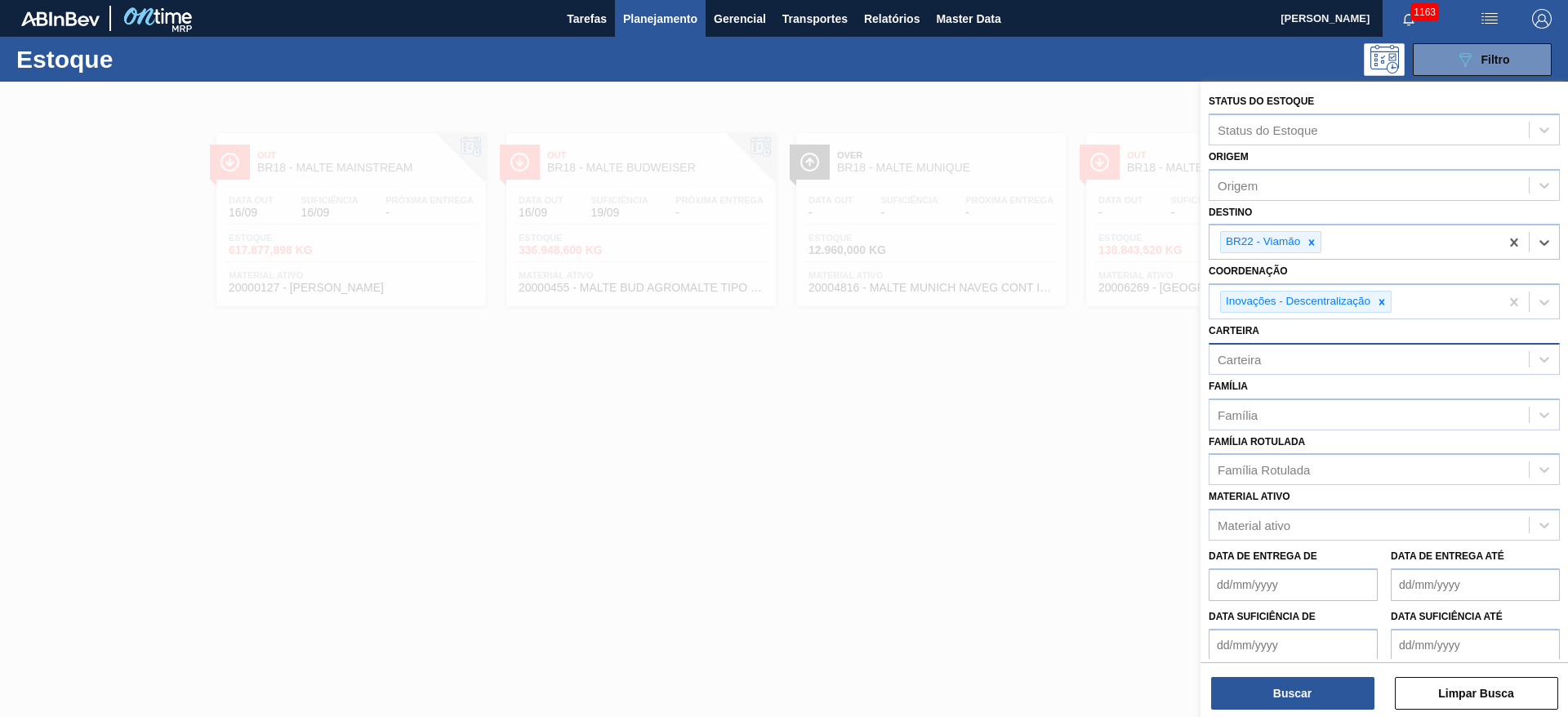
click at [1234, 675] on div "Buscar Limpar Busca" at bounding box center [1384, 685] width 367 height 46
click at [1271, 681] on button "Buscar" at bounding box center [1292, 694] width 163 height 33
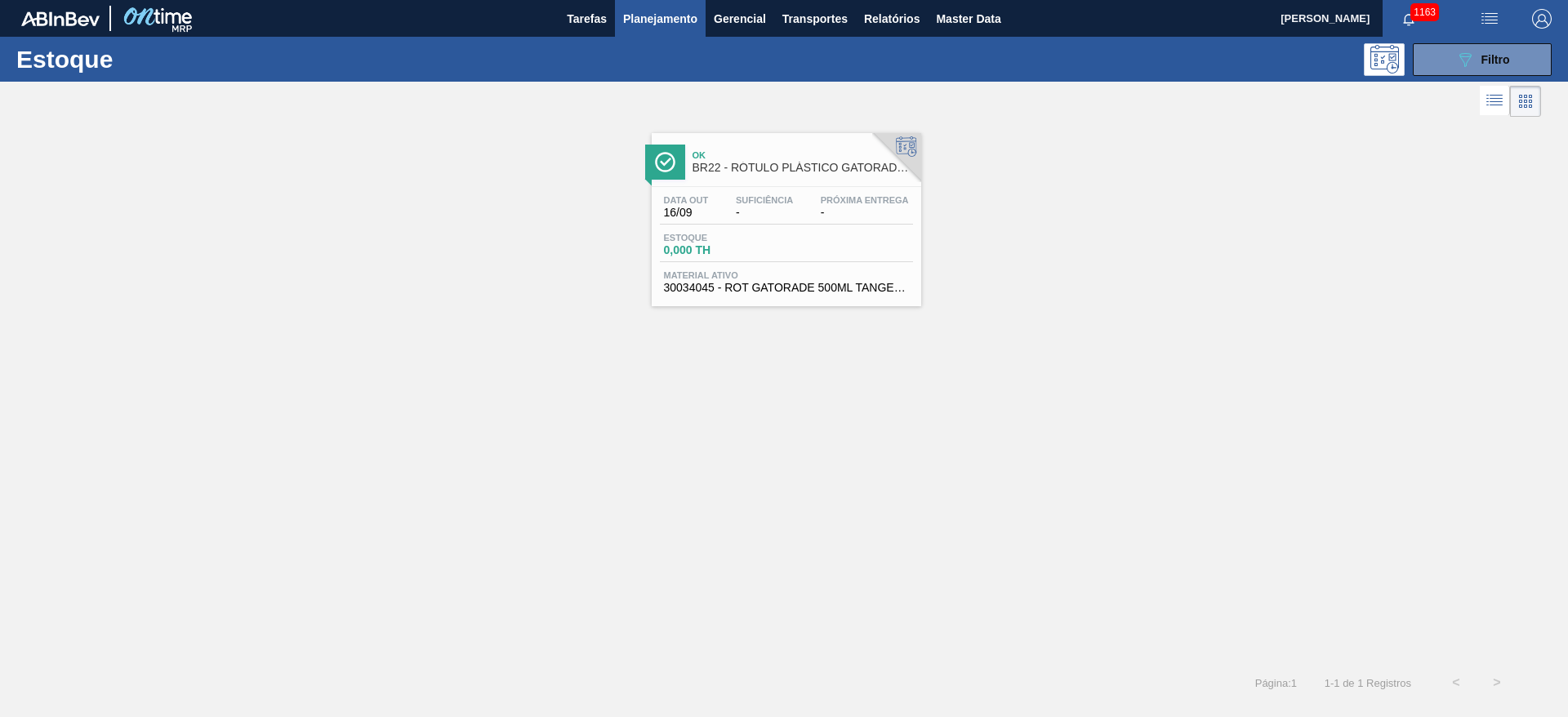
click at [784, 217] on span "-" at bounding box center [764, 213] width 57 height 12
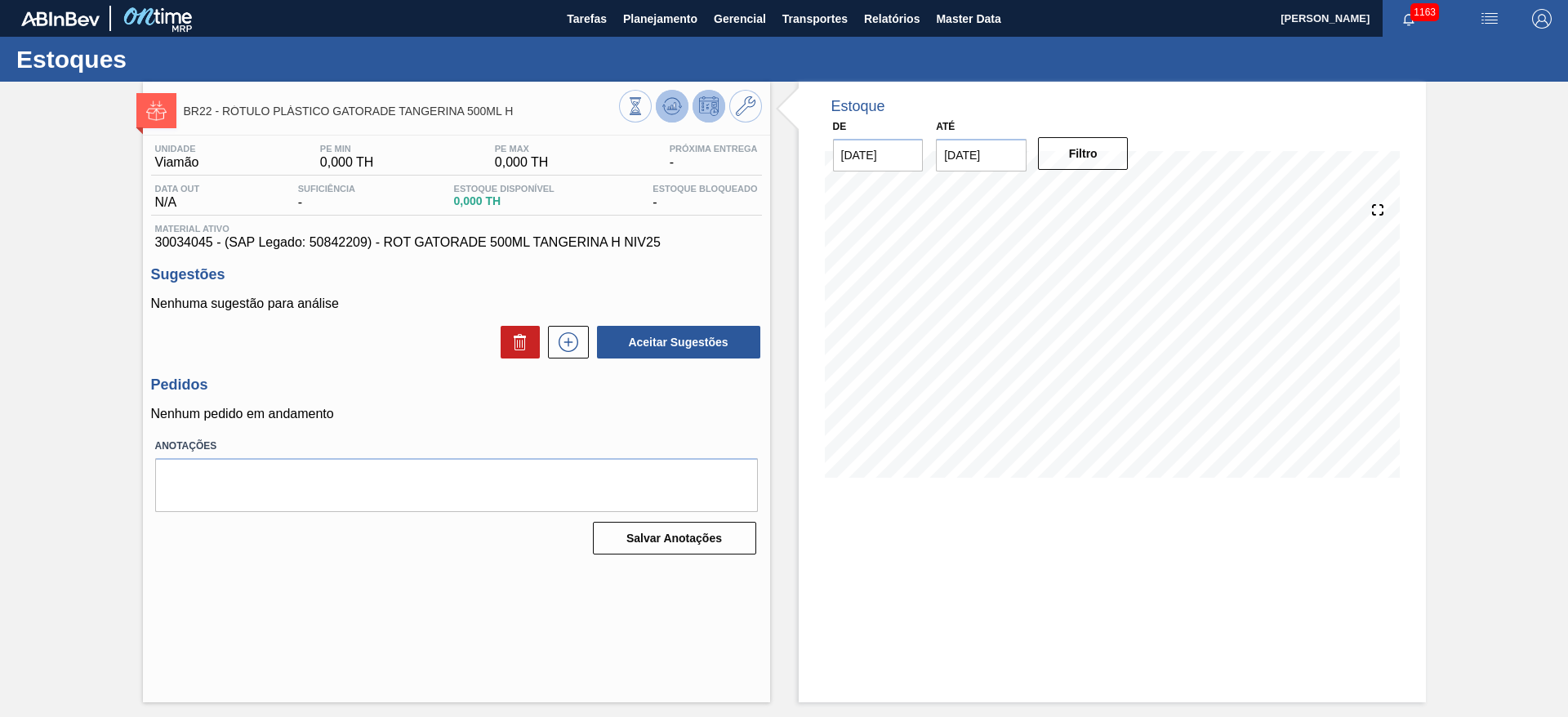
click at [671, 103] on icon at bounding box center [672, 106] width 20 height 20
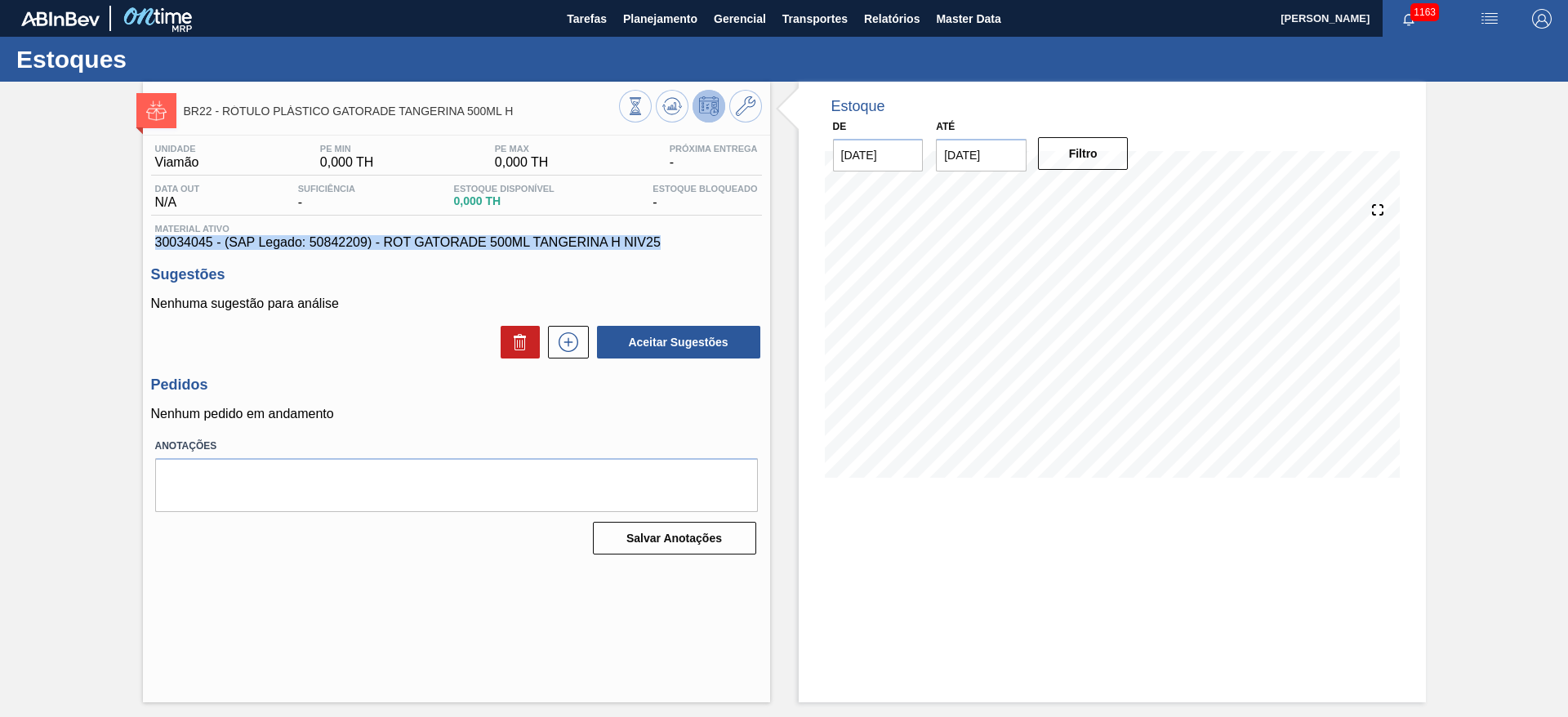
drag, startPoint x: 460, startPoint y: 244, endPoint x: 118, endPoint y: 236, distance: 342.1
click at [118, 236] on div "BR22 - RÓTULO PLÁSTICO GATORADE TANGERINA 500ML H Unidade Viamão PE MIN 0,000 T…" at bounding box center [784, 392] width 1568 height 621
copy span "30034045 - (SAP Legado: 50842209) - ROT GATORADE 500ML TANGERINA H NIV25"
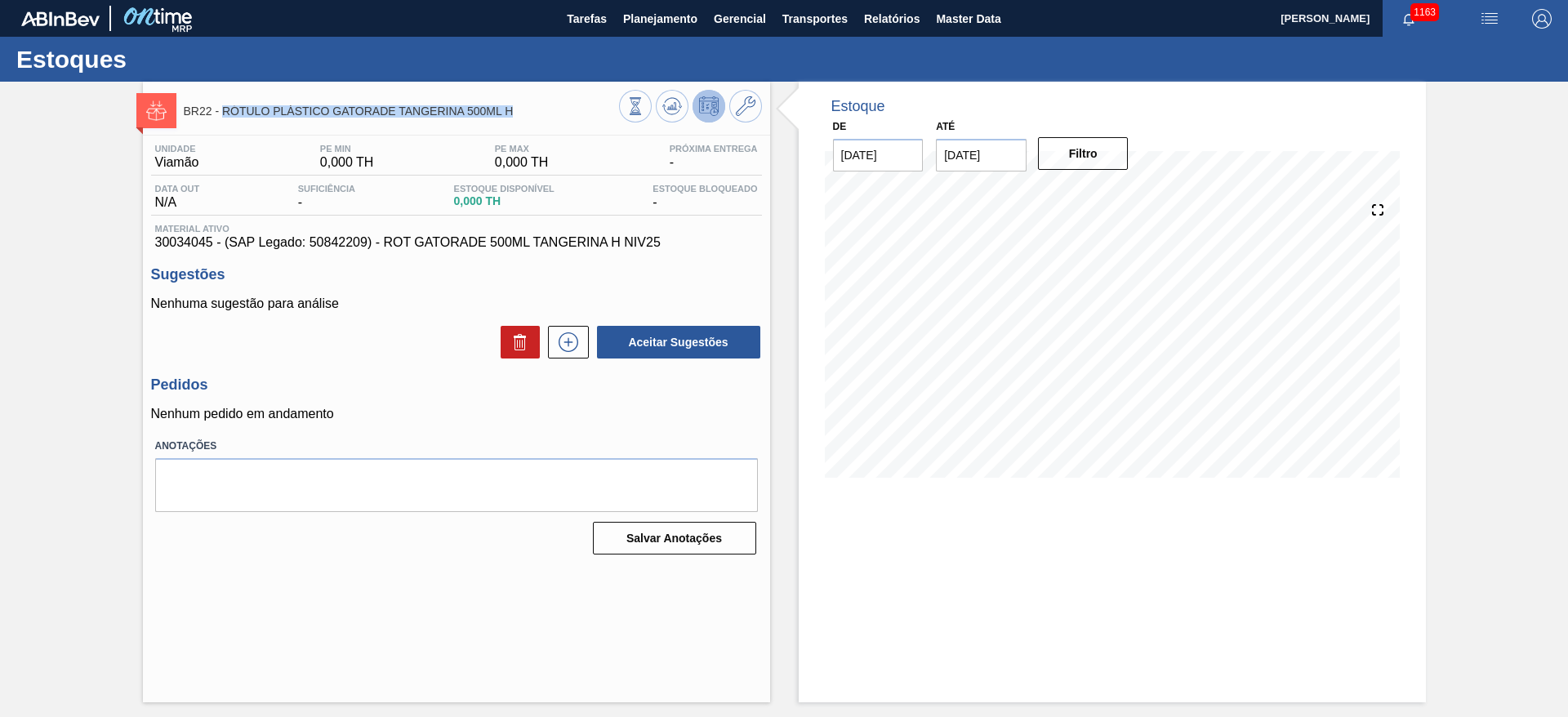
drag, startPoint x: 513, startPoint y: 107, endPoint x: 222, endPoint y: 116, distance: 291.1
click at [222, 116] on span "BR22 - RÓTULO PLÁSTICO GATORADE TANGERINA 500ML H" at bounding box center [402, 112] width 436 height 12
copy span "RÓTULO PLÁSTICO GATORADE TANGERINA 500ML H"
click at [657, 16] on span "Planejamento" at bounding box center [660, 18] width 74 height 20
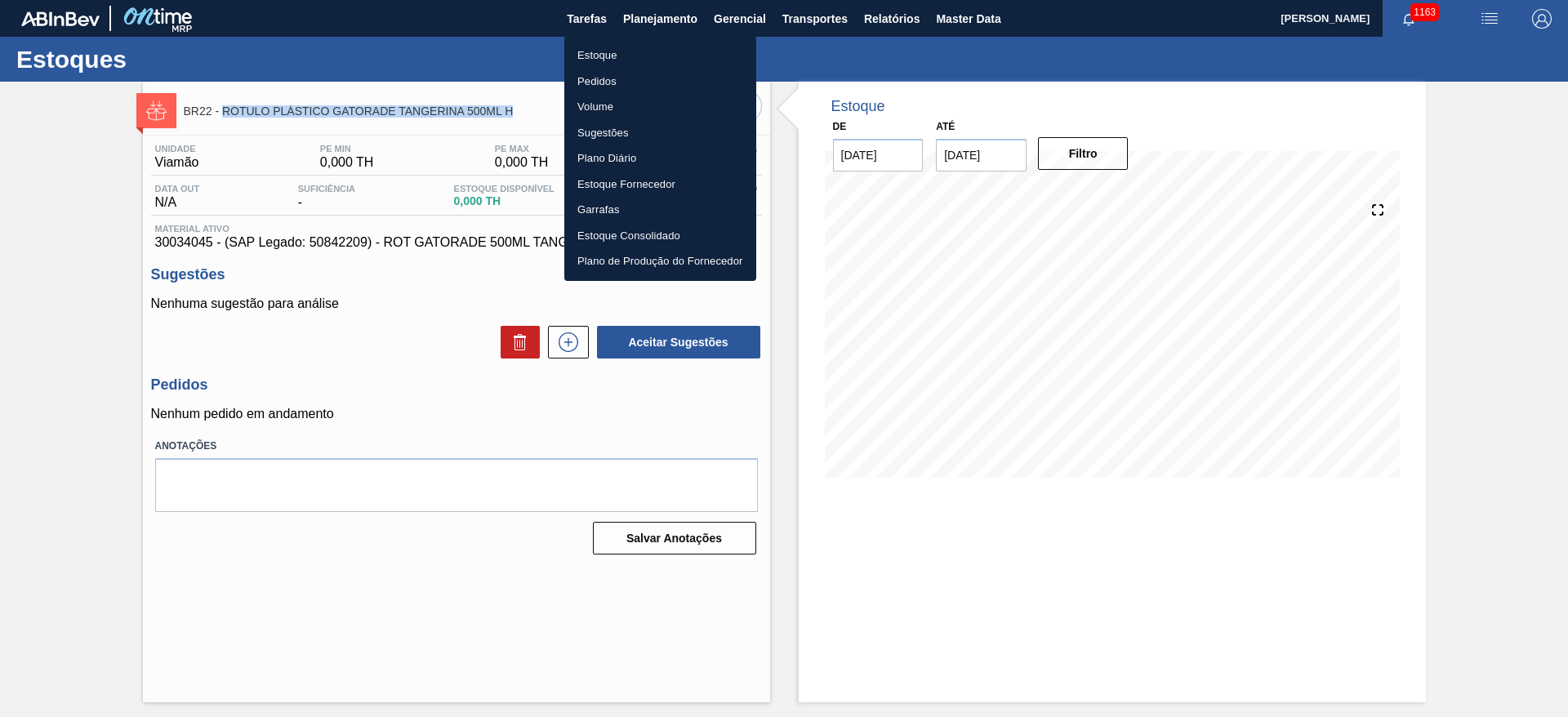
click at [599, 55] on li "Estoque" at bounding box center [660, 55] width 192 height 26
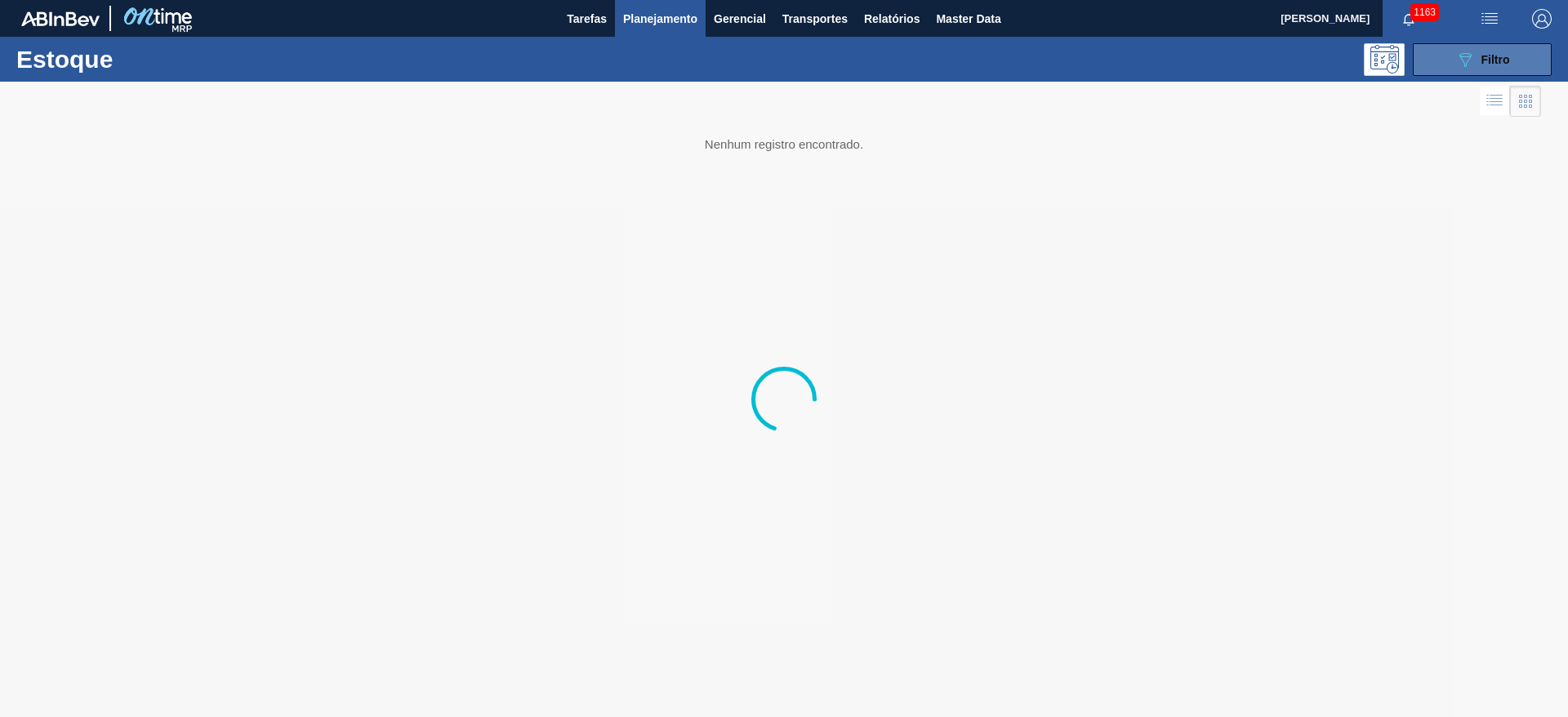
click at [1469, 57] on icon "089F7B8B-B2A5-4AFE-B5C0-19BA573D28AC" at bounding box center [1465, 60] width 20 height 20
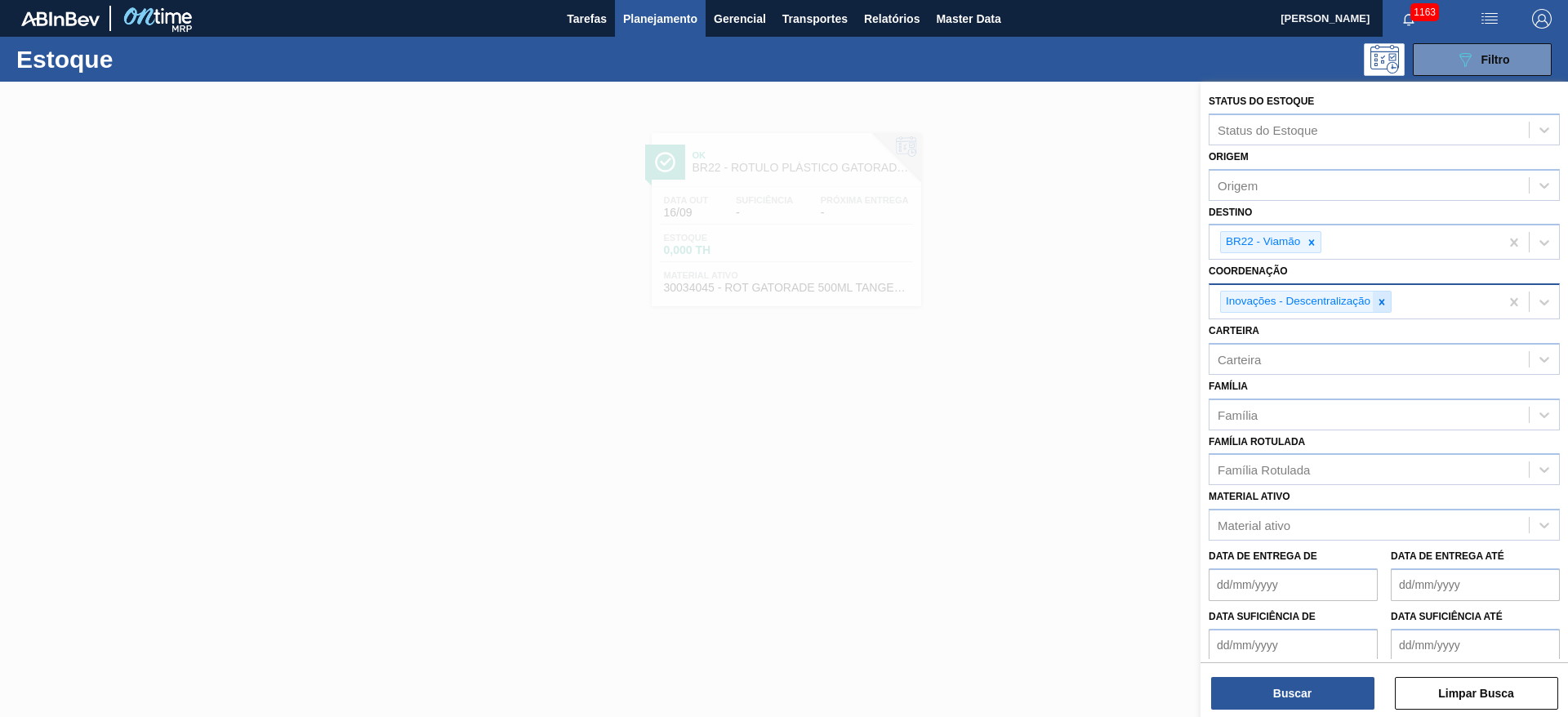
click at [1383, 301] on icon at bounding box center [1382, 302] width 6 height 6
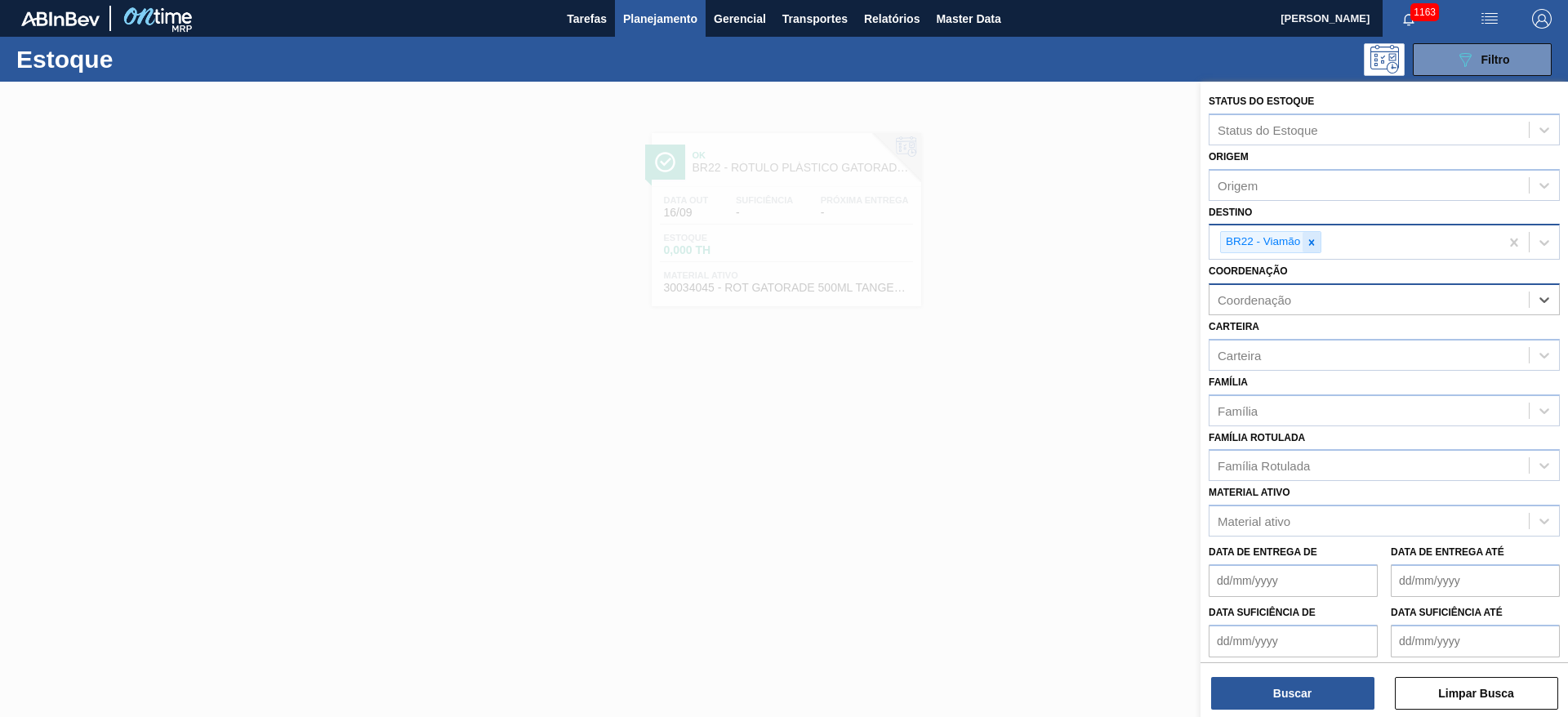
click at [1314, 243] on icon at bounding box center [1311, 242] width 11 height 11
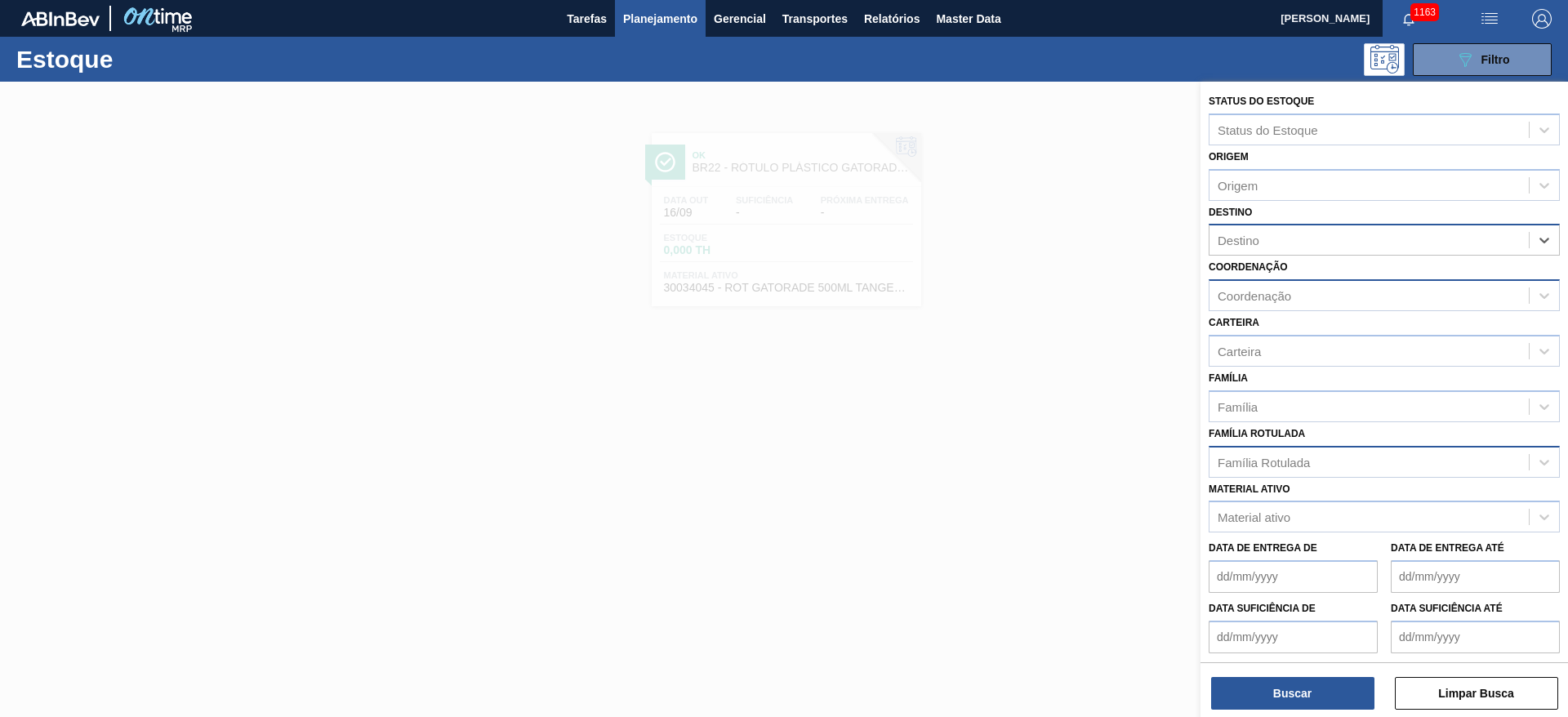
click at [1282, 458] on div "Família Rotulada" at bounding box center [1264, 462] width 92 height 14
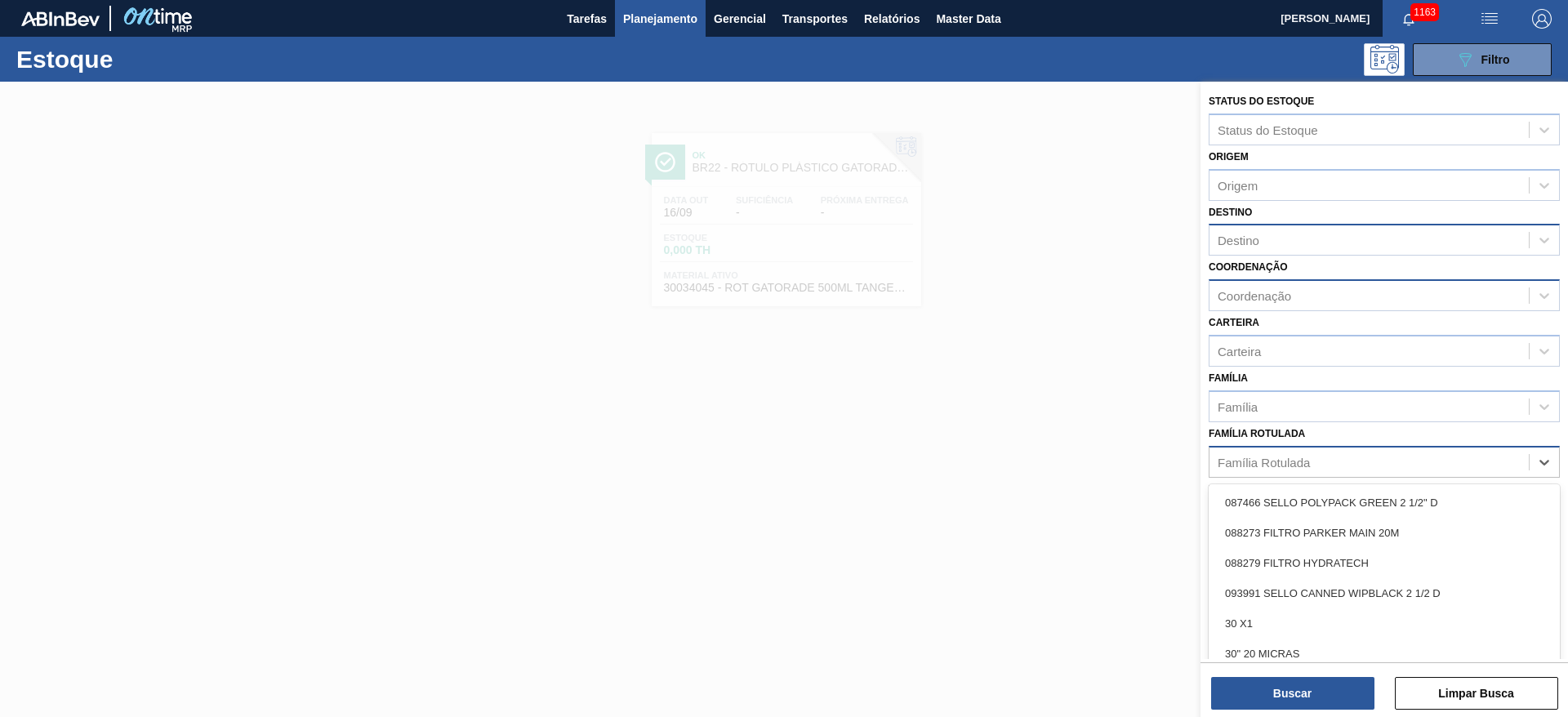
paste Rotulada "RÓTULO PLÁSTICO GATORADE TANGERINA 500ML H"
type Rotulada "RÓTULO PLÁSTICO GATORADE TANGERINA 500ML H"
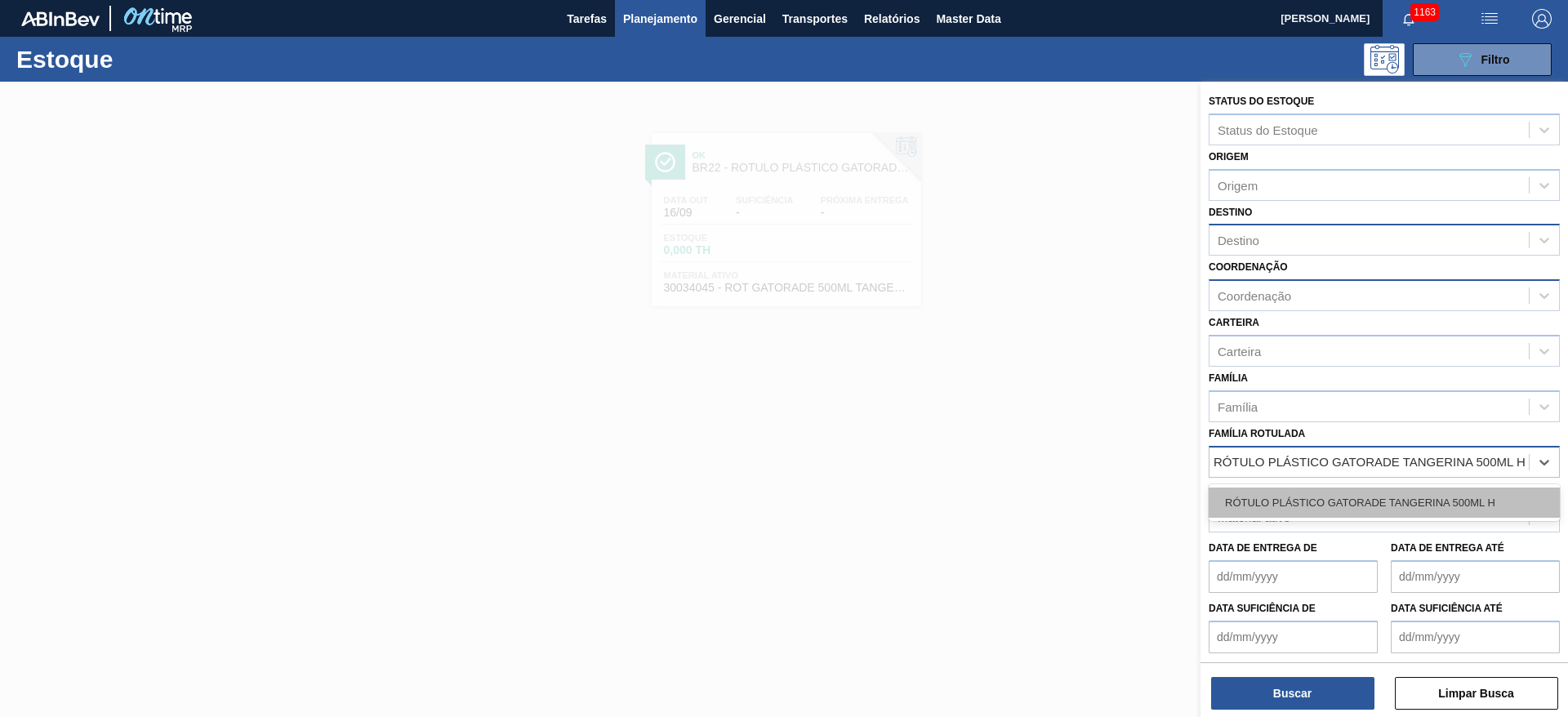
click at [1293, 500] on div "RÓTULO PLÁSTICO GATORADE TANGERINA 500ML H" at bounding box center [1384, 503] width 351 height 30
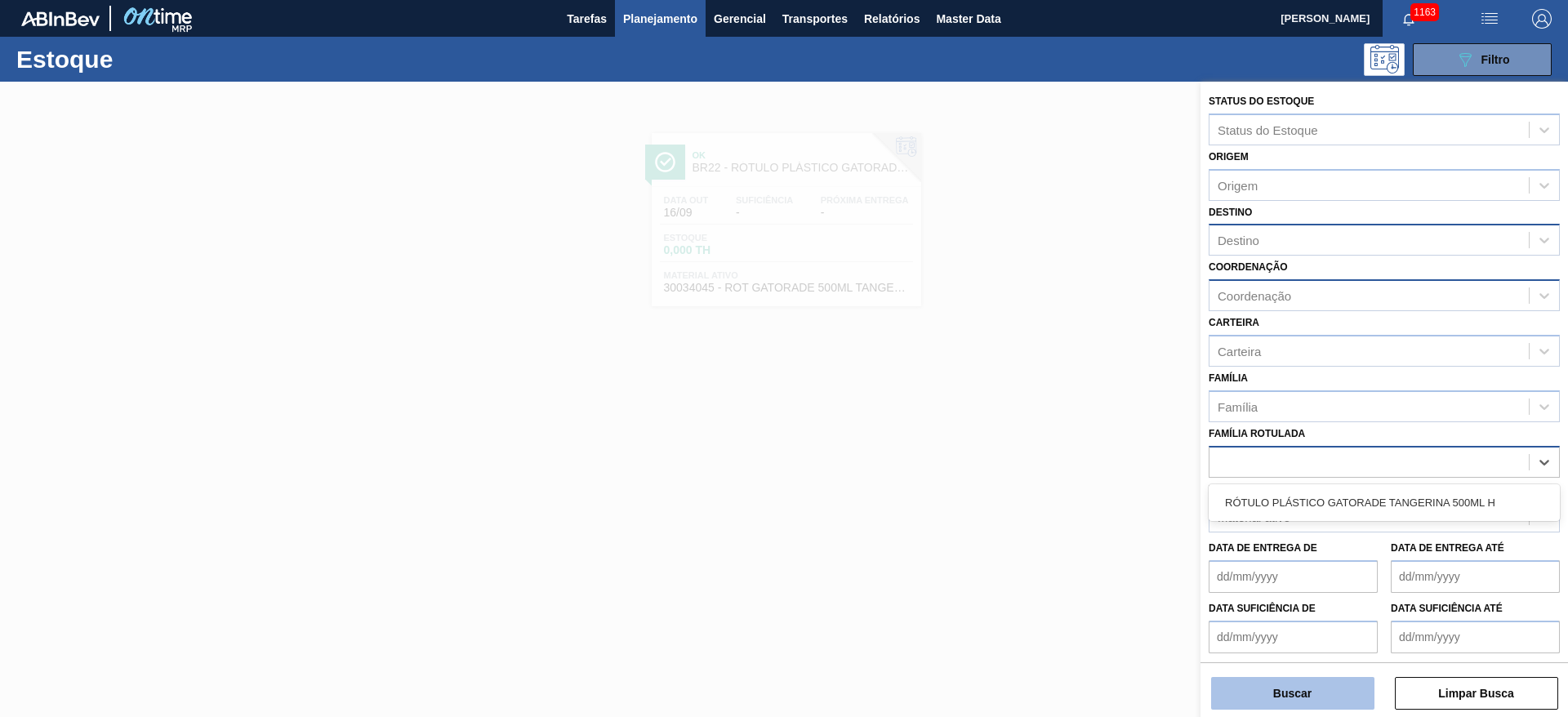
scroll to position [0, 0]
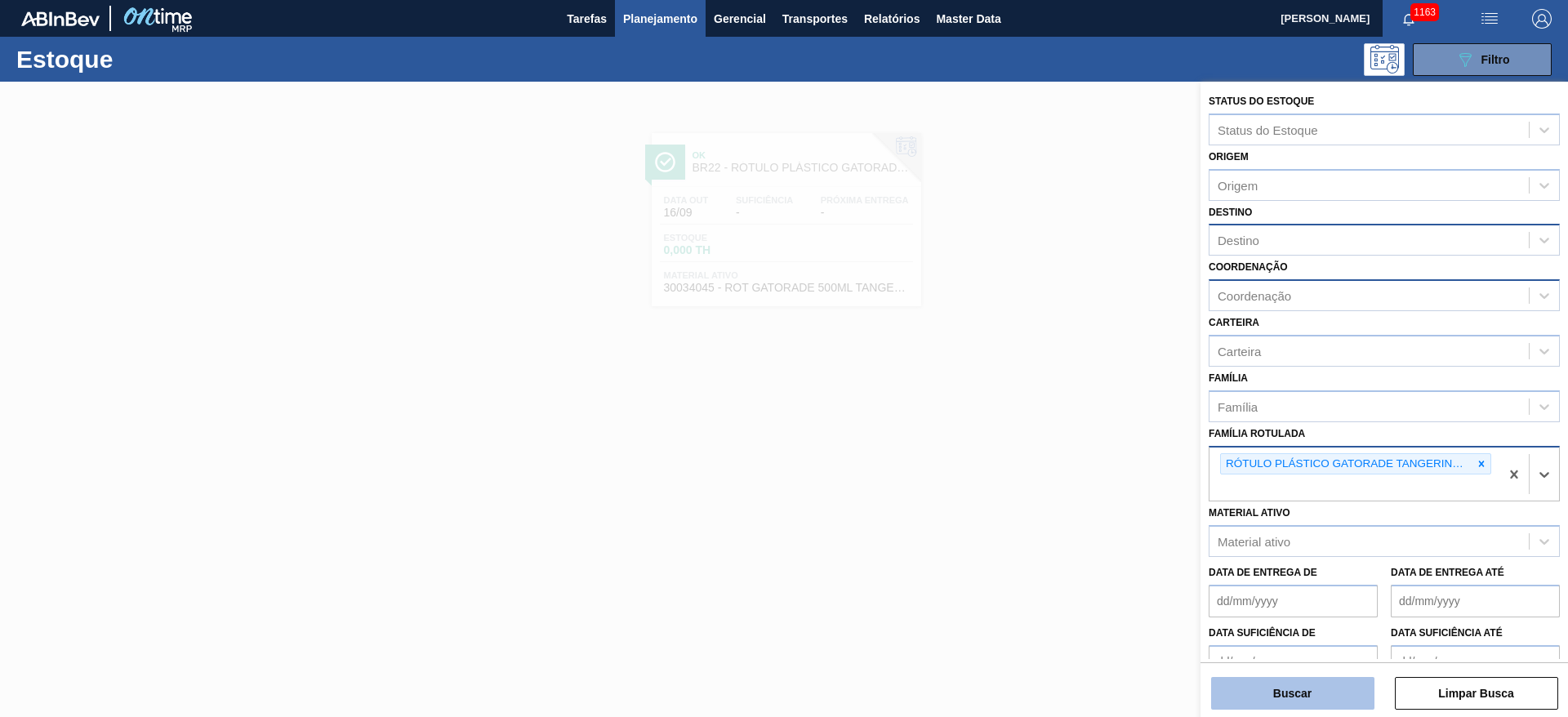
click at [1253, 680] on button "Buscar" at bounding box center [1292, 694] width 163 height 33
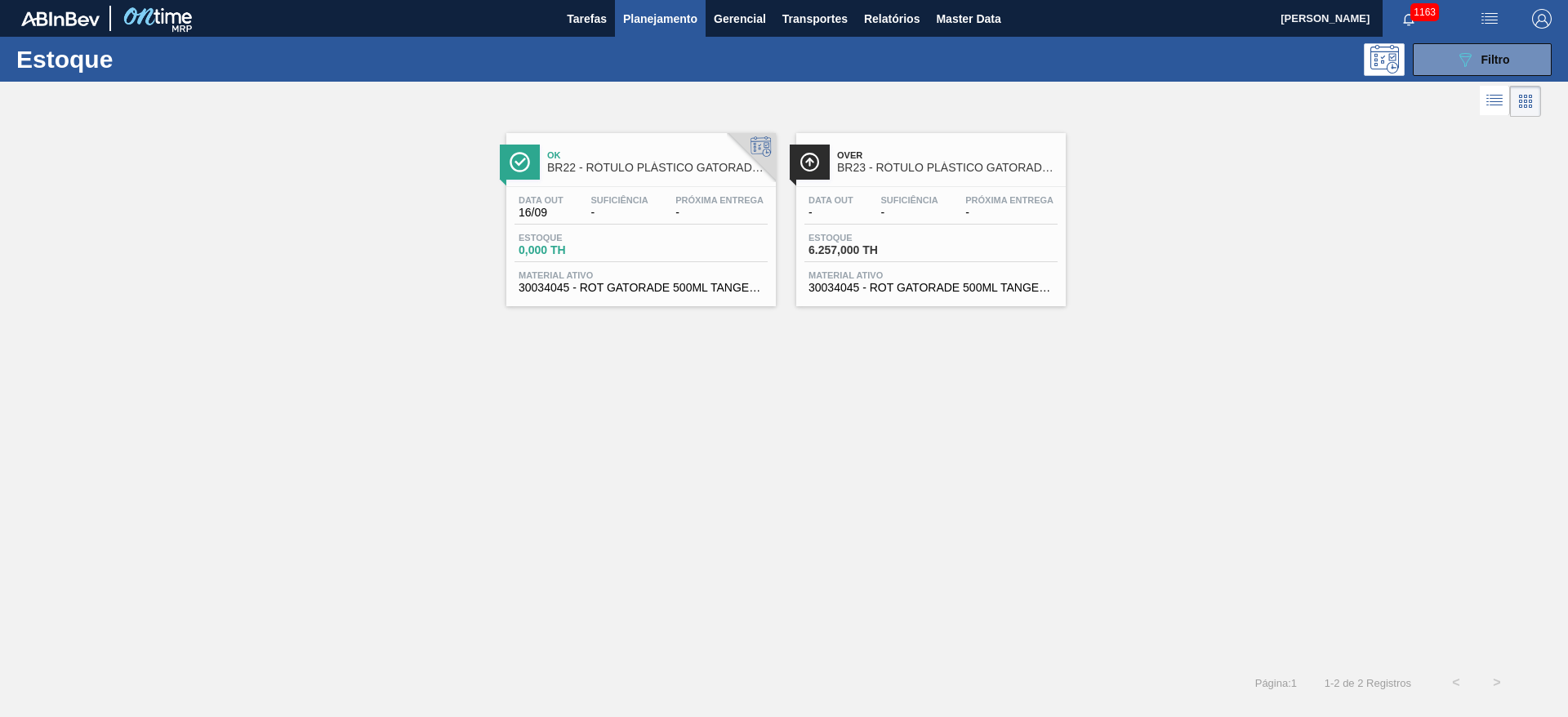
click at [844, 212] on span "-" at bounding box center [831, 213] width 45 height 12
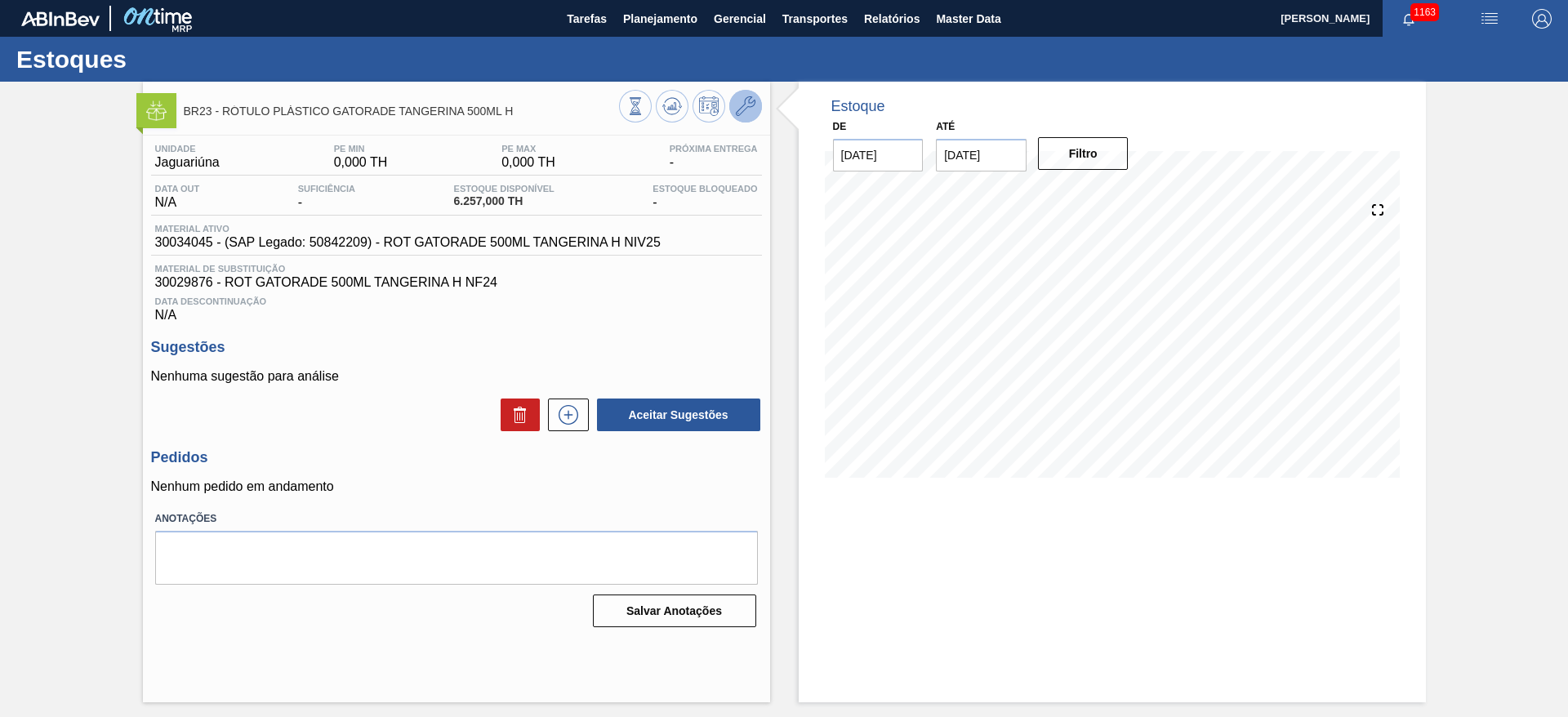
click at [759, 99] on button at bounding box center [746, 106] width 33 height 33
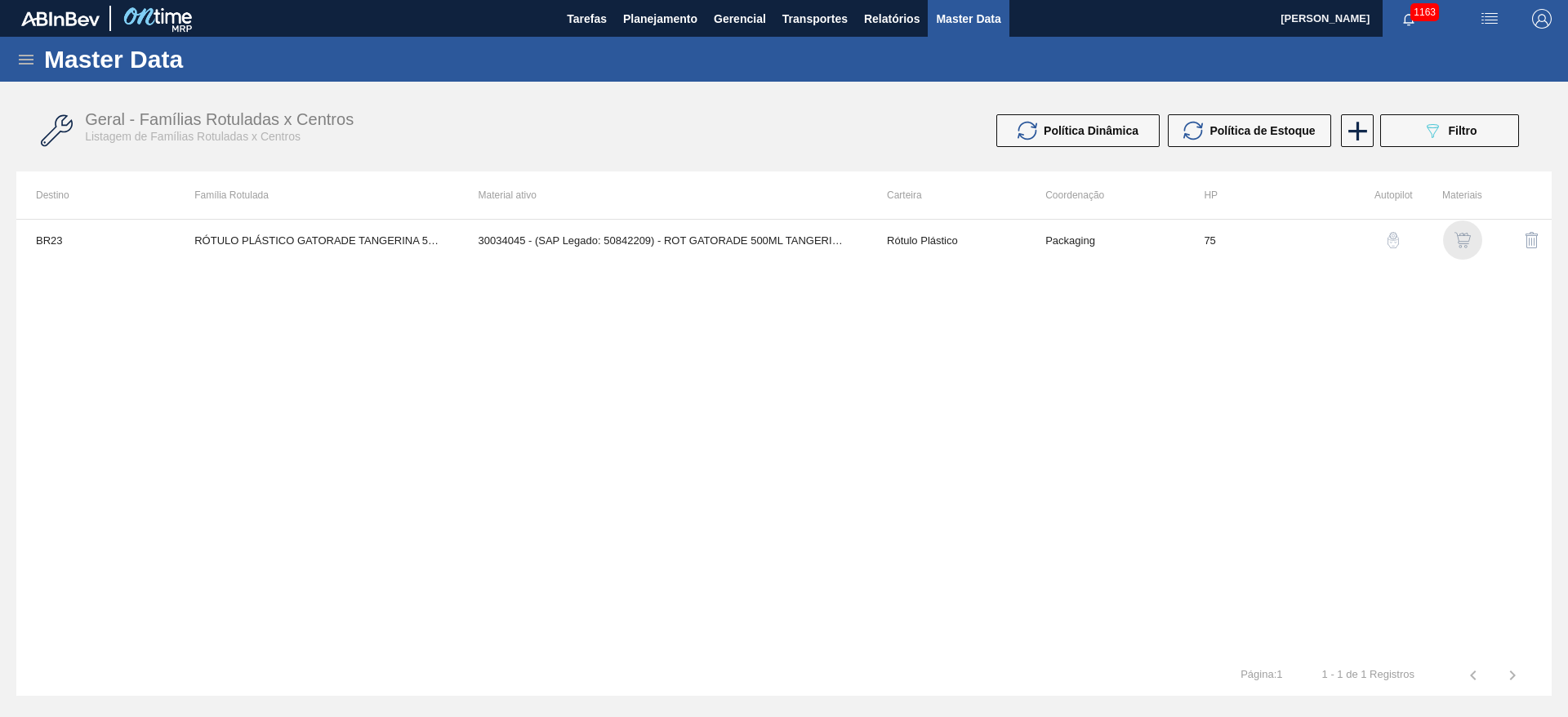
click at [1458, 241] on img "button" at bounding box center [1463, 240] width 16 height 16
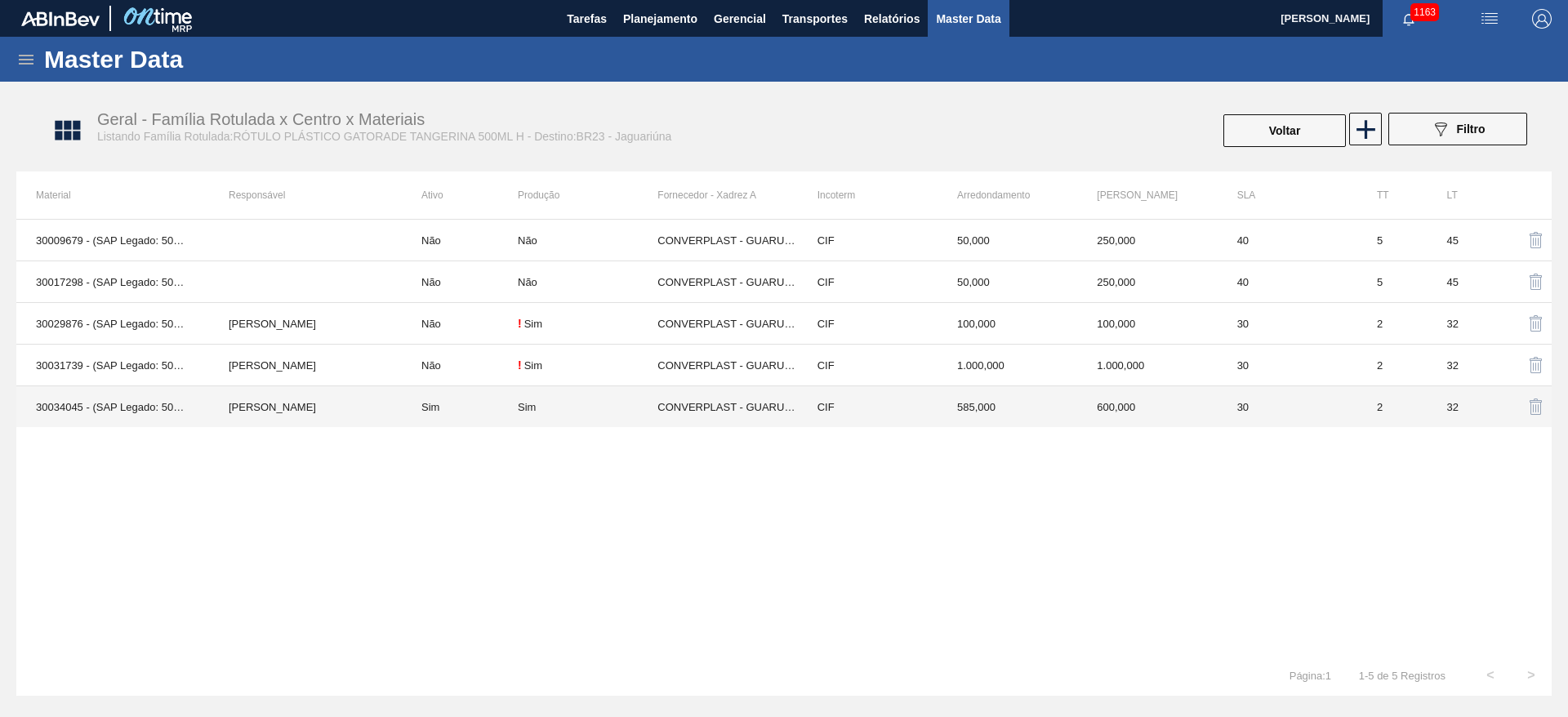
click at [359, 409] on td "MATHEUS FARIA LIMA DA SILVA" at bounding box center [305, 407] width 193 height 42
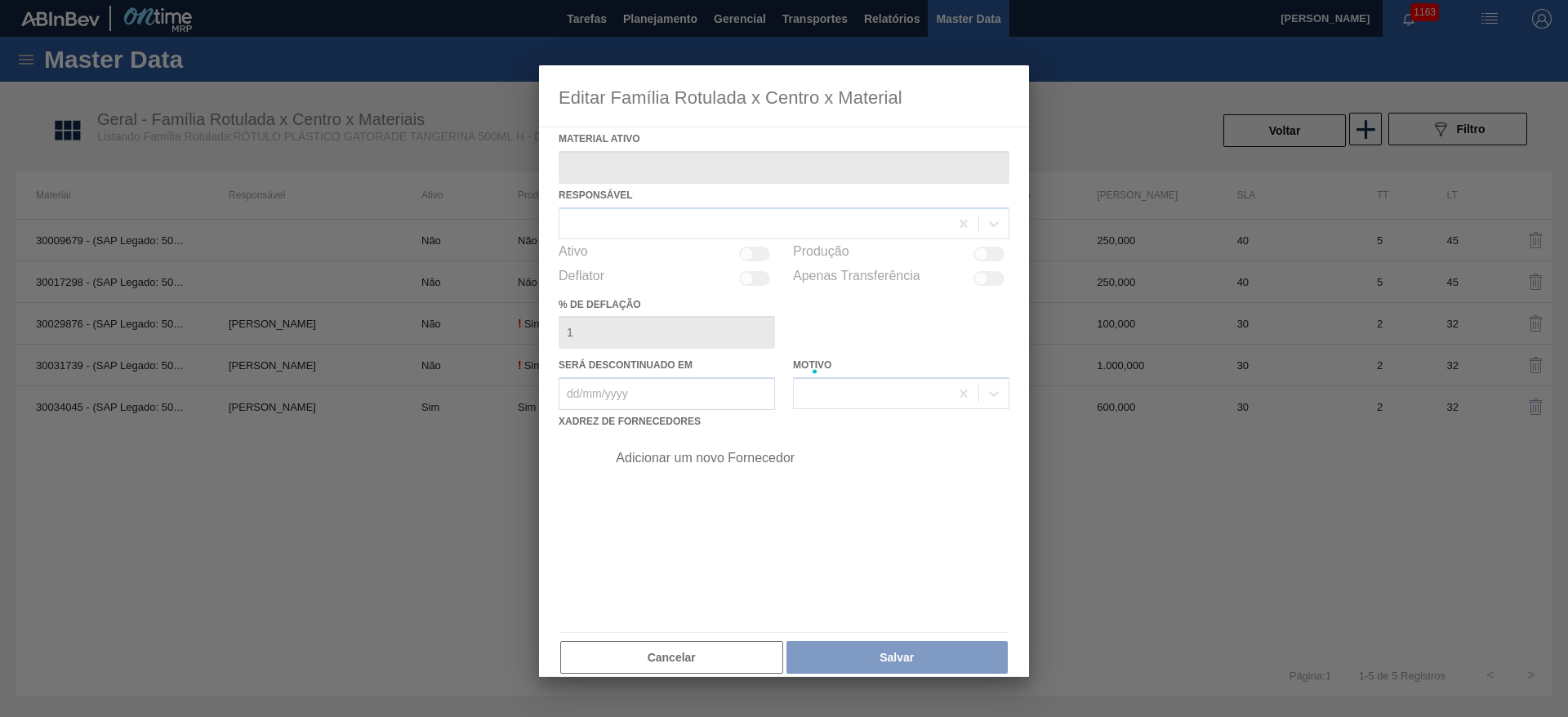
type ativo "30034045 - (SAP Legado: 50842209) - ROT GATORADE 500ML TANGERINA H NIV25"
checkbox input "true"
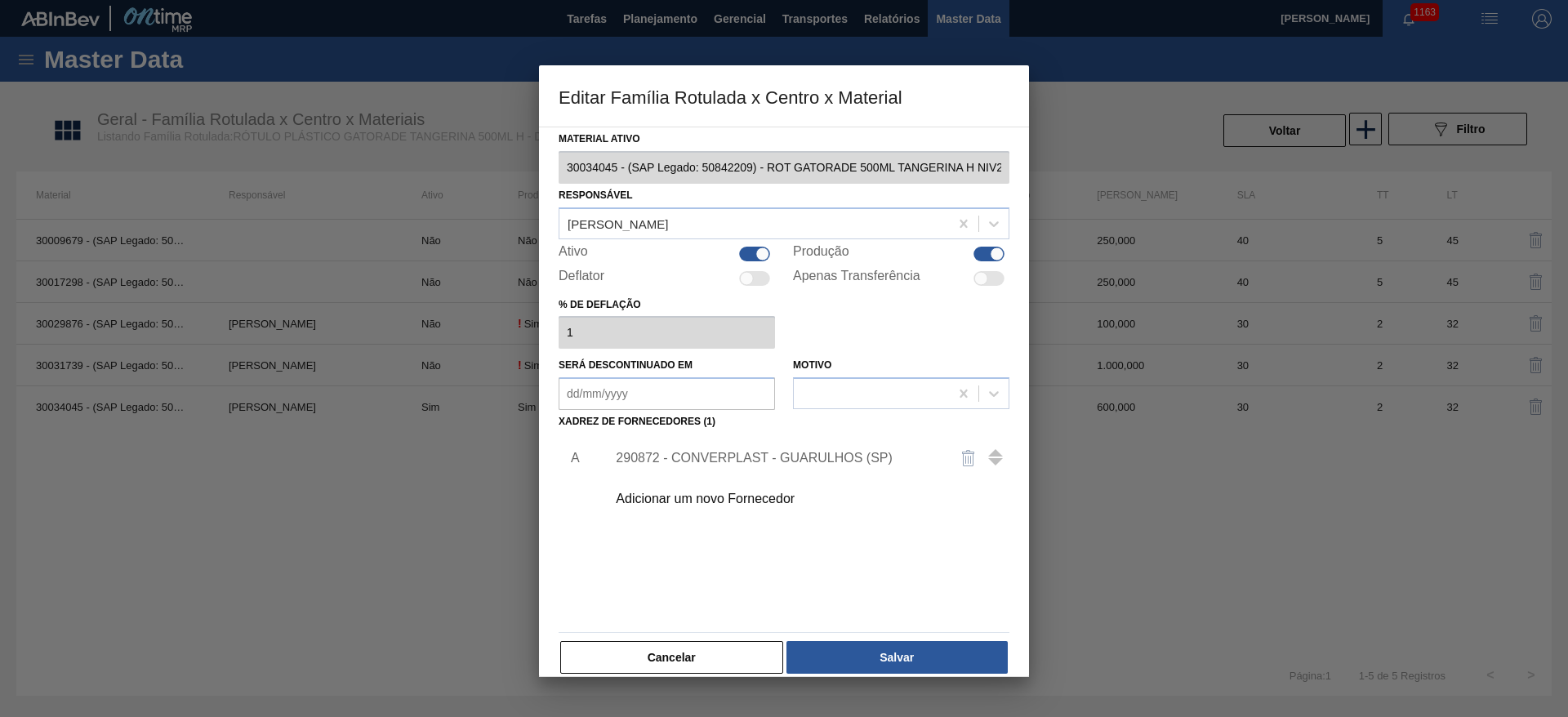
click at [776, 456] on div "290872 - CONVERPLAST - GUARULHOS (SP)" at bounding box center [775, 458] width 320 height 15
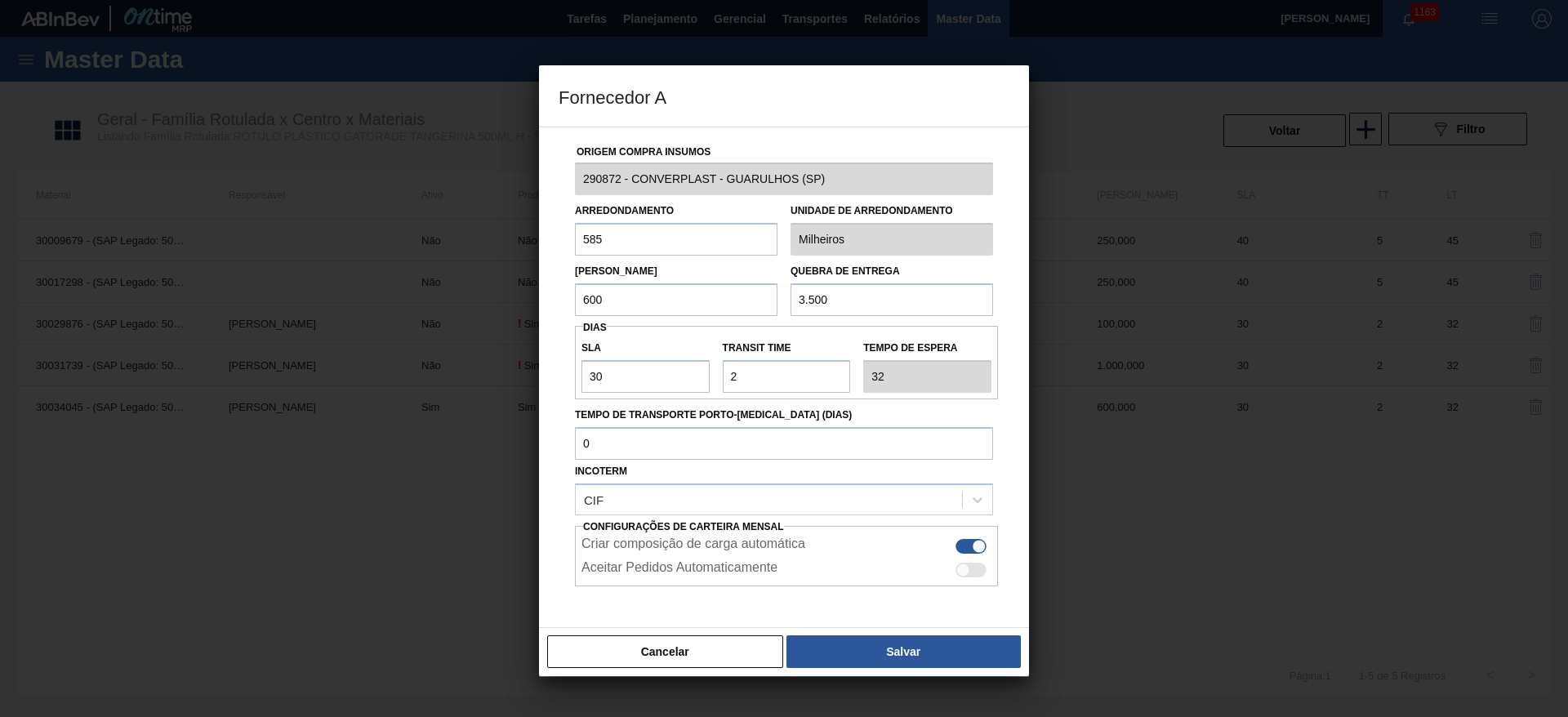
drag, startPoint x: 619, startPoint y: 239, endPoint x: 481, endPoint y: 268, distance: 141.0
click at [486, 266] on div "Fornecedor A Origem Compra Insumos 290872 - CONVERPLAST - GUARULHOS (SP) Arredo…" at bounding box center [784, 358] width 1568 height 717
drag, startPoint x: 623, startPoint y: 311, endPoint x: 551, endPoint y: 322, distance: 72.8
click at [563, 318] on div "Origem Compra Insumos 290872 - CONVERPLAST - GUARULHOS (SP) Arredondamento 585 …" at bounding box center [784, 397] width 451 height 541
paste input "585"
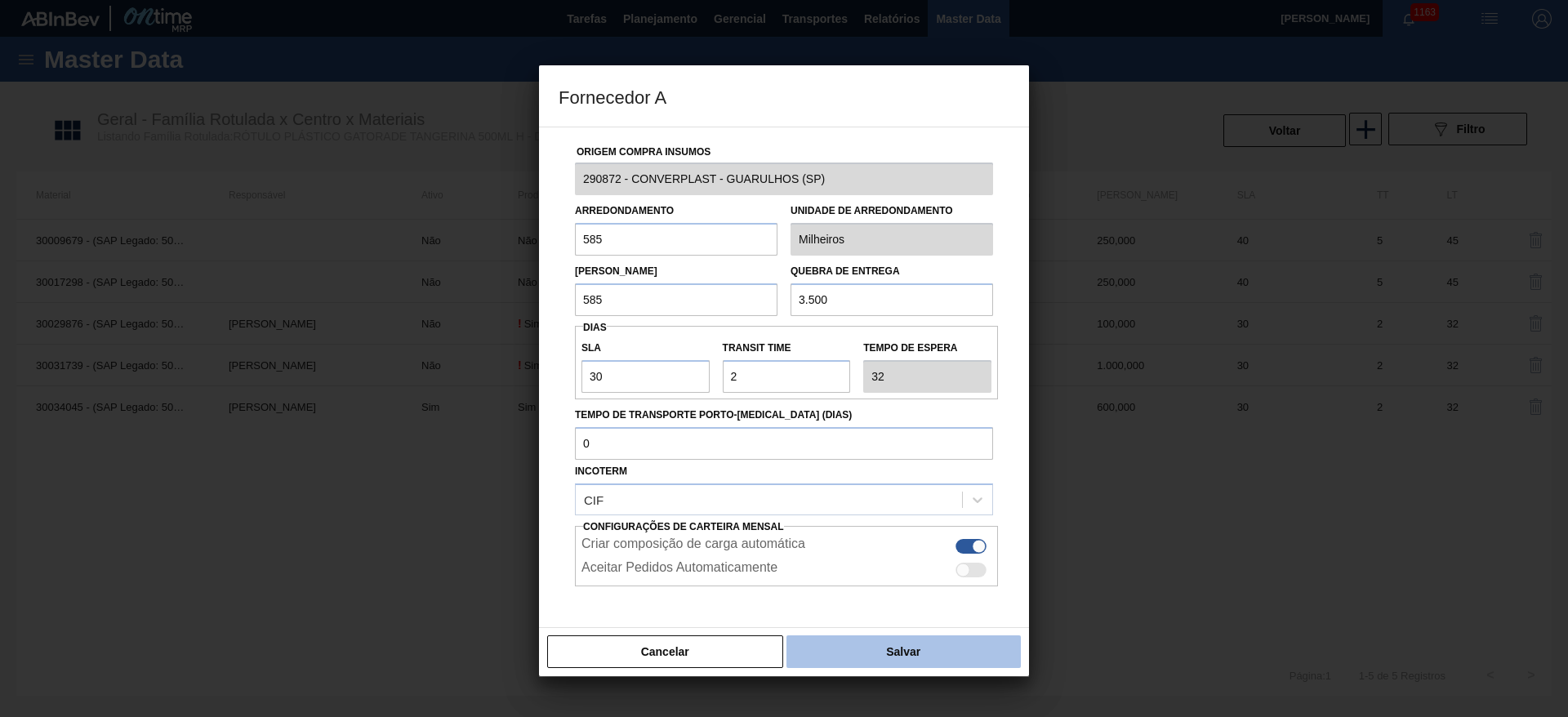
type input "585"
click at [876, 649] on button "Salvar" at bounding box center [903, 652] width 234 height 33
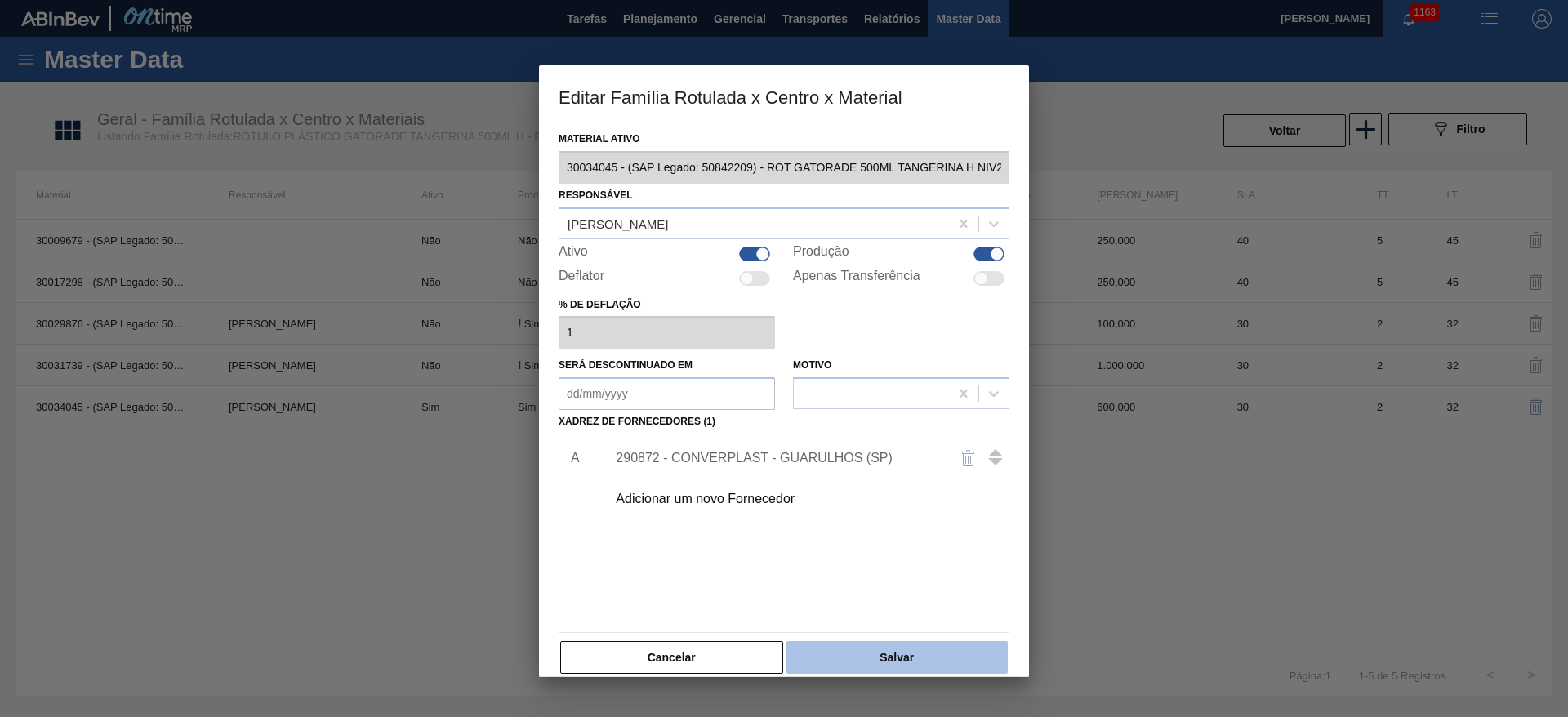
click at [872, 661] on button "Salvar" at bounding box center [897, 658] width 221 height 33
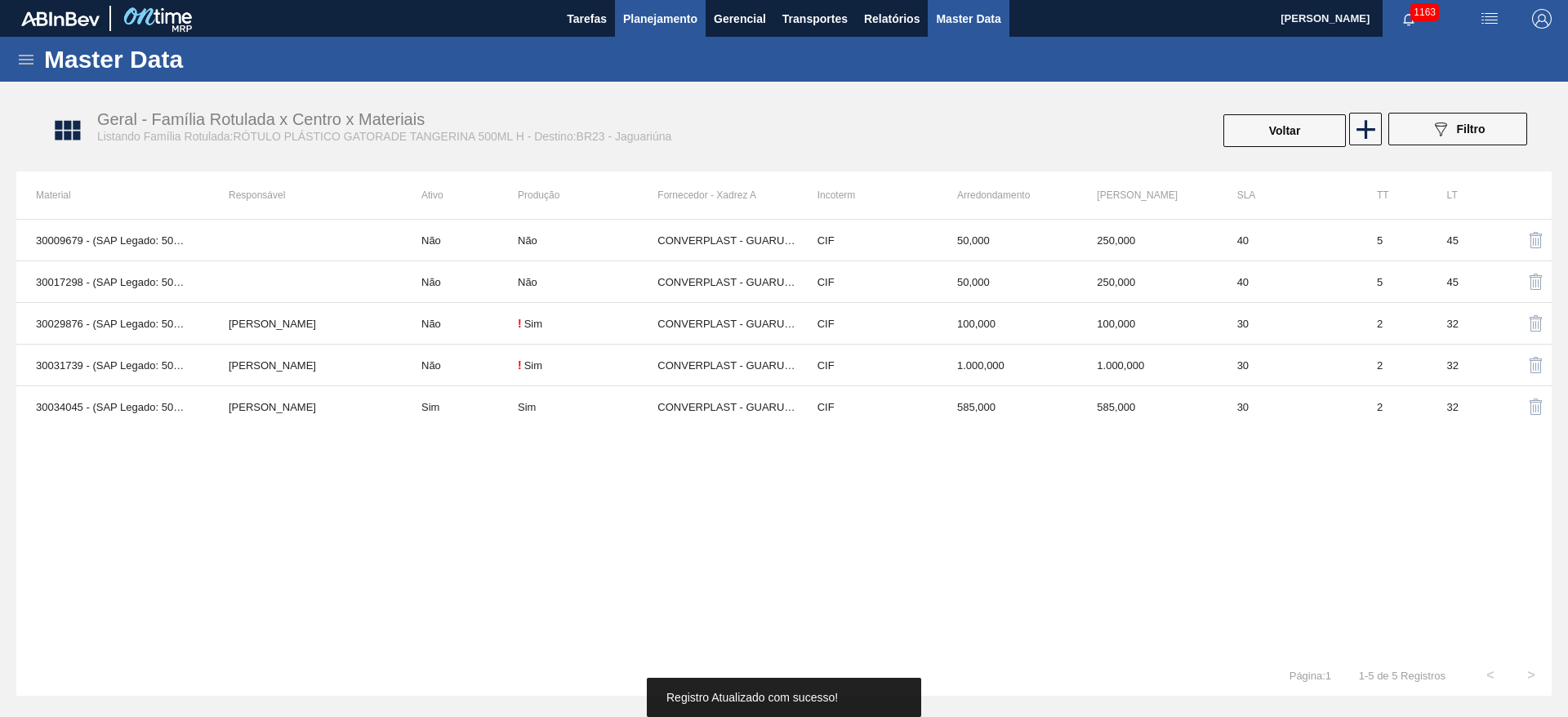
click at [641, 16] on span "Planejamento" at bounding box center [660, 18] width 74 height 20
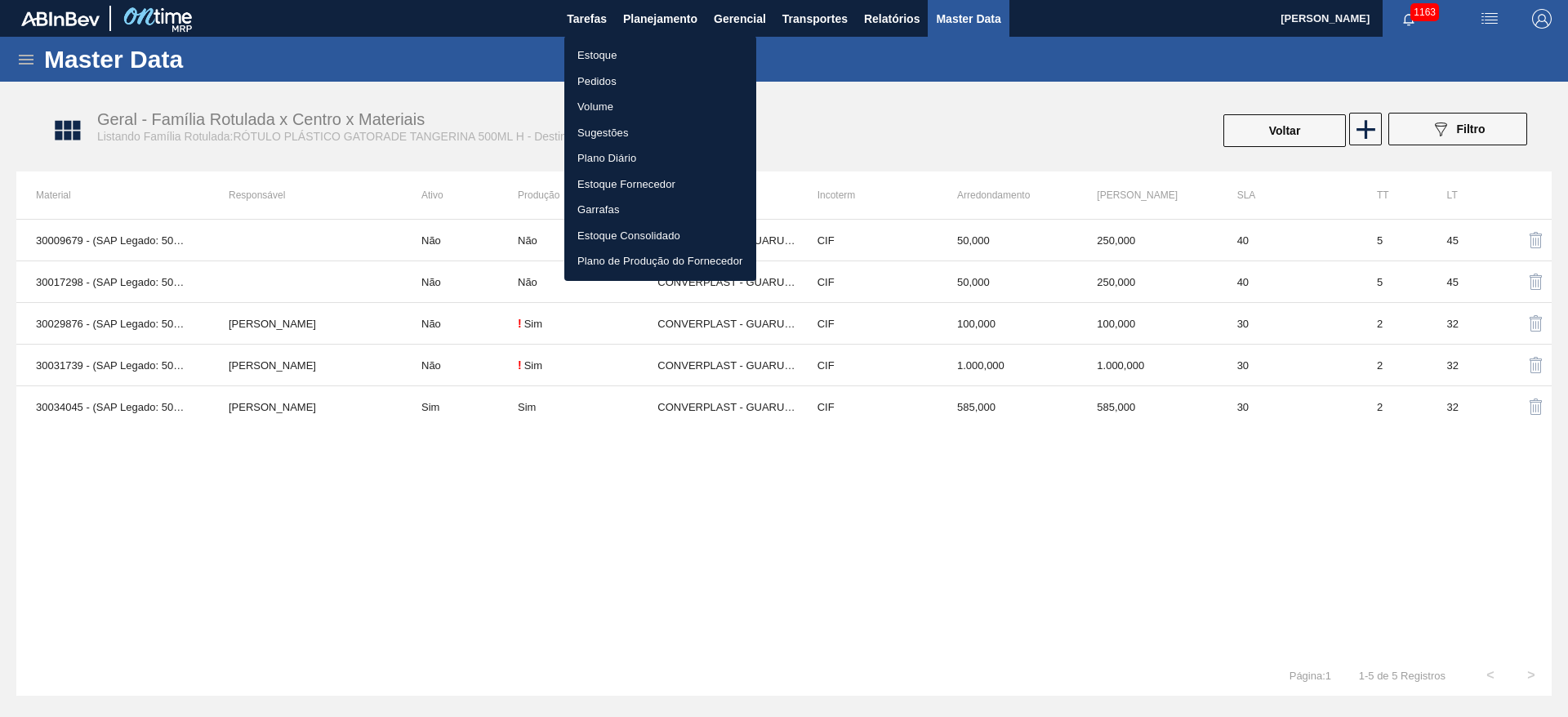
click at [609, 55] on li "Estoque" at bounding box center [660, 55] width 192 height 26
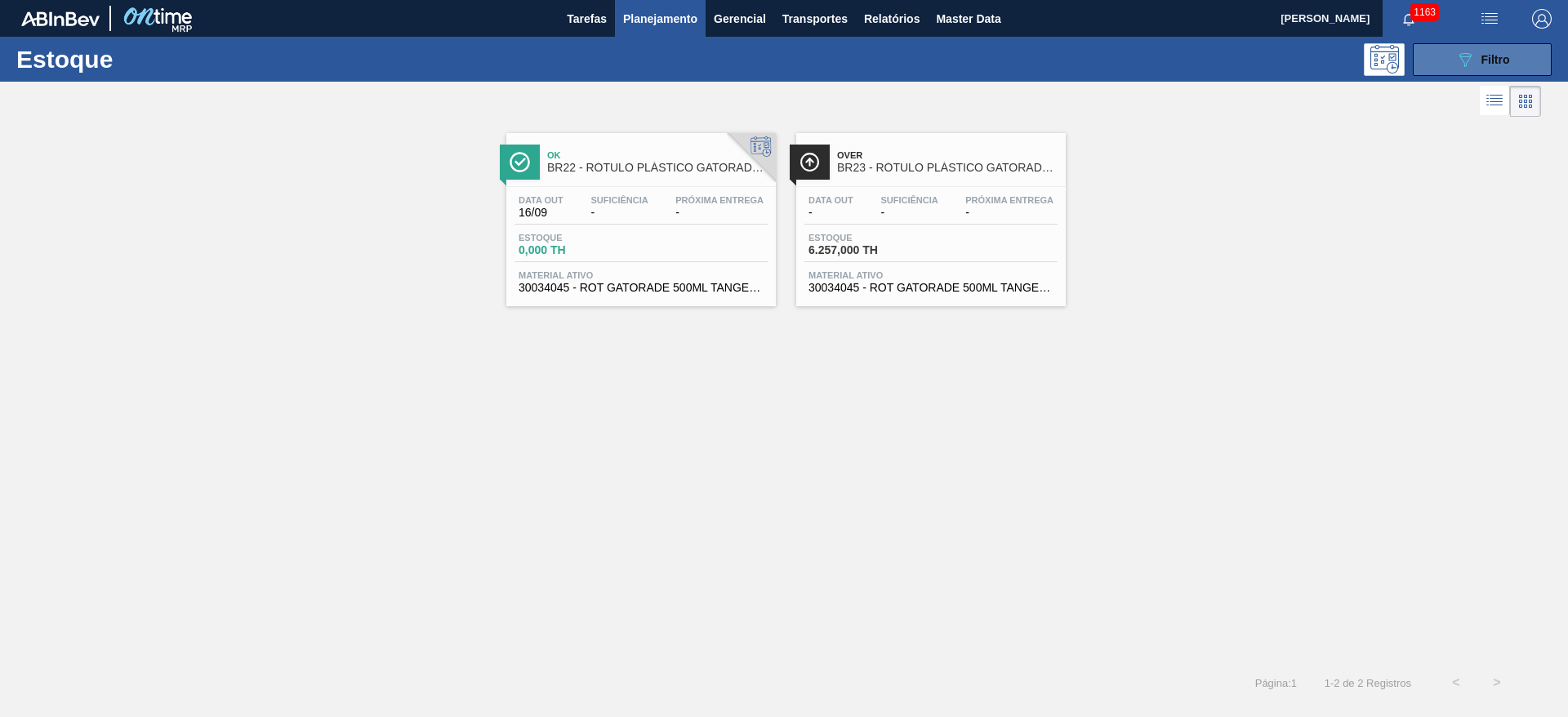
click at [1480, 55] on div "089F7B8B-B2A5-4AFE-B5C0-19BA573D28AC Filtro" at bounding box center [1482, 60] width 54 height 20
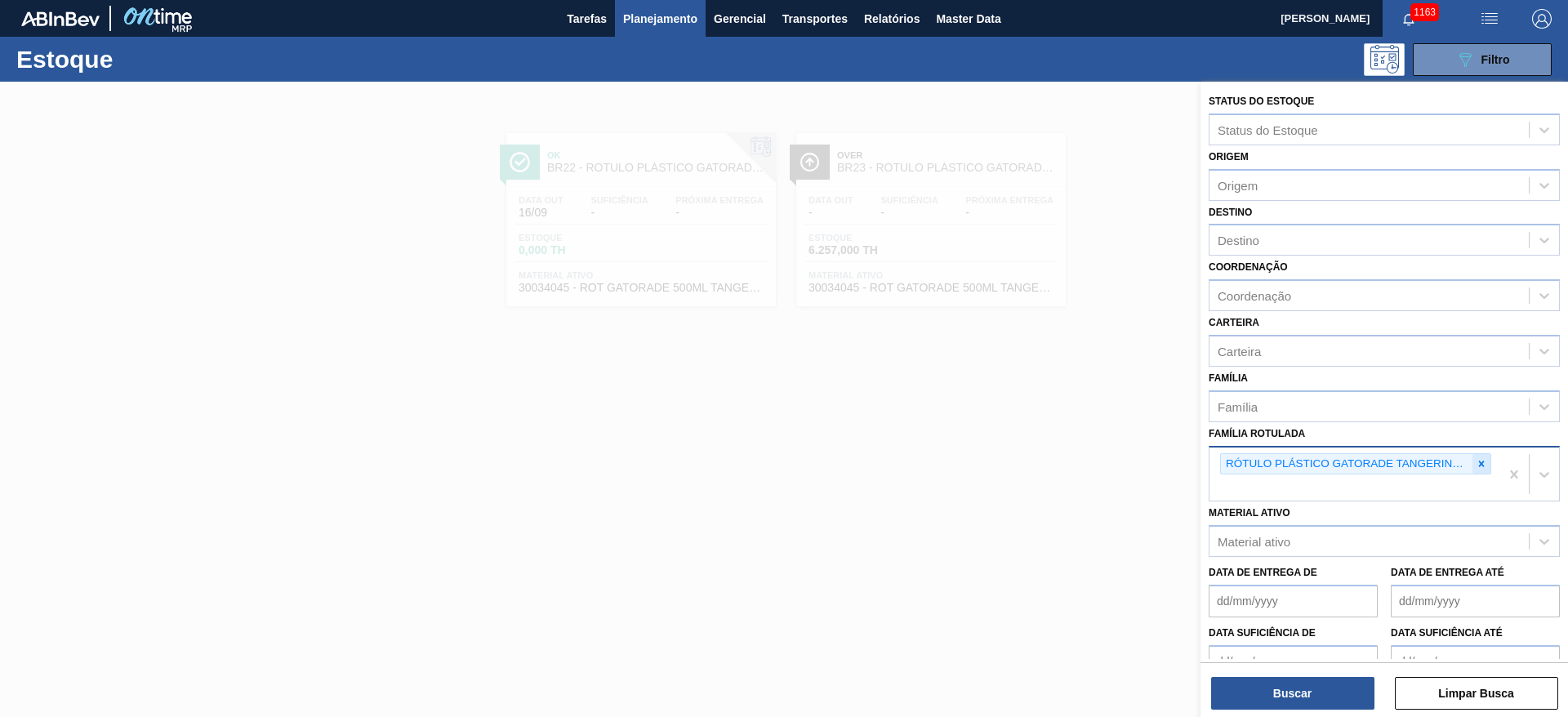
click at [1479, 464] on icon at bounding box center [1482, 464] width 6 height 6
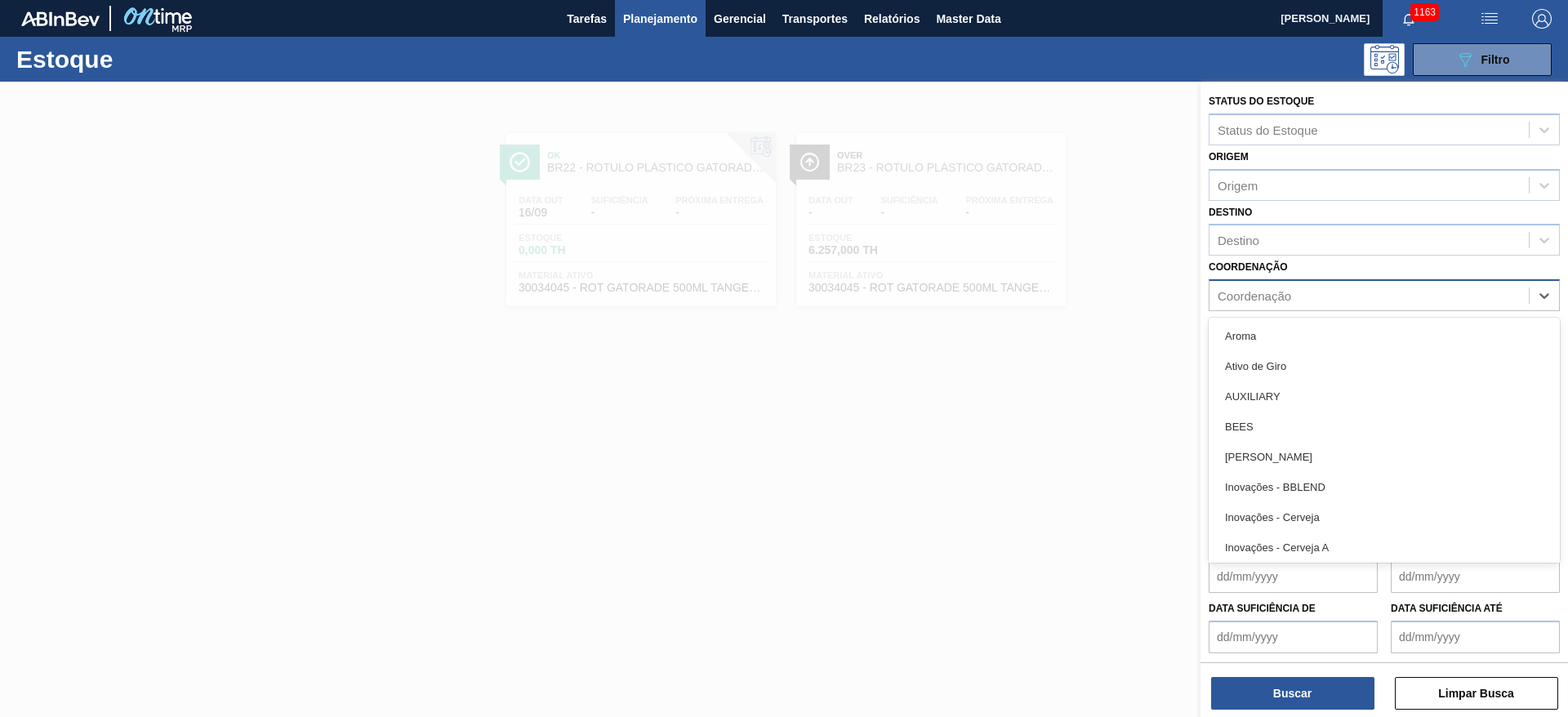
click at [1265, 291] on div "Coordenação" at bounding box center [1254, 296] width 73 height 14
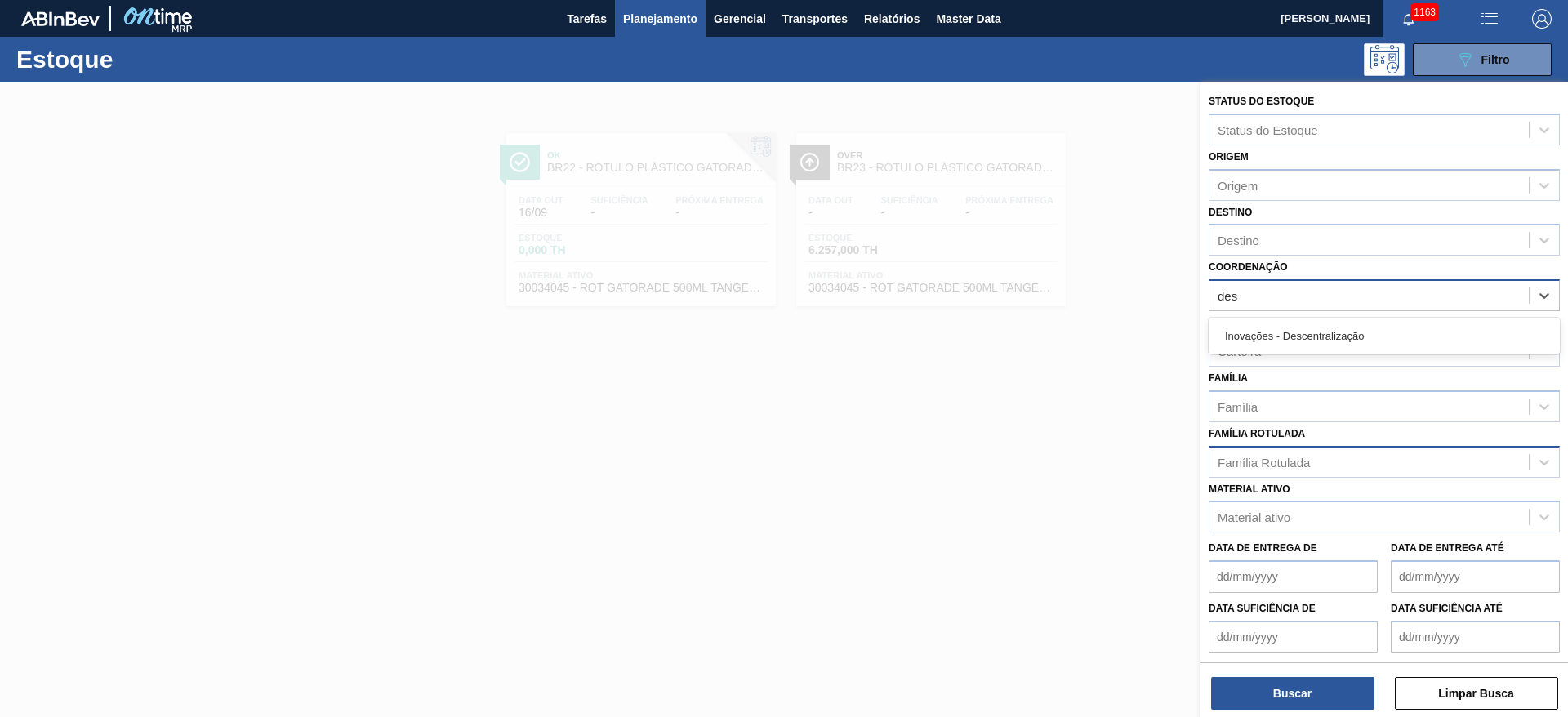
type input "desc"
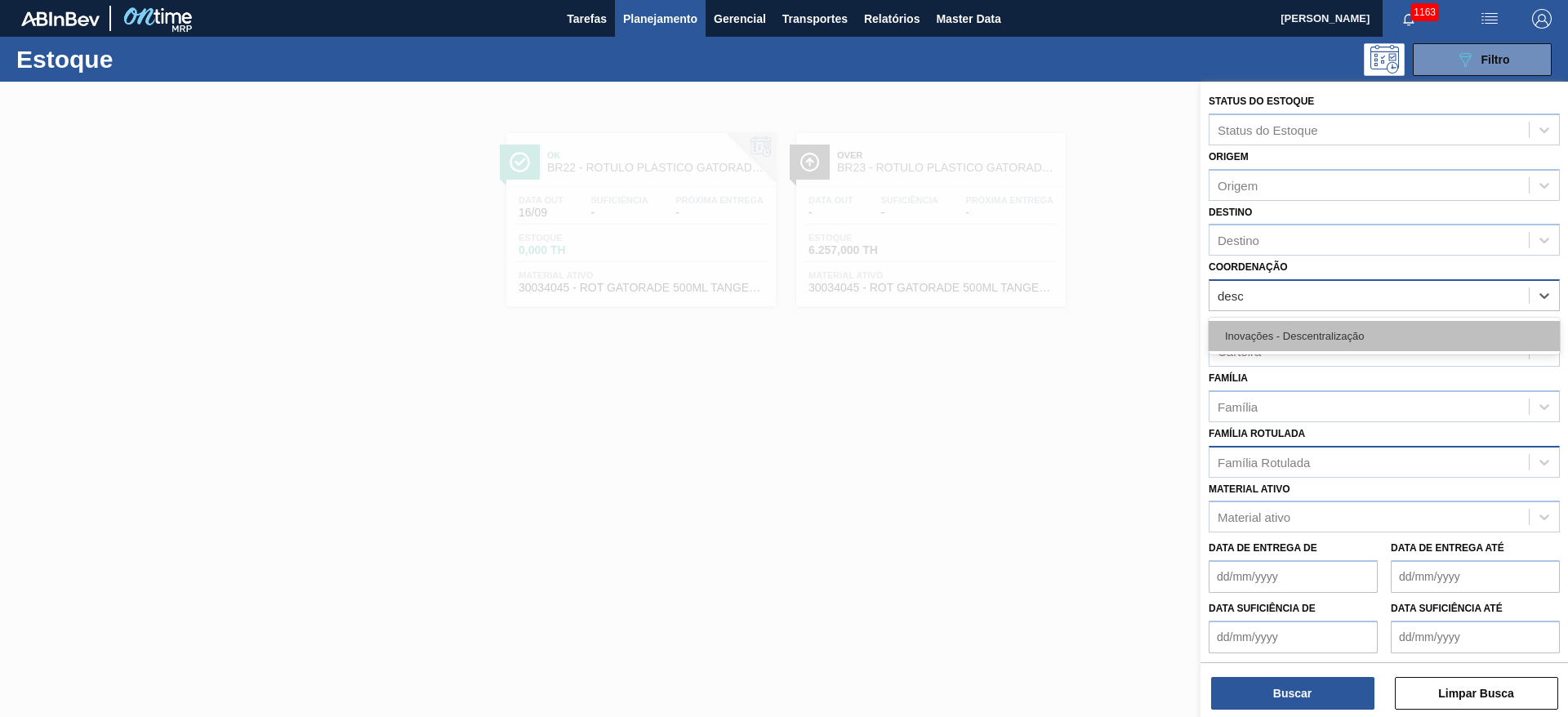
click at [1274, 337] on div "Inovações - Descentralização" at bounding box center [1384, 336] width 351 height 30
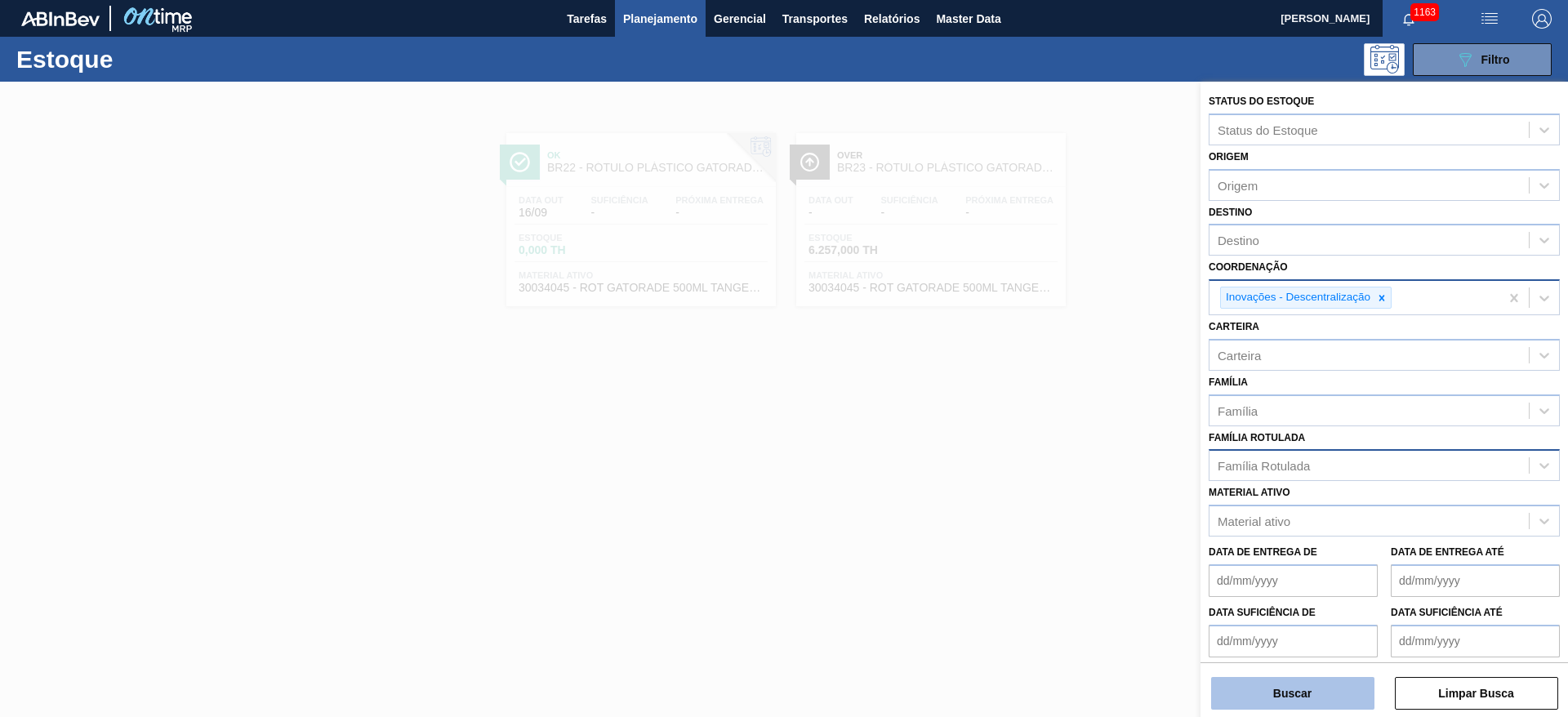
click at [1262, 683] on button "Buscar" at bounding box center [1292, 694] width 163 height 33
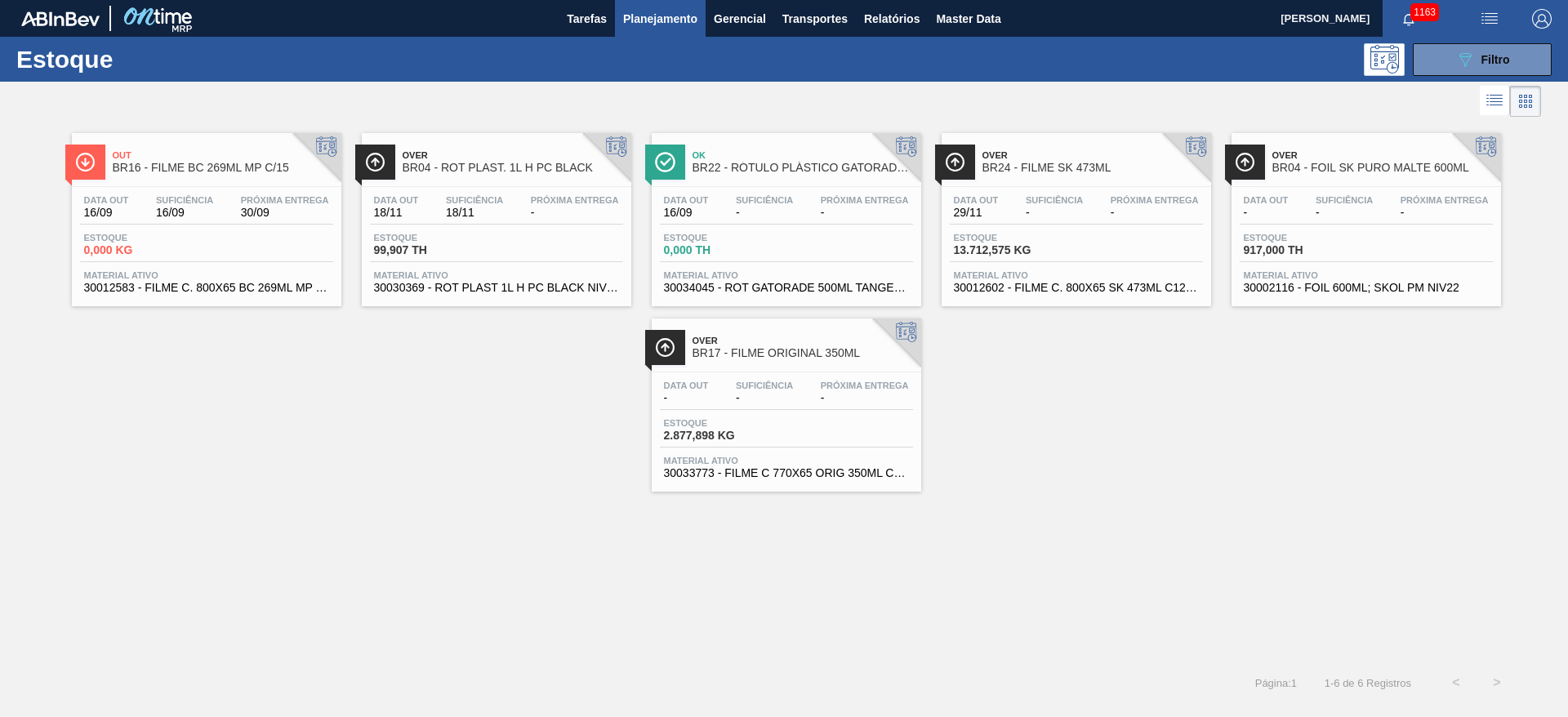
click at [157, 227] on div "Data out 16/09 Suficiência 16/09 Próxima Entrega 30/09 Estoque 0,000 KG Materia…" at bounding box center [207, 242] width 270 height 111
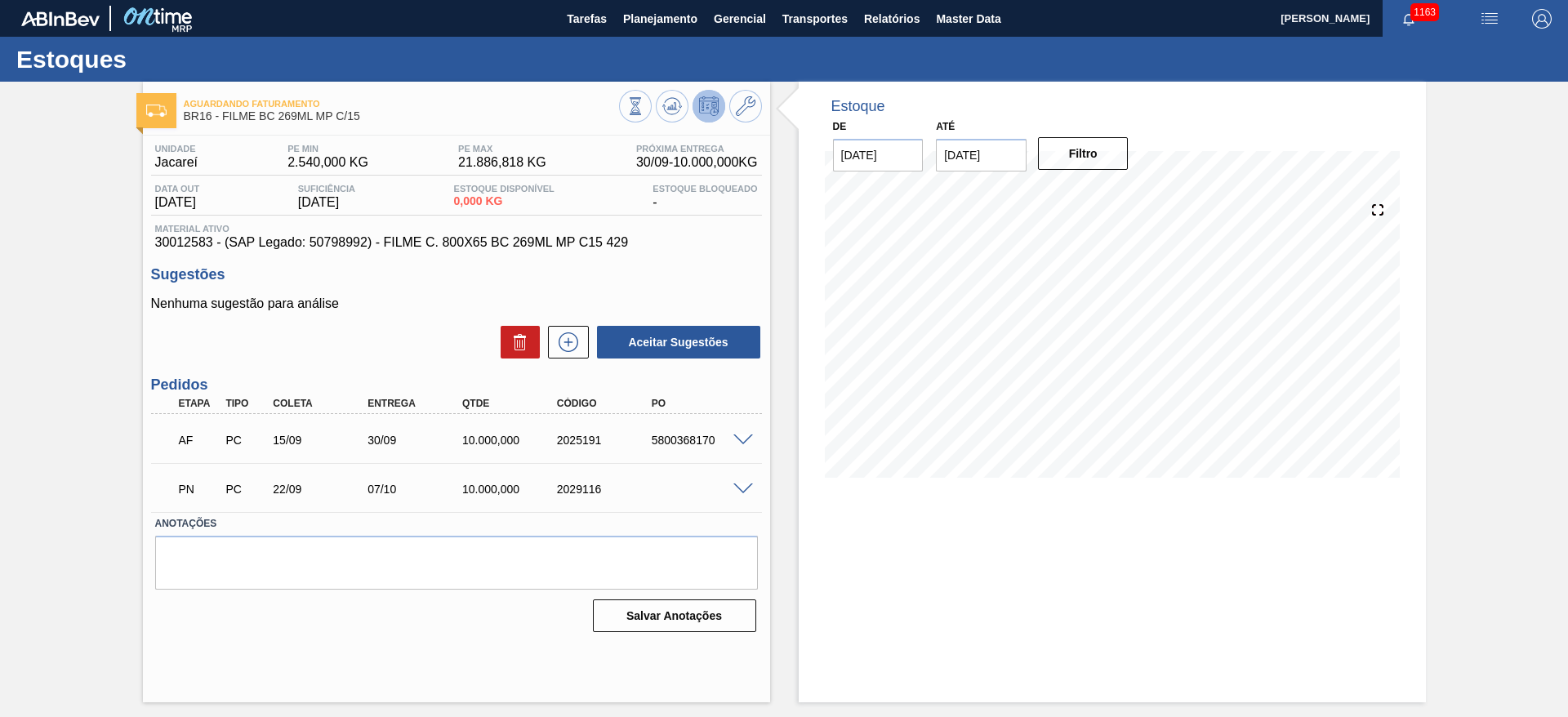
click at [742, 488] on span at bounding box center [743, 490] width 20 height 12
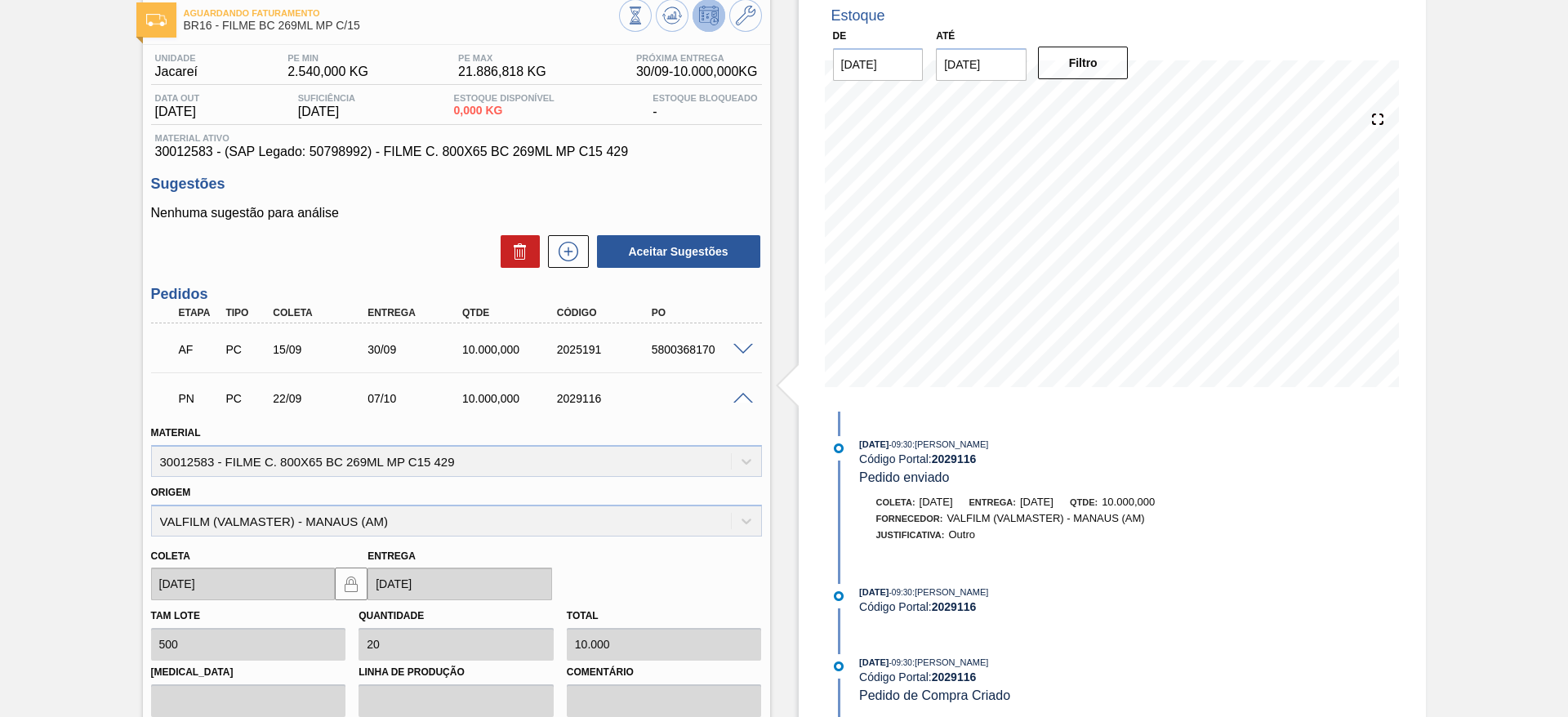
scroll to position [80, 0]
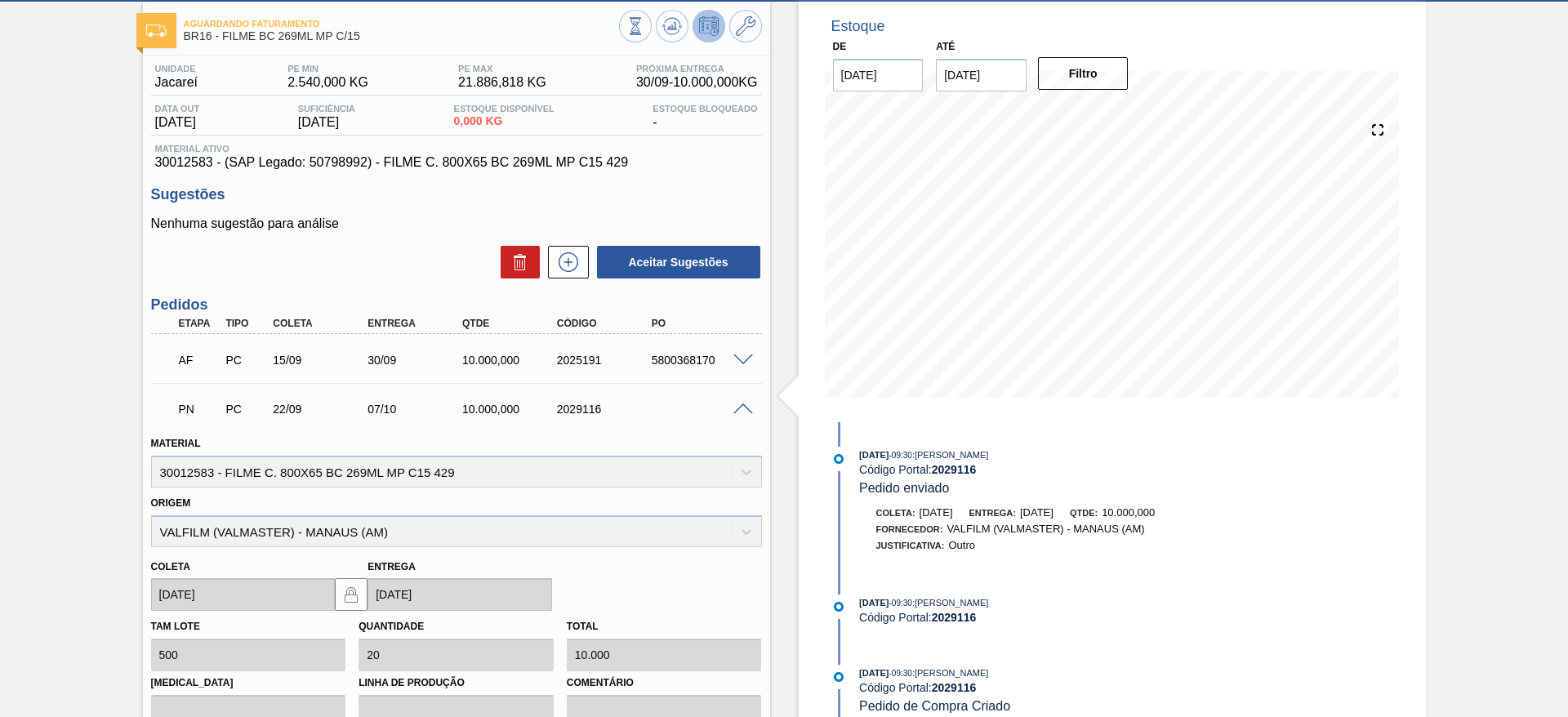
click at [741, 407] on span at bounding box center [743, 410] width 20 height 12
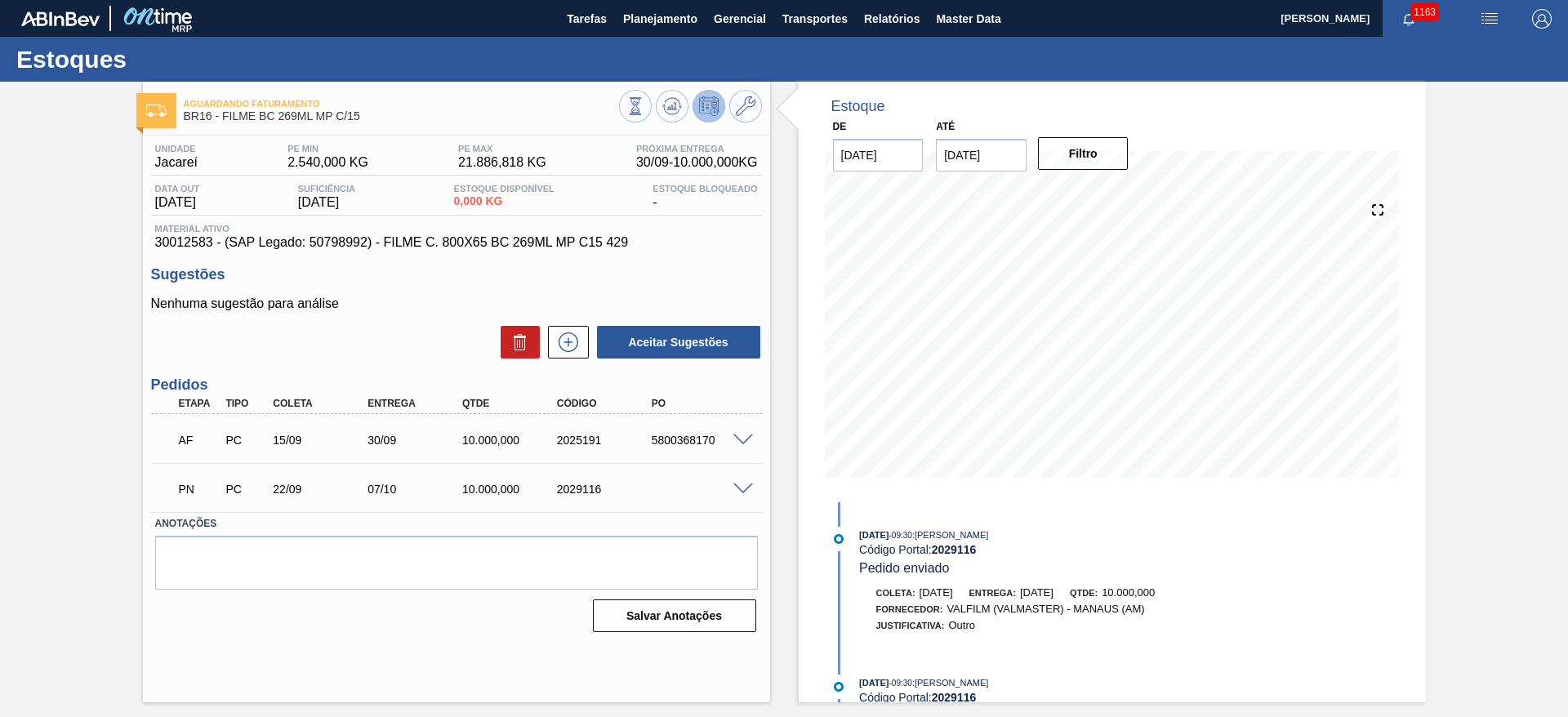
scroll to position [0, 0]
click at [647, 12] on span "Planejamento" at bounding box center [660, 18] width 74 height 20
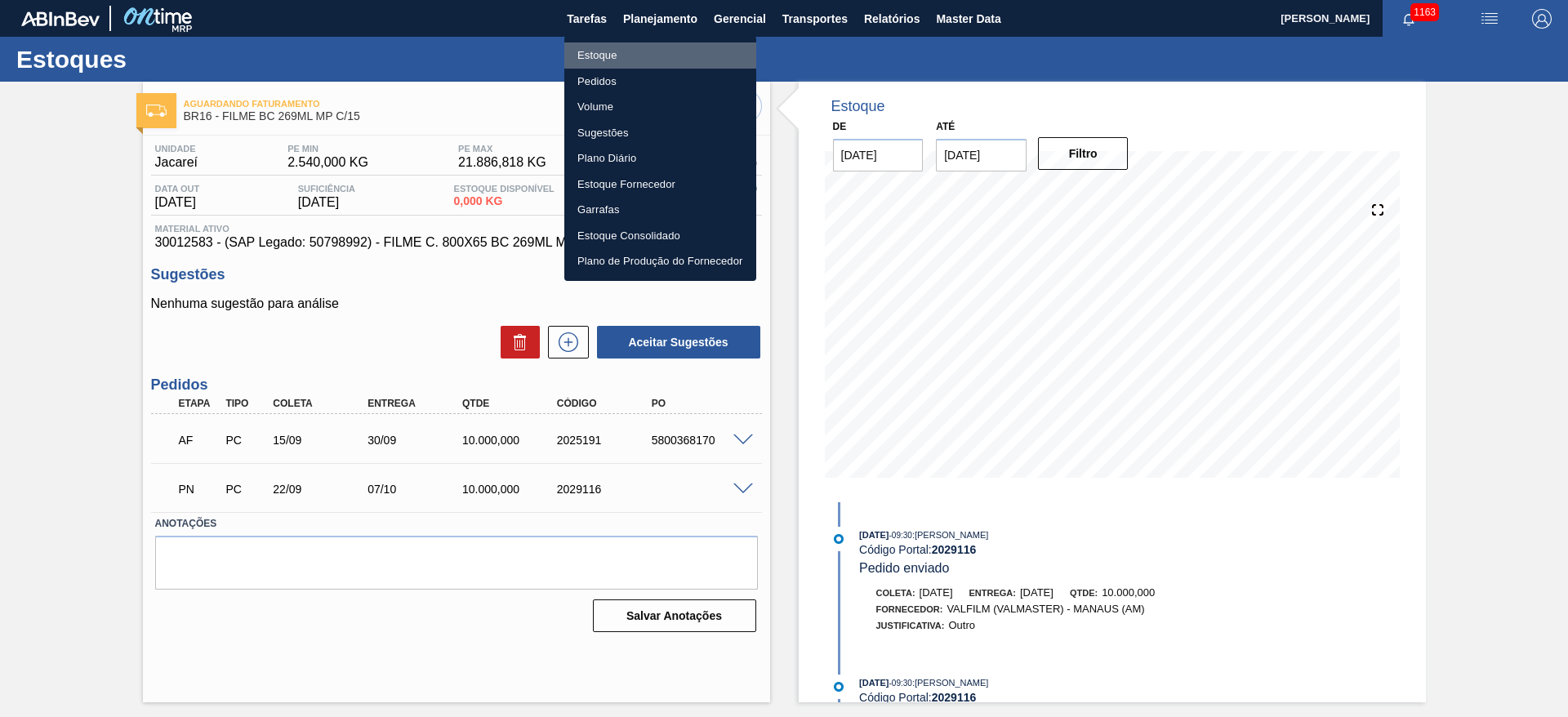
click at [601, 55] on li "Estoque" at bounding box center [660, 55] width 192 height 26
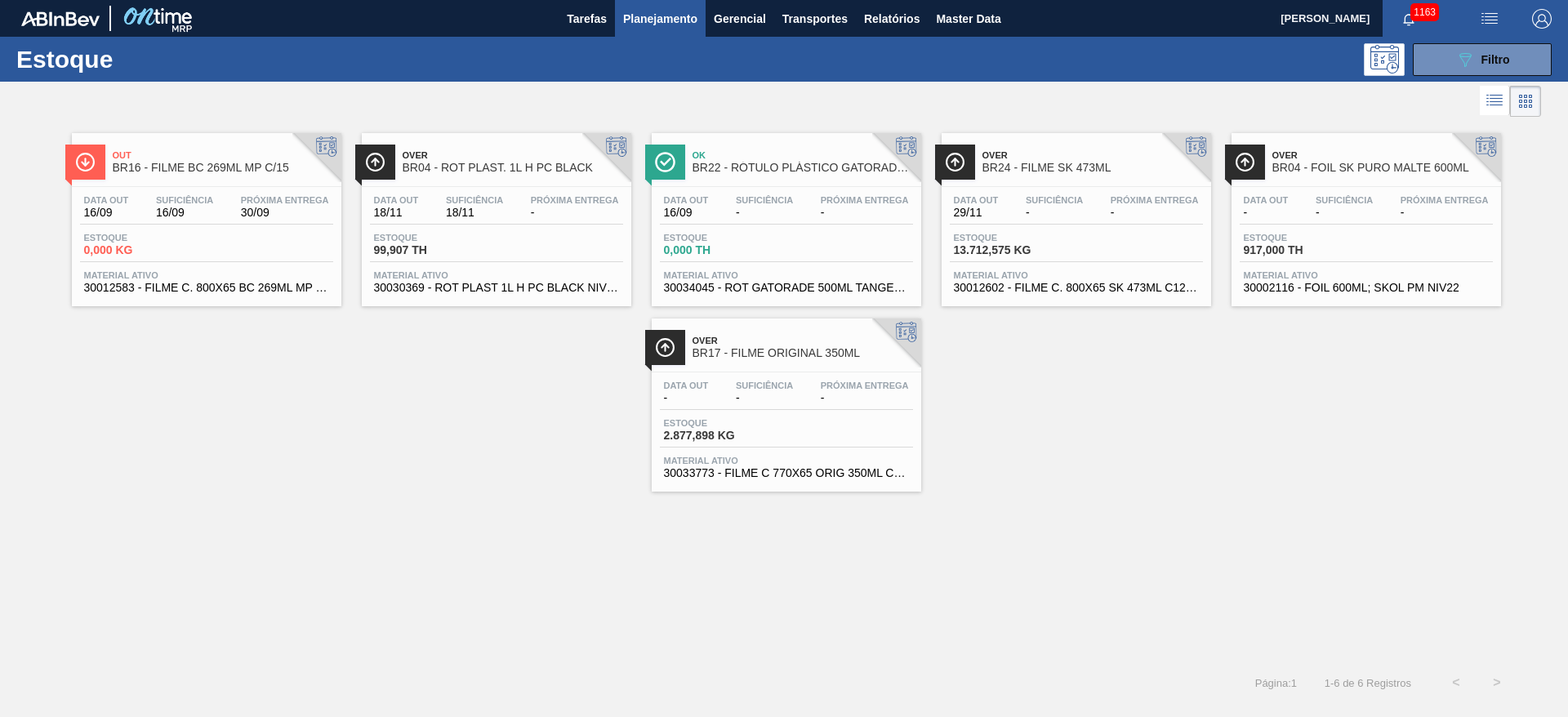
click at [519, 248] on div "Estoque 99,907 TH" at bounding box center [496, 247] width 253 height 29
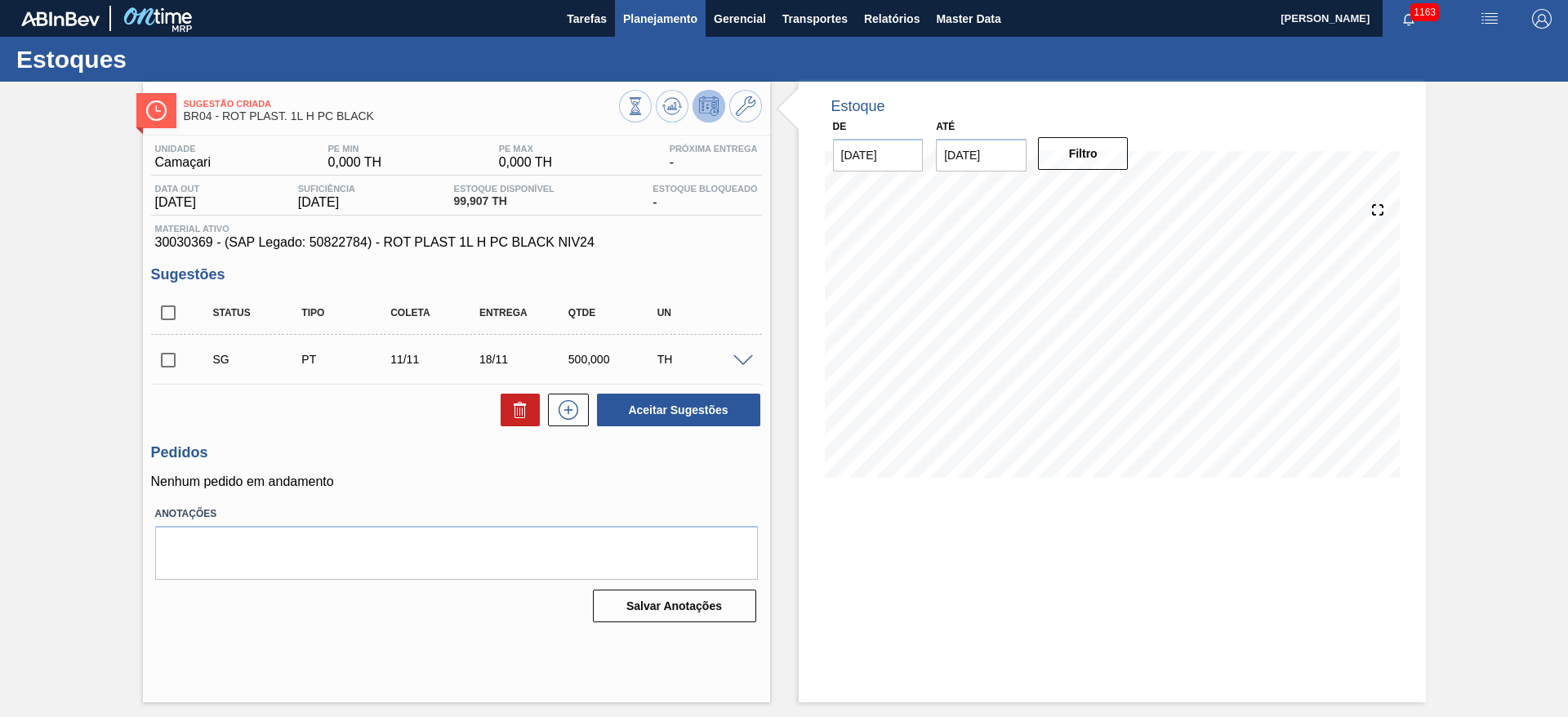
click at [665, 12] on span "Planejamento" at bounding box center [660, 18] width 74 height 20
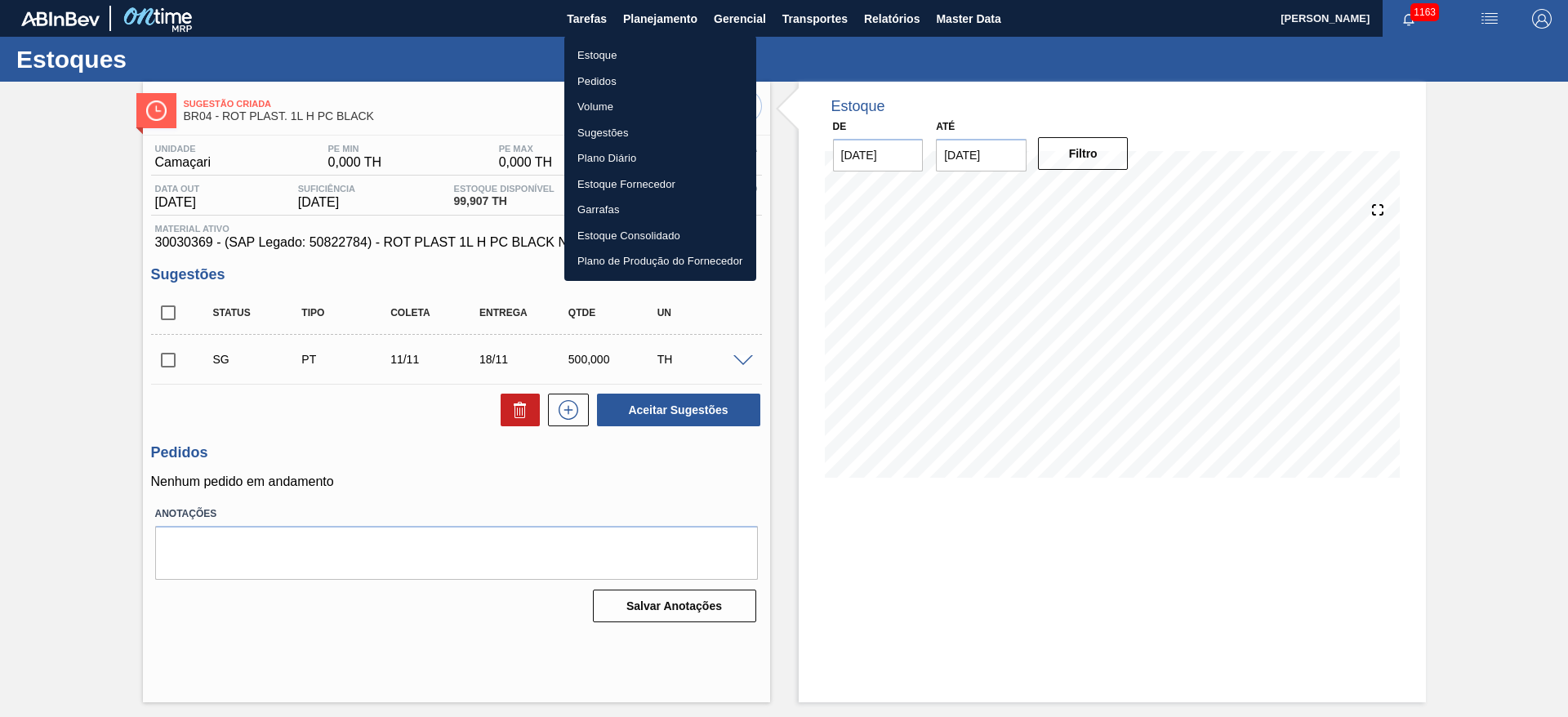
click at [602, 52] on li "Estoque" at bounding box center [660, 55] width 192 height 26
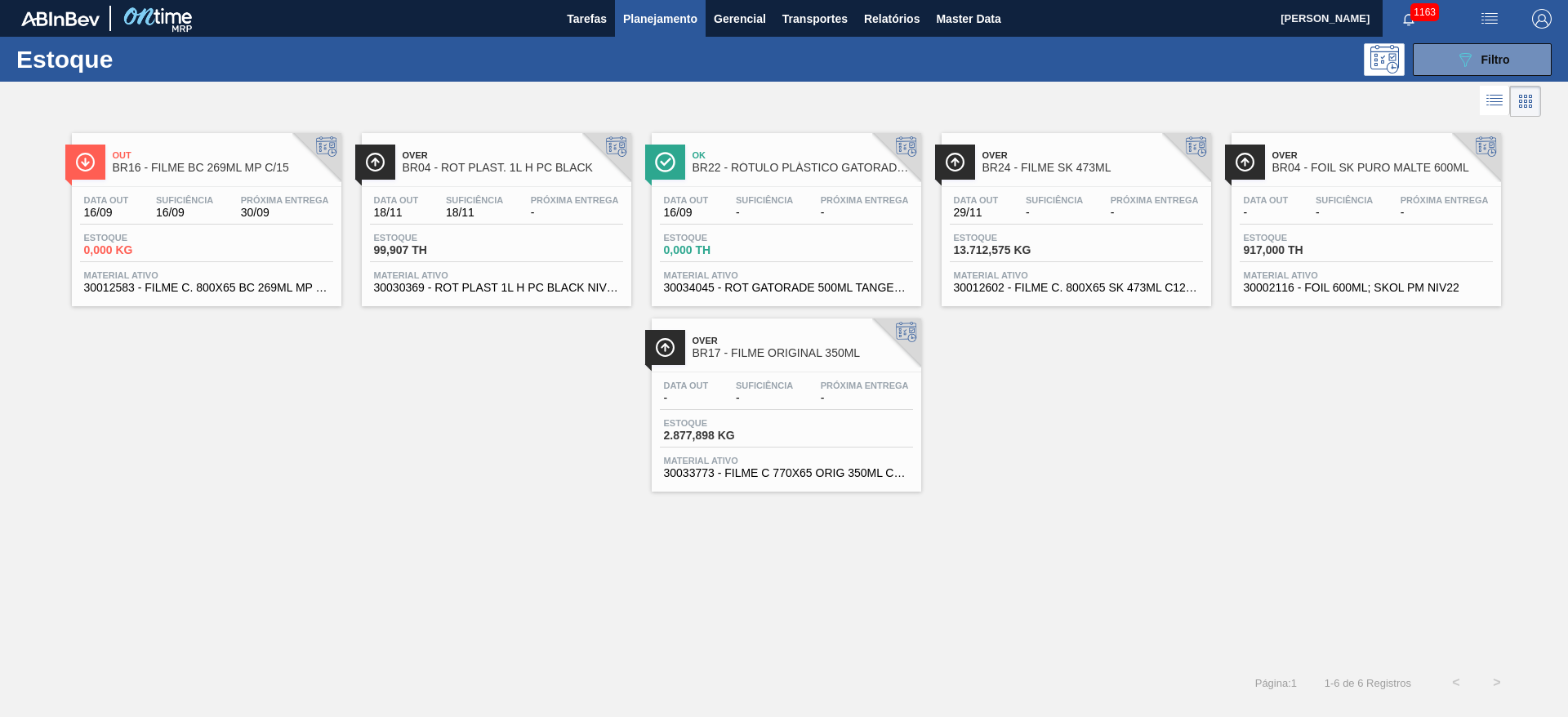
click at [717, 391] on div "Data out - Suficiência - Próxima Entrega -" at bounding box center [786, 395] width 253 height 29
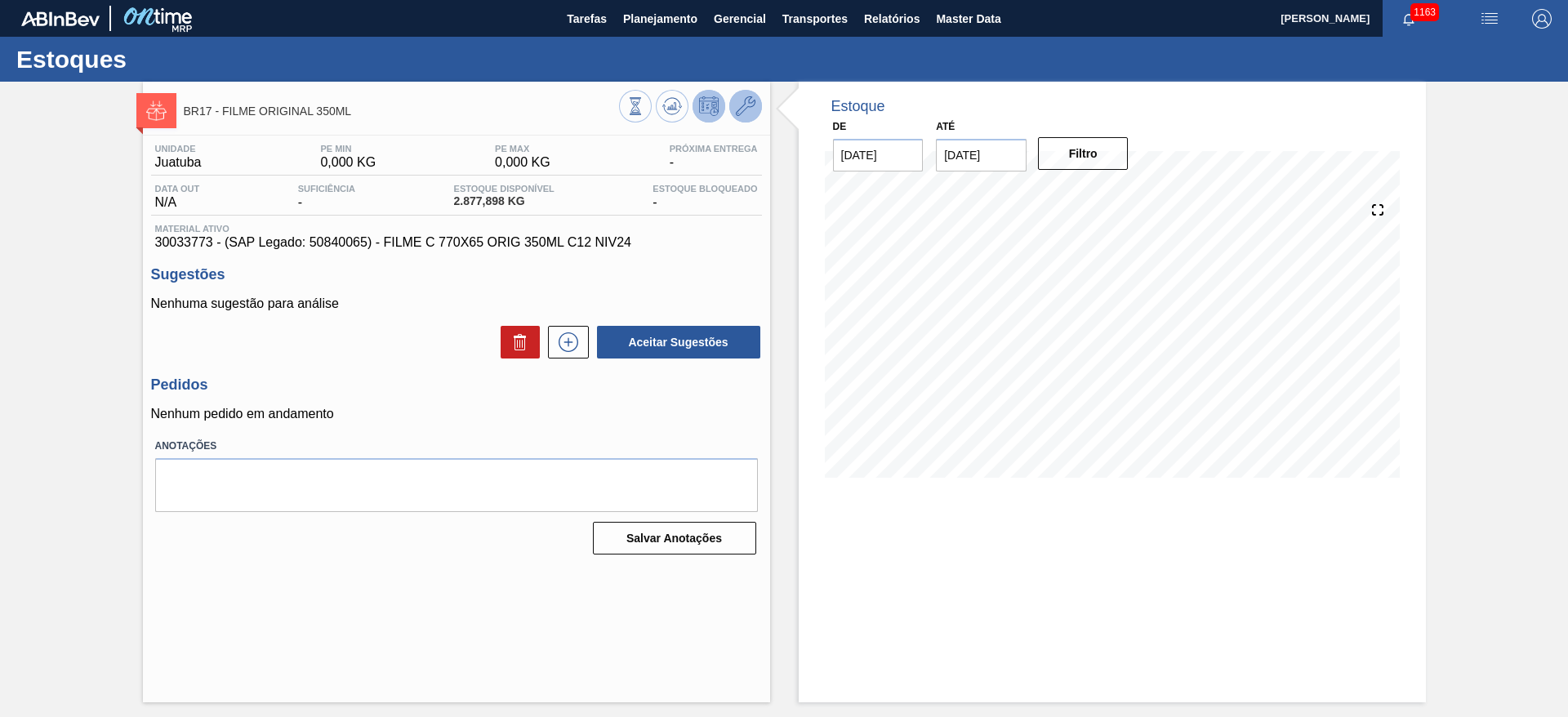
click at [750, 111] on icon at bounding box center [745, 106] width 20 height 20
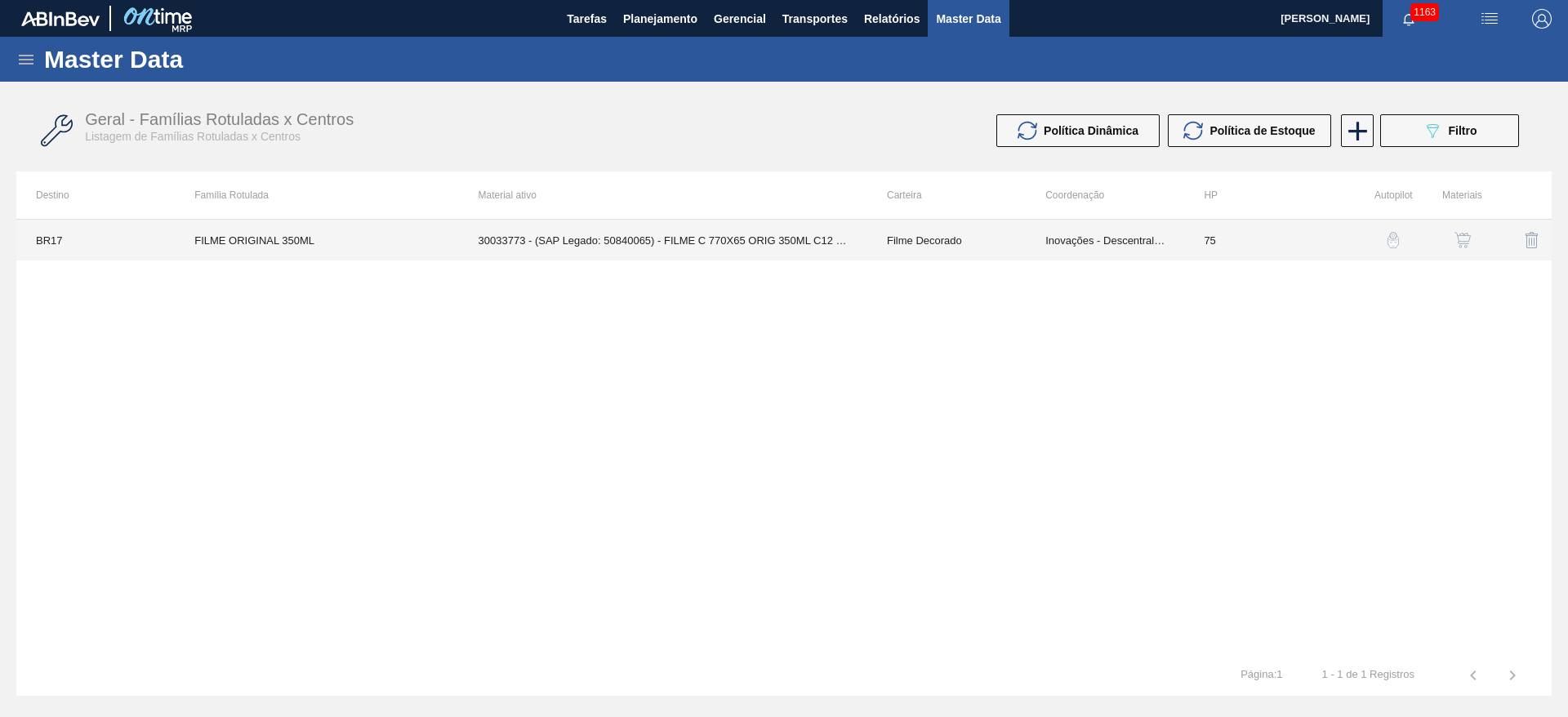
click at [1097, 247] on td "Inovações - Descentralização" at bounding box center [1105, 240] width 158 height 41
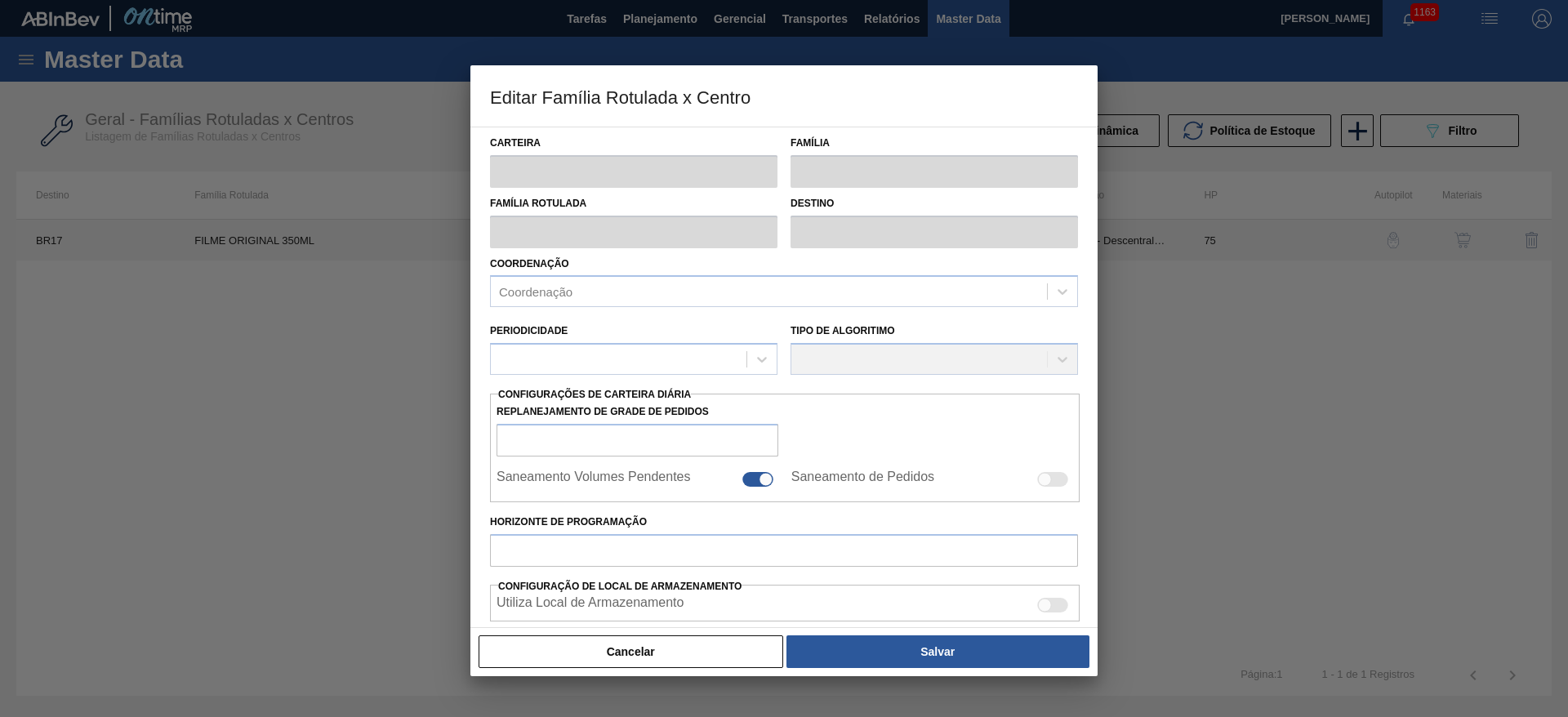
type input "Filme Decorado"
type input "FILME ORIGINAL 350ML"
type input "BR17 - Juatuba"
type input "75"
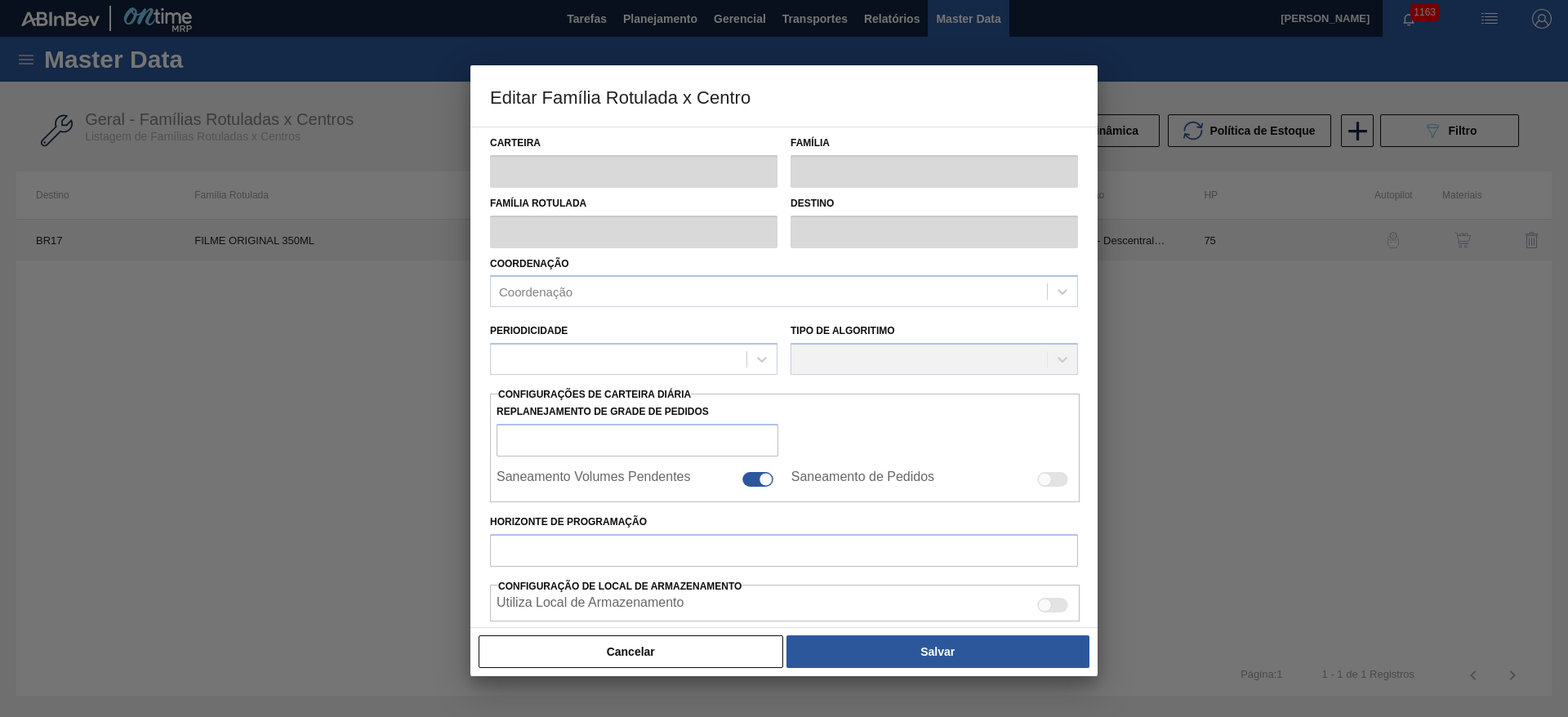
type input "0"
type input "100"
type input "0,000"
checkbox input "true"
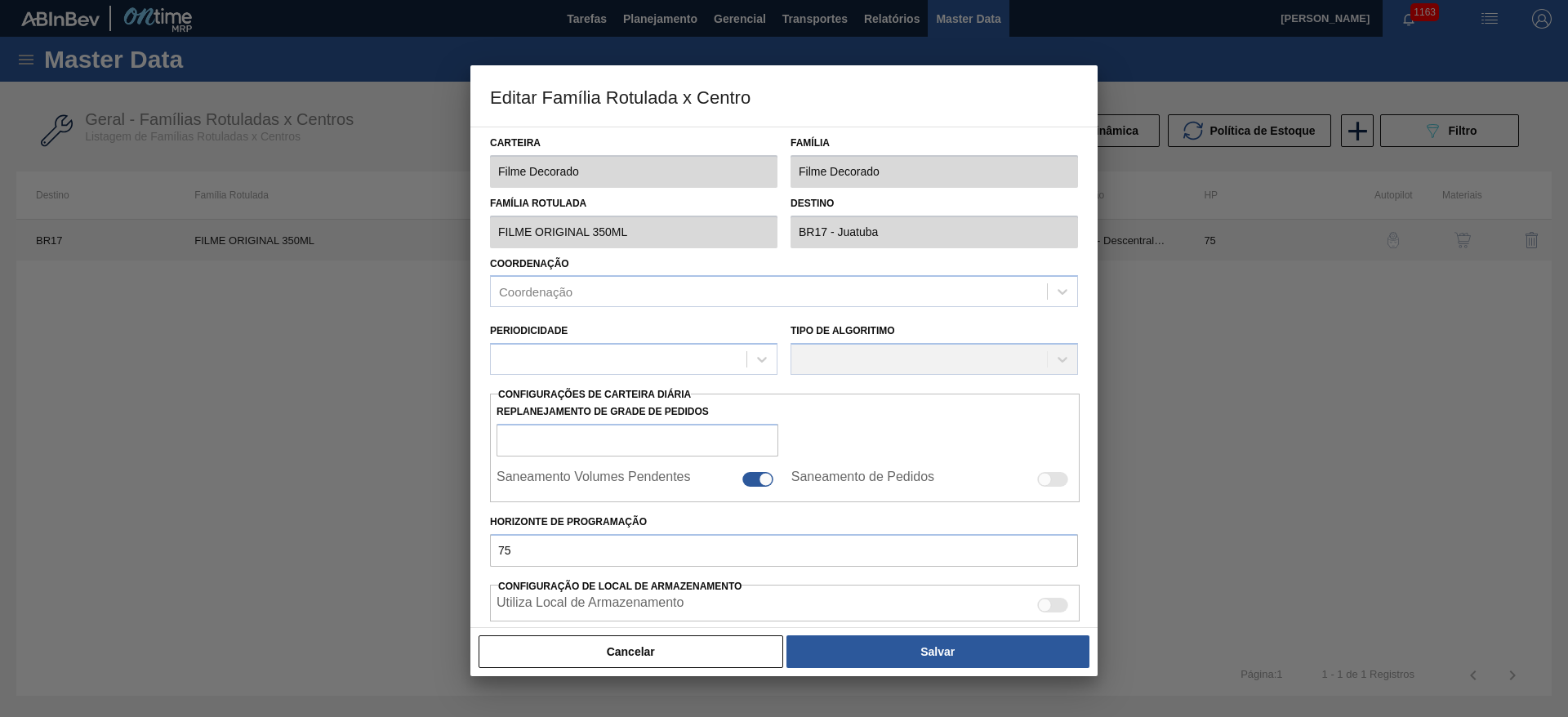
checkbox input "true"
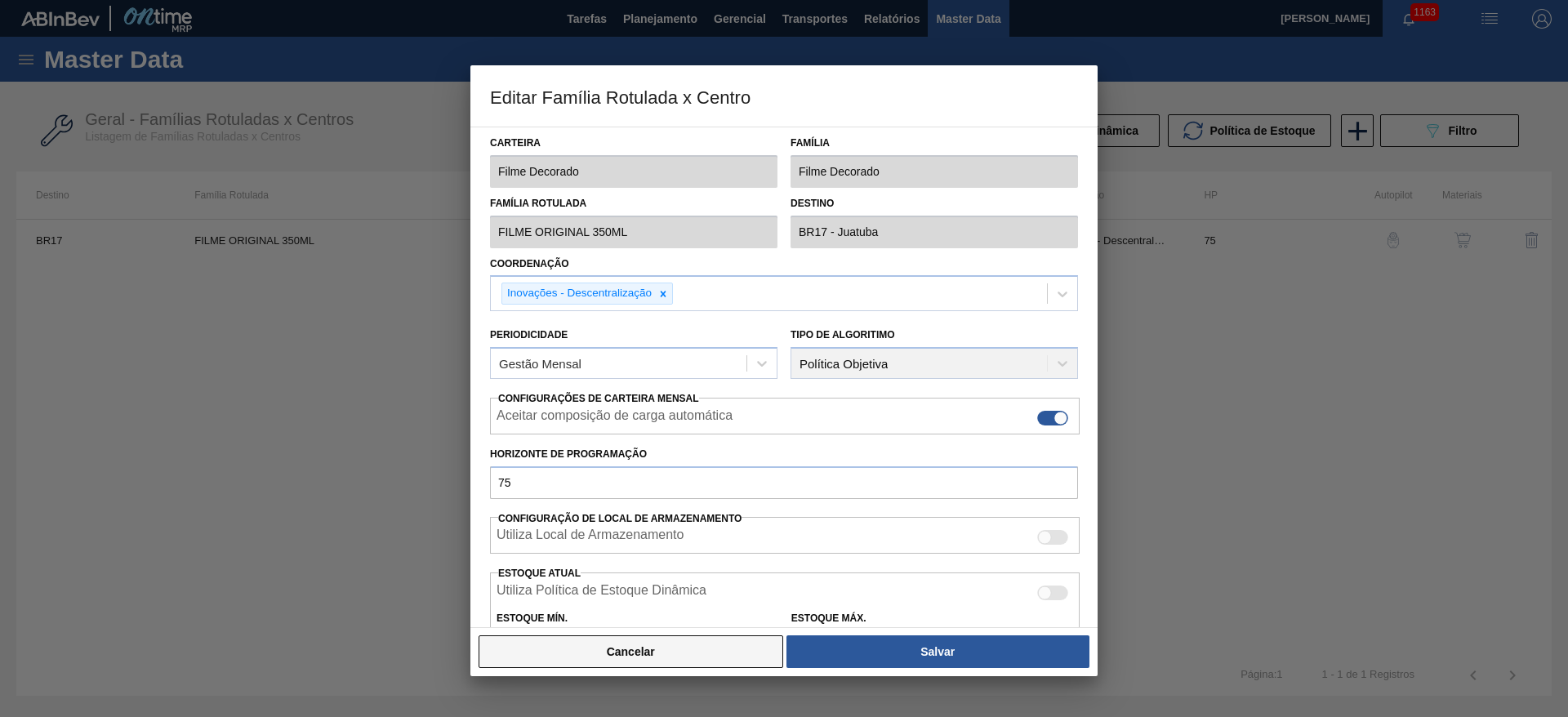
click at [705, 658] on button "Cancelar" at bounding box center [631, 652] width 304 height 33
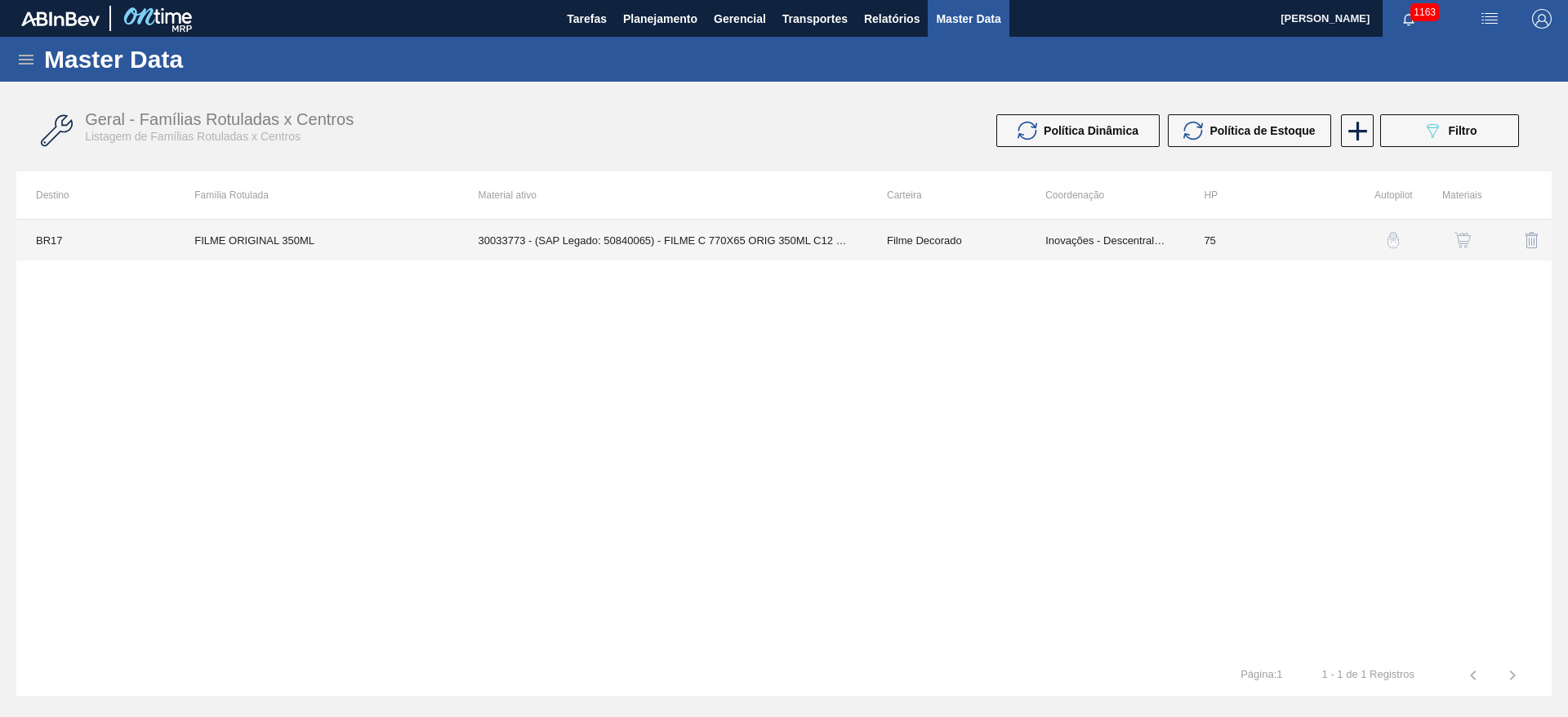
click at [923, 247] on td "Filme Decorado" at bounding box center [946, 240] width 158 height 41
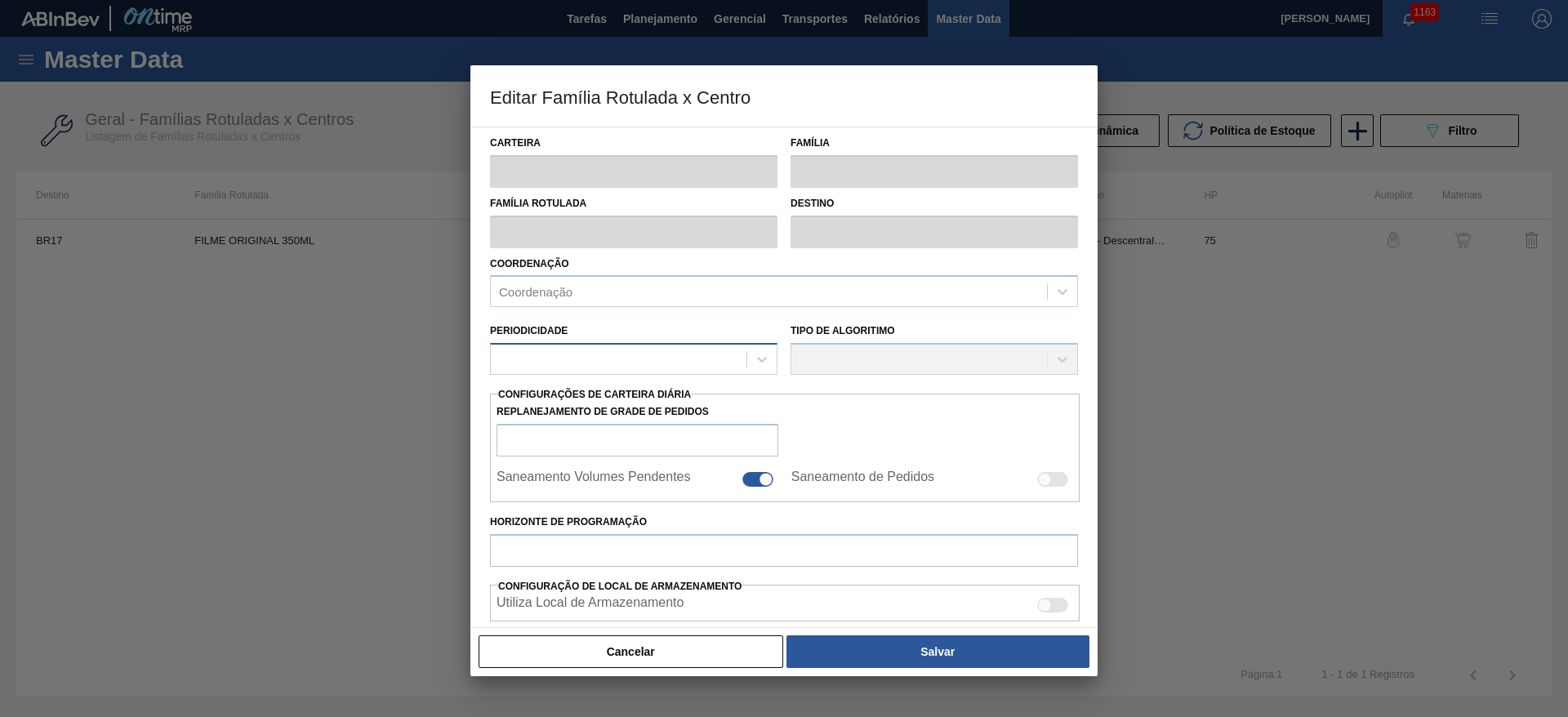
type input "Filme Decorado"
type input "FILME ORIGINAL 350ML"
type input "BR17 - Juatuba"
type input "75"
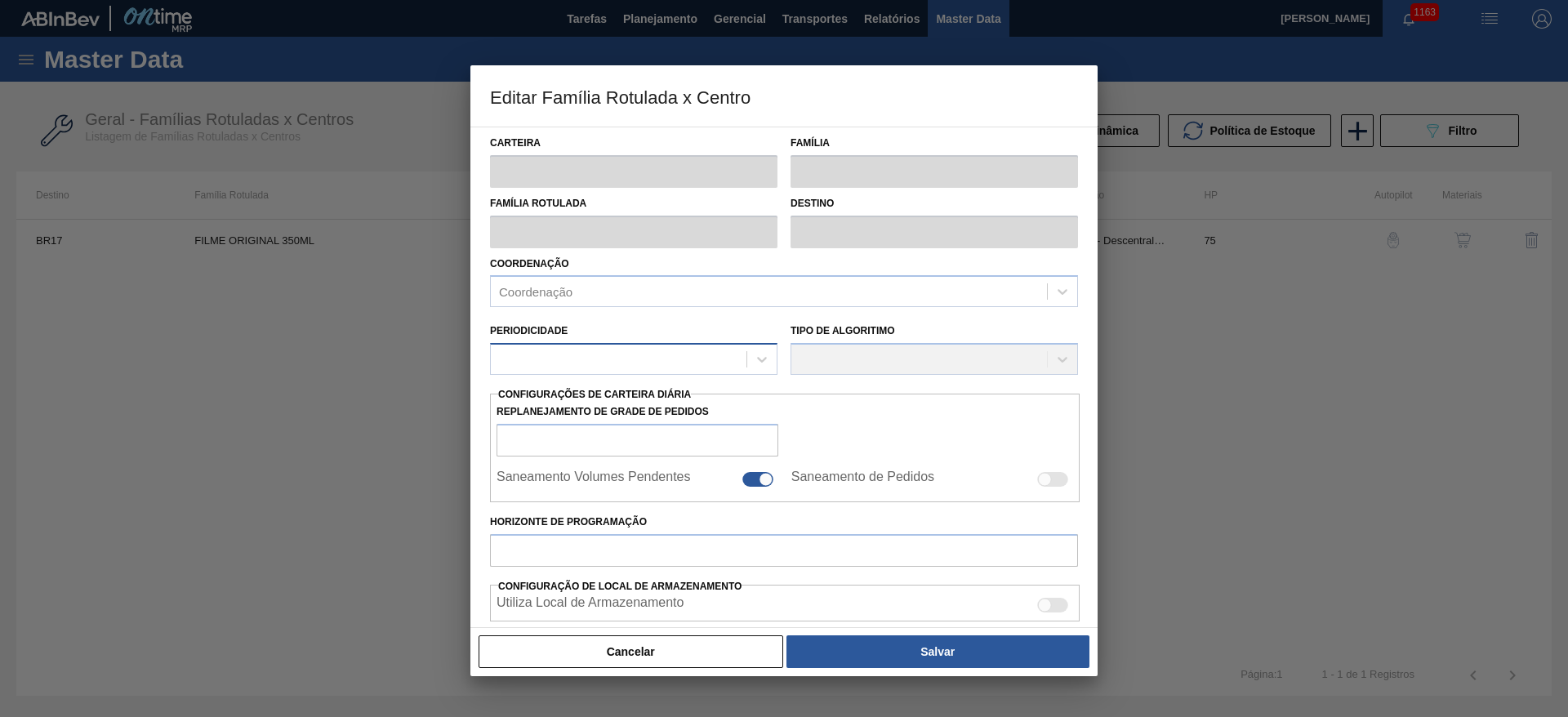
type input "0"
type input "100"
type input "0,000"
checkbox input "true"
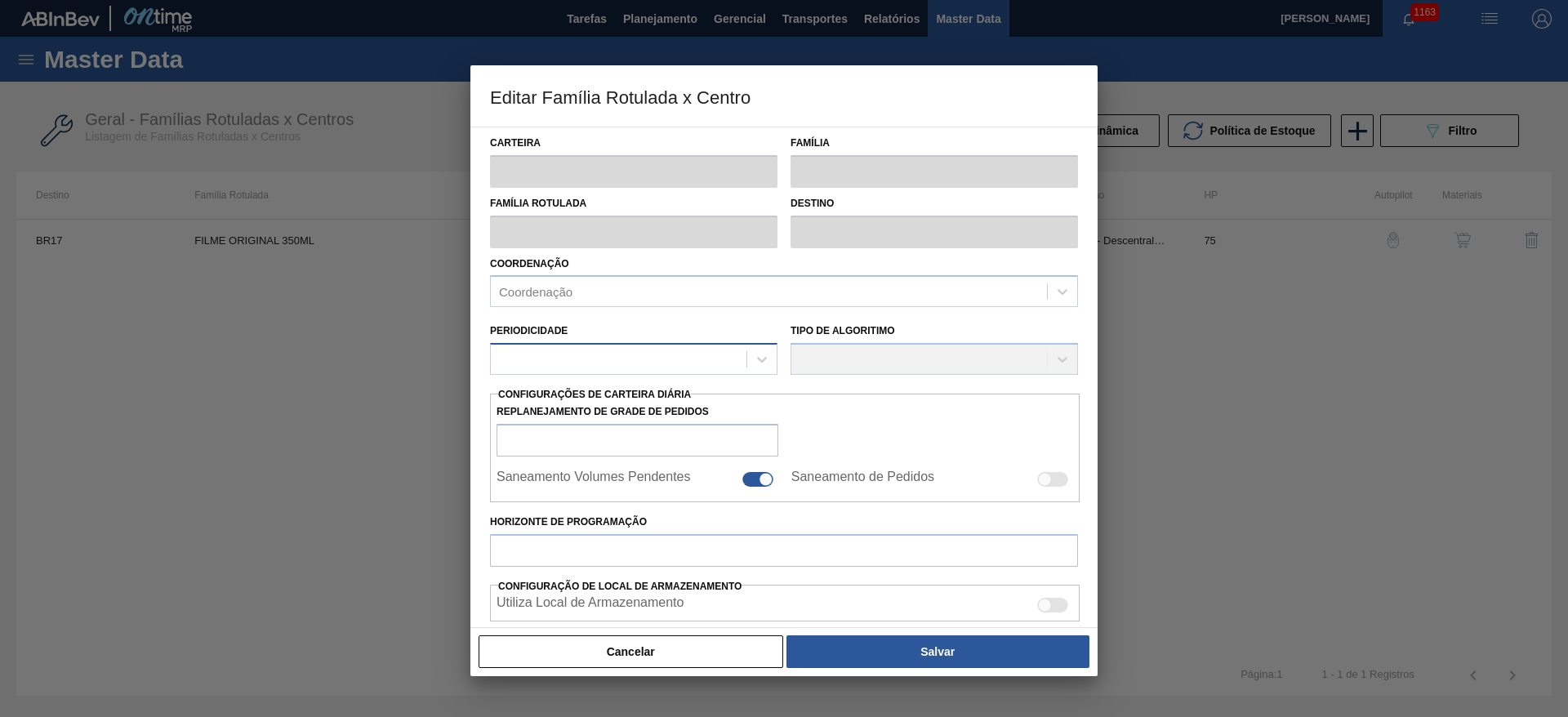
checkbox input "true"
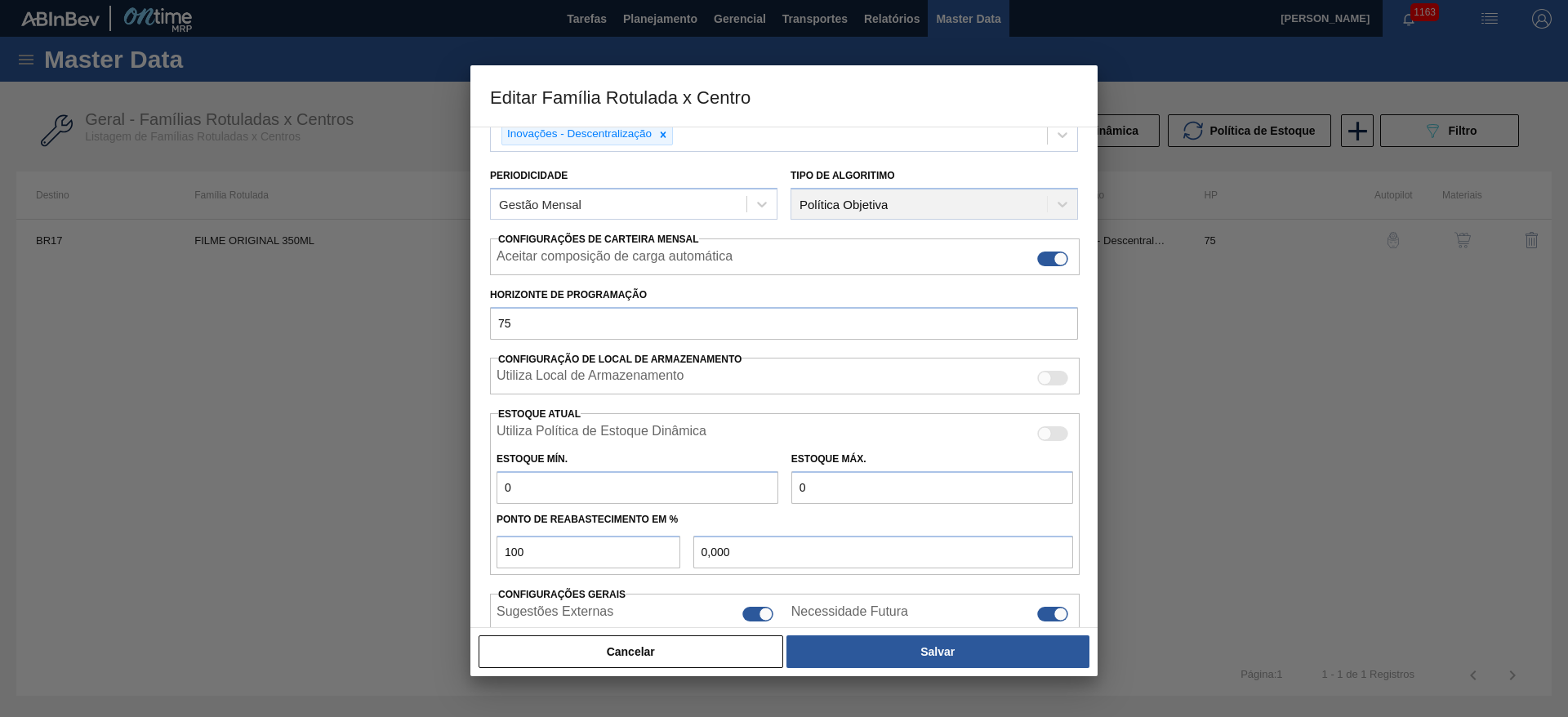
scroll to position [249, 0]
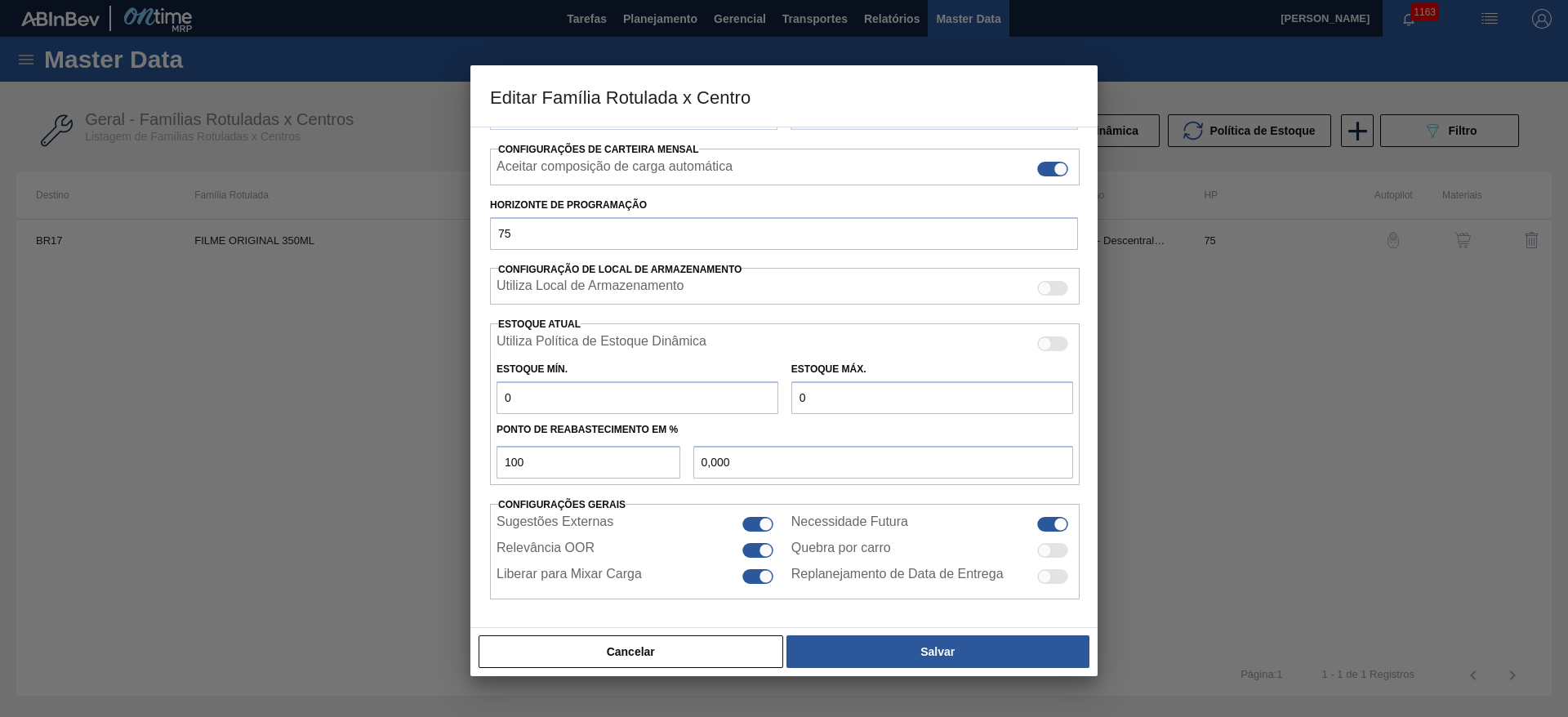
drag, startPoint x: 526, startPoint y: 400, endPoint x: 378, endPoint y: 407, distance: 148.2
click at [383, 407] on div "Editar Família Rotulada x Centro Carteira Filme Decorado Família Filme Decorado…" at bounding box center [784, 358] width 1568 height 717
type input "1"
type input "1,000"
type input "11"
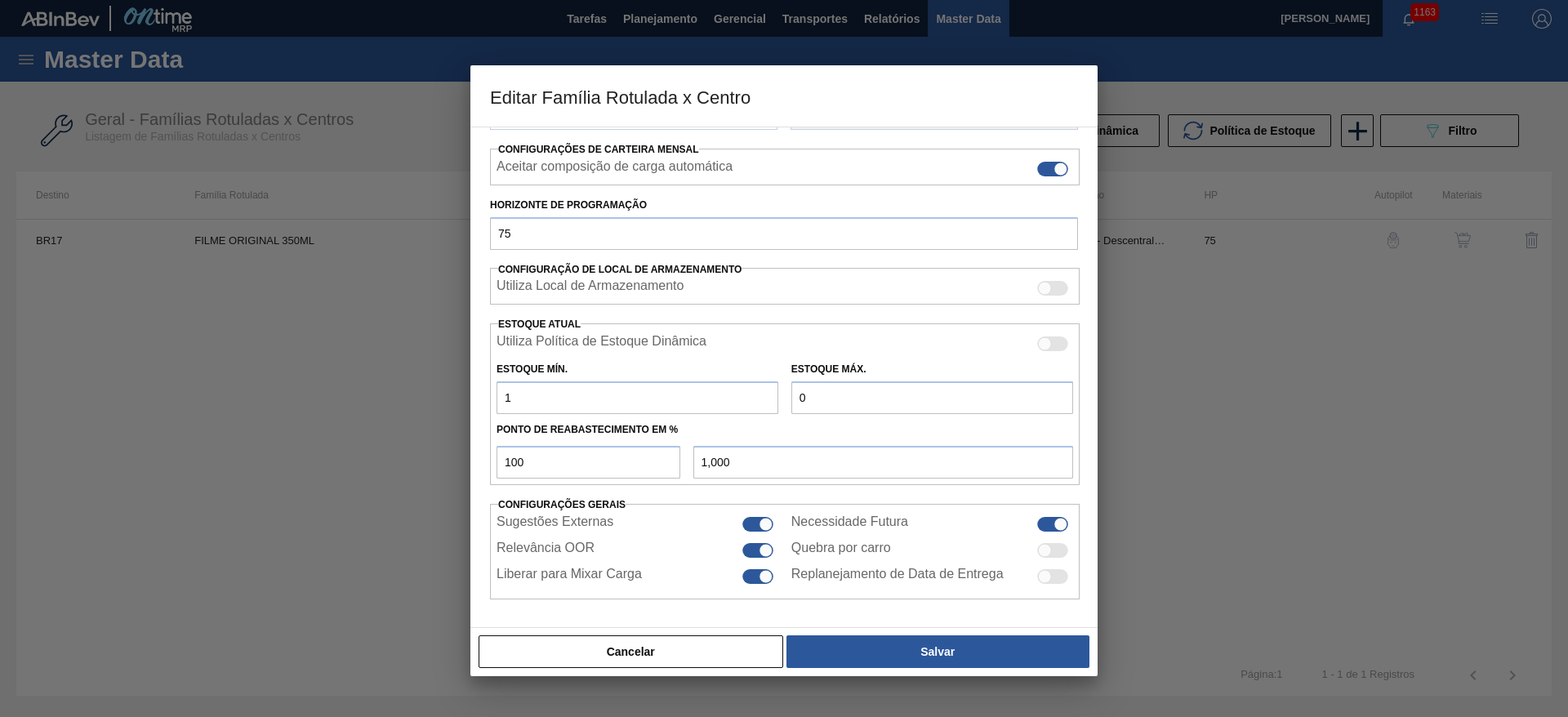
type input "11,000"
type input "110"
type input "110,000"
type input "1.100"
type input "1.100,000"
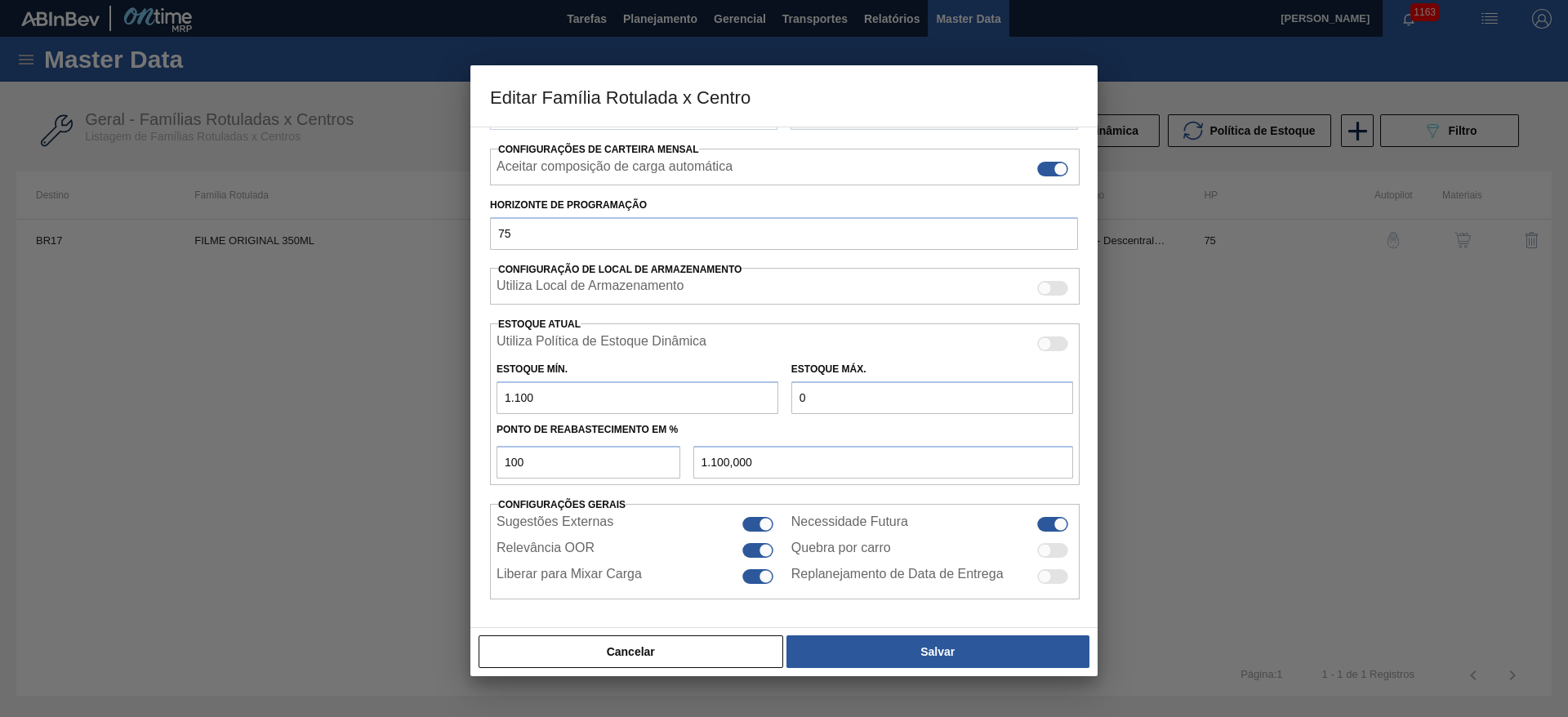
type input "1.100"
drag, startPoint x: 755, startPoint y: 414, endPoint x: 685, endPoint y: 427, distance: 71.2
click at [692, 426] on div "Utiliza Política de Estoque Dinâmica Estoque Mín. 1.100 Estoque Máx. 0 Ponto de…" at bounding box center [785, 404] width 590 height 162
type input "3"
type input "3,000"
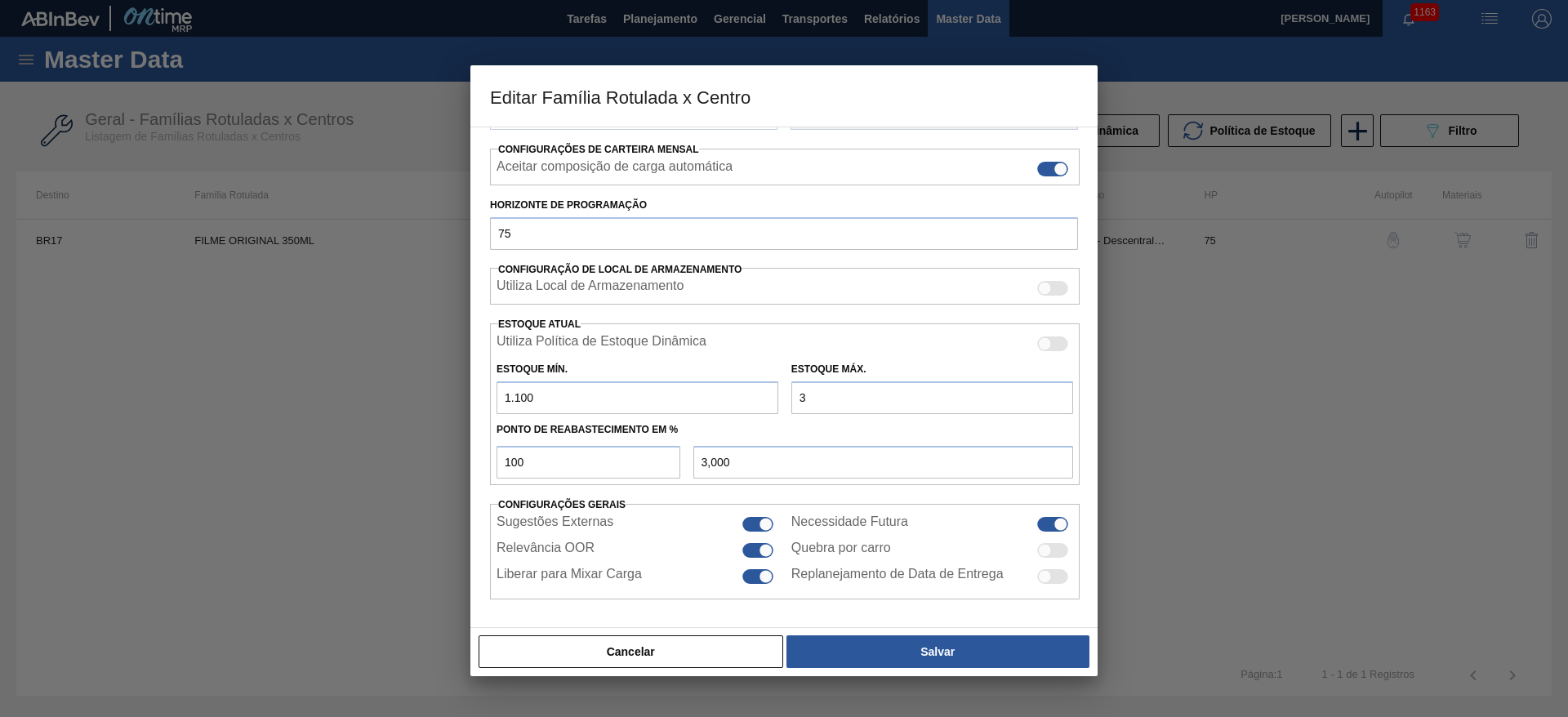
type input "35"
type input "35,000"
type input "350"
type input "350,000"
type input "3.500"
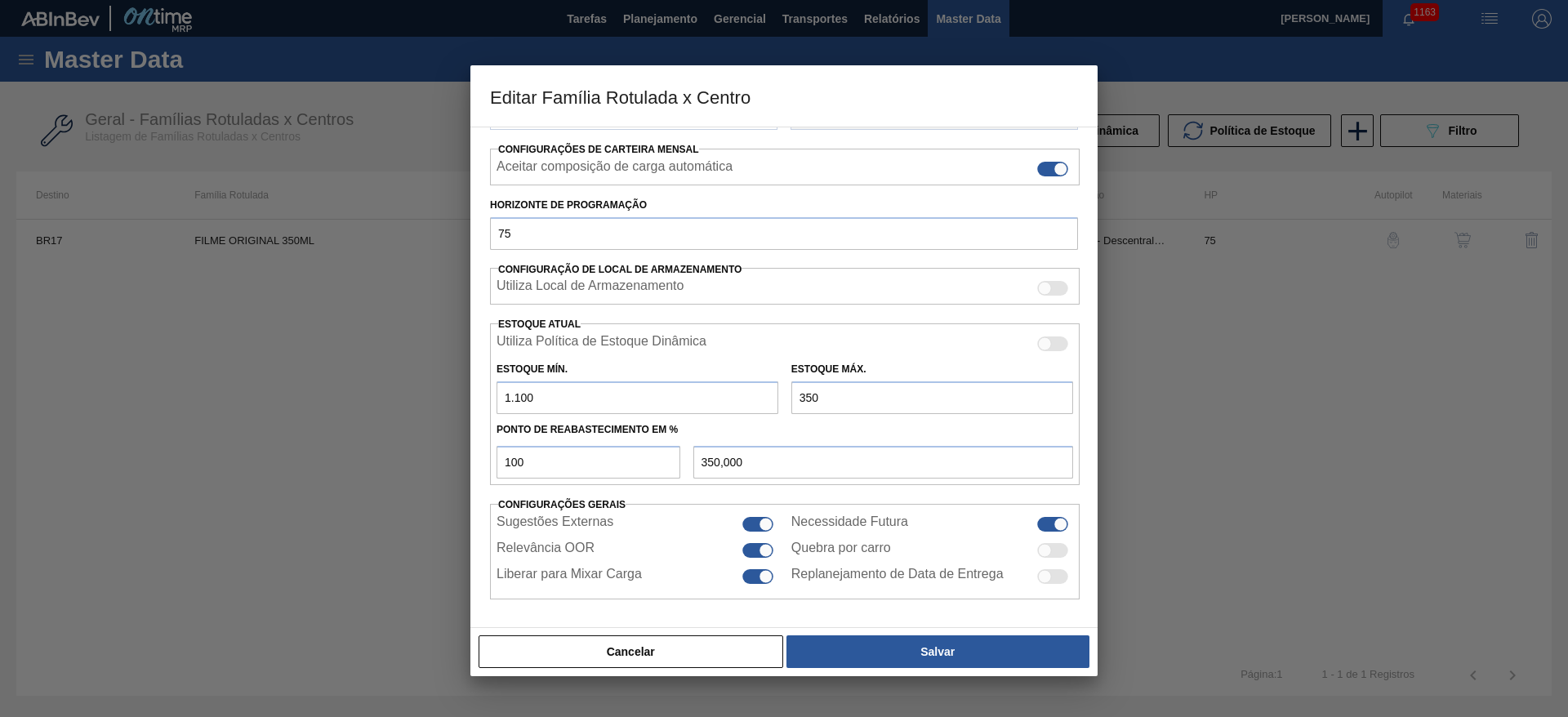
type input "3.500,000"
type input "3.500"
drag, startPoint x: 532, startPoint y: 462, endPoint x: 422, endPoint y: 471, distance: 110.4
click at [424, 471] on div "Editar Família Rotulada x Centro Carteira Filme Decorado Família Filme Decorado…" at bounding box center [784, 358] width 1568 height 717
type input "5"
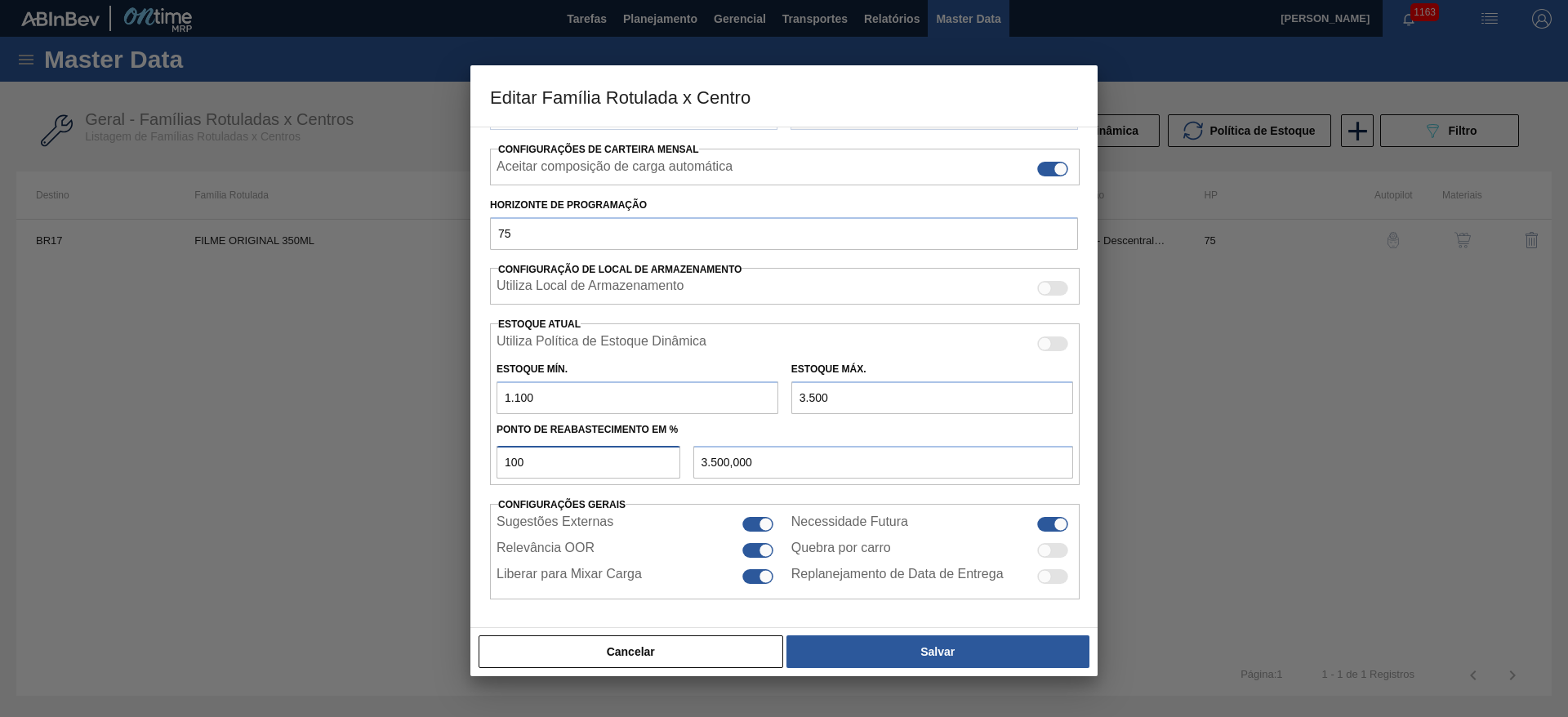
type input "1.220,000"
type input "50"
type input "2.300,000"
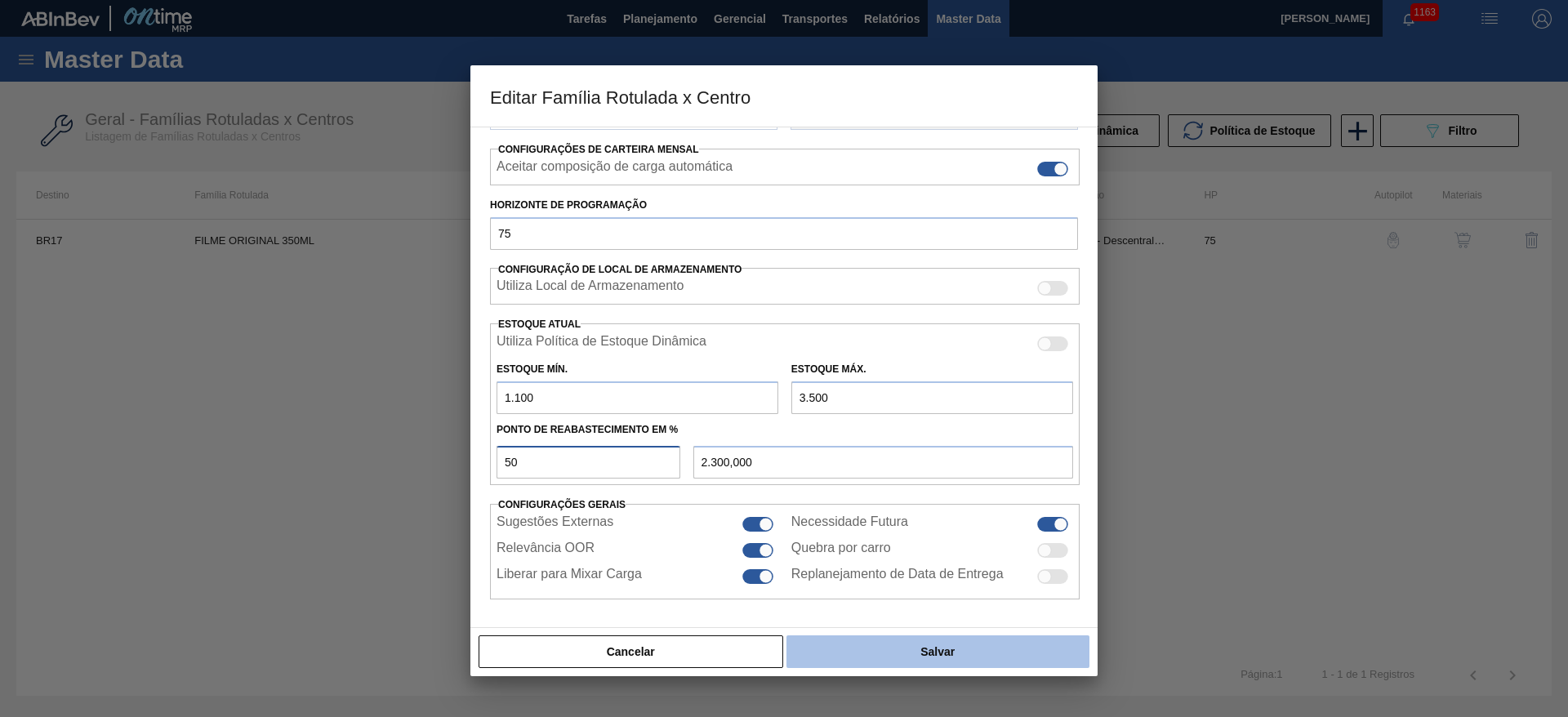
type input "50"
click at [921, 660] on button "Salvar" at bounding box center [938, 652] width 303 height 33
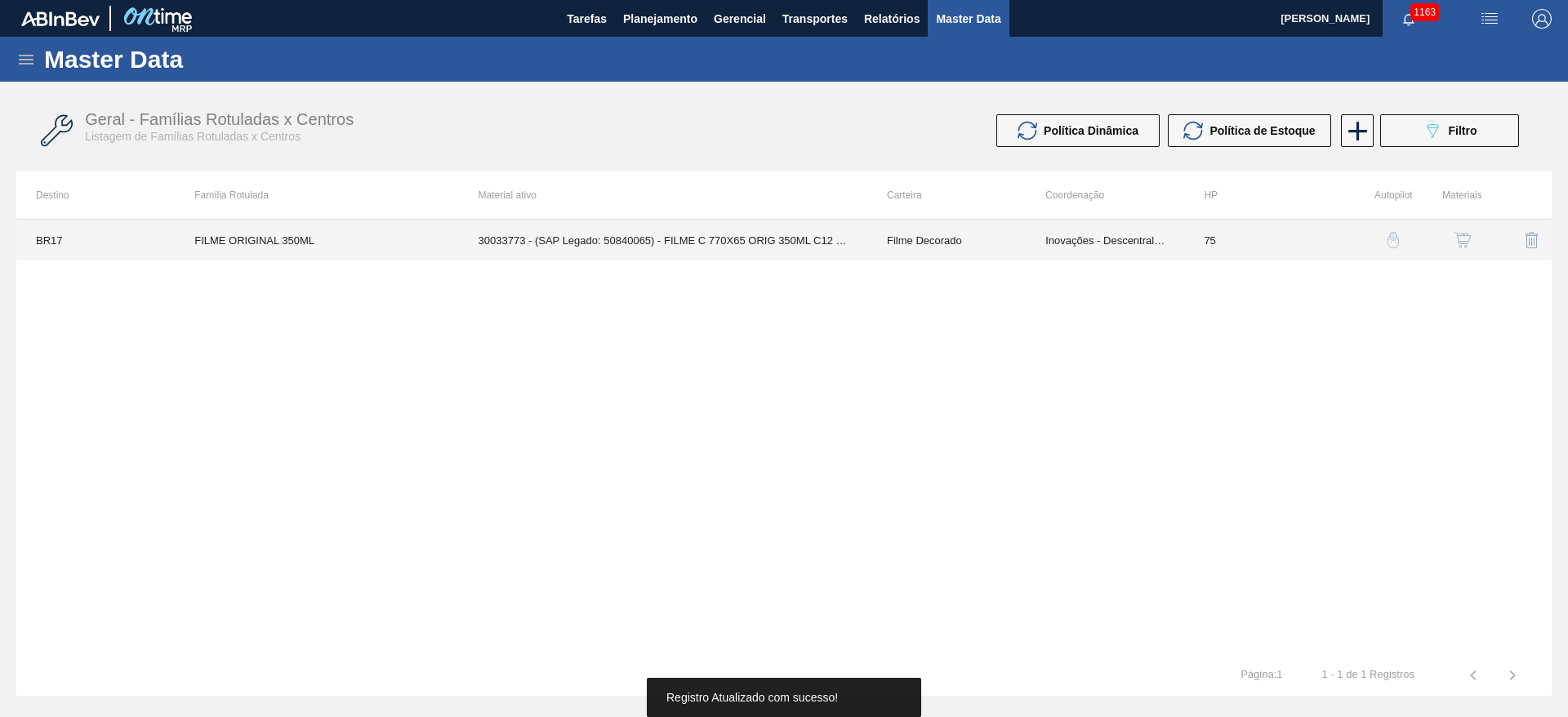
click at [1078, 240] on td "Inovações - Descentralização" at bounding box center [1105, 240] width 158 height 41
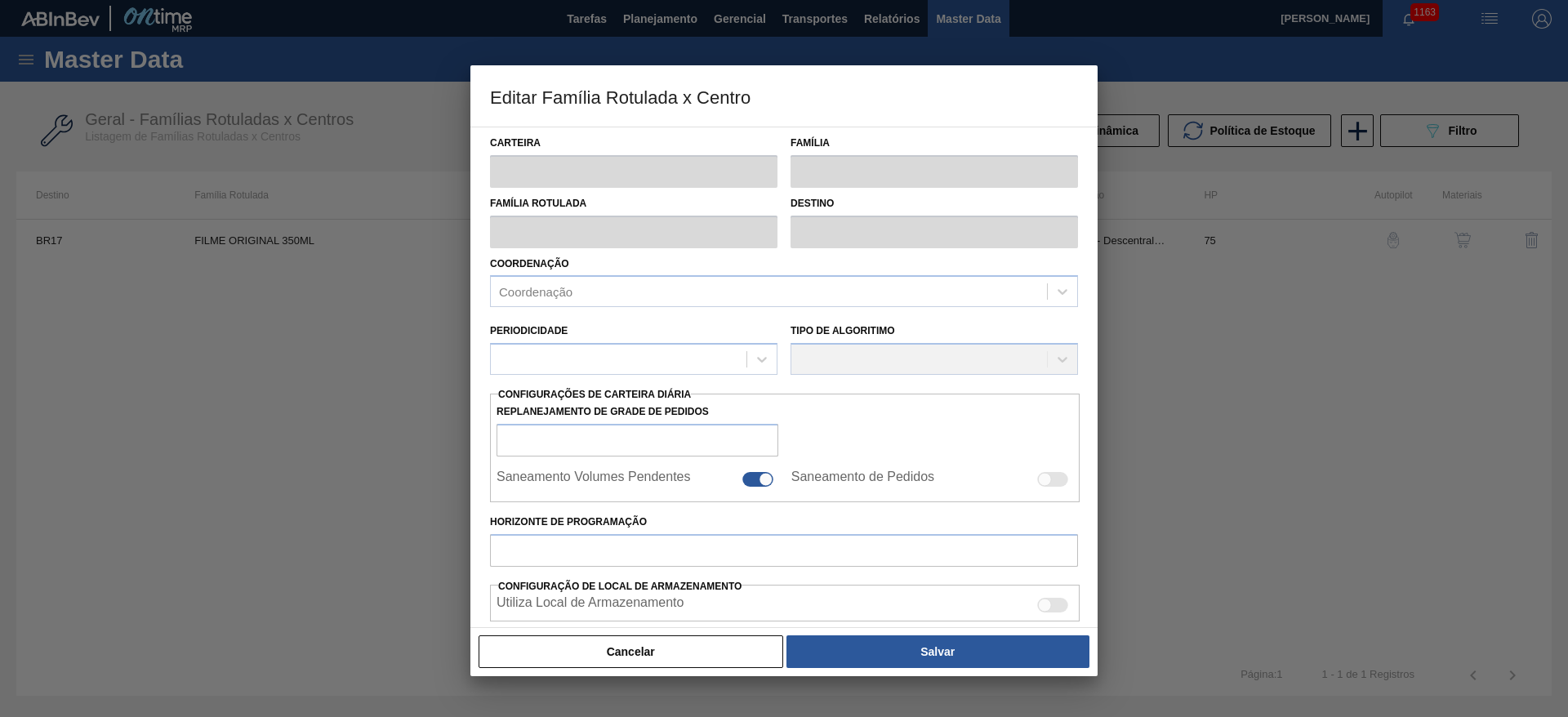
type input "Filme Decorado"
type input "FILME ORIGINAL 350ML"
type input "BR17 - Juatuba"
type input "75"
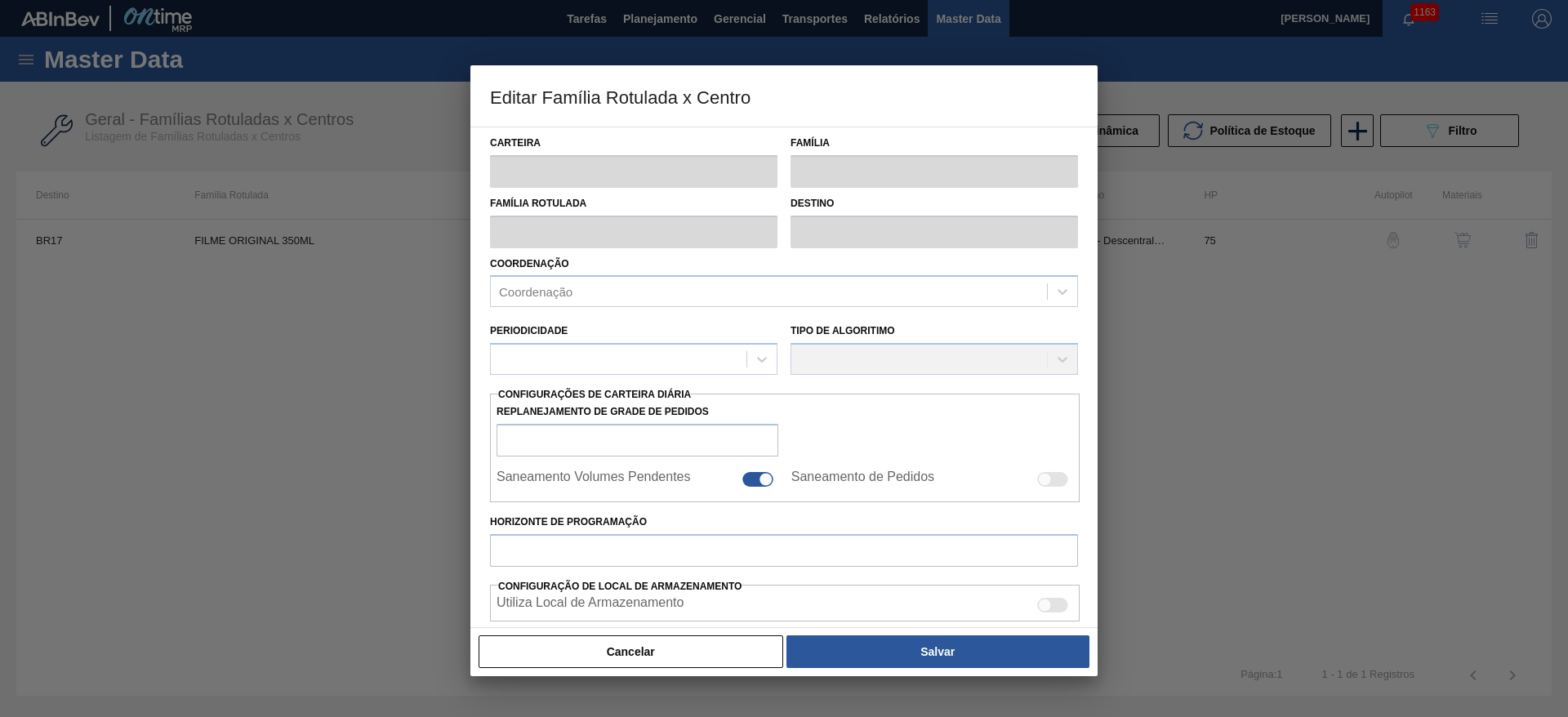
type input "1.100"
type input "3.500"
type input "50"
type input "2.300,000"
checkbox input "true"
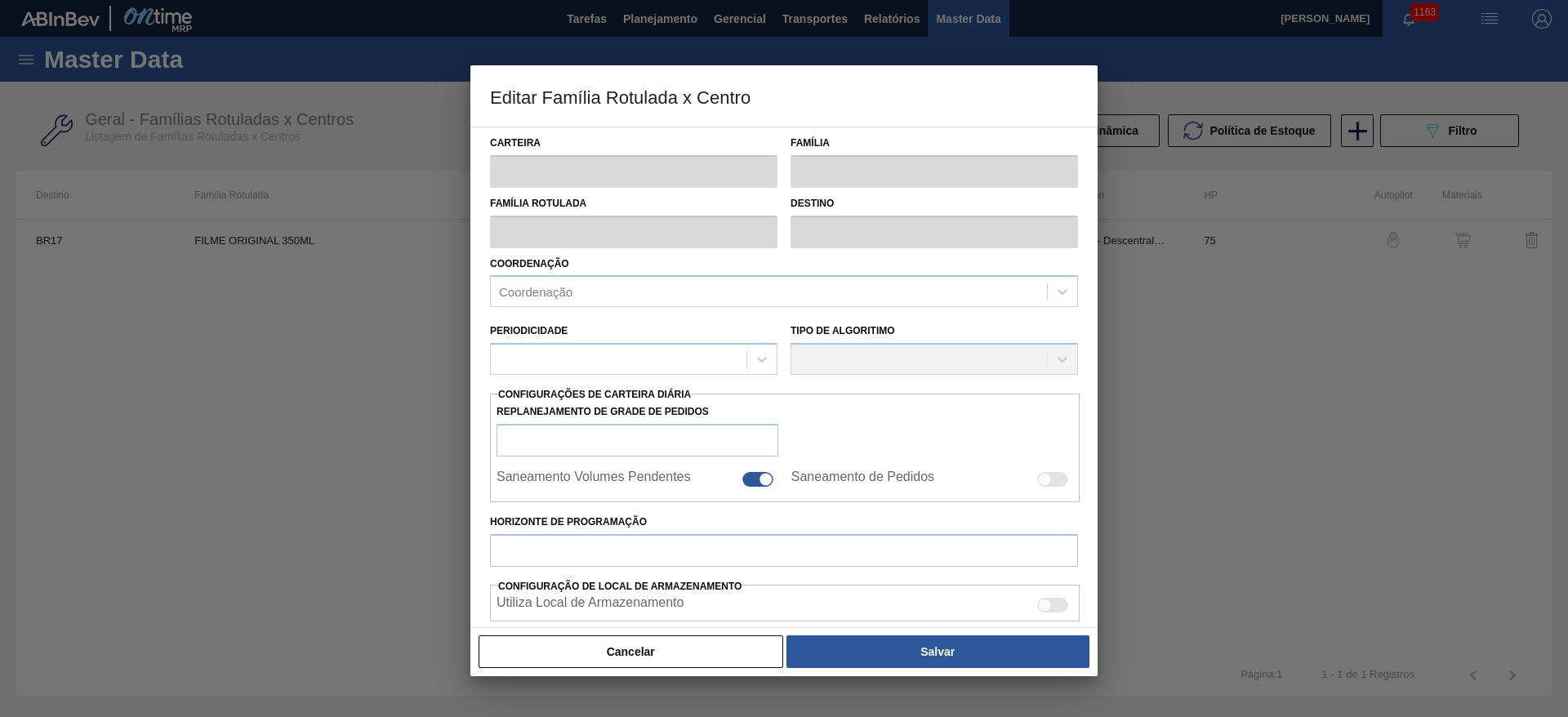
checkbox input "true"
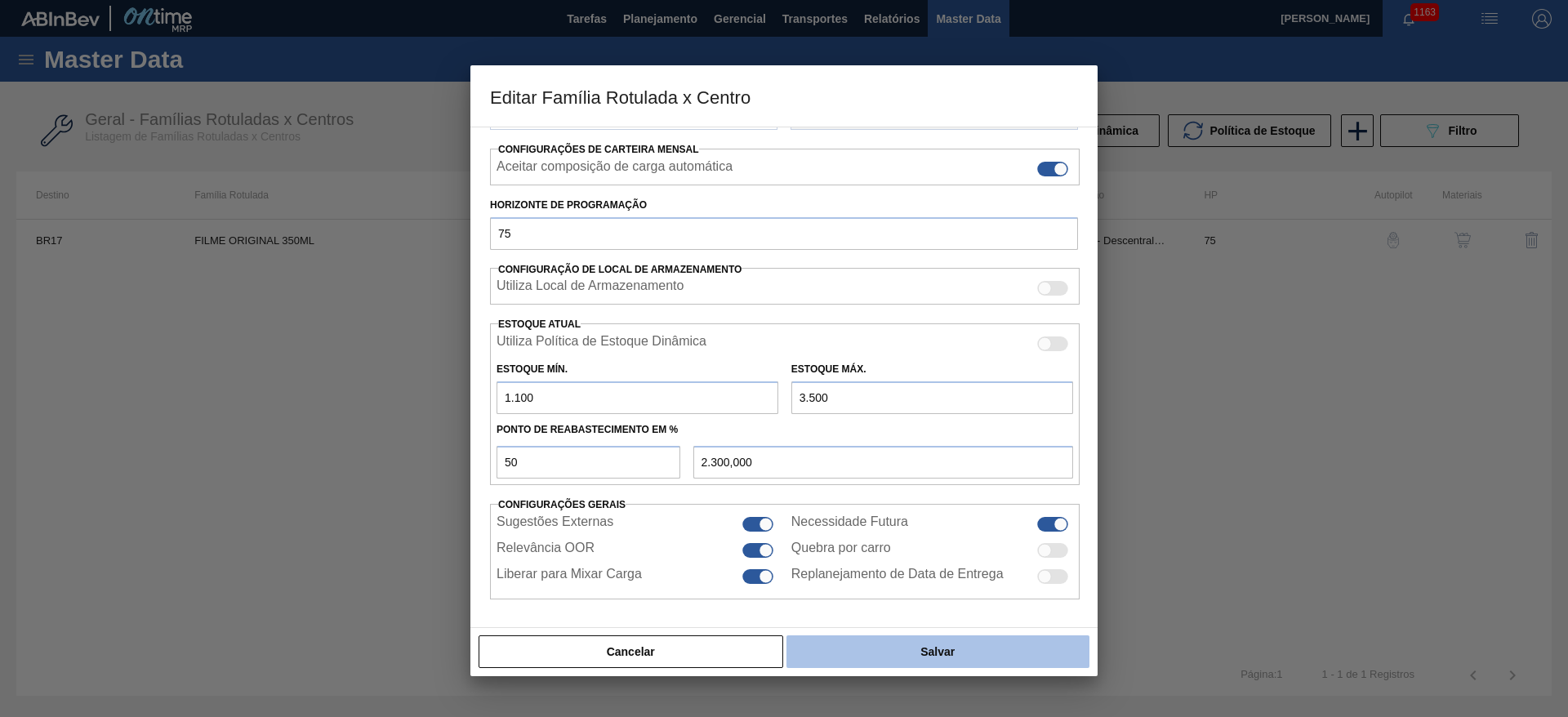
click at [941, 643] on button "Salvar" at bounding box center [938, 652] width 303 height 33
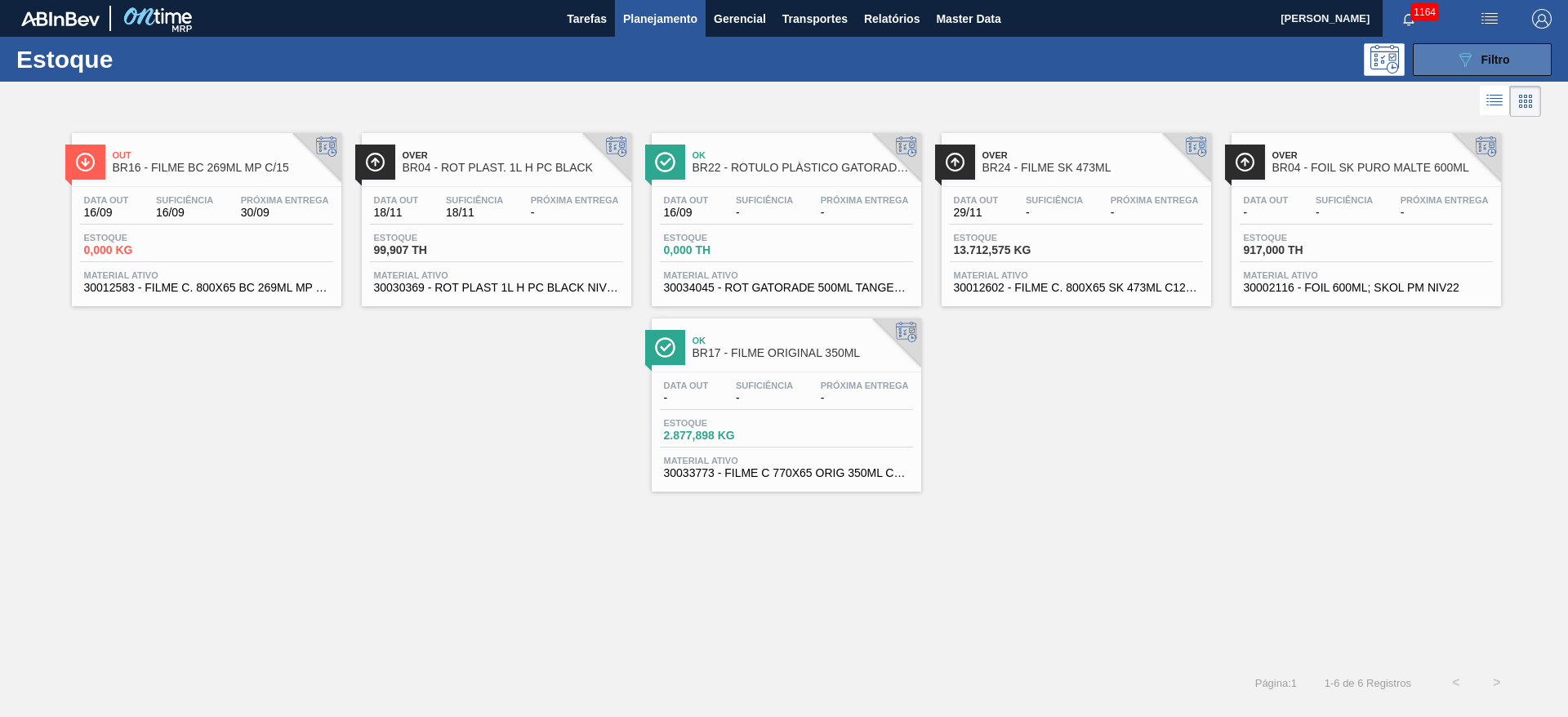
click at [1441, 54] on button "089F7B8B-B2A5-4AFE-B5C0-19BA573D28AC Filtro" at bounding box center [1482, 60] width 139 height 33
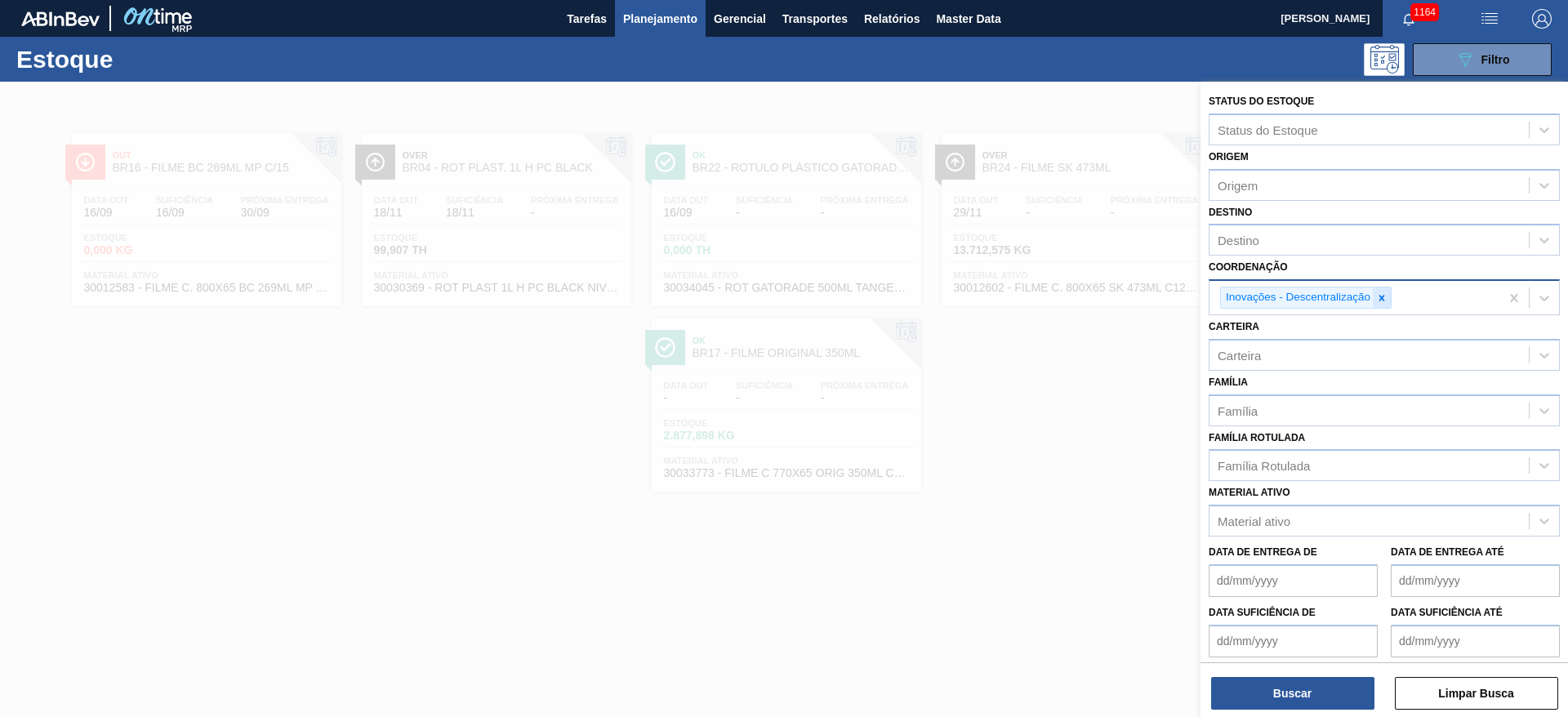
click at [1385, 295] on icon at bounding box center [1381, 298] width 11 height 11
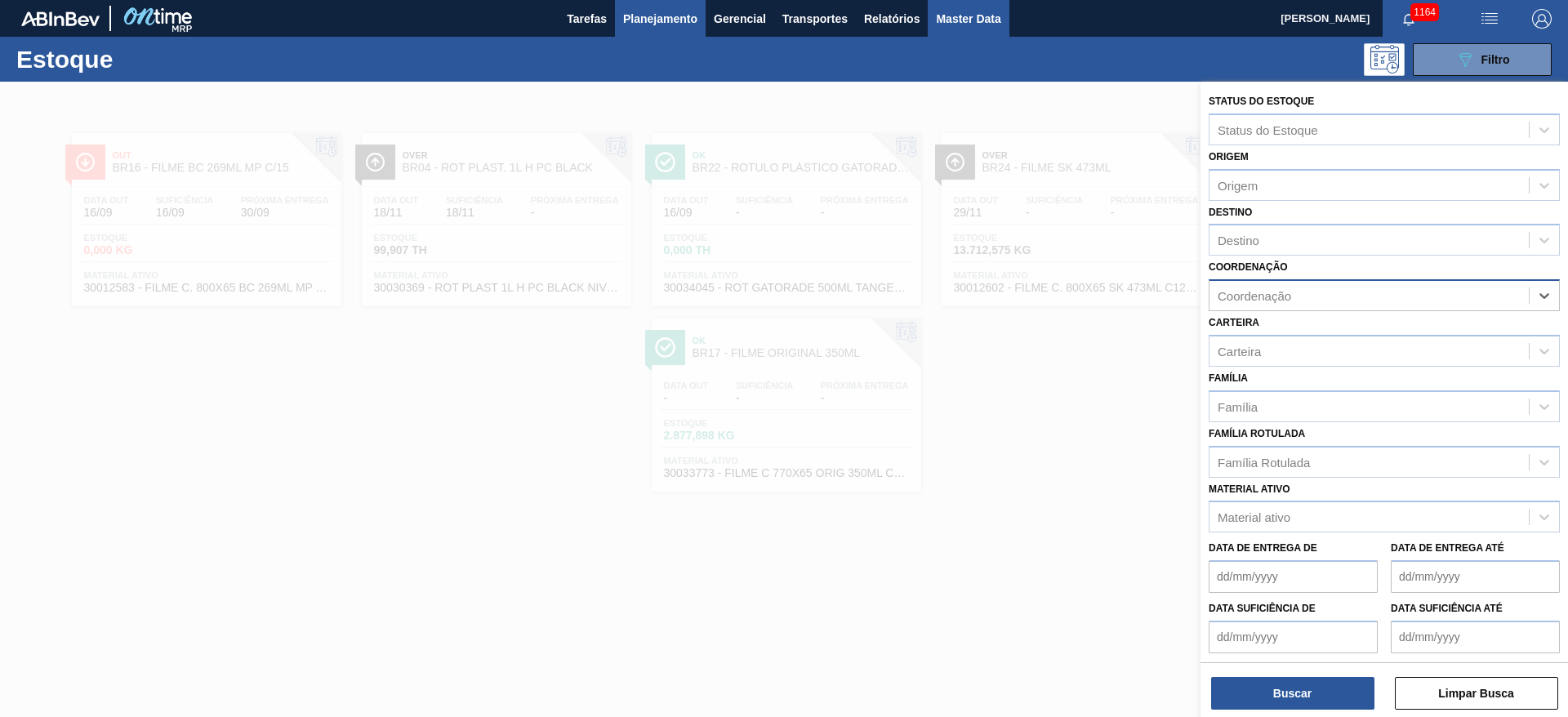
click at [978, 21] on span "Master Data" at bounding box center [968, 18] width 65 height 20
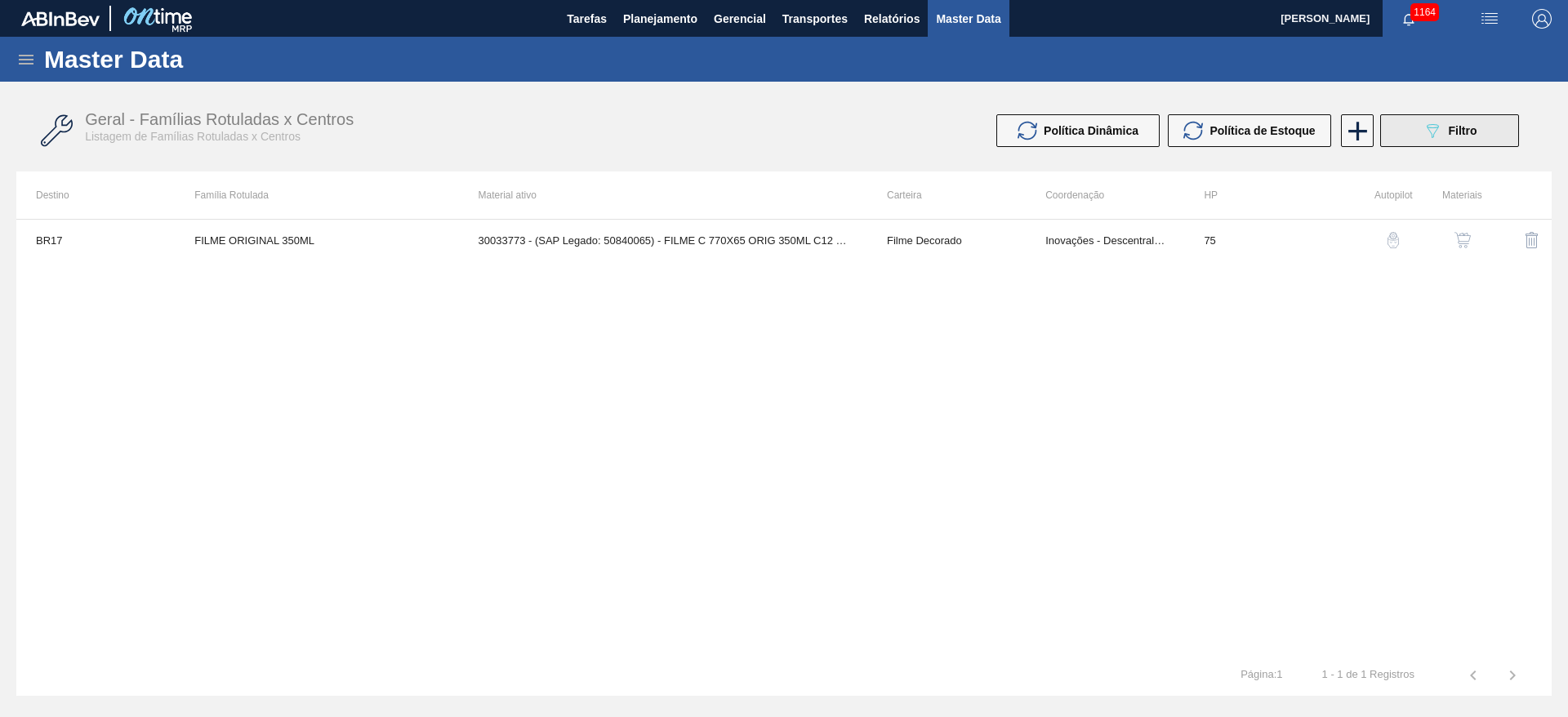
click at [1441, 121] on icon "089F7B8B-B2A5-4AFE-B5C0-19BA573D28AC" at bounding box center [1432, 131] width 20 height 20
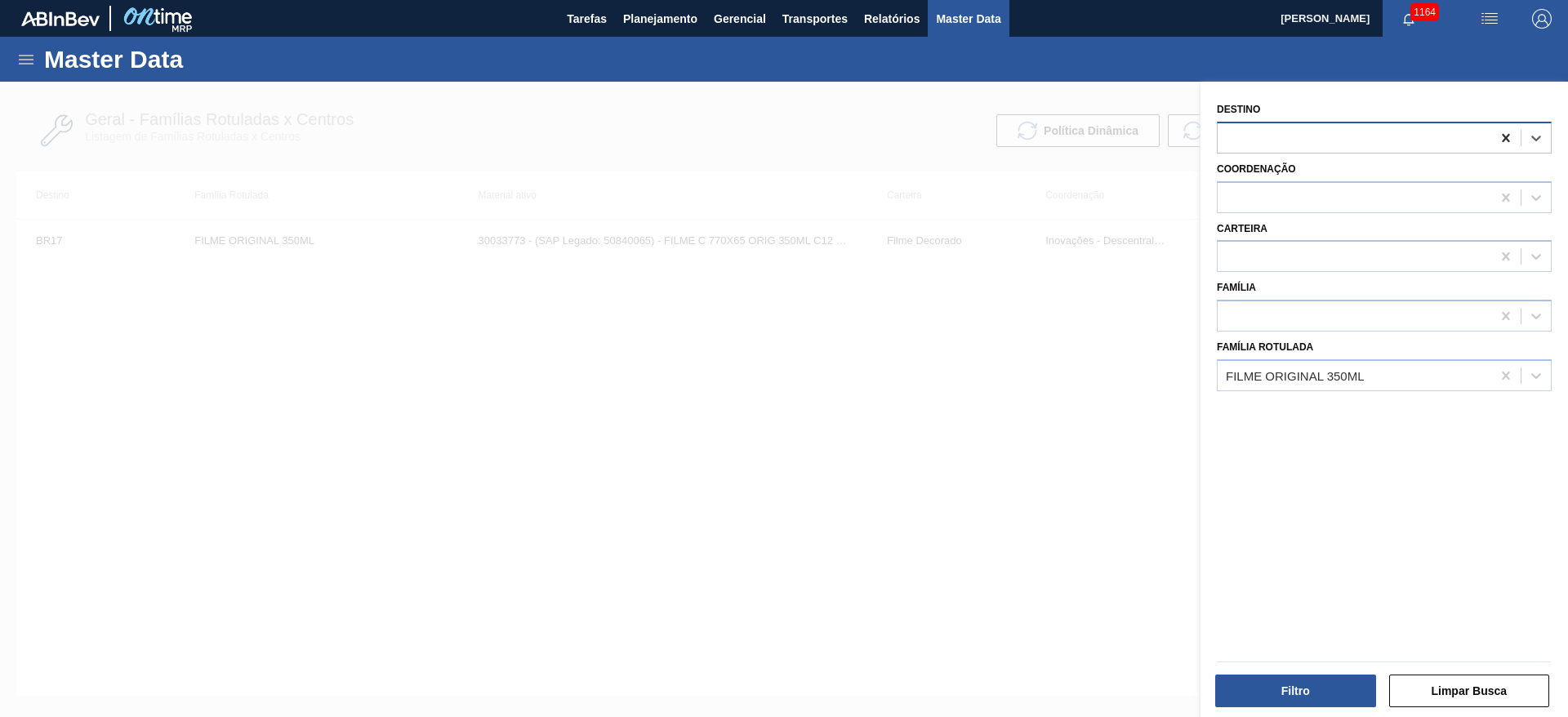
click at [1503, 131] on icon at bounding box center [1506, 138] width 16 height 16
click at [1246, 377] on div "FILME ORIGINAL 350ML" at bounding box center [1295, 375] width 139 height 14
type Rotulada "38,89"
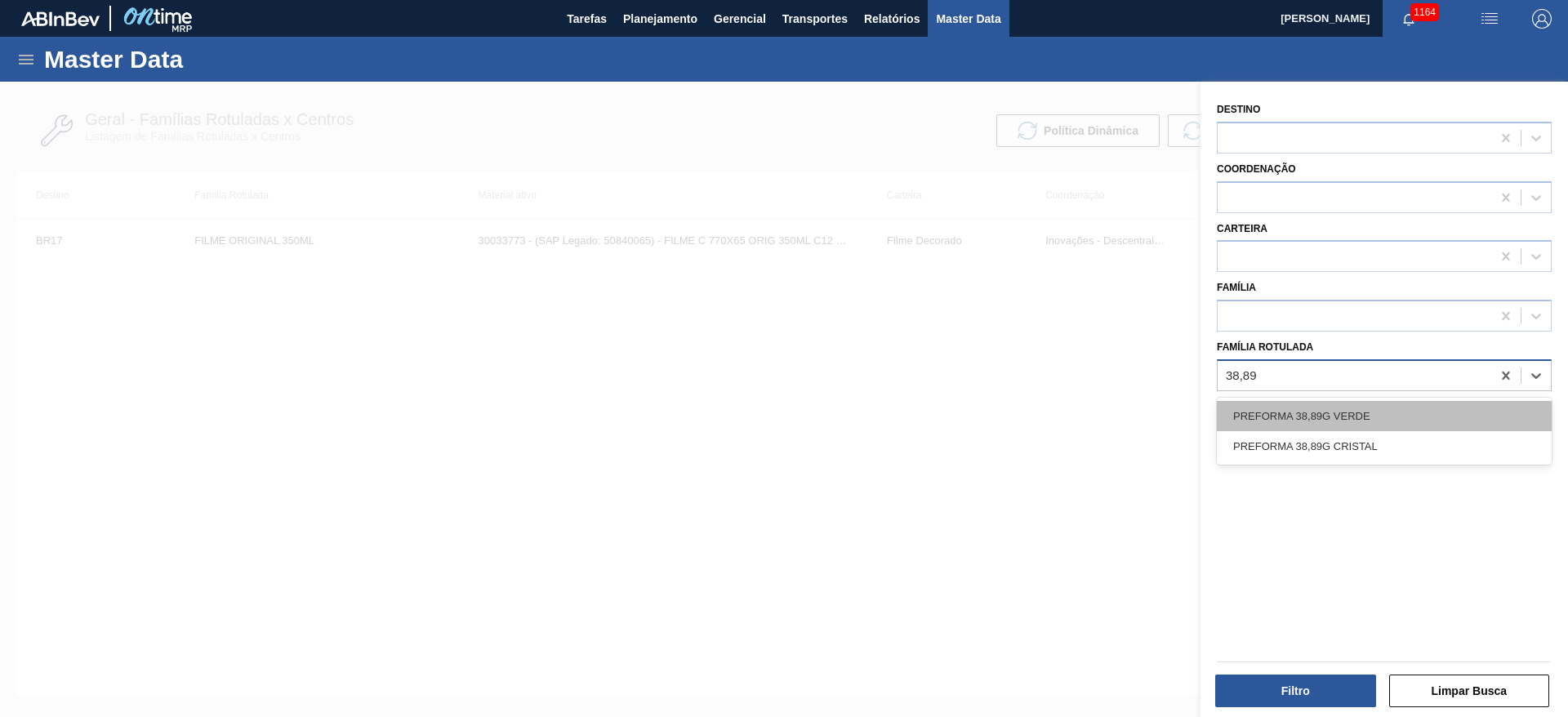
click at [1320, 415] on div "PREFORMA 38,89G VERDE" at bounding box center [1384, 416] width 335 height 30
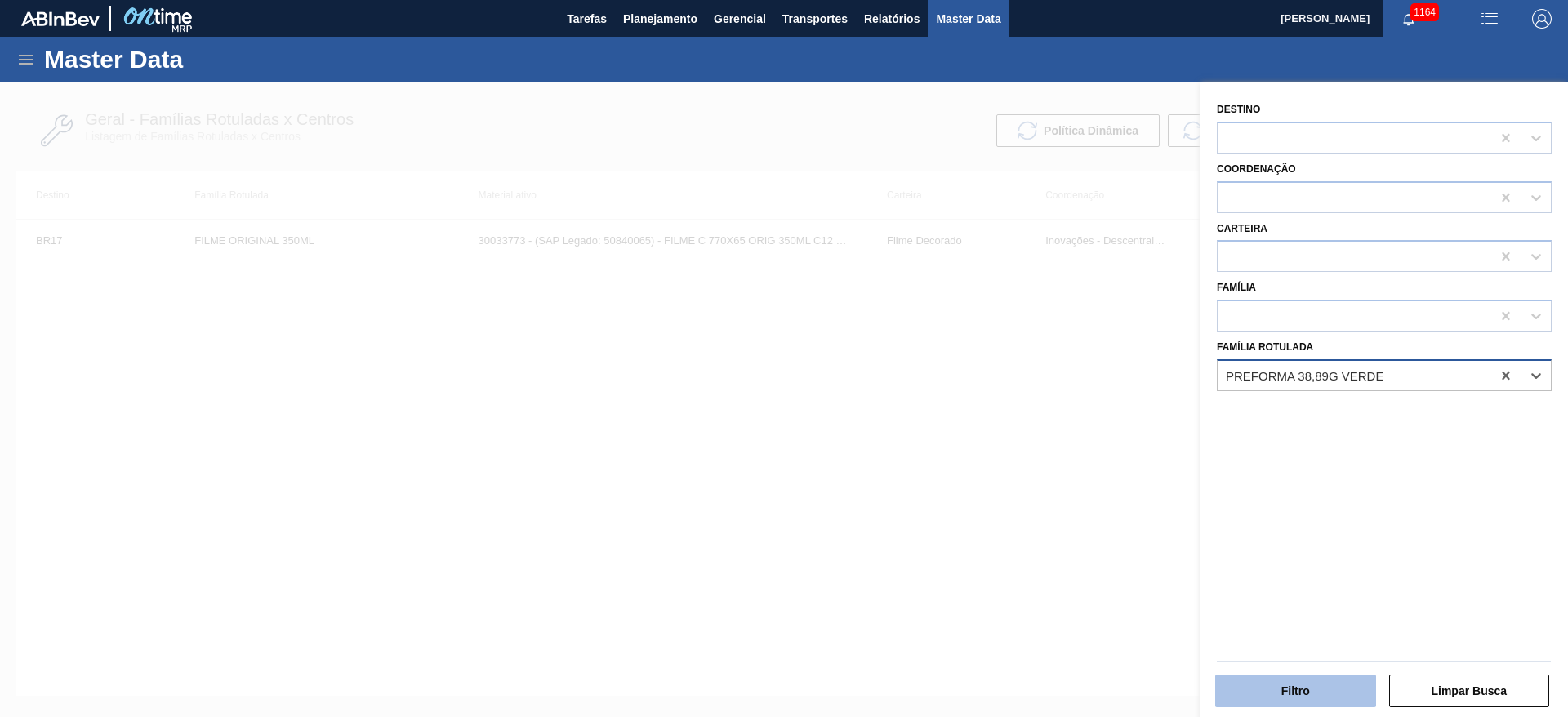
click at [1284, 681] on button "Filtro" at bounding box center [1296, 691] width 161 height 33
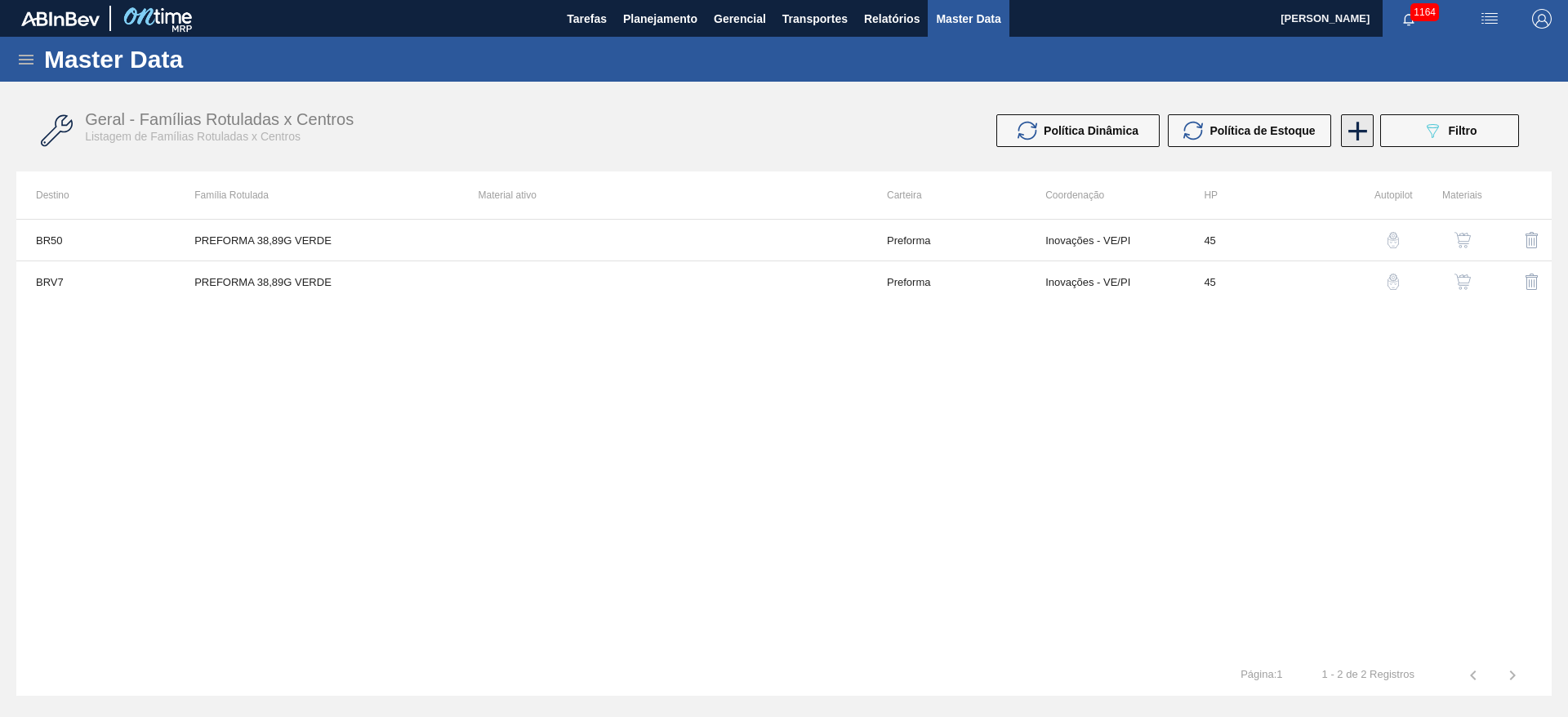
click at [1353, 130] on icon at bounding box center [1358, 131] width 19 height 19
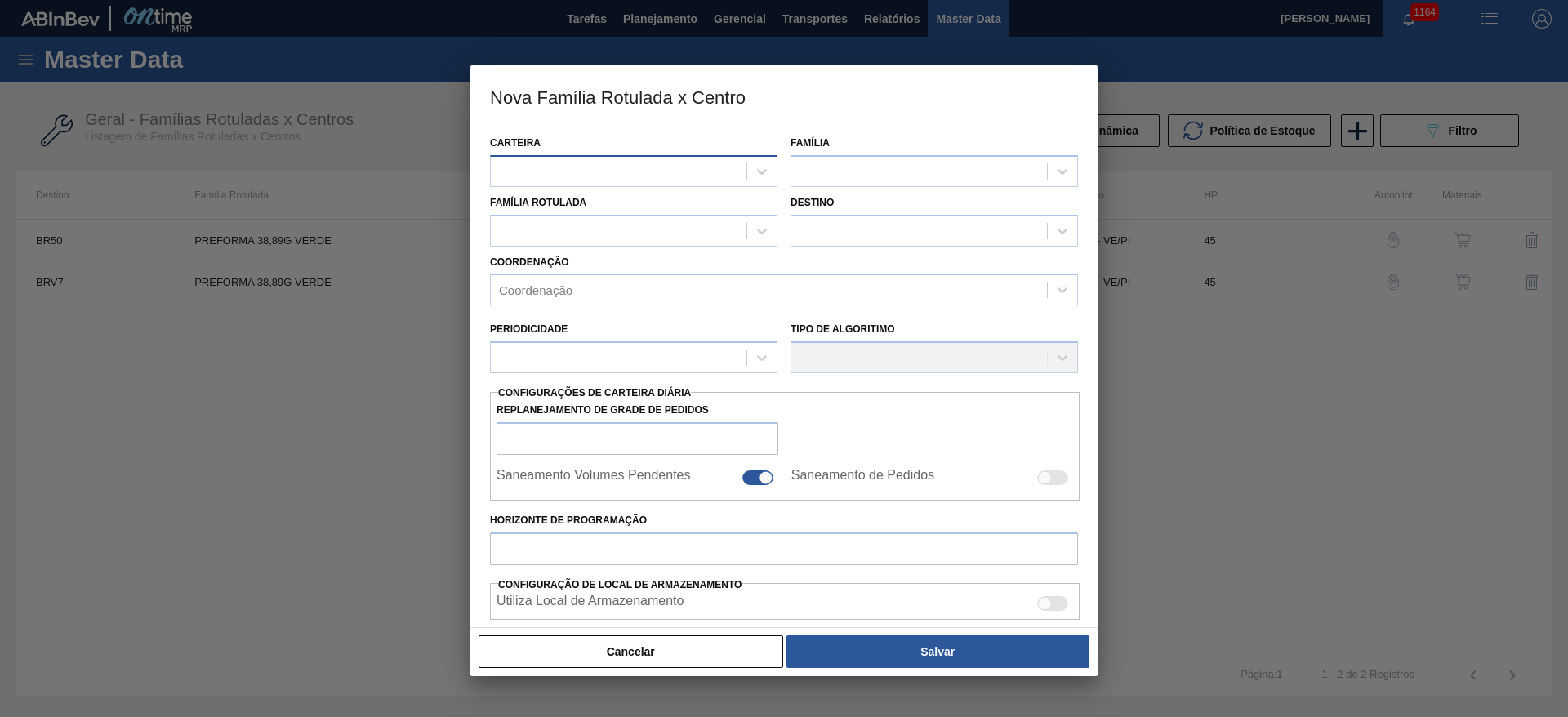
click at [522, 168] on div at bounding box center [619, 170] width 256 height 23
type input "pre"
drag, startPoint x: 516, startPoint y: 244, endPoint x: 546, endPoint y: 230, distance: 33.1
click at [516, 244] on div "Preforma" at bounding box center [634, 242] width 288 height 30
click at [825, 171] on div at bounding box center [919, 170] width 256 height 23
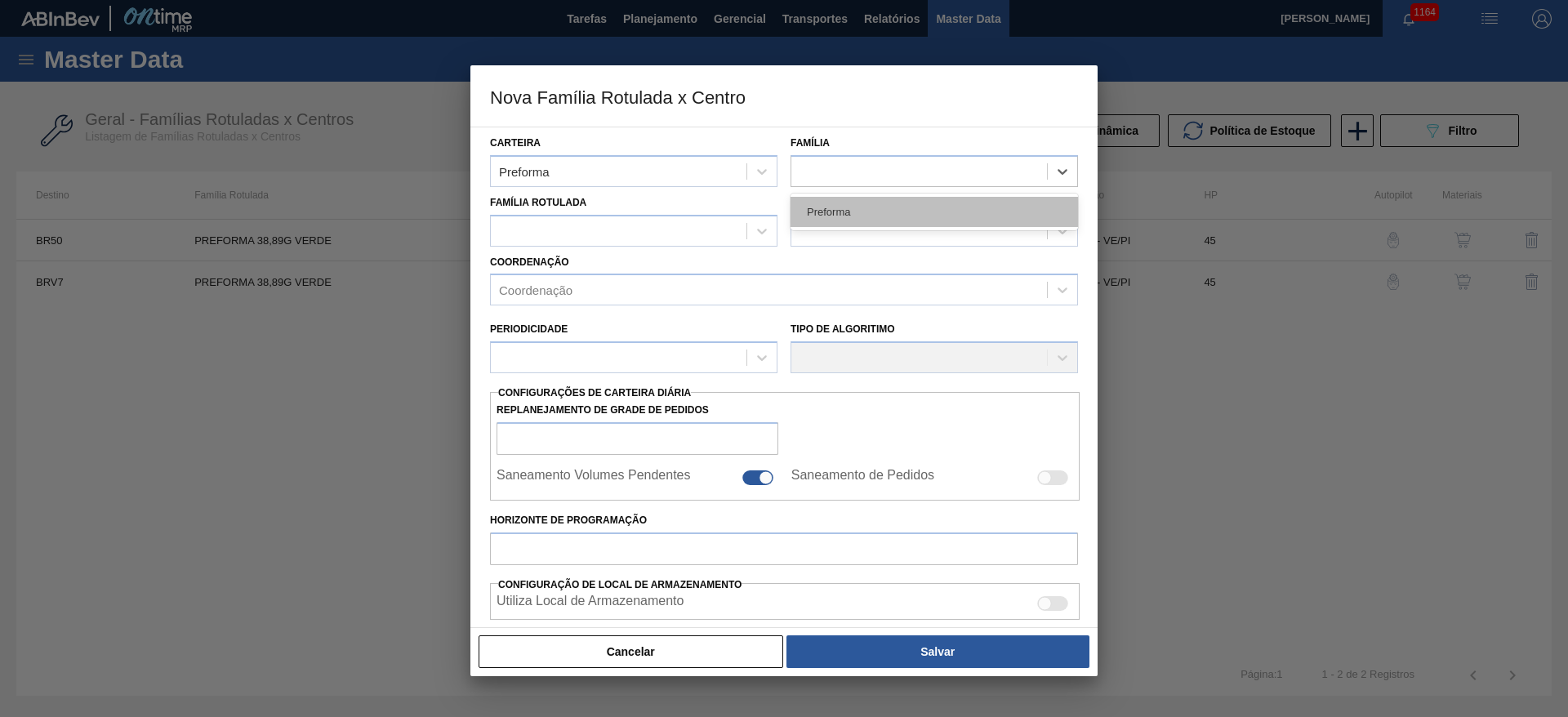
click at [830, 211] on div "Preforma" at bounding box center [934, 212] width 288 height 30
click at [486, 233] on div "Família Rotulada" at bounding box center [634, 219] width 301 height 55
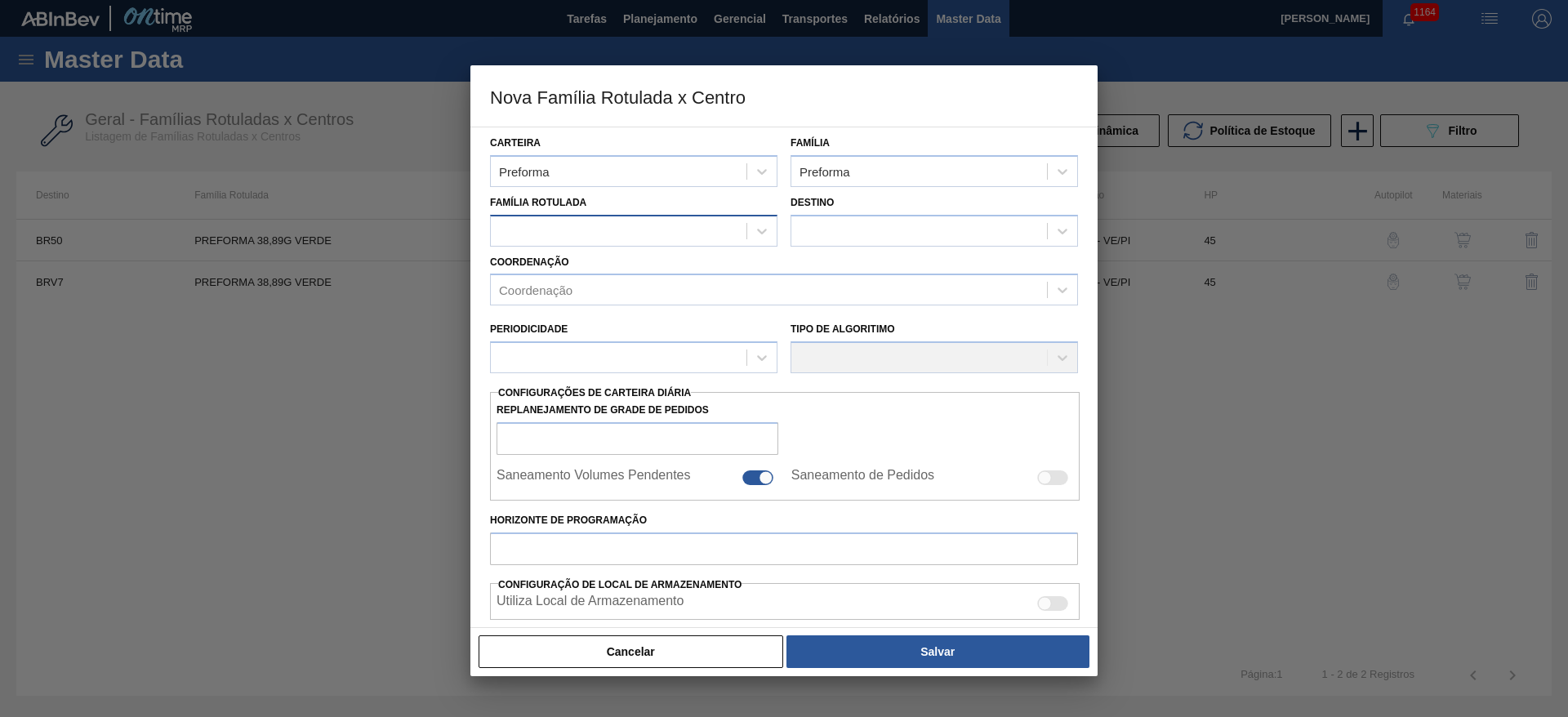
click at [523, 221] on div at bounding box center [619, 230] width 256 height 23
type Rotulada "38,89"
drag, startPoint x: 569, startPoint y: 272, endPoint x: 702, endPoint y: 241, distance: 136.6
click at [588, 267] on div "PREFORMA 38,89G VERDE" at bounding box center [634, 272] width 288 height 30
checkbox input "false"
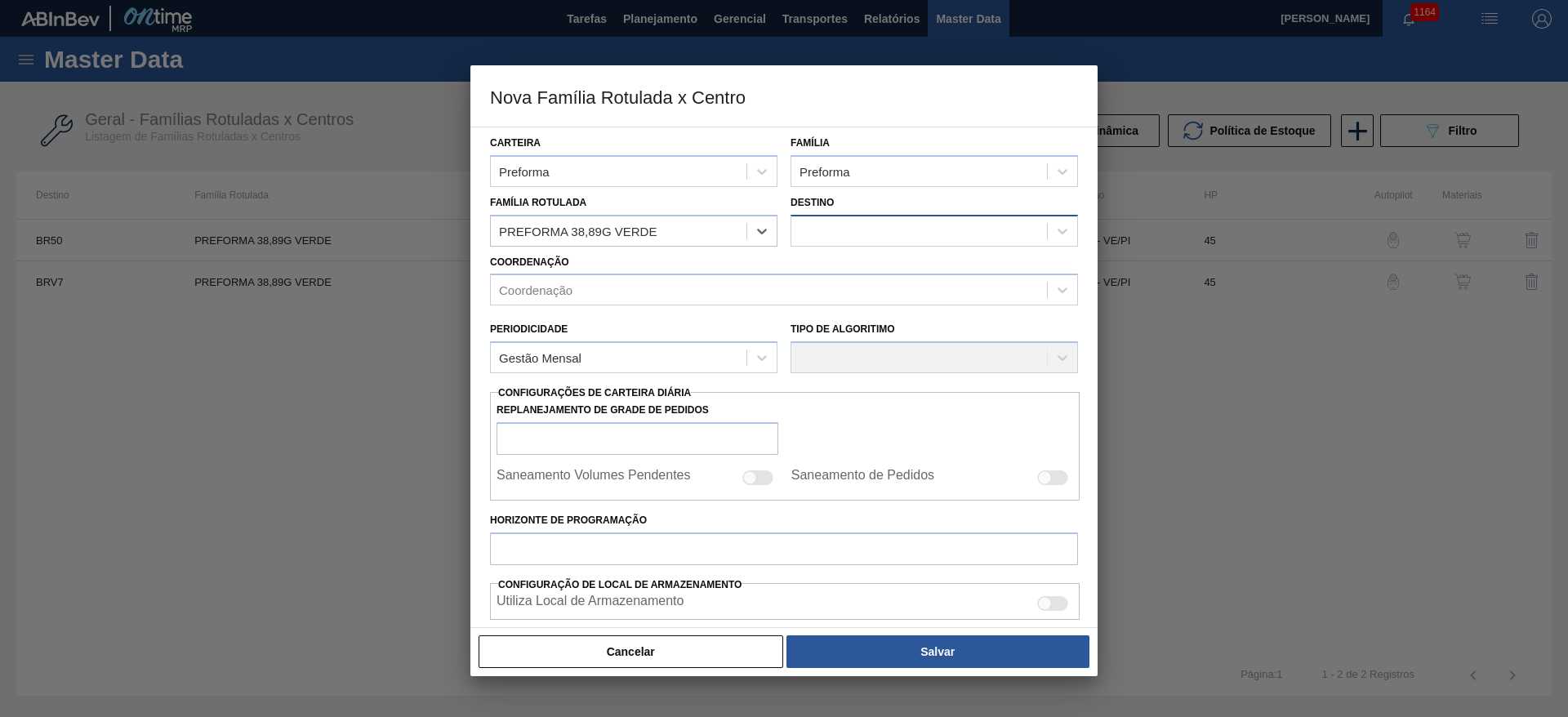
click at [846, 236] on div at bounding box center [919, 230] width 256 height 23
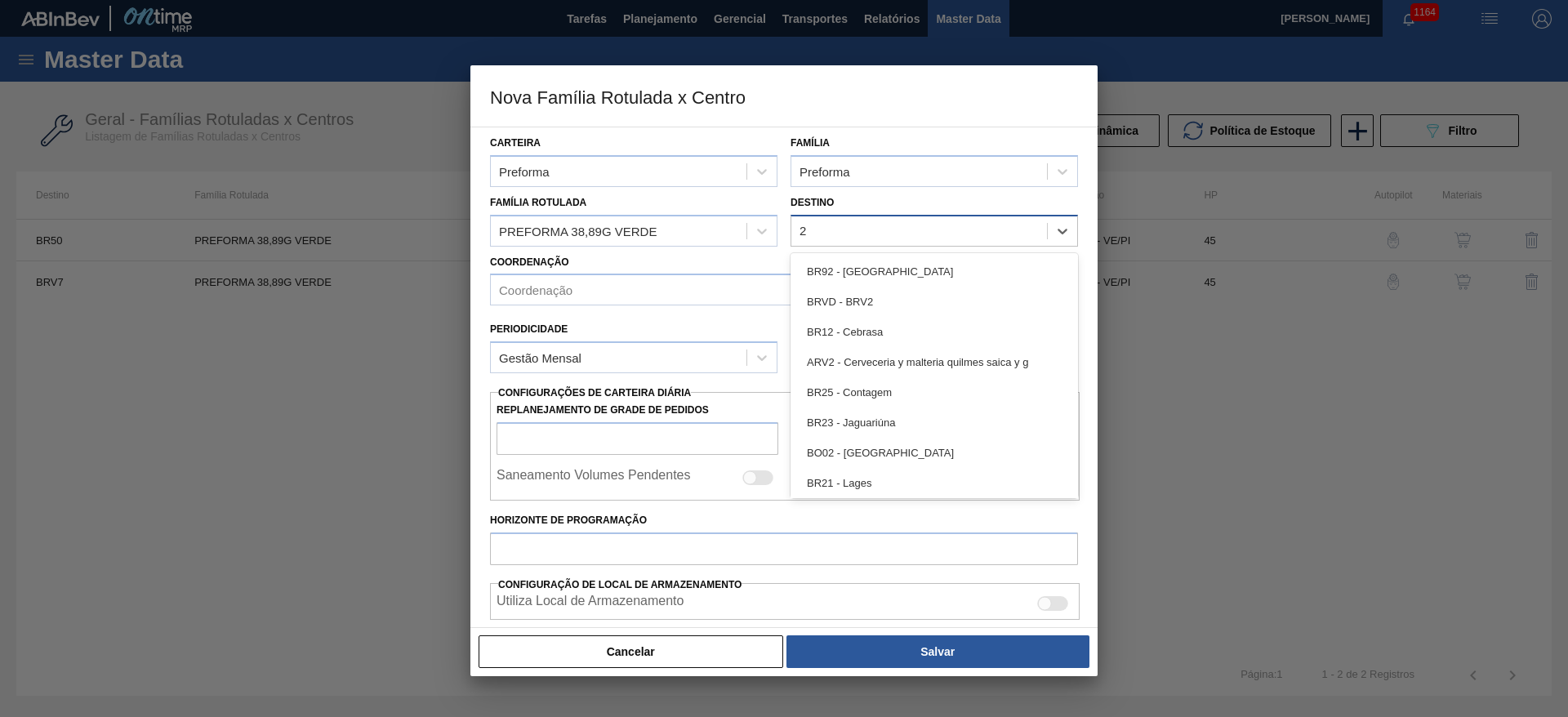
type input "20"
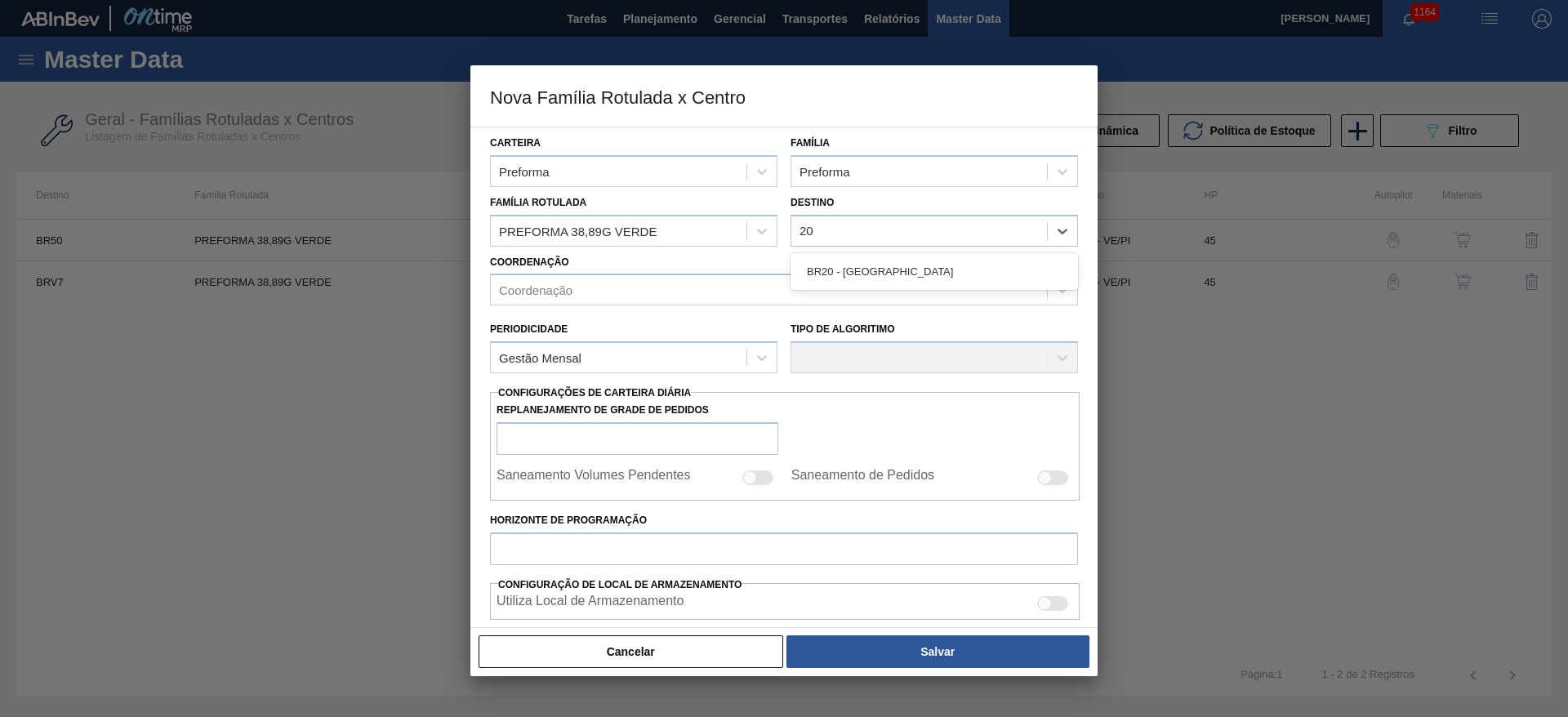
click at [852, 288] on div "BR20 - [GEOGRAPHIC_DATA]" at bounding box center [934, 272] width 288 height 37
click at [833, 267] on div "BR20 - [GEOGRAPHIC_DATA]" at bounding box center [934, 272] width 288 height 30
click at [536, 286] on div "Coordenação" at bounding box center [535, 291] width 73 height 14
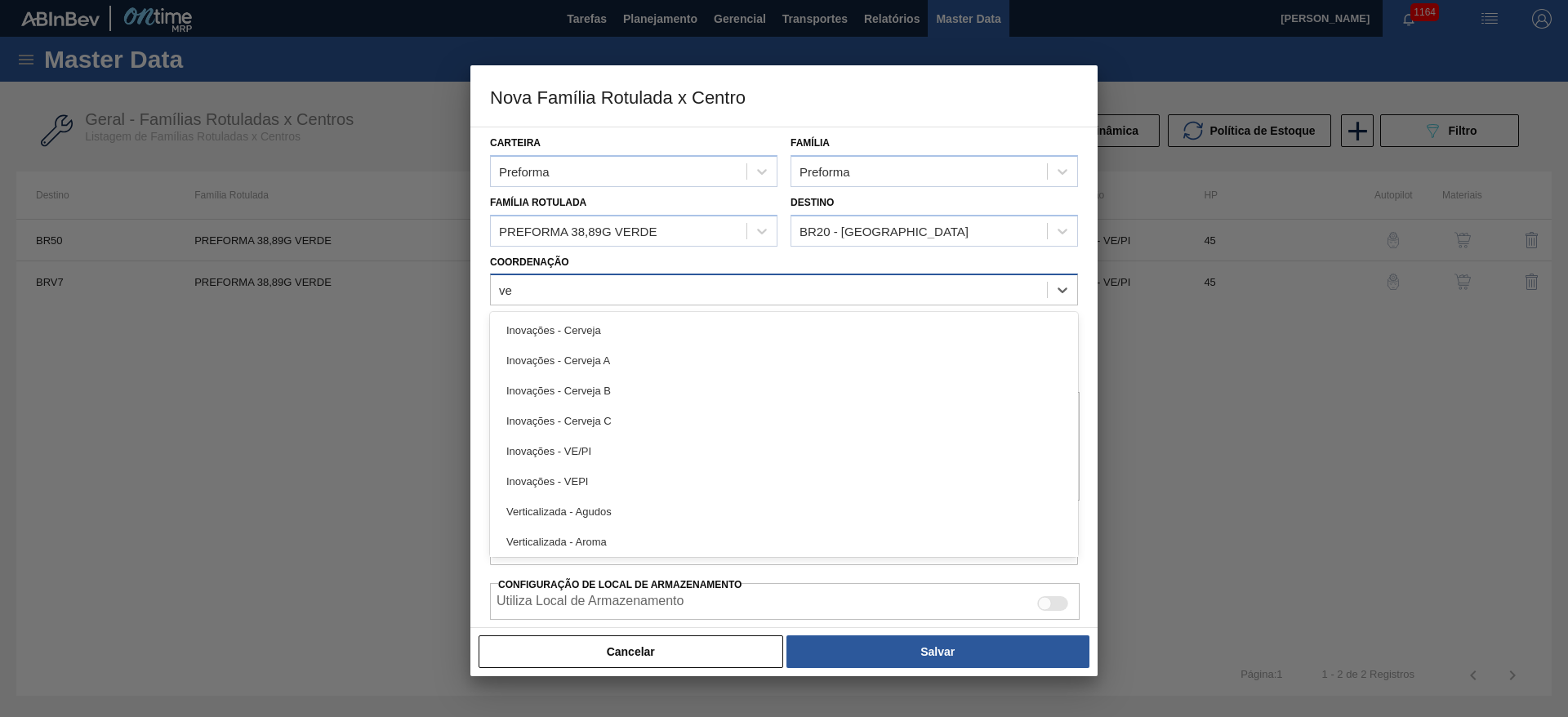
type input "vep"
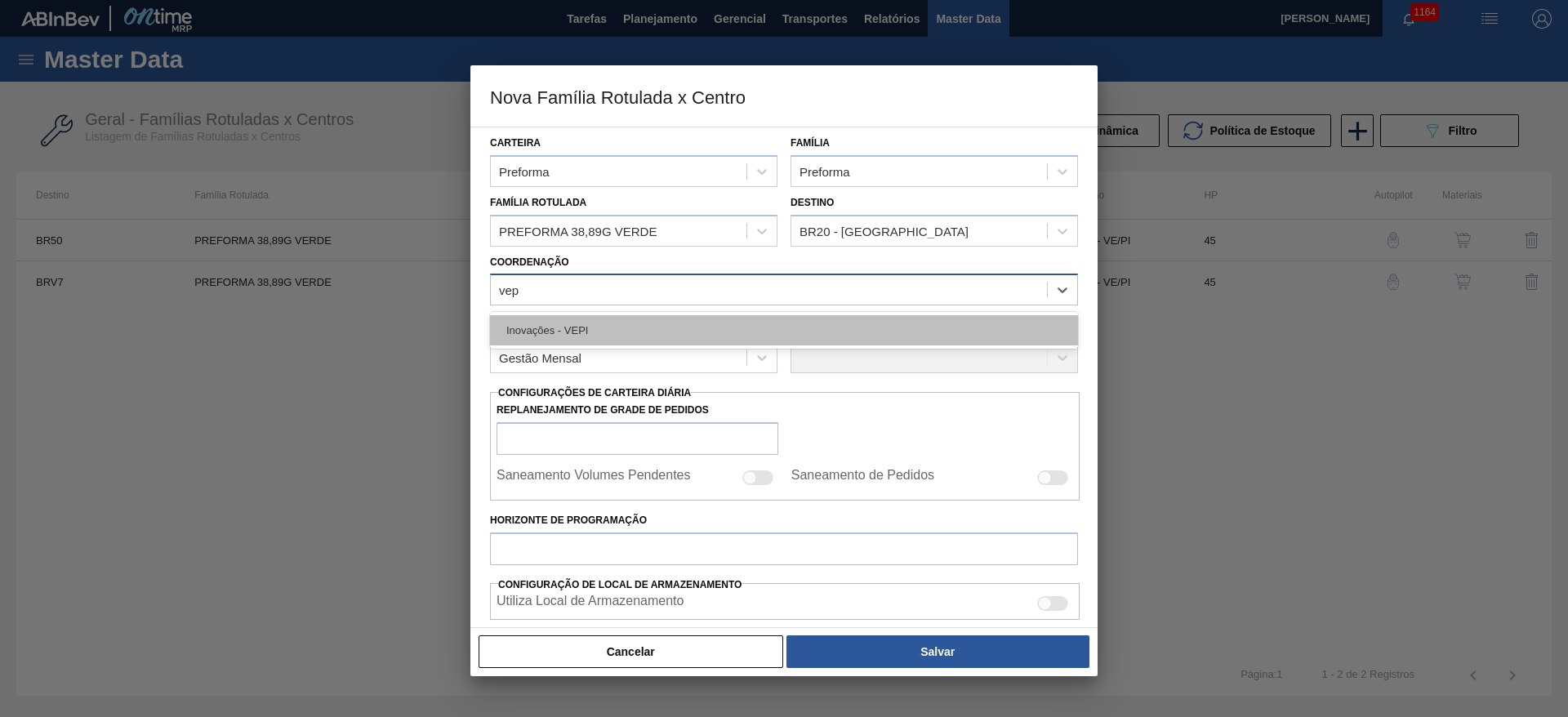
click at [590, 335] on div "Inovações - VEPI" at bounding box center [784, 330] width 588 height 30
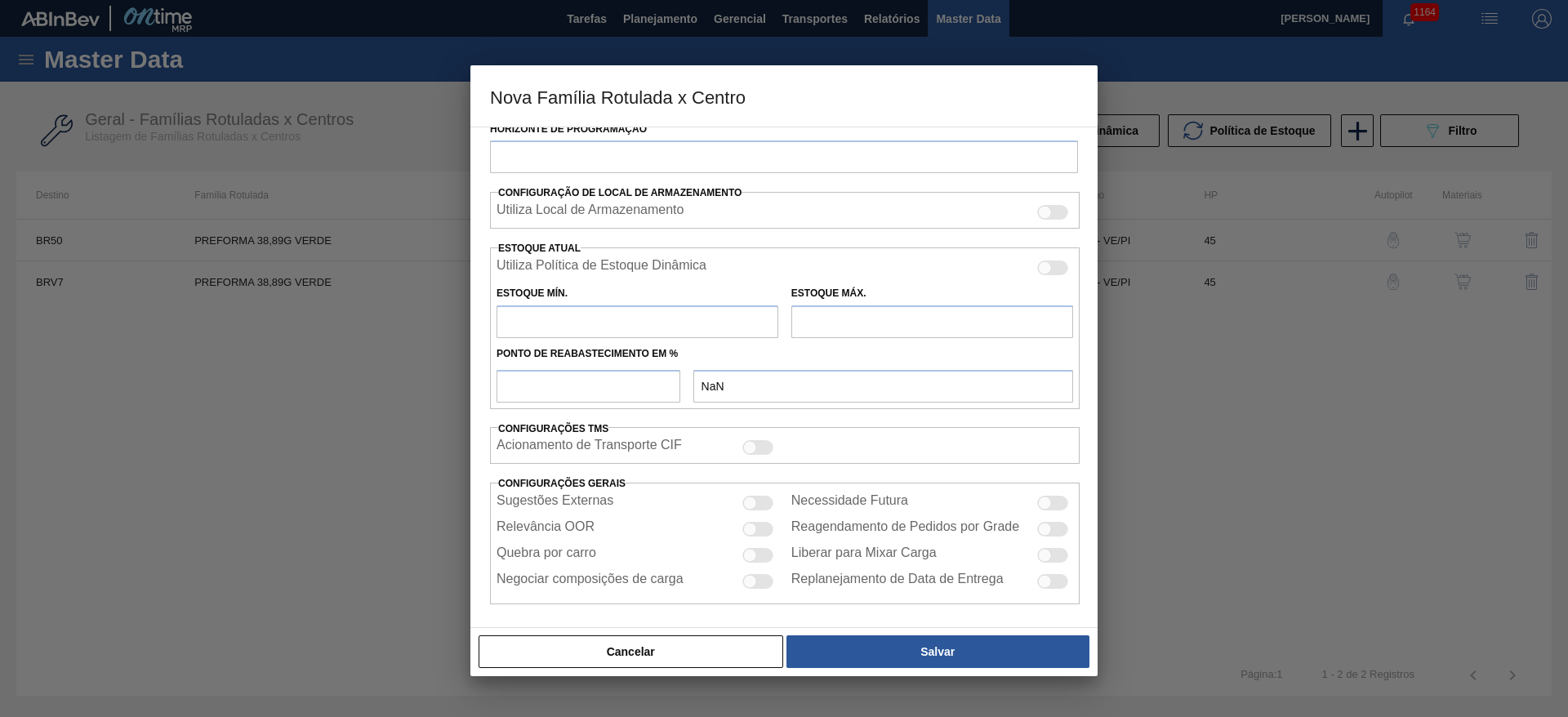
scroll to position [400, 0]
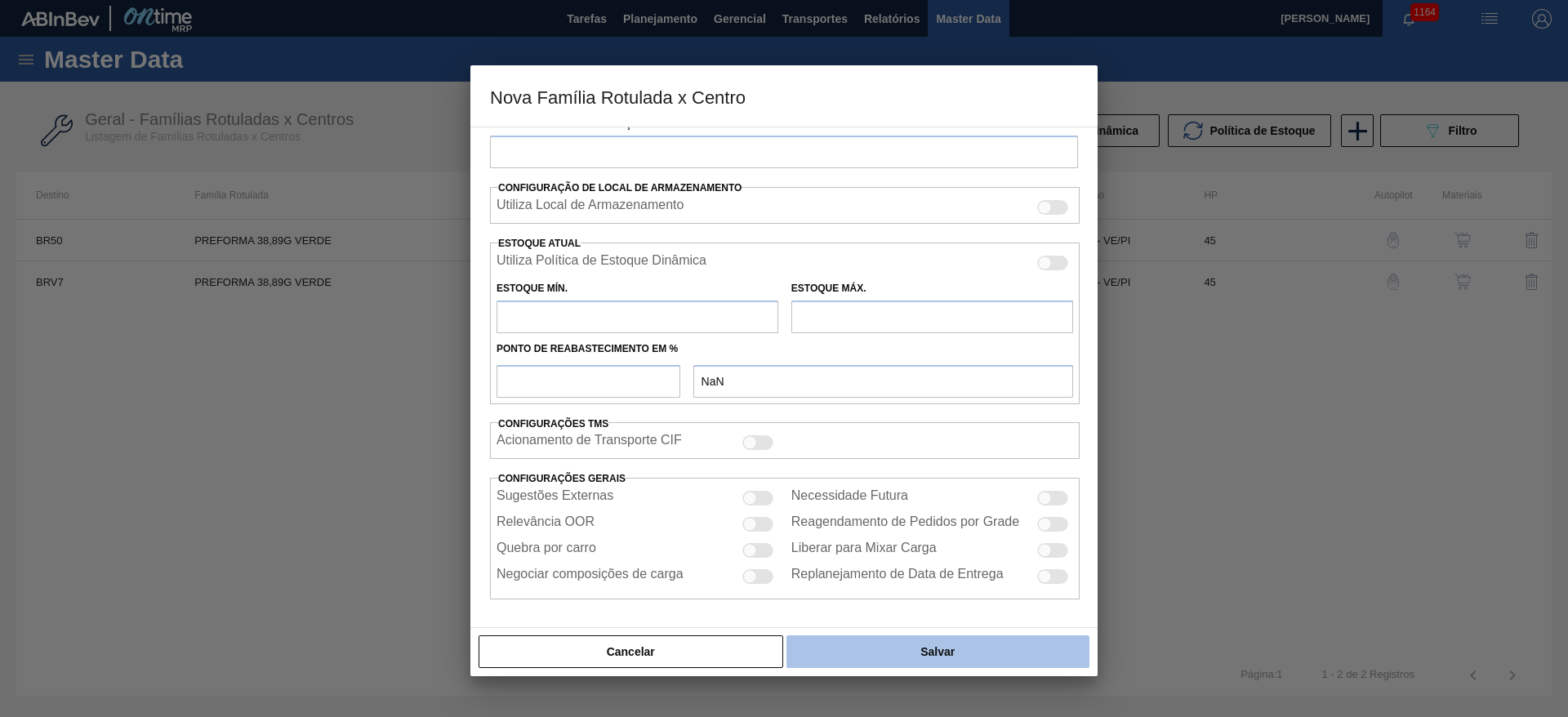
click at [910, 647] on button "Salvar" at bounding box center [938, 652] width 303 height 33
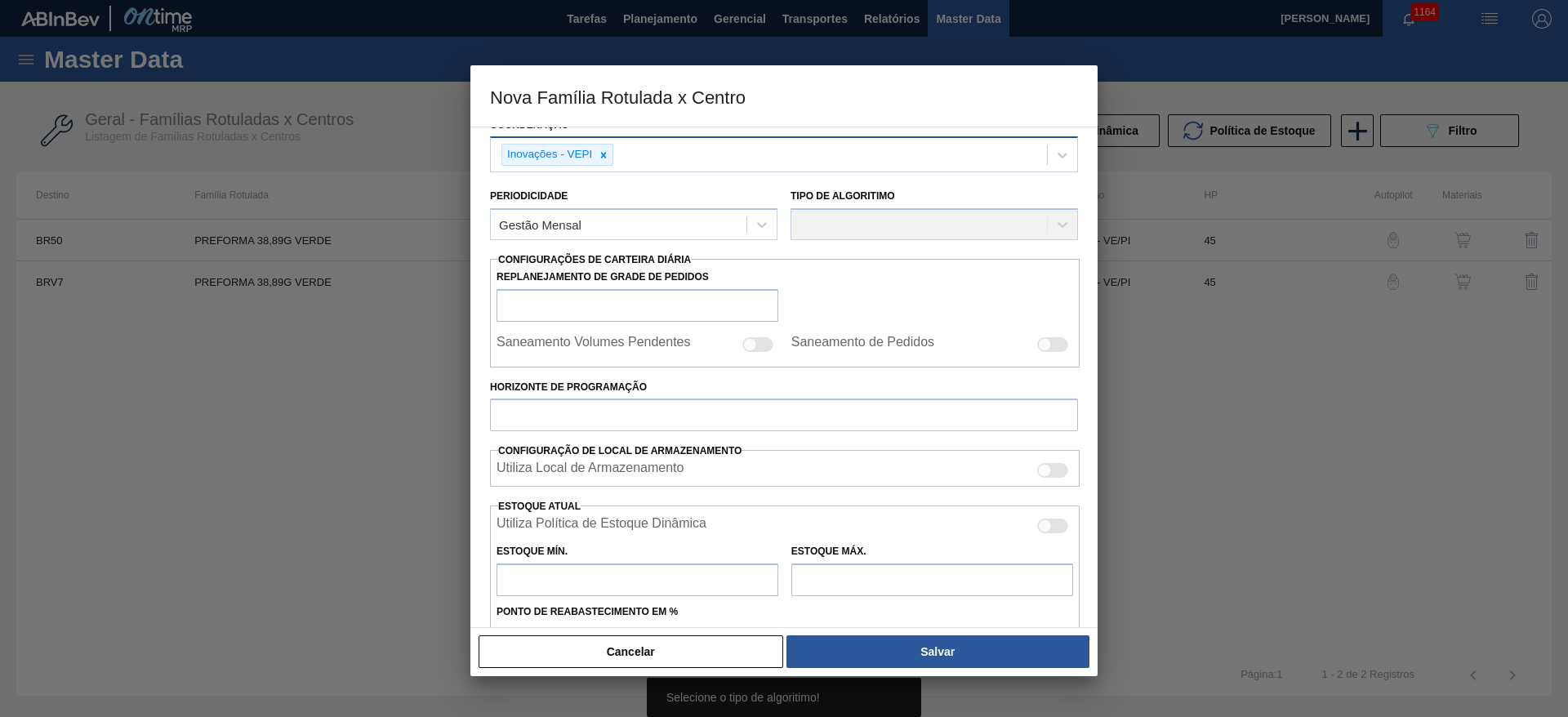
scroll to position [0, 0]
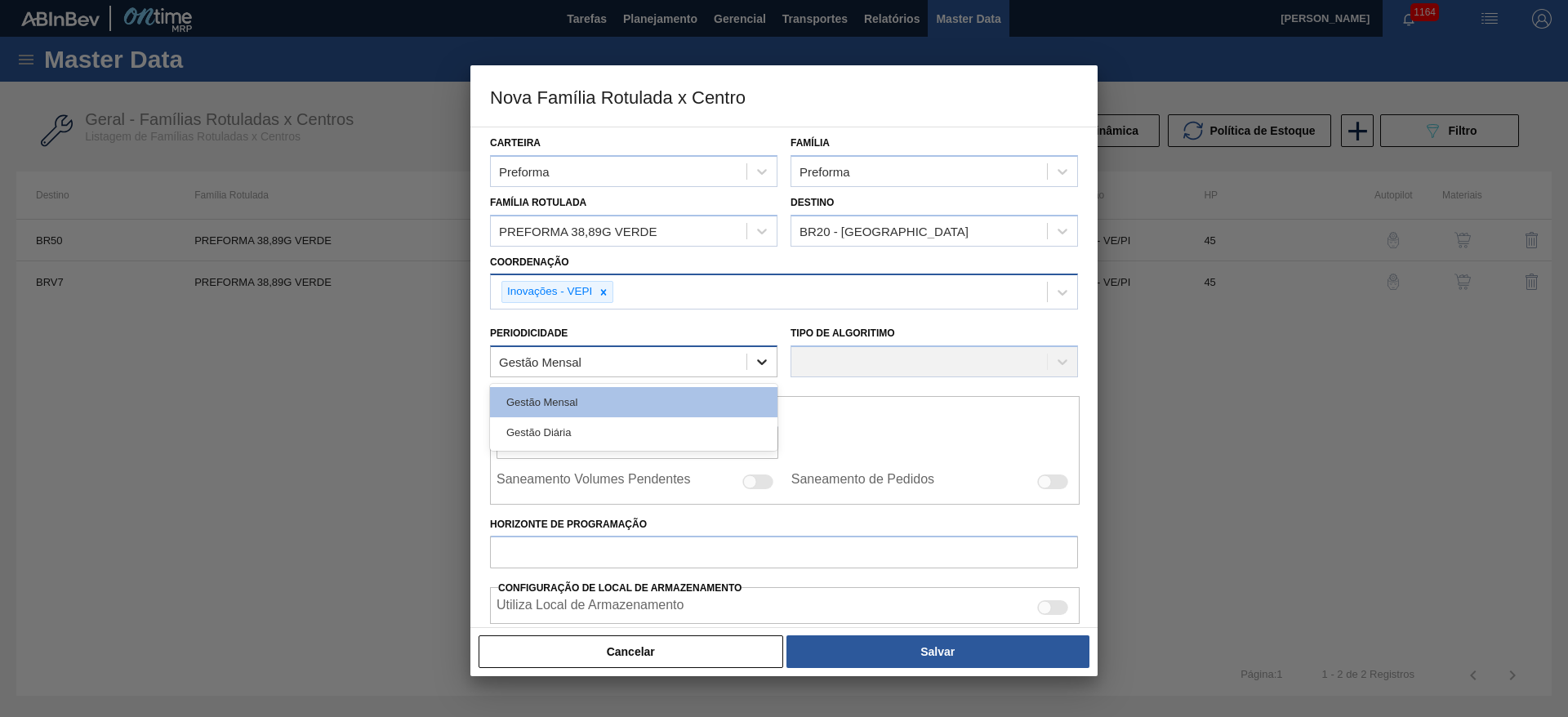
click at [759, 362] on icon at bounding box center [762, 362] width 10 height 6
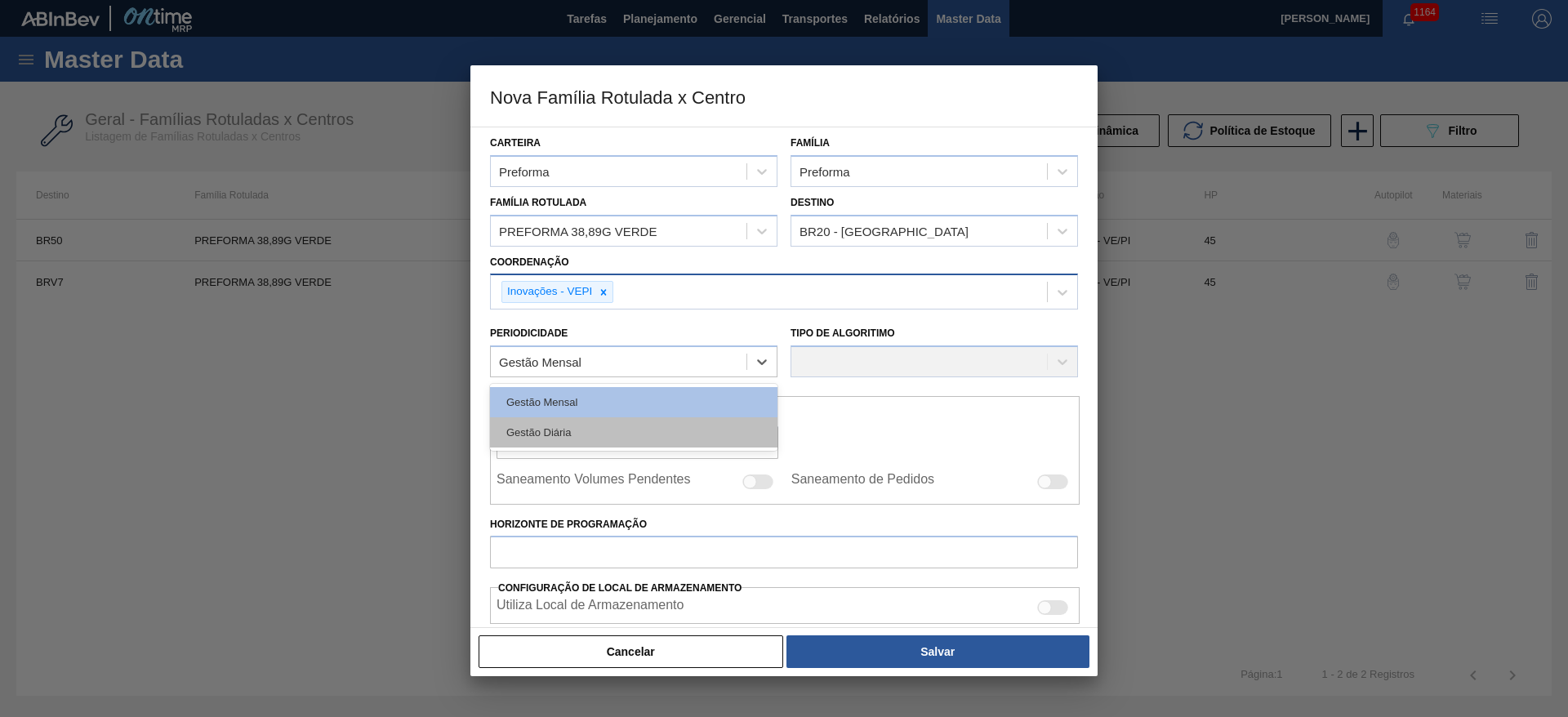
click at [584, 428] on div "Gestão Diária" at bounding box center [634, 432] width 288 height 30
checkbox input "true"
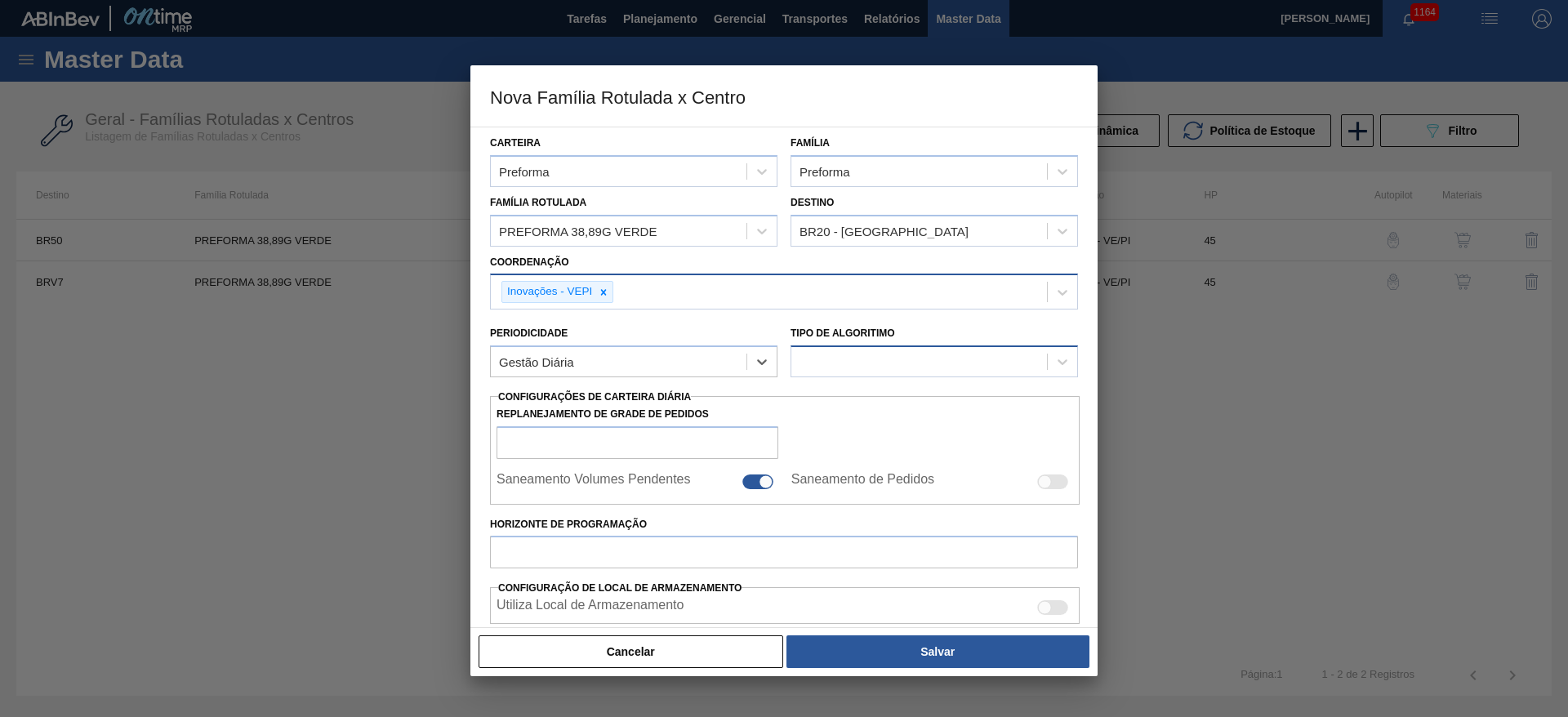
click at [845, 360] on div at bounding box center [919, 362] width 256 height 23
drag, startPoint x: 825, startPoint y: 399, endPoint x: 703, endPoint y: 372, distance: 125.0
click at [825, 398] on div "Política Objetiva" at bounding box center [934, 402] width 288 height 30
type input "0"
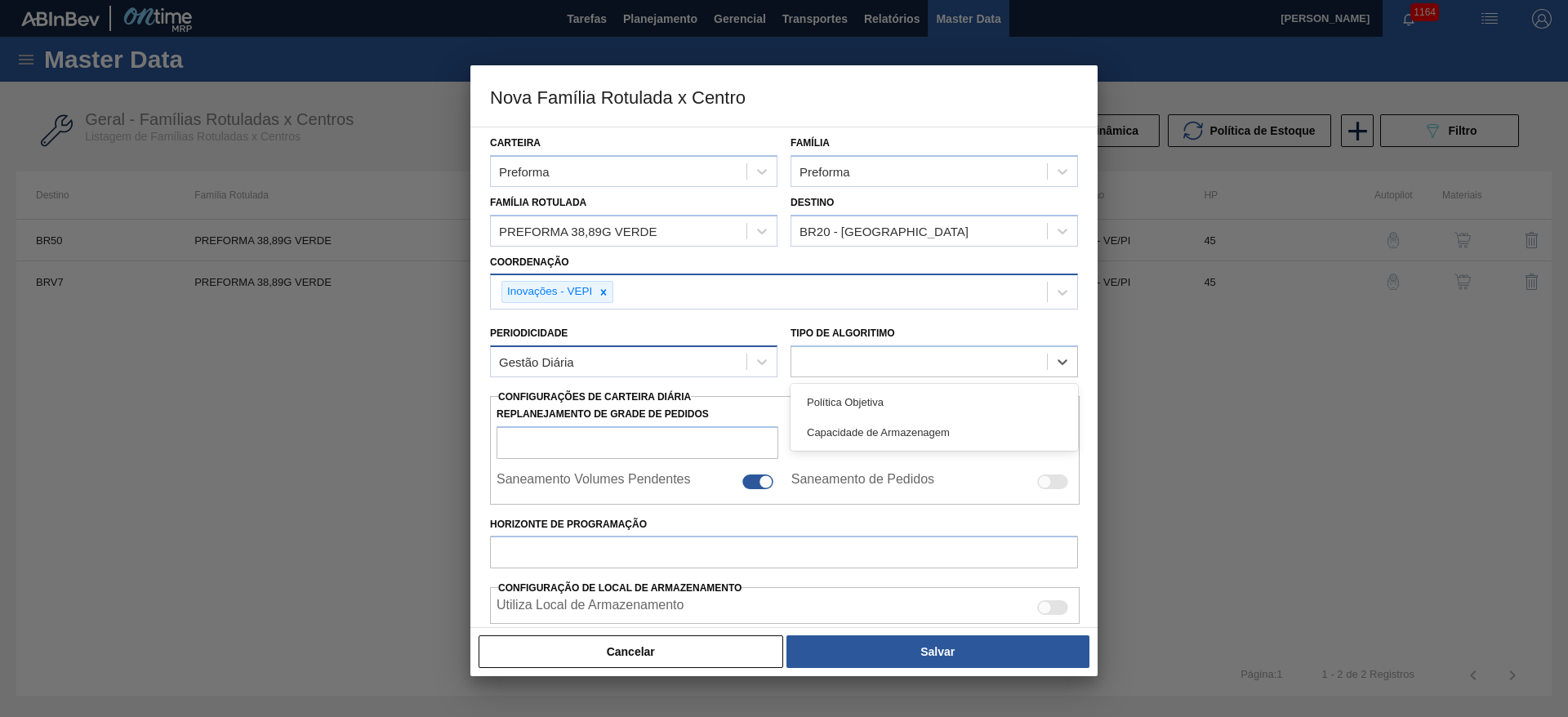
type input "100"
type input "0,000"
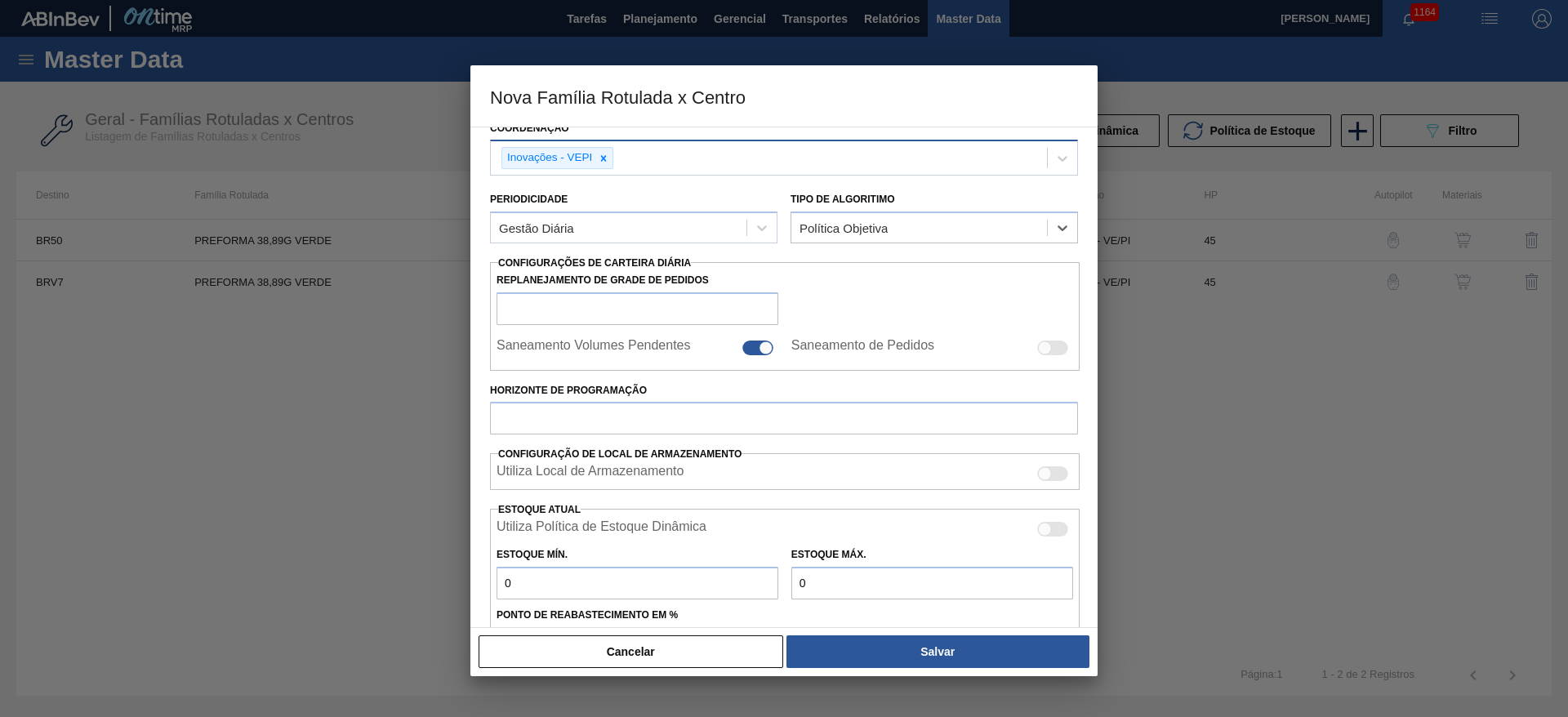
scroll to position [33, 0]
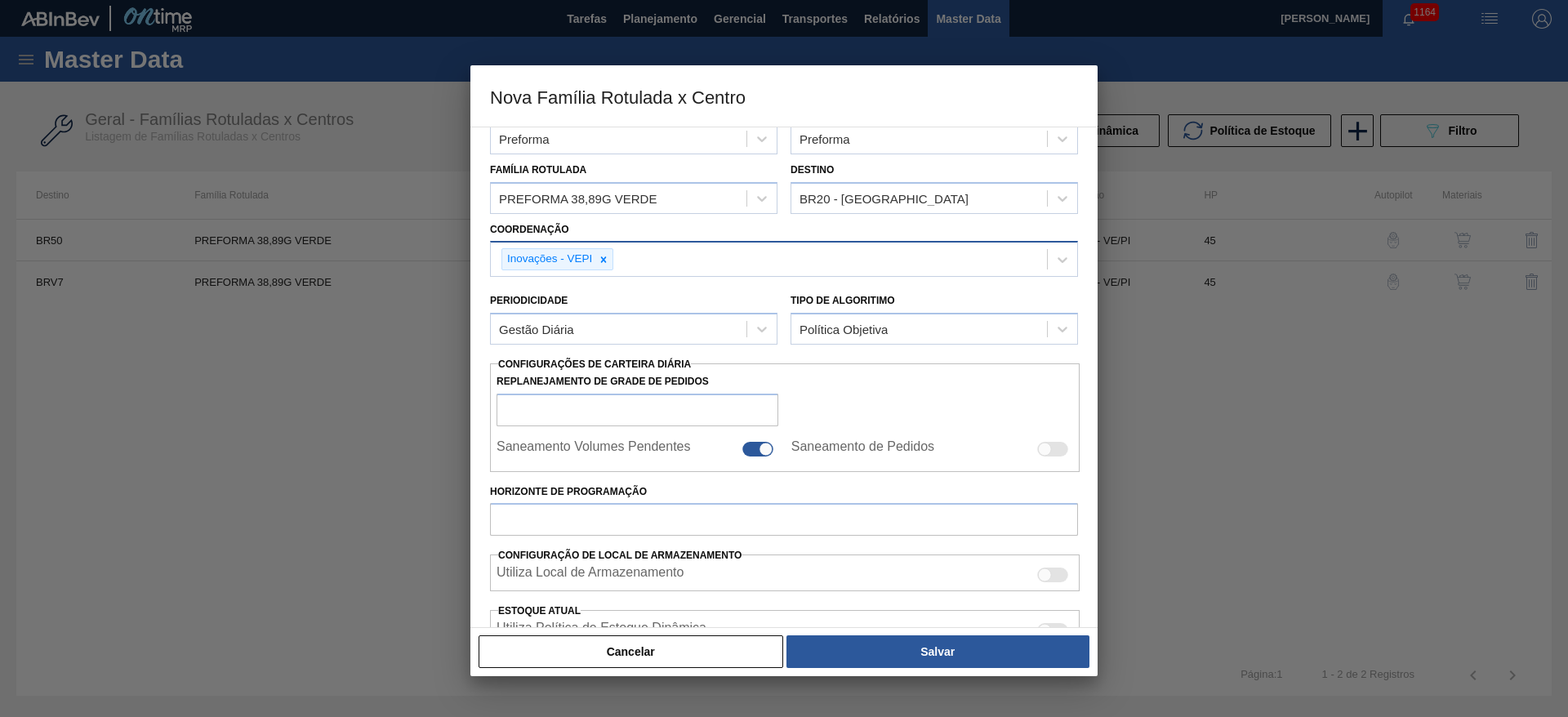
click at [752, 447] on div at bounding box center [758, 449] width 31 height 15
checkbox input "false"
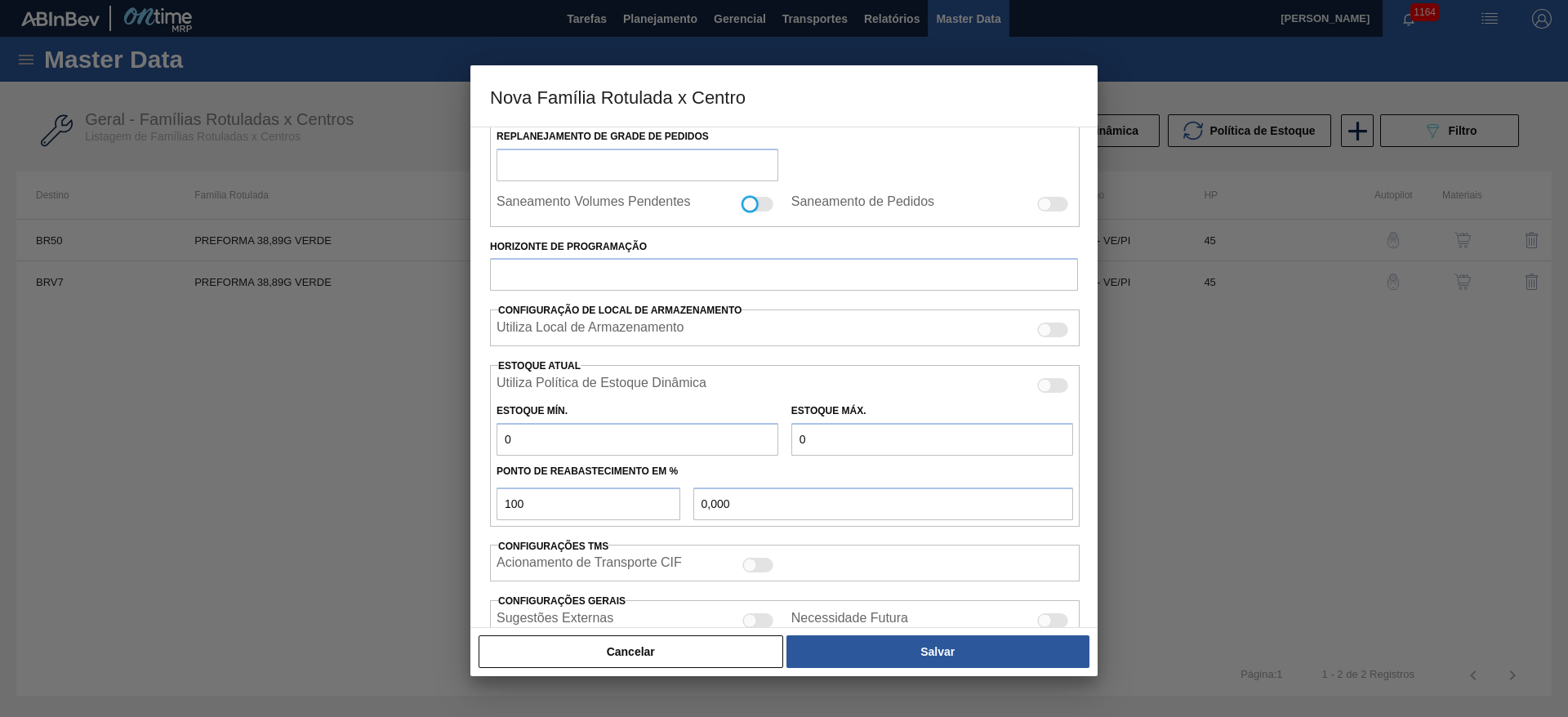
scroll to position [400, 0]
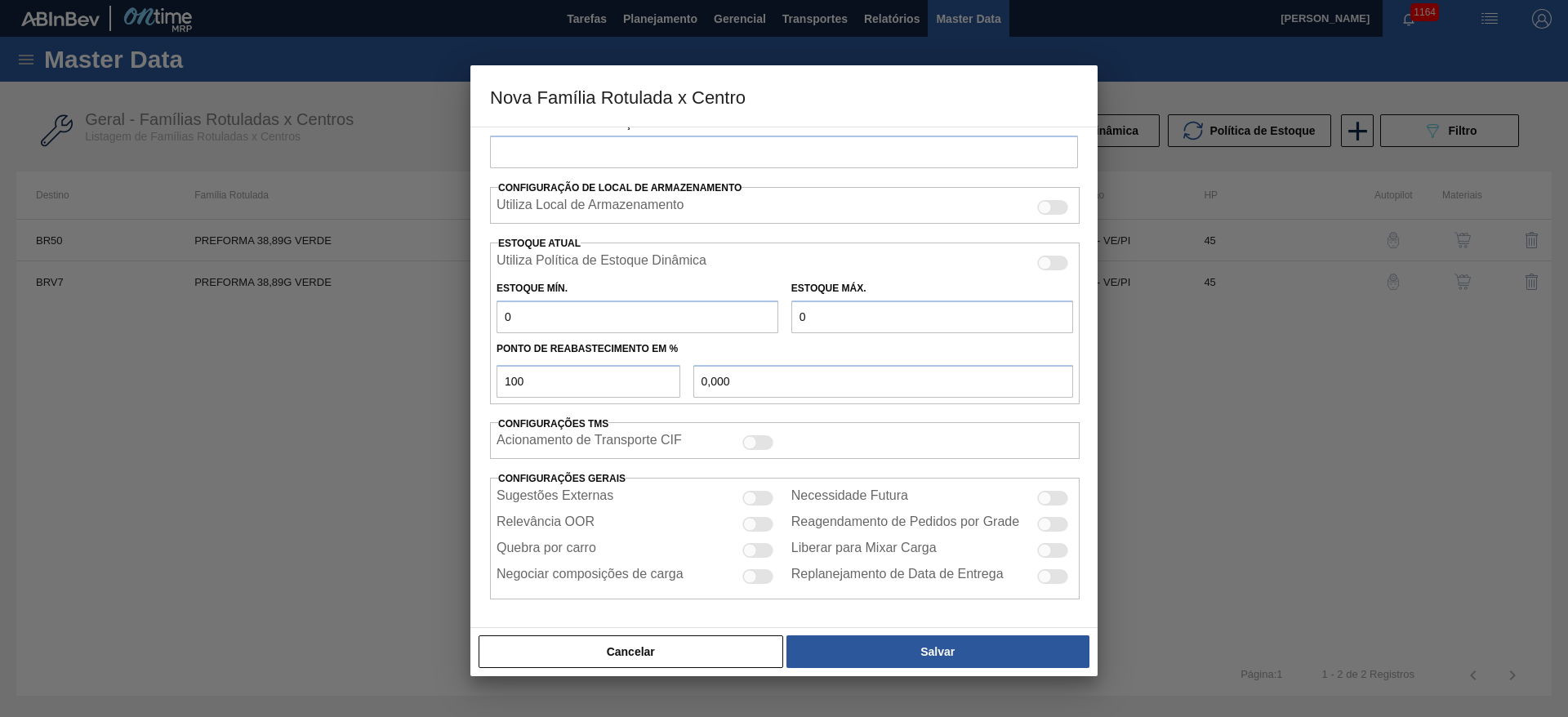
click at [762, 492] on div at bounding box center [758, 498] width 31 height 15
checkbox input "true"
click at [747, 553] on div at bounding box center [750, 551] width 14 height 14
checkbox input "true"
click at [1042, 501] on div at bounding box center [1045, 499] width 14 height 14
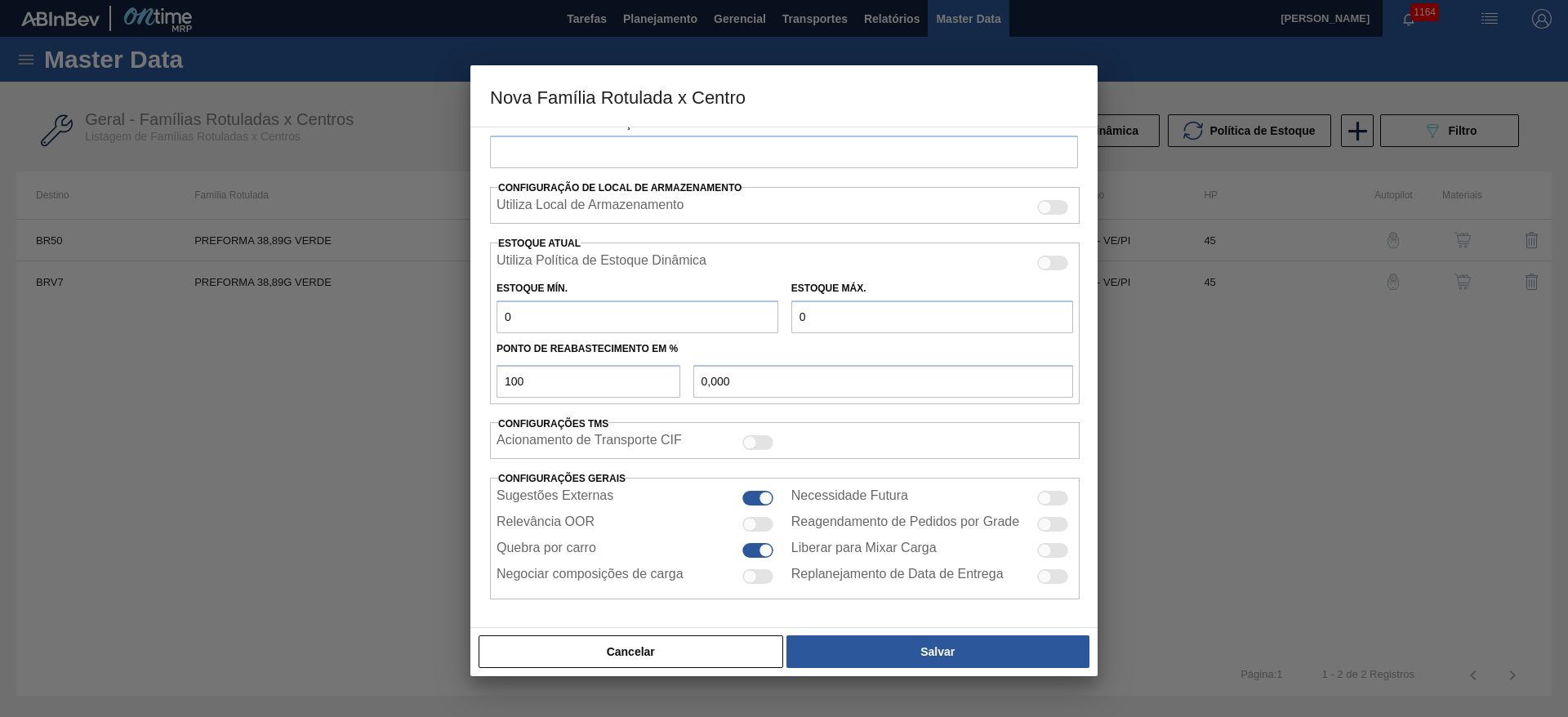
checkbox input "true"
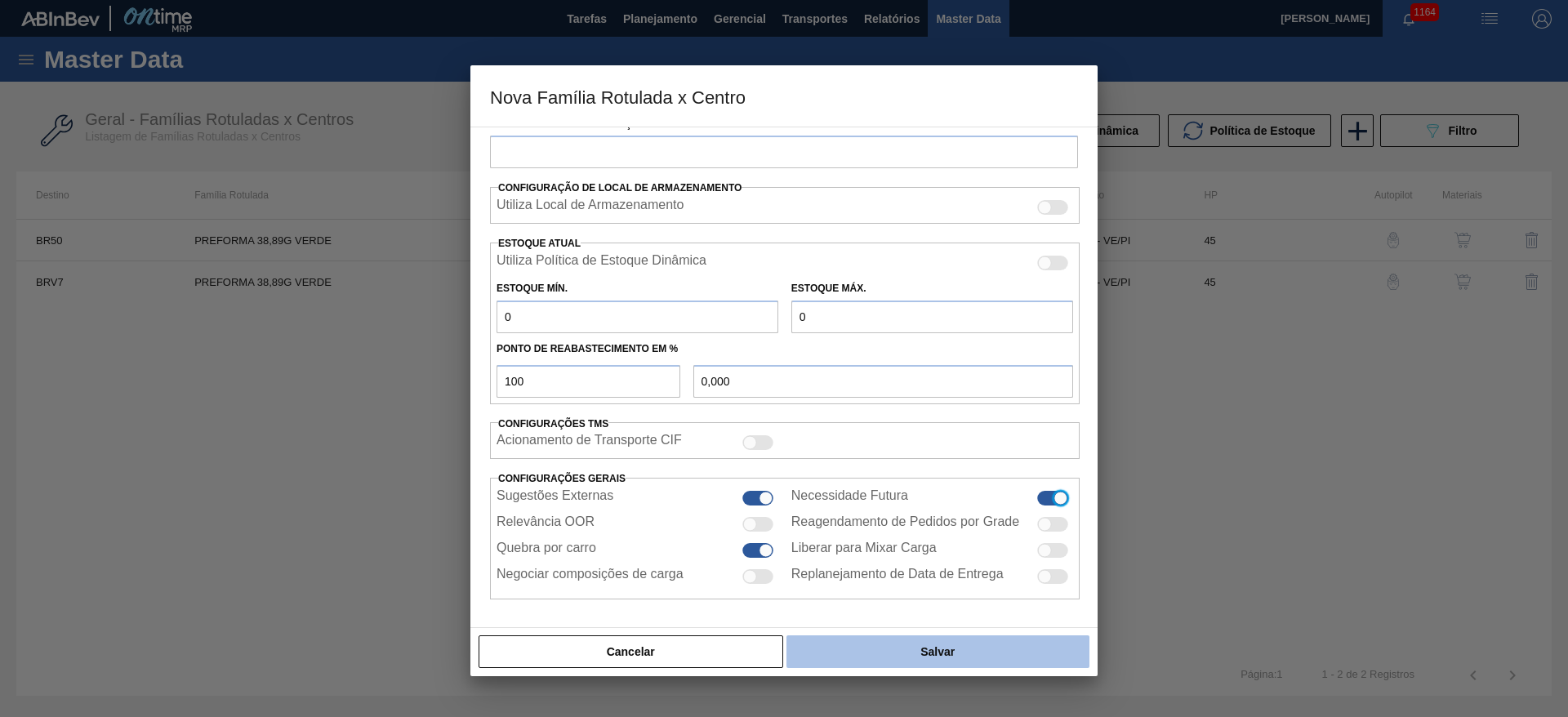
click at [924, 649] on button "Salvar" at bounding box center [938, 652] width 303 height 33
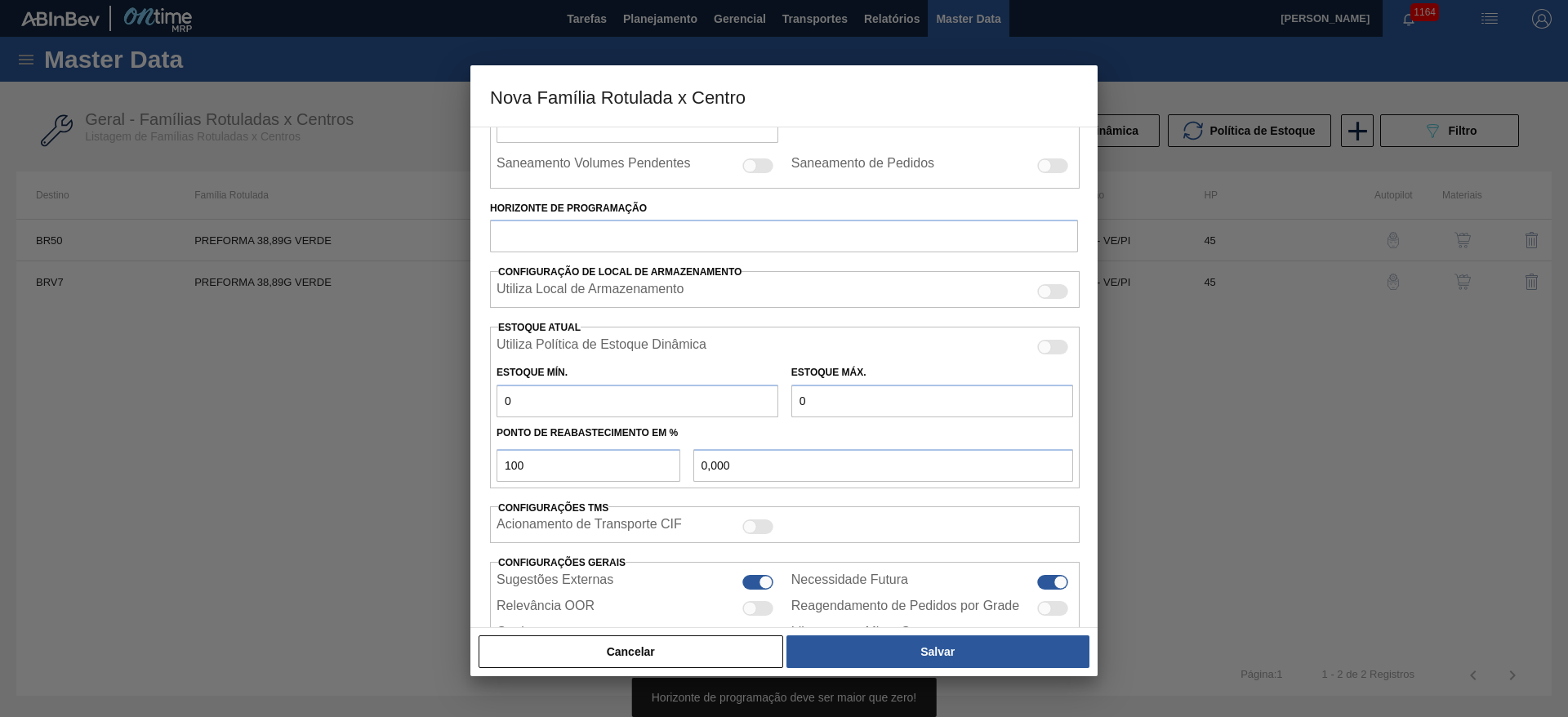
scroll to position [278, 0]
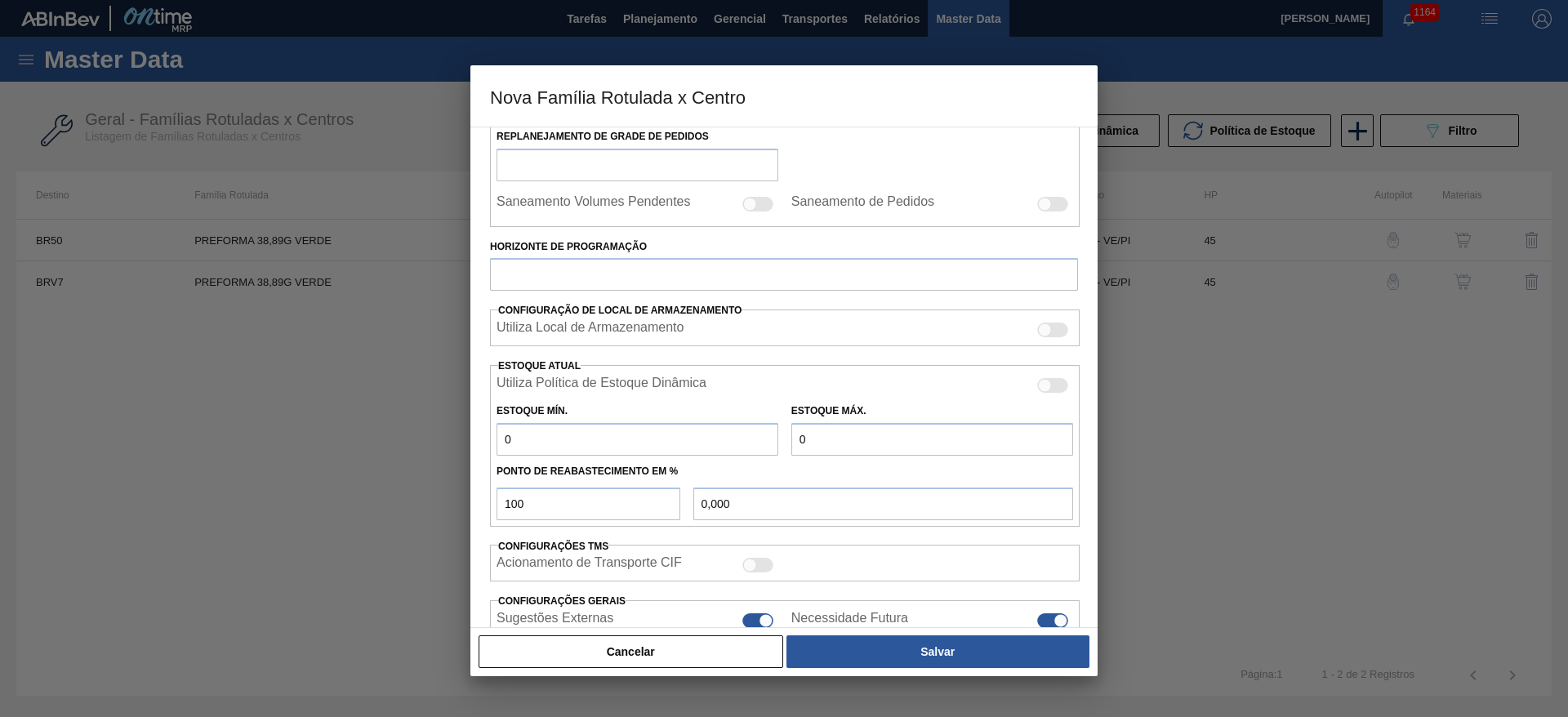
click at [532, 249] on label "Horizonte de Programação" at bounding box center [784, 246] width 588 height 23
click at [532, 259] on input "Horizonte de Programação" at bounding box center [784, 275] width 588 height 33
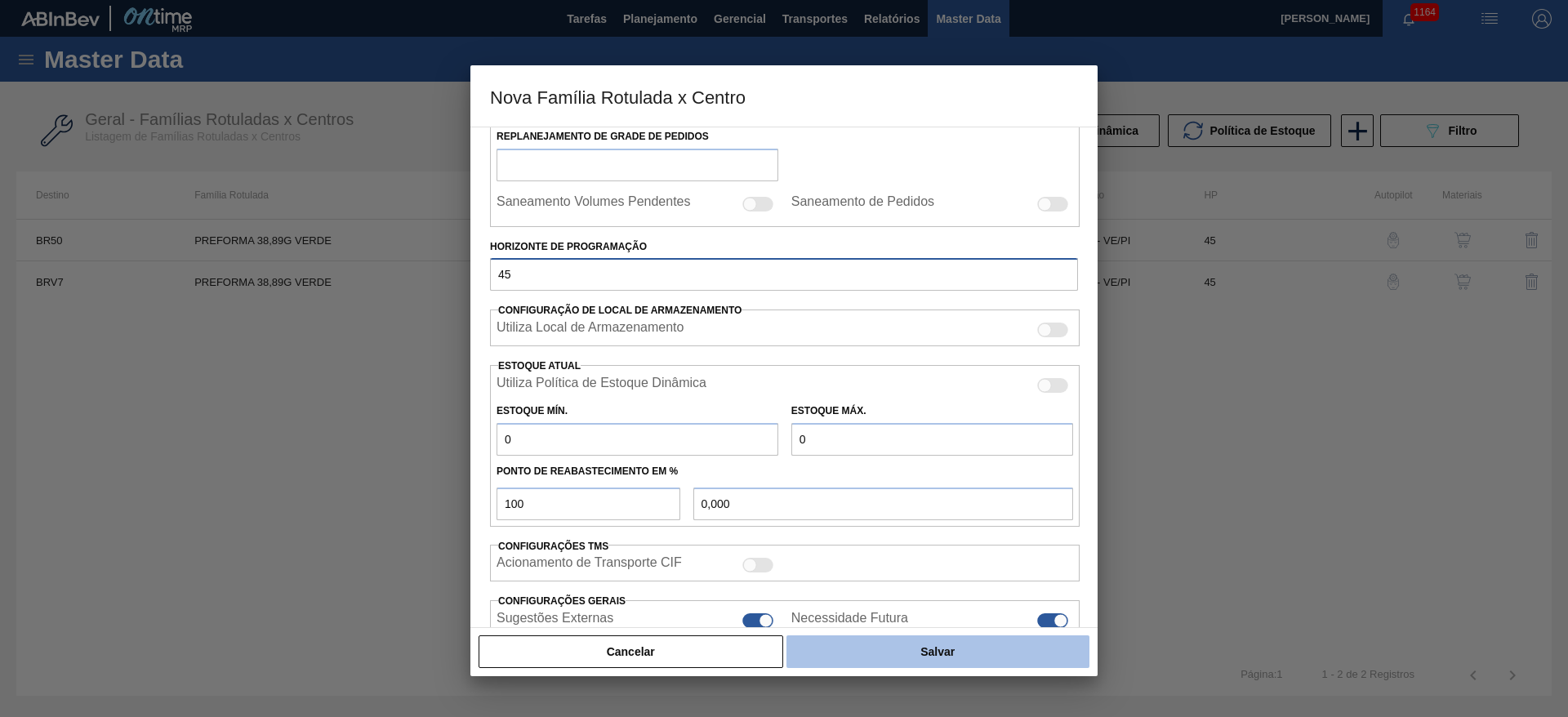
type input "45"
click at [921, 647] on button "Salvar" at bounding box center [938, 652] width 303 height 33
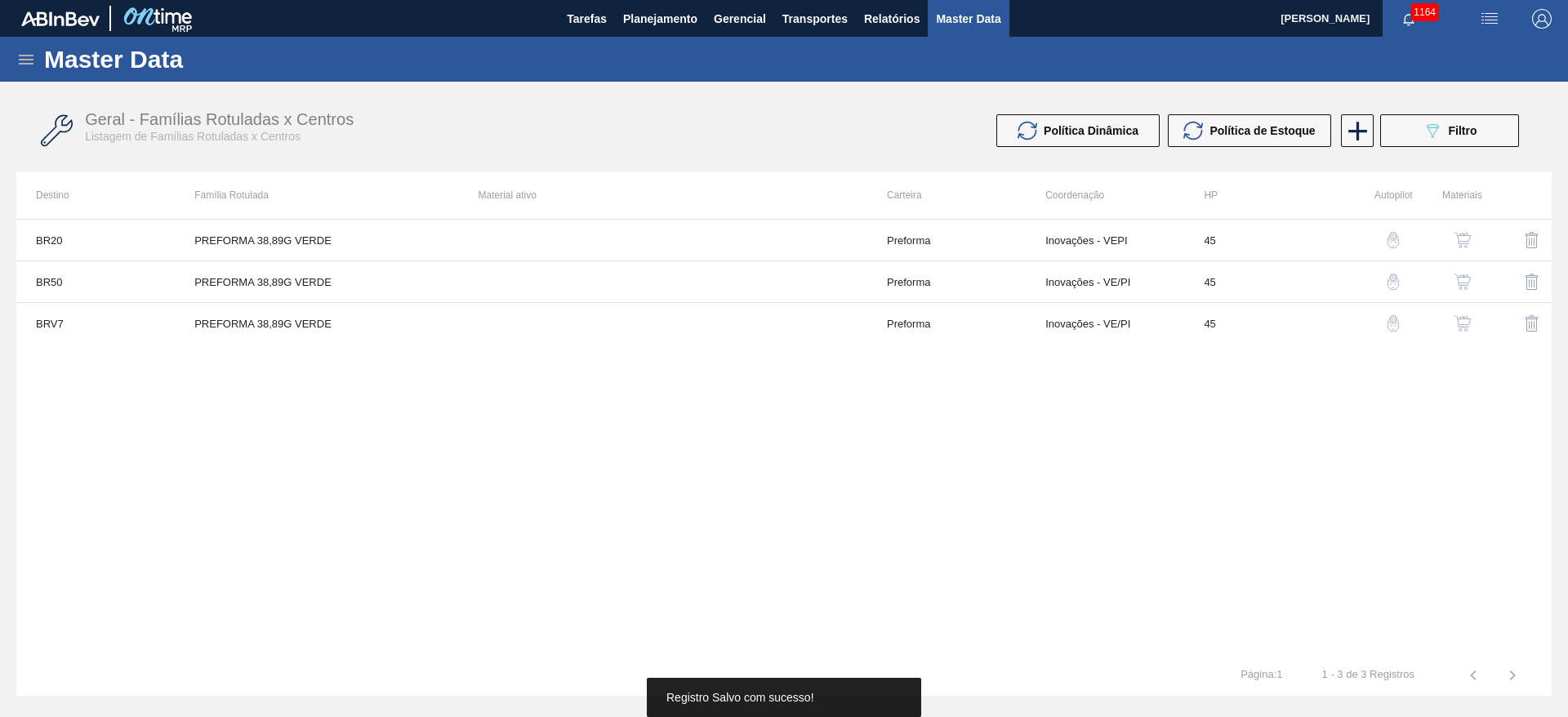
click at [1470, 327] on img "button" at bounding box center [1463, 323] width 16 height 16
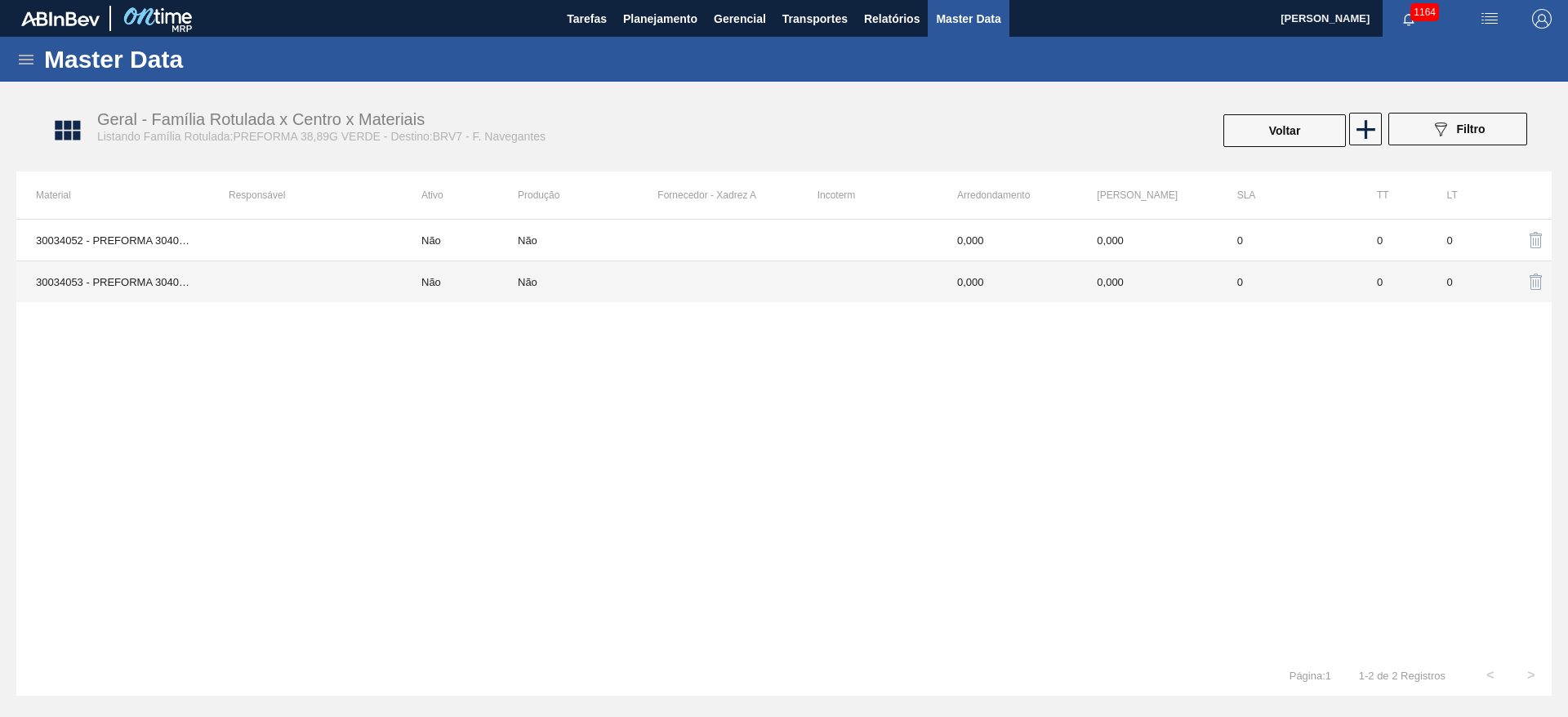
click at [258, 283] on td at bounding box center [305, 282] width 193 height 42
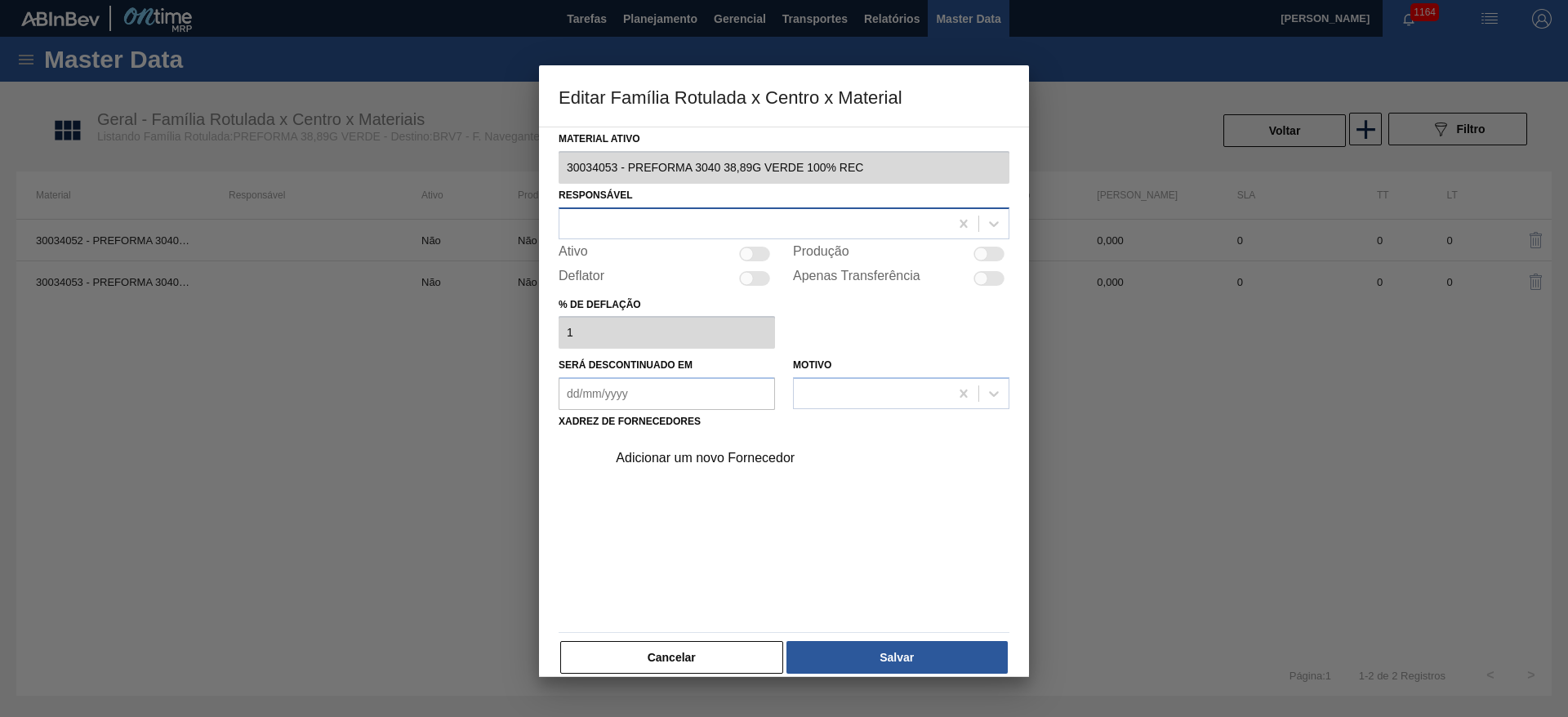
click at [636, 219] on div at bounding box center [754, 223] width 390 height 23
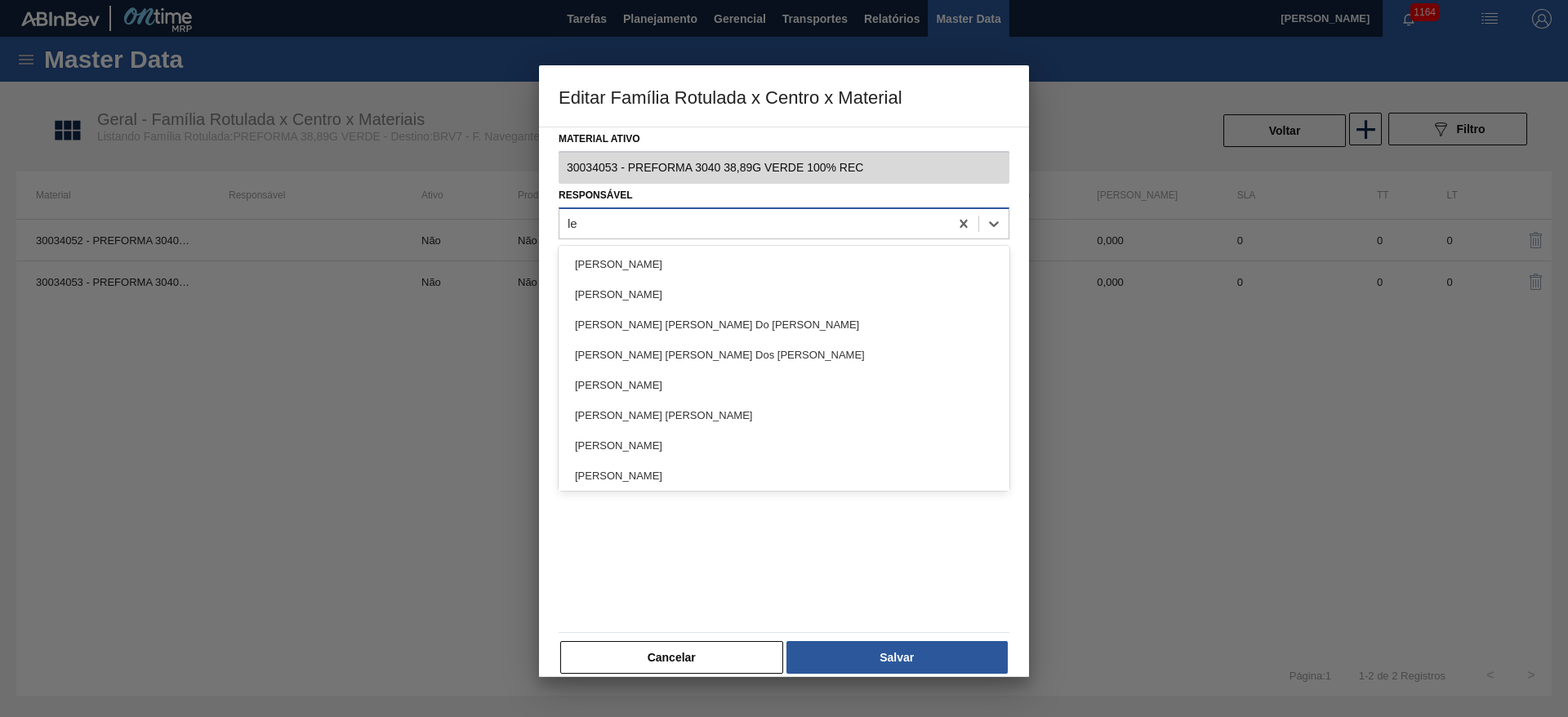
type input "lea"
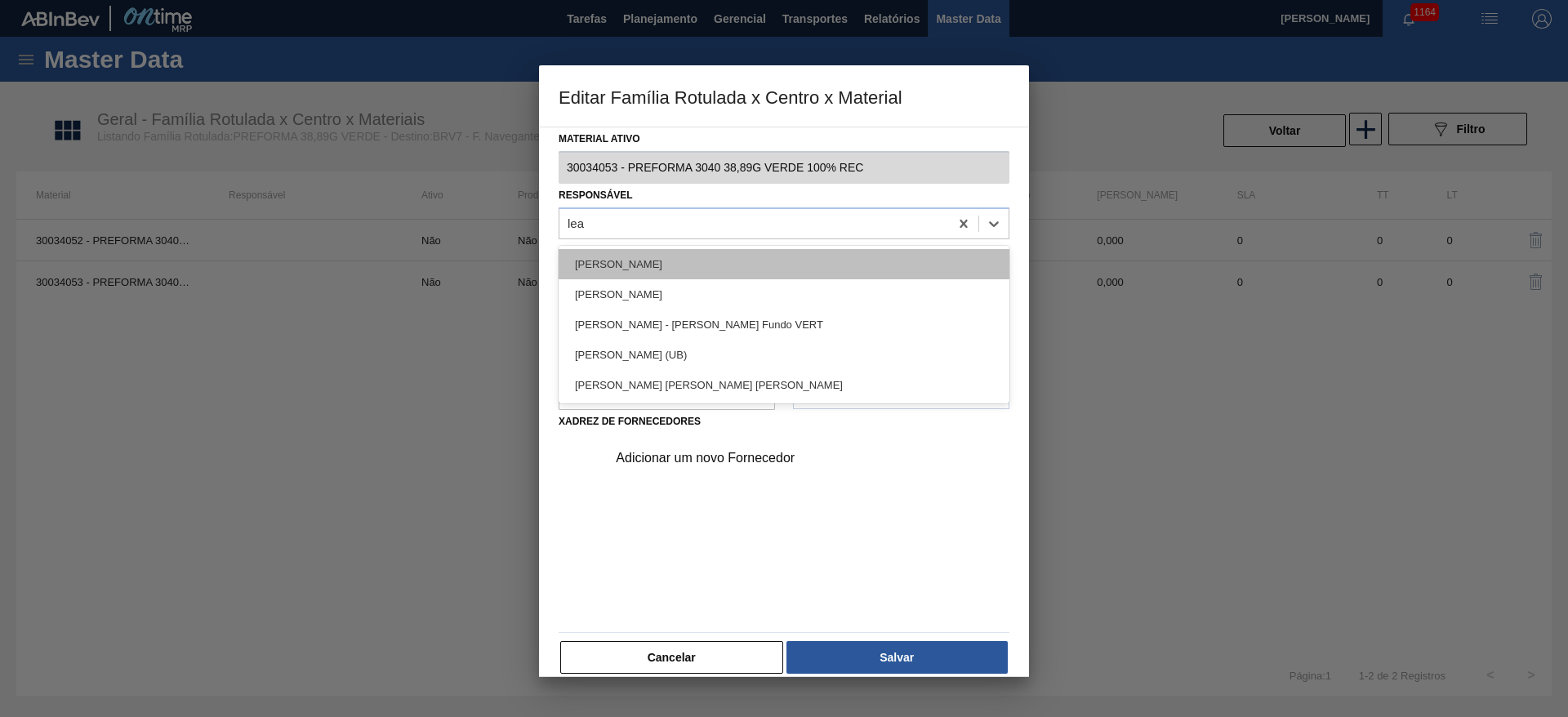
click at [587, 272] on div "[PERSON_NAME]" at bounding box center [784, 264] width 451 height 30
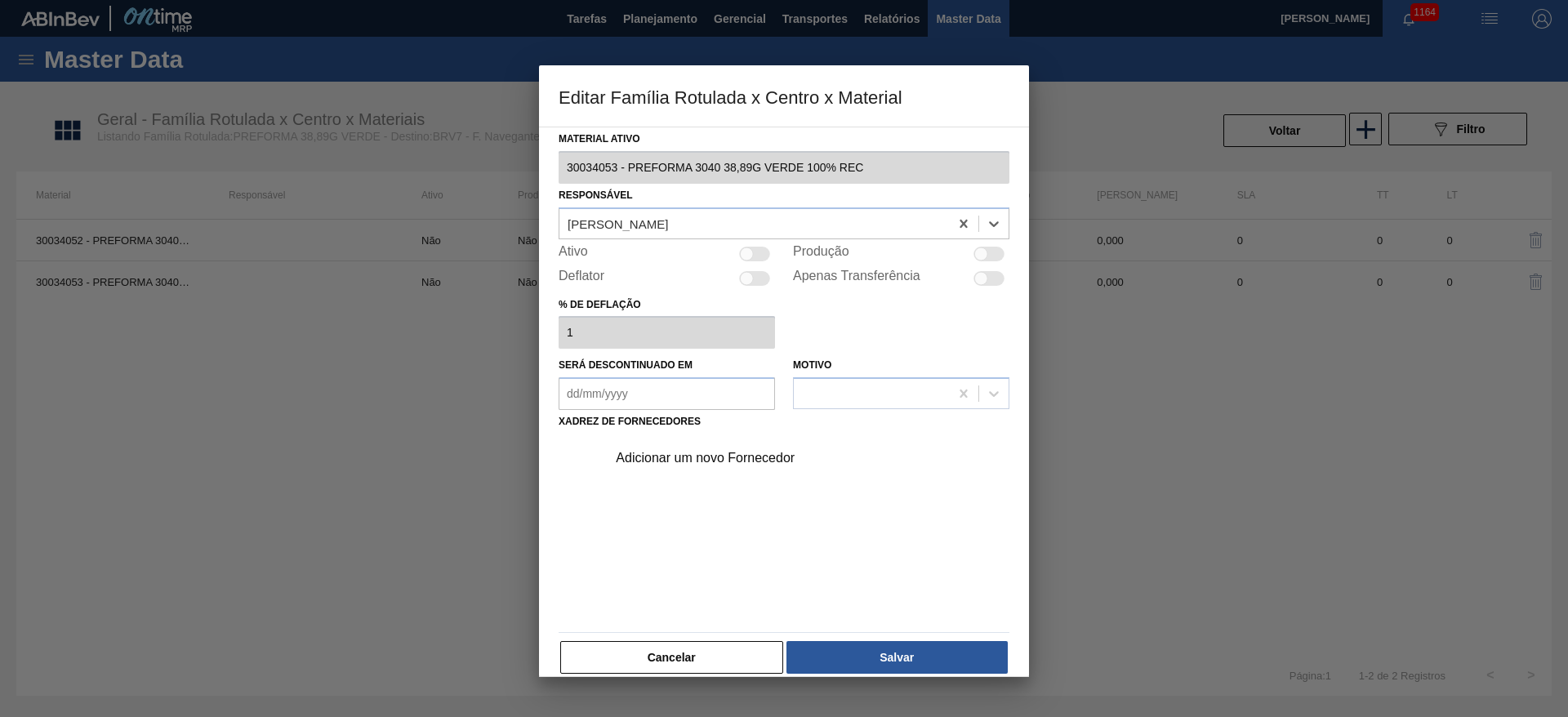
click at [747, 255] on div at bounding box center [747, 253] width 14 height 14
checkbox input "true"
click at [659, 462] on div "Adicionar um novo Fornecedor" at bounding box center [775, 458] width 320 height 15
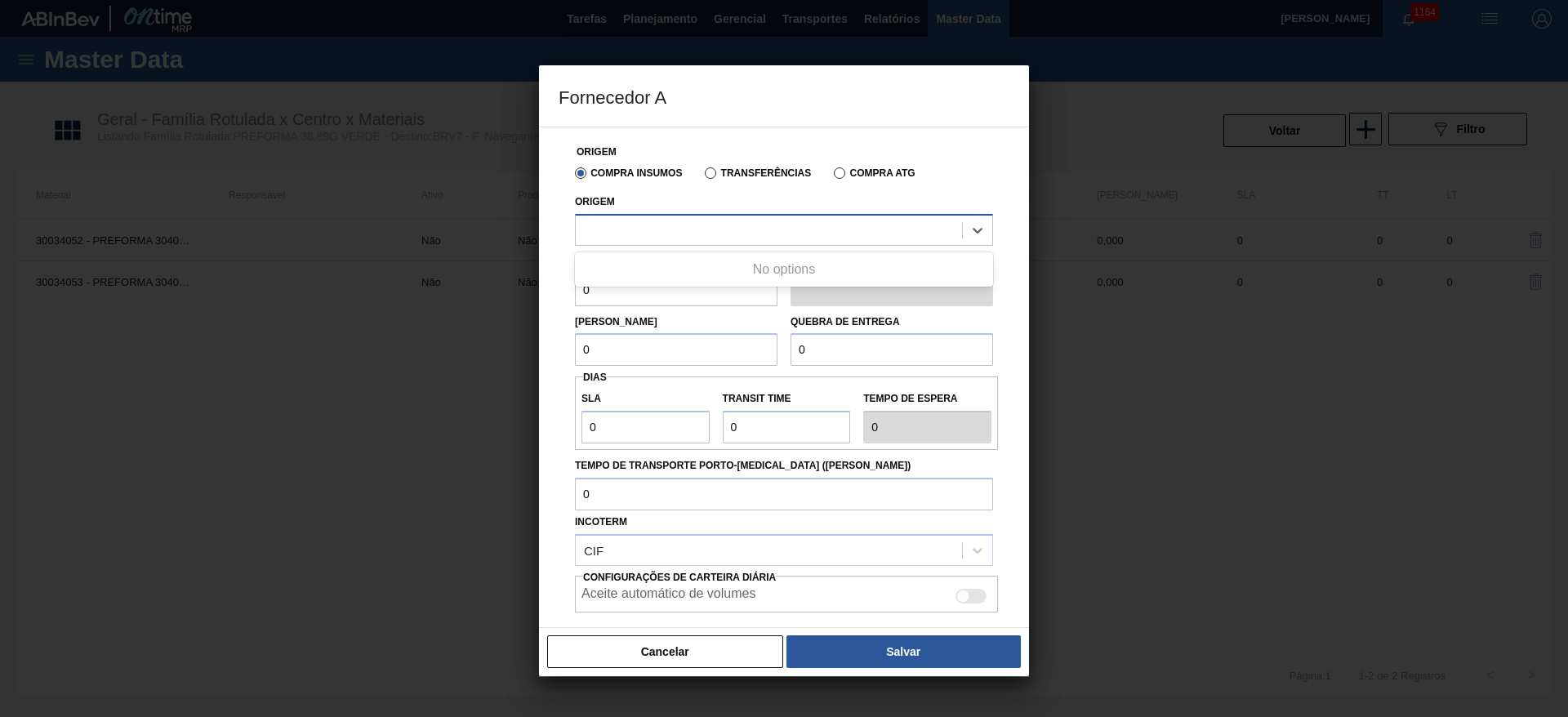
click at [629, 224] on div at bounding box center [768, 229] width 386 height 23
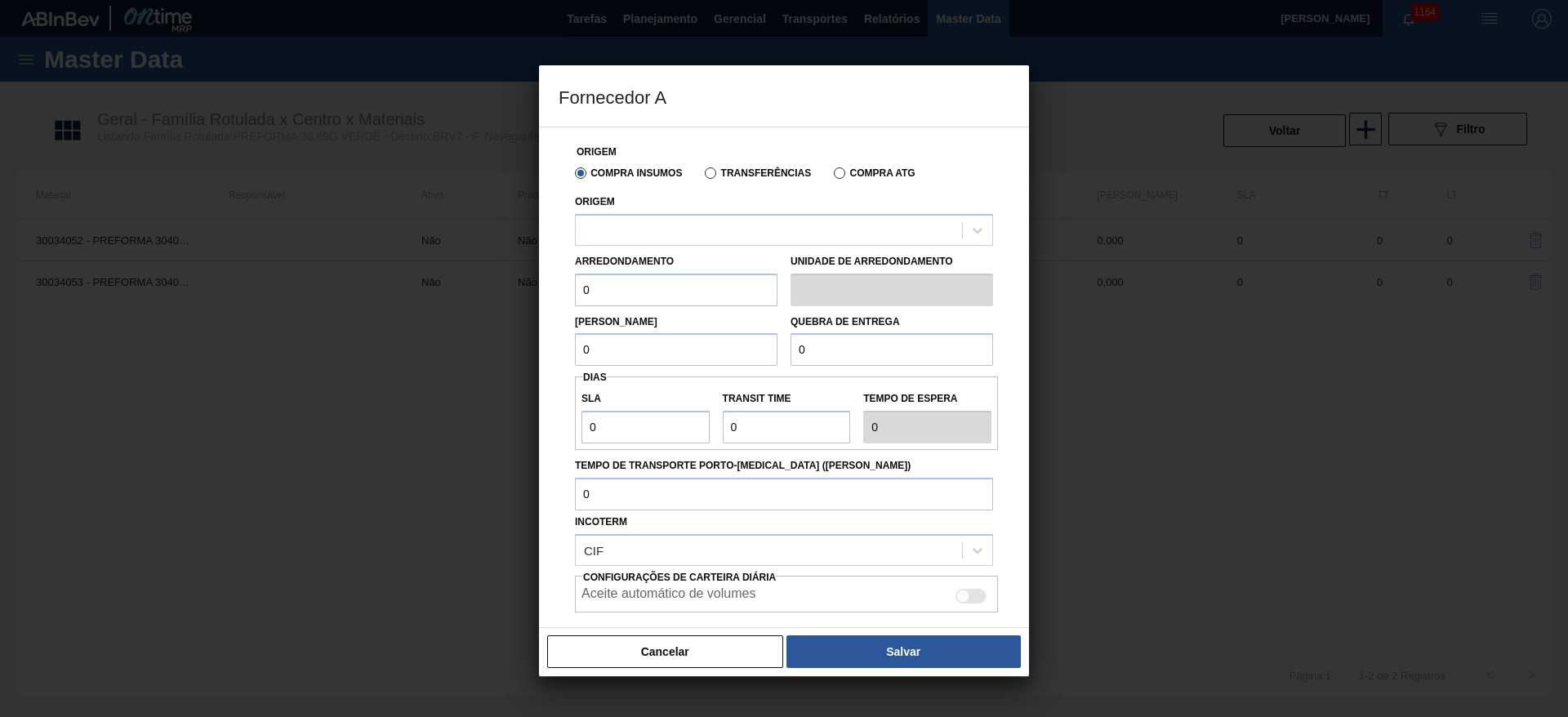
click at [712, 173] on label "Transferências" at bounding box center [757, 173] width 106 height 11
click at [702, 176] on input "Transferências" at bounding box center [702, 176] width 0 height 0
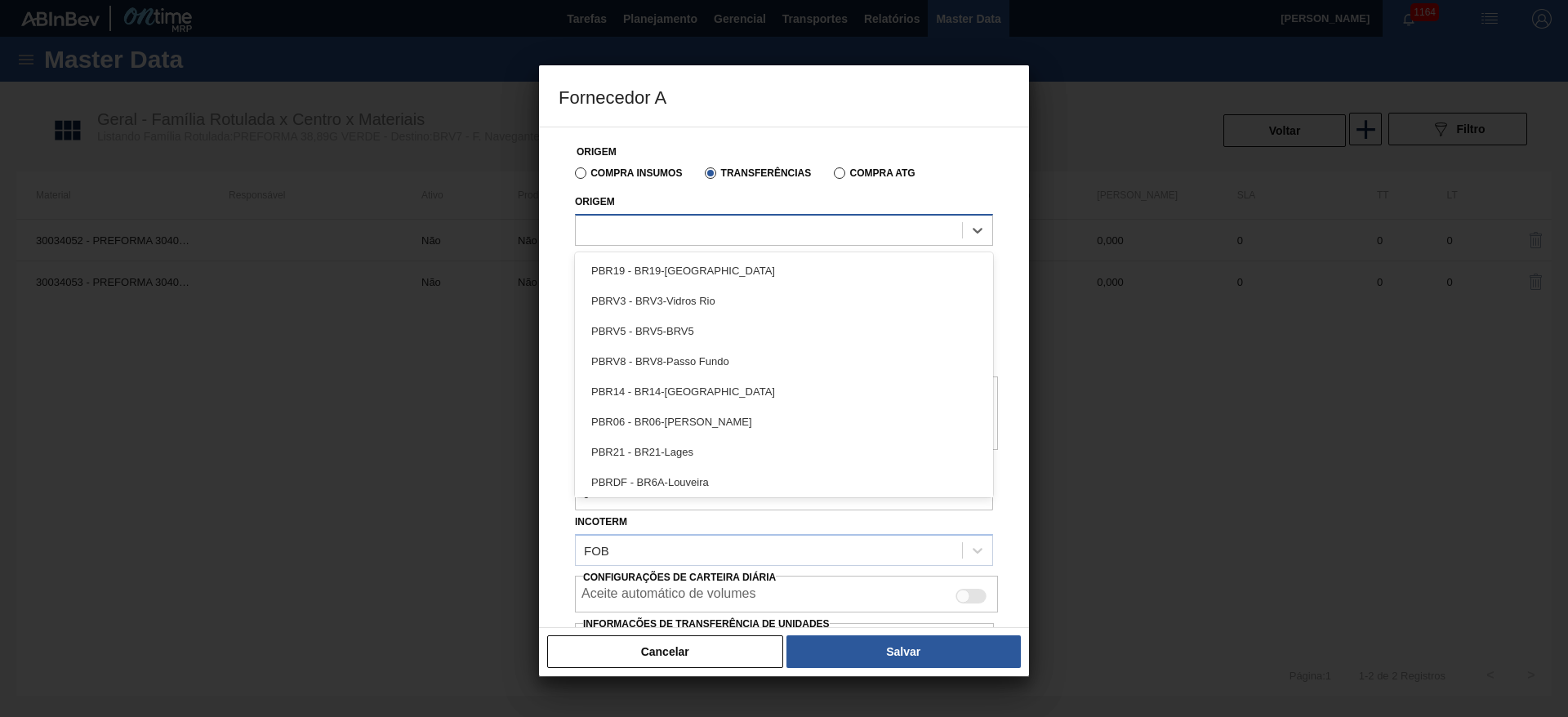
click at [628, 226] on div at bounding box center [768, 229] width 386 height 23
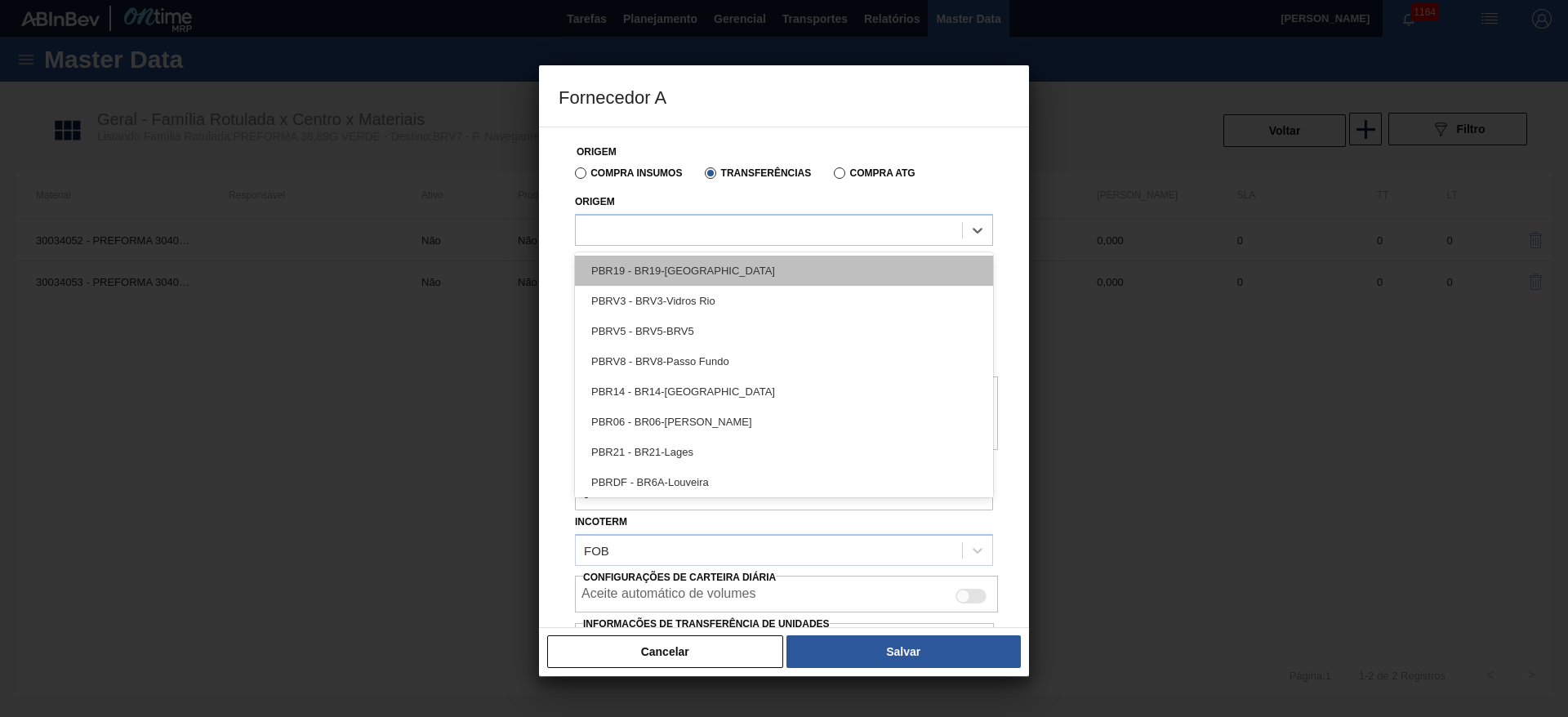
click at [623, 265] on div "PBR19 - BR19-[GEOGRAPHIC_DATA]" at bounding box center [784, 271] width 418 height 30
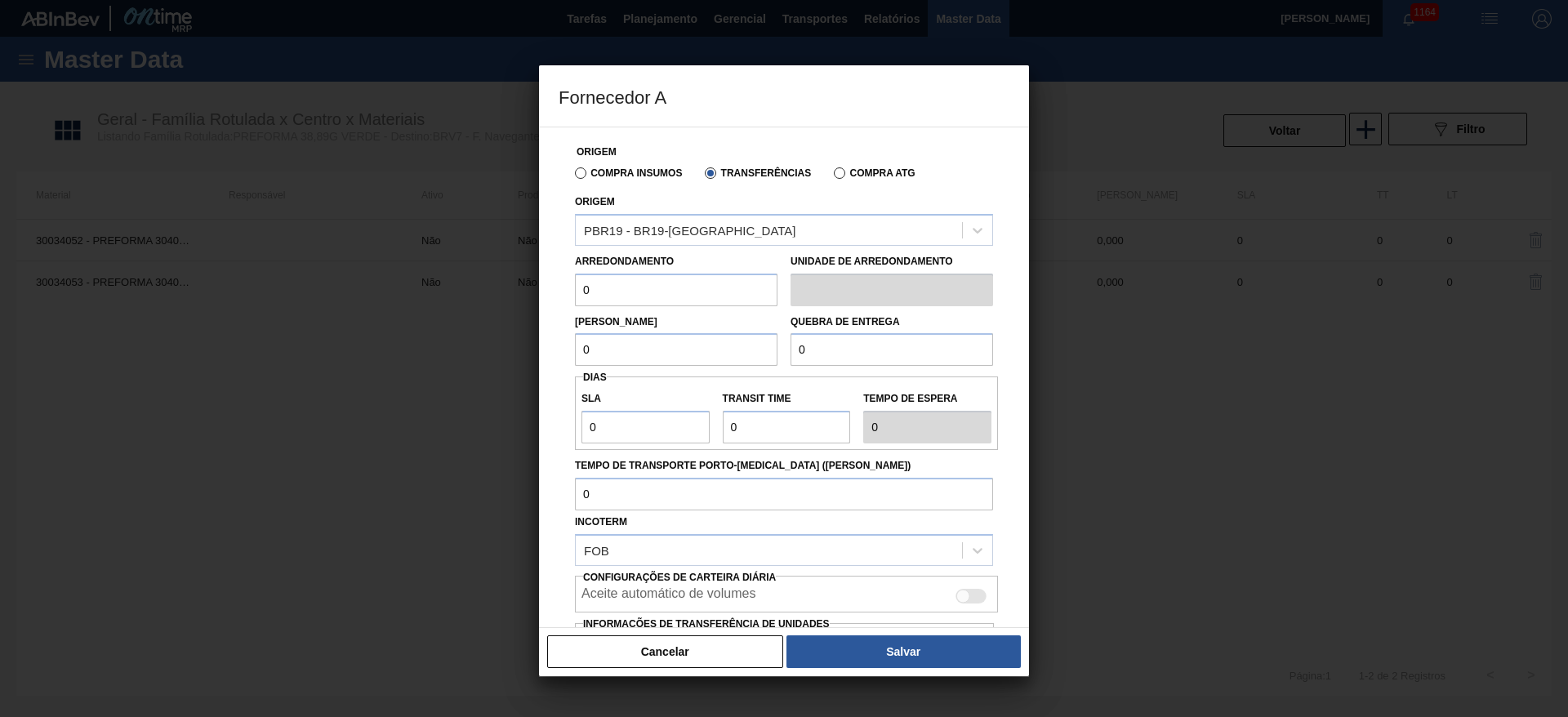
drag, startPoint x: 564, startPoint y: 303, endPoint x: 474, endPoint y: 323, distance: 92.2
click at [517, 315] on div "Fornecedor A Origem Compra Insumos Transferências Compra ATG Origem PBR19 - BR1…" at bounding box center [784, 358] width 1568 height 717
type input "17,28"
drag, startPoint x: 633, startPoint y: 342, endPoint x: 487, endPoint y: 351, distance: 146.3
click at [488, 352] on div "Fornecedor A Origem Compra Insumos Transferências Compra ATG Origem PBR19 - BR1…" at bounding box center [784, 358] width 1568 height 717
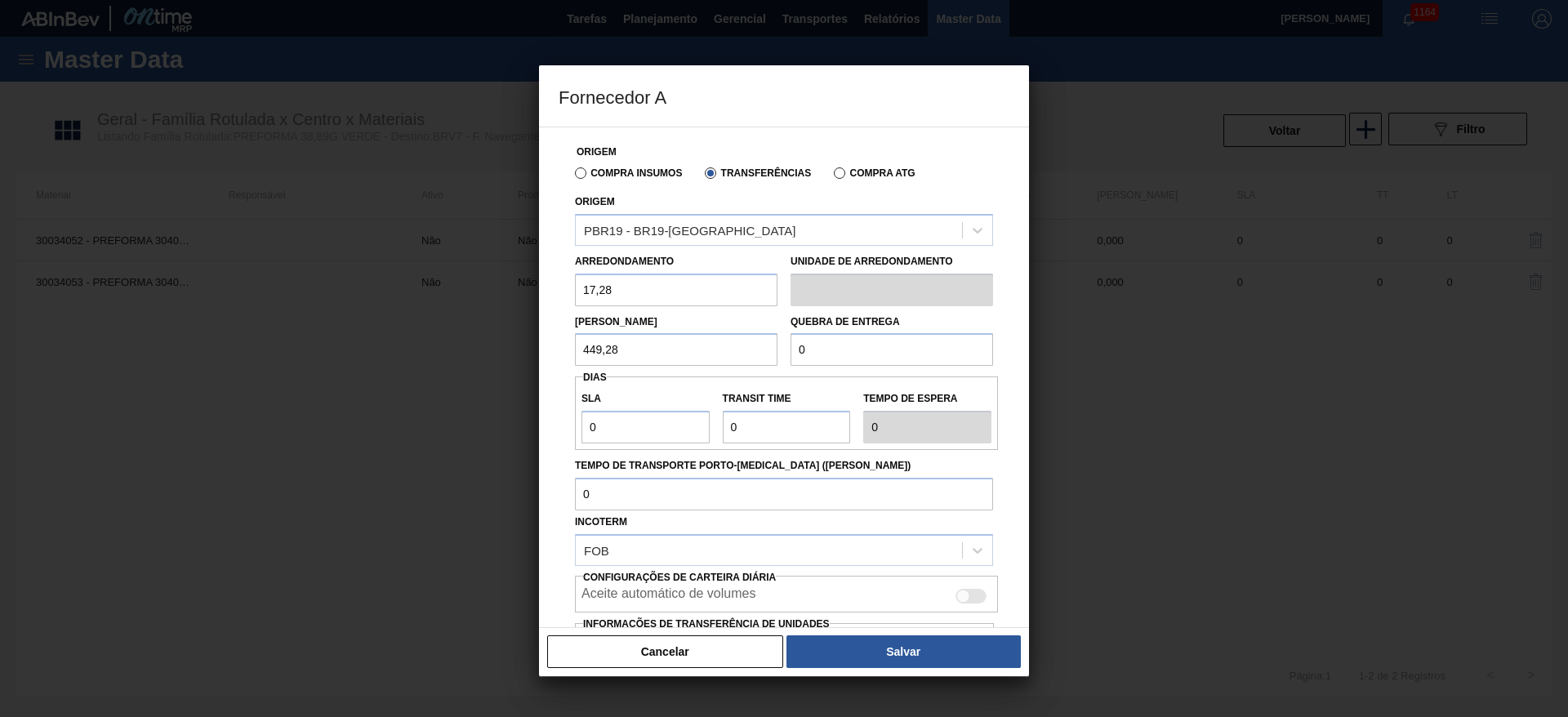
type input "449,280"
drag, startPoint x: 647, startPoint y: 355, endPoint x: 421, endPoint y: 381, distance: 227.5
click at [421, 381] on div "Fornecedor A Origem Compra Insumos Transferências Compra ATG Origem PBR19 - BR1…" at bounding box center [784, 358] width 1568 height 717
drag, startPoint x: 869, startPoint y: 338, endPoint x: 608, endPoint y: 366, distance: 262.5
click at [658, 360] on div "Lote Mínimo 449,280 Quebra de entrega 0" at bounding box center [784, 336] width 431 height 61
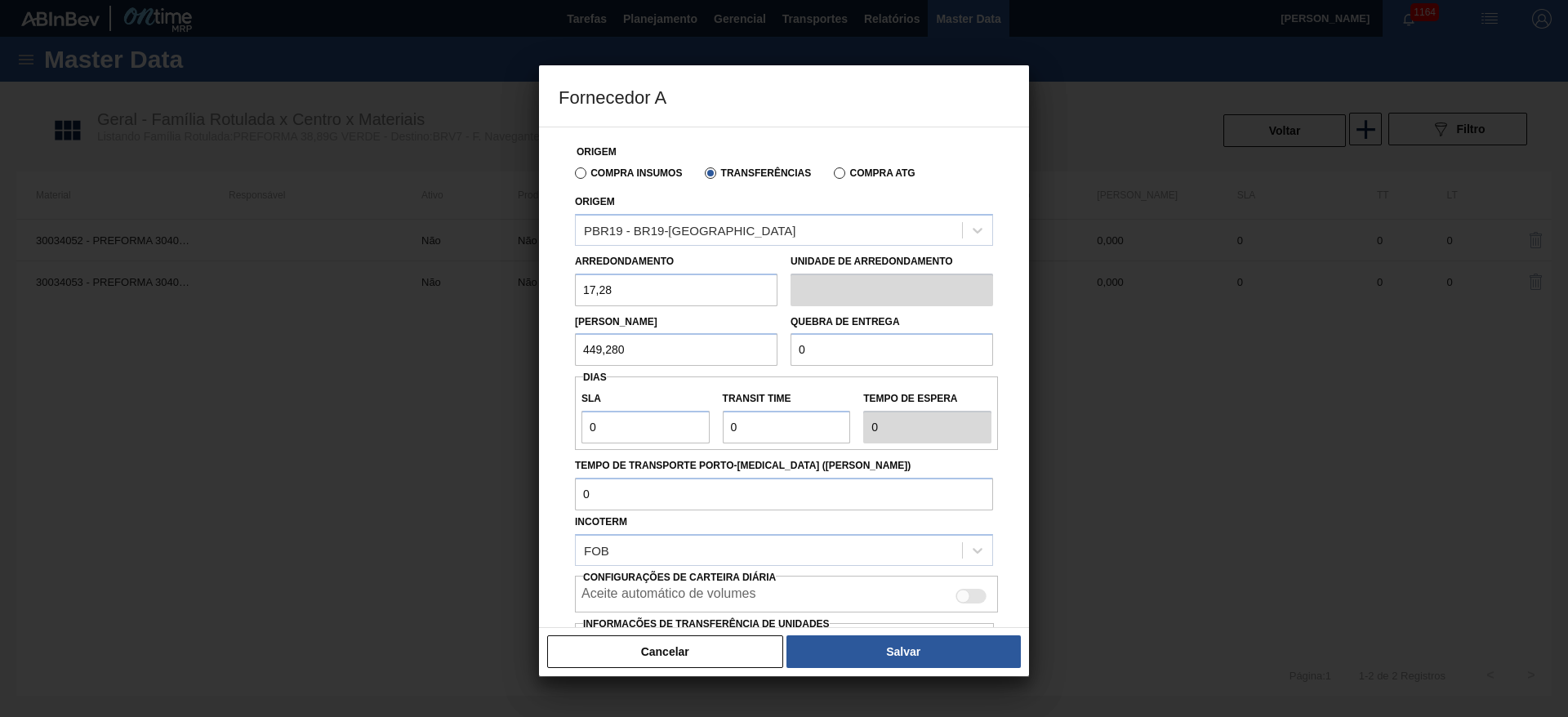
paste input "449,28"
type input "449,280"
drag, startPoint x: 605, startPoint y: 421, endPoint x: 495, endPoint y: 435, distance: 110.9
click at [502, 433] on div "Fornecedor A Origem Compra Insumos Transferências Compra ATG Origem PBR19 - BR1…" at bounding box center [784, 358] width 1568 height 717
type input "3"
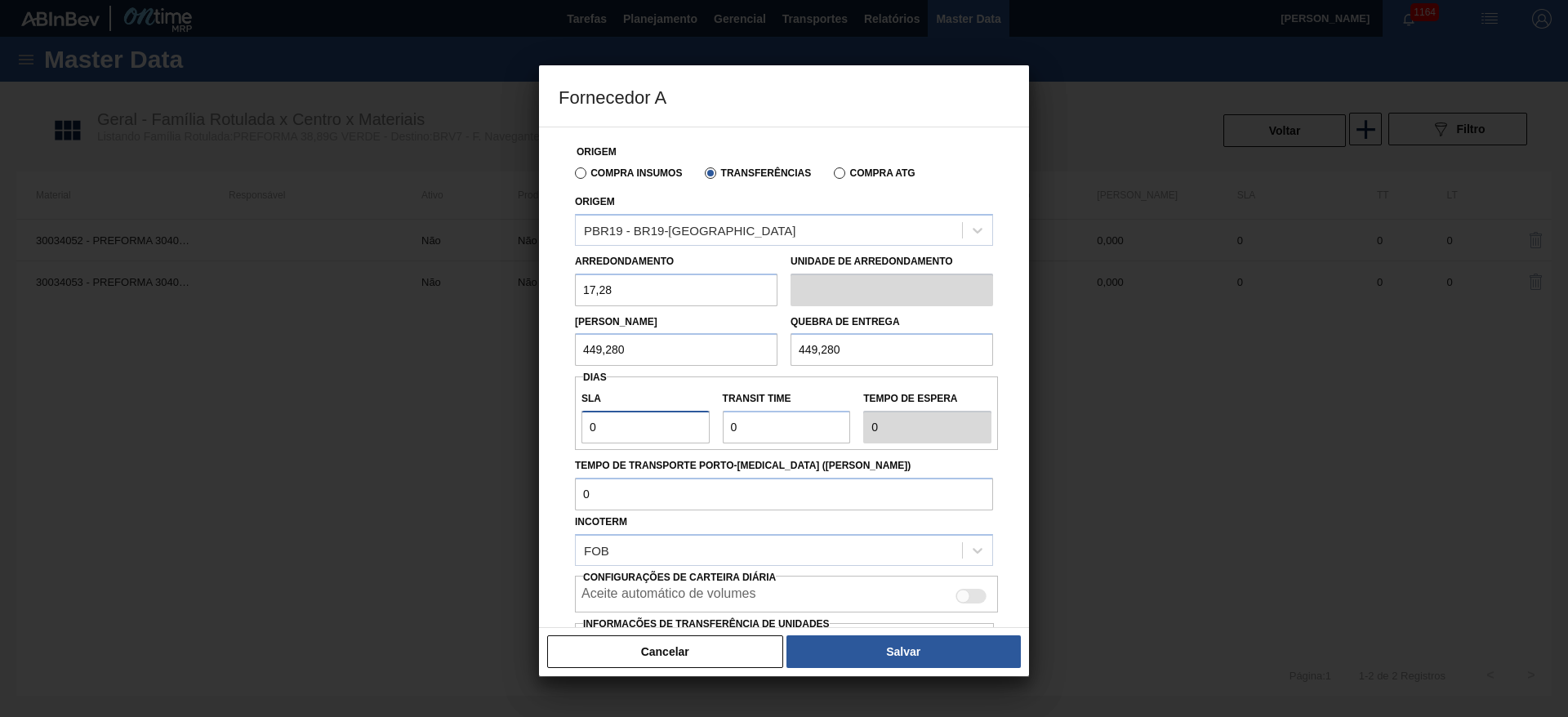
type input "3"
type input "2"
type input "5"
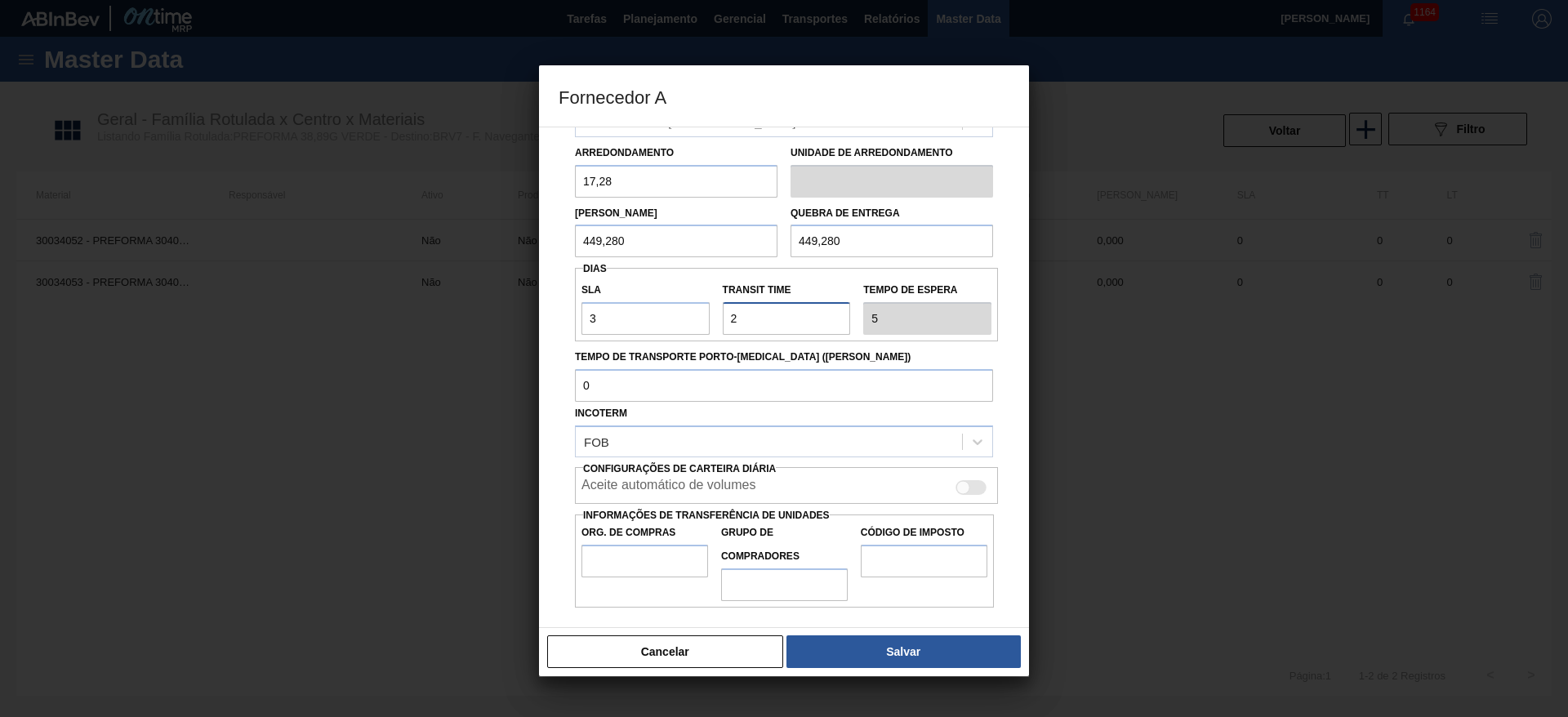
type input "2"
click at [969, 496] on div "Aceite automático de volumes" at bounding box center [787, 488] width 410 height 20
click at [961, 487] on div at bounding box center [963, 488] width 14 height 14
checkbox input "true"
click at [612, 555] on input "Org. de Compras" at bounding box center [645, 561] width 126 height 33
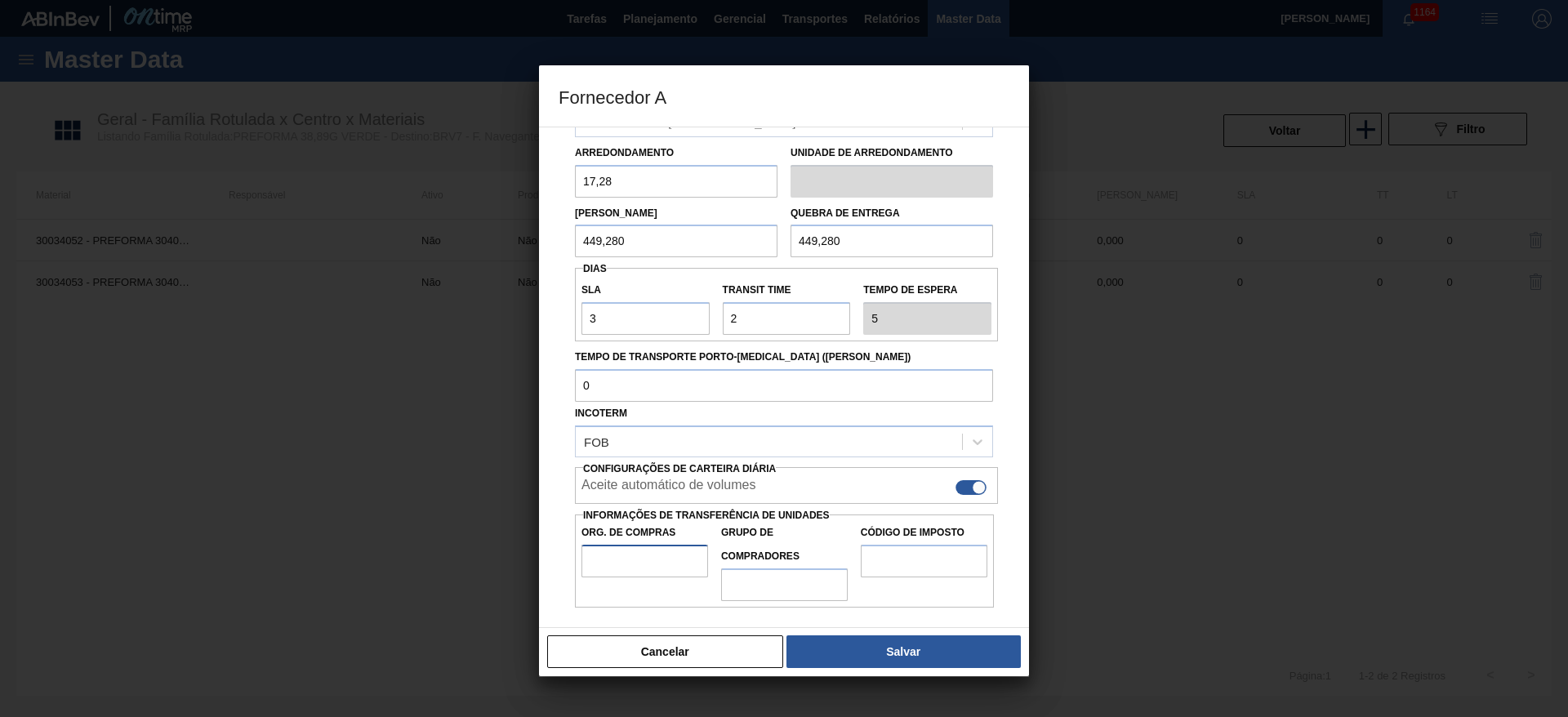
type input "BR00"
drag, startPoint x: 793, startPoint y: 582, endPoint x: 793, endPoint y: 591, distance: 9.0
click at [793, 582] on input "Grupo de Compradores" at bounding box center [784, 586] width 126 height 33
type input "A01"
click at [878, 562] on input "Código de Imposto" at bounding box center [924, 561] width 126 height 33
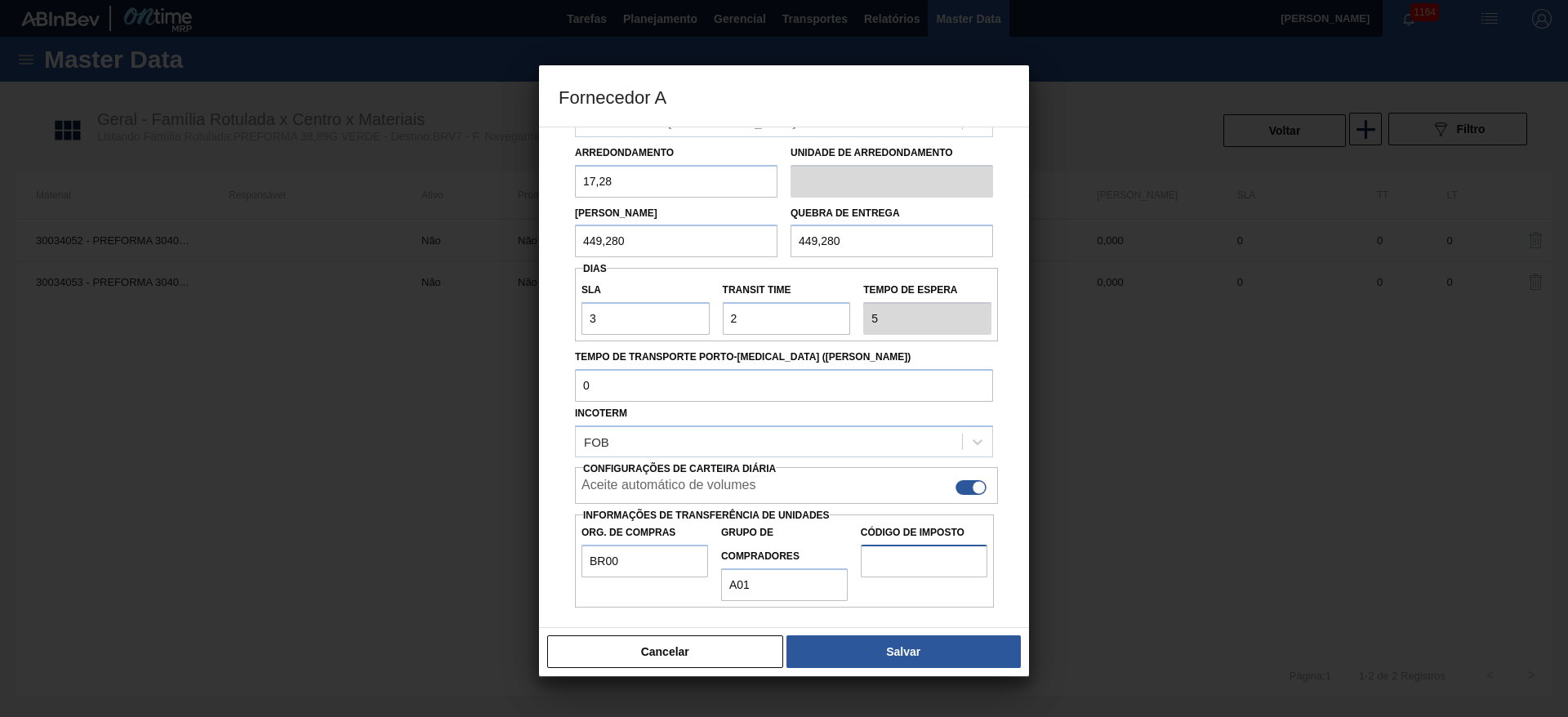
type input "I1"
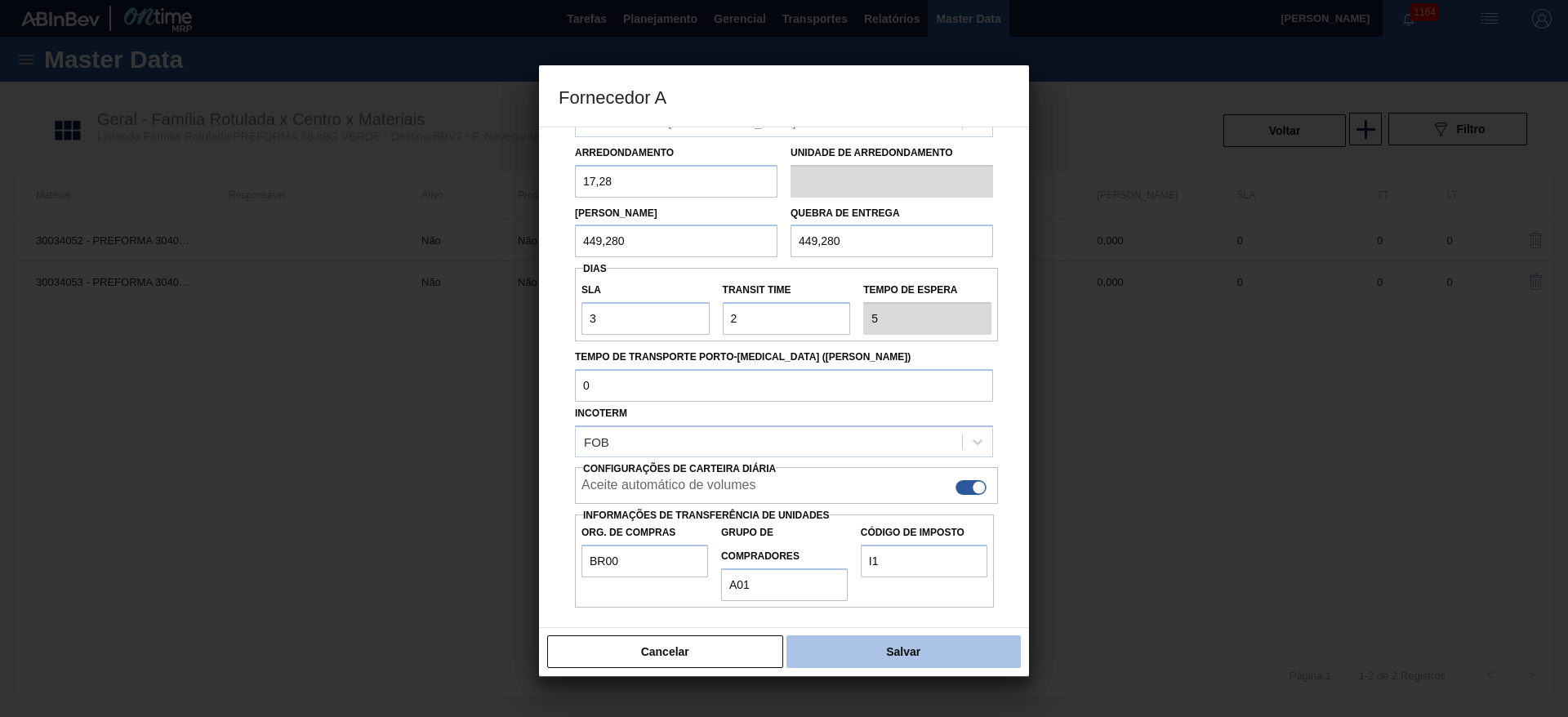
click at [869, 651] on button "Salvar" at bounding box center [903, 652] width 234 height 33
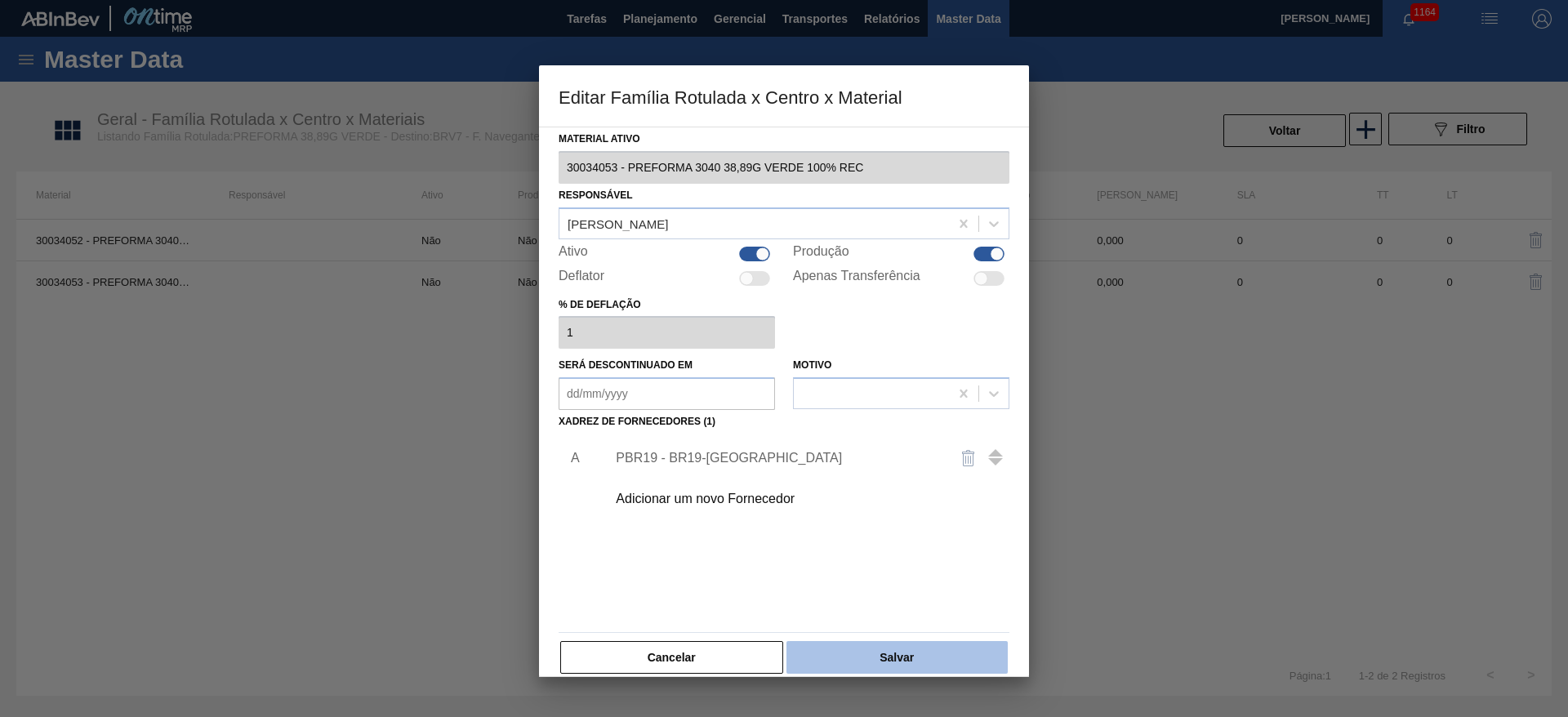
click at [835, 643] on button "Salvar" at bounding box center [897, 658] width 221 height 33
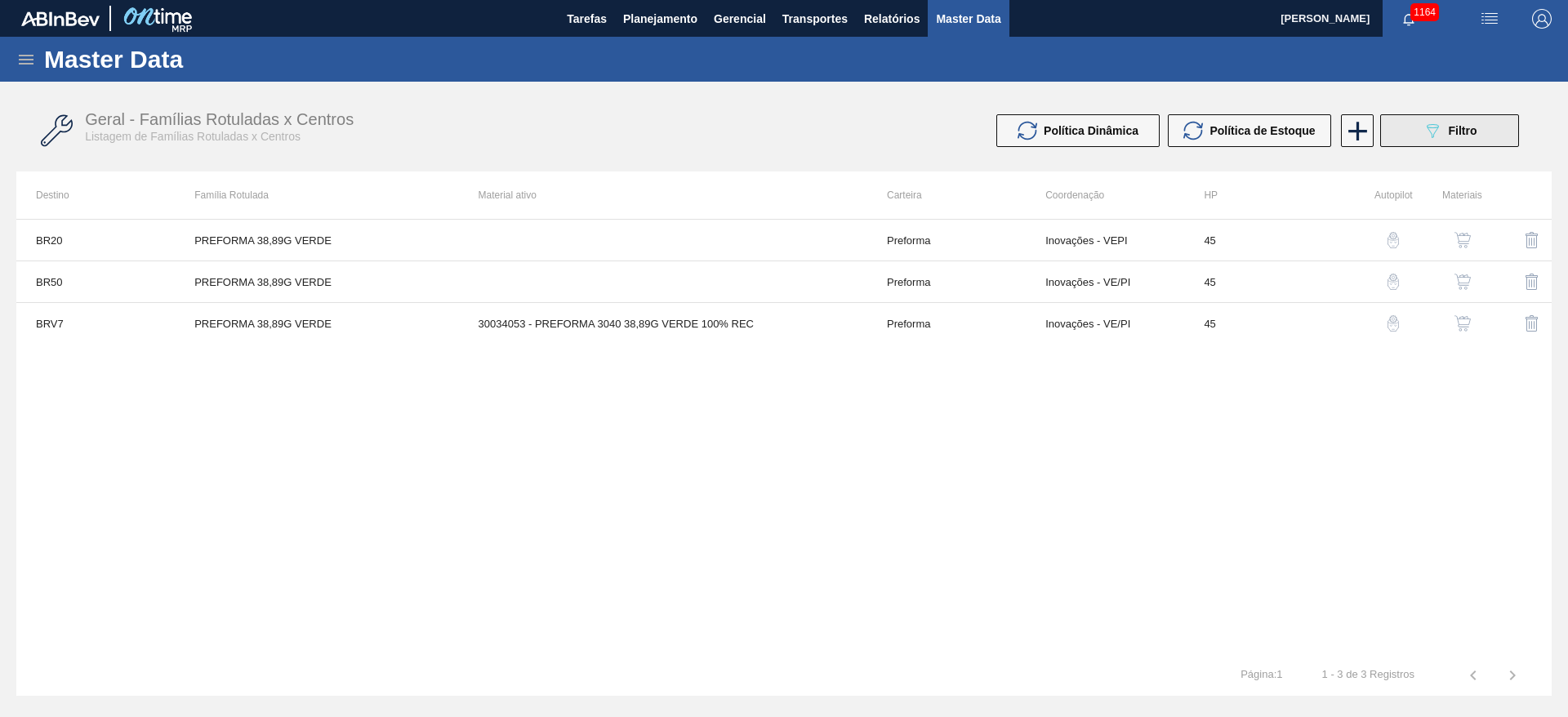
click at [1416, 132] on button "089F7B8B-B2A5-4AFE-B5C0-19BA573D28AC Filtro" at bounding box center [1450, 131] width 139 height 33
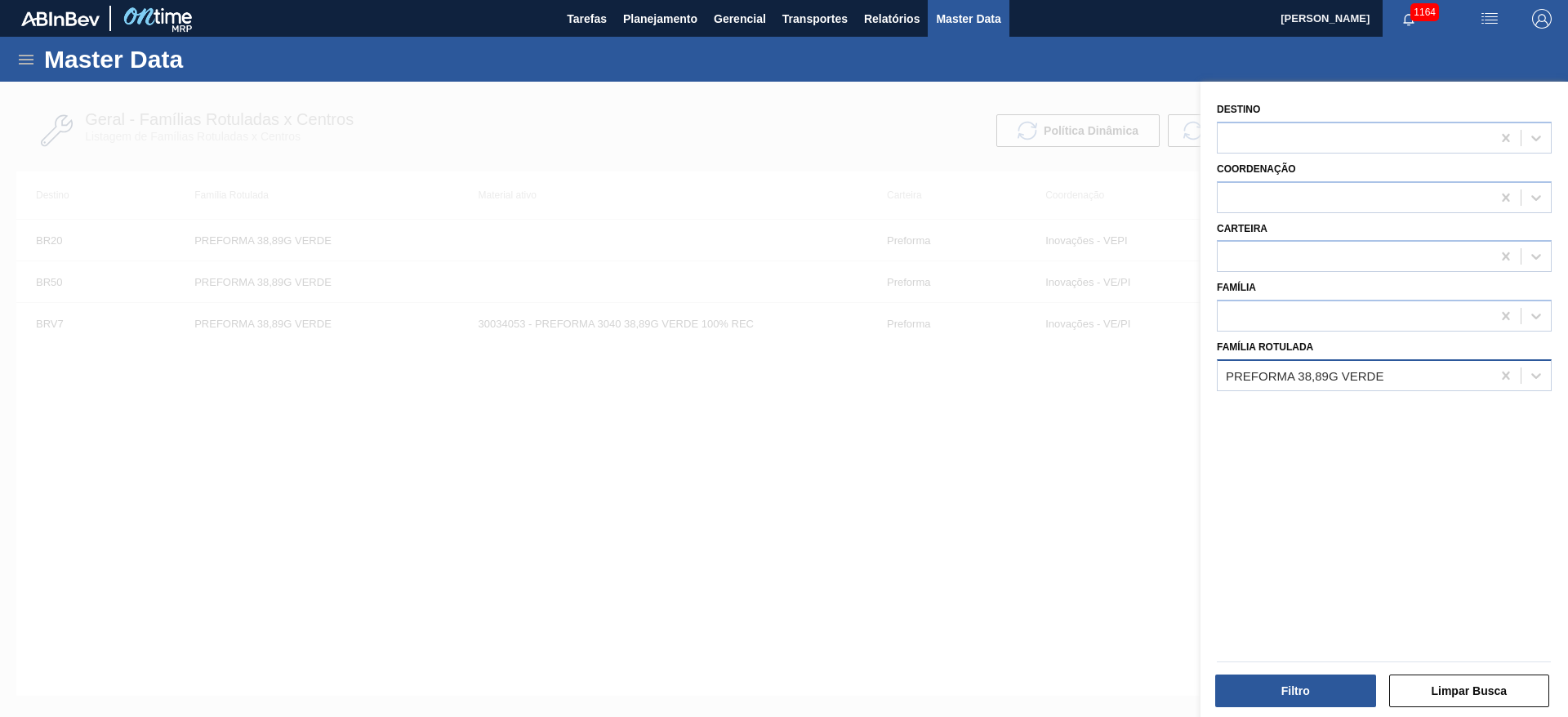
click at [1324, 377] on div "PREFORMA 38,89G VERDE" at bounding box center [1304, 375] width 157 height 14
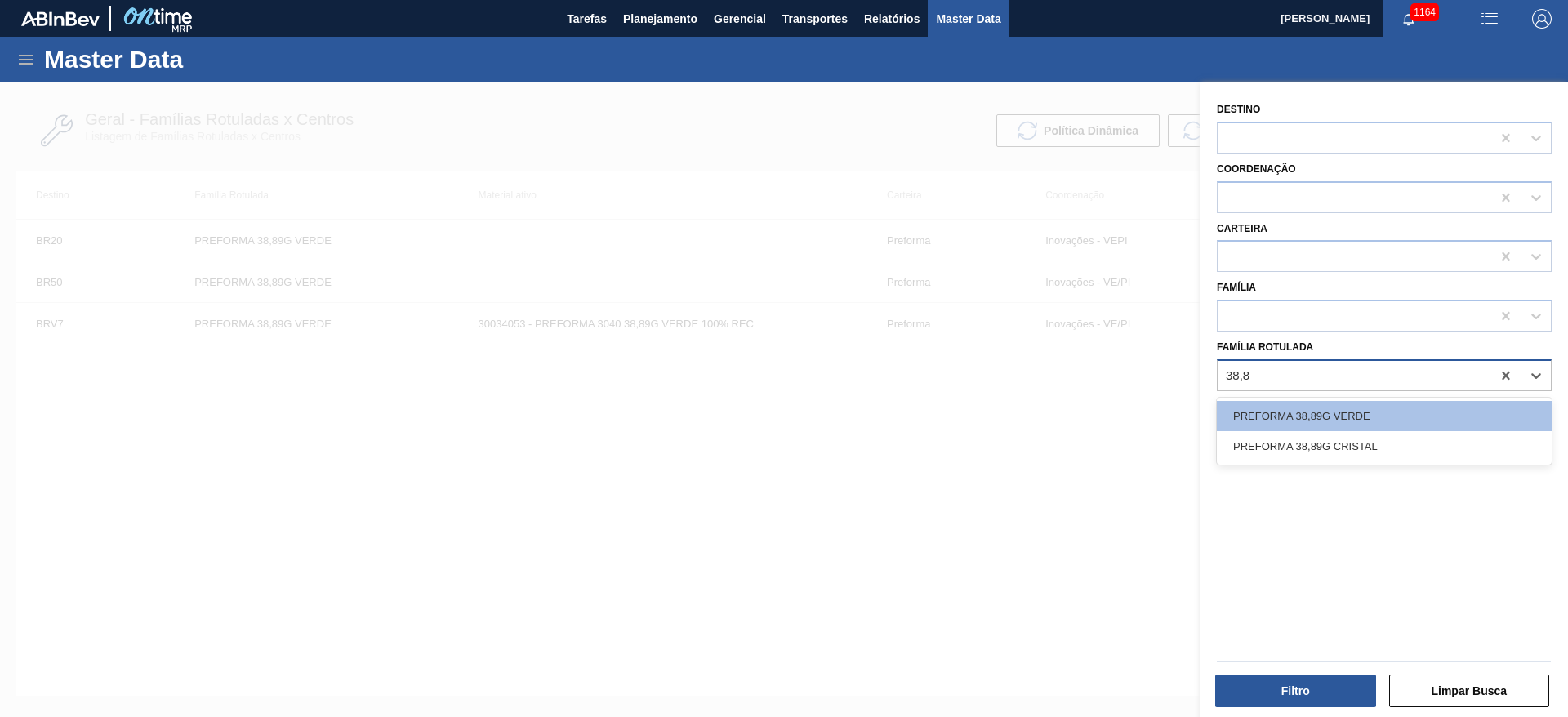
type Rotulada "38,89"
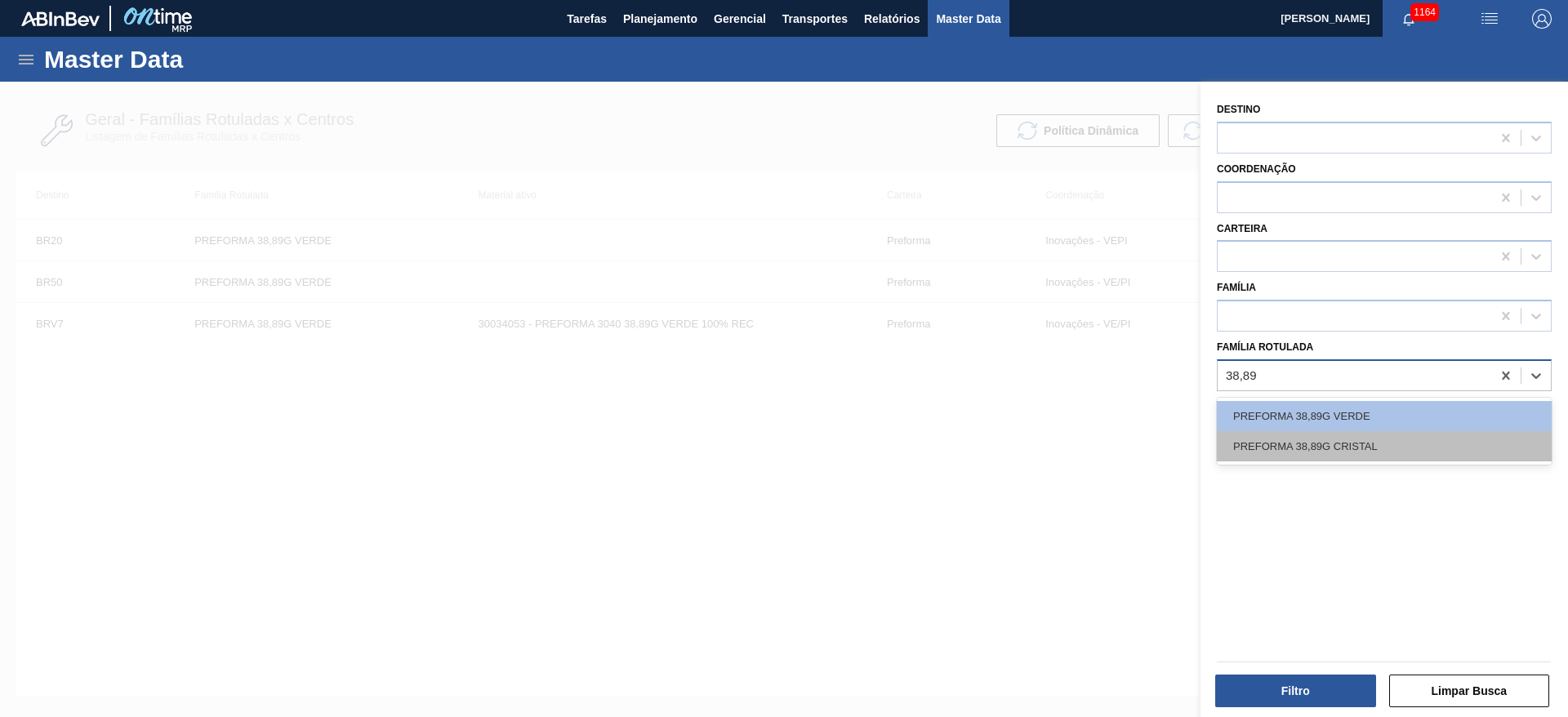
click at [1312, 446] on div "PREFORMA 38,89G CRISTAL" at bounding box center [1384, 446] width 335 height 30
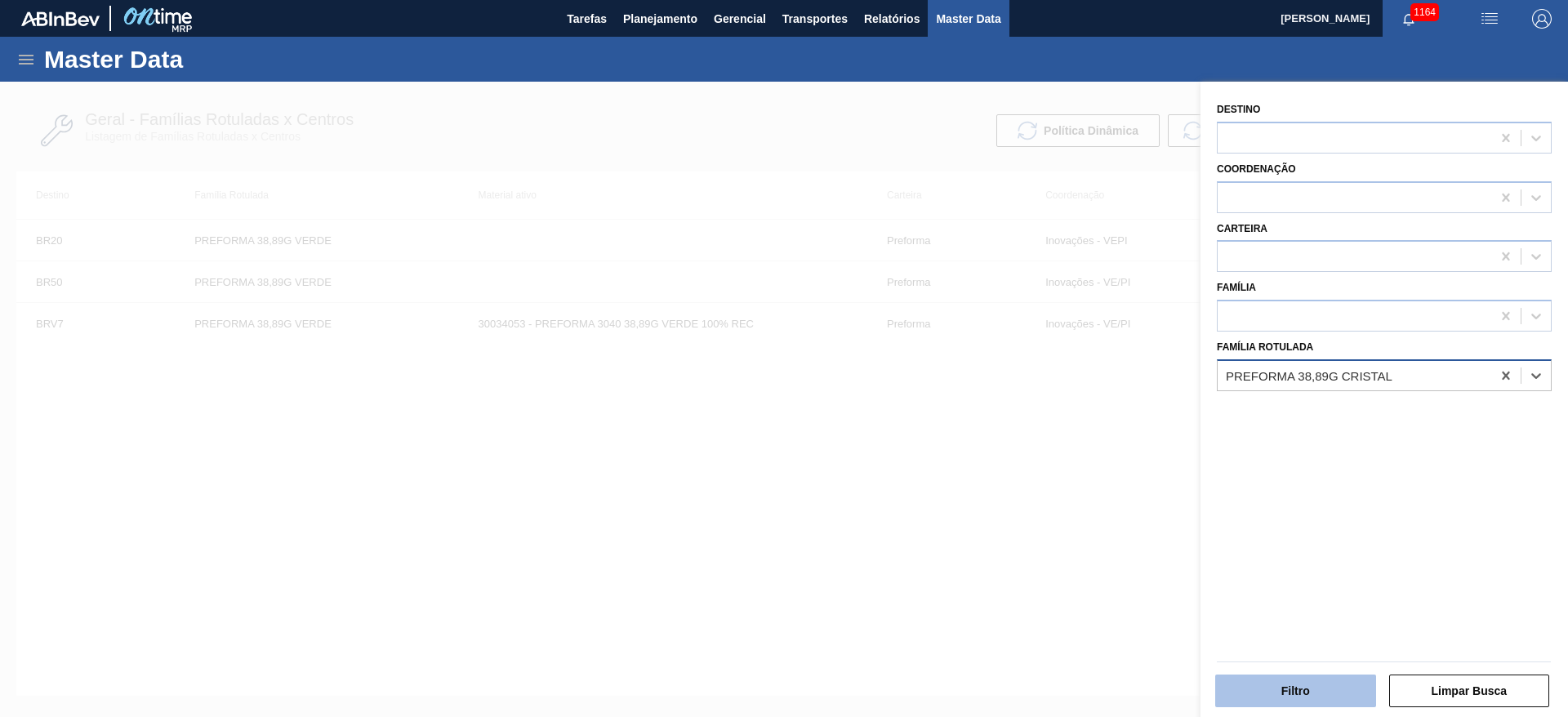
click at [1265, 690] on button "Filtro" at bounding box center [1296, 691] width 161 height 33
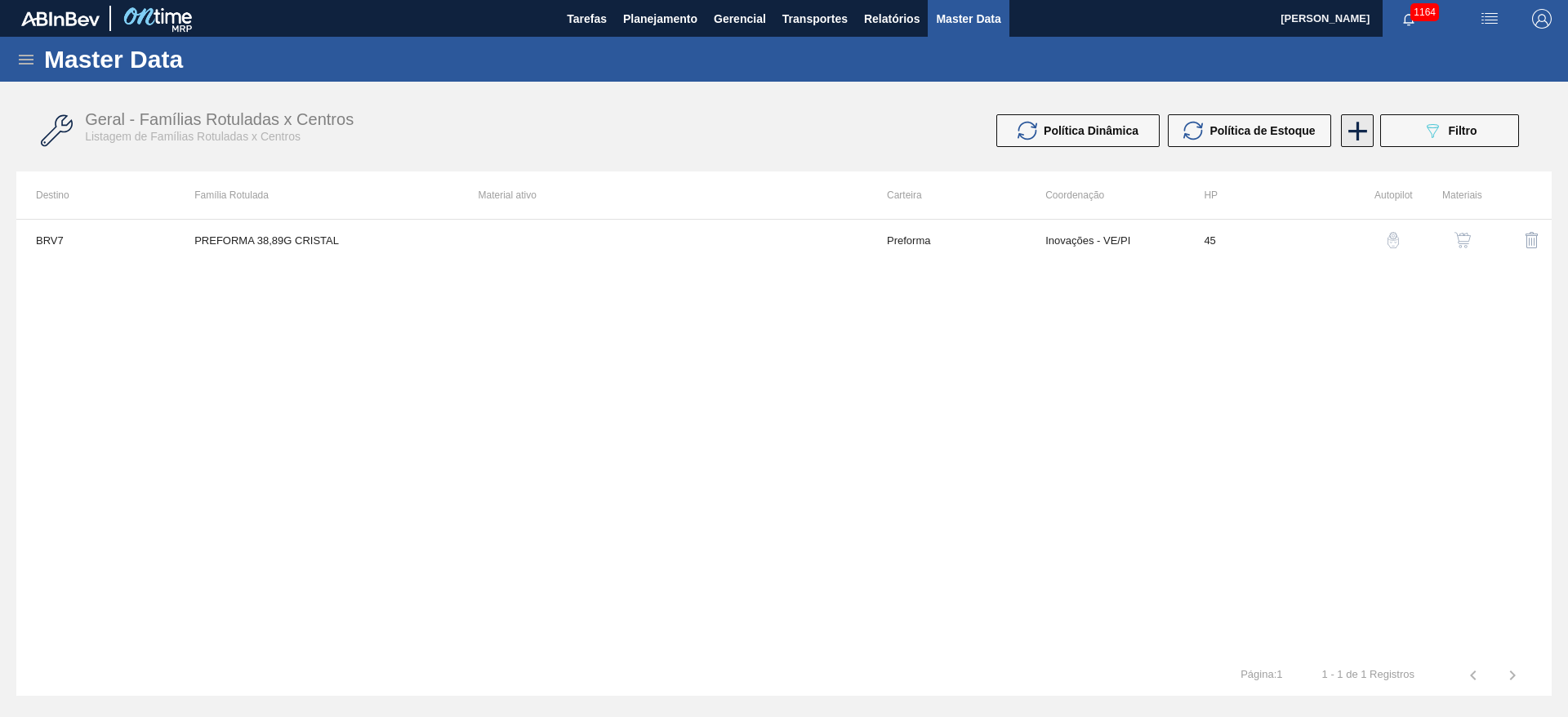
click at [1361, 133] on icon at bounding box center [1357, 131] width 32 height 32
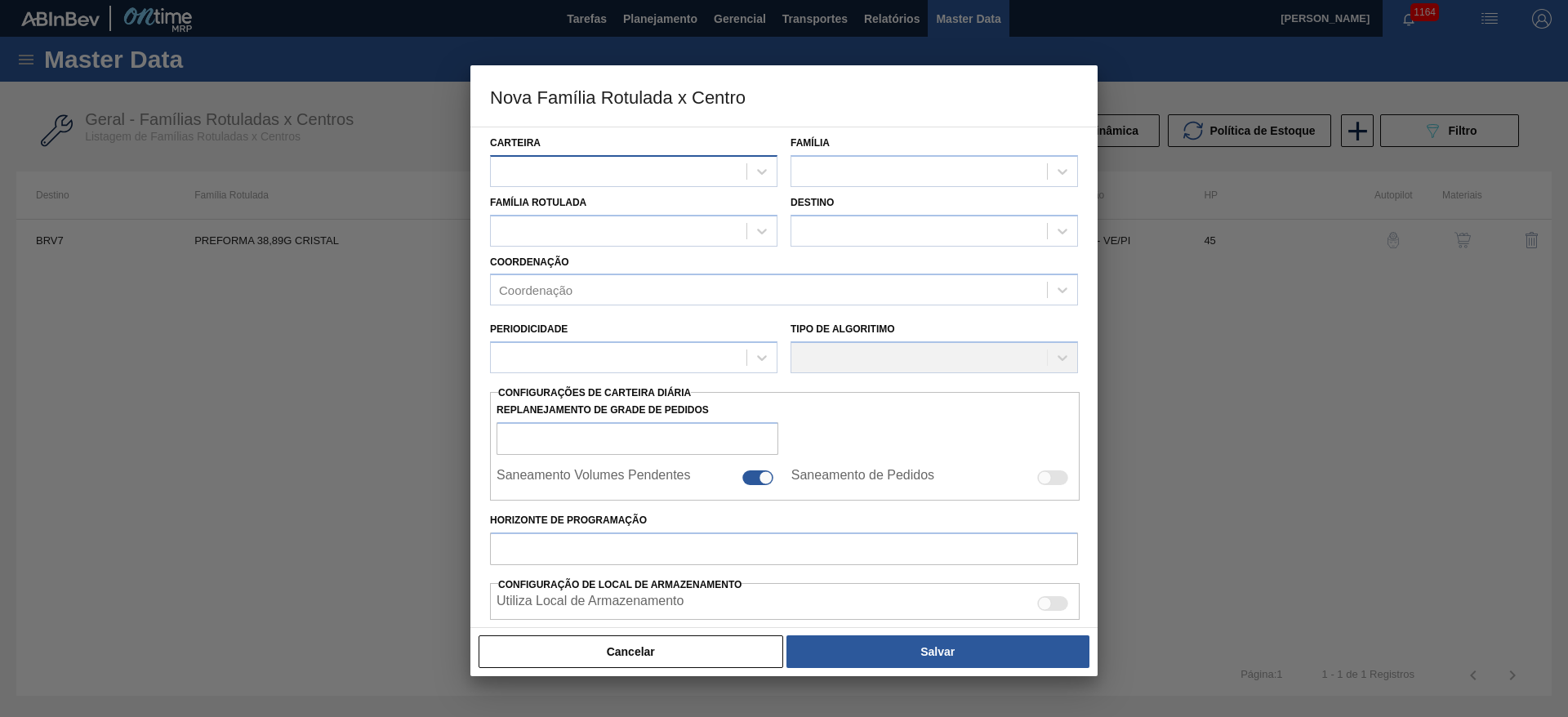
click at [513, 164] on div at bounding box center [619, 170] width 256 height 23
type input "pre"
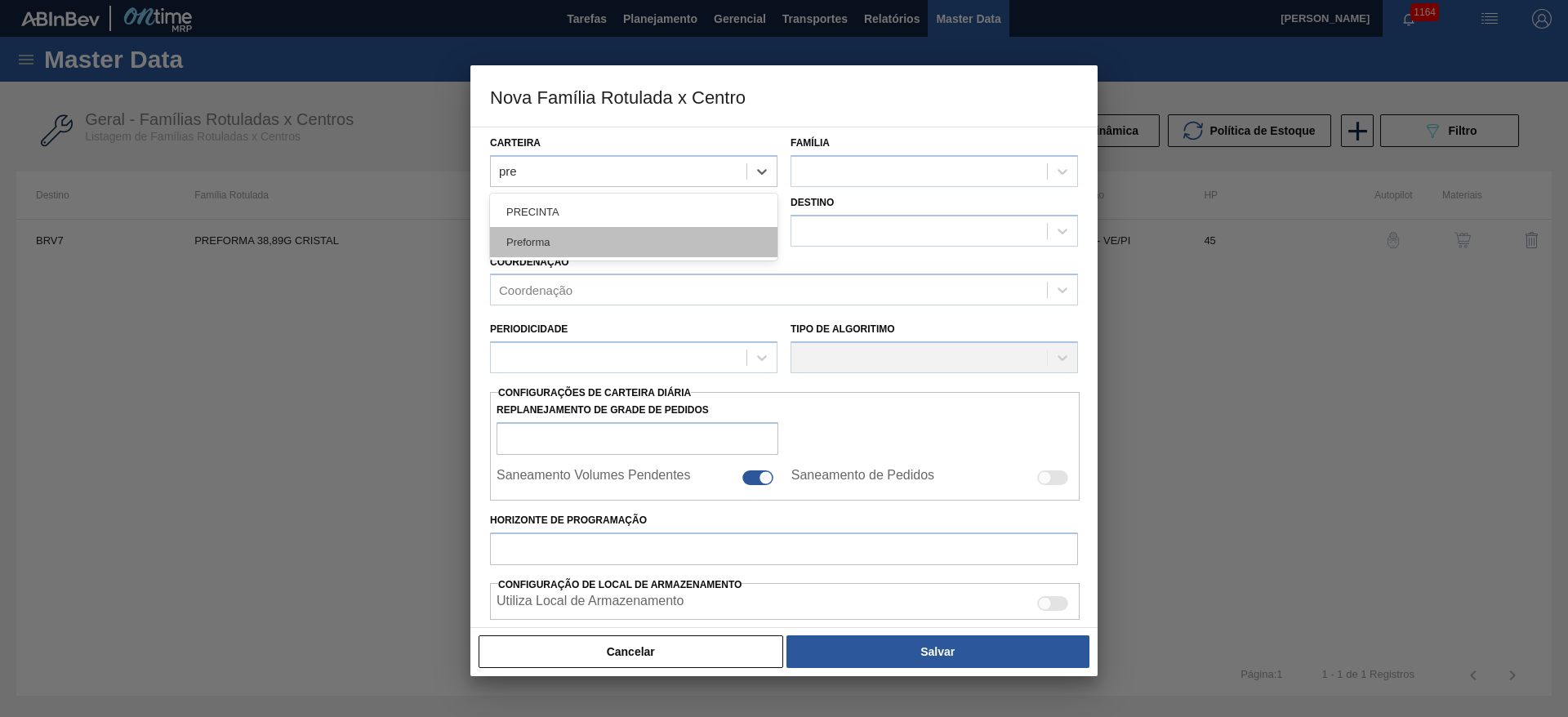
click at [538, 255] on div "Preforma" at bounding box center [634, 242] width 288 height 30
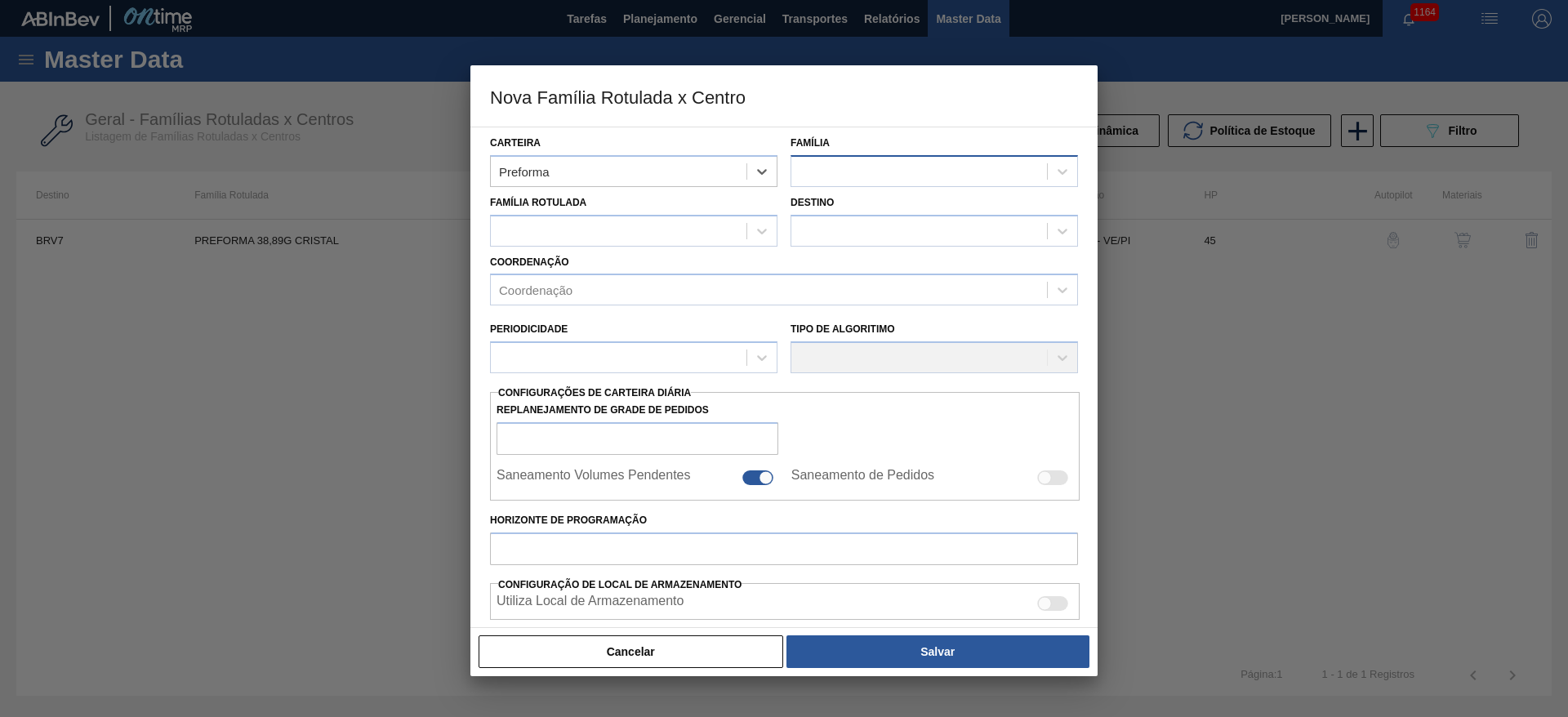
click at [835, 169] on div at bounding box center [919, 170] width 256 height 23
drag, startPoint x: 833, startPoint y: 217, endPoint x: 796, endPoint y: 213, distance: 37.2
click at [824, 214] on div "Preforma" at bounding box center [934, 212] width 288 height 30
click at [535, 228] on div at bounding box center [619, 230] width 256 height 23
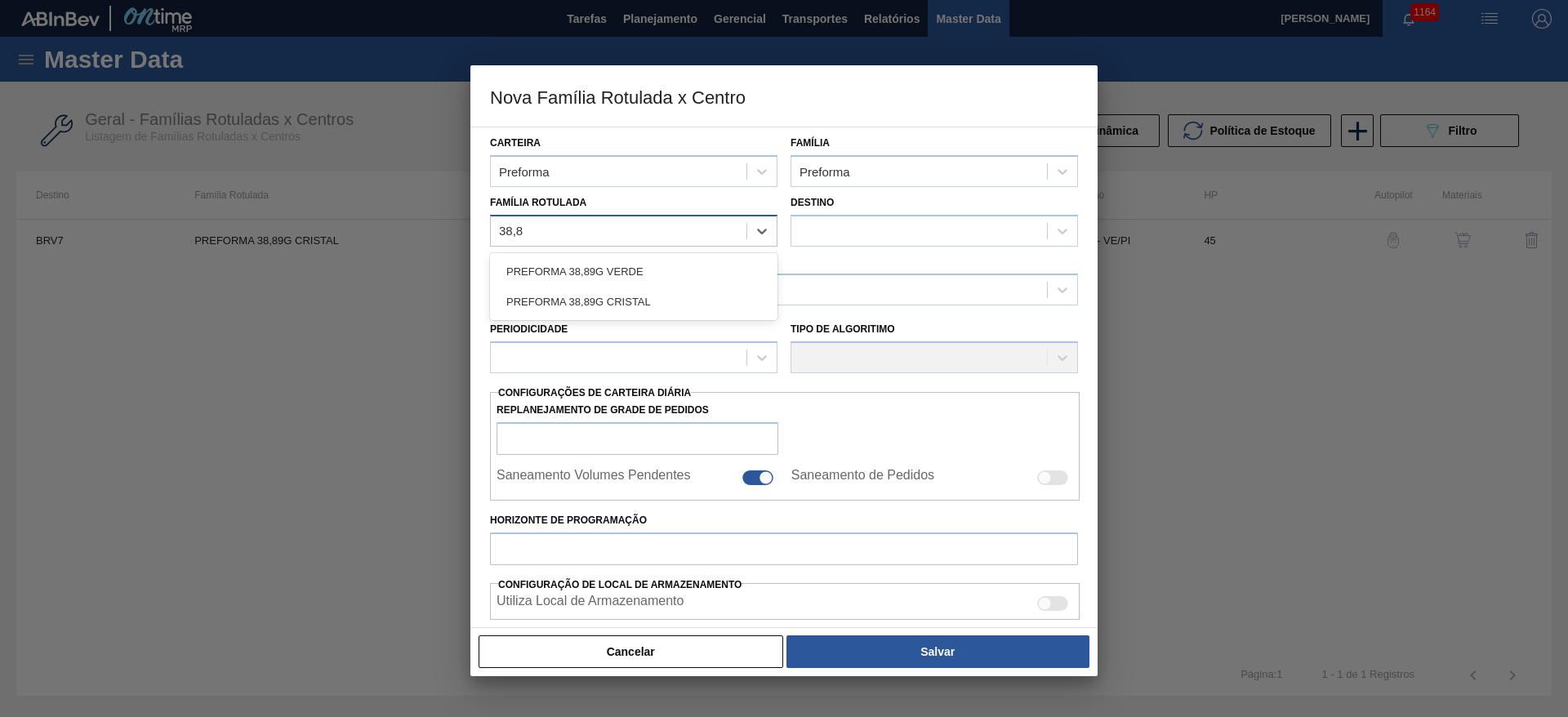
type Rotulada "38,89"
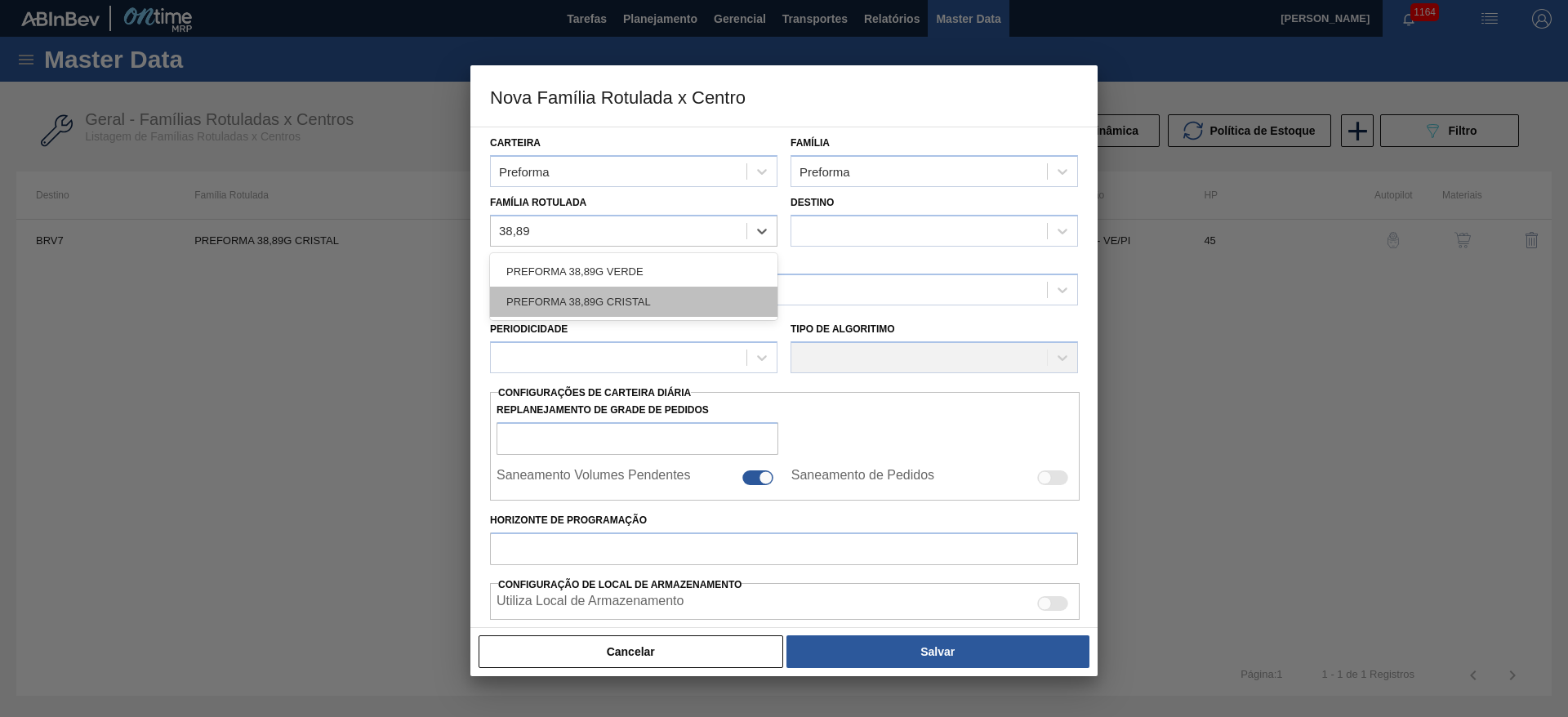
click at [591, 292] on div "PREFORMA 38,89G CRISTAL" at bounding box center [634, 302] width 288 height 30
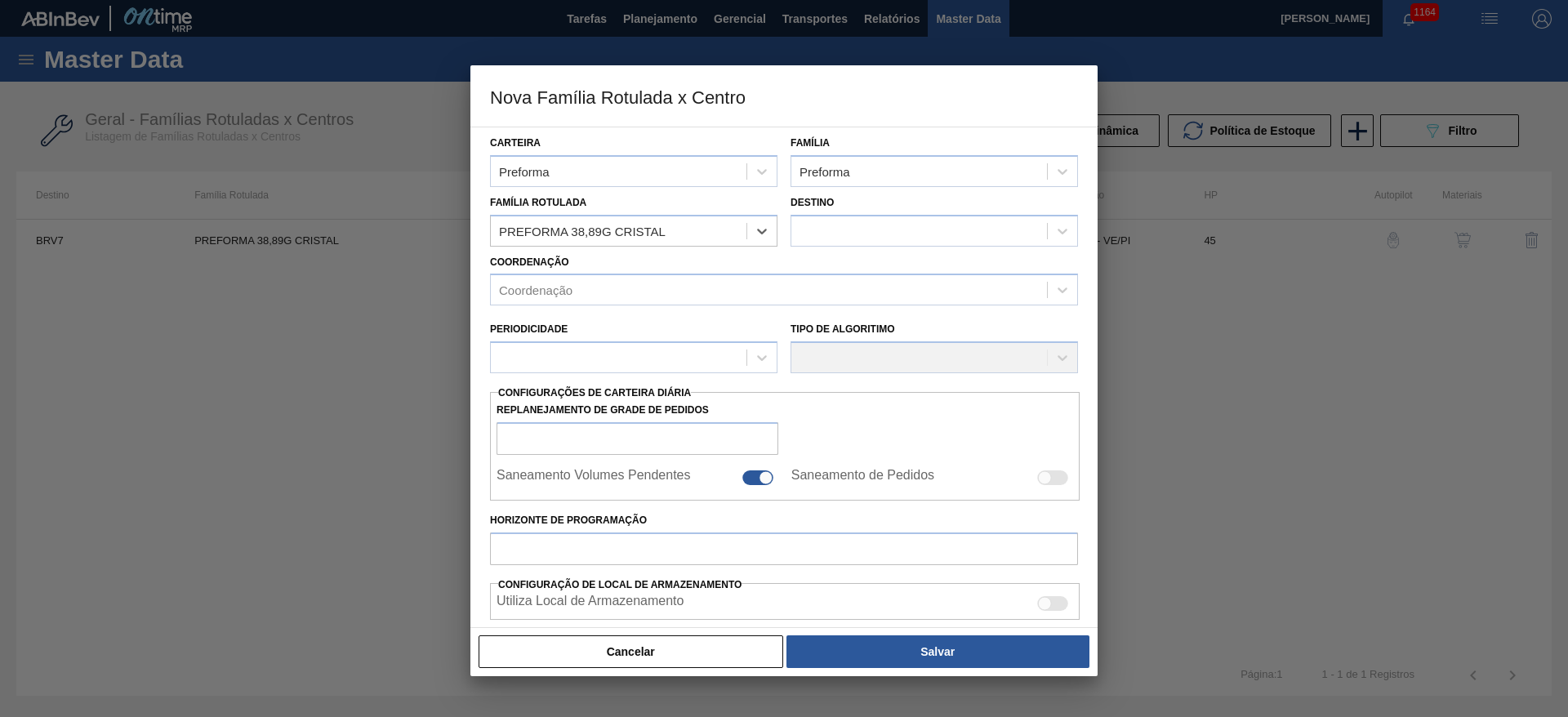
checkbox input "false"
click at [822, 241] on div at bounding box center [919, 230] width 256 height 23
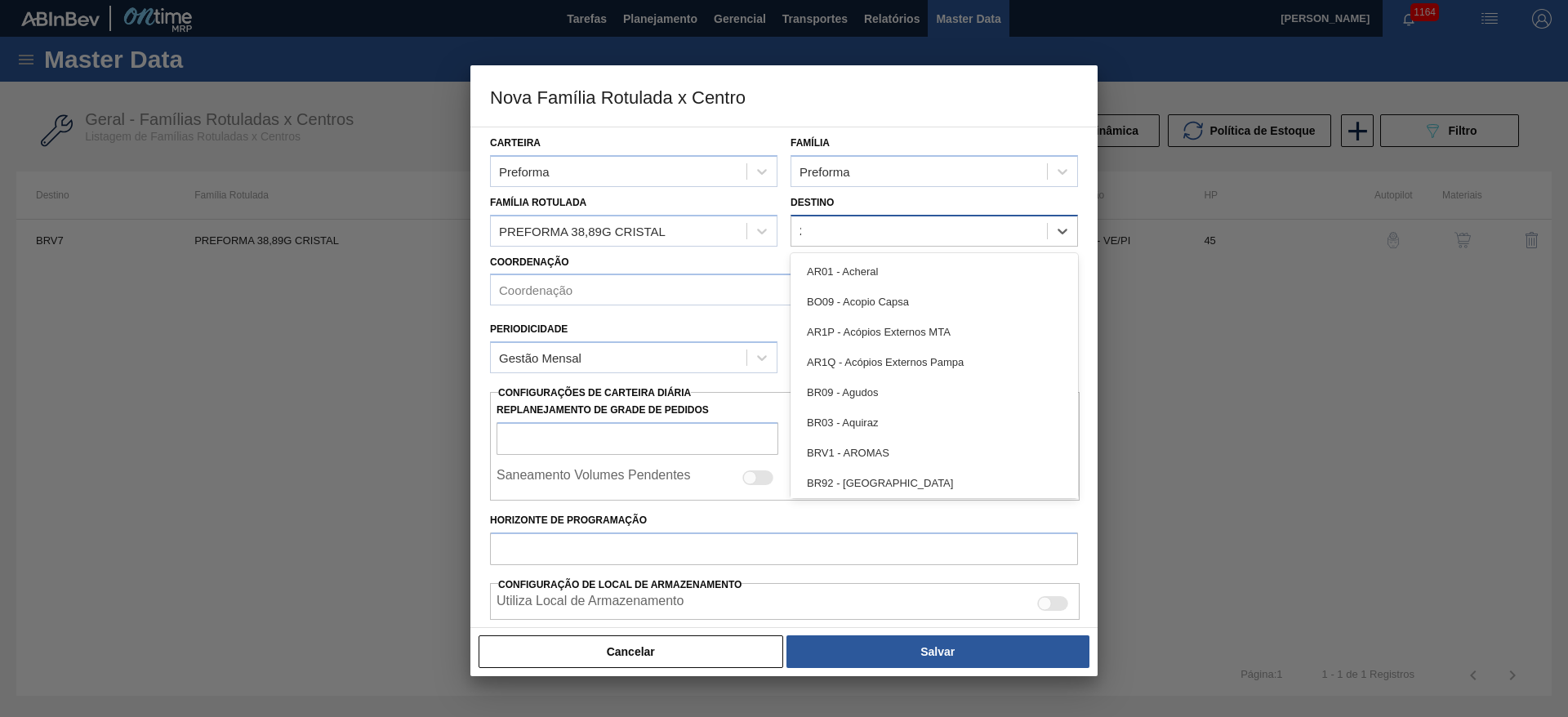
type input "20"
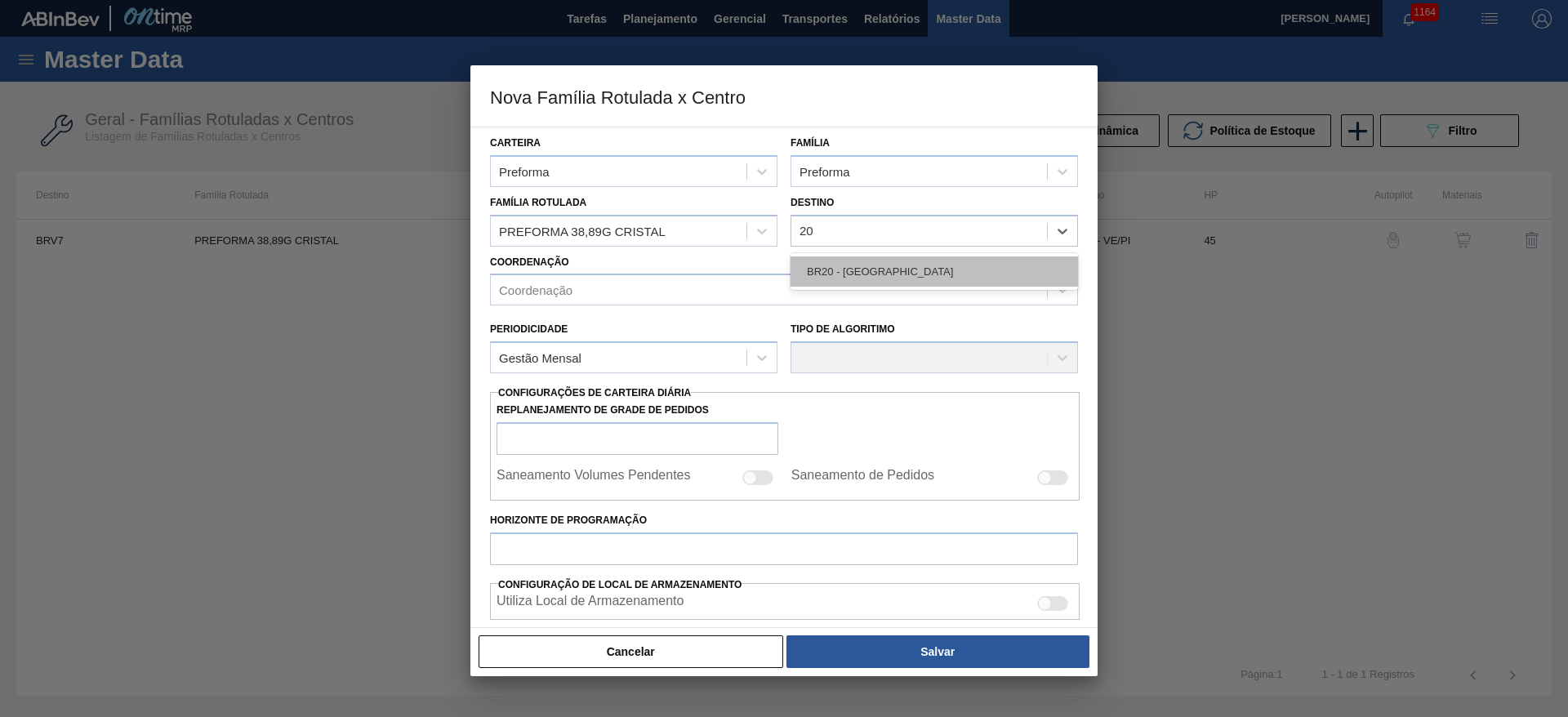
click at [817, 270] on div "BR20 - [GEOGRAPHIC_DATA]" at bounding box center [934, 272] width 288 height 30
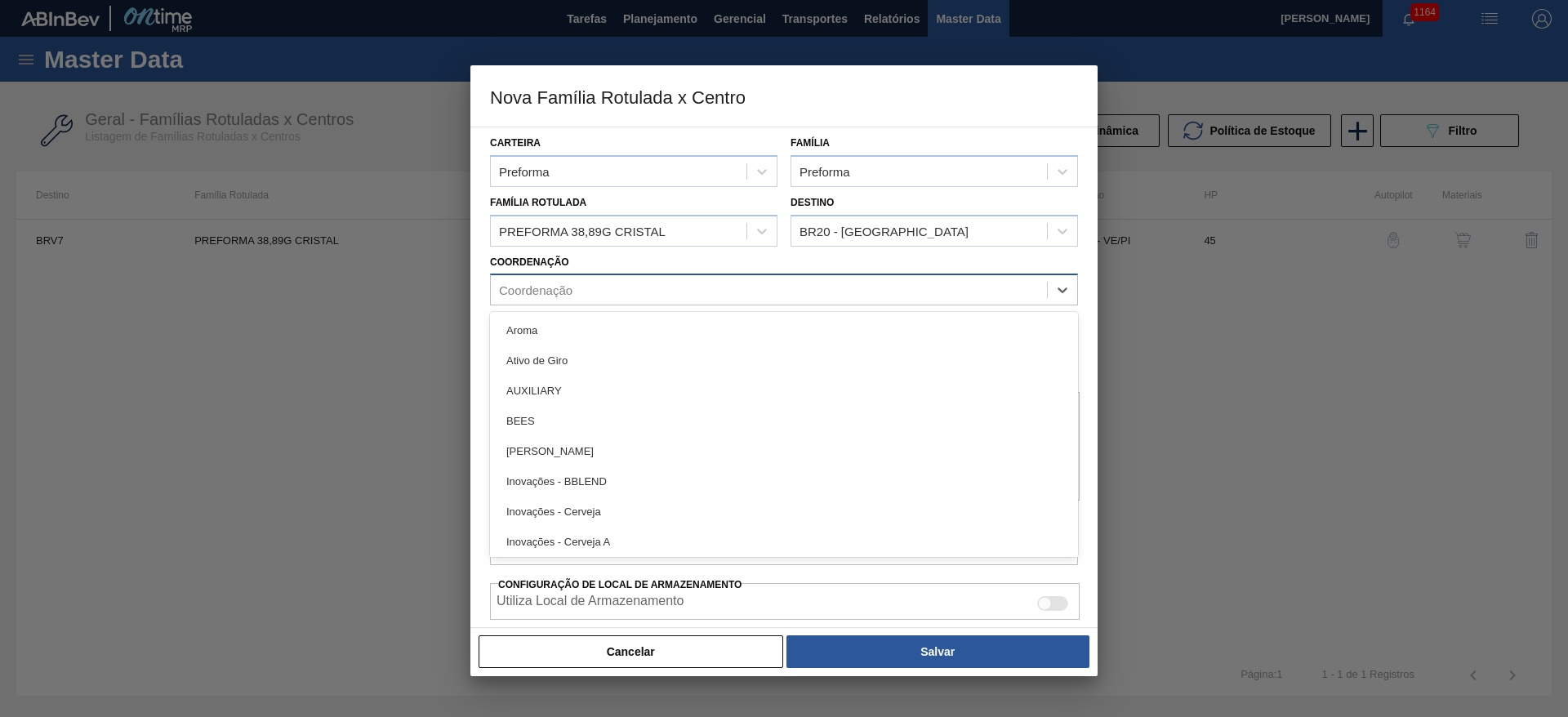
click at [539, 291] on div "Coordenação" at bounding box center [535, 291] width 73 height 14
type input "ve"
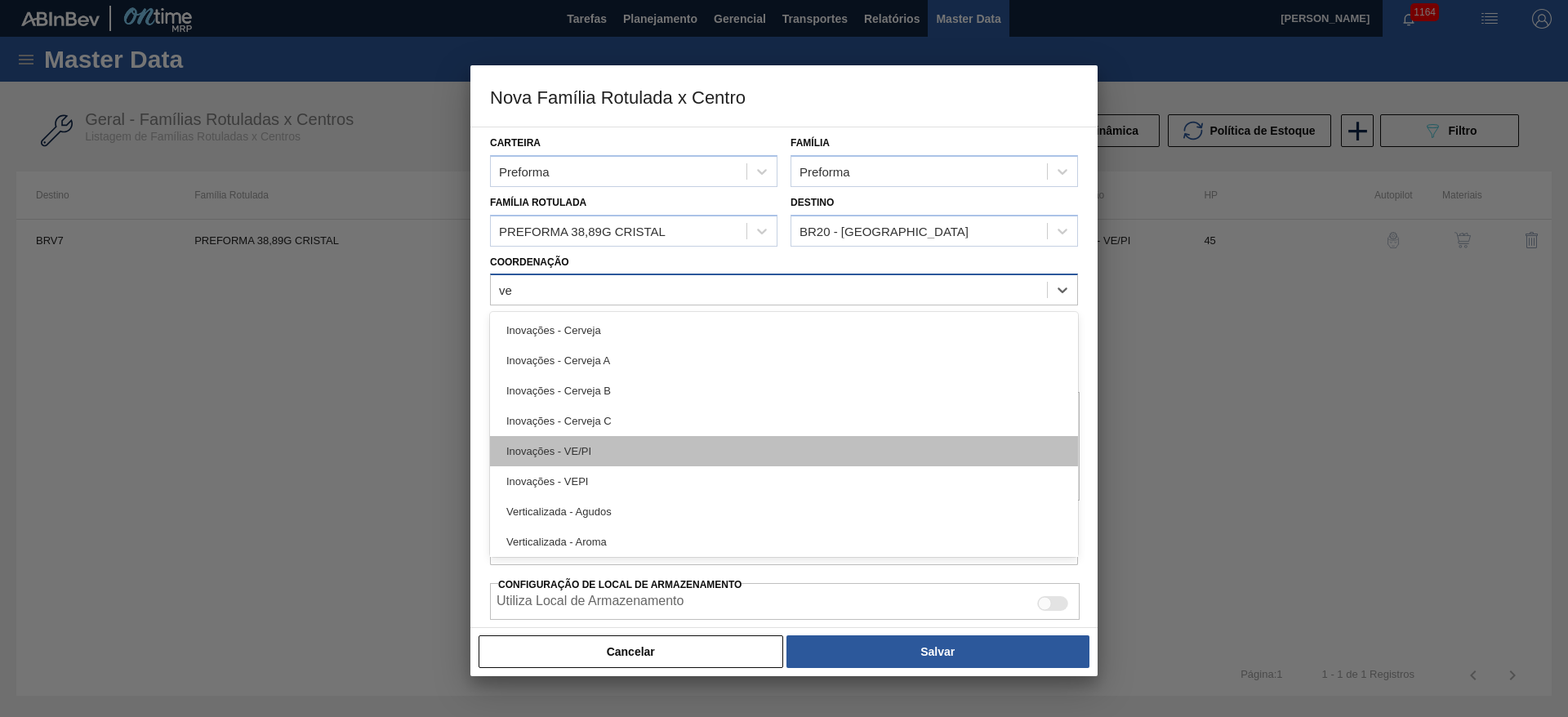
click at [542, 442] on div "Inovações - VE/PI" at bounding box center [784, 451] width 588 height 30
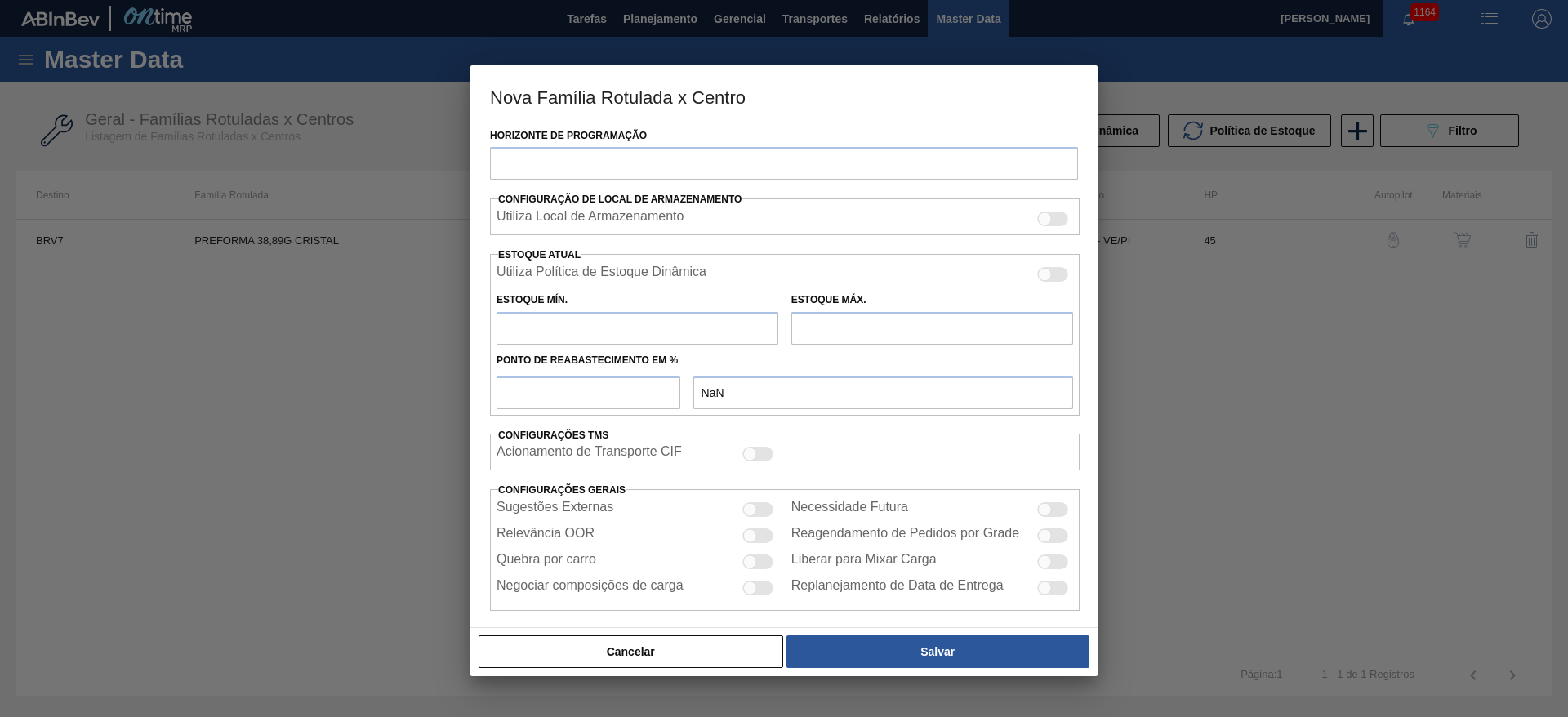
scroll to position [400, 0]
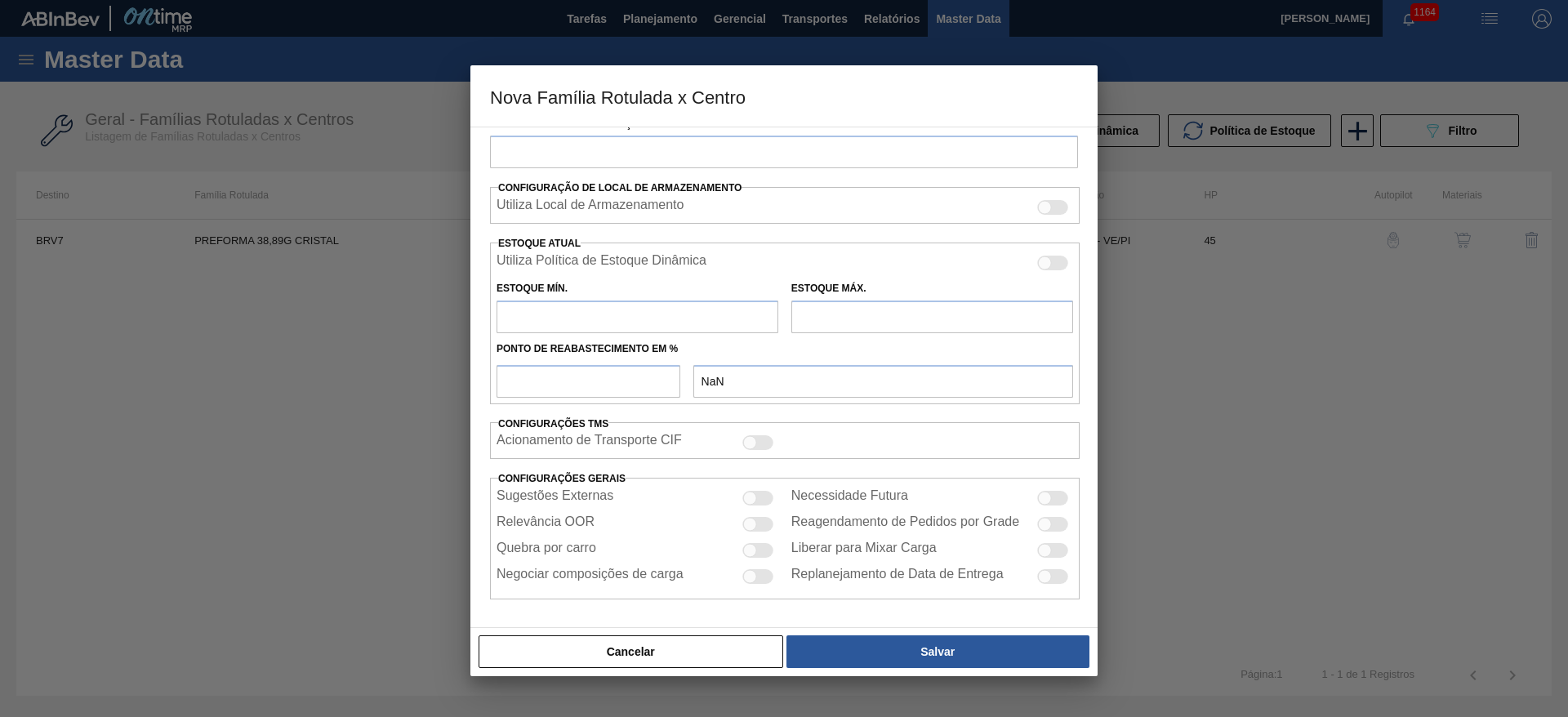
click at [750, 503] on div at bounding box center [750, 499] width 14 height 14
checkbox input "true"
click at [746, 552] on div at bounding box center [750, 551] width 14 height 14
checkbox input "true"
click at [1053, 499] on div at bounding box center [1053, 498] width 31 height 15
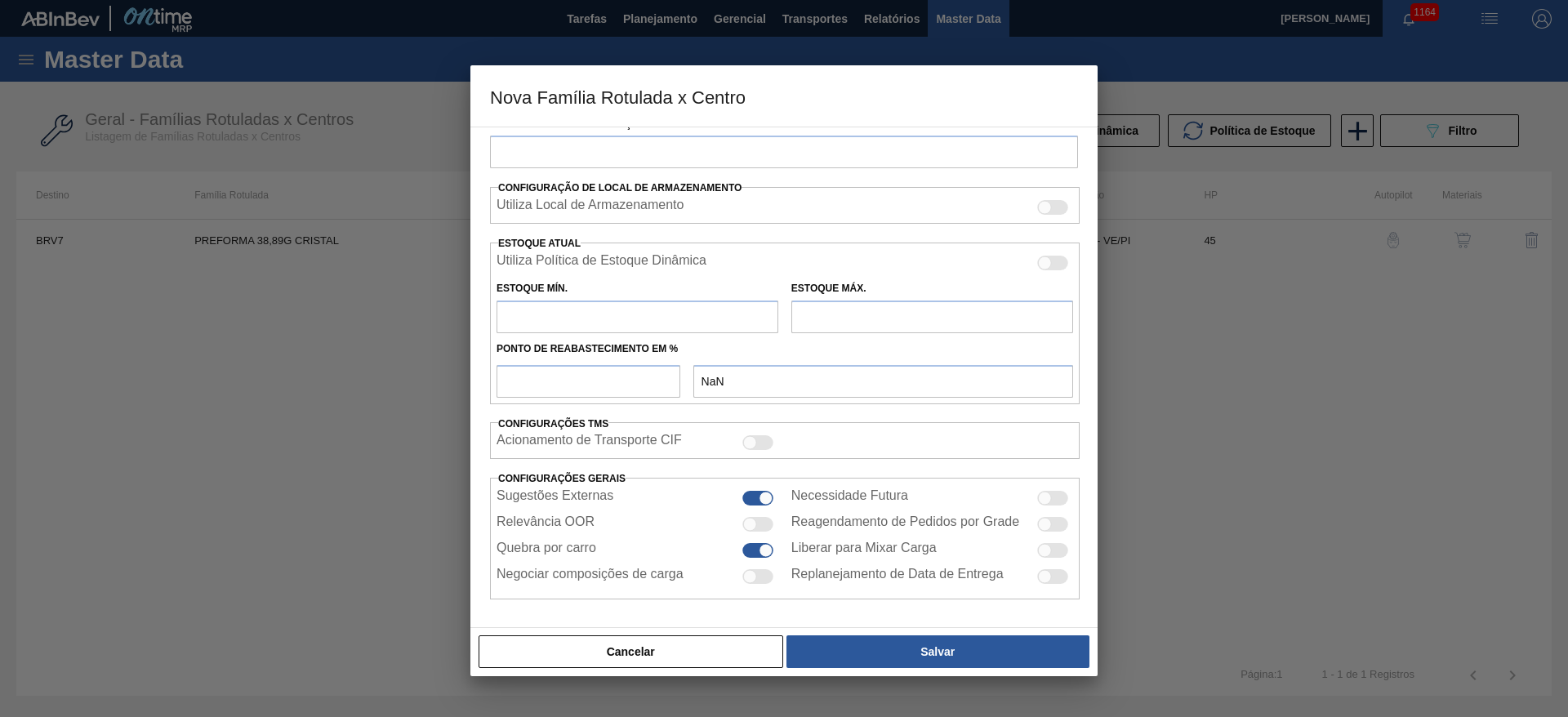
checkbox input "true"
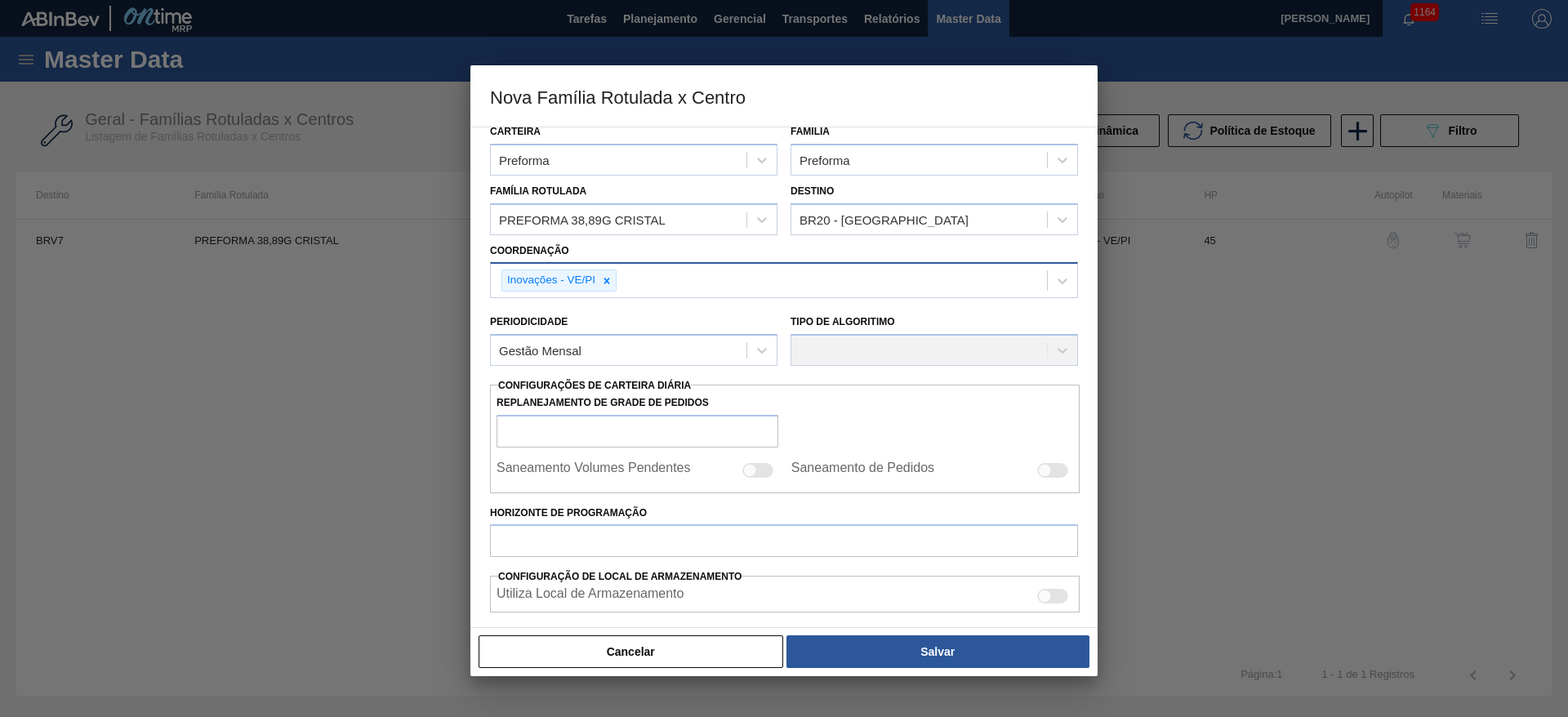
scroll to position [0, 0]
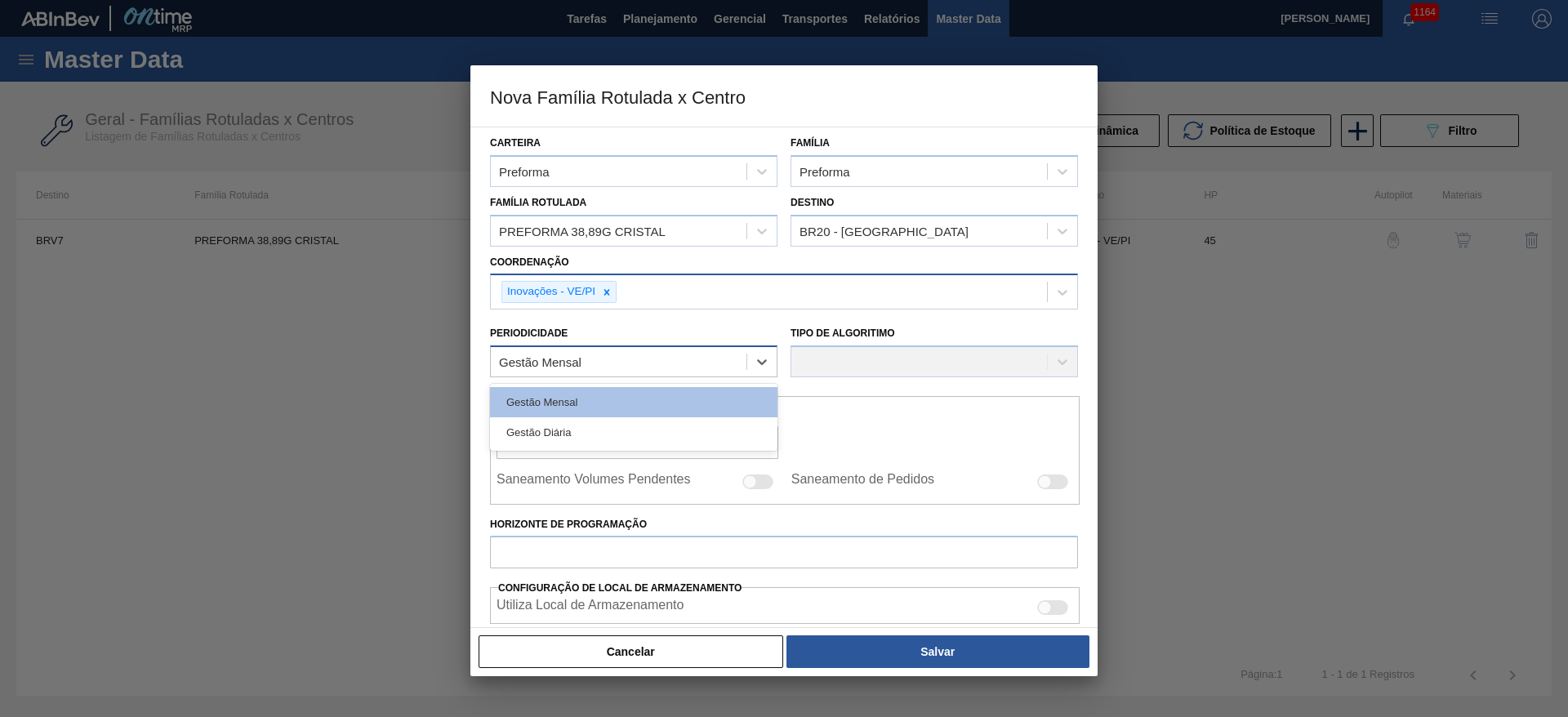
click at [594, 355] on div "Gestão Mensal" at bounding box center [619, 362] width 256 height 23
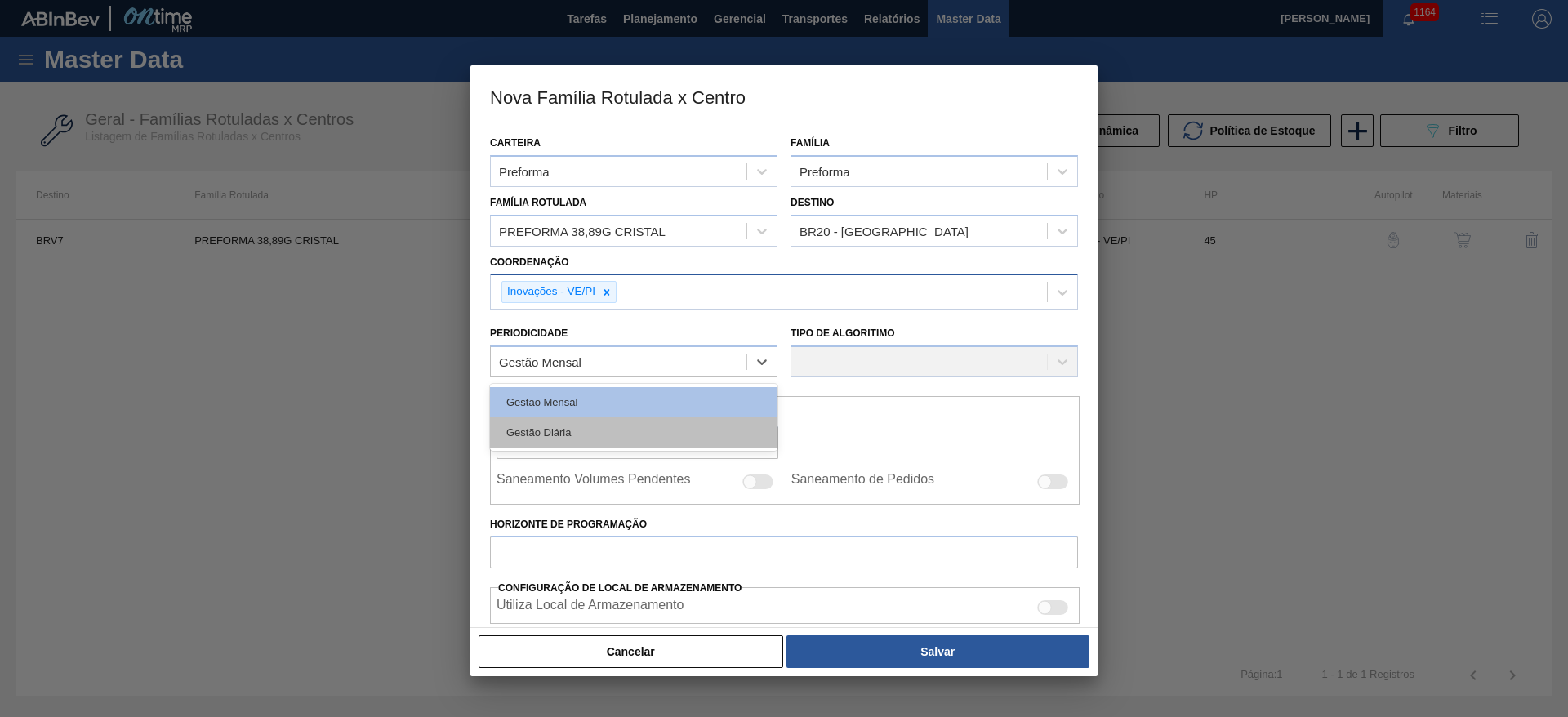
click at [554, 434] on div "Gestão Diária" at bounding box center [634, 432] width 288 height 30
checkbox input "true"
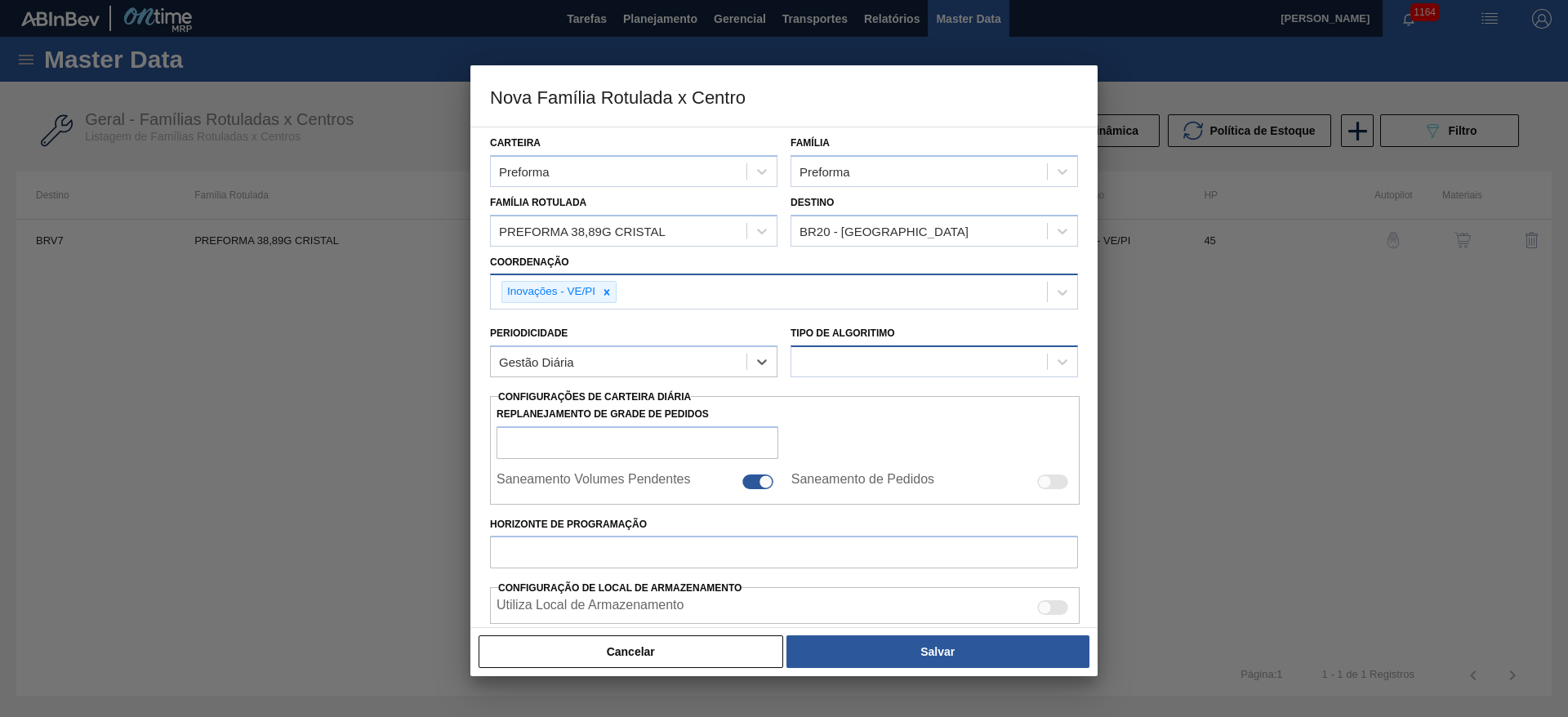
click at [828, 362] on div at bounding box center [919, 362] width 256 height 23
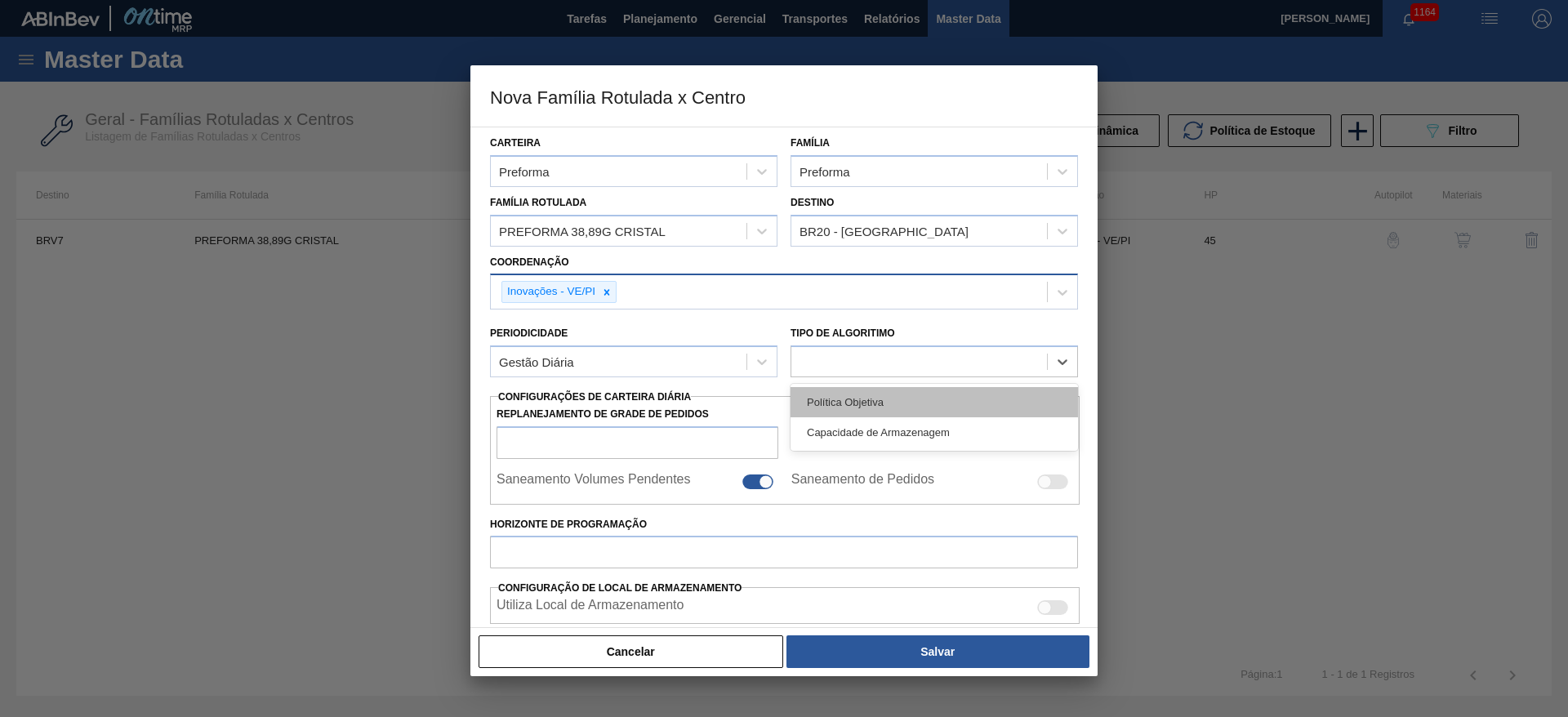
click at [827, 400] on div "Política Objetiva" at bounding box center [934, 402] width 288 height 30
type input "0"
type input "100"
type input "0,000"
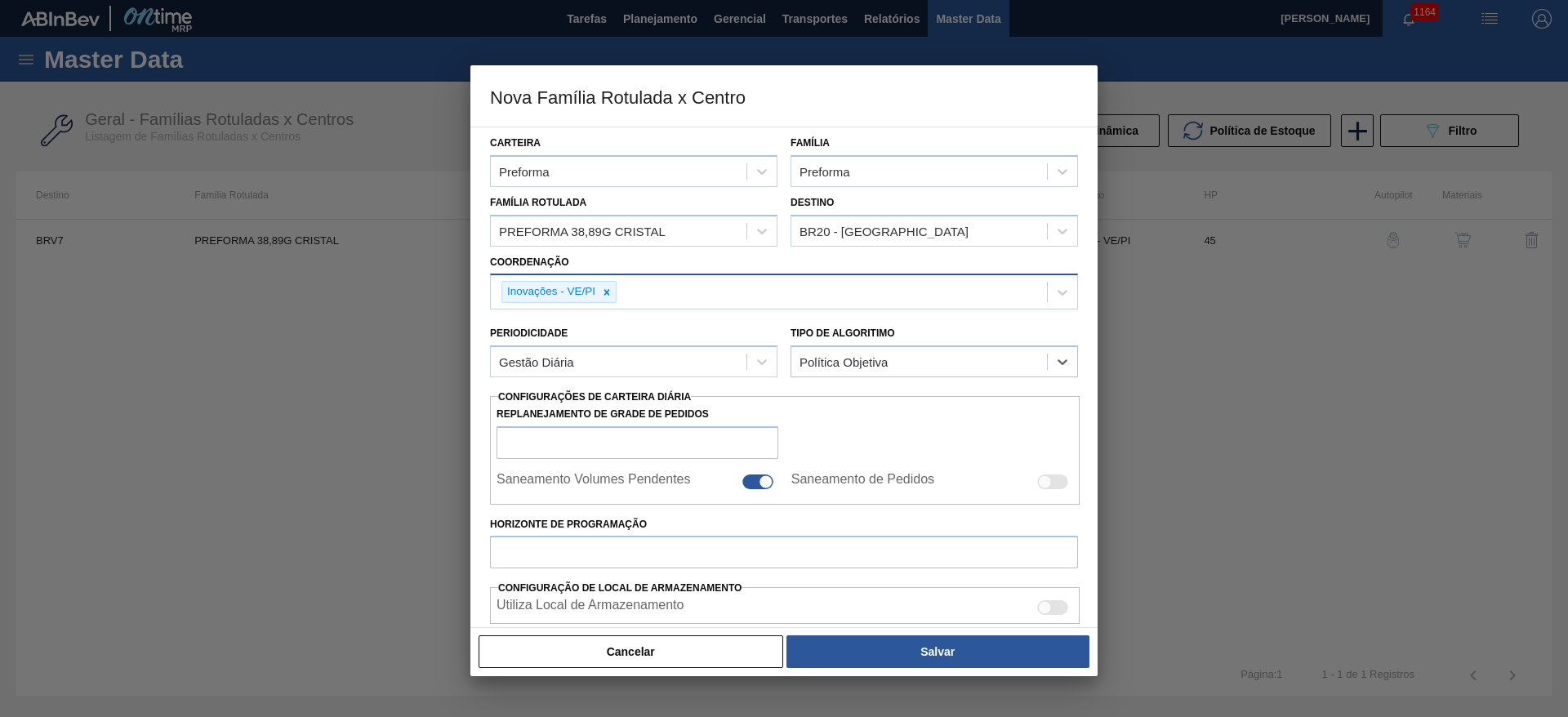
scroll to position [245, 0]
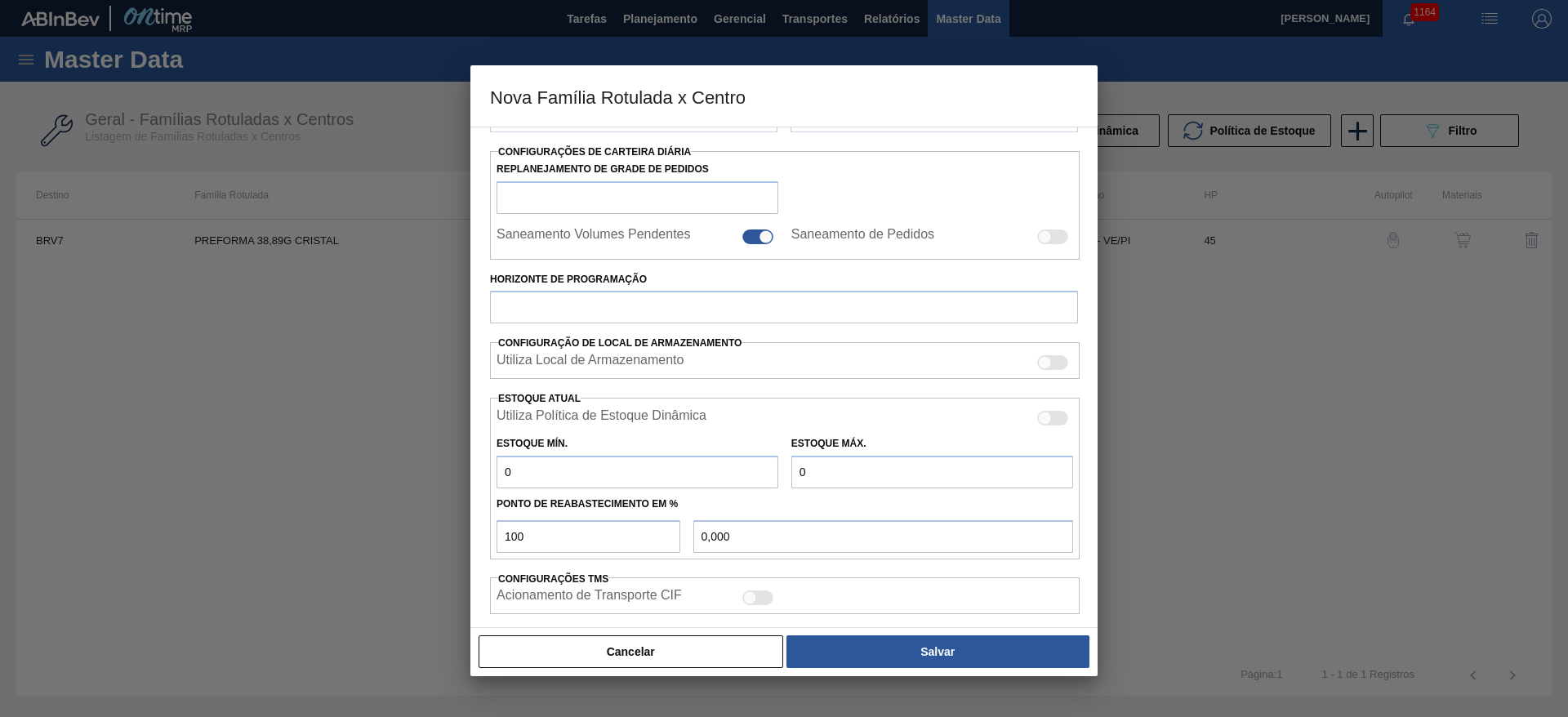
click at [759, 239] on div at bounding box center [766, 236] width 14 height 14
checkbox input "false"
click at [522, 310] on input "Horizonte de Programação" at bounding box center [784, 307] width 588 height 33
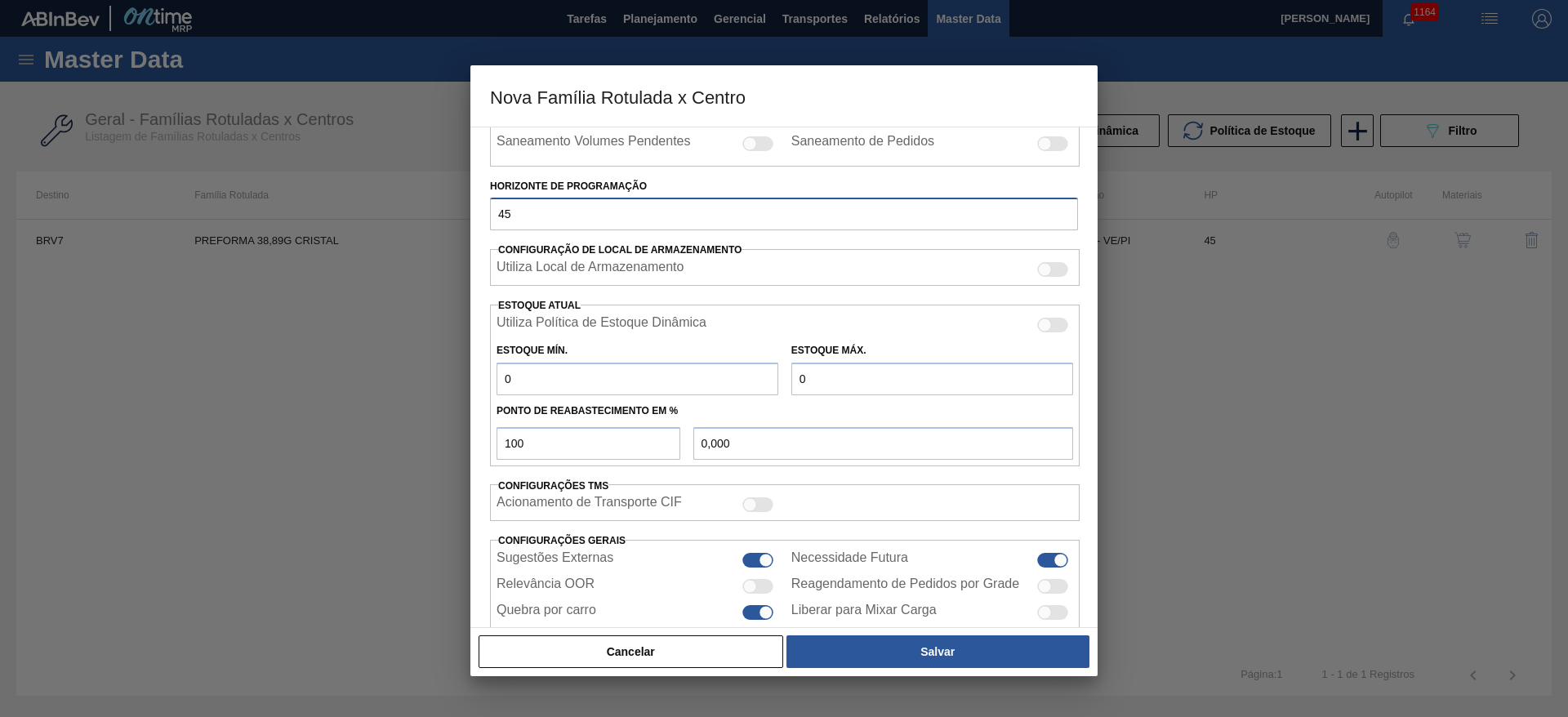
scroll to position [400, 0]
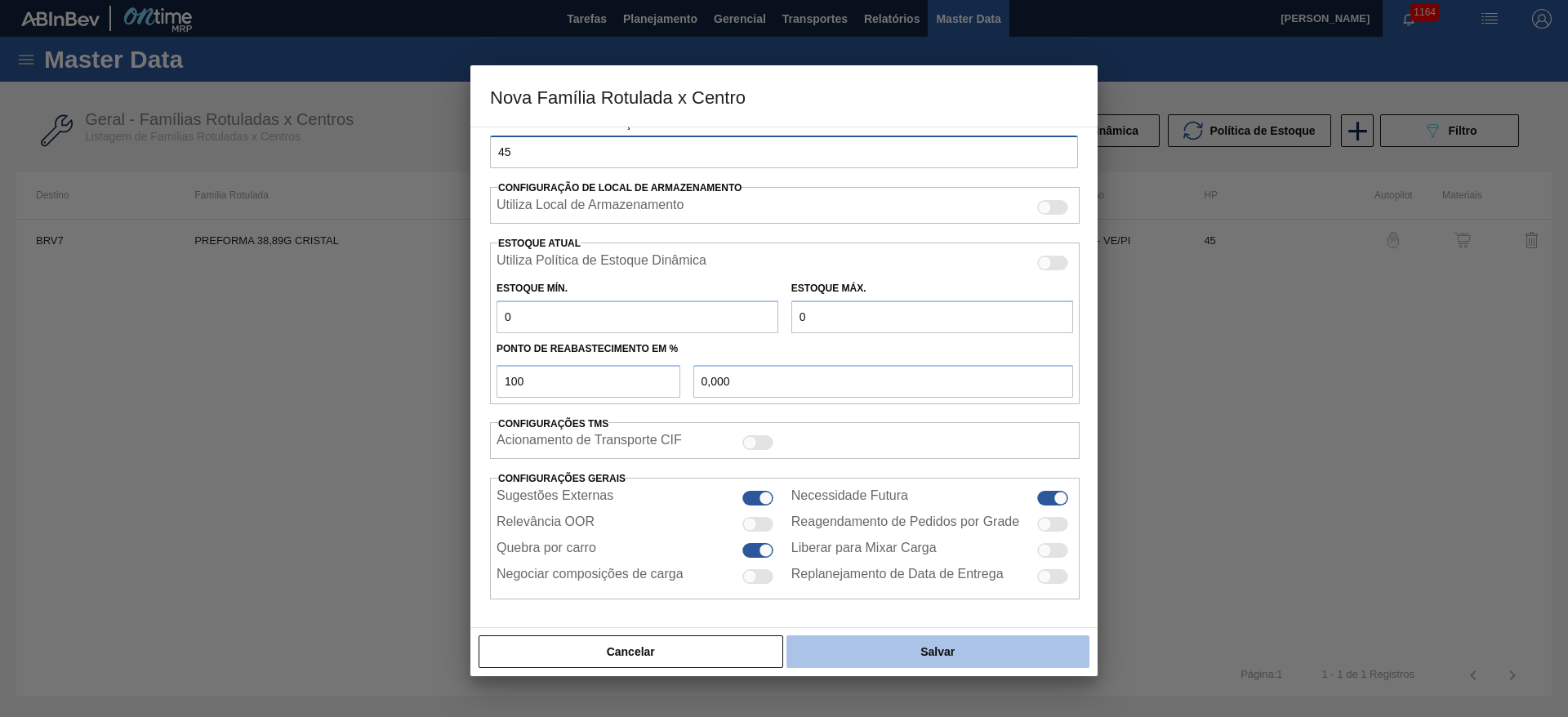
type input "45"
click at [919, 664] on button "Salvar" at bounding box center [938, 652] width 303 height 33
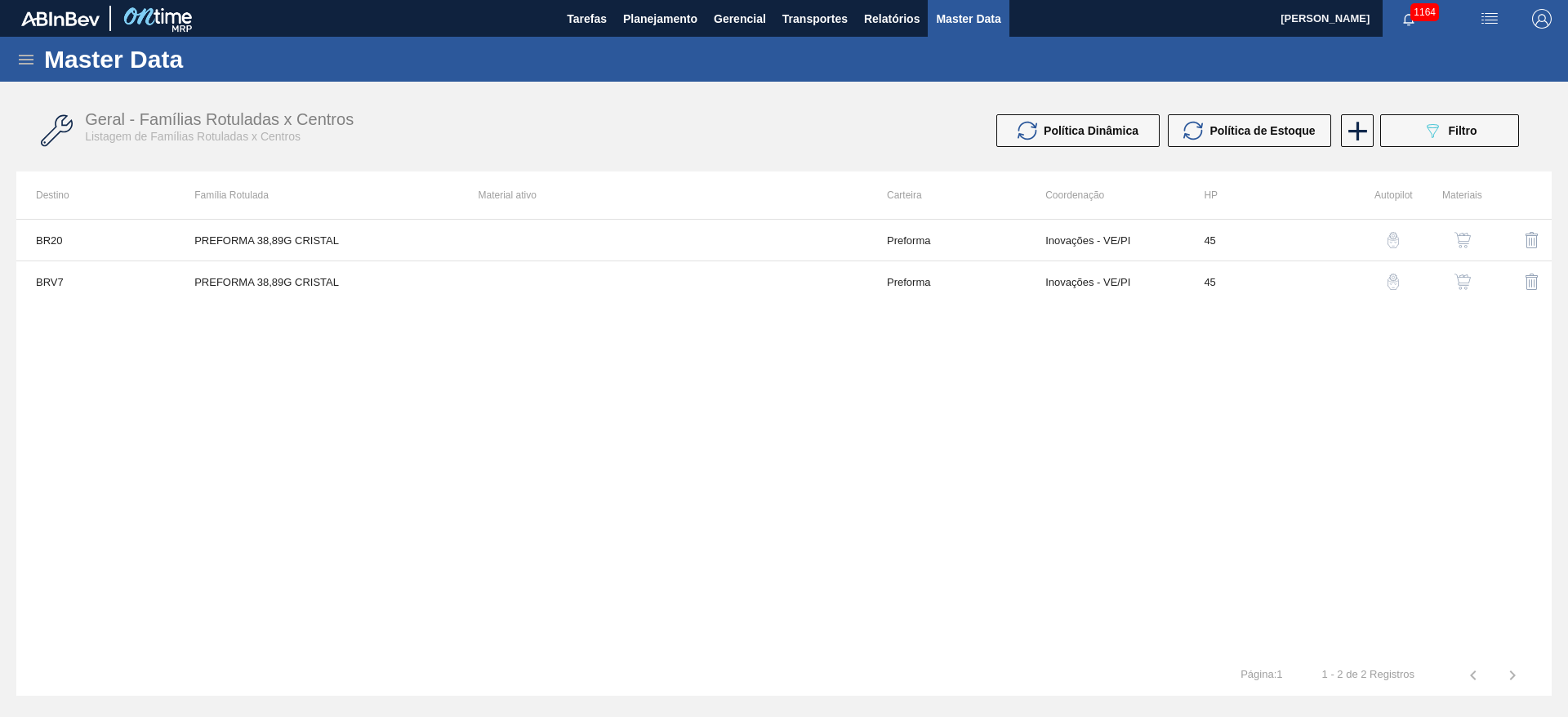
click at [1469, 234] on img "button" at bounding box center [1463, 240] width 16 height 16
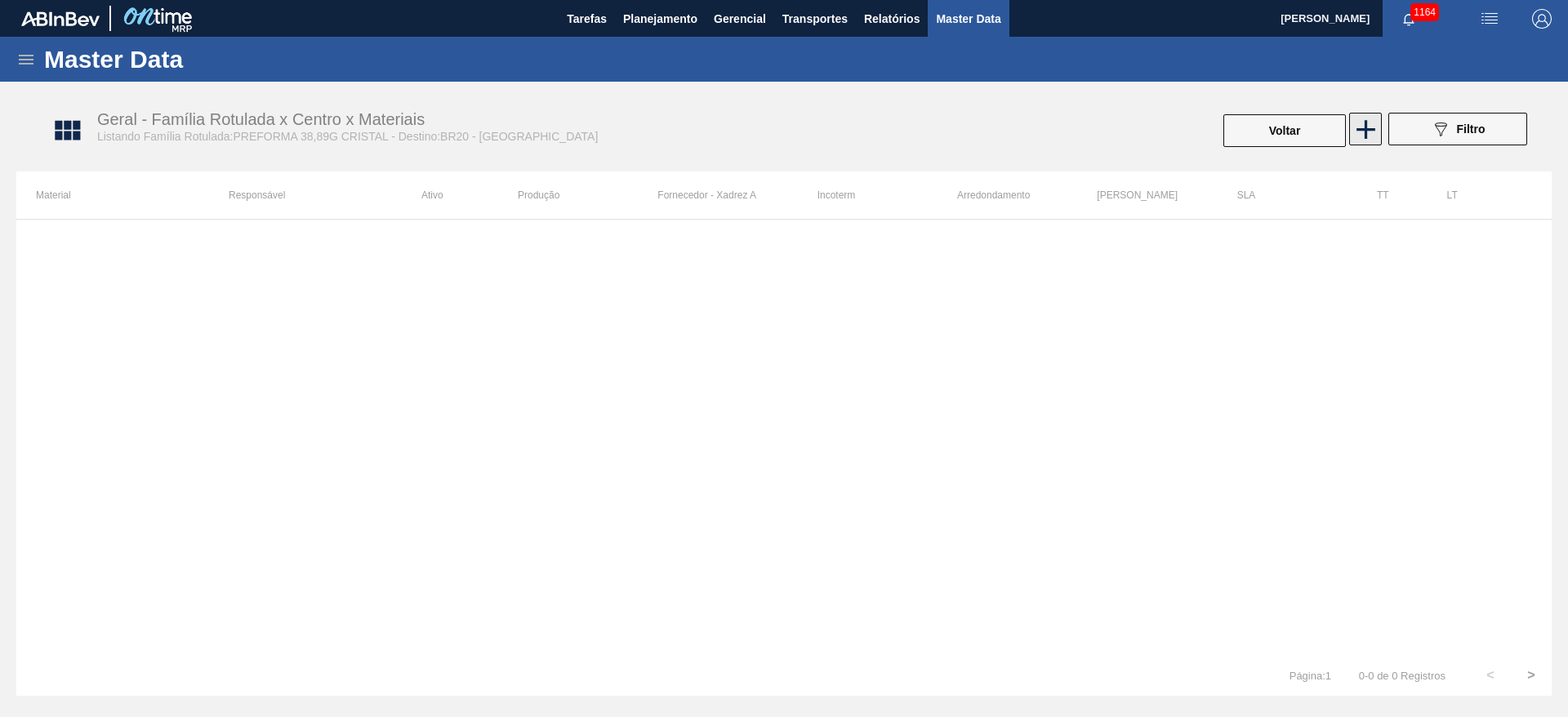
click at [1379, 131] on icon at bounding box center [1366, 129] width 32 height 32
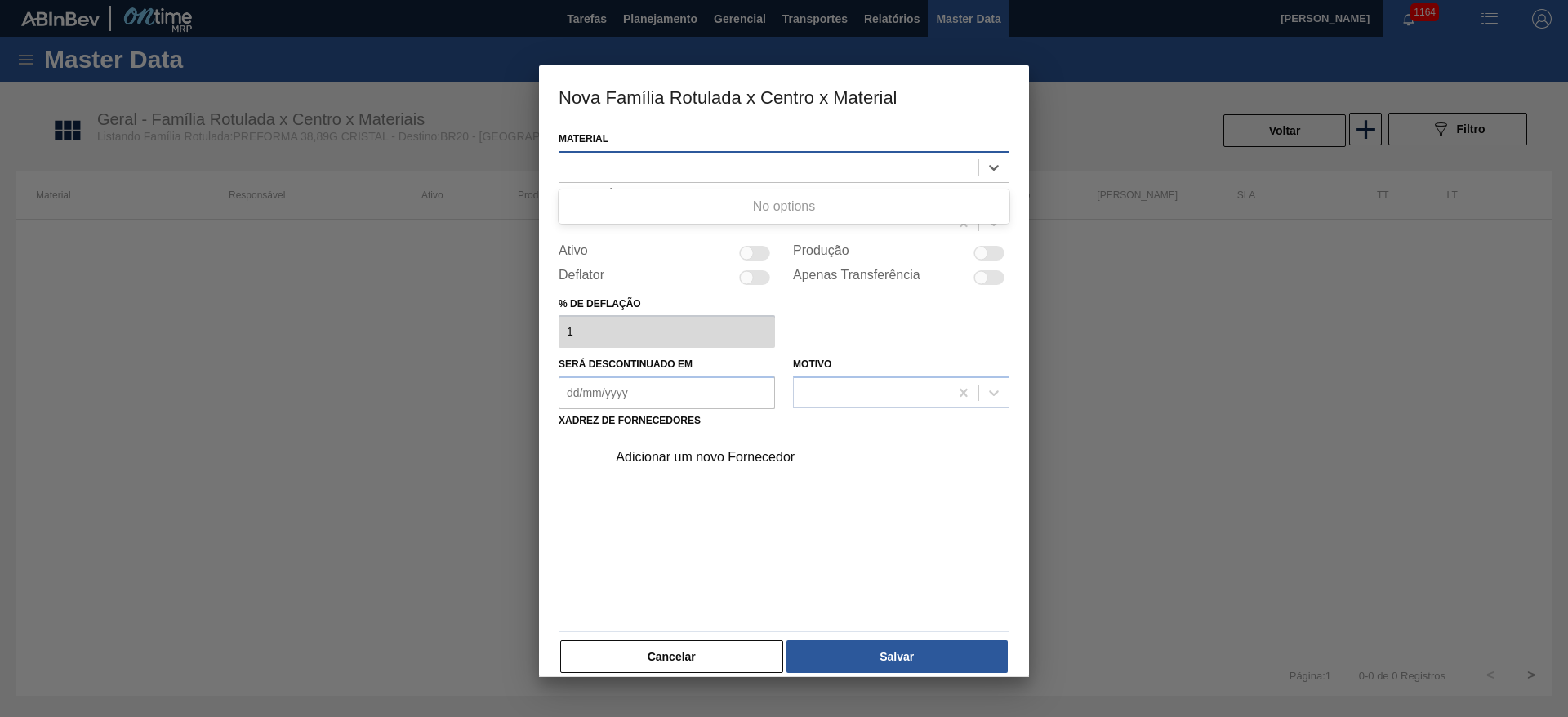
click at [613, 161] on div at bounding box center [768, 167] width 419 height 23
click at [718, 651] on button "Cancelar" at bounding box center [672, 657] width 223 height 33
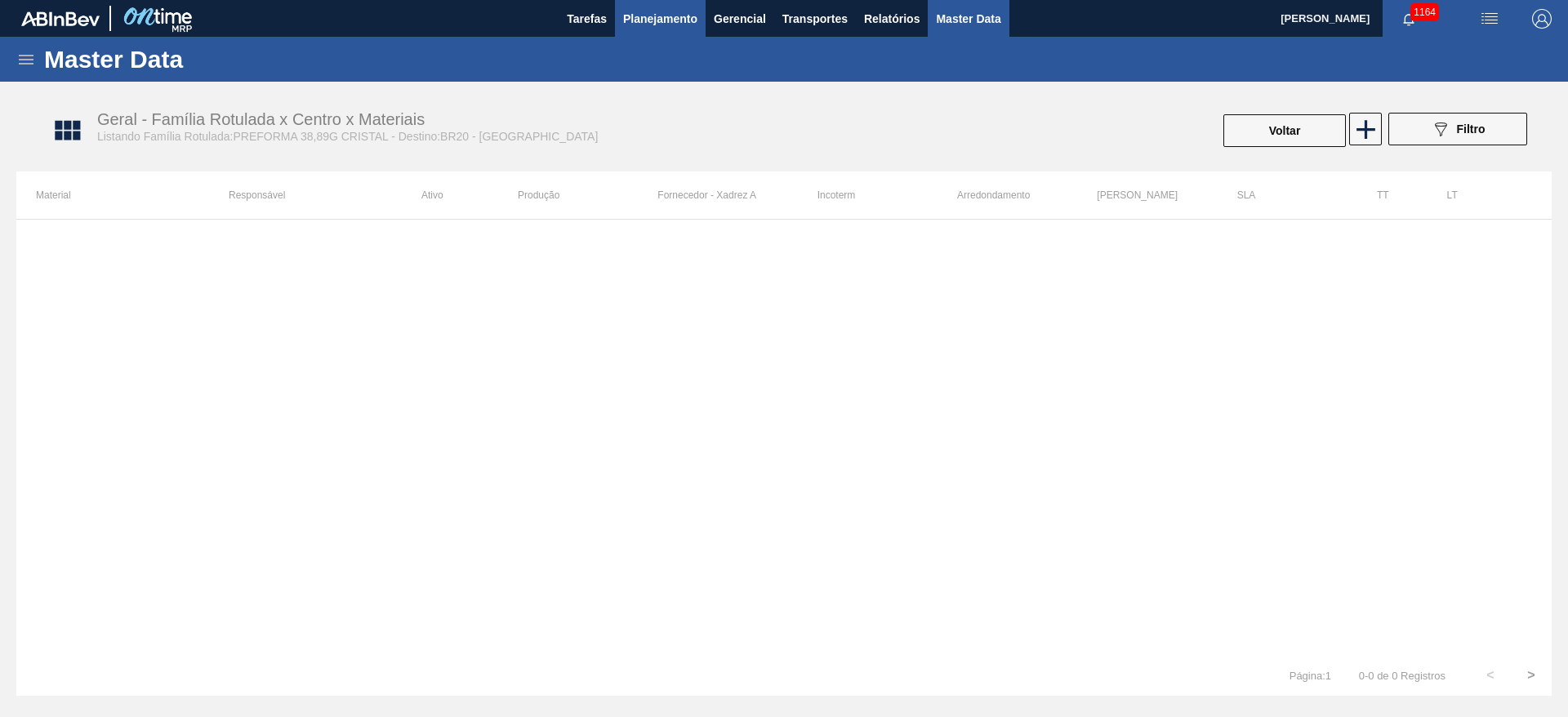
click at [646, 13] on span "Planejamento" at bounding box center [660, 18] width 74 height 20
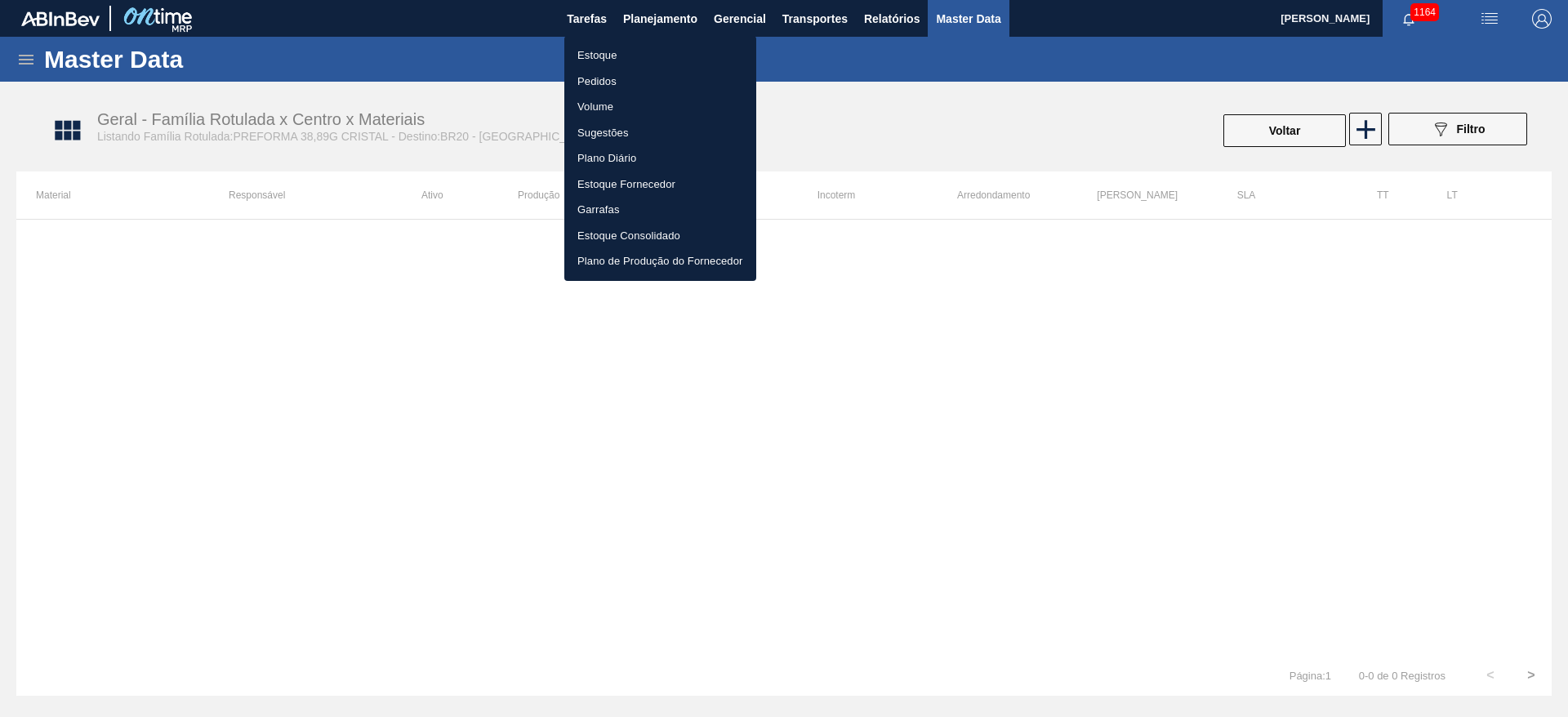
click at [614, 49] on li "Estoque" at bounding box center [660, 55] width 192 height 26
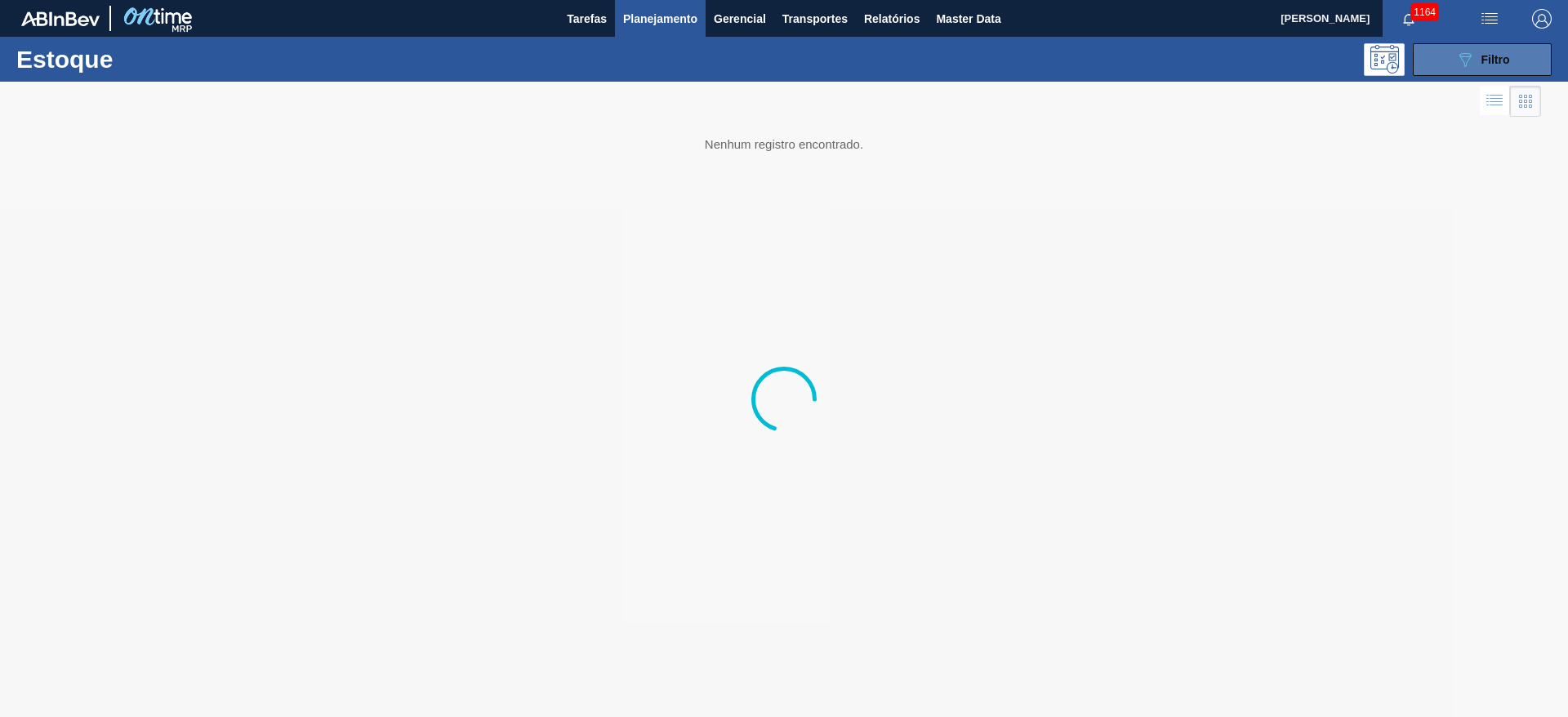
click at [1507, 61] on span "Filtro" at bounding box center [1495, 59] width 29 height 13
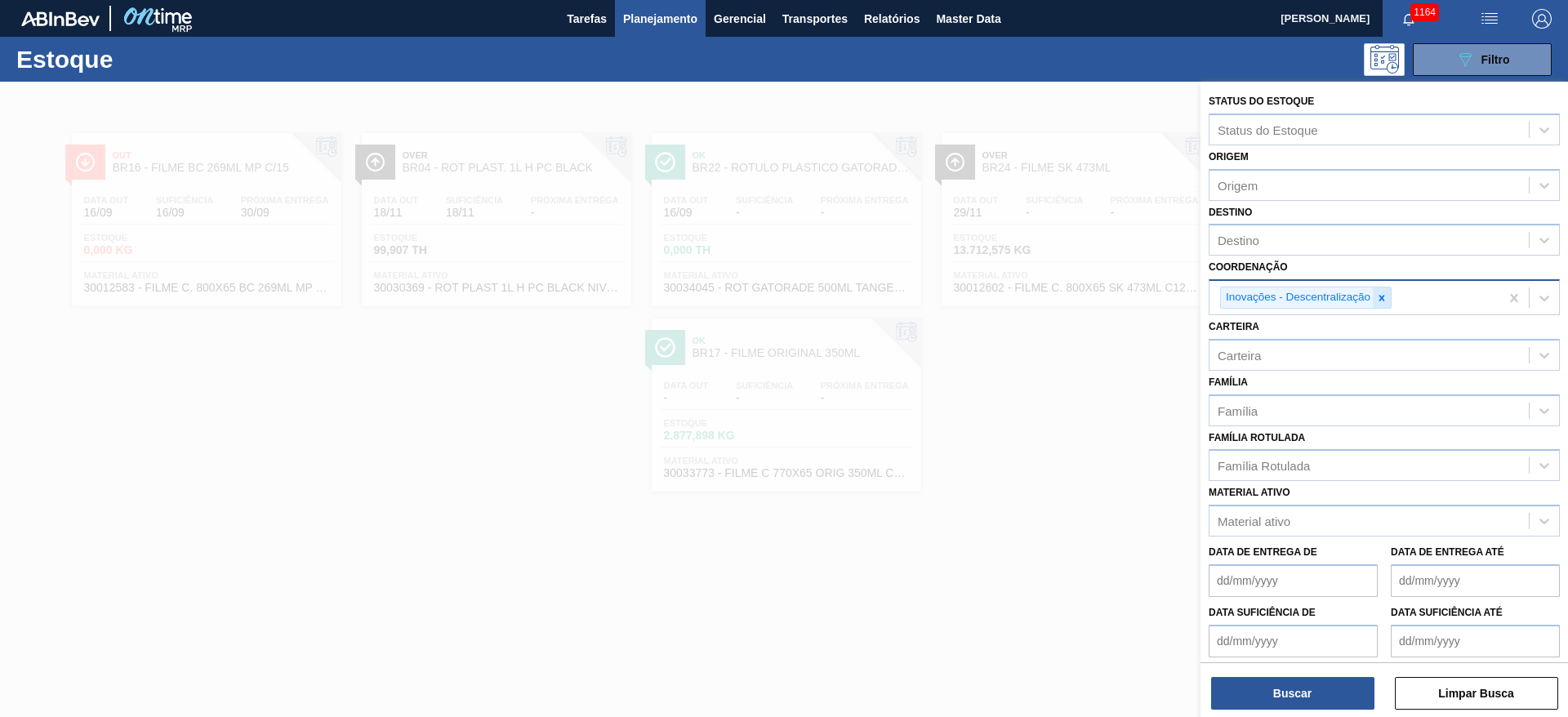
click at [1385, 296] on icon at bounding box center [1381, 298] width 11 height 11
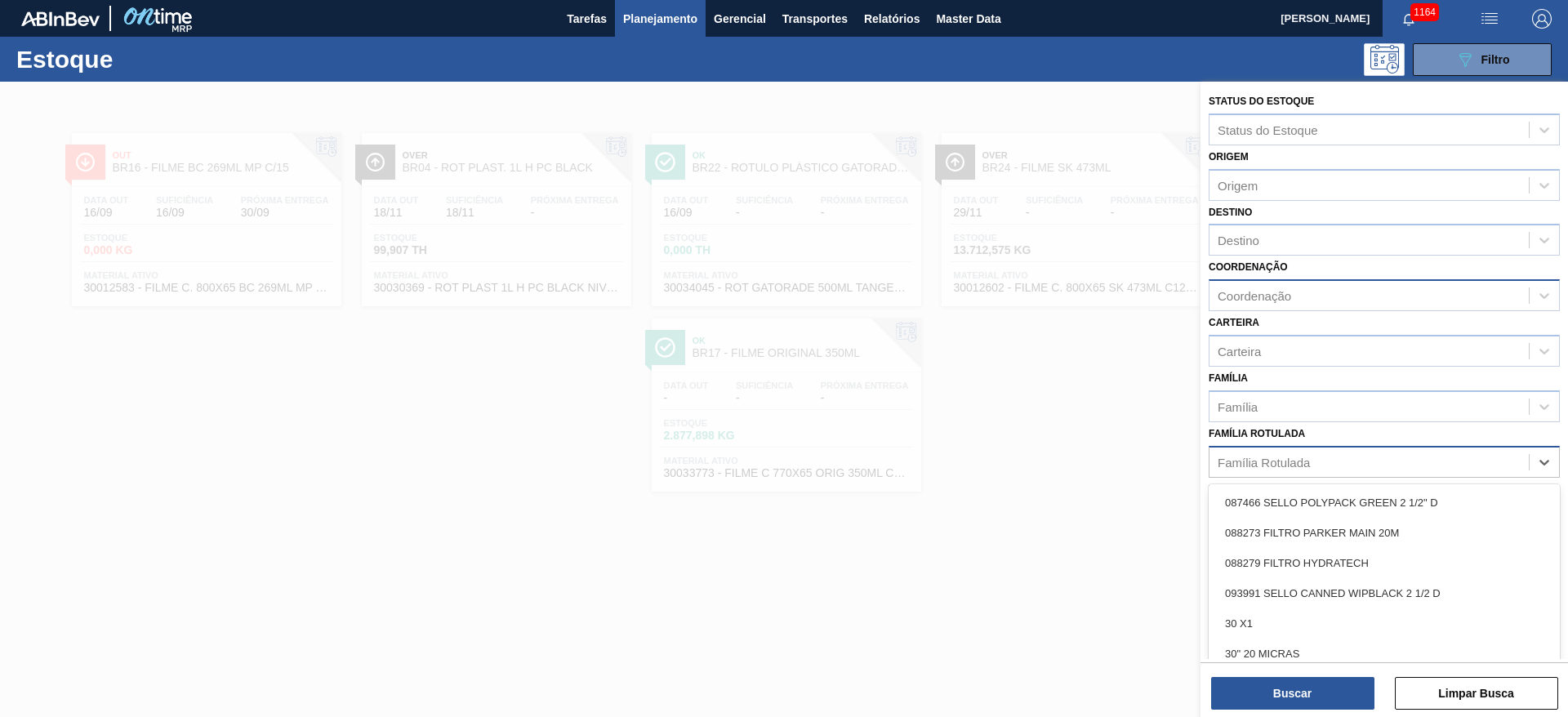
click at [1278, 466] on div "Família Rotulada" at bounding box center [1264, 462] width 92 height 14
type Rotulada "40G"
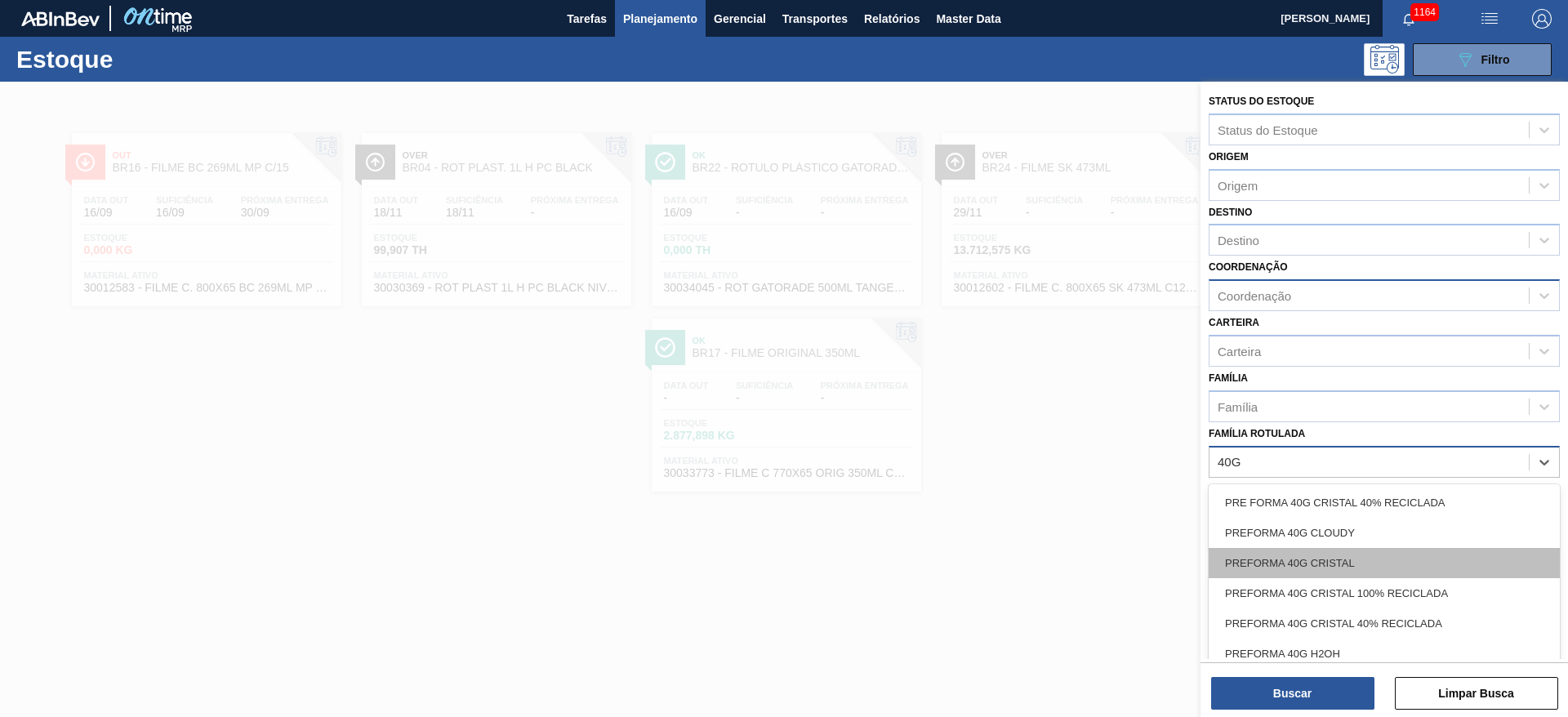
click at [1303, 565] on div "PREFORMA 40G CRISTAL" at bounding box center [1384, 563] width 351 height 30
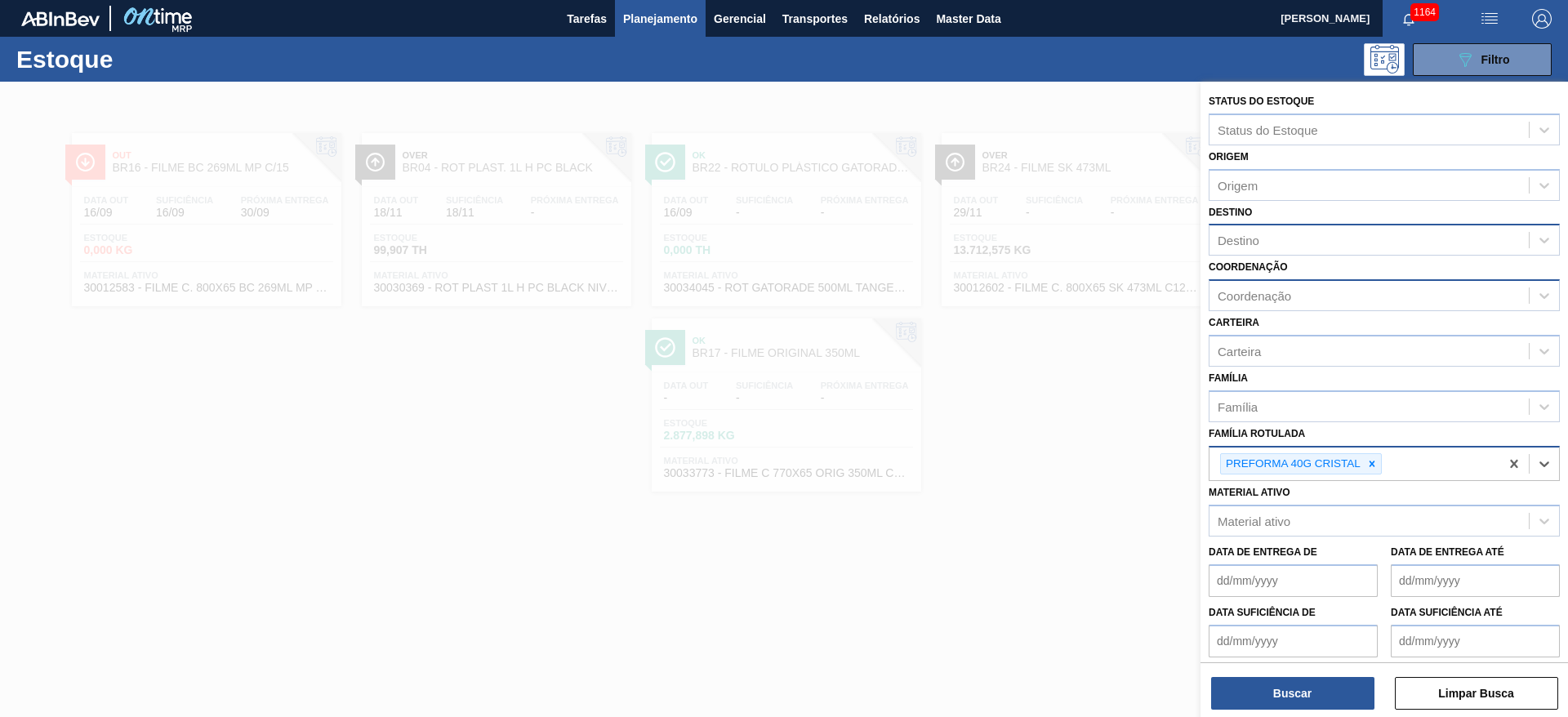
click at [1251, 244] on div "Destino" at bounding box center [1239, 240] width 41 height 14
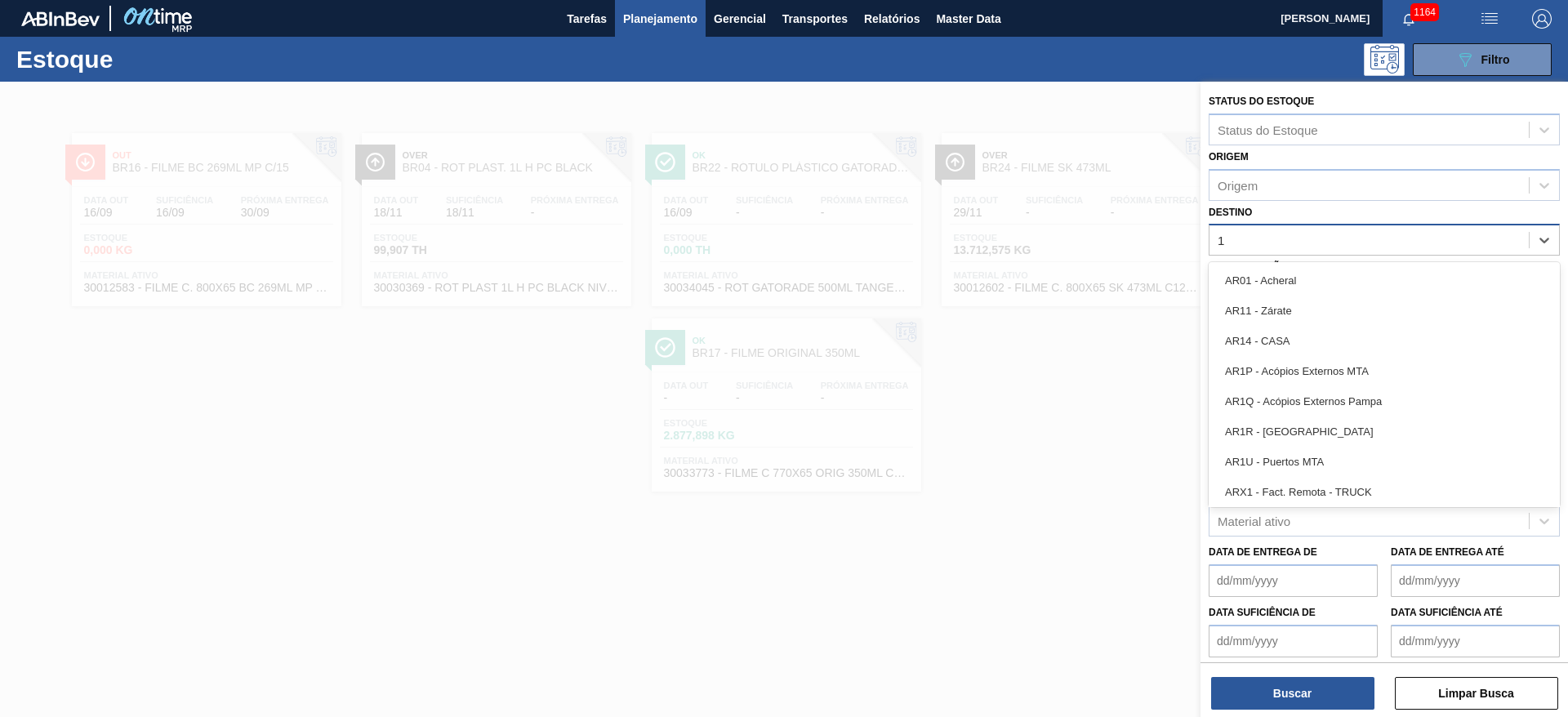
type input "19"
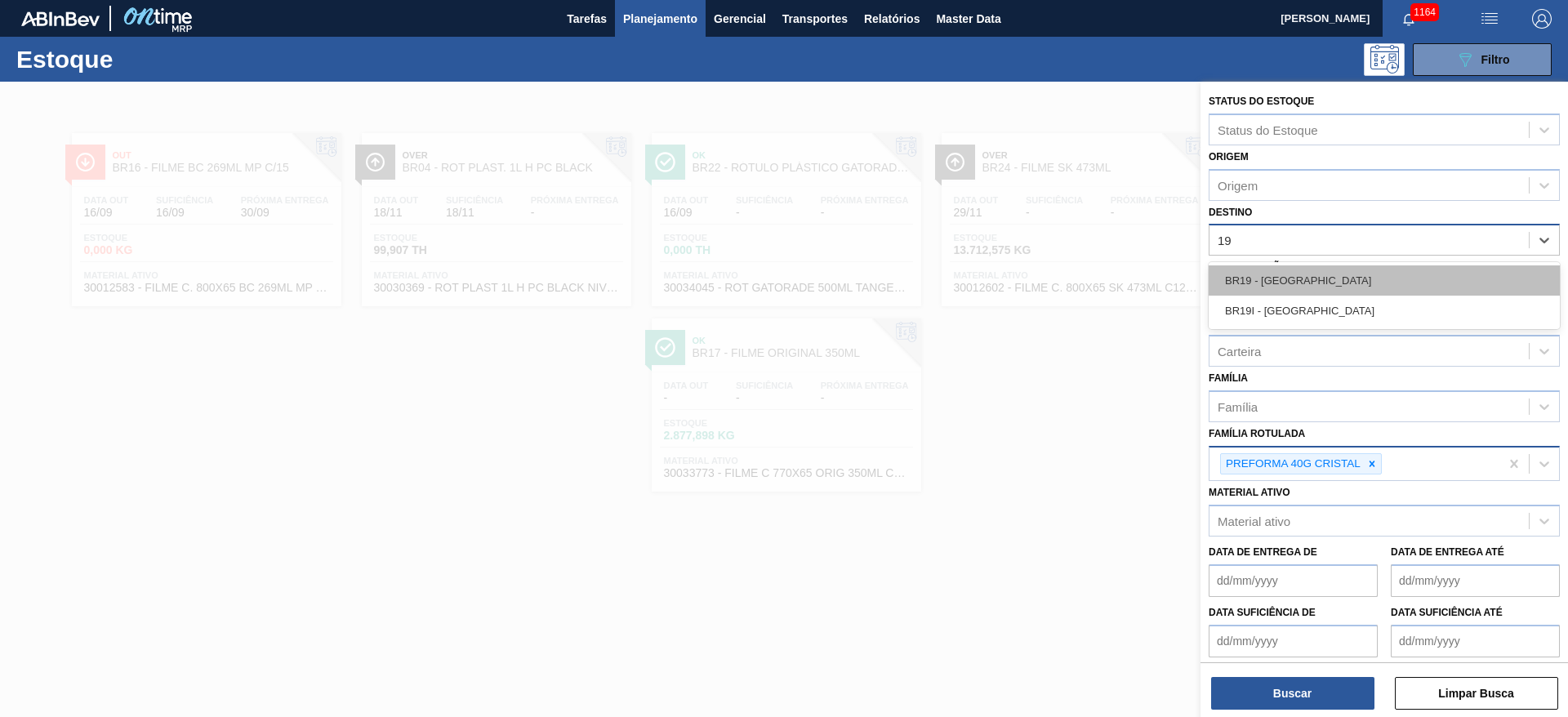
click at [1249, 278] on div "BR19 - [GEOGRAPHIC_DATA]" at bounding box center [1384, 280] width 351 height 30
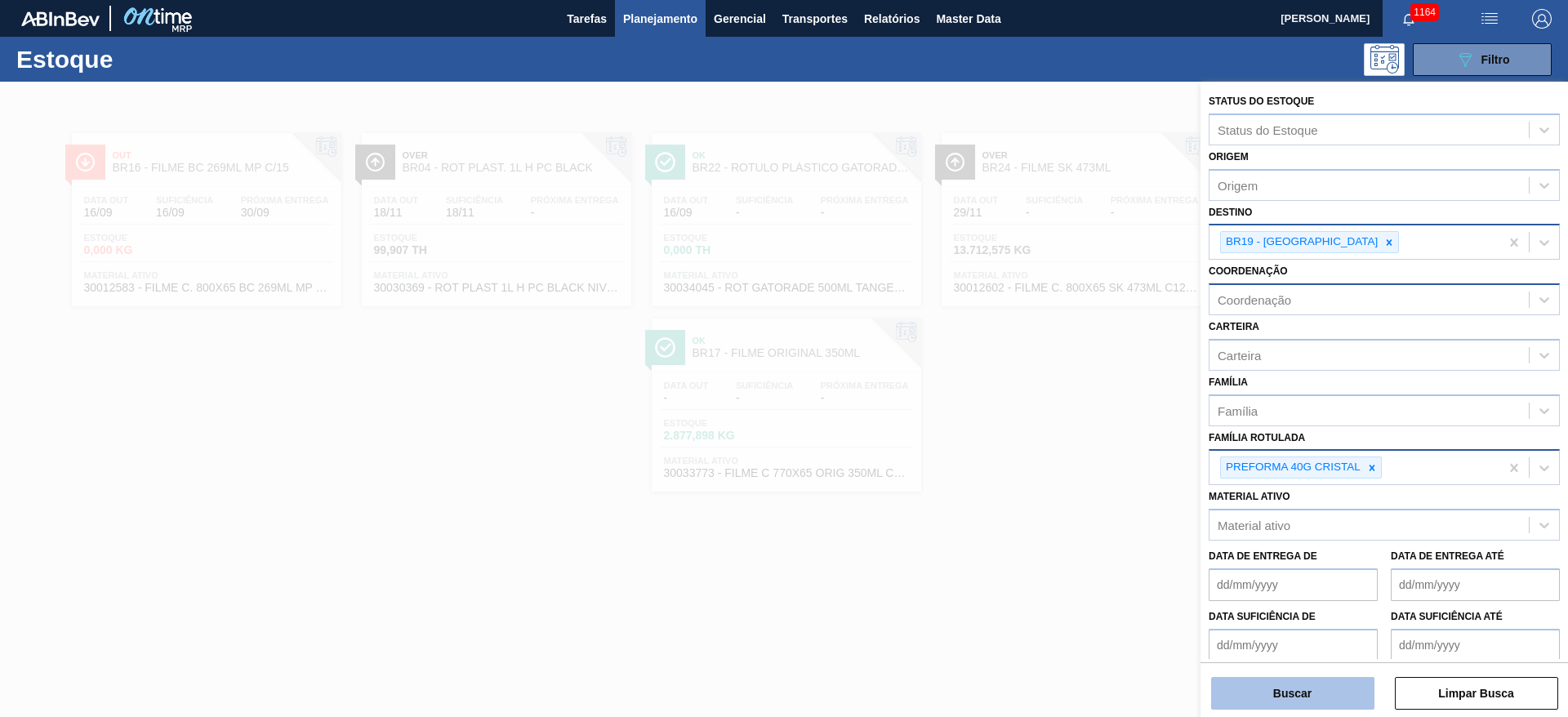
click at [1335, 697] on button "Buscar" at bounding box center [1292, 694] width 163 height 33
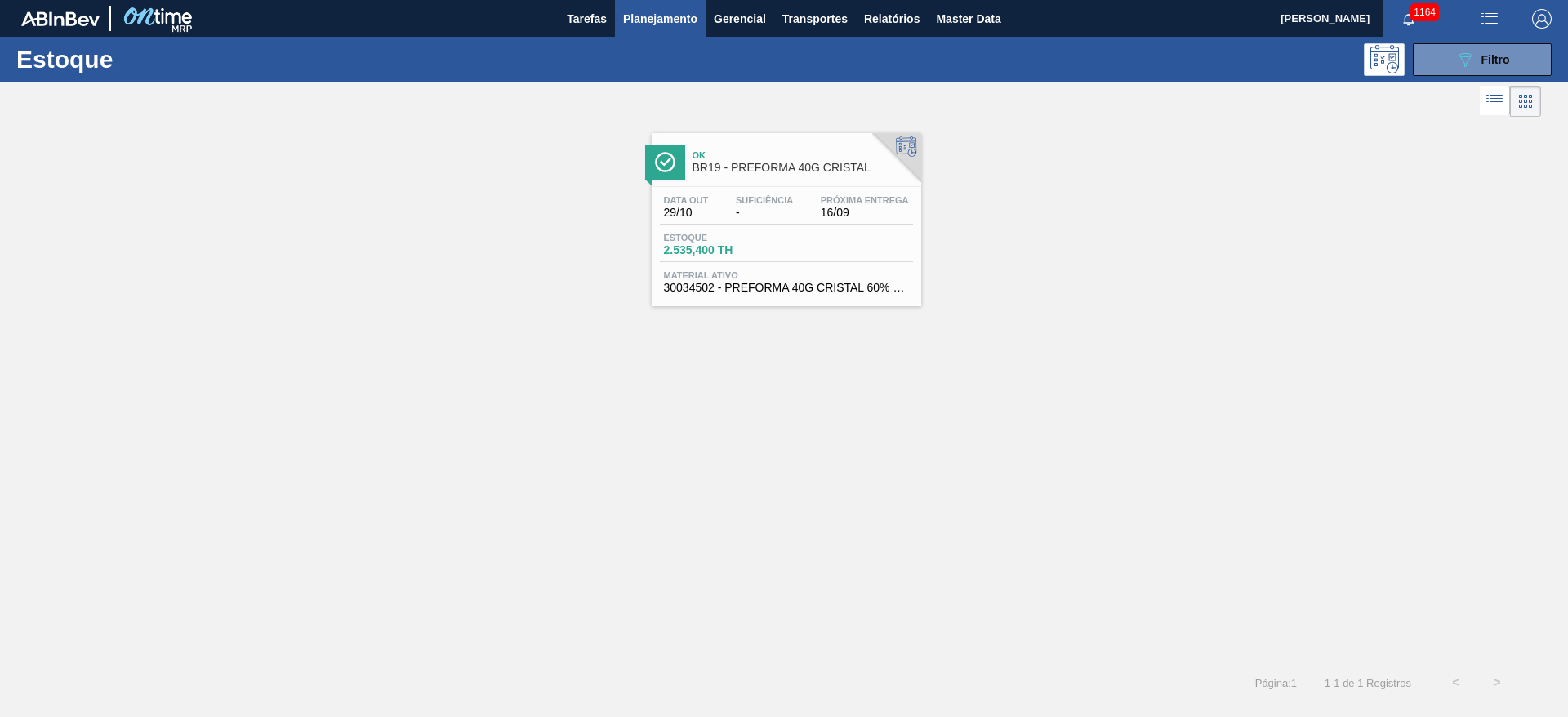
click at [762, 237] on span "Estoque" at bounding box center [721, 237] width 114 height 10
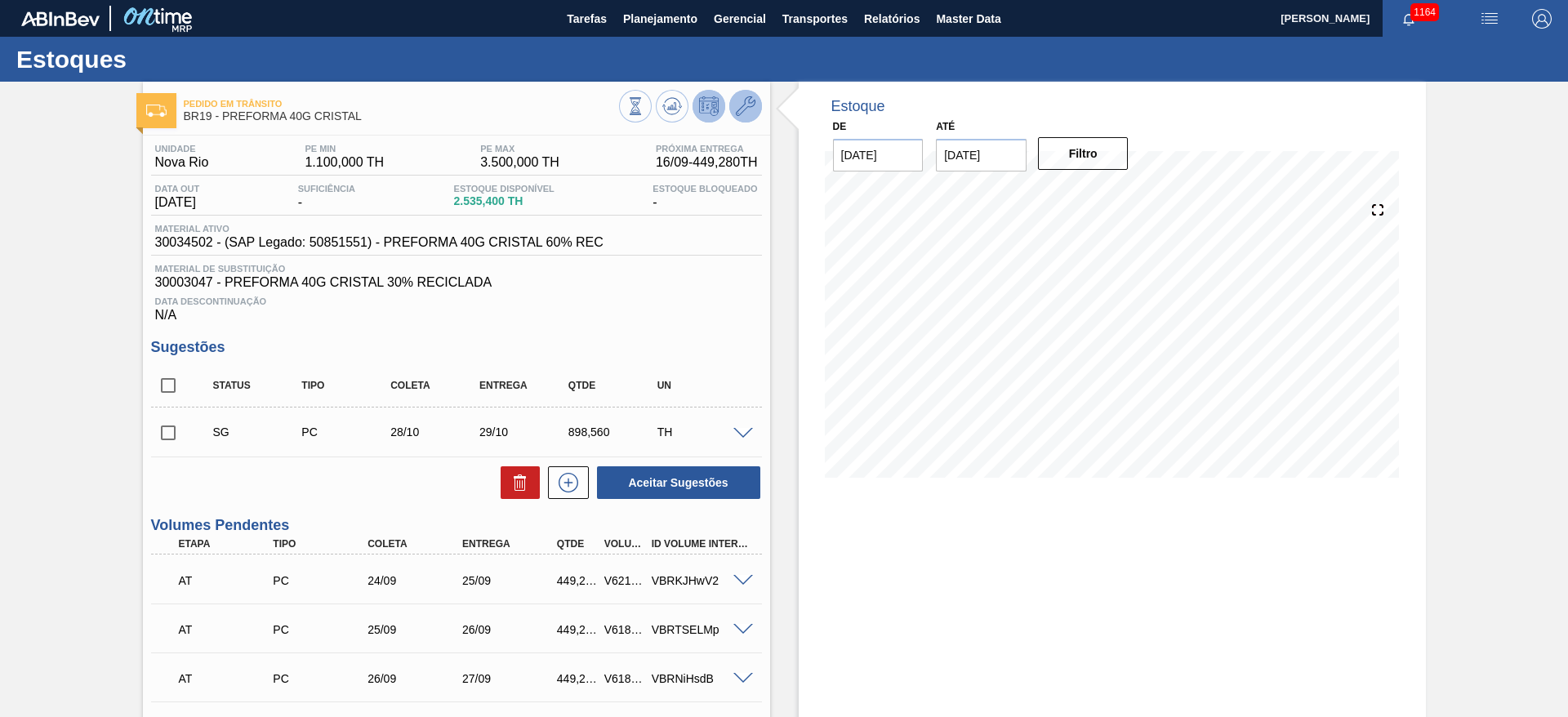
click at [755, 111] on button at bounding box center [746, 106] width 33 height 33
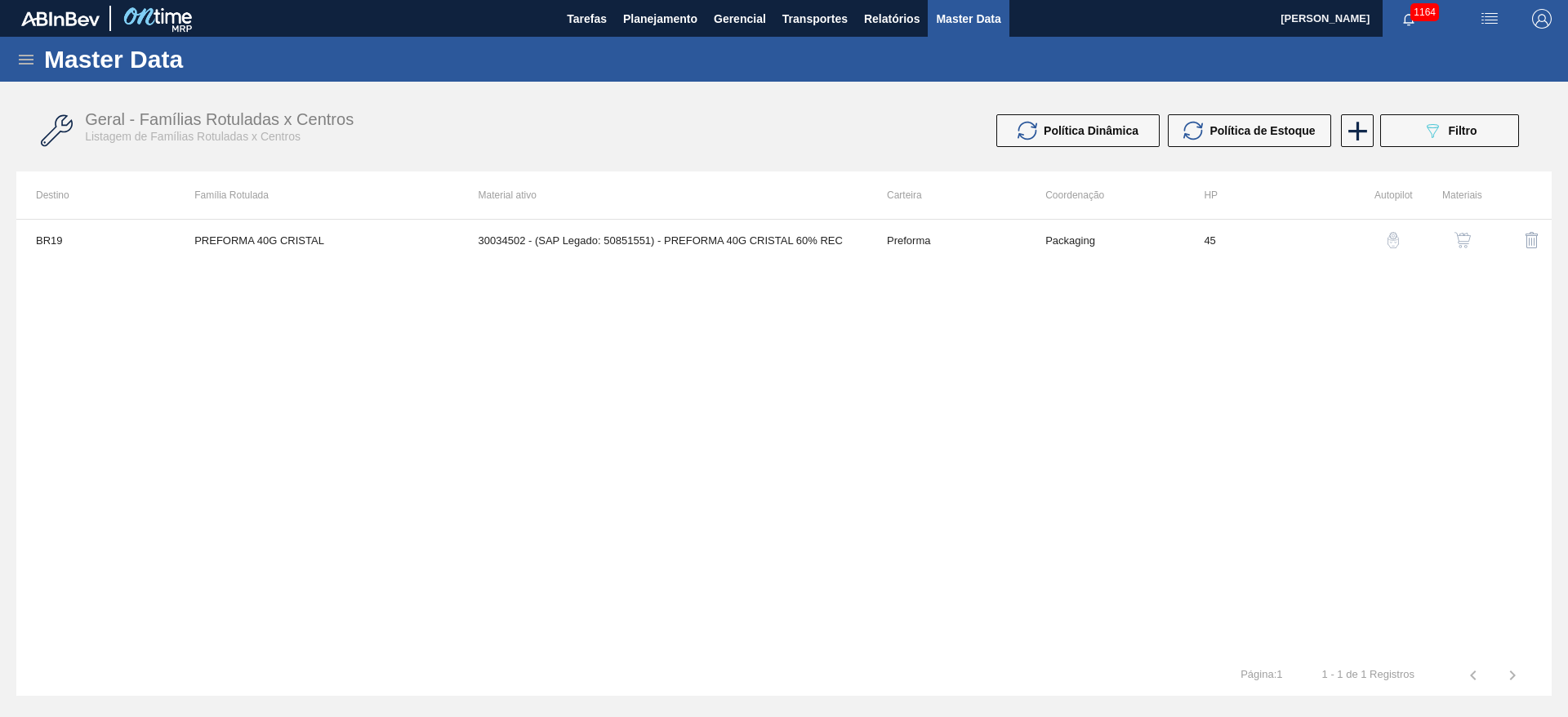
click at [1464, 242] on img "button" at bounding box center [1463, 240] width 16 height 16
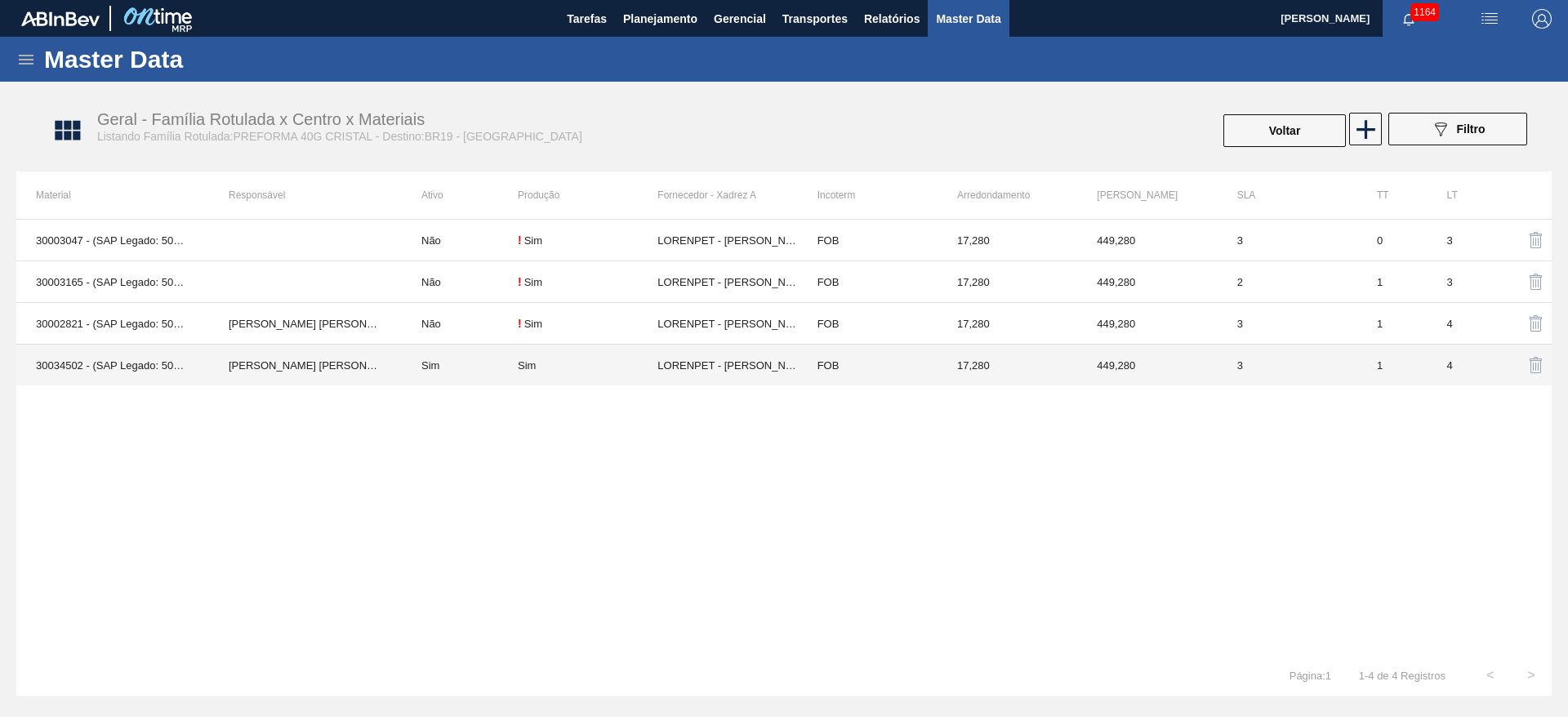
click at [385, 368] on td "[PERSON_NAME] Conceição" at bounding box center [305, 366] width 193 height 42
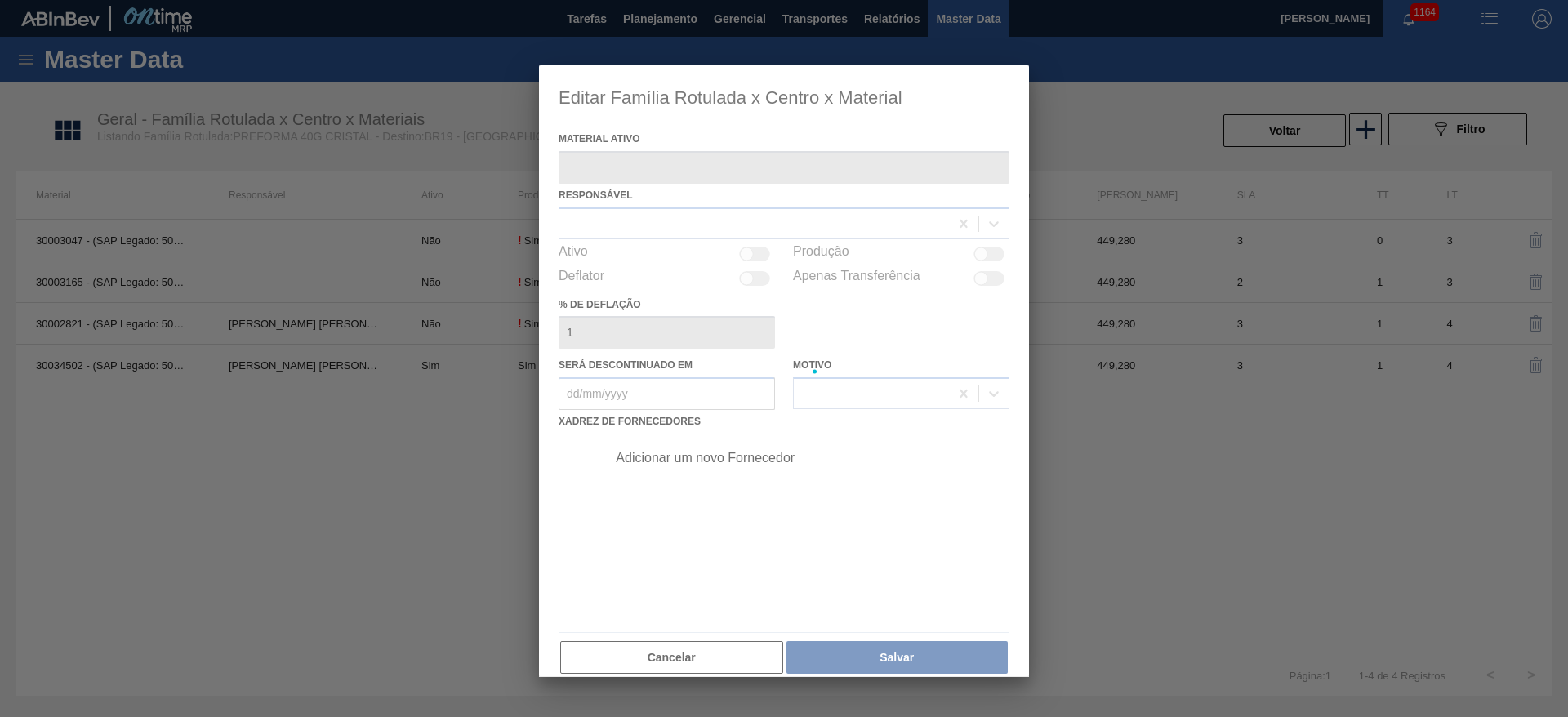
type ativo "30034502 - (SAP Legado: 50851551) - PREFORMA 40G CRISTAL 60% REC"
checkbox input "true"
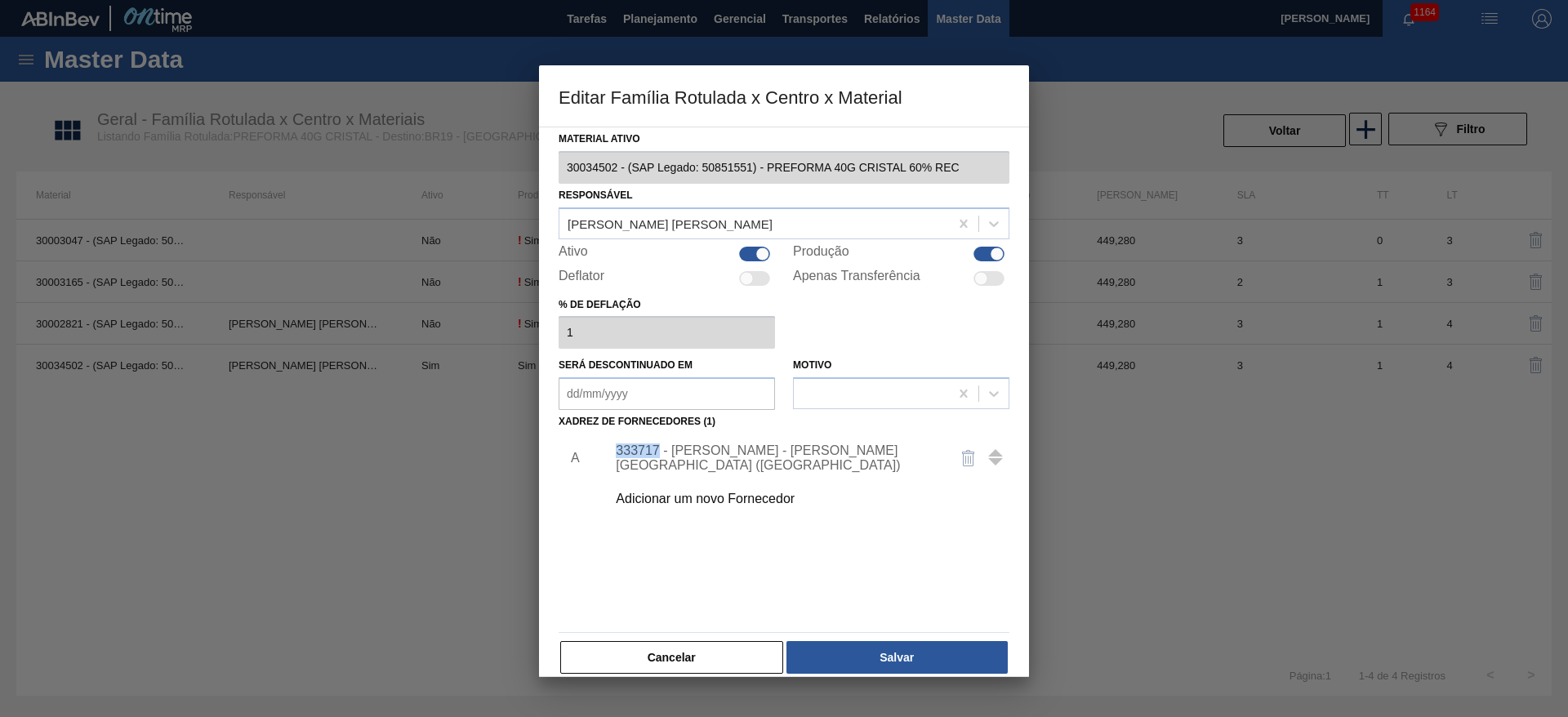
drag, startPoint x: 657, startPoint y: 456, endPoint x: 616, endPoint y: 461, distance: 41.3
click at [616, 461] on div "333717 - LORENPET - DUQUE DE CAXIAS (RJ)" at bounding box center [775, 458] width 320 height 29
copy div "333717"
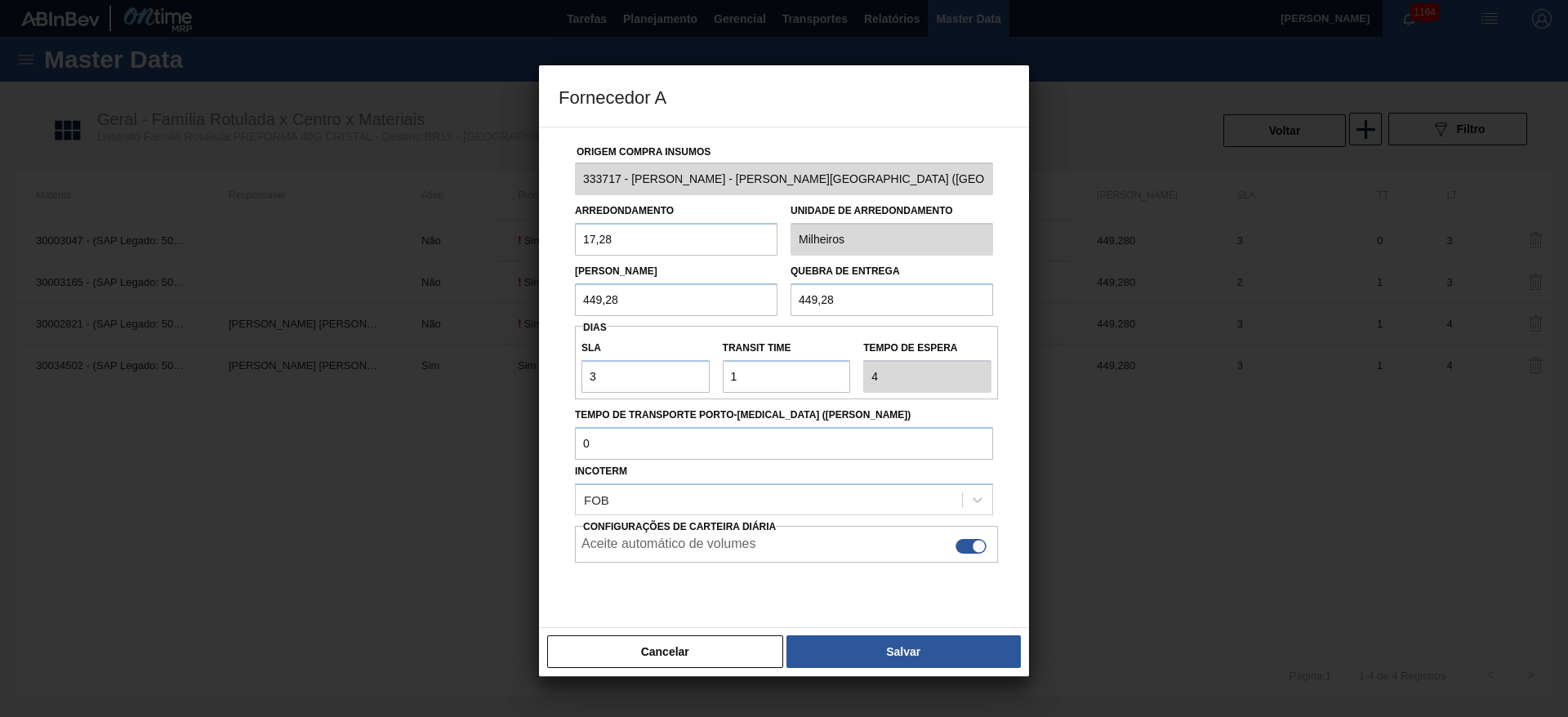
click at [562, 177] on div "Origem Compra Insumos 333717 - LORENPET - DUQUE DE CAXIAS (RJ) Arredondamento 1…" at bounding box center [784, 386] width 451 height 517
click at [705, 647] on button "Cancelar" at bounding box center [665, 652] width 236 height 33
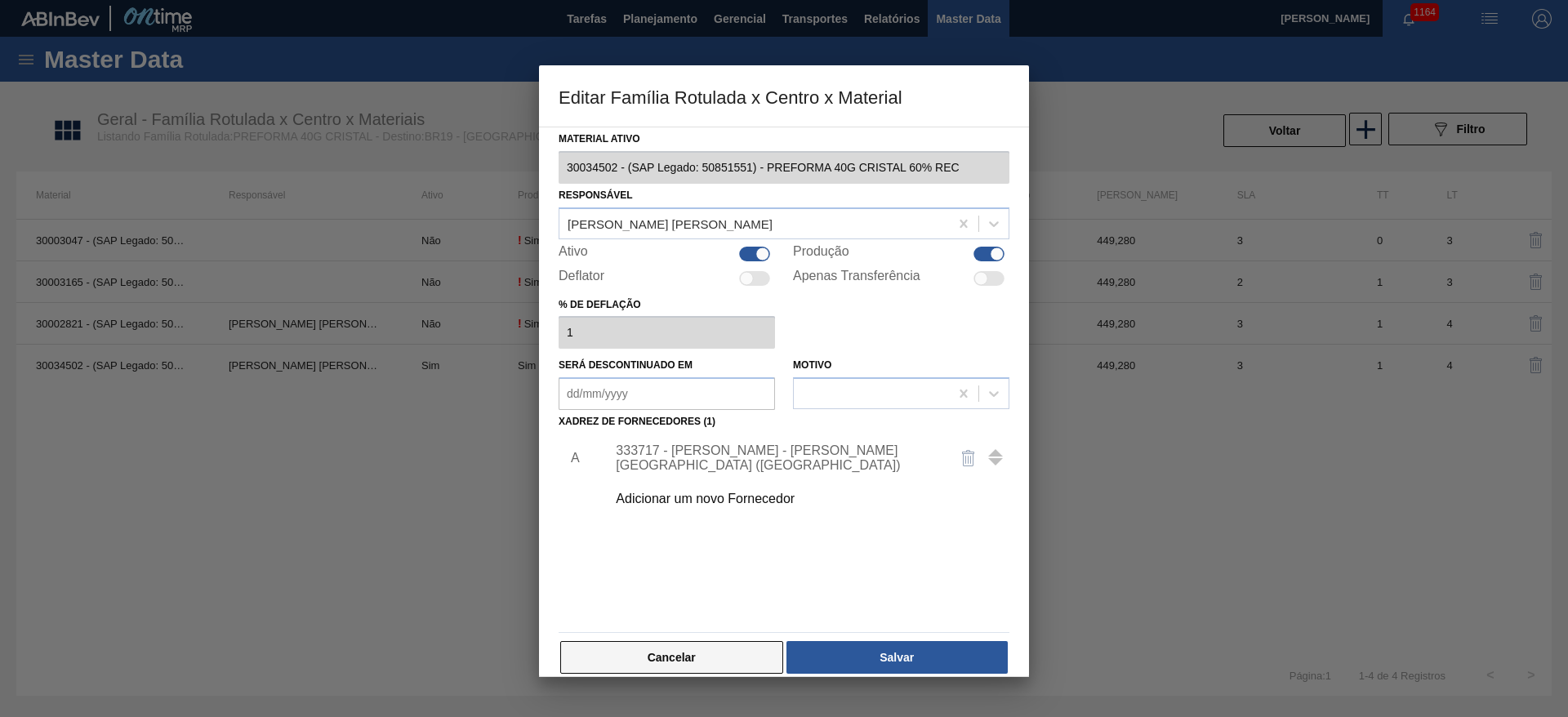
click at [647, 659] on button "Cancelar" at bounding box center [672, 658] width 223 height 33
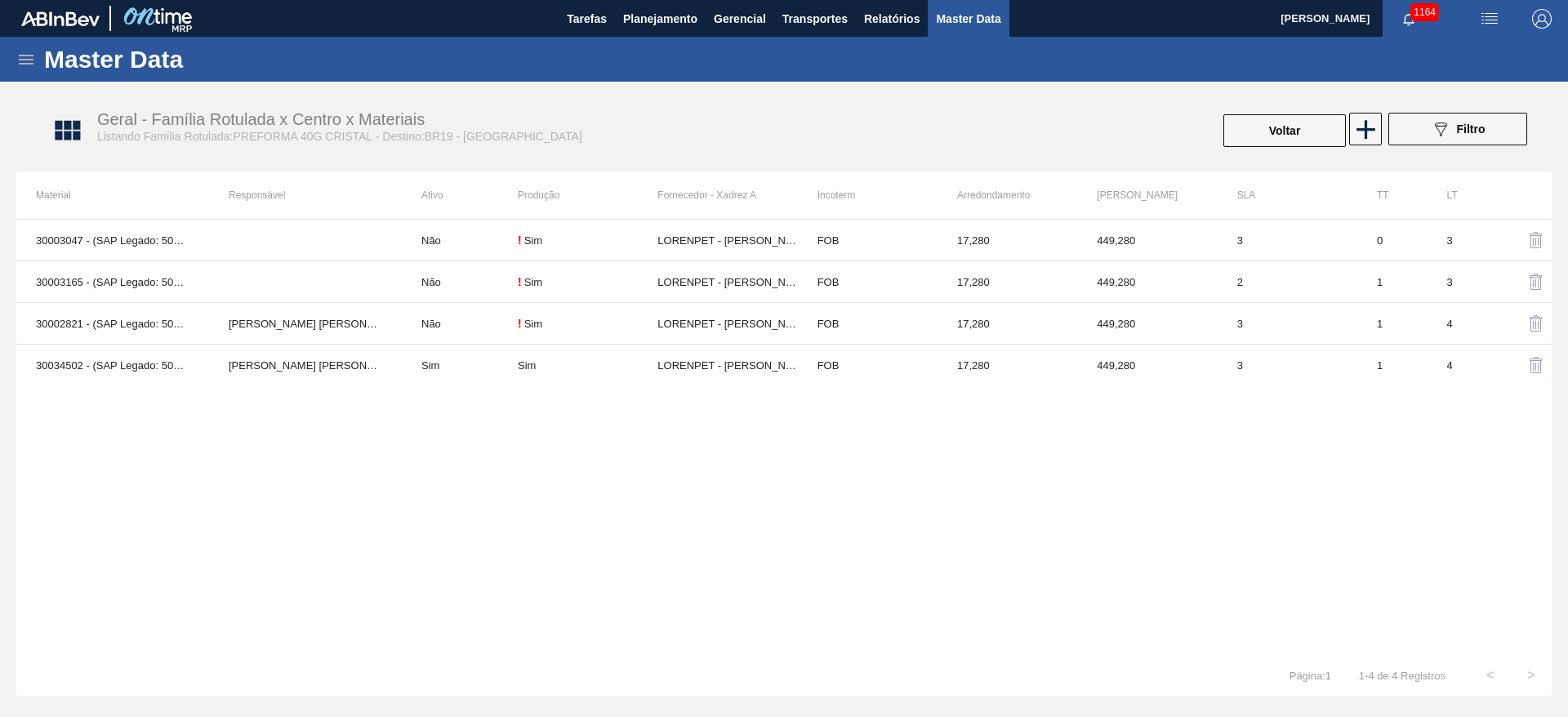
click at [29, 61] on icon at bounding box center [26, 60] width 20 height 20
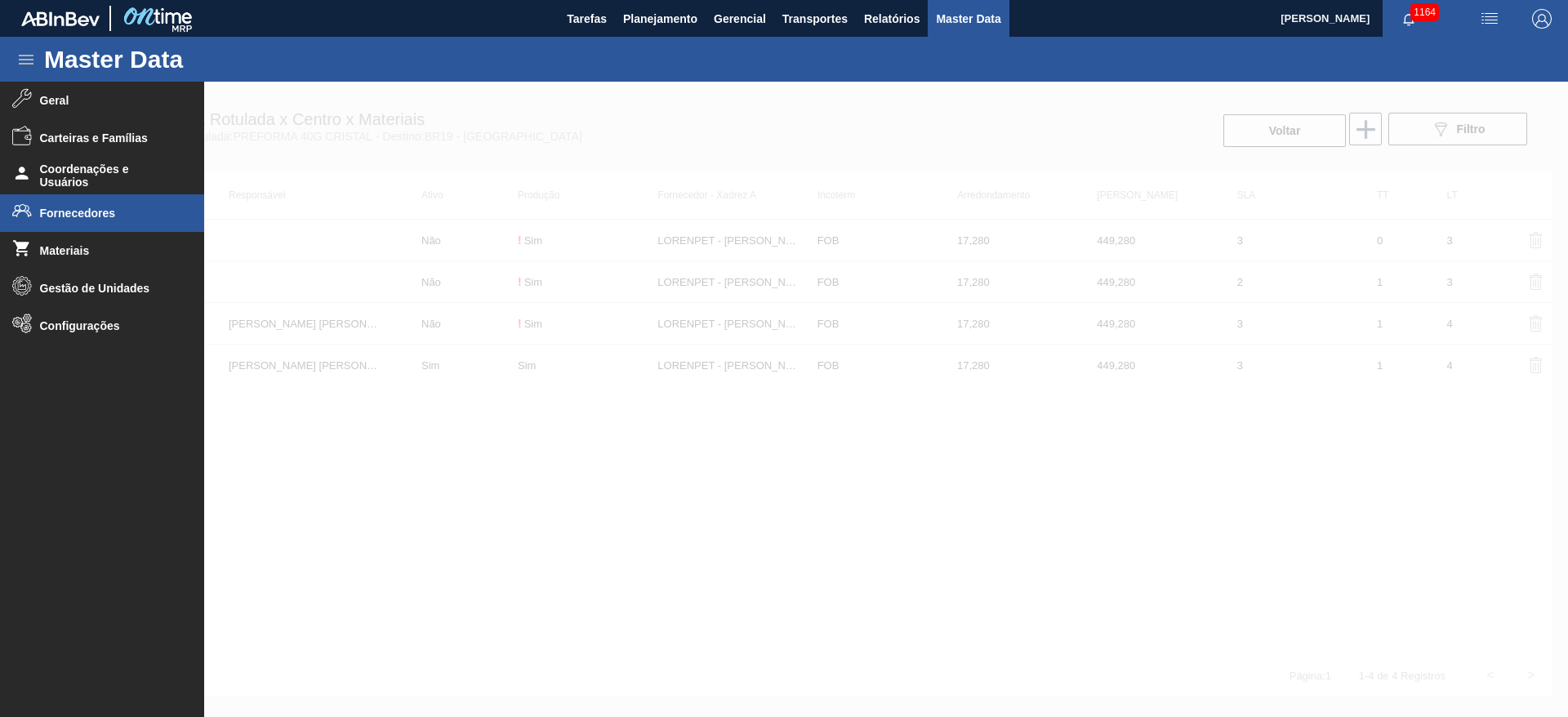
click at [73, 217] on span "Fornecedores" at bounding box center [107, 213] width 135 height 13
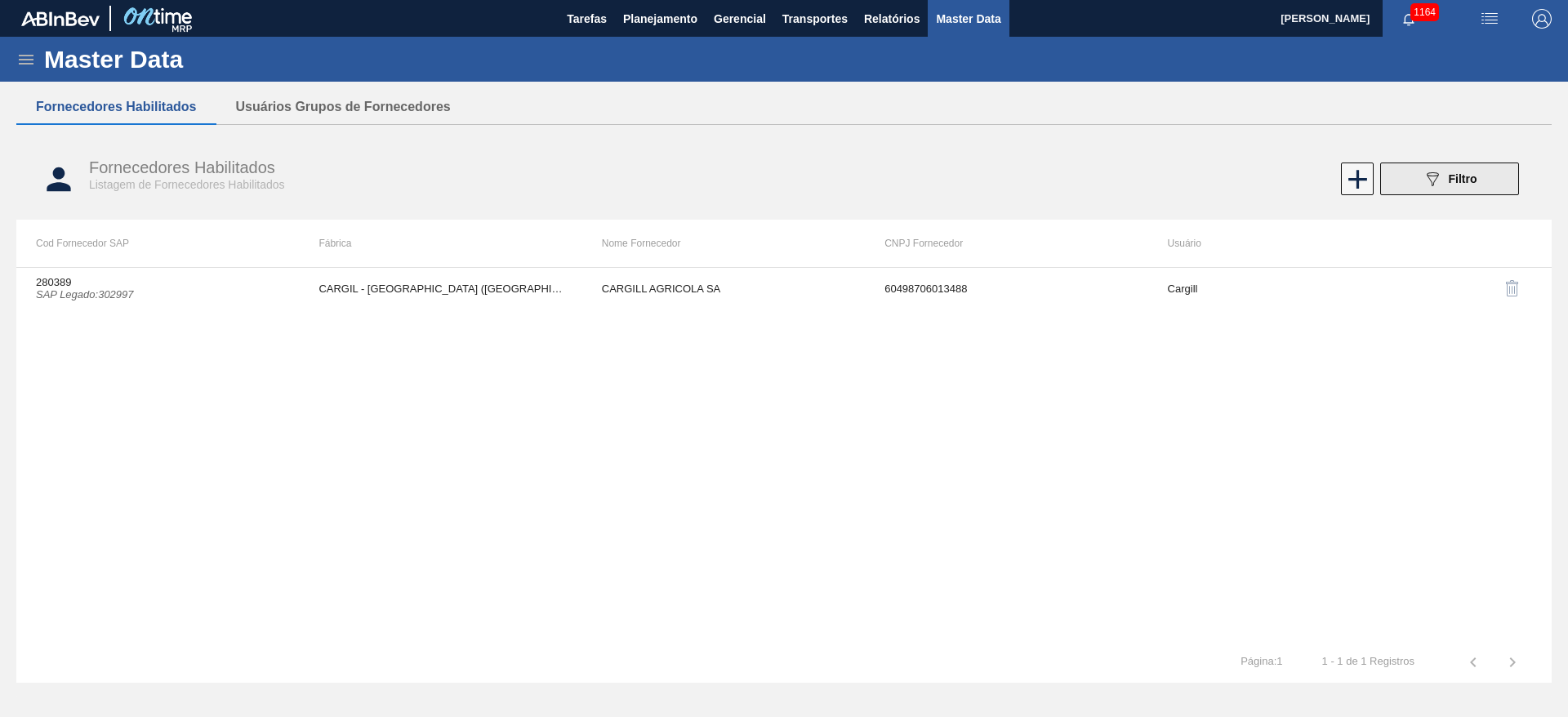
click at [1426, 183] on icon "089F7B8B-B2A5-4AFE-B5C0-19BA573D28AC" at bounding box center [1432, 179] width 20 height 20
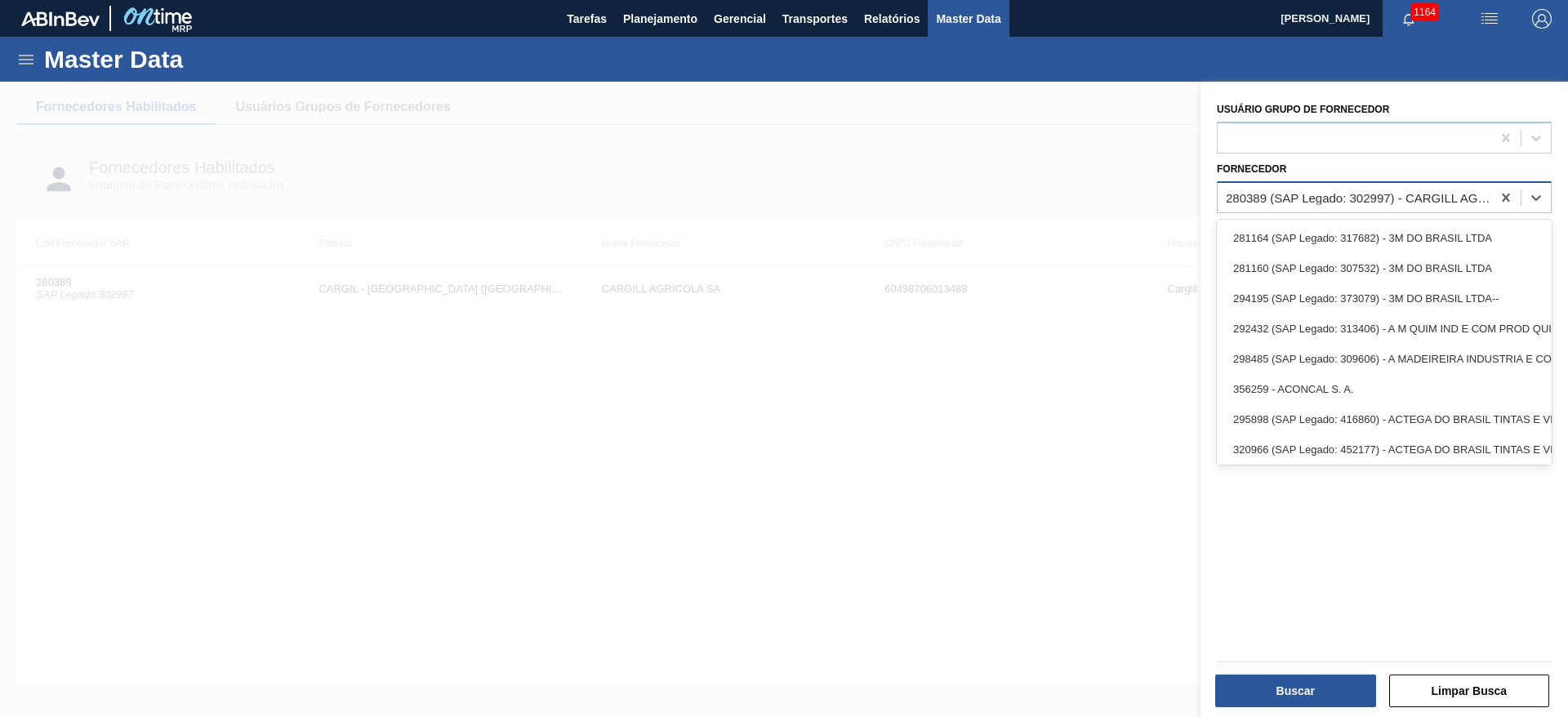
click at [1275, 197] on div "280389 (SAP Legado: 302997) - CARGILL AGRICOLA SA" at bounding box center [1359, 197] width 267 height 14
paste input "333717"
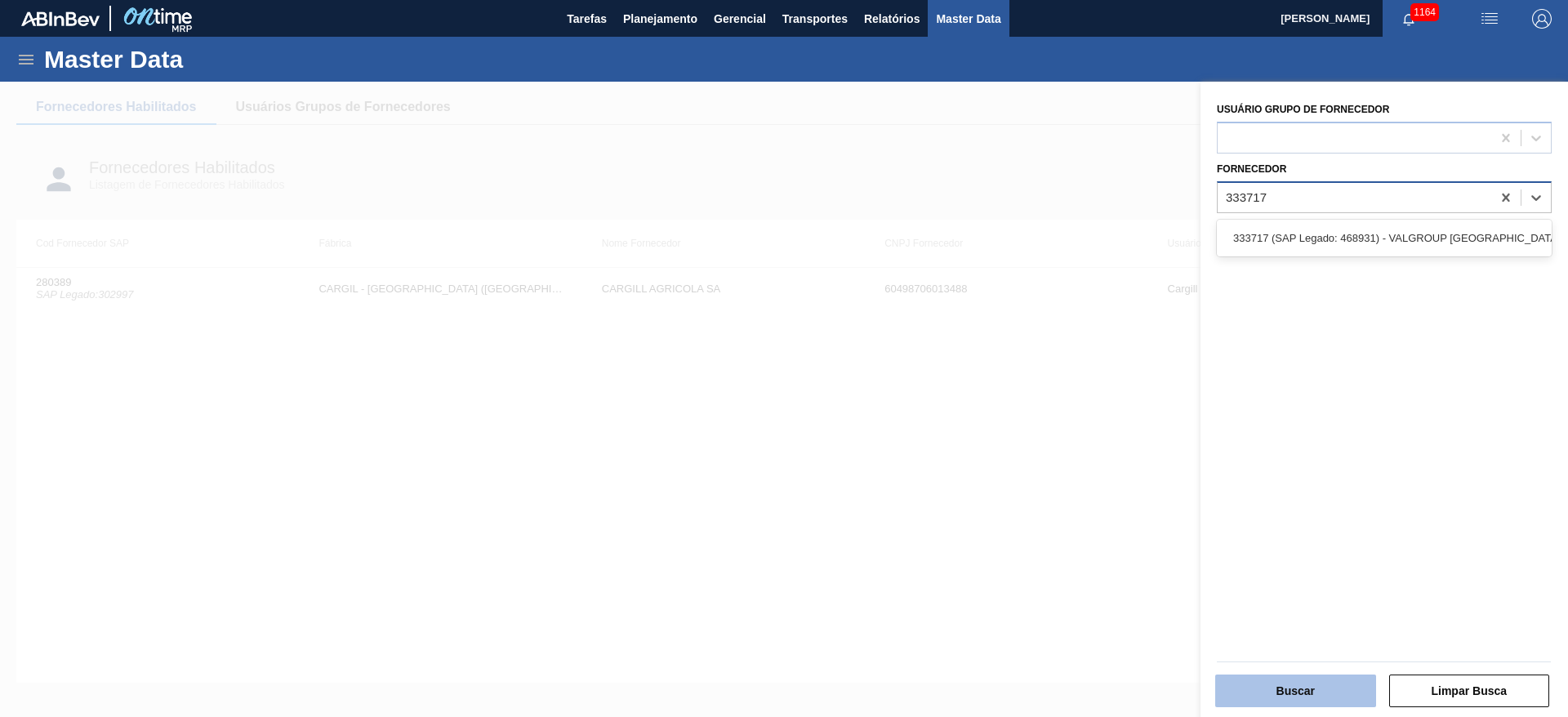
type input "333717"
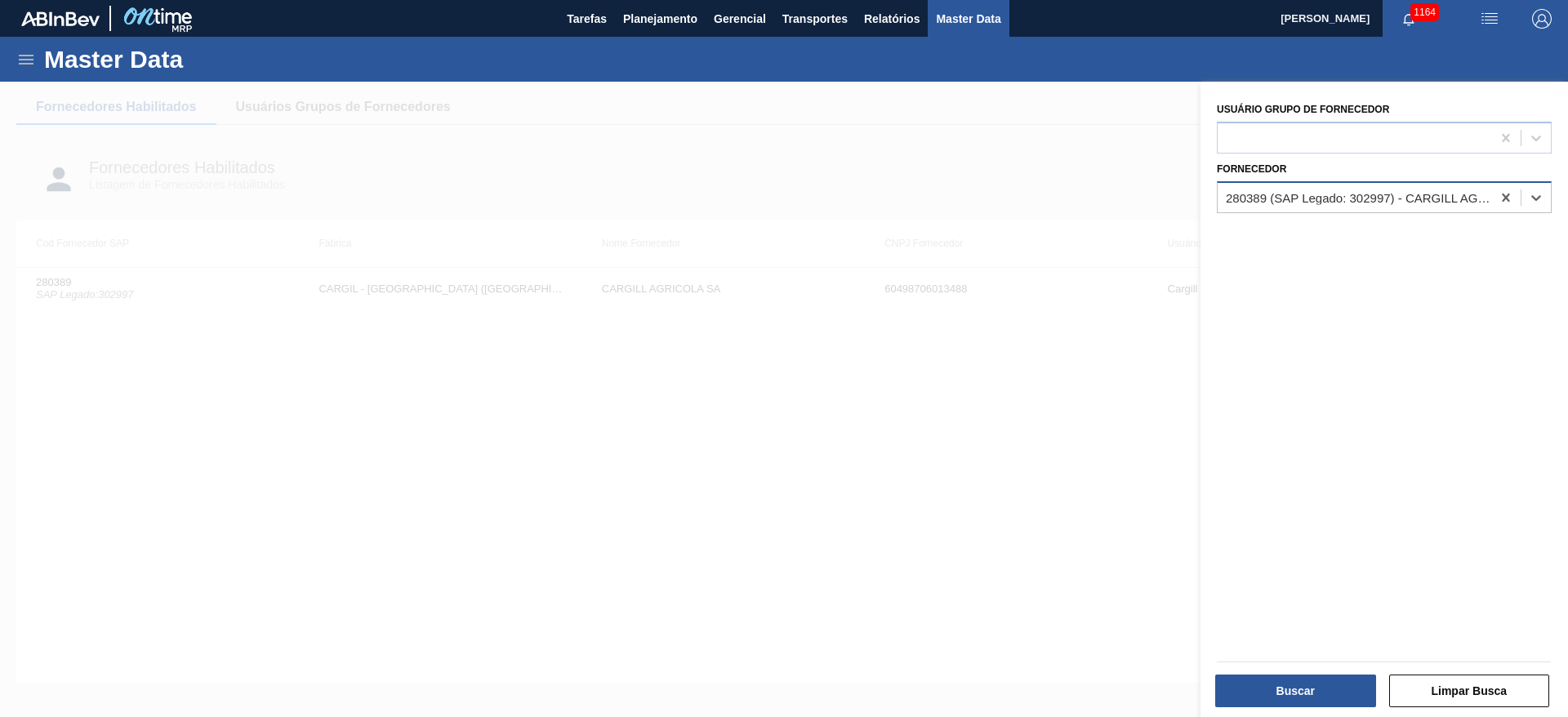
click at [1441, 670] on div "Buscar Limpar Busca" at bounding box center [1384, 689] width 347 height 40
click at [1444, 687] on button "Limpar Busca" at bounding box center [1469, 691] width 161 height 33
